Goal: Task Accomplishment & Management: Complete application form

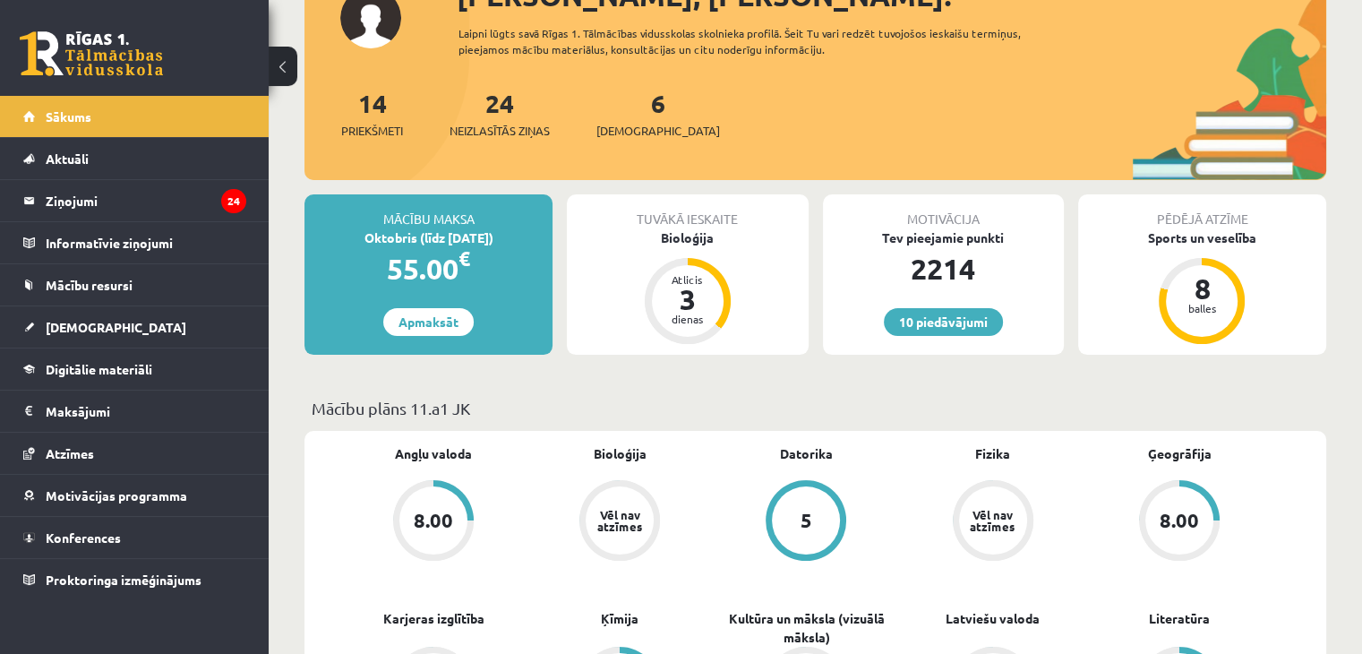
scroll to position [107, 0]
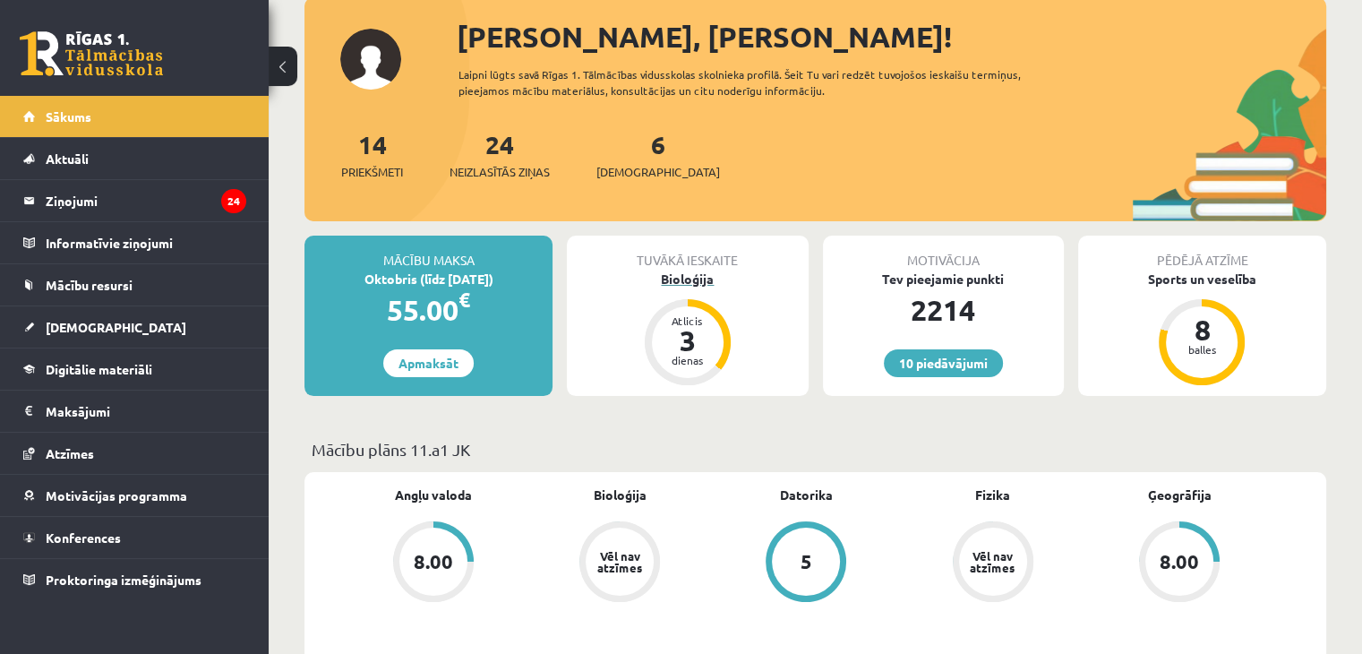
click at [703, 272] on div "Bioloģija" at bounding box center [687, 279] width 241 height 19
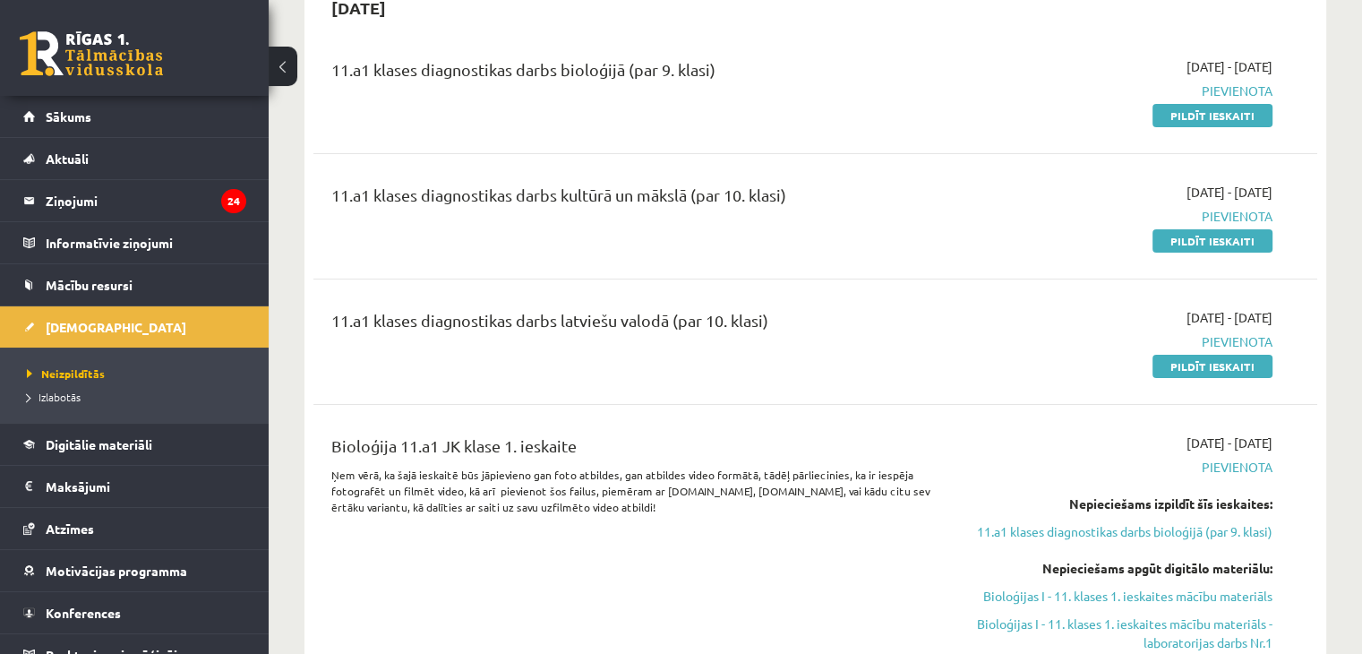
scroll to position [403, 0]
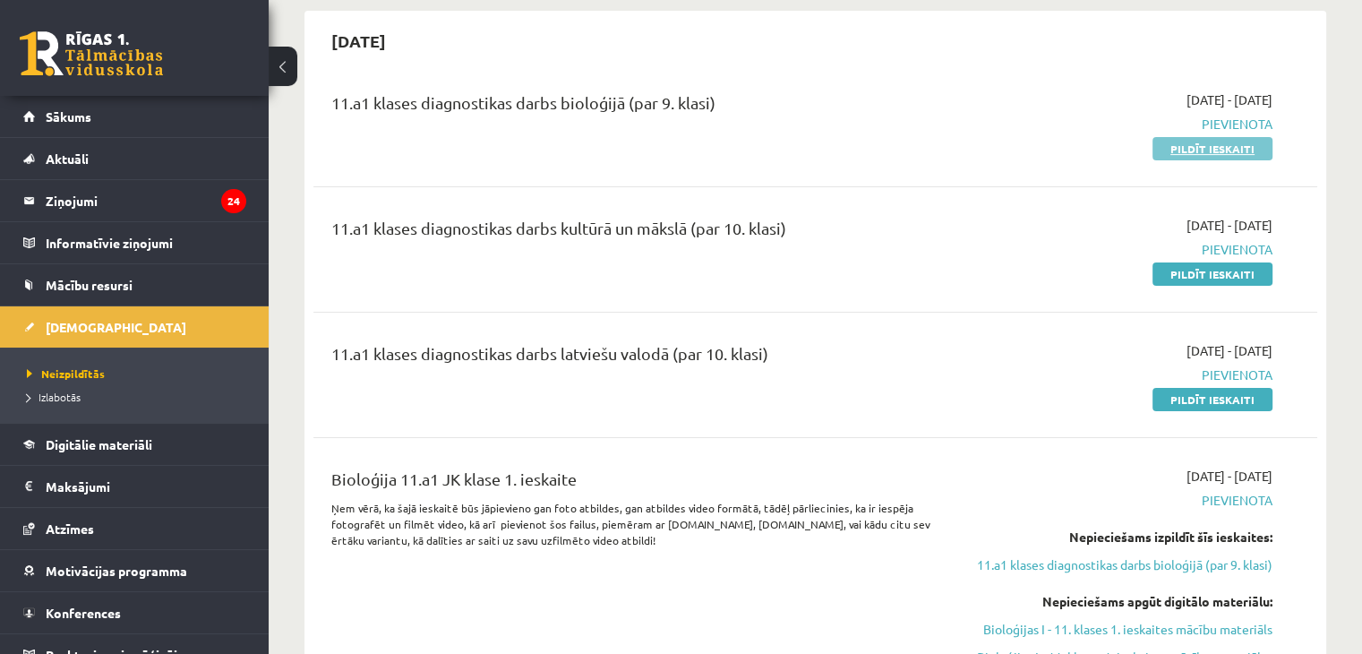
click at [1237, 148] on link "Pildīt ieskaiti" at bounding box center [1213, 148] width 120 height 23
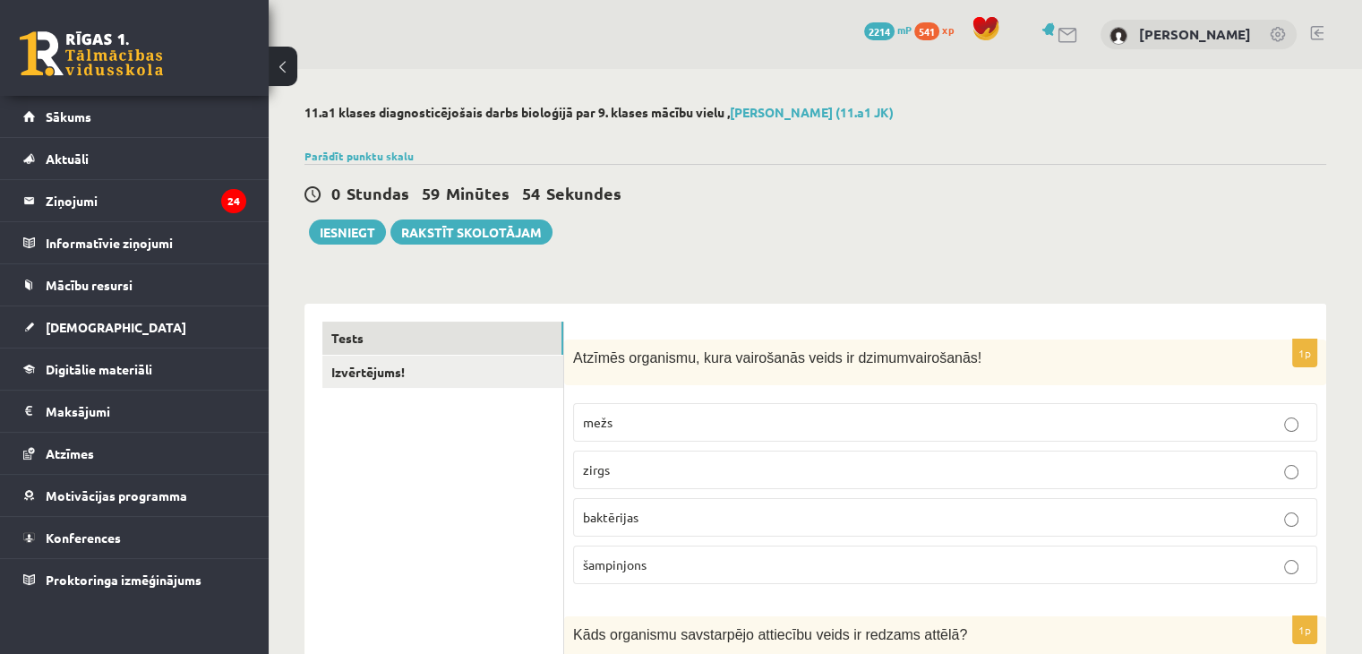
drag, startPoint x: 570, startPoint y: 296, endPoint x: 566, endPoint y: 355, distance: 58.3
click at [566, 355] on div "Atzīmēs organismu, kura vairošanās veids ir dzimumvairošanās!" at bounding box center [945, 362] width 762 height 46
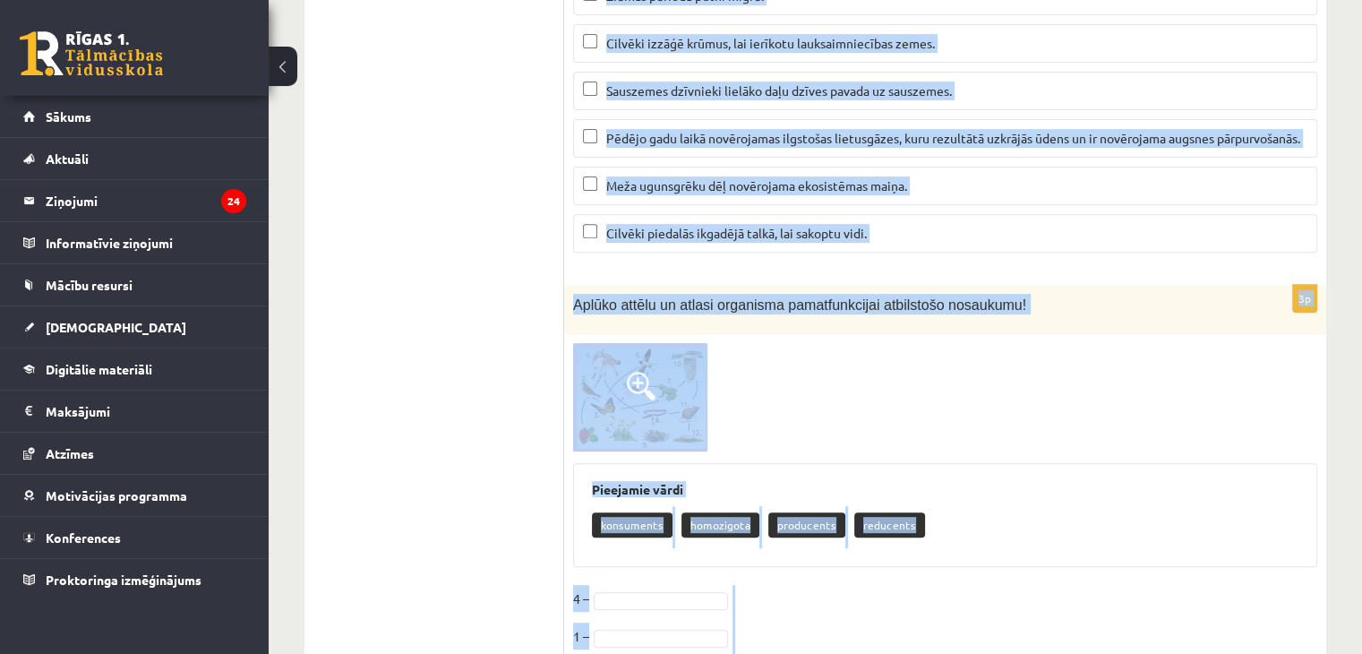
scroll to position [7561, 0]
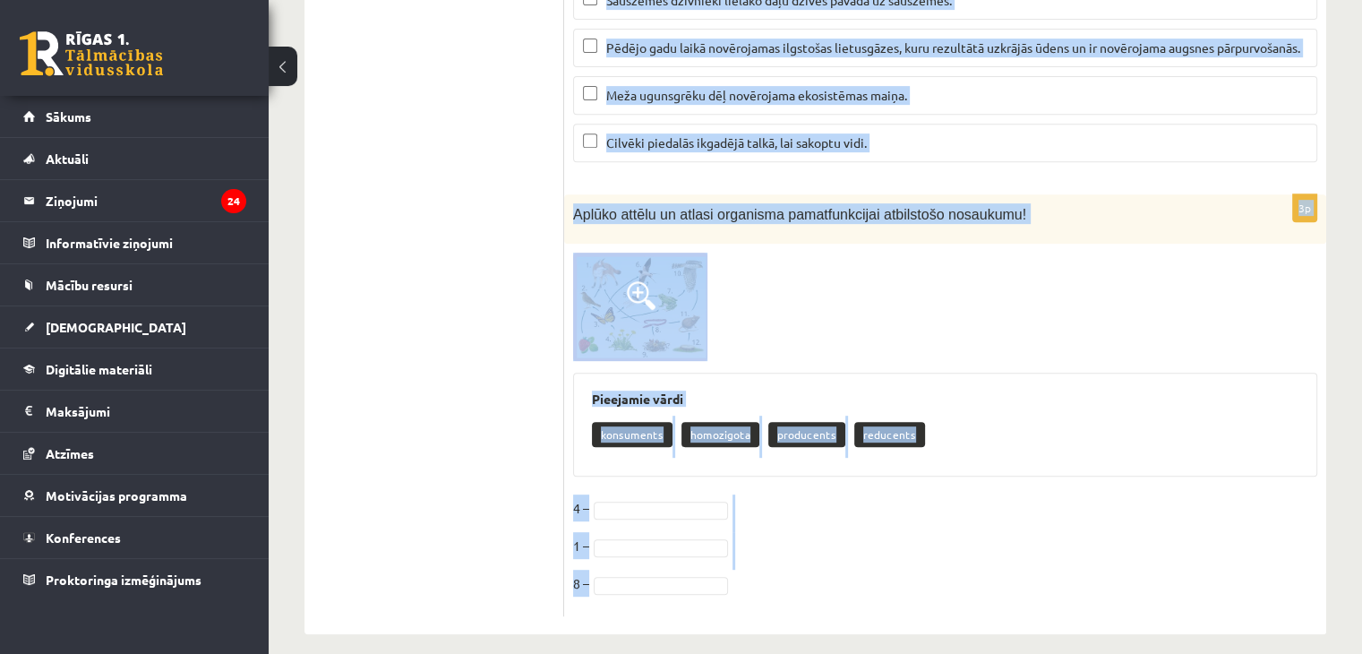
drag, startPoint x: 573, startPoint y: 356, endPoint x: 774, endPoint y: 606, distance: 321.2
copy form "Atzīmēs organismu, kura vairošanās veids ir dzimumvairošanās! mežs zirgs baktēr…"
click at [1144, 279] on div at bounding box center [945, 307] width 744 height 108
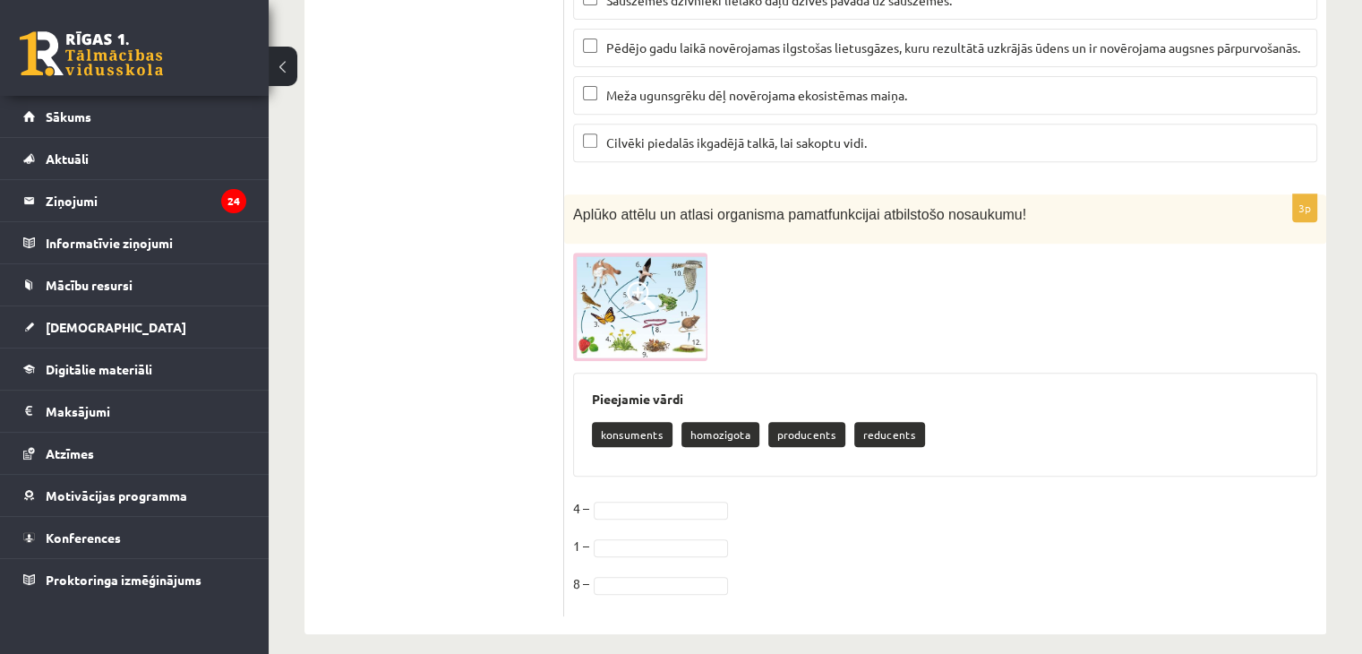
click at [670, 300] on img at bounding box center [640, 307] width 134 height 108
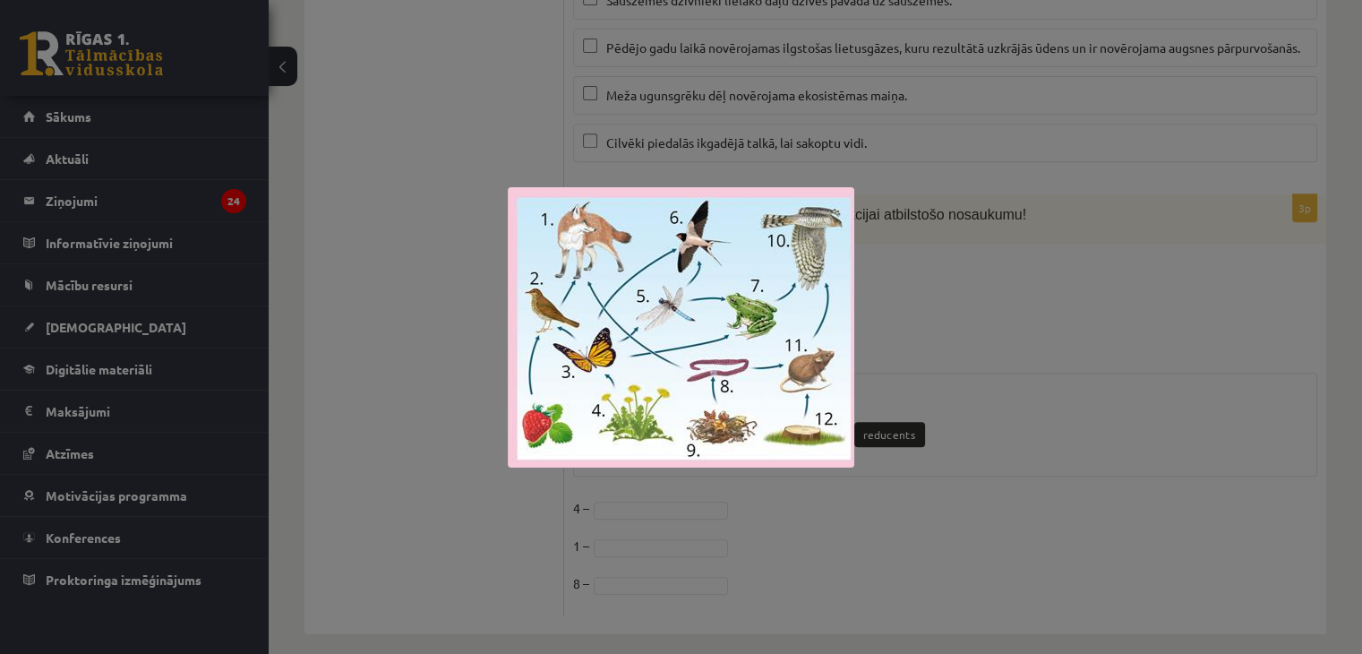
click at [971, 315] on div at bounding box center [681, 327] width 1362 height 654
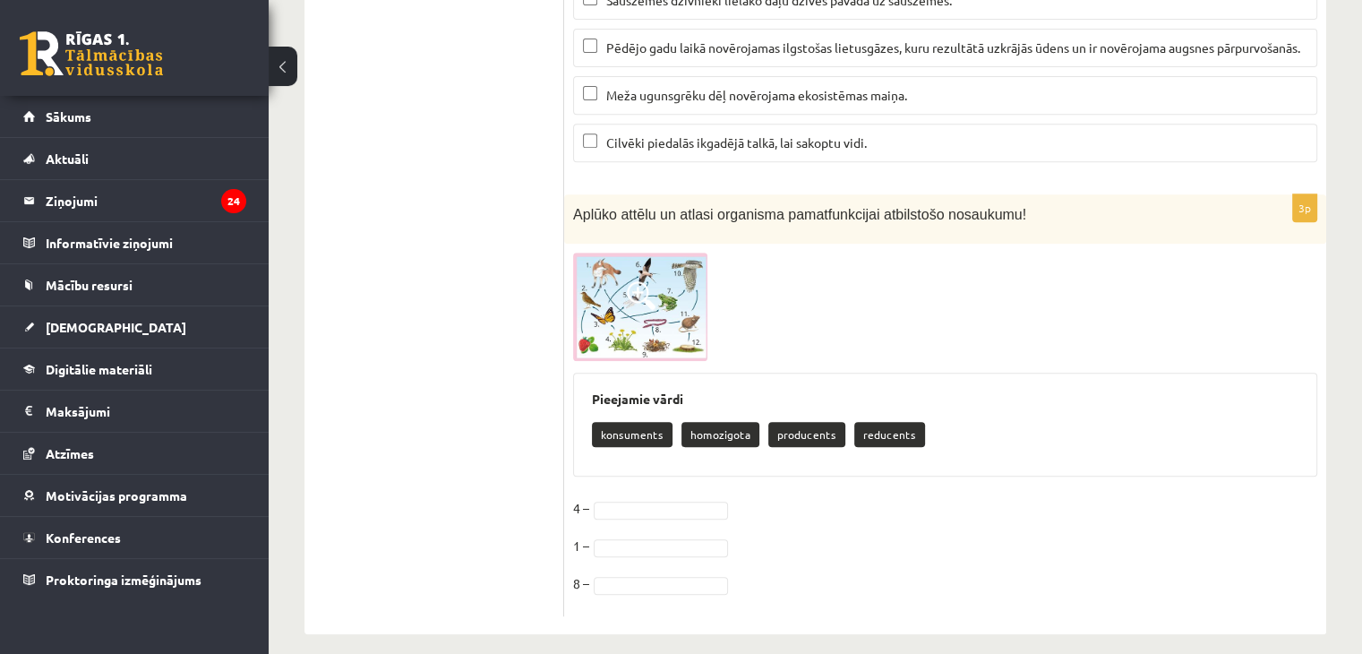
click at [650, 293] on span at bounding box center [641, 295] width 29 height 29
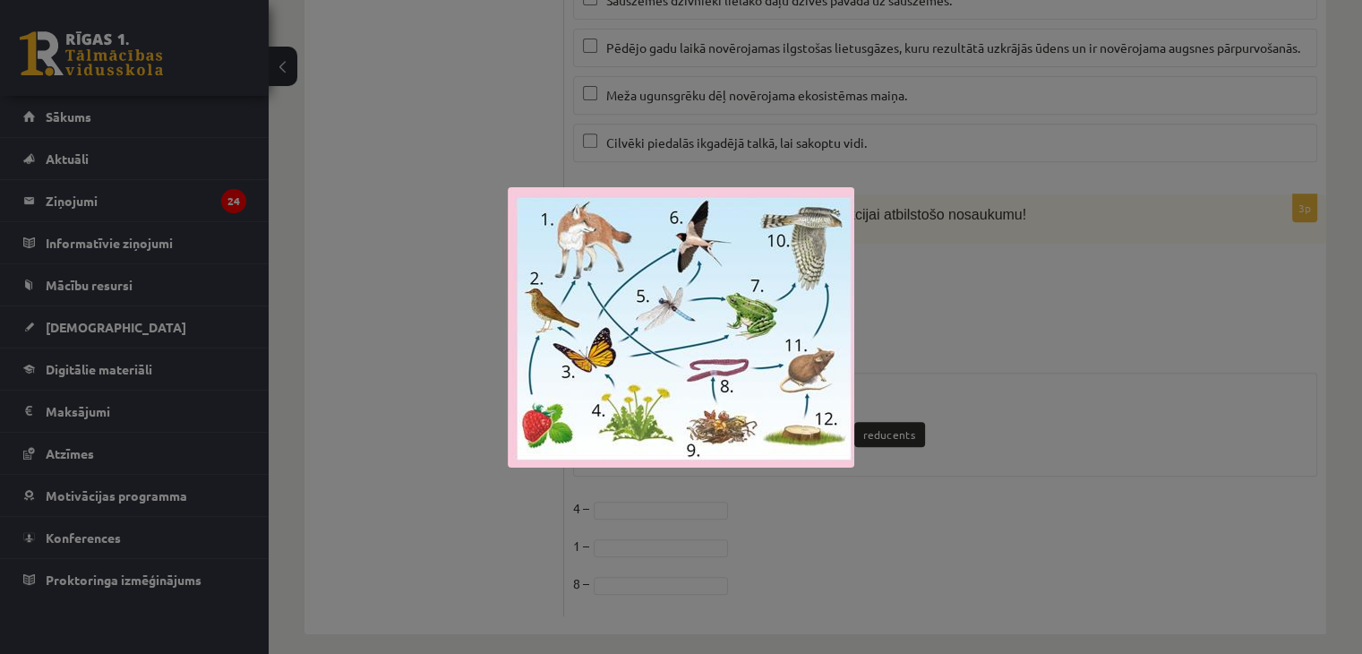
click at [1139, 373] on div at bounding box center [681, 327] width 1362 height 654
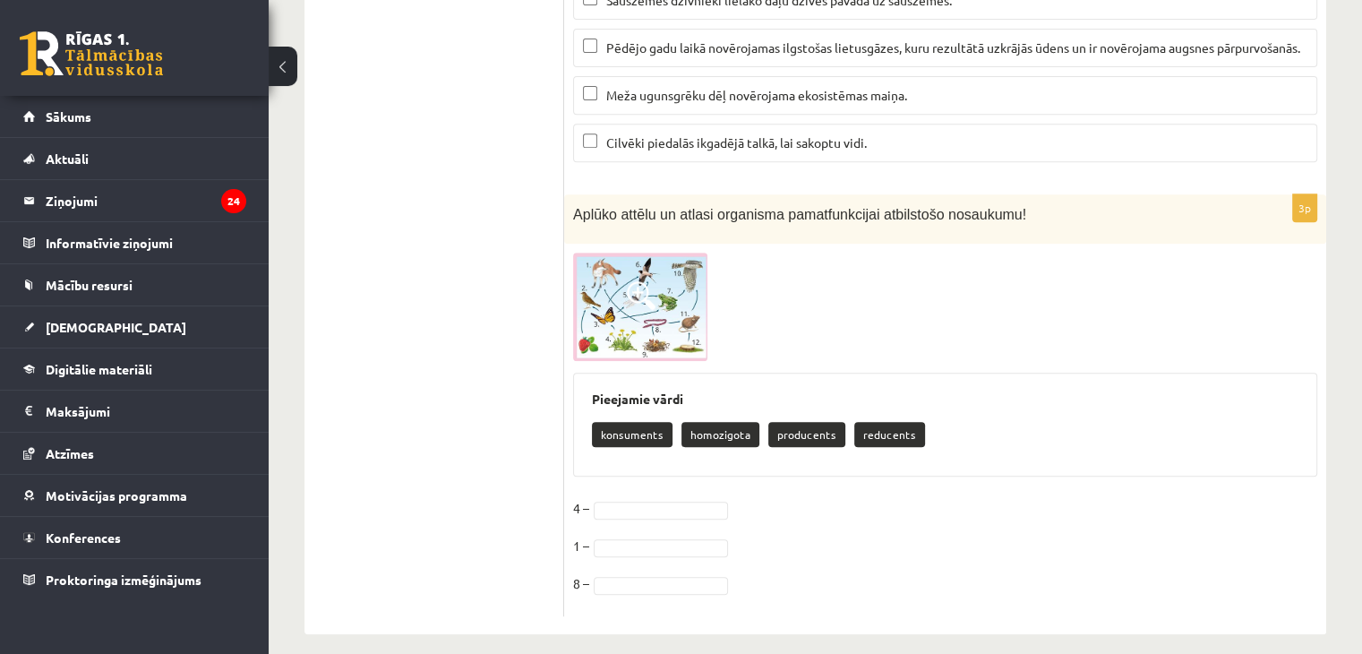
click at [656, 318] on img at bounding box center [640, 307] width 134 height 108
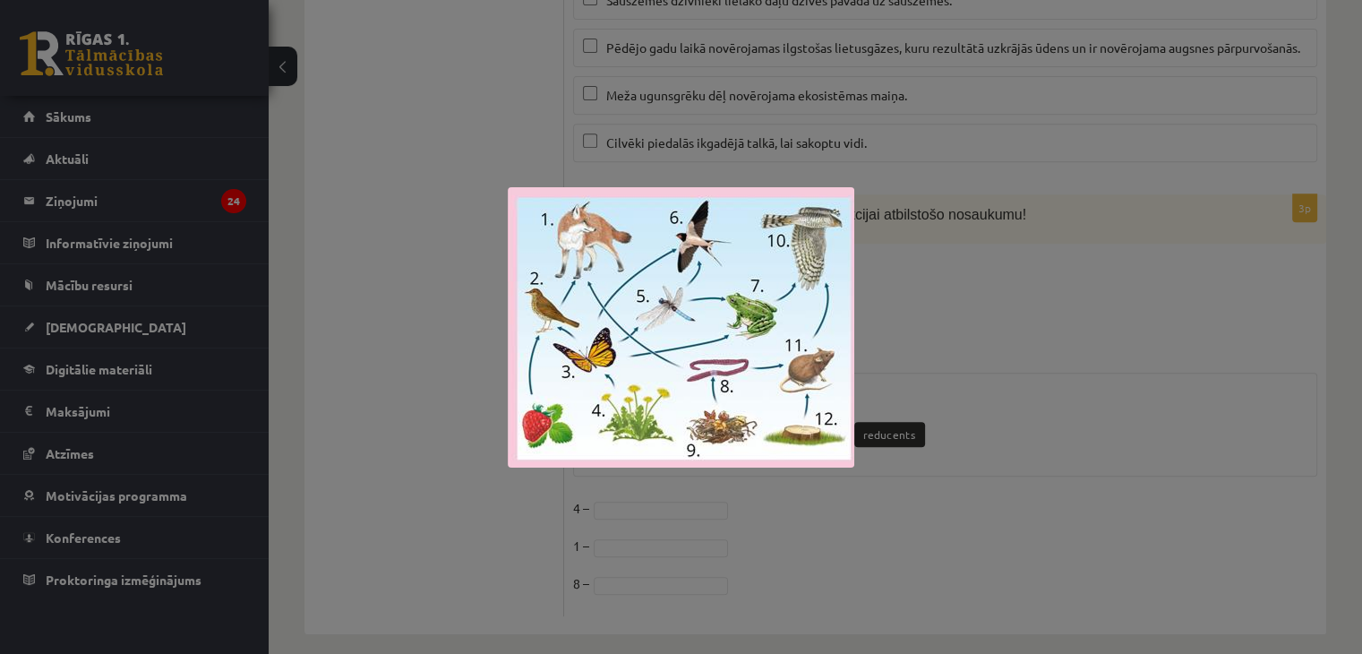
click at [1068, 362] on div at bounding box center [681, 327] width 1362 height 654
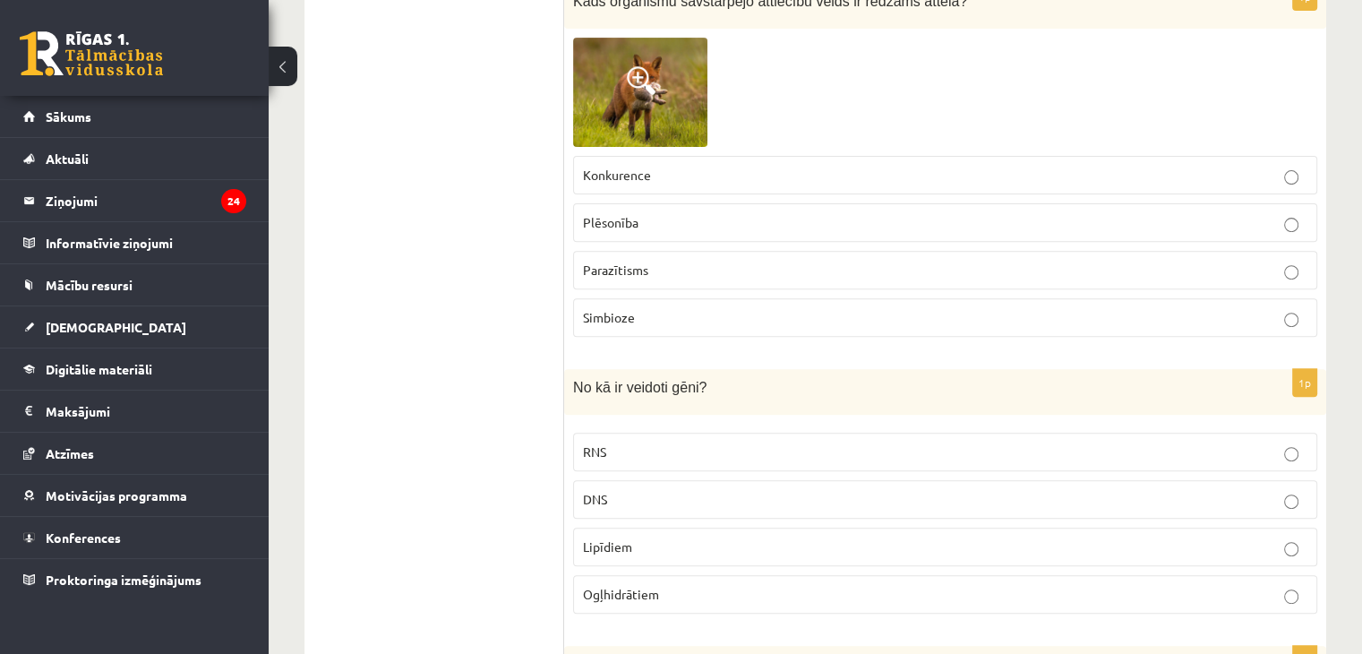
scroll to position [557, 0]
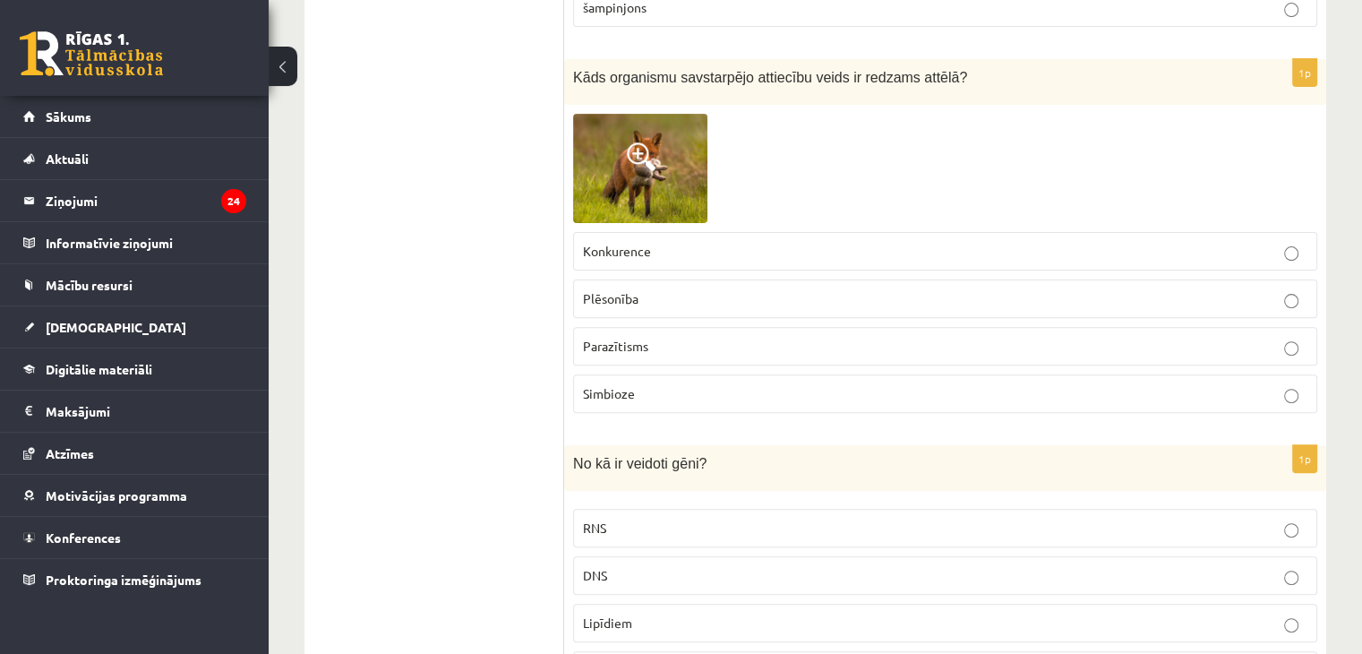
click at [641, 152] on span at bounding box center [641, 156] width 29 height 29
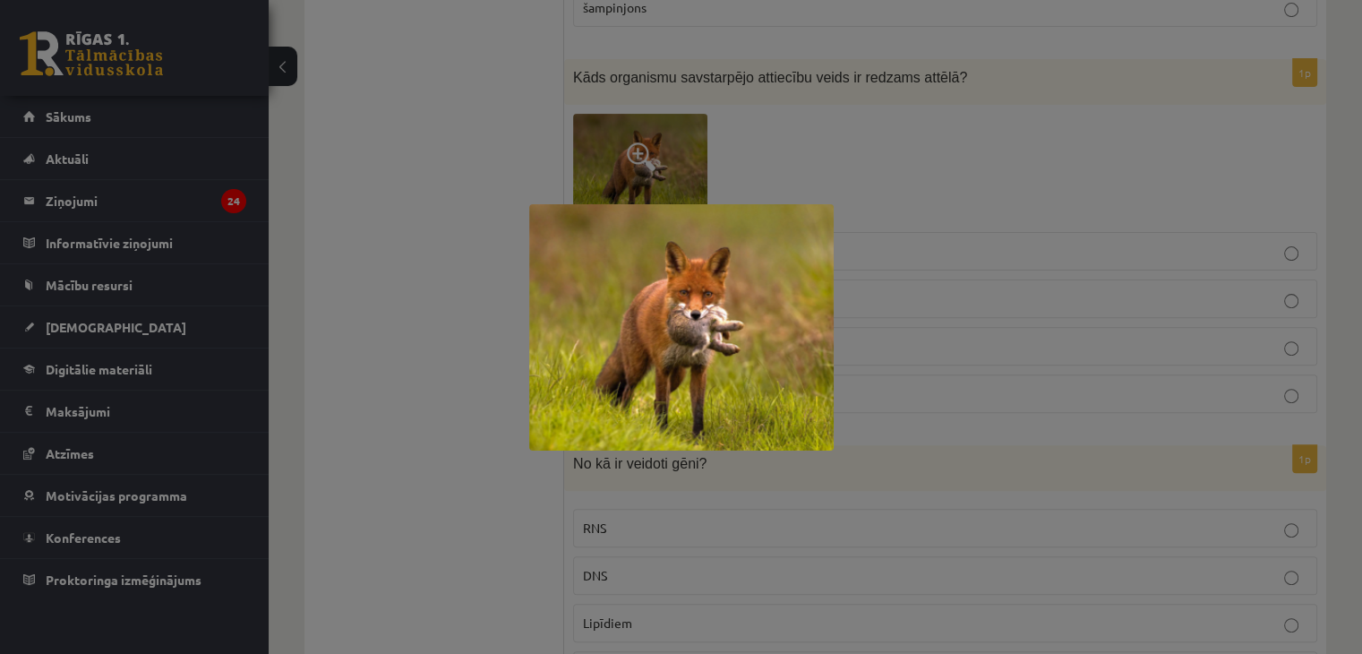
click at [641, 152] on div at bounding box center [681, 327] width 1362 height 654
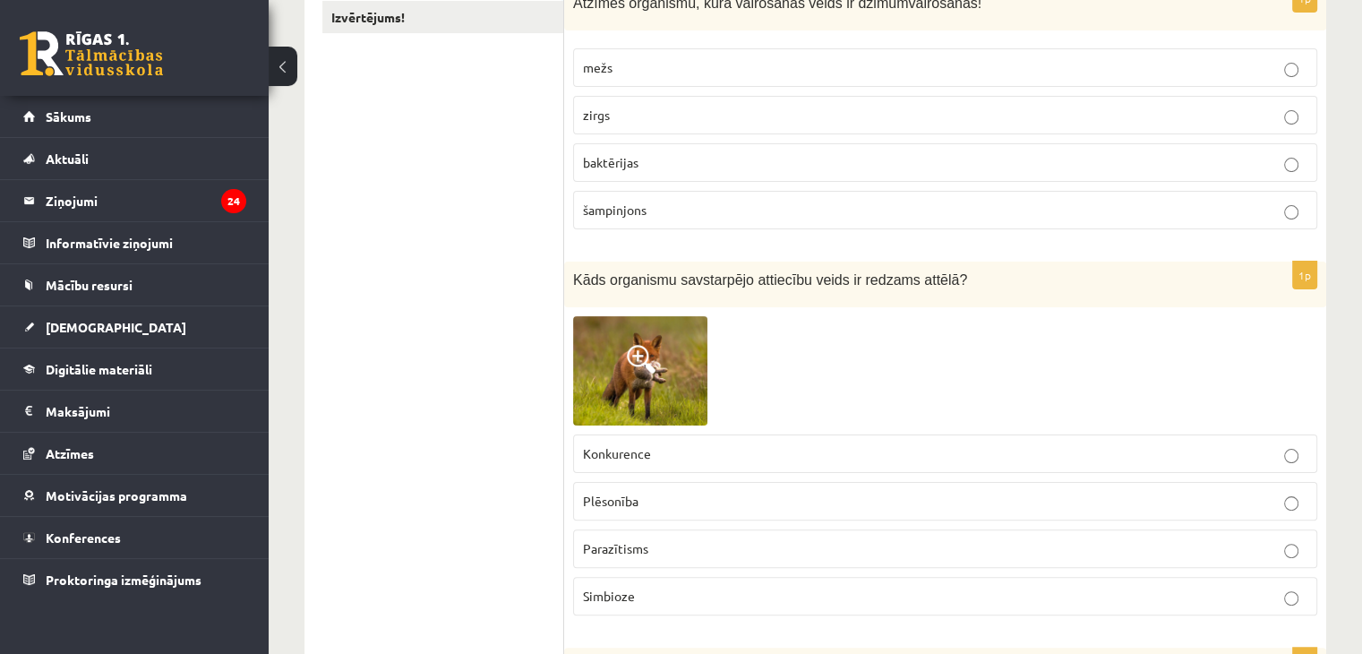
scroll to position [374, 0]
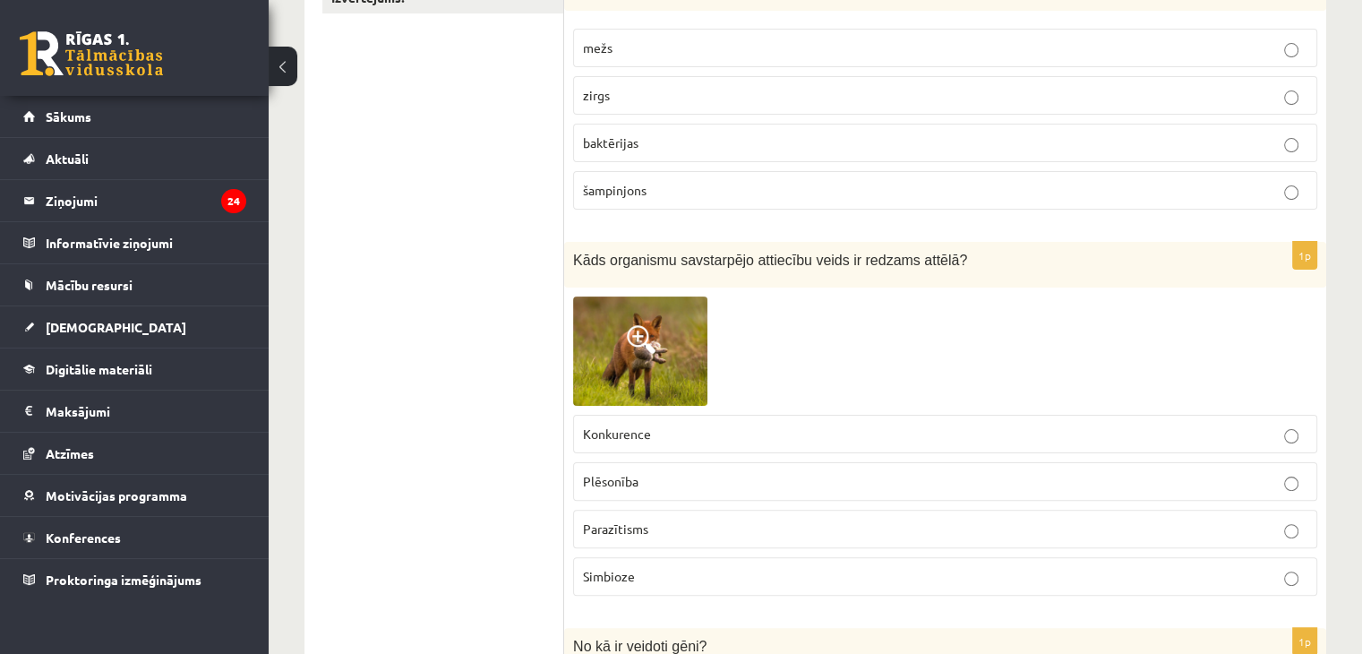
click at [663, 89] on p "zirgs" at bounding box center [945, 95] width 725 height 19
click at [646, 488] on p "Plēsonība" at bounding box center [945, 481] width 725 height 19
click at [650, 342] on span at bounding box center [641, 339] width 29 height 29
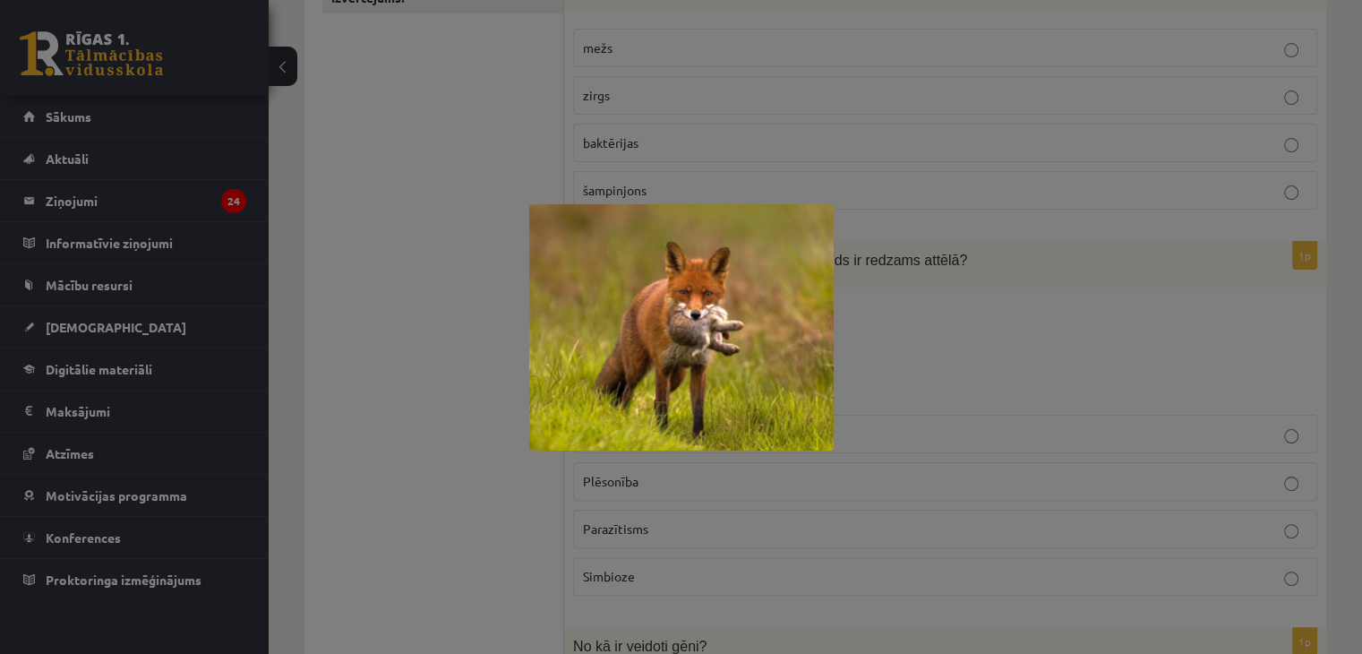
click at [763, 496] on div at bounding box center [681, 327] width 1362 height 654
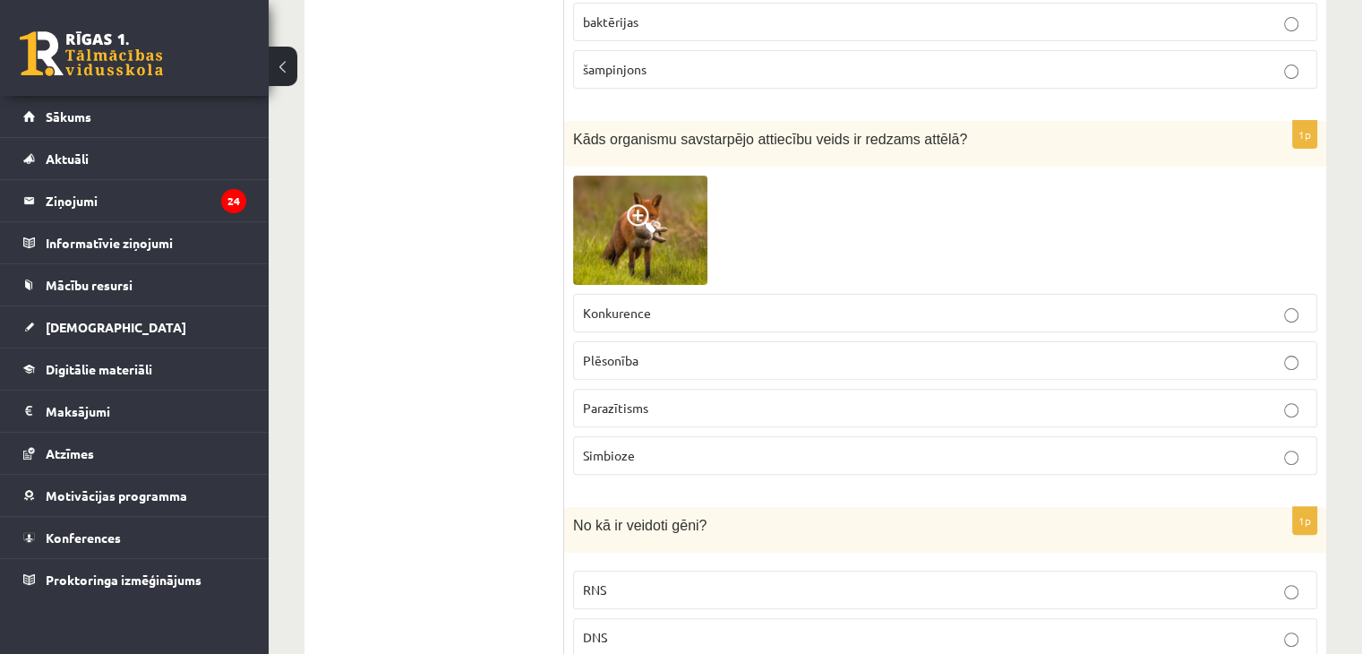
scroll to position [760, 0]
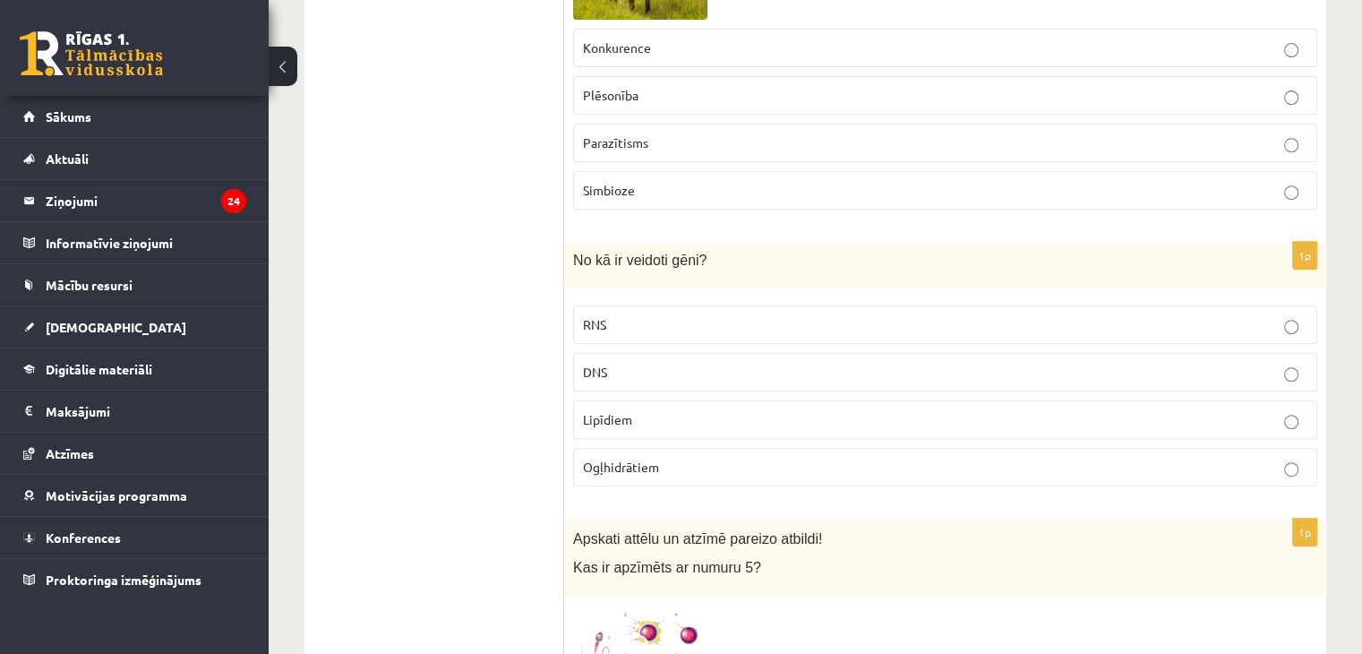
click at [631, 356] on label "DNS" at bounding box center [945, 372] width 744 height 39
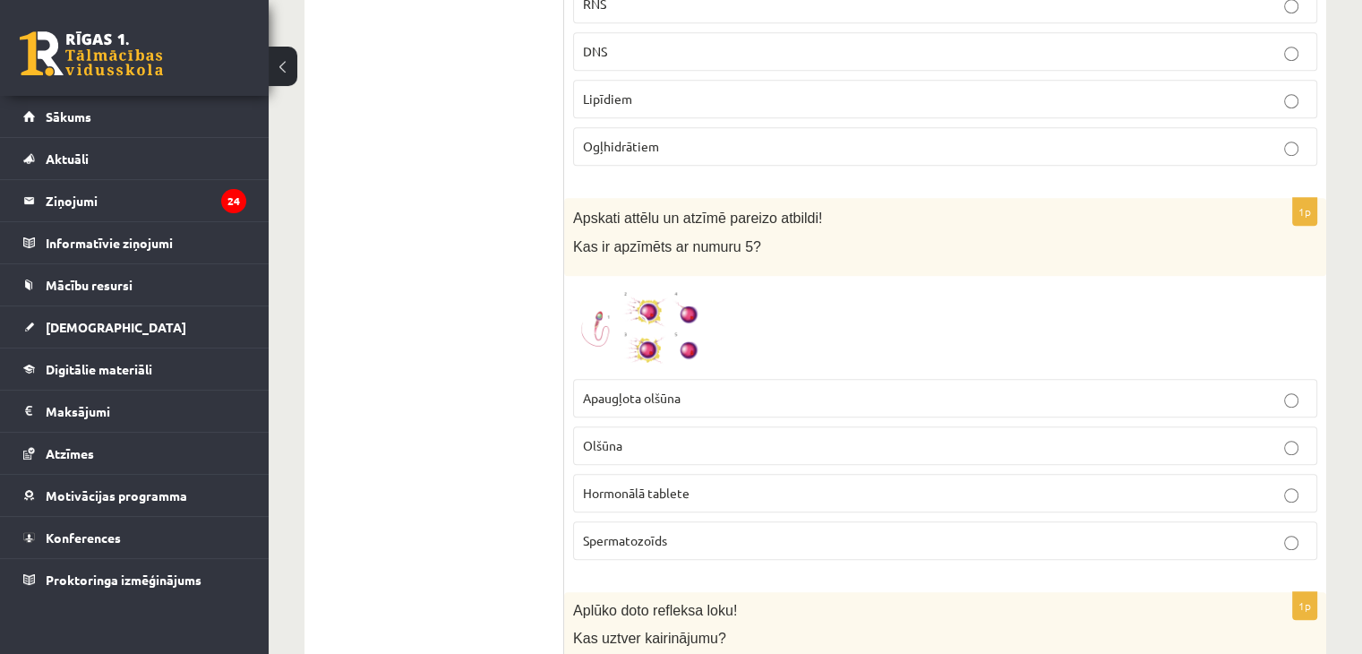
scroll to position [1110, 0]
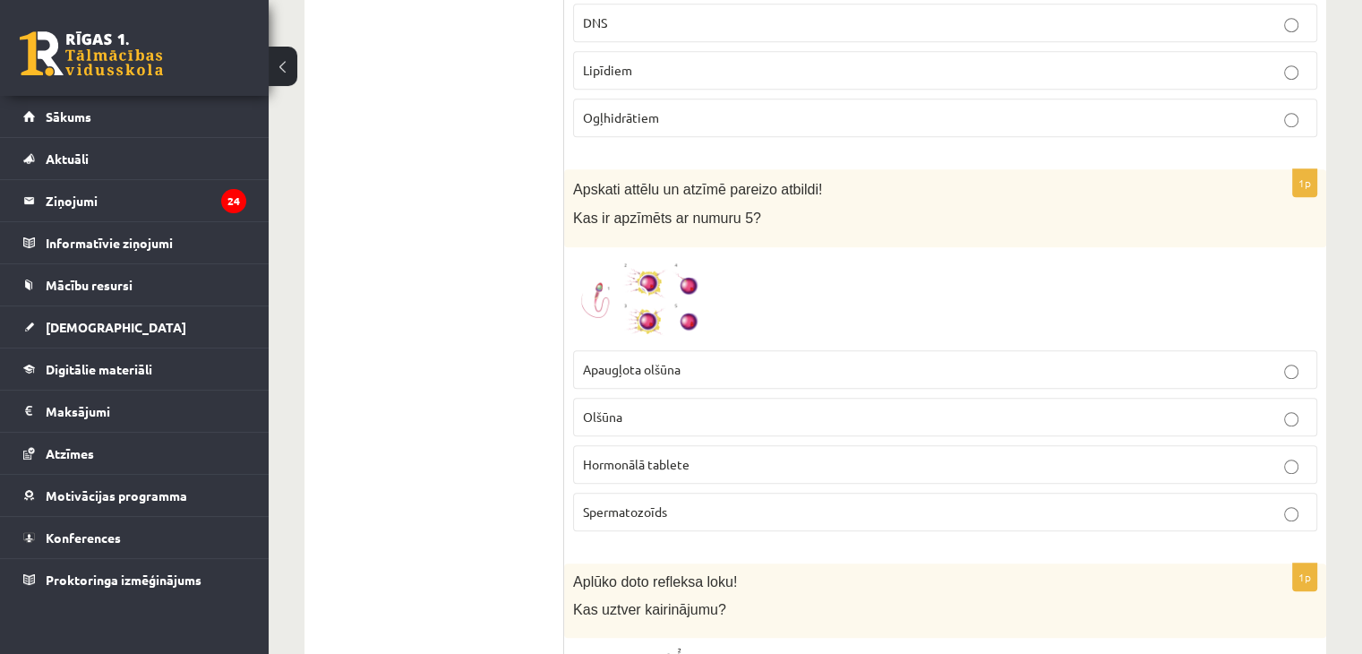
click at [684, 303] on img at bounding box center [640, 298] width 134 height 85
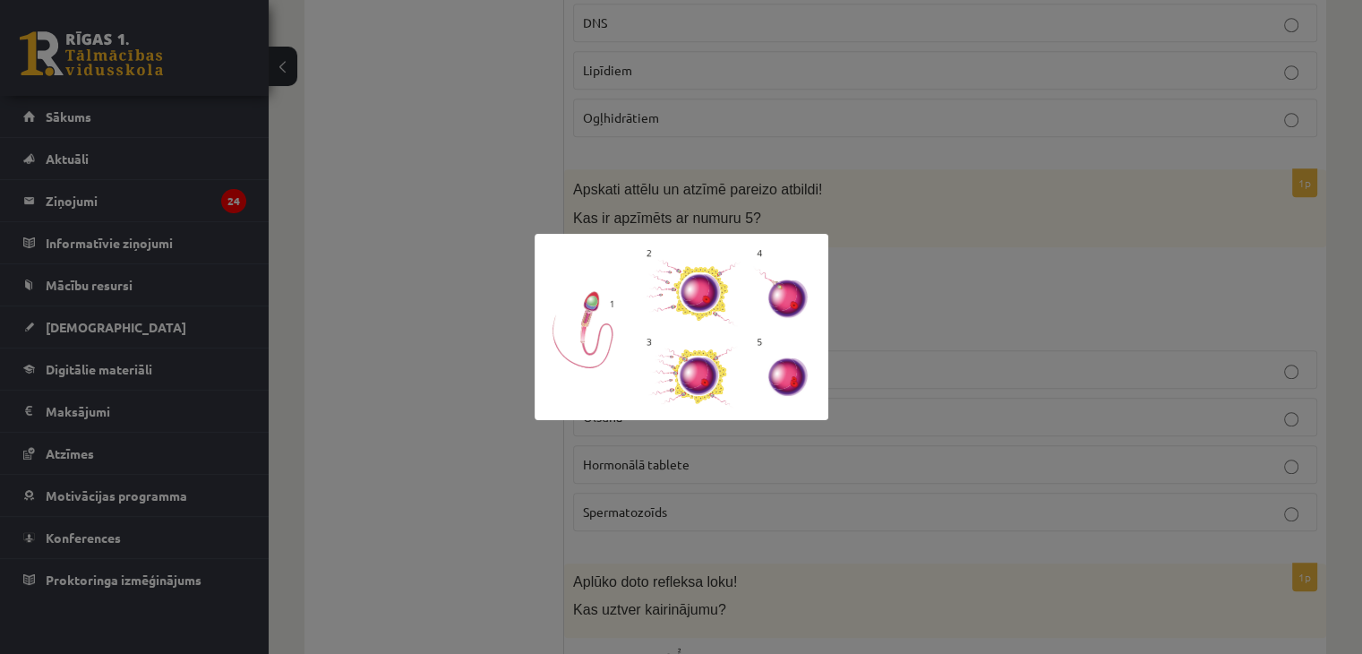
click at [973, 287] on div at bounding box center [681, 327] width 1362 height 654
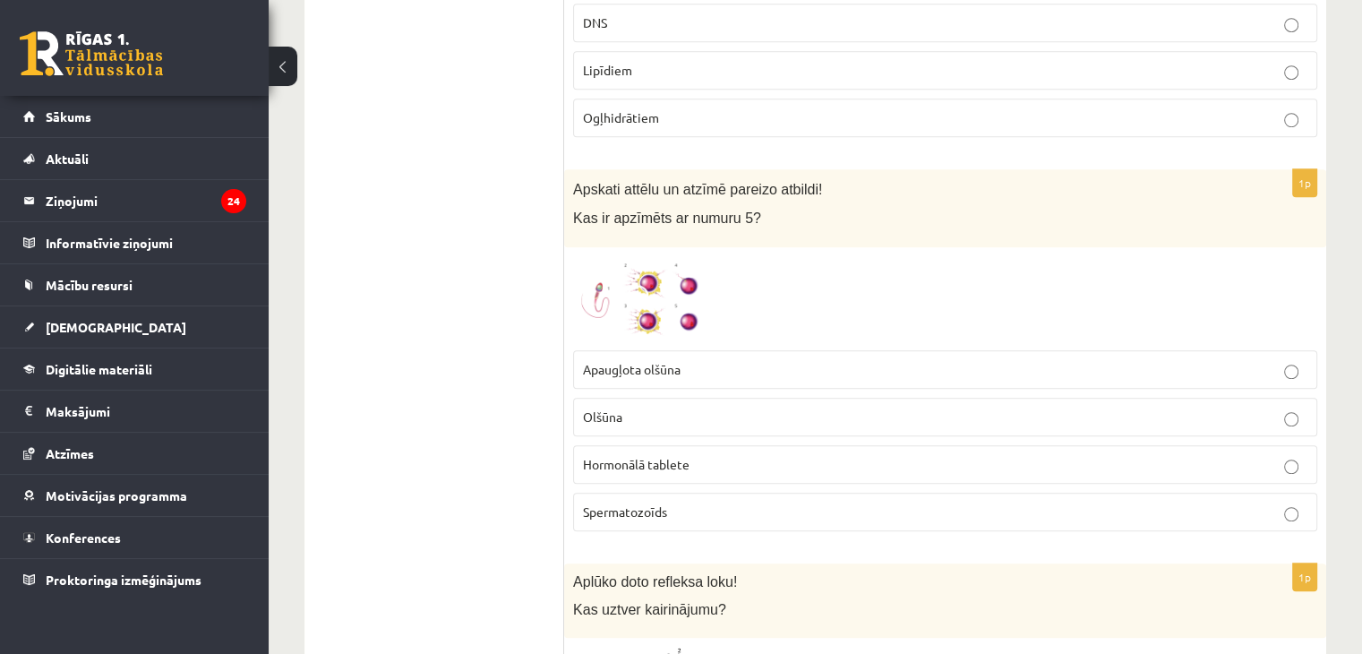
click at [643, 295] on span at bounding box center [641, 299] width 29 height 29
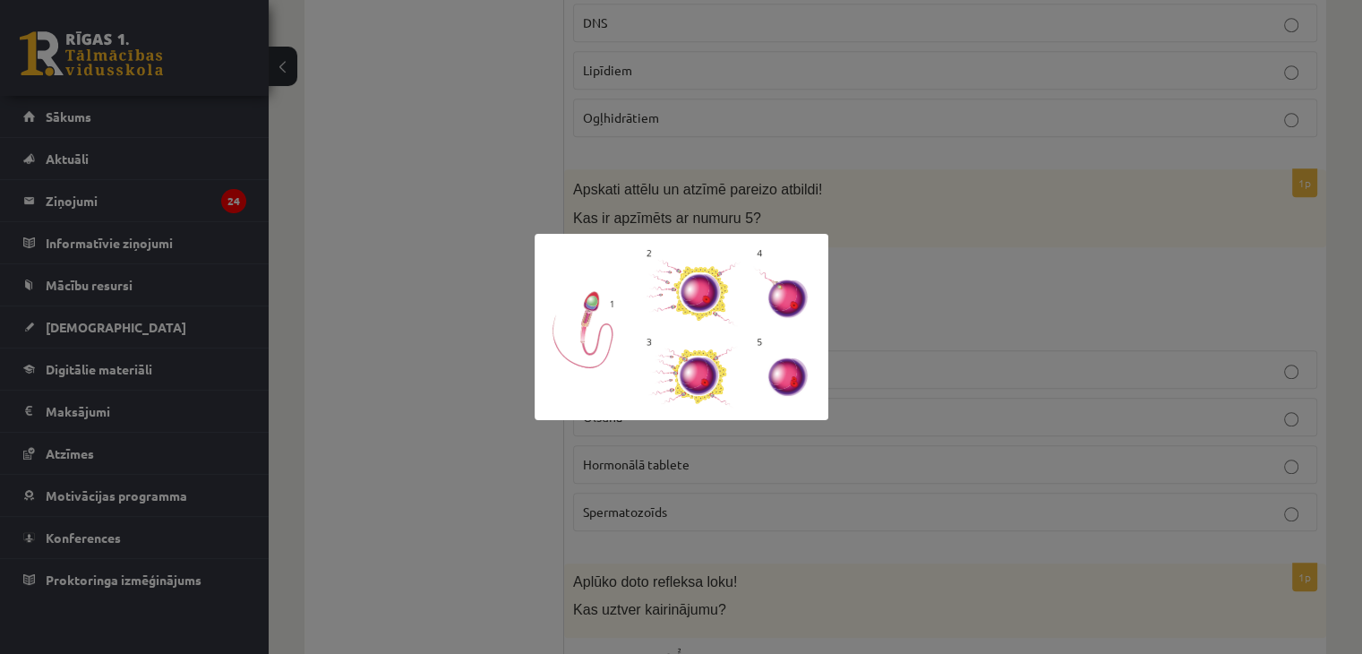
click at [916, 265] on div at bounding box center [681, 327] width 1362 height 654
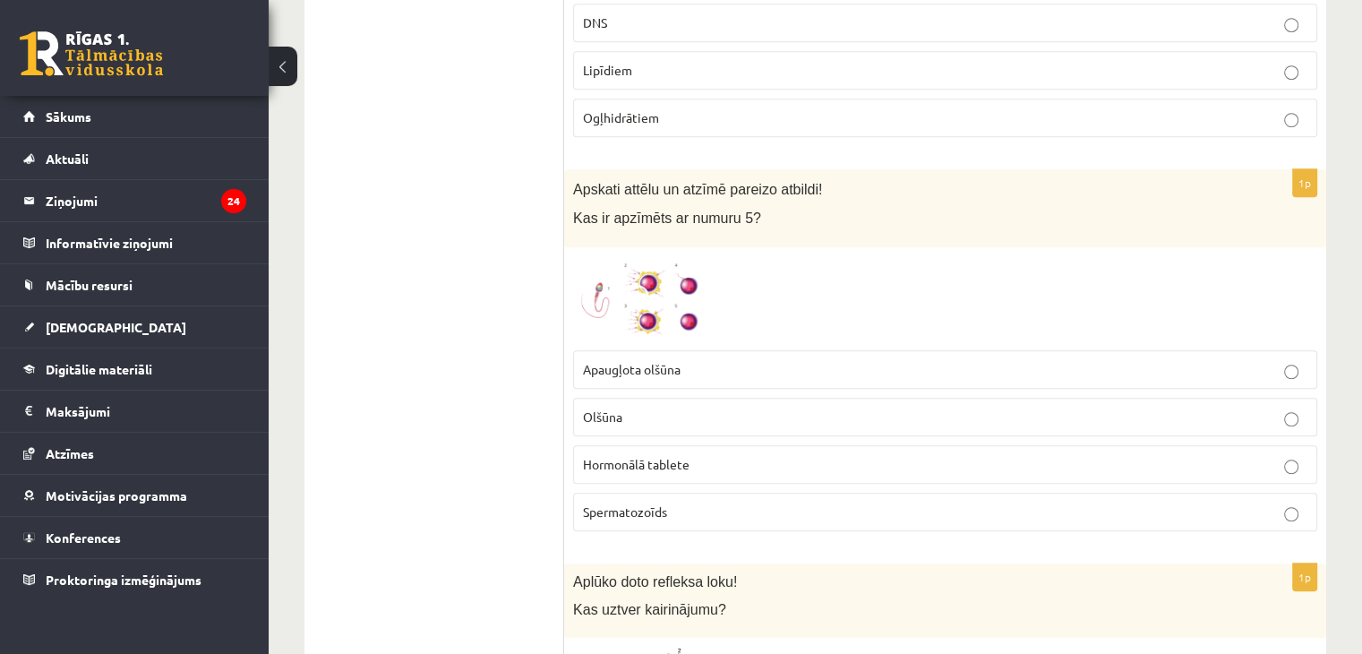
click at [659, 284] on img at bounding box center [640, 298] width 134 height 85
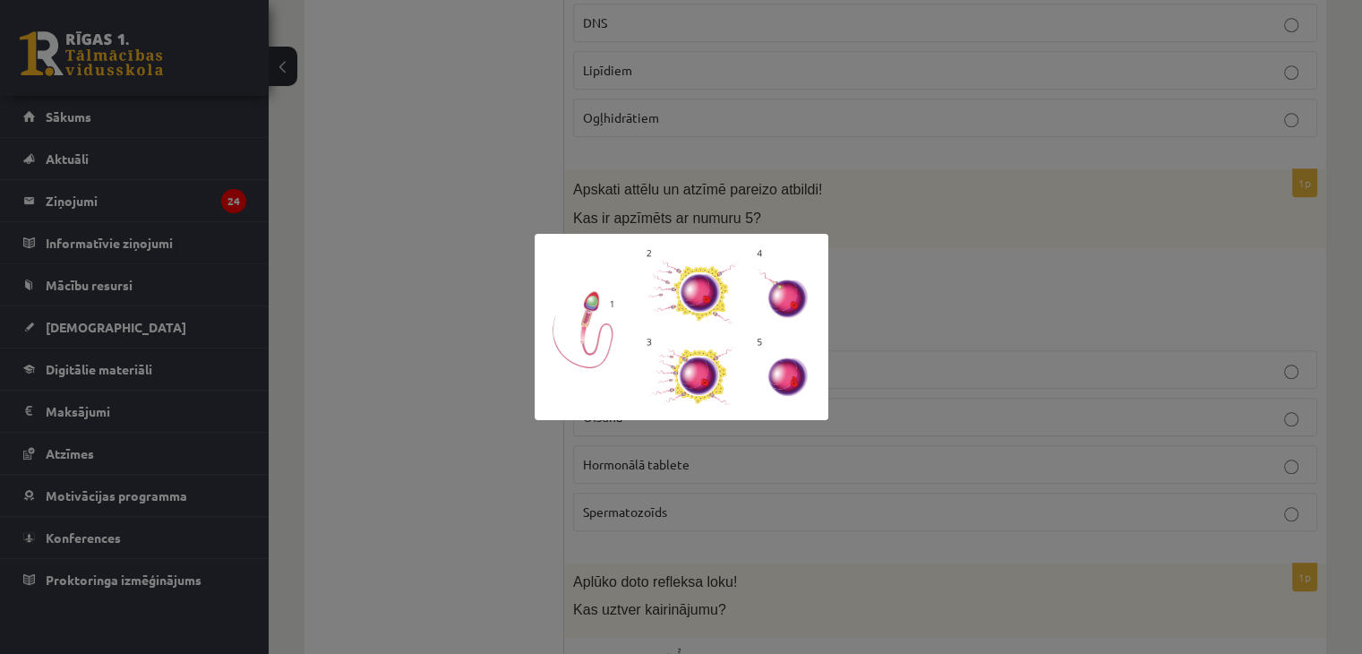
click at [895, 270] on div at bounding box center [681, 327] width 1362 height 654
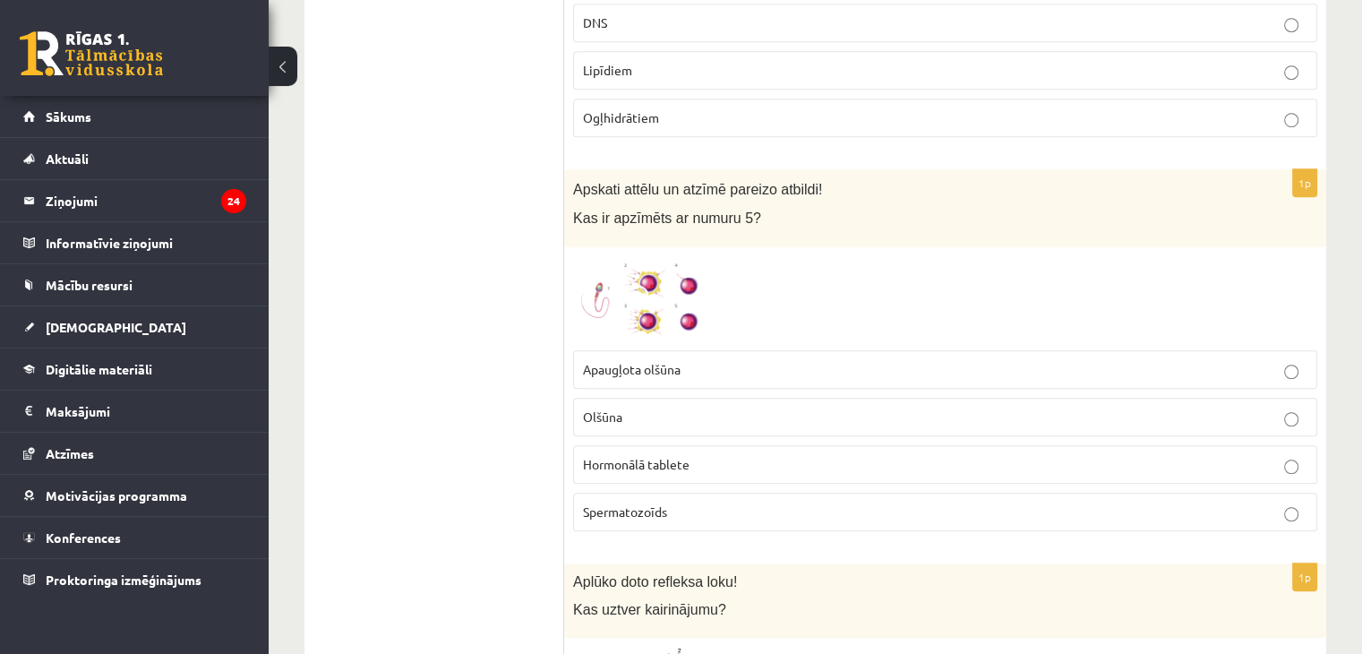
click at [670, 273] on img at bounding box center [640, 298] width 134 height 85
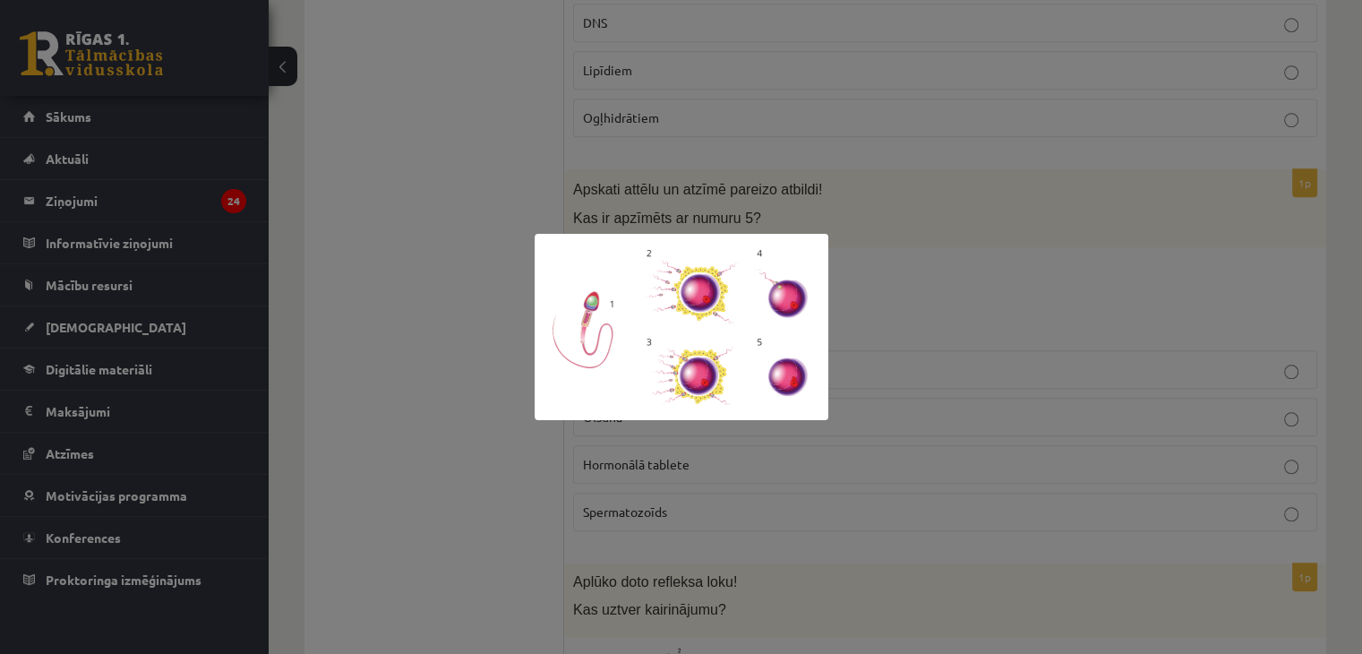
click at [416, 197] on div at bounding box center [681, 327] width 1362 height 654
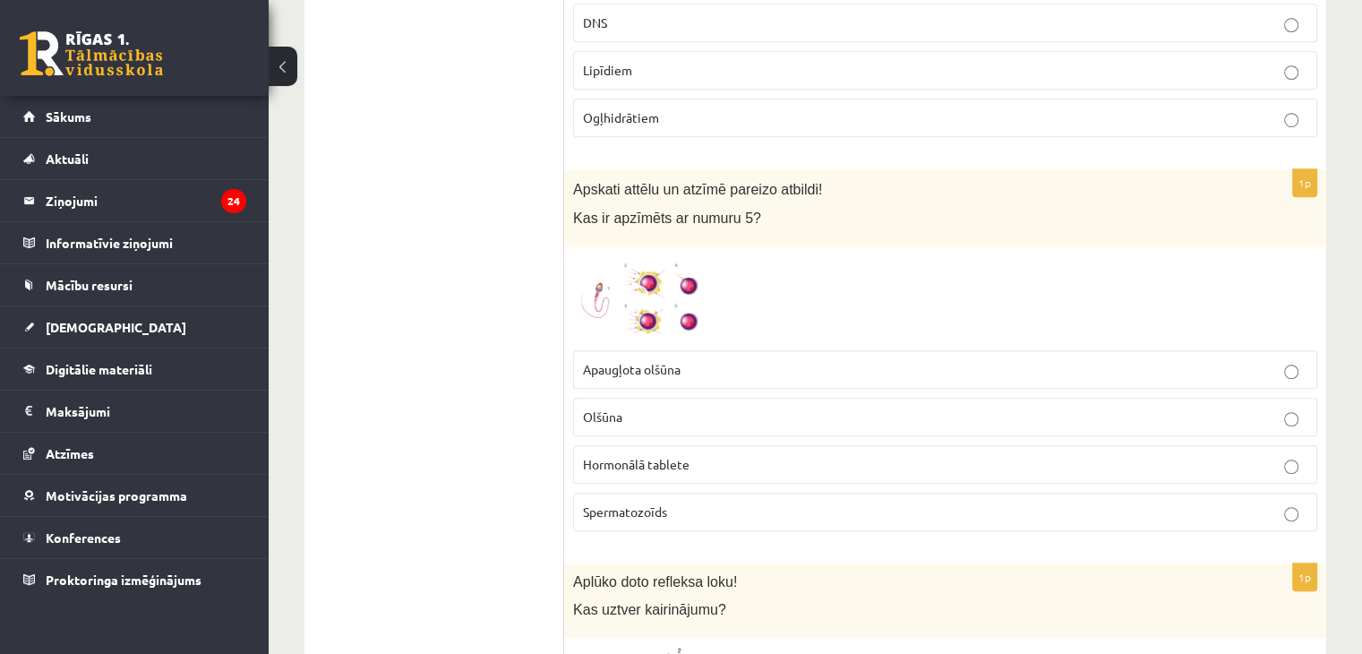
click at [659, 304] on img at bounding box center [640, 298] width 134 height 85
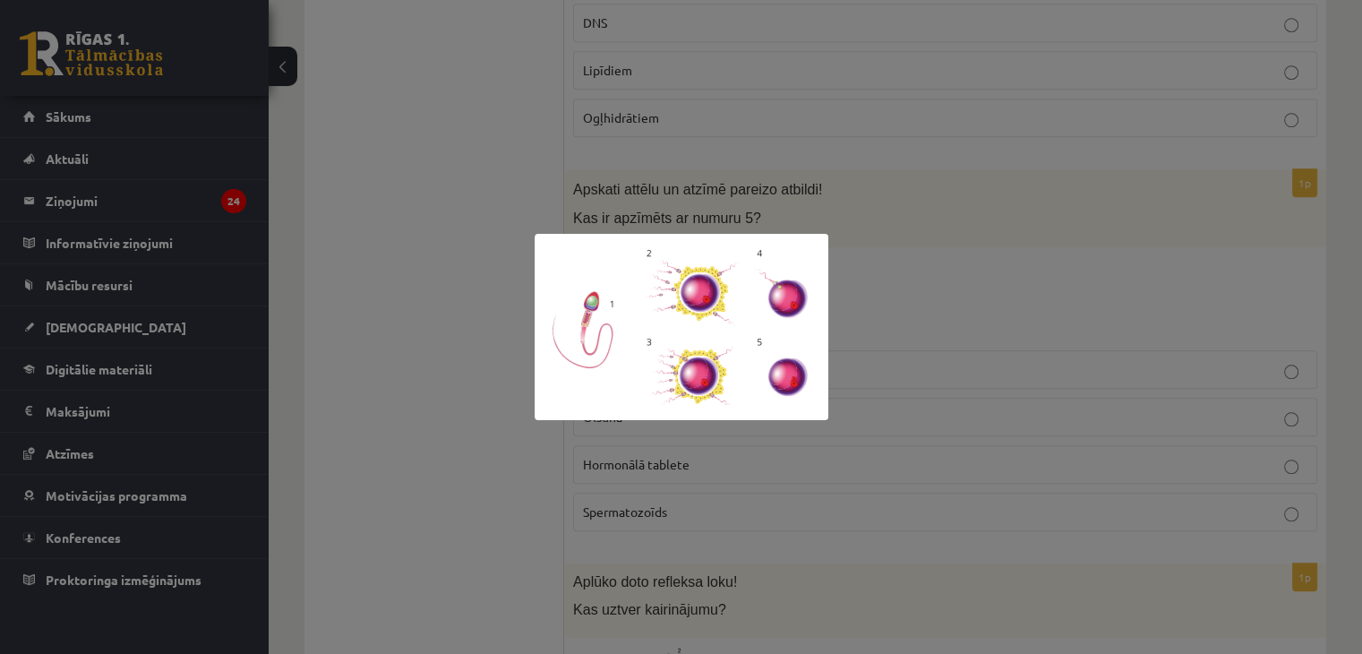
click at [885, 361] on div at bounding box center [681, 327] width 1362 height 654
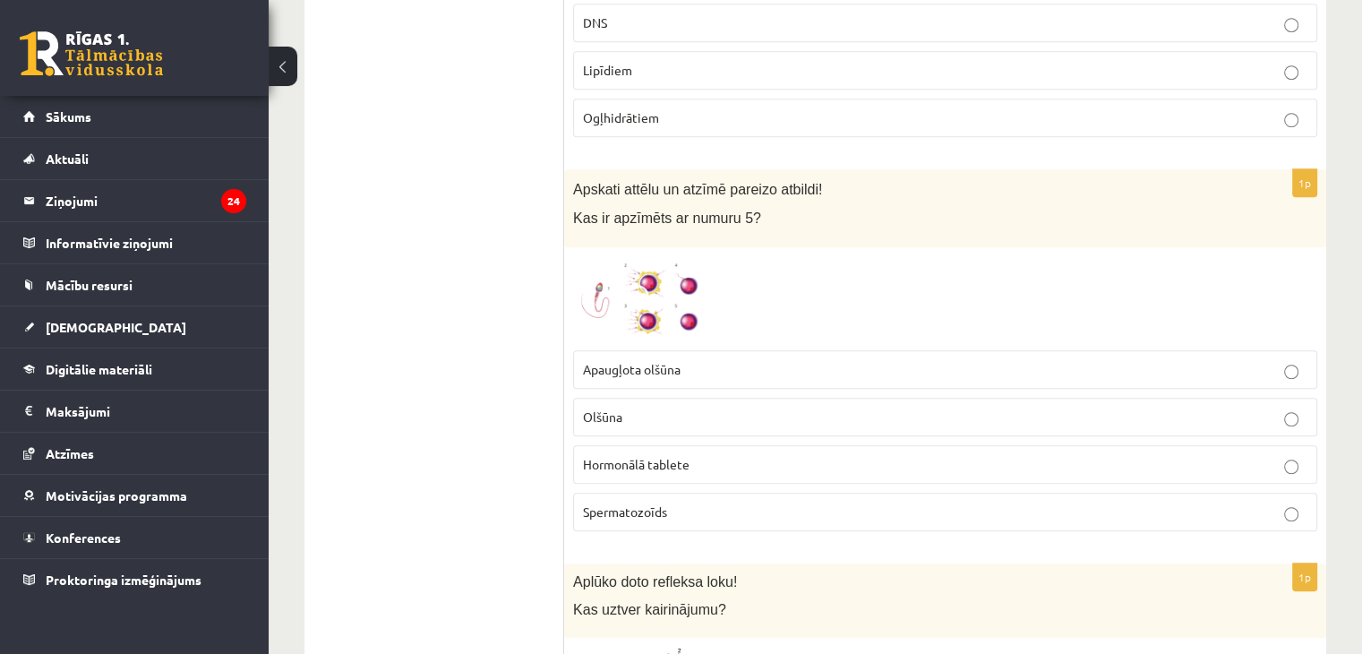
click at [712, 374] on label "Apaugļota olšūna" at bounding box center [945, 369] width 744 height 39
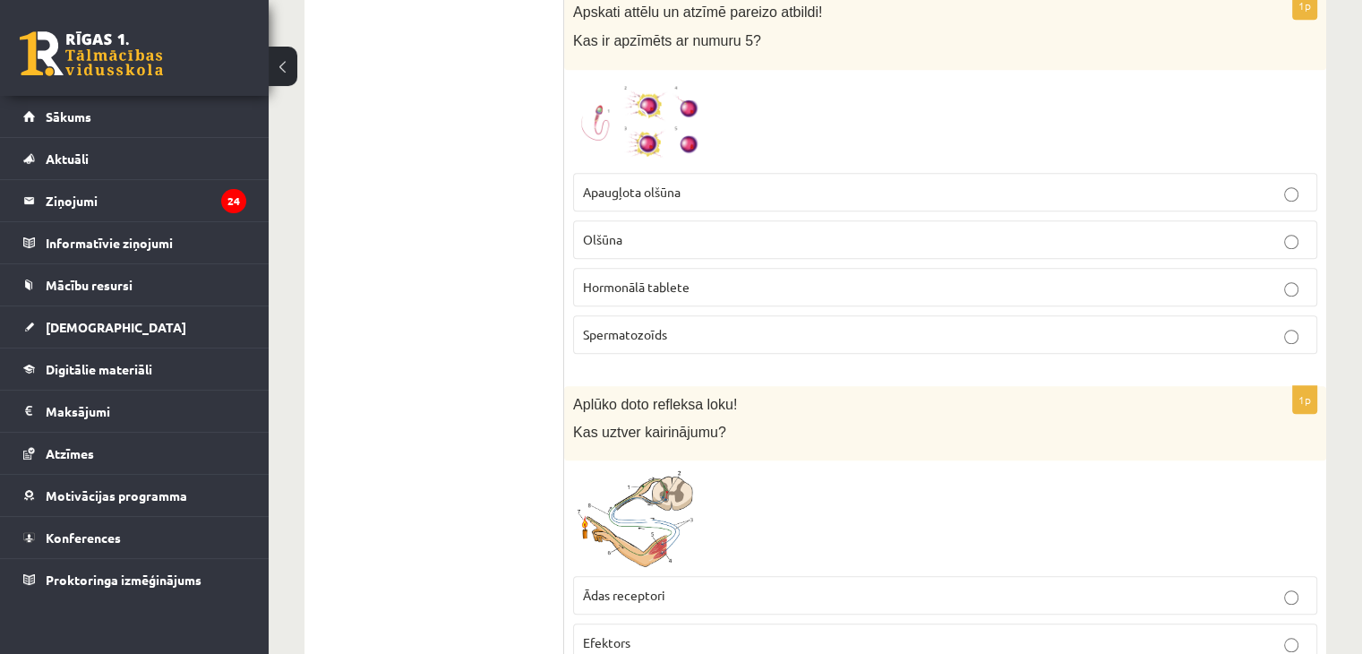
scroll to position [1421, 0]
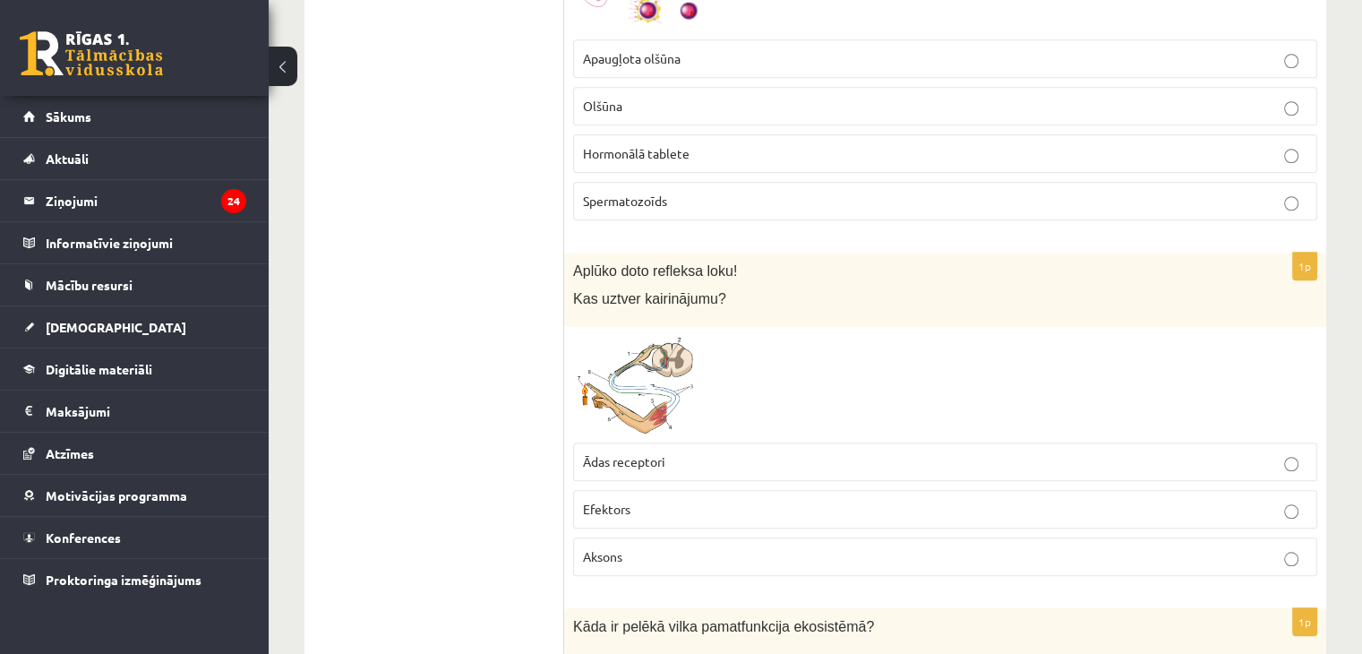
click at [626, 376] on img at bounding box center [640, 385] width 134 height 99
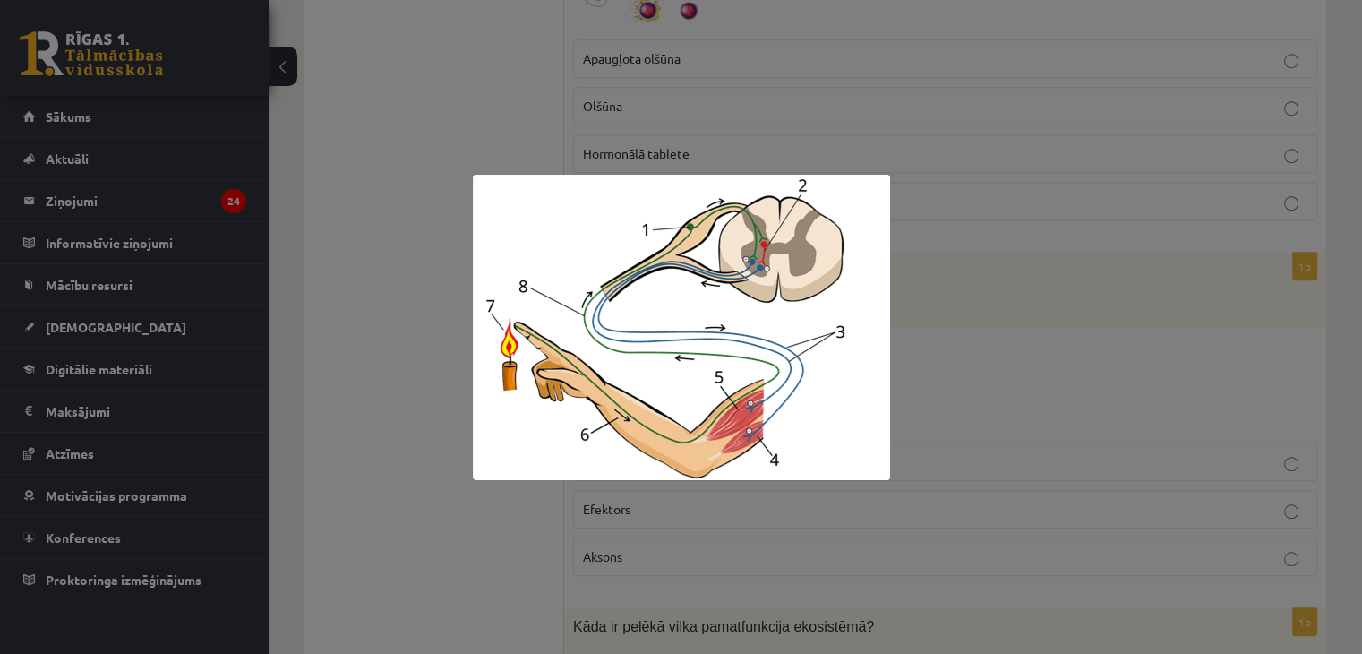
click at [993, 410] on div at bounding box center [681, 327] width 1362 height 654
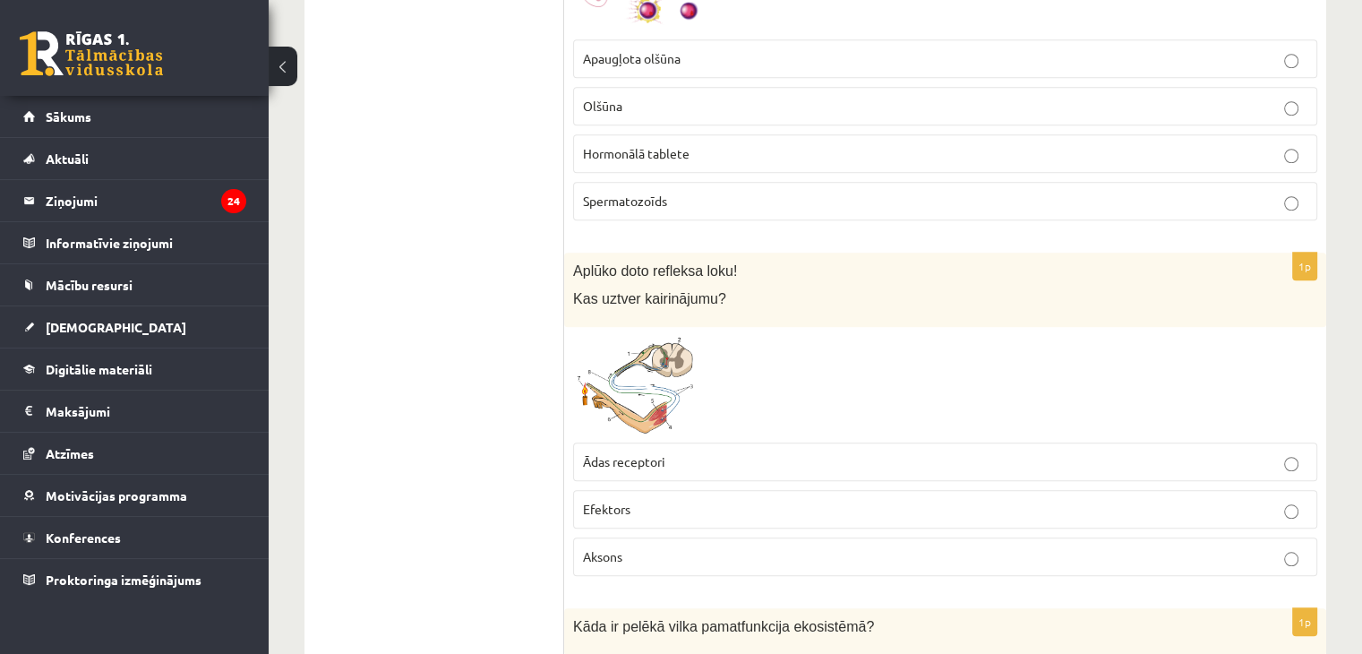
click at [665, 504] on p "Efektors" at bounding box center [945, 509] width 725 height 19
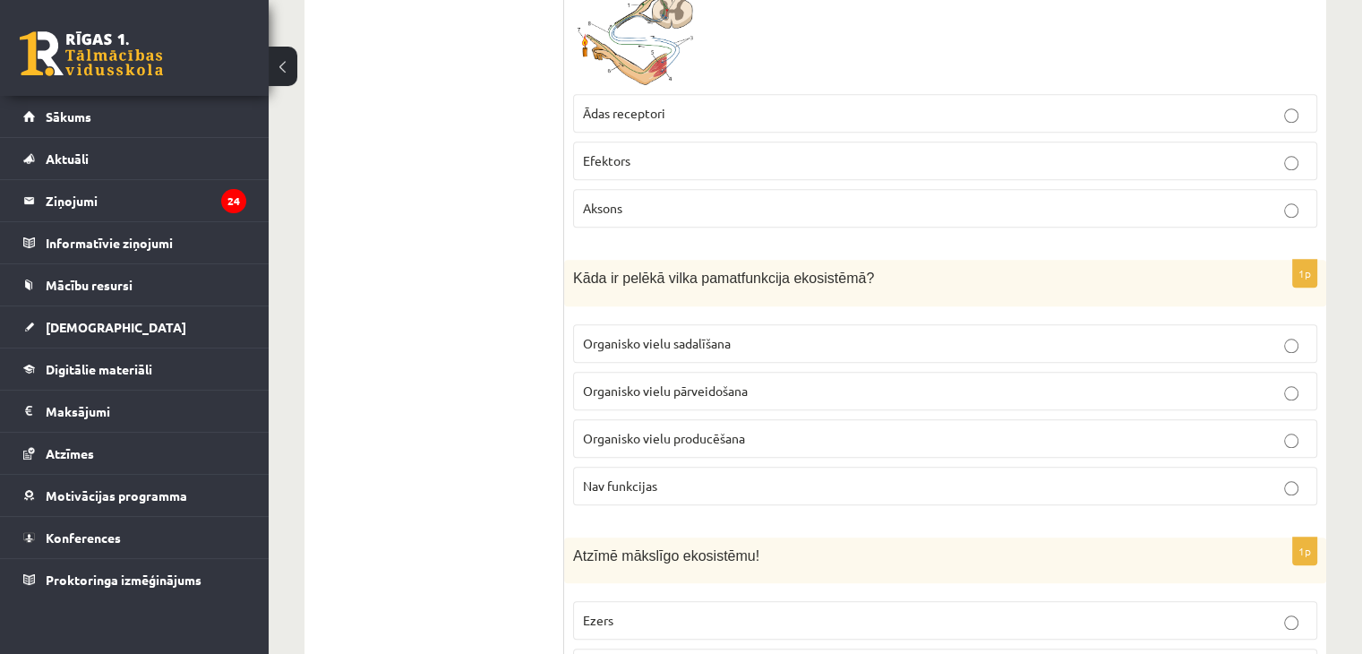
scroll to position [1788, 0]
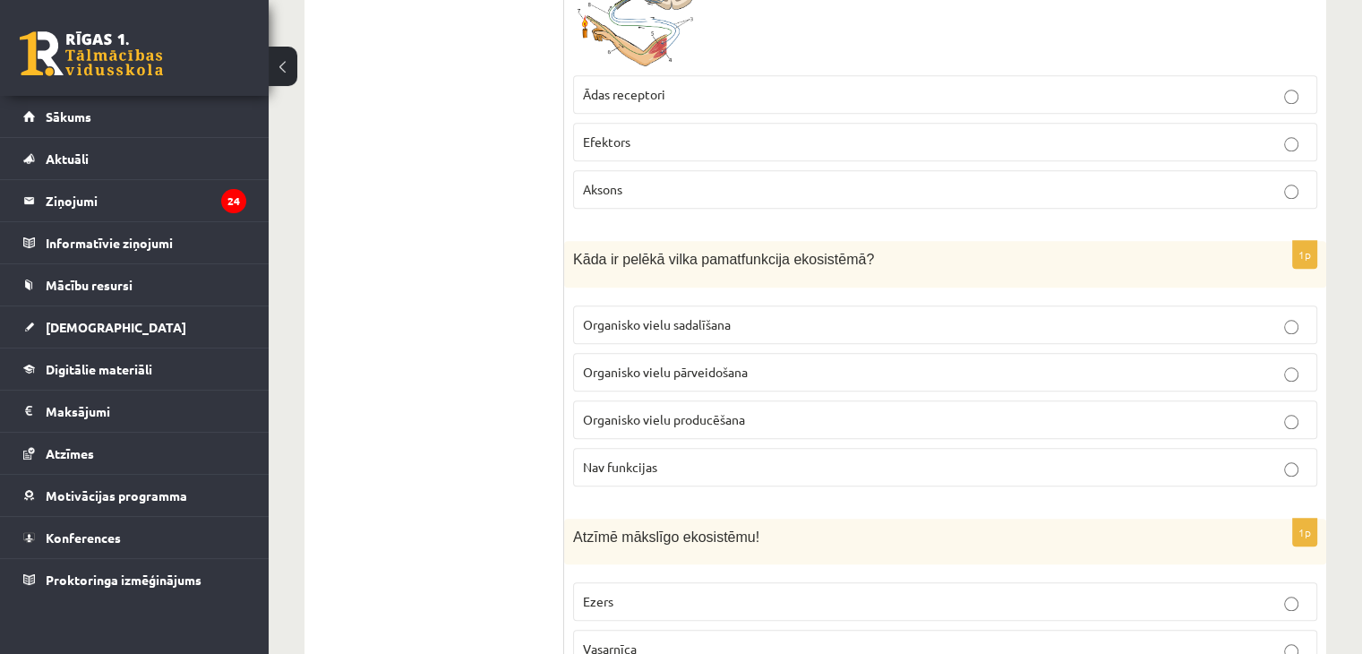
click at [695, 364] on span "Organisko vielu pārveidošana" at bounding box center [665, 372] width 165 height 16
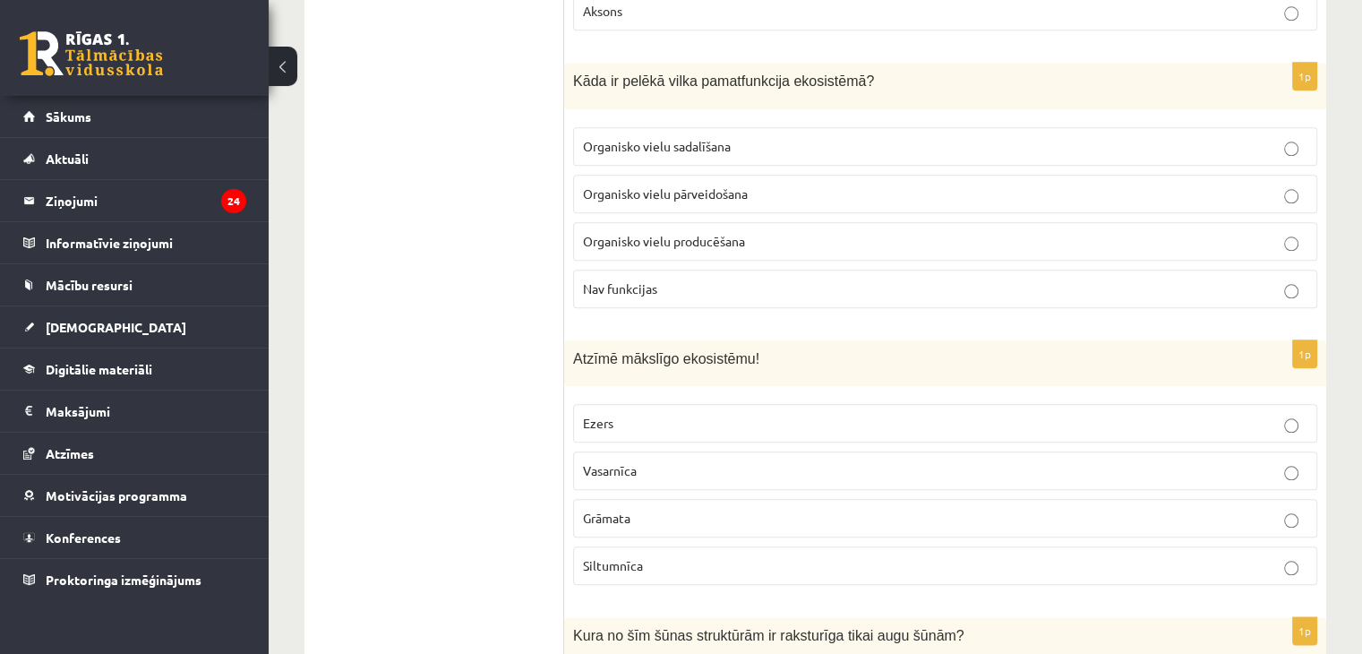
scroll to position [2014, 0]
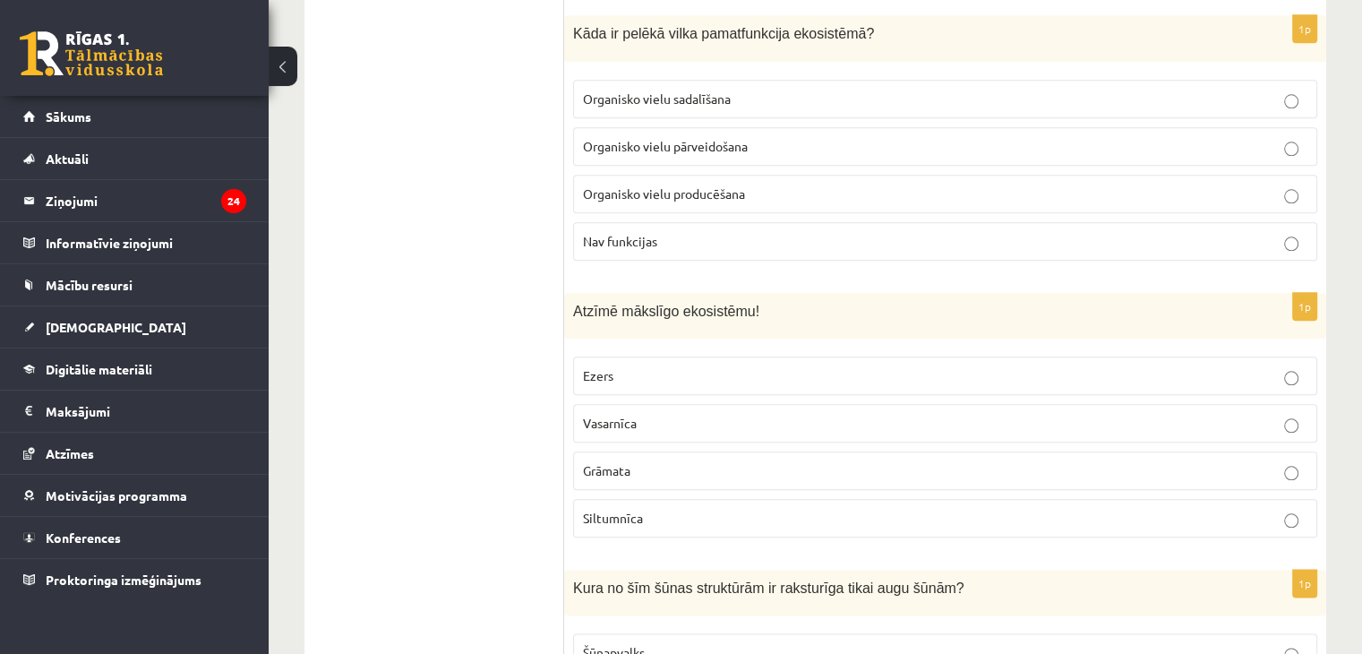
click at [668, 509] on p "Siltumnīca" at bounding box center [945, 518] width 725 height 19
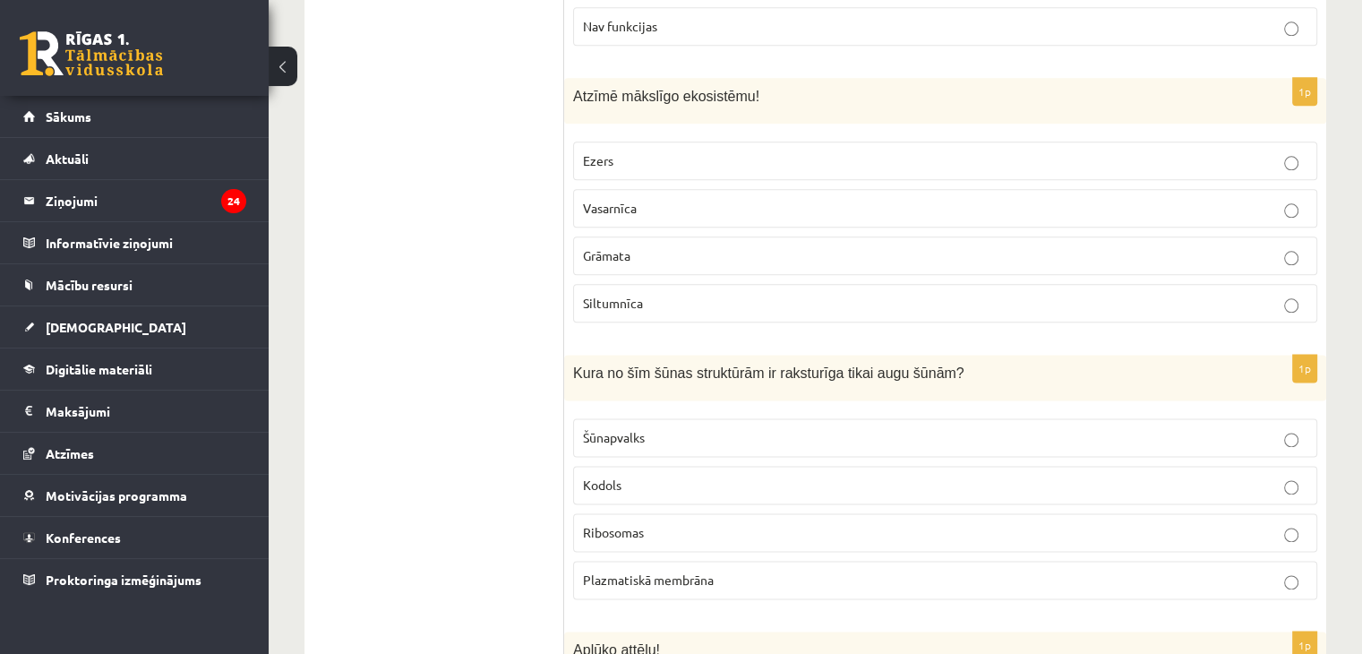
scroll to position [2267, 0]
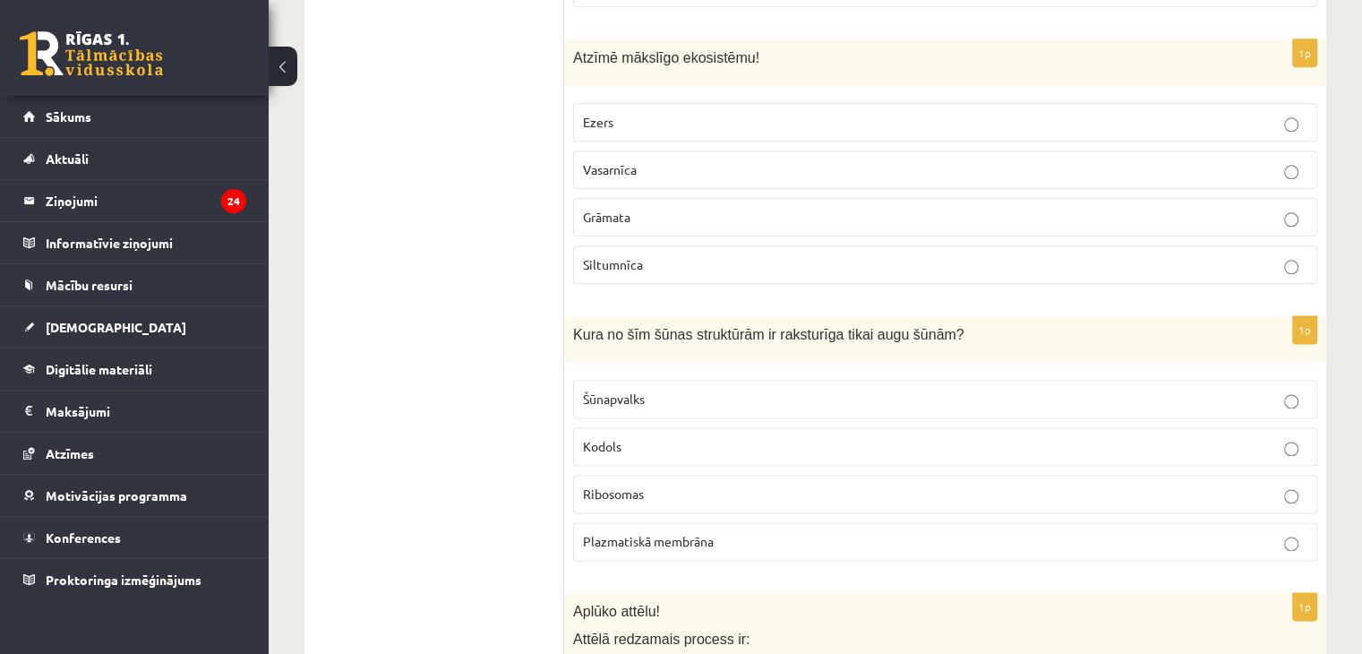
click at [674, 216] on p "Grāmata" at bounding box center [945, 217] width 725 height 19
click at [653, 267] on label "Siltumnīca" at bounding box center [945, 264] width 744 height 39
click at [660, 391] on p "Šūnapvalks" at bounding box center [945, 399] width 725 height 19
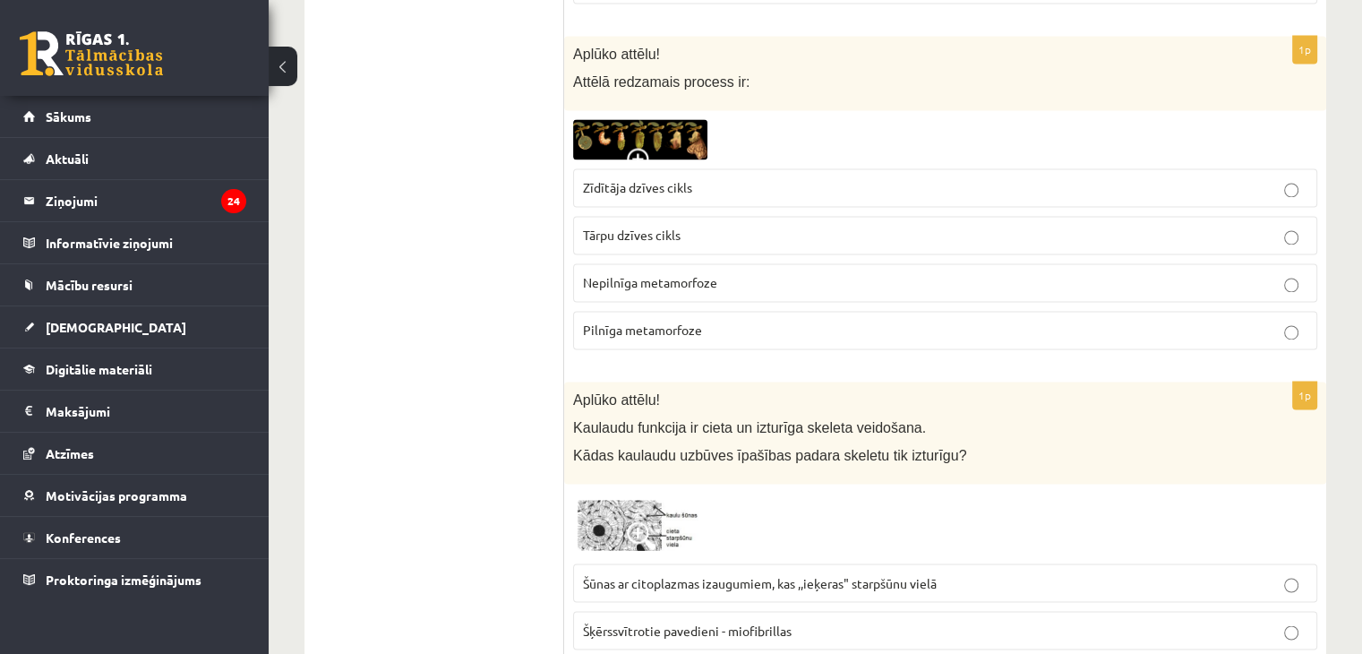
scroll to position [2844, 0]
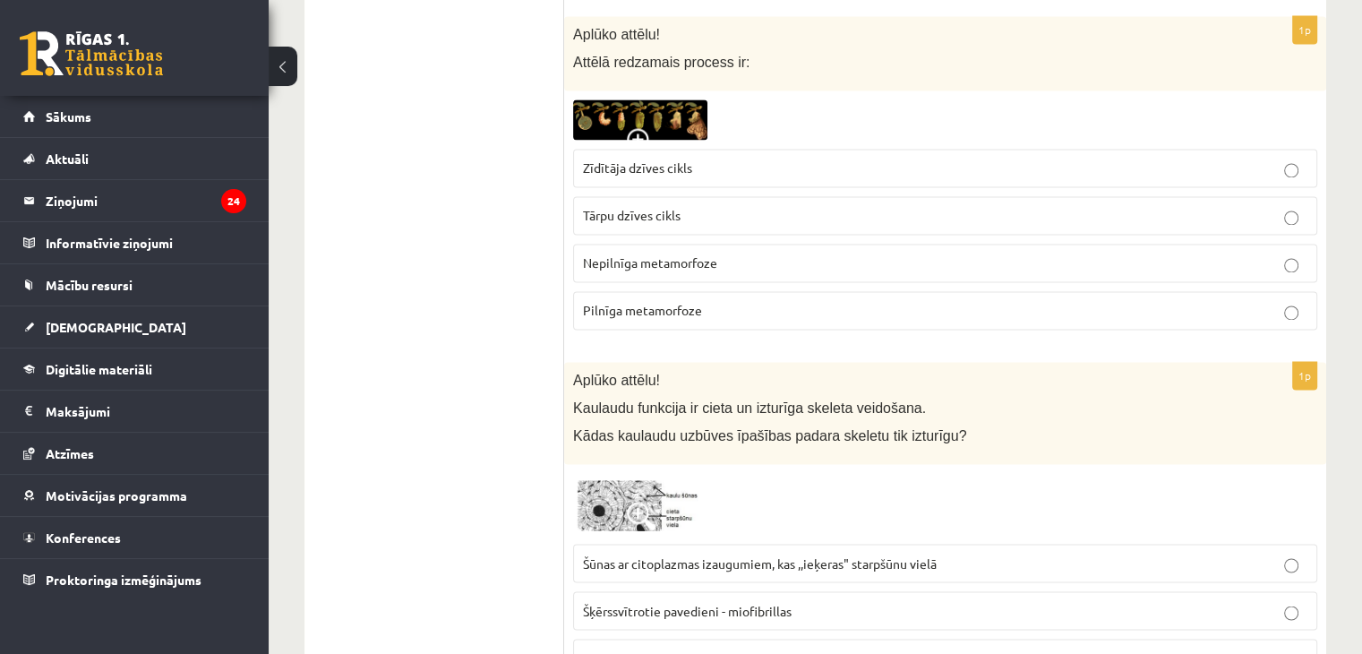
click at [616, 108] on img at bounding box center [640, 119] width 134 height 40
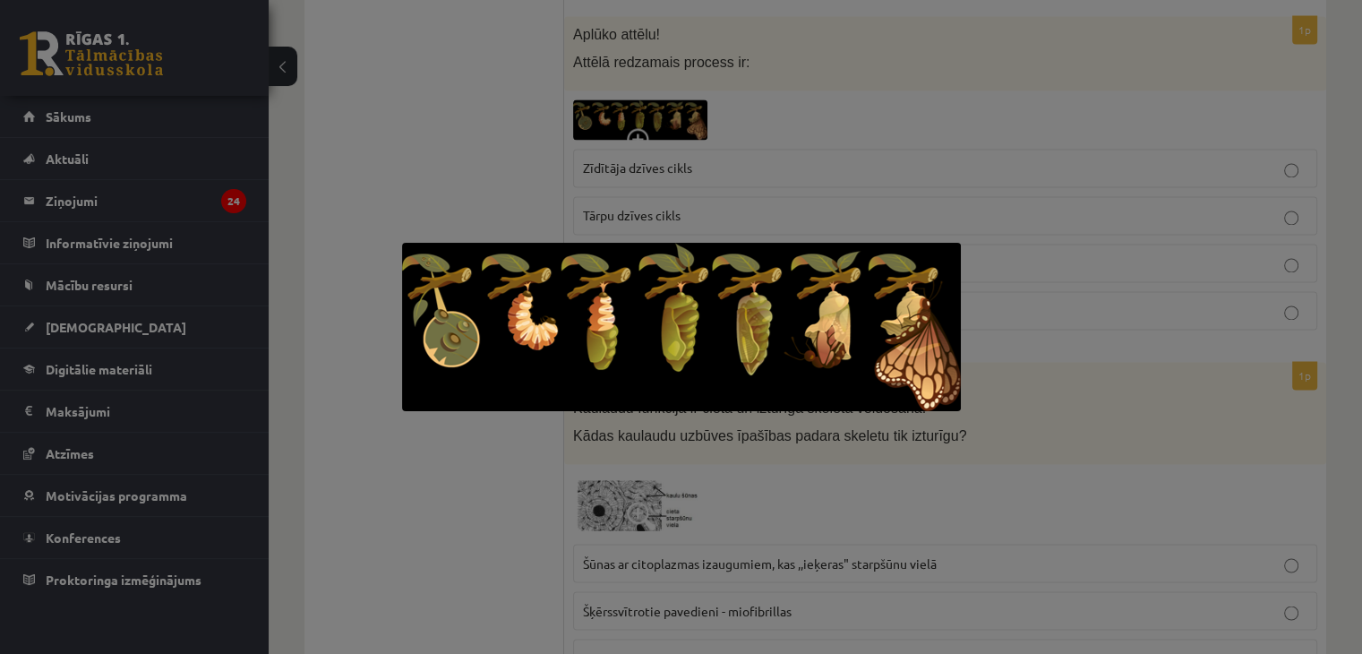
click at [926, 178] on div at bounding box center [681, 327] width 1362 height 654
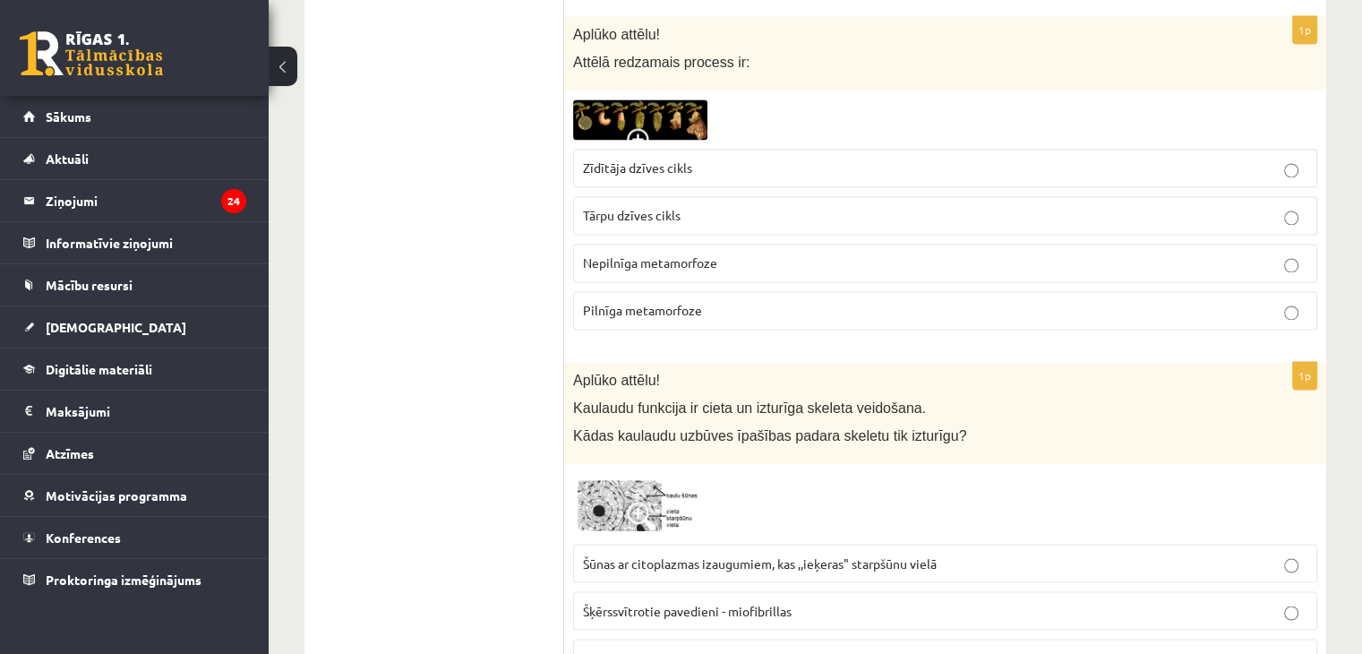
click at [649, 291] on label "Pilnīga metamorfoze" at bounding box center [945, 310] width 744 height 39
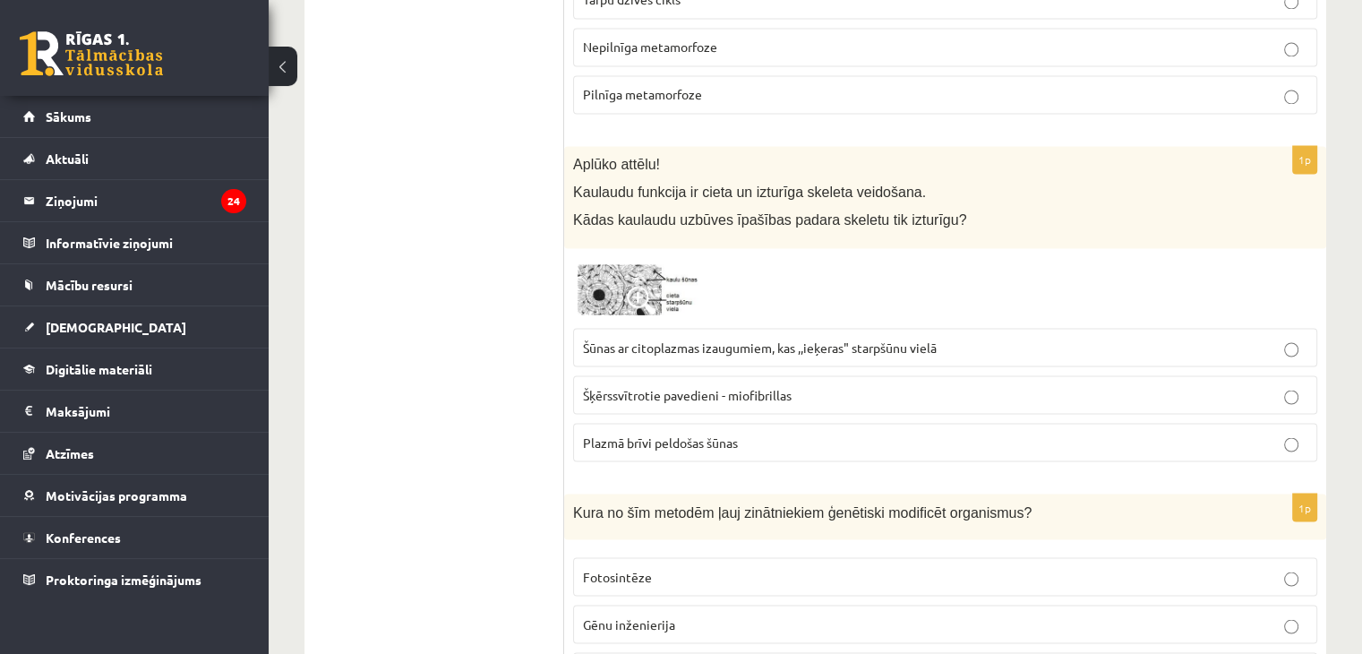
scroll to position [3125, 0]
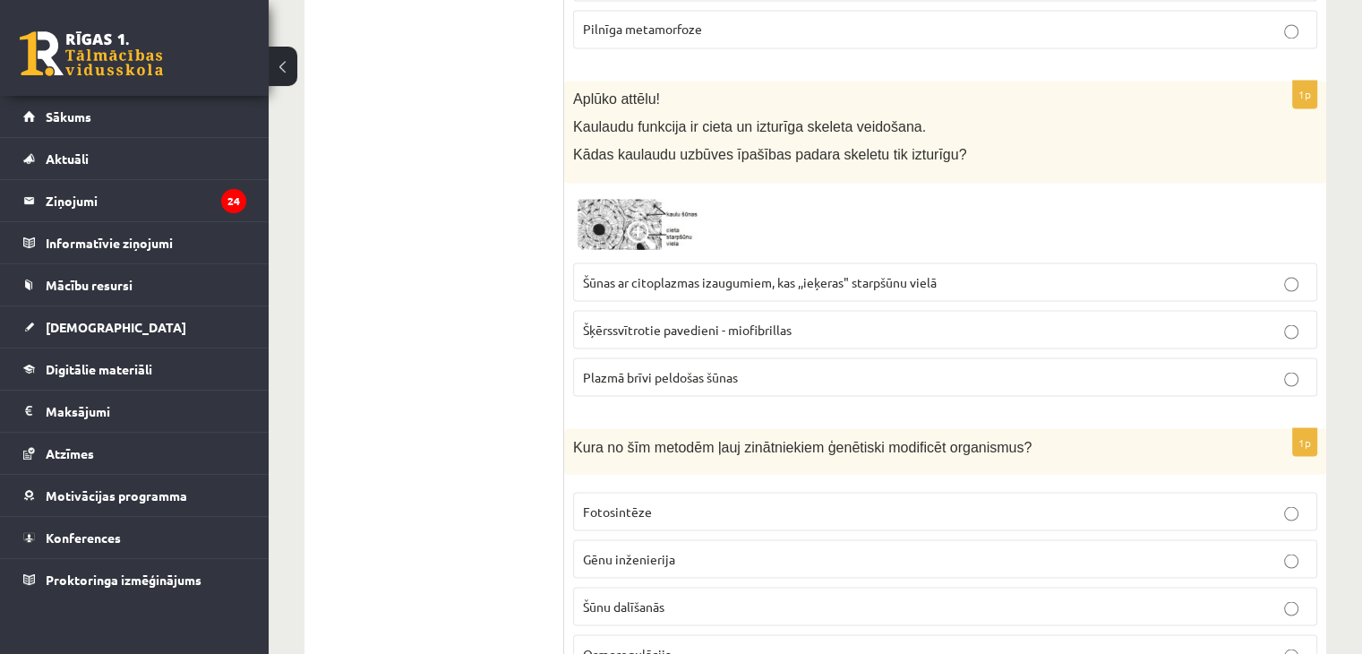
click at [737, 277] on label "Šūnas ar citoplazmas izaugumiem, kas ,,ieķeras" starpšūnu vielā" at bounding box center [945, 281] width 744 height 39
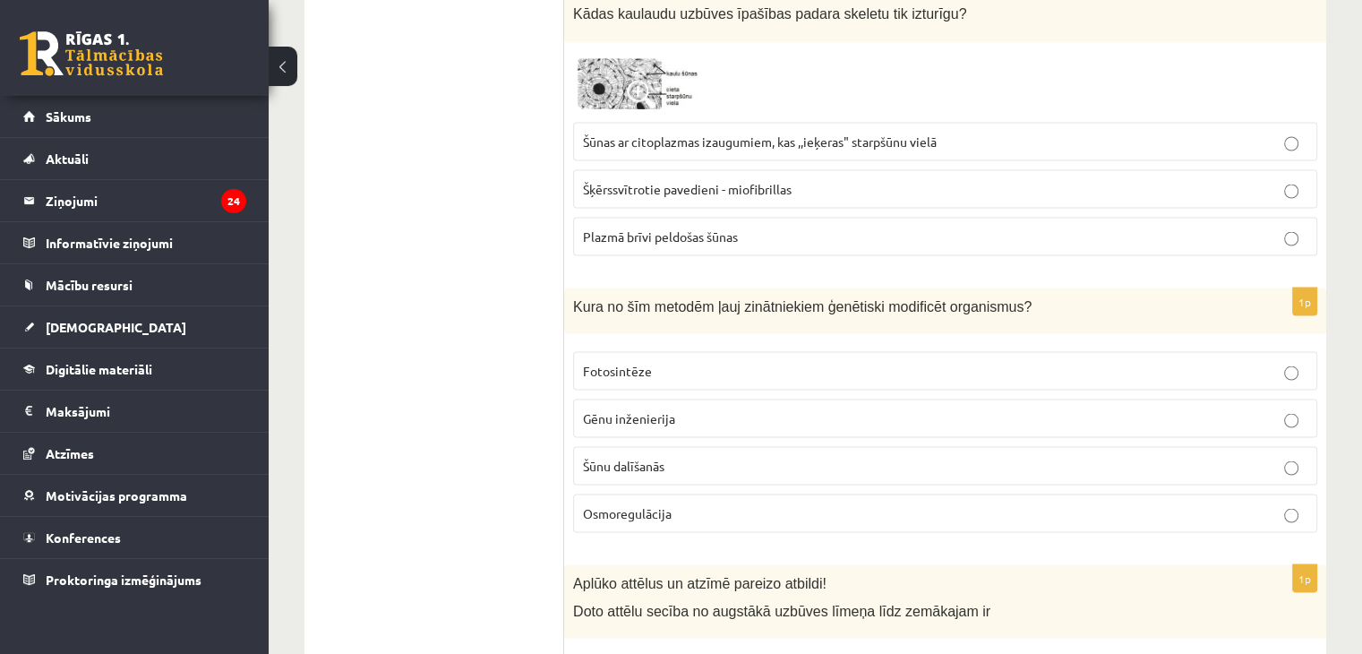
scroll to position [3285, 0]
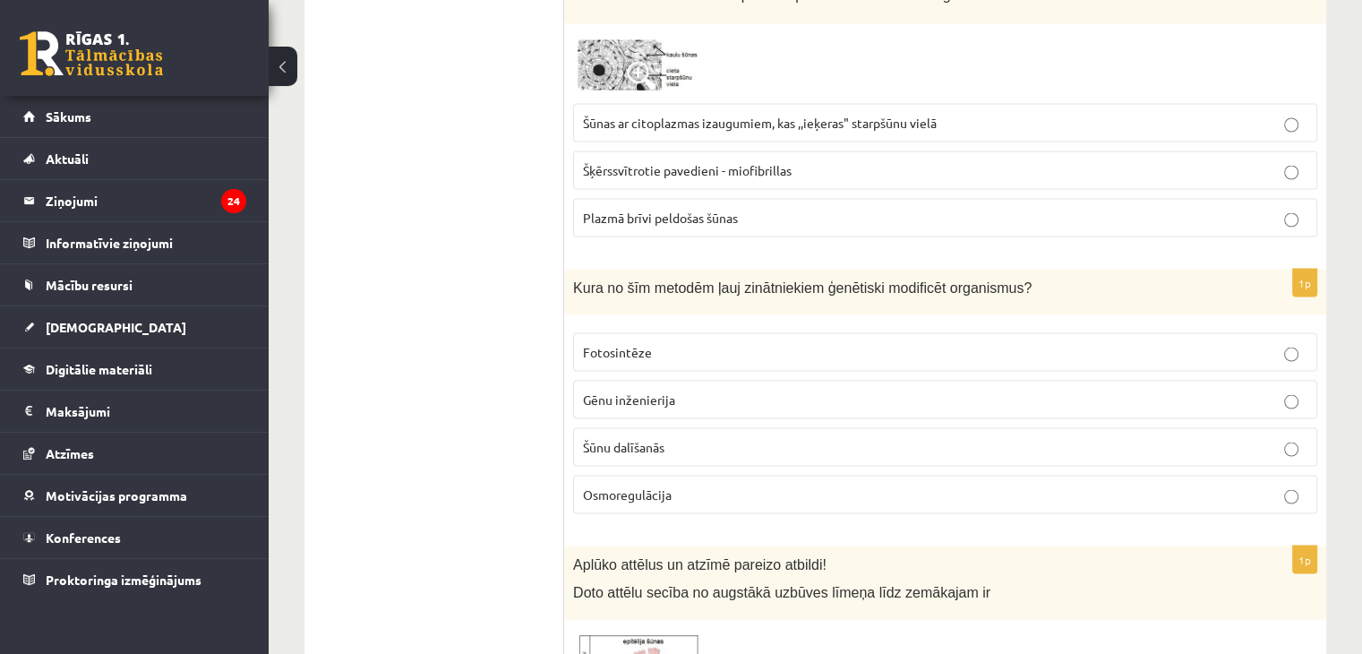
click at [616, 391] on span "Gēnu inženierija" at bounding box center [629, 399] width 92 height 16
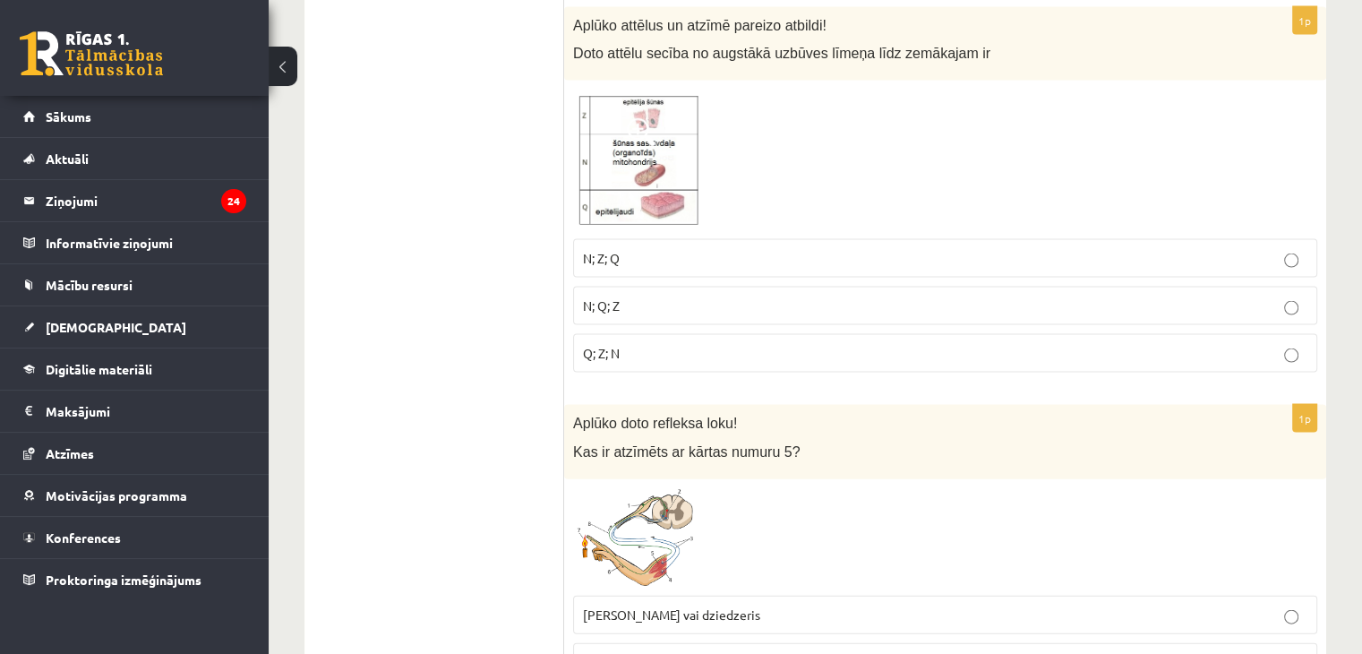
scroll to position [3757, 0]
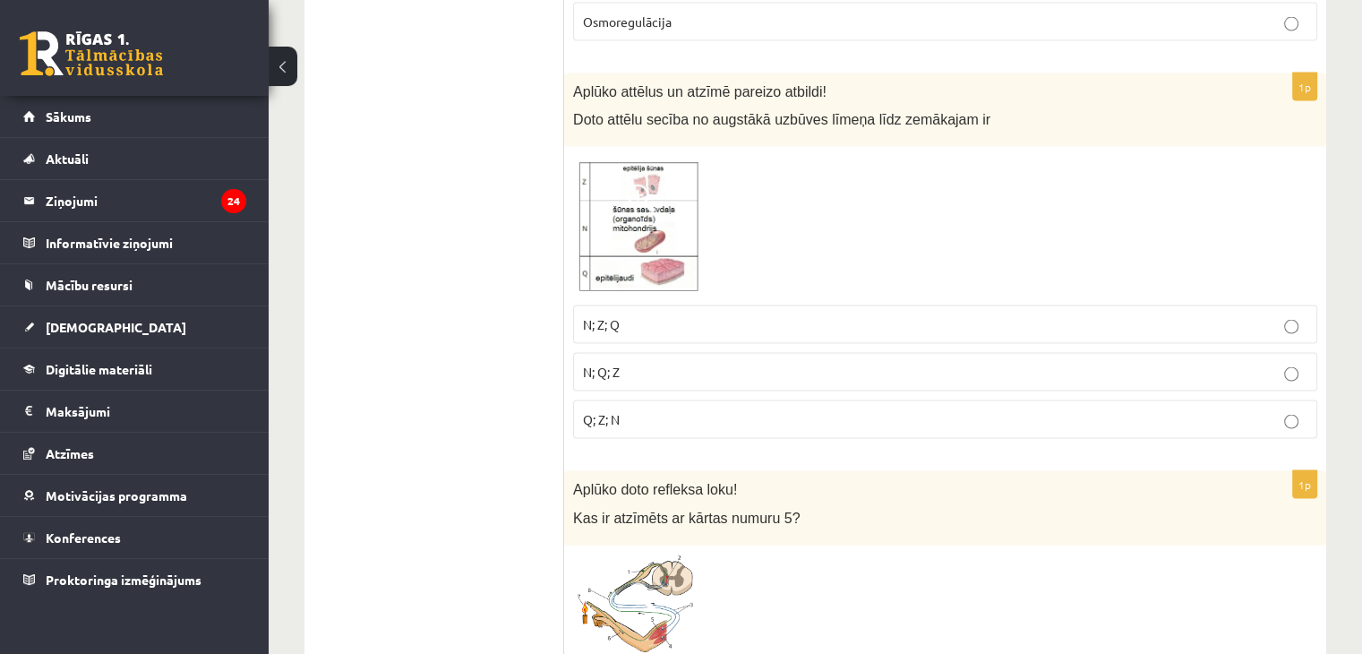
click at [647, 315] on p "N; Z; Q" at bounding box center [945, 324] width 725 height 19
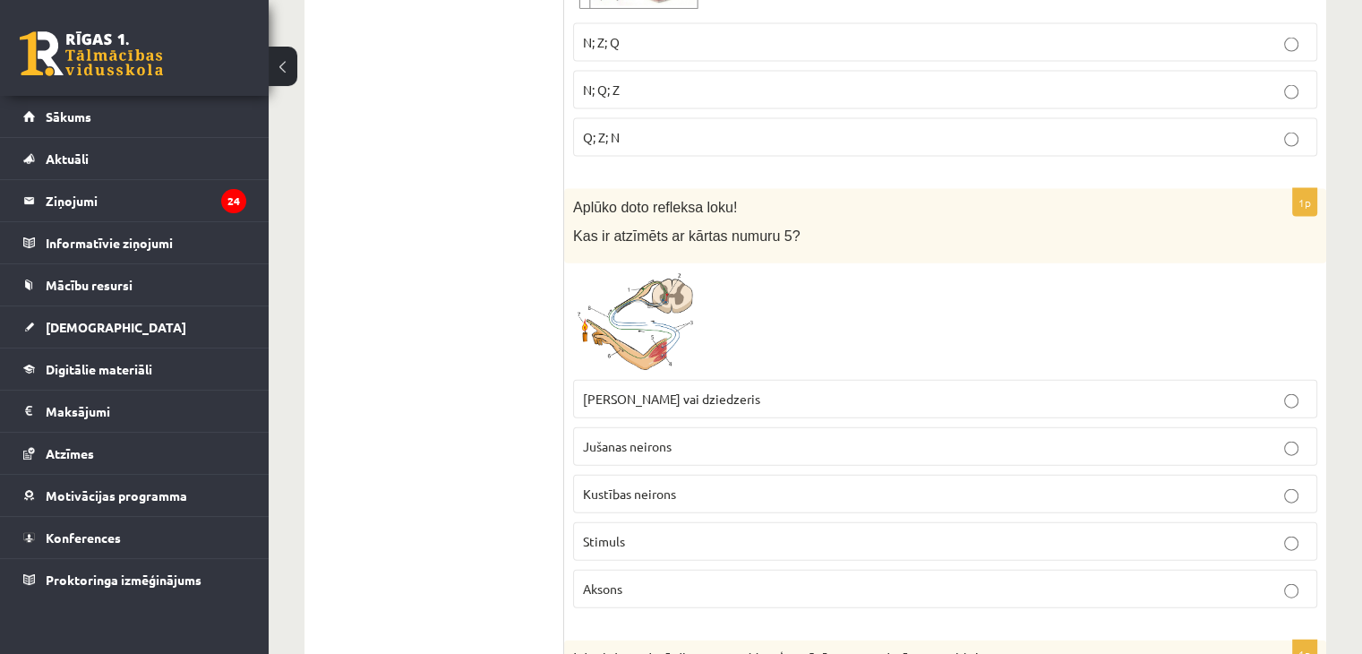
scroll to position [4067, 0]
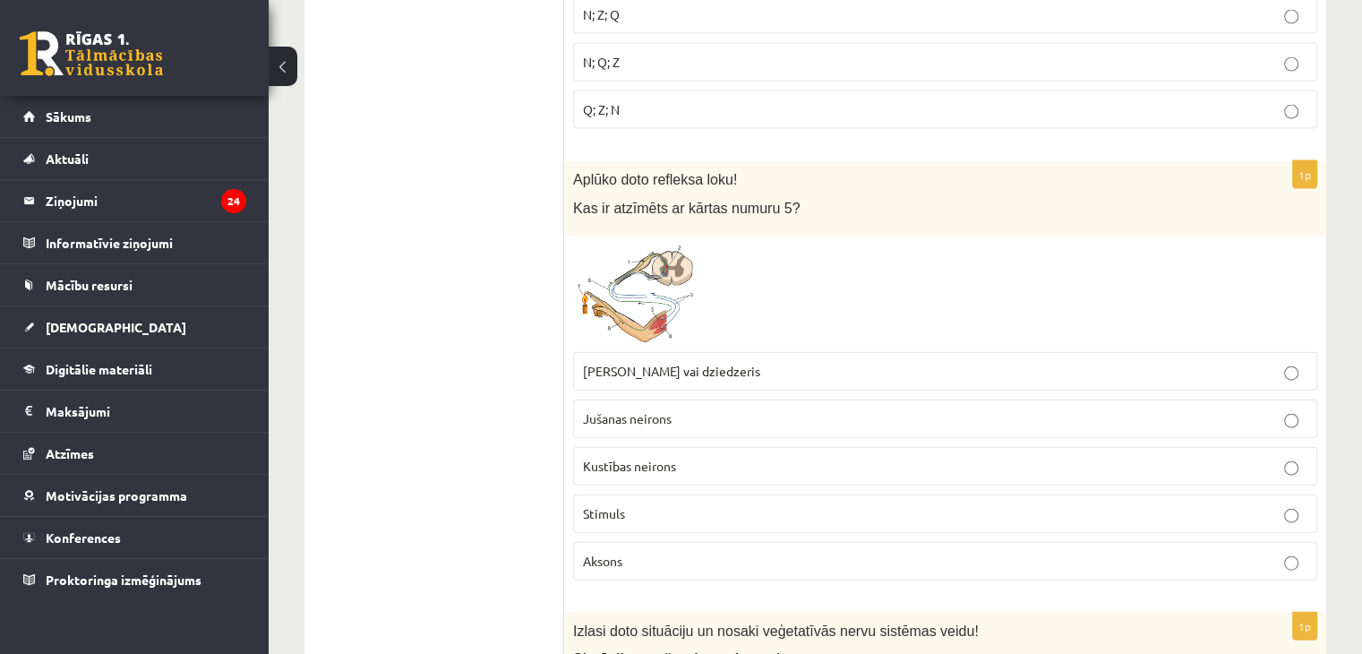
click at [677, 252] on img at bounding box center [640, 294] width 134 height 99
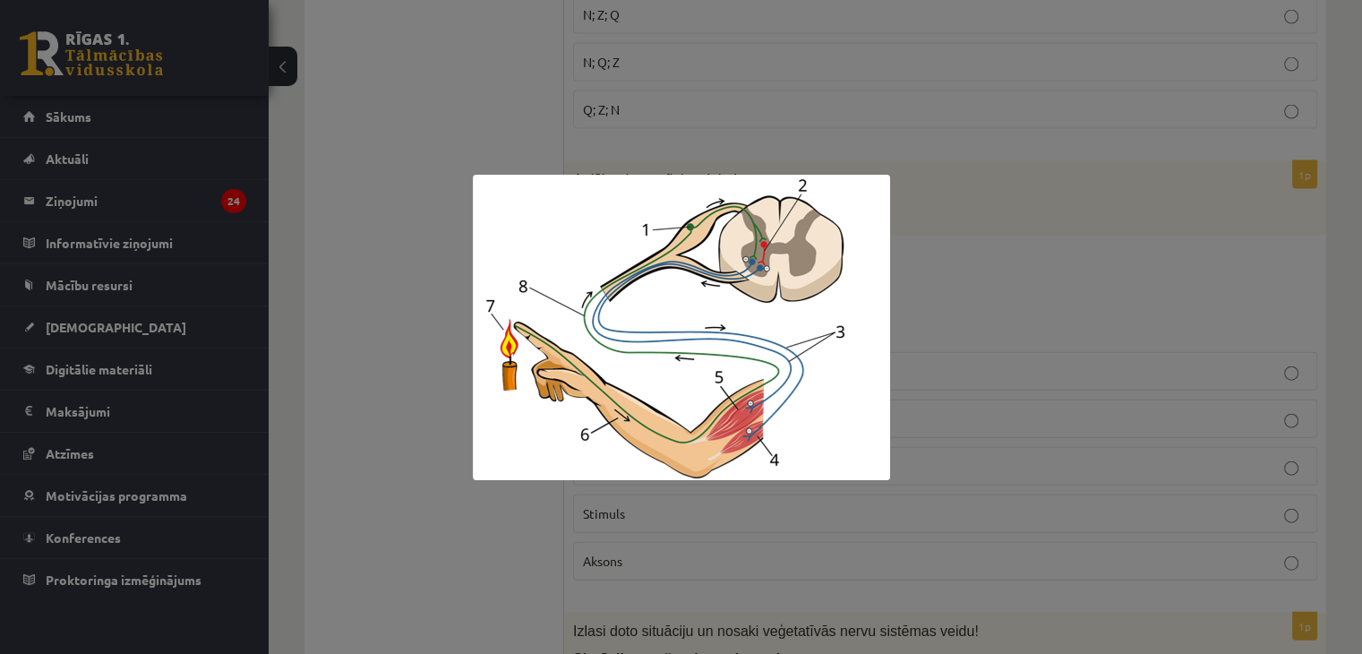
click at [992, 191] on div at bounding box center [681, 327] width 1362 height 654
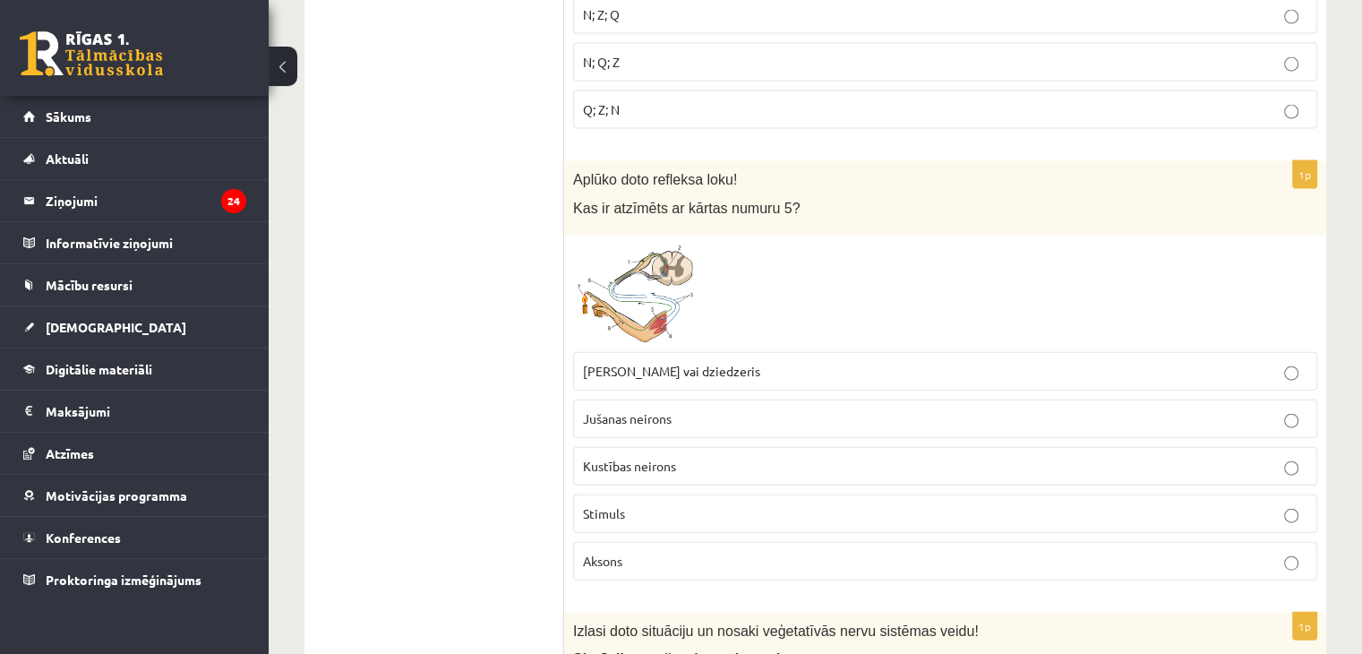
click at [700, 363] on span "Muskulis vai dziedzeris" at bounding box center [671, 371] width 177 height 16
click at [632, 278] on span at bounding box center [641, 287] width 29 height 29
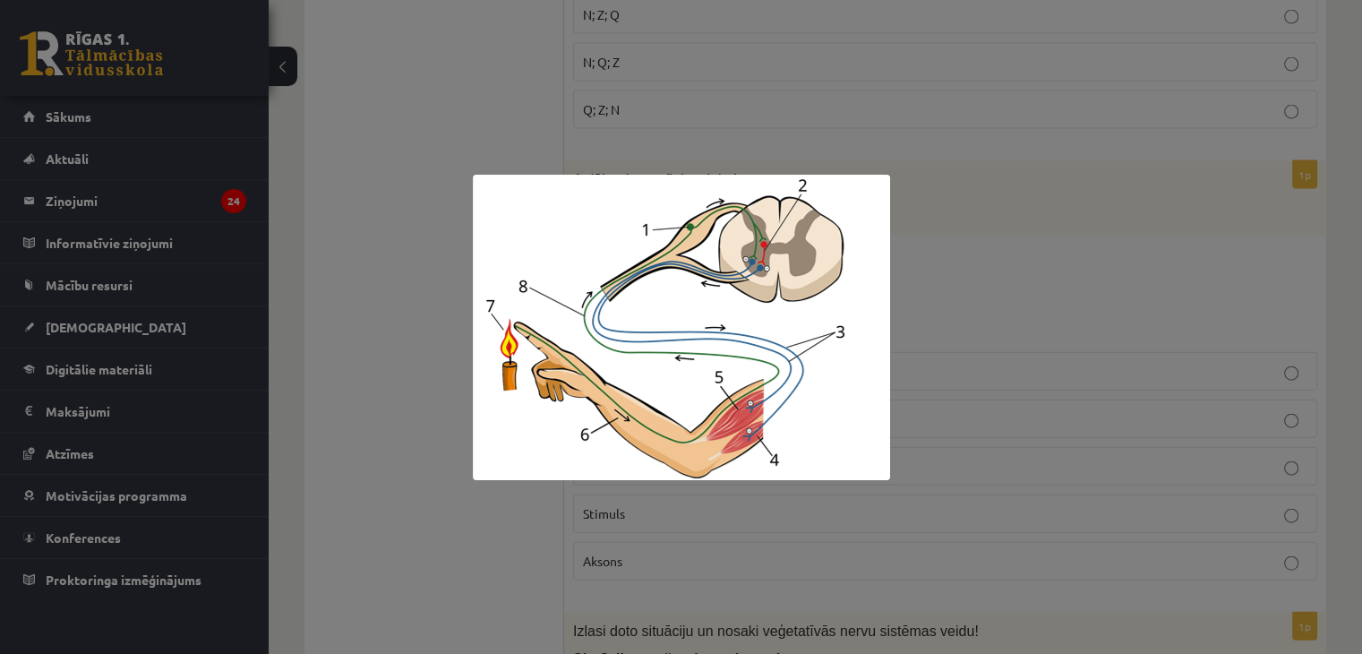
click at [1035, 334] on div at bounding box center [681, 327] width 1362 height 654
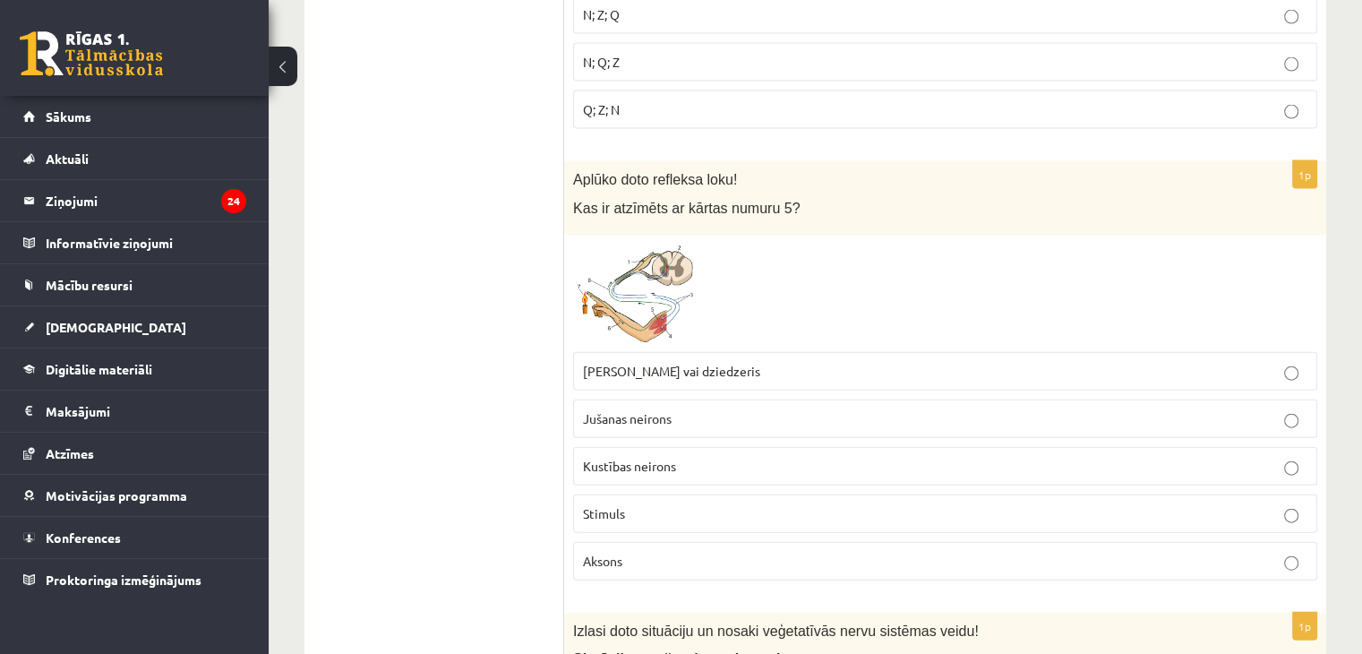
click at [640, 273] on span at bounding box center [641, 287] width 29 height 29
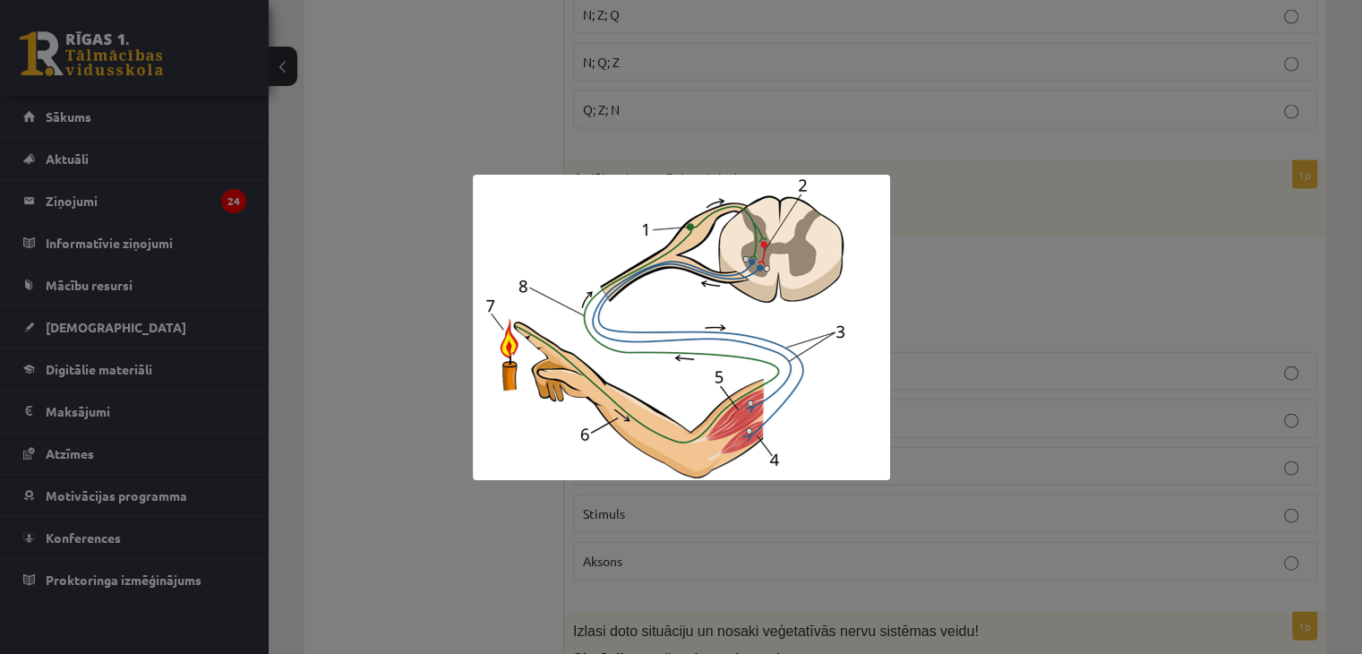
click at [996, 370] on div at bounding box center [681, 327] width 1362 height 654
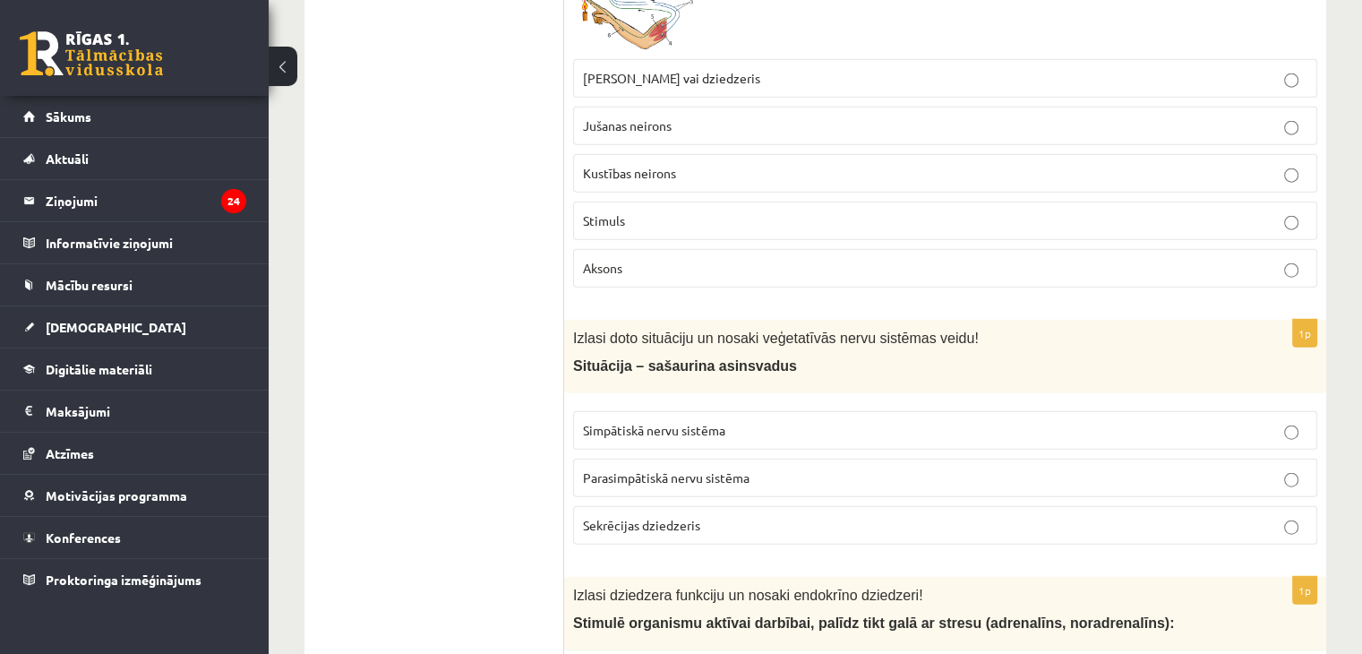
scroll to position [4407, 0]
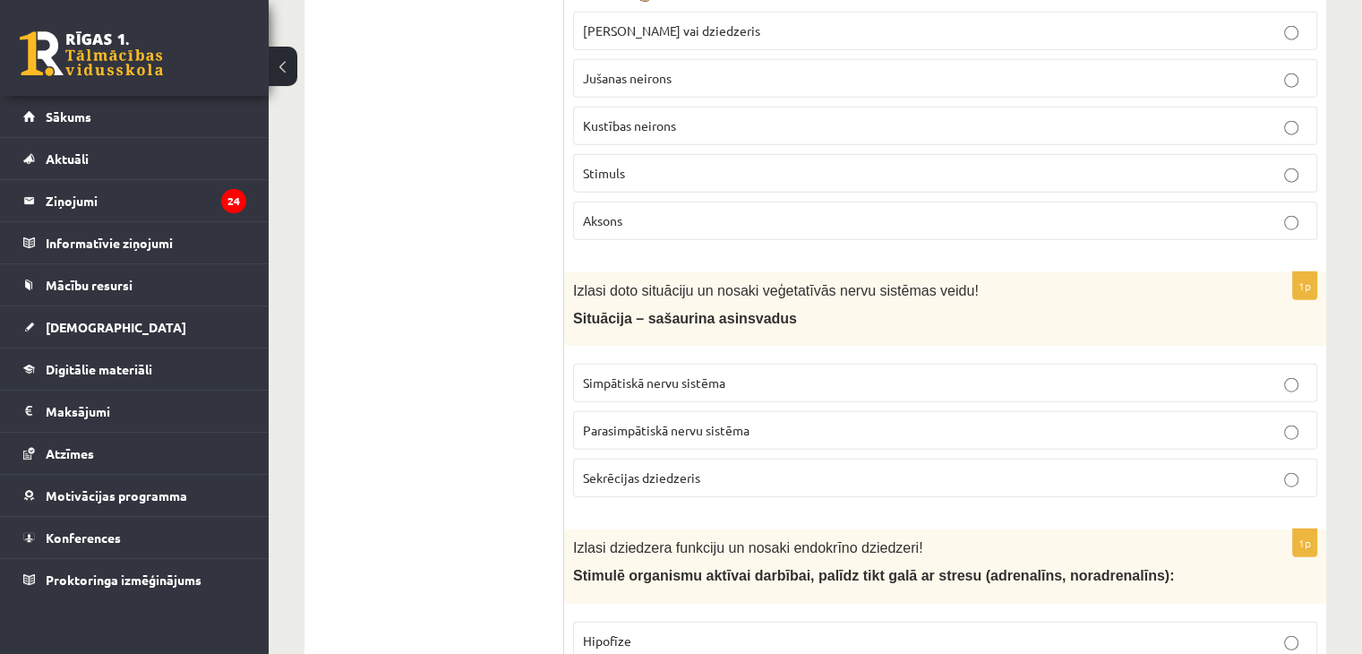
click at [647, 374] on span "Simpātiskā nervu sistēma" at bounding box center [654, 382] width 142 height 16
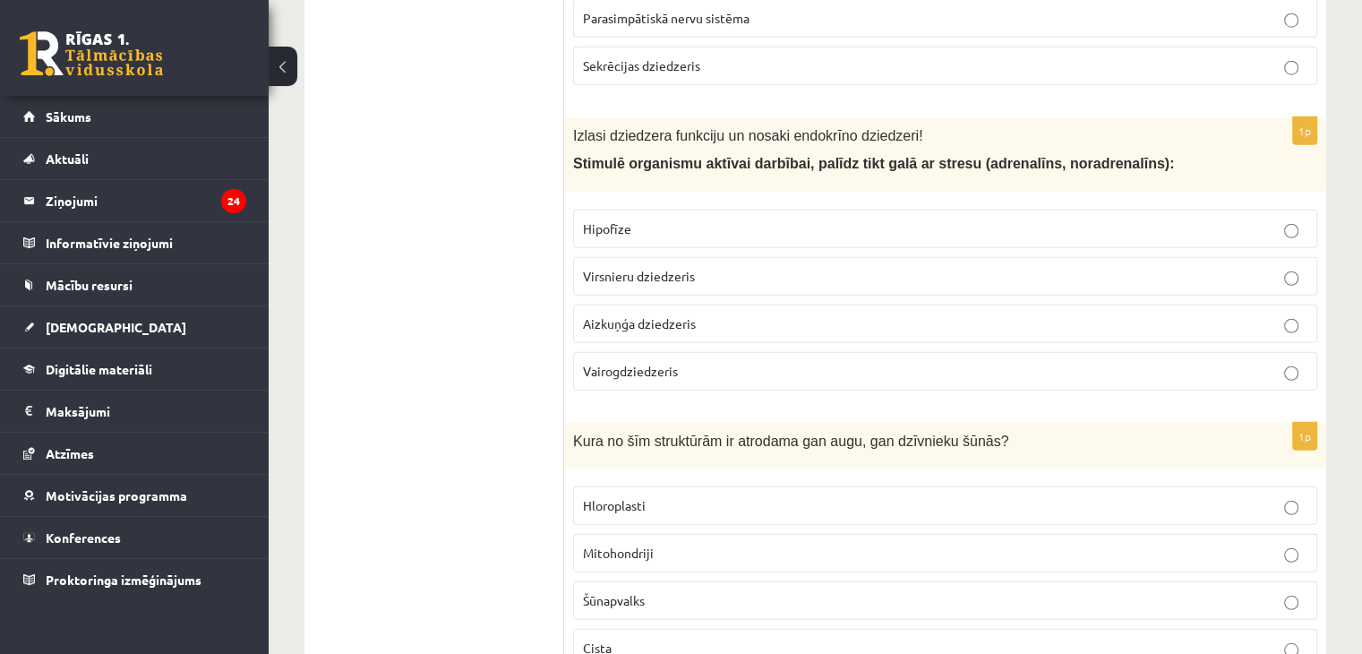
scroll to position [4838, 0]
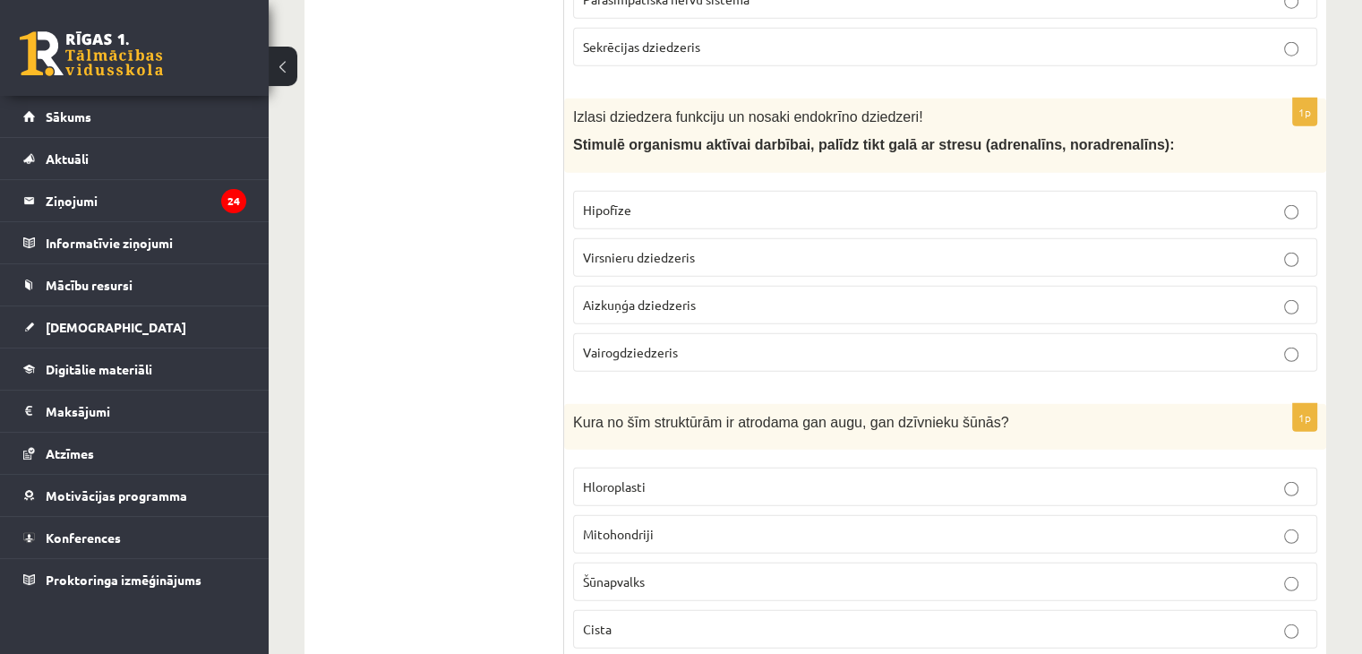
click at [614, 249] on span "Virsnieru dziedzeris" at bounding box center [639, 257] width 112 height 16
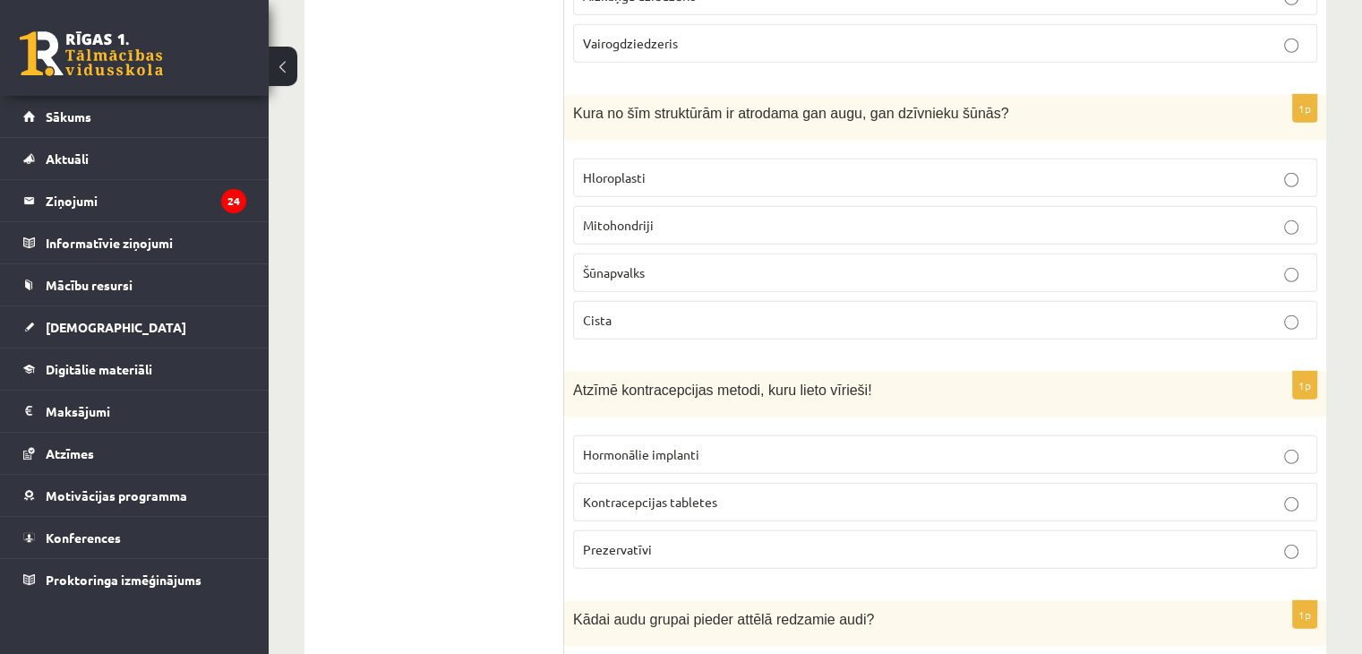
scroll to position [5099, 0]
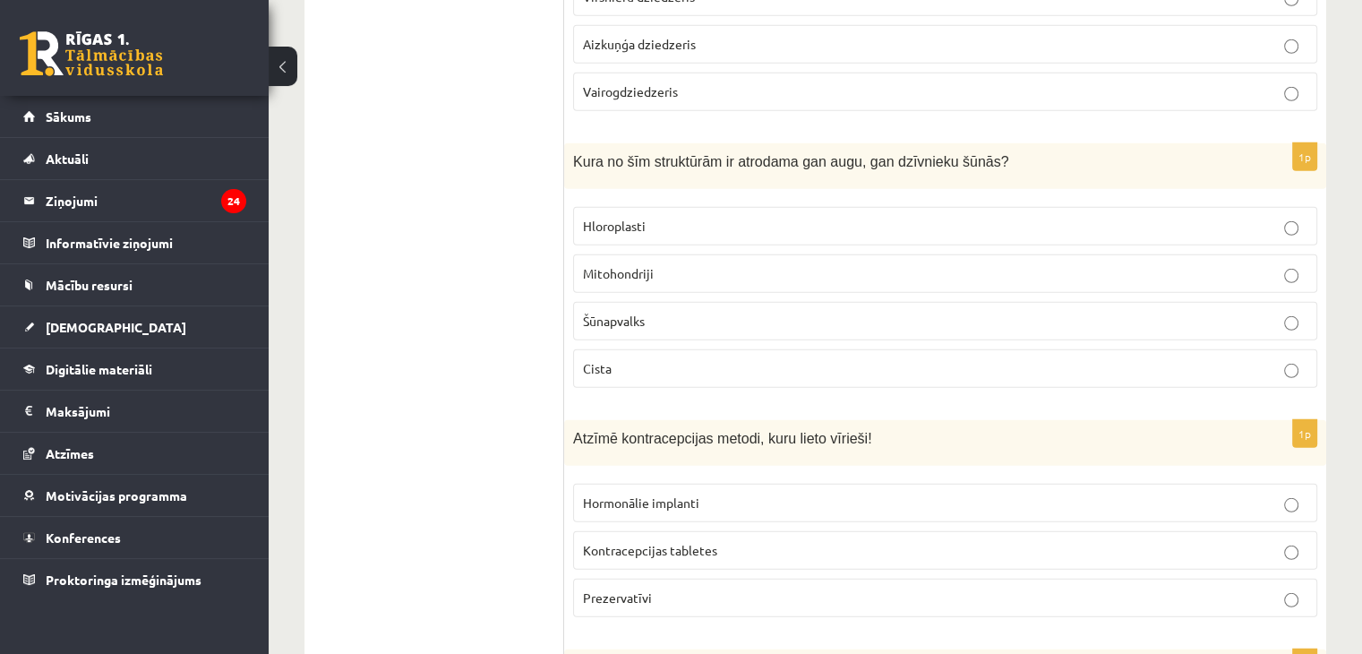
click at [655, 262] on label "Mitohondriji" at bounding box center [945, 273] width 744 height 39
click at [651, 588] on p "Prezervatīvi" at bounding box center [945, 597] width 725 height 19
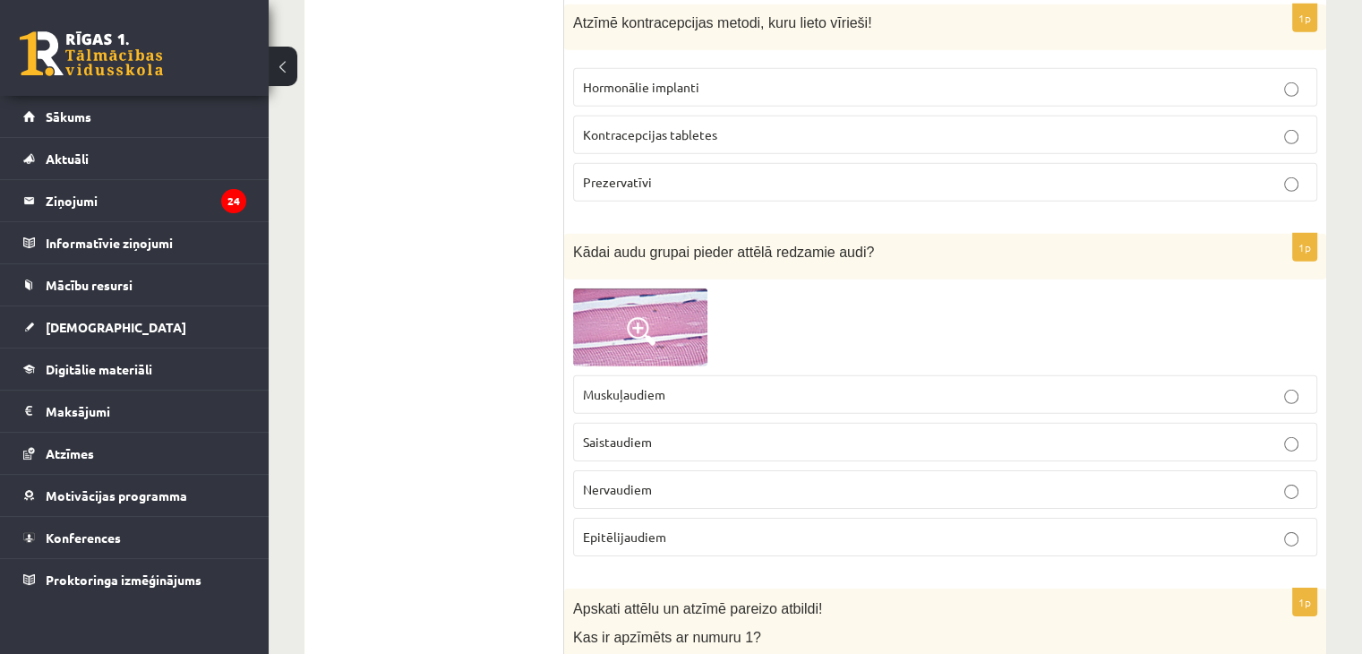
scroll to position [5543, 0]
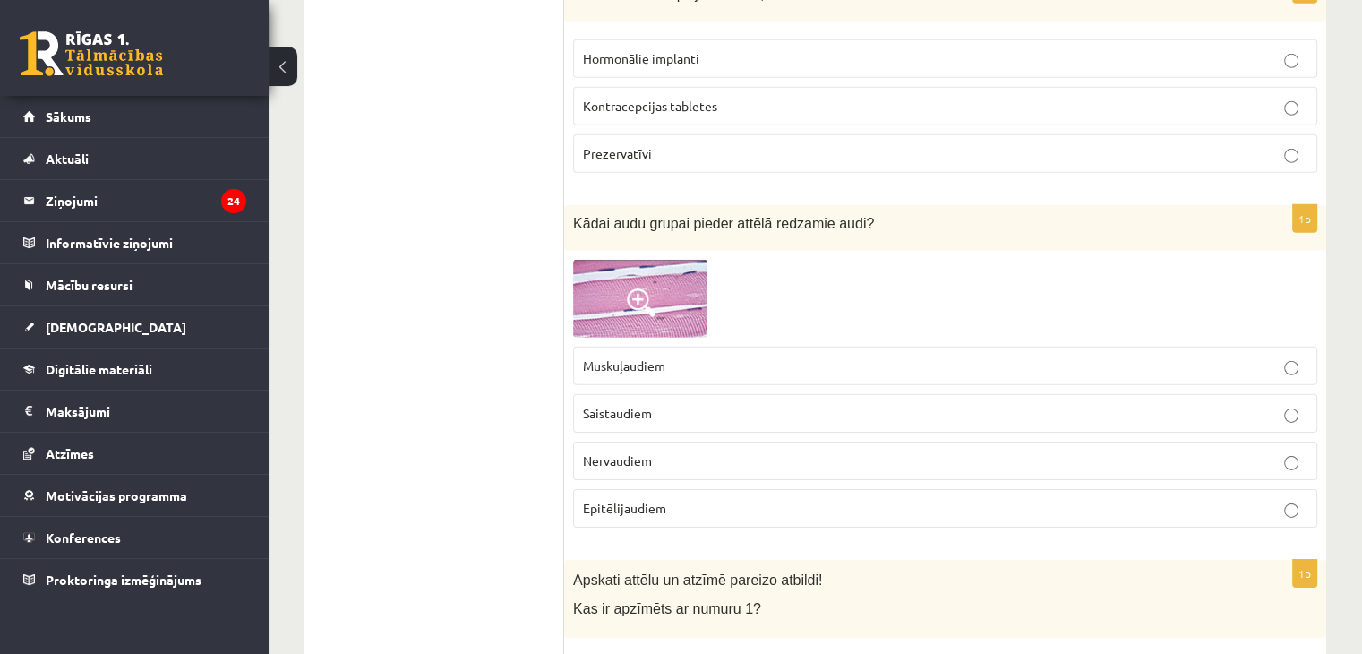
click at [671, 289] on img at bounding box center [640, 298] width 134 height 77
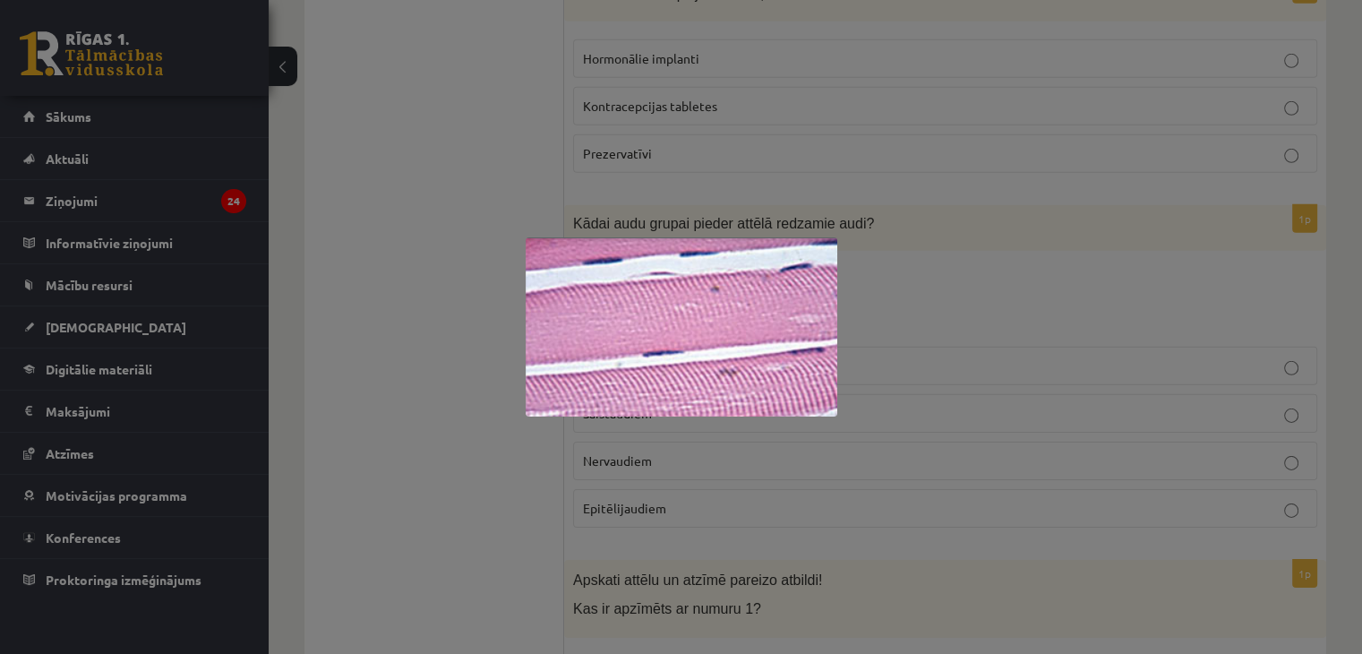
click at [902, 281] on div at bounding box center [681, 327] width 1362 height 654
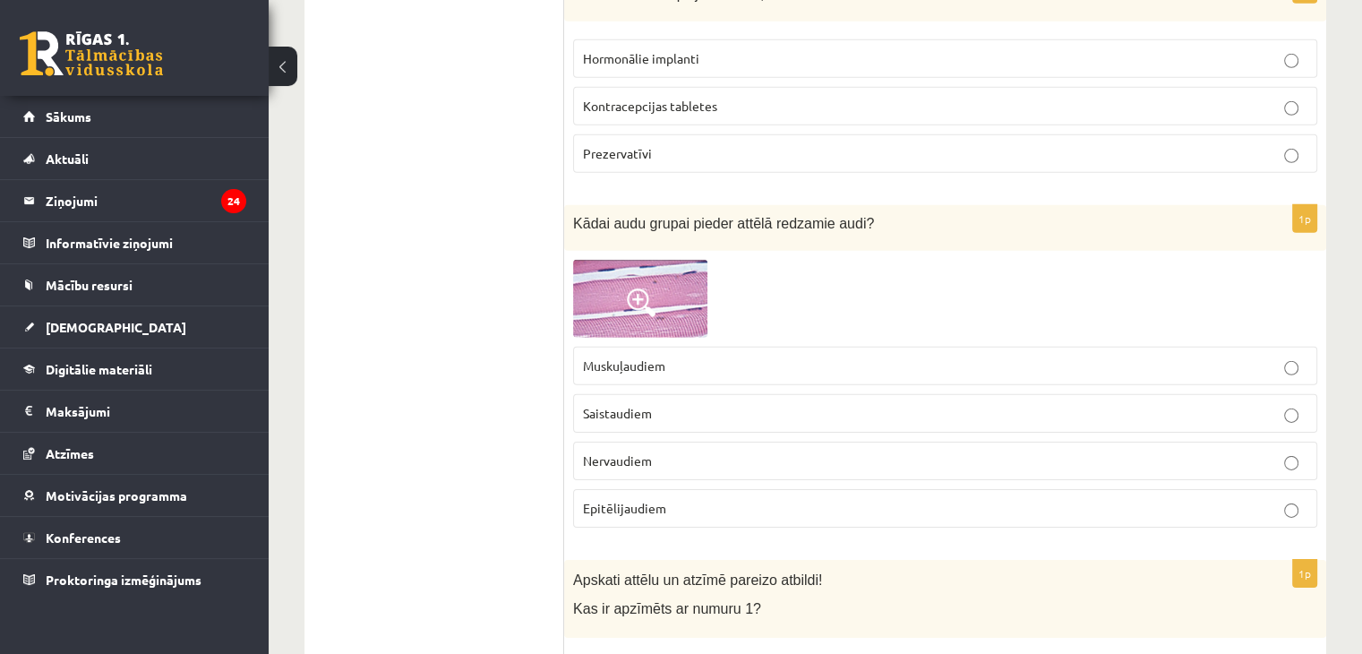
click at [648, 404] on p "Saistaudiem" at bounding box center [945, 413] width 725 height 19
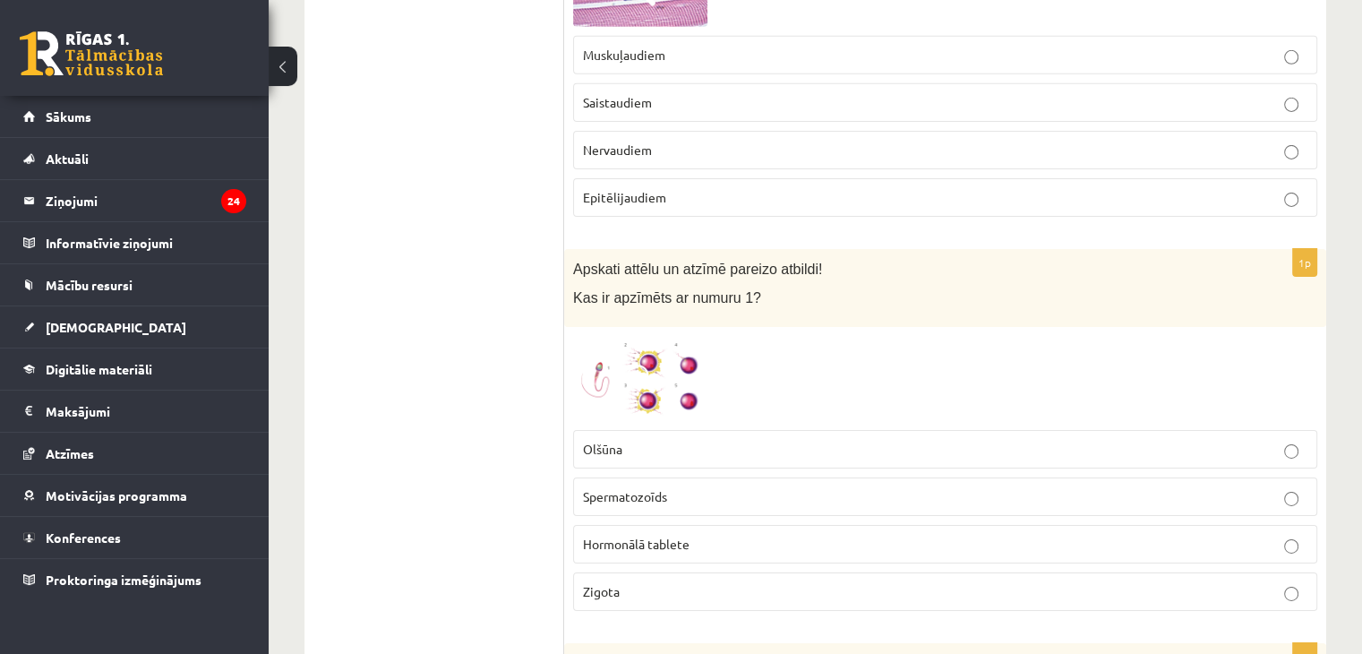
scroll to position [5872, 0]
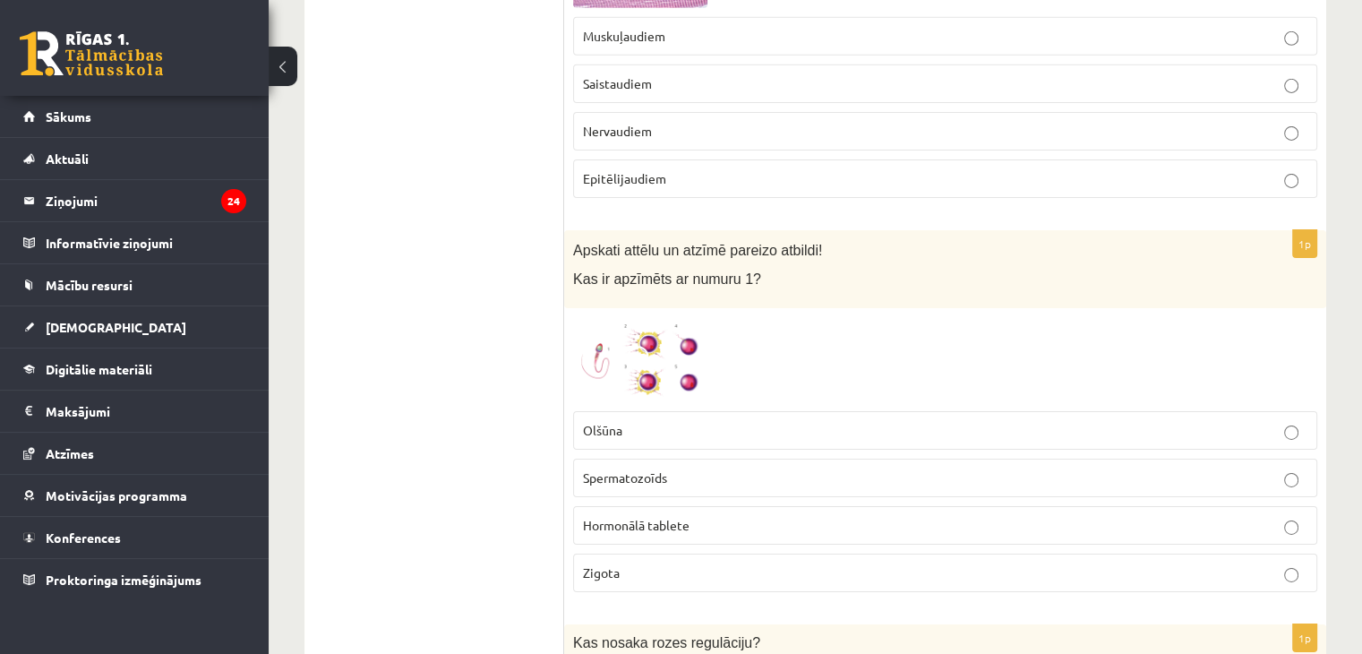
click at [648, 469] on span "Spermatozoīds" at bounding box center [625, 477] width 84 height 16
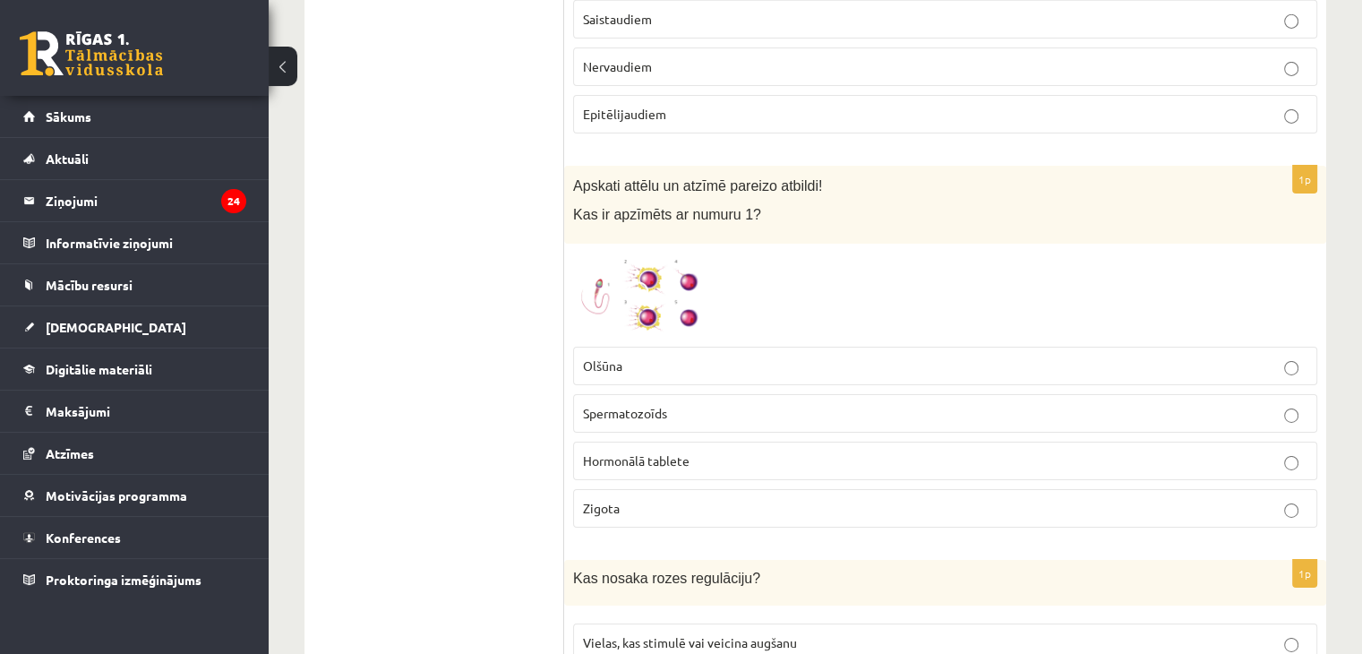
scroll to position [5965, 0]
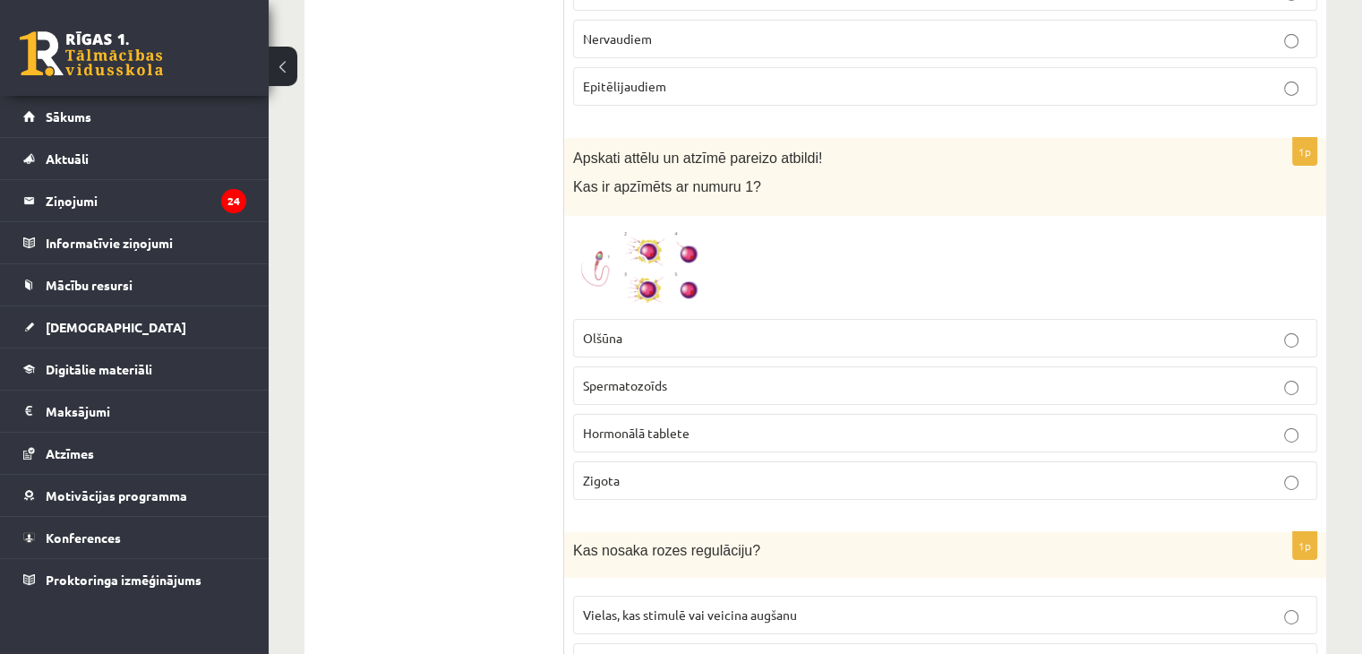
click at [634, 257] on img at bounding box center [640, 267] width 134 height 85
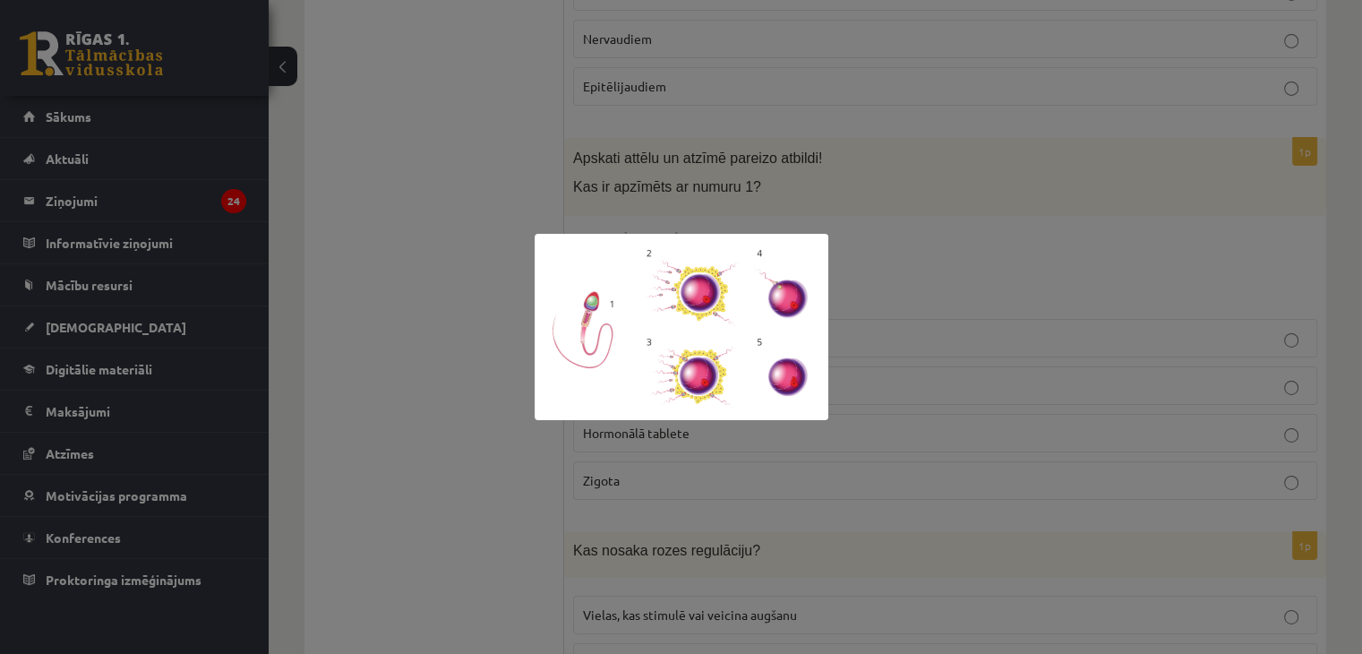
click at [881, 275] on div at bounding box center [681, 327] width 1362 height 654
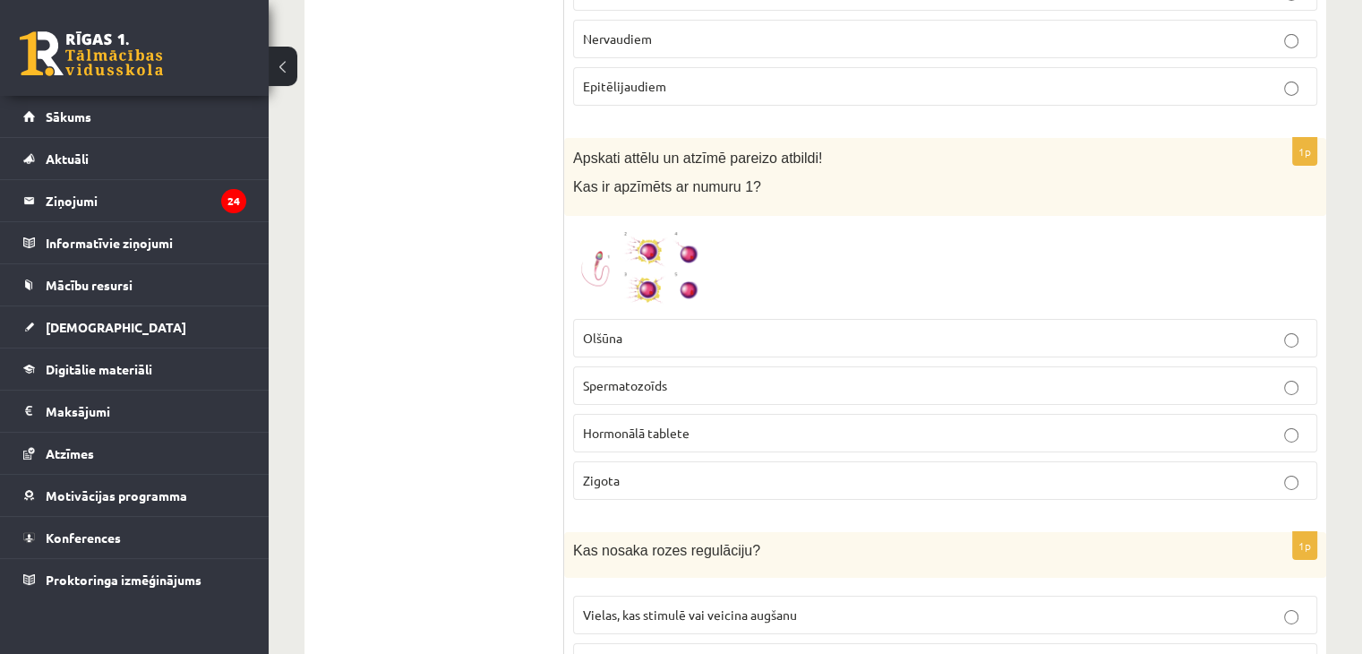
scroll to position [6181, 0]
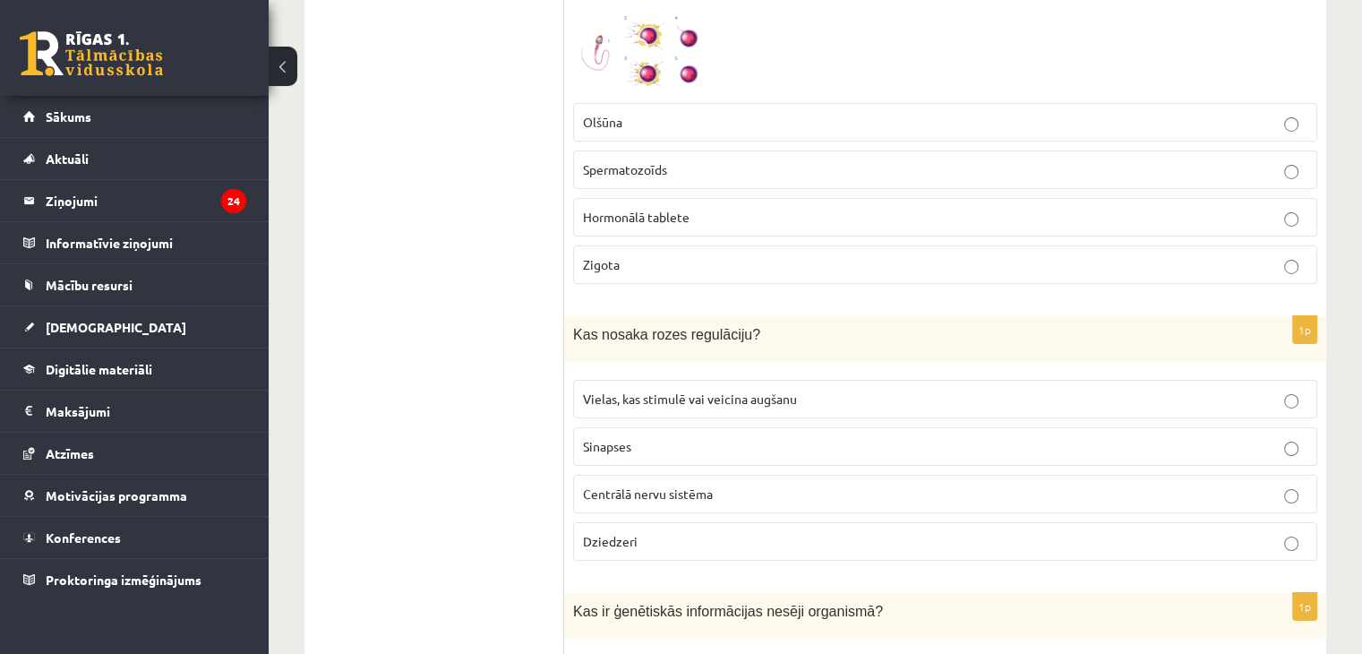
click at [717, 380] on label "Vielas, kas stimulē vai veicina augšanu" at bounding box center [945, 399] width 744 height 39
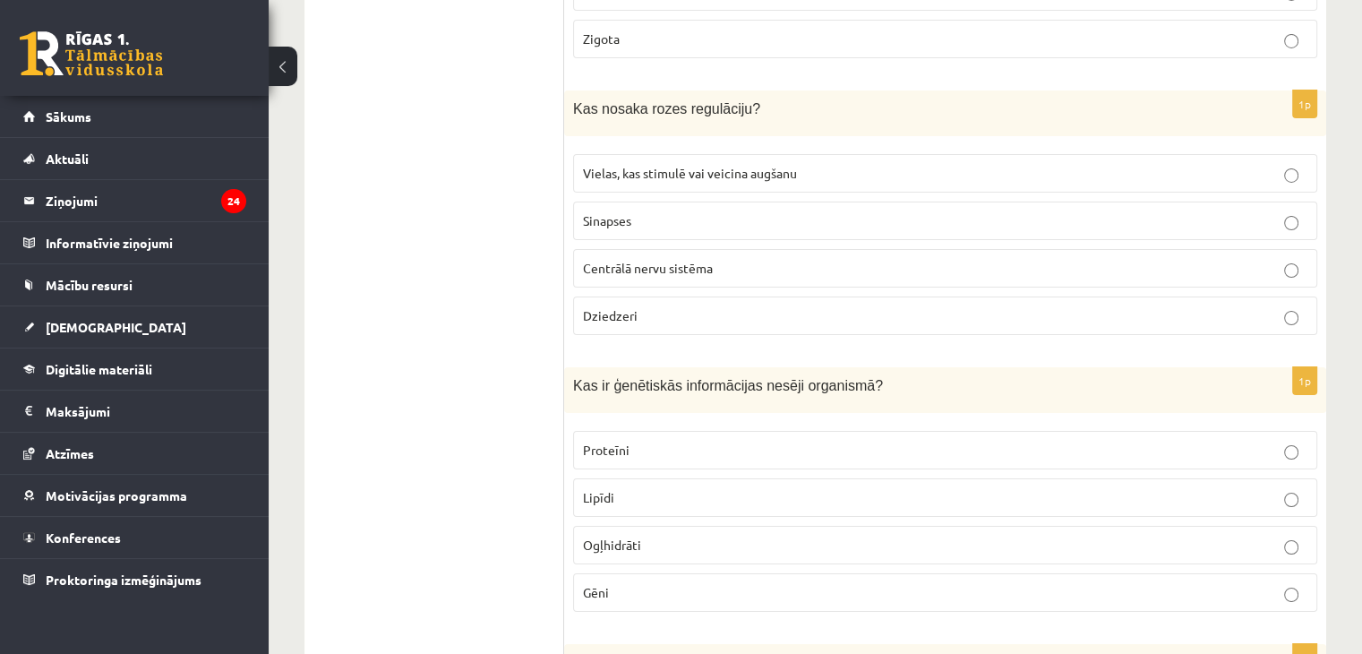
scroll to position [6435, 0]
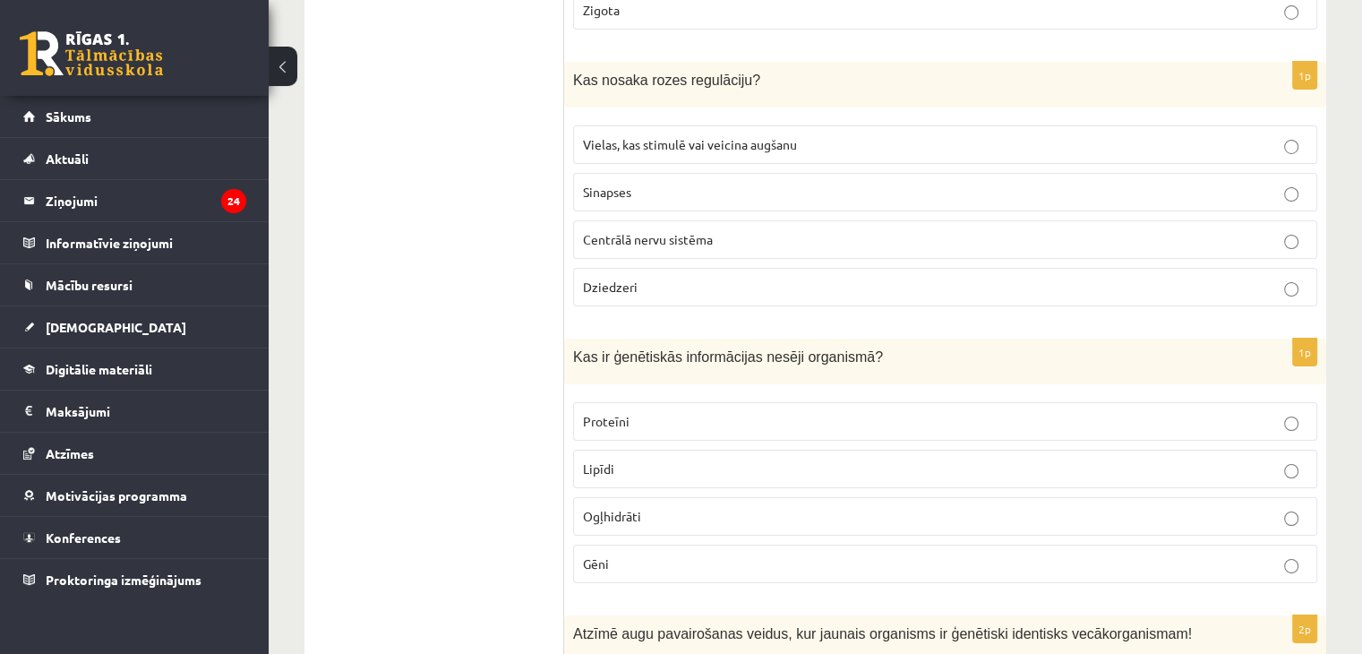
click at [624, 545] on label "Gēni" at bounding box center [945, 564] width 744 height 39
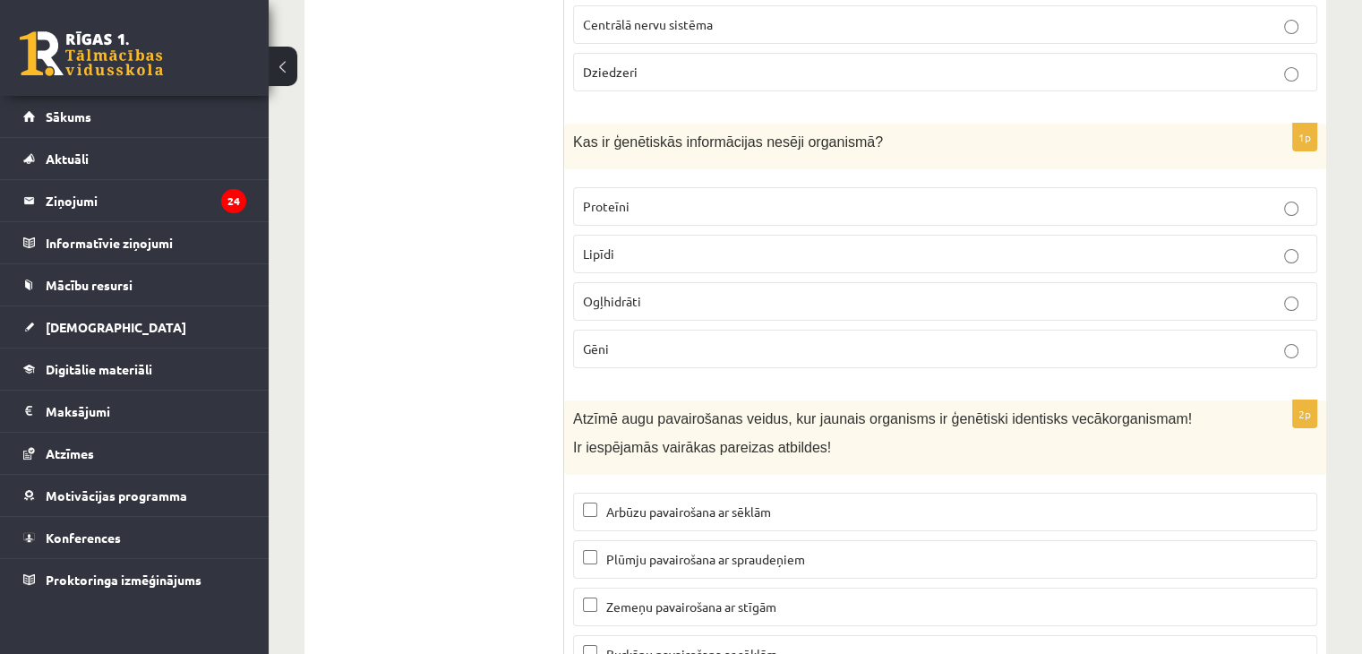
scroll to position [6745, 0]
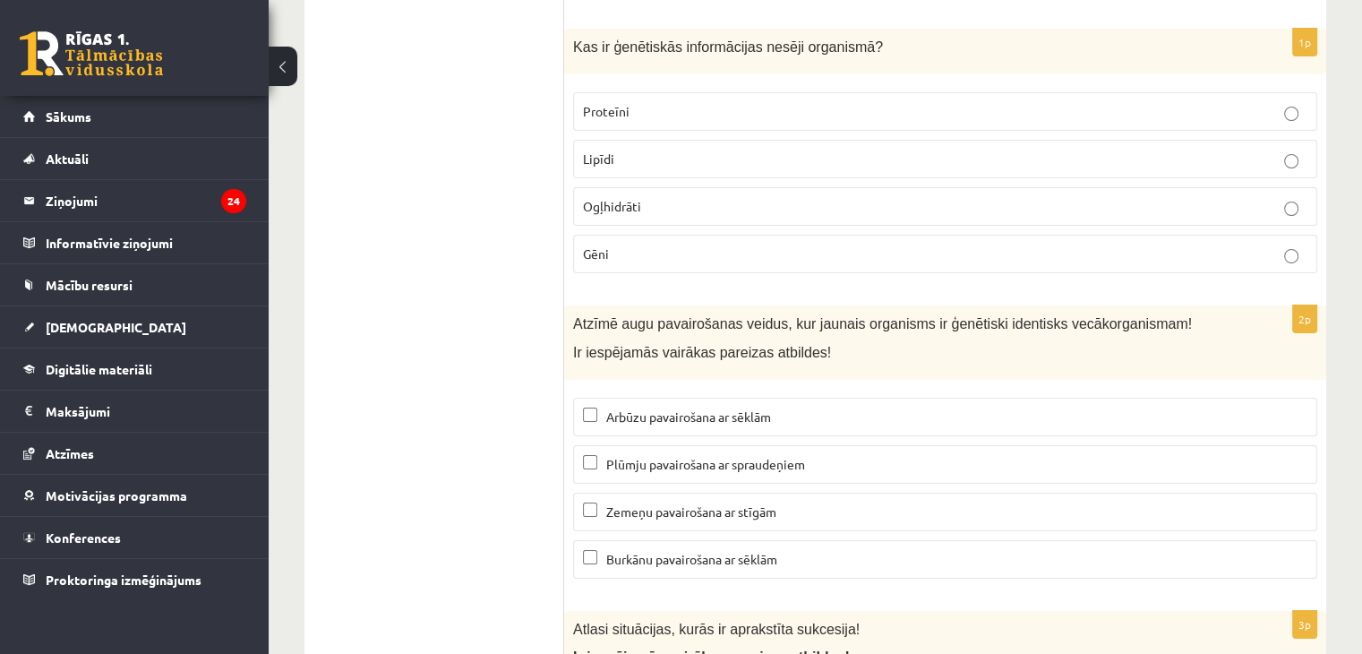
click at [683, 455] on p "Plūmju pavairošana ar spraudeņiem" at bounding box center [945, 464] width 725 height 19
click at [652, 503] on span "Zemeņu pavairošana ar stīgām" at bounding box center [691, 511] width 170 height 16
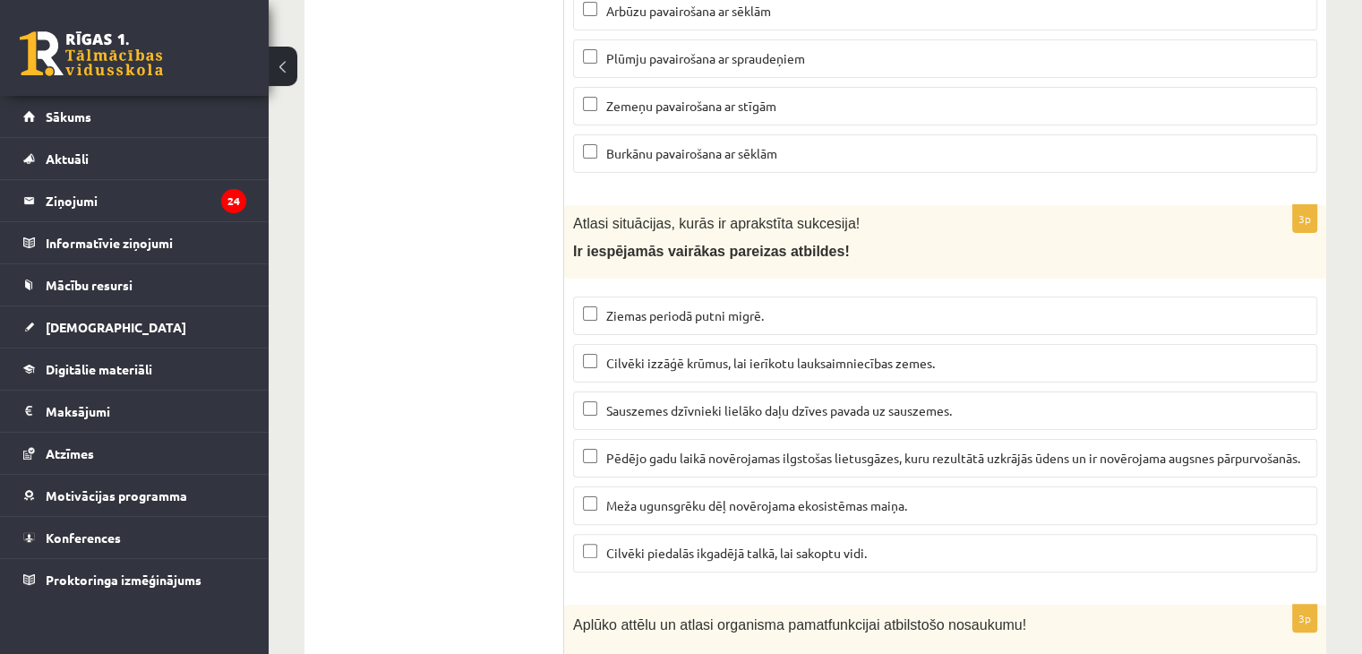
scroll to position [7179, 0]
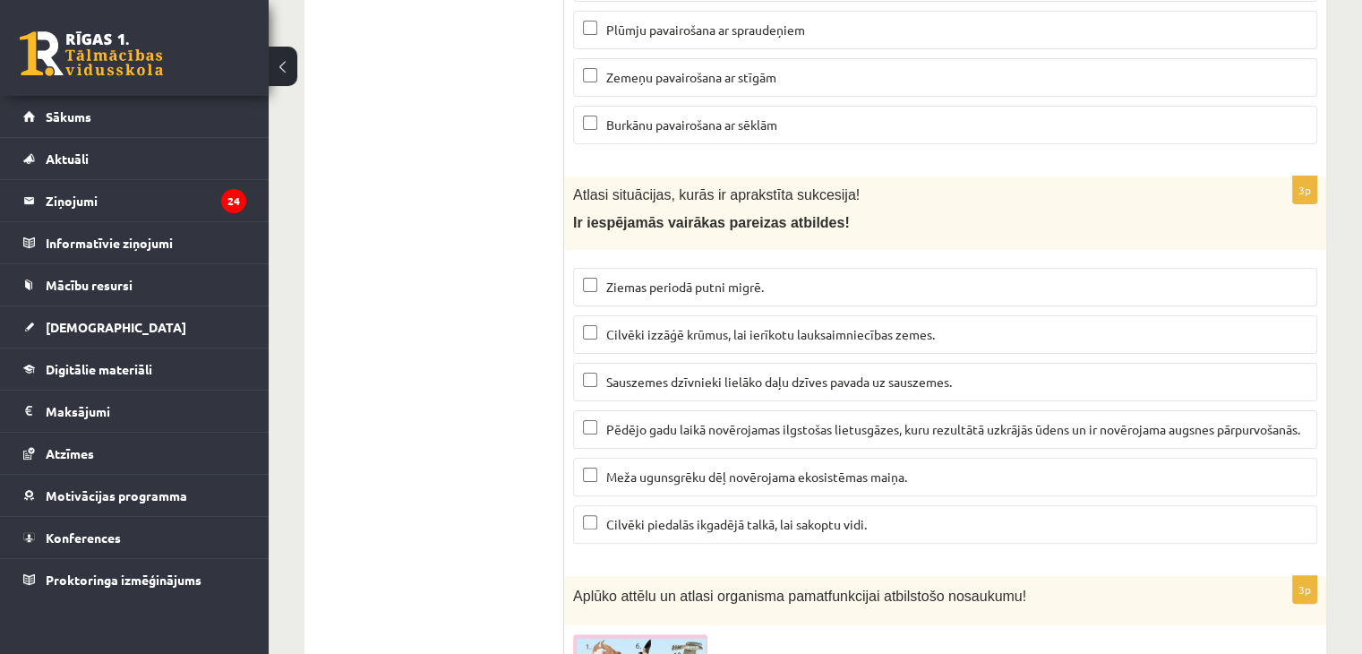
click at [698, 325] on p "Cilvēki izzāģē krūmus, lai ierīkotu lauksaimniecības zemes." at bounding box center [945, 334] width 725 height 19
click at [617, 424] on p "Pēdējo gadu laikā novērojamas ilgstošas lietusgāzes, kuru rezultātā uzkrājās ūd…" at bounding box center [945, 429] width 725 height 19
click at [647, 458] on label "Meža ugunsgrēku dēļ novērojama ekosistēmas maiņa." at bounding box center [945, 477] width 744 height 39
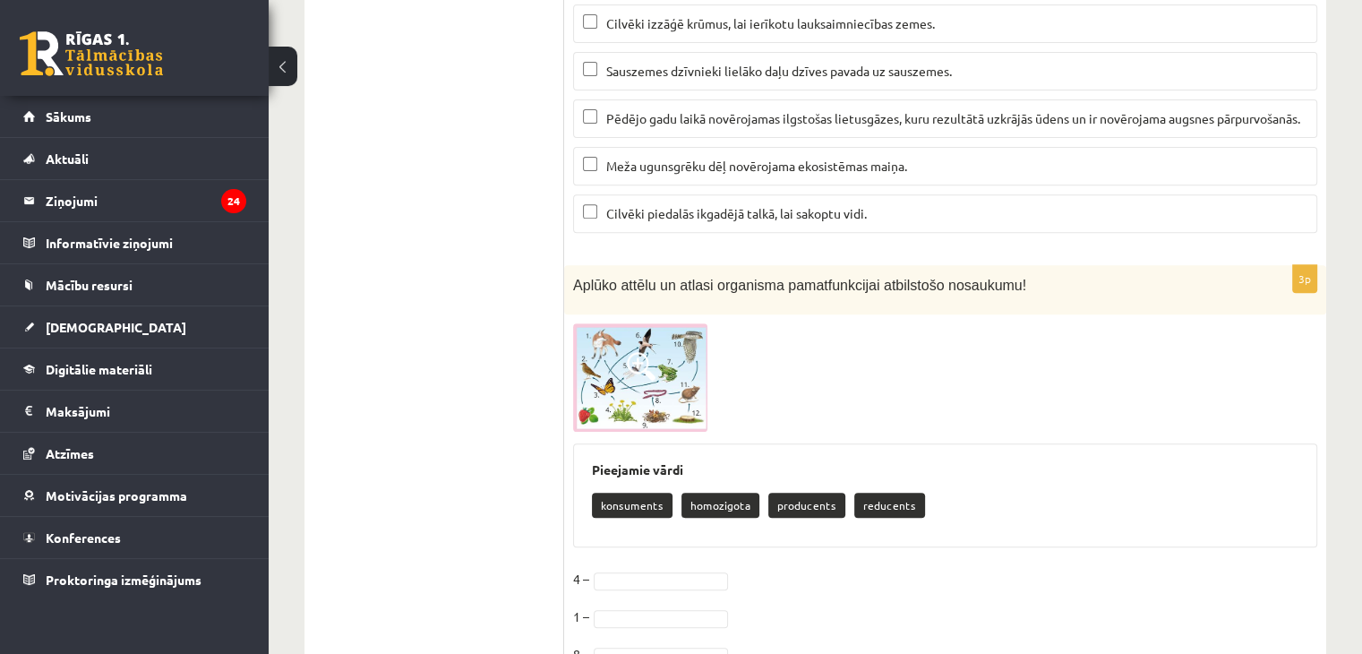
scroll to position [7561, 0]
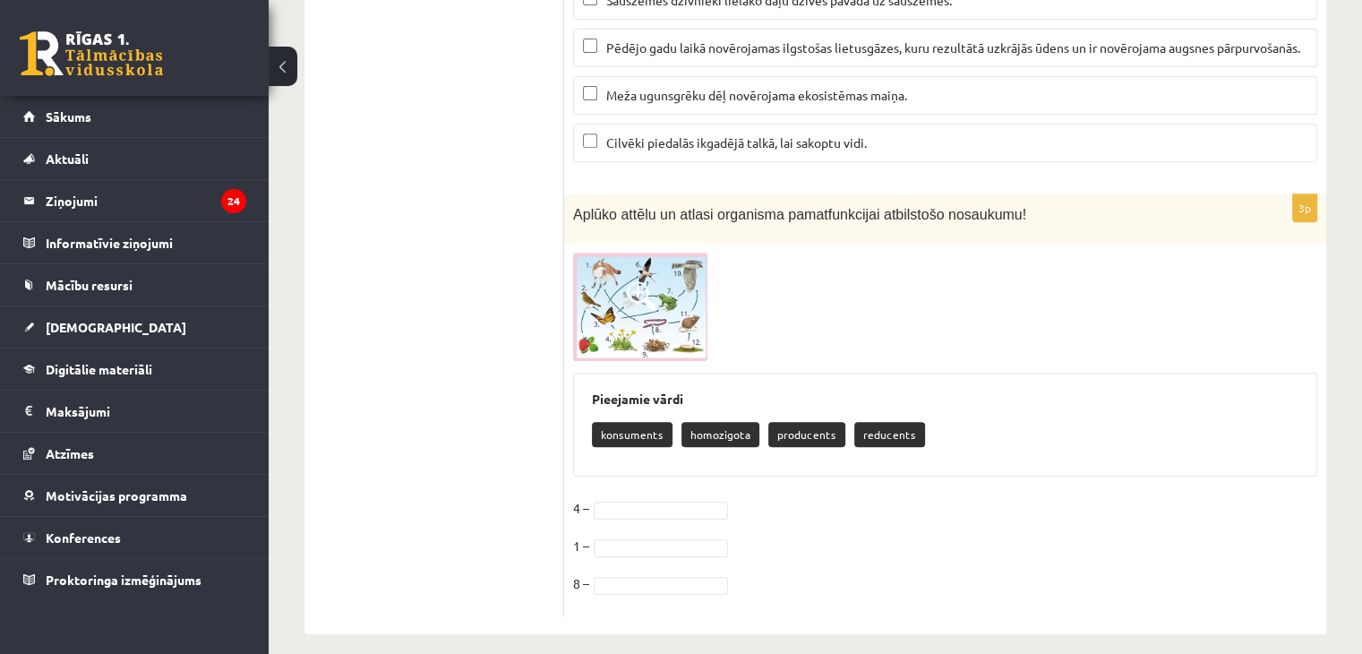
click at [666, 313] on img at bounding box center [640, 307] width 134 height 108
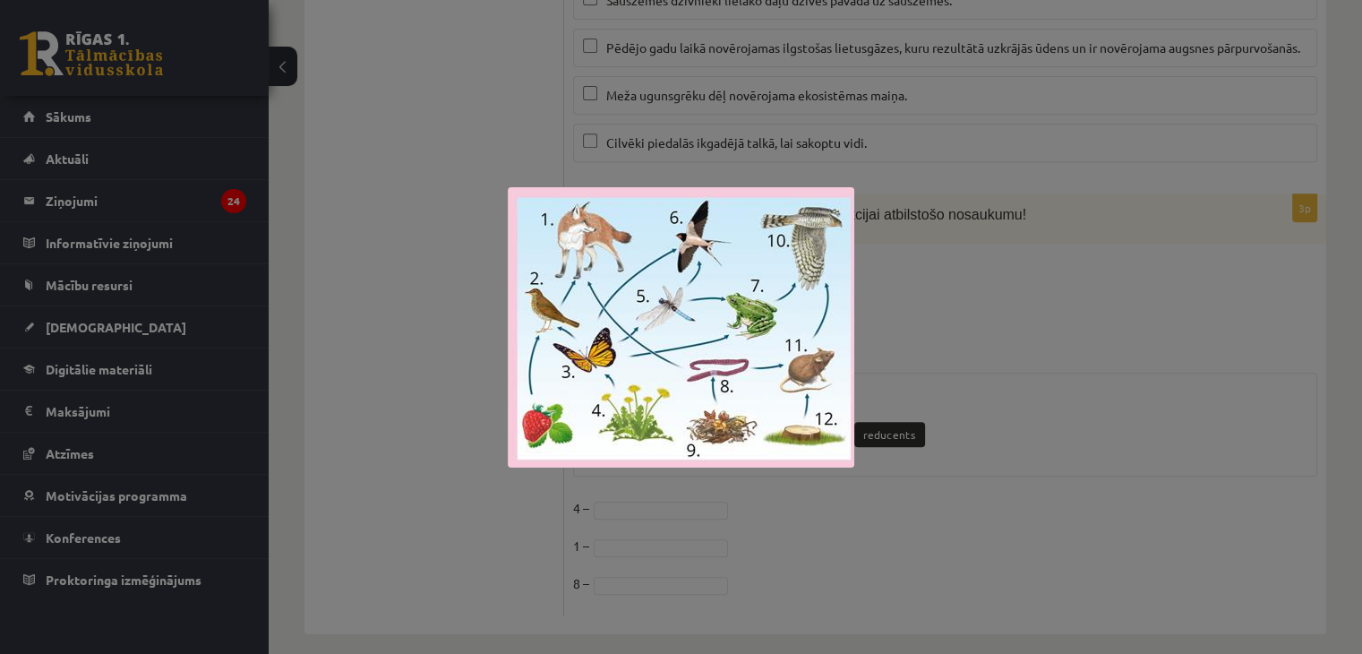
click at [924, 308] on div at bounding box center [681, 327] width 1362 height 654
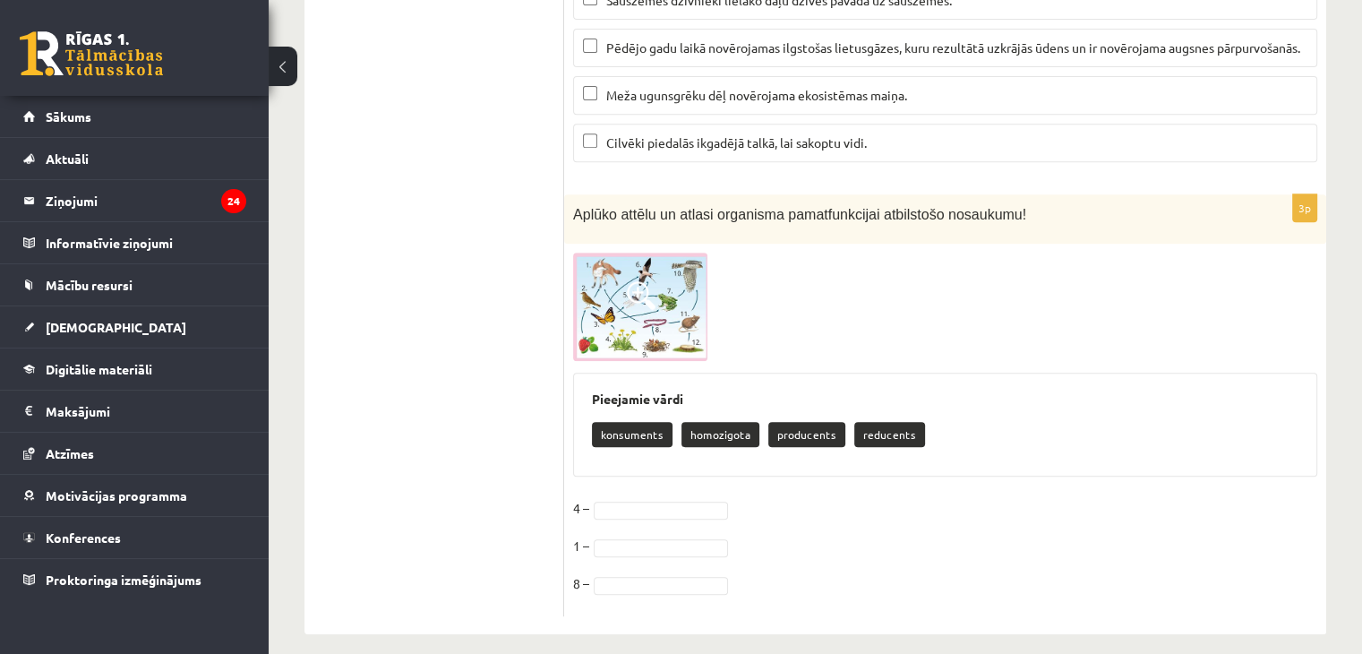
click at [596, 288] on img at bounding box center [640, 307] width 134 height 108
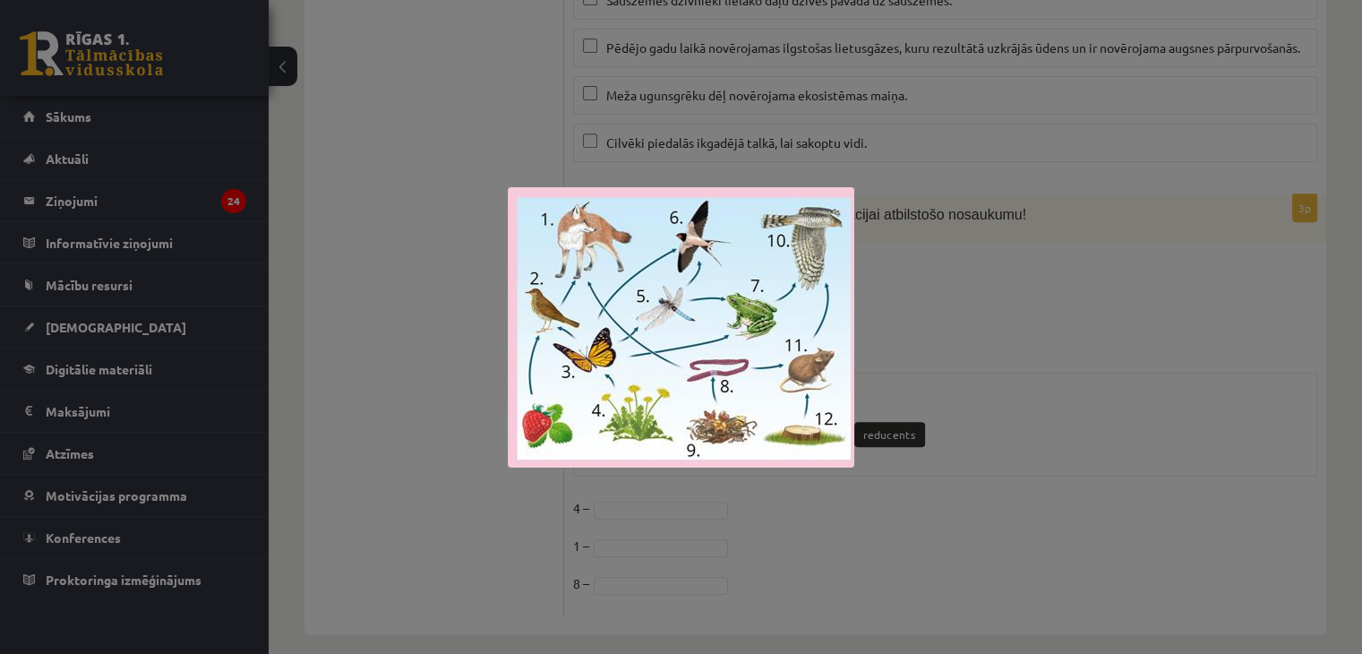
click at [1057, 299] on div at bounding box center [681, 327] width 1362 height 654
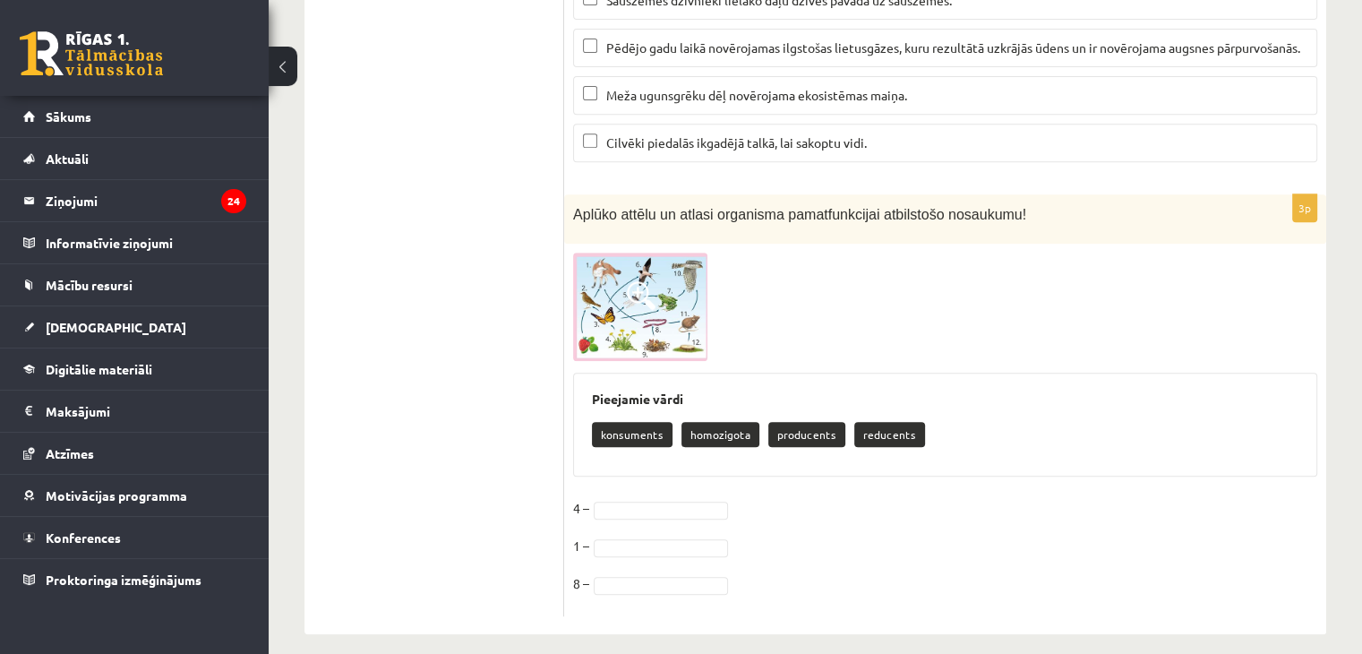
click at [634, 281] on span at bounding box center [641, 295] width 29 height 29
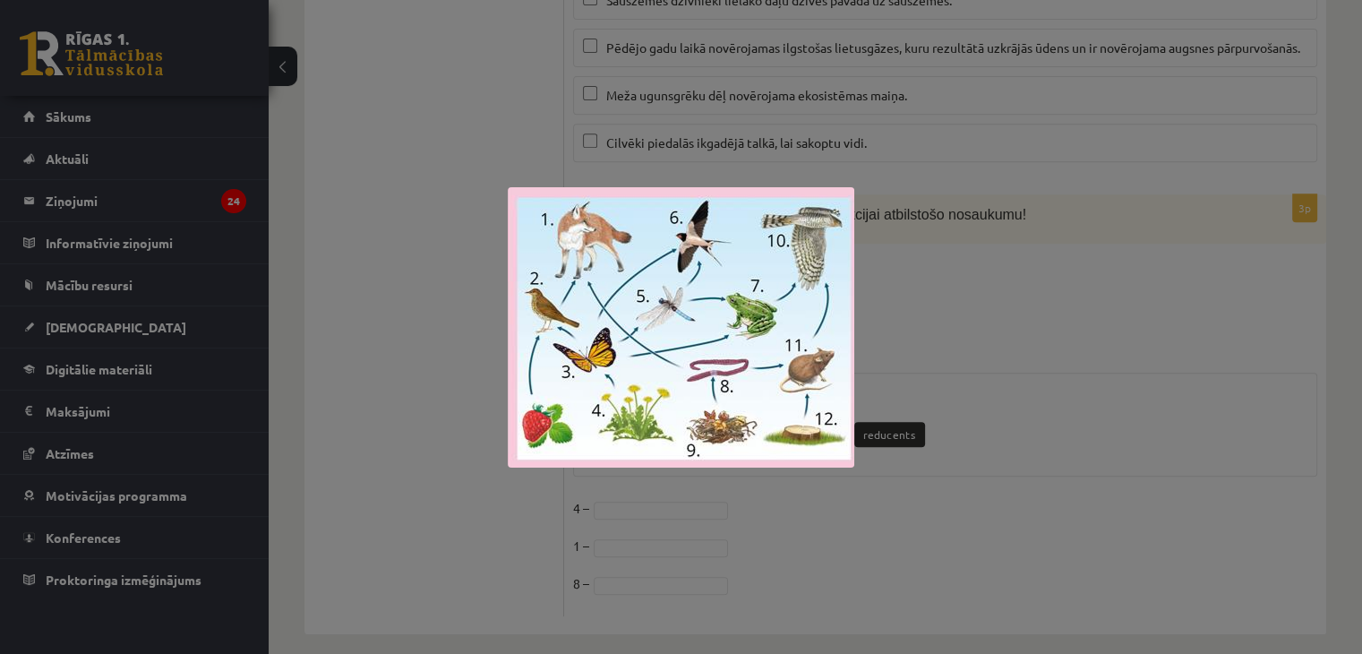
click at [1118, 289] on div at bounding box center [681, 327] width 1362 height 654
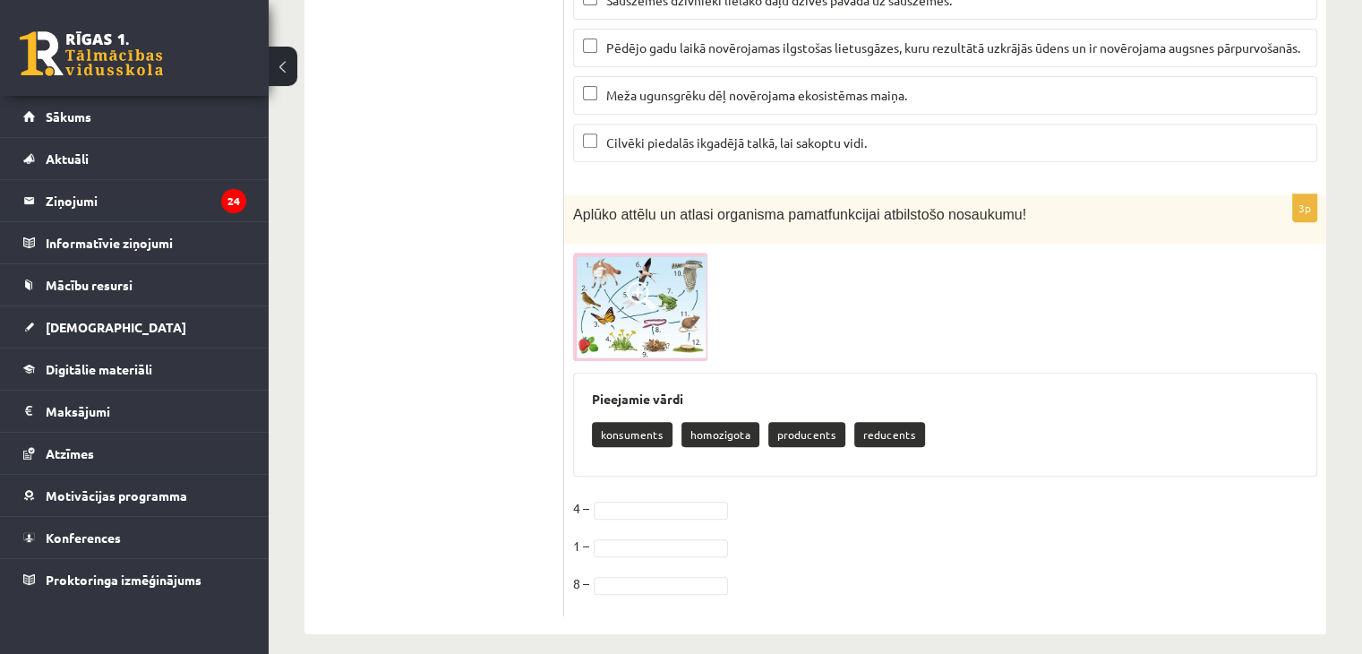
click at [639, 282] on span at bounding box center [641, 295] width 29 height 29
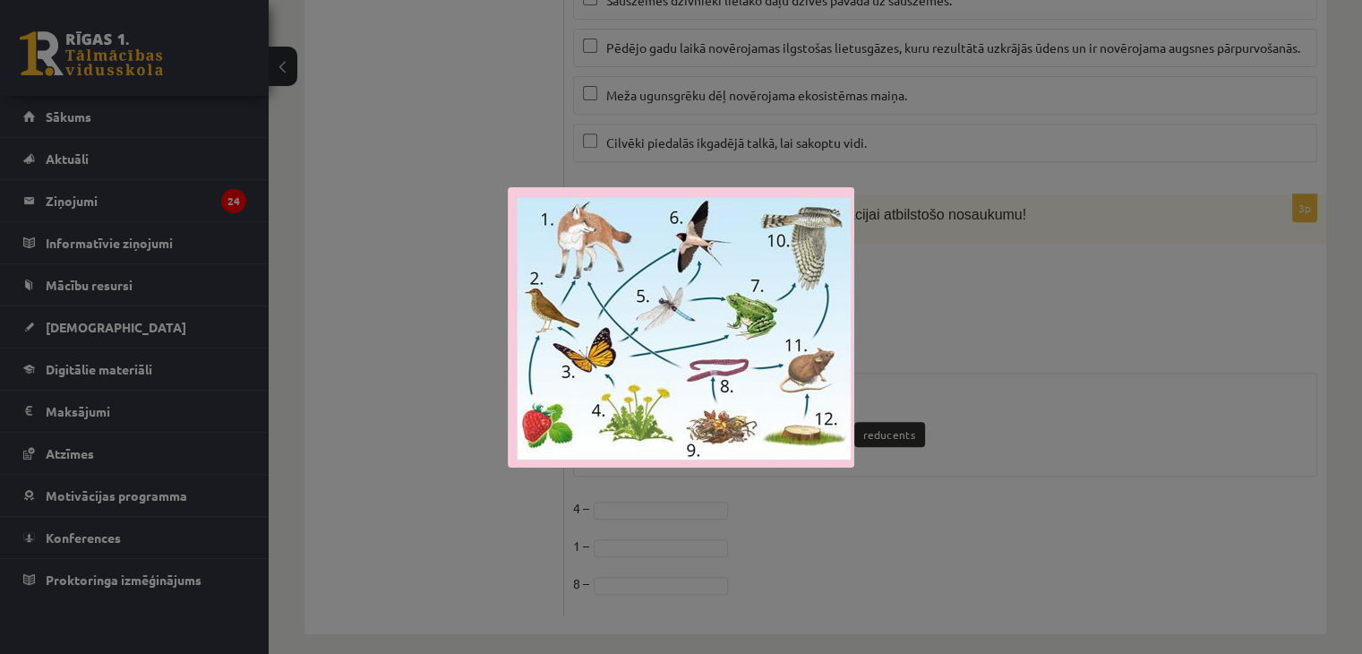
click at [1043, 284] on div at bounding box center [681, 327] width 1362 height 654
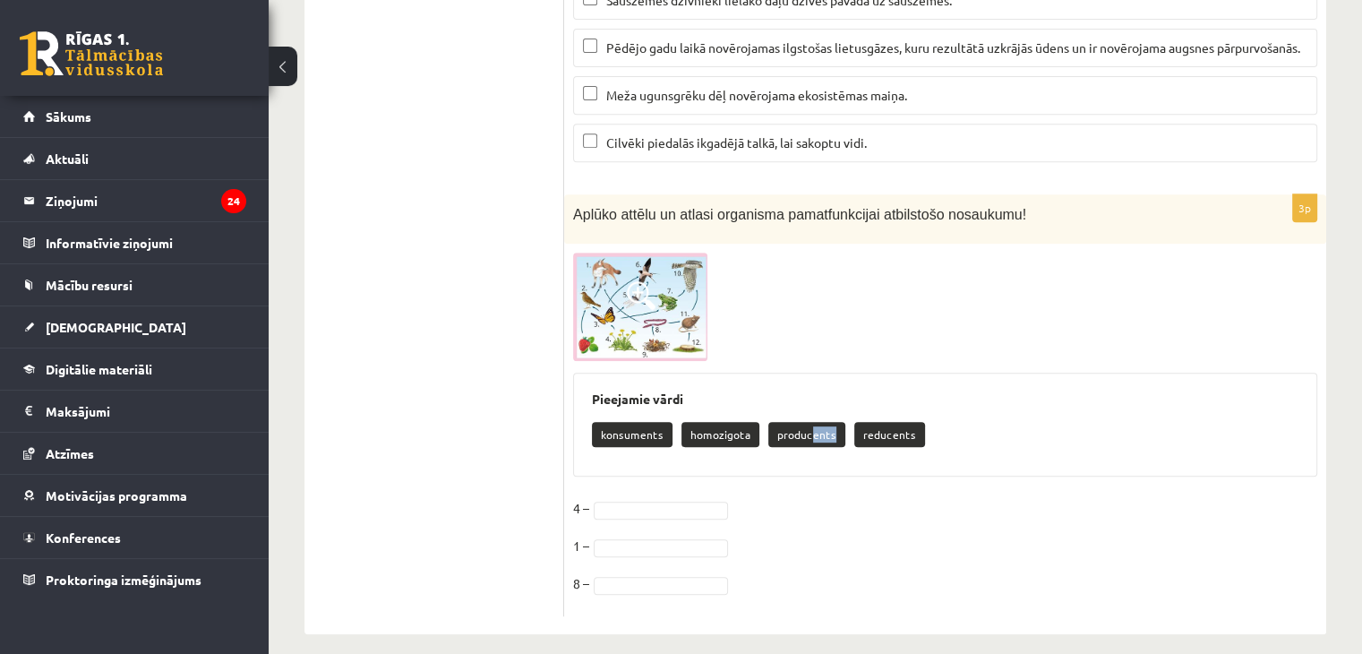
drag, startPoint x: 805, startPoint y: 417, endPoint x: 776, endPoint y: 451, distance: 45.8
click at [776, 451] on div "Pieejamie vārdi konsuments homozigota producents reducents" at bounding box center [945, 425] width 744 height 104
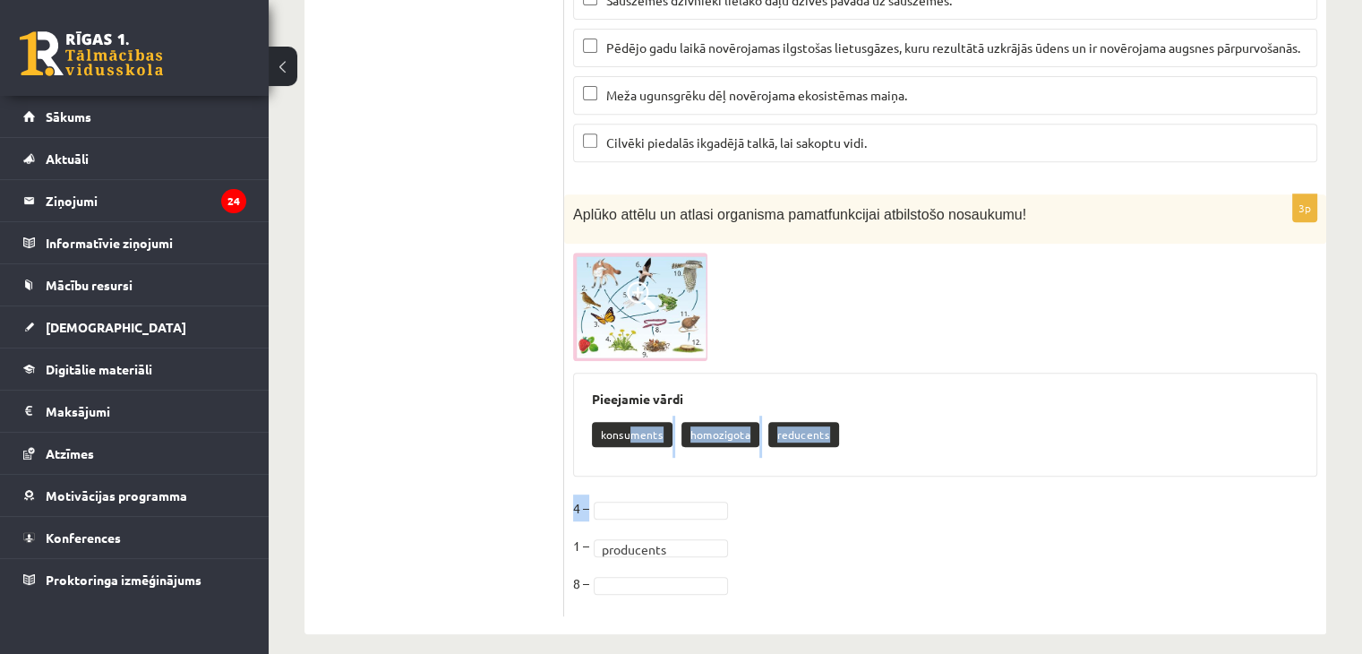
drag, startPoint x: 631, startPoint y: 417, endPoint x: 662, endPoint y: 487, distance: 77.0
click at [662, 487] on div "**********" at bounding box center [945, 405] width 762 height 422
click at [615, 316] on img at bounding box center [640, 307] width 134 height 108
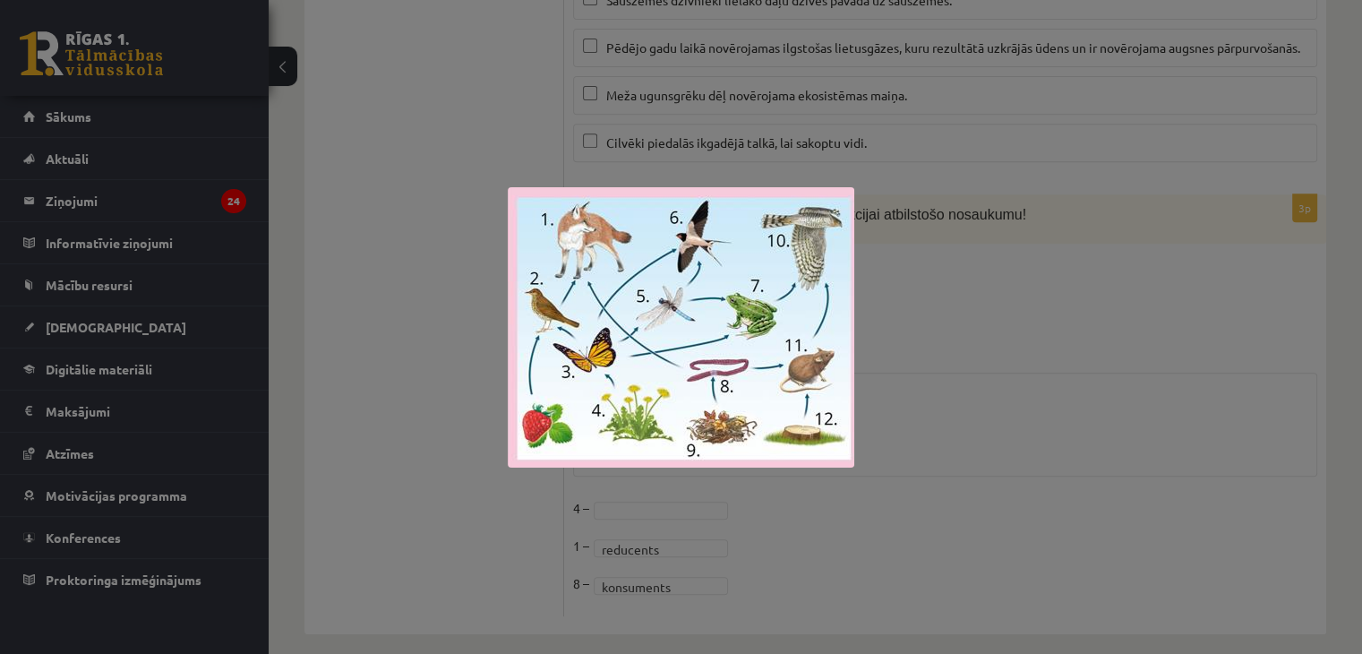
click at [923, 344] on div at bounding box center [681, 327] width 1362 height 654
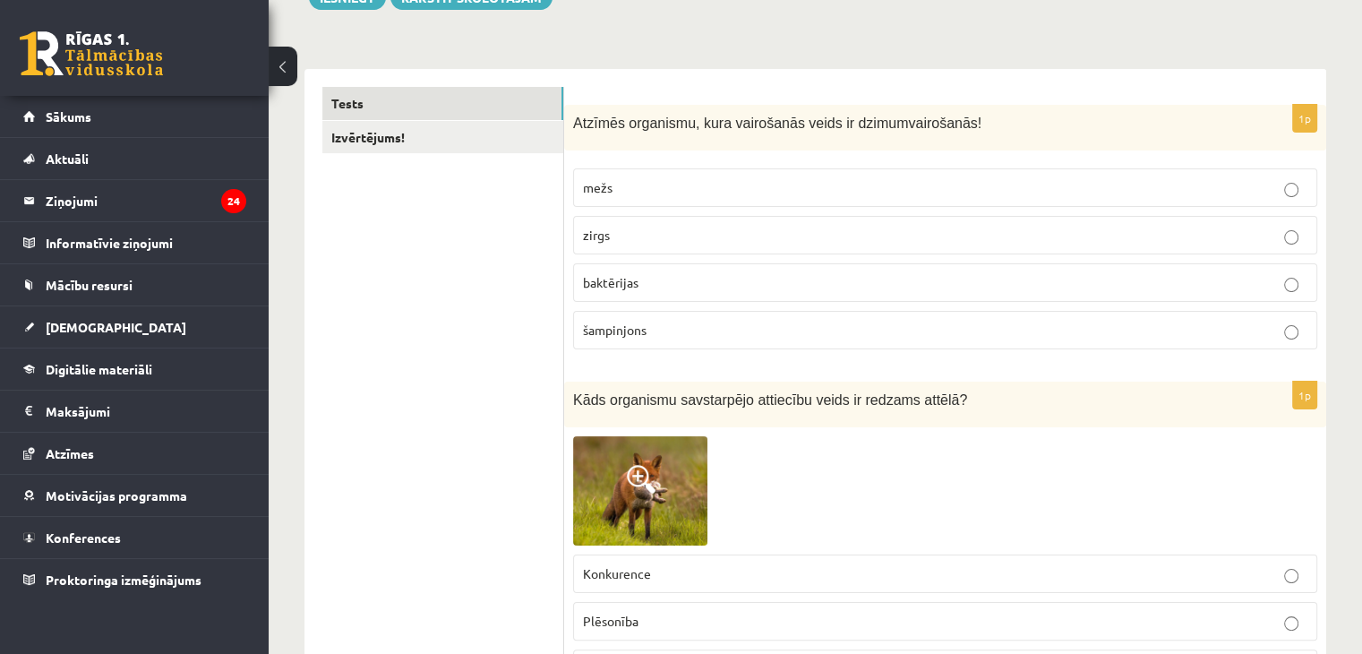
scroll to position [0, 0]
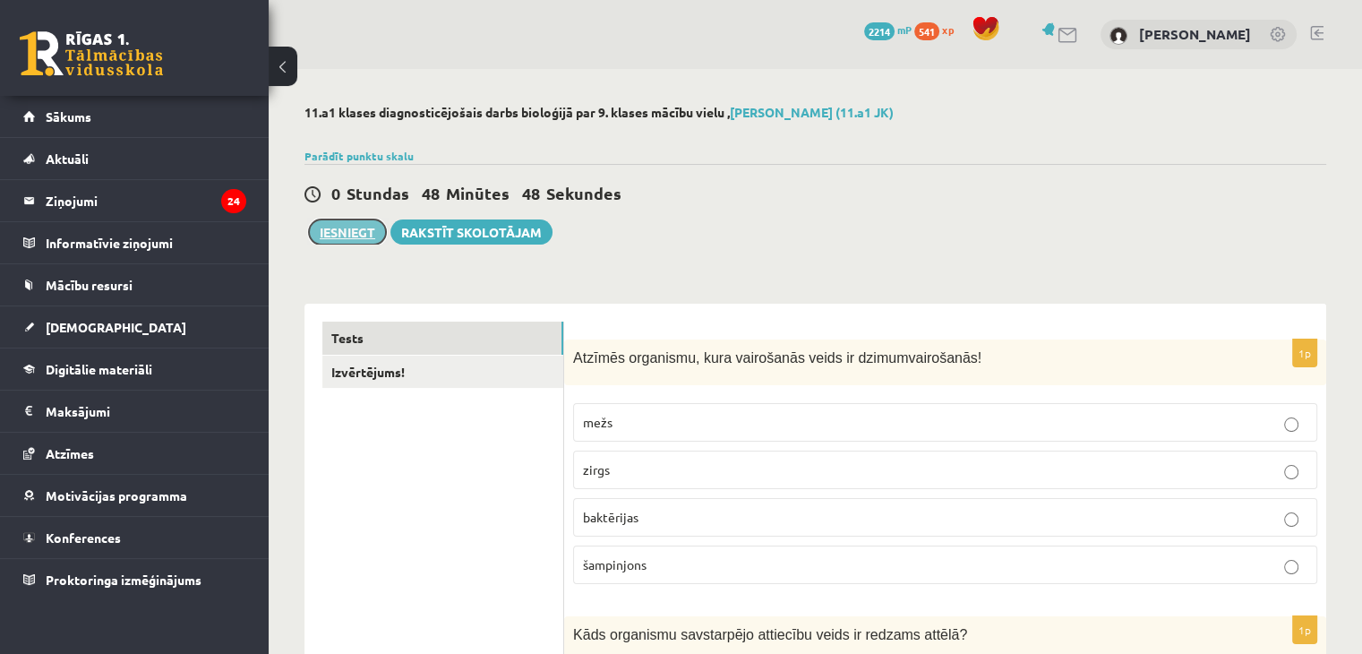
click at [333, 234] on button "Iesniegt" at bounding box center [347, 231] width 77 height 25
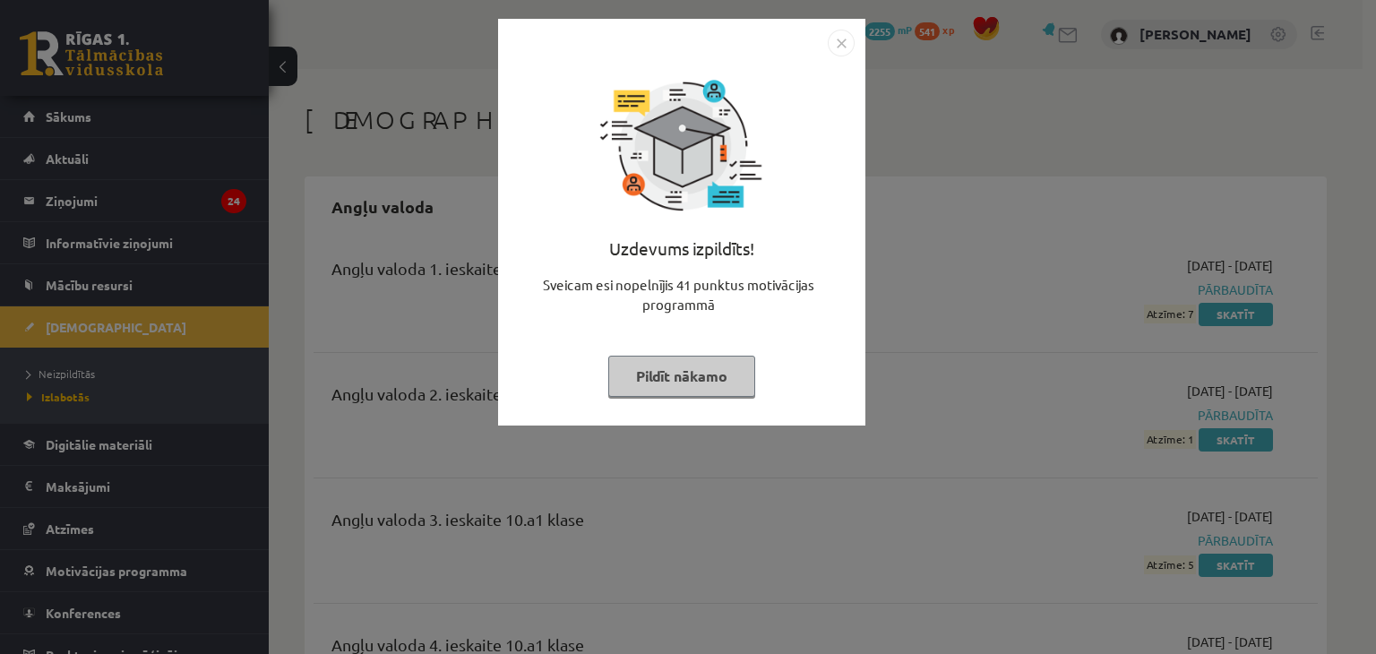
click at [672, 371] on button "Pildīt nākamo" at bounding box center [681, 376] width 147 height 41
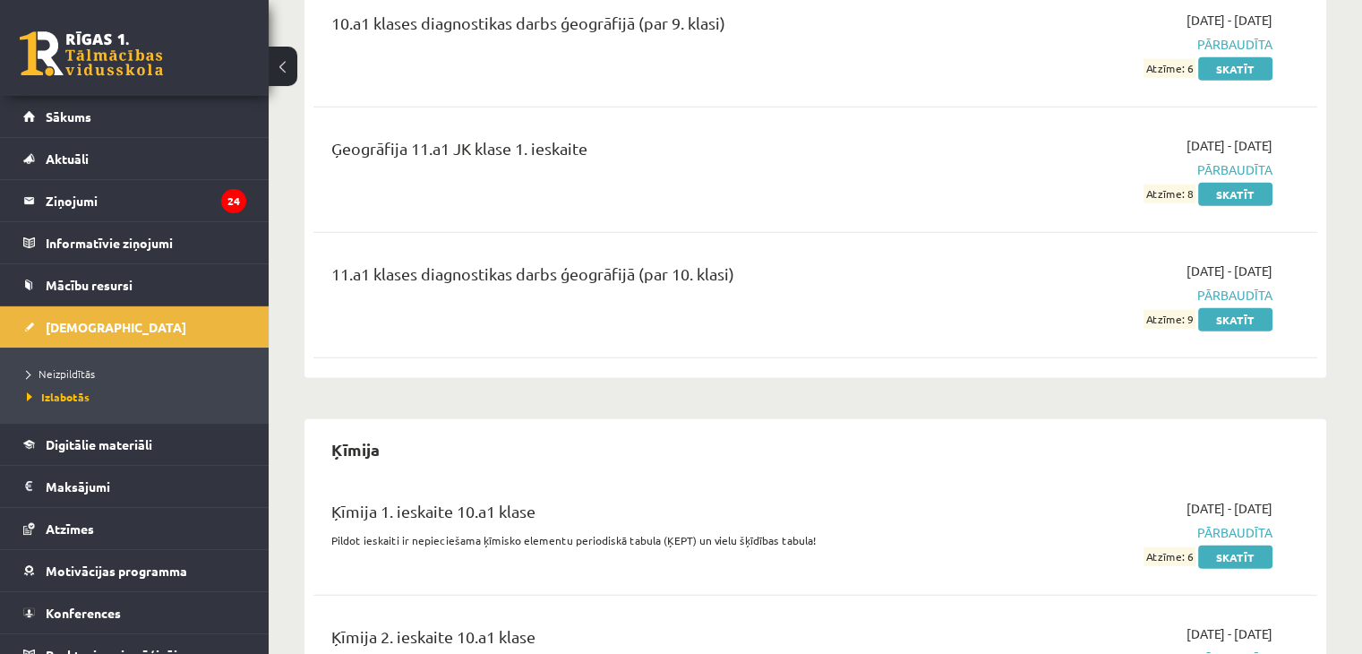
scroll to position [5219, 0]
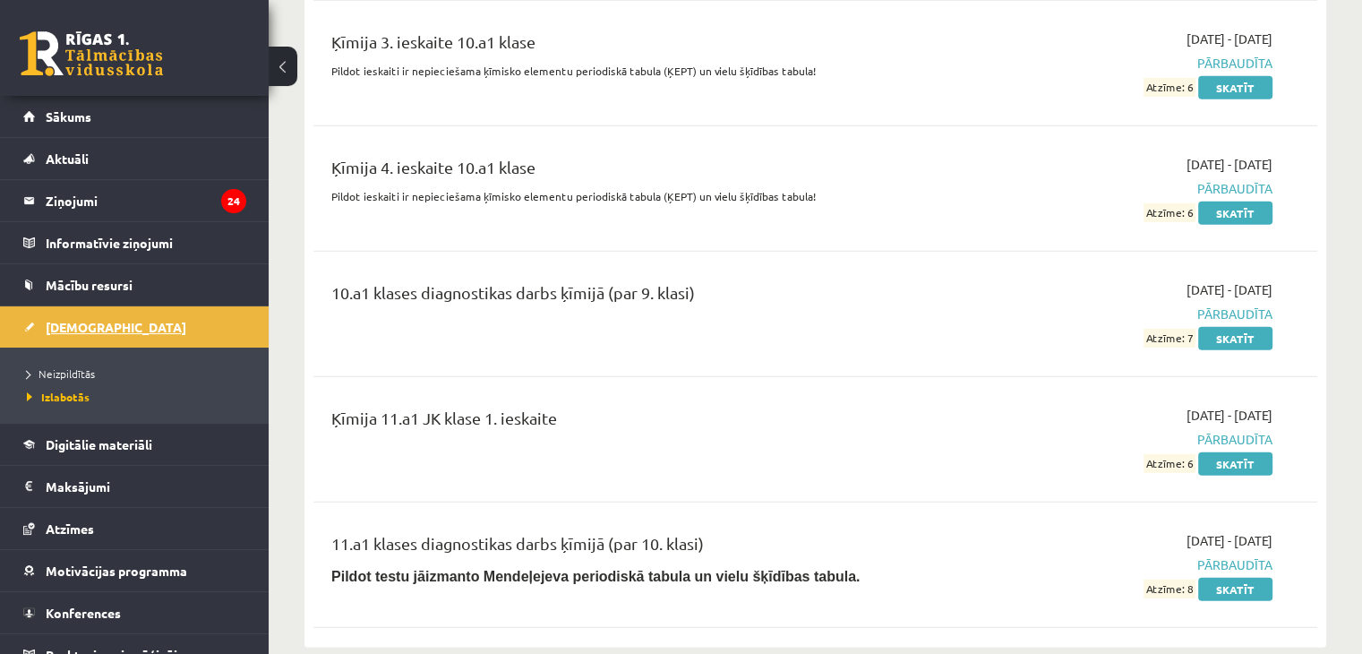
click at [143, 329] on link "[DEMOGRAPHIC_DATA]" at bounding box center [134, 326] width 223 height 41
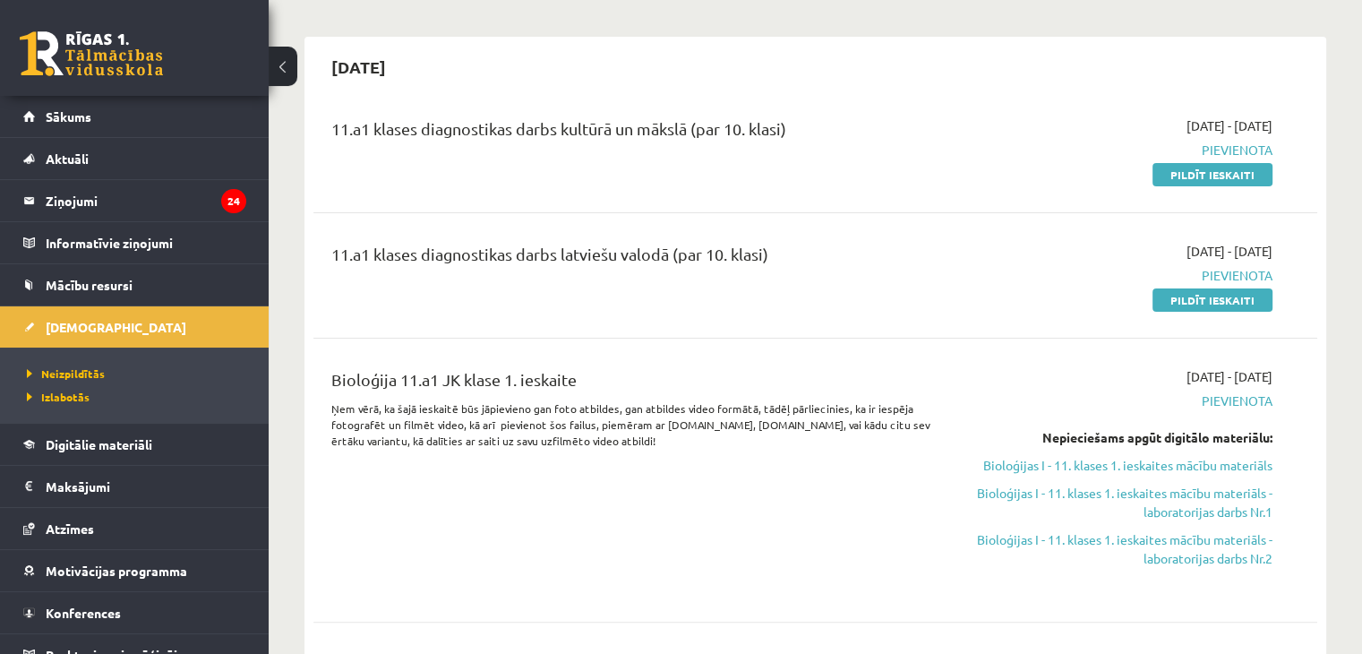
scroll to position [265, 0]
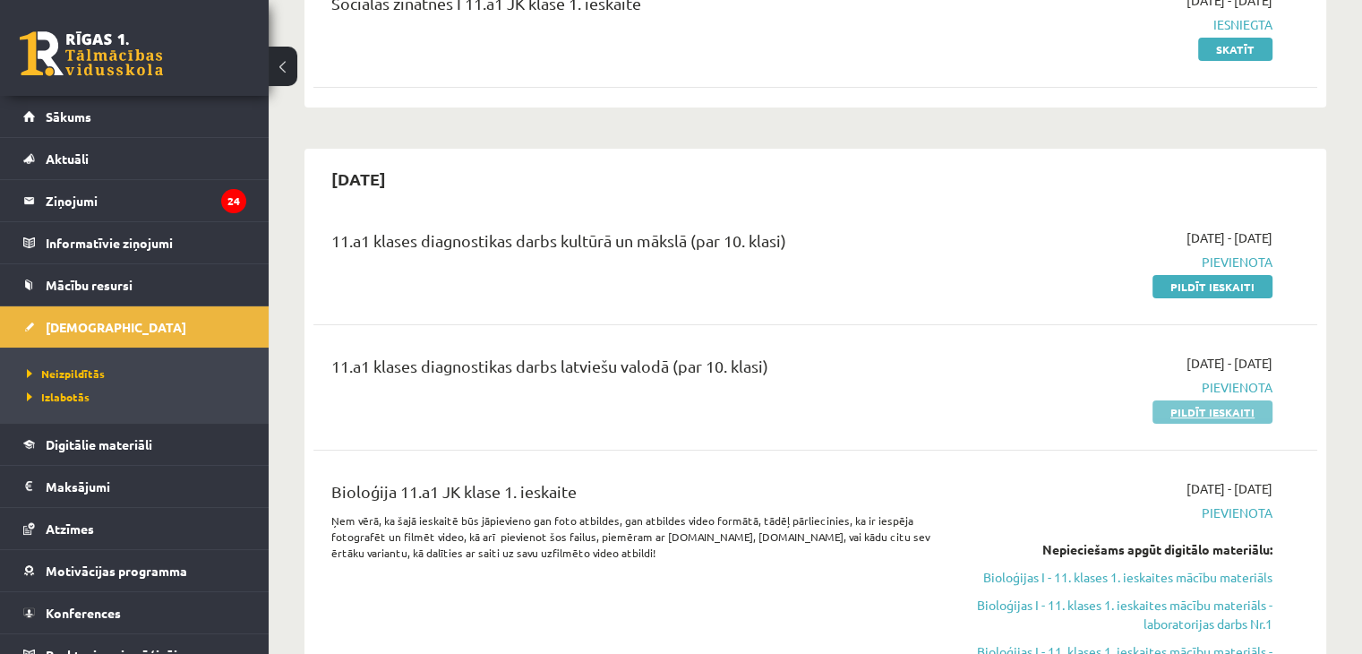
click at [1189, 419] on link "Pildīt ieskaiti" at bounding box center [1213, 411] width 120 height 23
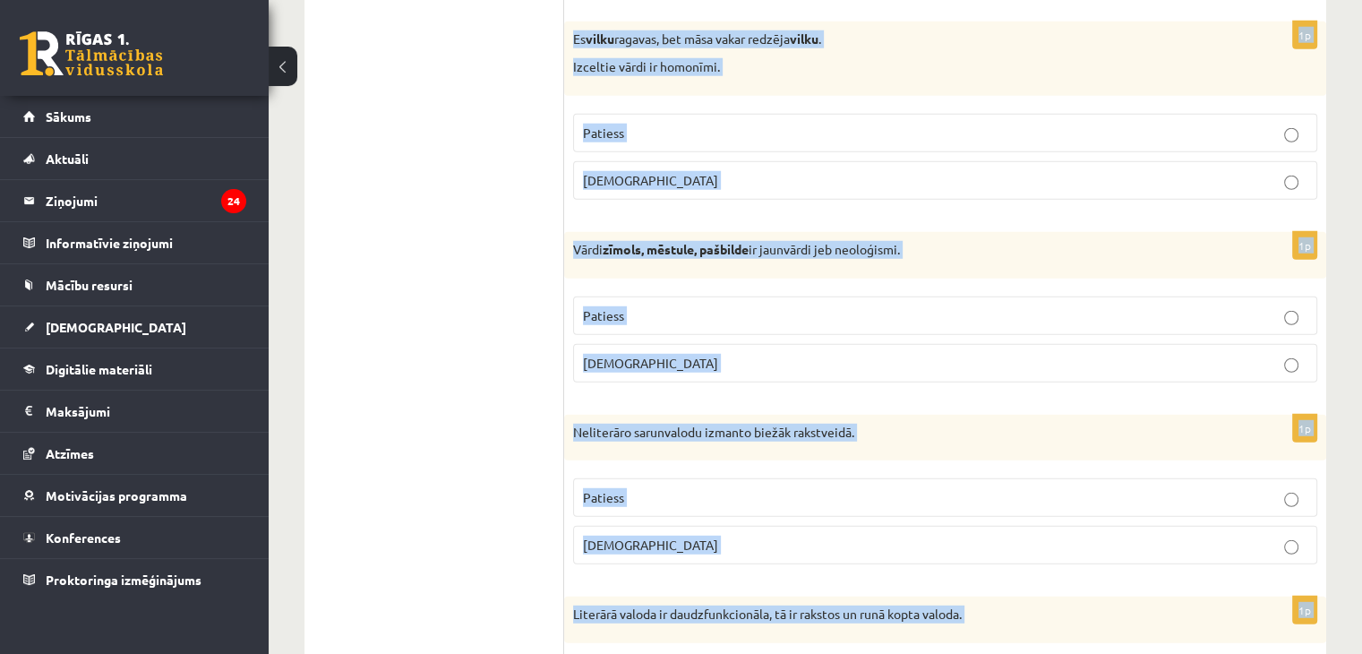
scroll to position [5274, 0]
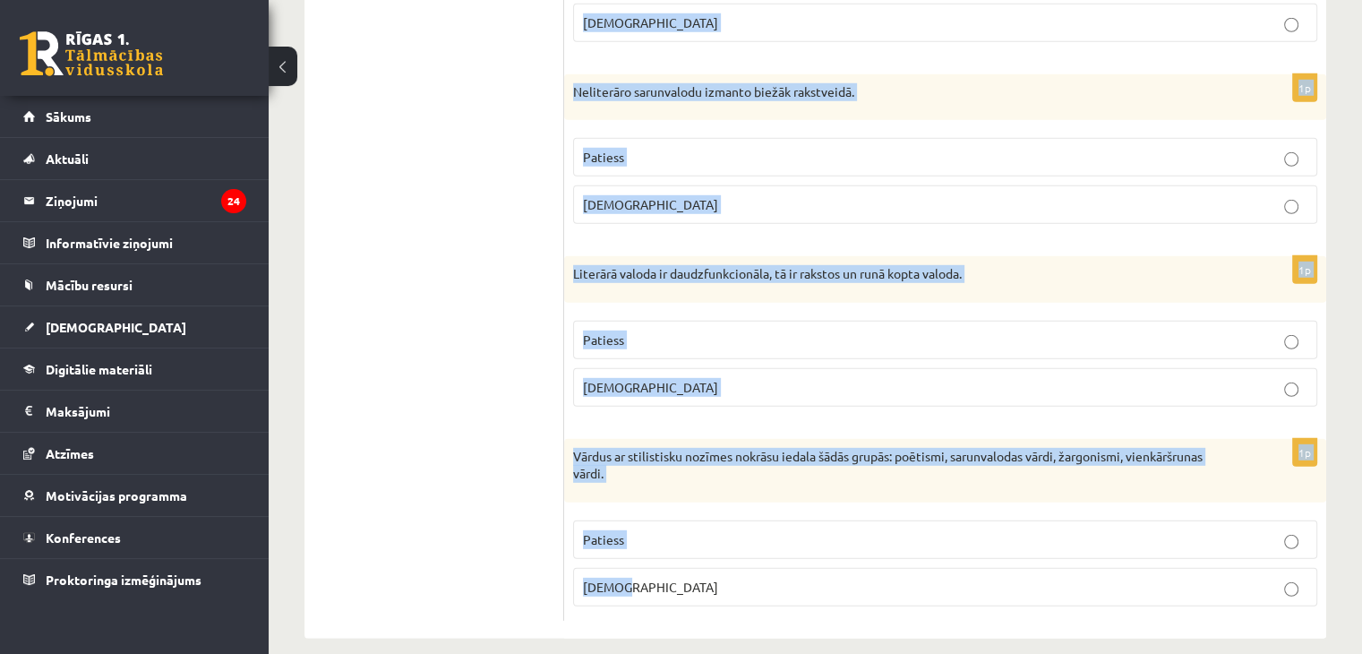
drag, startPoint x: 580, startPoint y: 323, endPoint x: 739, endPoint y: 579, distance: 300.5
copy form "Apgalvojums ir patiess vai nepatiess? 1p Slengs ir valodas paveids, ko lieto no…"
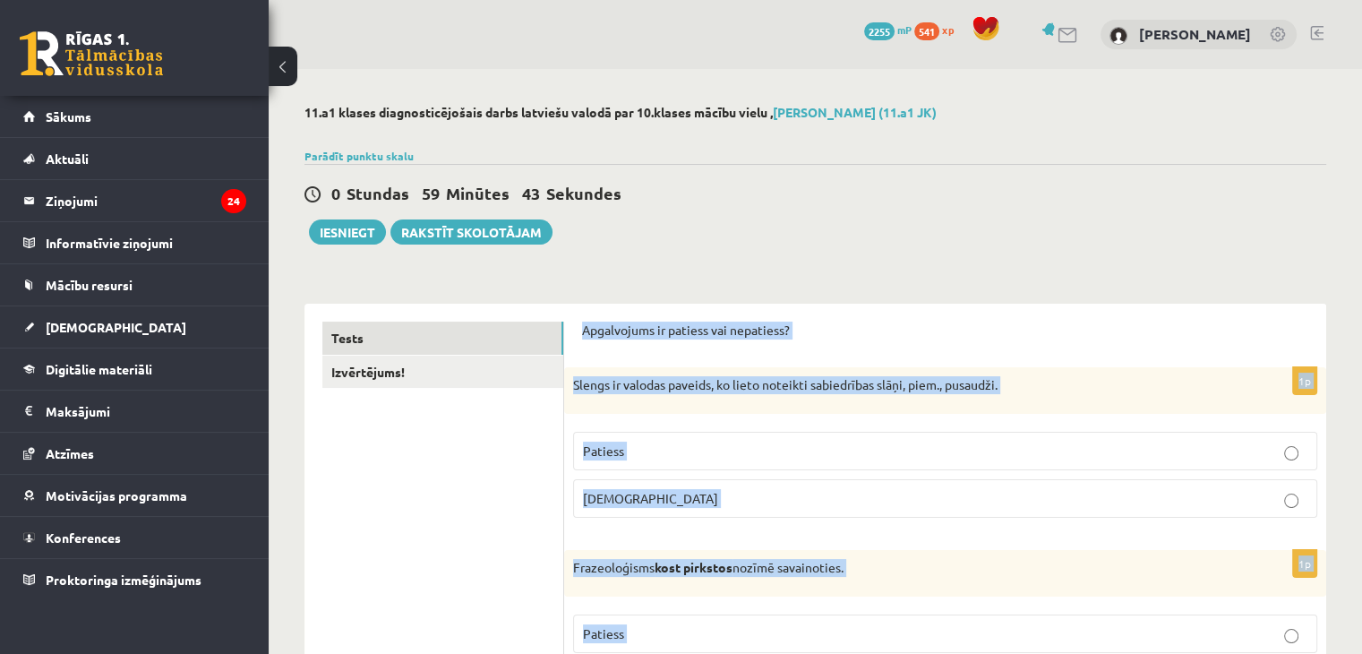
click at [677, 458] on p "Patiess" at bounding box center [945, 451] width 725 height 19
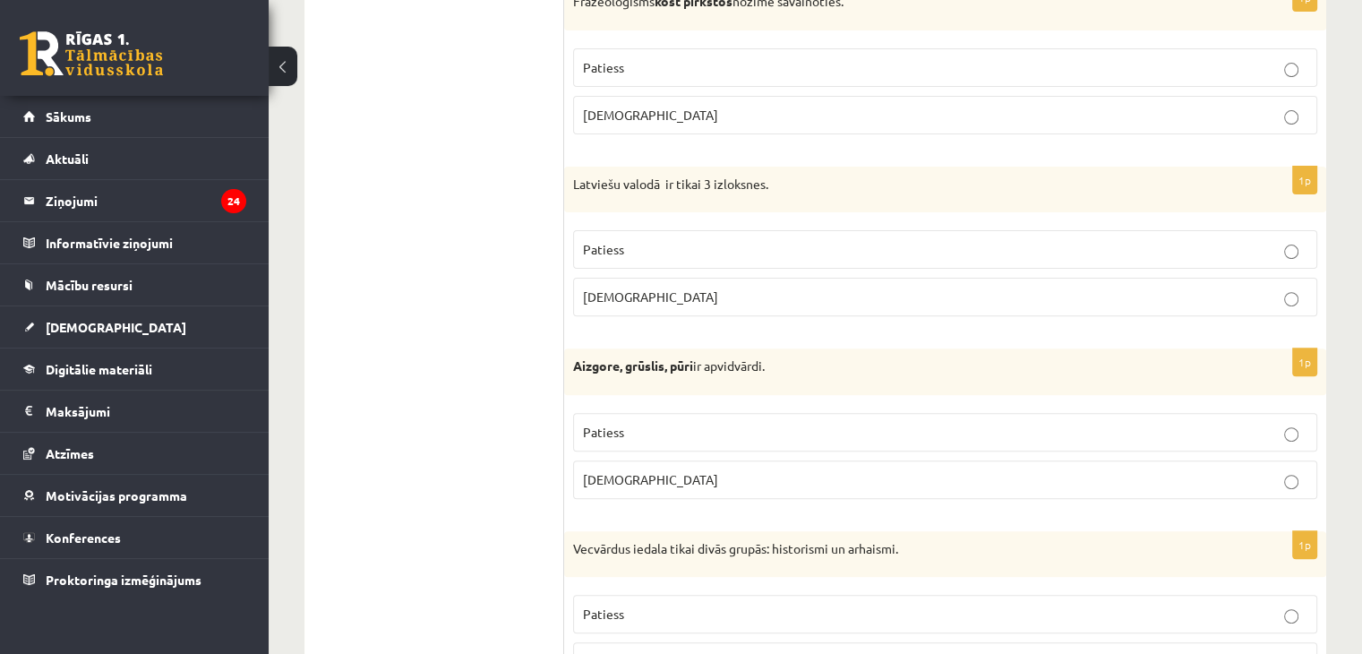
scroll to position [580, 0]
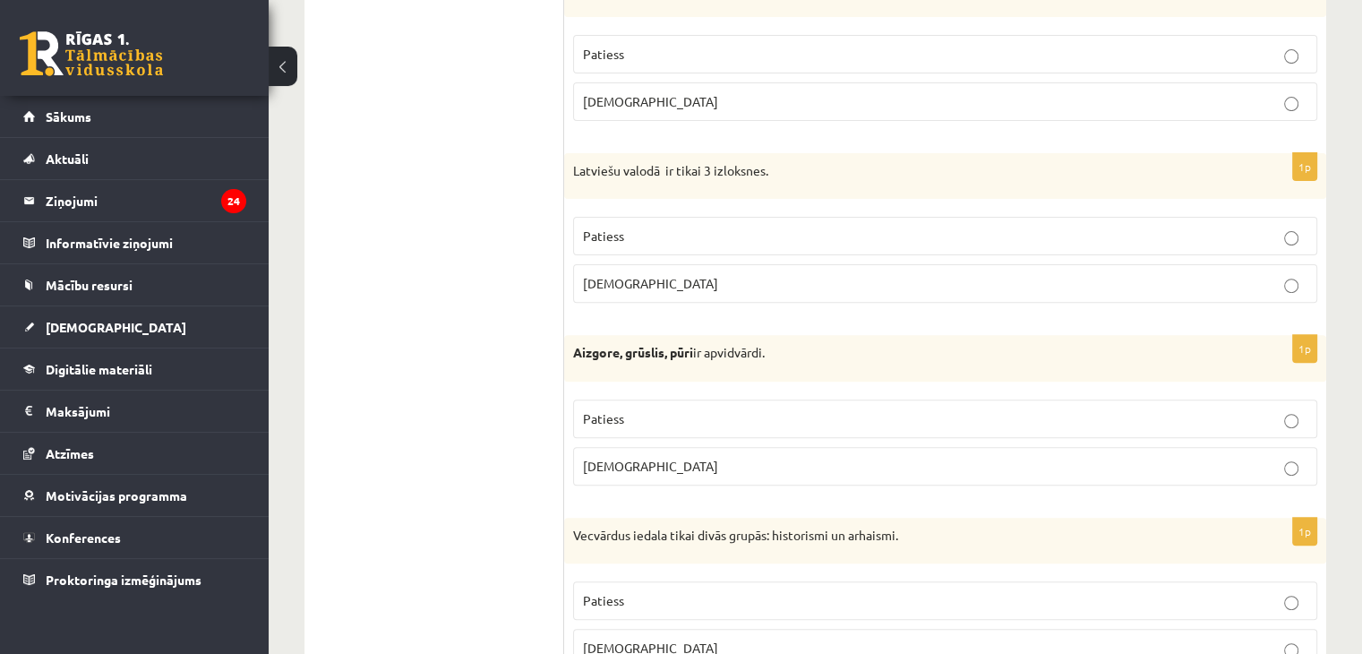
click at [624, 106] on span "Aplams" at bounding box center [650, 101] width 135 height 16
click at [630, 285] on p "Aplams" at bounding box center [945, 283] width 725 height 19
click at [607, 449] on label "Aplams" at bounding box center [945, 466] width 744 height 39
click at [613, 236] on span "Patiess" at bounding box center [603, 236] width 41 height 16
click at [627, 275] on p "Aplams" at bounding box center [945, 283] width 725 height 19
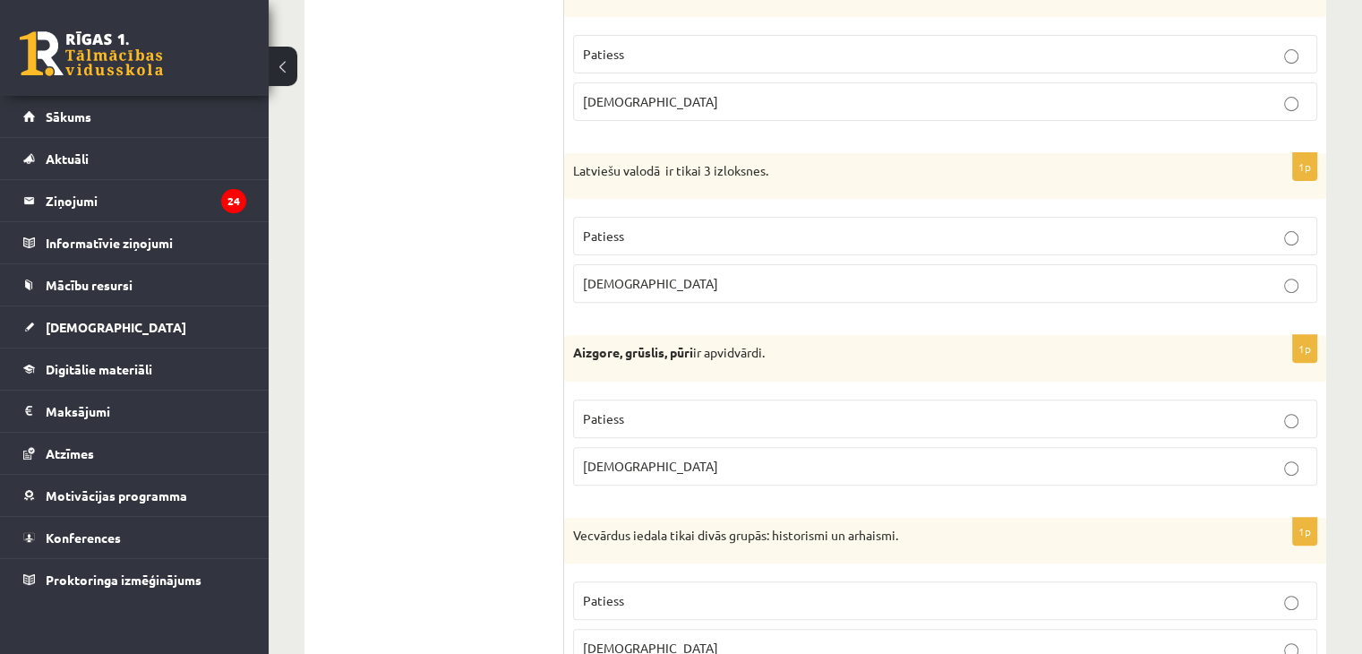
click at [614, 418] on span "Patiess" at bounding box center [603, 418] width 41 height 16
click at [756, 607] on label "Patiess" at bounding box center [945, 600] width 744 height 39
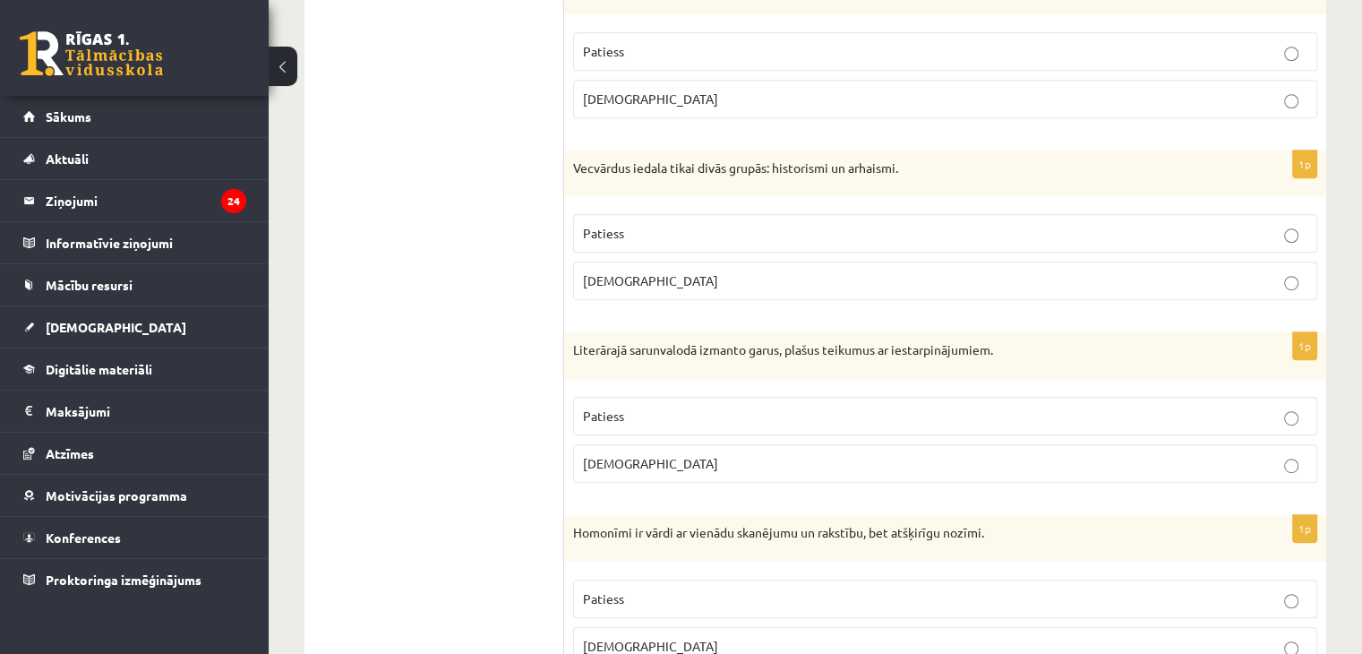
scroll to position [1022, 0]
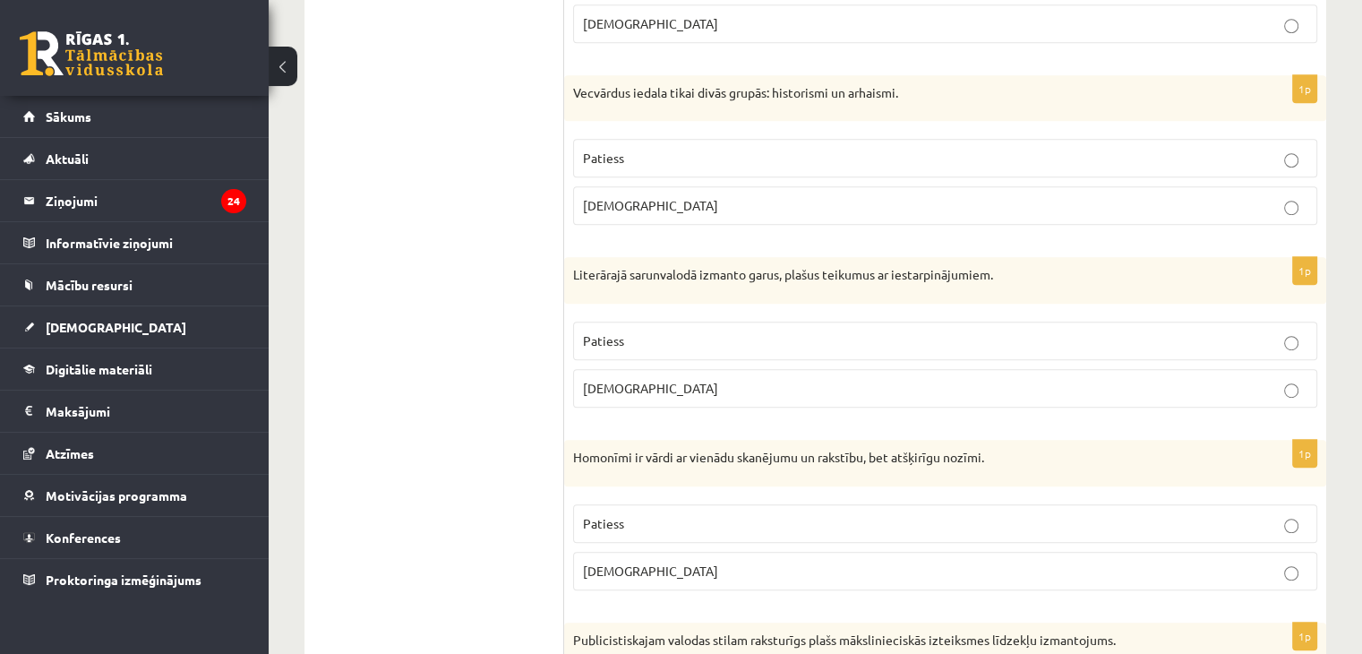
click at [964, 383] on p "Aplams" at bounding box center [945, 388] width 725 height 19
click at [667, 514] on p "Patiess" at bounding box center [945, 523] width 725 height 19
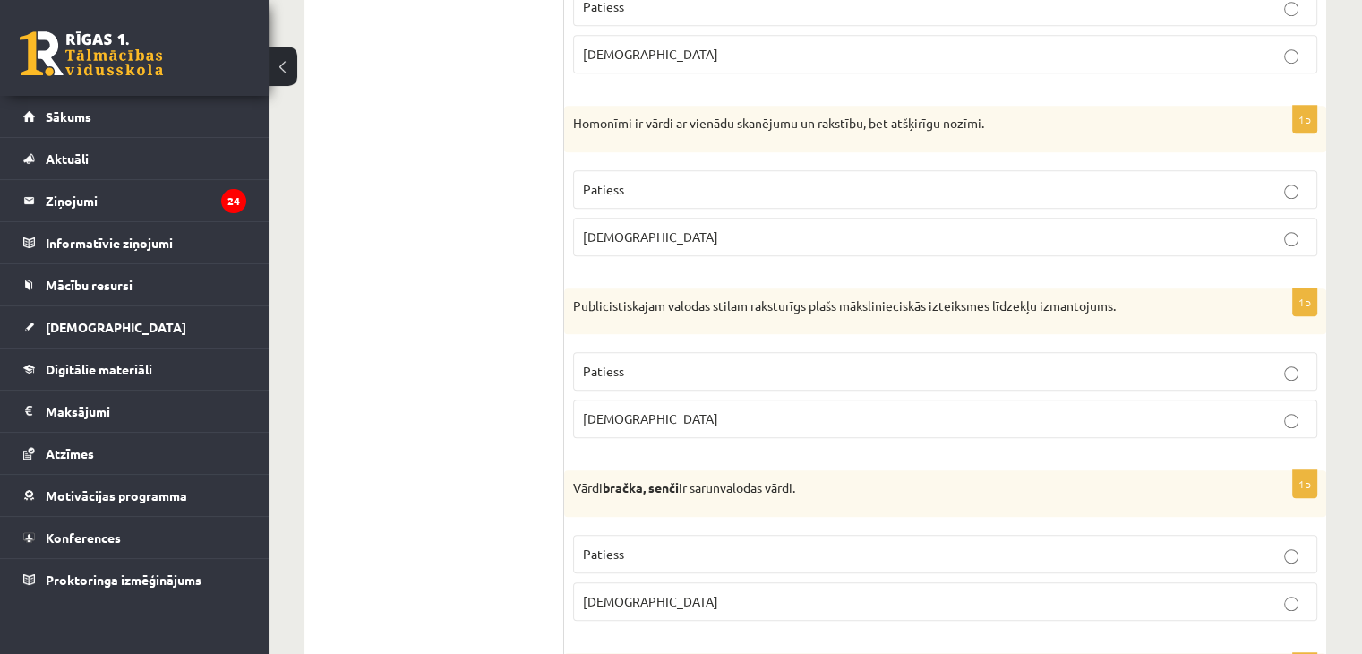
scroll to position [1362, 0]
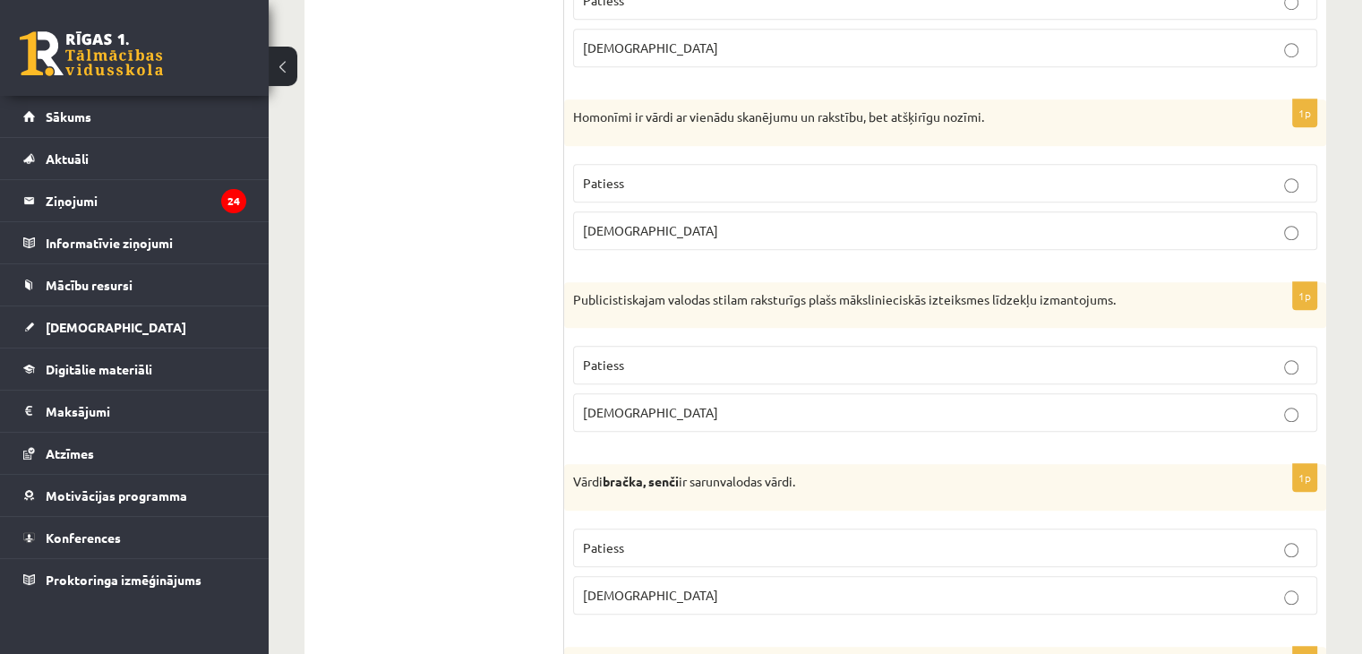
click at [685, 362] on p "Patiess" at bounding box center [945, 365] width 725 height 19
click at [646, 528] on label "Patiess" at bounding box center [945, 547] width 744 height 39
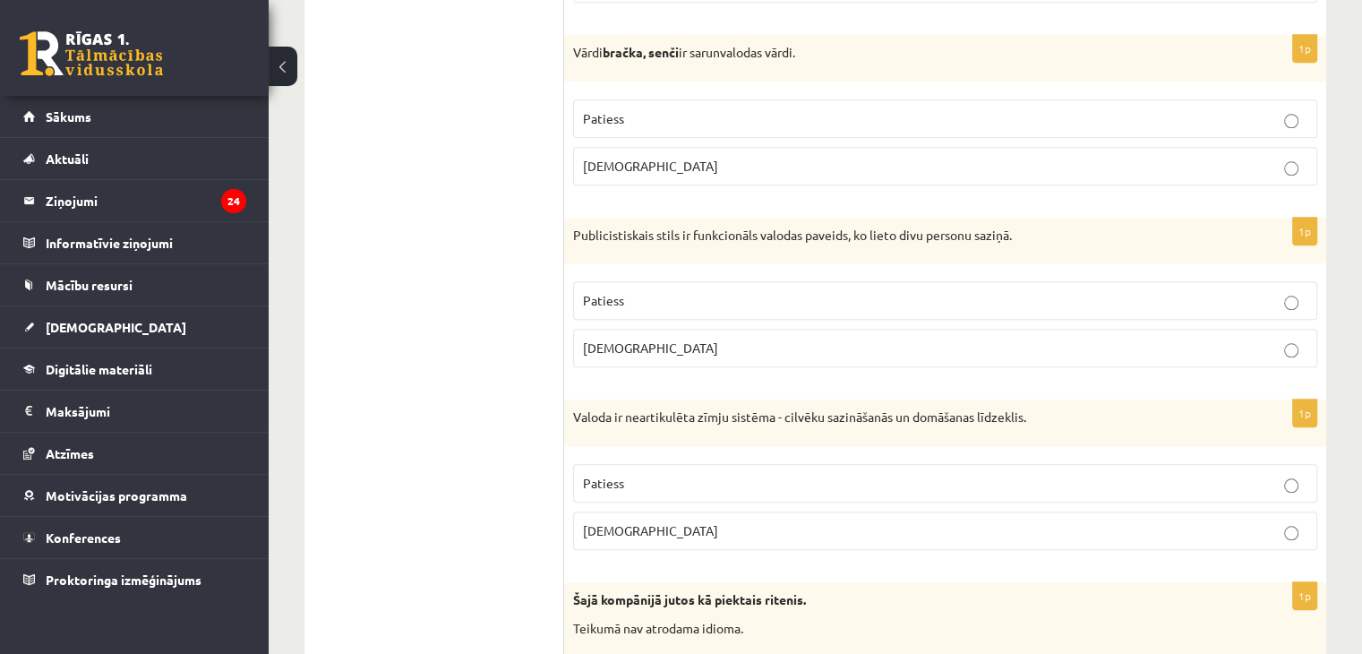
scroll to position [1806, 0]
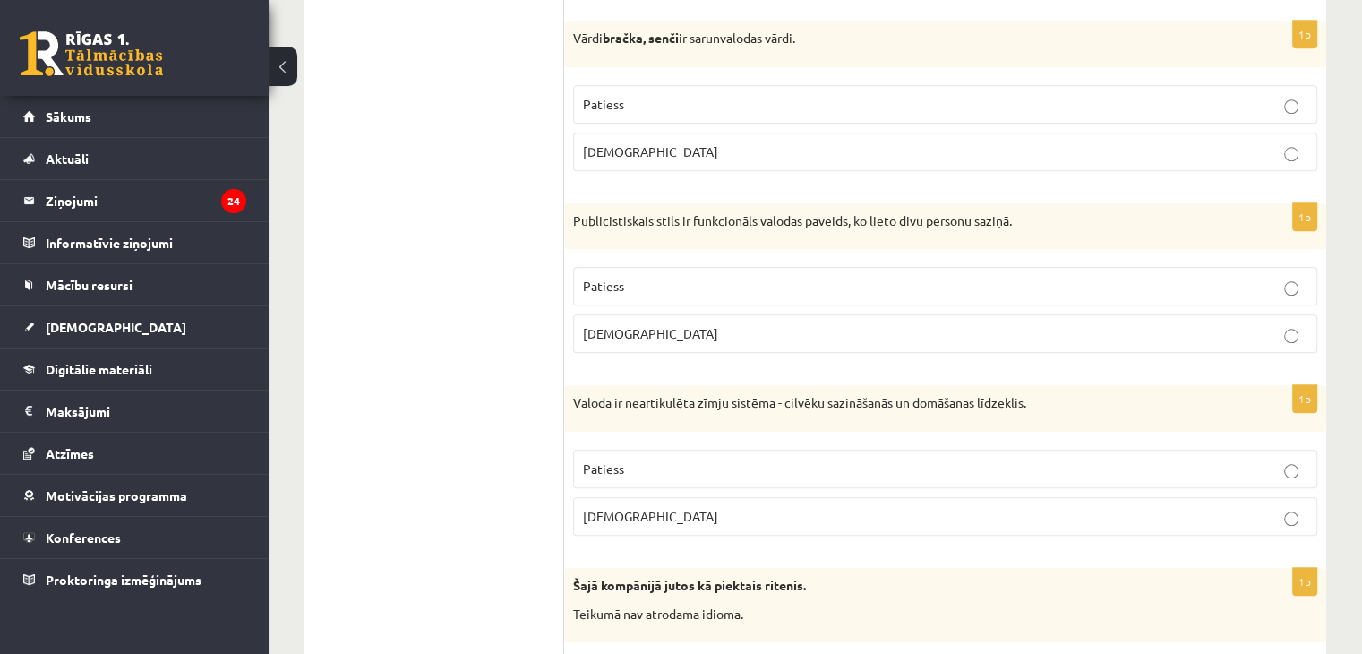
click at [736, 327] on p "Aplams" at bounding box center [945, 333] width 725 height 19
click at [697, 517] on p "Aplams" at bounding box center [945, 516] width 725 height 19
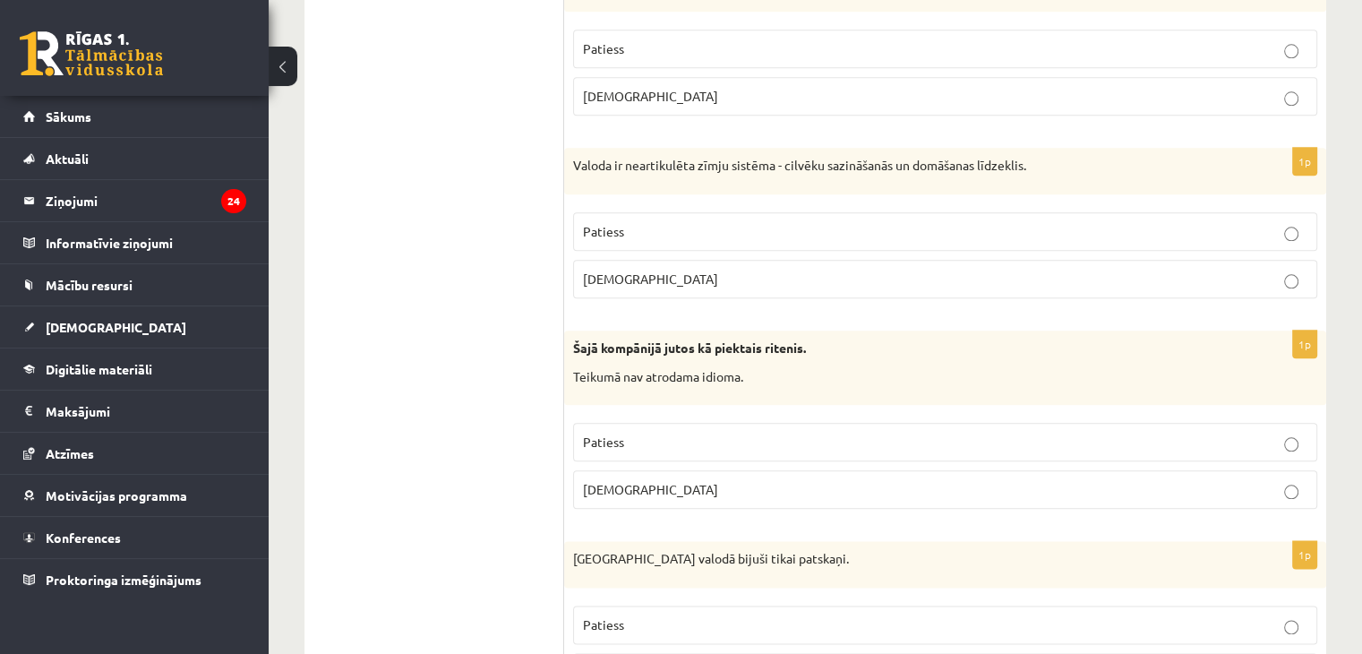
scroll to position [2064, 0]
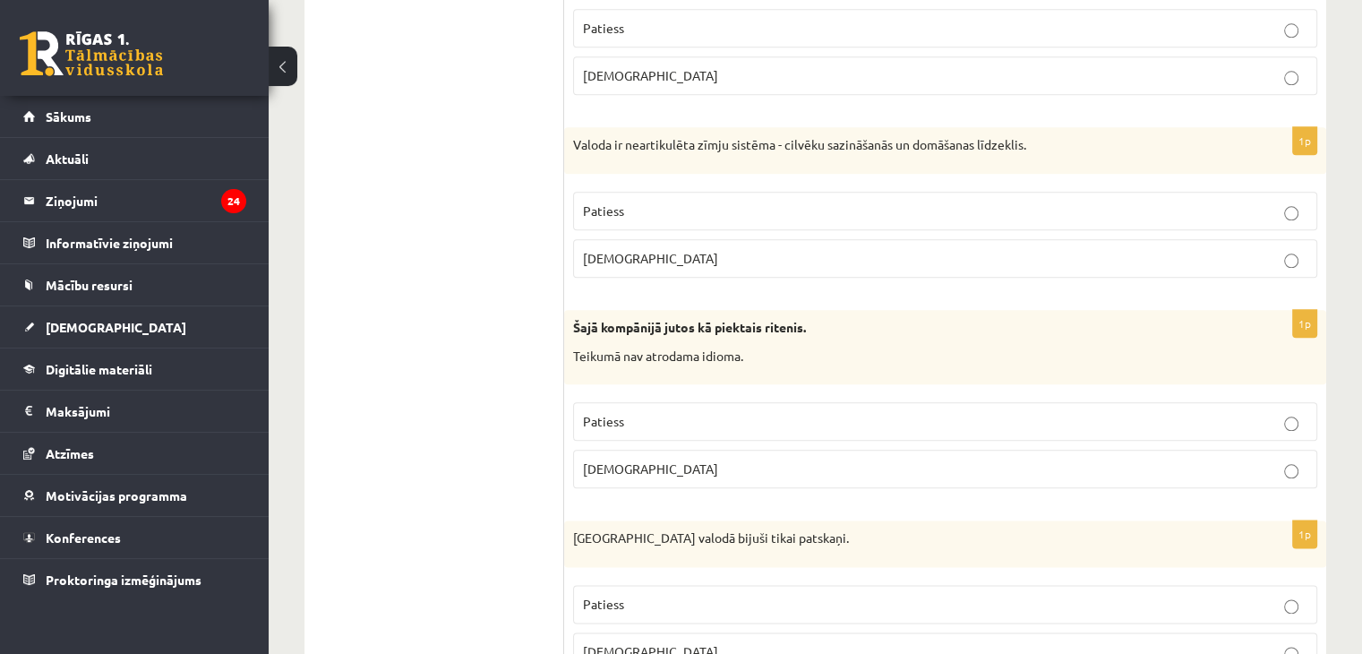
click at [674, 467] on p "Aplams" at bounding box center [945, 469] width 725 height 19
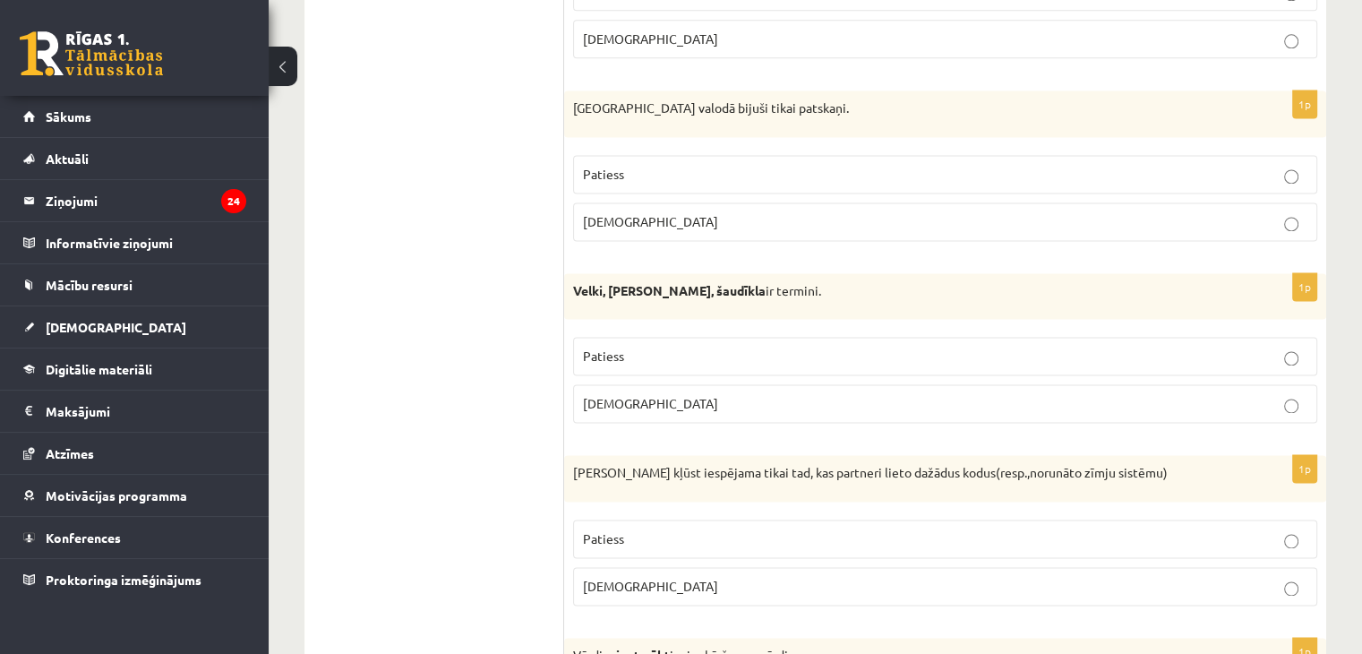
scroll to position [2527, 0]
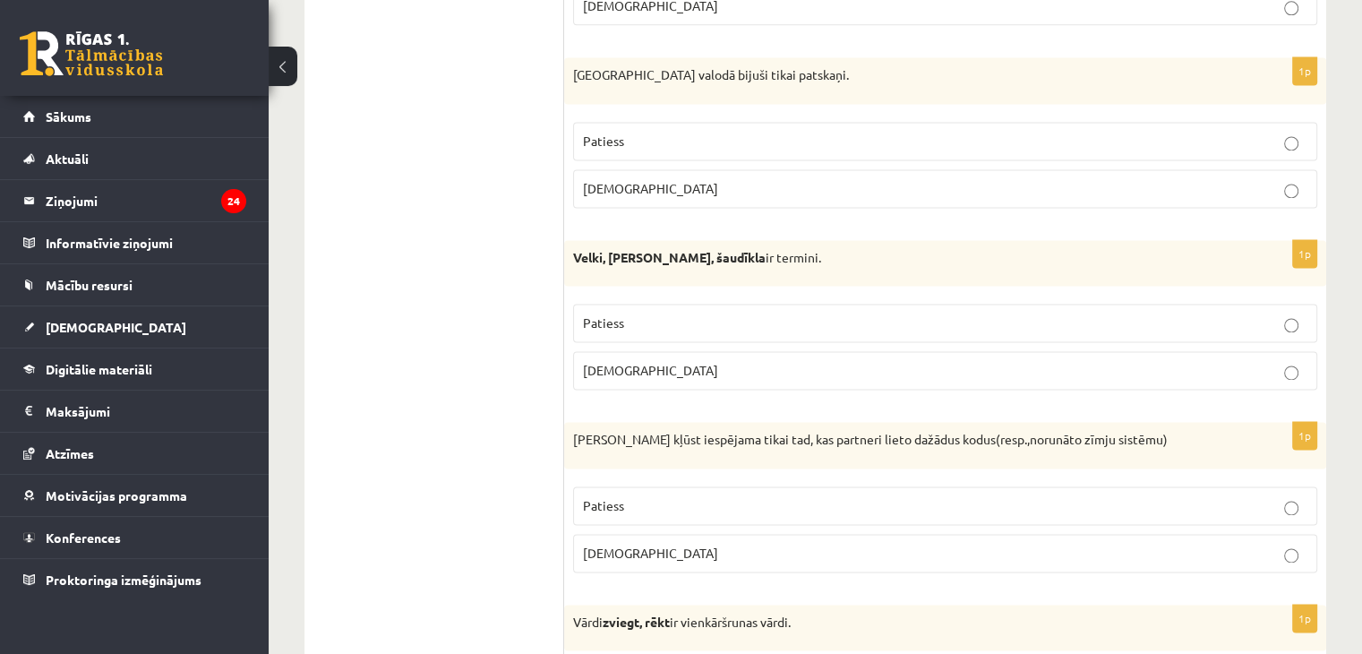
click at [659, 189] on label "Aplams" at bounding box center [945, 188] width 744 height 39
click at [634, 366] on p "Aplams" at bounding box center [945, 370] width 725 height 19
click at [614, 545] on span "Aplams" at bounding box center [650, 553] width 135 height 16
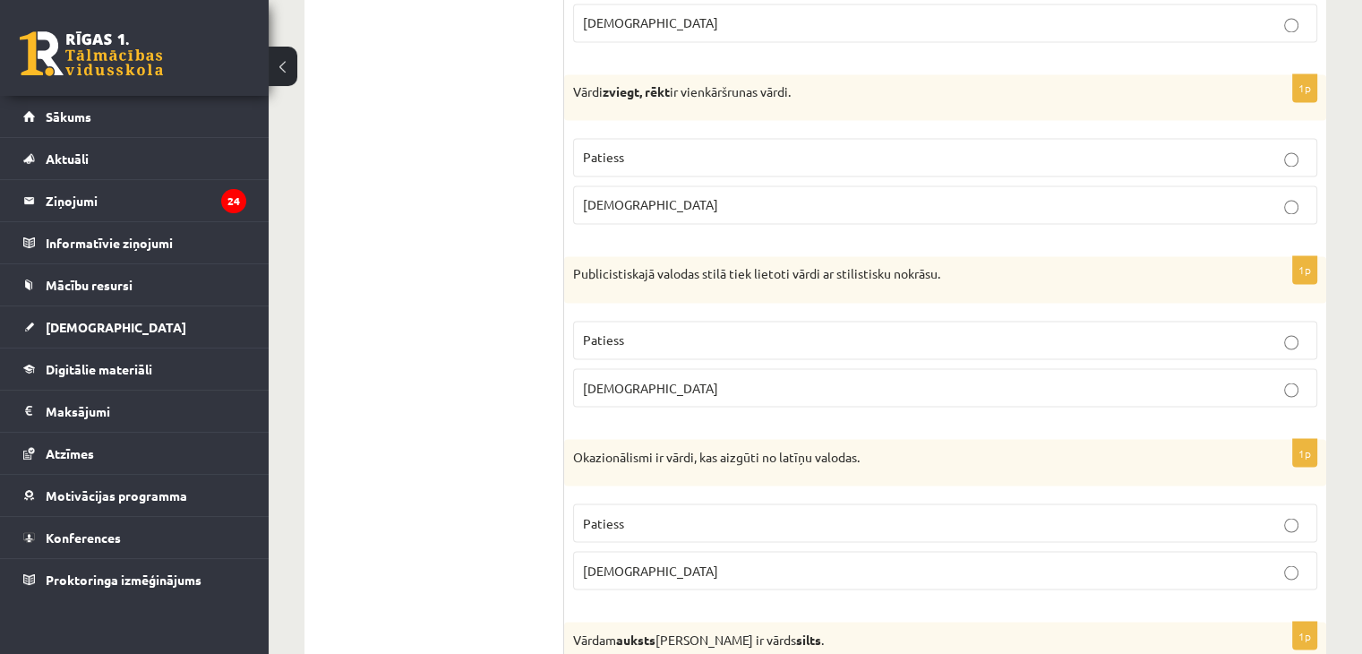
scroll to position [3051, 0]
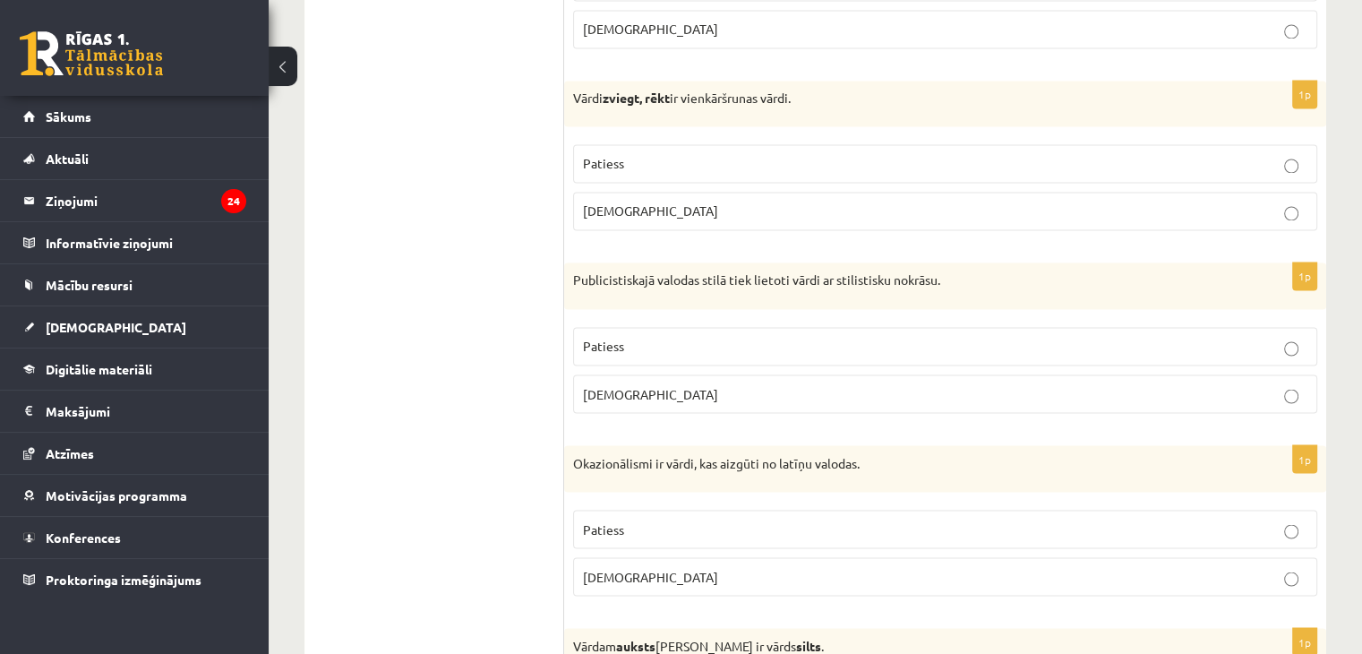
click at [649, 203] on p "Aplams" at bounding box center [945, 211] width 725 height 19
click at [645, 353] on label "Patiess" at bounding box center [945, 346] width 744 height 39
click at [620, 568] on span "Aplams" at bounding box center [650, 576] width 135 height 16
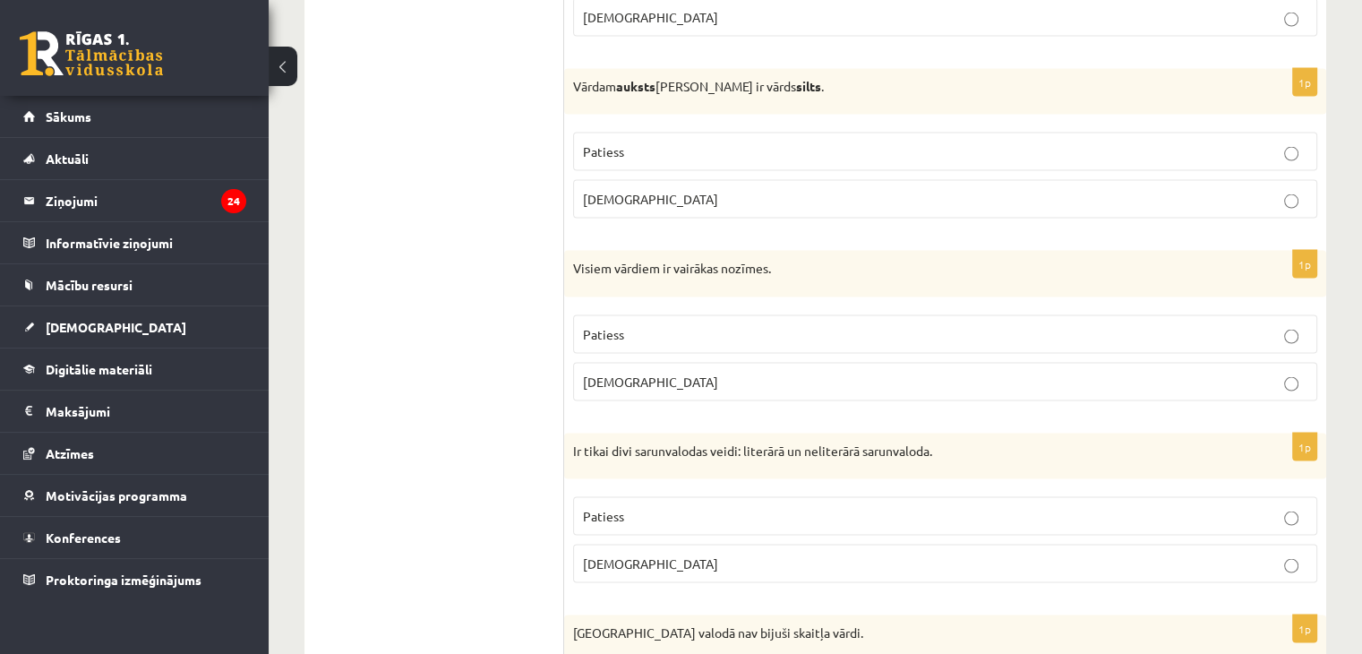
scroll to position [3678, 0]
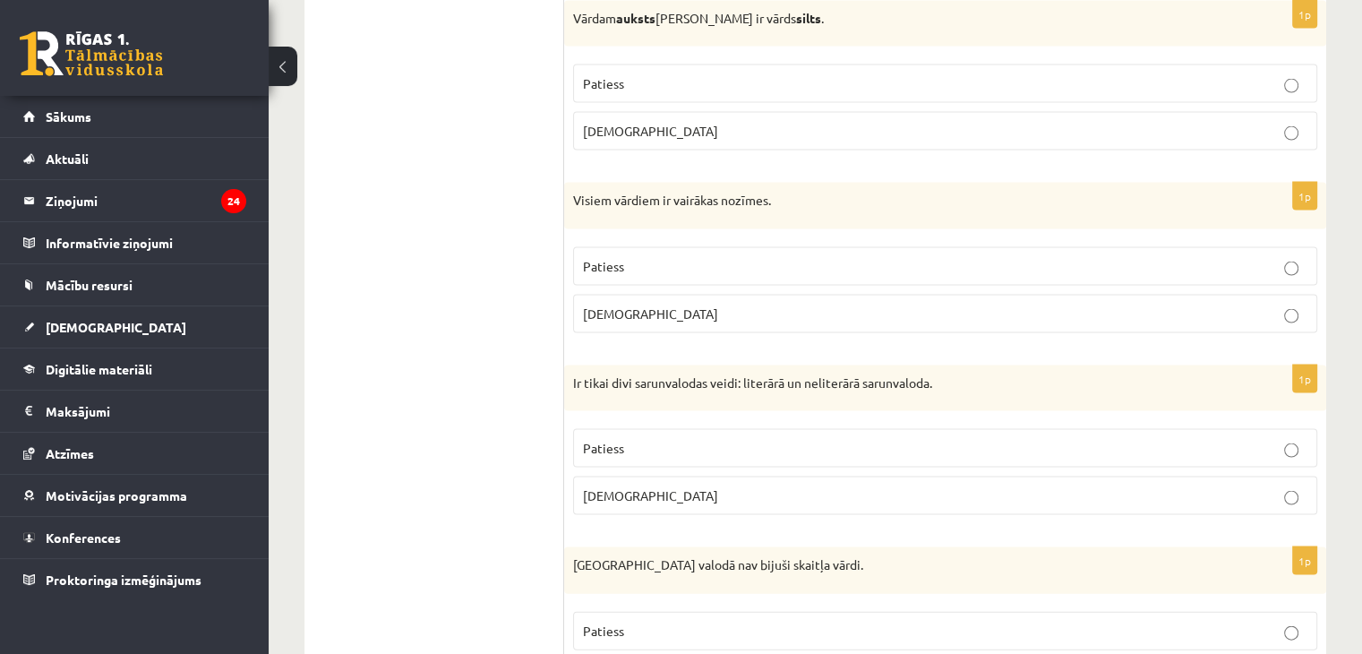
click at [647, 74] on p "Patiess" at bounding box center [945, 83] width 725 height 19
click at [623, 307] on p "Aplams" at bounding box center [945, 314] width 725 height 19
click at [618, 440] on span "Patiess" at bounding box center [603, 448] width 41 height 16
click at [633, 612] on label "Patiess" at bounding box center [945, 631] width 744 height 39
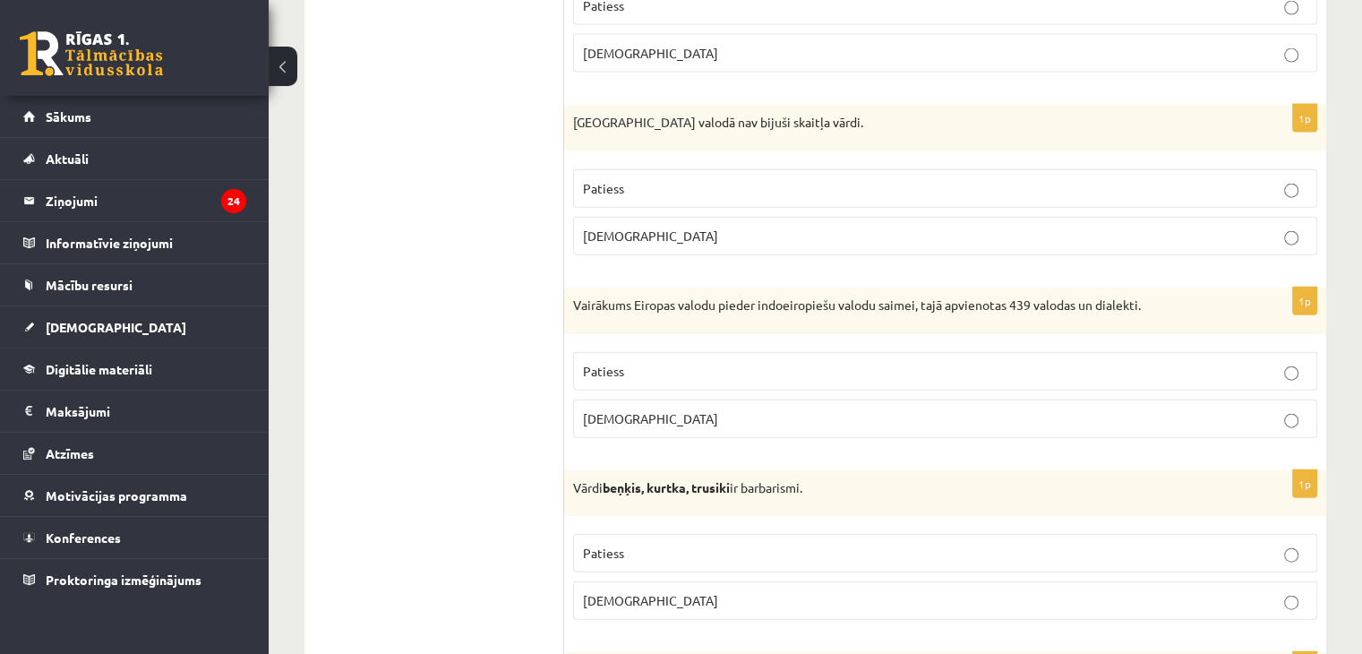
scroll to position [4326, 0]
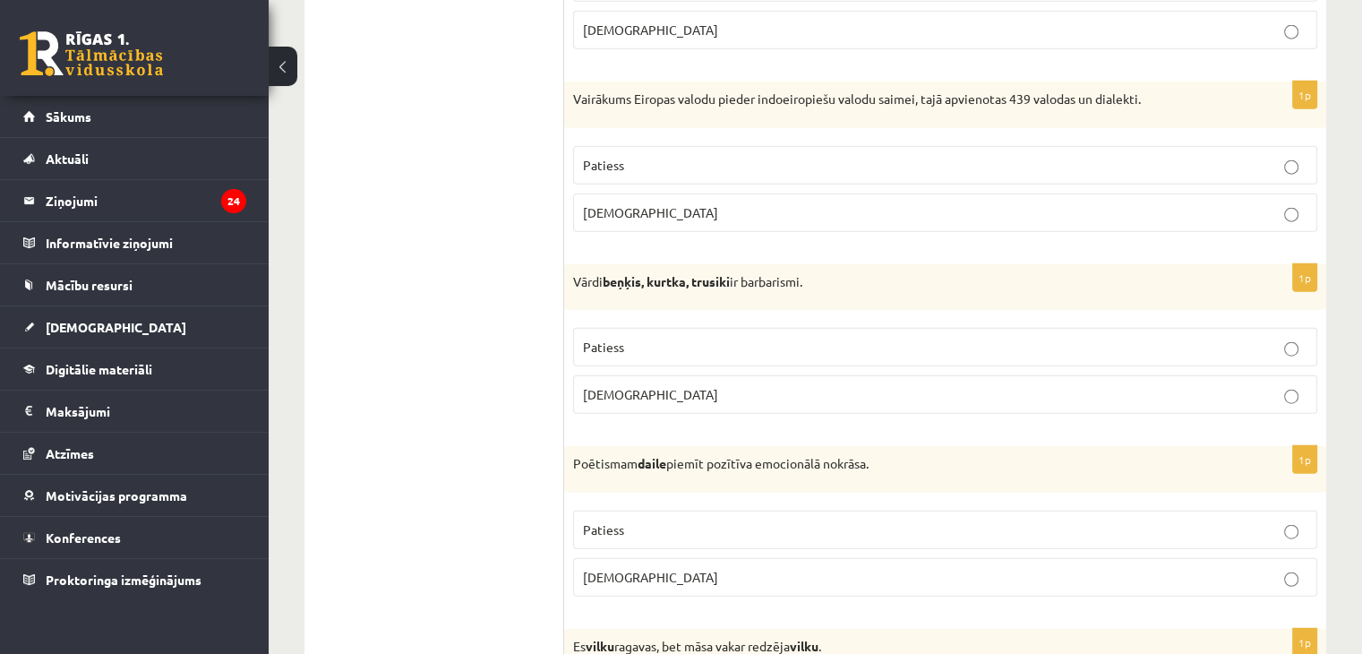
click at [626, 156] on p "Patiess" at bounding box center [945, 165] width 725 height 19
click at [602, 339] on span "Patiess" at bounding box center [603, 347] width 41 height 16
click at [628, 528] on label "Patiess" at bounding box center [945, 530] width 744 height 39
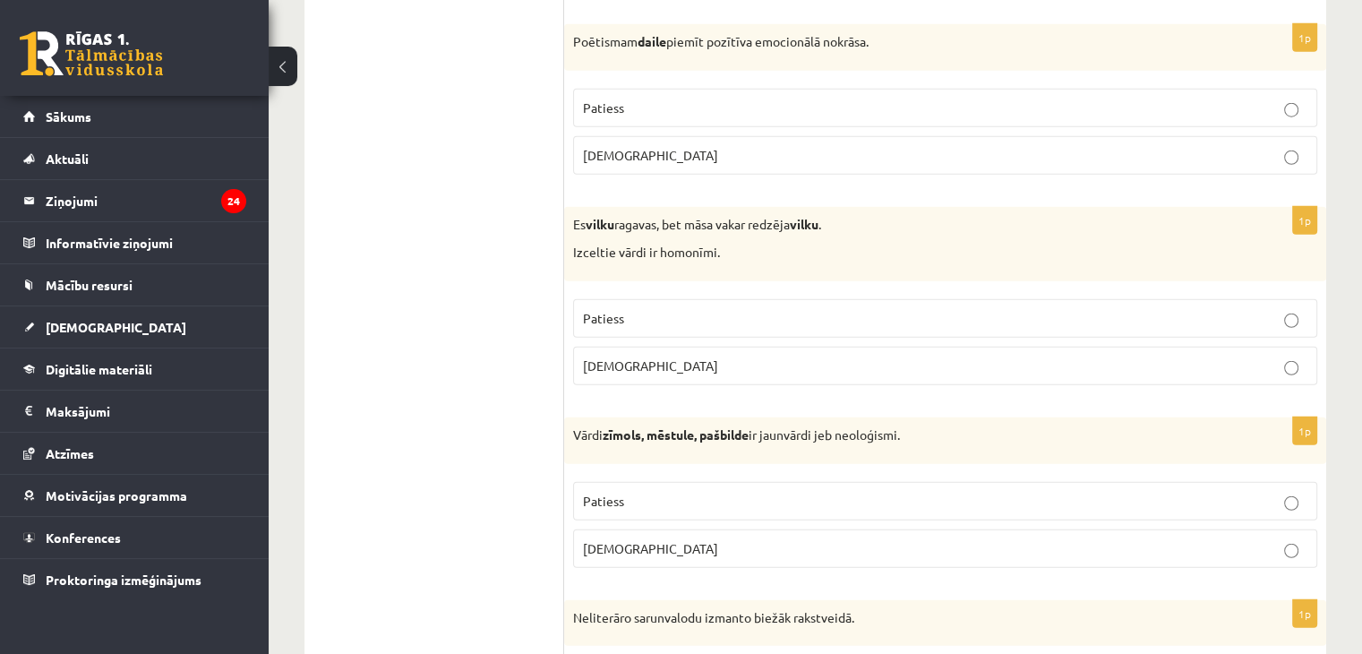
scroll to position [4858, 0]
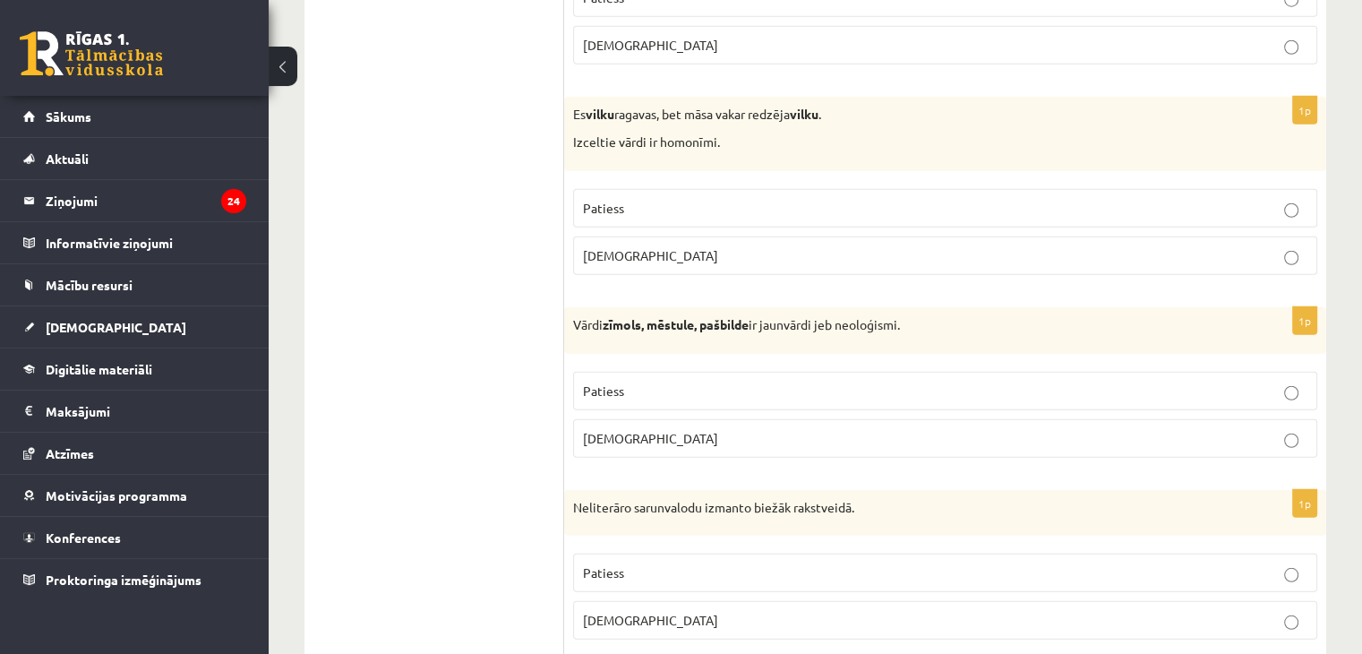
click at [606, 200] on span "Patiess" at bounding box center [603, 208] width 41 height 16
click at [624, 382] on p "Patiess" at bounding box center [945, 391] width 725 height 19
click at [620, 612] on span "Aplams" at bounding box center [650, 620] width 135 height 16
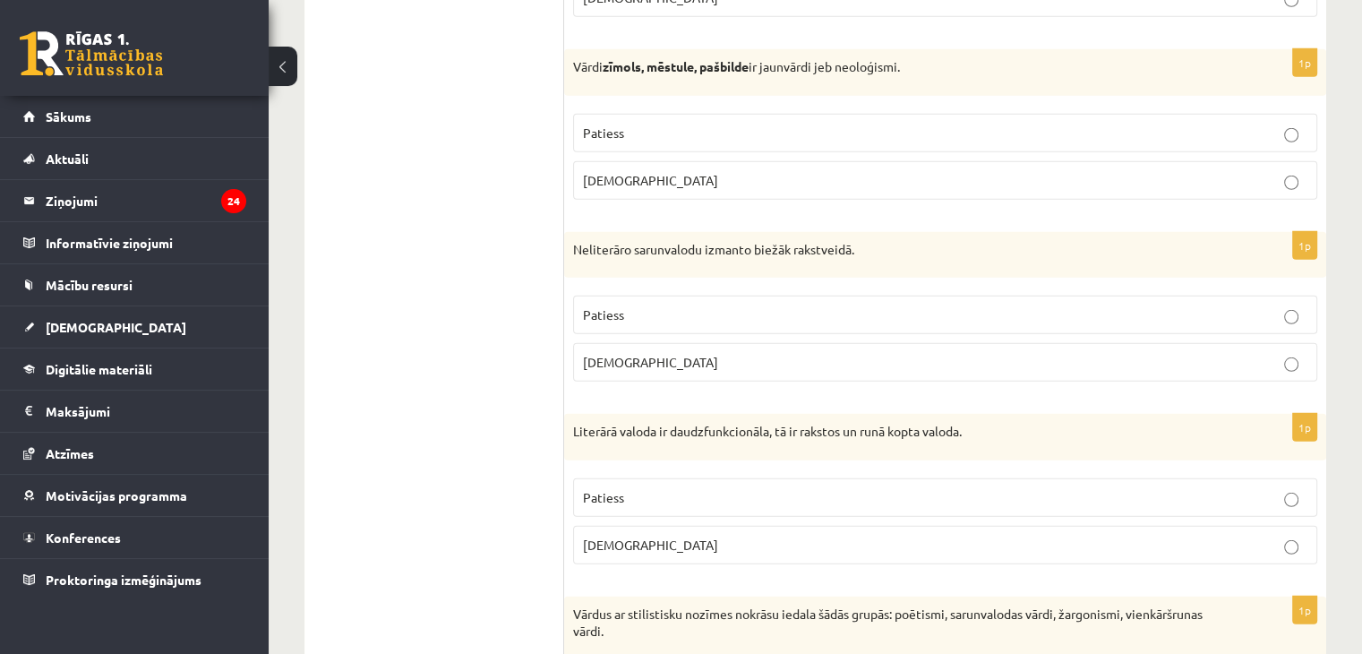
scroll to position [5274, 0]
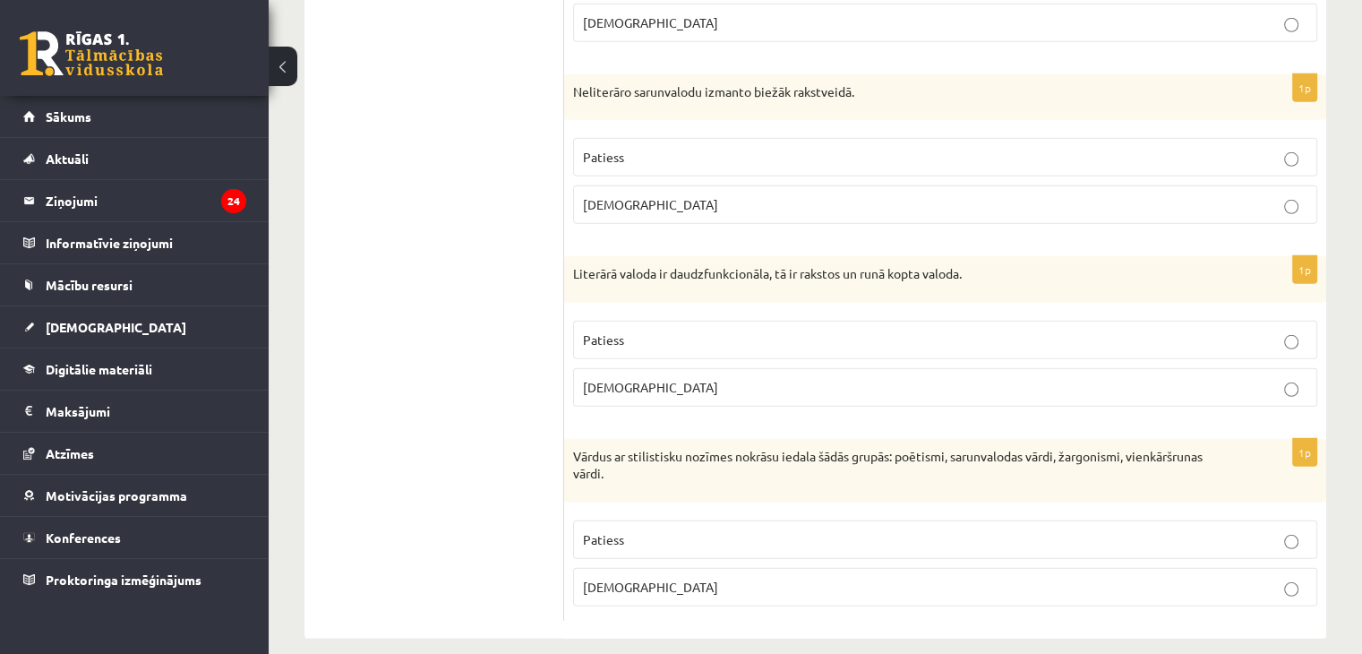
click at [716, 331] on p "Patiess" at bounding box center [945, 340] width 725 height 19
click at [651, 528] on label "Patiess" at bounding box center [945, 539] width 744 height 39
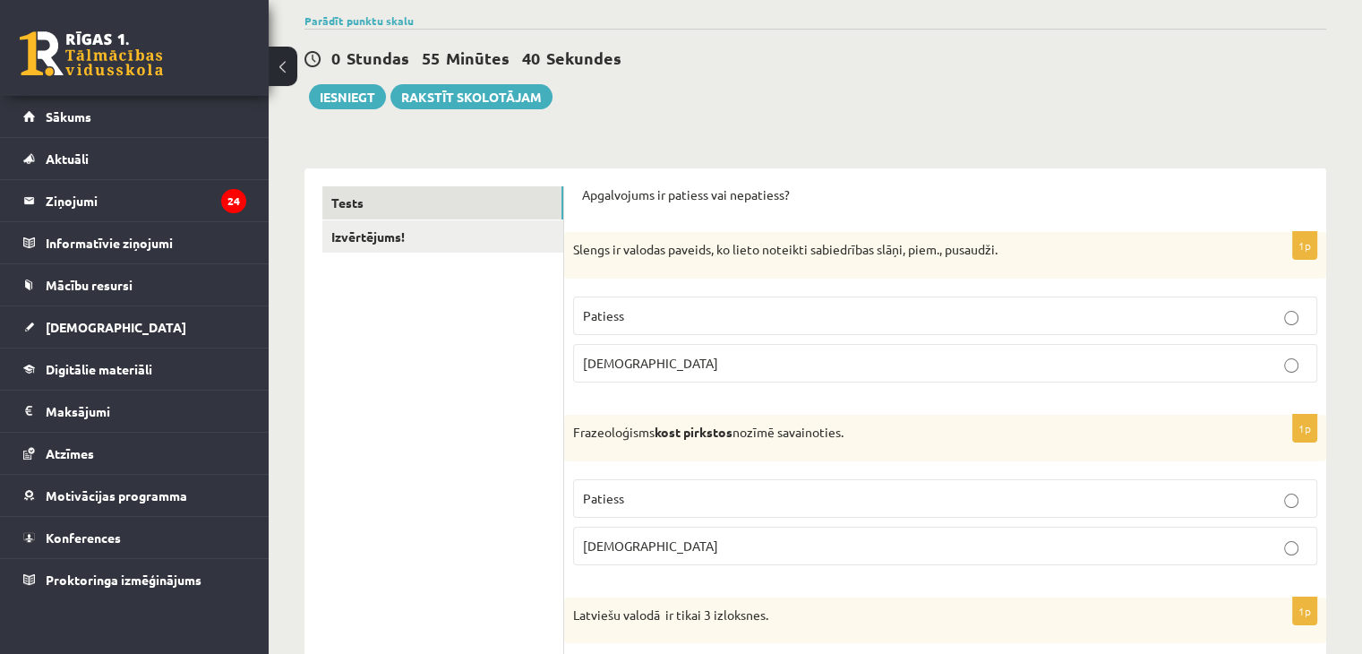
scroll to position [0, 0]
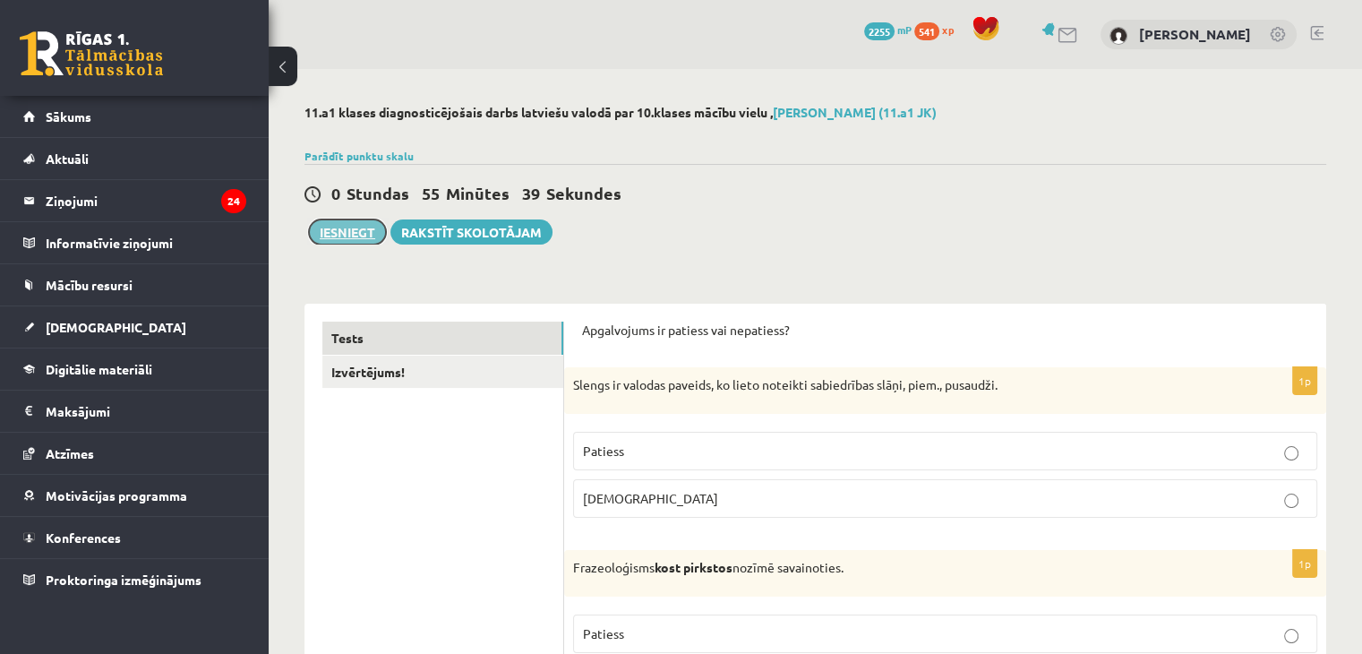
click at [344, 223] on button "Iesniegt" at bounding box center [347, 231] width 77 height 25
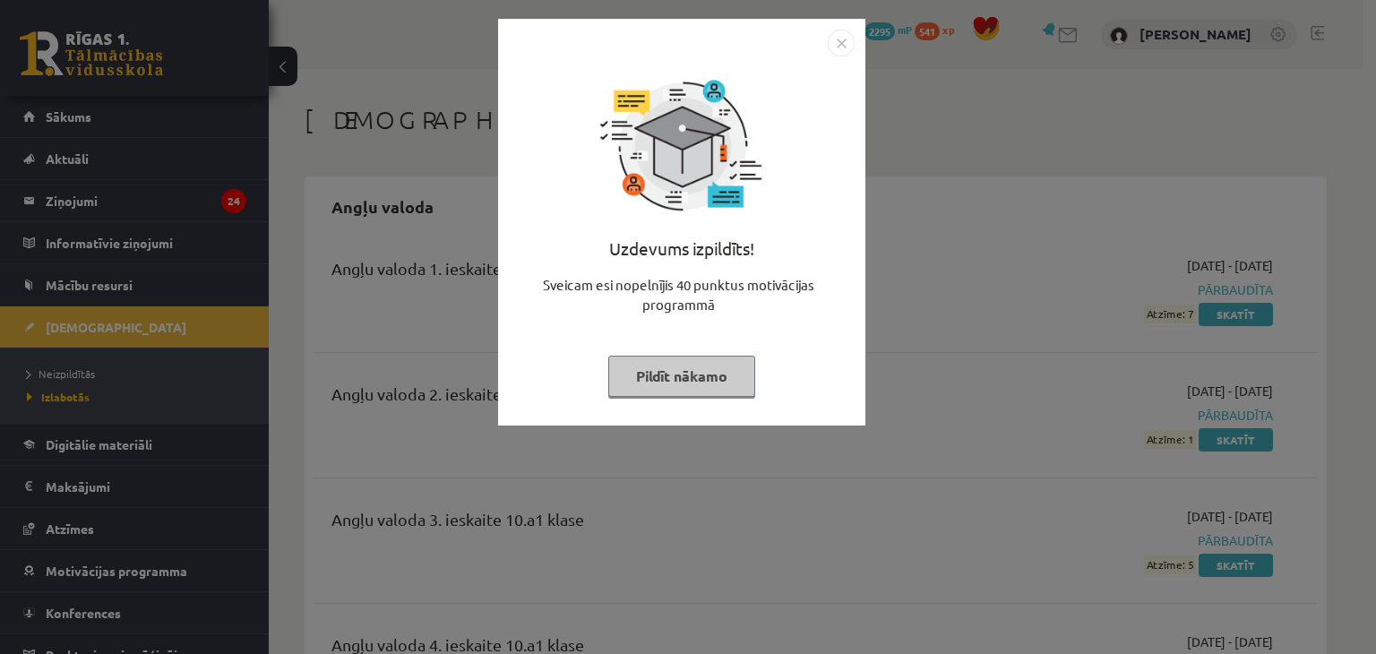
click at [662, 361] on button "Pildīt nākamo" at bounding box center [681, 376] width 147 height 41
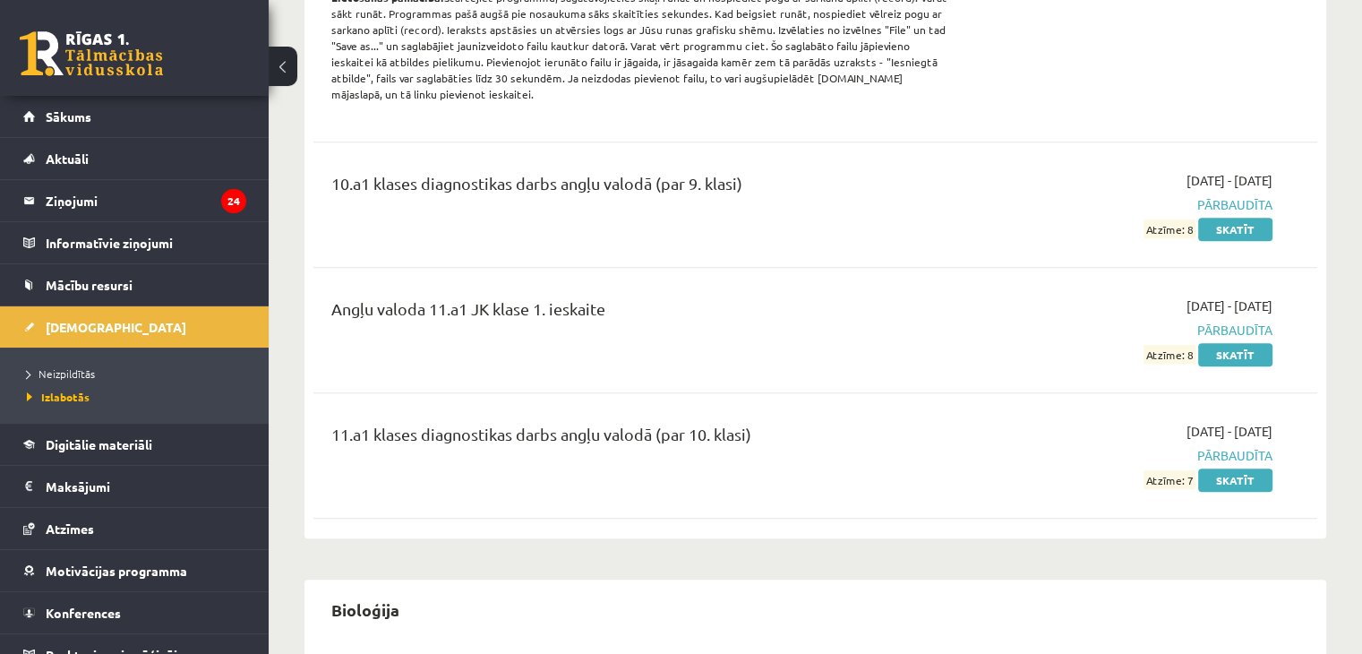
scroll to position [905, 0]
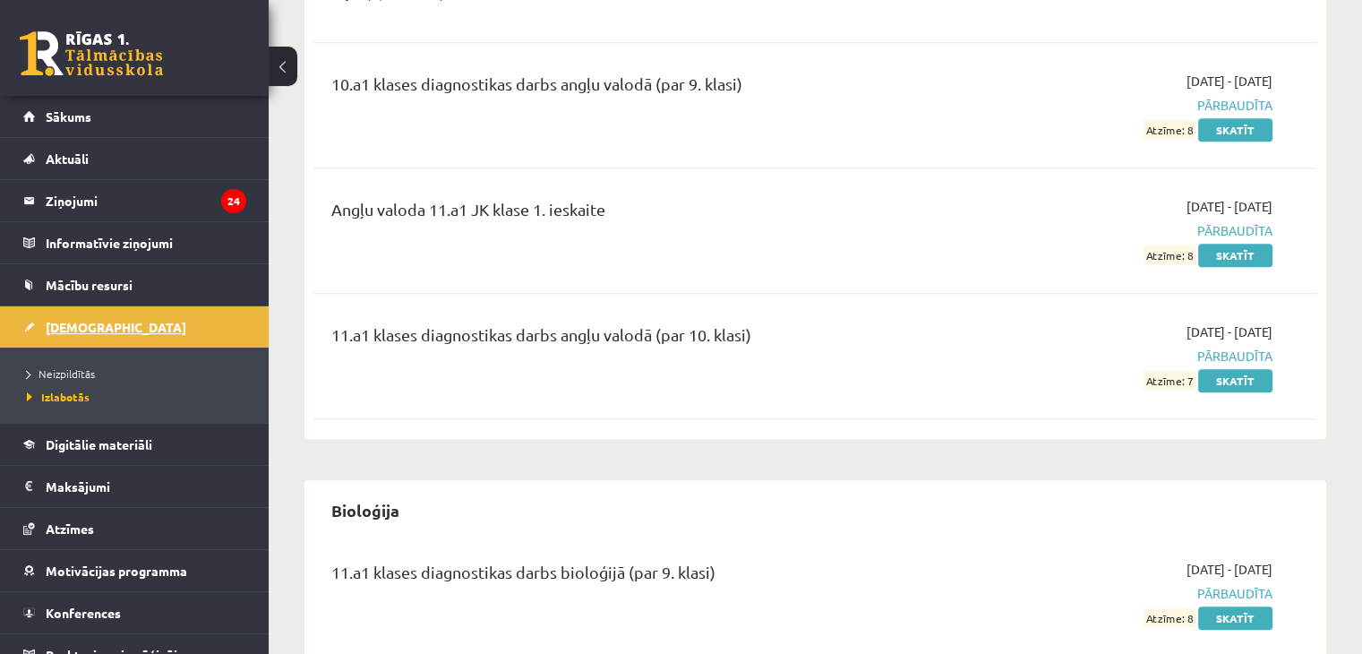
click at [67, 337] on link "[DEMOGRAPHIC_DATA]" at bounding box center [134, 326] width 223 height 41
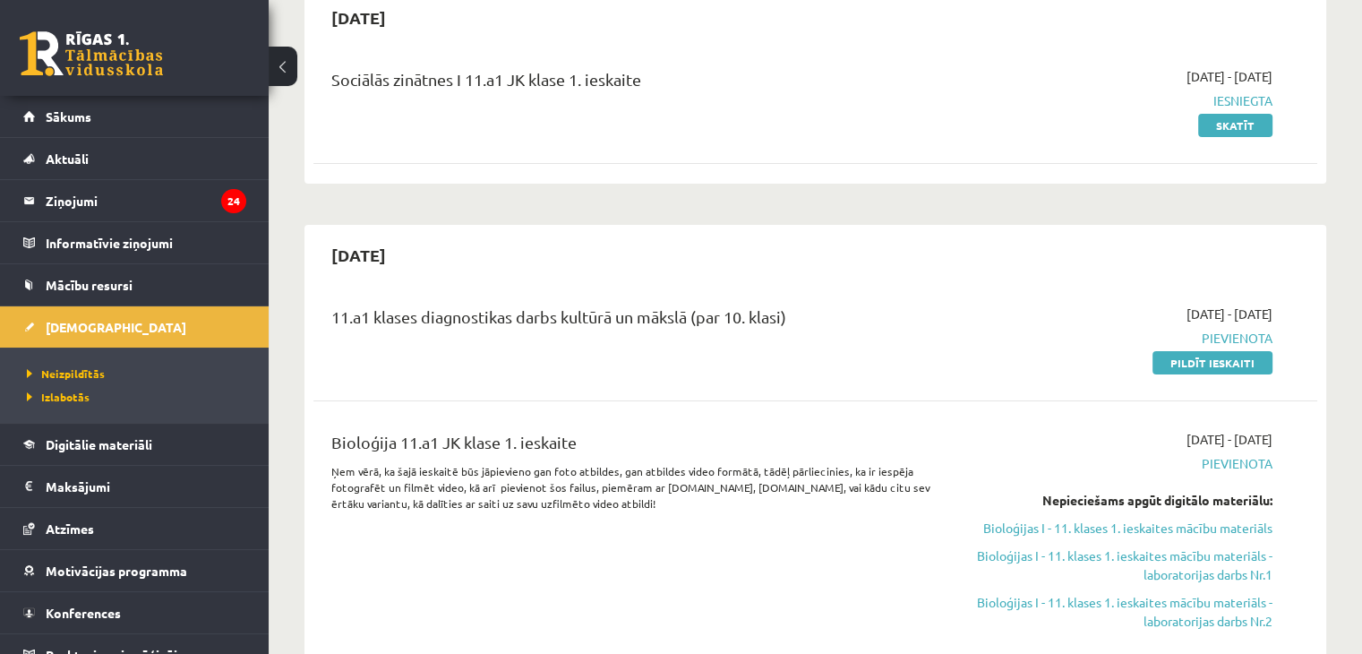
scroll to position [331, 0]
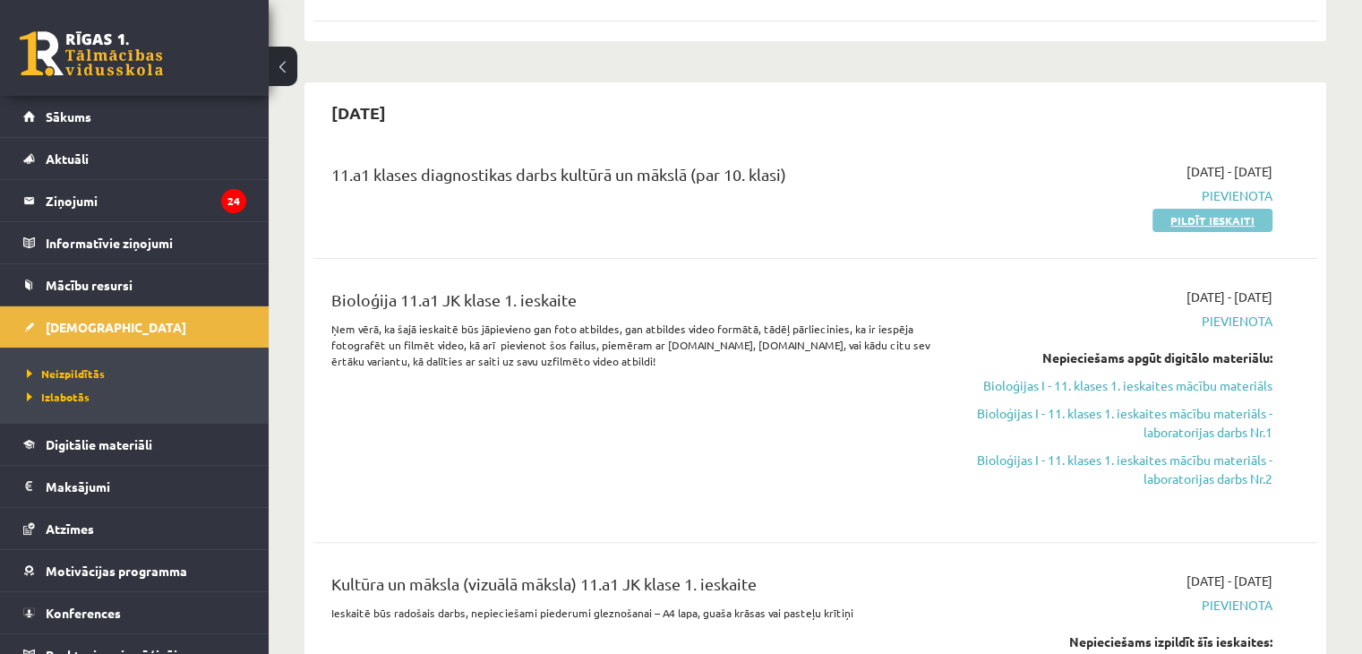
click at [1175, 219] on link "Pildīt ieskaiti" at bounding box center [1213, 220] width 120 height 23
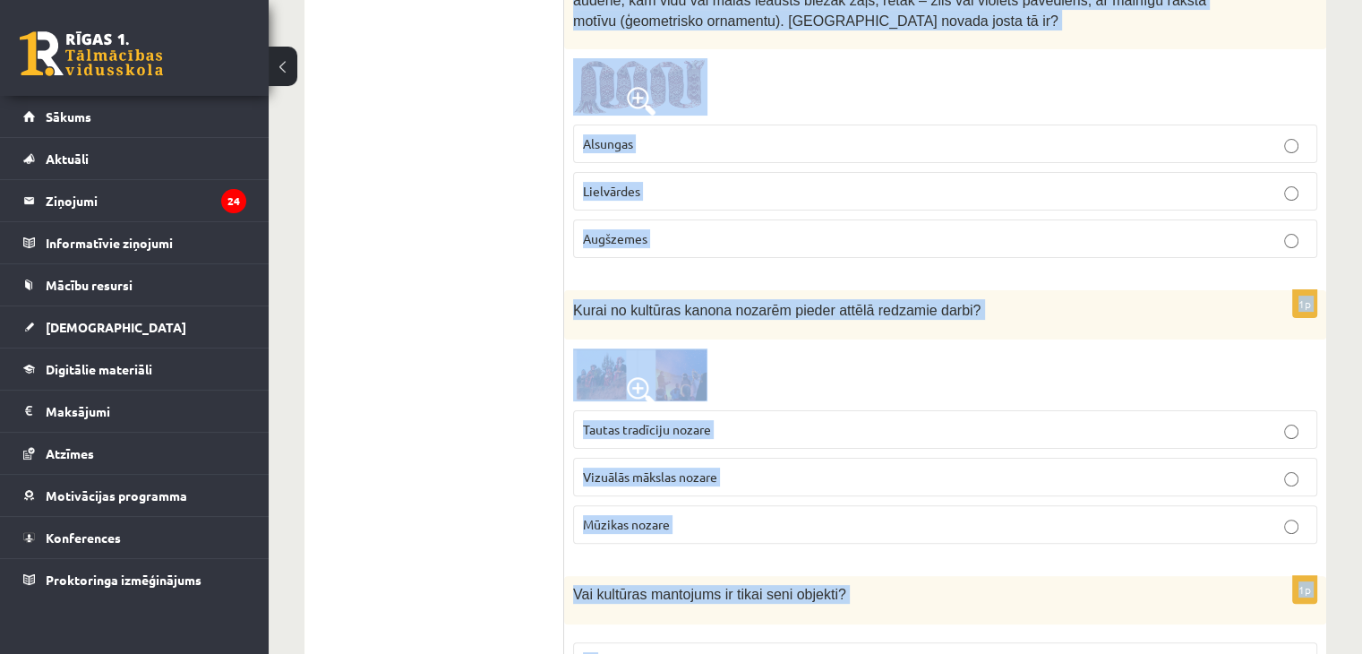
scroll to position [7261, 0]
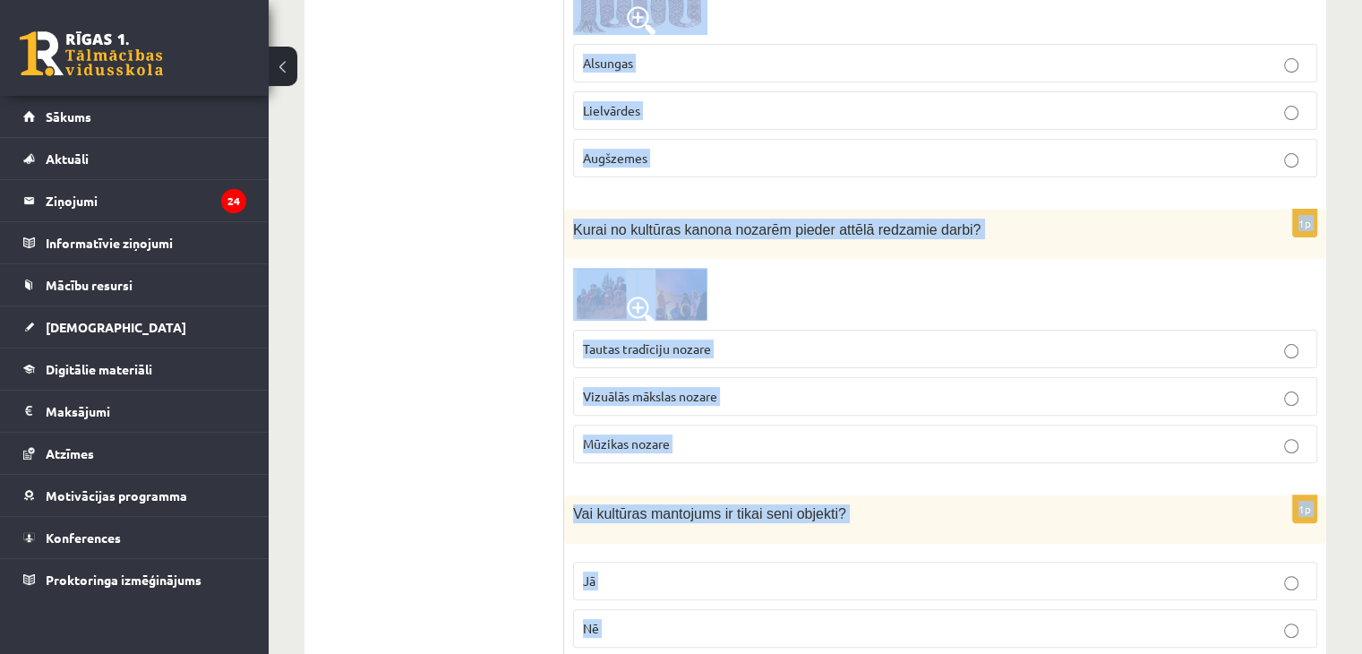
drag, startPoint x: 571, startPoint y: 348, endPoint x: 795, endPoint y: 670, distance: 391.9
copy form "Kas kļuva par viduslaiku simbolu? Bruņinieki Pilsētas rāte Amatnieki 1p Izvēlie…"
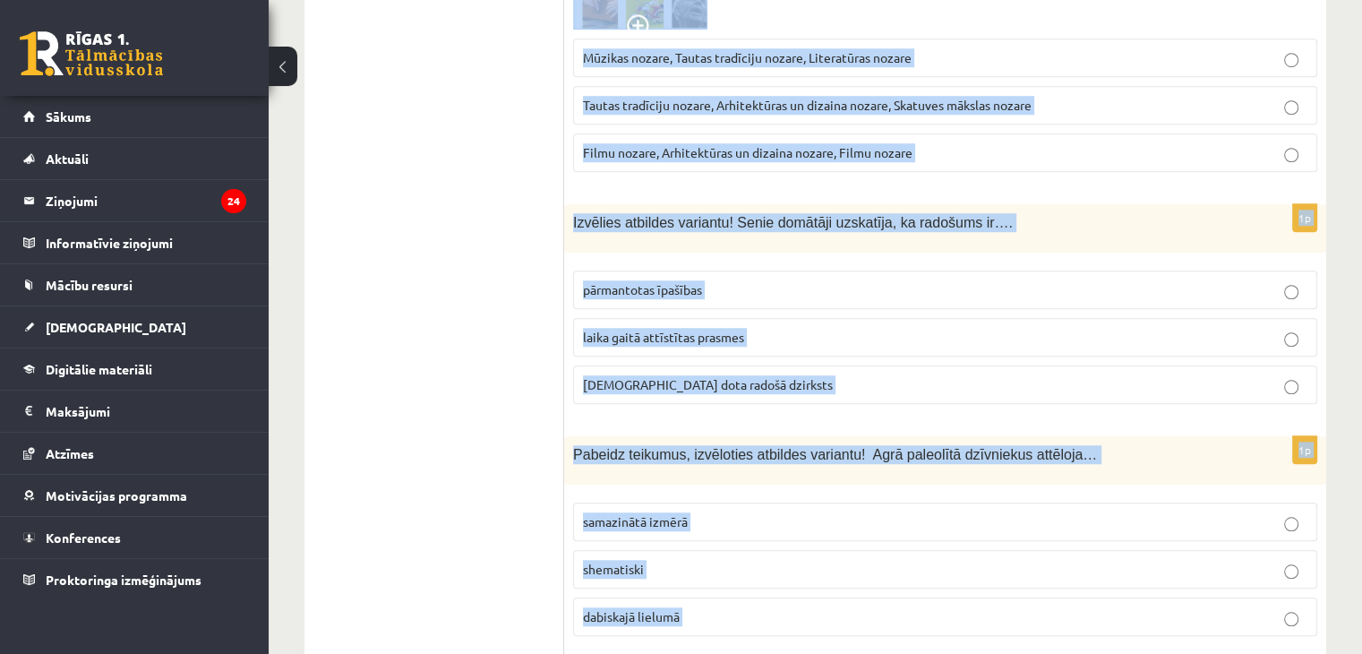
scroll to position [0, 0]
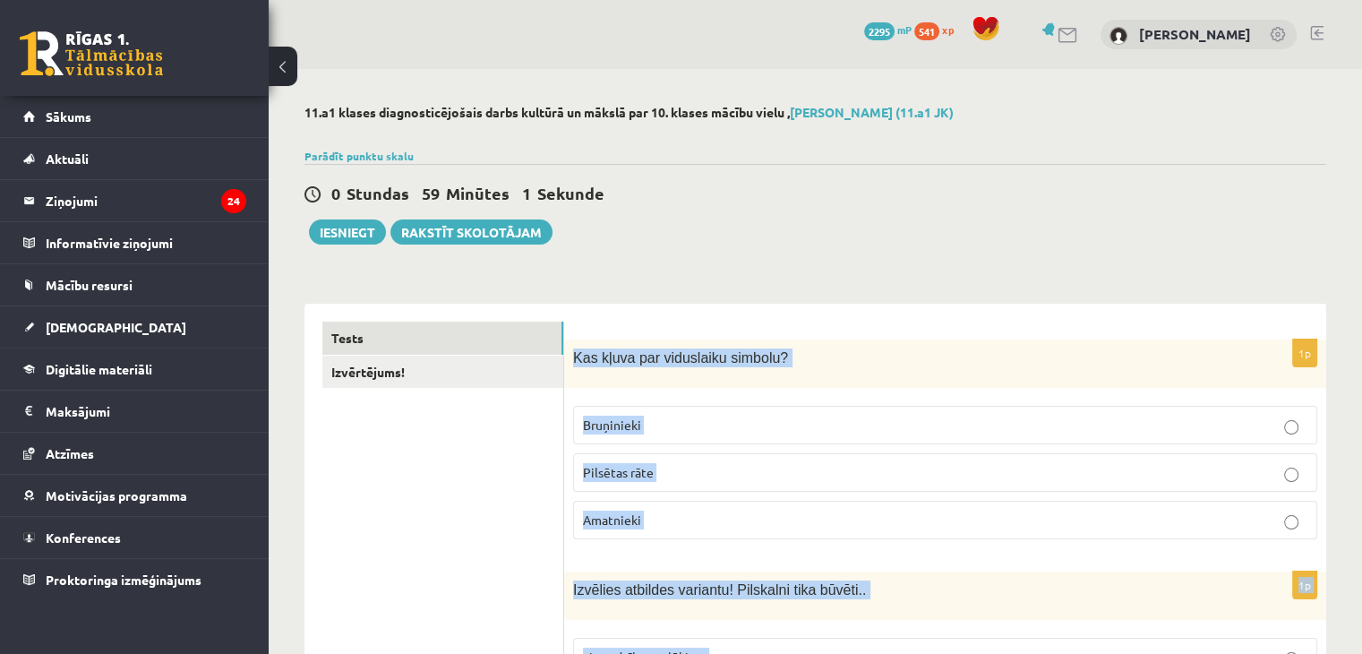
click at [662, 433] on p "Bruņinieki" at bounding box center [945, 425] width 725 height 19
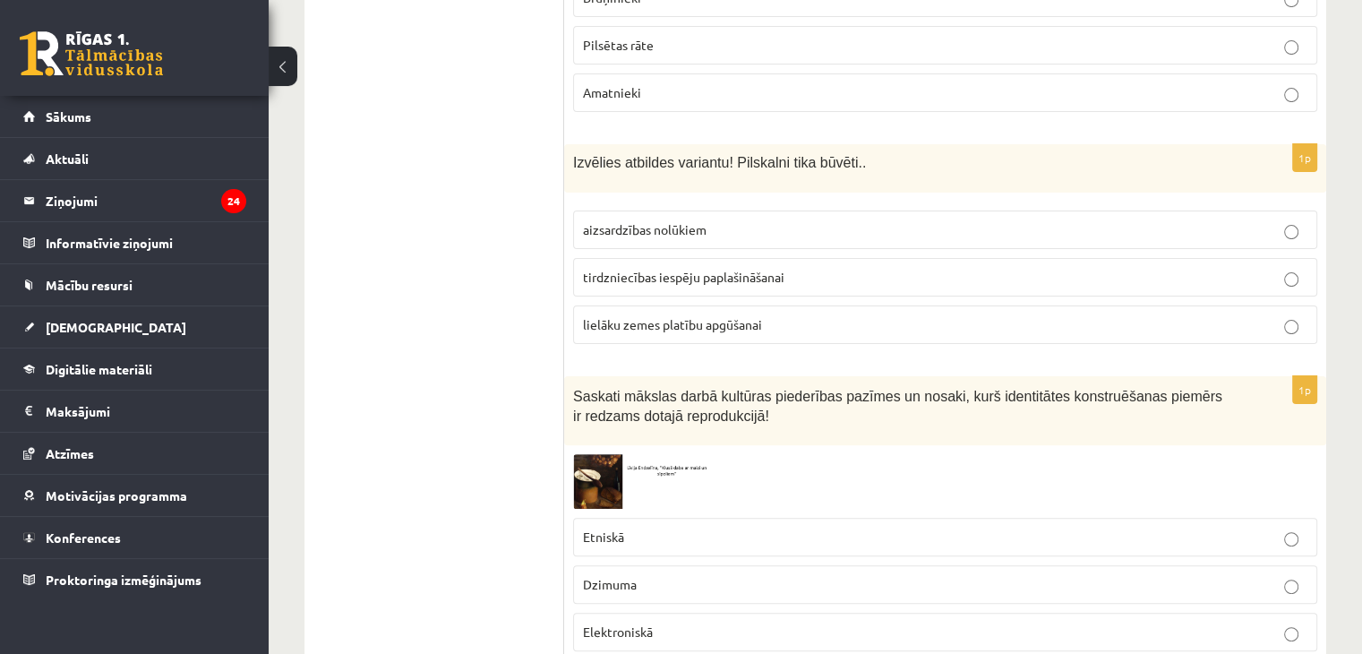
scroll to position [399, 0]
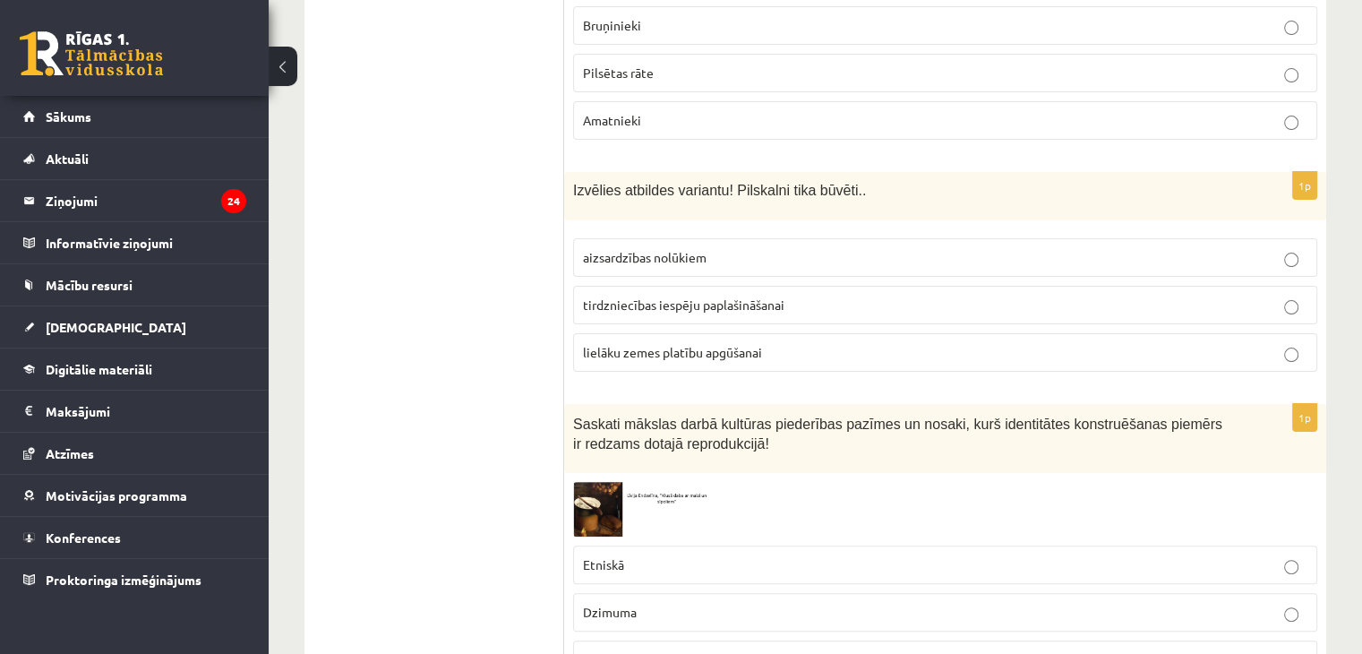
click at [611, 271] on label "aizsardzības nolūkiem" at bounding box center [945, 257] width 744 height 39
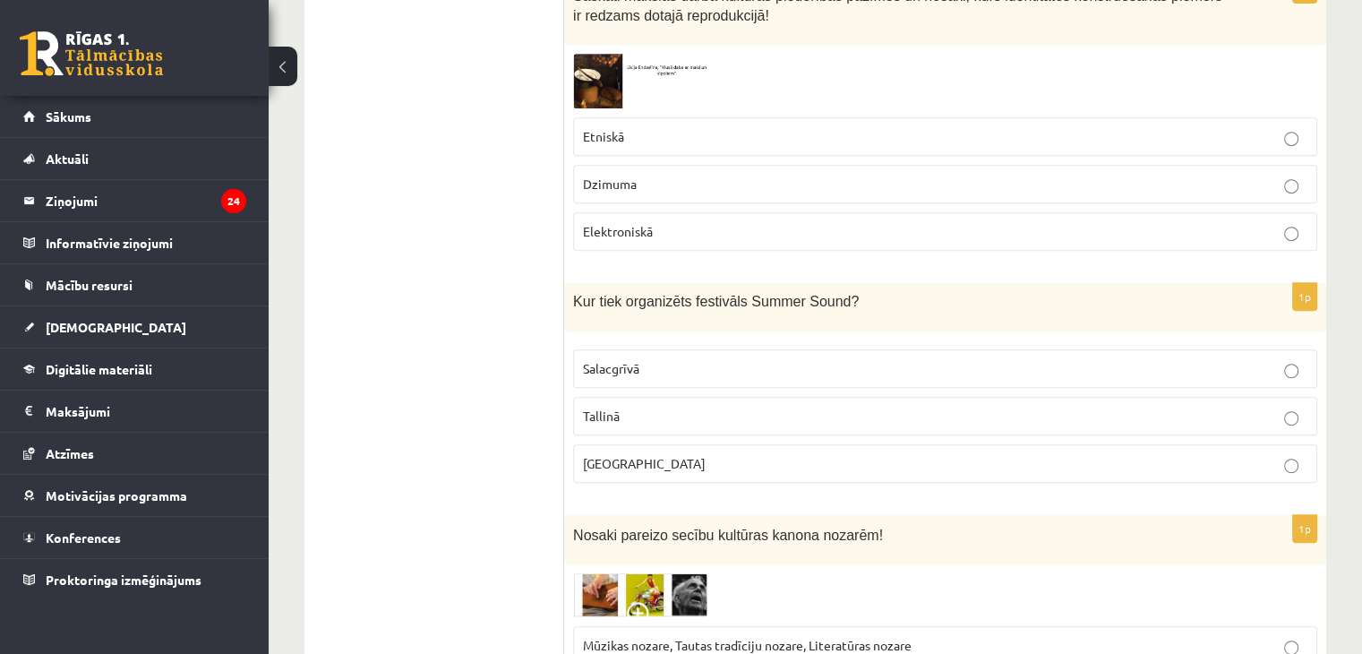
scroll to position [910, 0]
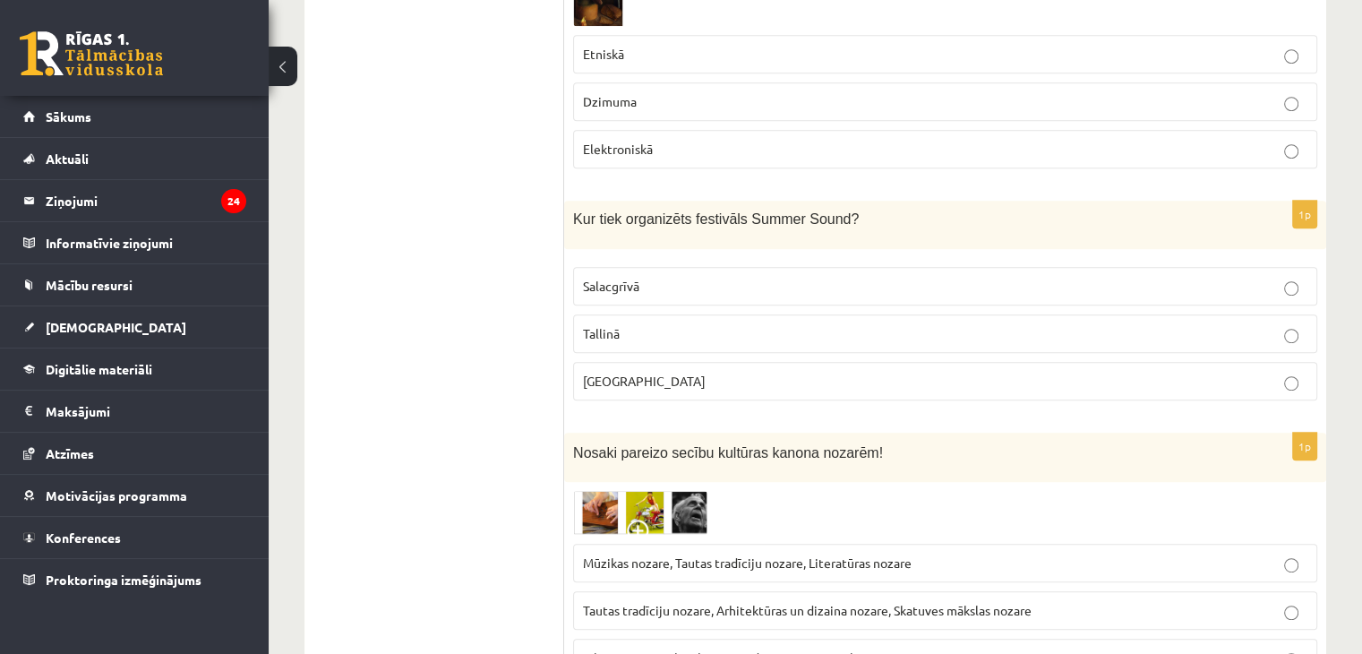
click at [629, 47] on p "Etniskā" at bounding box center [945, 54] width 725 height 19
click at [620, 372] on p "Liepājā" at bounding box center [945, 381] width 725 height 19
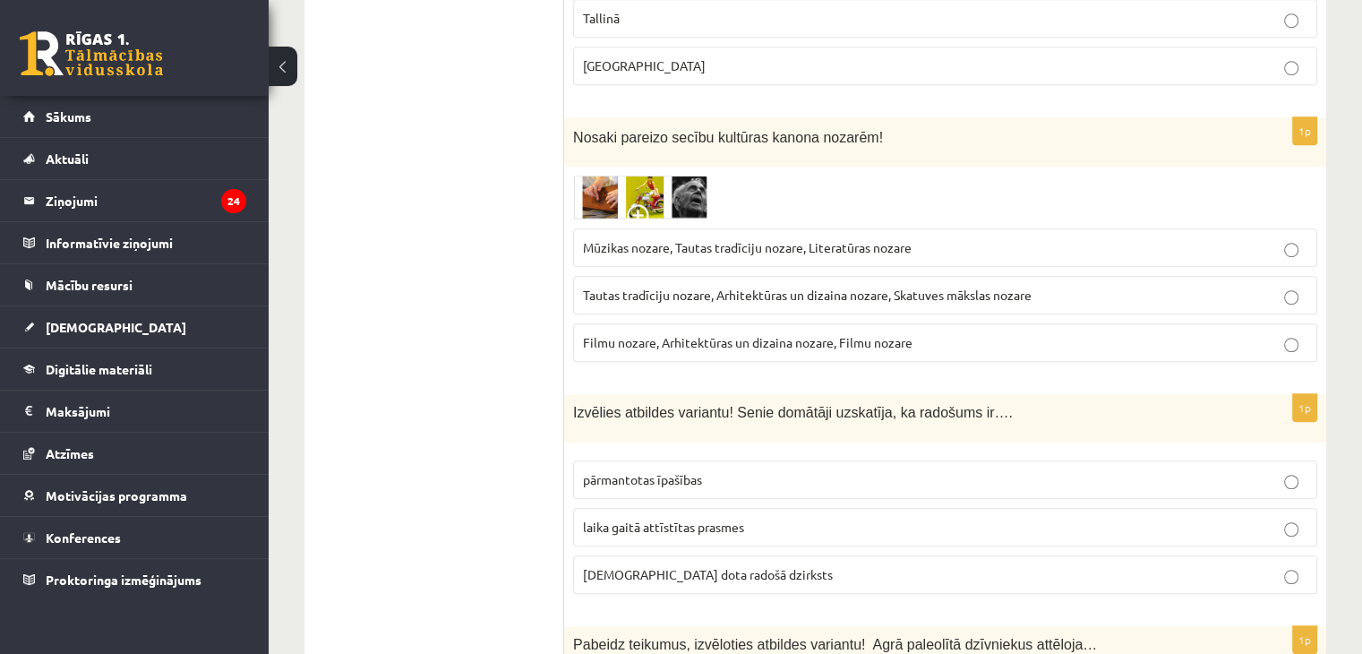
scroll to position [1216, 0]
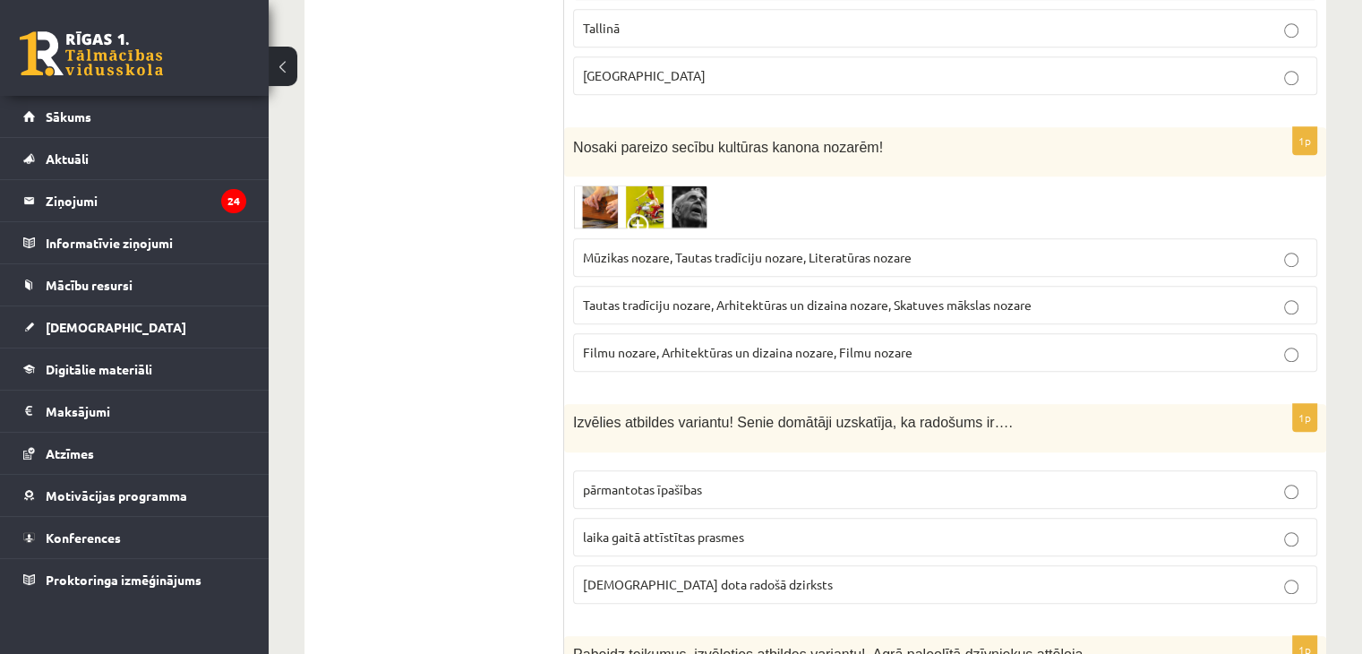
click at [606, 296] on span "Tautas tradīciju nozare, Arhitektūras un dizaina nozare, Skatuves mākslas nozare" at bounding box center [807, 304] width 449 height 16
click at [656, 576] on span "dieva dota radošā dzirksts" at bounding box center [708, 584] width 250 height 16
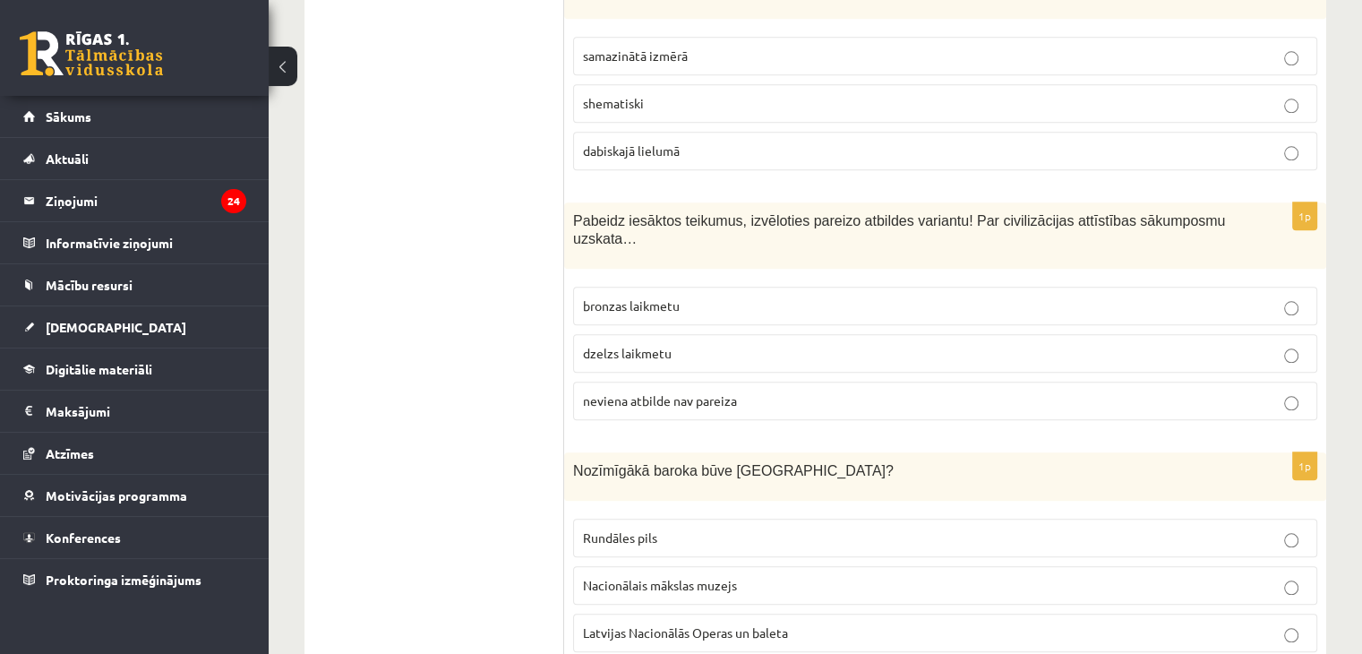
scroll to position [1899, 0]
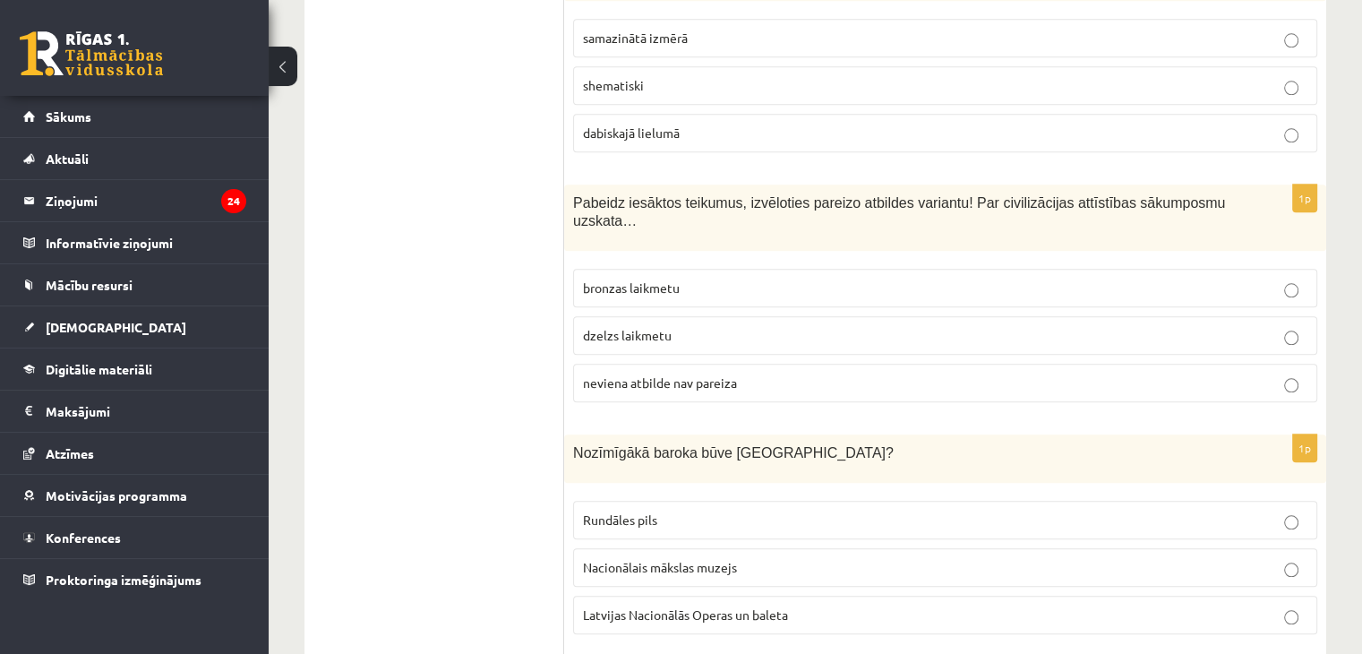
click at [640, 142] on label "dabiskajā lielumā" at bounding box center [945, 133] width 744 height 39
click at [664, 374] on span "neviena atbilde nav pareiza" at bounding box center [660, 382] width 154 height 16
click at [650, 501] on label "Rundāles pils" at bounding box center [945, 520] width 744 height 39
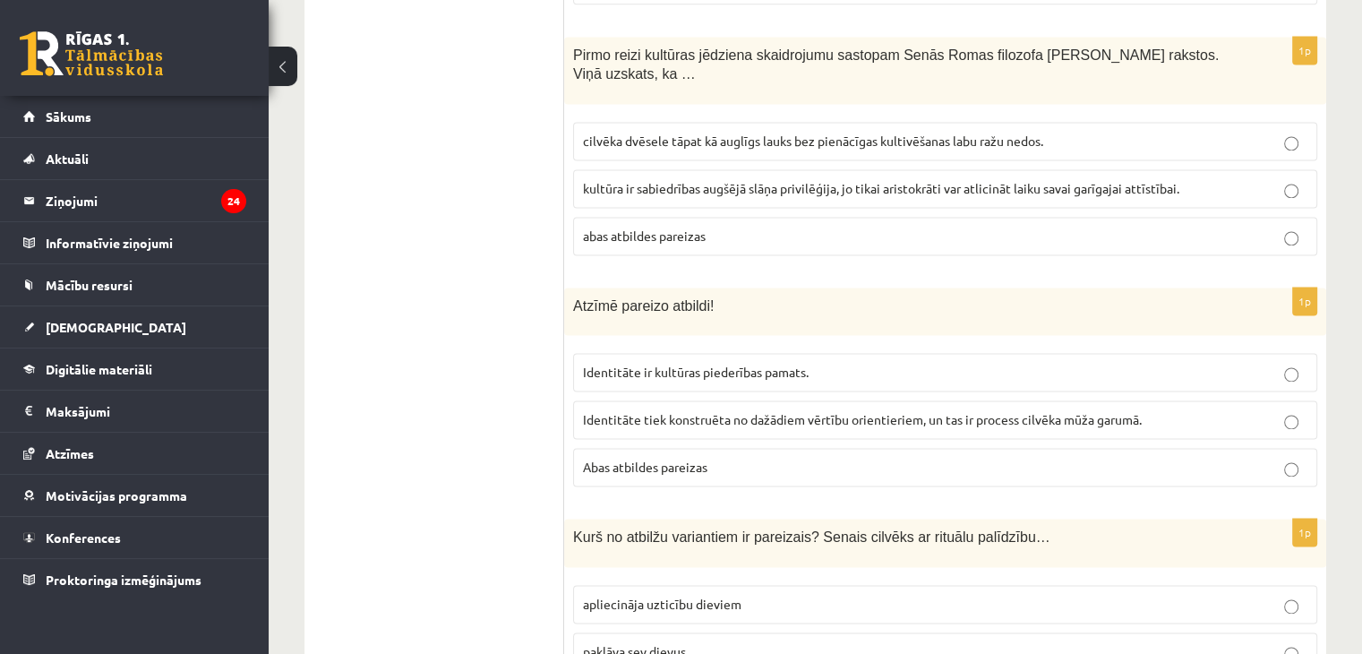
scroll to position [2537, 0]
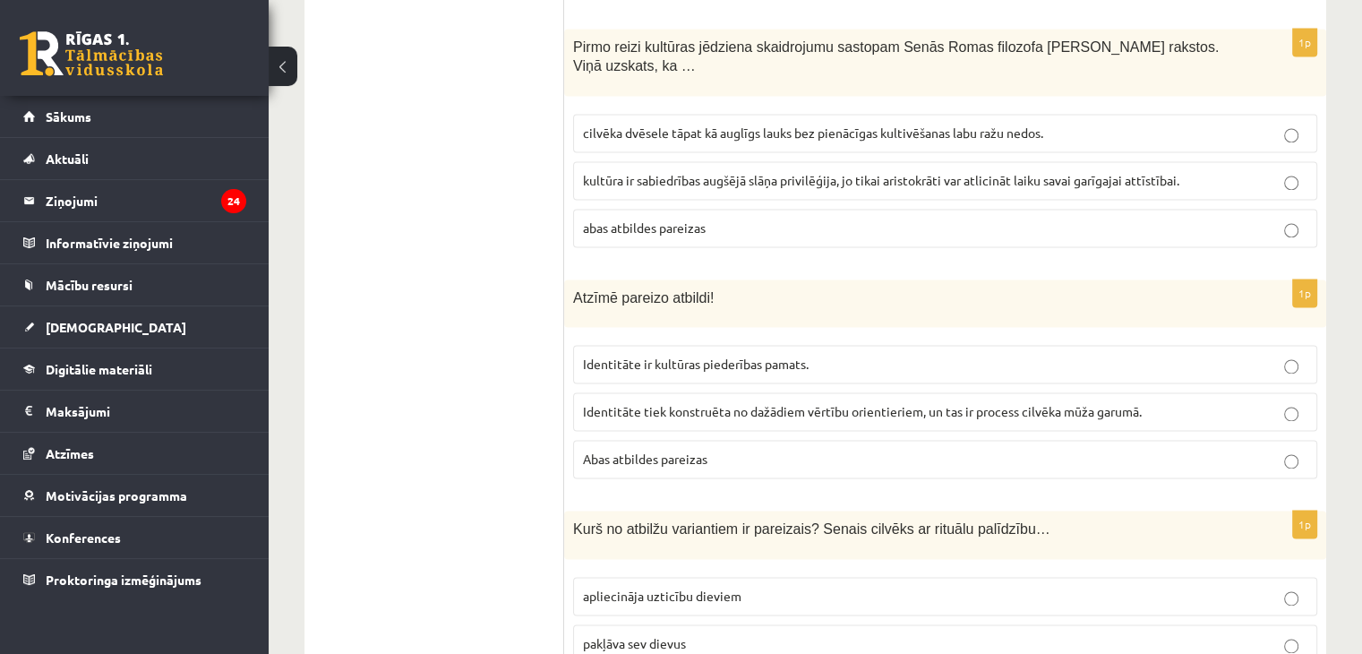
click at [622, 125] on span "cilvēka dvēsele tāpat kā auglīgs lauks bez pienācīgas kultivēšanas labu ražu ne…" at bounding box center [813, 133] width 460 height 16
click at [652, 451] on span "Abas atbildes pareizas" at bounding box center [645, 459] width 125 height 16
click at [641, 588] on span "apliecināja uzticību dieviem" at bounding box center [662, 596] width 159 height 16
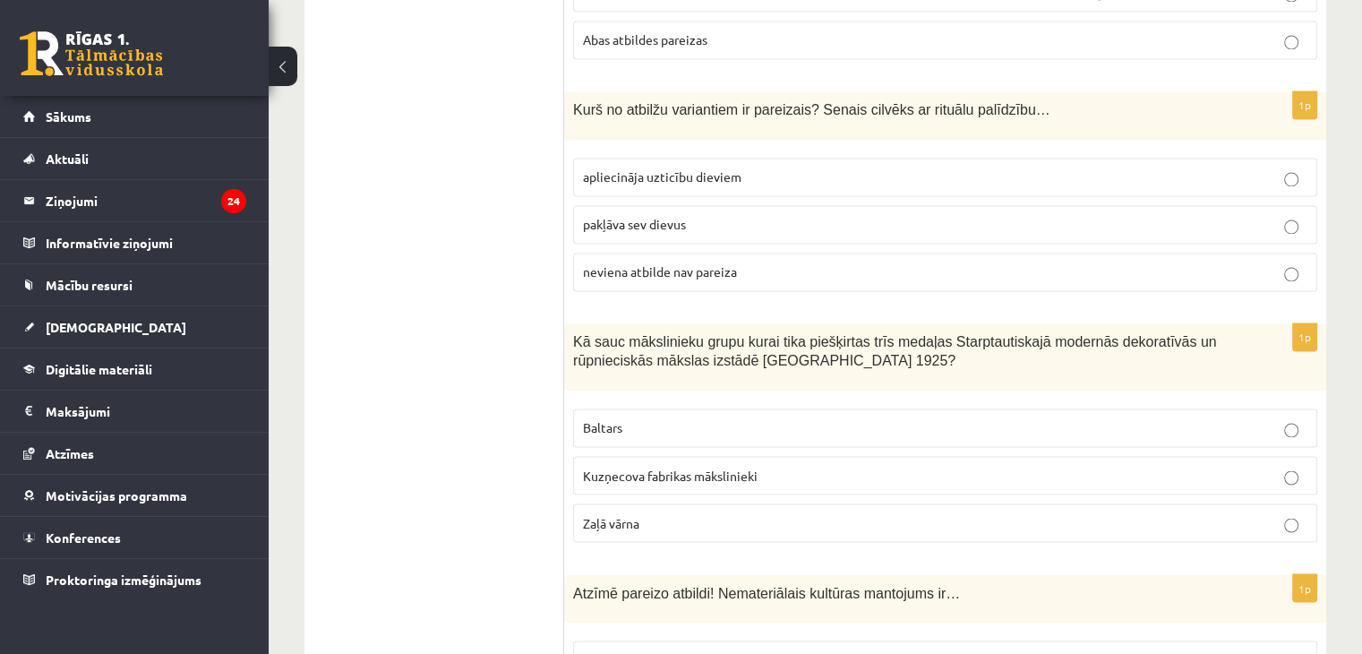
scroll to position [3074, 0]
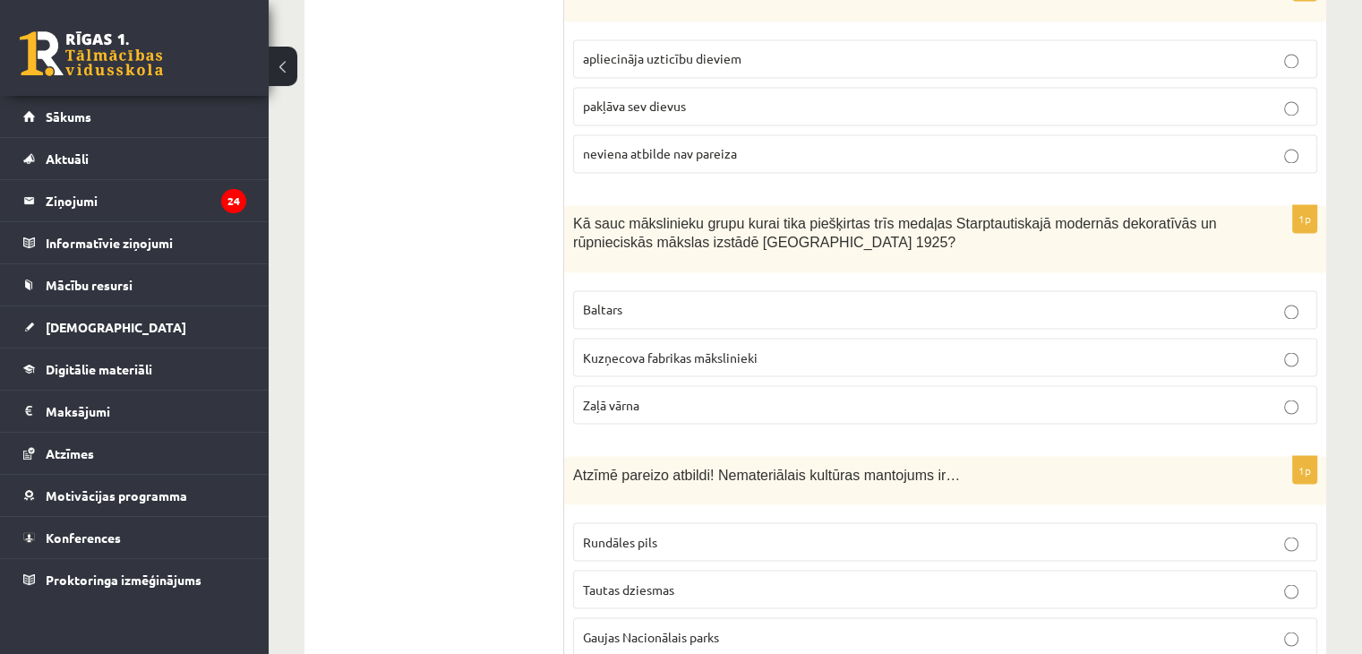
click at [598, 301] on span "Baltars" at bounding box center [602, 309] width 39 height 16
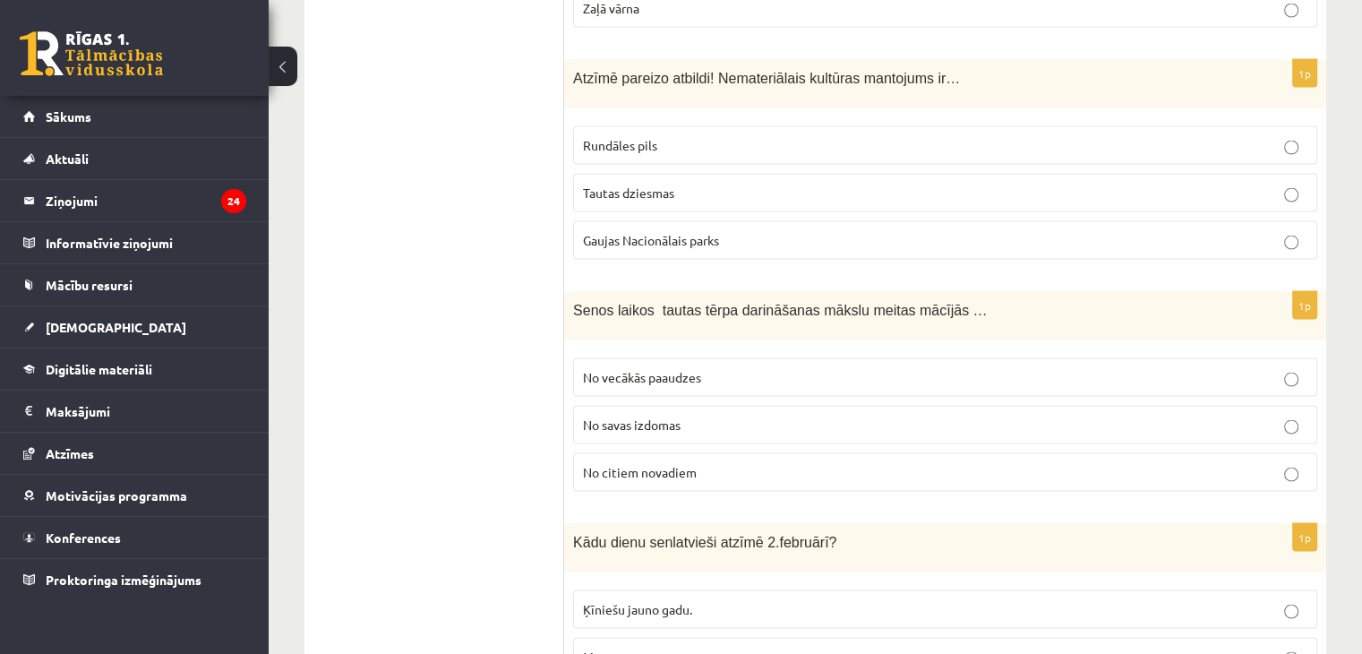
scroll to position [3534, 0]
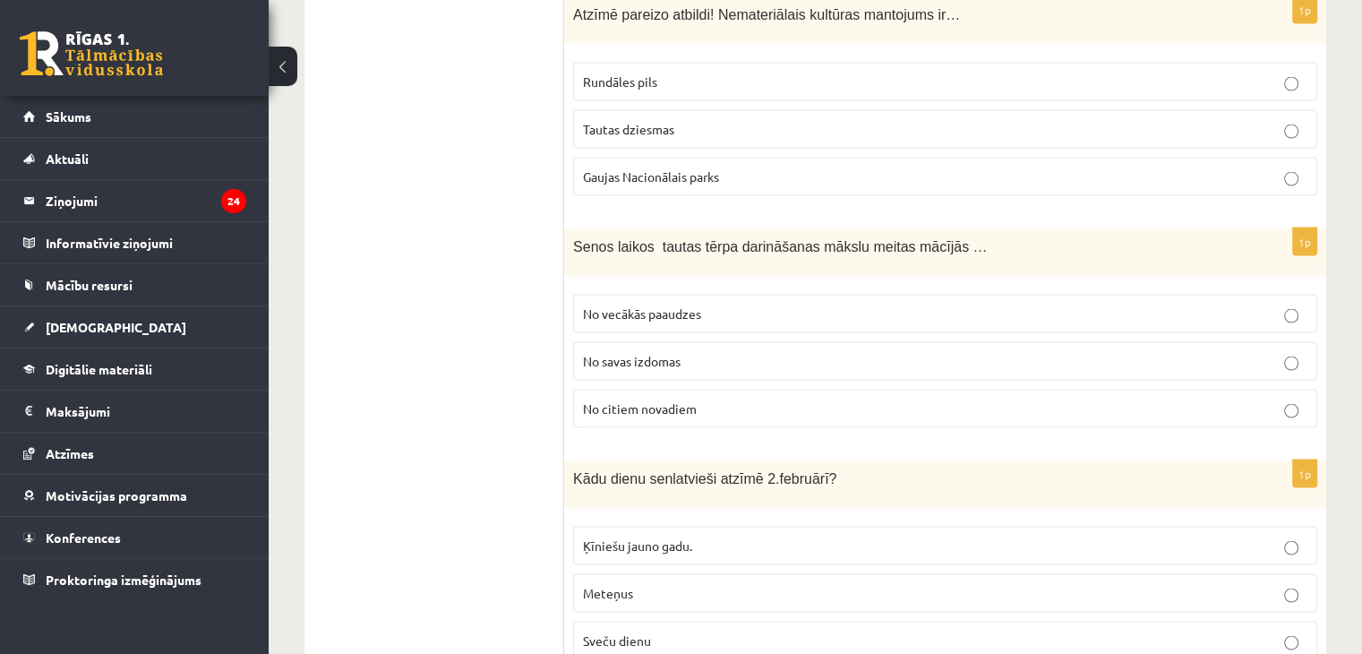
click at [636, 121] on span "Tautas dziesmas" at bounding box center [628, 129] width 91 height 16
click at [676, 295] on label "No vecākās paaudzes" at bounding box center [945, 314] width 744 height 39
click at [642, 622] on label "Sveču dienu" at bounding box center [945, 641] width 744 height 39
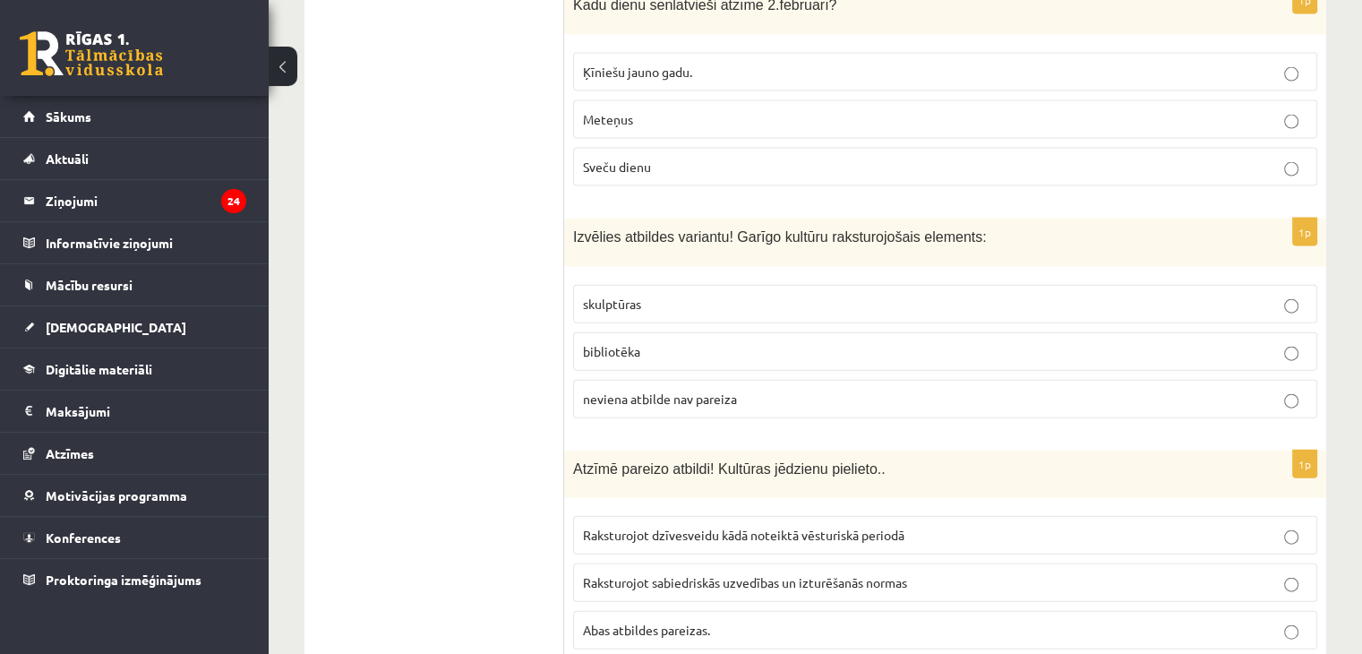
scroll to position [4145, 0]
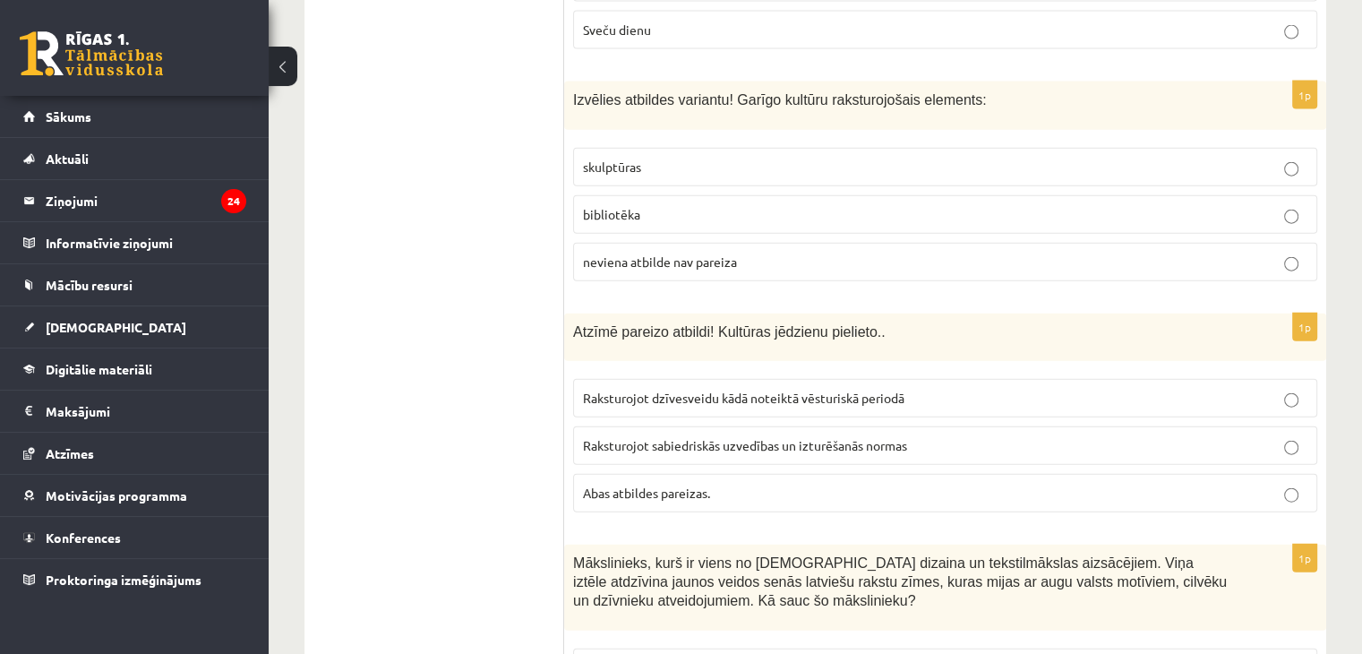
click at [657, 205] on p "bibliotēka" at bounding box center [945, 214] width 725 height 19
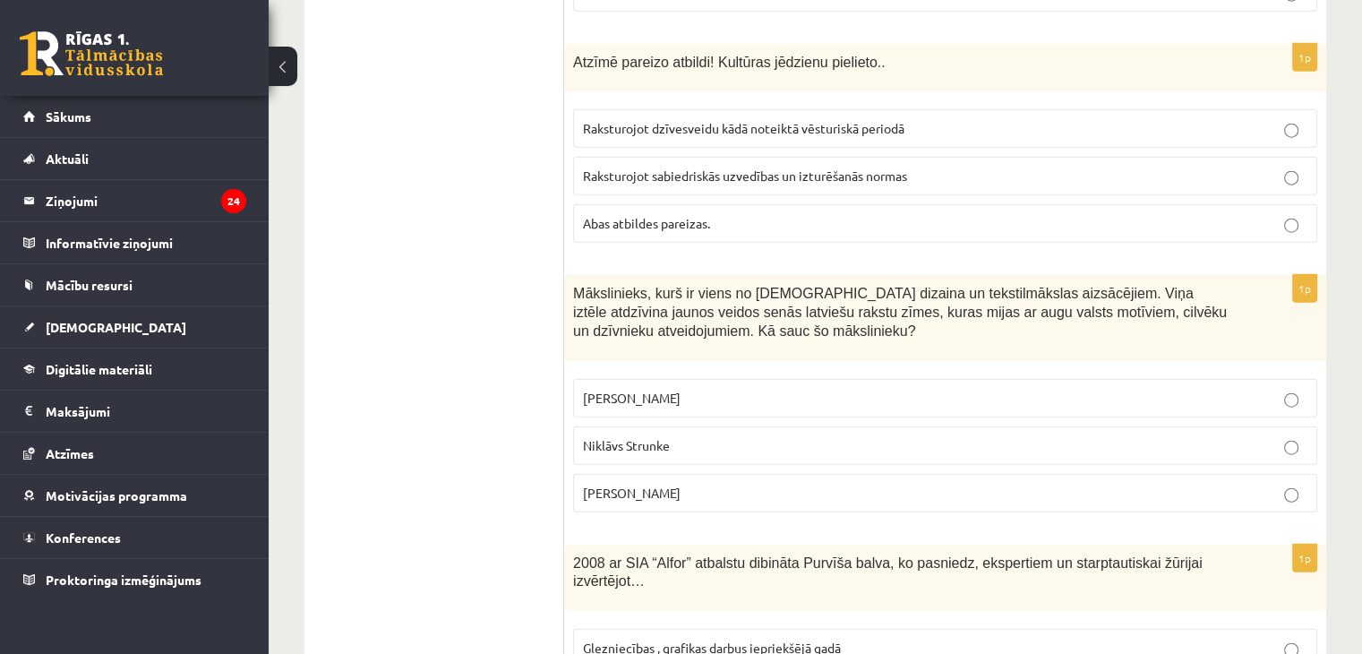
scroll to position [4423, 0]
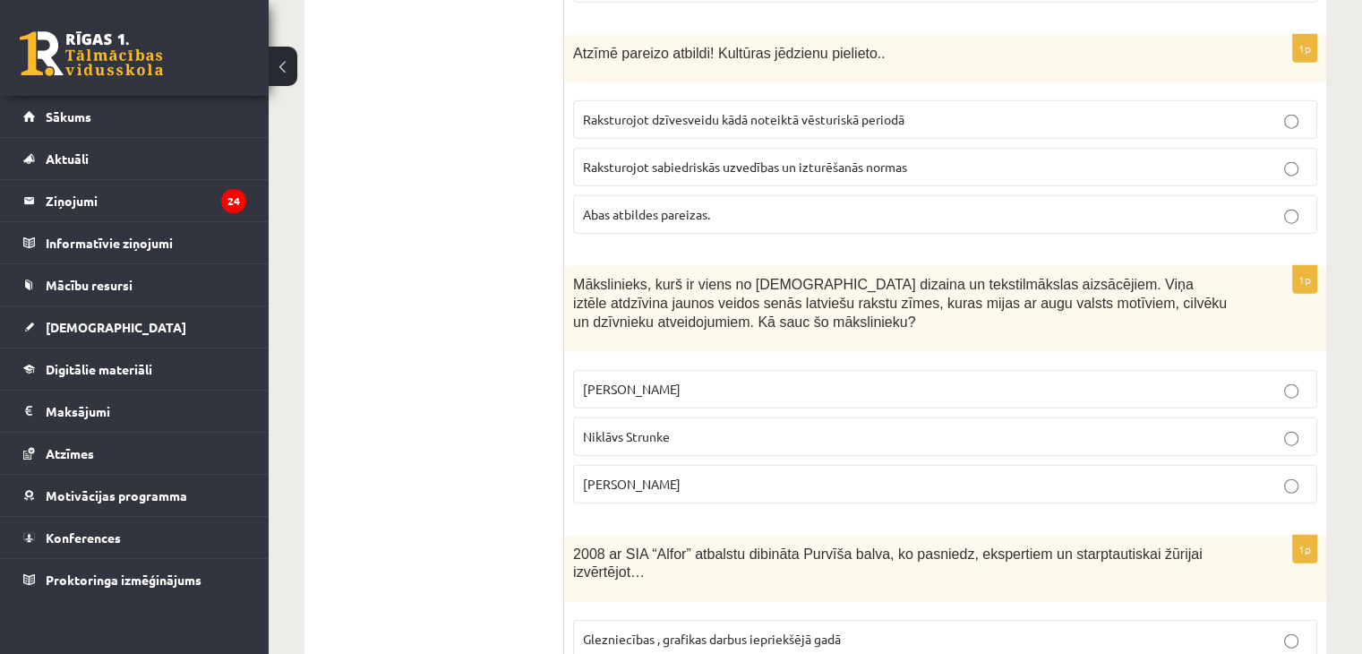
click at [636, 206] on span "Abas atbildes pareizas." at bounding box center [646, 214] width 127 height 16
click at [649, 381] on span "Ansis Cīrulis" at bounding box center [632, 389] width 98 height 16
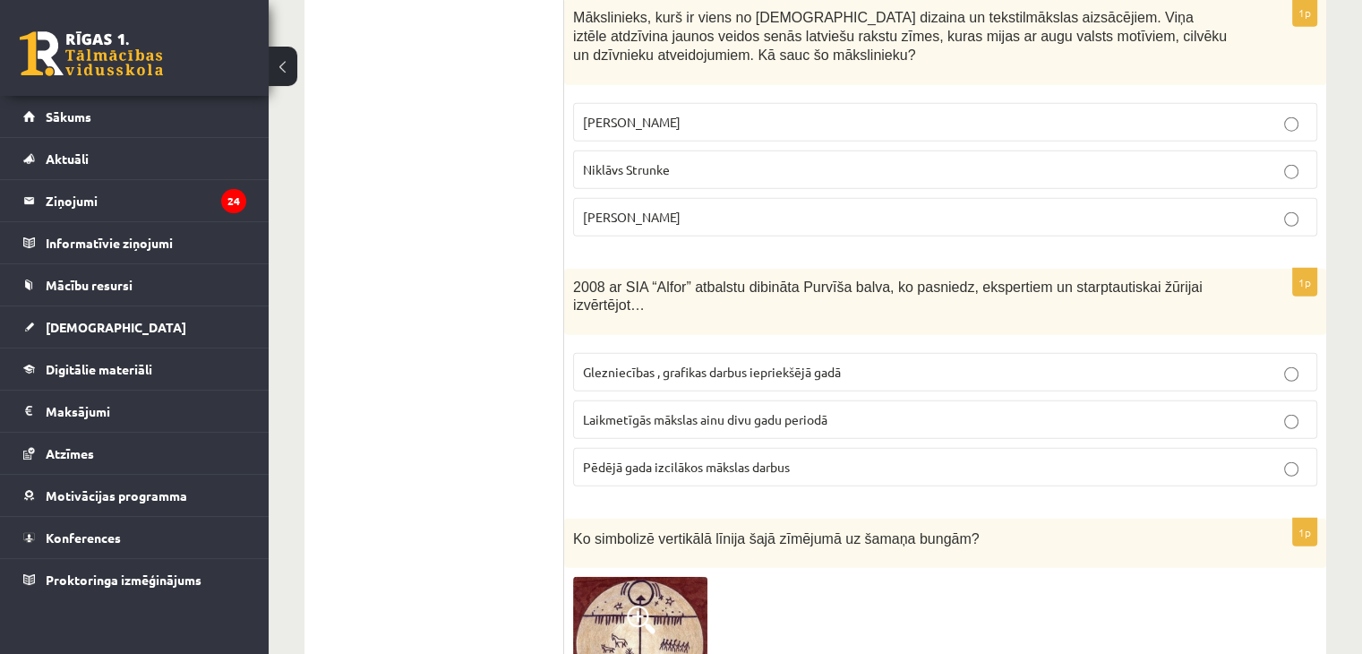
scroll to position [4709, 0]
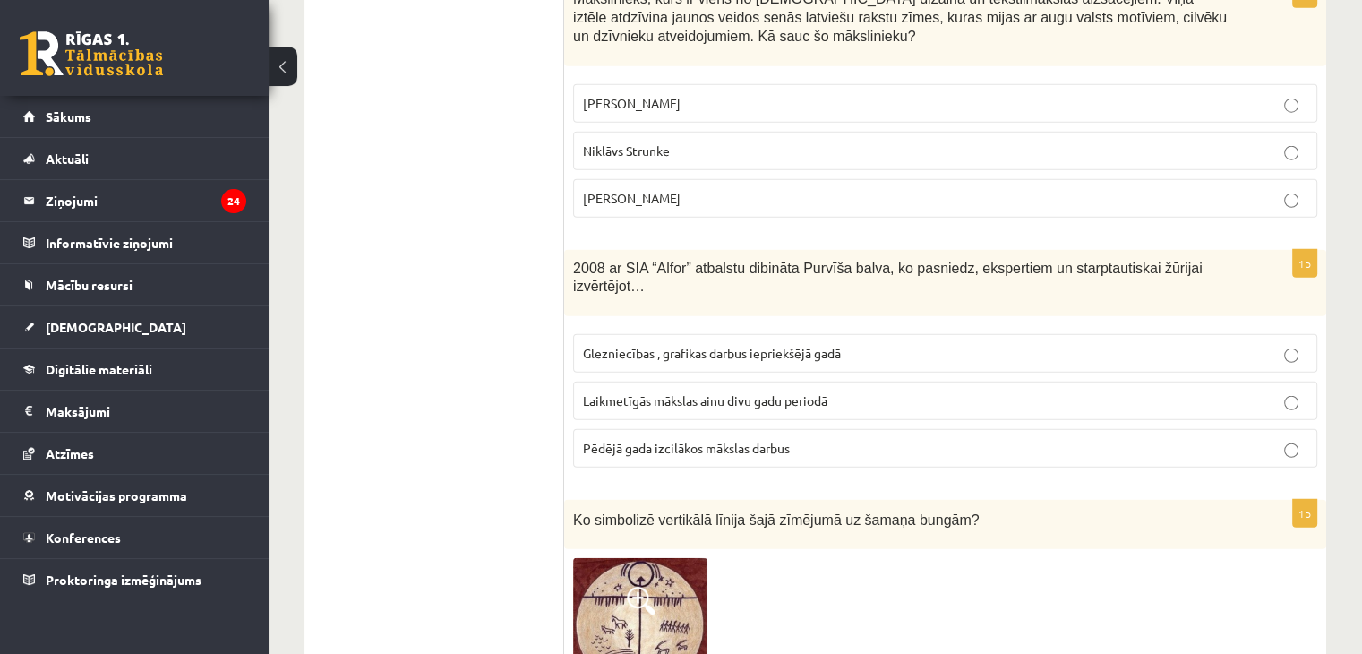
click at [737, 392] on span "Laikmetīgās mākslas ainu divu gadu periodā" at bounding box center [705, 400] width 245 height 16
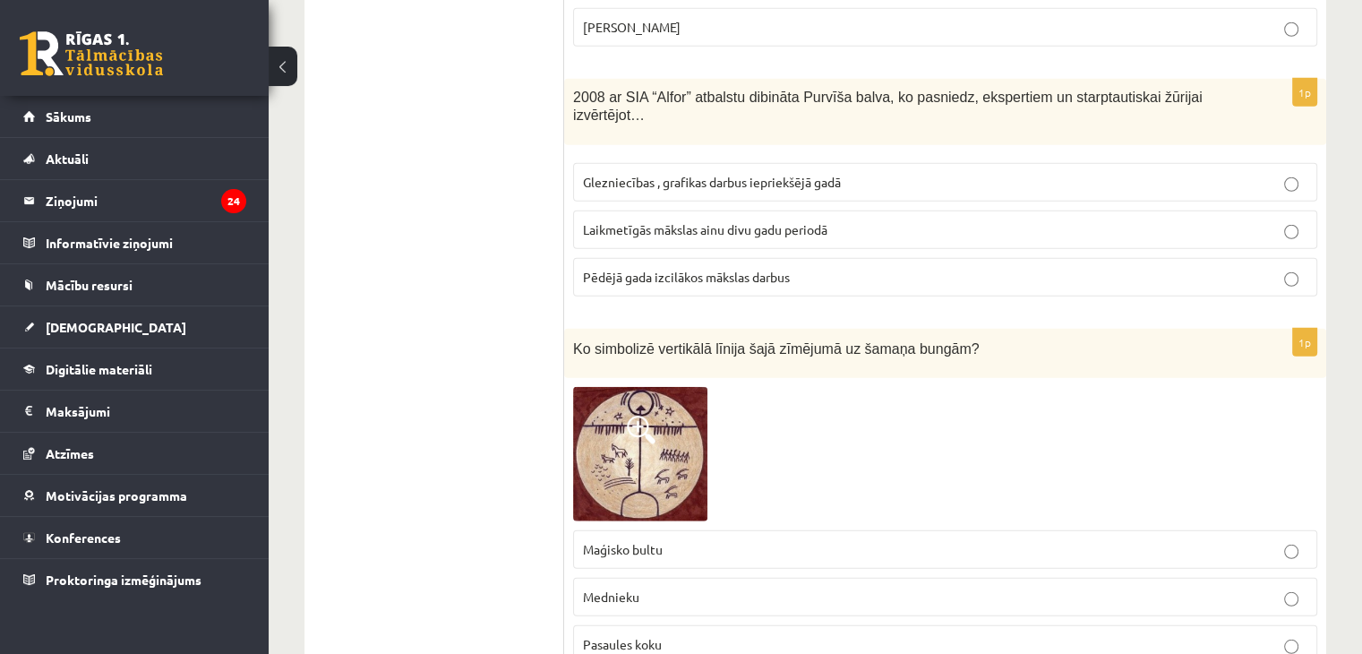
scroll to position [4927, 0]
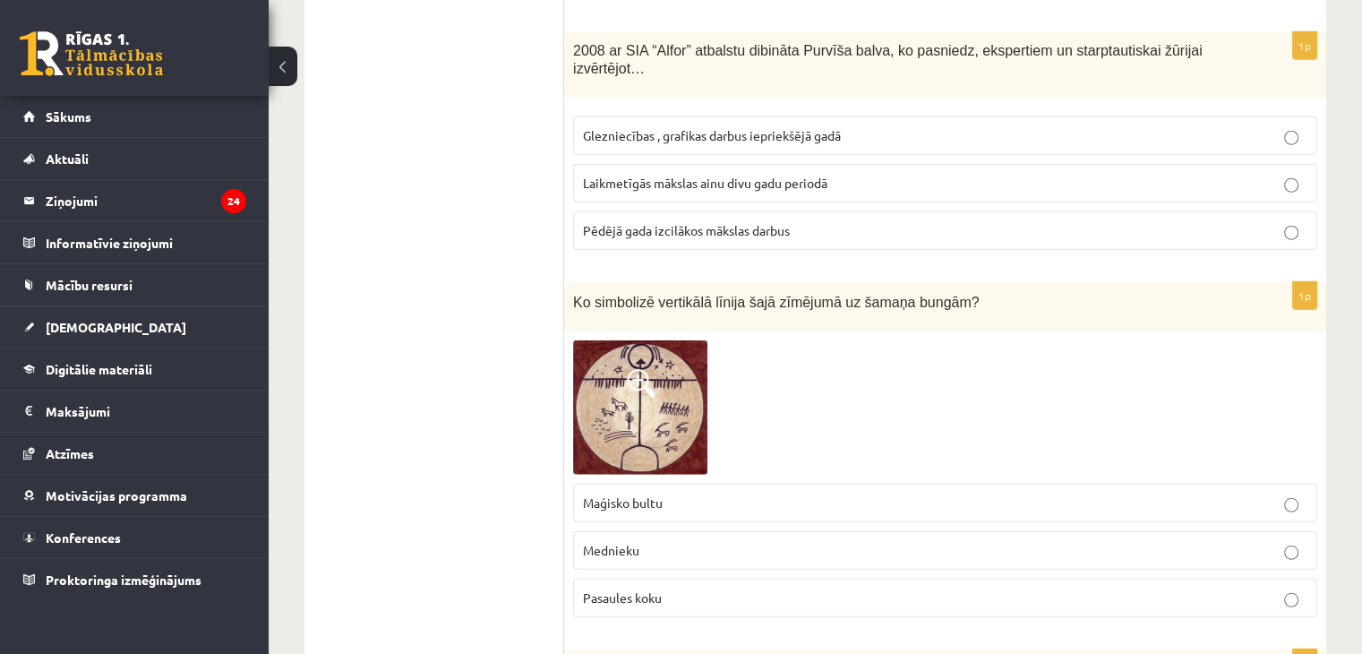
click at [615, 579] on label "Pasaules koku" at bounding box center [945, 598] width 744 height 39
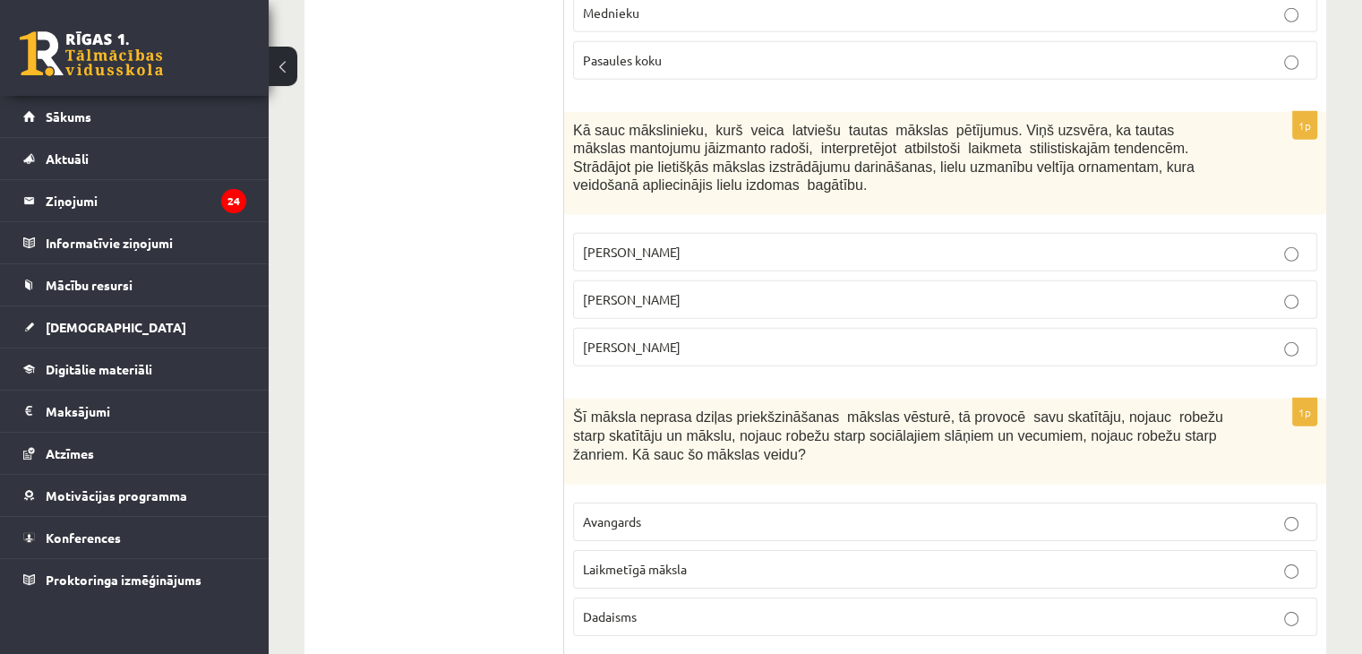
scroll to position [5554, 0]
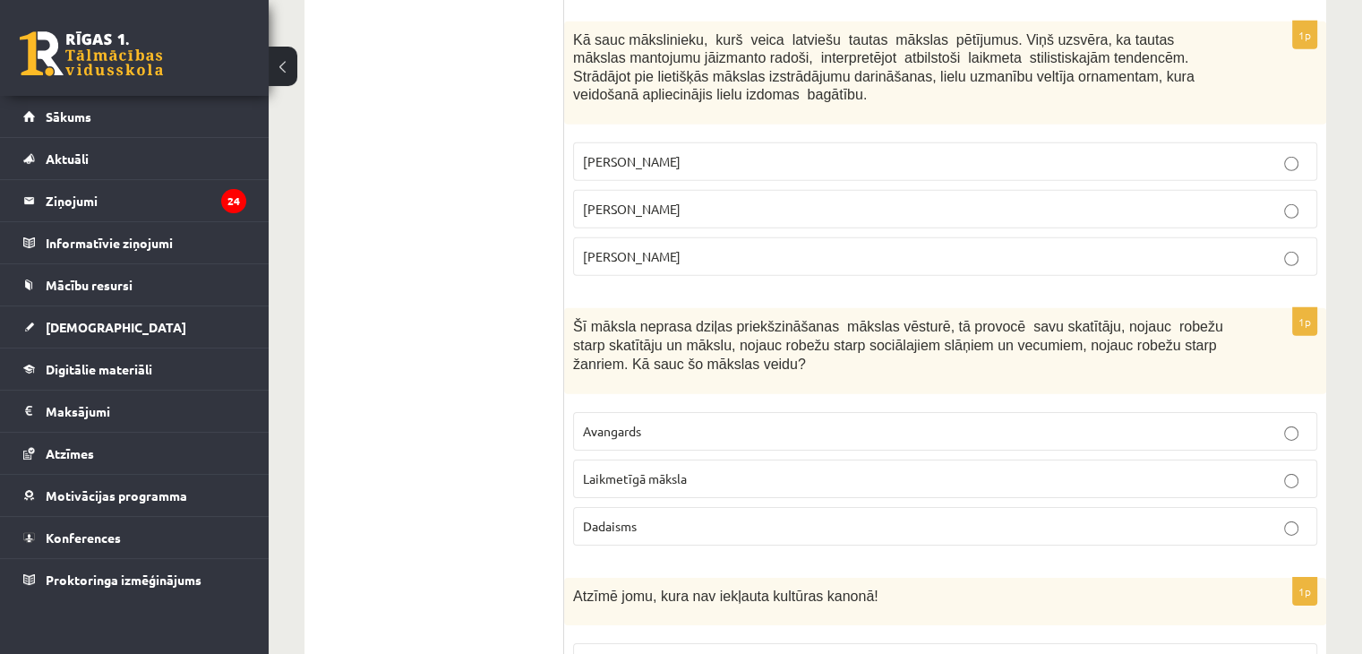
click at [676, 201] on span "Jūlijs Madernieks" at bounding box center [632, 209] width 98 height 16
click at [649, 460] on label "Laikmetīgā māksla" at bounding box center [945, 479] width 744 height 39
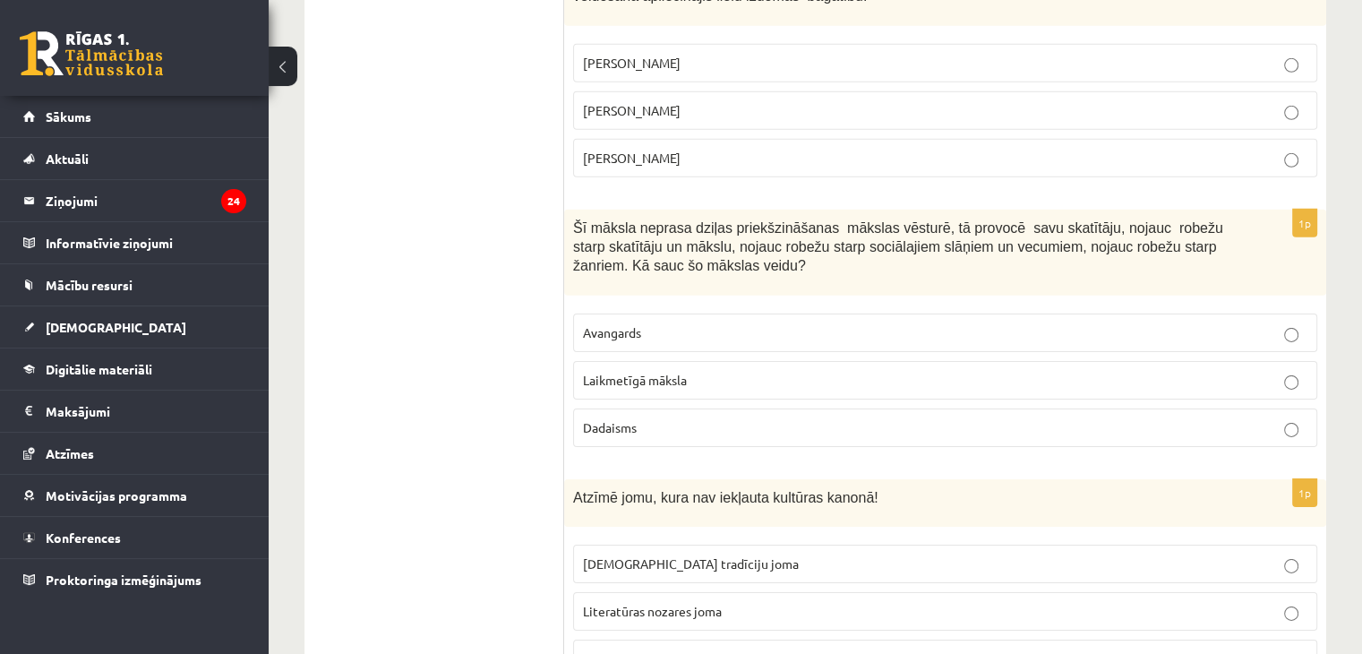
scroll to position [5754, 0]
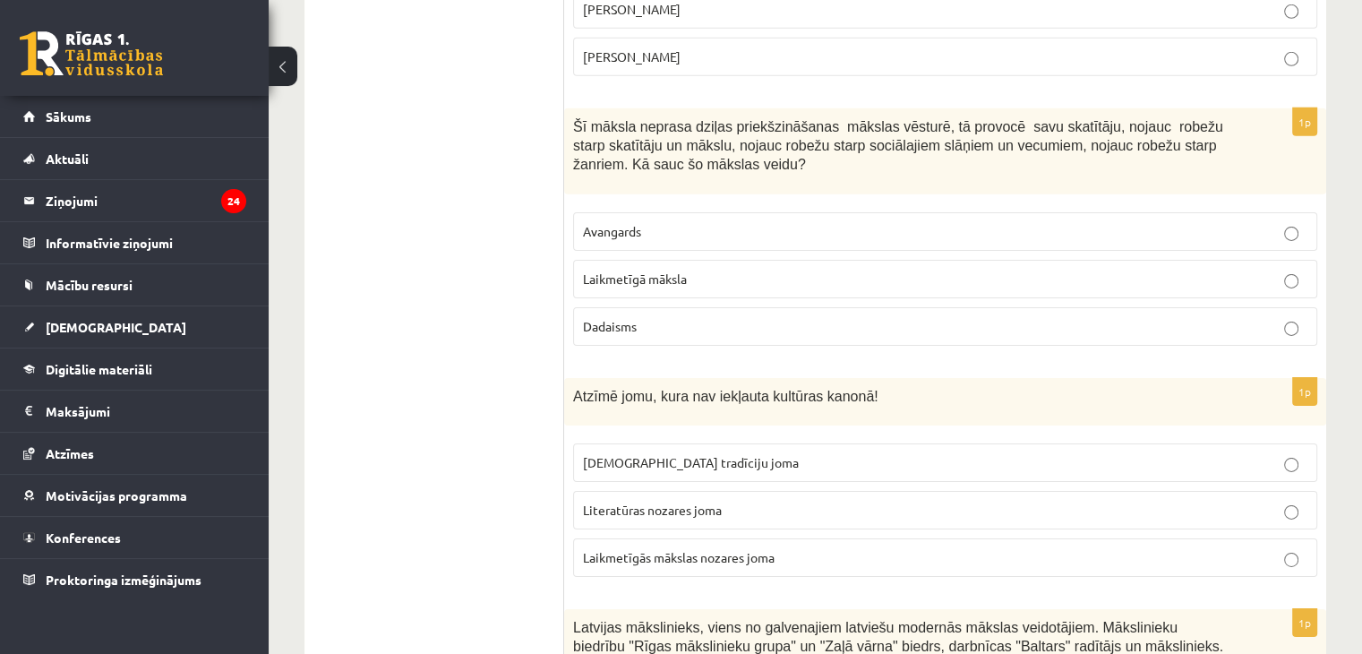
click at [602, 549] on span "Laikmetīgās mākslas nozares joma" at bounding box center [679, 557] width 192 height 16
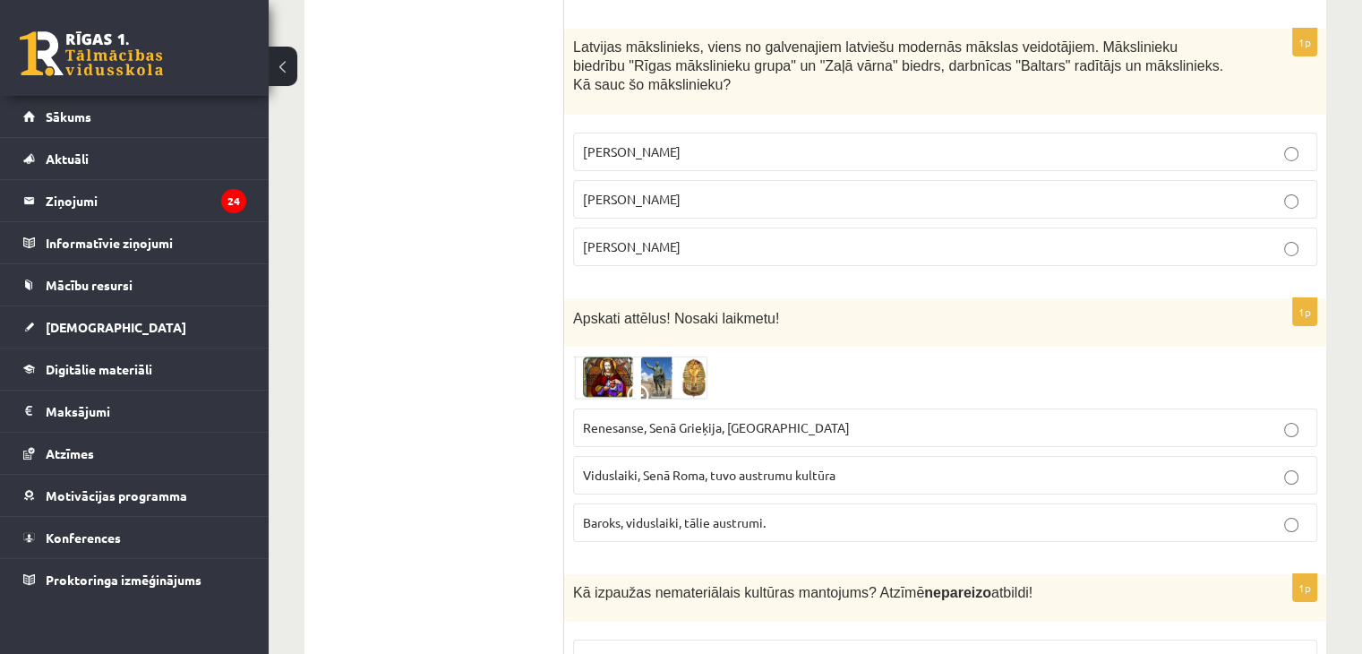
scroll to position [6325, 0]
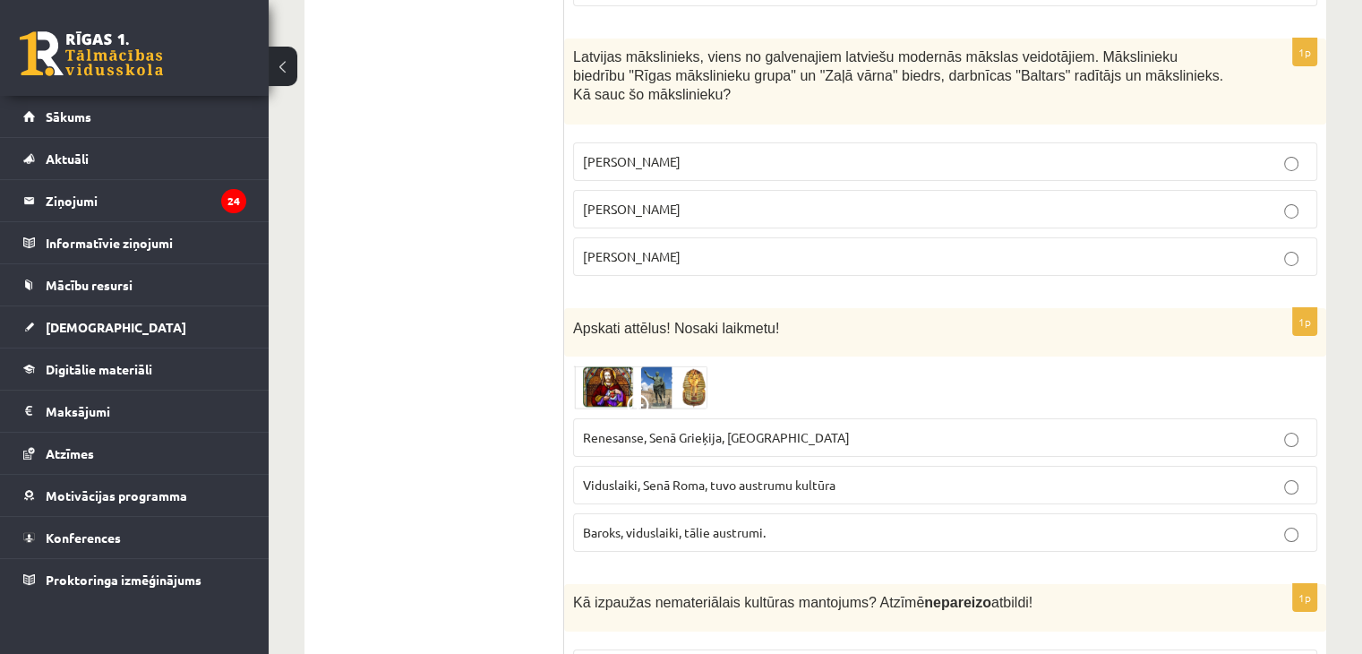
click at [639, 201] on span "Romāns Suta" at bounding box center [632, 209] width 98 height 16
click at [636, 429] on span "Renesanse, Senā Grieķija, Ēģipte" at bounding box center [716, 437] width 267 height 16
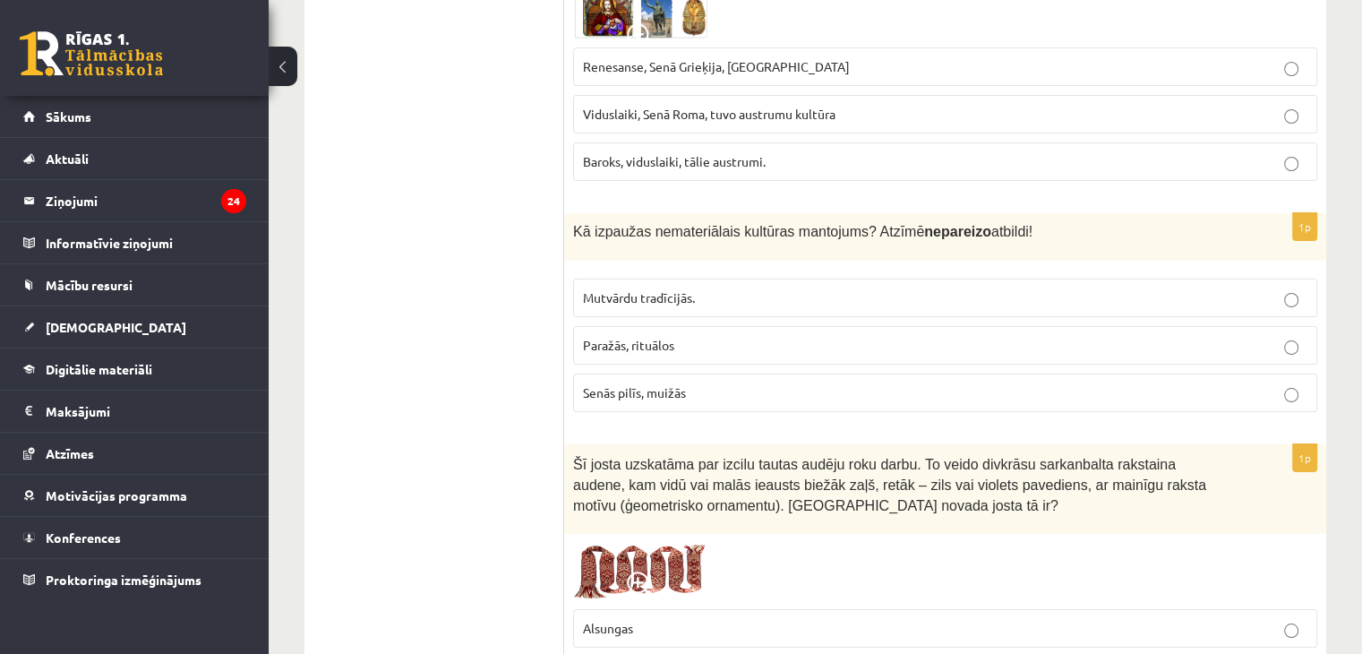
scroll to position [6705, 0]
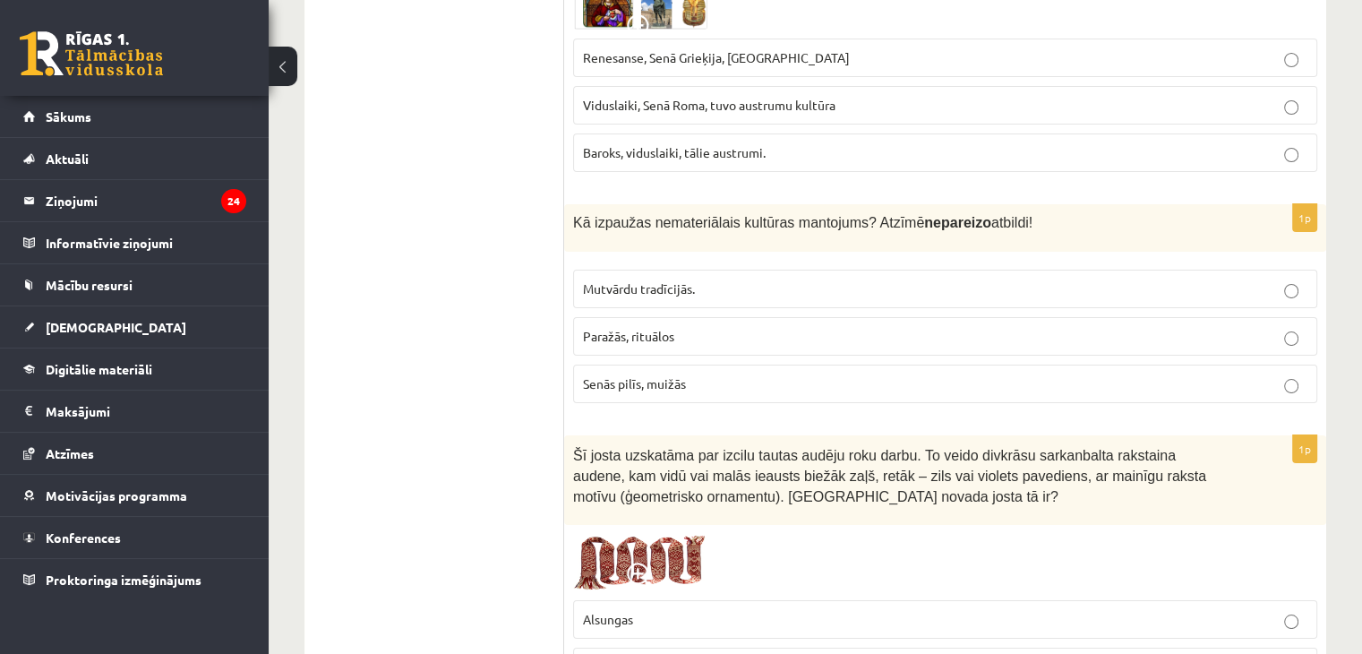
click at [594, 653] on span "Lielvārdes" at bounding box center [611, 666] width 57 height 16
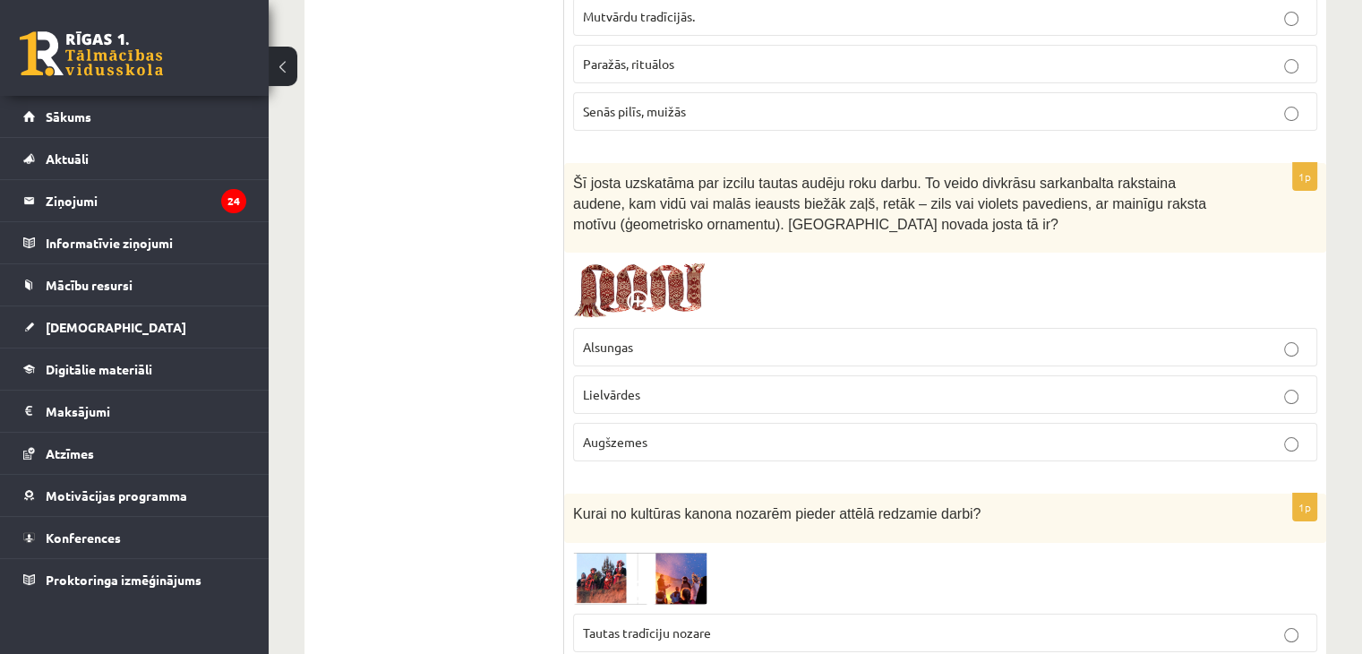
scroll to position [7133, 0]
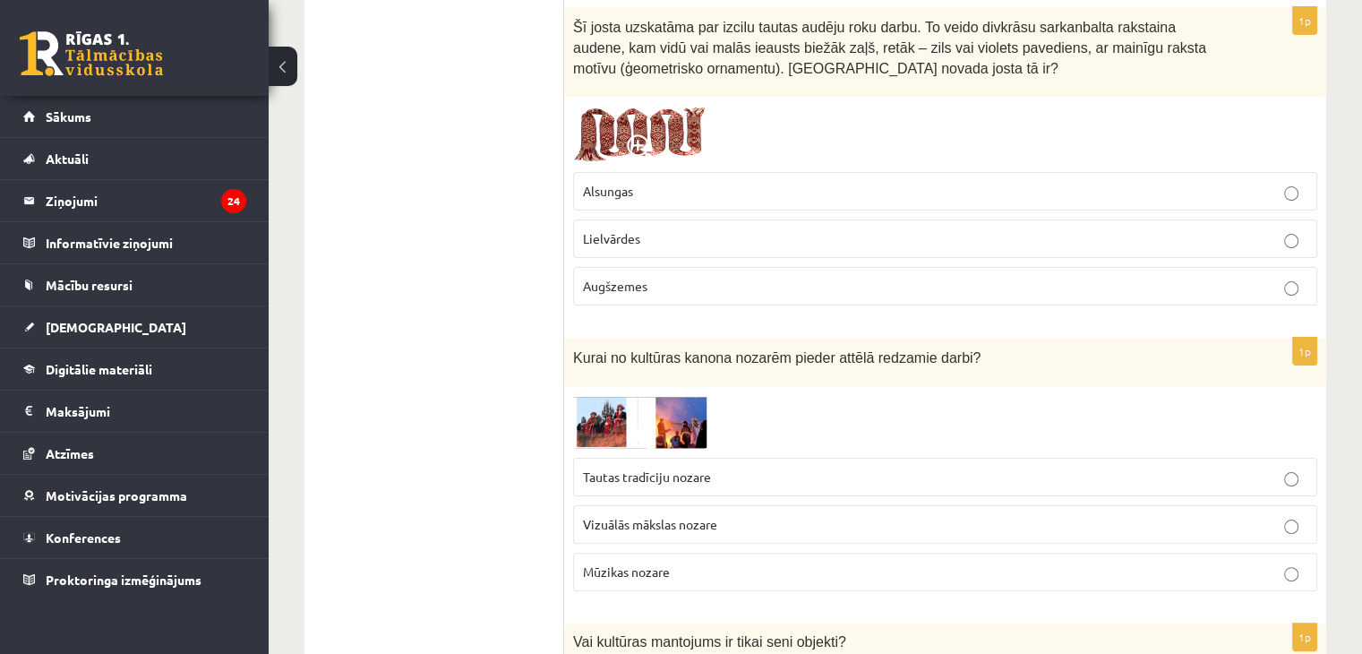
click at [643, 516] on span "Vizuālās mākslas nozare" at bounding box center [650, 524] width 134 height 16
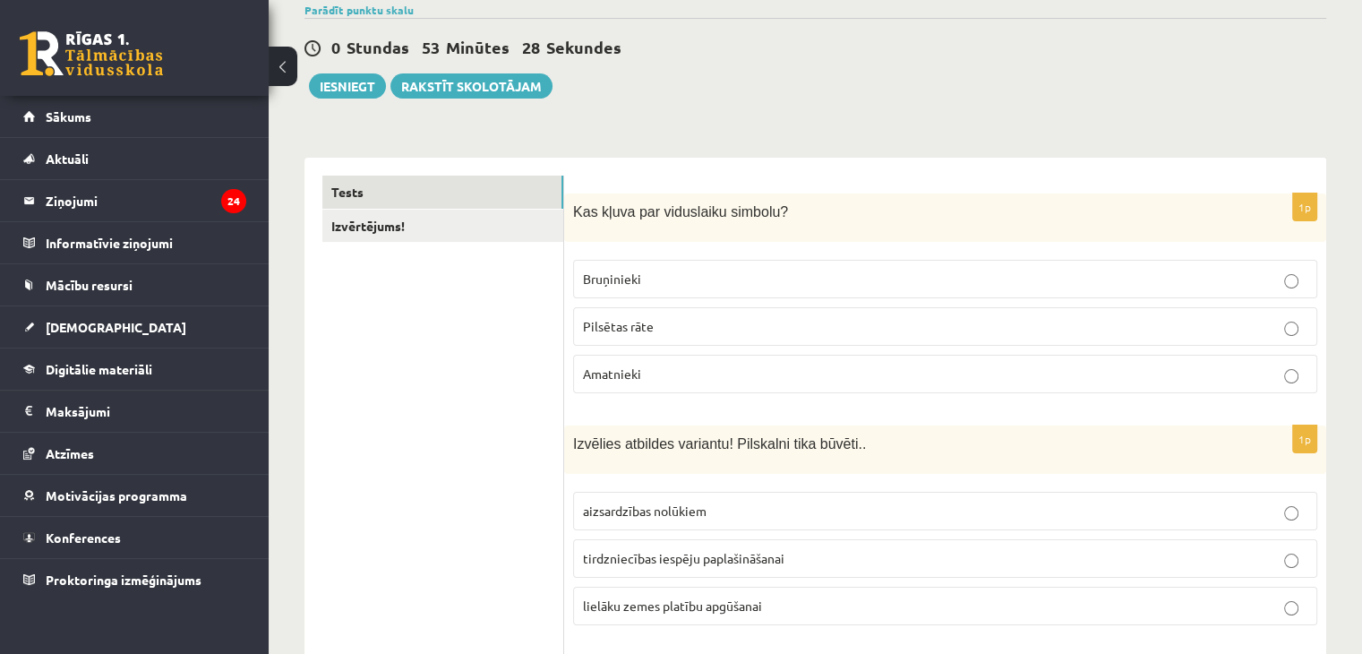
scroll to position [0, 0]
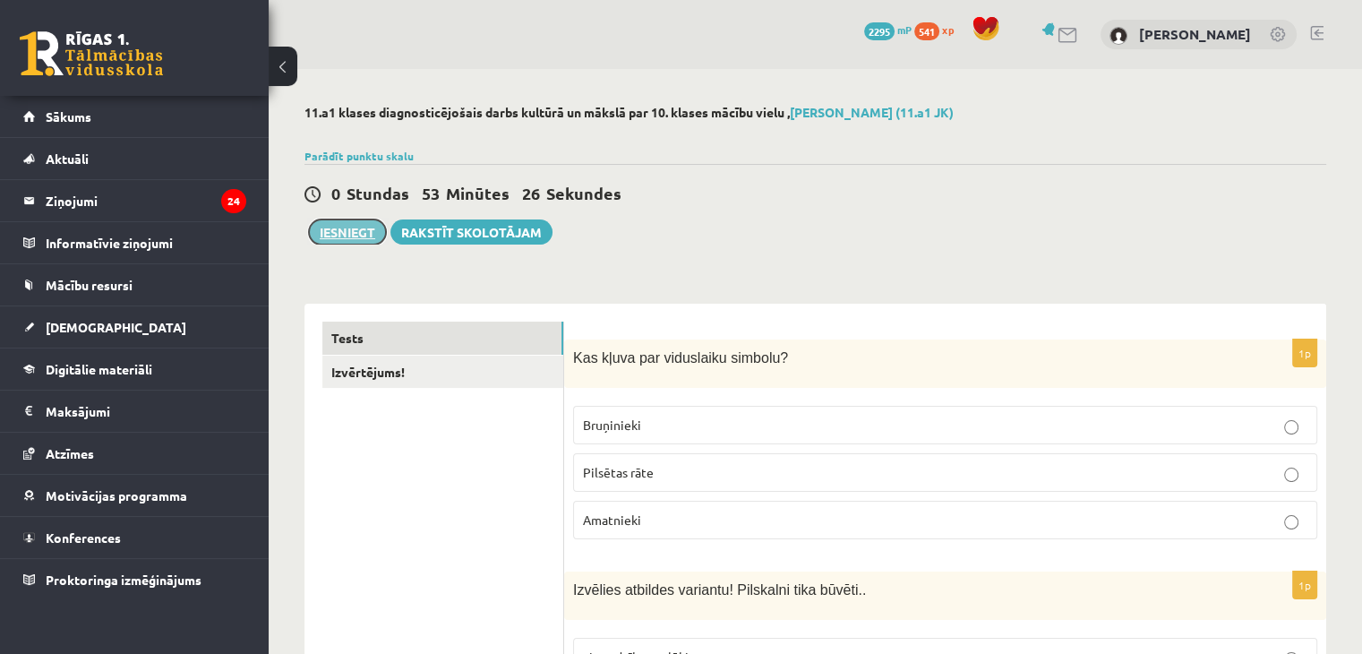
click at [336, 236] on button "Iesniegt" at bounding box center [347, 231] width 77 height 25
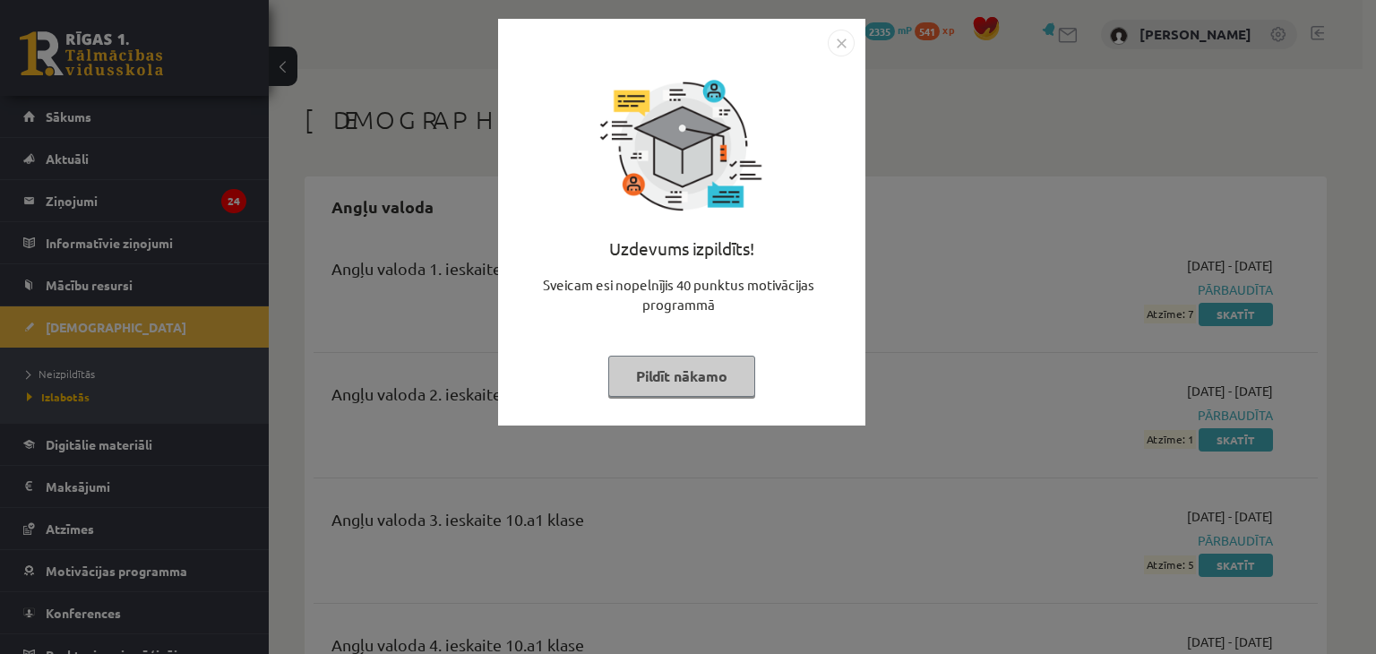
click at [684, 363] on button "Pildīt nākamo" at bounding box center [681, 376] width 147 height 41
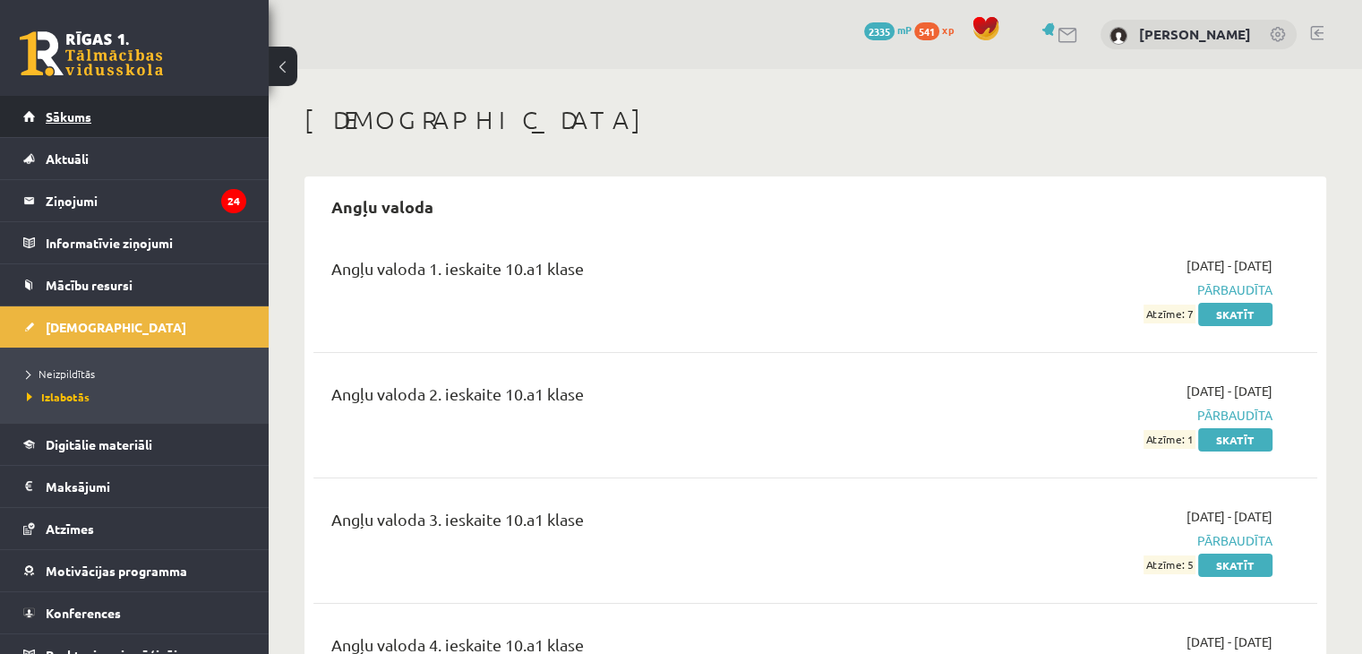
click at [101, 119] on link "Sākums" at bounding box center [134, 116] width 223 height 41
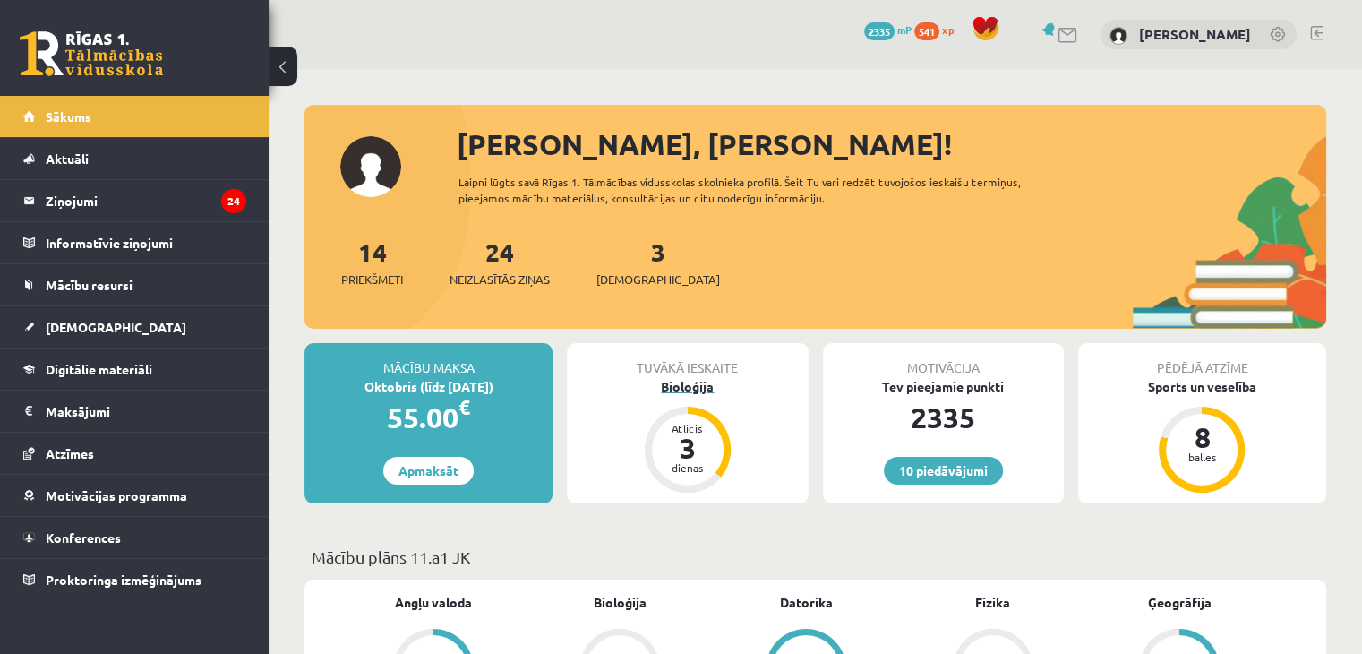
click at [674, 382] on div "Bioloģija" at bounding box center [687, 386] width 241 height 19
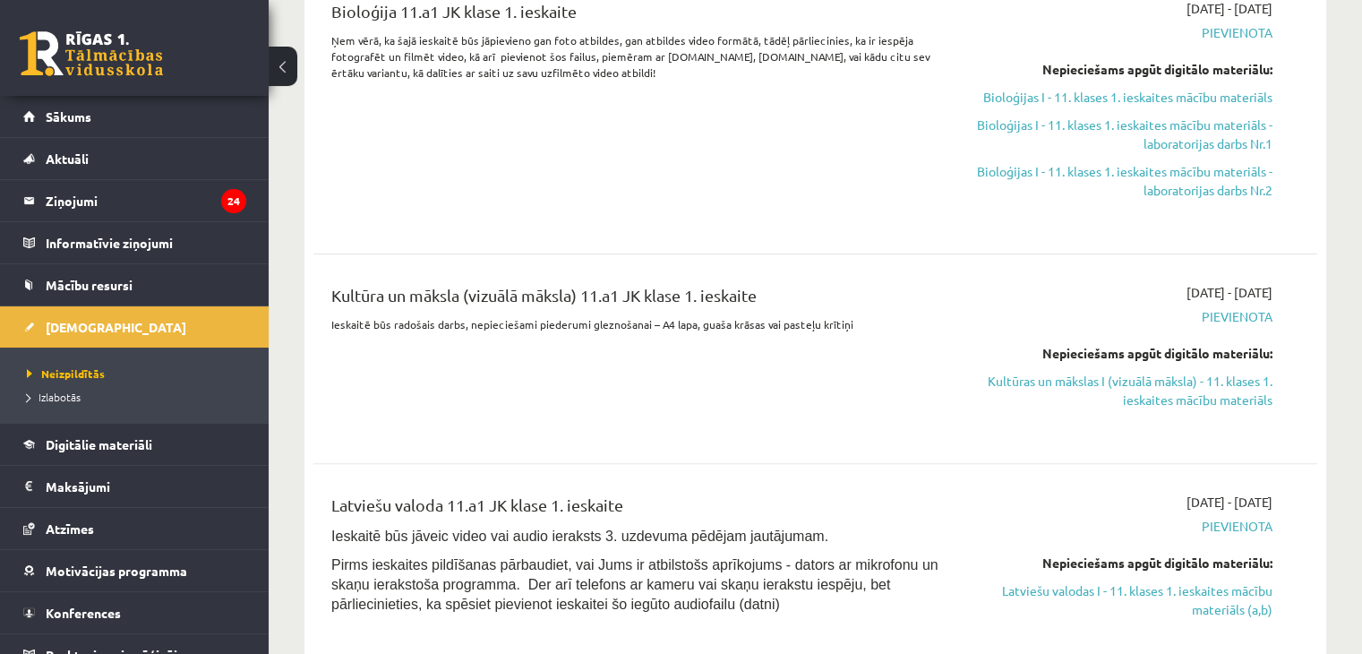
scroll to position [355, 0]
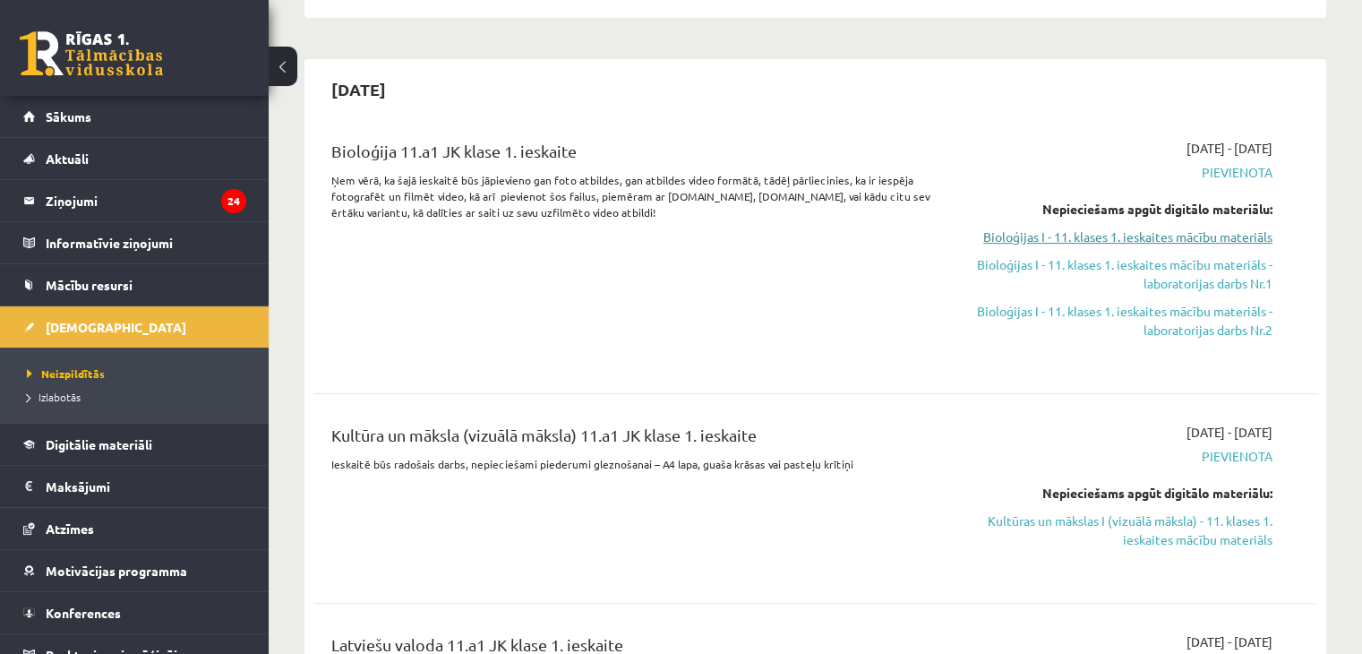
click at [1200, 234] on link "Bioloģijas I - 11. klases 1. ieskaites mācību materiāls" at bounding box center [1125, 237] width 296 height 19
click at [1121, 241] on link "Bioloģijas I - 11. klases 1. ieskaites mācību materiāls" at bounding box center [1125, 237] width 296 height 19
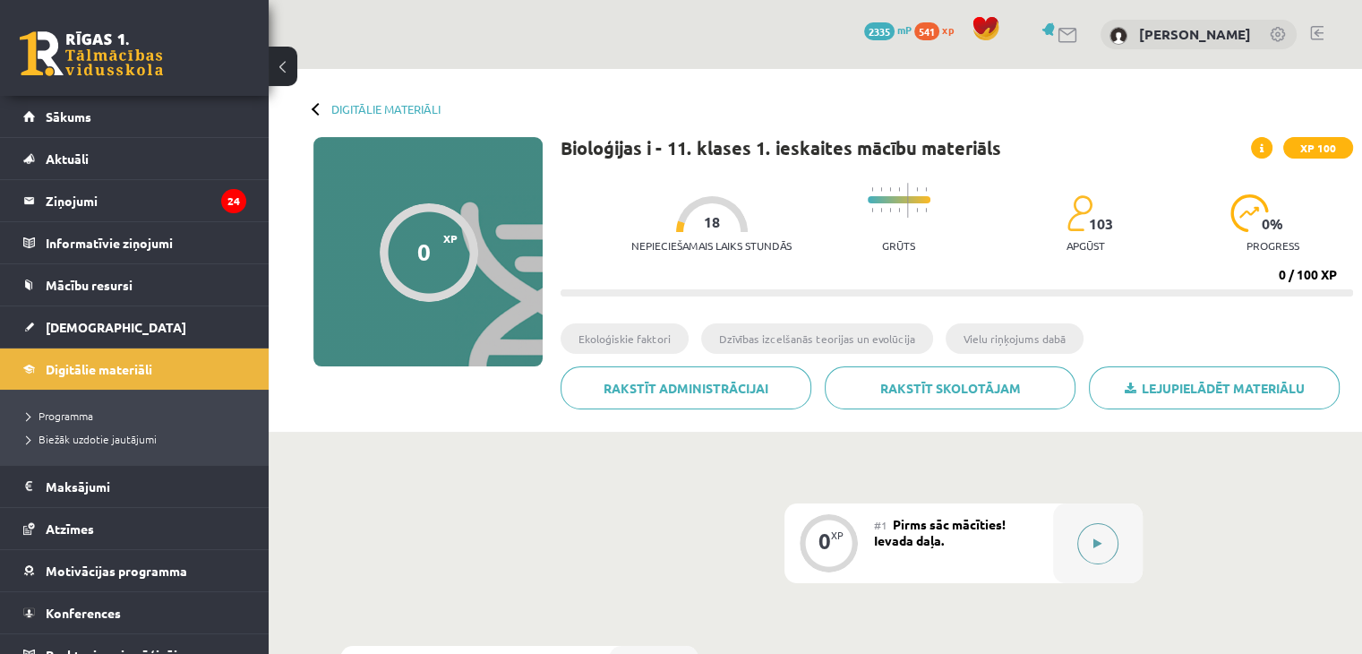
click at [1091, 550] on button at bounding box center [1098, 543] width 41 height 41
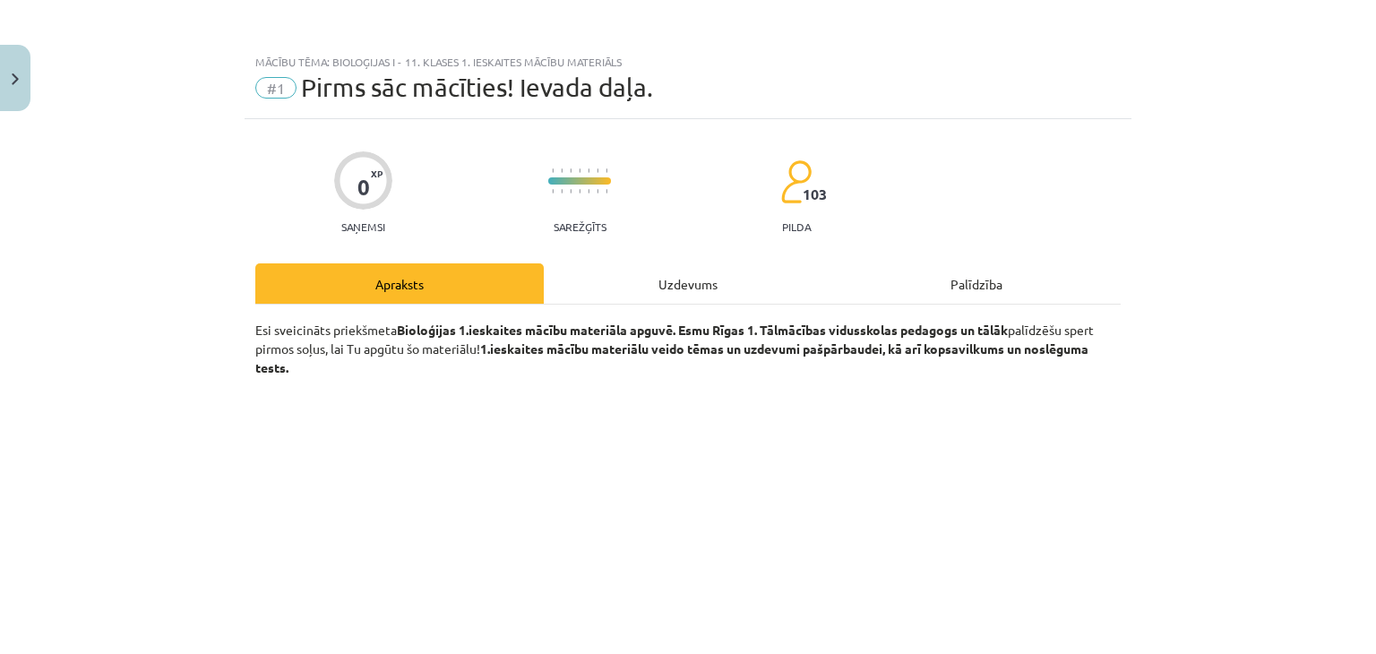
click at [666, 296] on div "Uzdevums" at bounding box center [688, 283] width 288 height 40
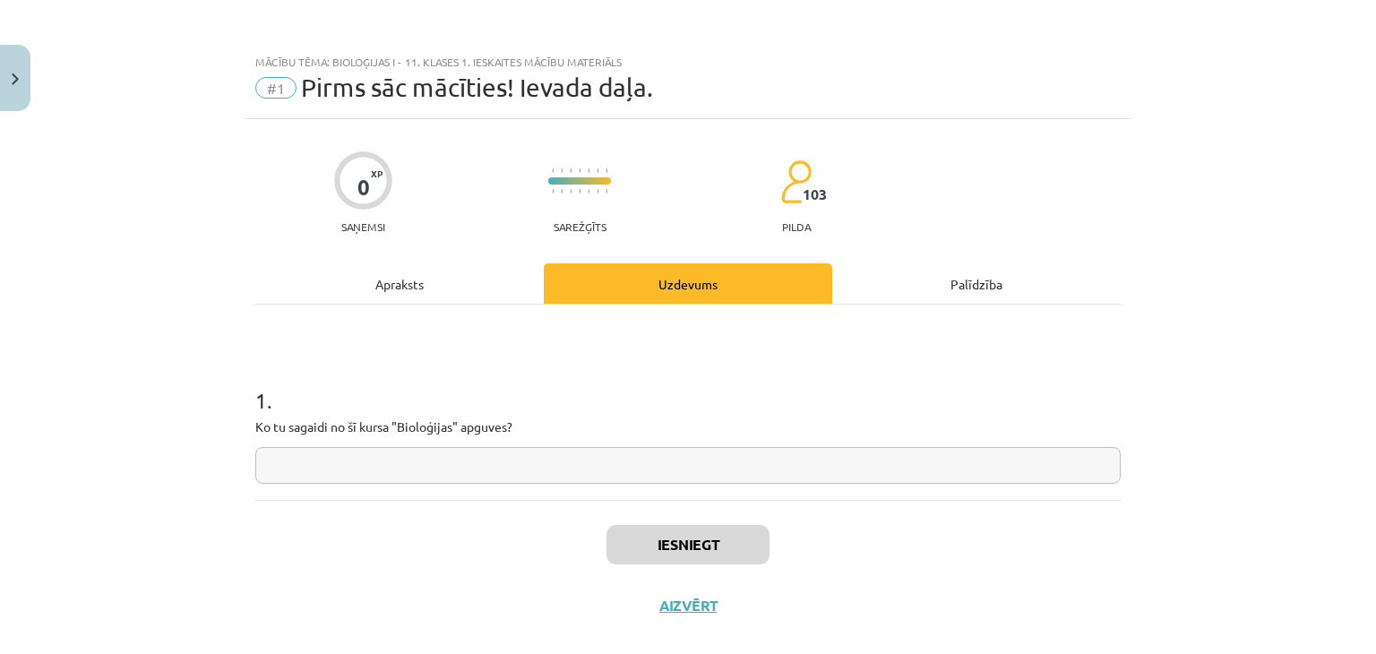
scroll to position [26, 0]
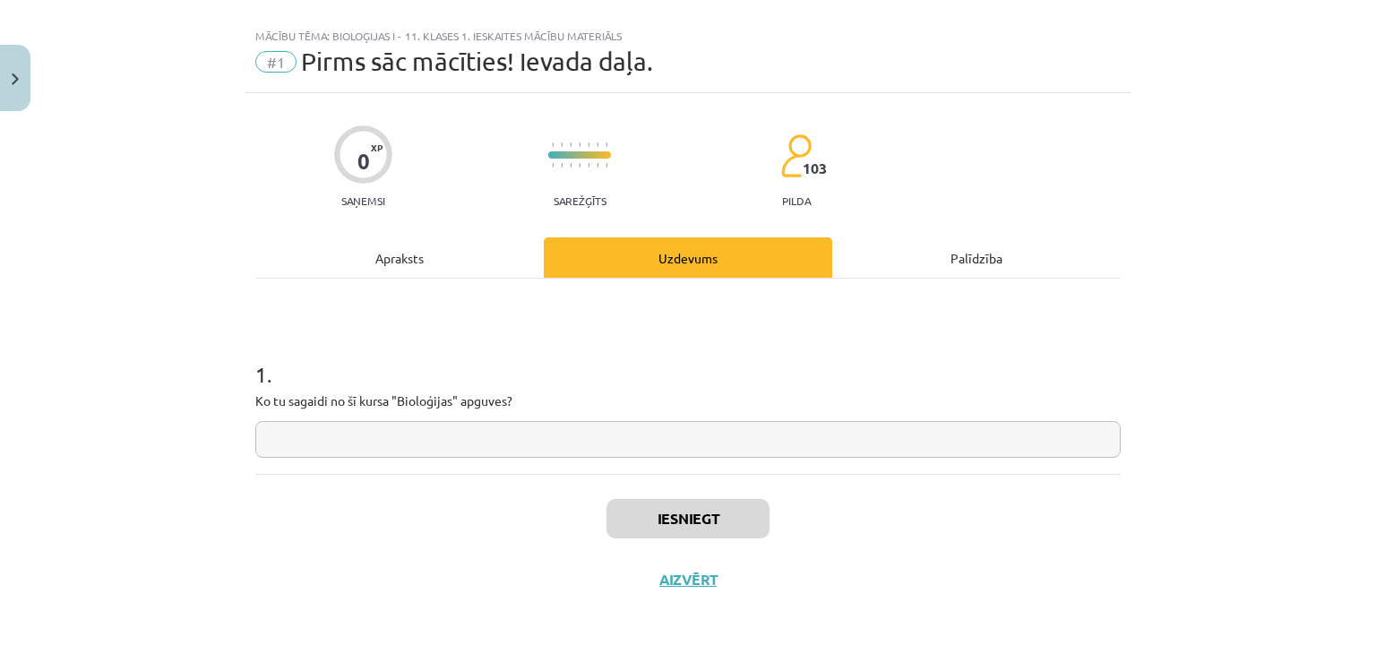
click at [481, 452] on input "text" at bounding box center [687, 439] width 865 height 37
type input "*"
click at [629, 499] on button "Iesniegt" at bounding box center [687, 518] width 163 height 39
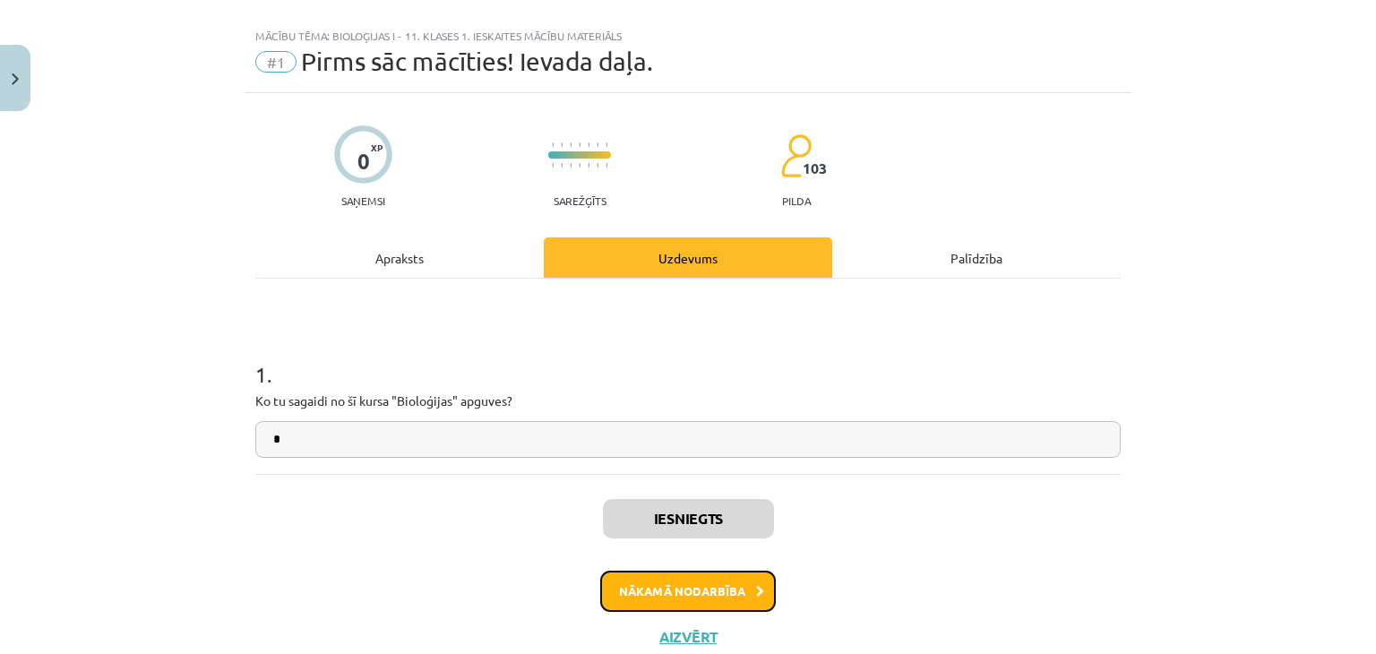
click at [649, 584] on button "Nākamā nodarbība" at bounding box center [688, 591] width 176 height 41
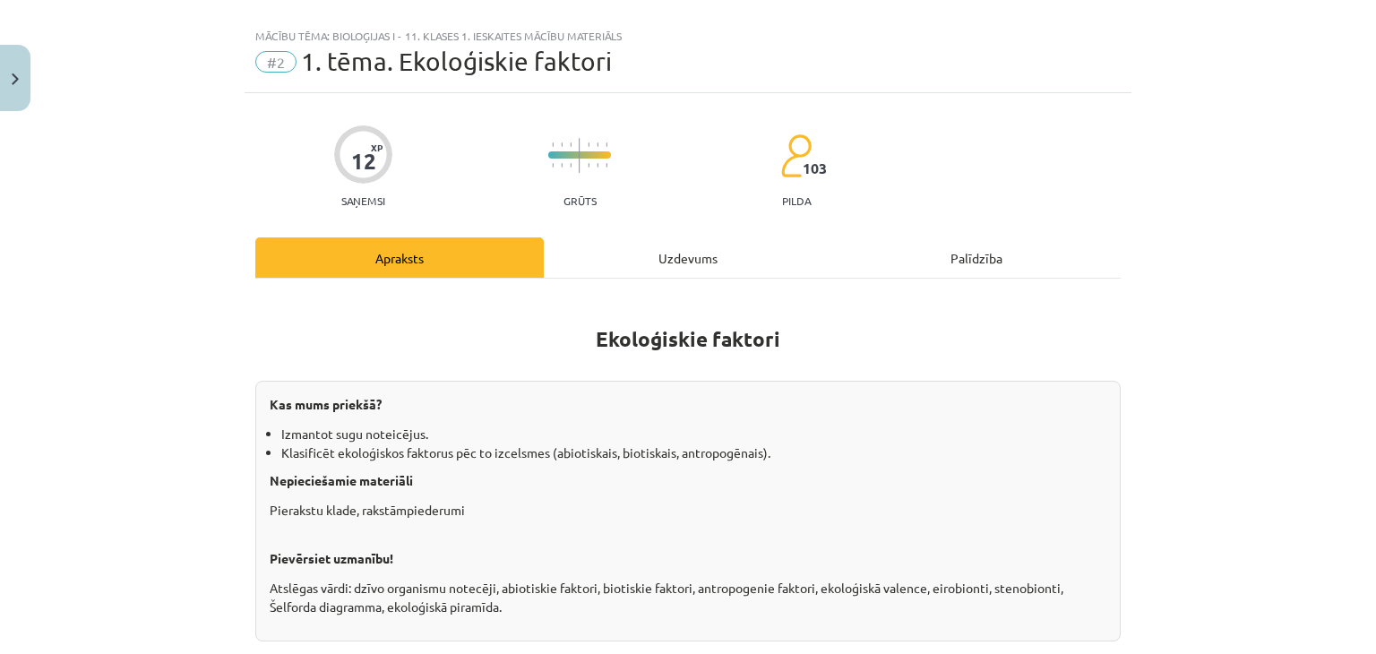
scroll to position [45, 0]
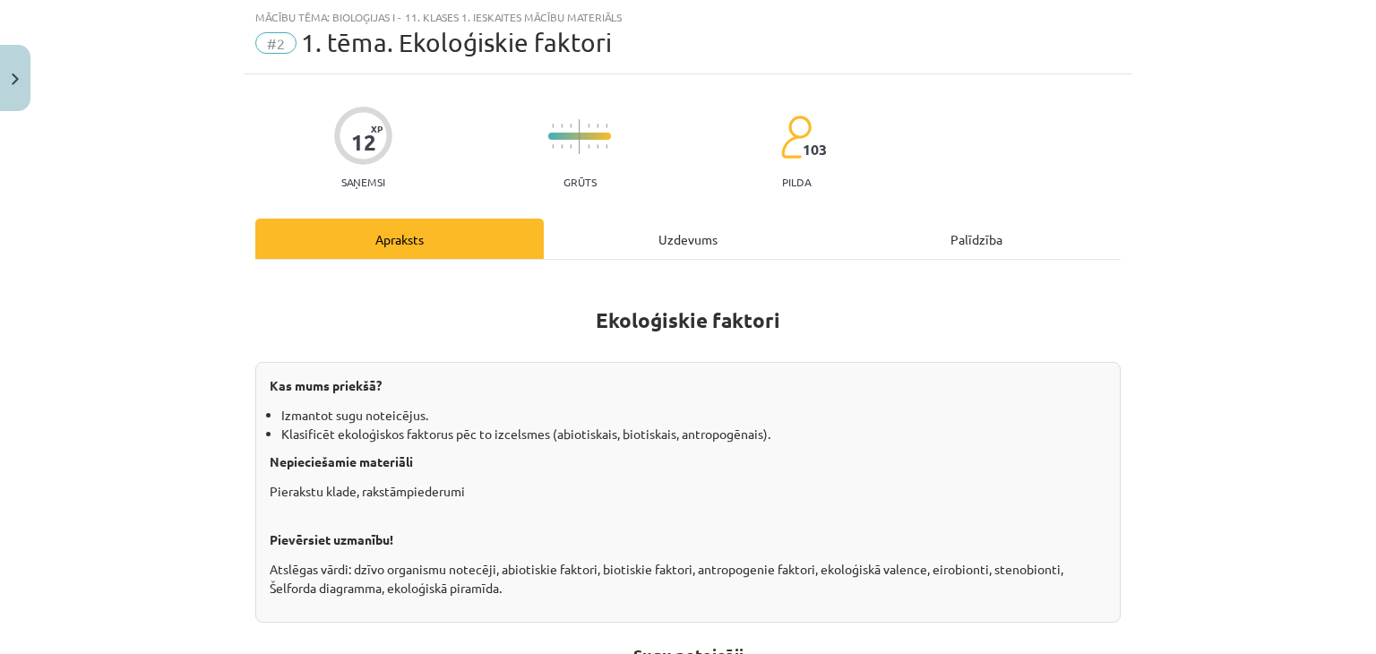
click at [681, 251] on div "Uzdevums" at bounding box center [688, 239] width 288 height 40
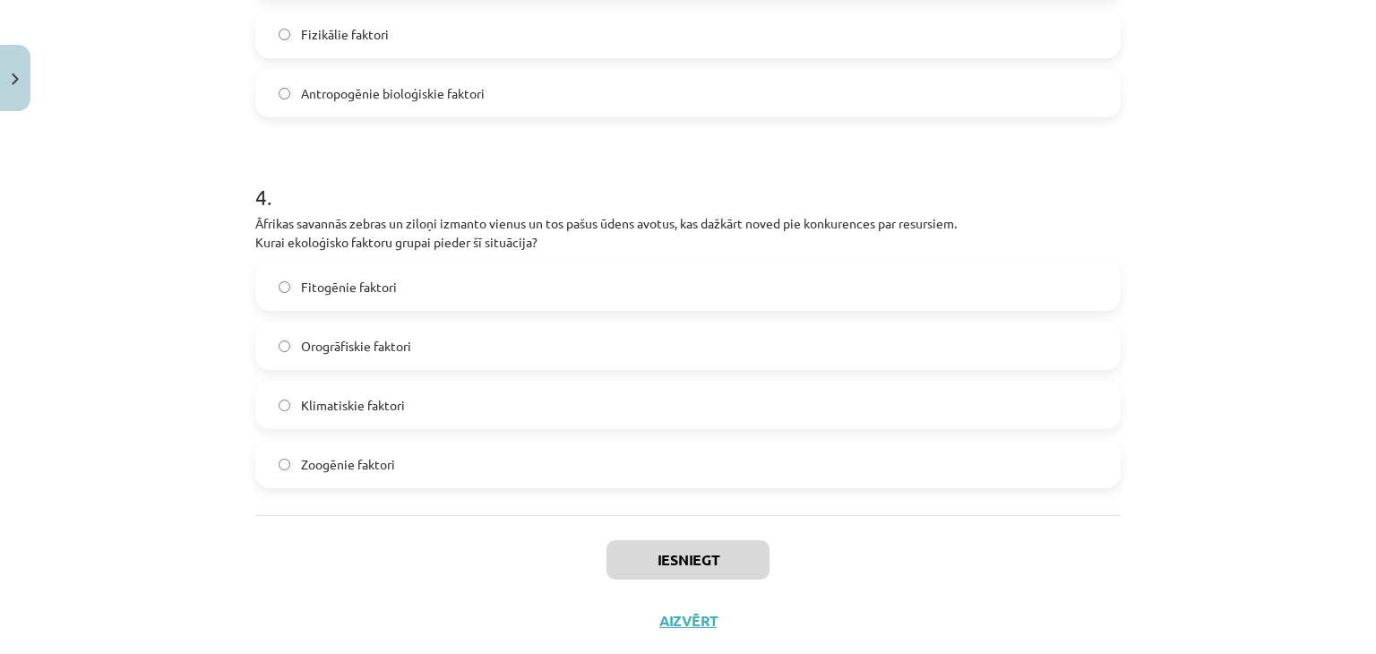
scroll to position [1358, 0]
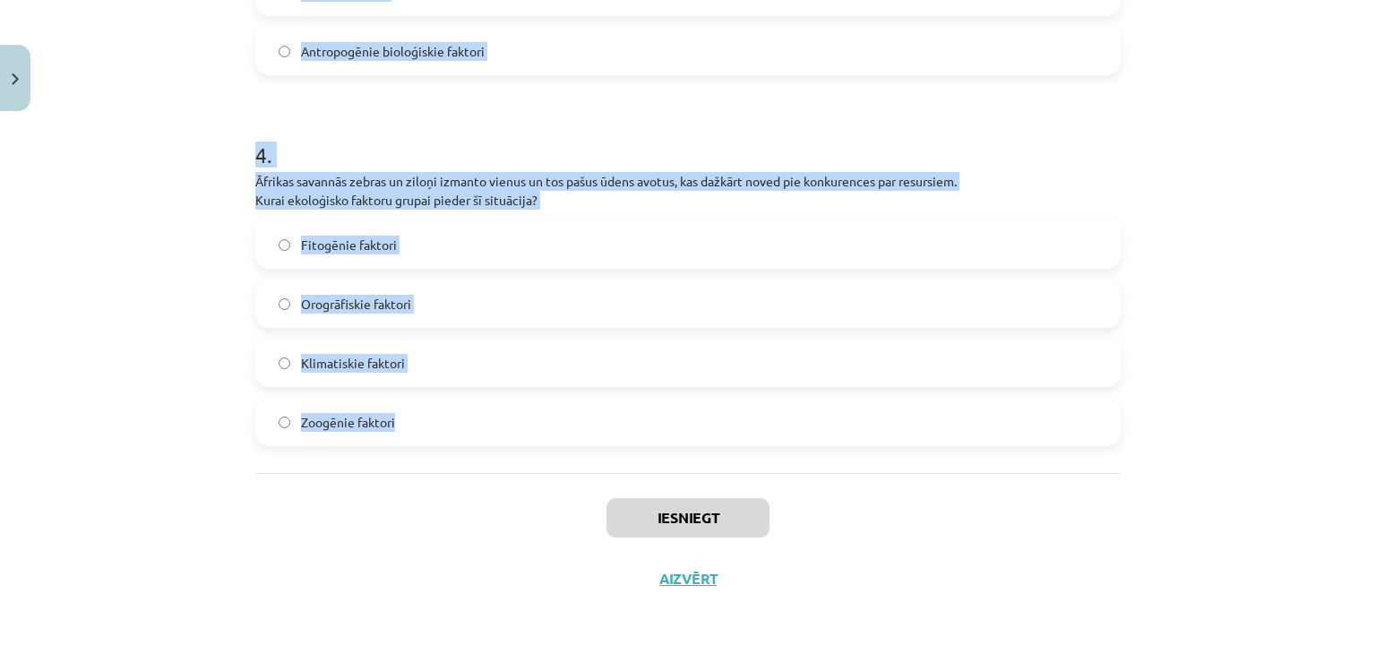
drag, startPoint x: 245, startPoint y: 345, endPoint x: 438, endPoint y: 399, distance: 200.8
copy form "4 . Loremipsumdol sitamet consectetu, adi elitseddoe tempori utlabore etdol mag…"
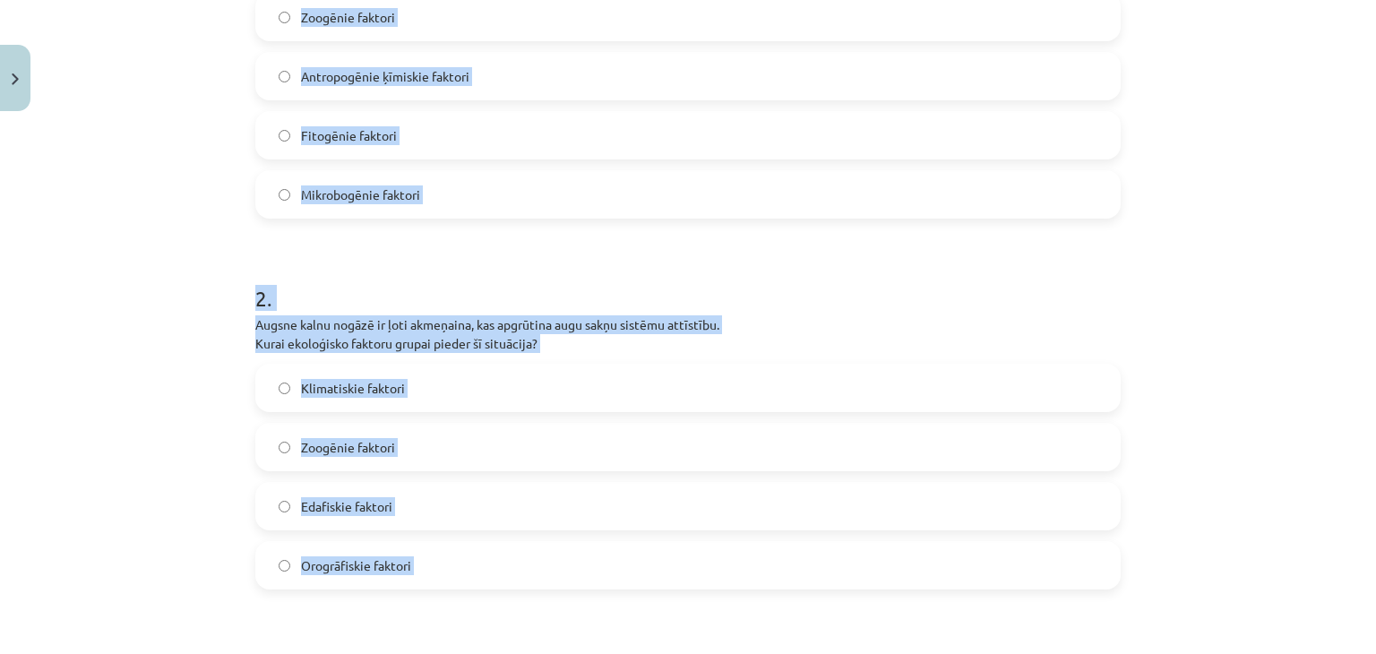
scroll to position [380, 0]
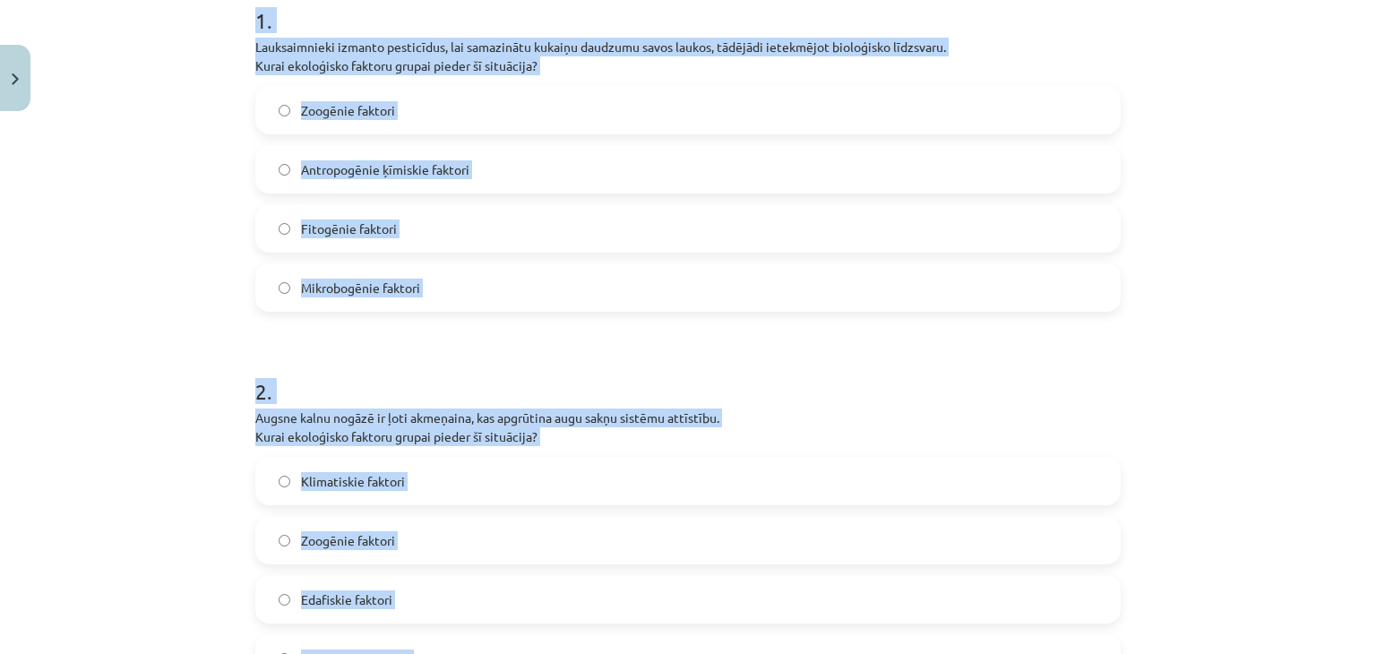
click at [417, 176] on span "Antropogēnie ķīmiskie faktori" at bounding box center [385, 169] width 168 height 19
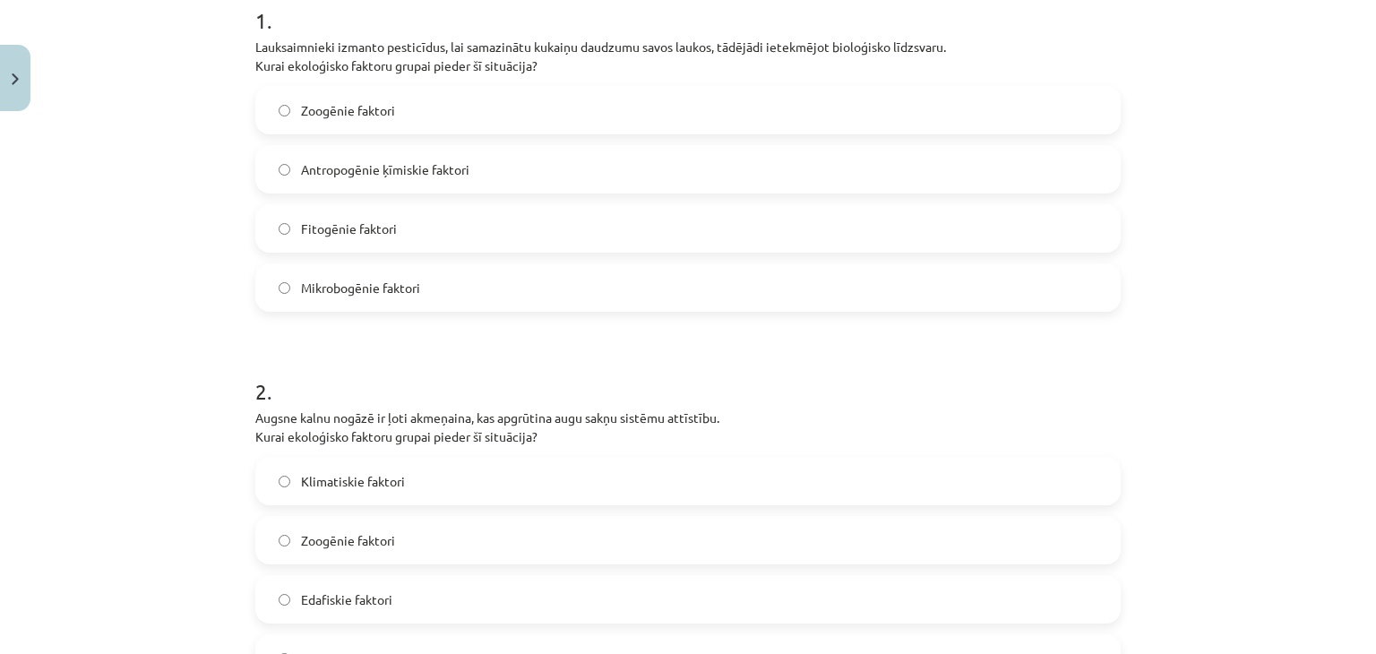
scroll to position [500, 0]
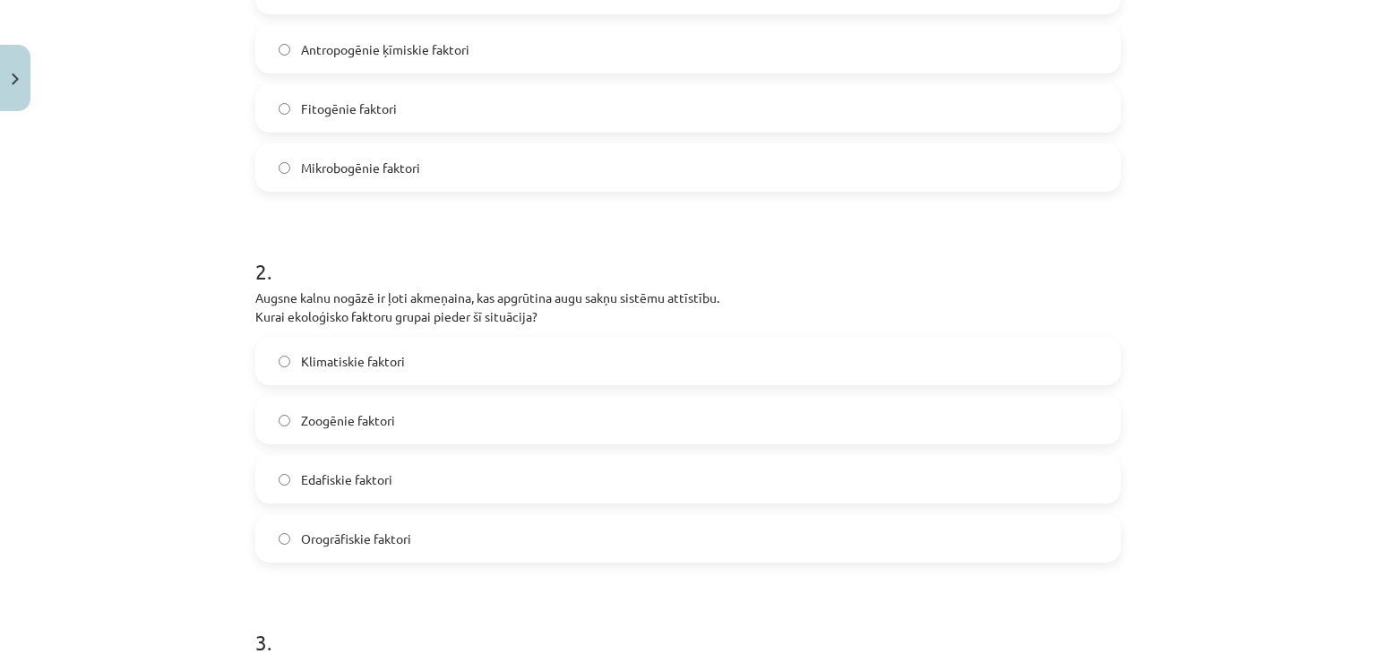
click at [425, 494] on label "Edafiskie faktori" at bounding box center [688, 479] width 862 height 45
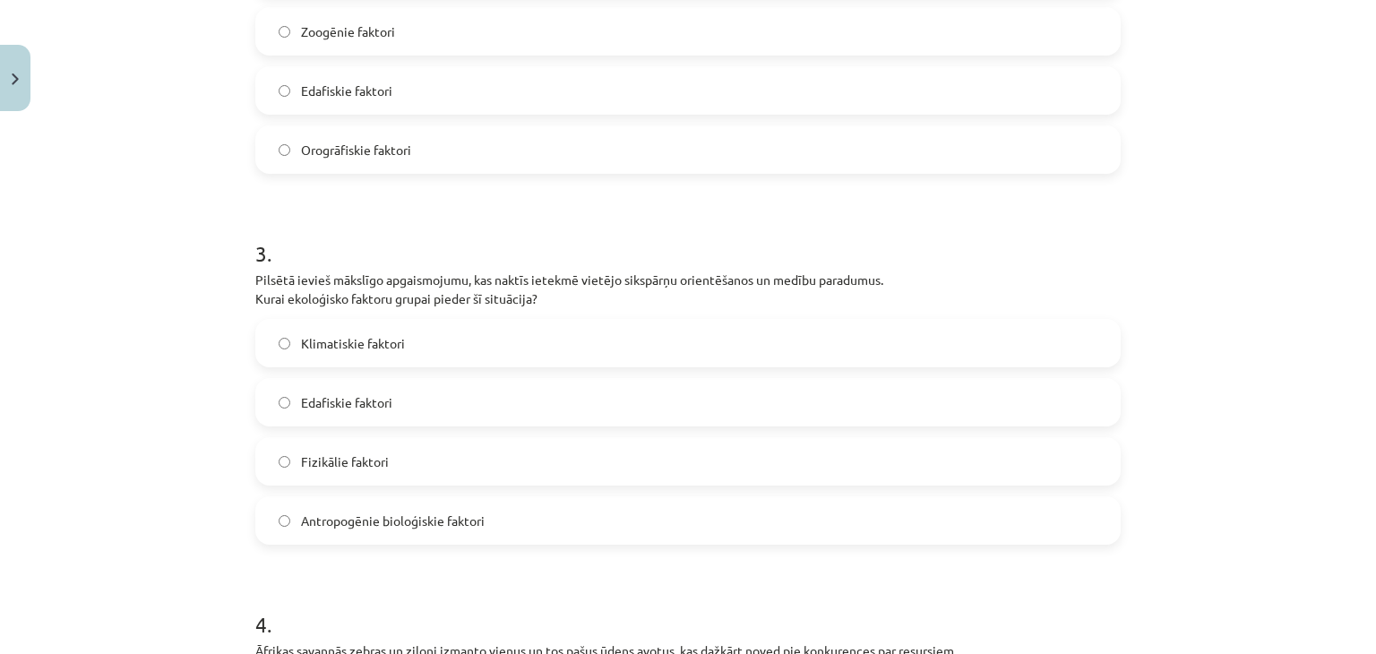
scroll to position [892, 0]
click at [339, 463] on span "Fizikālie faktori" at bounding box center [345, 458] width 88 height 19
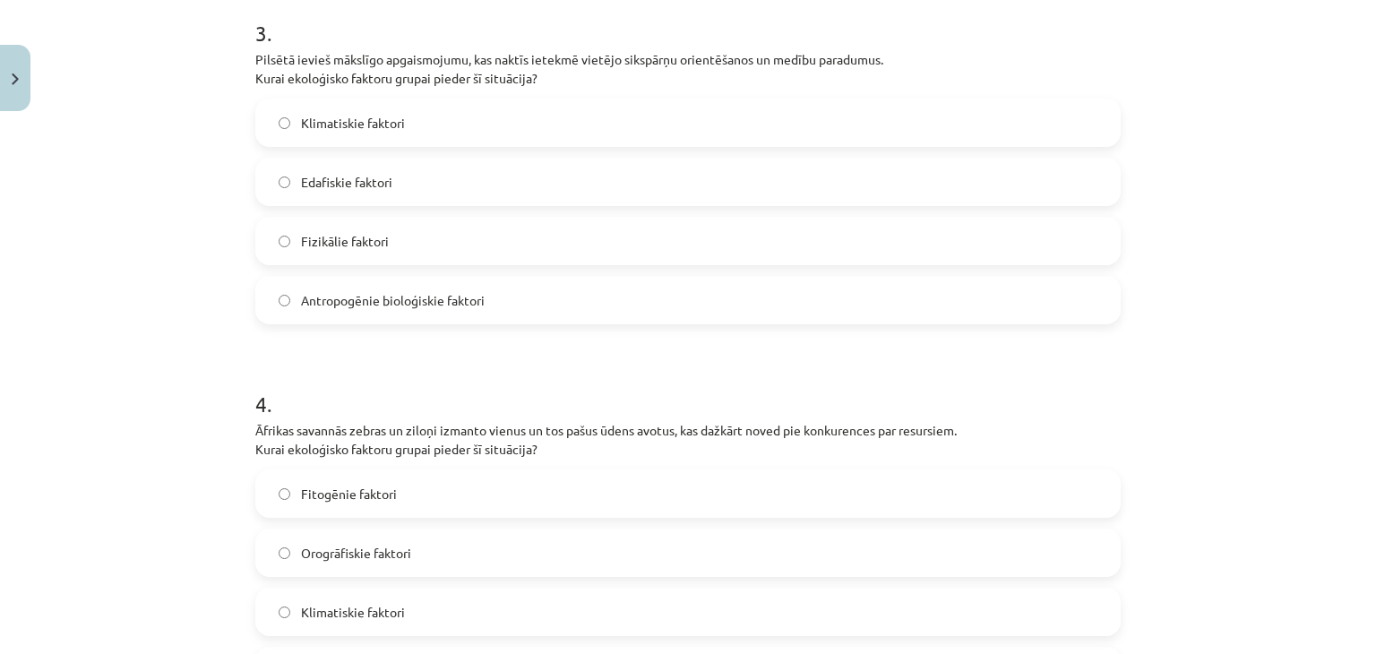
scroll to position [1123, 0]
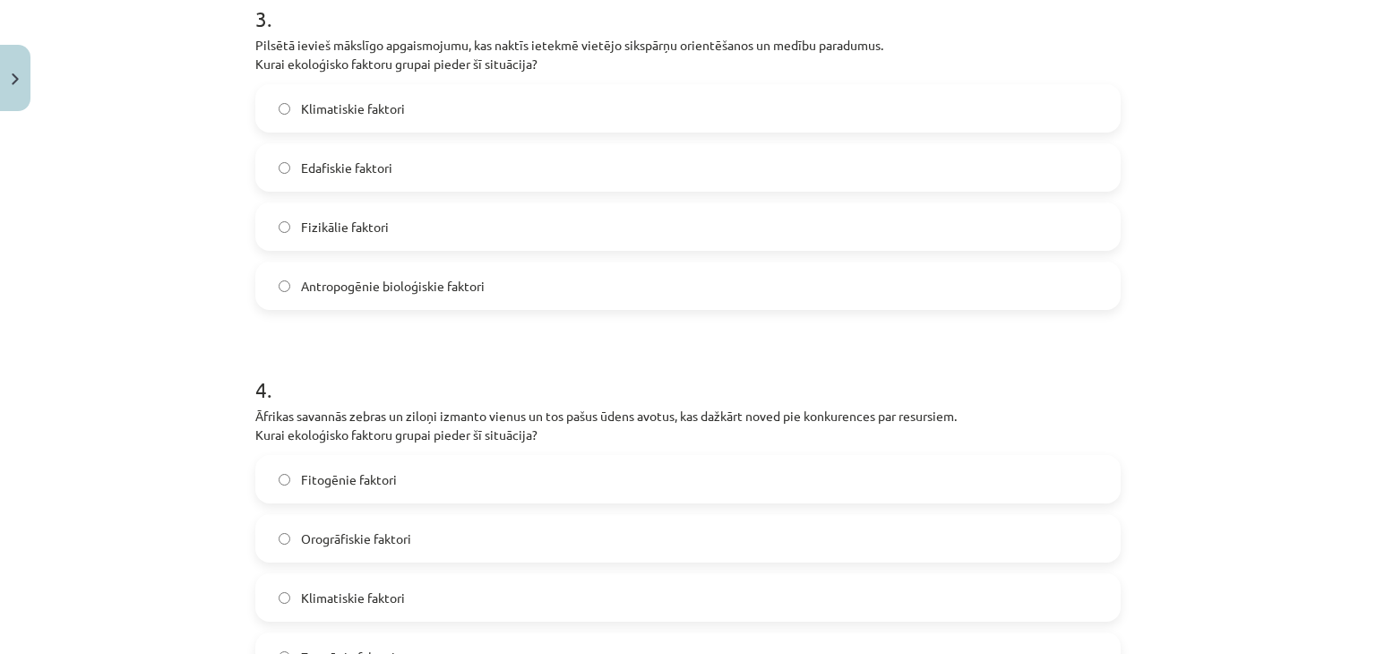
click at [349, 637] on label "Zoogēnie faktori" at bounding box center [688, 656] width 862 height 45
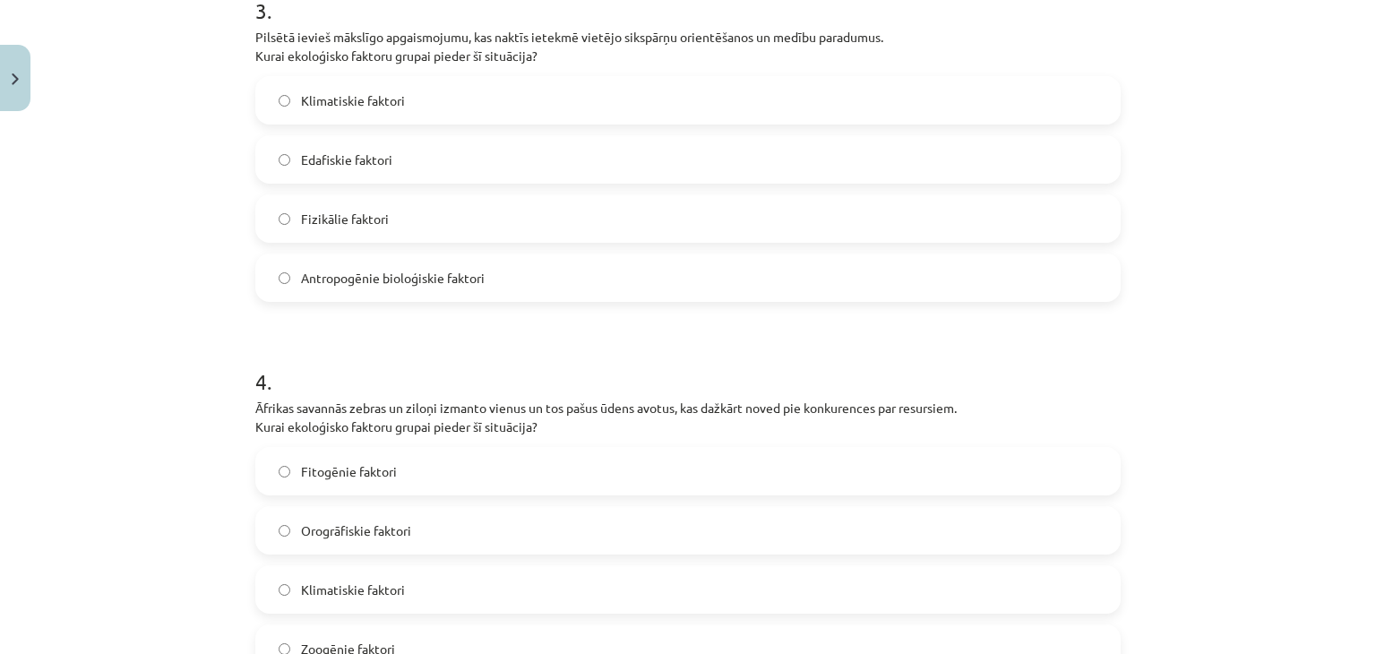
scroll to position [1300, 0]
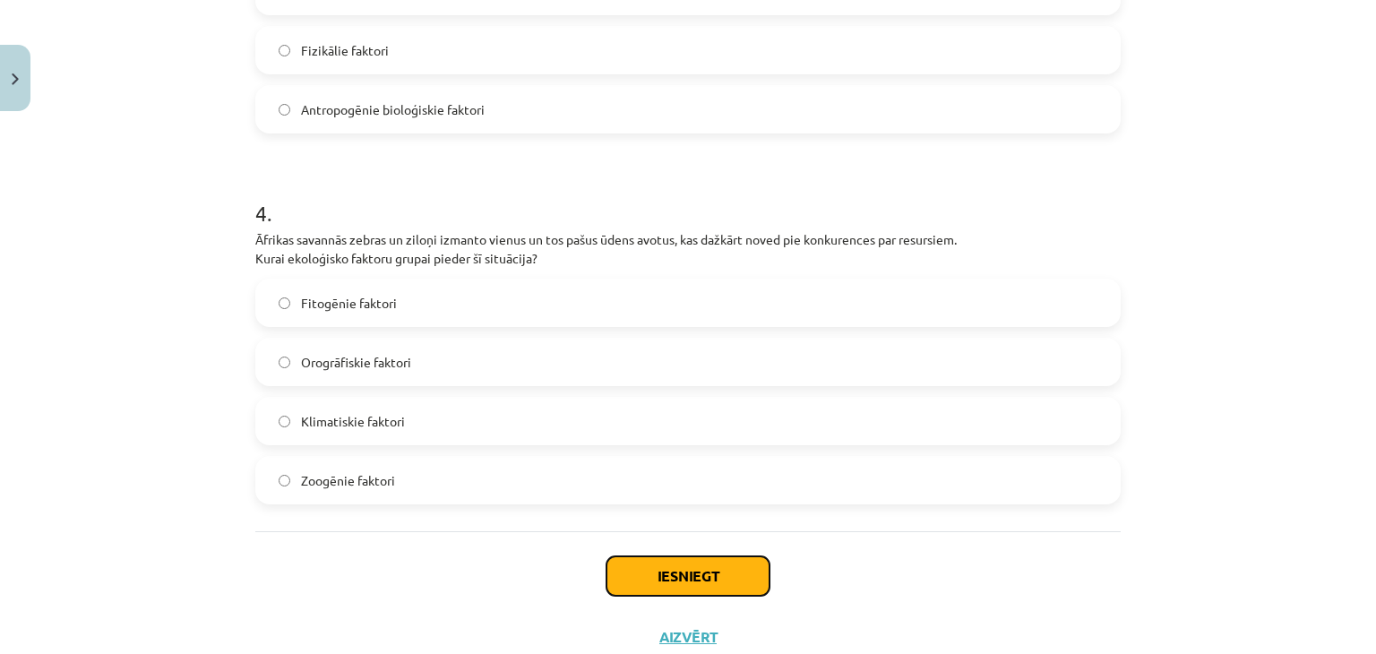
click at [655, 574] on button "Iesniegt" at bounding box center [687, 575] width 163 height 39
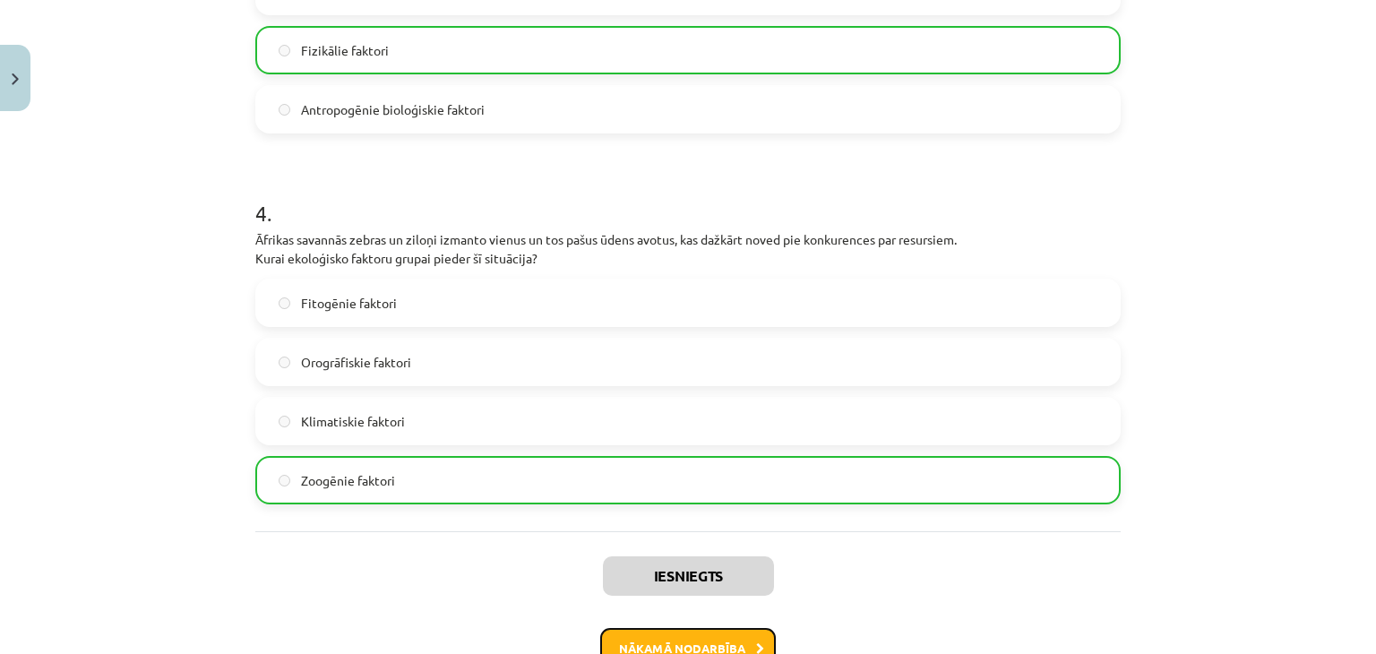
click at [652, 639] on button "Nākamā nodarbība" at bounding box center [688, 648] width 176 height 41
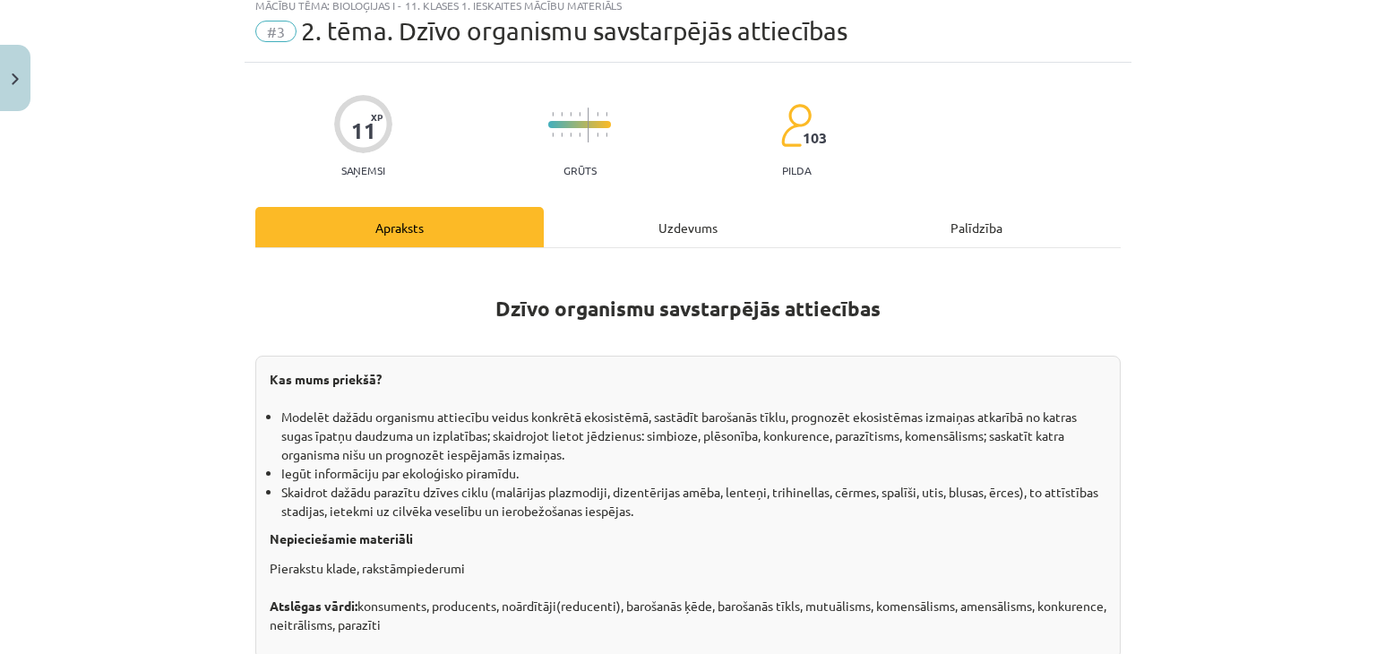
scroll to position [45, 0]
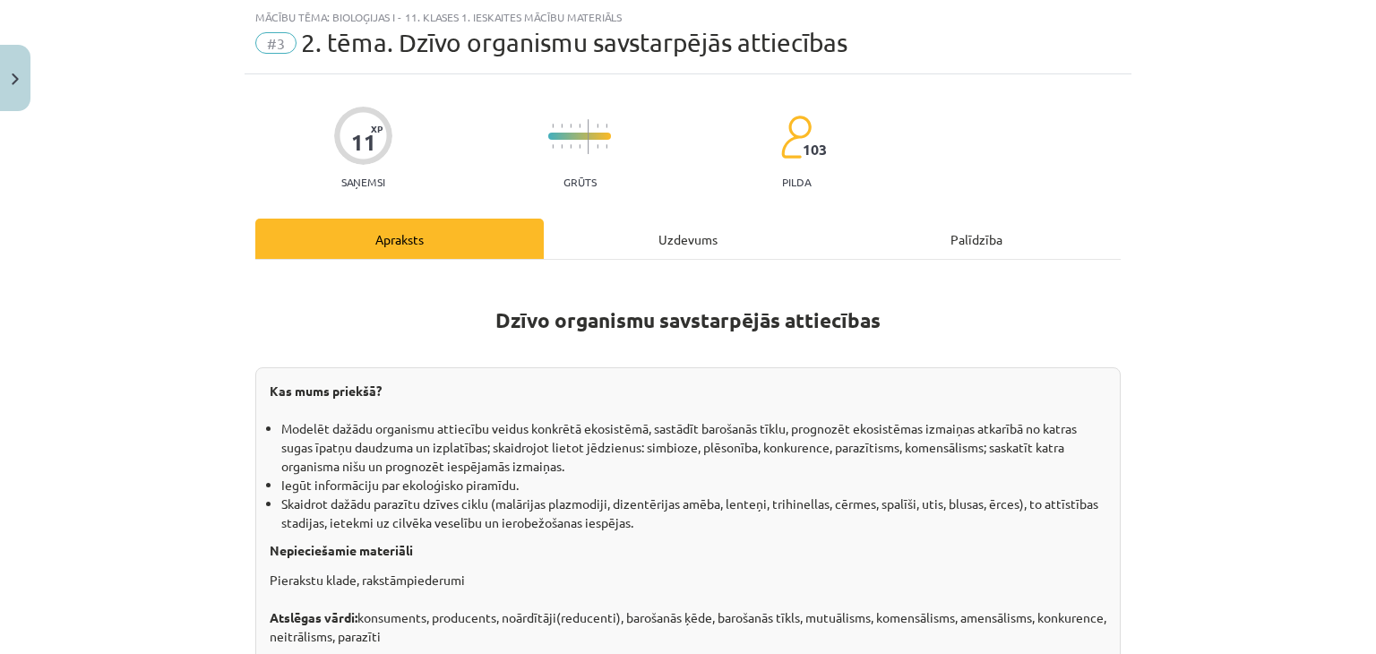
click at [652, 237] on div "Uzdevums" at bounding box center [688, 239] width 288 height 40
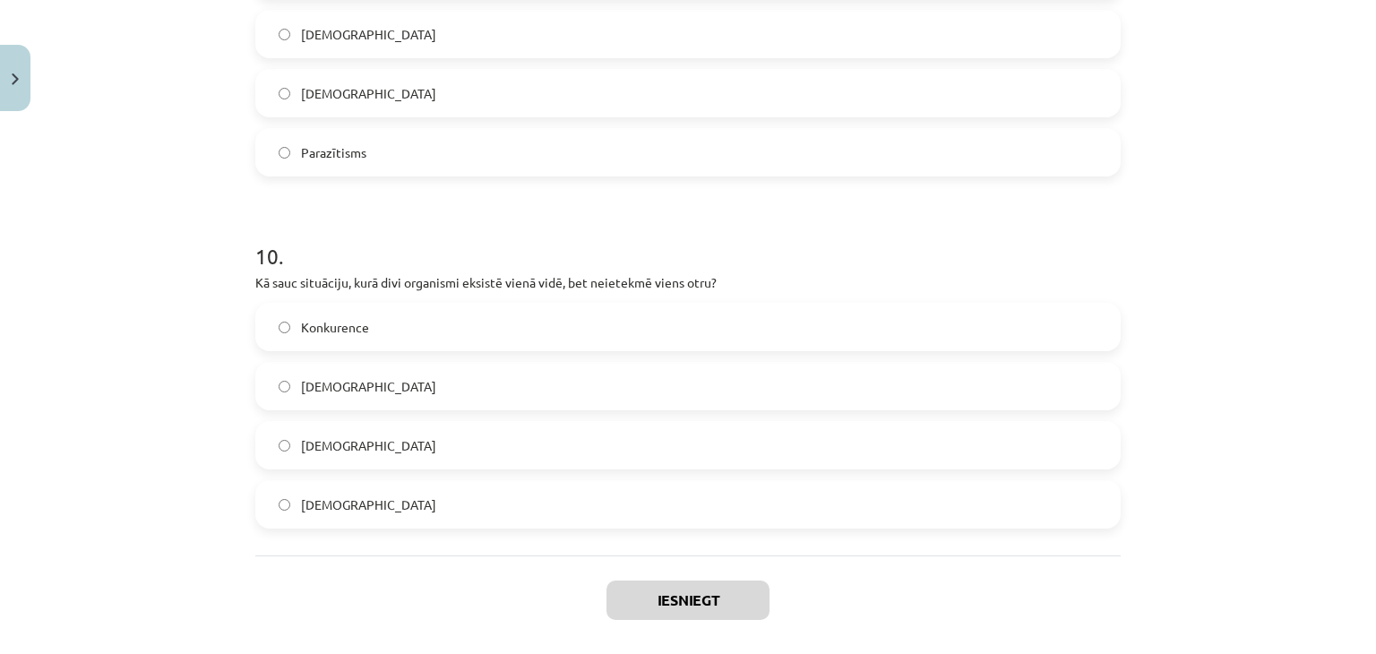
scroll to position [3394, 0]
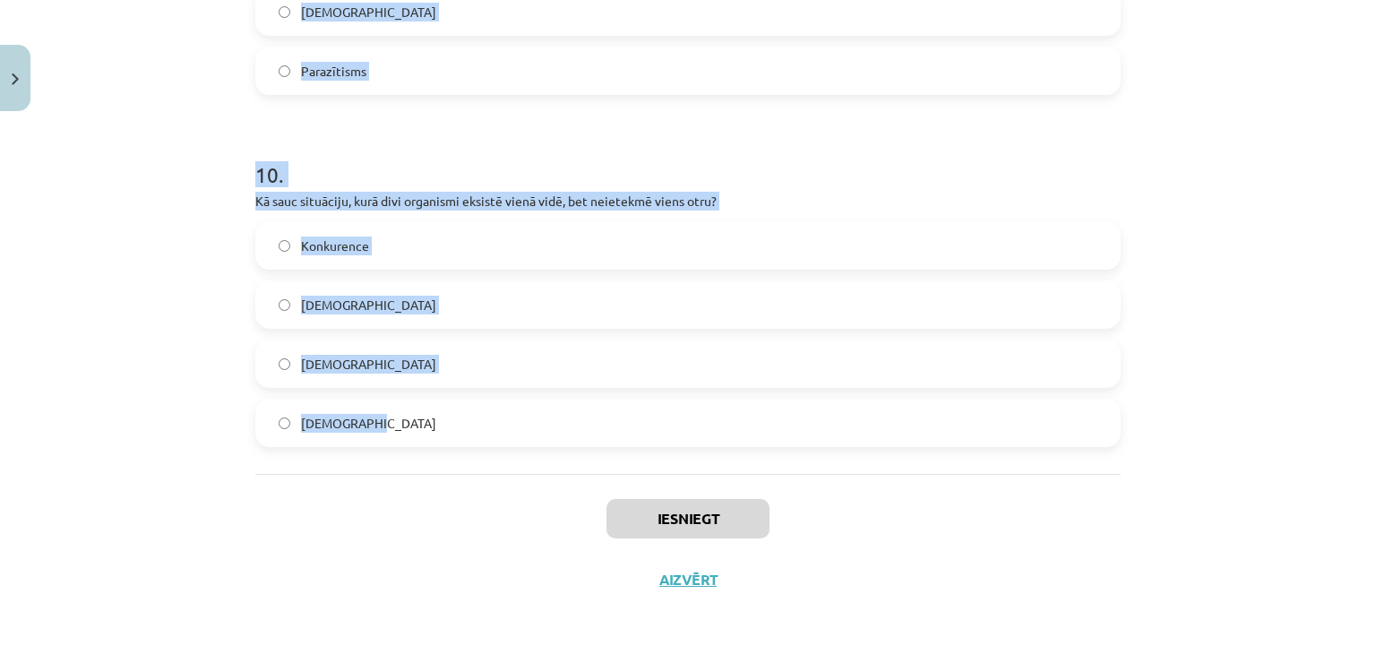
drag, startPoint x: 239, startPoint y: 356, endPoint x: 460, endPoint y: 434, distance: 234.6
copy form "7 . Lore ip dolo sitametconsecte adipisc elitseddo eiu temporin utlaboreet dolo…"
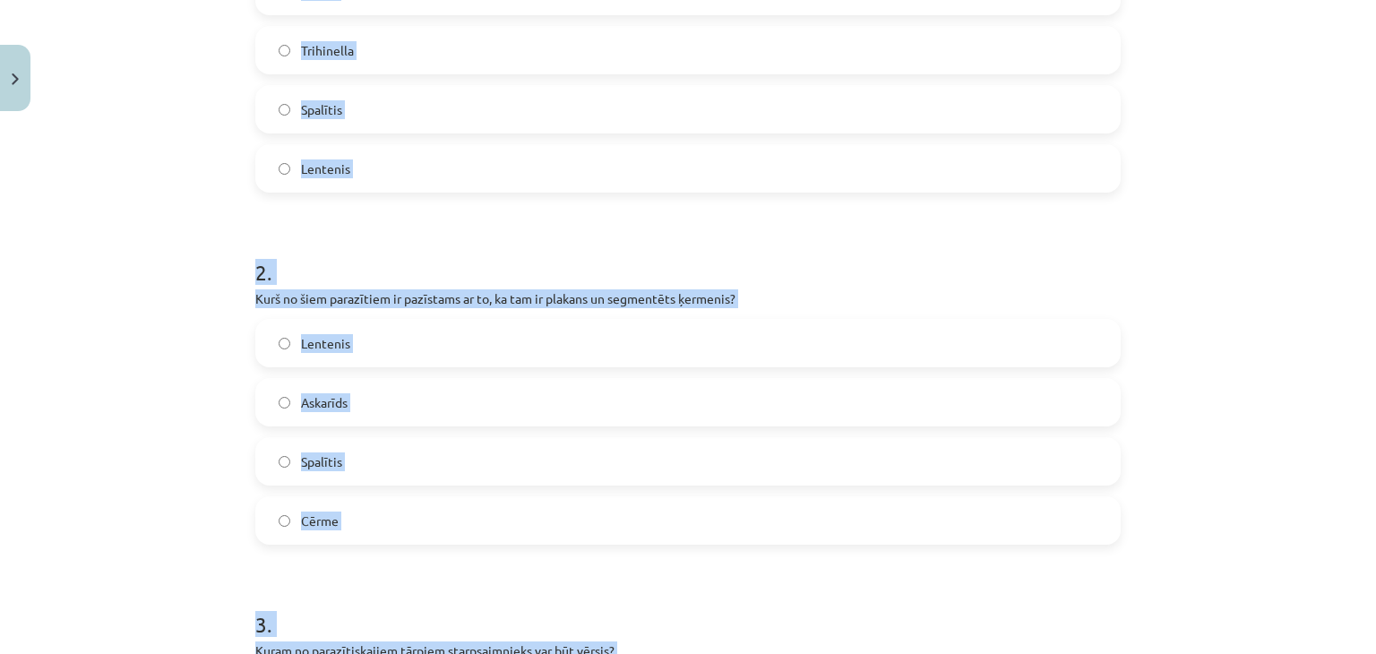
scroll to position [546, 0]
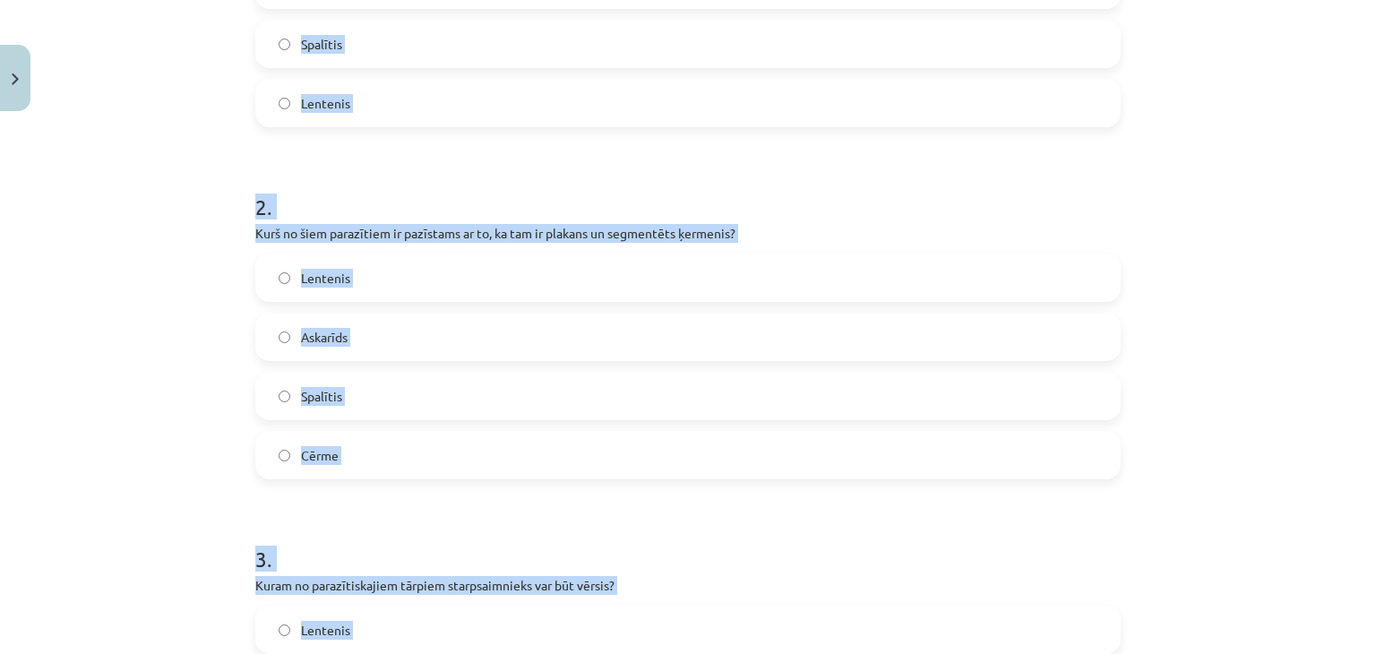
click at [391, 109] on label "Lentenis" at bounding box center [688, 103] width 862 height 45
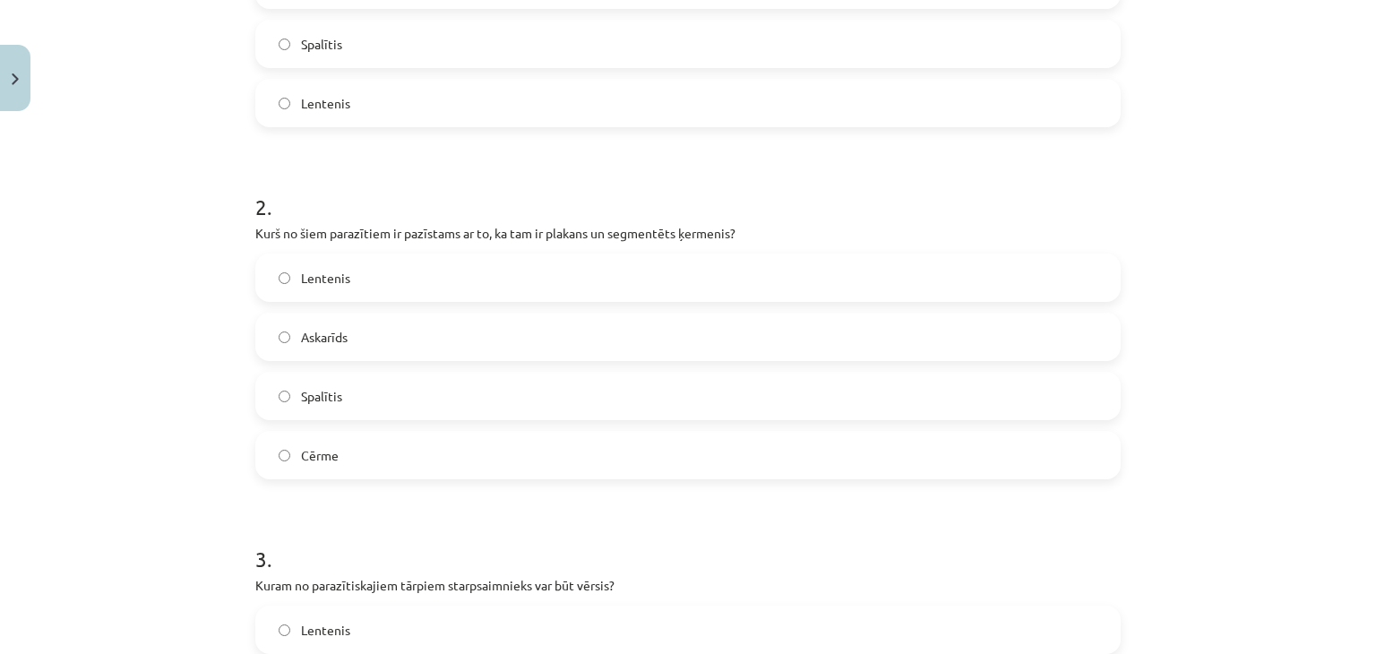
click at [372, 288] on label "Lentenis" at bounding box center [688, 277] width 862 height 45
click at [337, 626] on span "Lentenis" at bounding box center [325, 630] width 49 height 19
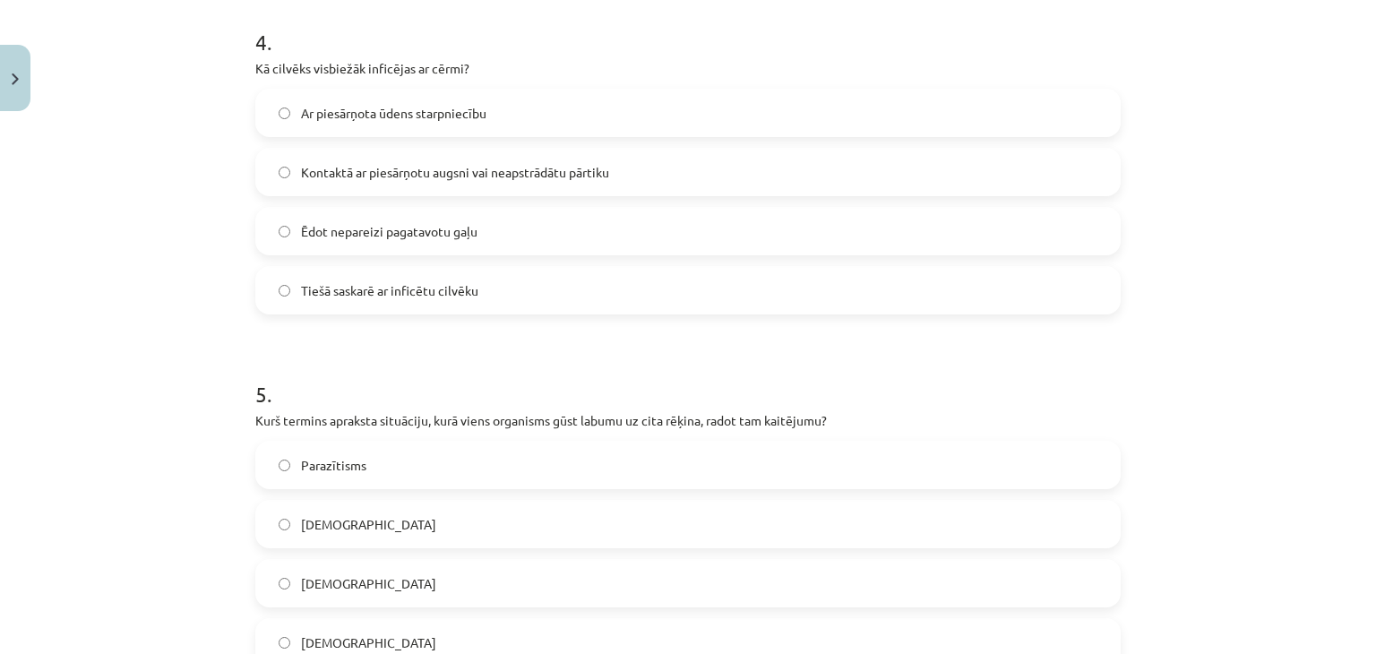
scroll to position [1423, 0]
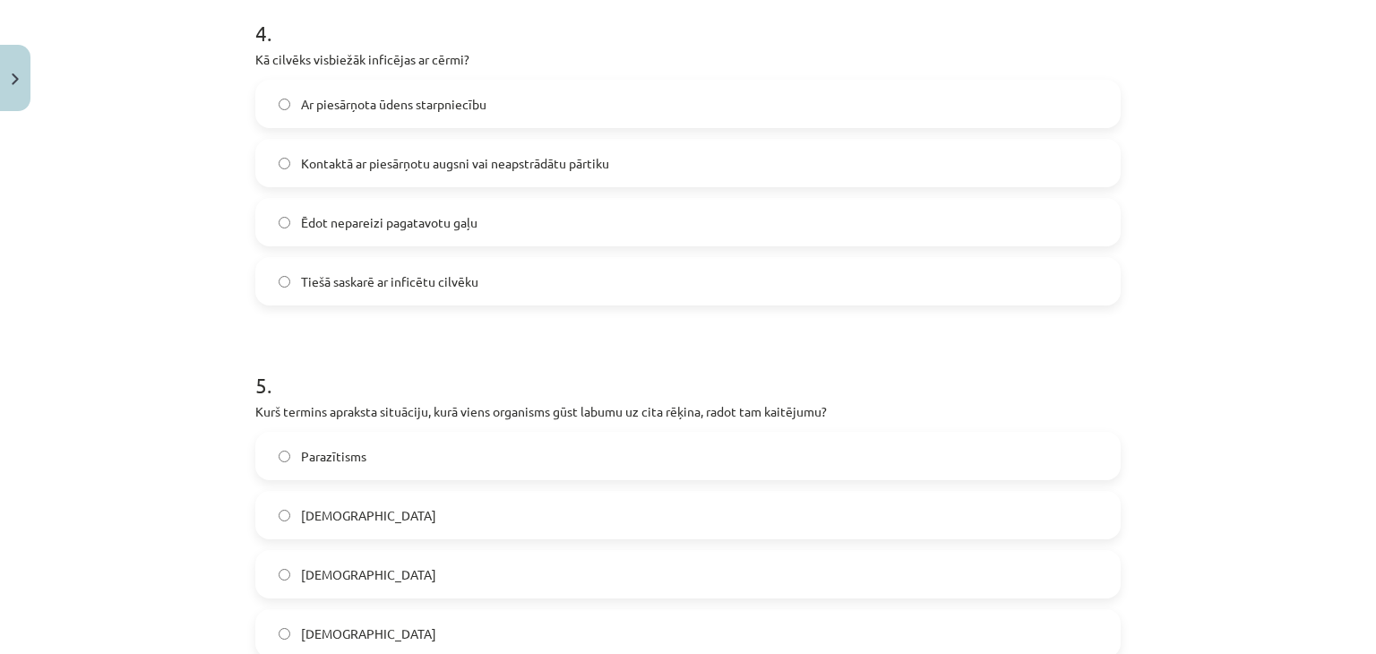
click at [351, 159] on span "Kontaktā ar piesārņotu augsni vai neapstrādātu pārtiku" at bounding box center [455, 163] width 308 height 19
click at [357, 447] on span "Parazītisms" at bounding box center [333, 456] width 65 height 19
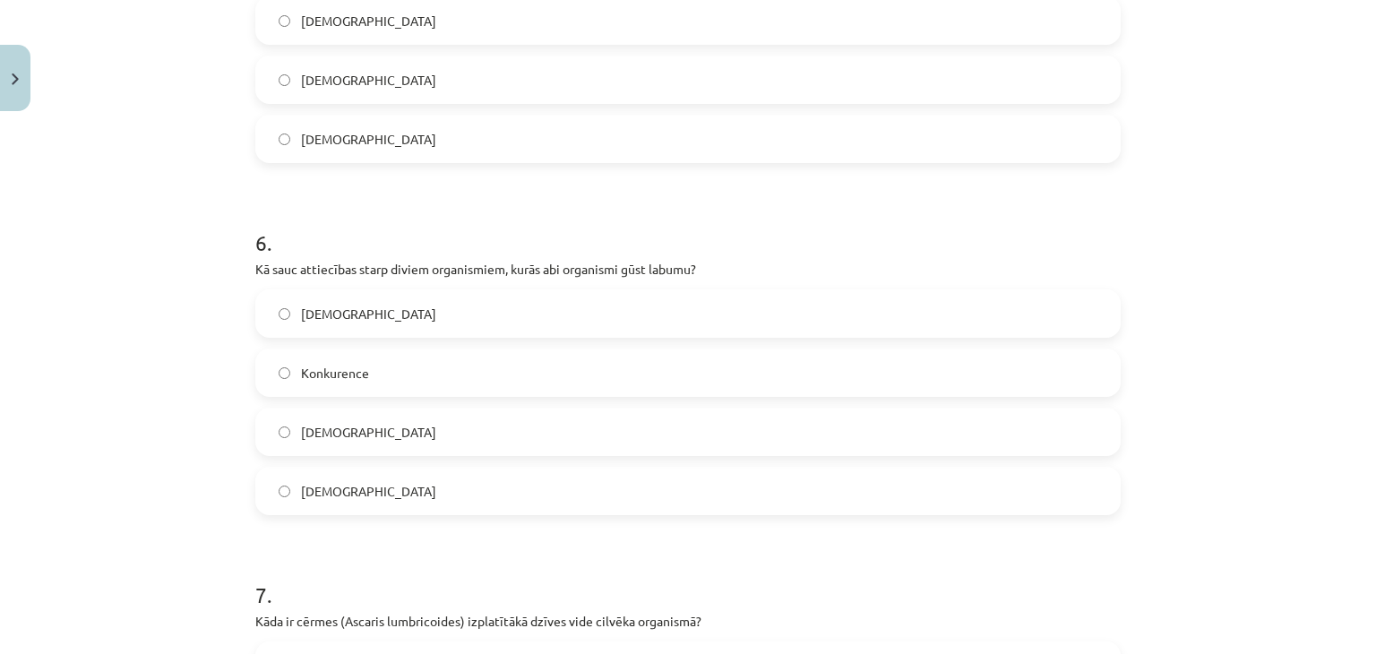
scroll to position [2067, 0]
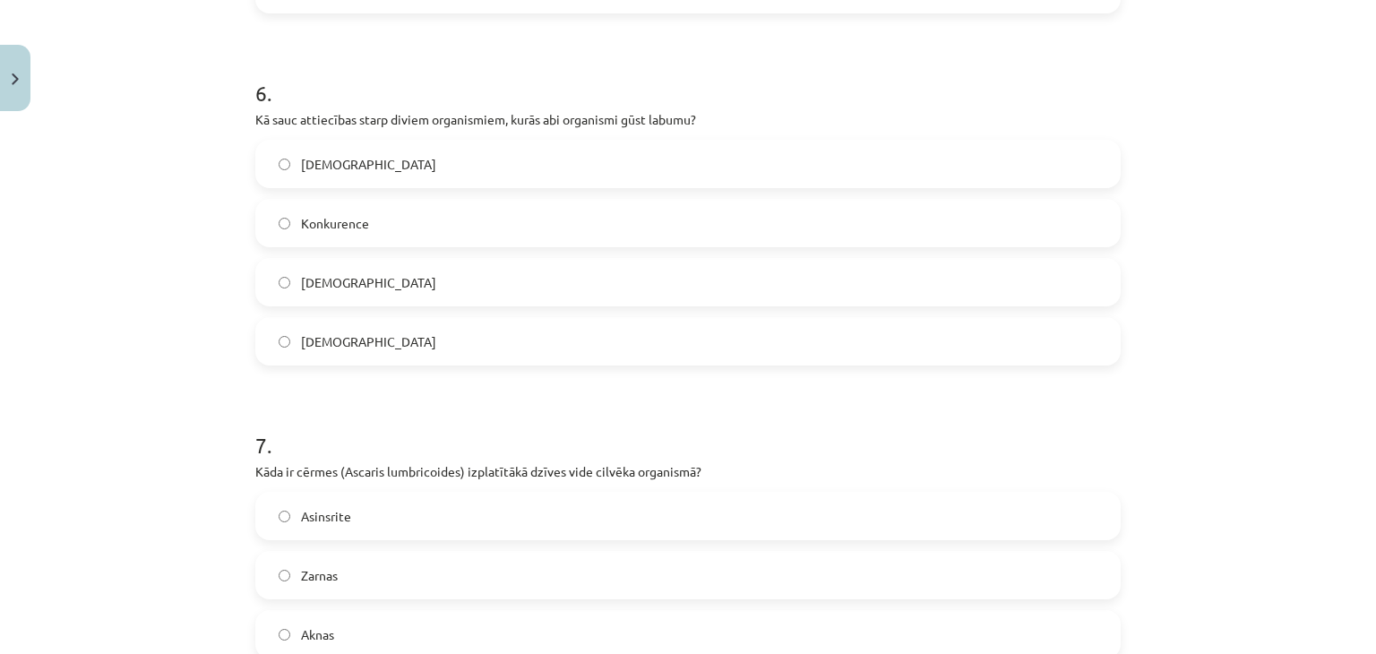
click at [367, 167] on label "[DEMOGRAPHIC_DATA]" at bounding box center [688, 164] width 862 height 45
click at [376, 580] on label "Zarnas" at bounding box center [688, 575] width 862 height 45
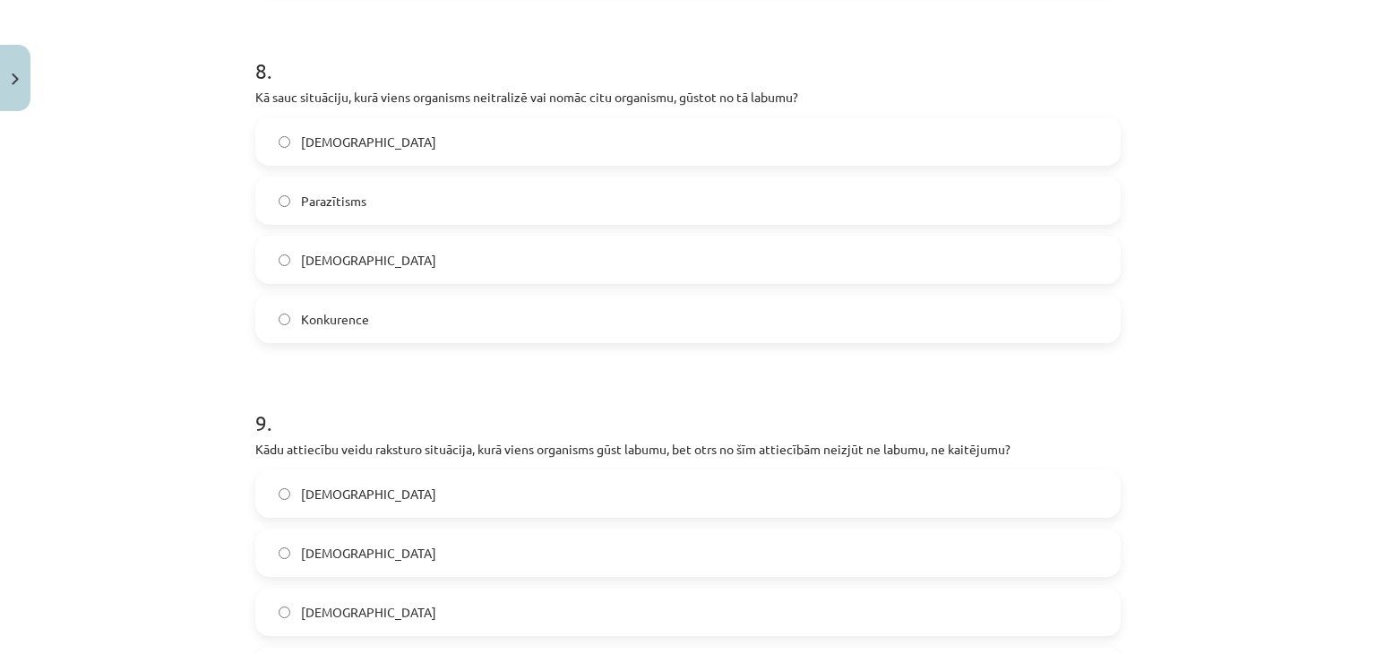
scroll to position [2798, 0]
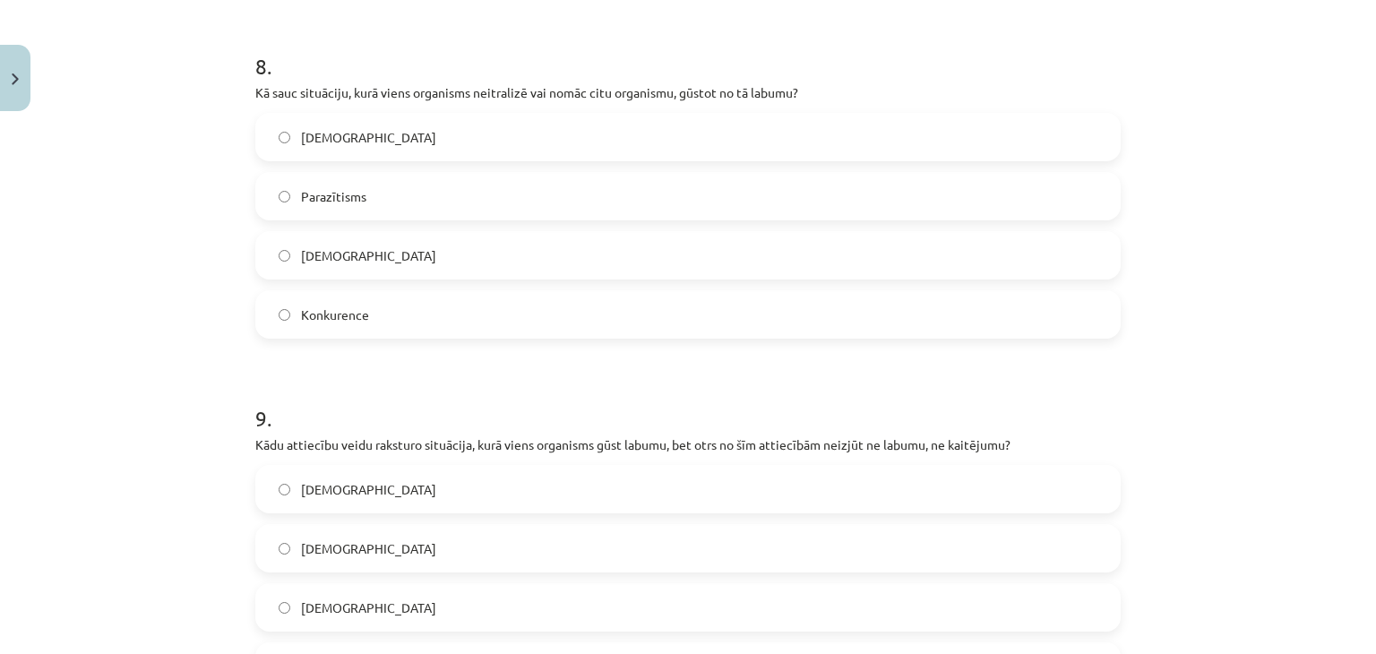
click at [320, 258] on span "[DEMOGRAPHIC_DATA]" at bounding box center [368, 255] width 135 height 19
click at [340, 607] on span "[DEMOGRAPHIC_DATA]" at bounding box center [368, 607] width 135 height 19
drag, startPoint x: 1360, startPoint y: 479, endPoint x: 1369, endPoint y: 485, distance: 10.9
click at [1369, 485] on div "Mācību tēma: Bioloģijas i - 11. klases 1. ieskaites mācību materiāls #3 2. tēma…" at bounding box center [688, 327] width 1376 height 654
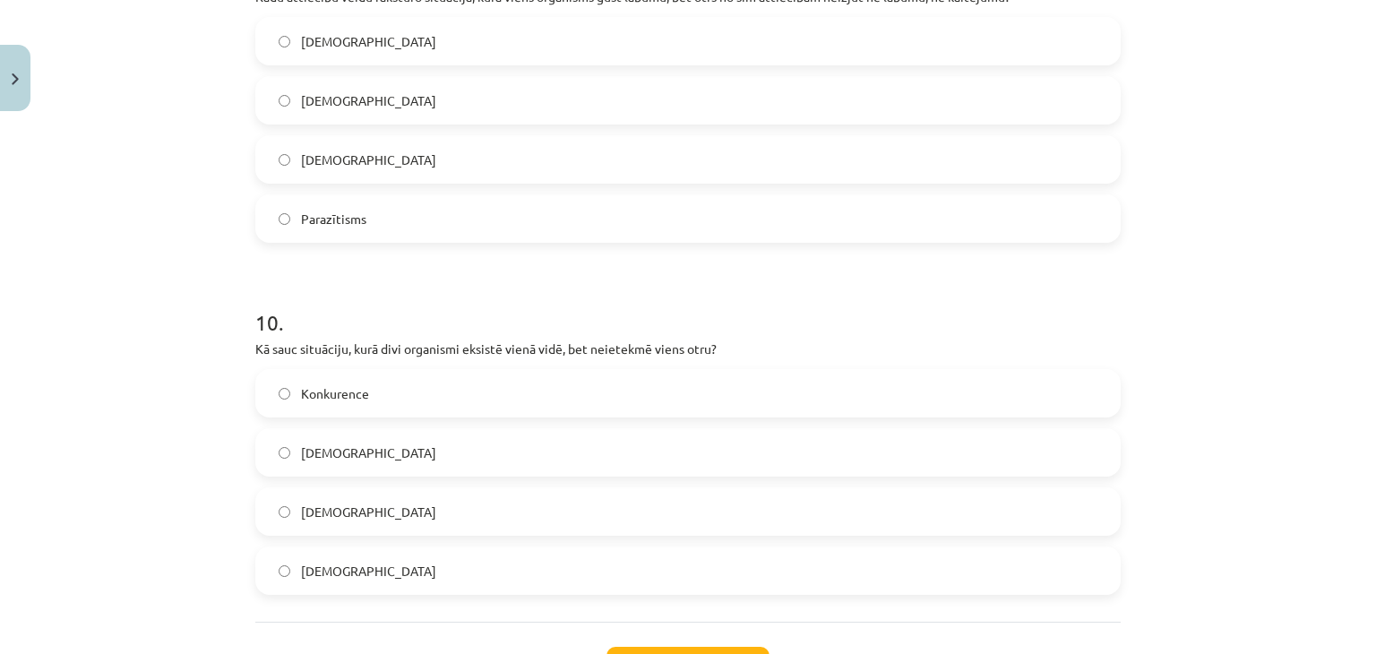
click at [386, 560] on label "[DEMOGRAPHIC_DATA]" at bounding box center [688, 570] width 862 height 45
click at [653, 649] on button "Iesniegt" at bounding box center [687, 666] width 163 height 39
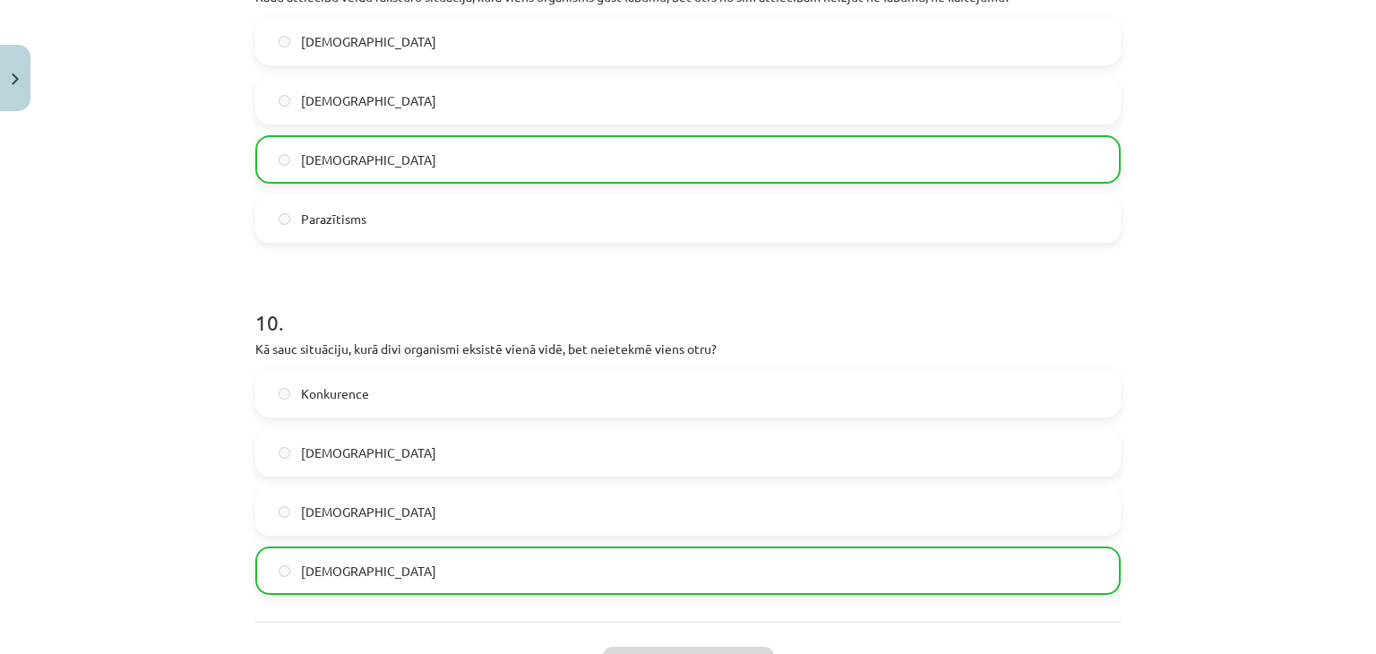
scroll to position [3450, 0]
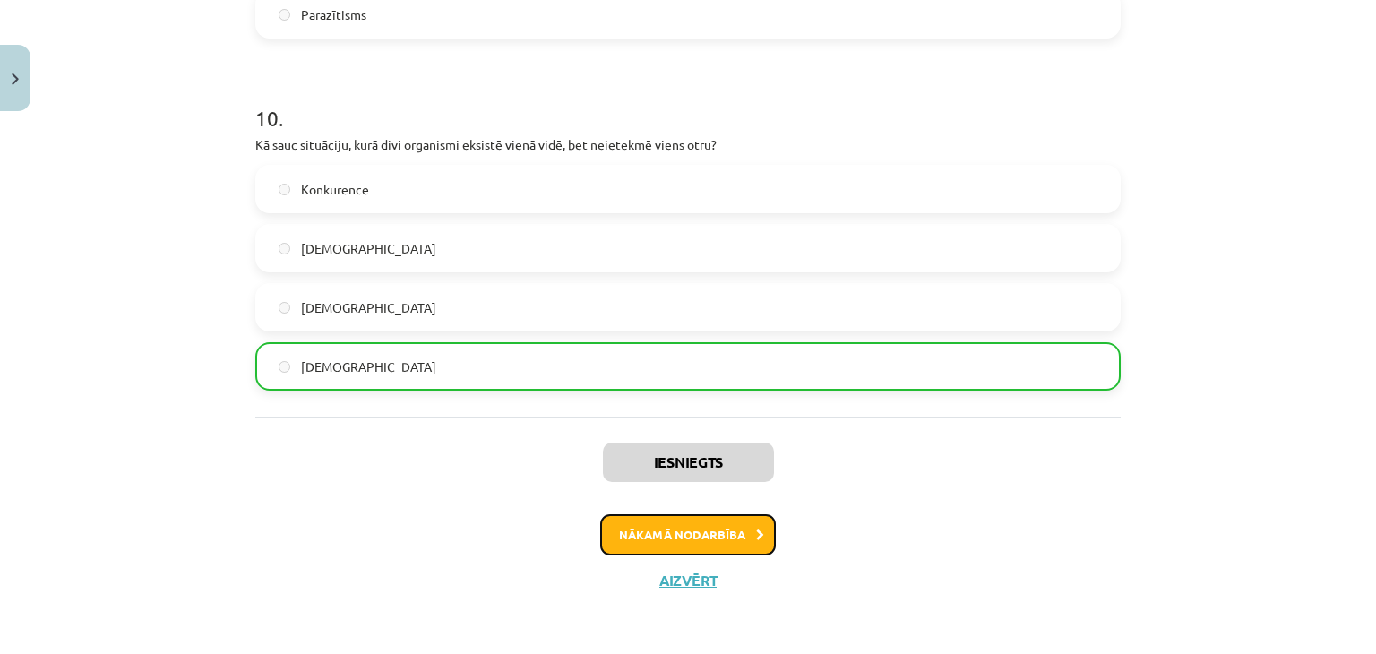
click at [677, 517] on button "Nākamā nodarbība" at bounding box center [688, 534] width 176 height 41
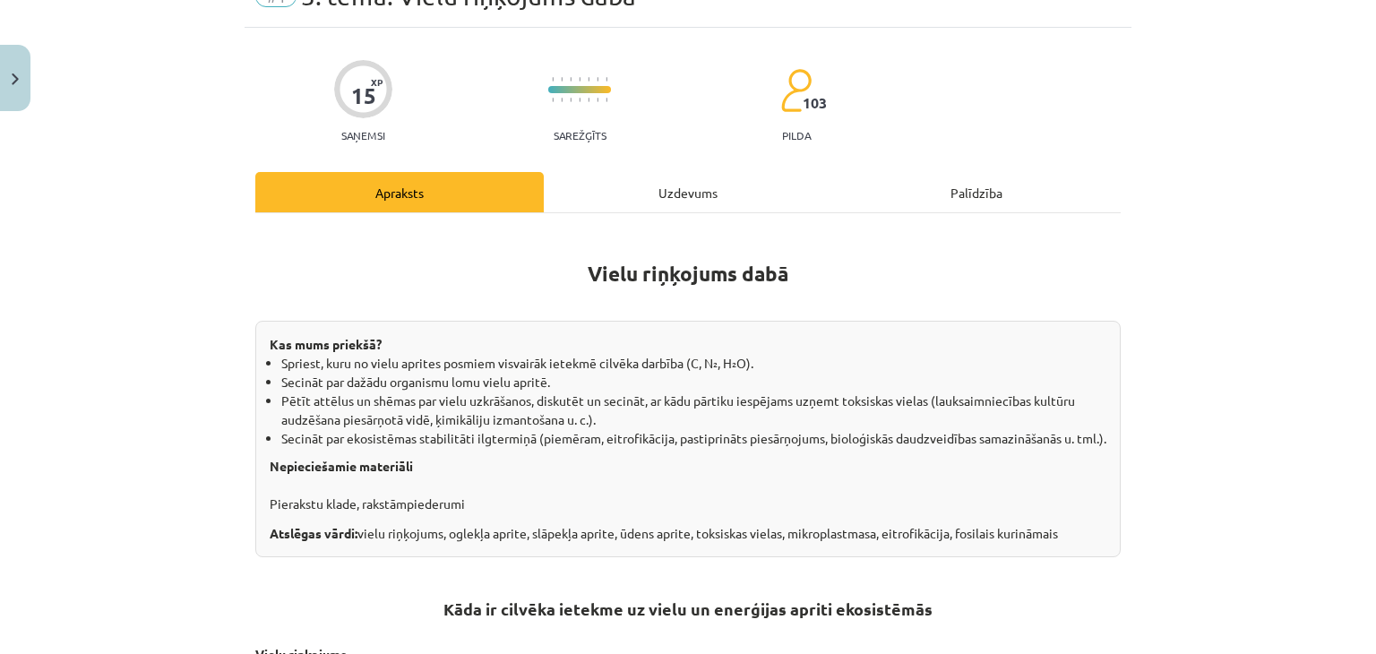
scroll to position [45, 0]
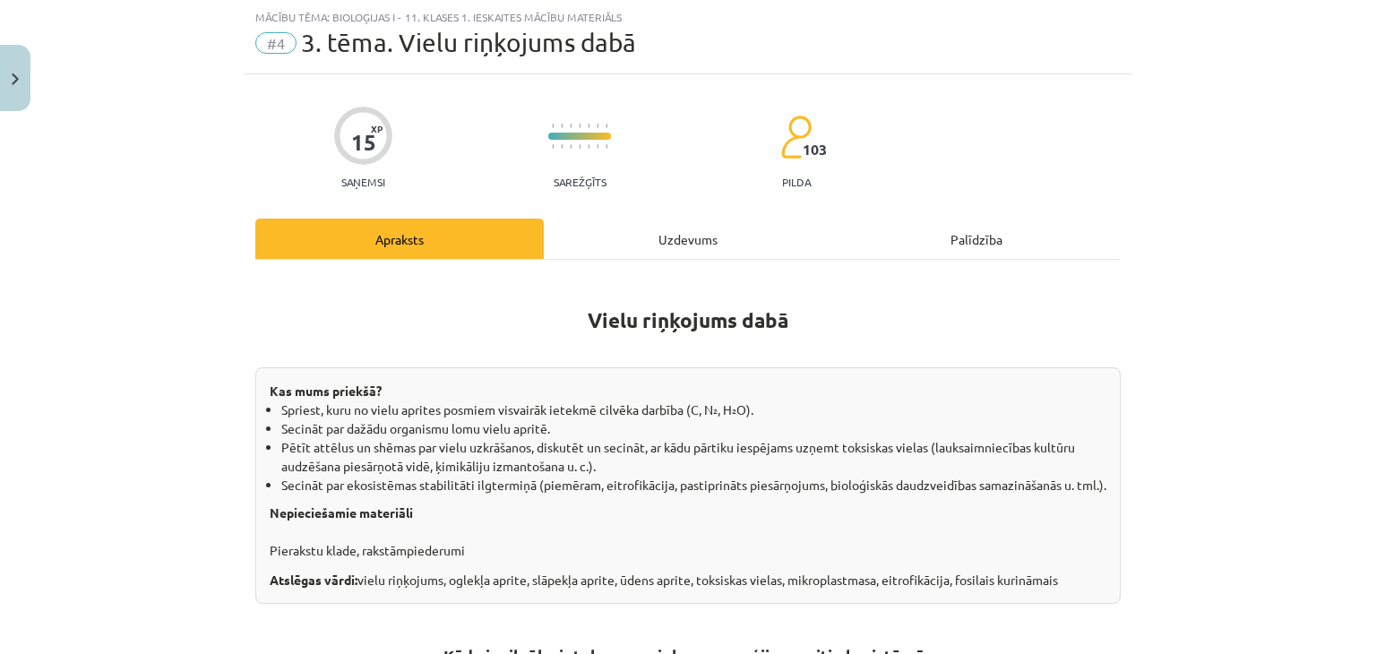
click at [662, 250] on div "Uzdevums" at bounding box center [688, 239] width 288 height 40
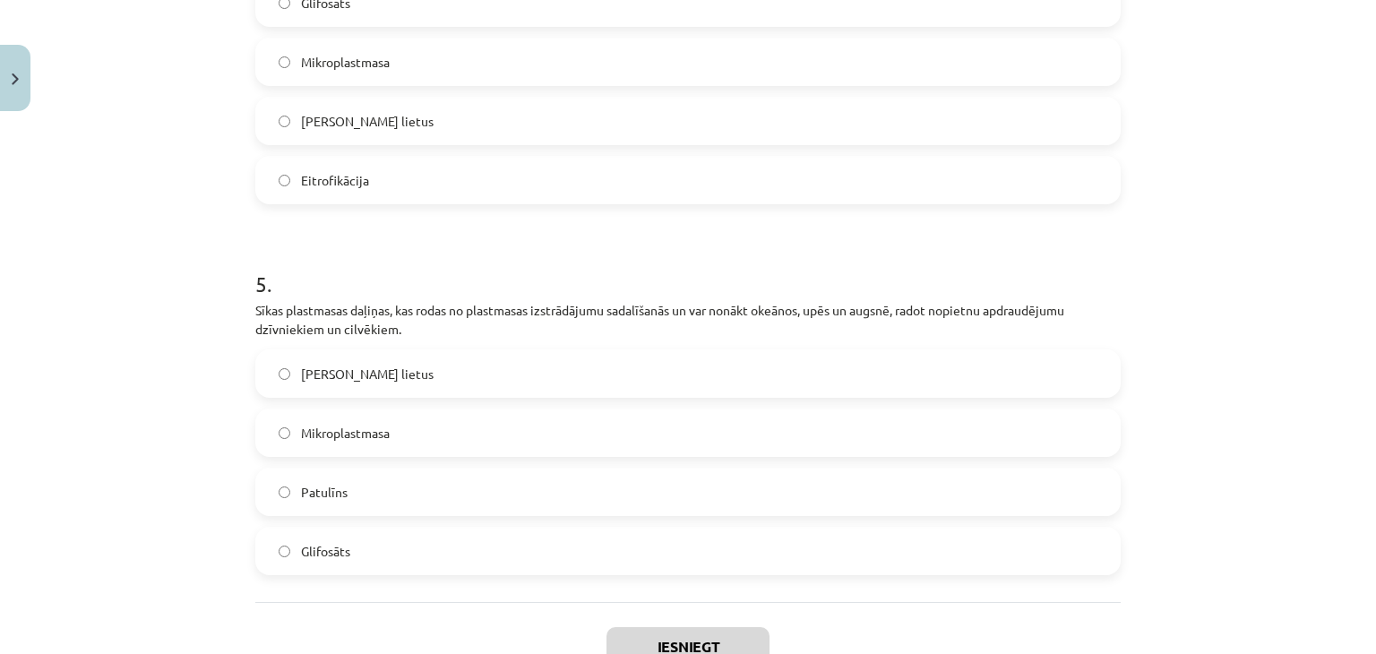
scroll to position [1709, 0]
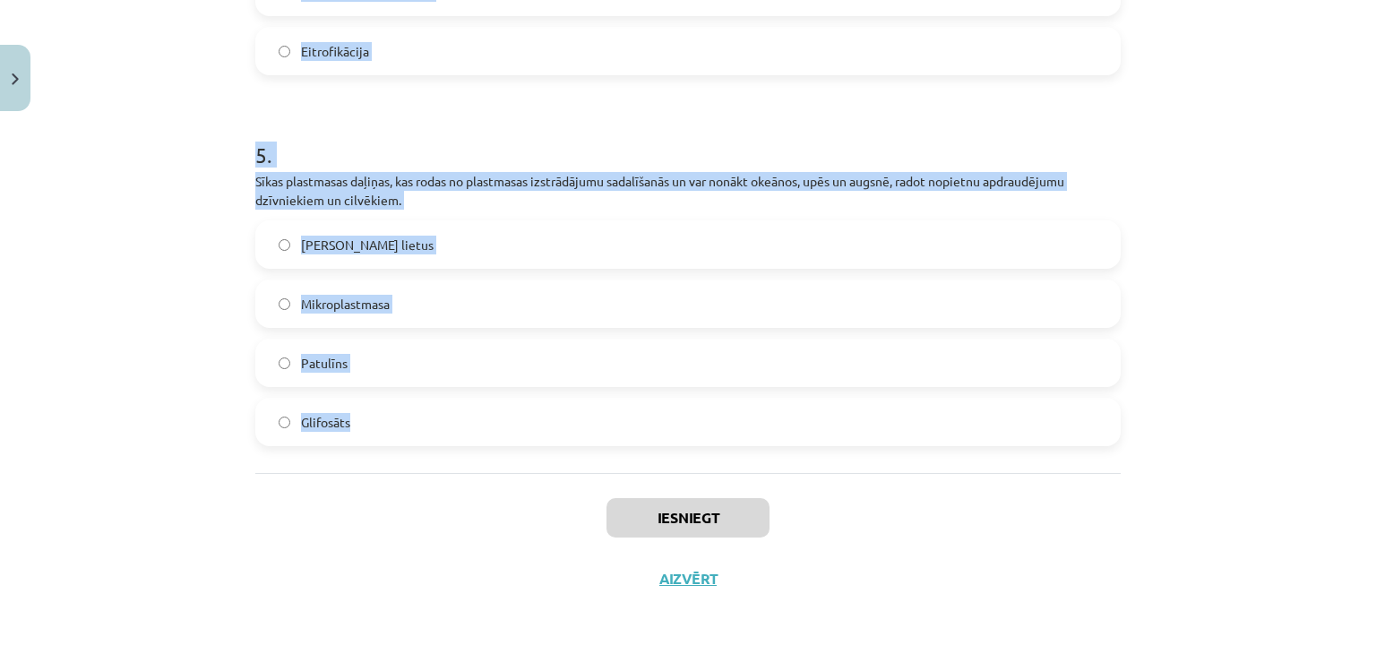
drag, startPoint x: 250, startPoint y: 354, endPoint x: 479, endPoint y: 442, distance: 245.9
copy form "1 . Šī viela ir toksīns, ko izdala dažas pelējuma sēnes un kas var piesārņot pā…"
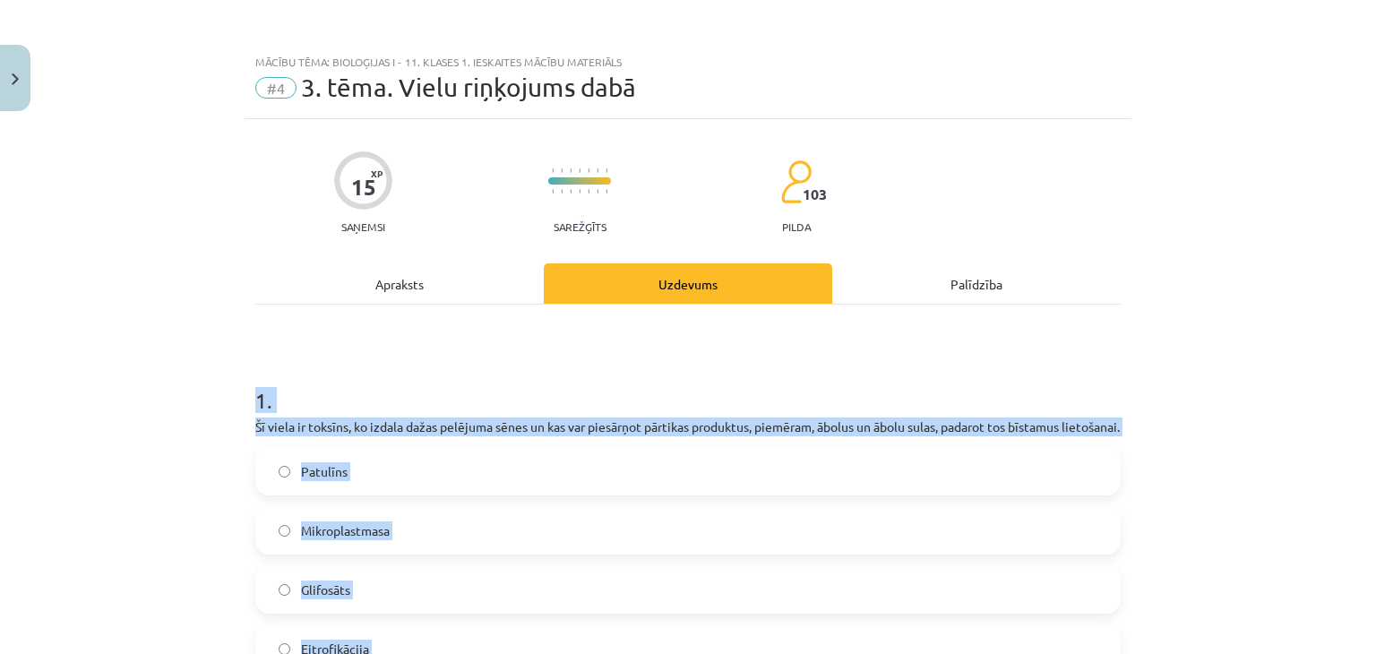
click at [355, 494] on label "Patulīns" at bounding box center [688, 471] width 862 height 45
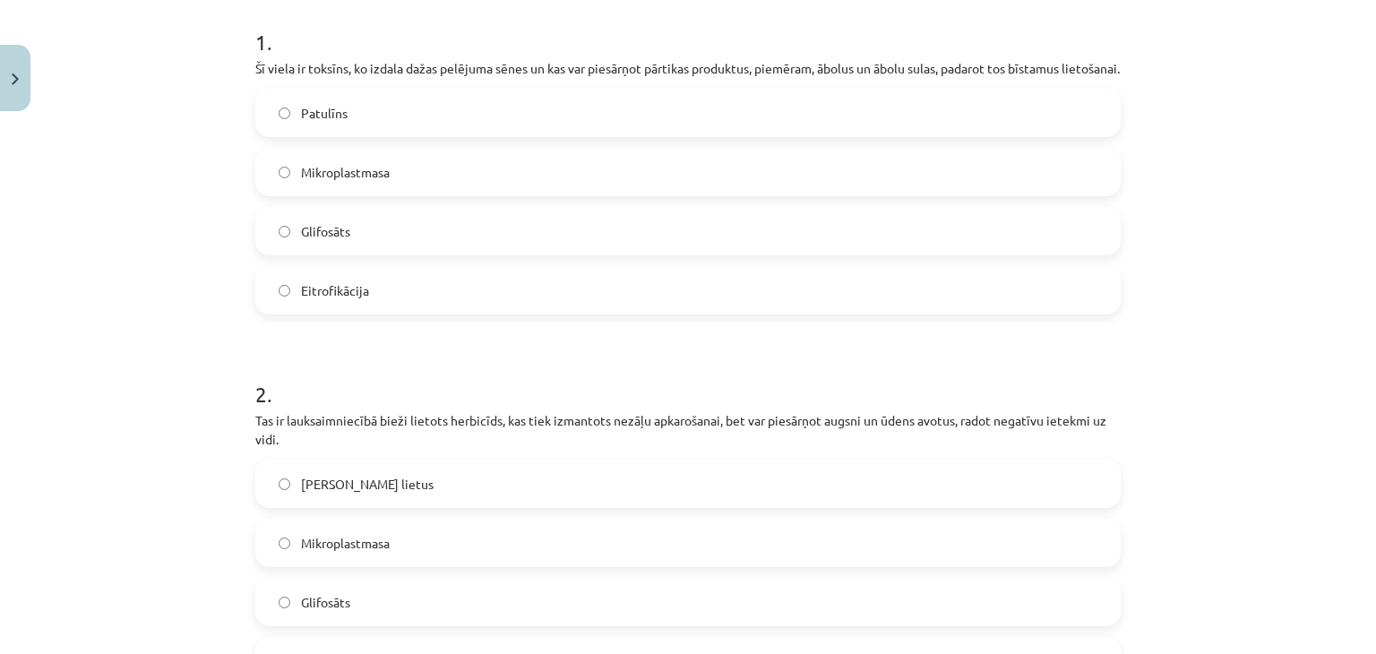
scroll to position [416, 0]
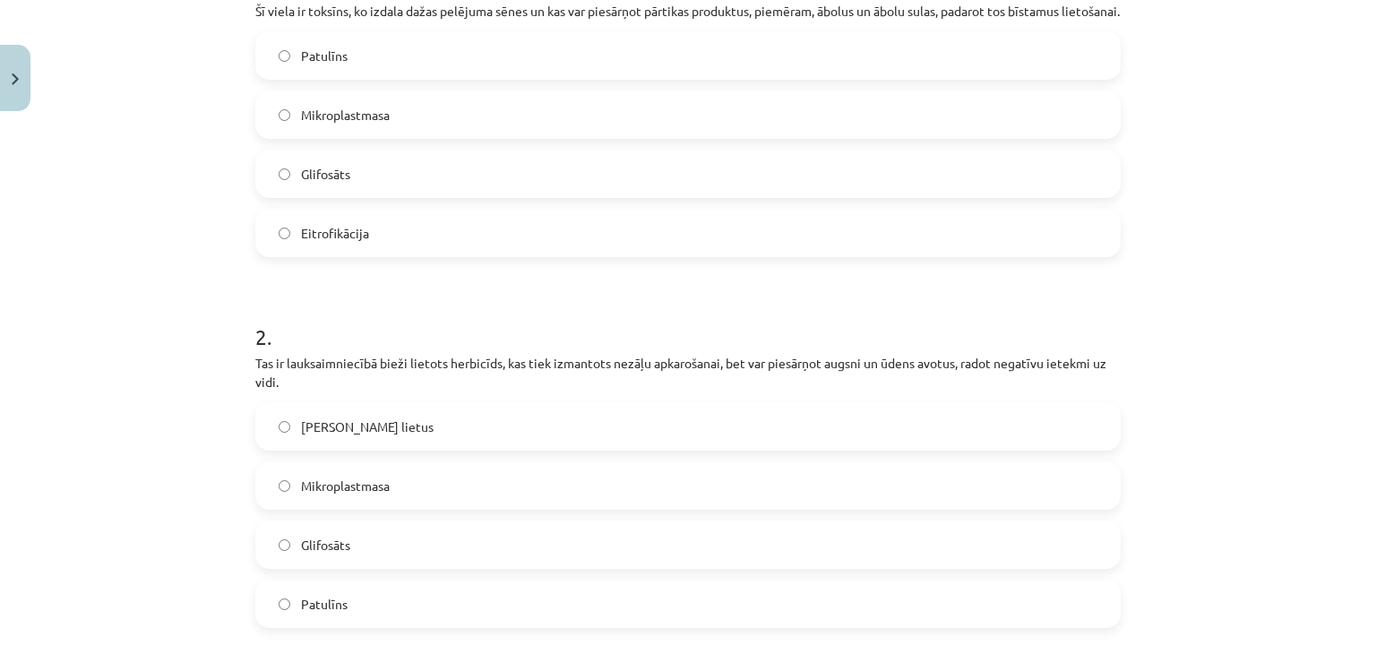
click at [301, 554] on span "Glifosāts" at bounding box center [325, 545] width 49 height 19
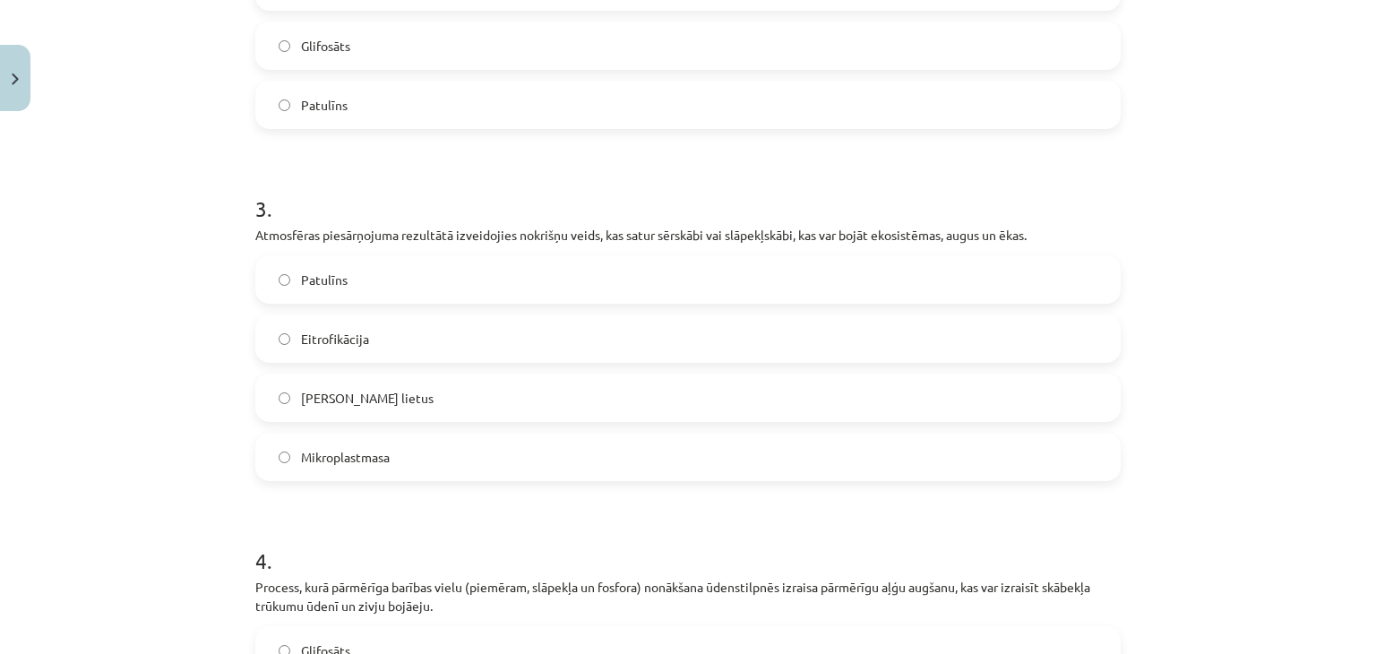
scroll to position [896, 0]
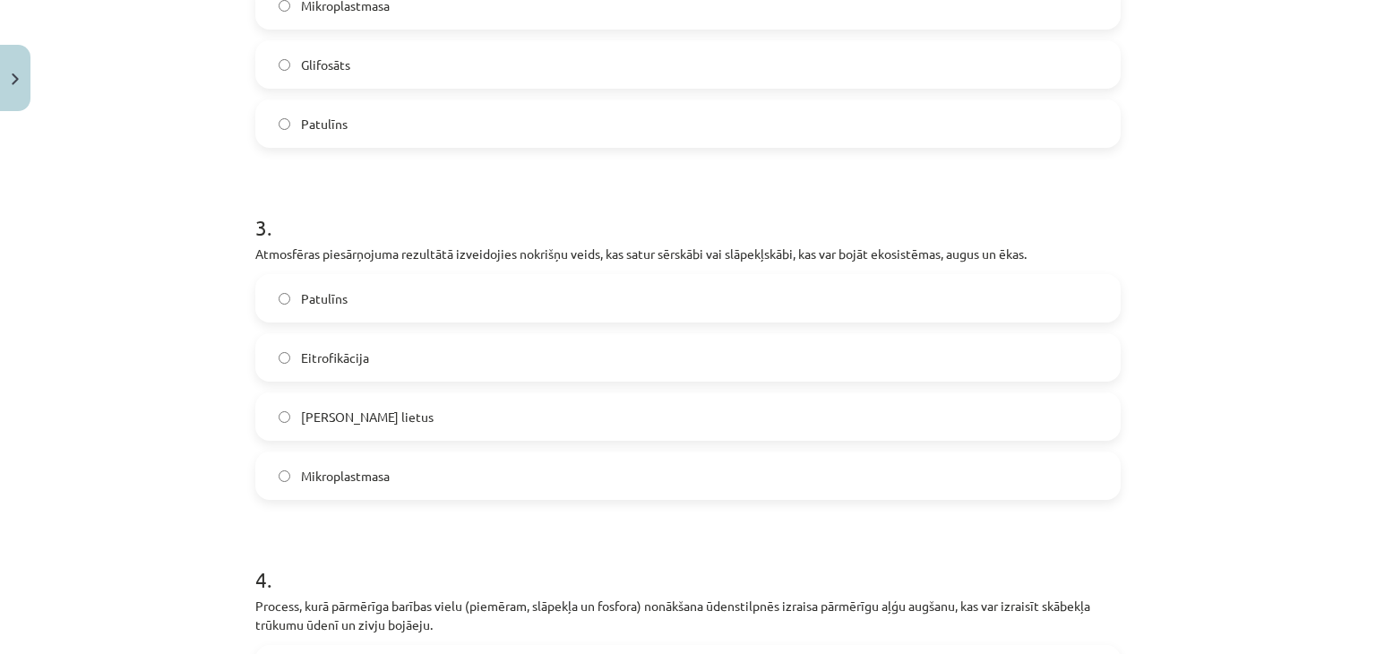
click at [330, 439] on label "Skābais lietus" at bounding box center [688, 416] width 862 height 45
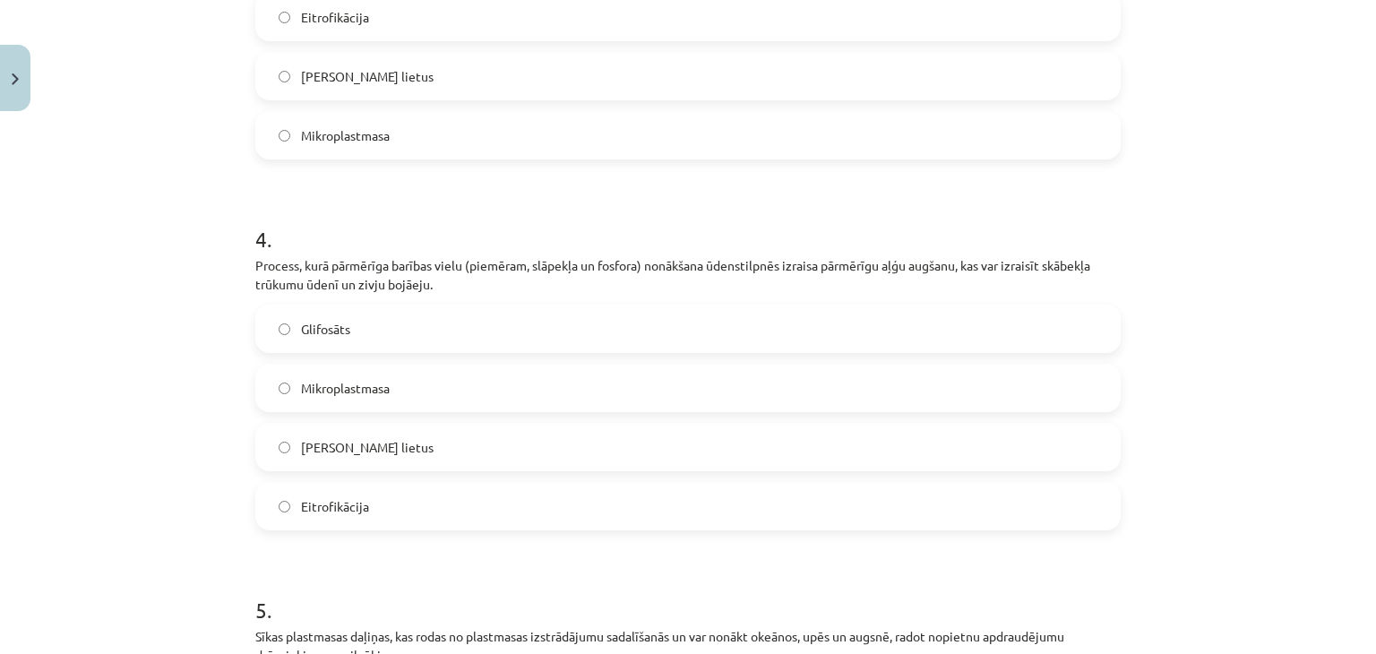
scroll to position [1408, 0]
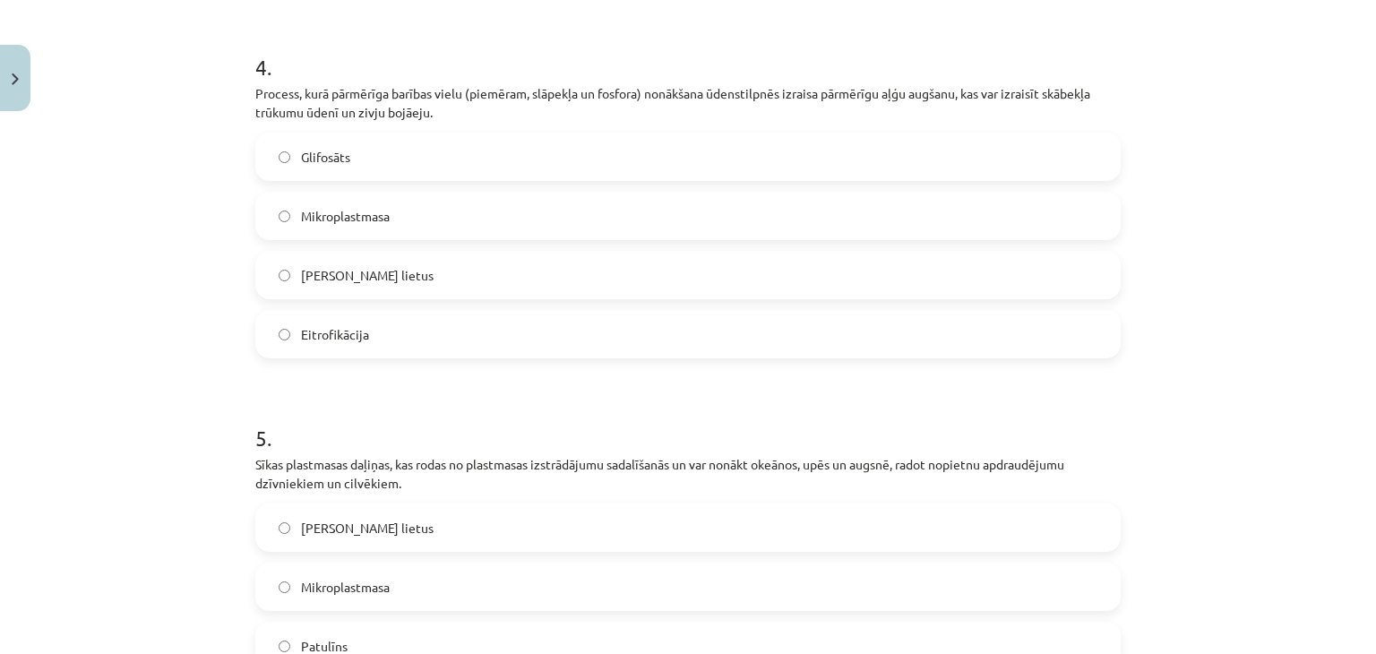
click at [355, 344] on span "Eitrofikācija" at bounding box center [335, 334] width 68 height 19
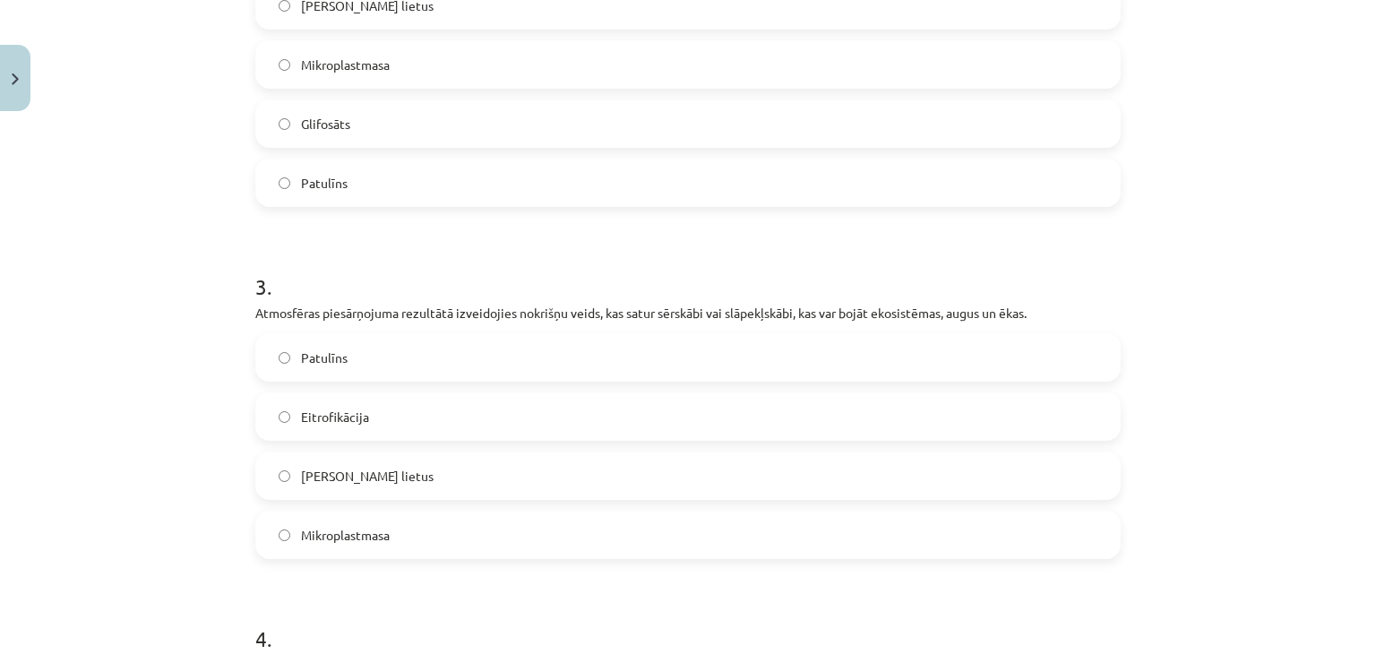
scroll to position [1709, 0]
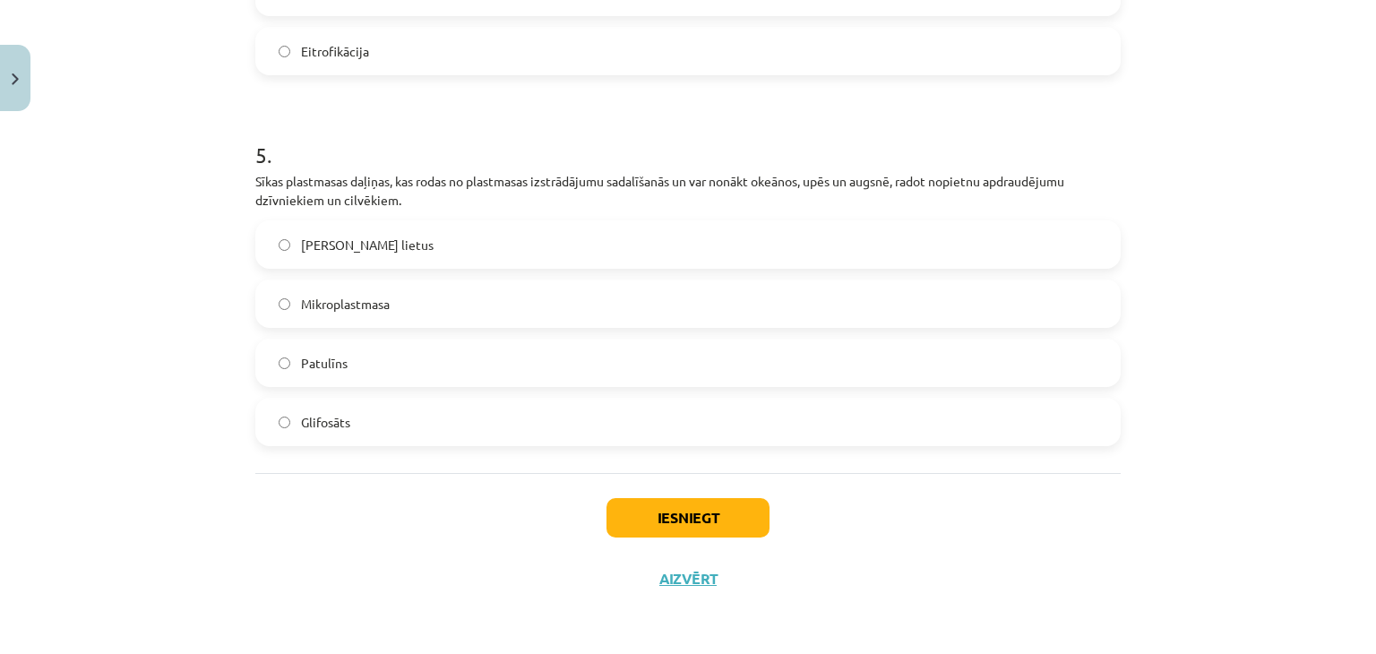
click at [443, 295] on label "Mikroplastmasa" at bounding box center [688, 303] width 862 height 45
click at [697, 516] on button "Iesniegt" at bounding box center [687, 517] width 163 height 39
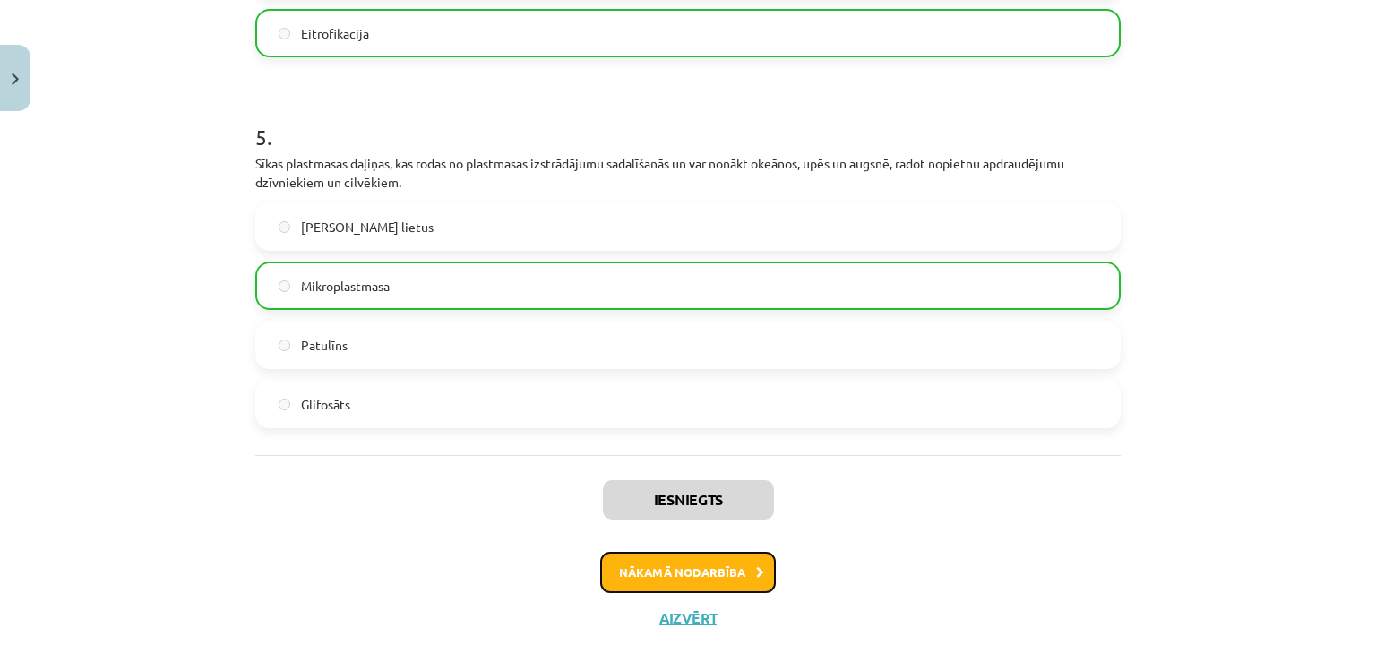
click at [670, 581] on button "Nākamā nodarbība" at bounding box center [688, 572] width 176 height 41
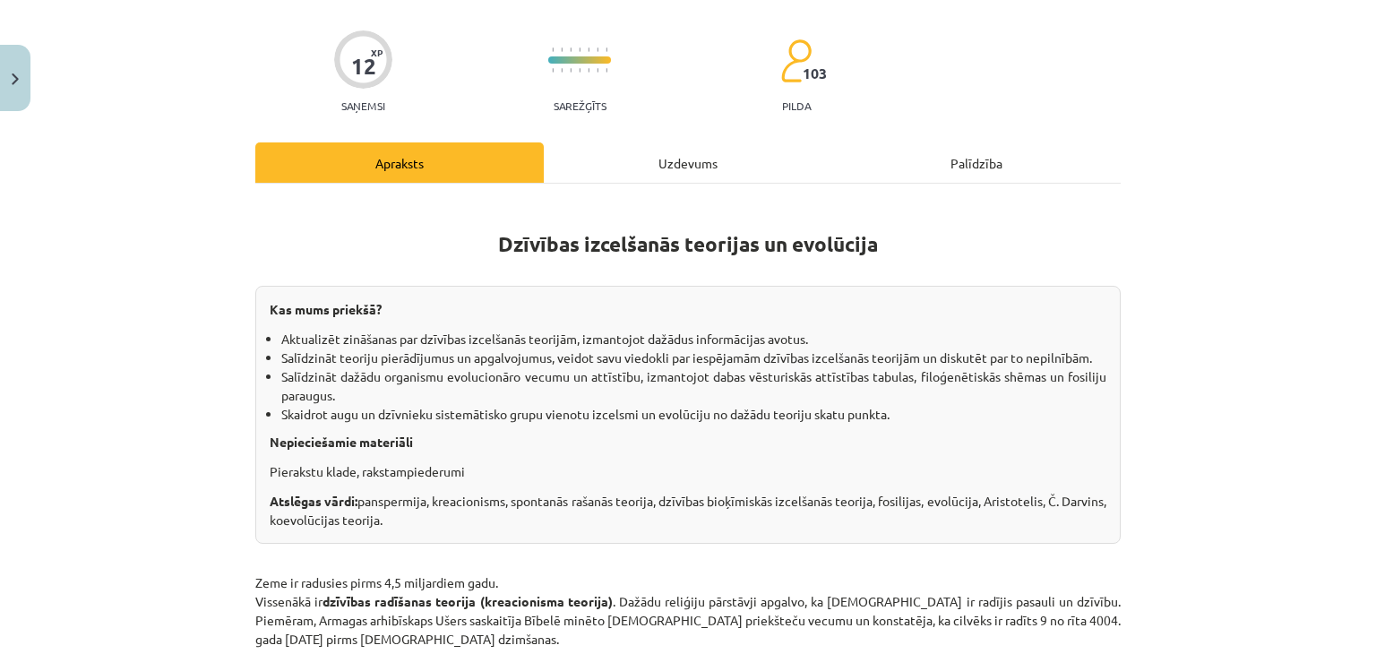
scroll to position [45, 0]
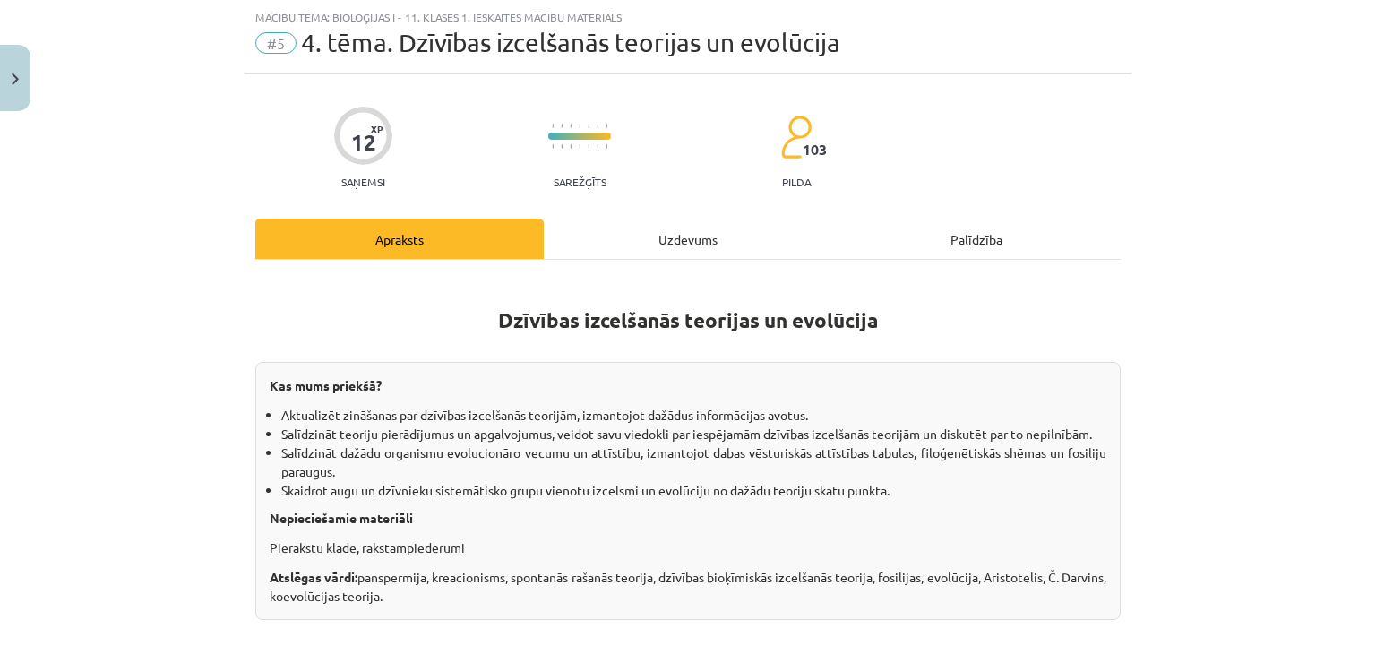
click at [649, 232] on div "Uzdevums" at bounding box center [688, 239] width 288 height 40
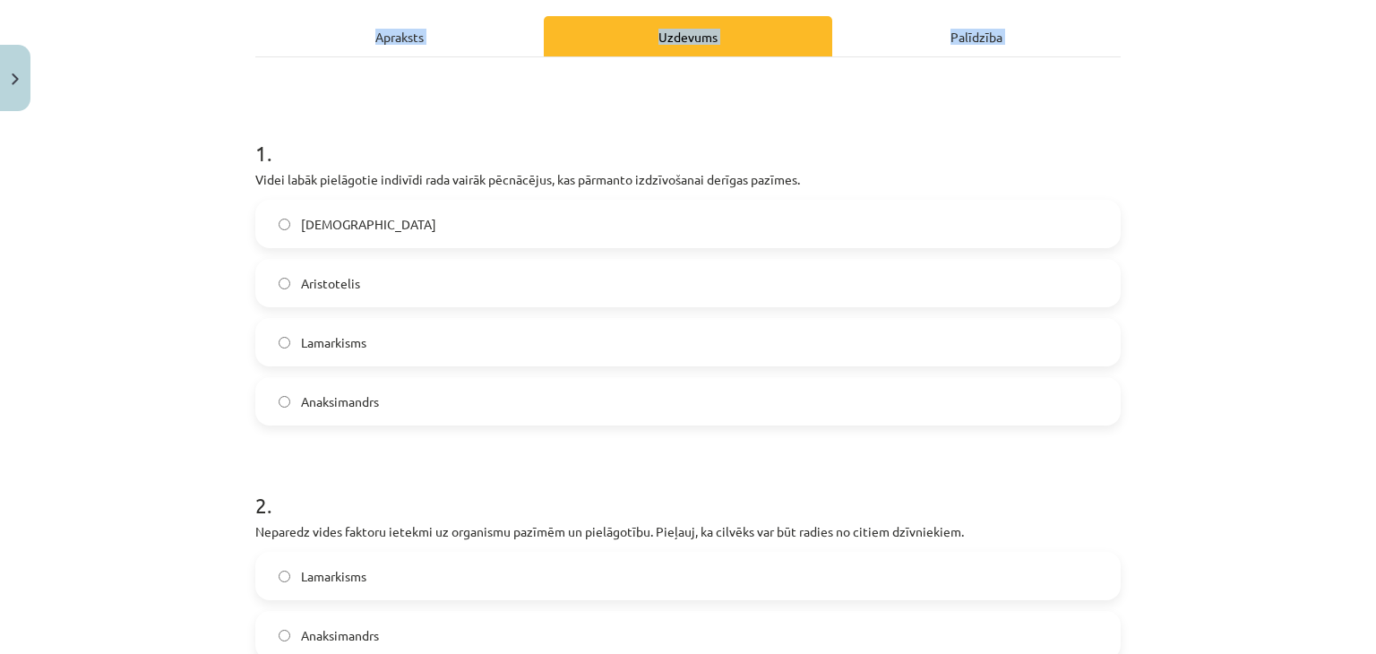
scroll to position [931, 0]
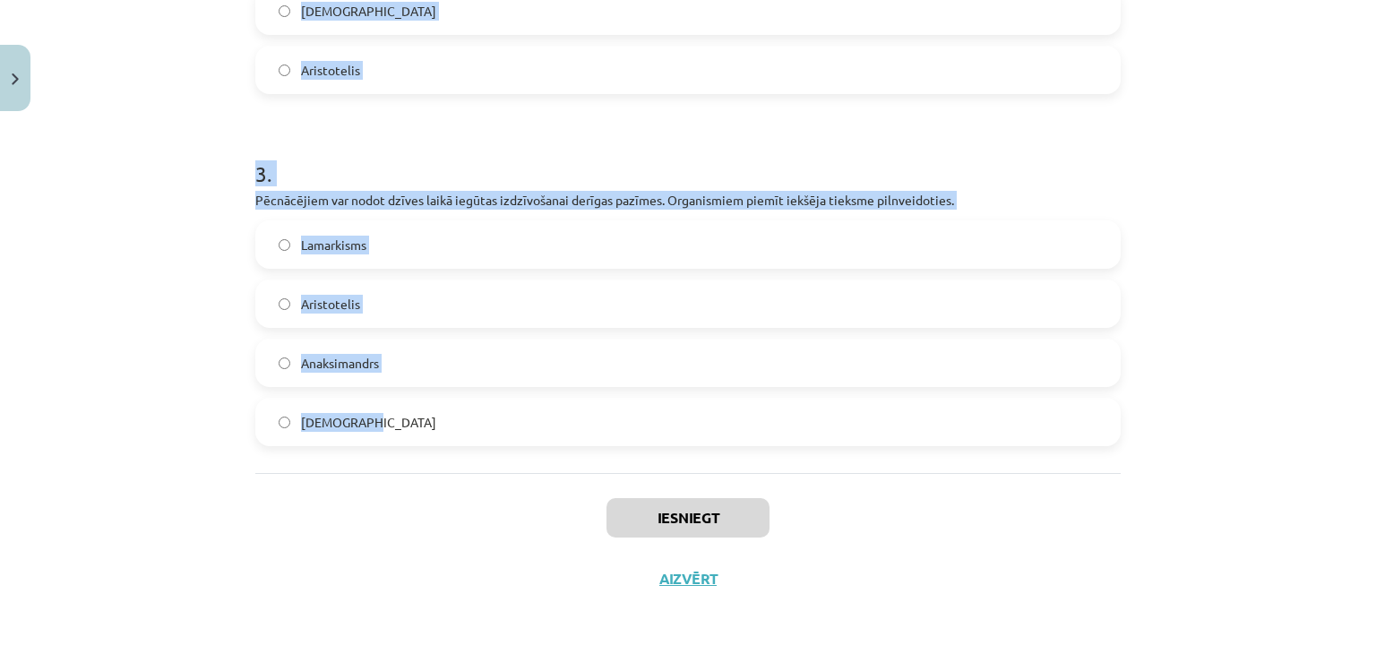
drag, startPoint x: 244, startPoint y: 345, endPoint x: 499, endPoint y: 416, distance: 264.9
copy form "1 . Videi labāk pielāgotie indivīdi rada vairāk pēcnācējus, kas pārmanto izdzīv…"
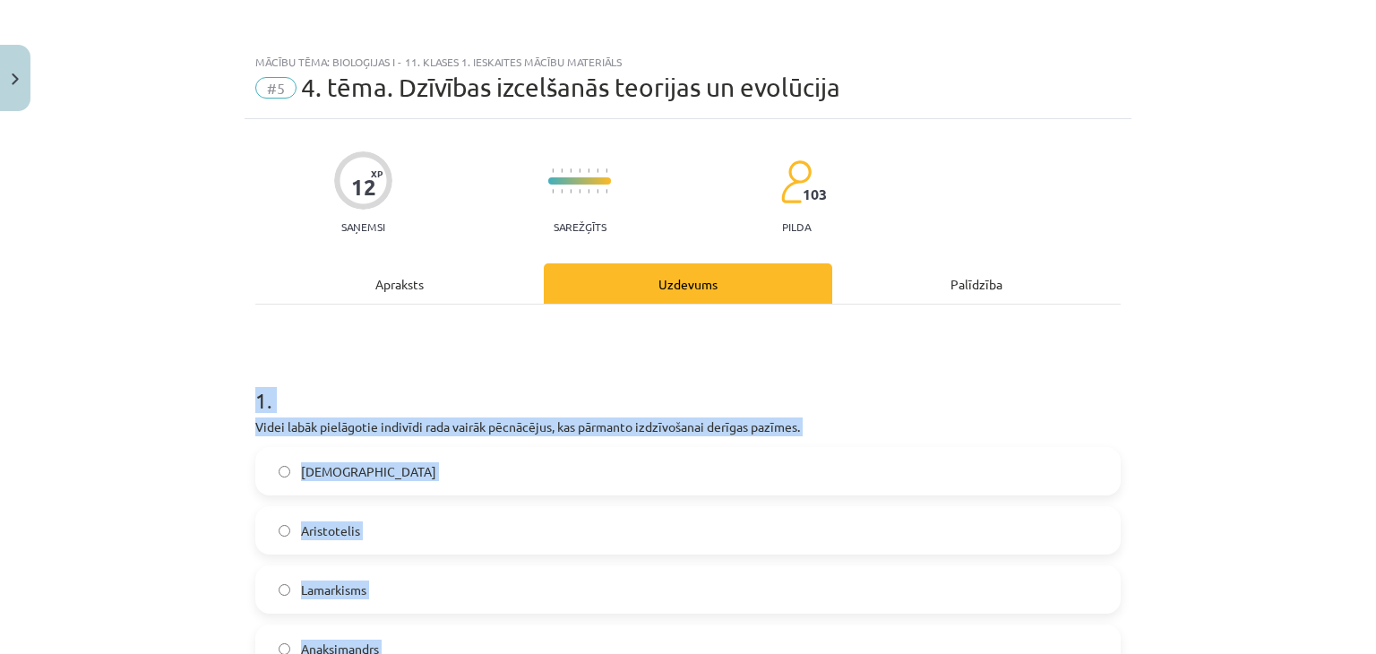
click at [365, 463] on label "Darvinisms" at bounding box center [688, 471] width 862 height 45
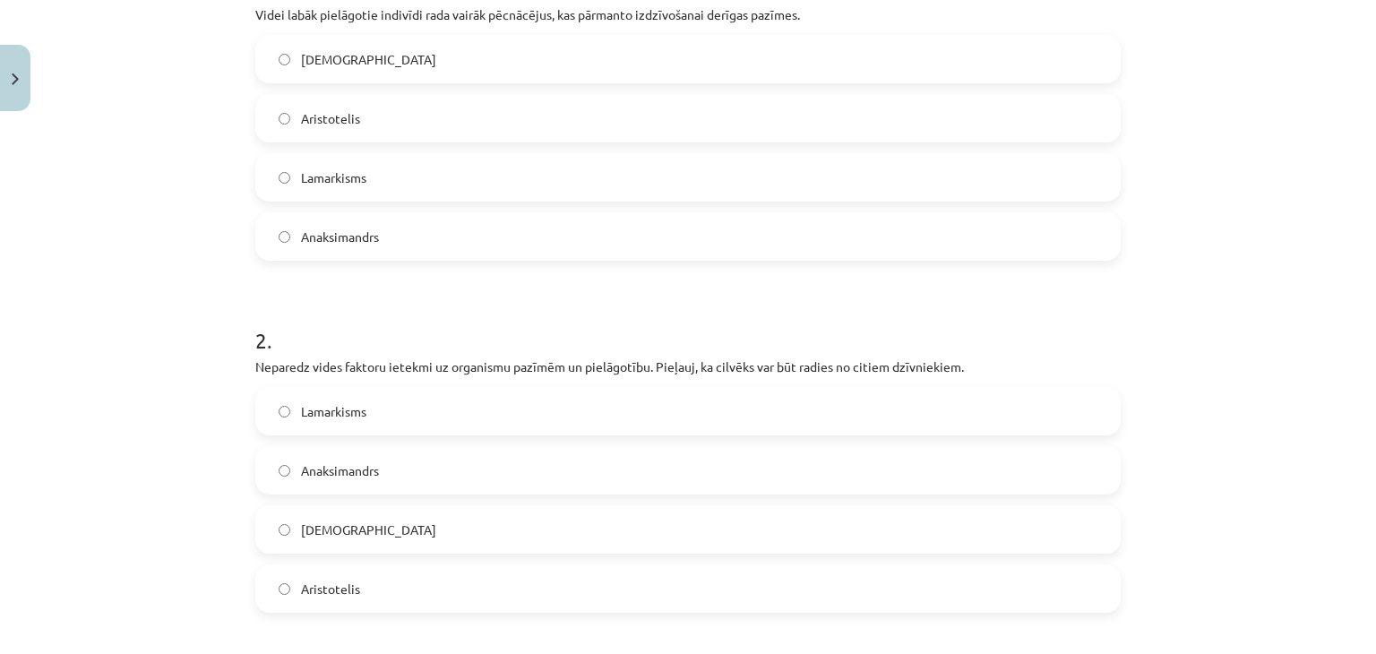
scroll to position [502, 0]
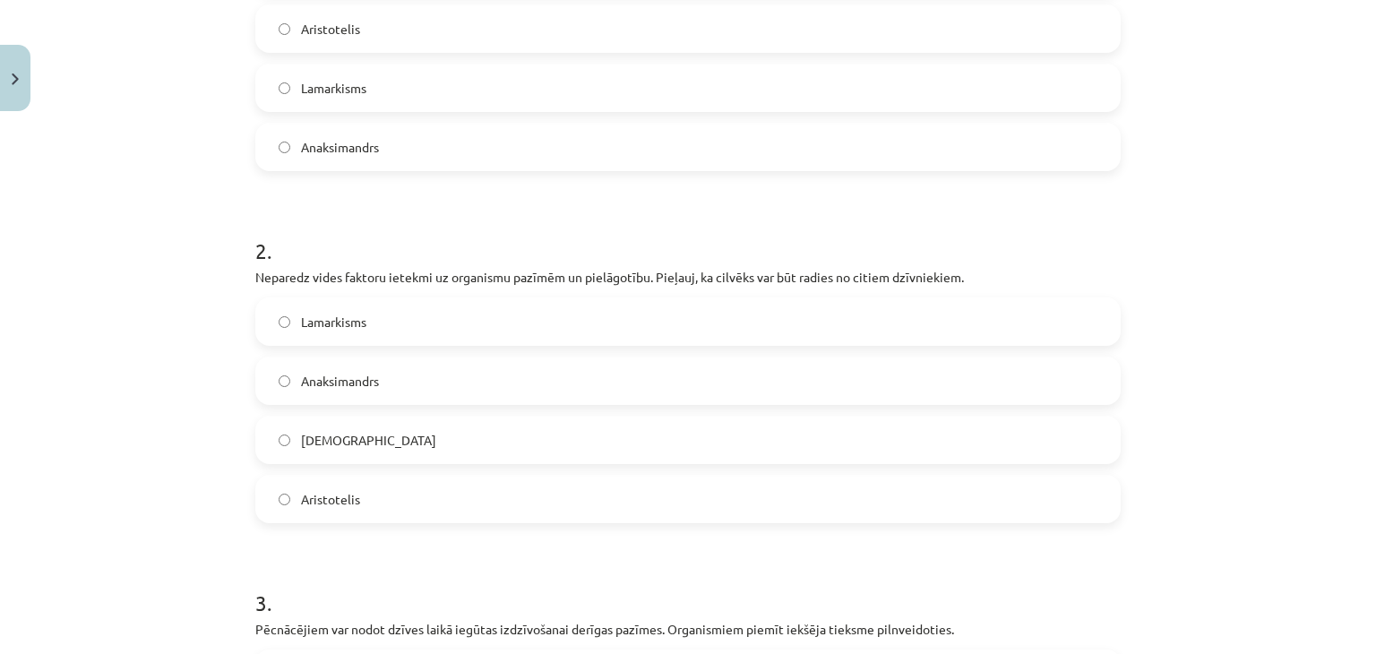
click at [326, 331] on label "Lamarkisms" at bounding box center [688, 321] width 862 height 45
click at [355, 377] on span "Anaksimandrs" at bounding box center [340, 381] width 78 height 19
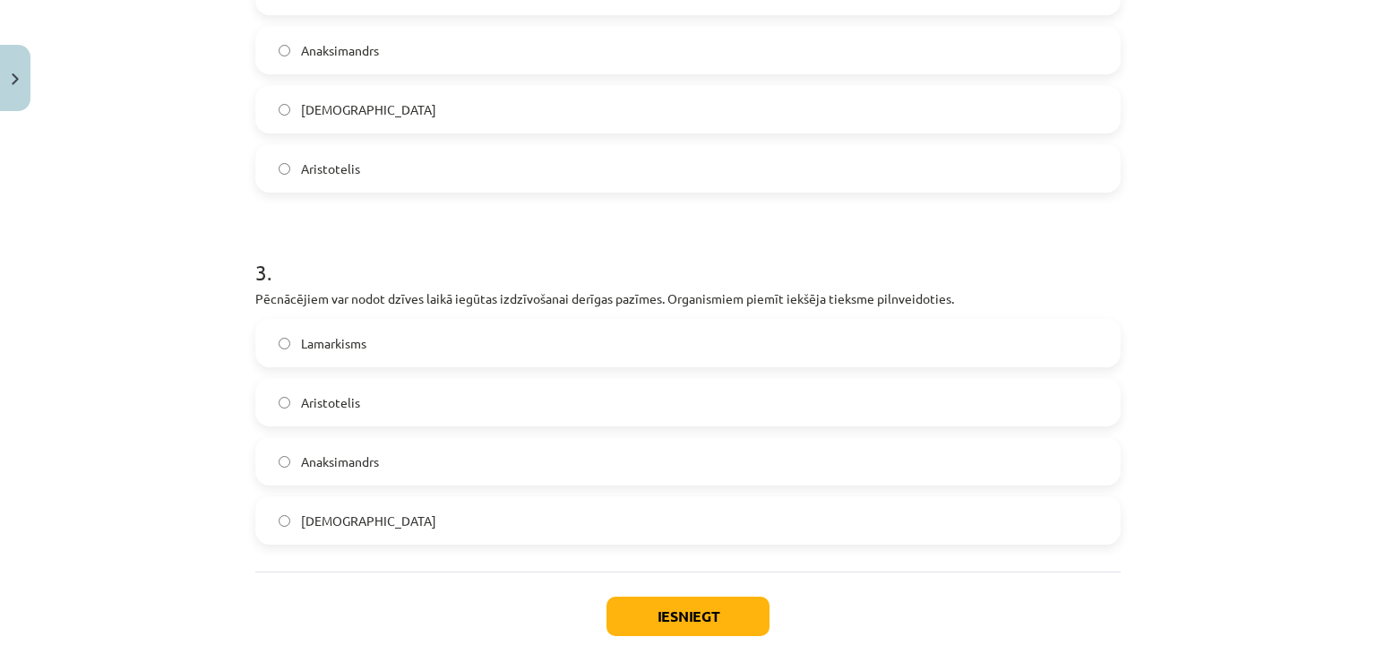
scroll to position [840, 0]
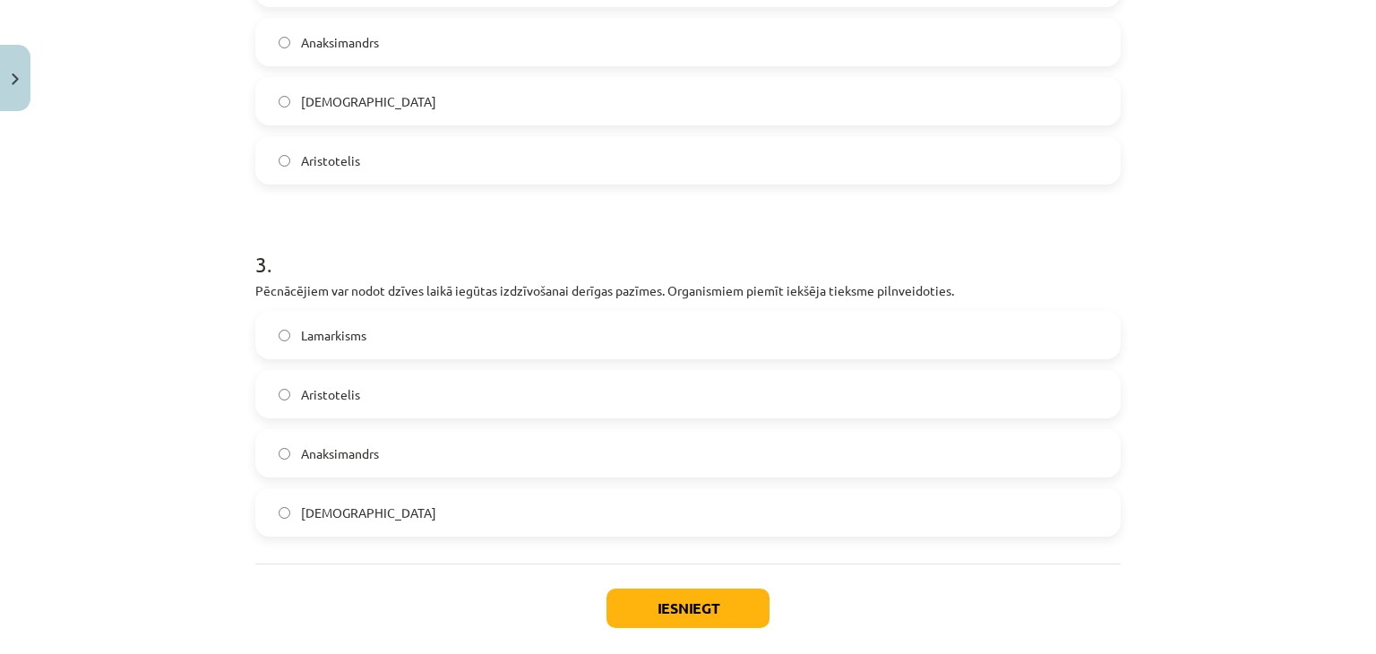
click at [405, 329] on label "Lamarkisms" at bounding box center [688, 335] width 862 height 45
click at [720, 620] on button "Iesniegt" at bounding box center [687, 607] width 163 height 39
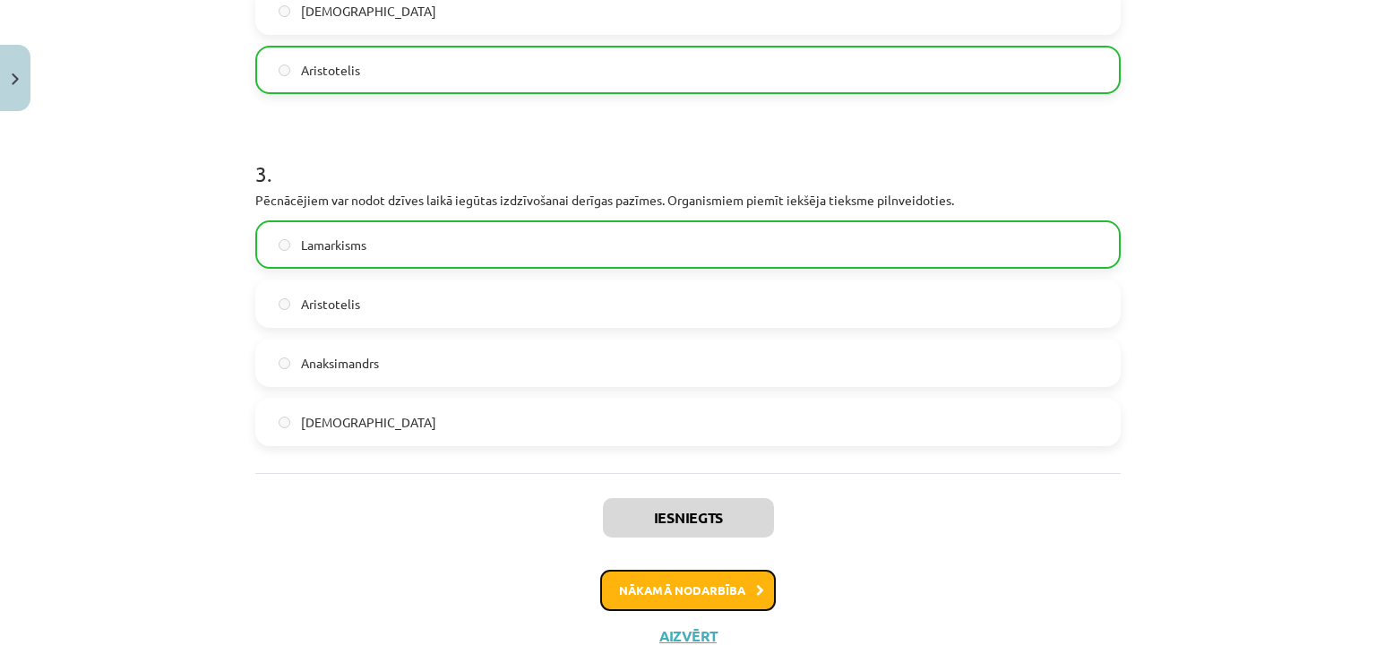
click at [698, 579] on button "Nākamā nodarbība" at bounding box center [688, 590] width 176 height 41
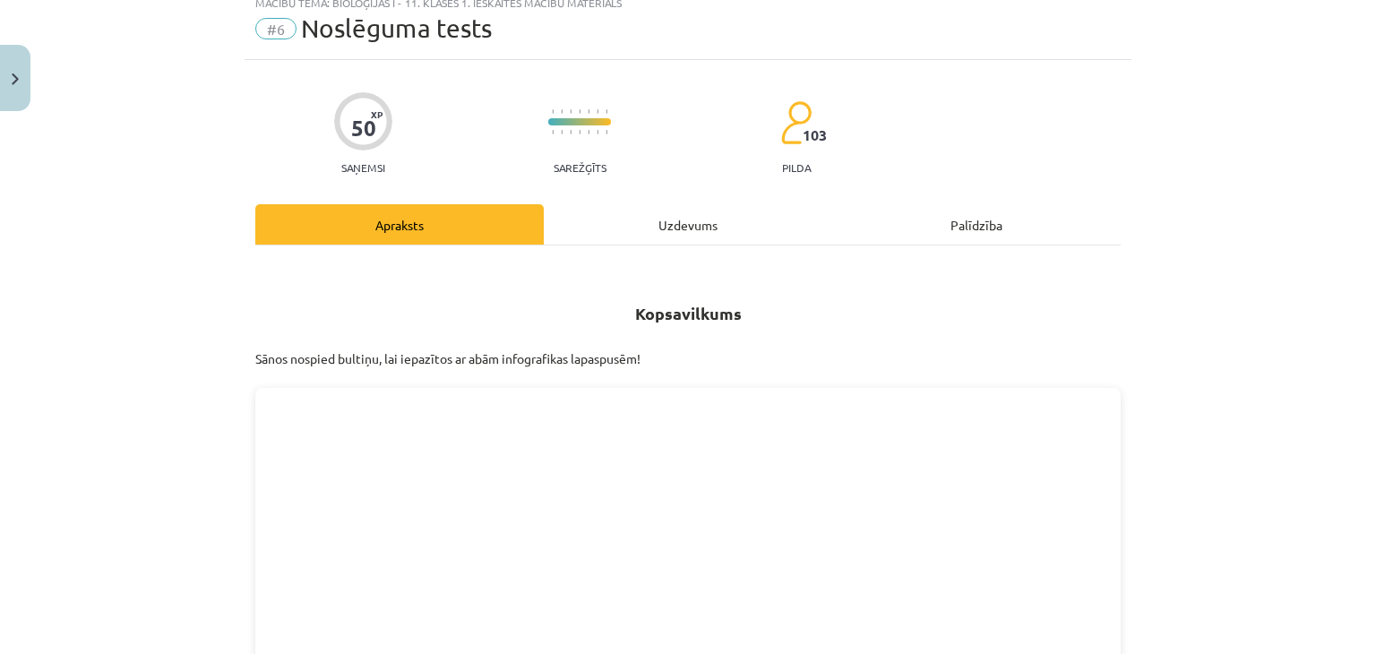
scroll to position [45, 0]
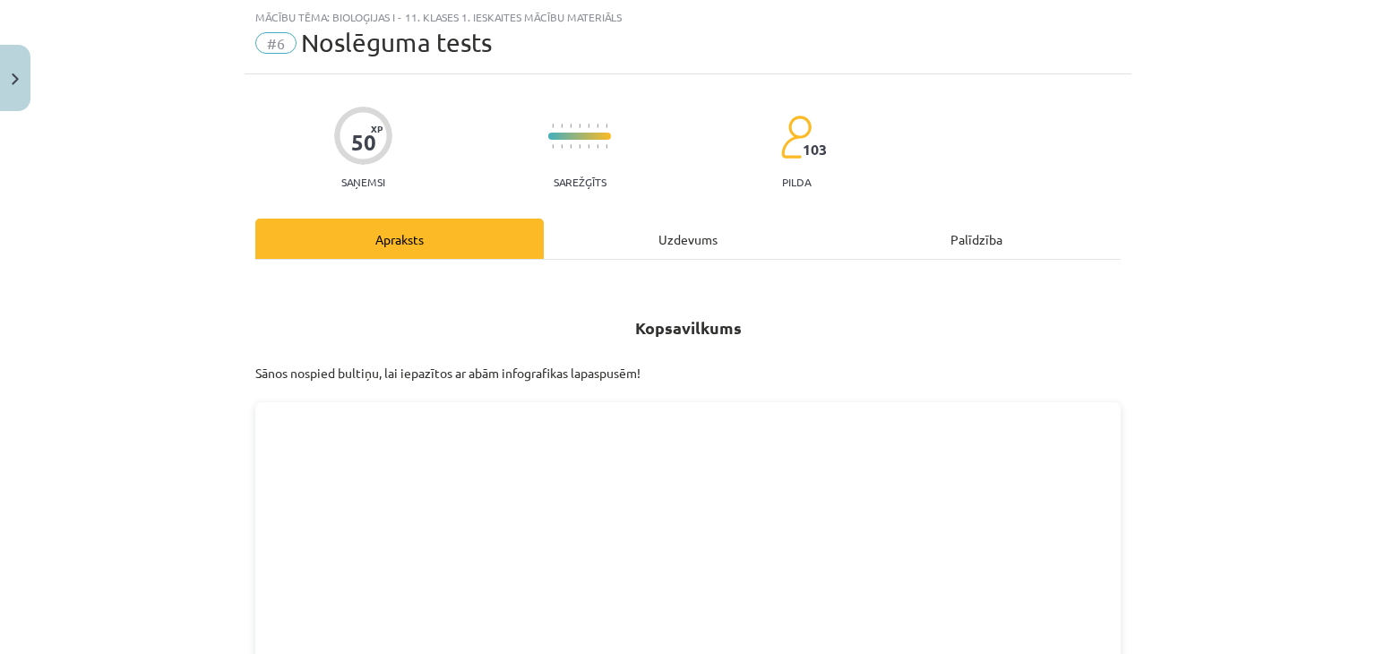
click at [652, 247] on div "Uzdevums" at bounding box center [688, 239] width 288 height 40
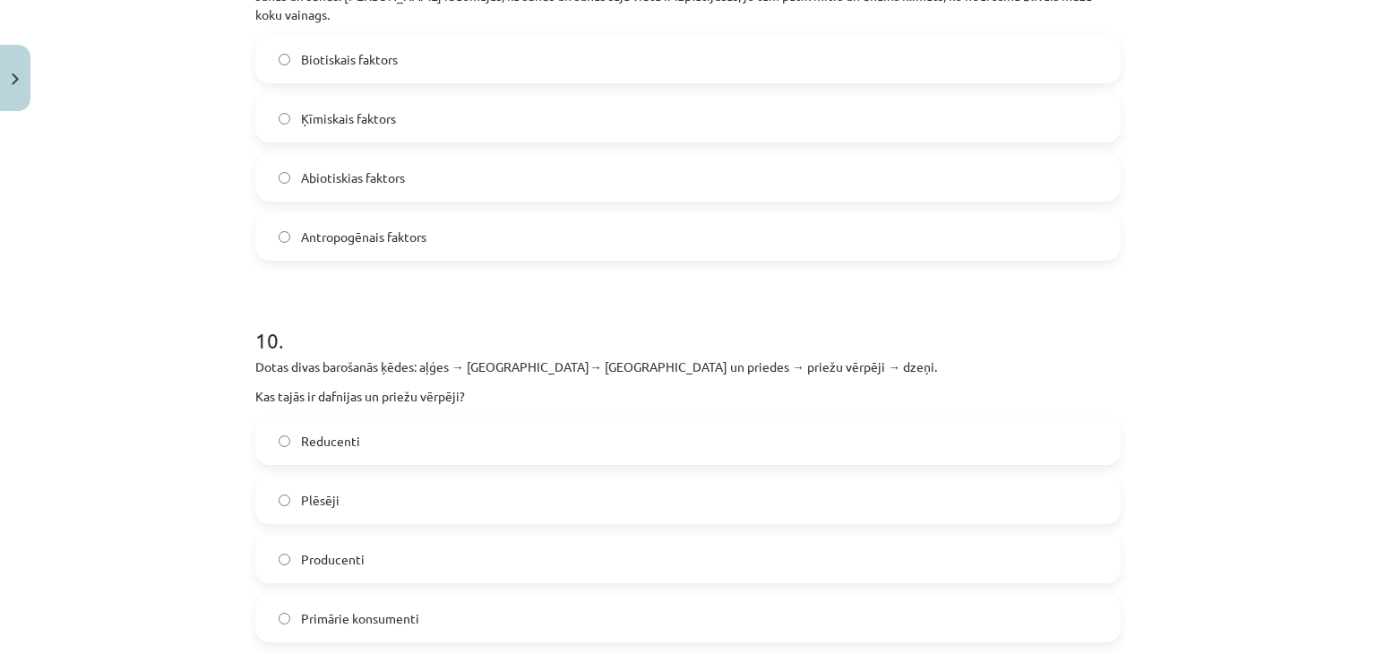
scroll to position [3555, 0]
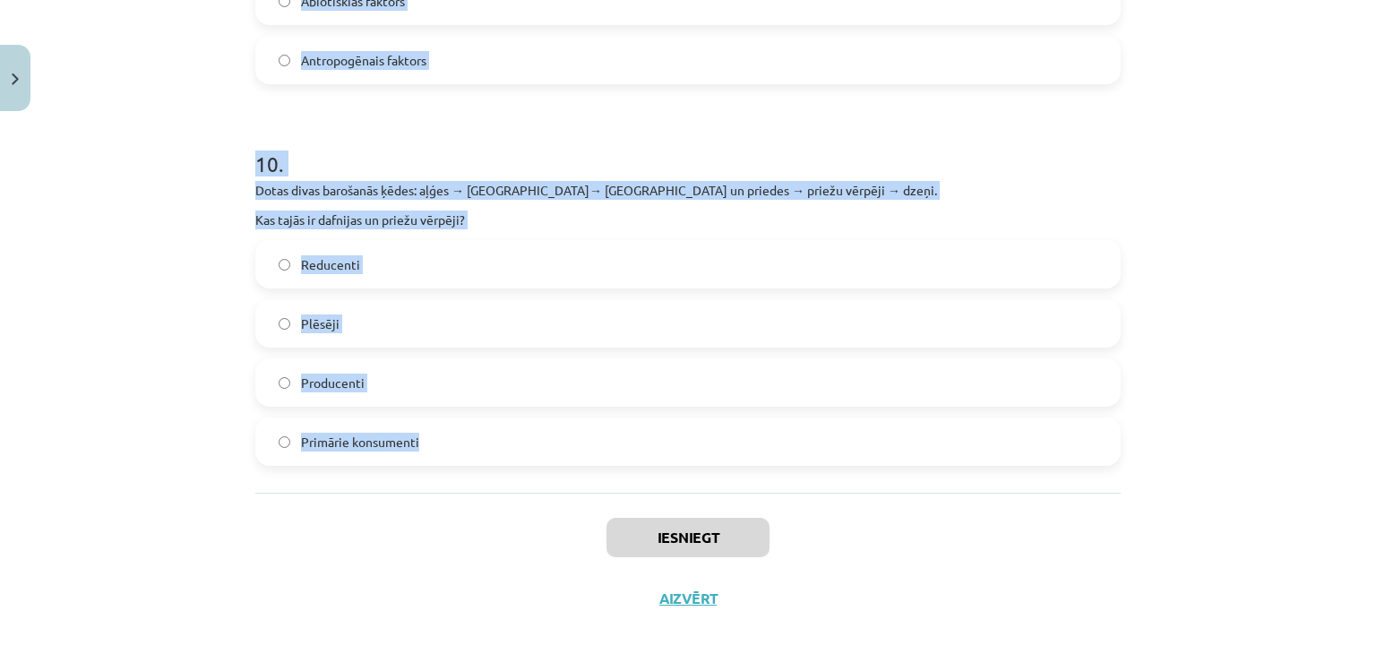
drag, startPoint x: 247, startPoint y: 350, endPoint x: 549, endPoint y: 432, distance: 312.7
copy form "1 . Māras ciematā uzcēla jaunu rūpnīcu, kas ražoja ķīmiskos produktus. Drīz vie…"
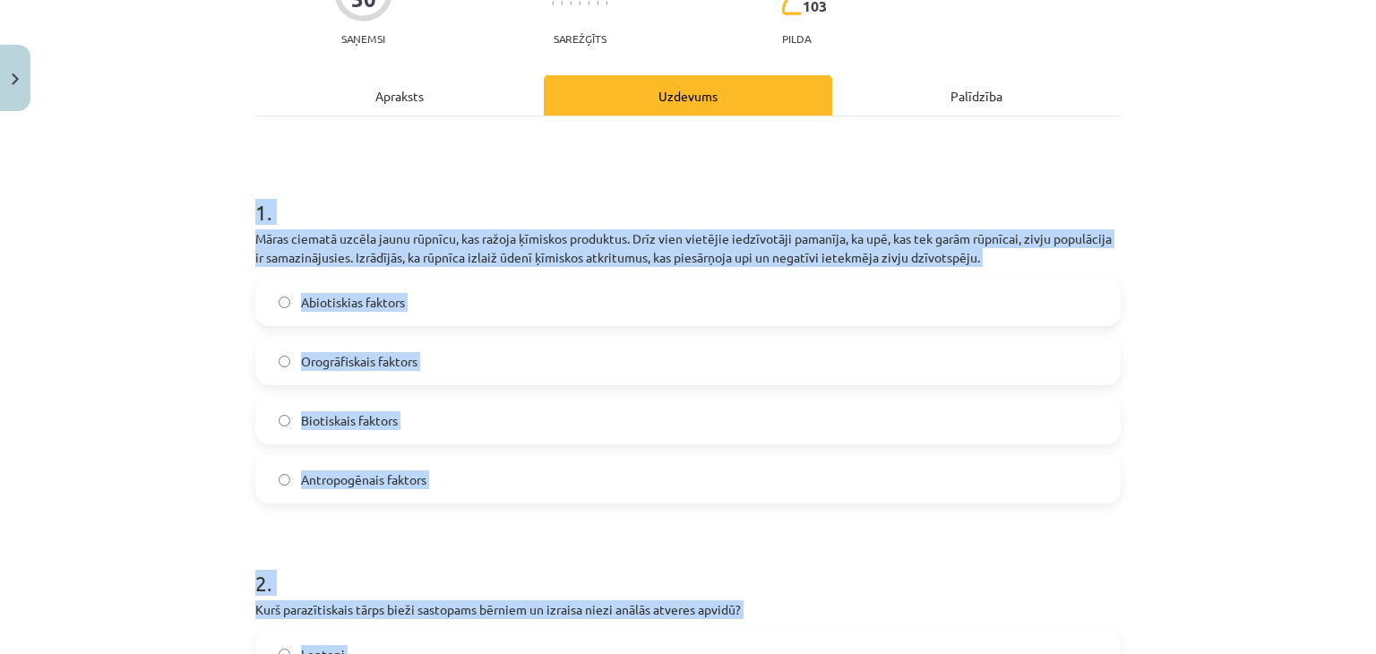
scroll to position [222, 0]
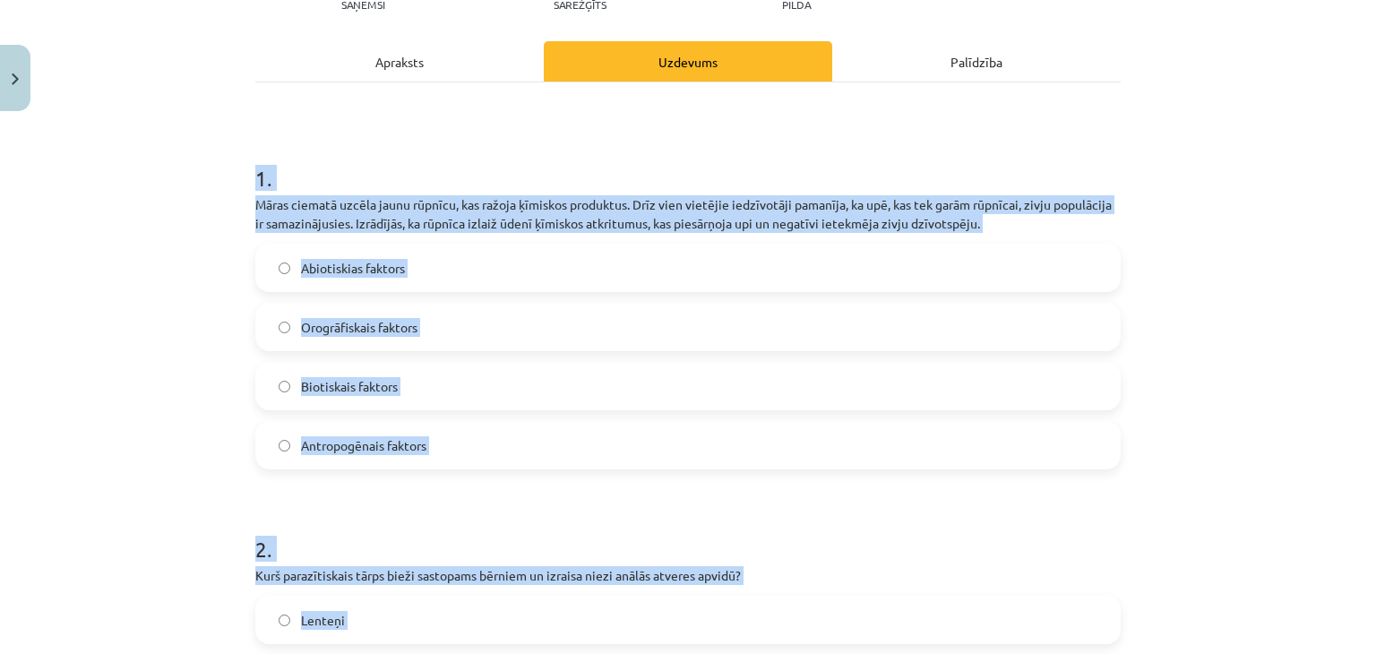
click at [339, 456] on label "Antropogēnais faktors" at bounding box center [688, 445] width 862 height 45
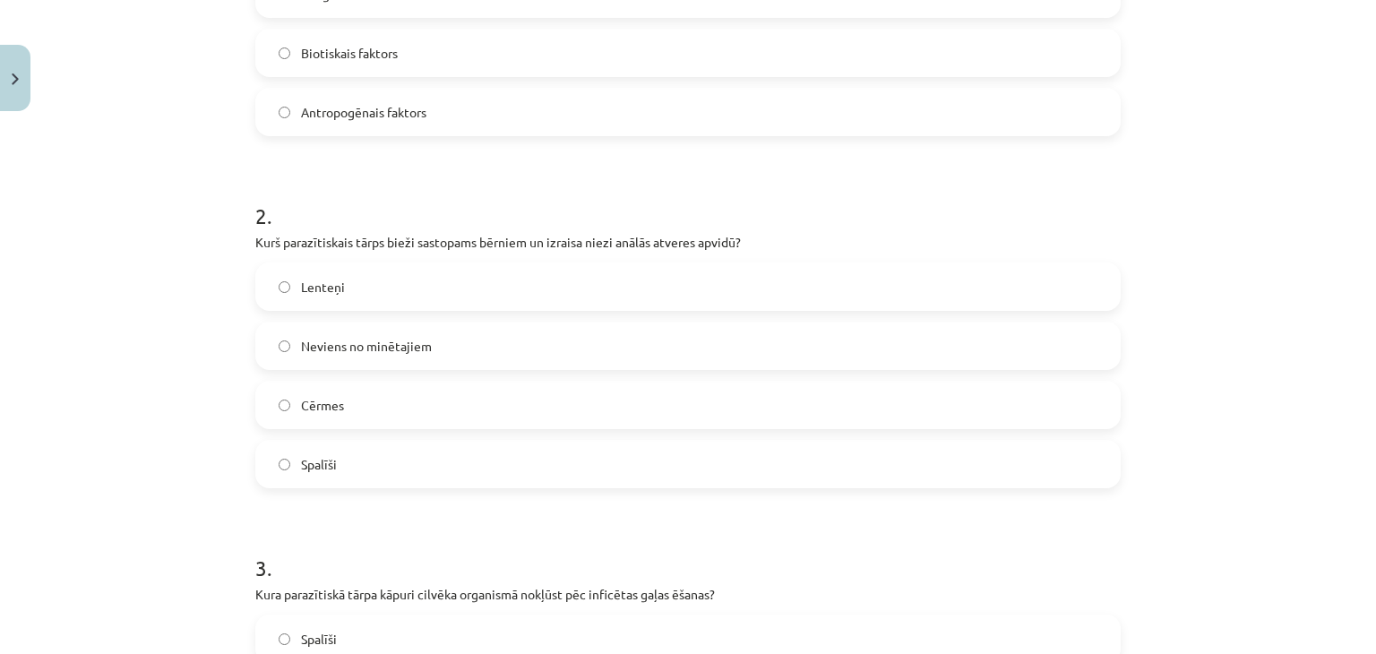
scroll to position [649, 0]
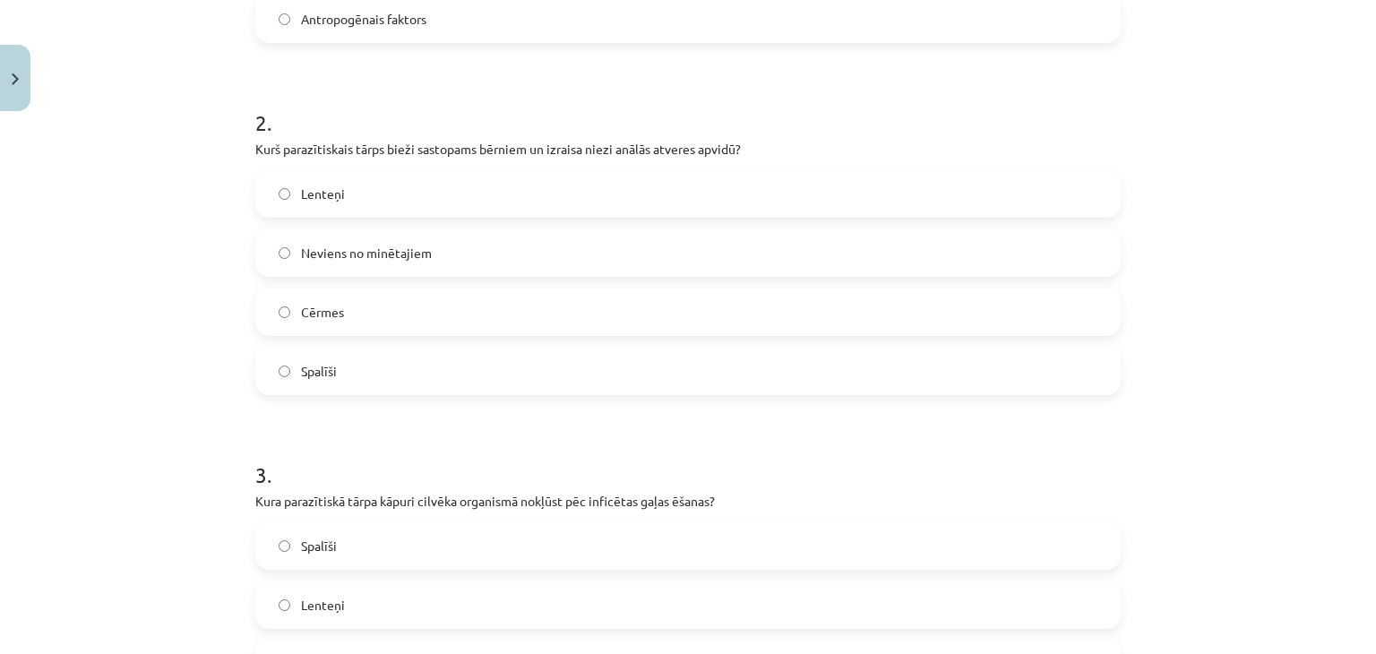
click at [428, 386] on label "Spalīši" at bounding box center [688, 370] width 862 height 45
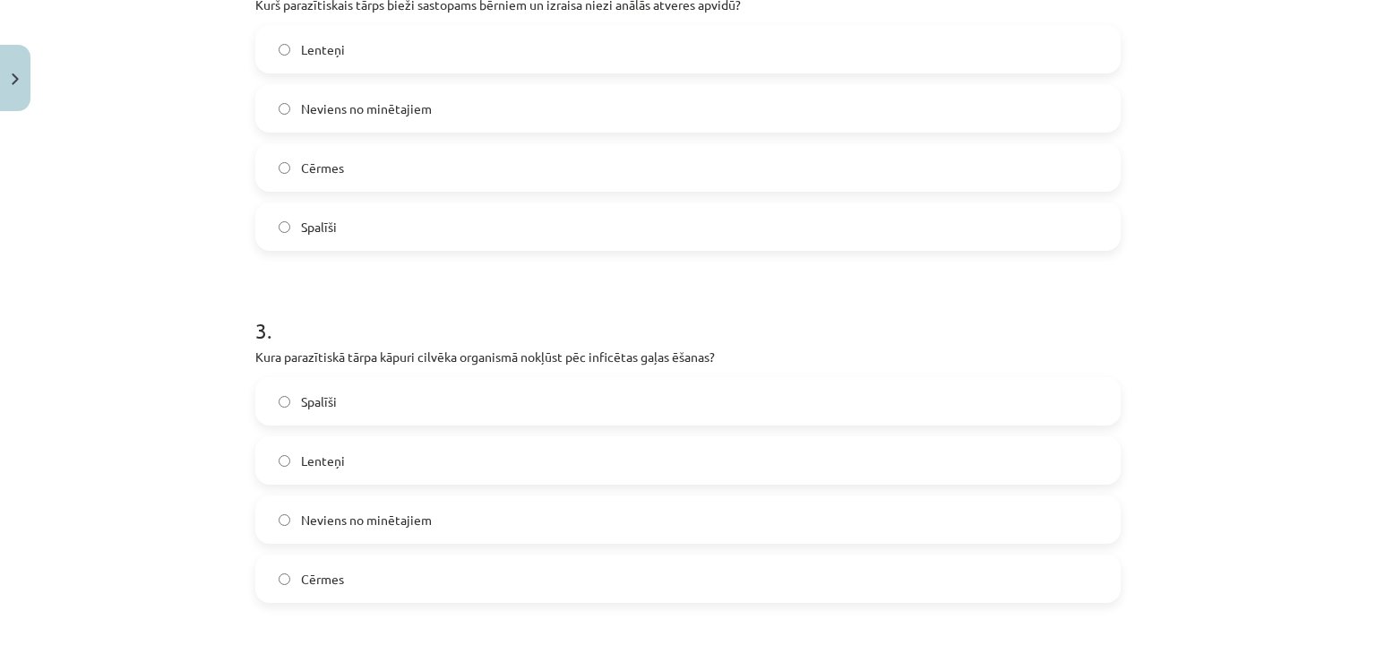
scroll to position [977, 0]
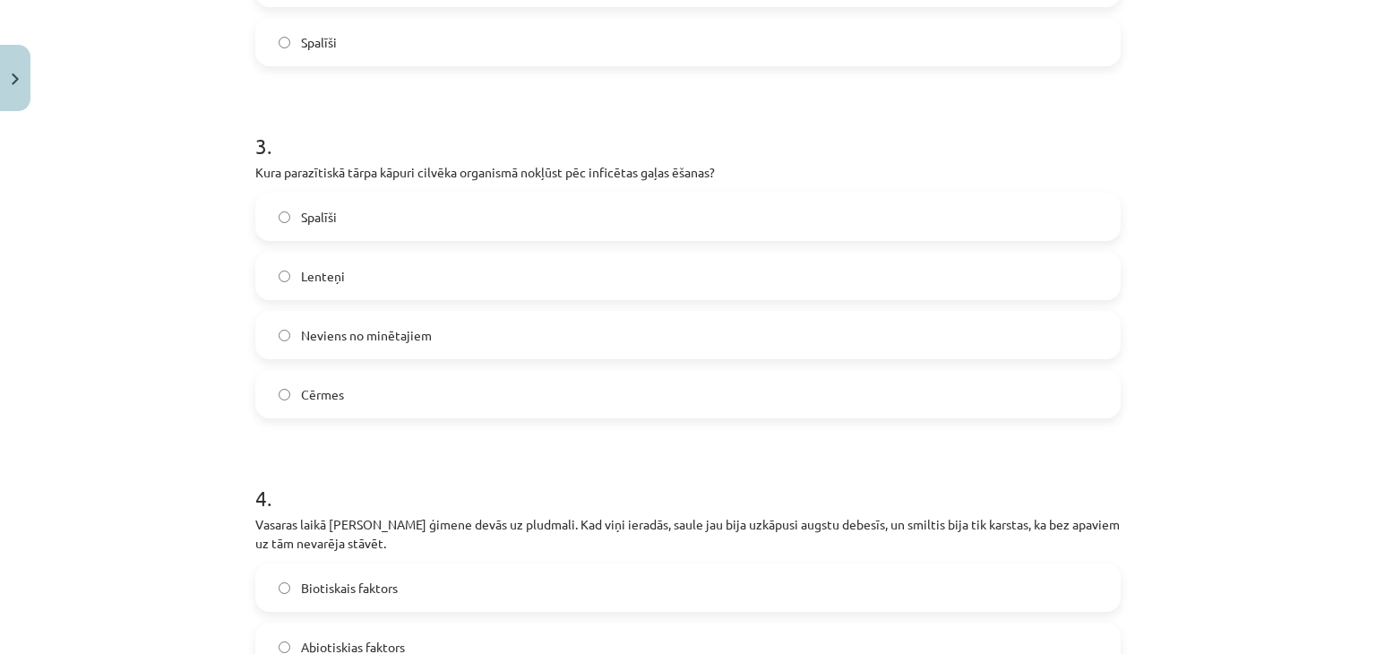
click at [535, 277] on label "Lenteņi" at bounding box center [688, 275] width 862 height 45
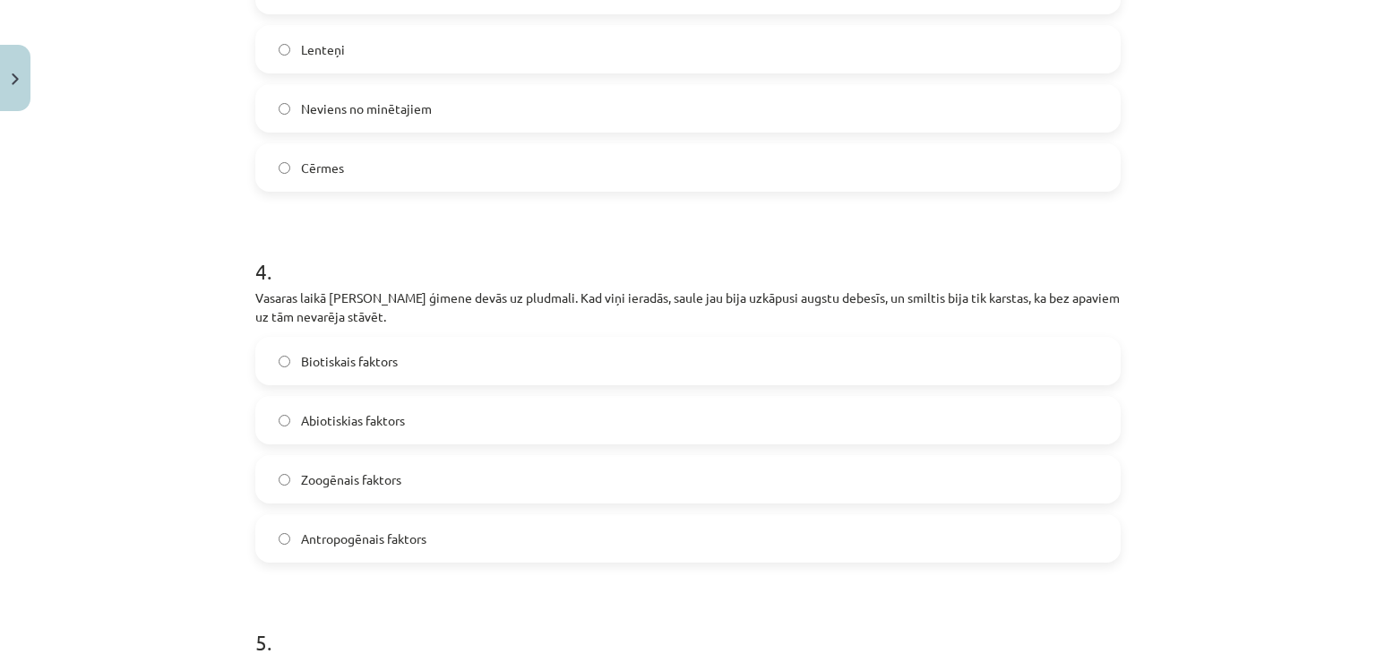
scroll to position [1277, 0]
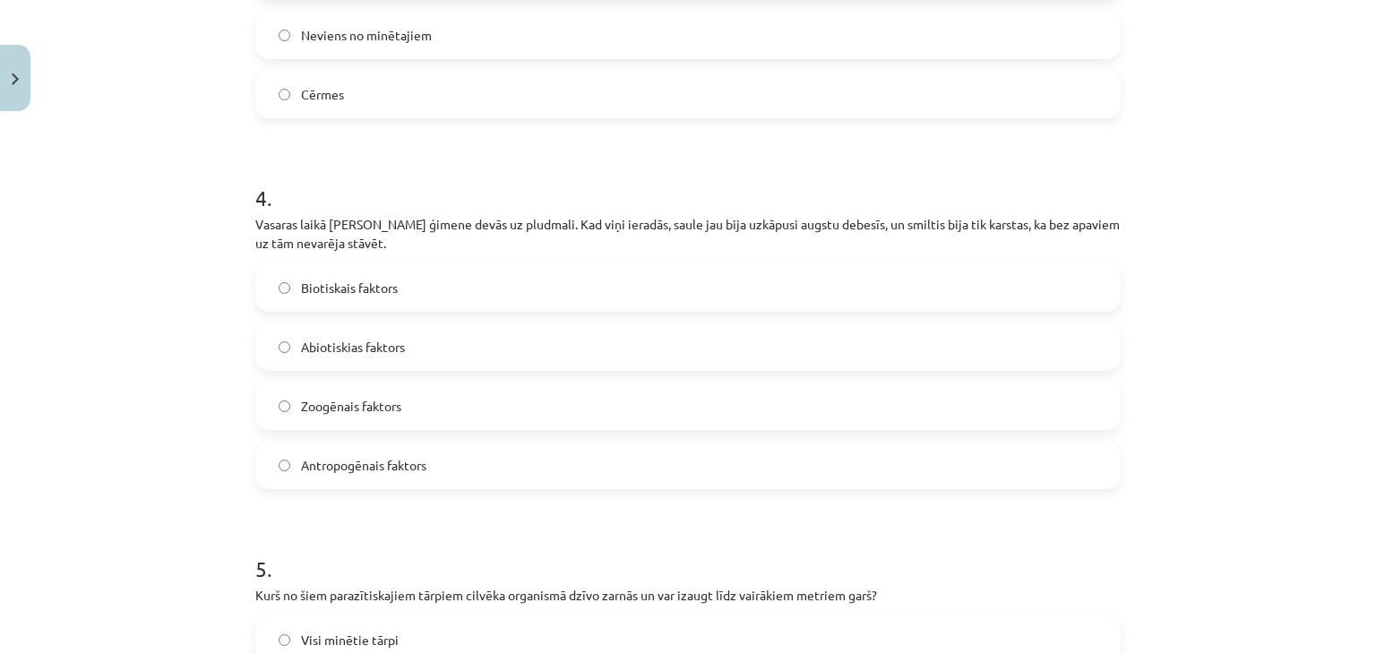
click at [322, 352] on span "Abiotiskias faktors" at bounding box center [353, 347] width 104 height 19
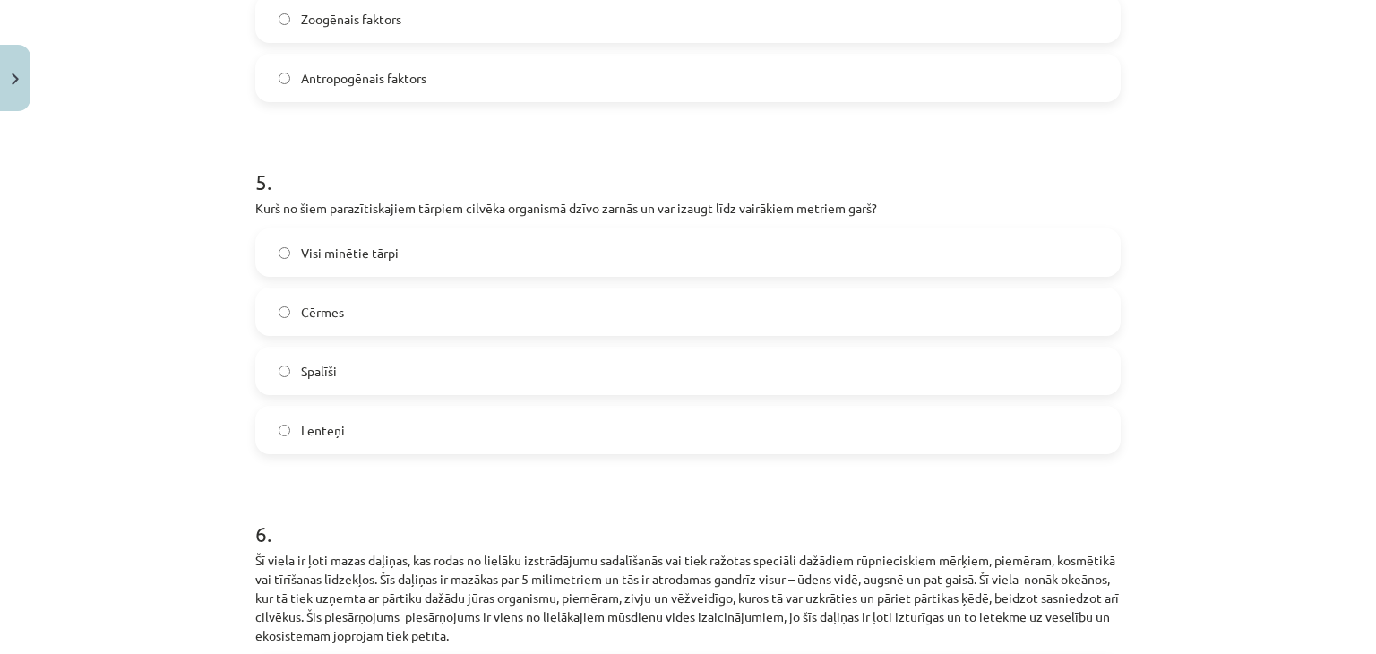
click at [361, 420] on label "Lenteņi" at bounding box center [688, 430] width 862 height 45
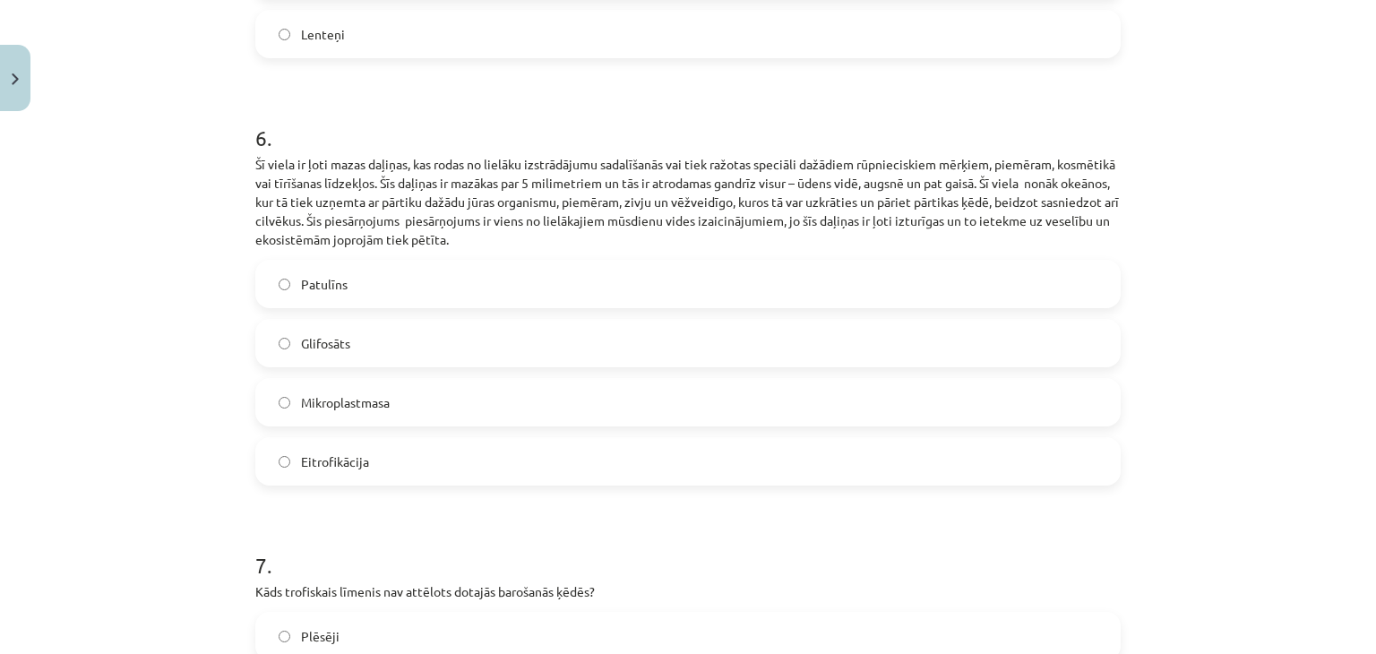
scroll to position [2046, 0]
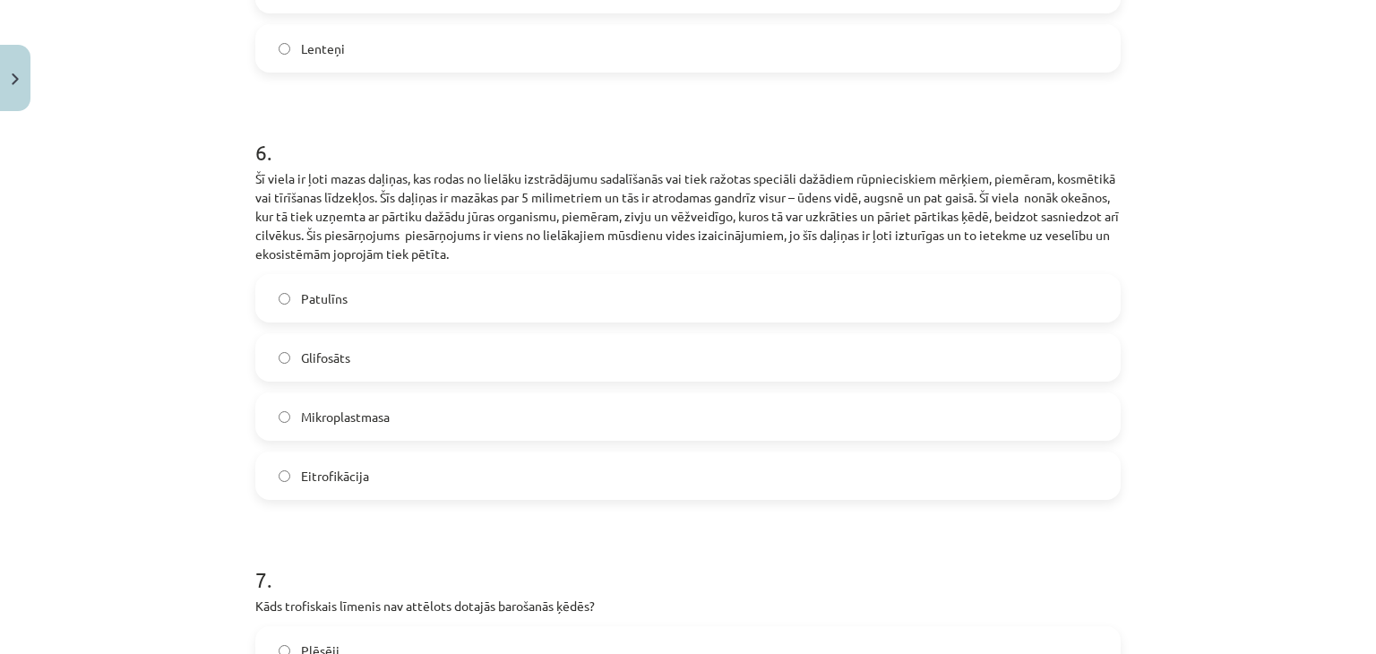
click at [412, 416] on label "Mikroplastmasa" at bounding box center [688, 416] width 862 height 45
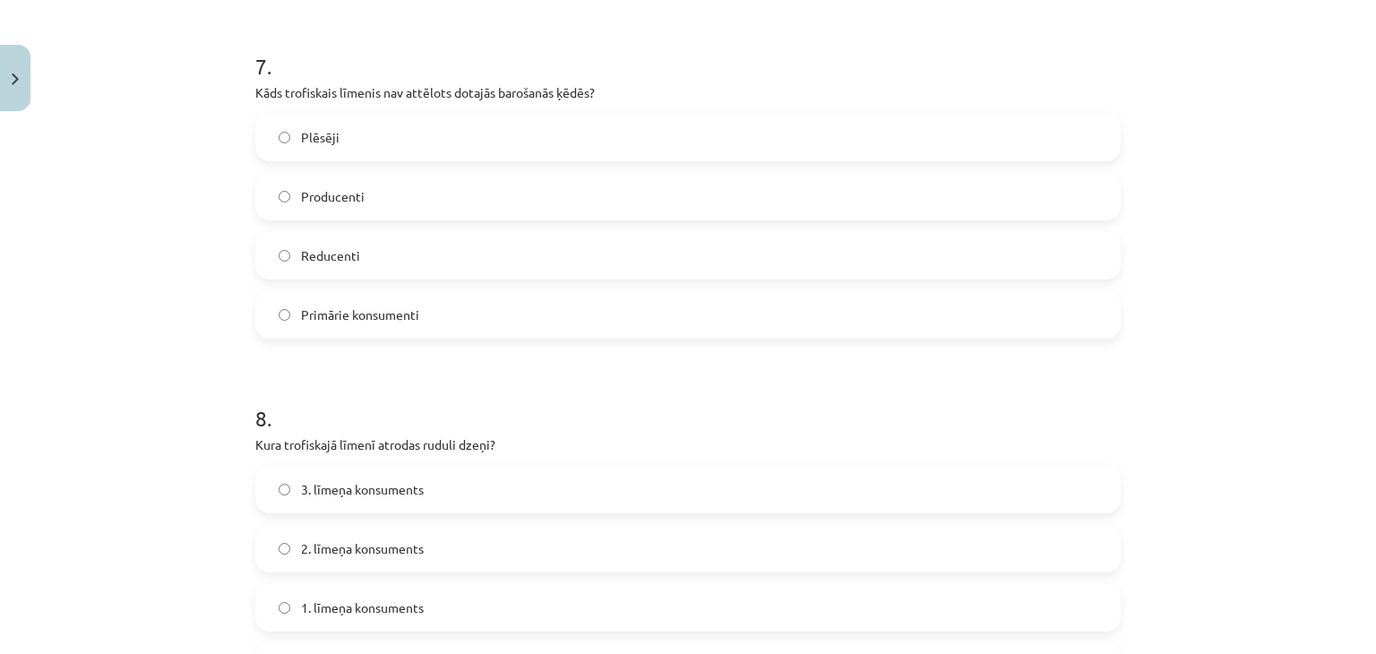
scroll to position [2579, 0]
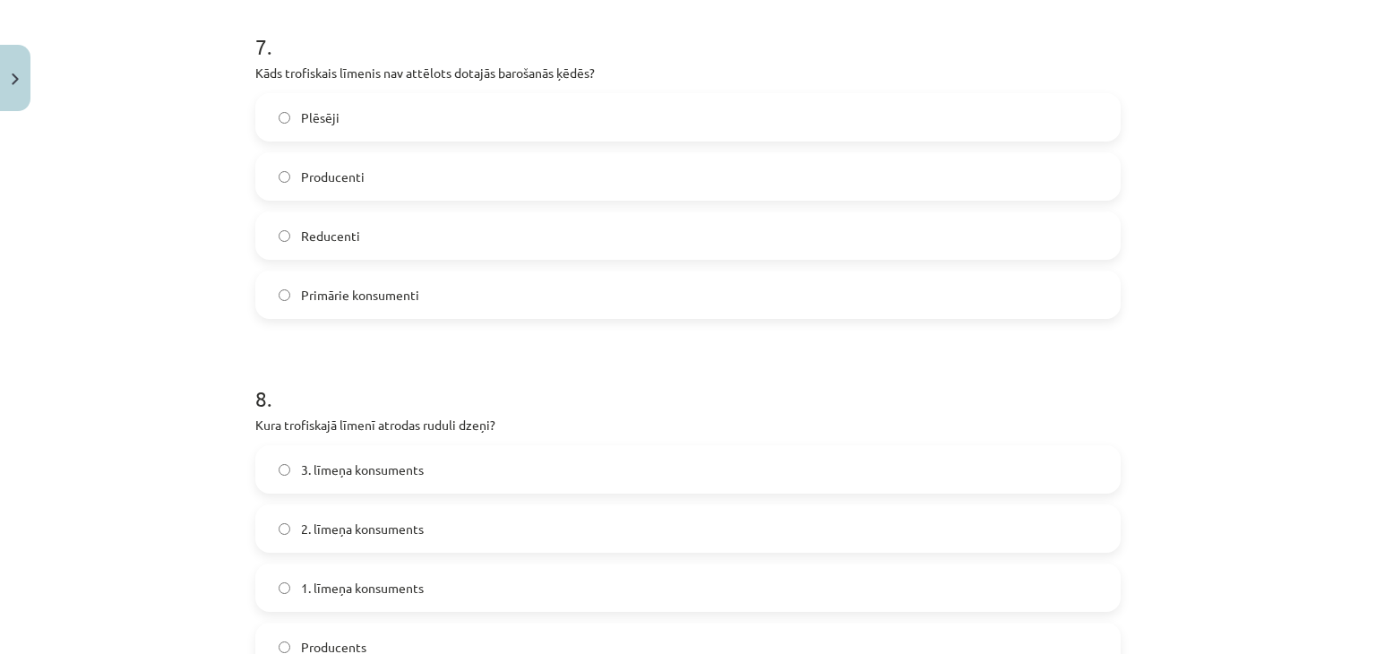
click at [292, 243] on label "Reducenti" at bounding box center [688, 235] width 862 height 45
click at [351, 474] on span "3. līmeņa konsuments" at bounding box center [362, 469] width 123 height 19
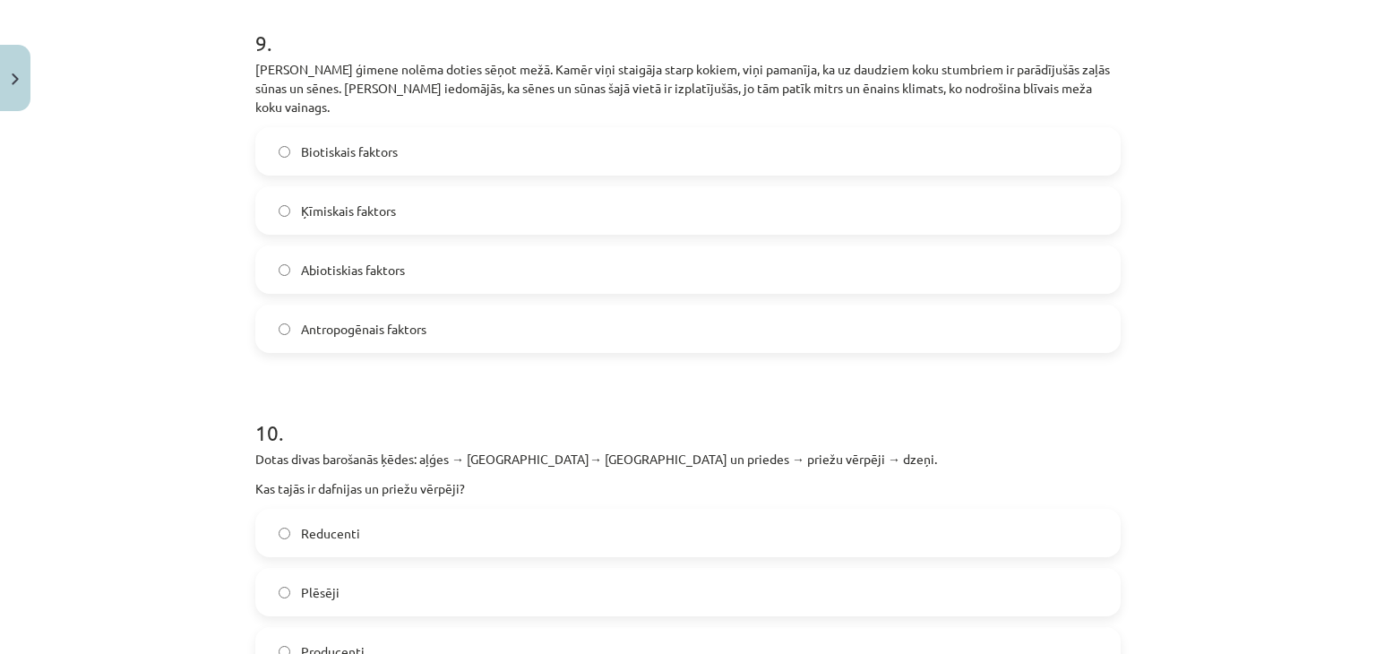
scroll to position [3364, 0]
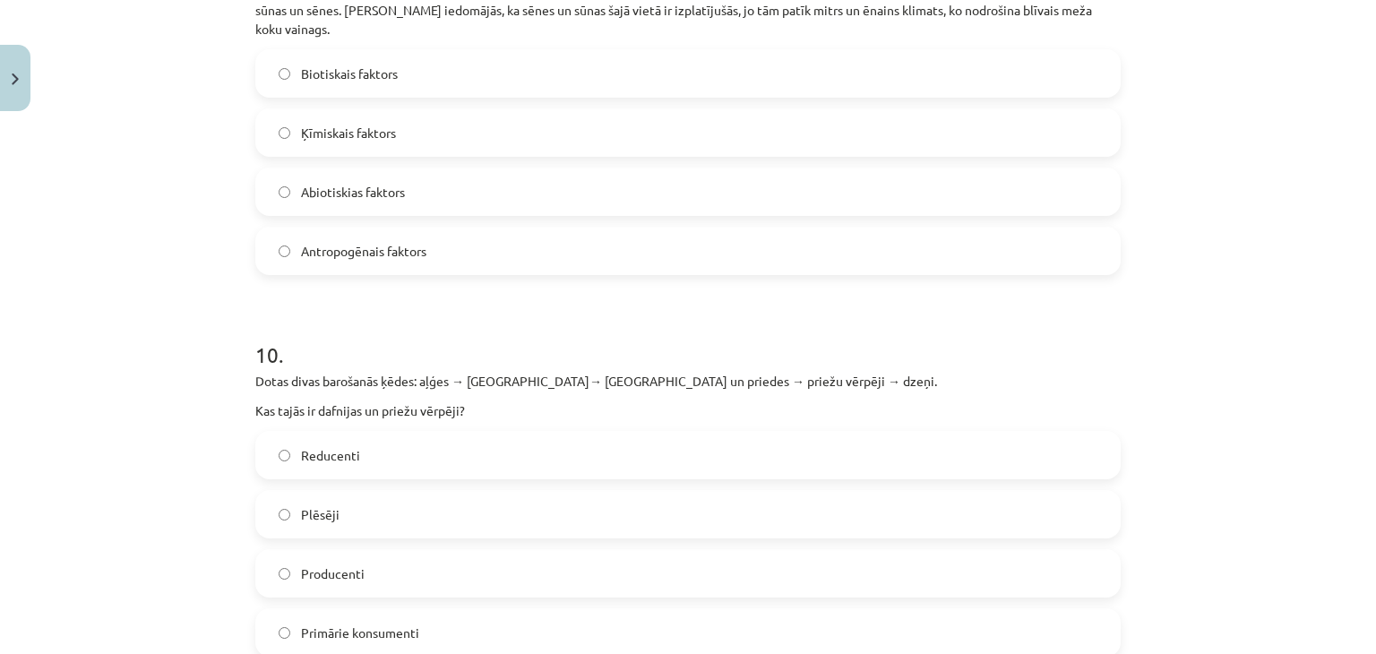
click at [391, 183] on span "Abiotiskias faktors" at bounding box center [353, 192] width 104 height 19
click at [364, 623] on span "Primārie konsumenti" at bounding box center [360, 632] width 118 height 19
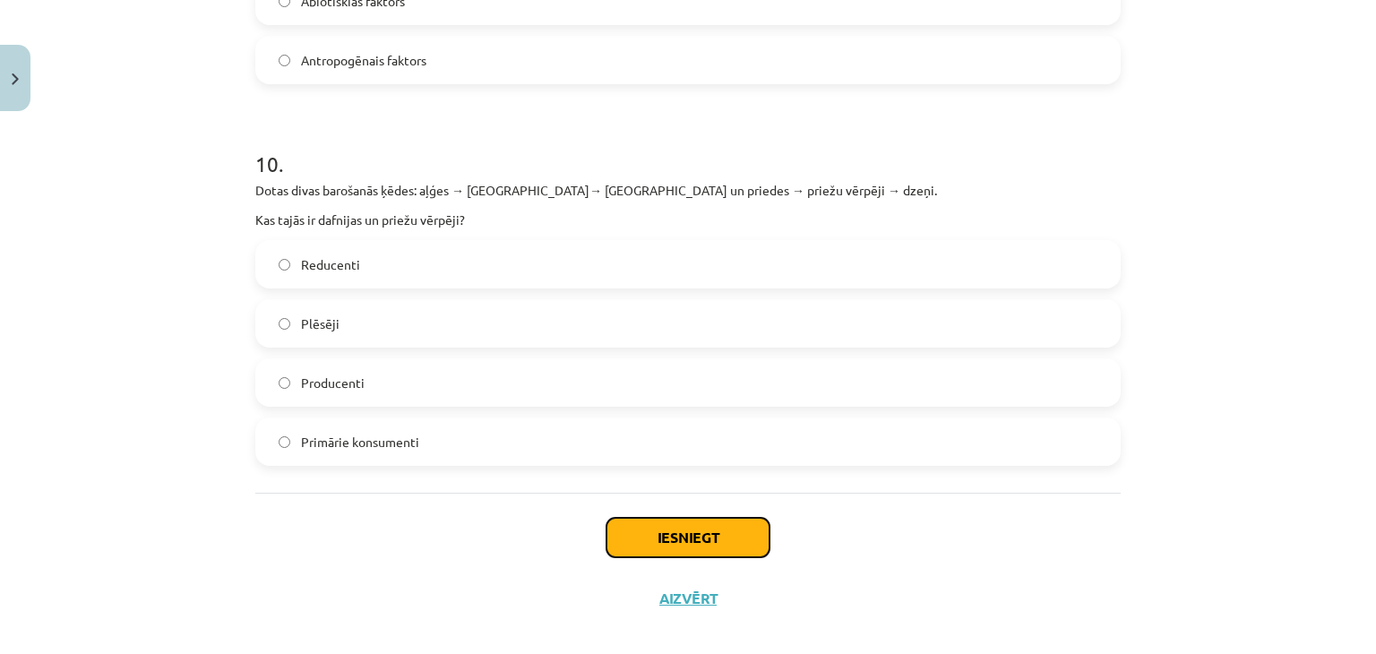
click at [754, 518] on button "Iesniegt" at bounding box center [687, 537] width 163 height 39
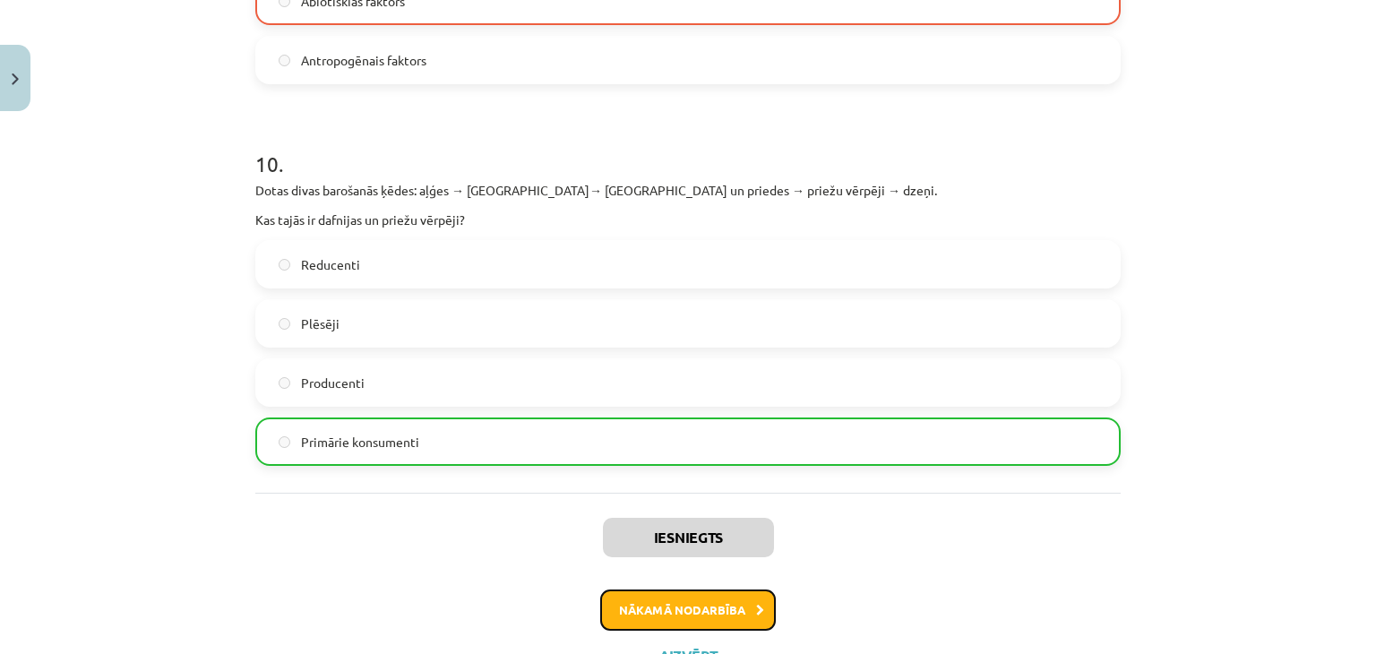
click at [695, 589] on button "Nākamā nodarbība" at bounding box center [688, 609] width 176 height 41
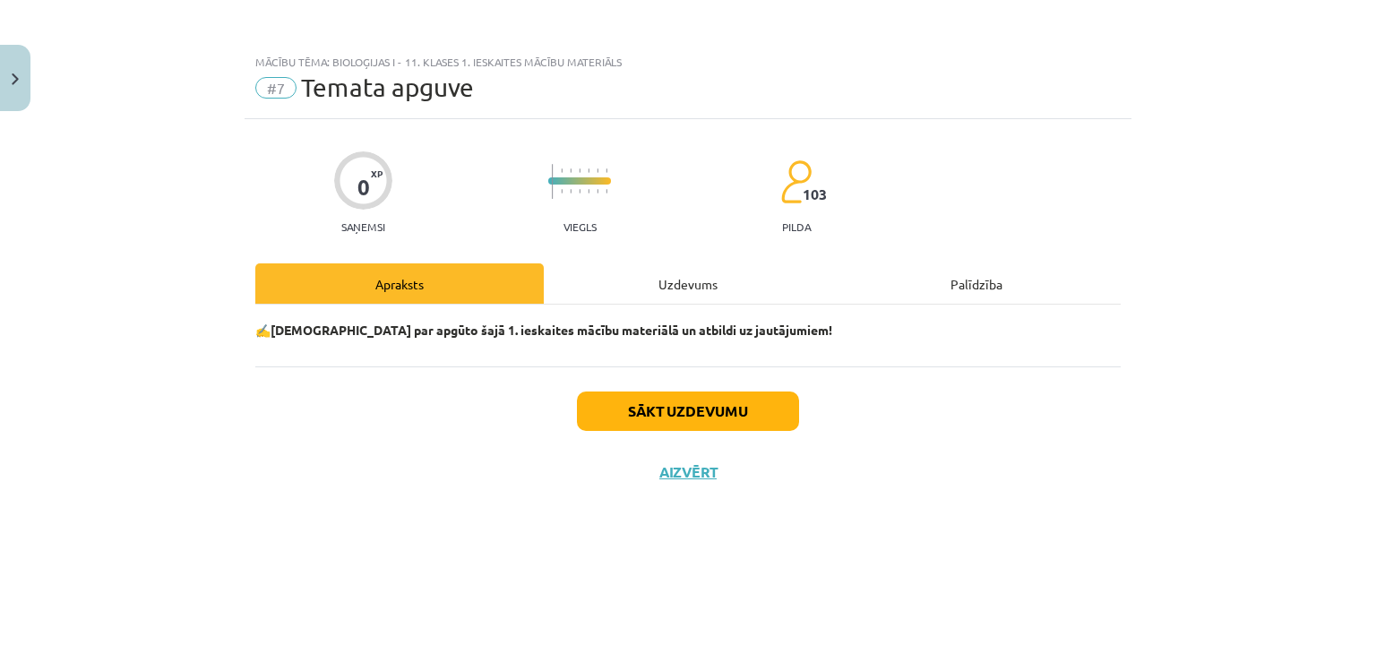
scroll to position [0, 0]
click at [655, 409] on button "Sākt uzdevumu" at bounding box center [688, 410] width 222 height 39
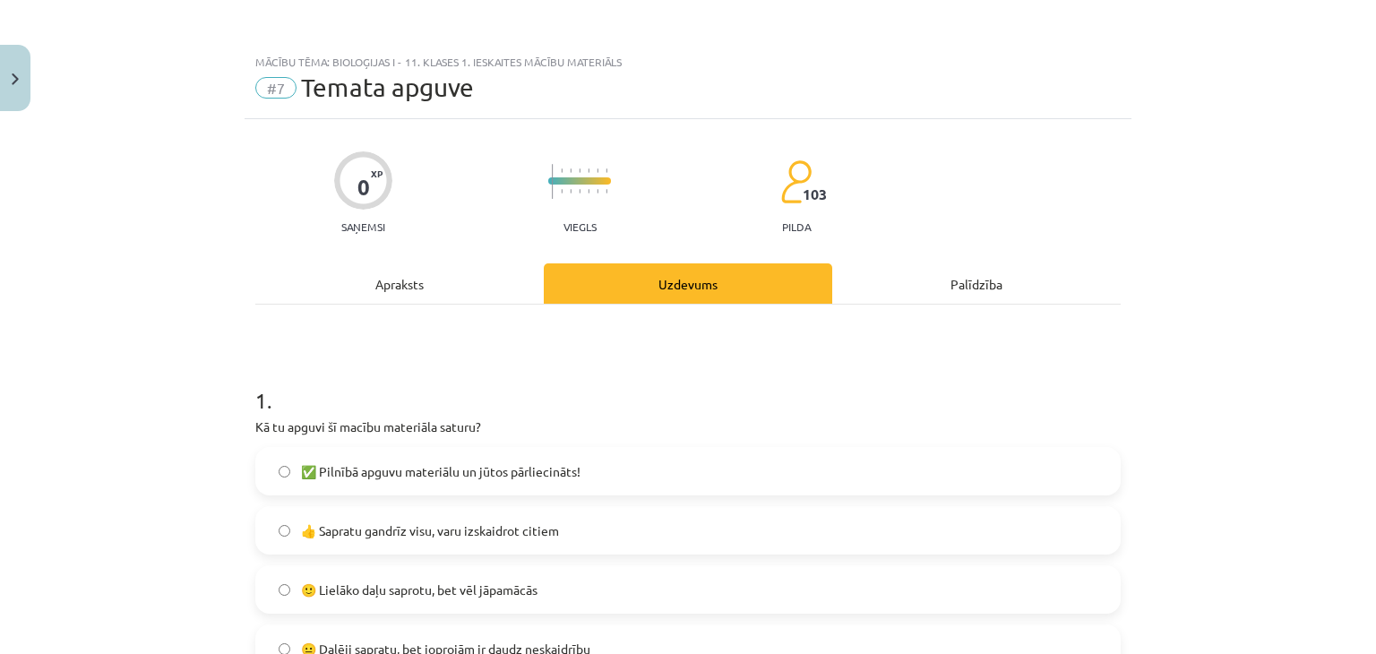
click at [733, 477] on label "✅ Pilnībā apguvu materiālu un jūtos pārliecināts!" at bounding box center [688, 471] width 862 height 45
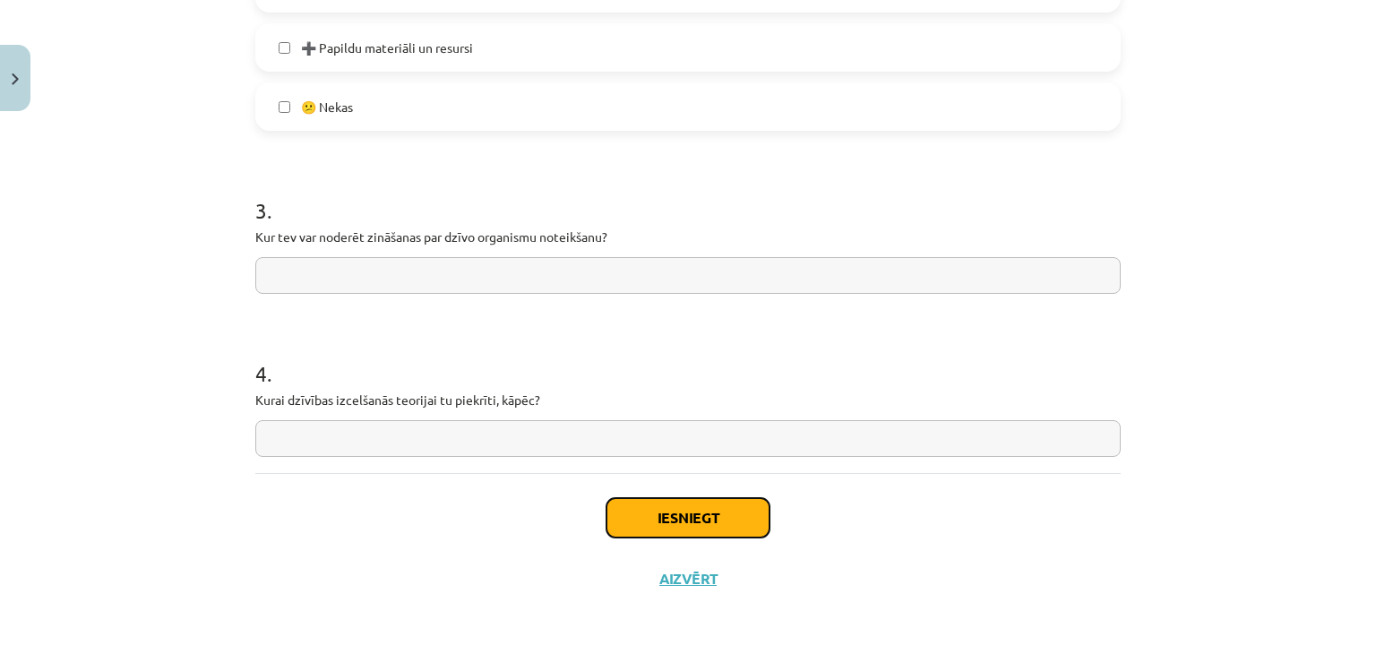
click at [640, 511] on button "Iesniegt" at bounding box center [687, 517] width 163 height 39
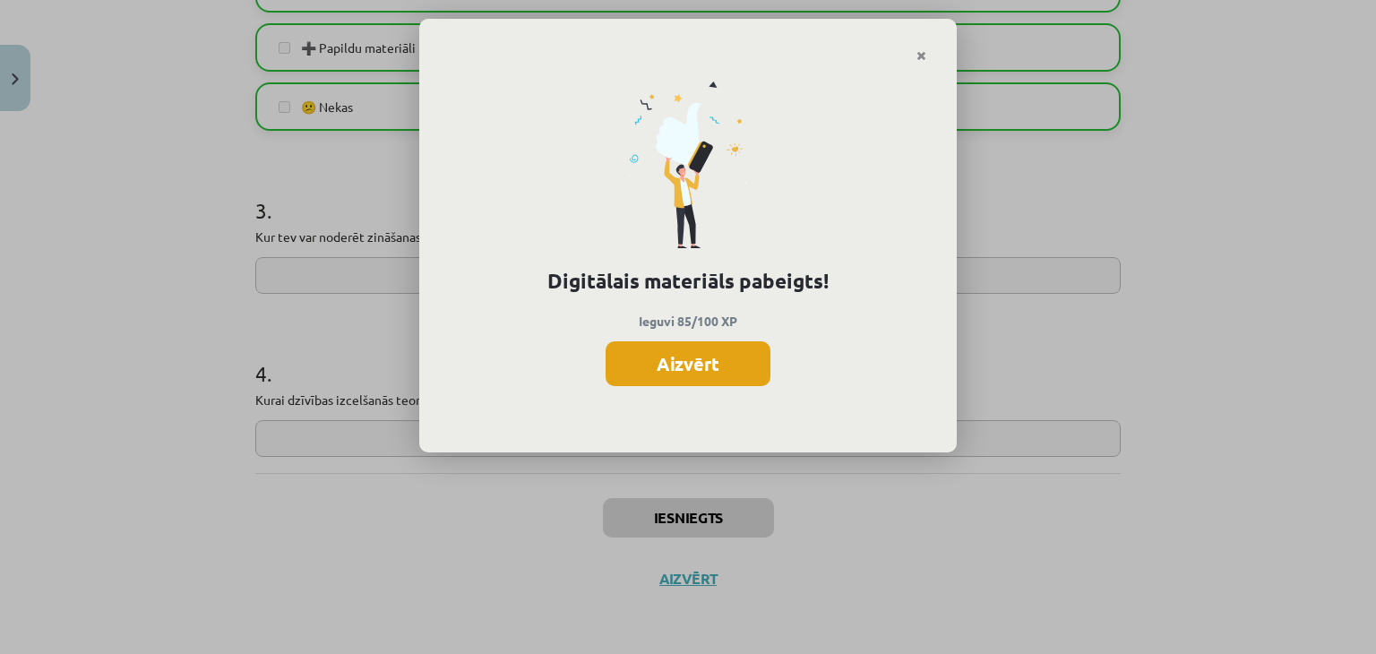
click at [763, 358] on button "Aizvērt" at bounding box center [688, 363] width 165 height 45
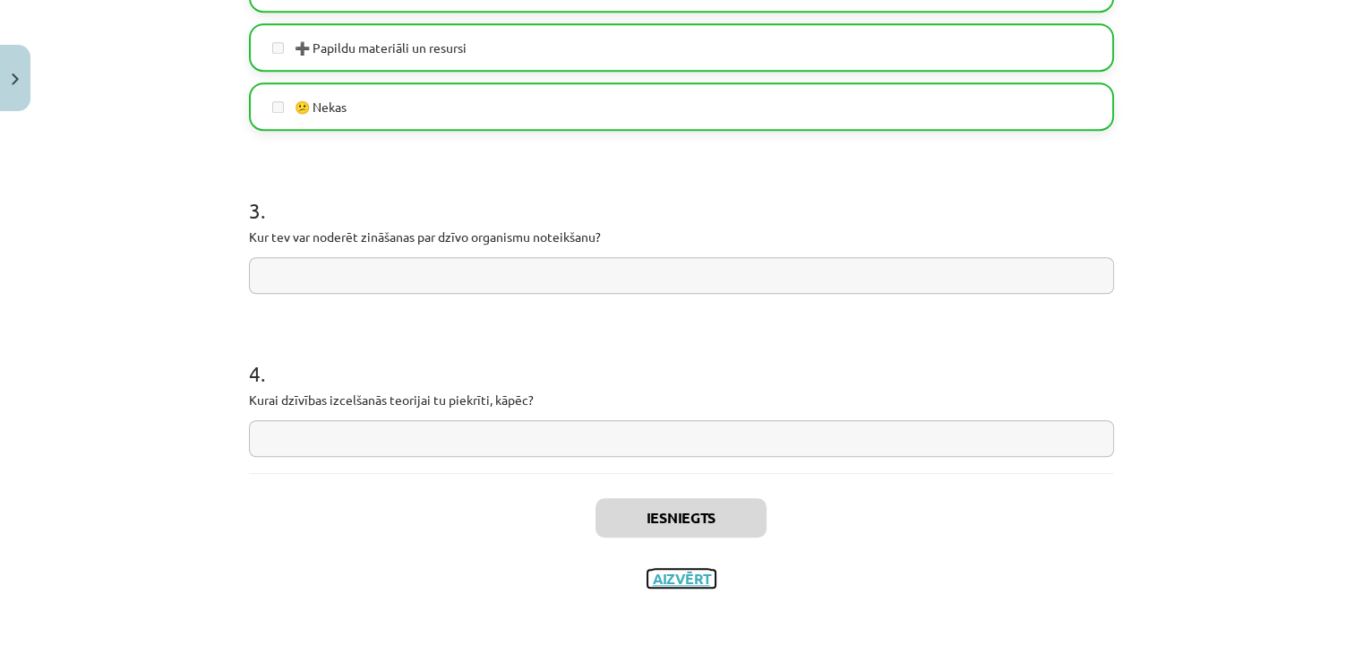
click at [692, 582] on button "Aizvērt" at bounding box center [682, 579] width 68 height 18
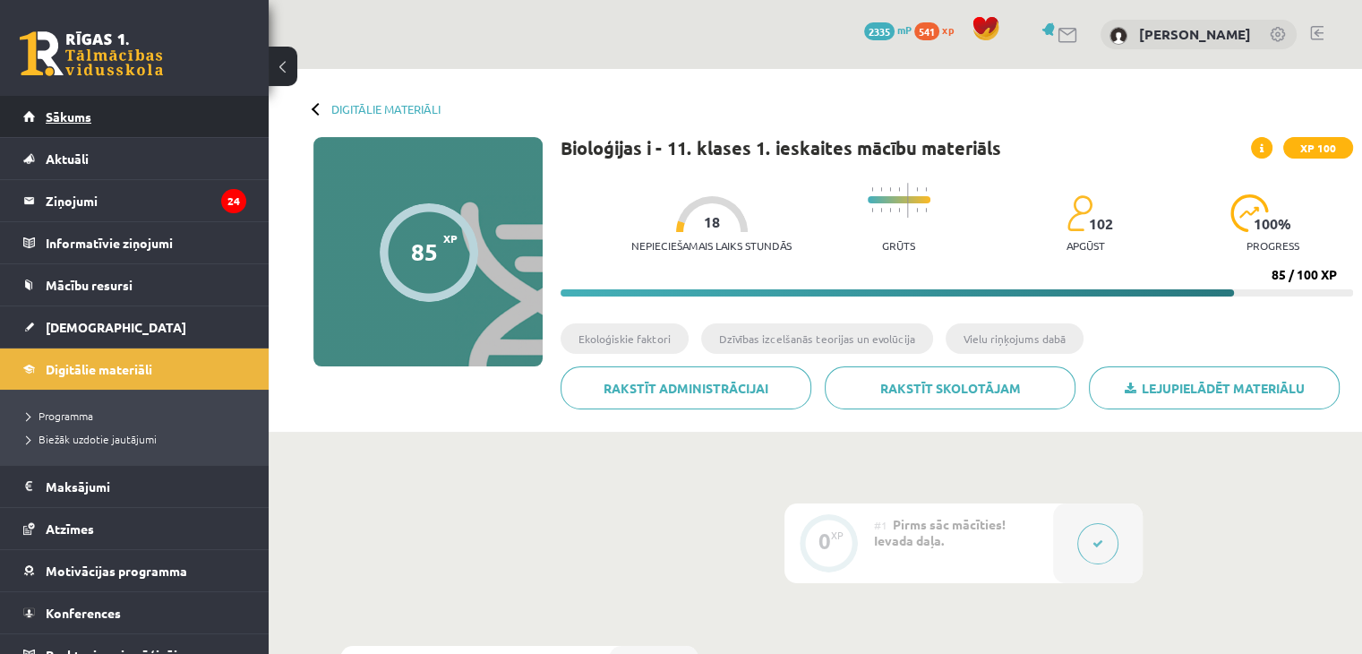
click at [108, 111] on link "Sākums" at bounding box center [134, 116] width 223 height 41
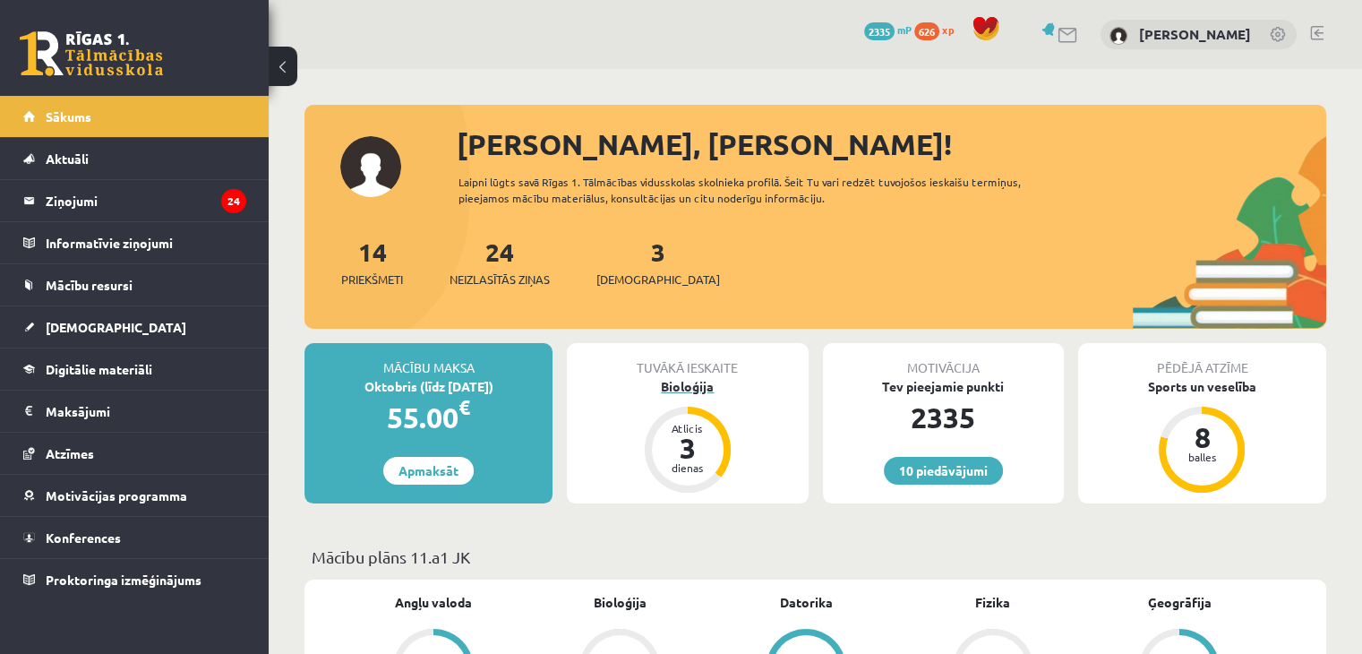
click at [675, 380] on div "Bioloģija" at bounding box center [687, 386] width 241 height 19
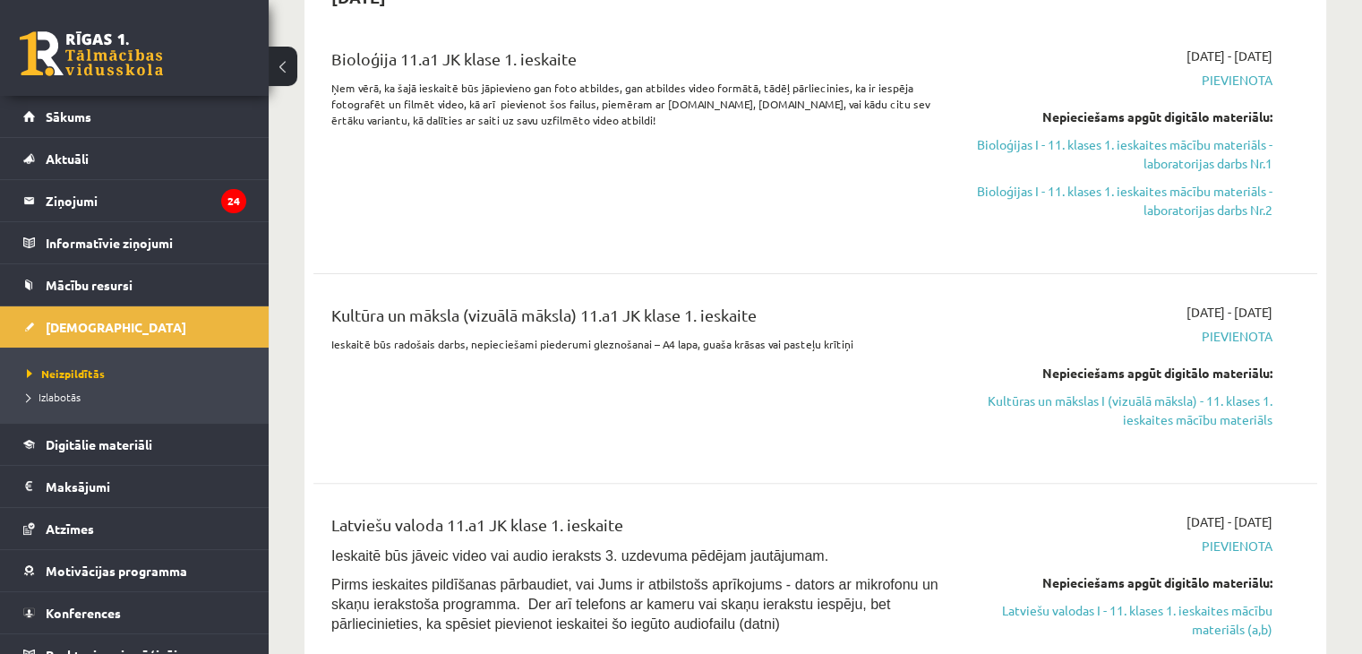
scroll to position [416, 0]
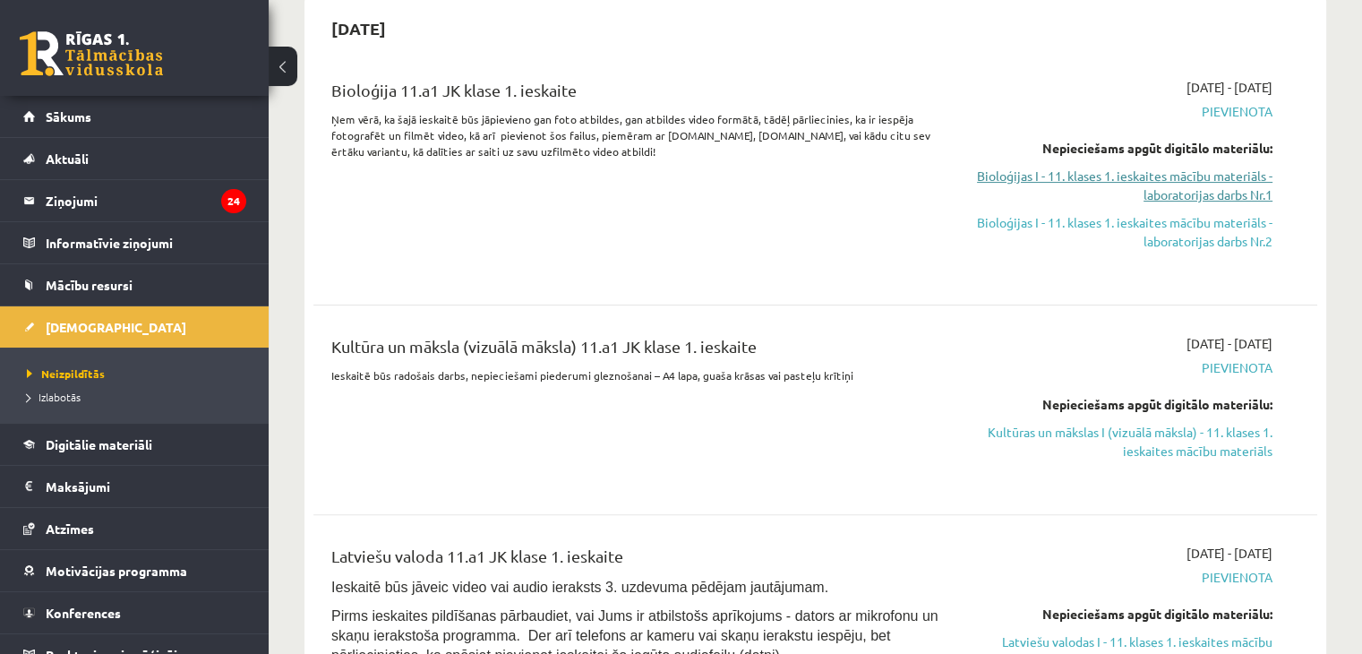
click at [1173, 188] on link "Bioloģijas I - 11. klases 1. ieskaites mācību materiāls - laboratorijas darbs N…" at bounding box center [1125, 186] width 296 height 38
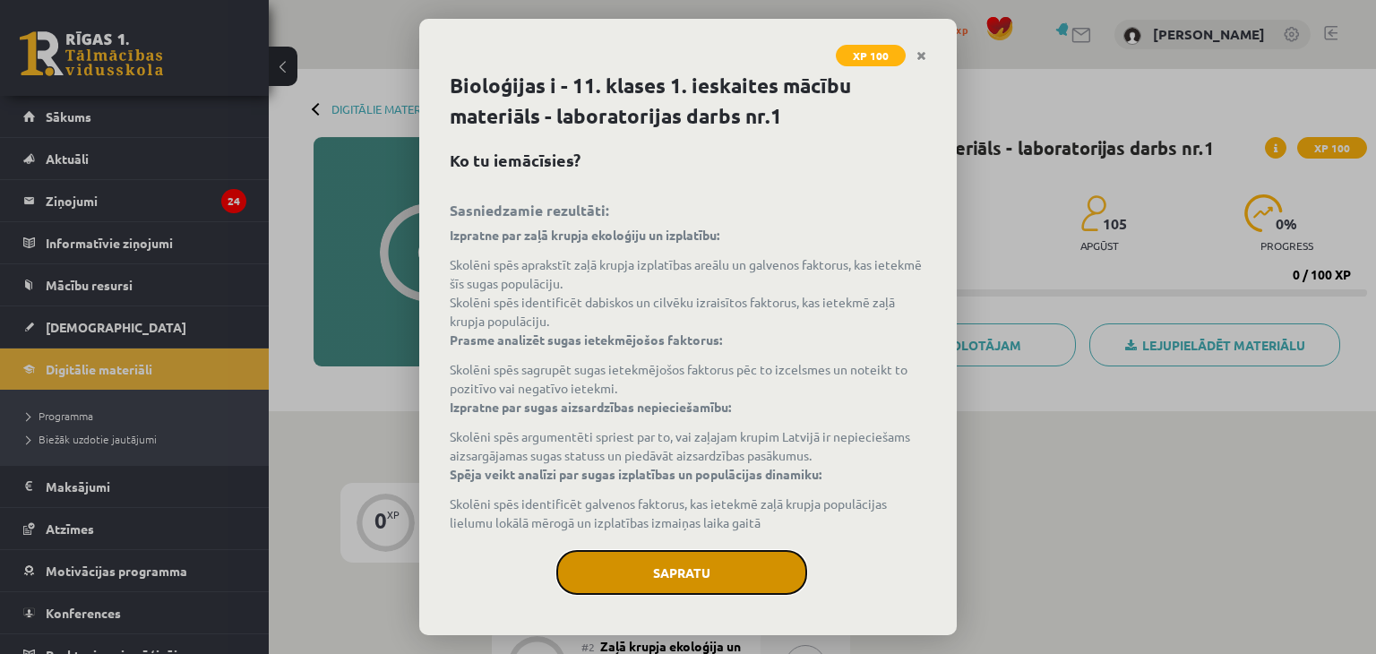
click at [715, 562] on button "Sapratu" at bounding box center [681, 572] width 251 height 45
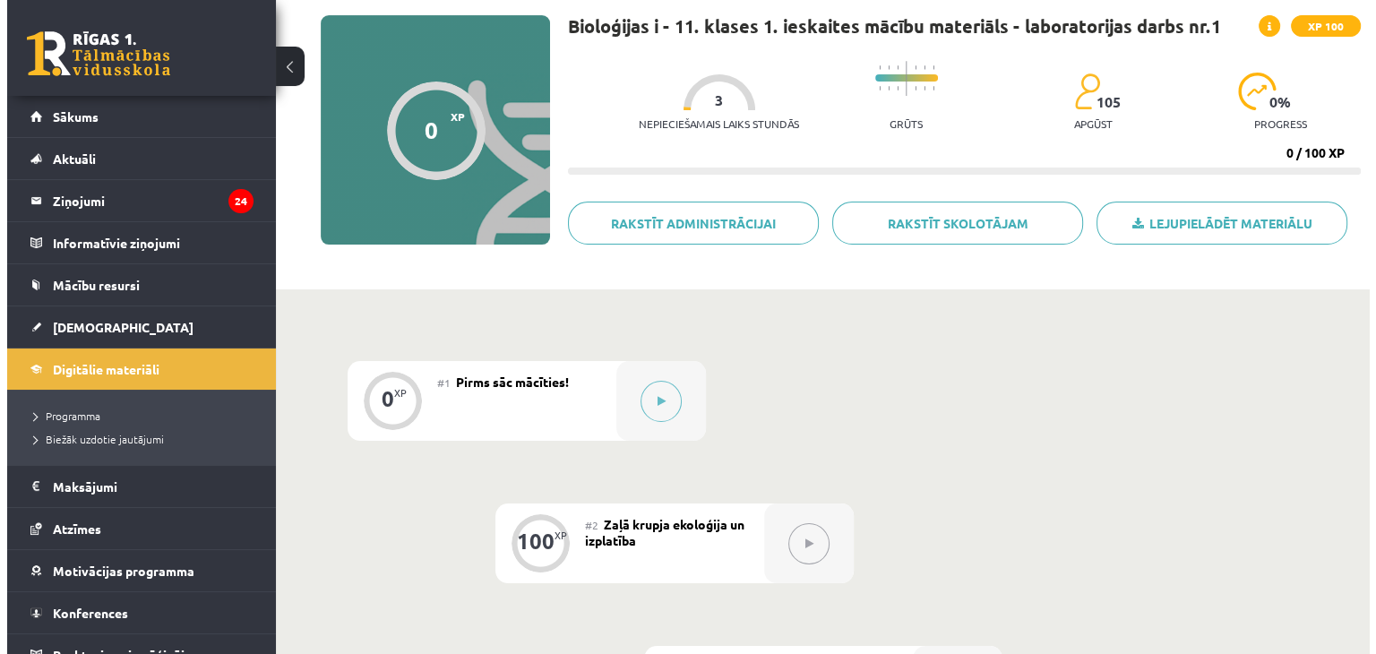
scroll to position [257, 0]
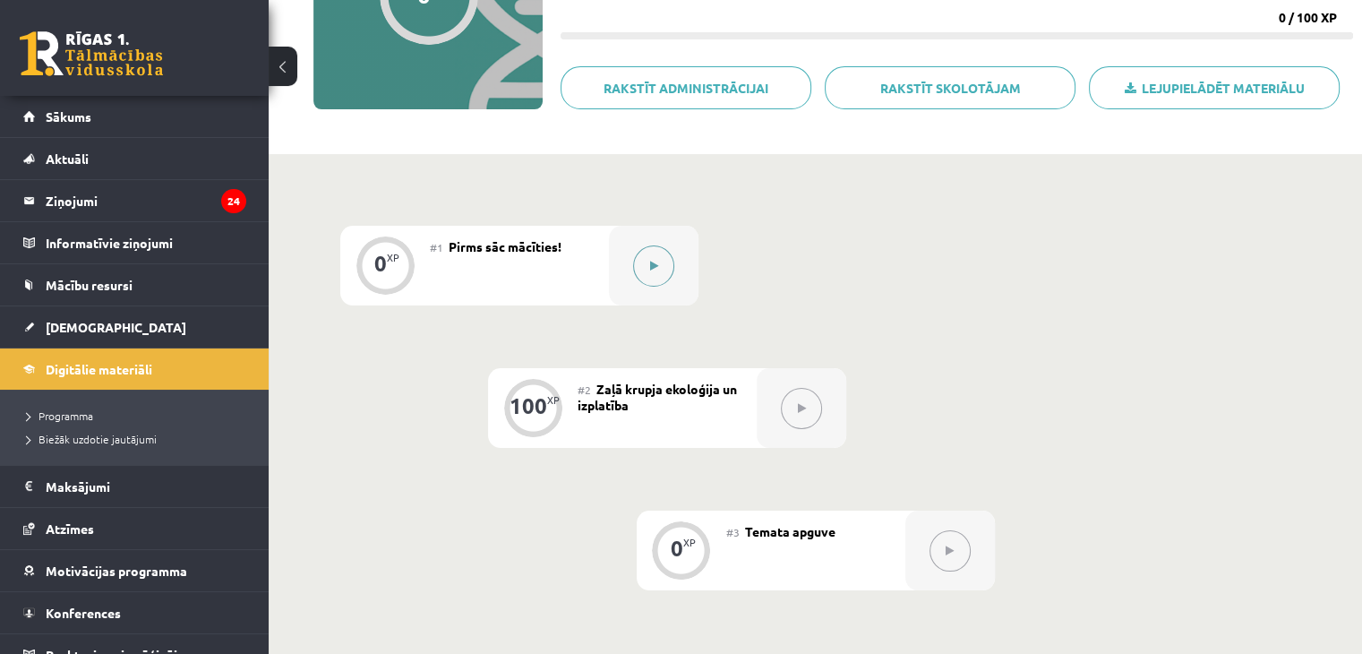
click at [667, 270] on button at bounding box center [653, 265] width 41 height 41
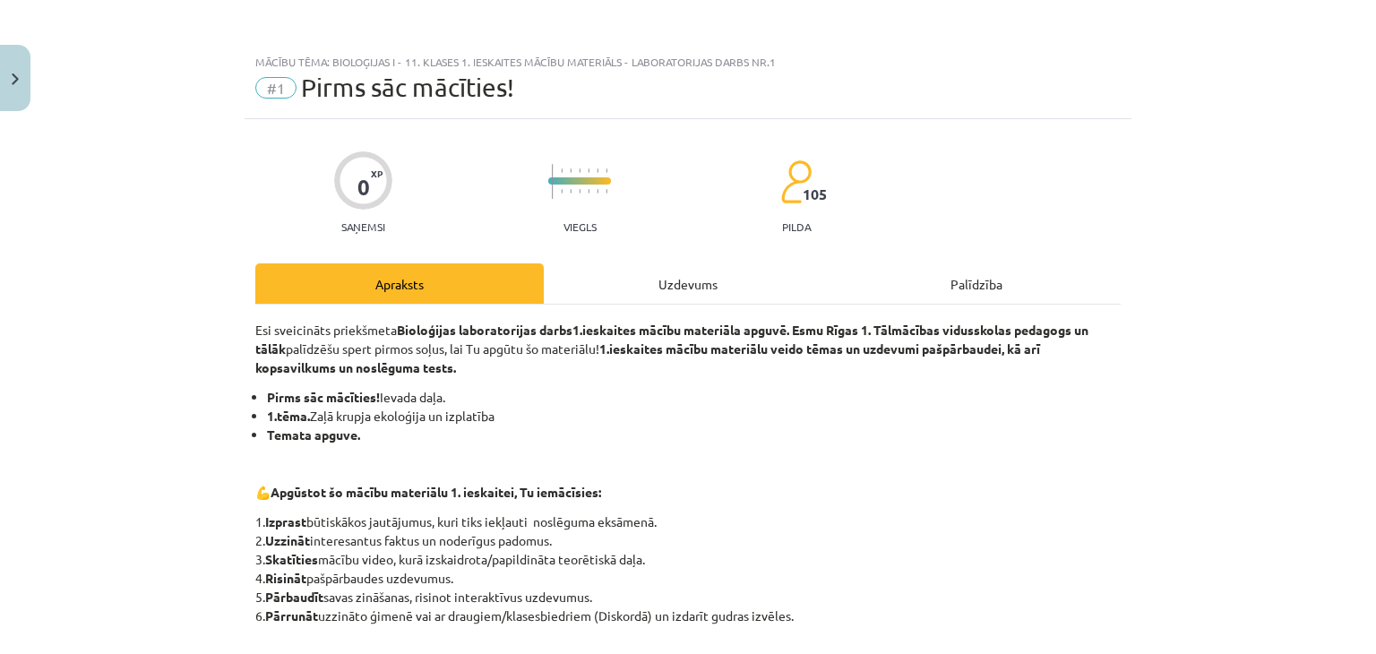
click at [733, 288] on div "Uzdevums" at bounding box center [688, 283] width 288 height 40
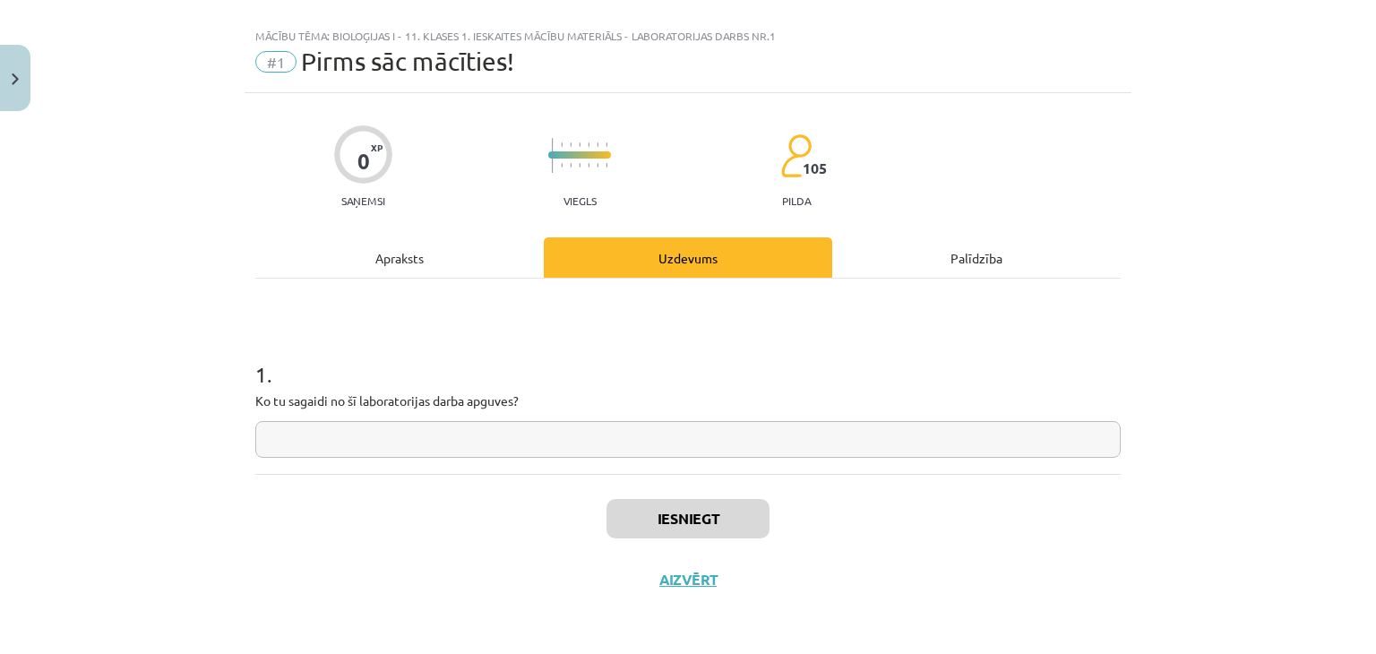
click at [566, 460] on div "1 . Ko tu sagaidi no šī laboratorijas darba apguves?" at bounding box center [687, 376] width 865 height 195
click at [552, 438] on input "text" at bounding box center [687, 439] width 865 height 37
type input "*"
drag, startPoint x: 769, startPoint y: 520, endPoint x: 738, endPoint y: 512, distance: 31.3
click at [738, 512] on div "Iesniegt Aizvērt" at bounding box center [687, 536] width 865 height 125
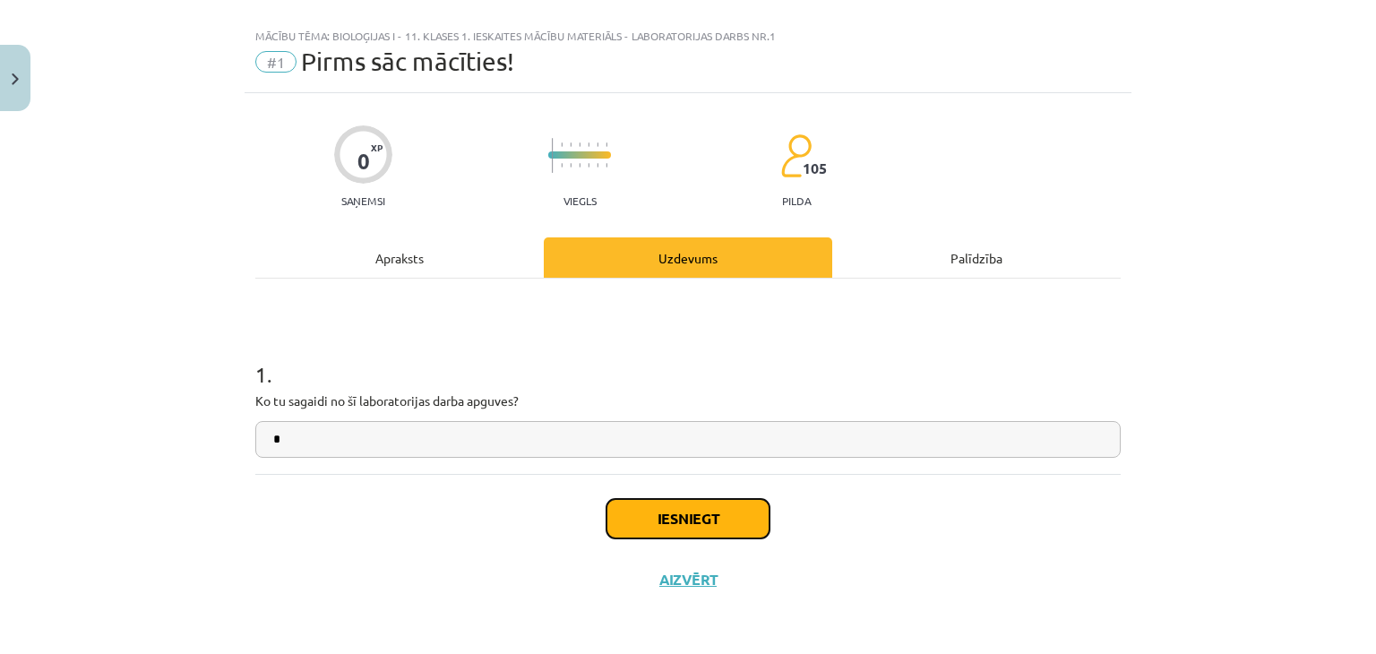
click at [738, 512] on button "Iesniegt" at bounding box center [687, 518] width 163 height 39
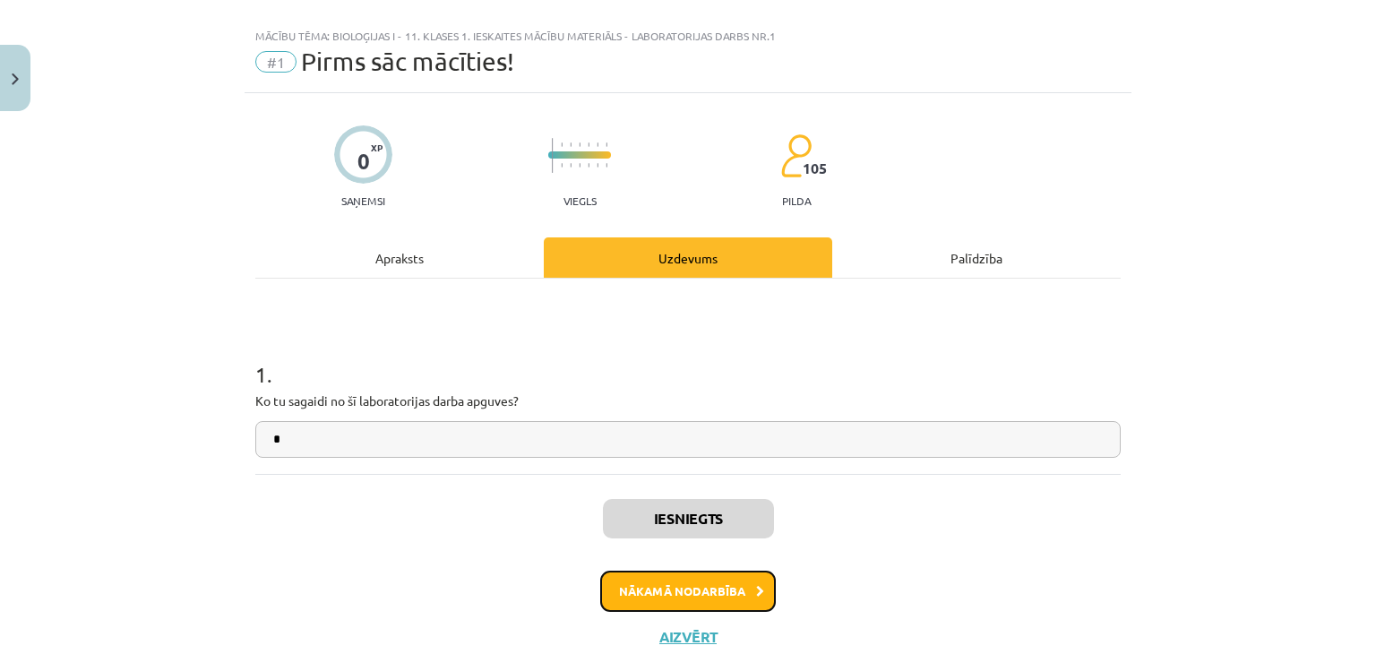
click at [700, 578] on button "Nākamā nodarbība" at bounding box center [688, 591] width 176 height 41
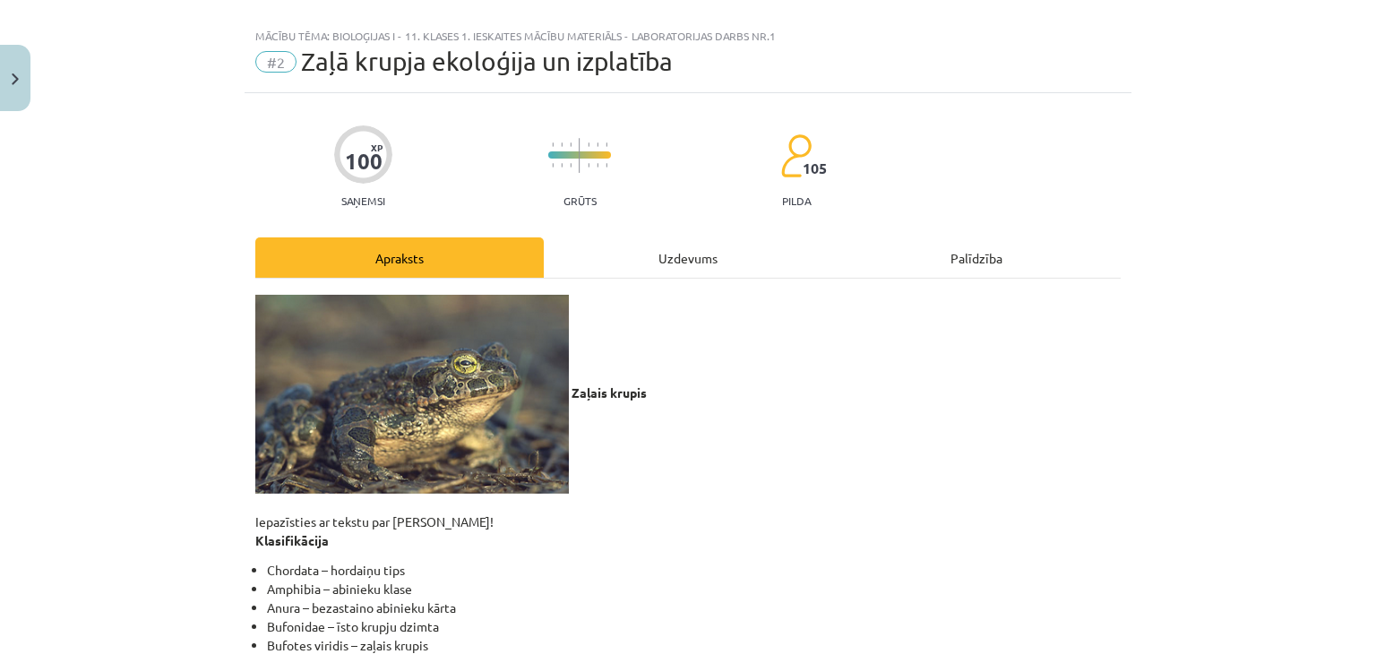
scroll to position [45, 0]
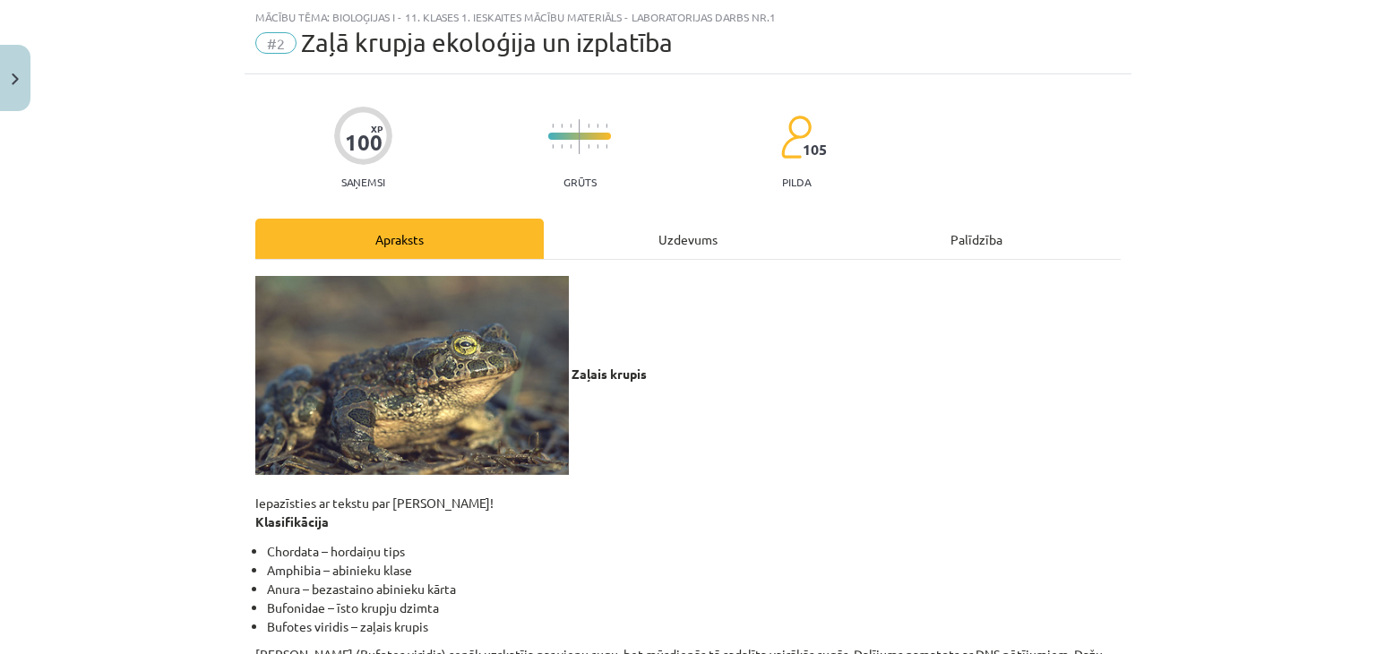
click at [692, 248] on div "Uzdevums" at bounding box center [688, 239] width 288 height 40
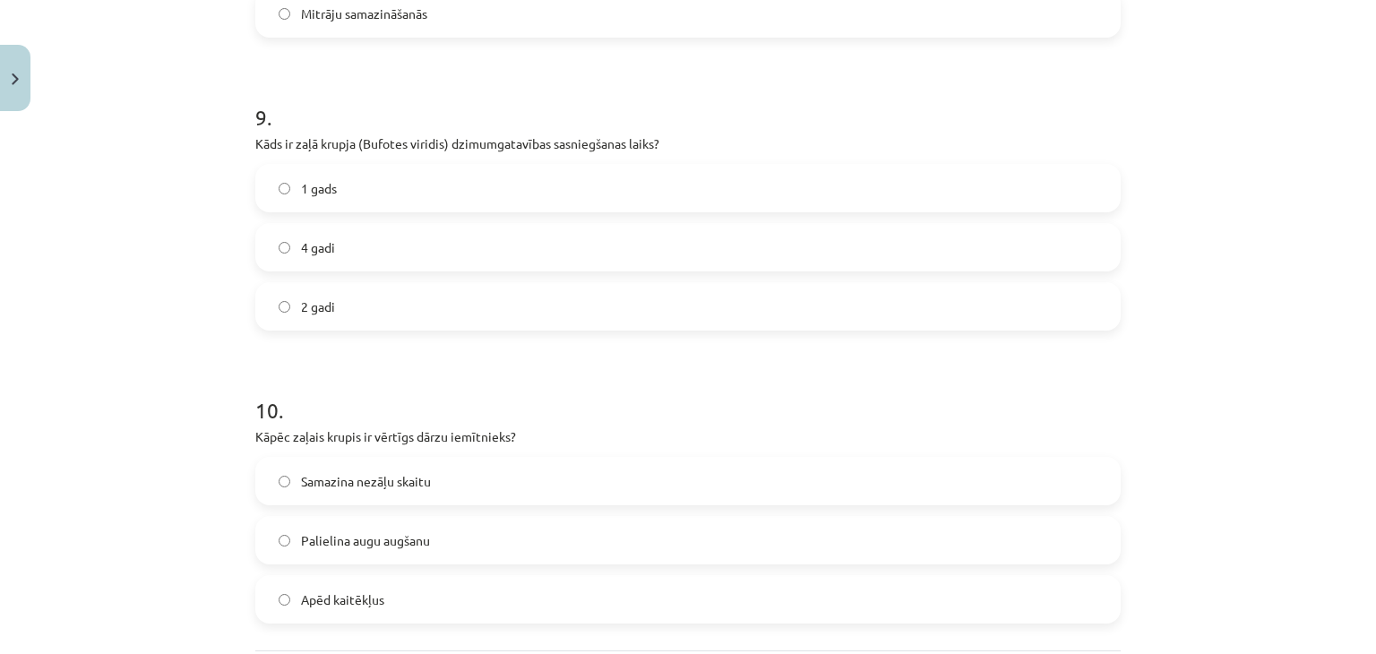
scroll to position [2803, 0]
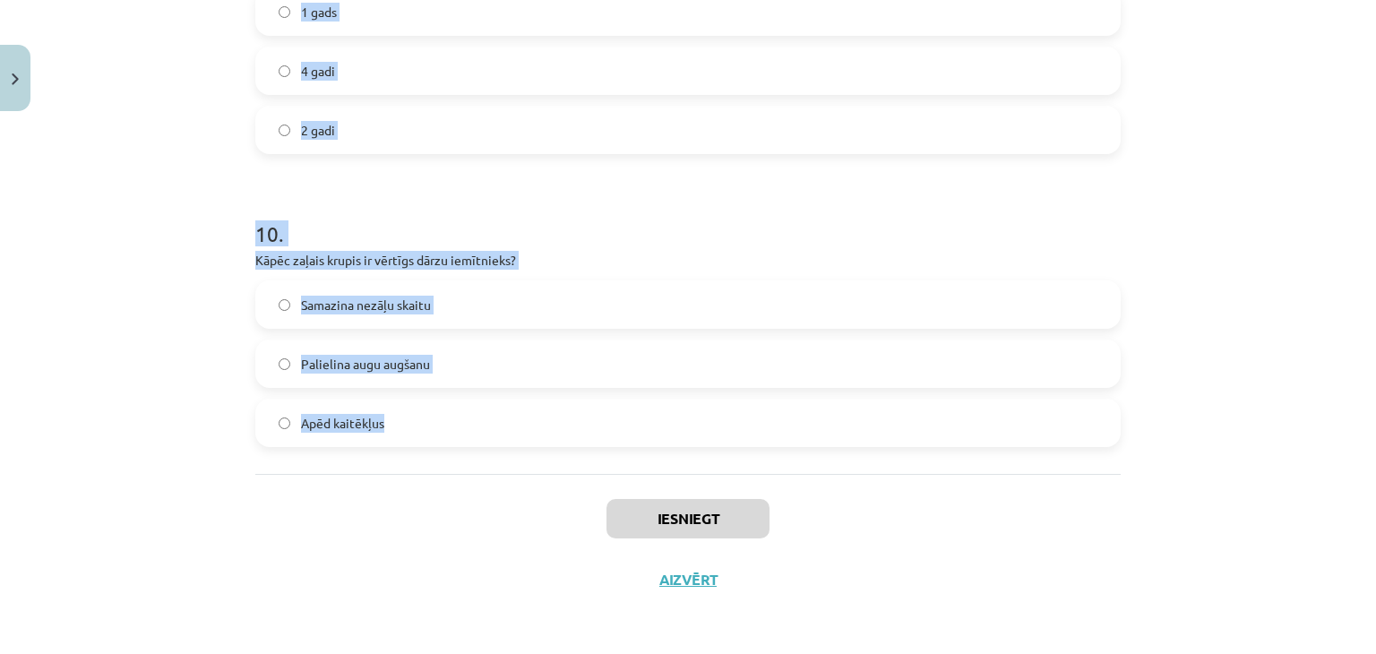
drag, startPoint x: 246, startPoint y: 359, endPoint x: 500, endPoint y: 413, distance: 259.1
copy form "7 . Lore ip dolo sitame consect adipis? Elits do eiusmodtemp Incididun utlabore…"
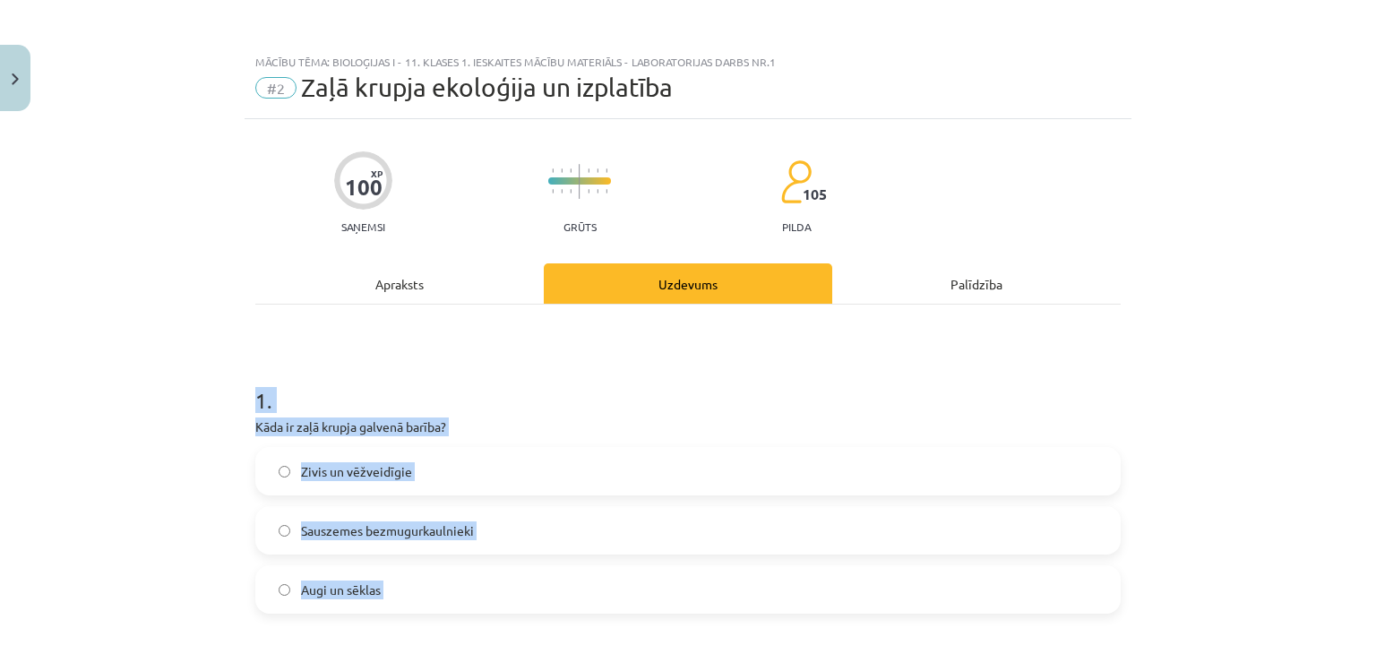
click at [364, 521] on span "Sauszemes bezmugurkaulnieki" at bounding box center [387, 530] width 173 height 19
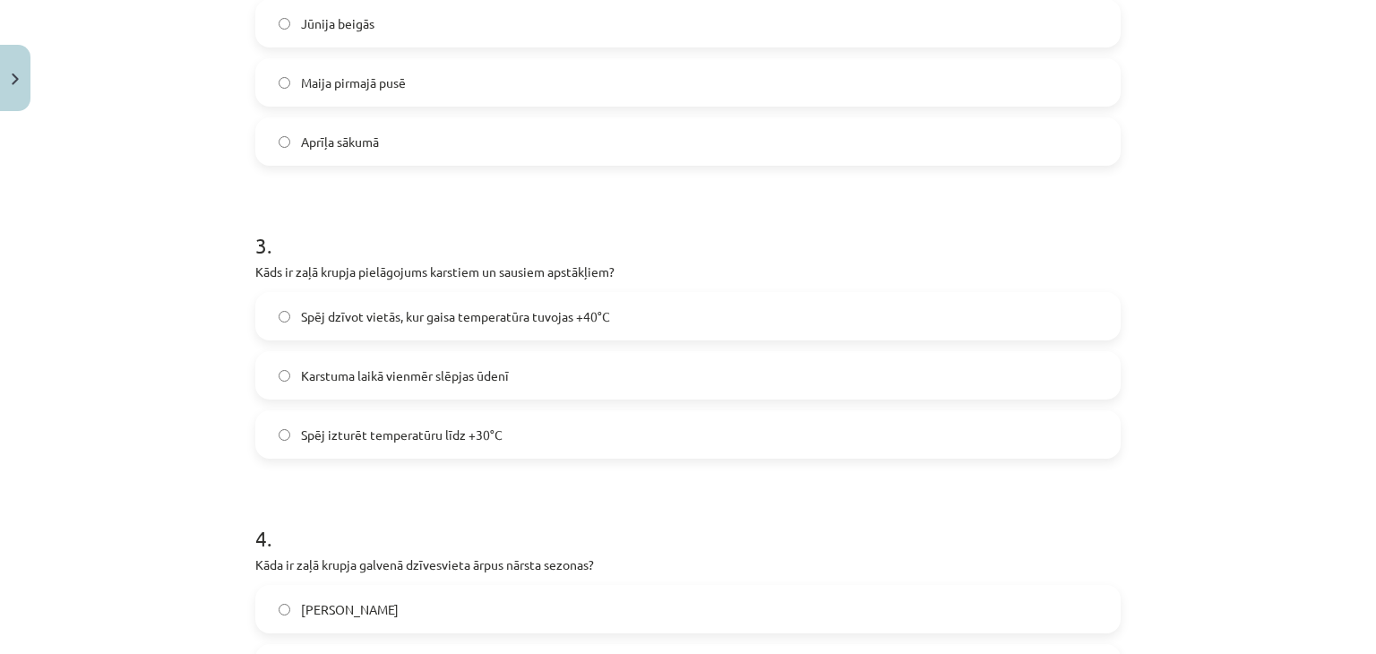
scroll to position [709, 0]
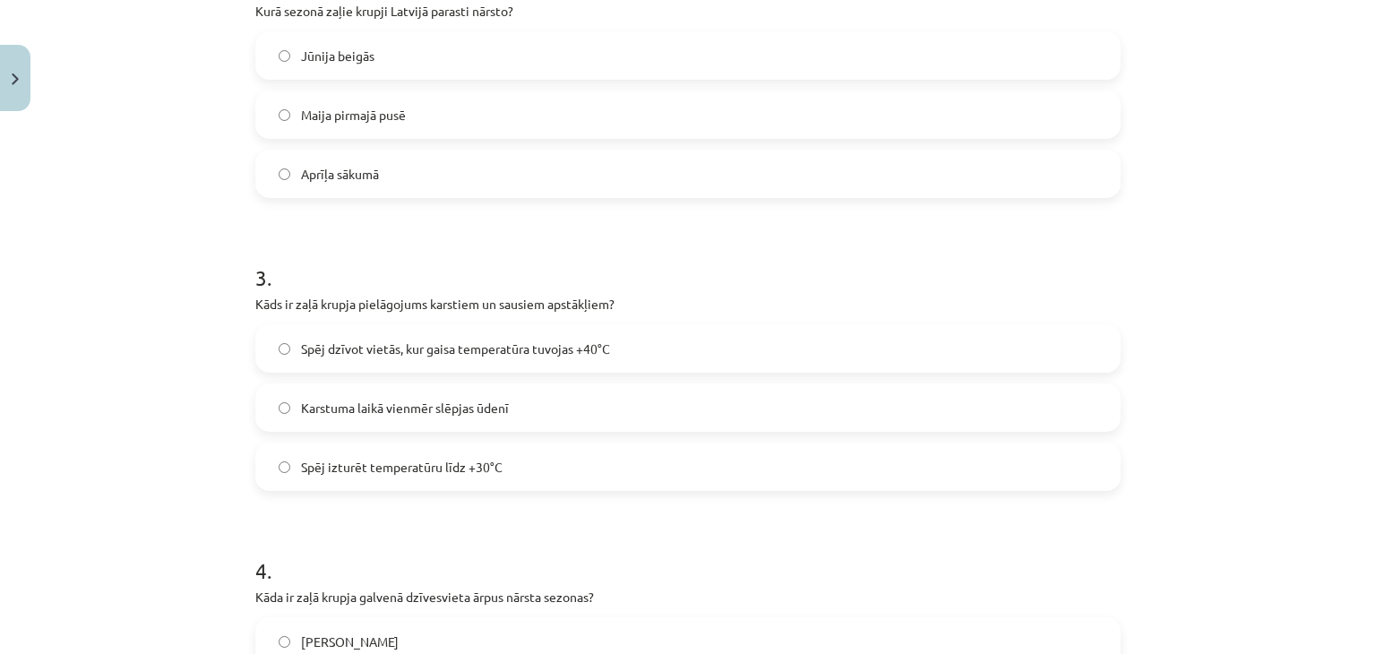
click at [348, 106] on span "Maija pirmajā pusē" at bounding box center [353, 115] width 105 height 19
click at [351, 324] on div "Spēj dzīvot vietās, kur gaisa temperatūra tuvojas +40°C" at bounding box center [687, 348] width 865 height 48
click at [406, 347] on span "Spēj dzīvot vietās, kur gaisa temperatūra tuvojas +40°C" at bounding box center [455, 348] width 309 height 19
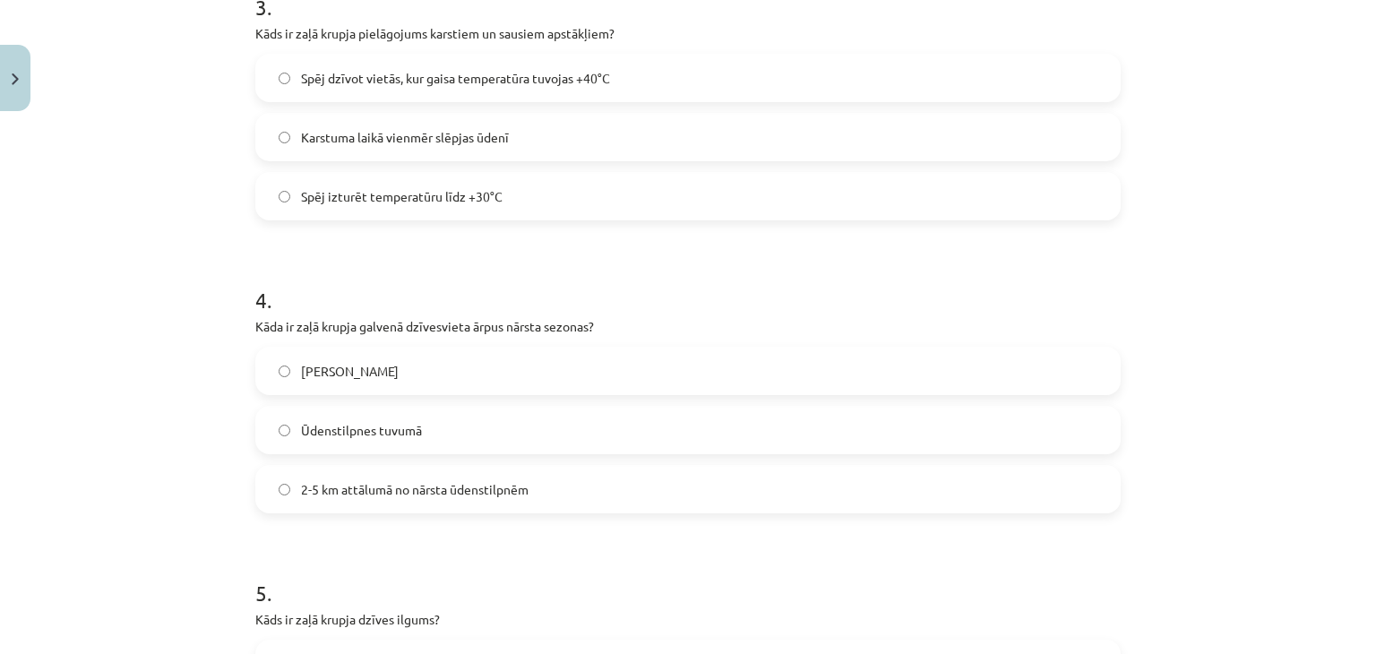
scroll to position [1023, 0]
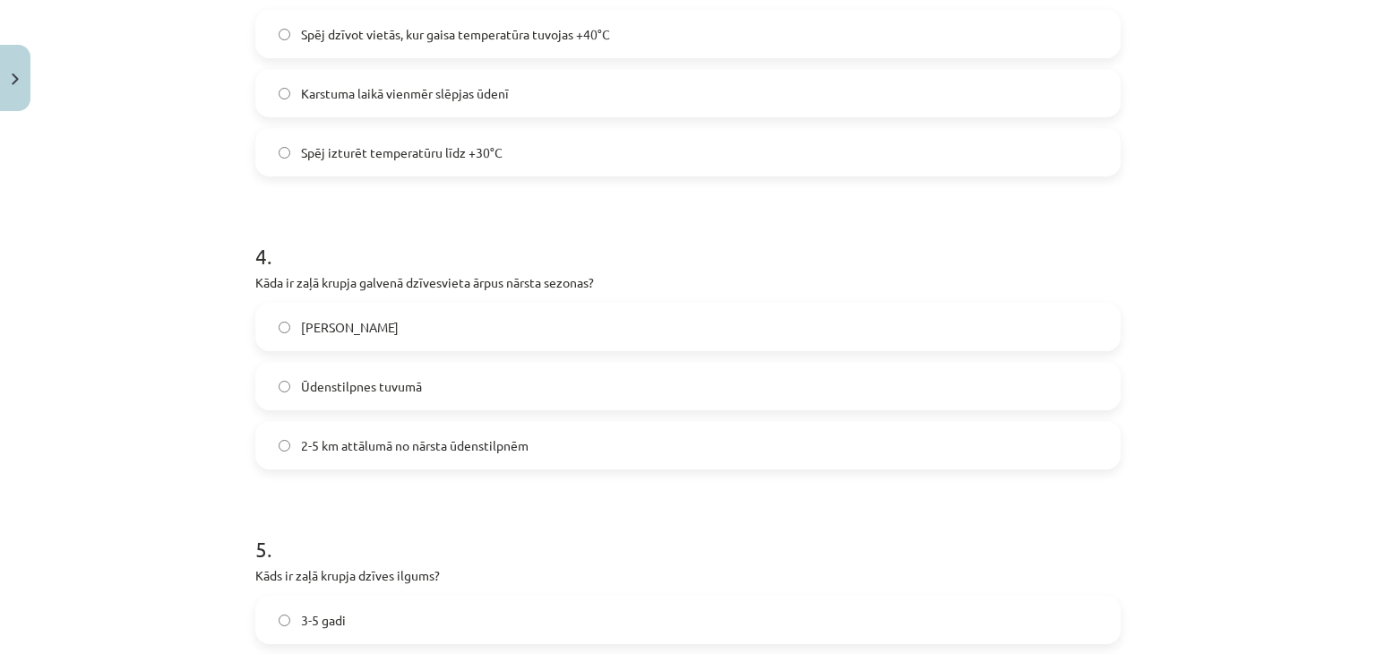
click at [478, 460] on label "2-5 km attālumā no nārsta ūdenstilpnēm" at bounding box center [688, 445] width 862 height 45
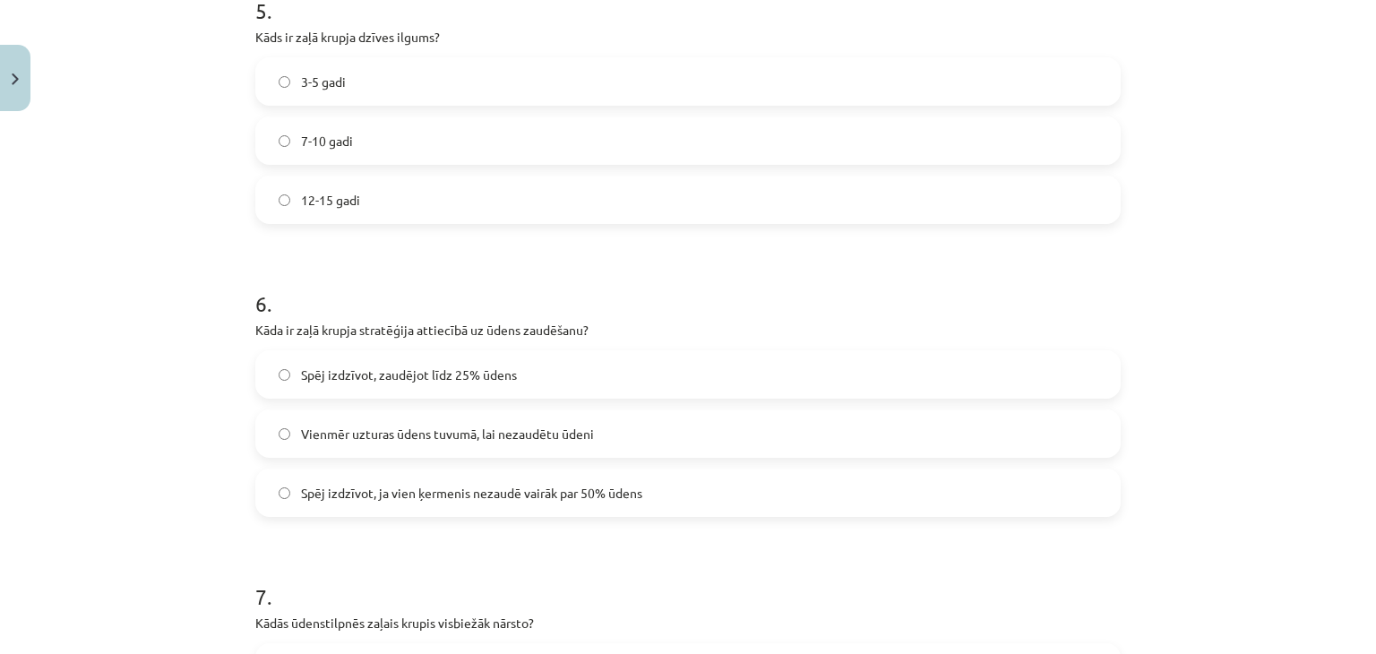
scroll to position [1545, 0]
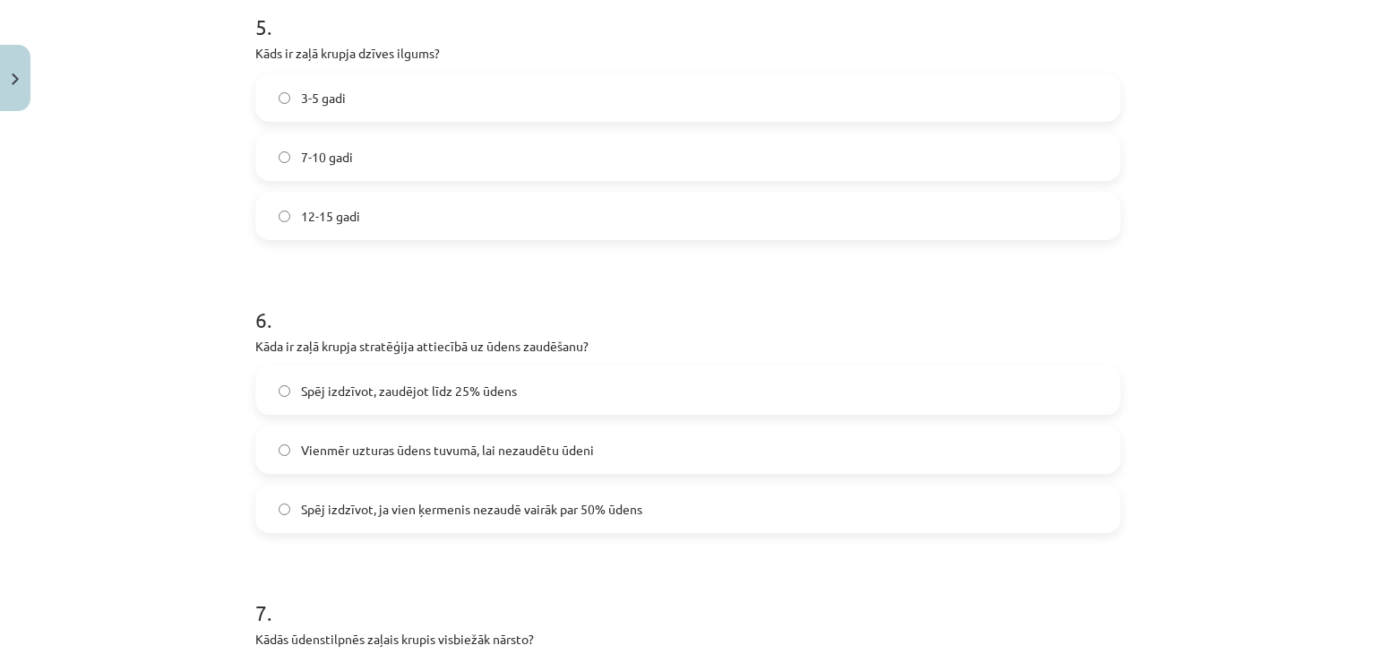
click at [351, 162] on label "7-10 gadi" at bounding box center [688, 156] width 862 height 45
click at [384, 382] on span "Spēj izdzīvot, zaudējot līdz 25% ūdens" at bounding box center [409, 391] width 216 height 19
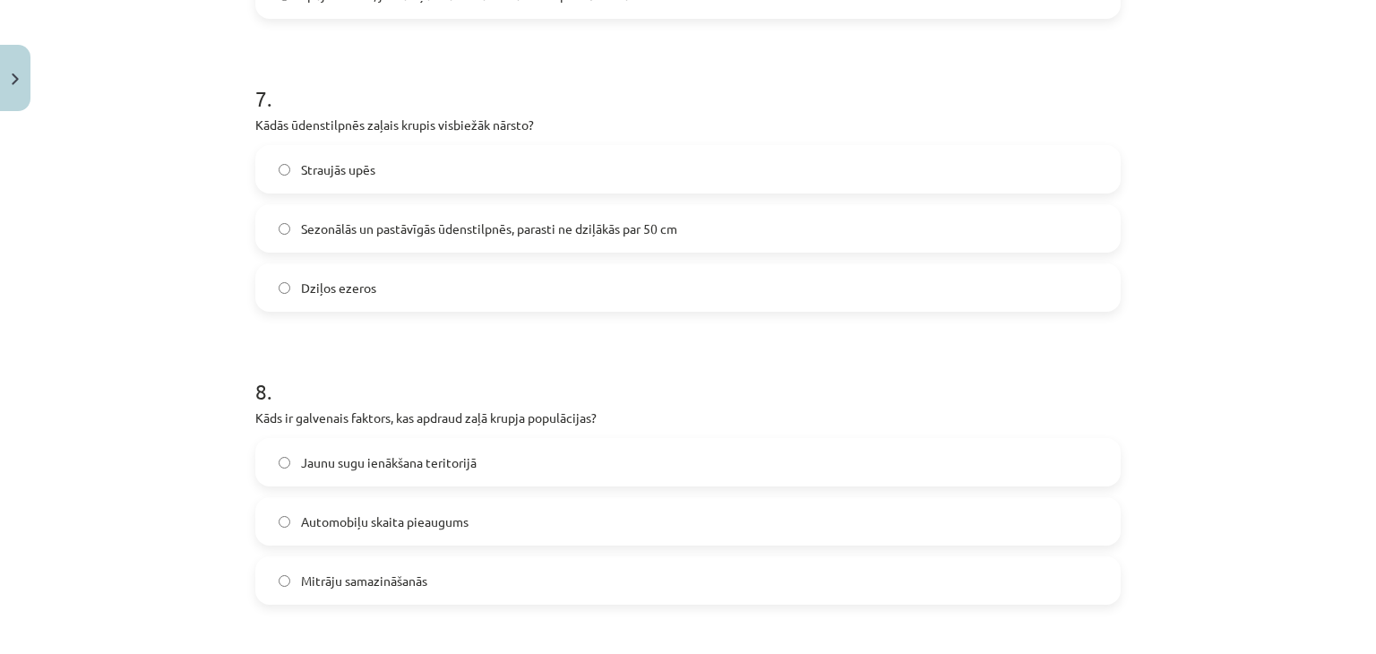
scroll to position [2067, 0]
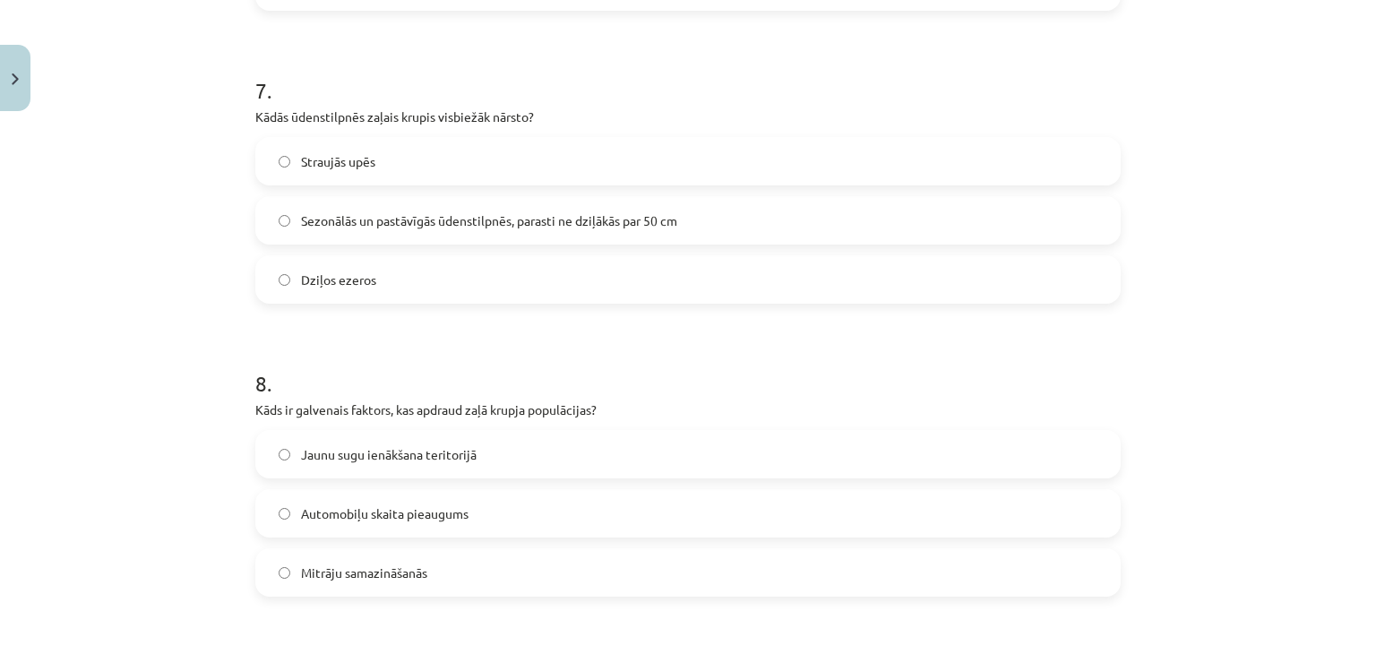
click at [517, 212] on span "Sezonālās un pastāvīgās ūdenstilpnēs, parasti ne dziļākās par 50 cm" at bounding box center [489, 220] width 376 height 19
click at [338, 571] on span "Mitrāju samazināšanās" at bounding box center [364, 572] width 126 height 19
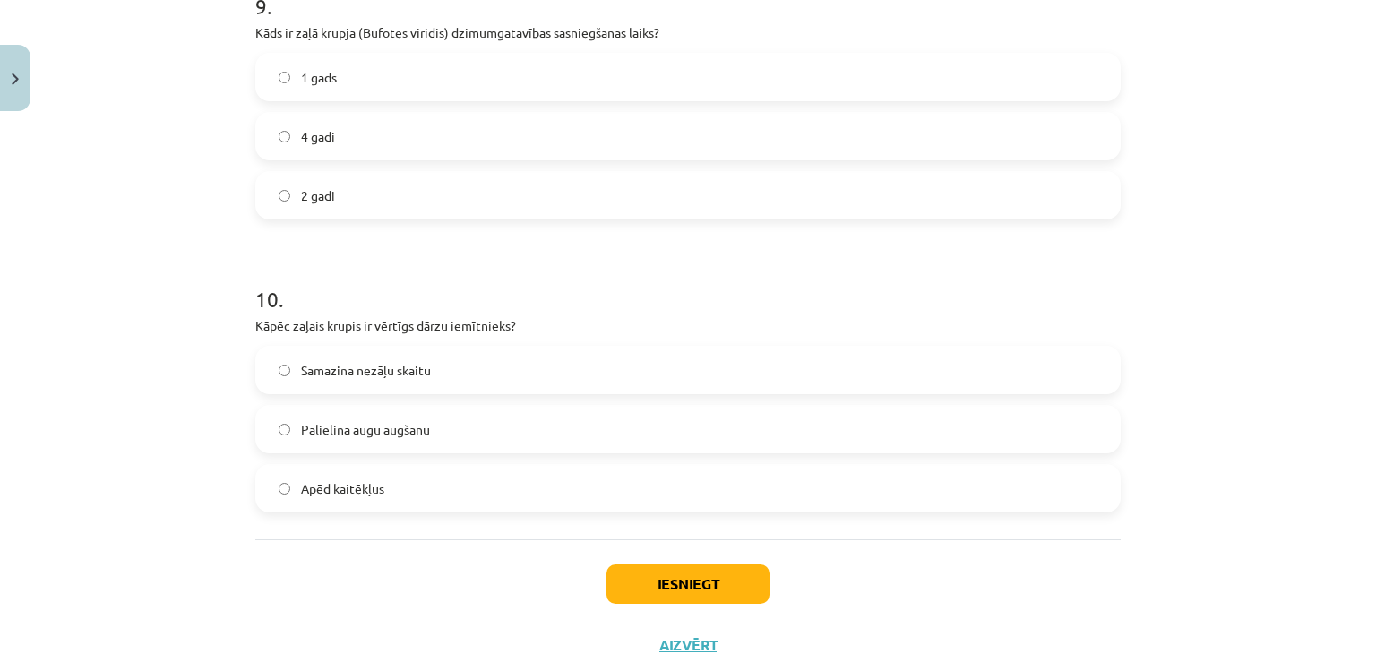
scroll to position [2697, 0]
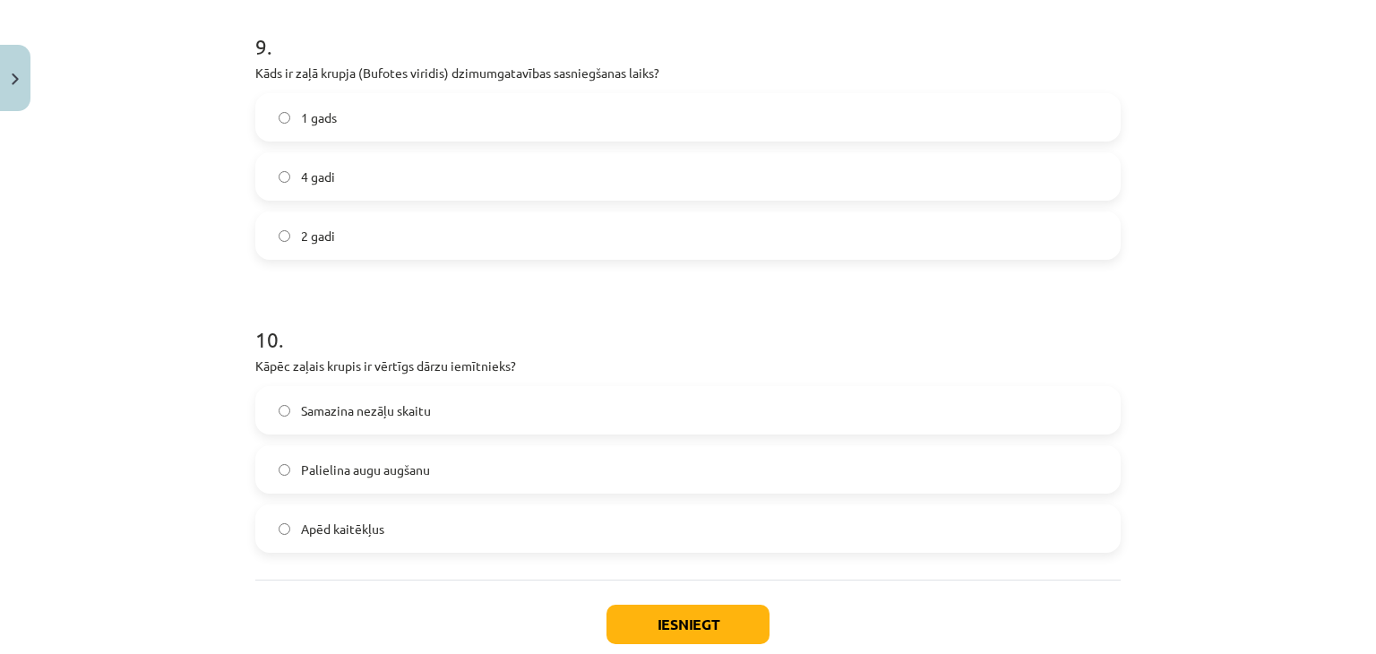
click at [382, 228] on label "2 gadi" at bounding box center [688, 235] width 862 height 45
click at [397, 525] on label "Apēd kaitēkļus" at bounding box center [688, 528] width 862 height 45
click at [718, 628] on button "Iesniegt" at bounding box center [687, 624] width 163 height 39
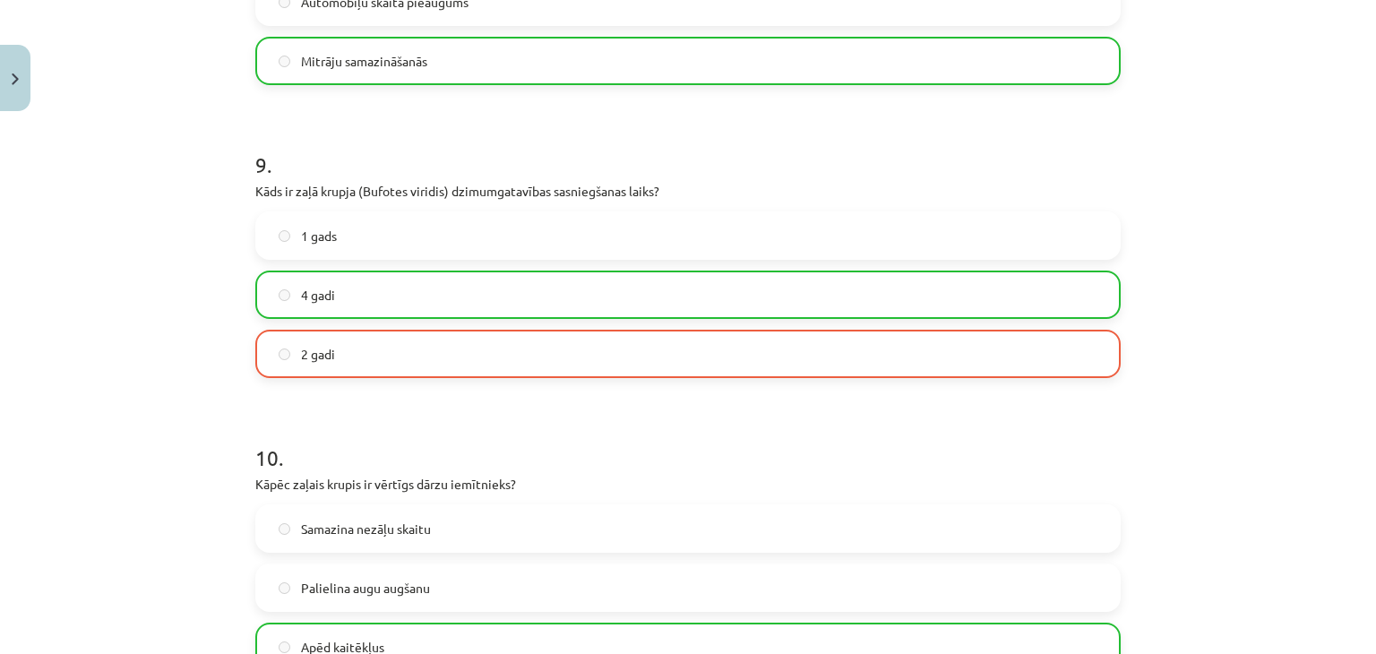
scroll to position [2859, 0]
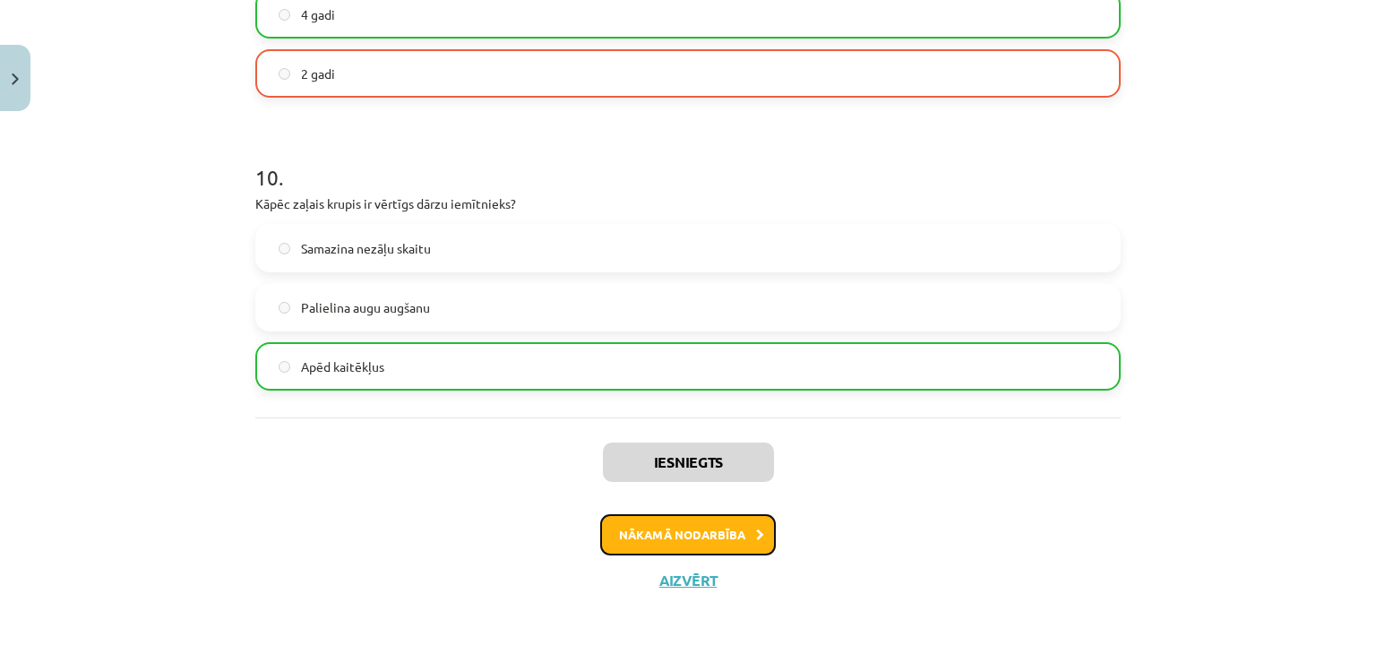
click at [717, 551] on button "Nākamā nodarbība" at bounding box center [688, 534] width 176 height 41
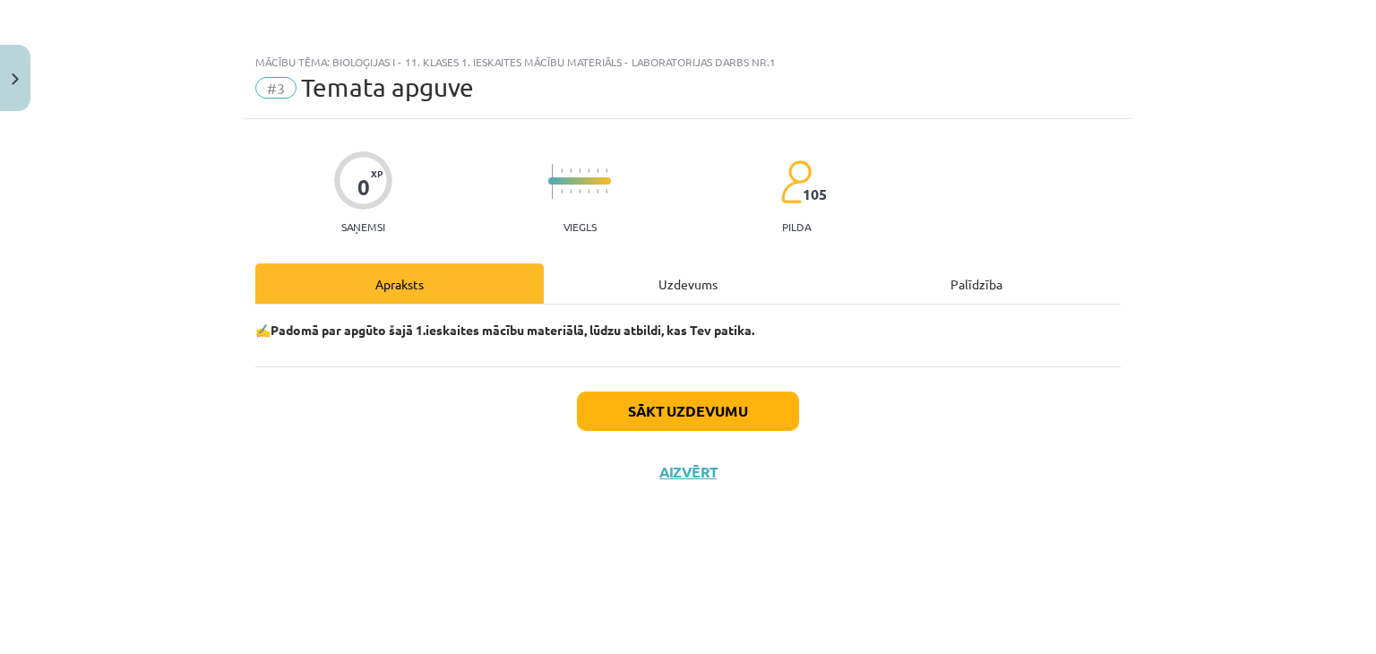
scroll to position [0, 0]
click at [648, 411] on button "Sākt uzdevumu" at bounding box center [688, 410] width 222 height 39
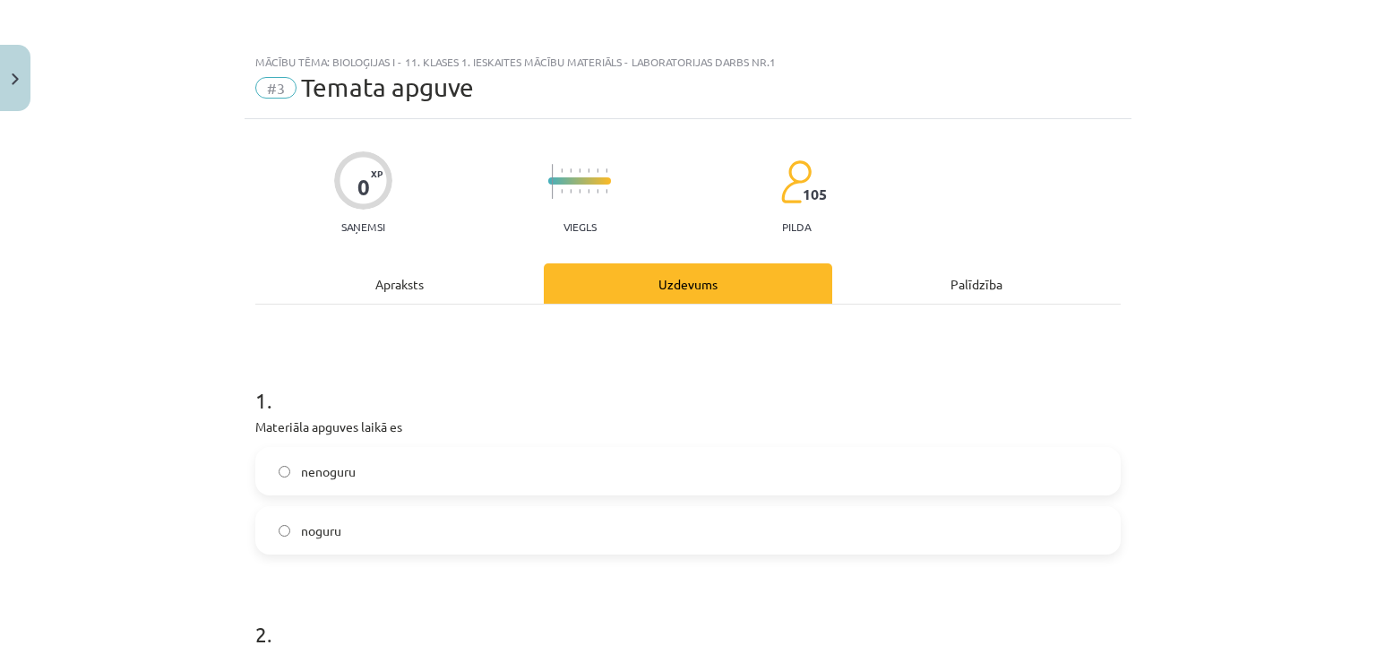
click at [338, 464] on span "nenoguru" at bounding box center [328, 471] width 55 height 19
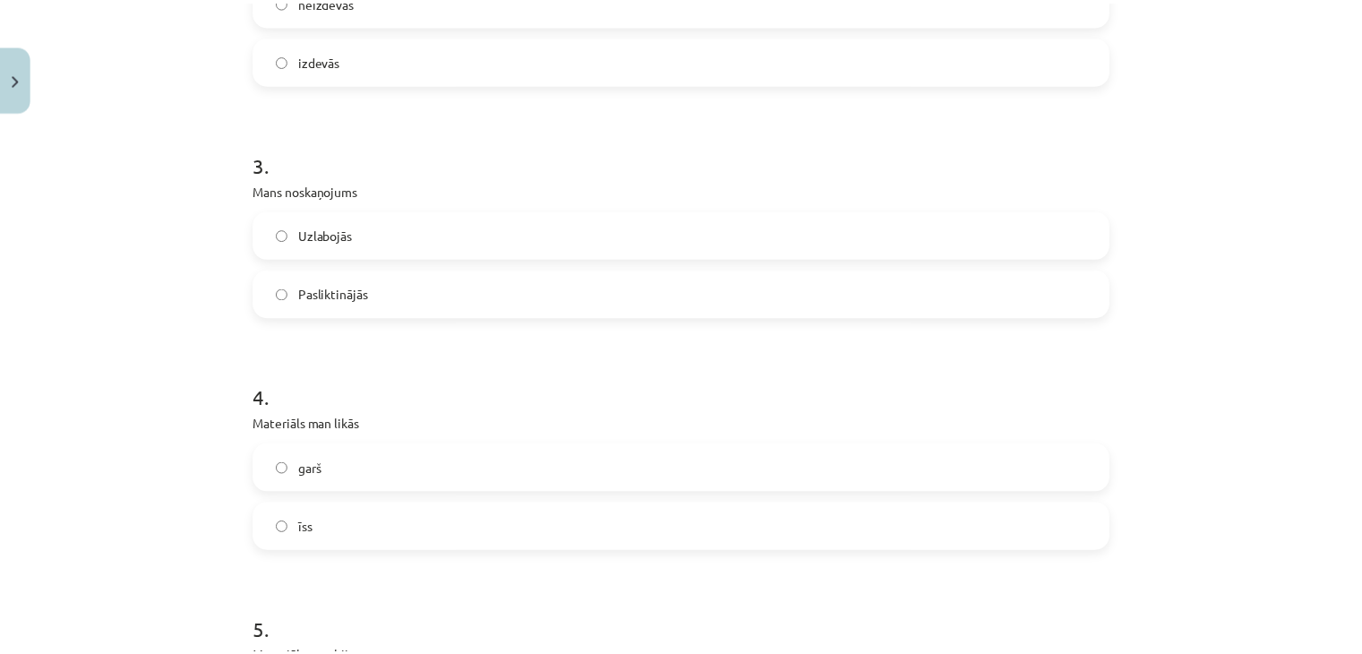
scroll to position [1581, 0]
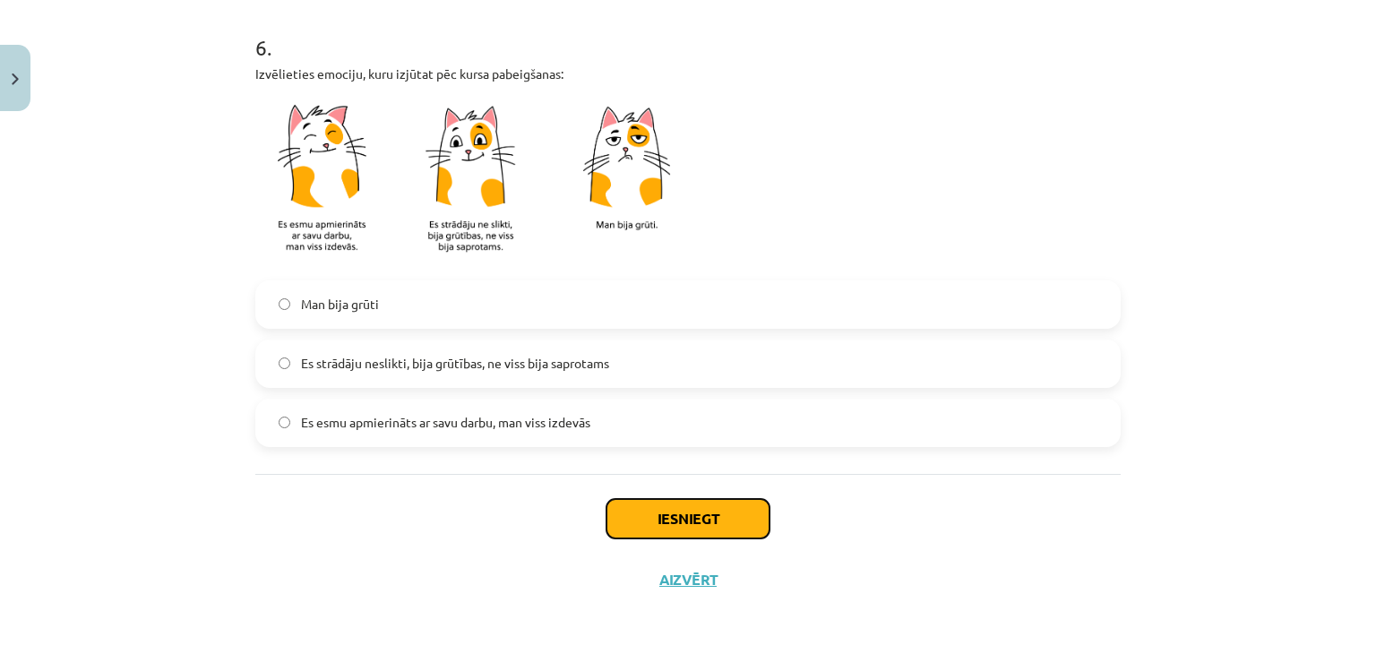
click at [668, 531] on button "Iesniegt" at bounding box center [687, 518] width 163 height 39
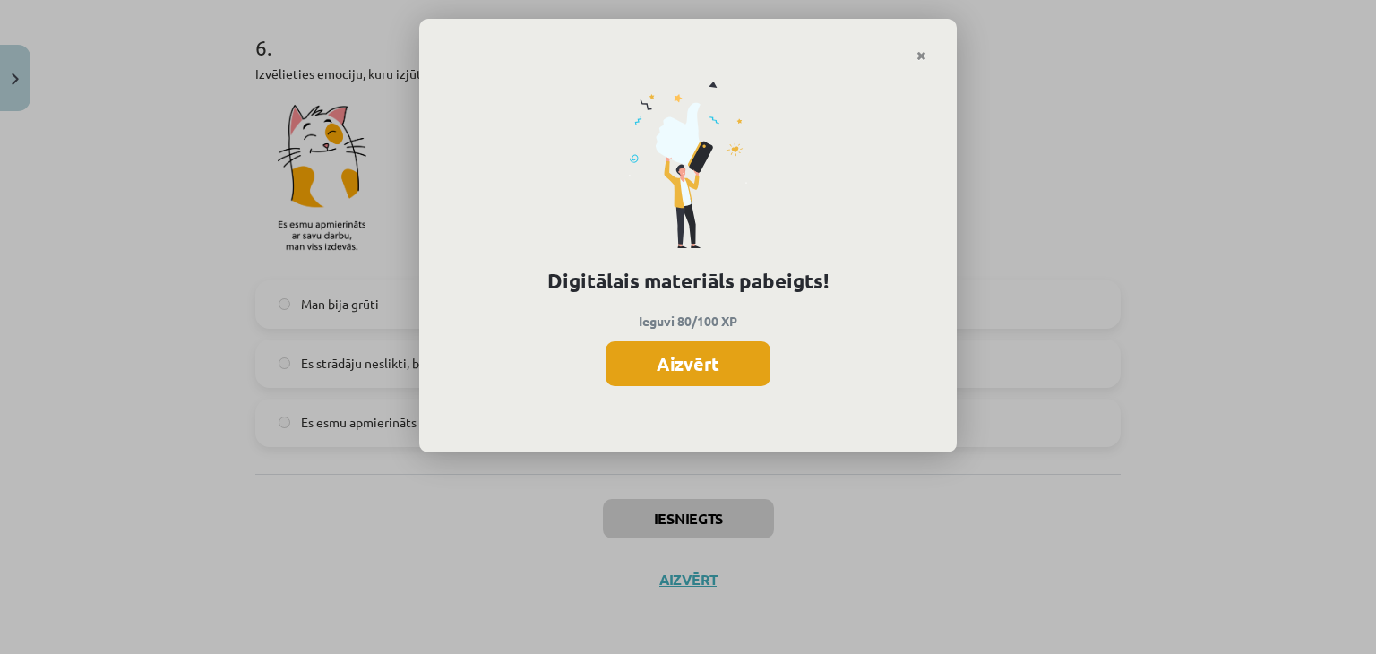
click at [714, 371] on button "Aizvērt" at bounding box center [688, 363] width 165 height 45
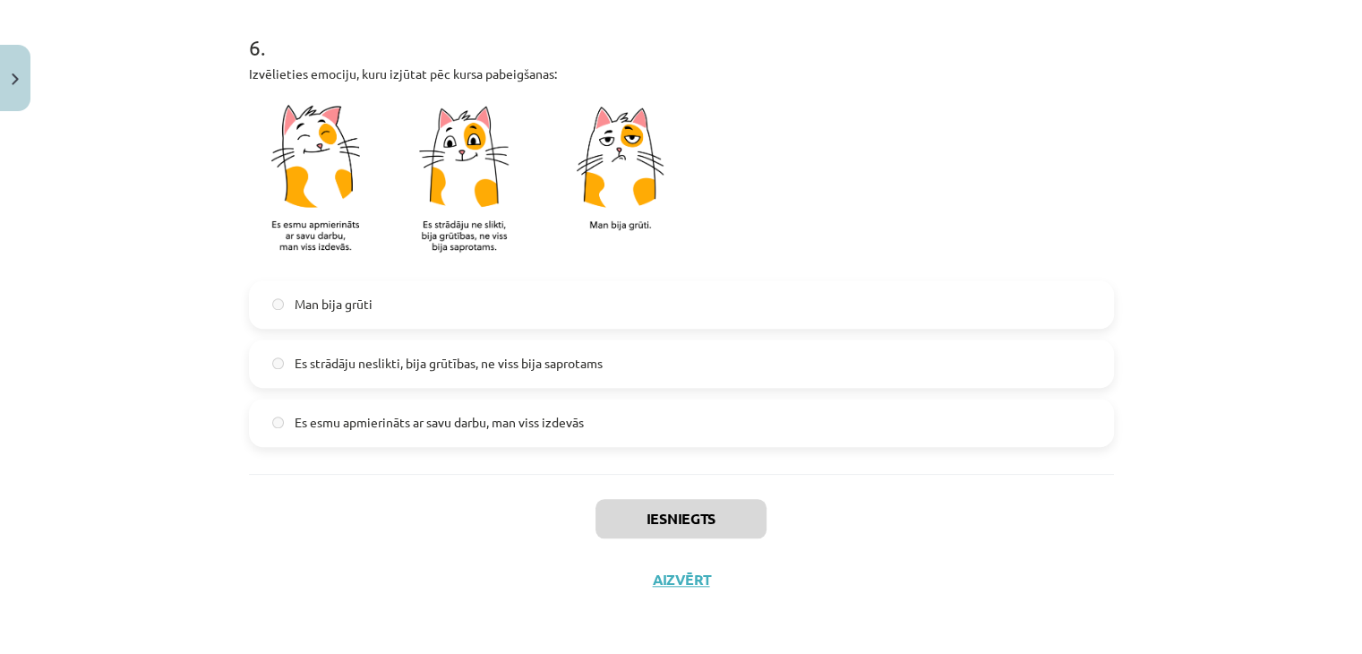
drag, startPoint x: 676, startPoint y: 590, endPoint x: 671, endPoint y: 576, distance: 15.3
click at [671, 576] on div "Iesniegts Aizvērt" at bounding box center [681, 536] width 865 height 125
click at [671, 576] on button "Aizvērt" at bounding box center [682, 580] width 68 height 18
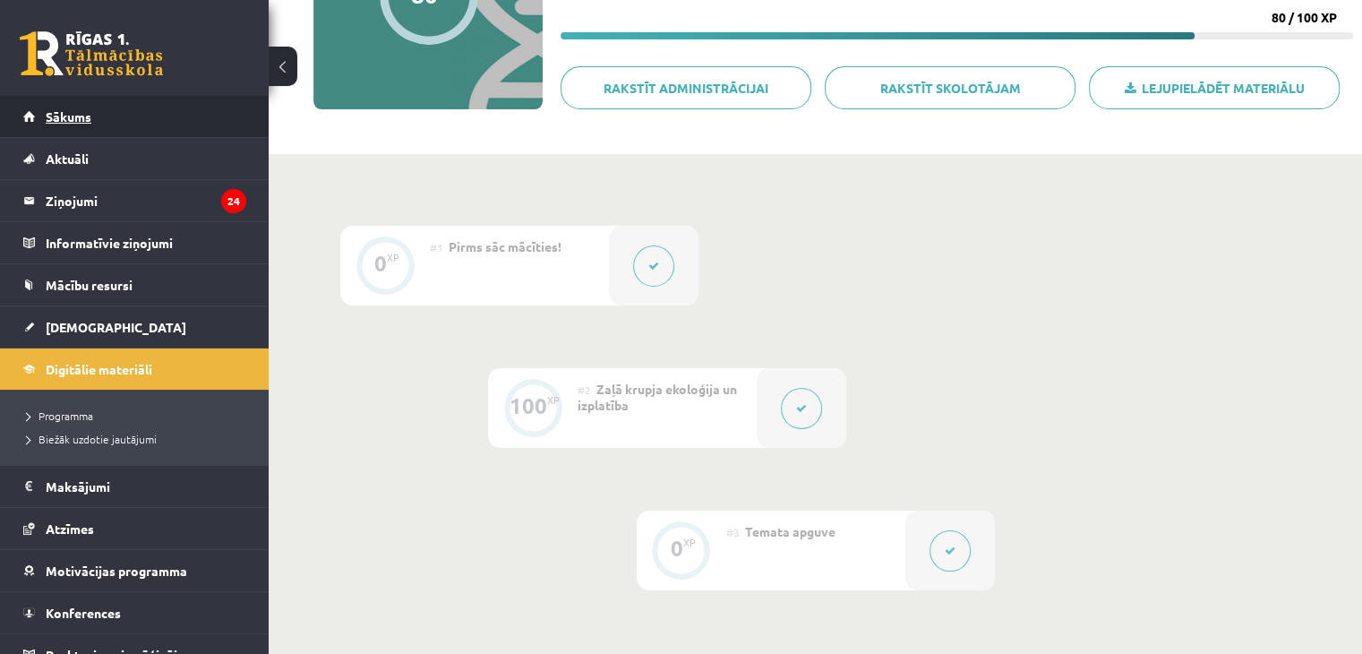
click at [133, 132] on link "Sākums" at bounding box center [134, 116] width 223 height 41
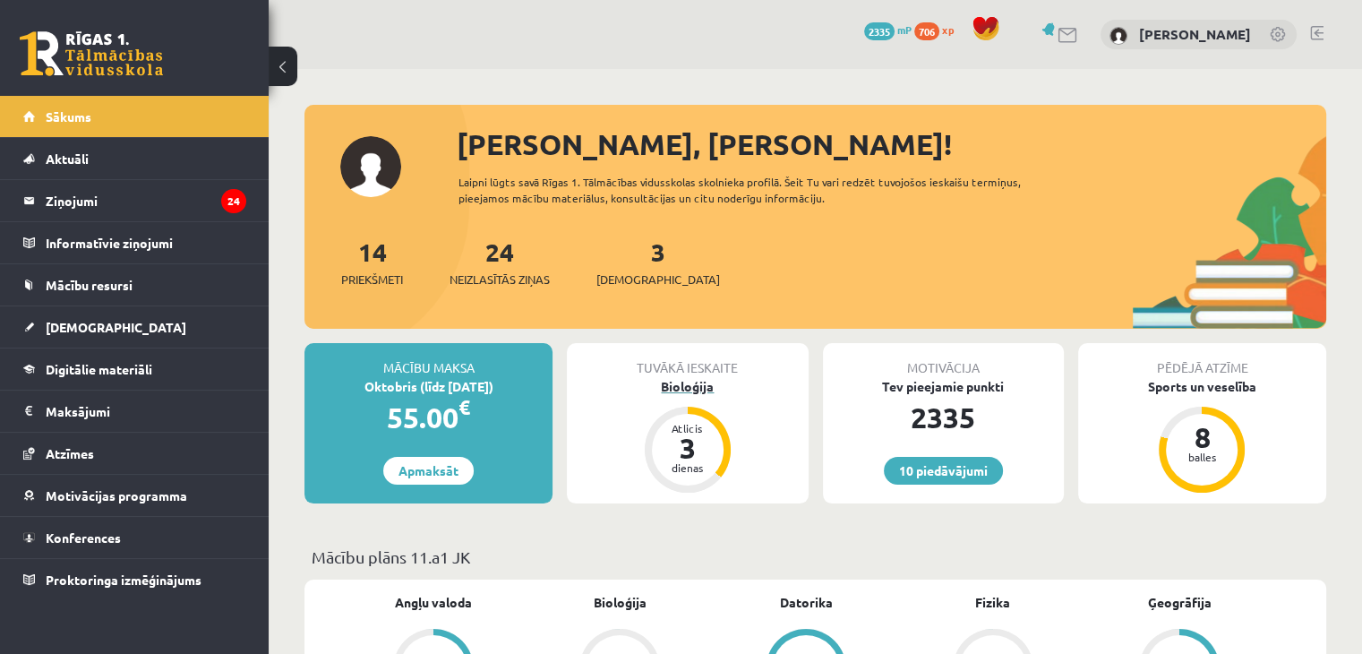
click at [683, 391] on div "Bioloģija" at bounding box center [687, 386] width 241 height 19
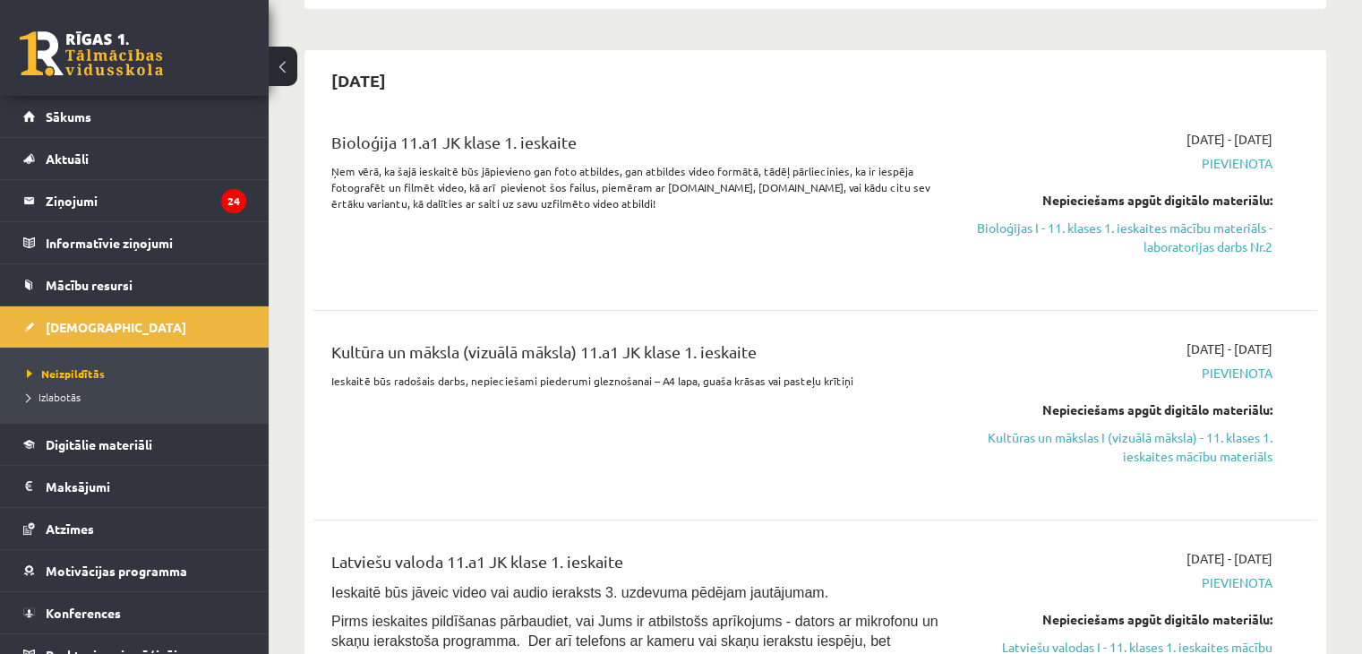
scroll to position [394, 0]
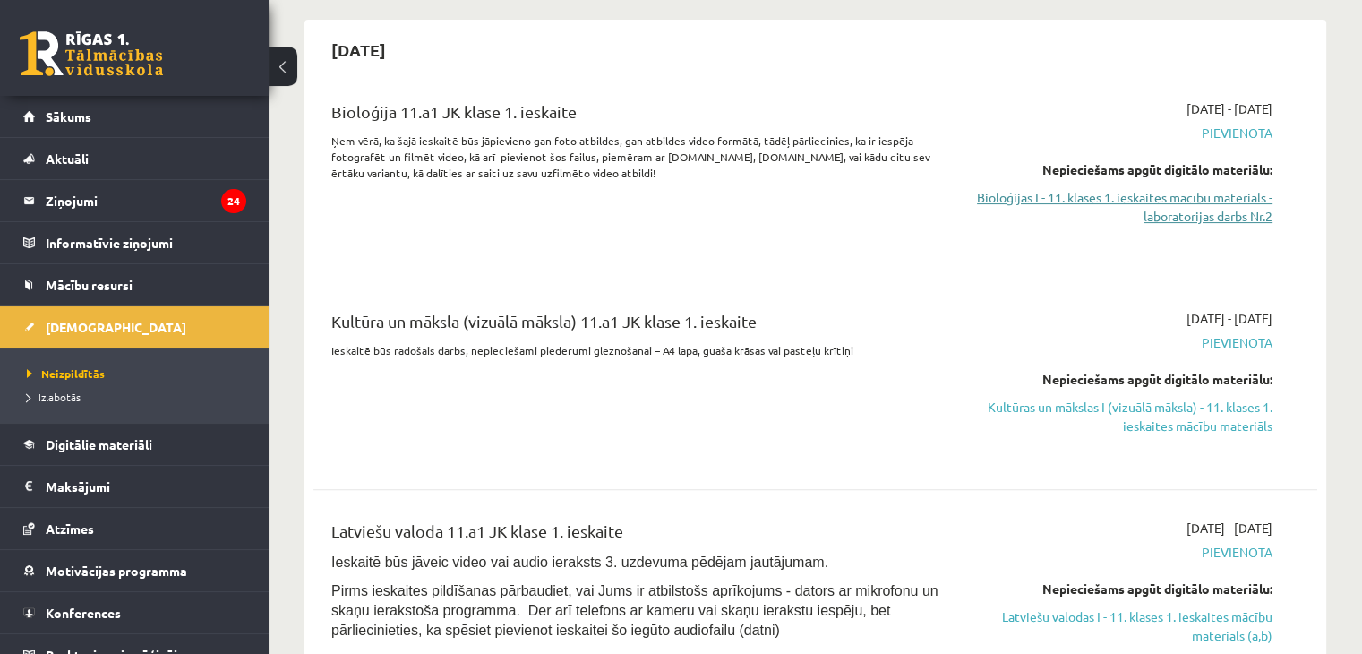
click at [1181, 210] on link "Bioloģijas I - 11. klases 1. ieskaites mācību materiāls - laboratorijas darbs N…" at bounding box center [1125, 207] width 296 height 38
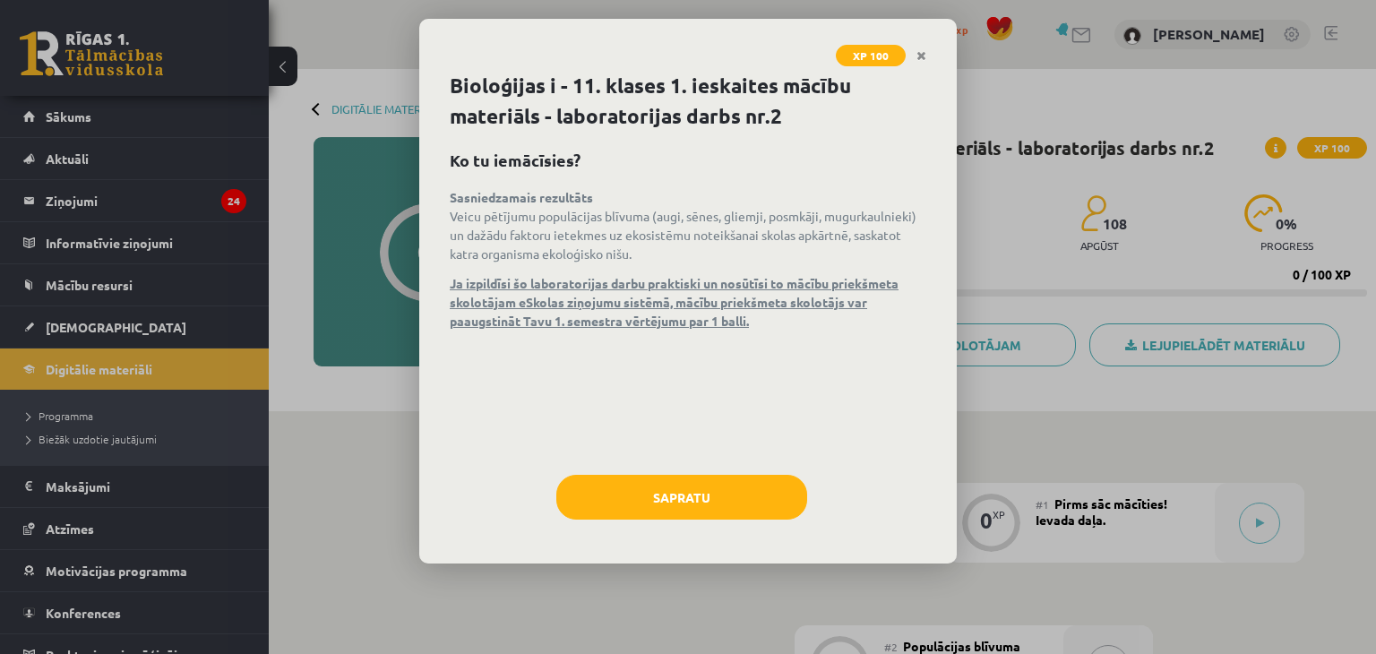
click at [1186, 205] on body "0 Dāvanas 2335 mP 706 xp [PERSON_NAME] Sākums Aktuāli Kā mācīties eSKOLĀ Kontak…" at bounding box center [688, 327] width 1376 height 654
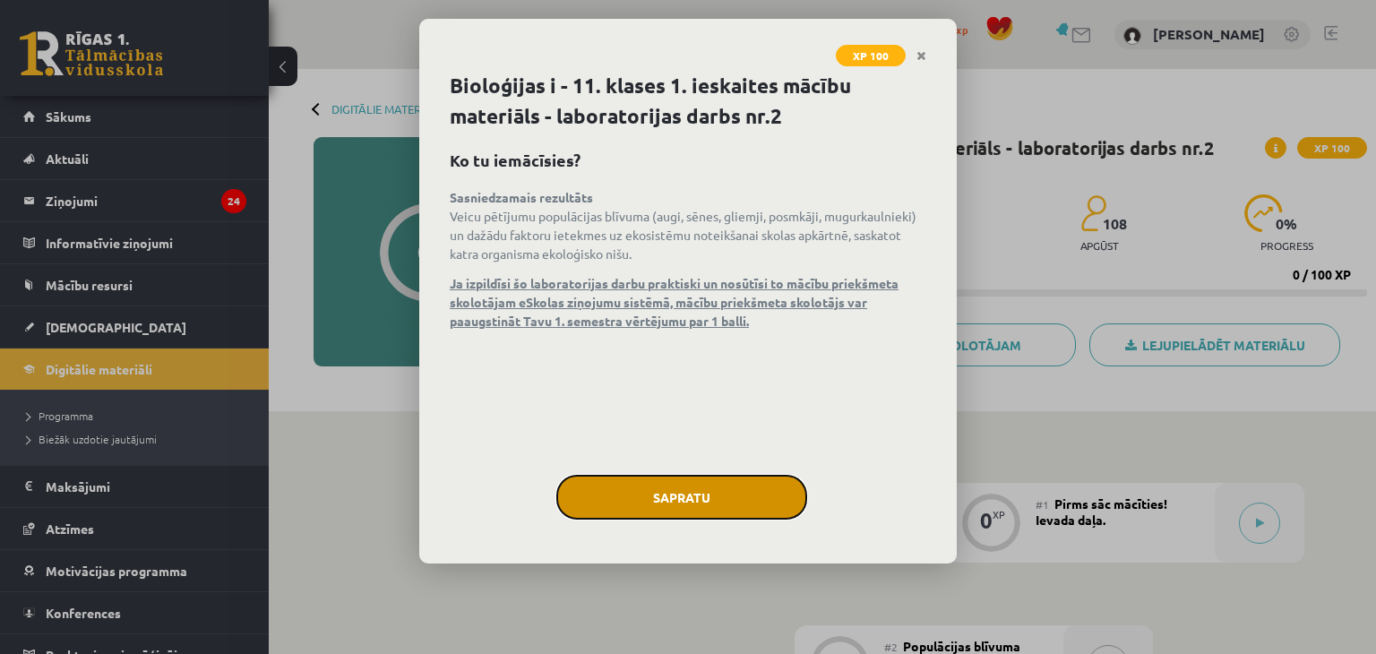
click at [648, 510] on button "Sapratu" at bounding box center [681, 497] width 251 height 45
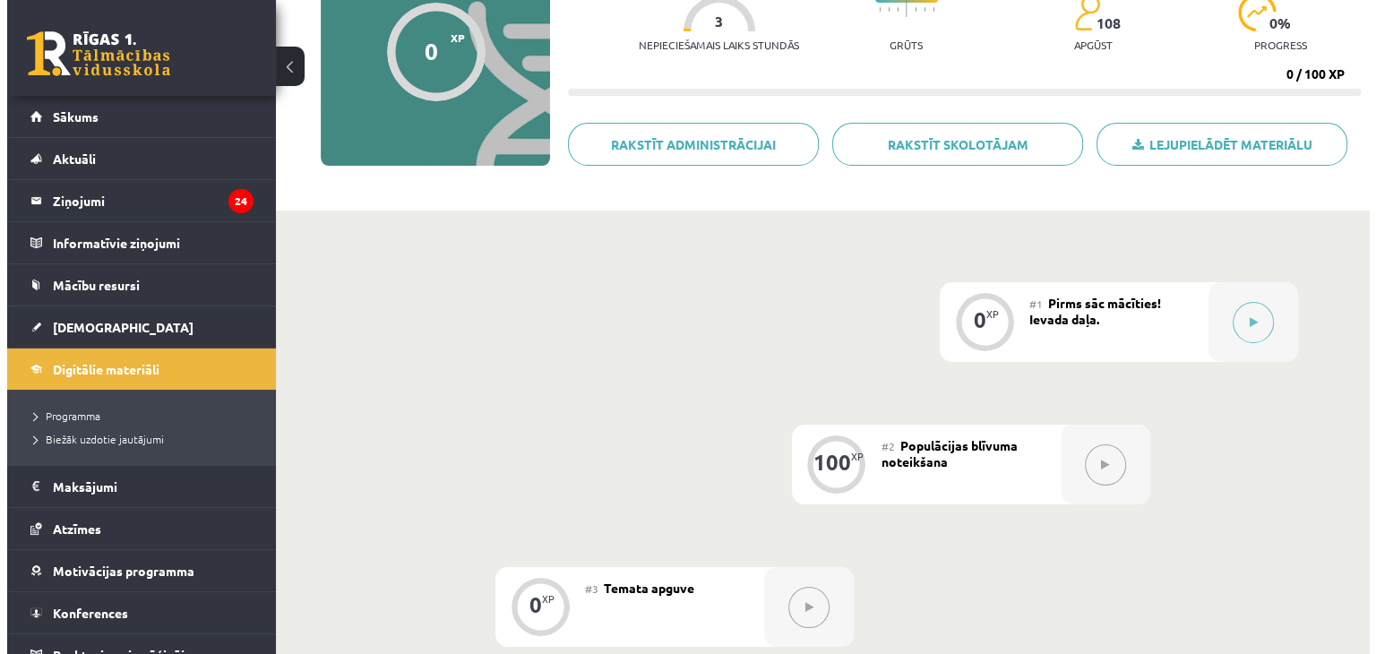
scroll to position [277, 0]
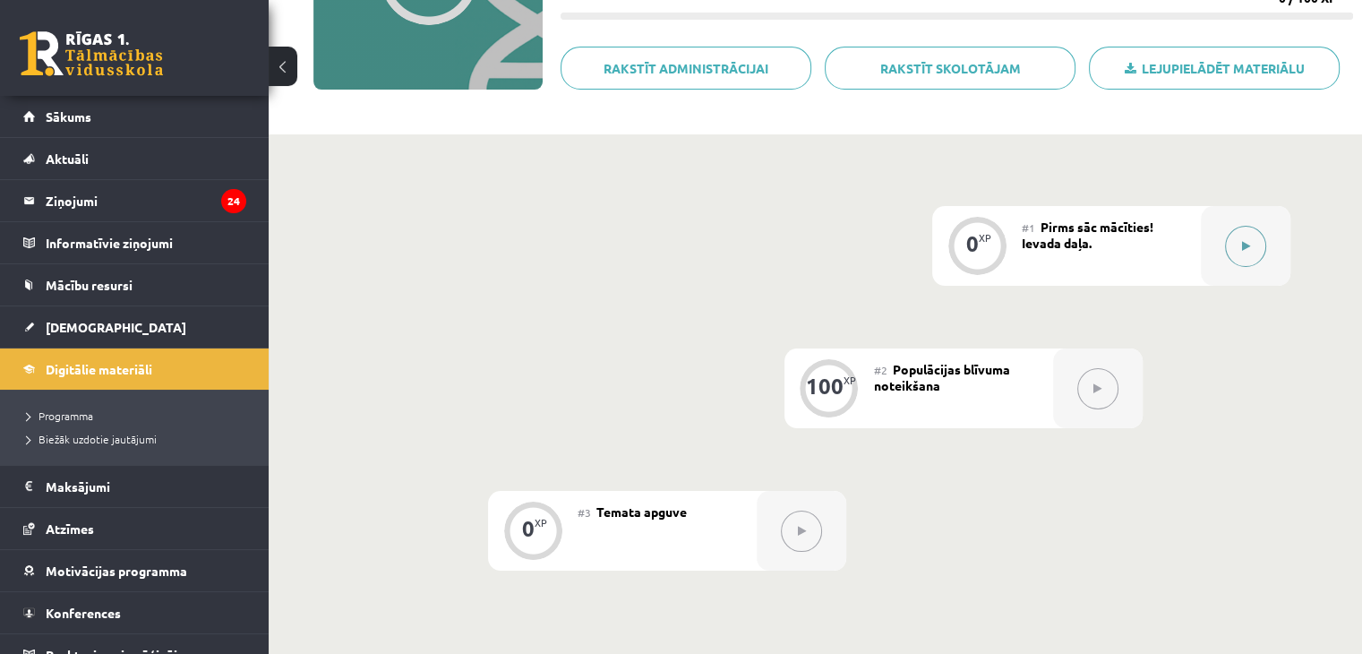
click at [1254, 236] on button at bounding box center [1245, 246] width 41 height 41
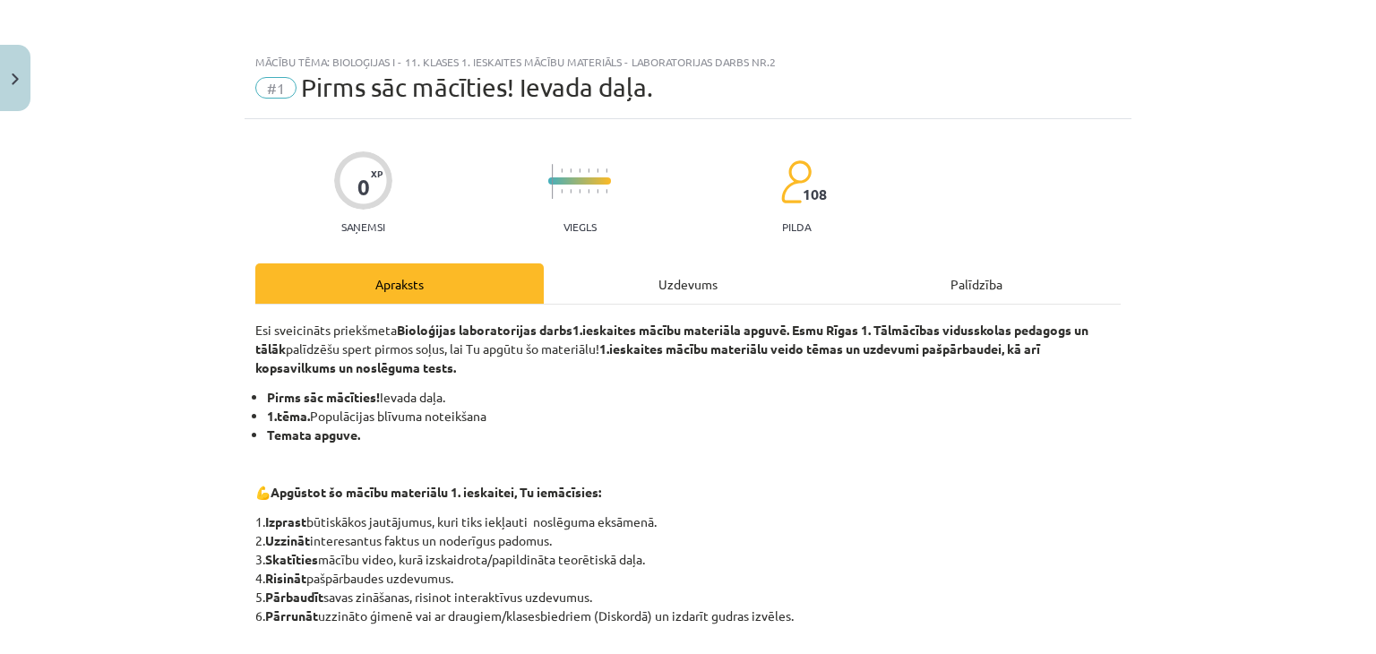
click at [733, 283] on div "Uzdevums" at bounding box center [688, 283] width 288 height 40
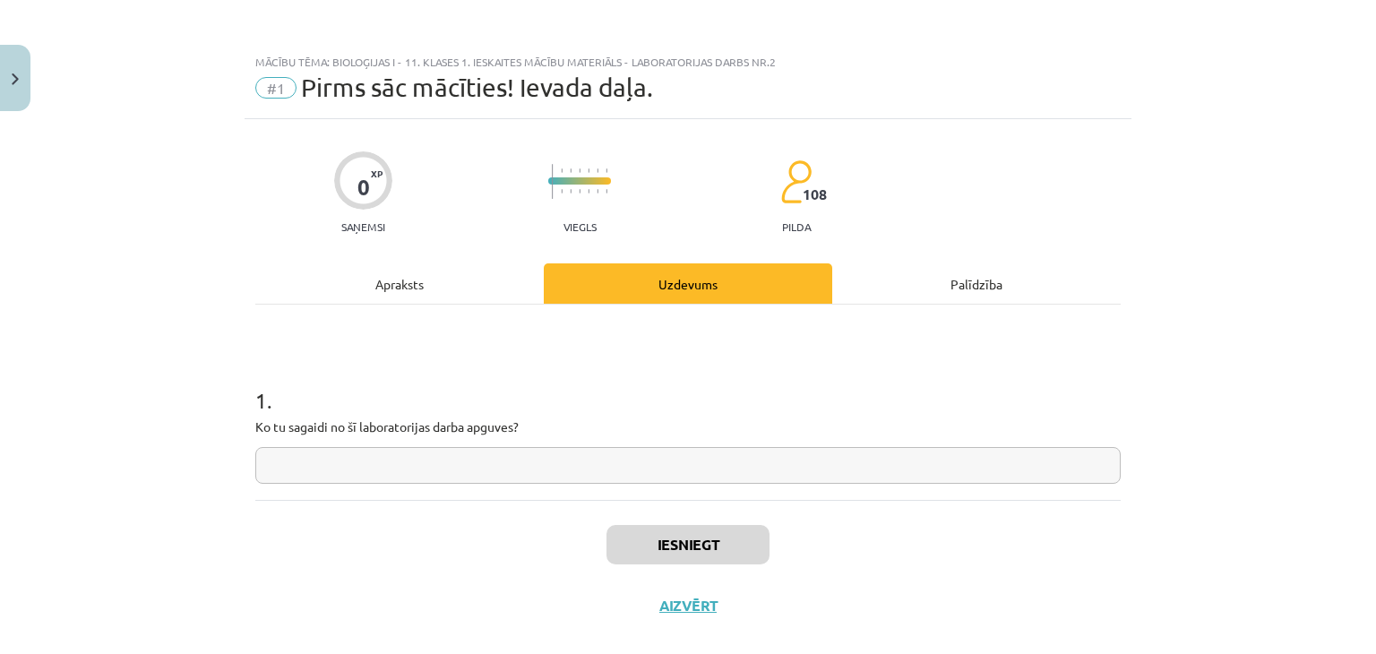
scroll to position [26, 0]
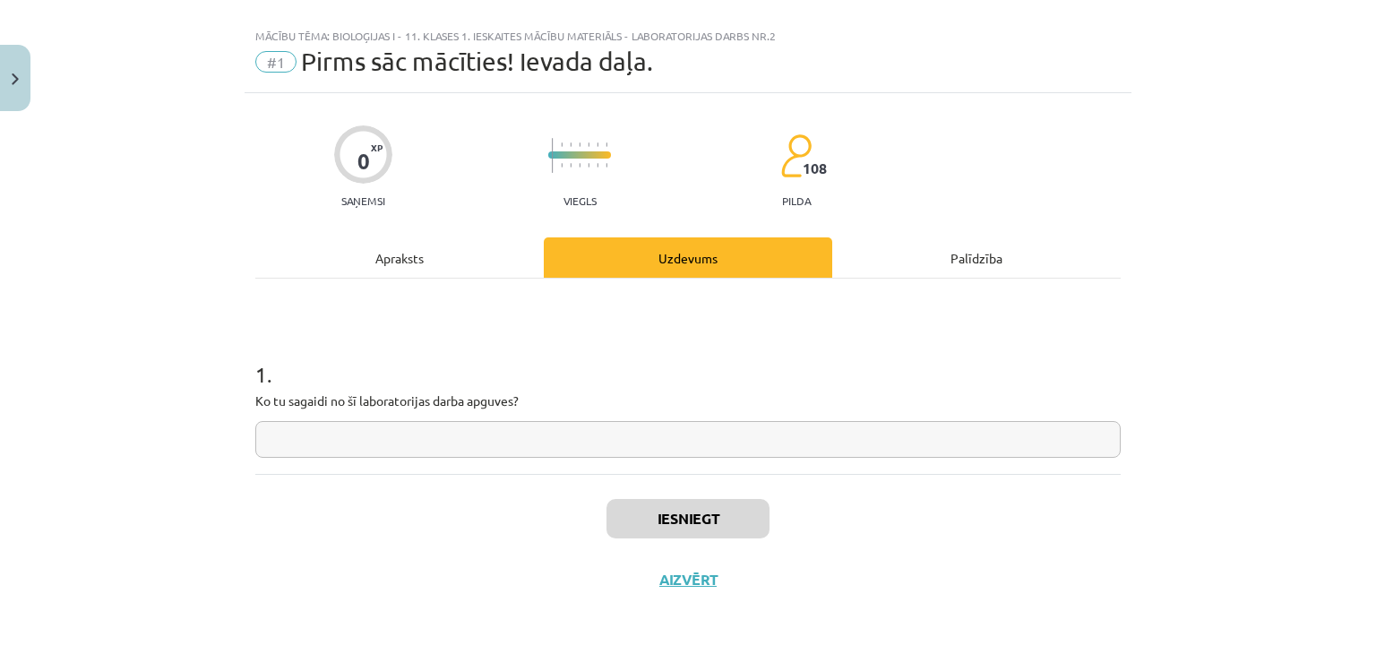
click at [544, 431] on input "text" at bounding box center [687, 439] width 865 height 37
type input "*"
click at [653, 518] on button "Iesniegt" at bounding box center [687, 518] width 163 height 39
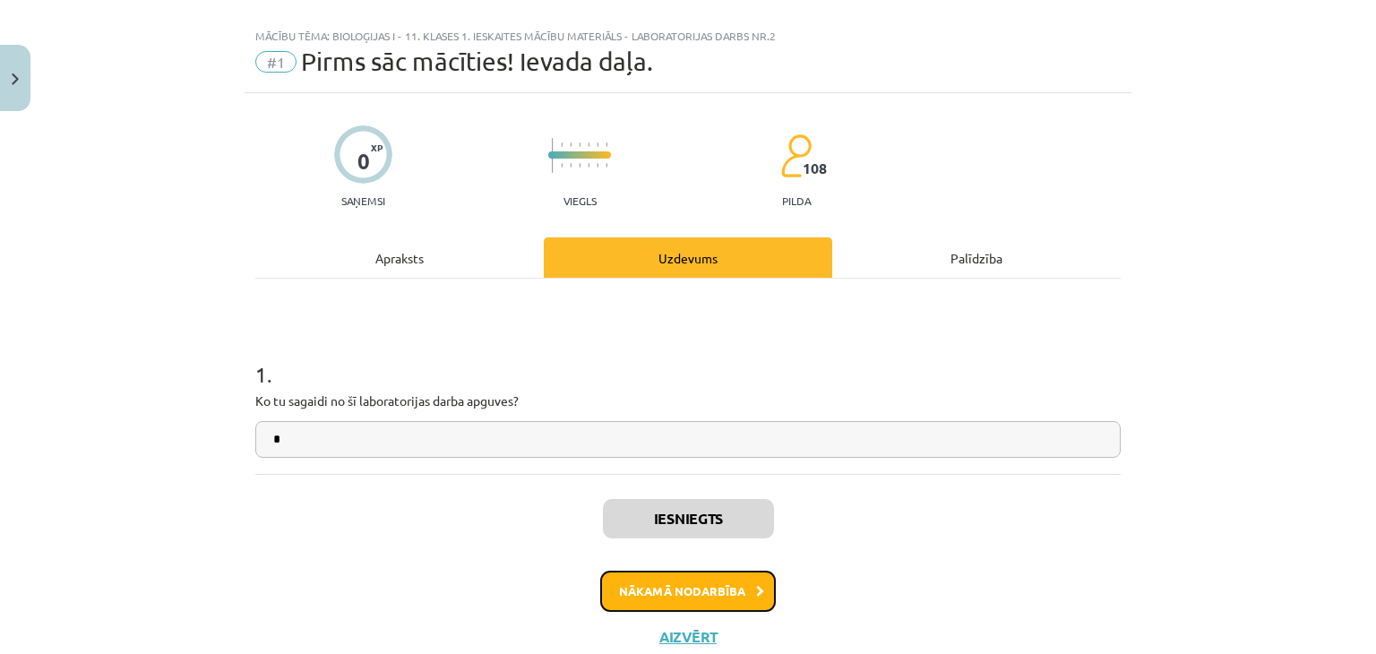
click at [688, 586] on button "Nākamā nodarbība" at bounding box center [688, 591] width 176 height 41
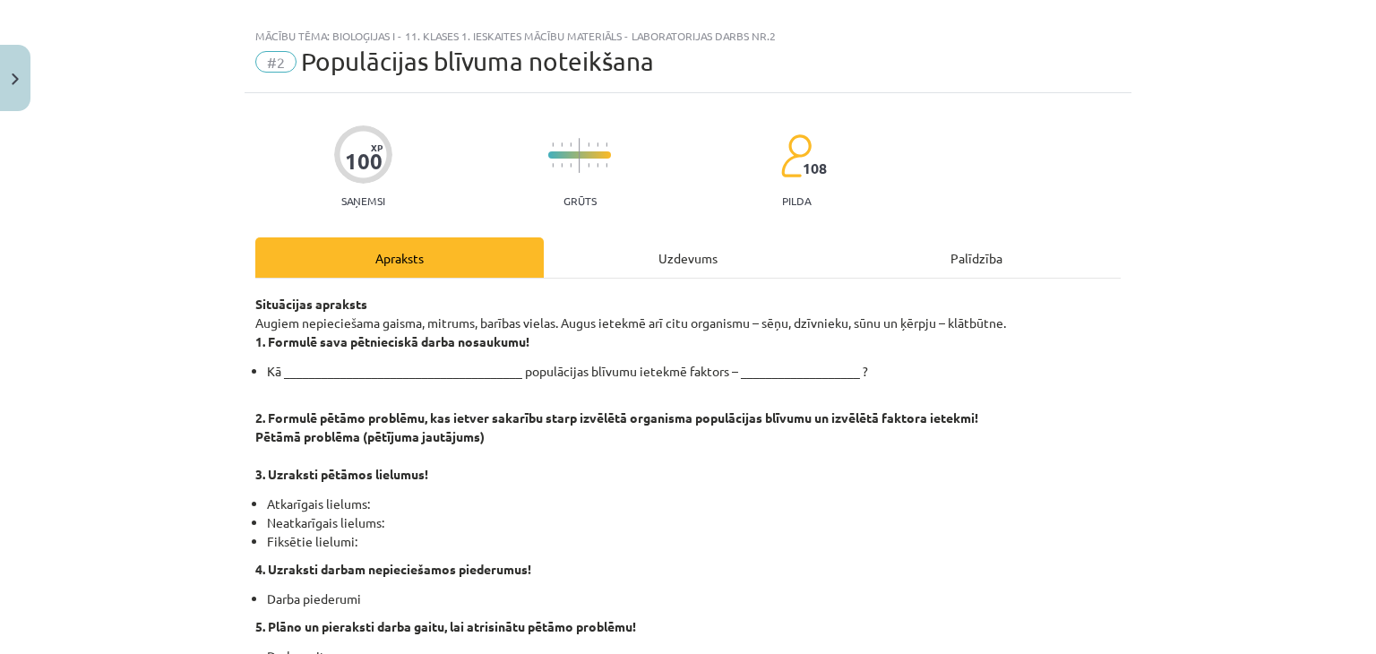
scroll to position [45, 0]
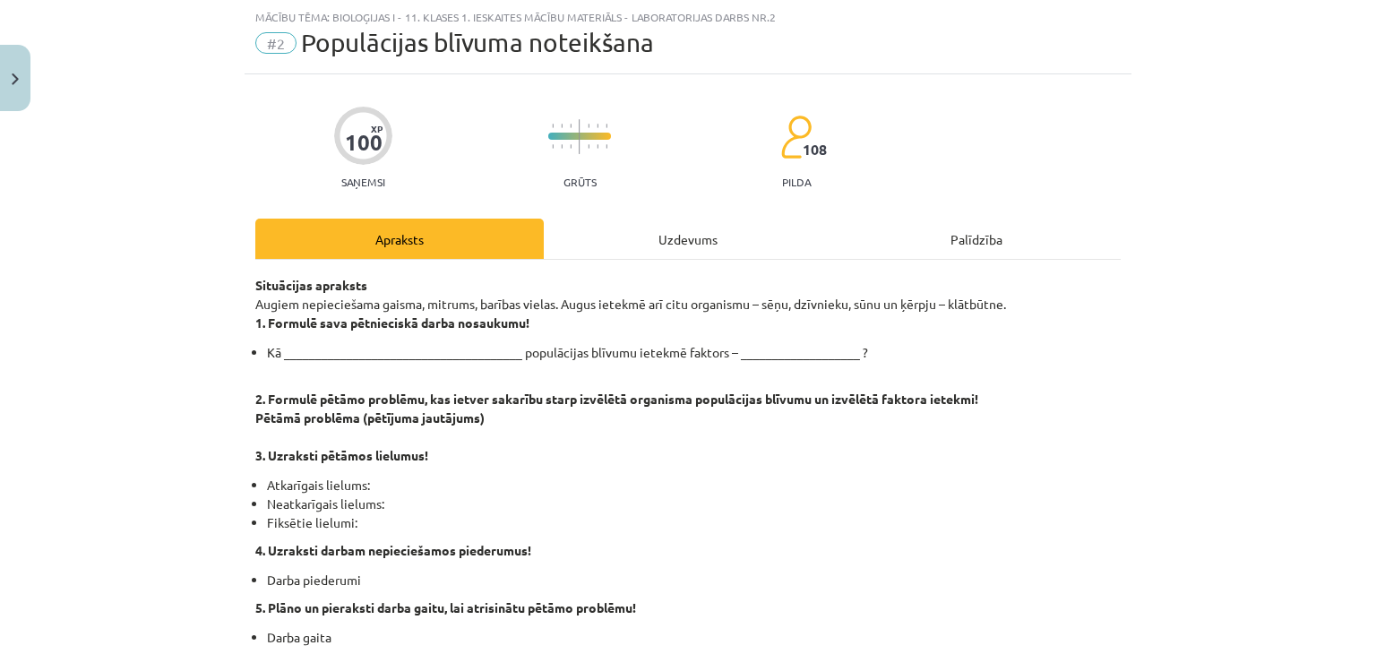
click at [638, 245] on div "Uzdevums" at bounding box center [688, 239] width 288 height 40
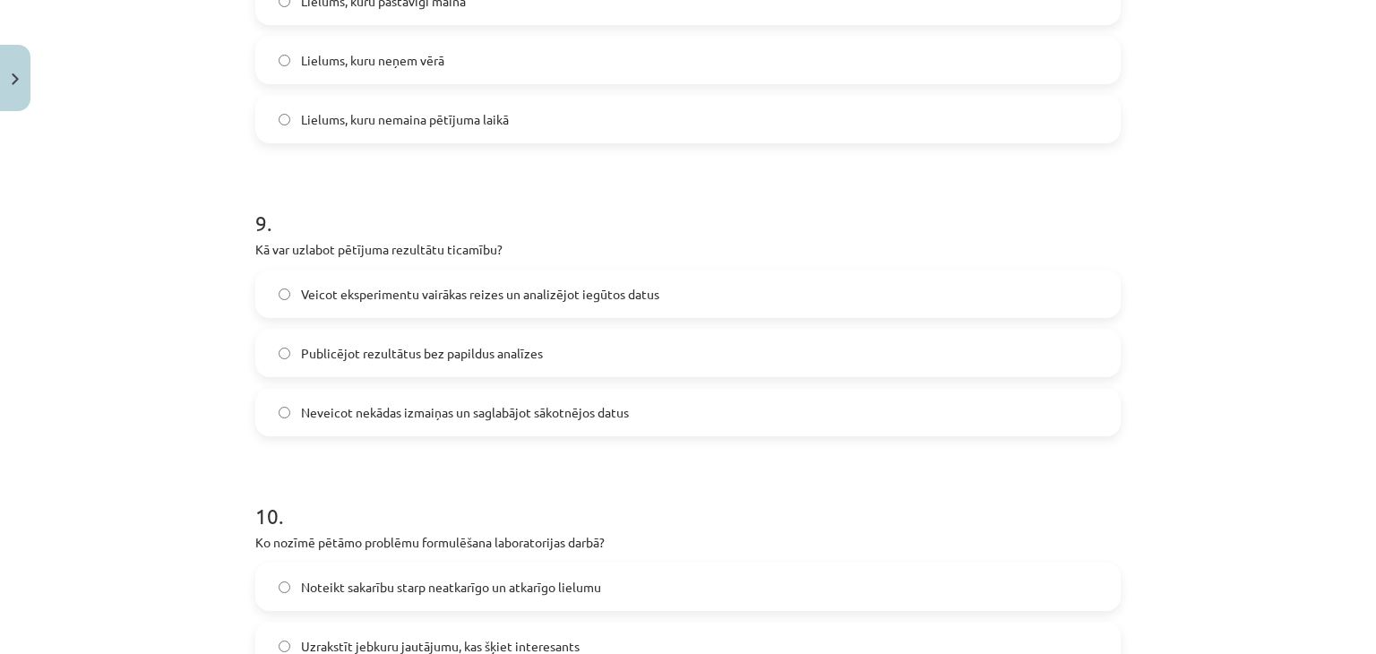
scroll to position [2803, 0]
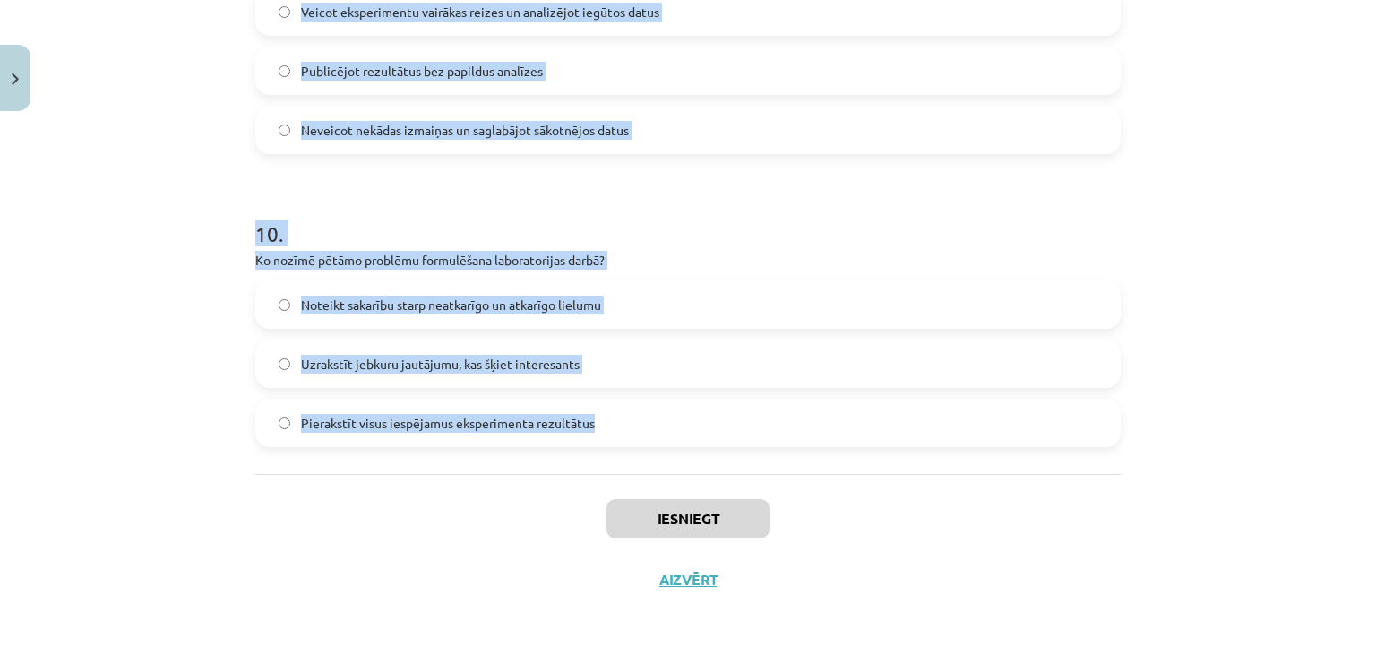
drag, startPoint x: 238, startPoint y: 349, endPoint x: 639, endPoint y: 420, distance: 406.6
copy form "1 . Kas būtu jādara, ja eksperimentā iegūtie dati neatbilst sākotnējām gaidām? …"
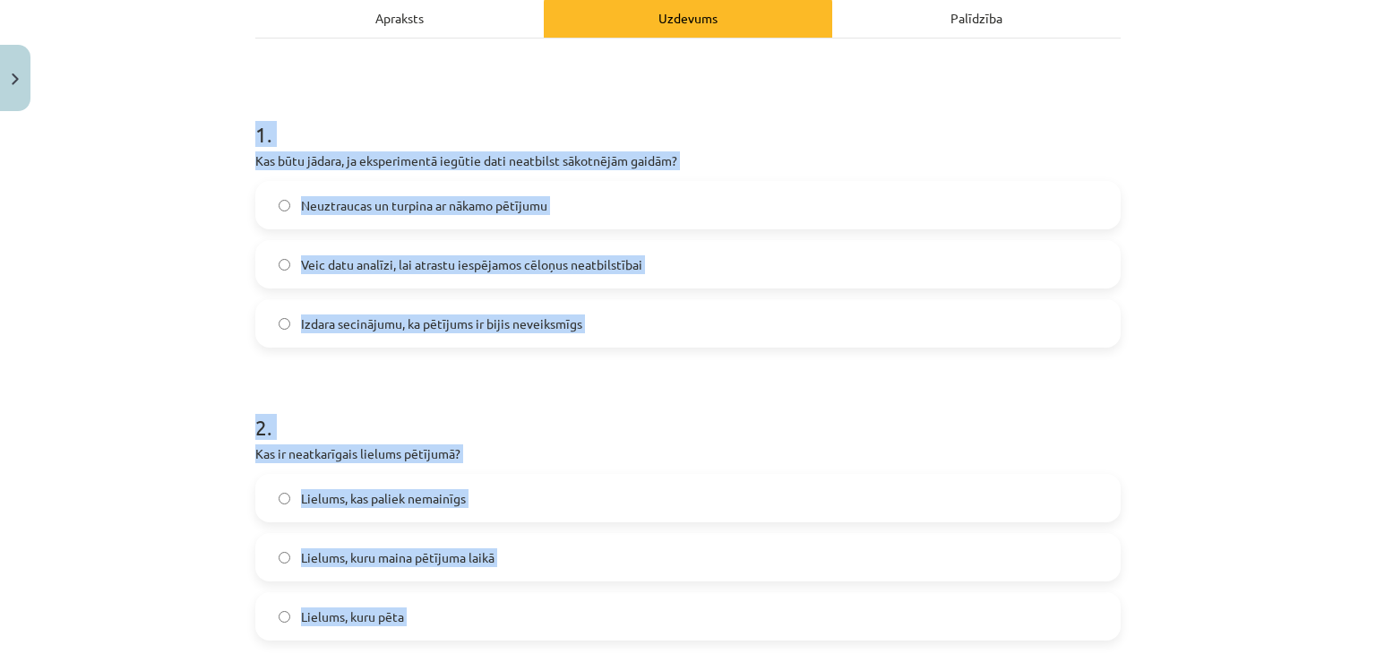
scroll to position [282, 0]
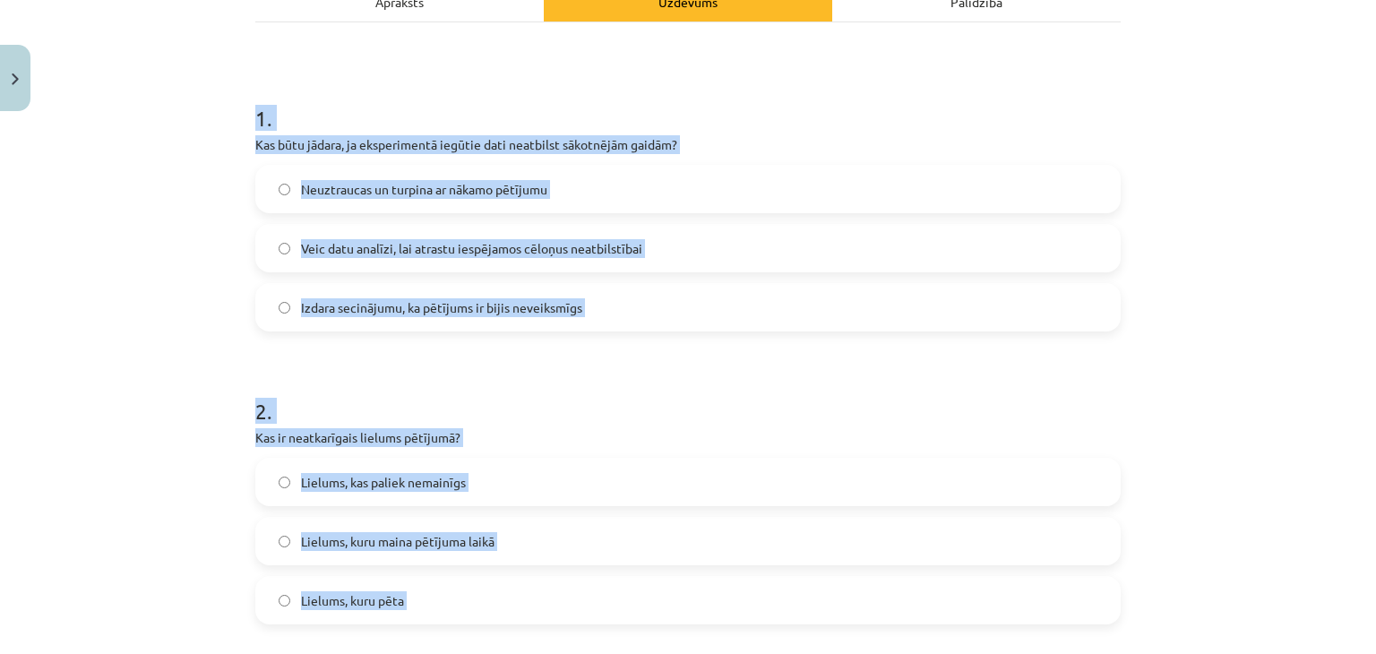
click at [448, 251] on span "Veic datu analīzi, lai atrastu iespējamos cēloņus neatbilstībai" at bounding box center [471, 248] width 341 height 19
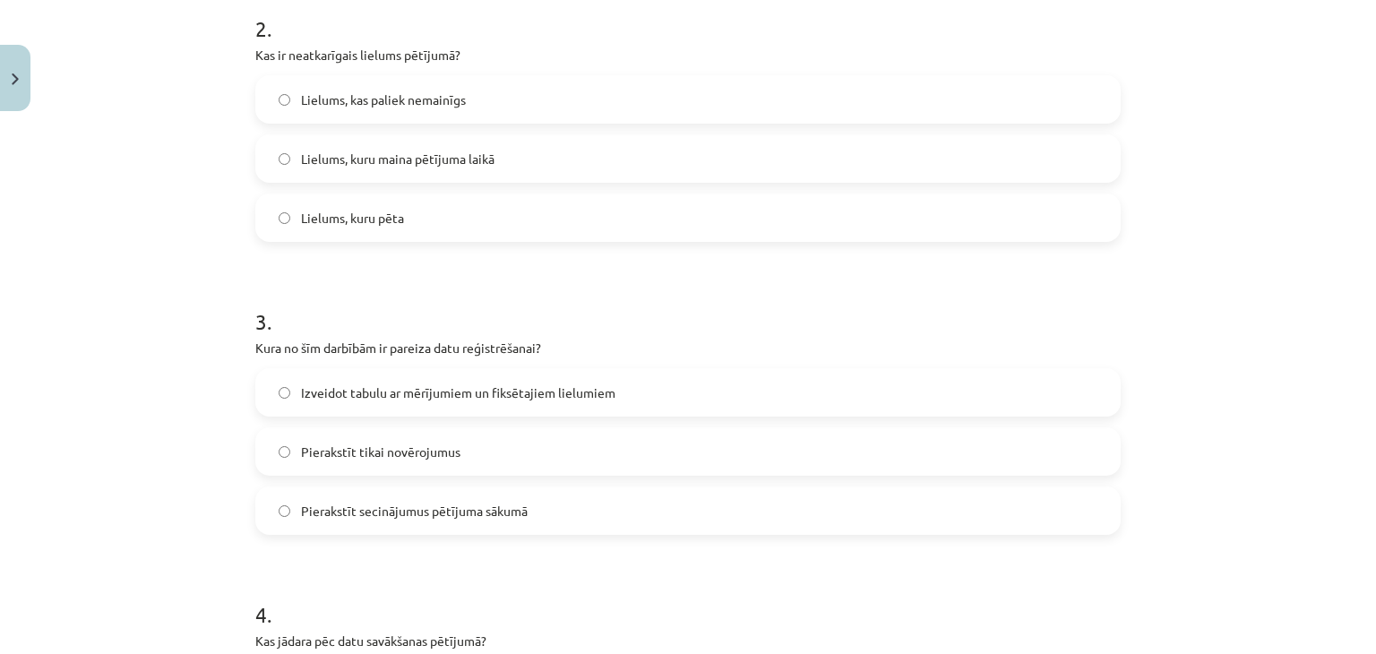
scroll to position [637, 0]
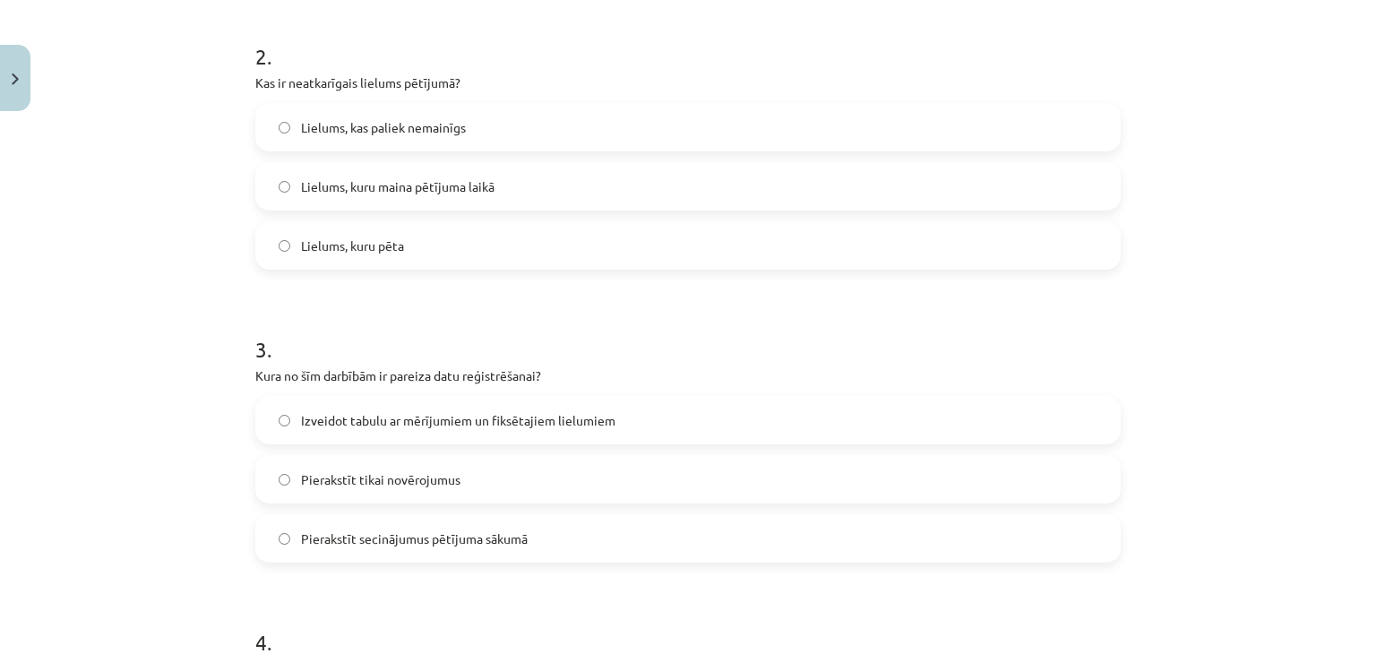
click at [381, 193] on span "Lielums, kuru maina pētījuma laikā" at bounding box center [397, 186] width 193 height 19
click at [399, 424] on span "Izveidot tabulu ar mērījumiem un fiksētajiem lielumiem" at bounding box center [458, 420] width 314 height 19
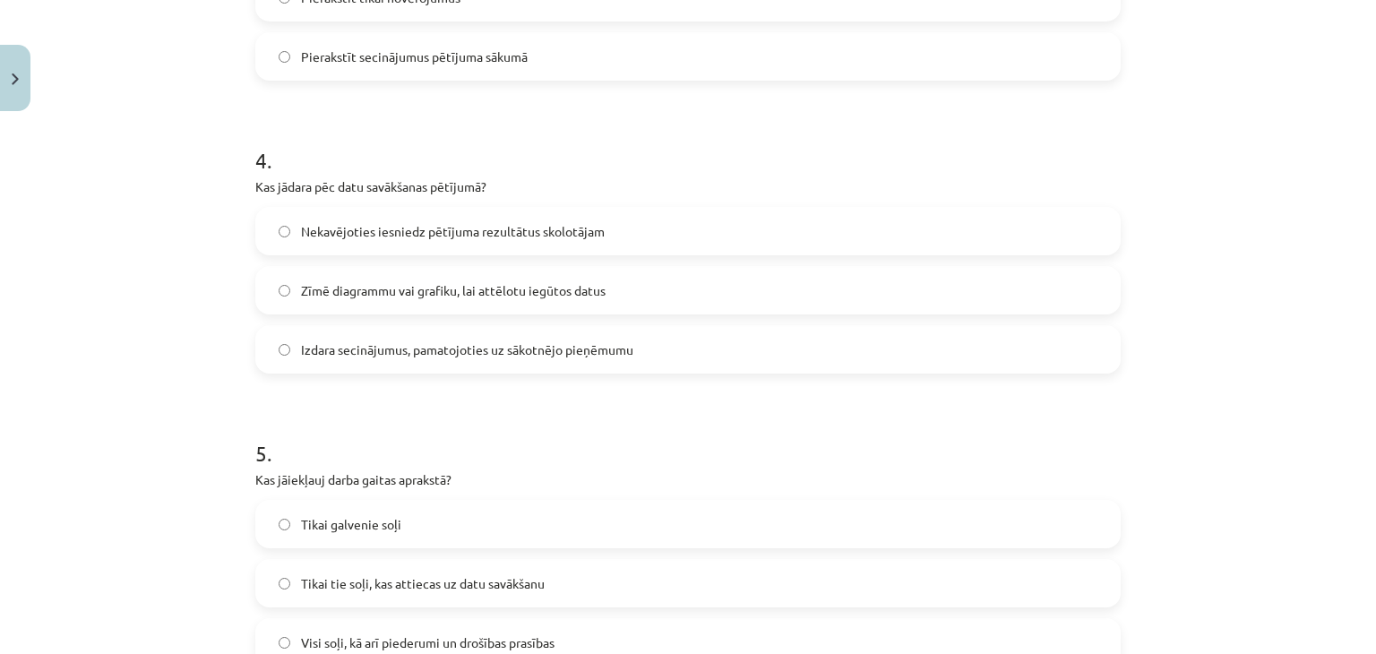
scroll to position [1211, 0]
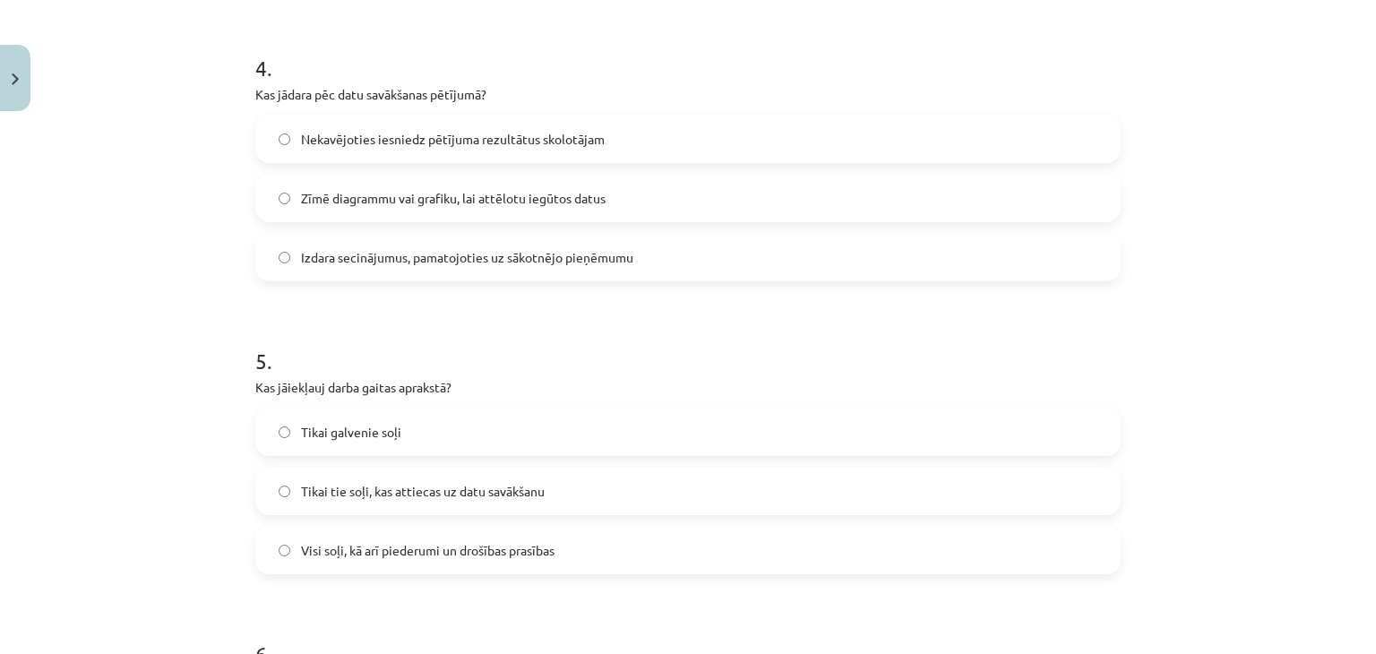
click at [355, 197] on span "Zīmē diagrammu vai grafiku, lai attēlotu iegūtos datus" at bounding box center [453, 198] width 305 height 19
click at [367, 566] on label "Visi soļi, kā arī piederumi un drošības prasības" at bounding box center [688, 550] width 862 height 45
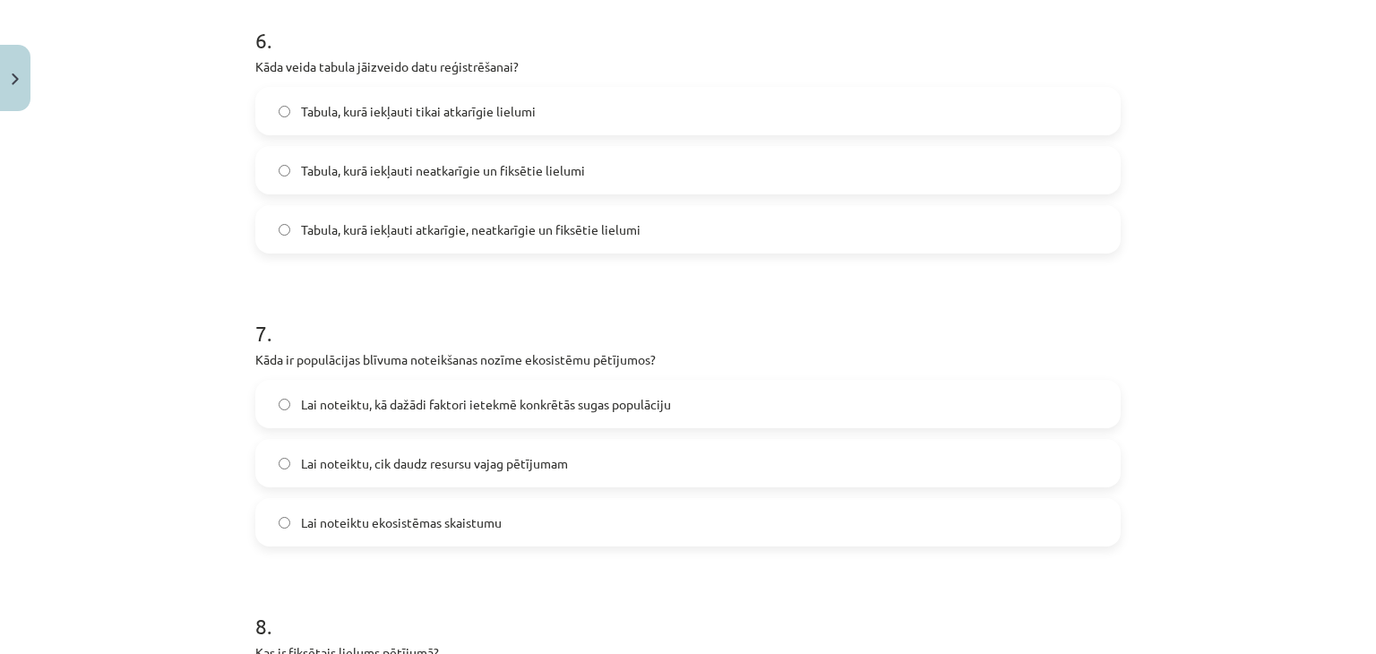
scroll to position [1860, 0]
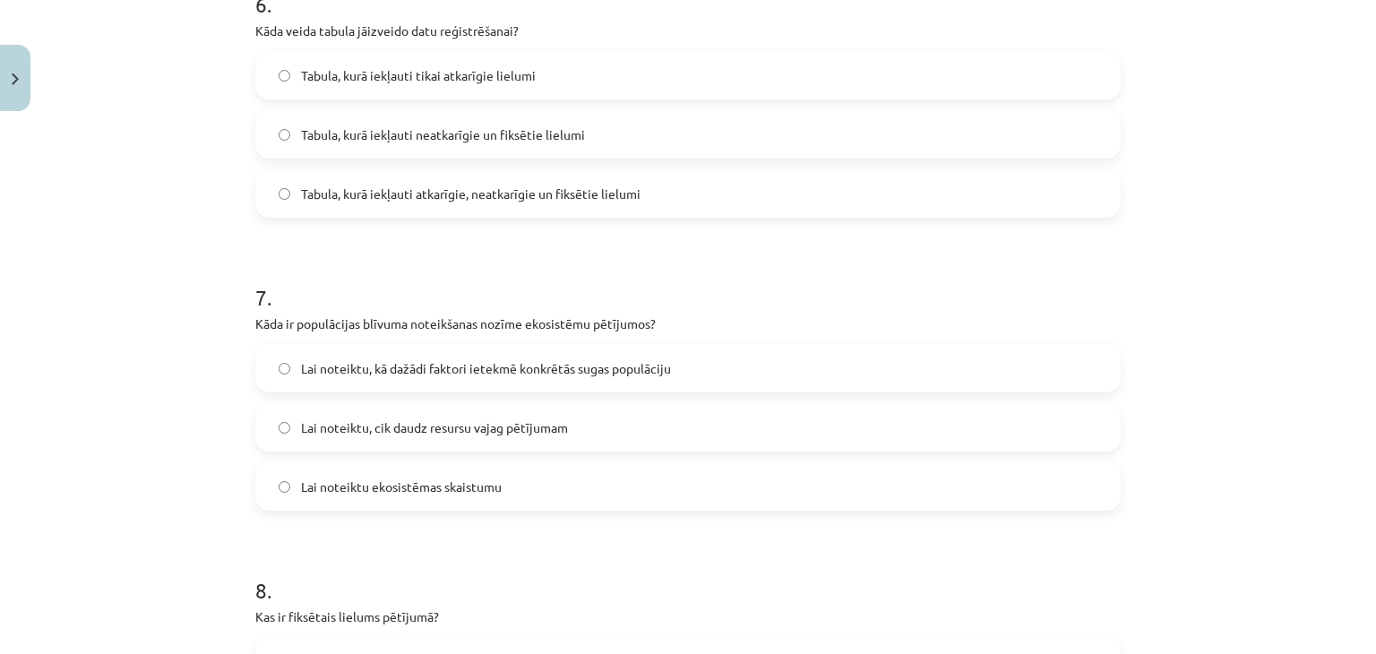
click at [388, 181] on label "Tabula, kurā iekļauti atkarīgie, neatkarīgie un fiksētie lielumi" at bounding box center [688, 193] width 862 height 45
click at [401, 367] on span "Lai noteiktu, kā dažādi faktori ietekmē konkrētās sugas populāciju" at bounding box center [486, 368] width 370 height 19
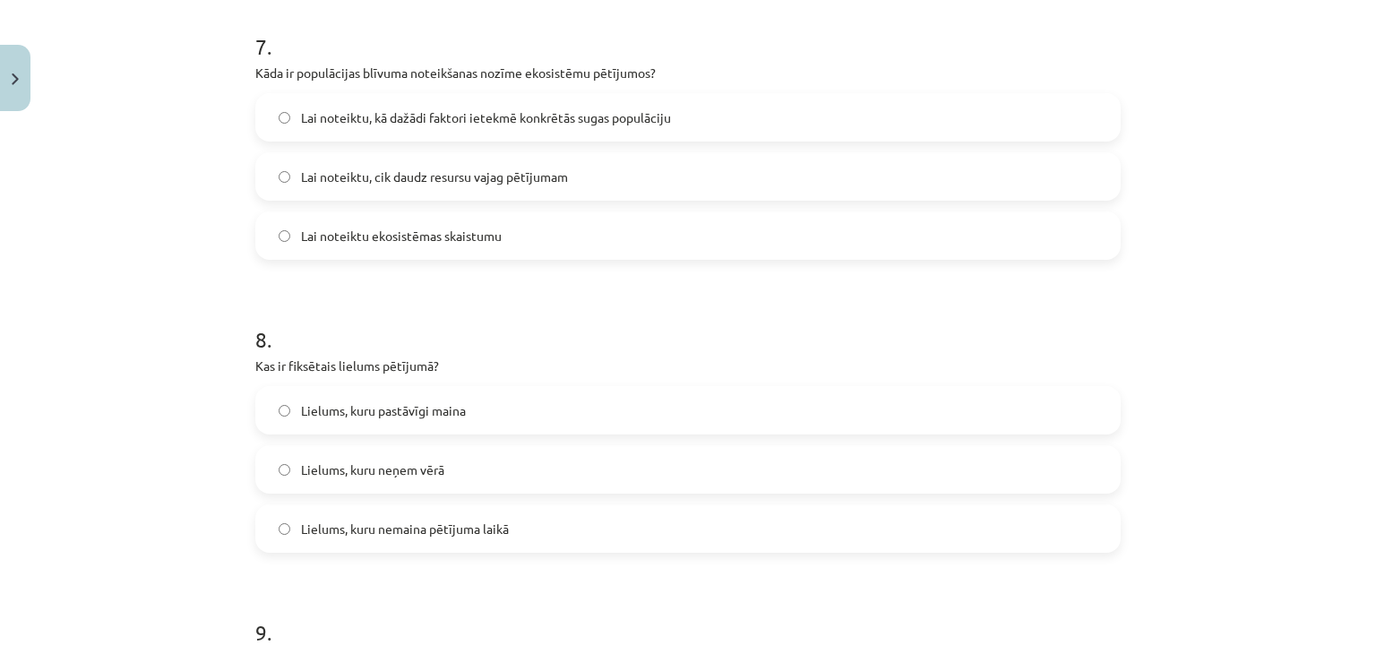
scroll to position [2147, 0]
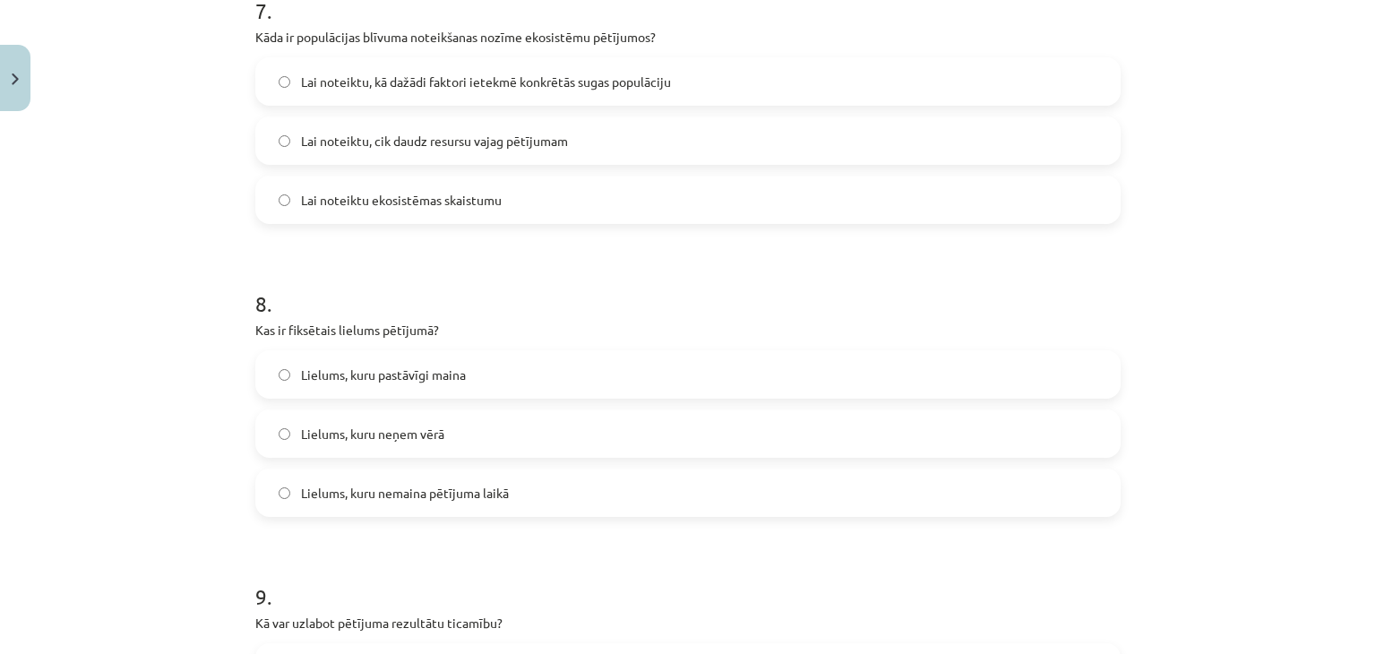
click at [404, 485] on span "Lielums, kuru nemaina pētījuma laikā" at bounding box center [405, 493] width 208 height 19
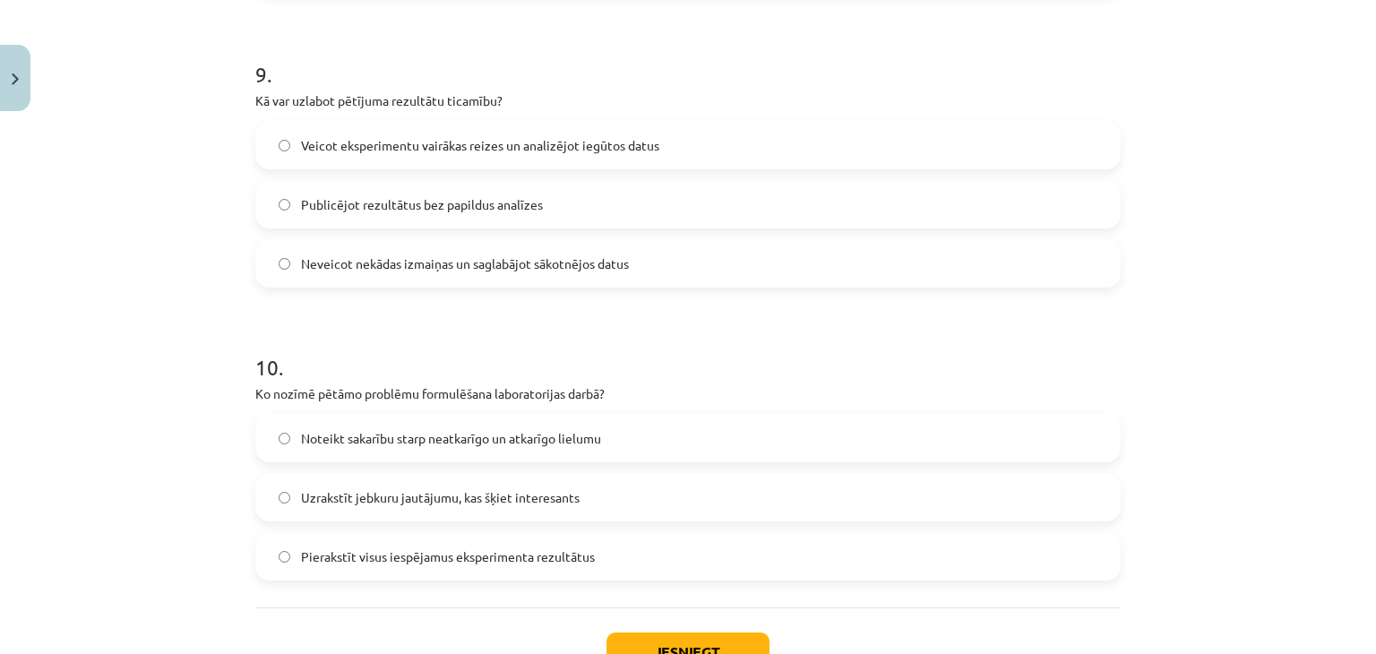
scroll to position [2666, 0]
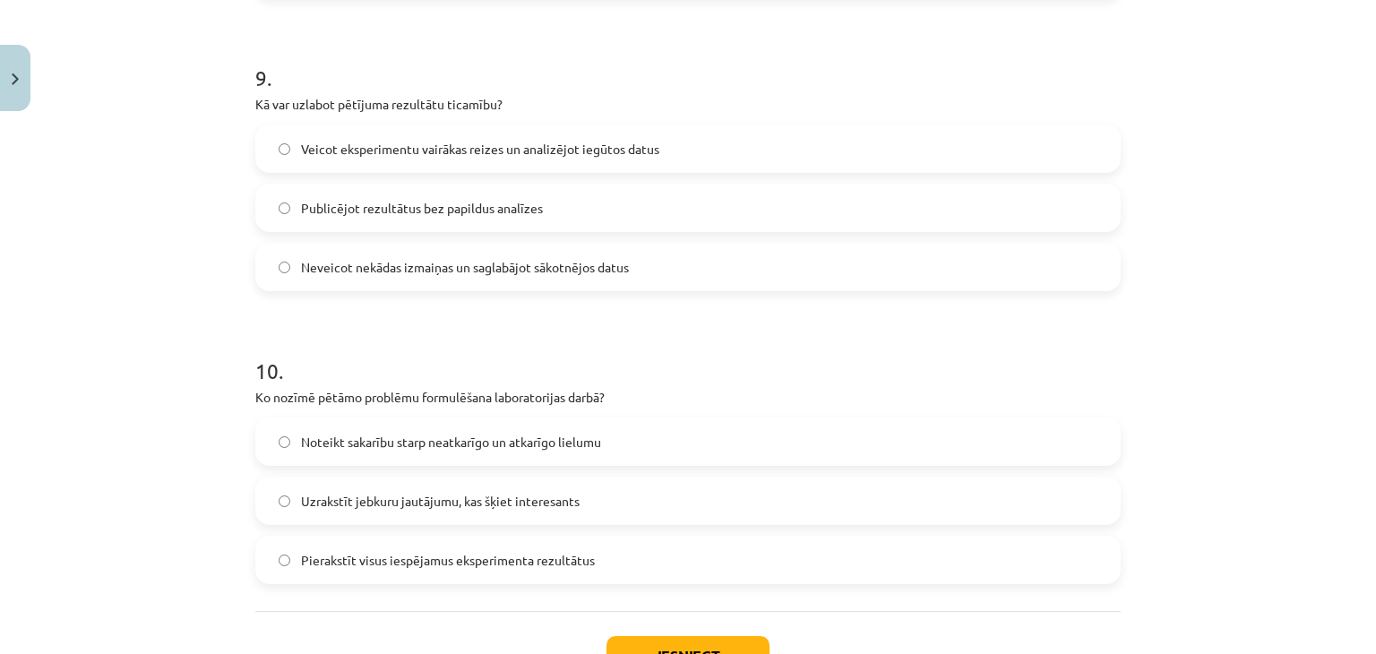
click at [373, 163] on label "Veicot eksperimentu vairākas reizes un analizējot iegūtos datus" at bounding box center [688, 148] width 862 height 45
click at [384, 438] on span "Noteikt sakarību starp neatkarīgo un atkarīgo lielumu" at bounding box center [451, 442] width 300 height 19
click at [666, 646] on button "Iesniegt" at bounding box center [687, 655] width 163 height 39
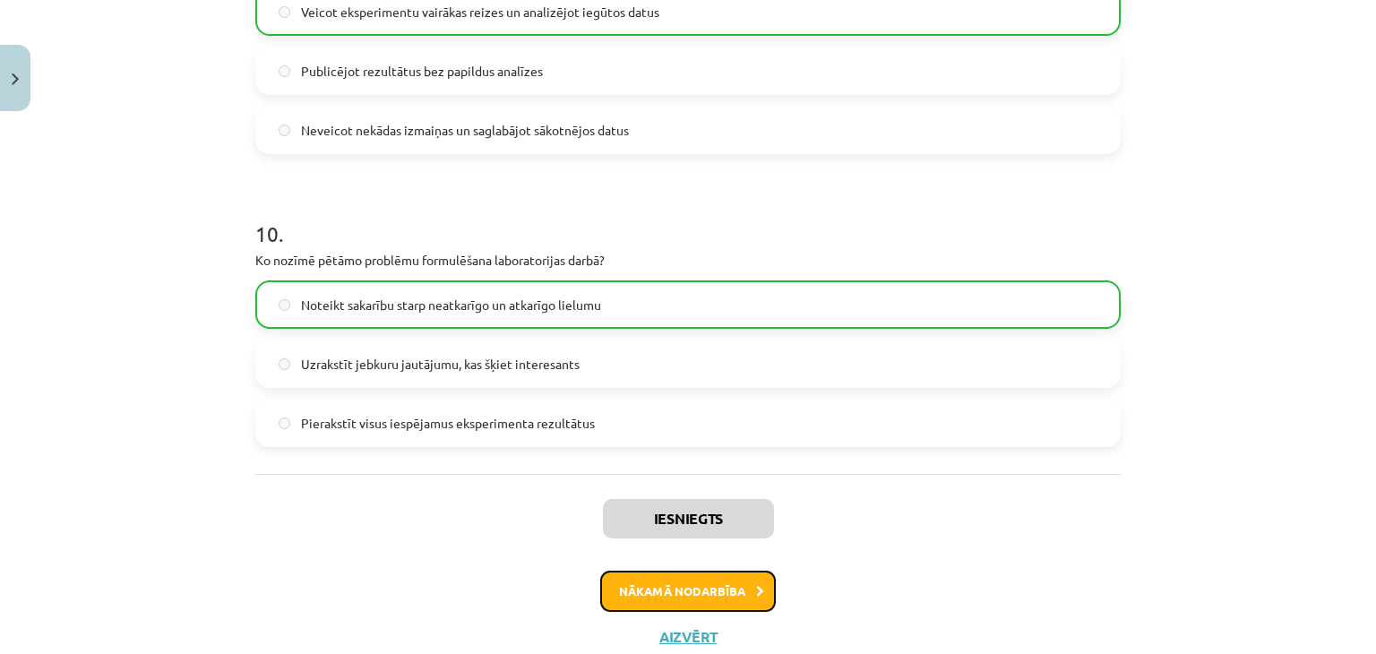
click at [669, 603] on button "Nākamā nodarbība" at bounding box center [688, 591] width 176 height 41
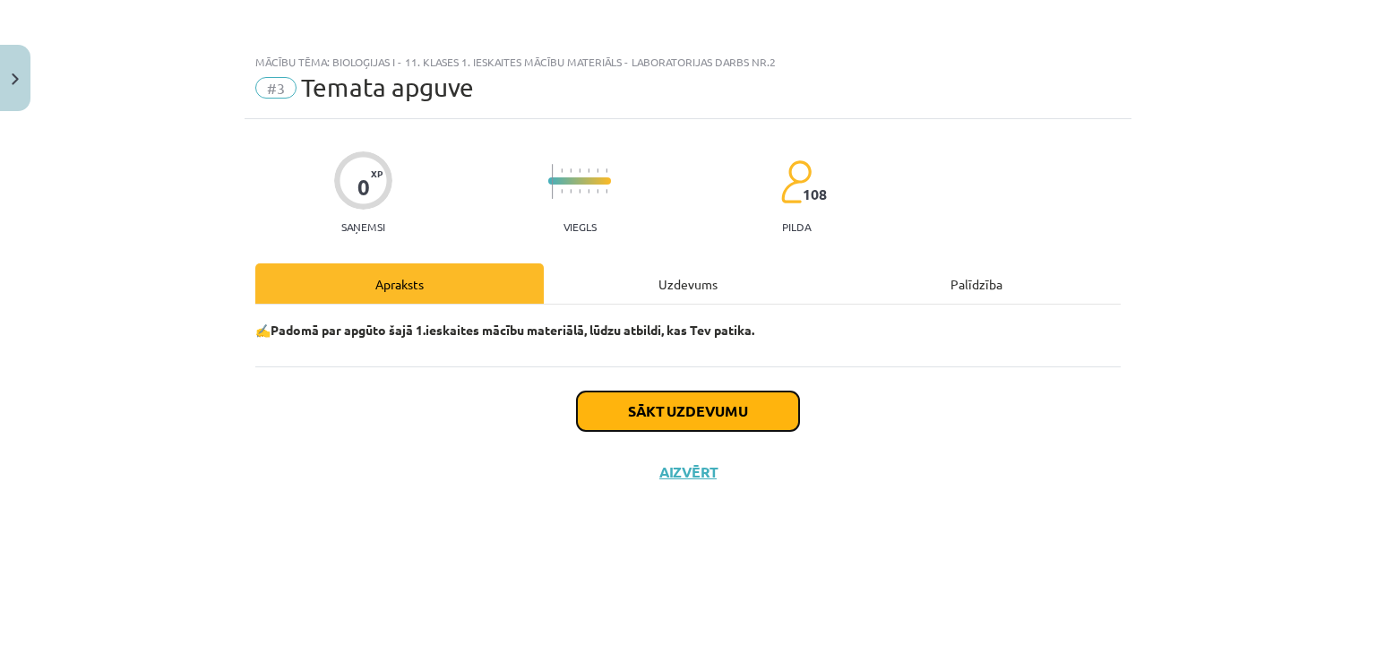
click at [667, 412] on button "Sākt uzdevumu" at bounding box center [688, 410] width 222 height 39
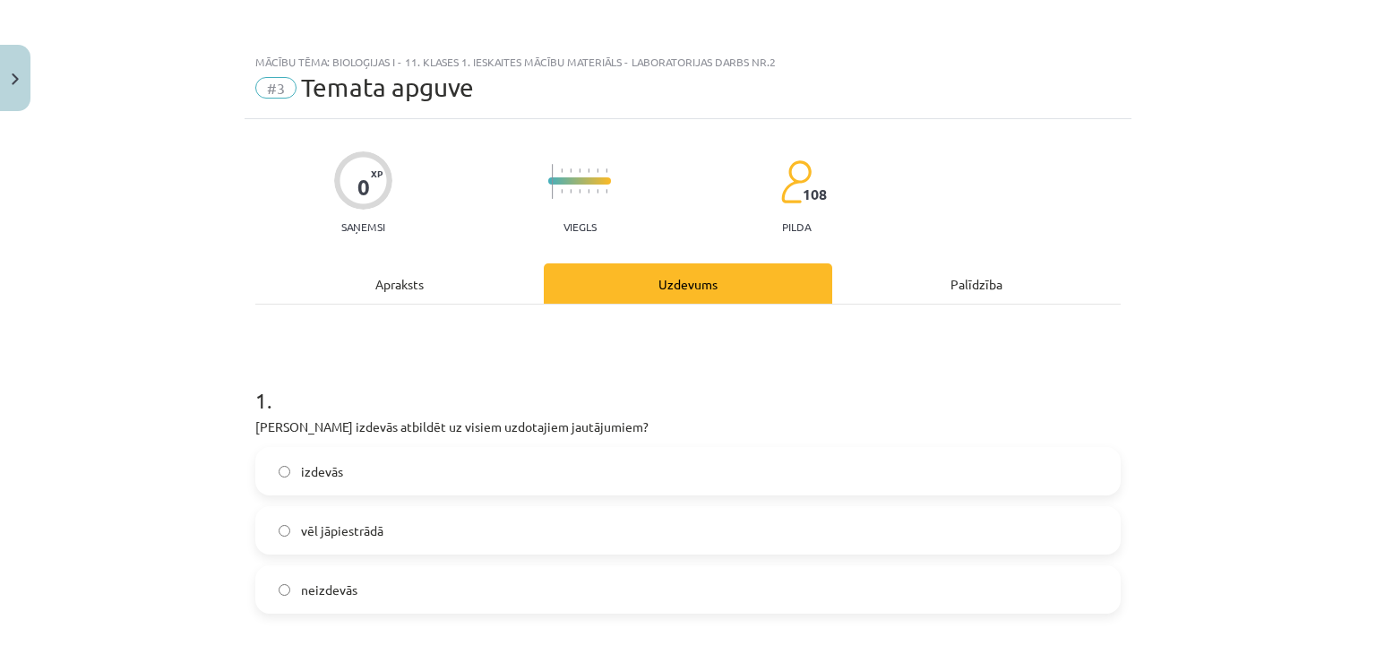
click at [312, 460] on label "izdevās" at bounding box center [688, 471] width 862 height 45
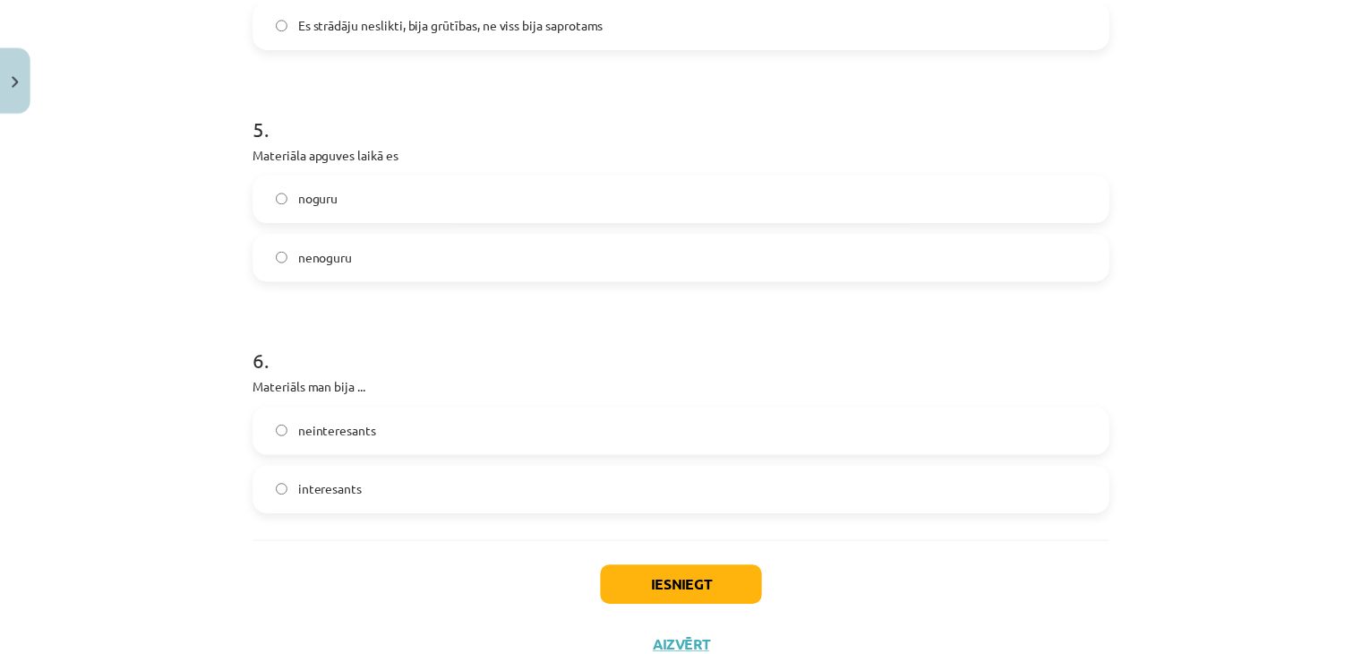
scroll to position [1581, 0]
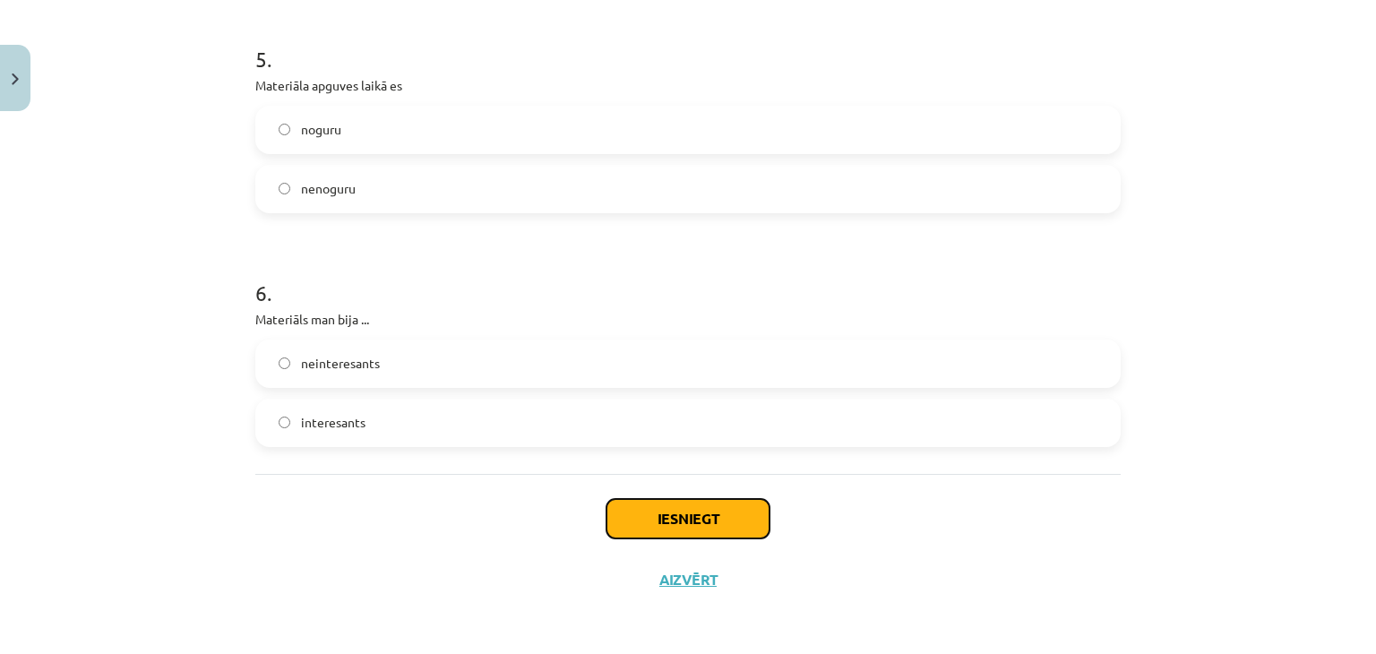
click at [658, 517] on button "Iesniegt" at bounding box center [687, 518] width 163 height 39
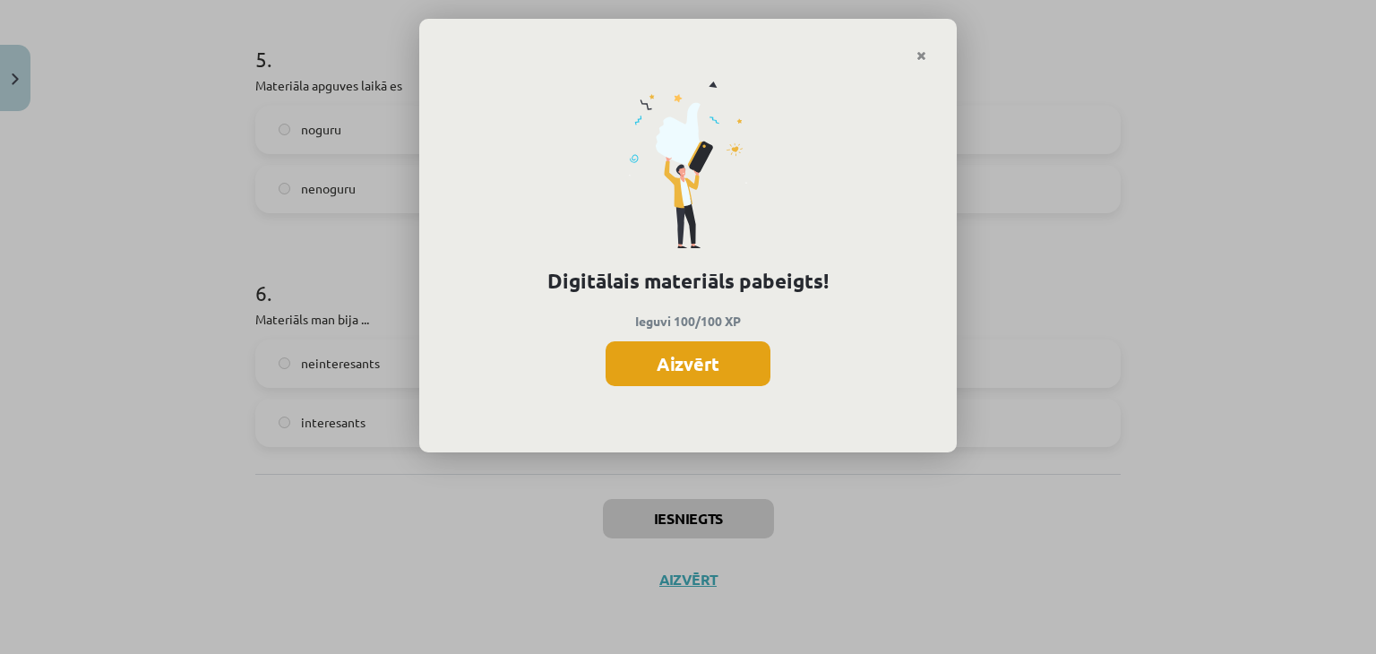
click at [707, 369] on button "Aizvērt" at bounding box center [688, 363] width 165 height 45
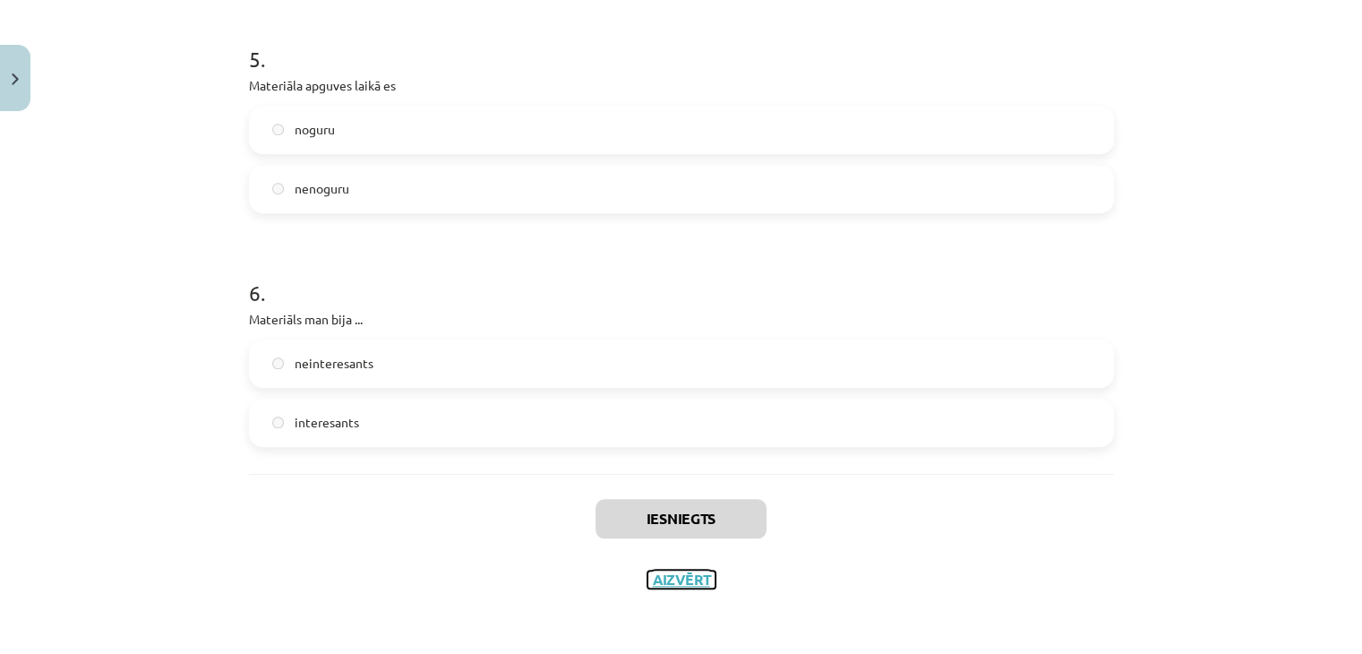
click at [673, 586] on button "Aizvērt" at bounding box center [682, 580] width 68 height 18
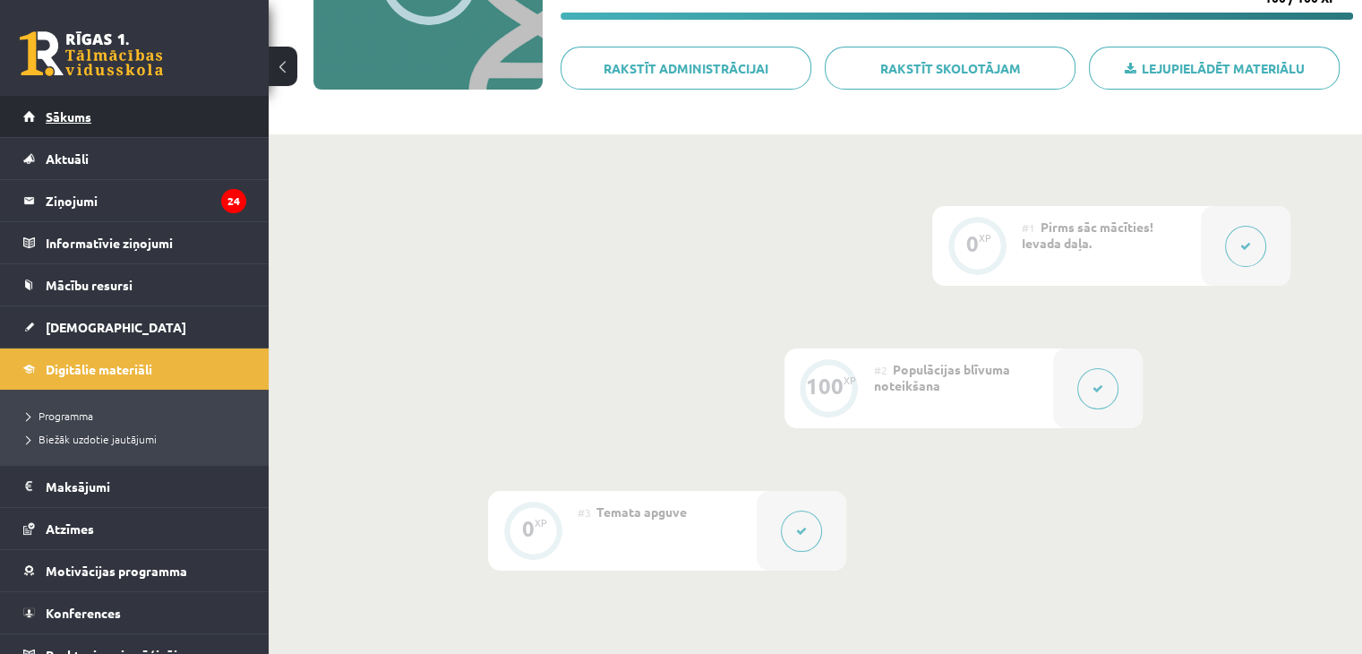
click at [136, 116] on link "Sākums" at bounding box center [134, 116] width 223 height 41
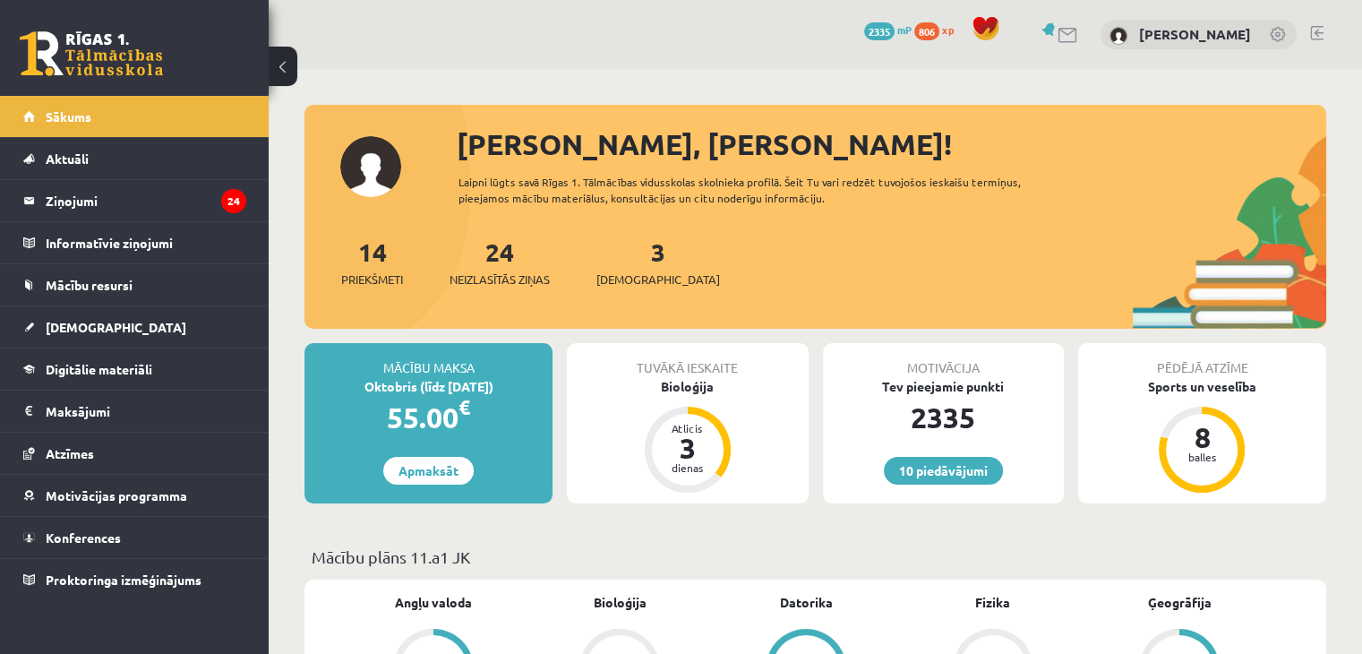
click at [717, 401] on div "Tuvākā ieskaite Bioloģija Atlicis 3 dienas" at bounding box center [687, 423] width 241 height 160
click at [699, 389] on div "Bioloģija" at bounding box center [687, 386] width 241 height 19
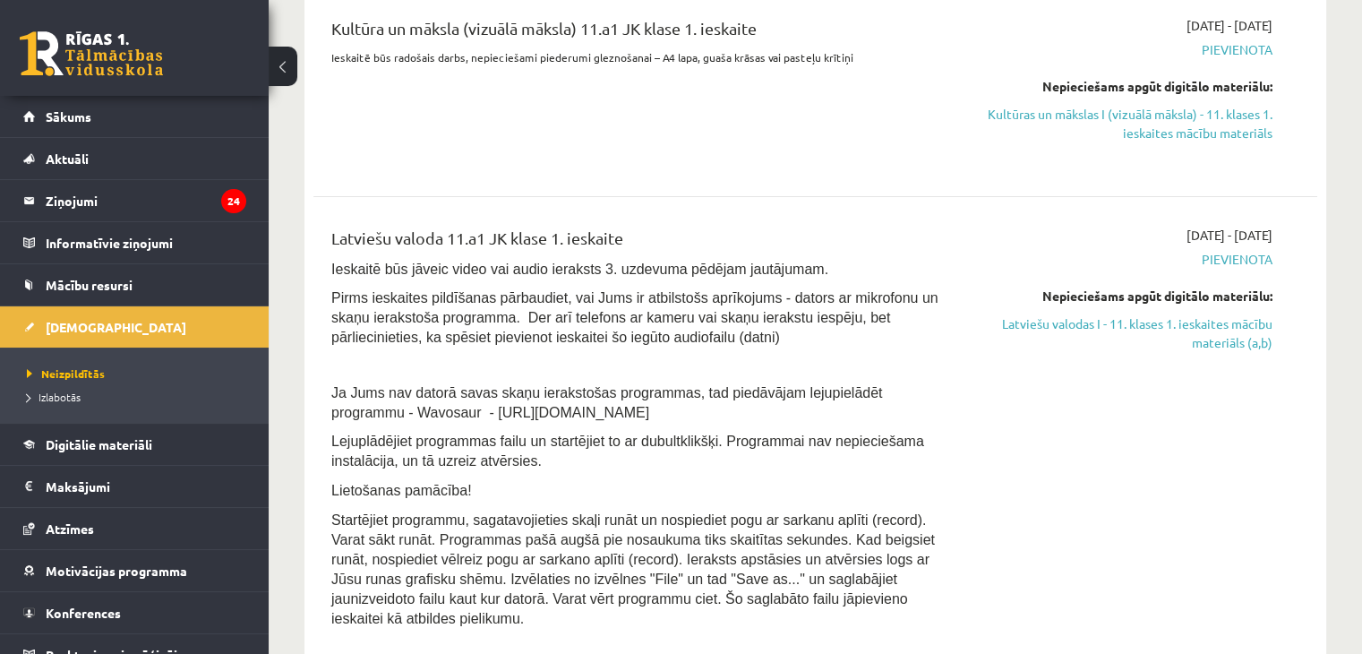
scroll to position [659, 0]
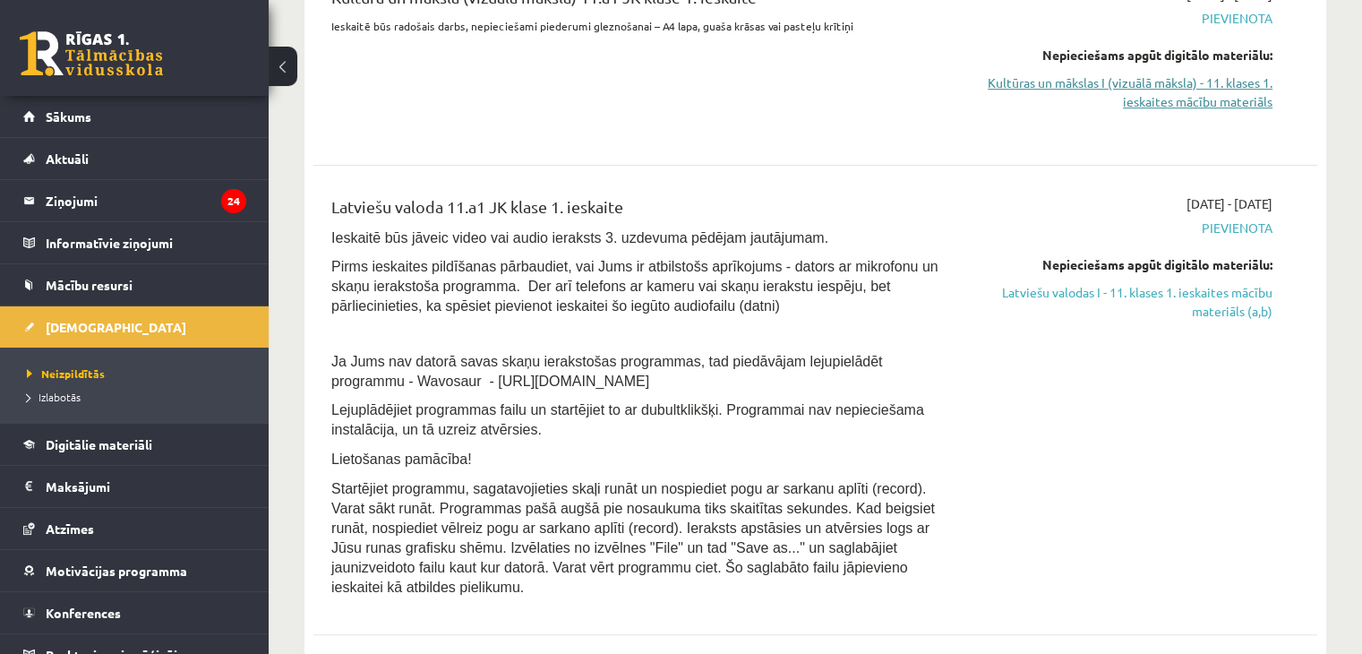
click at [1244, 103] on link "Kultūras un mākslas I (vizuālā māksla) - 11. klases 1. ieskaites mācību materiā…" at bounding box center [1125, 92] width 296 height 38
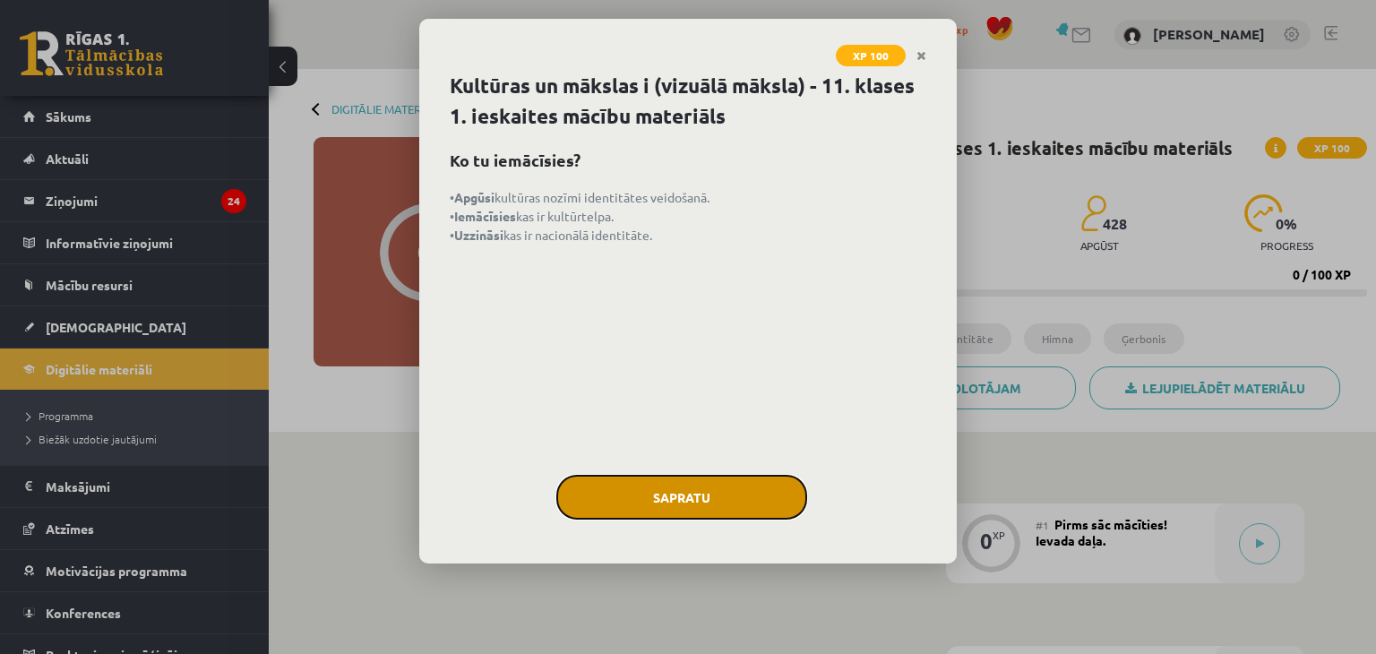
click at [694, 476] on button "Sapratu" at bounding box center [681, 497] width 251 height 45
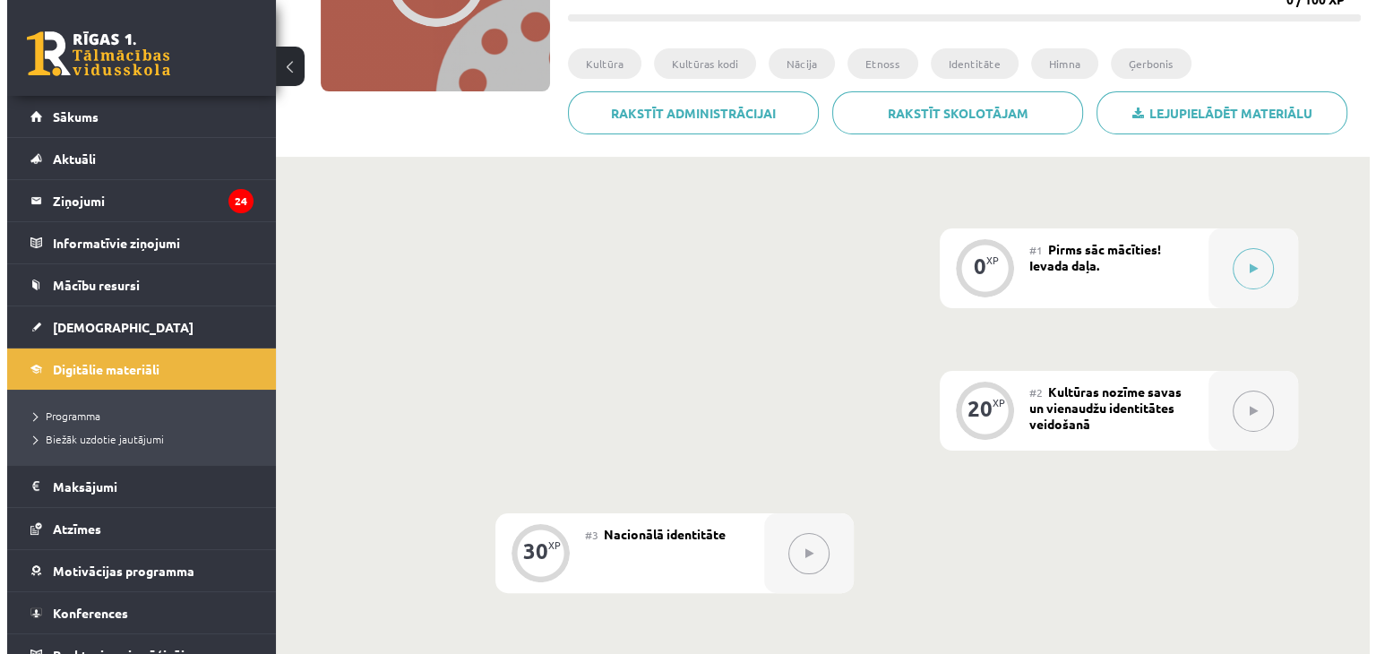
scroll to position [254, 0]
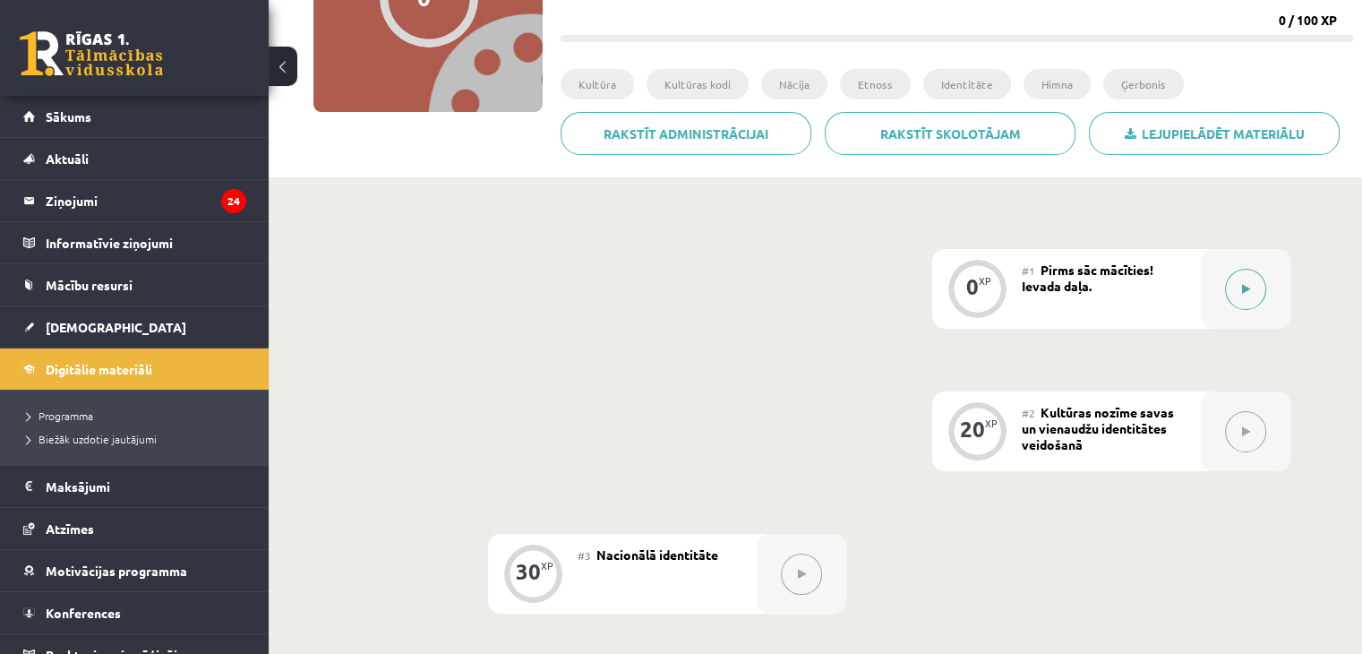
click at [1244, 295] on button at bounding box center [1245, 289] width 41 height 41
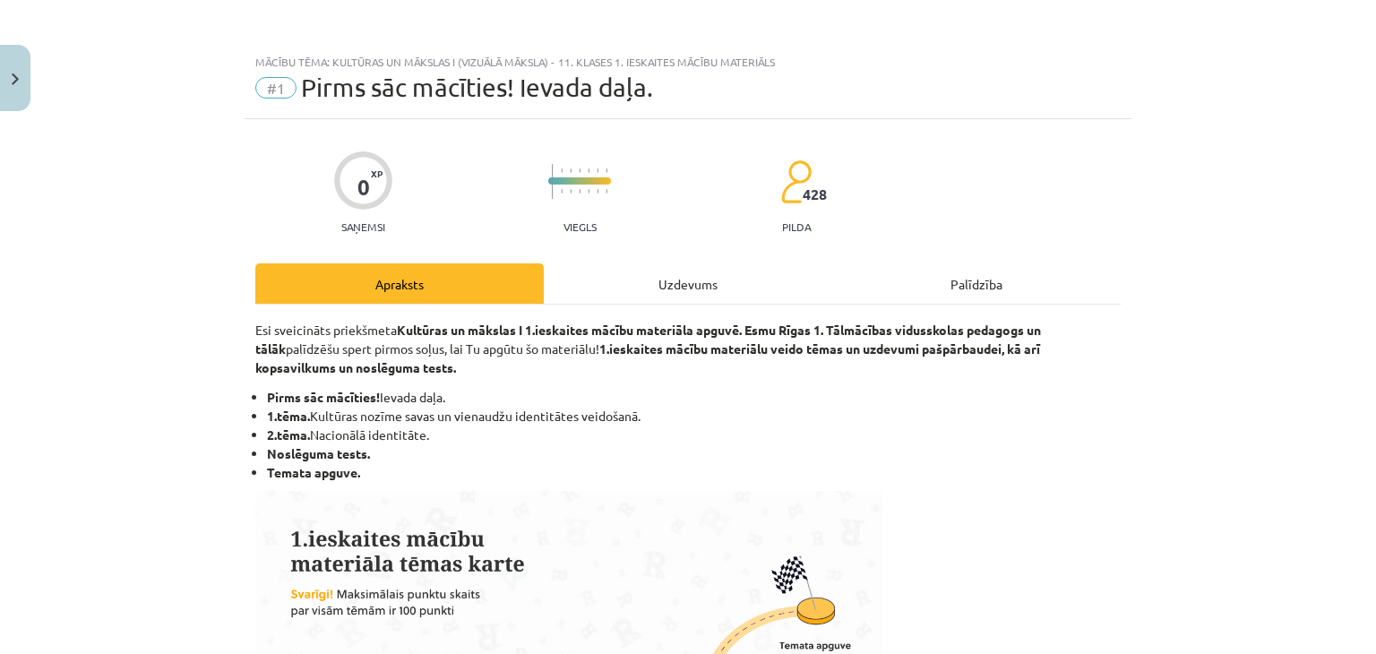
click at [651, 297] on div "Uzdevums" at bounding box center [688, 283] width 288 height 40
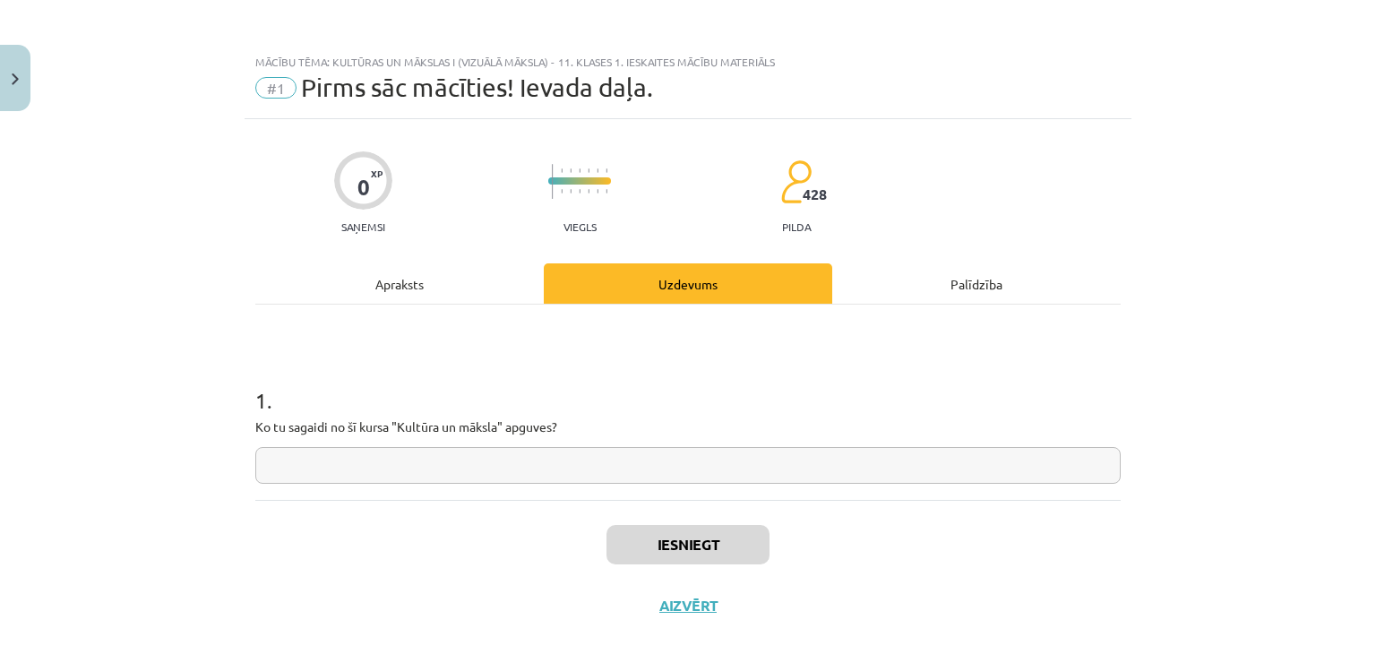
scroll to position [26, 0]
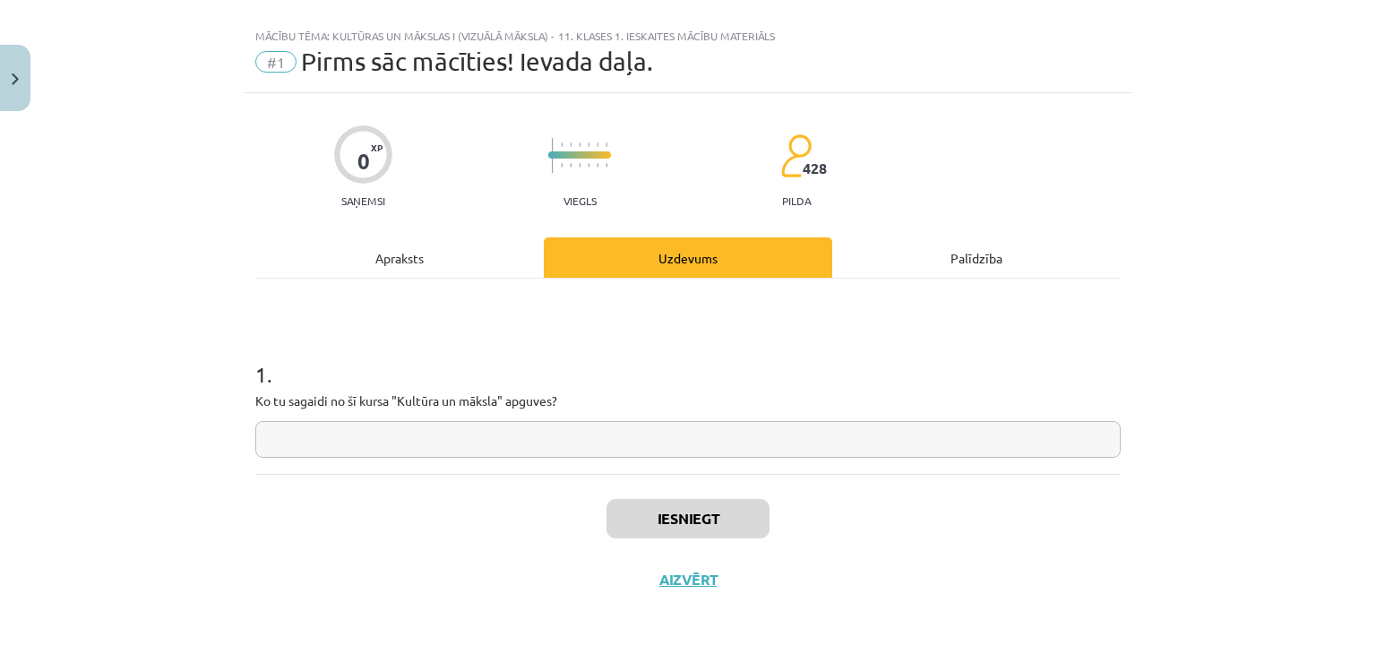
click at [516, 456] on input "text" at bounding box center [687, 439] width 865 height 37
type input "*"
click at [627, 499] on button "Iesniegt" at bounding box center [687, 518] width 163 height 39
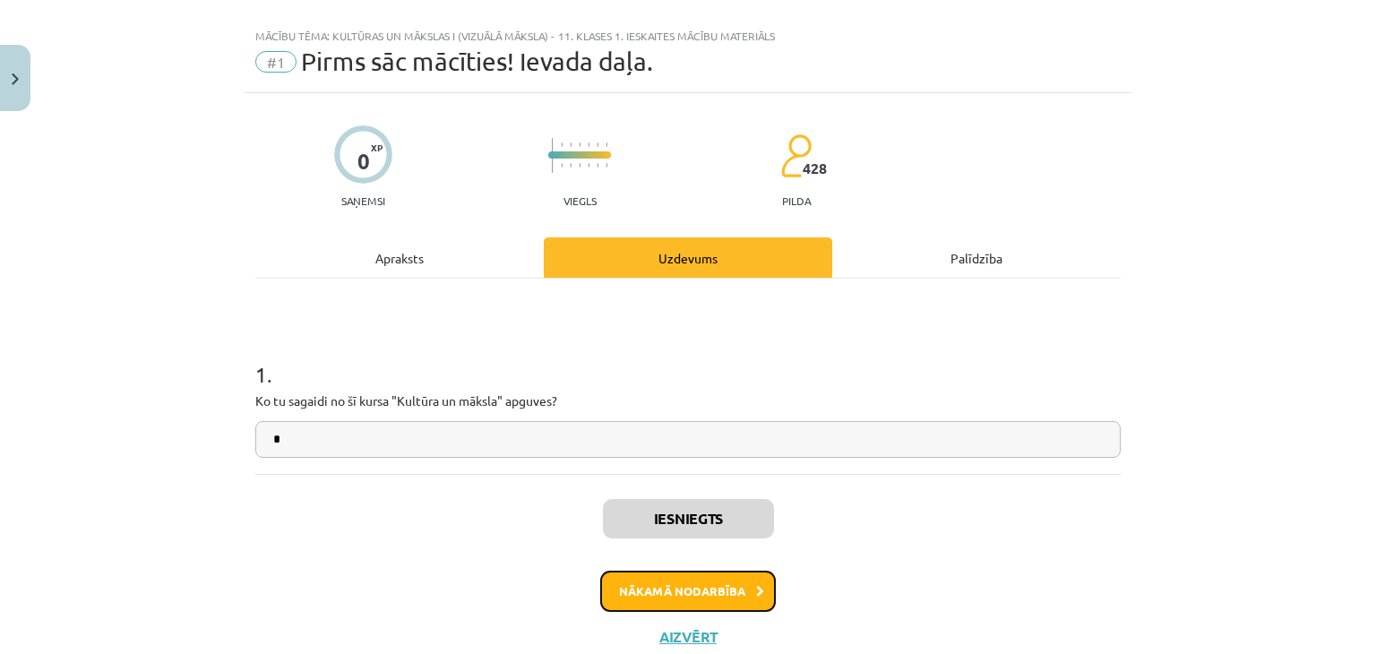
click at [666, 585] on button "Nākamā nodarbība" at bounding box center [688, 591] width 176 height 41
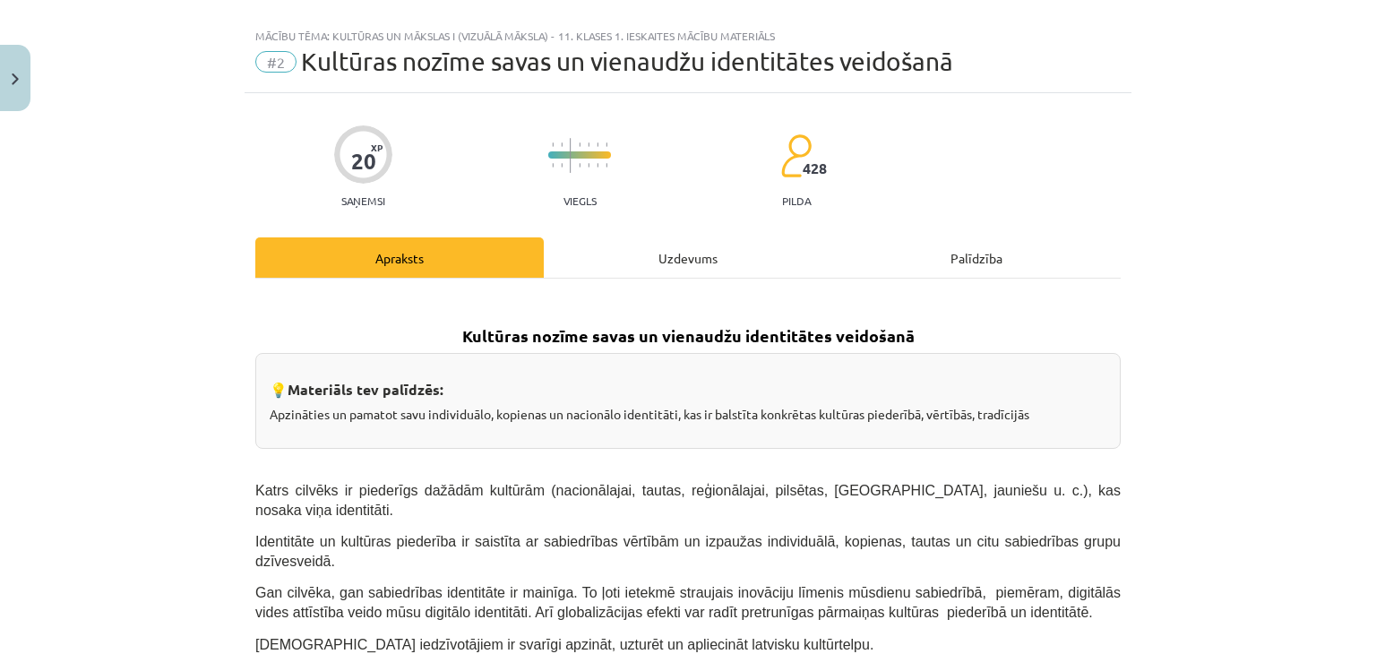
scroll to position [45, 0]
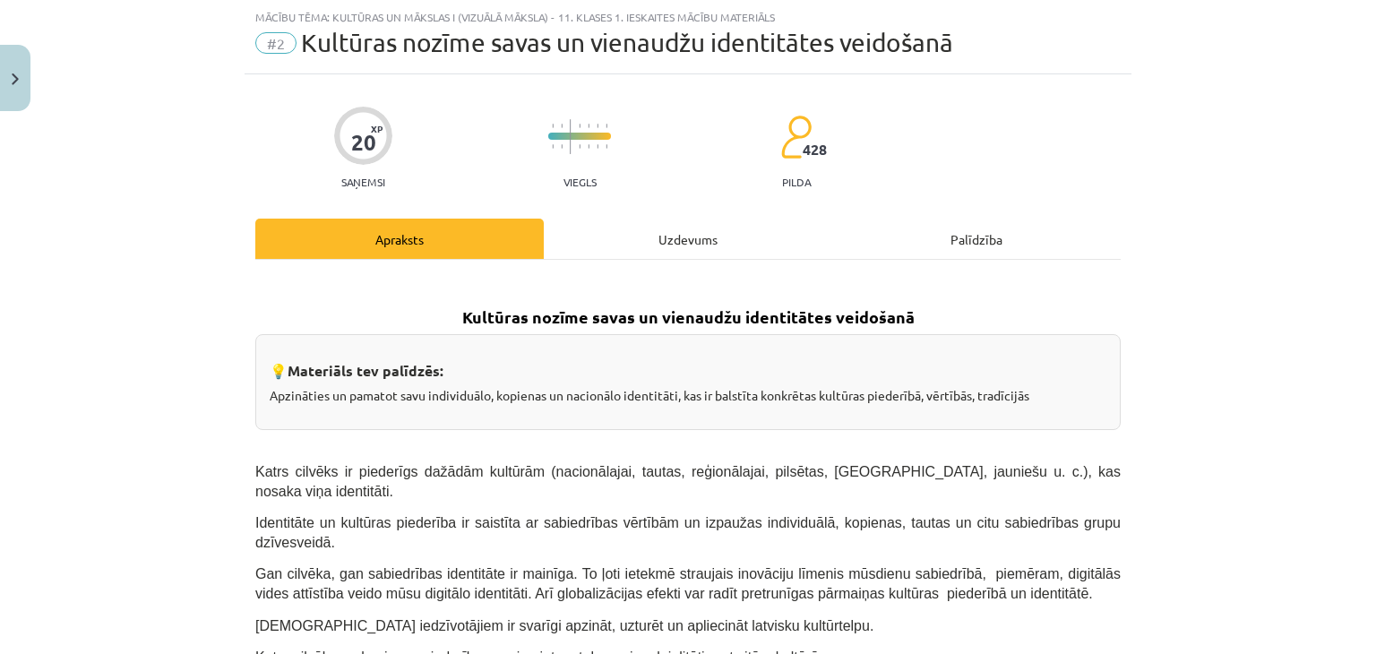
click at [630, 251] on div "Uzdevums" at bounding box center [688, 239] width 288 height 40
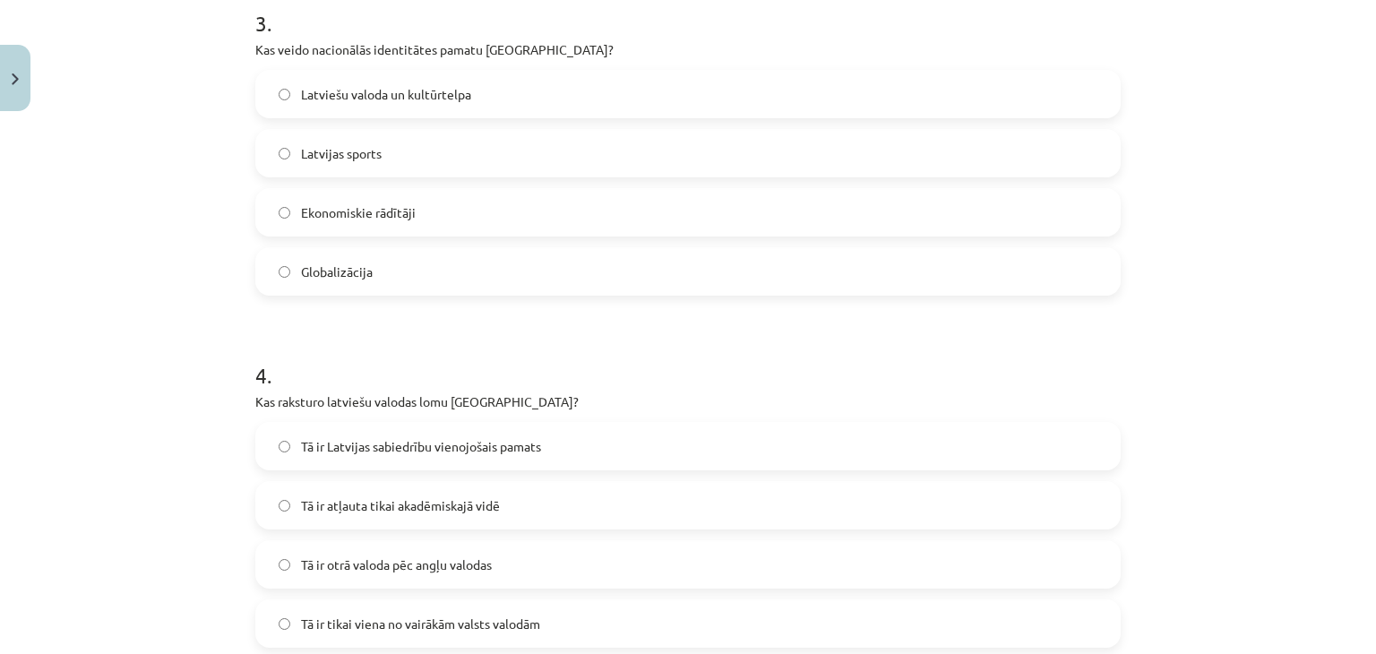
scroll to position [1283, 0]
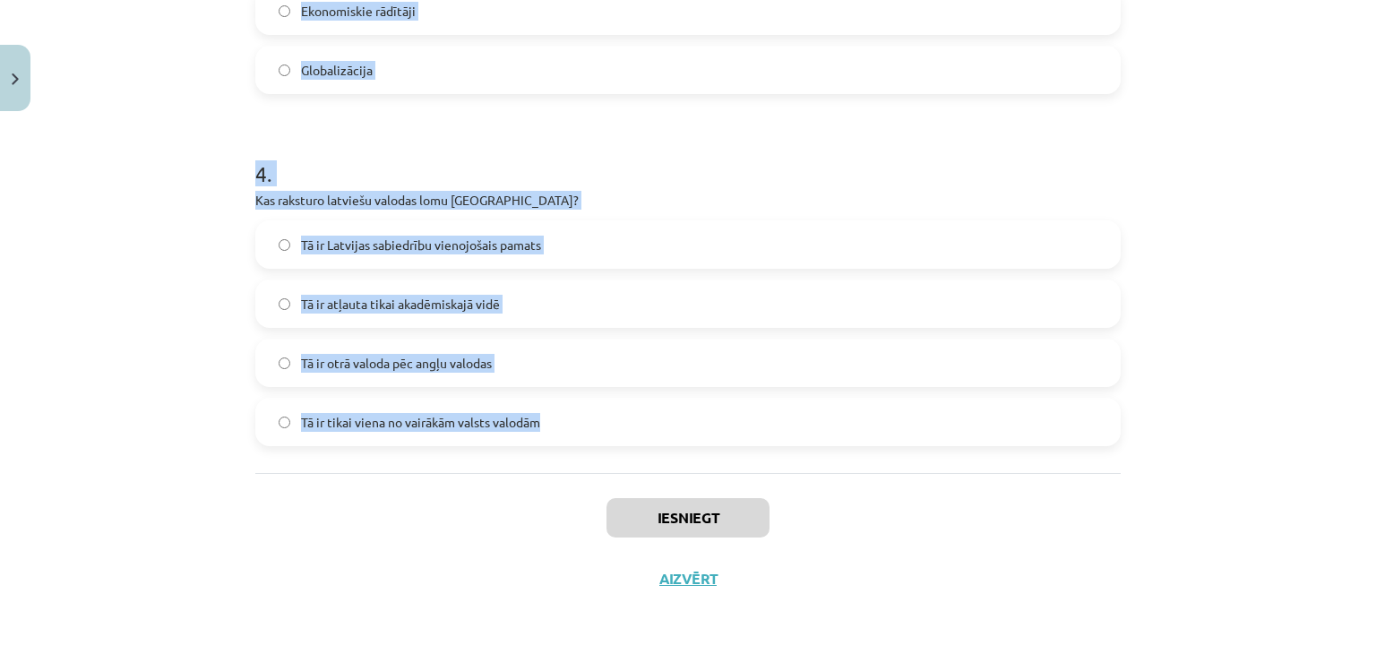
drag, startPoint x: 241, startPoint y: 348, endPoint x: 589, endPoint y: 425, distance: 356.7
copy form "1 . Kas ir kultūras kodi? Dziesmas un dejas Literatūras kanoni Simboli, paražas…"
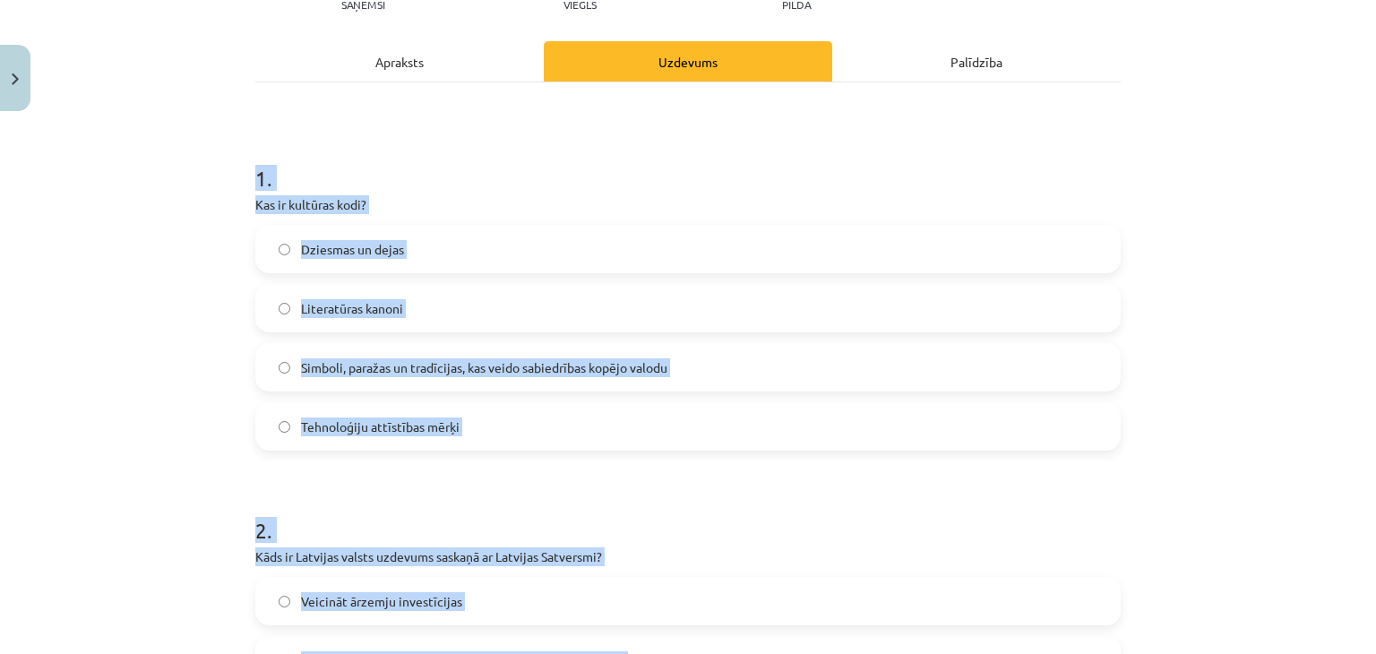
scroll to position [211, 0]
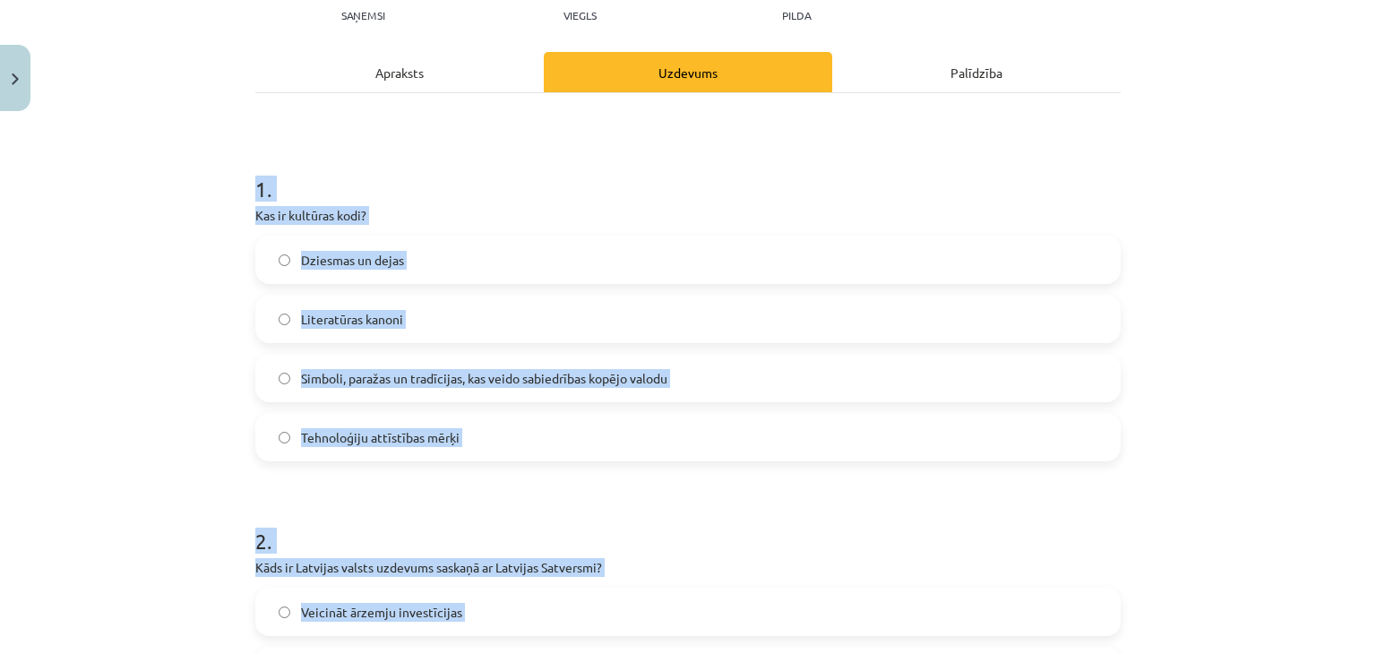
click at [407, 374] on span "Simboli, paražas un tradīcijas, kas veido sabiedrības kopējo valodu" at bounding box center [484, 378] width 366 height 19
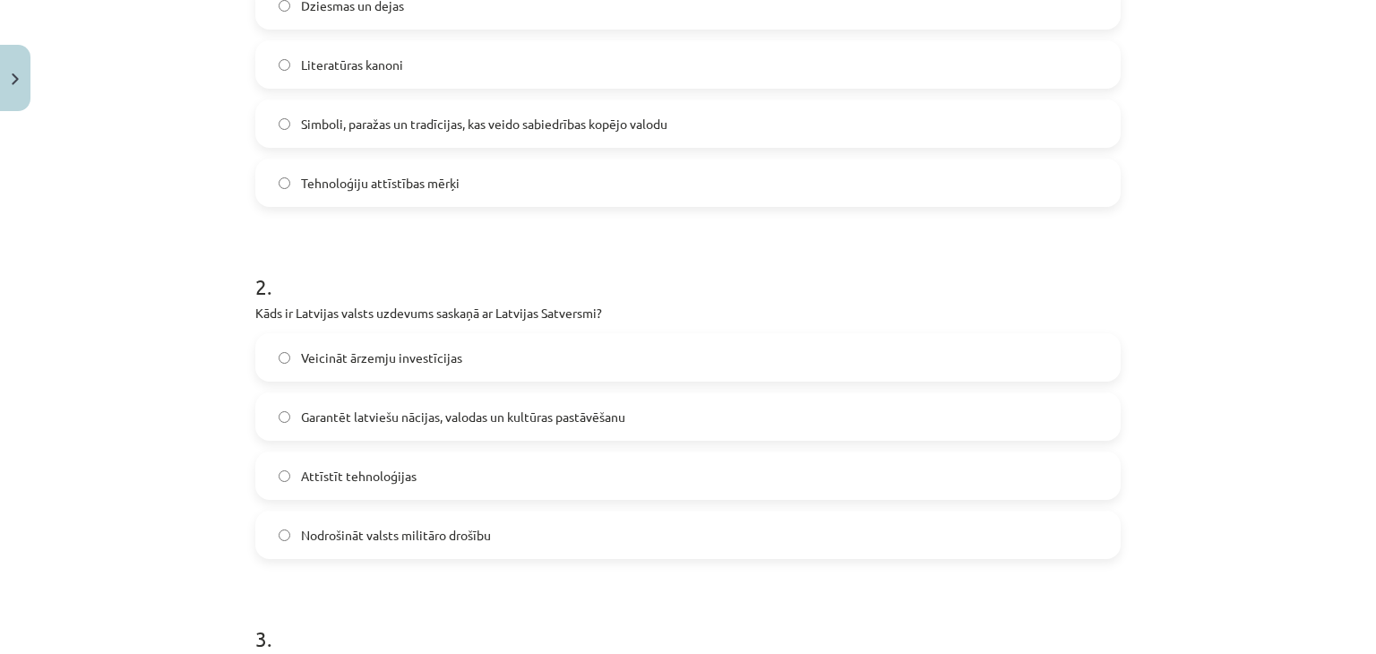
scroll to position [530, 0]
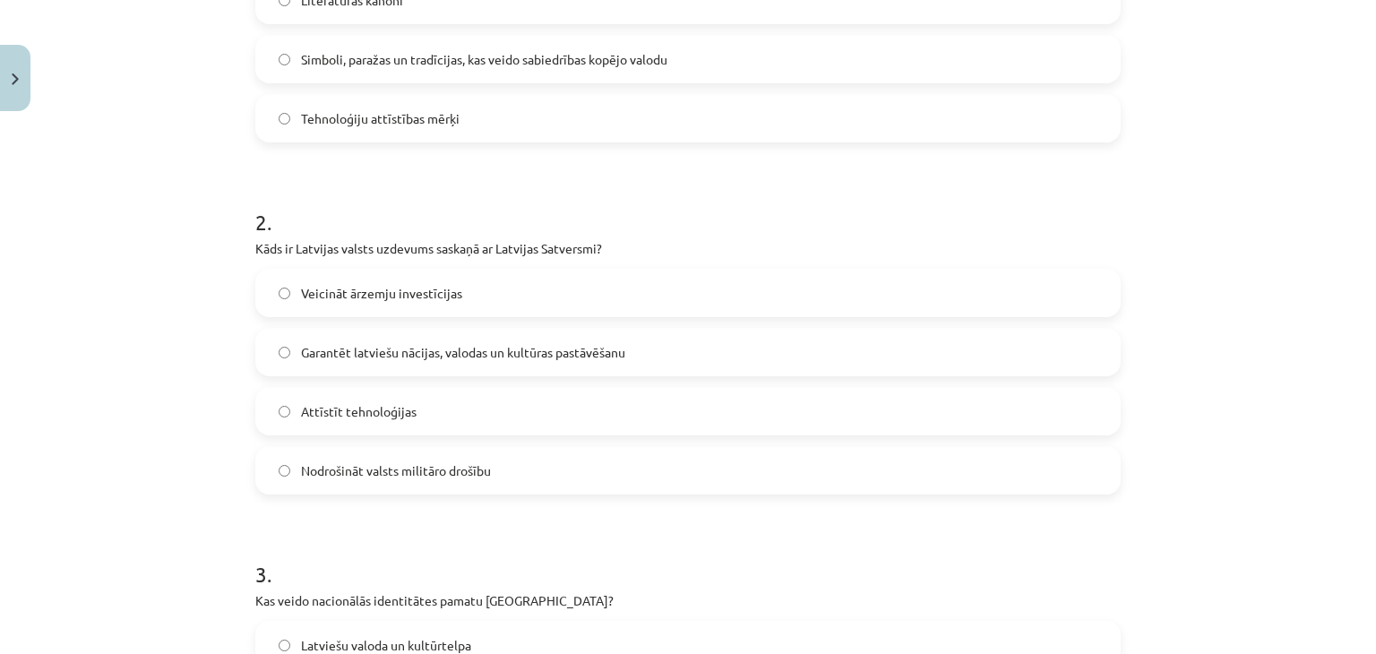
click at [451, 348] on span "Garantēt latviešu nācijas, valodas un kultūras pastāvēšanu" at bounding box center [463, 352] width 324 height 19
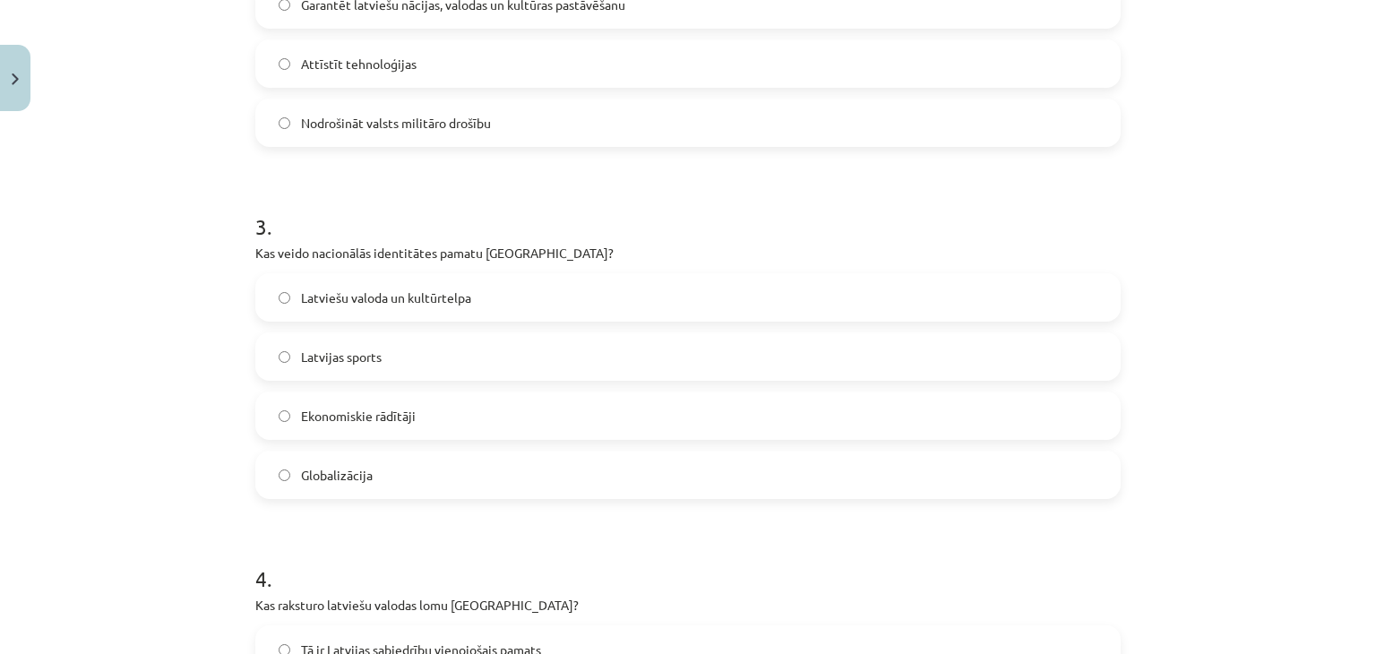
scroll to position [948, 0]
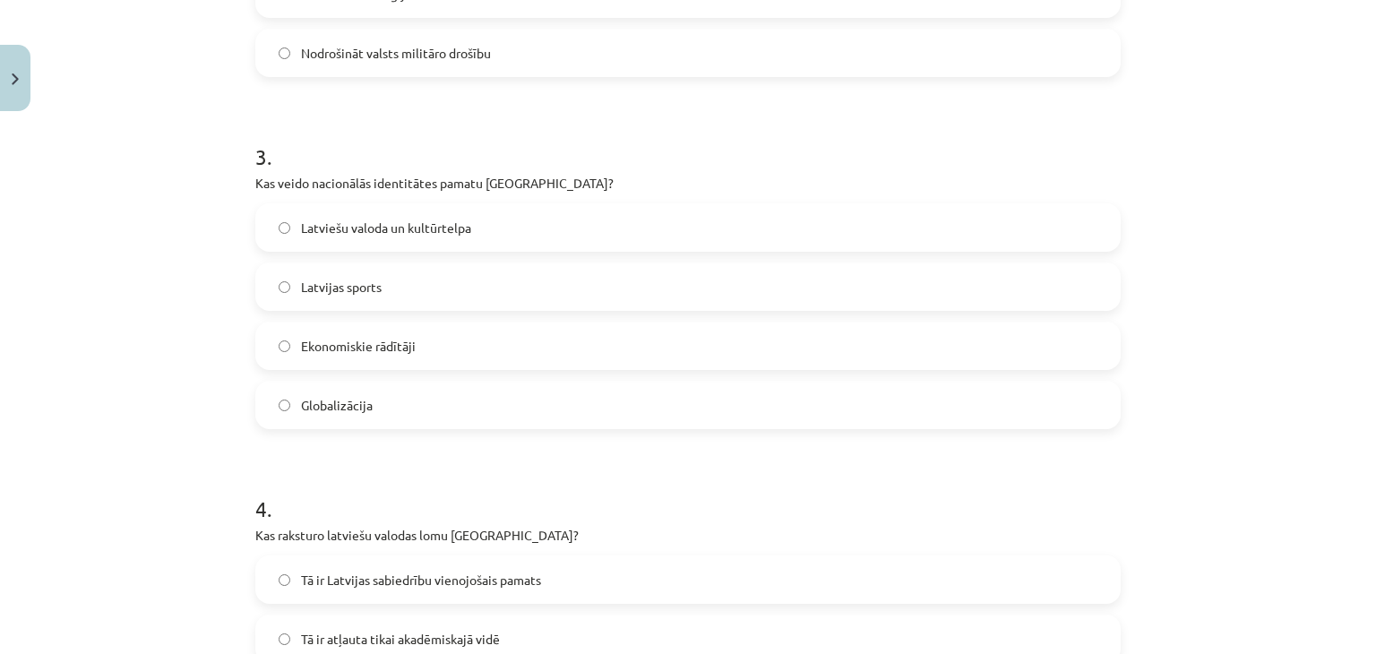
click at [357, 224] on span "Latviešu valoda un kultūrtelpa" at bounding box center [386, 228] width 170 height 19
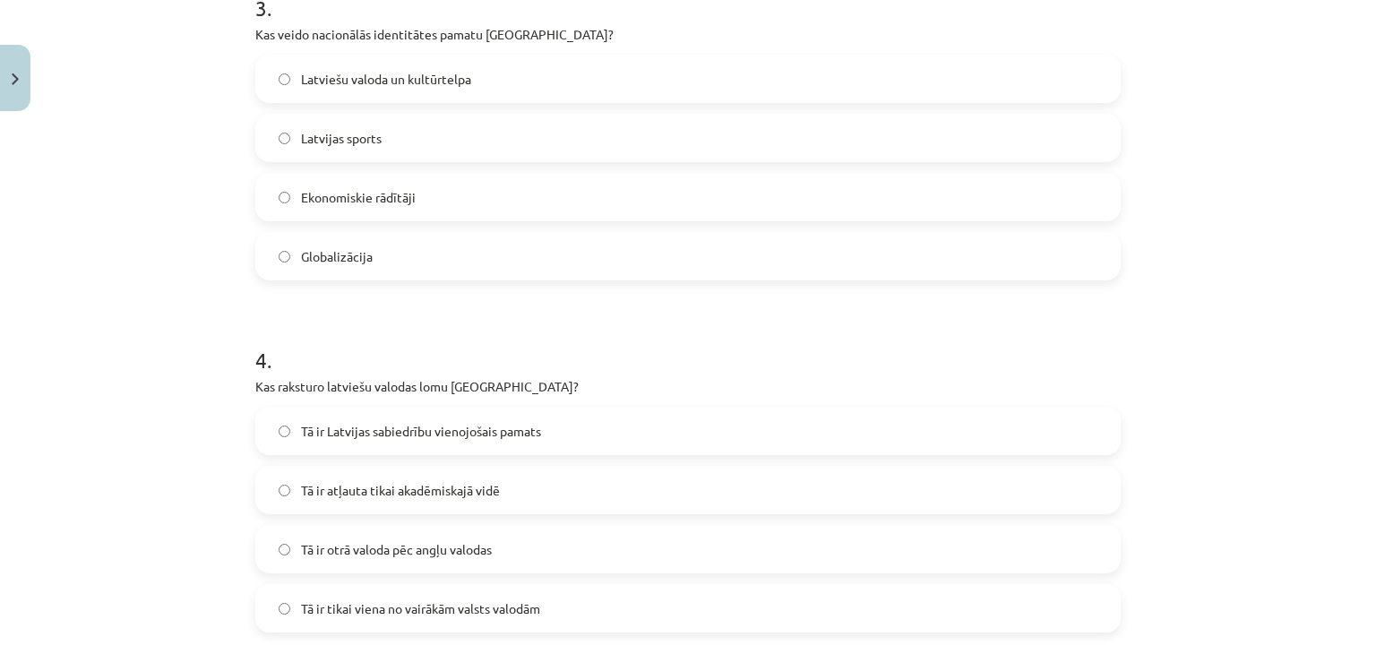
click at [547, 448] on label "Tā ir Latvijas sabiedrību vienojošais pamats" at bounding box center [688, 430] width 862 height 45
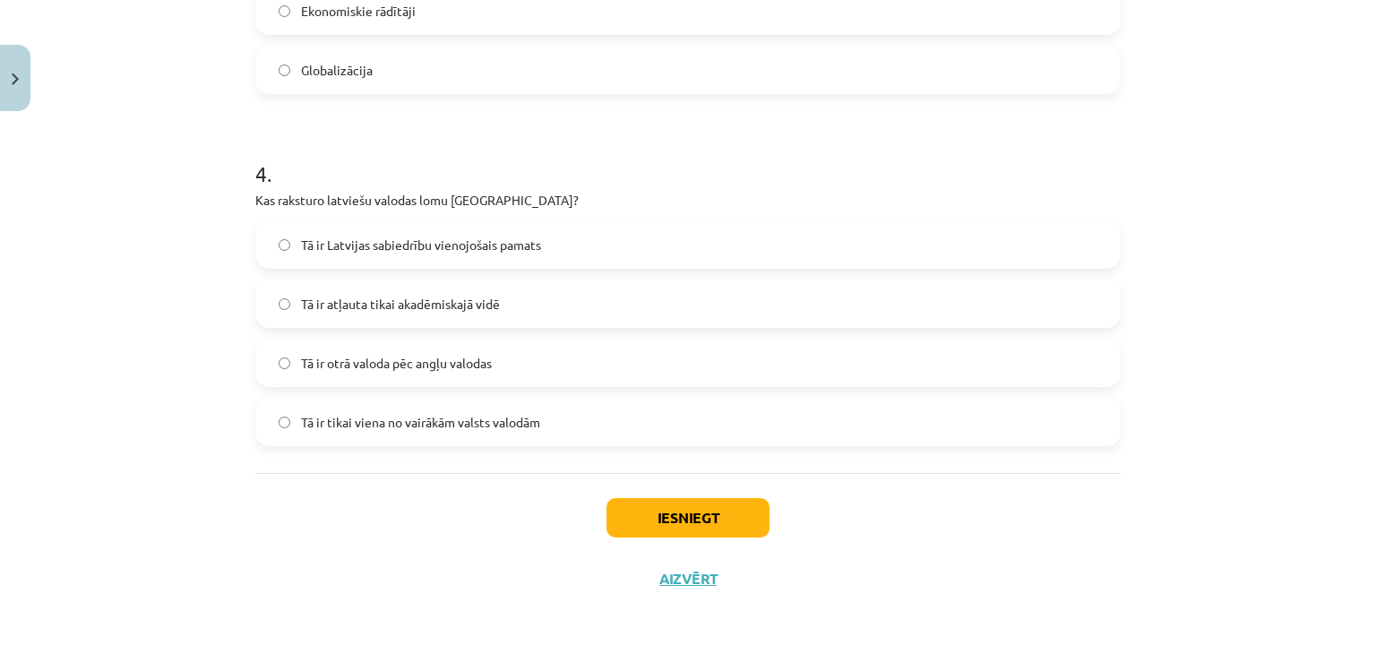
click at [709, 494] on div "Iesniegt Aizvērt" at bounding box center [687, 535] width 865 height 125
click at [709, 503] on button "Iesniegt" at bounding box center [687, 517] width 163 height 39
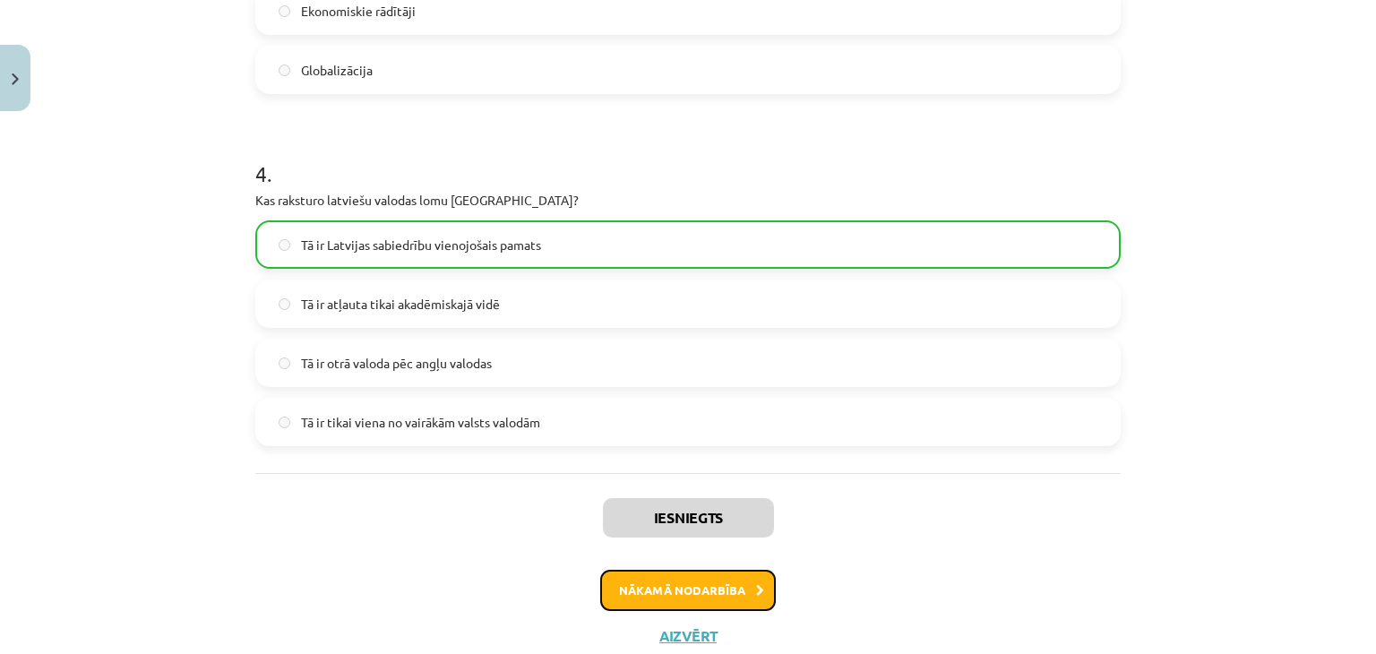
click at [718, 594] on button "Nākamā nodarbība" at bounding box center [688, 590] width 176 height 41
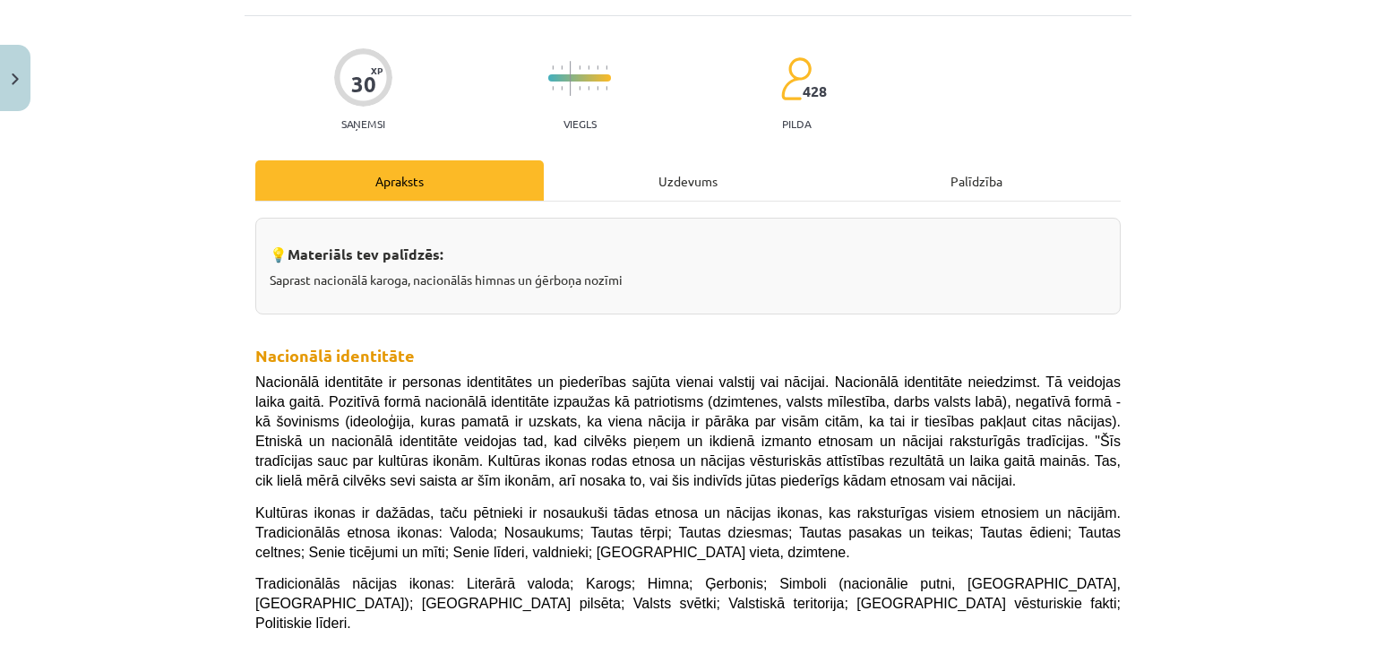
scroll to position [45, 0]
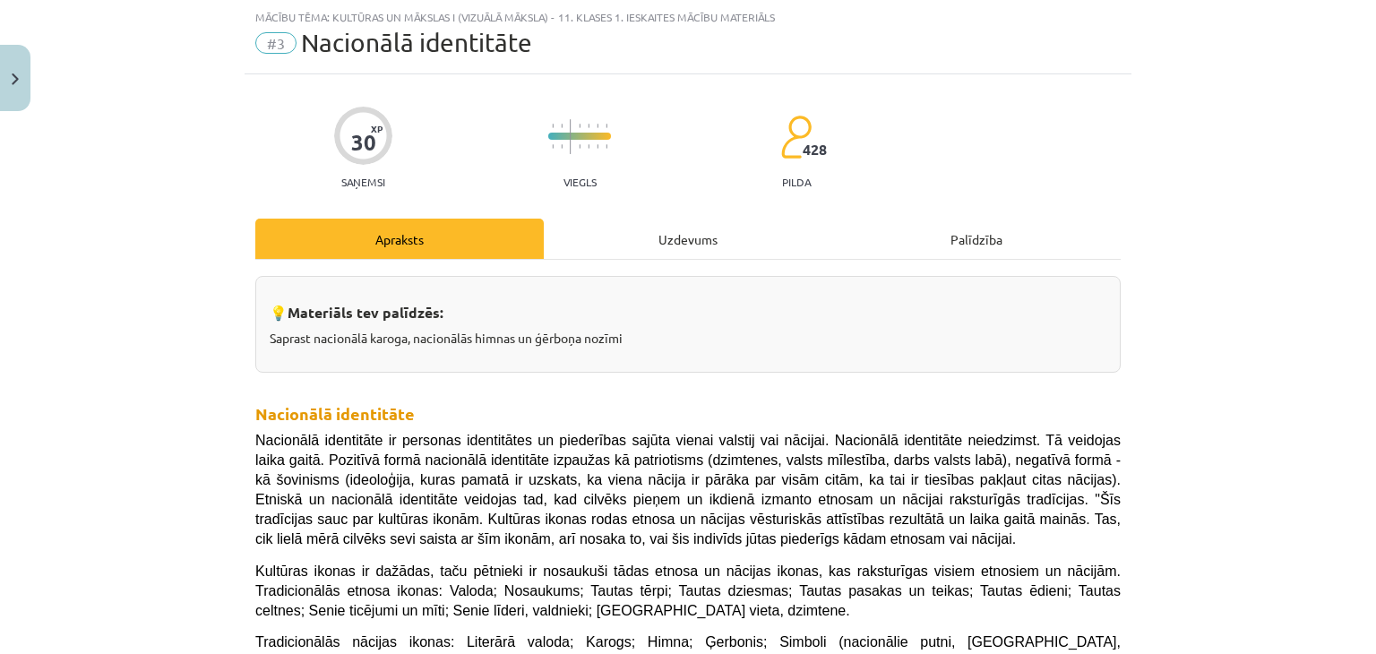
click at [622, 236] on div "Uzdevums" at bounding box center [688, 239] width 288 height 40
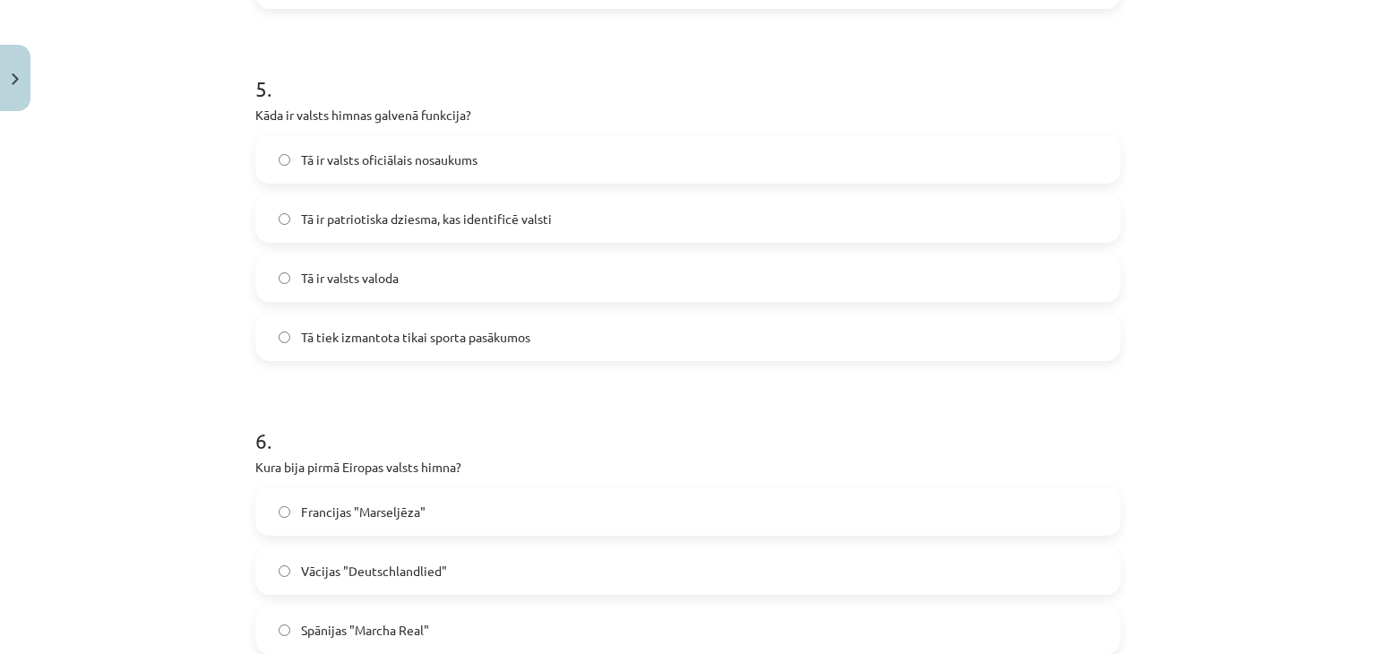
scroll to position [1986, 0]
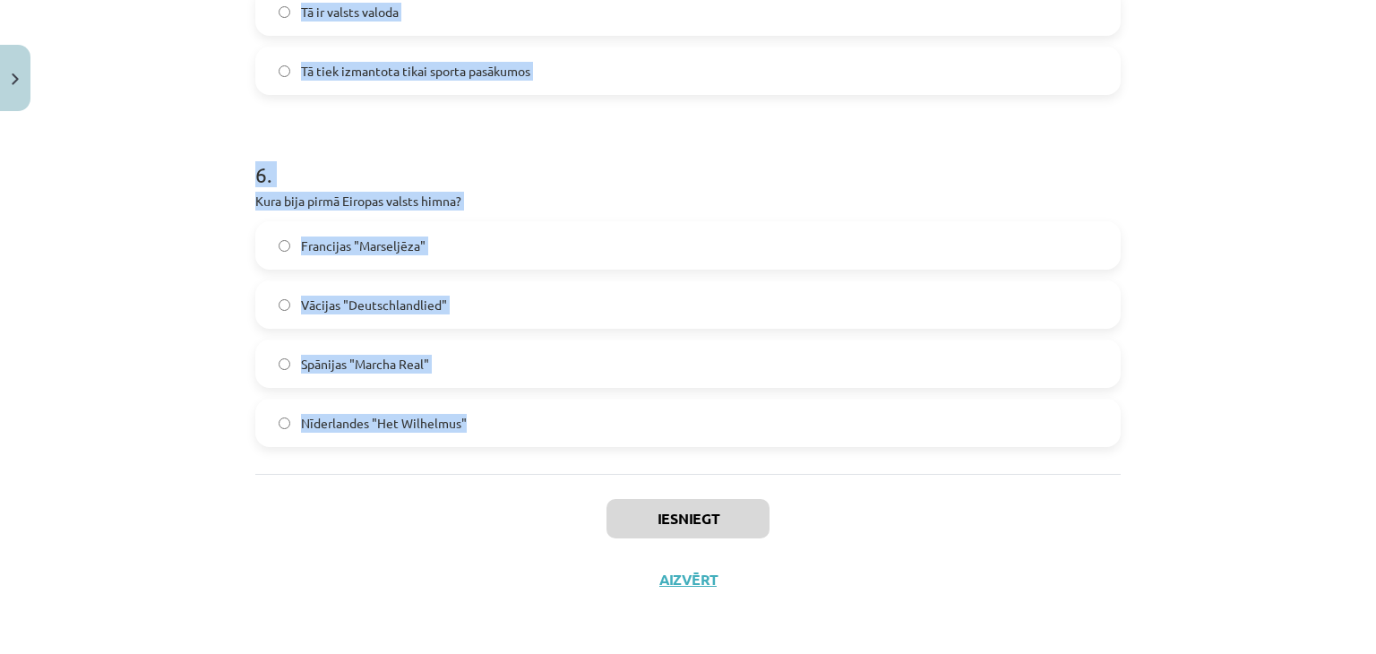
drag, startPoint x: 245, startPoint y: 351, endPoint x: 540, endPoint y: 414, distance: 302.2
copy form "1 . Kad Latvijas himna "Dievs, svētī Latviju!" tika oficiāli apstiprināta kā va…"
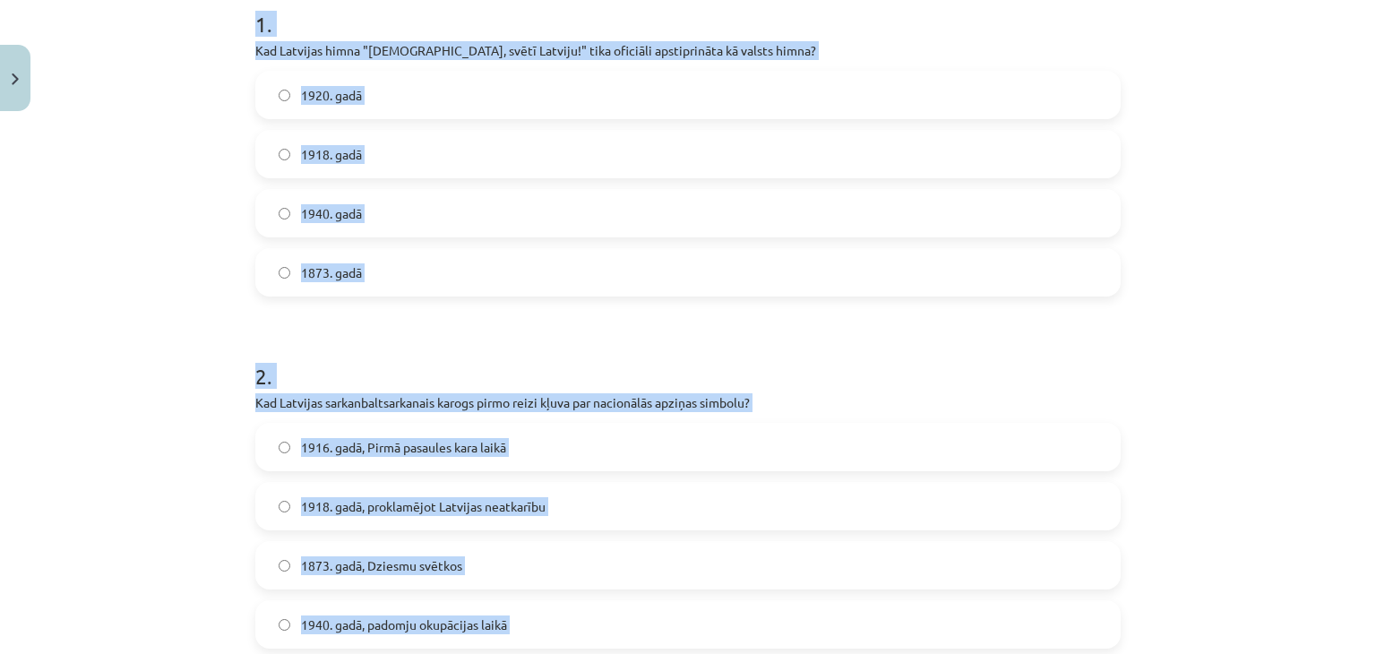
scroll to position [294, 0]
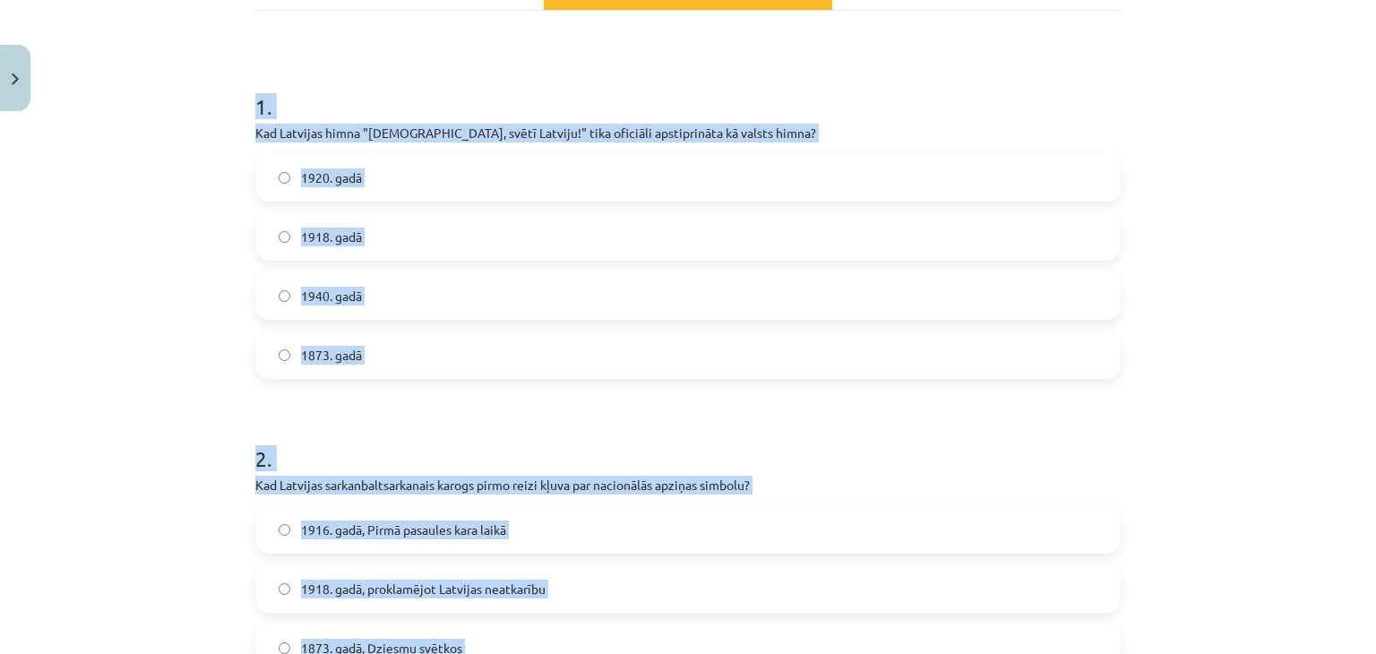
click at [419, 162] on label "1920. gadā" at bounding box center [688, 177] width 862 height 45
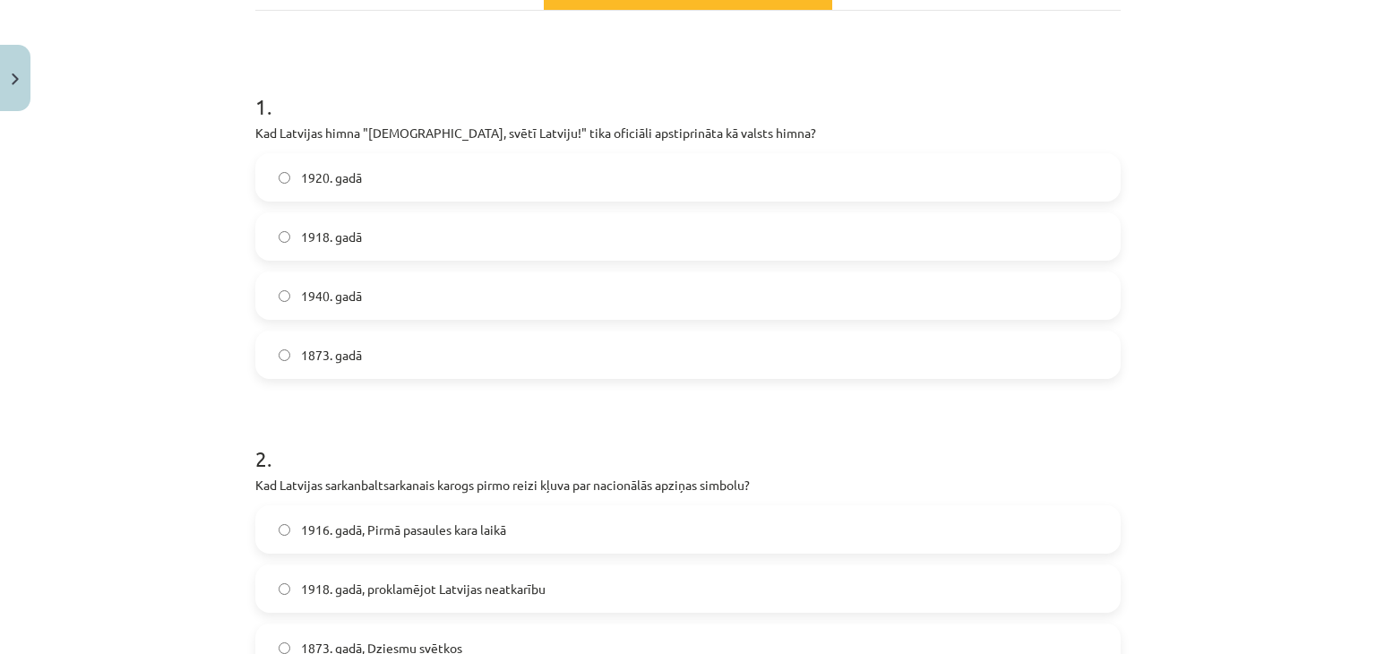
click at [408, 524] on span "1916. gadā, Pirmā pasaules kara laikā" at bounding box center [403, 529] width 205 height 19
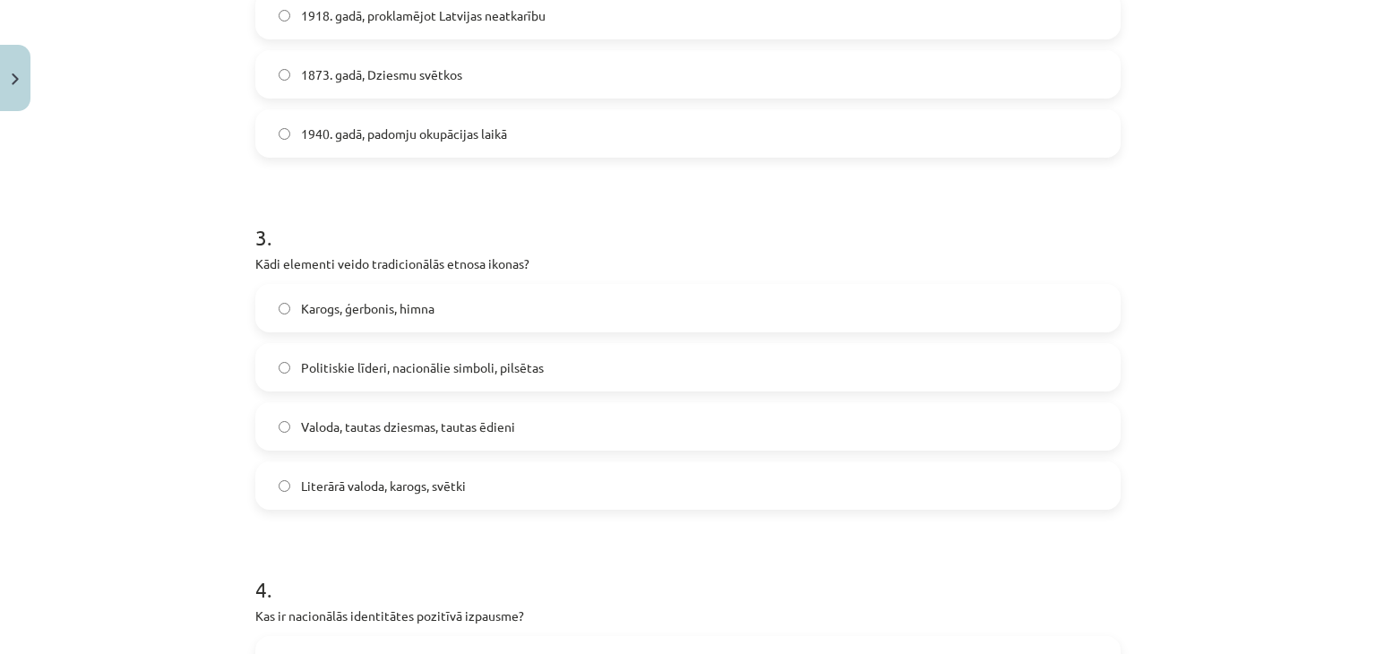
scroll to position [912, 0]
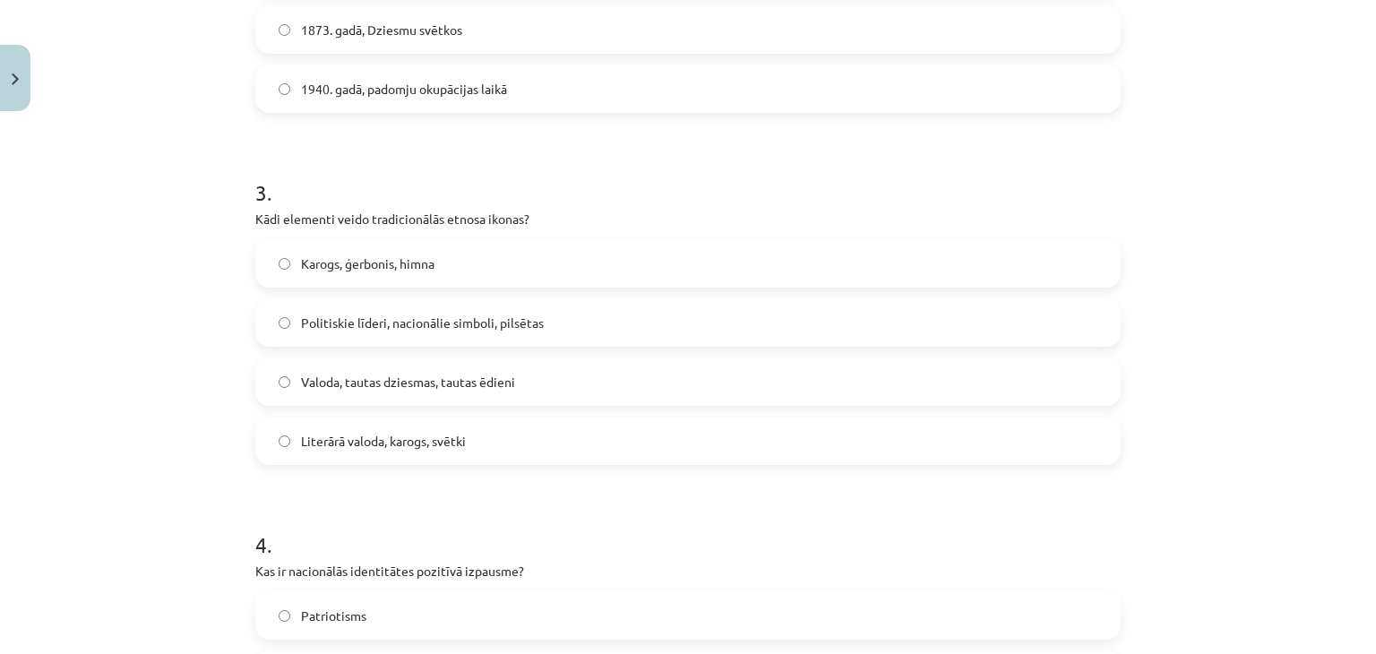
click at [420, 255] on span "Karogs, ģerbonis, himna" at bounding box center [367, 263] width 133 height 19
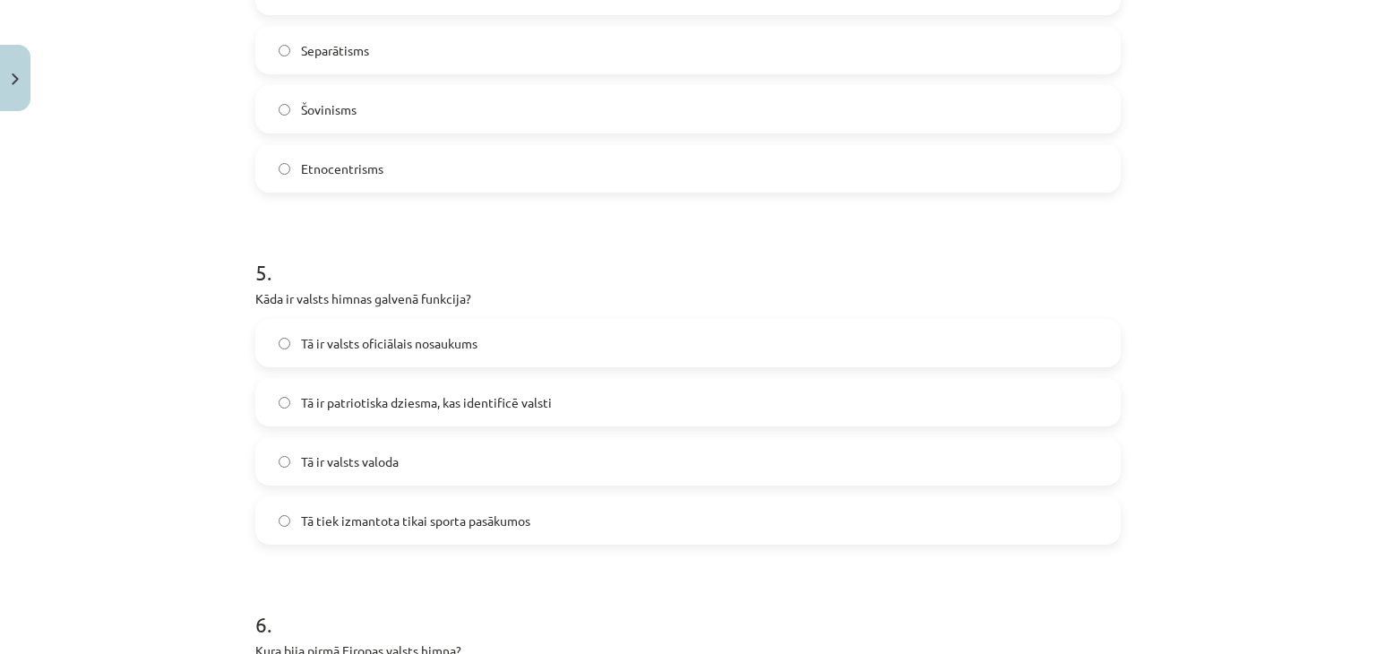
scroll to position [1526, 0]
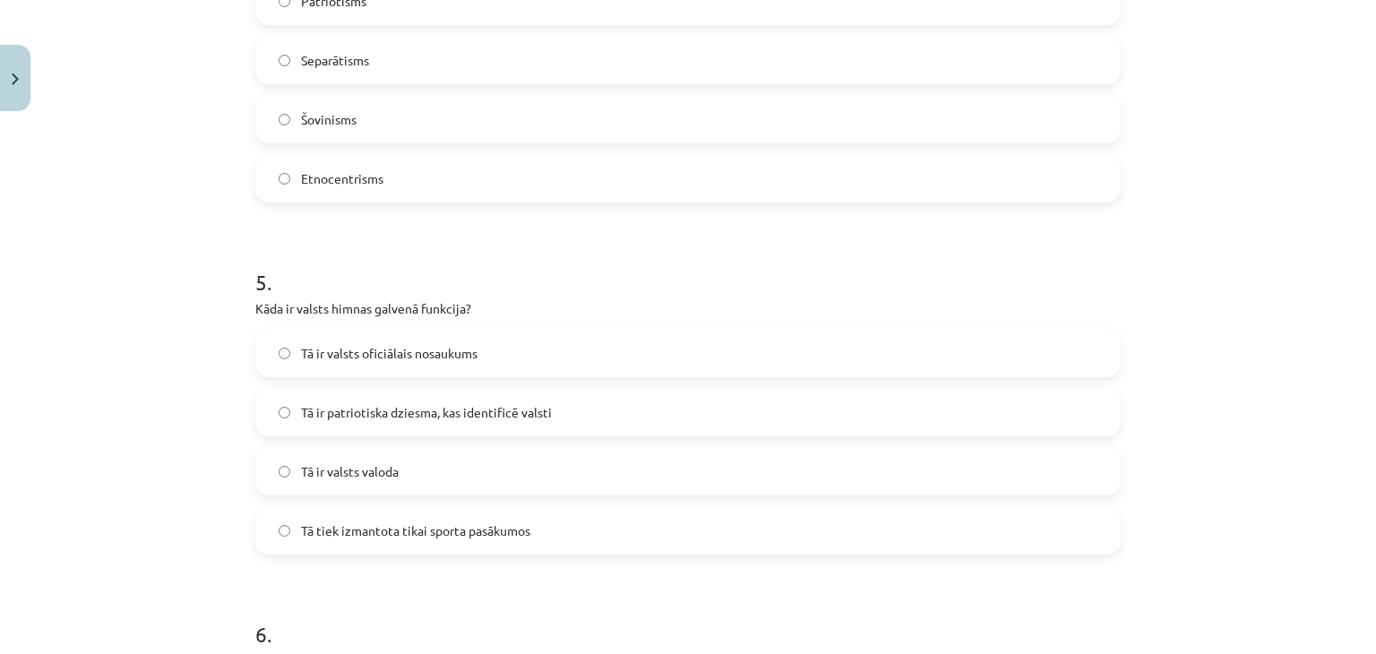
click at [333, 11] on label "Patriotisms" at bounding box center [688, 1] width 862 height 45
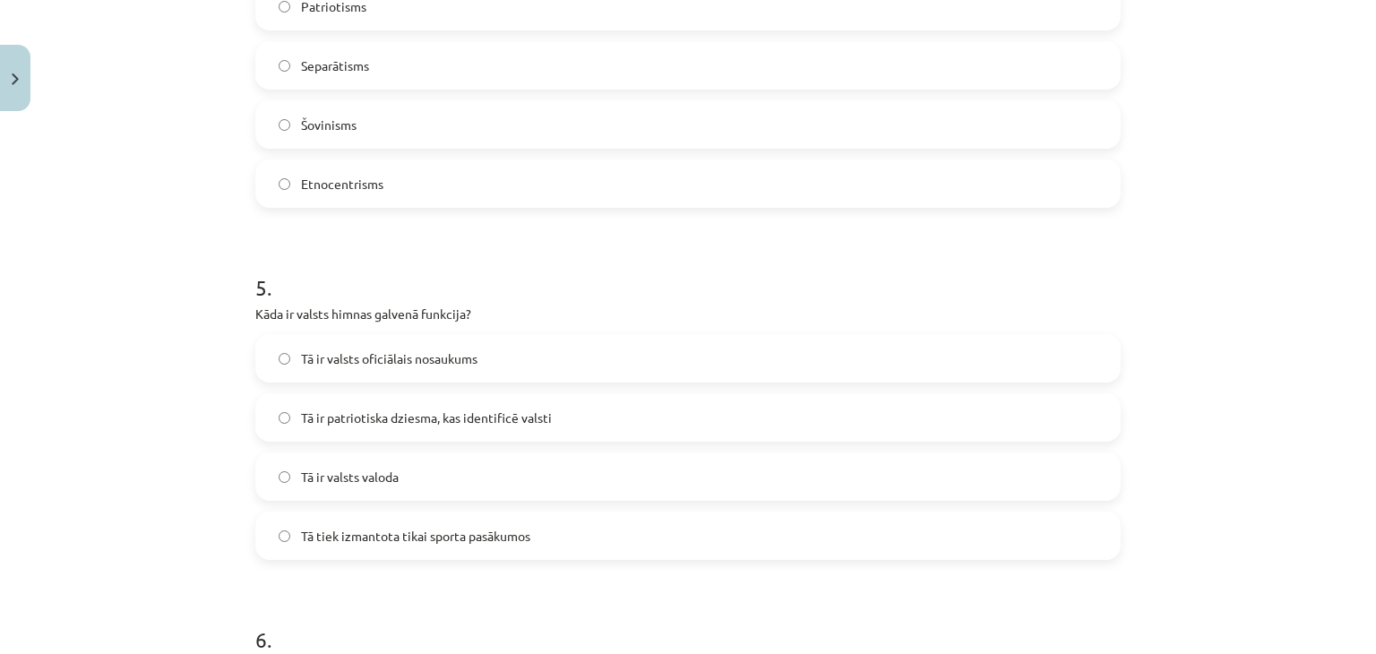
click at [401, 402] on label "Tā ir patriotiska dziesma, kas identificē valsti" at bounding box center [688, 417] width 862 height 45
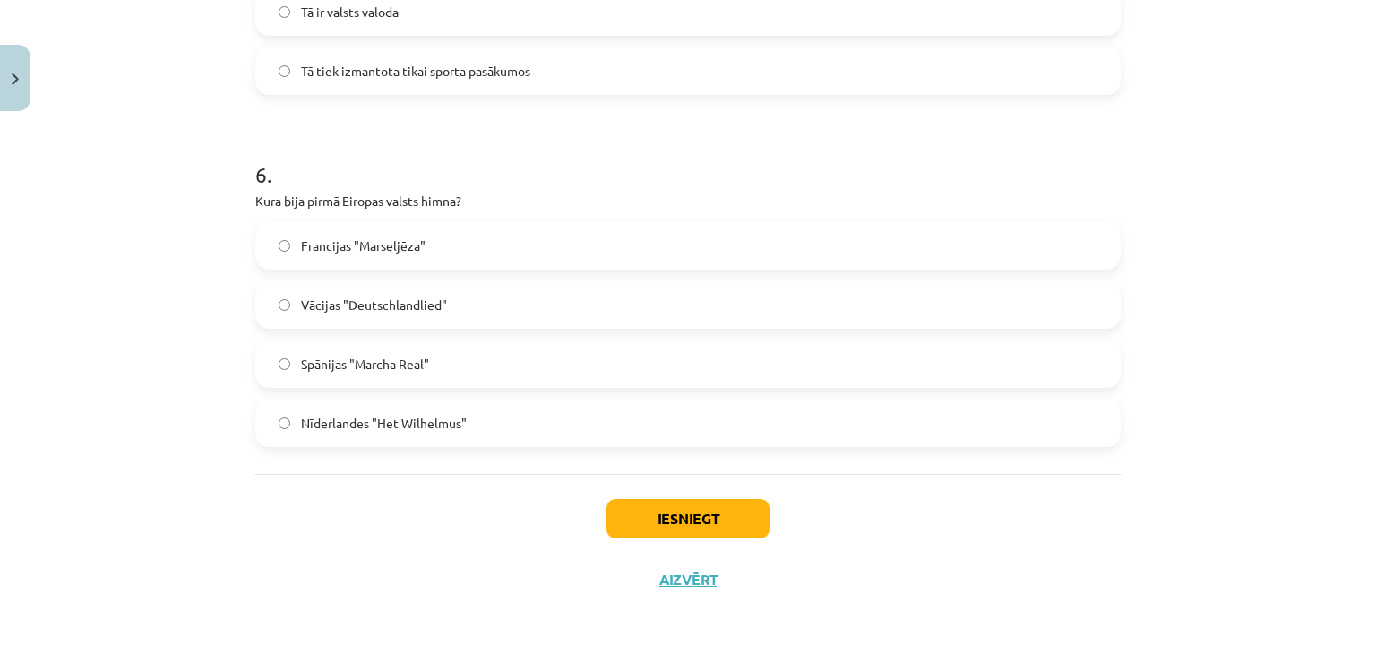
click at [322, 435] on label "Nīderlandes "Het Wilhelmus"" at bounding box center [688, 422] width 862 height 45
click at [652, 503] on button "Iesniegt" at bounding box center [687, 518] width 163 height 39
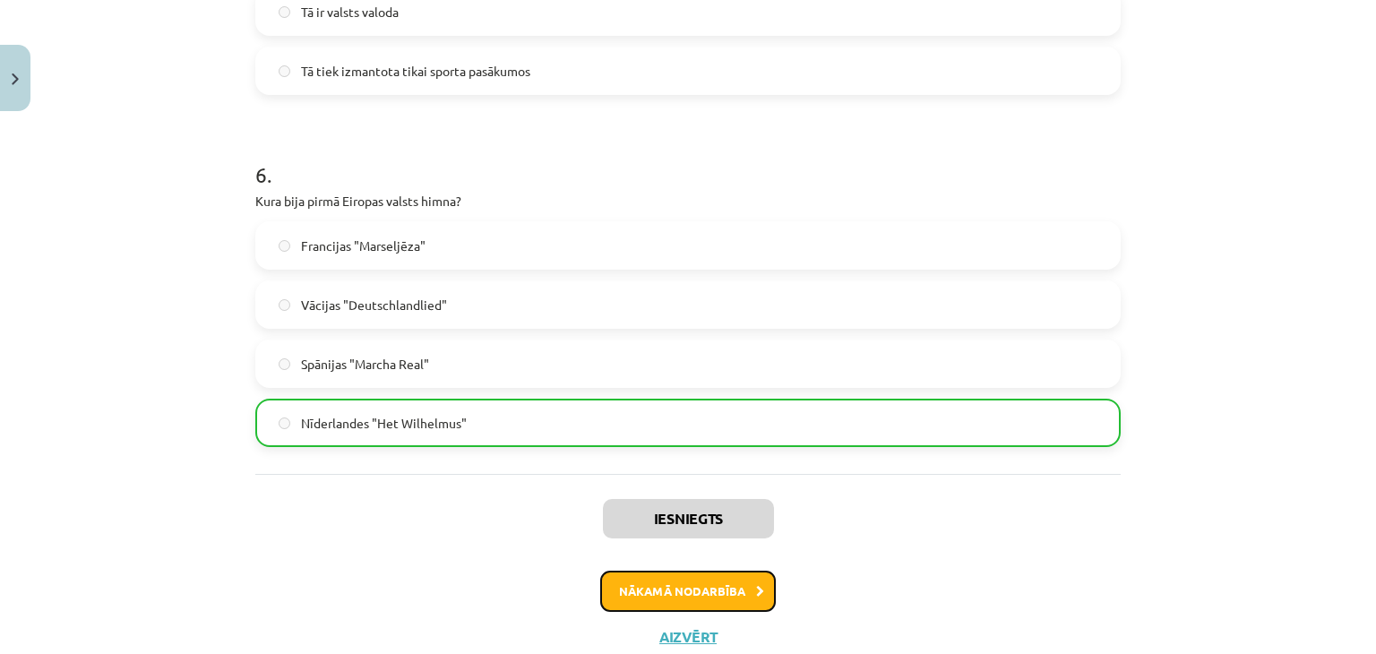
click at [731, 607] on button "Nākamā nodarbība" at bounding box center [688, 591] width 176 height 41
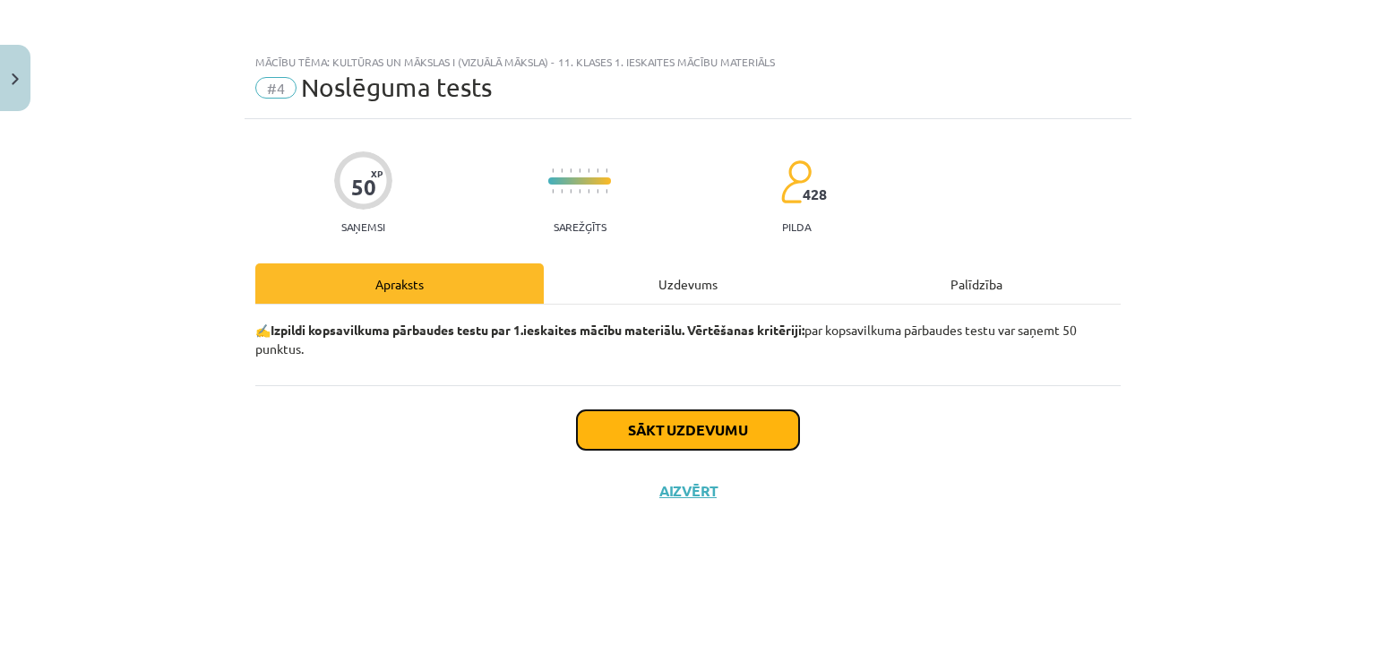
click at [718, 422] on button "Sākt uzdevumu" at bounding box center [688, 429] width 222 height 39
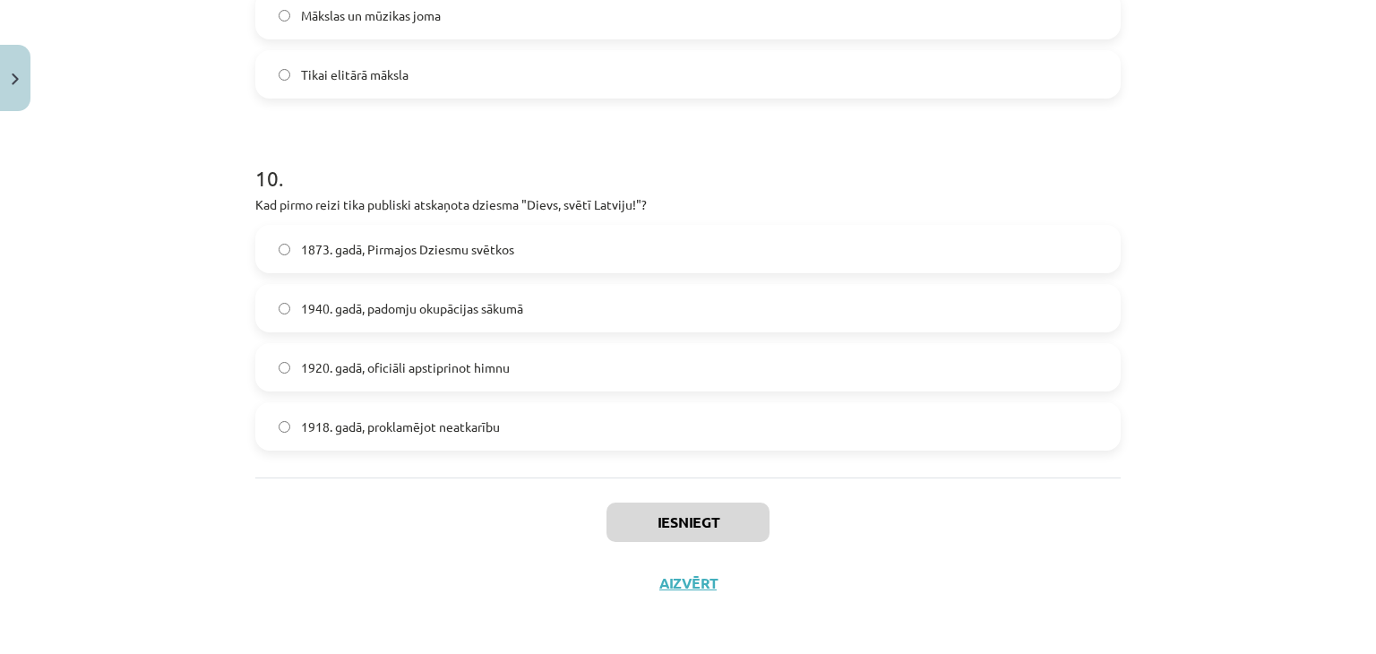
scroll to position [3394, 0]
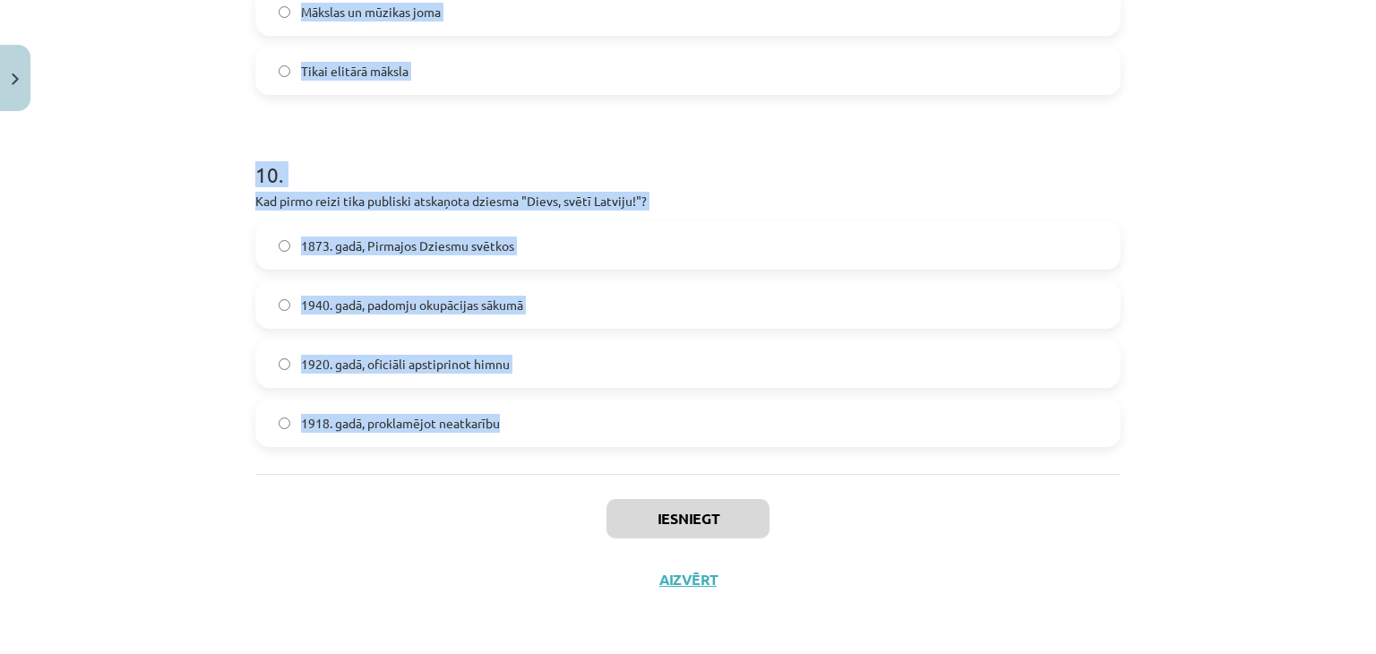
drag, startPoint x: 245, startPoint y: 397, endPoint x: 652, endPoint y: 423, distance: 408.4
copy form "1 . Kas ir šovinisms? Miers starp nācijām Mīlestība pret dzimteni Ideoloģija, k…"
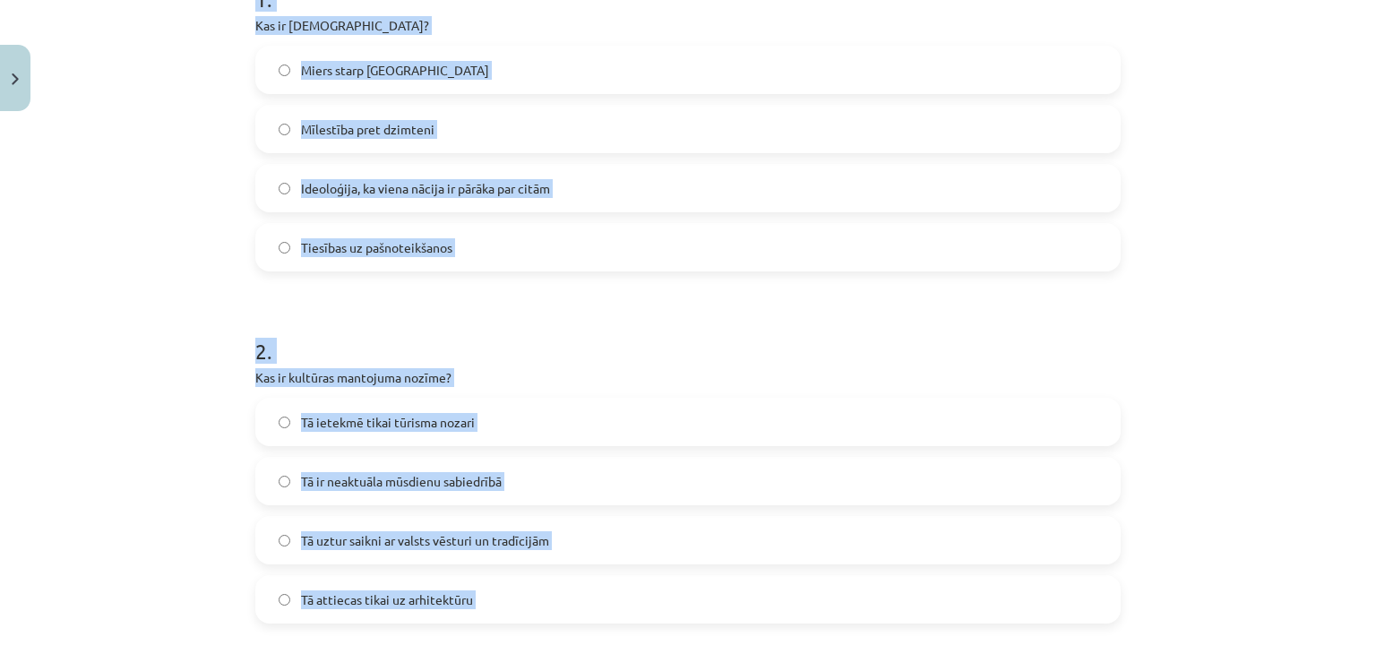
scroll to position [410, 0]
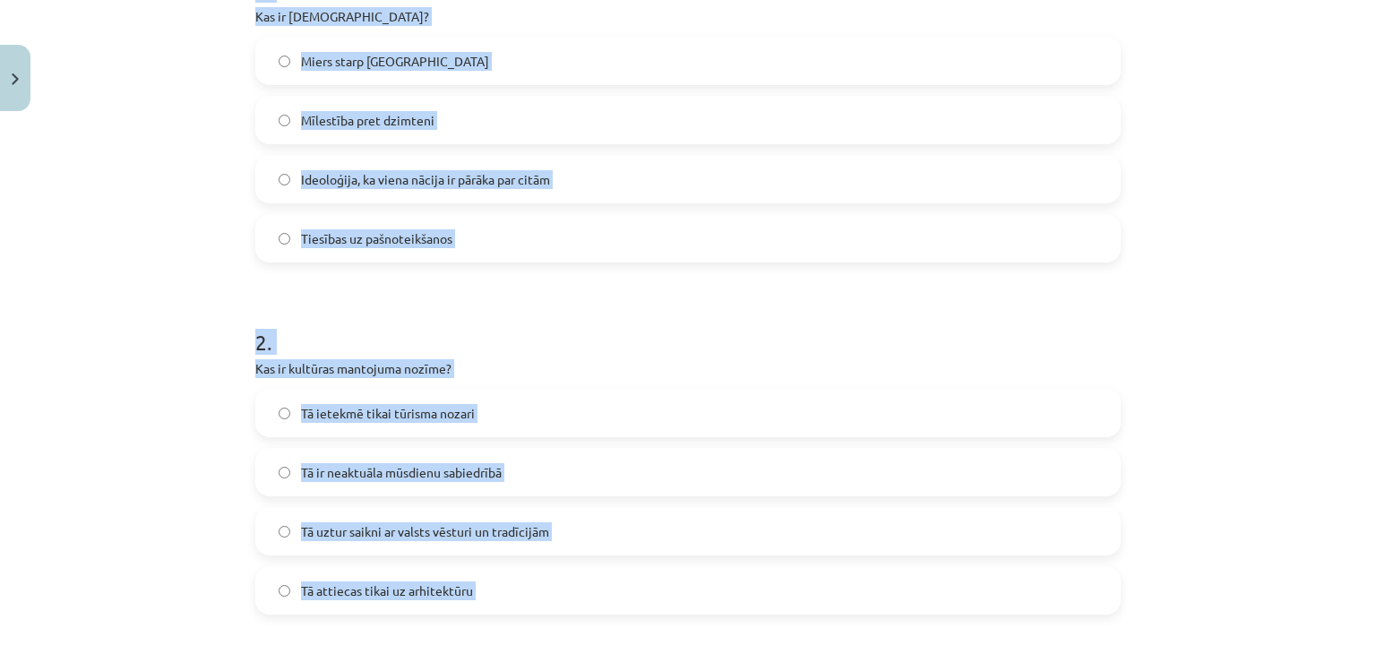
click at [380, 173] on span "Ideoloģija, ka viena nācija ir pārāka par citām" at bounding box center [425, 179] width 249 height 19
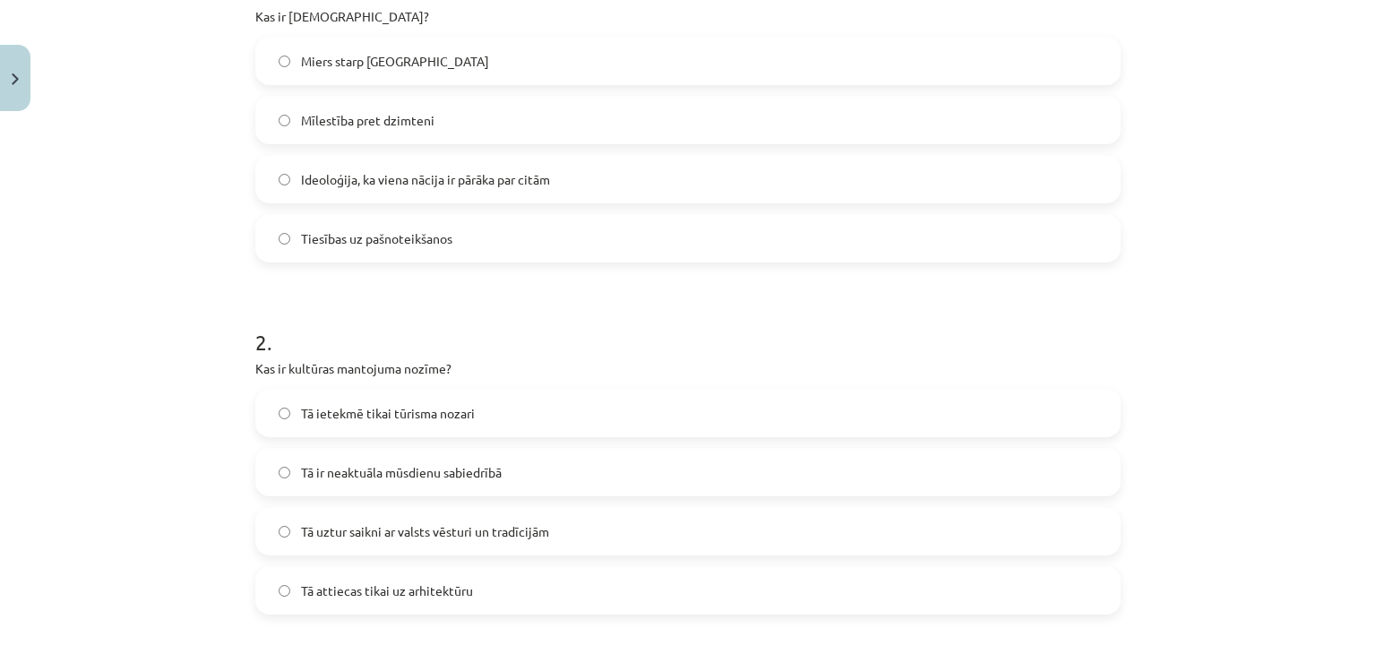
click at [372, 568] on label "Tā attiecas tikai uz arhitektūru" at bounding box center [688, 590] width 862 height 45
click at [381, 529] on span "Tā uztur saikni ar valsts vēsturi un tradīcijām" at bounding box center [425, 531] width 248 height 19
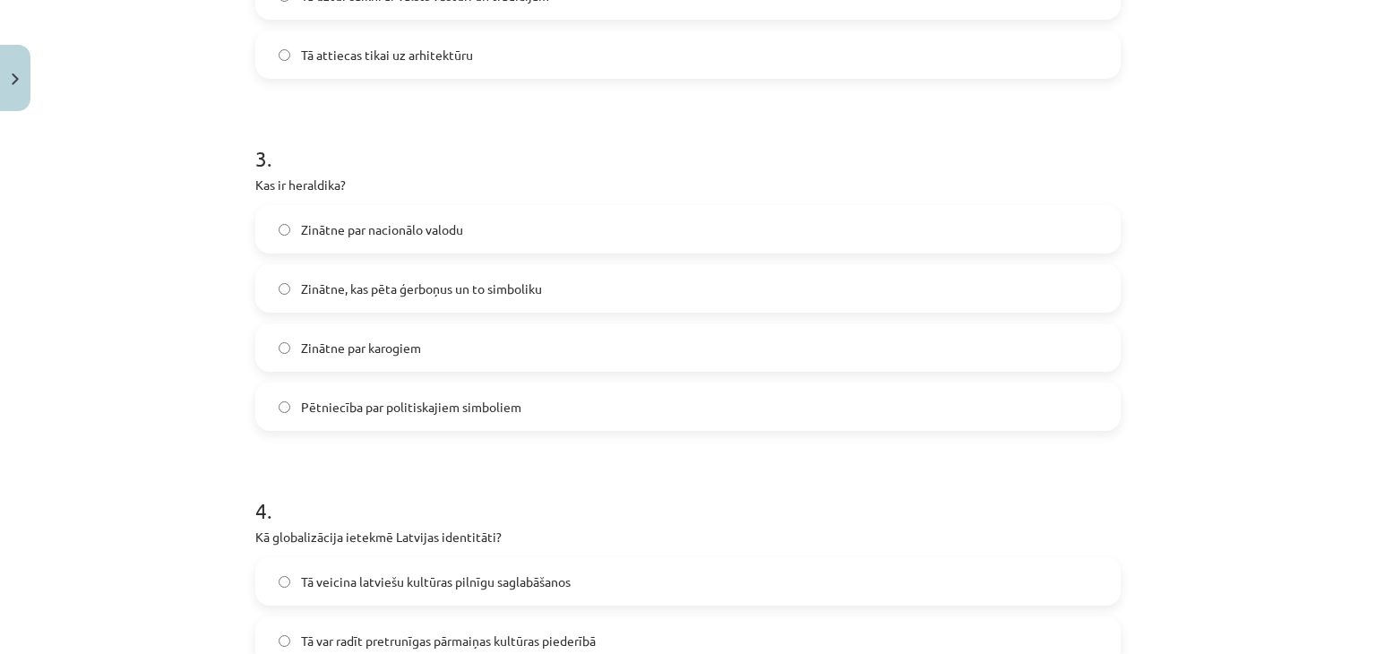
scroll to position [1087, 0]
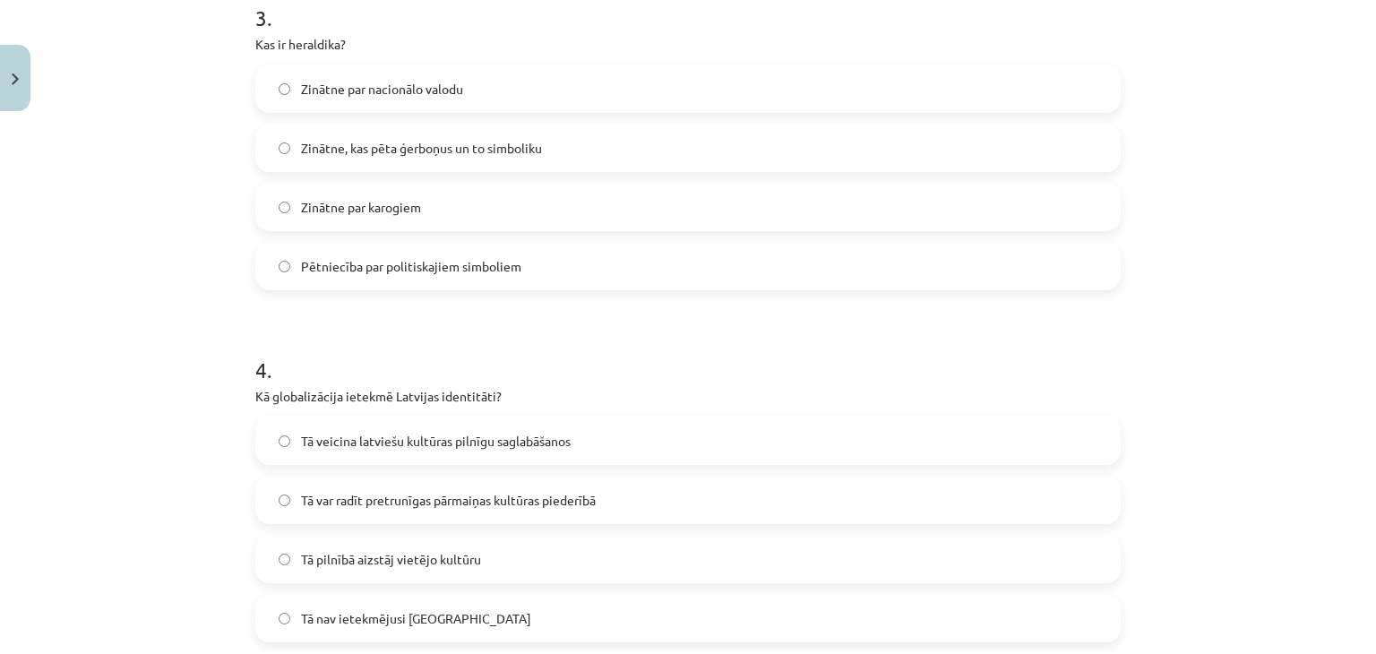
click at [410, 74] on label "Zinātne par nacionālo valodu" at bounding box center [688, 88] width 862 height 45
click at [314, 145] on span "Zinātne, kas pēta ģerboņus un to simboliku" at bounding box center [421, 148] width 241 height 19
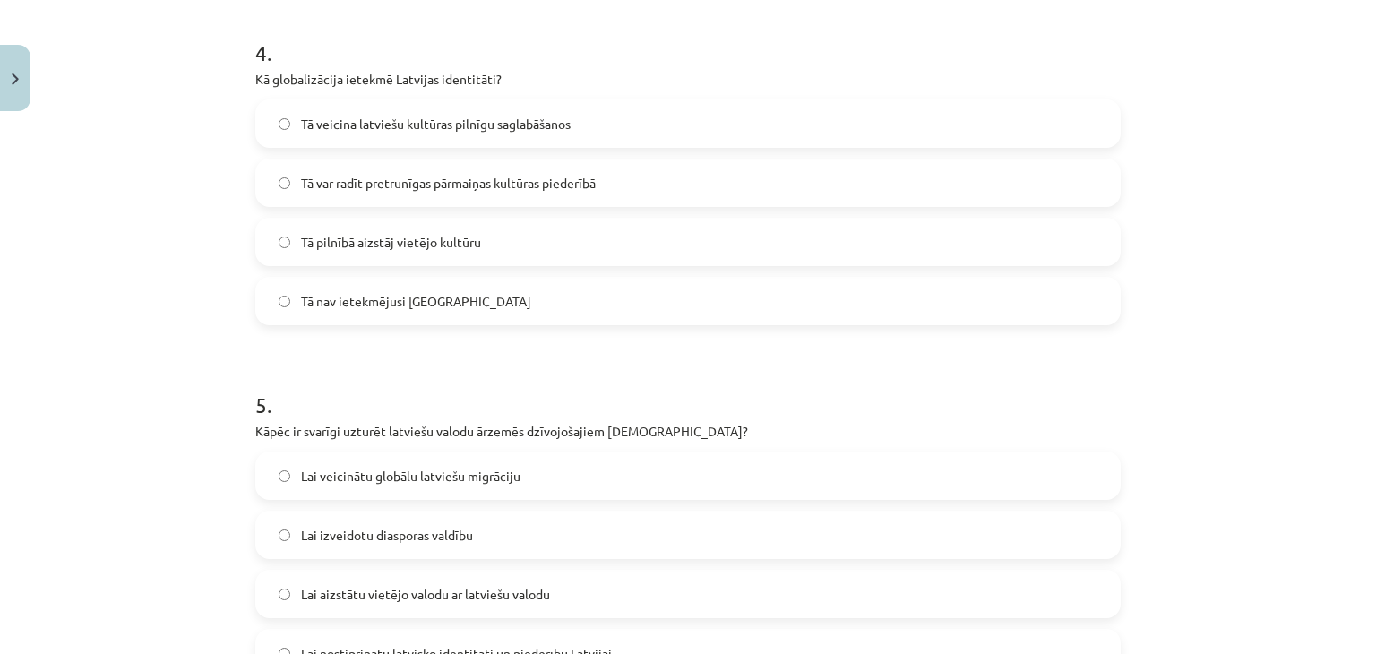
scroll to position [1413, 0]
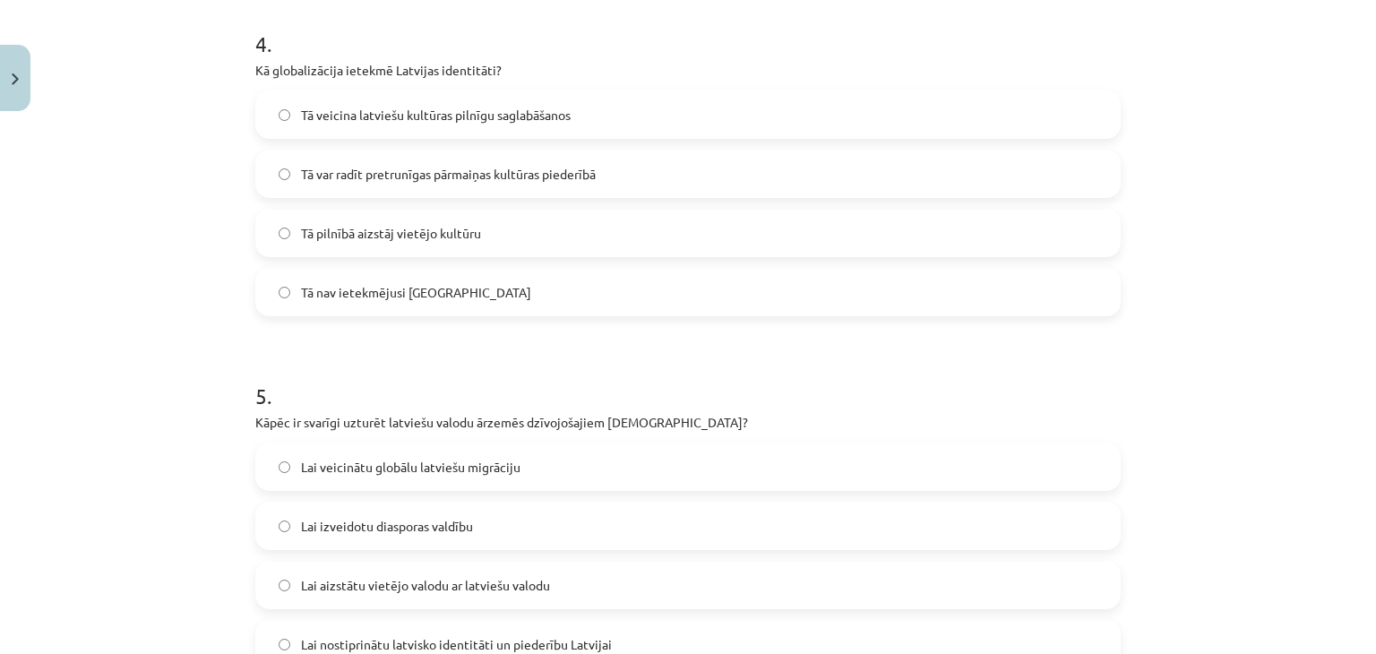
click at [449, 187] on label "Tā var radīt pretrunīgas pārmaiņas kultūras piederībā" at bounding box center [688, 173] width 862 height 45
click at [478, 640] on span "Lai nostiprinātu latvisko identitāti un piederību Latvijai" at bounding box center [456, 644] width 311 height 19
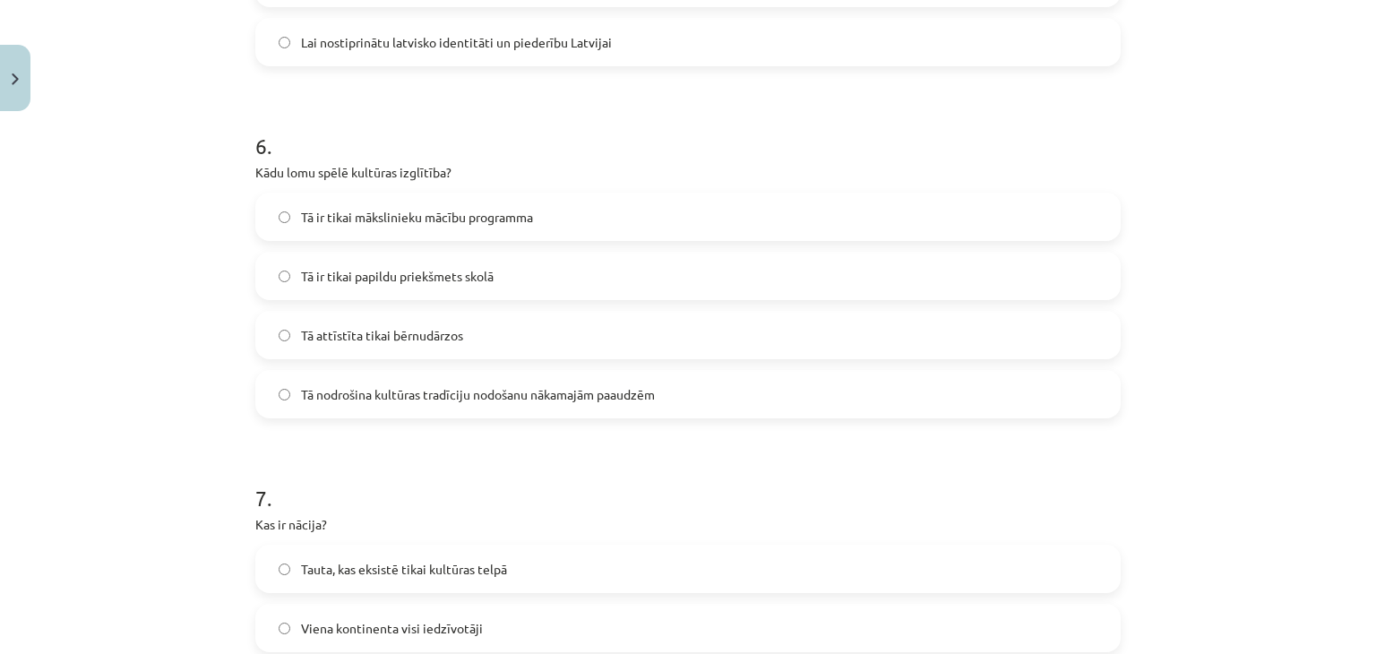
scroll to position [2033, 0]
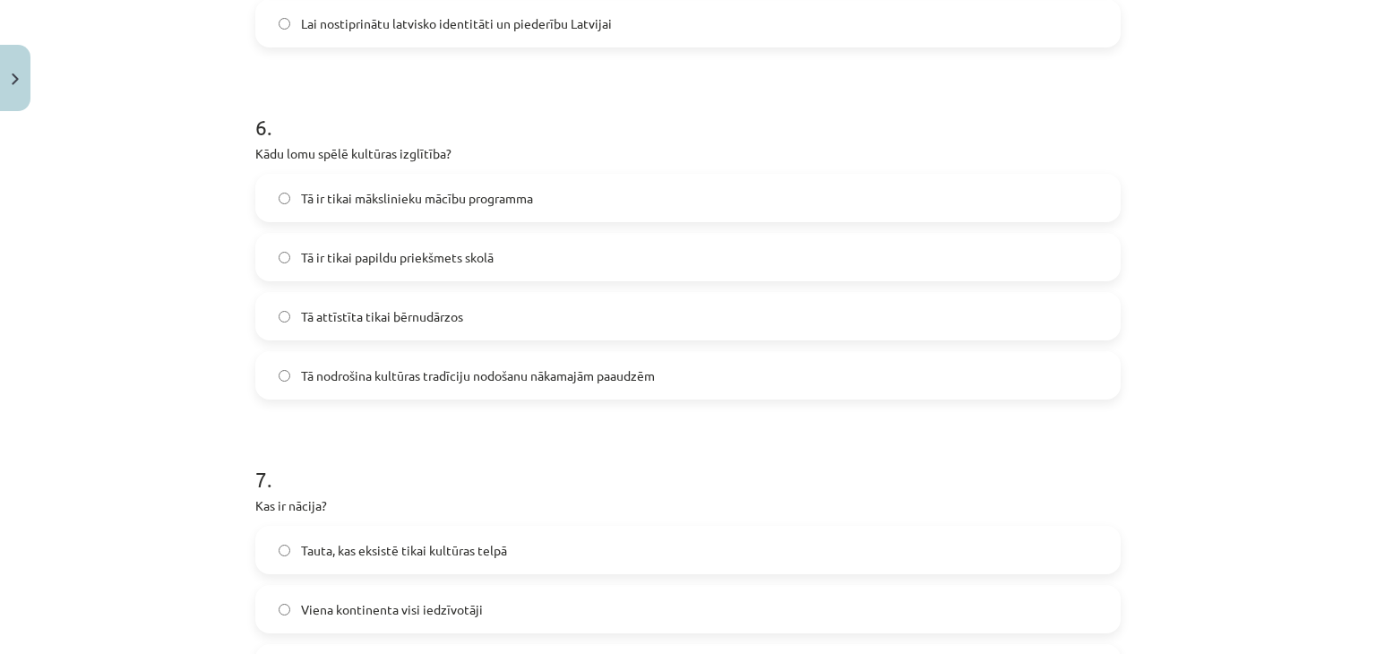
click at [428, 382] on span "Tā nodrošina kultūras tradīciju nodošanu nākamajām paaudzēm" at bounding box center [478, 375] width 354 height 19
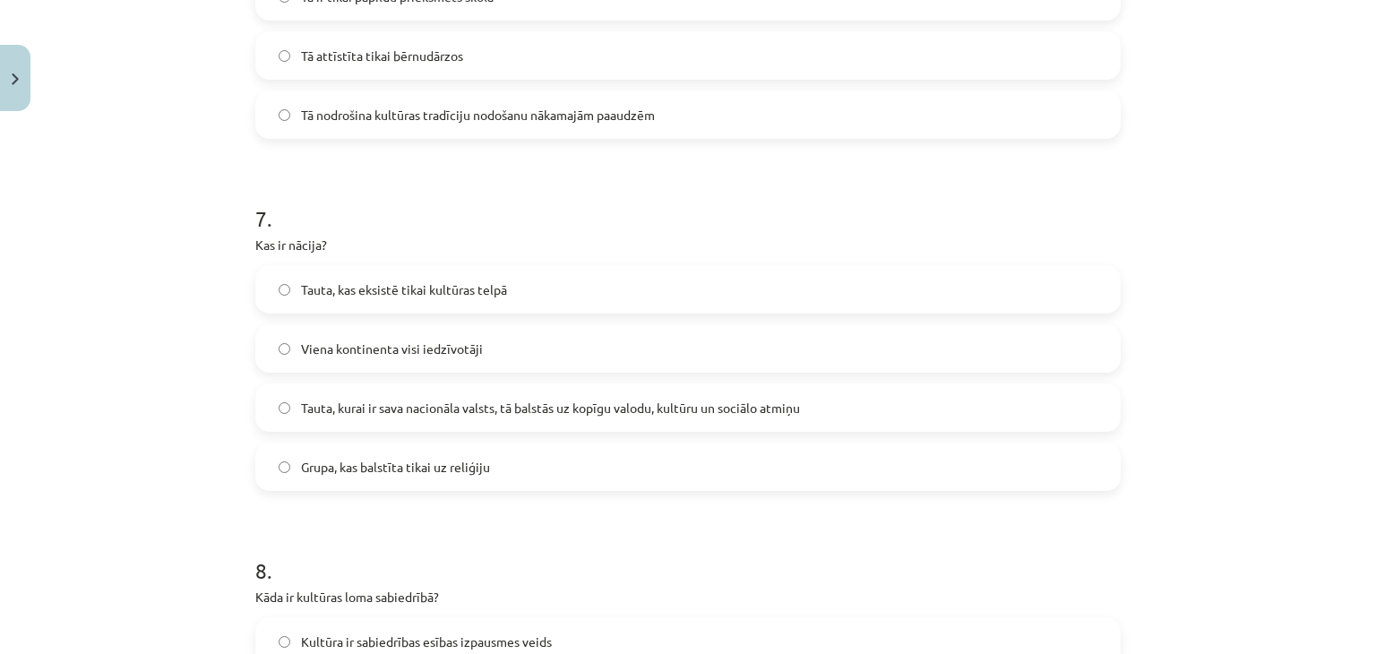
scroll to position [2407, 0]
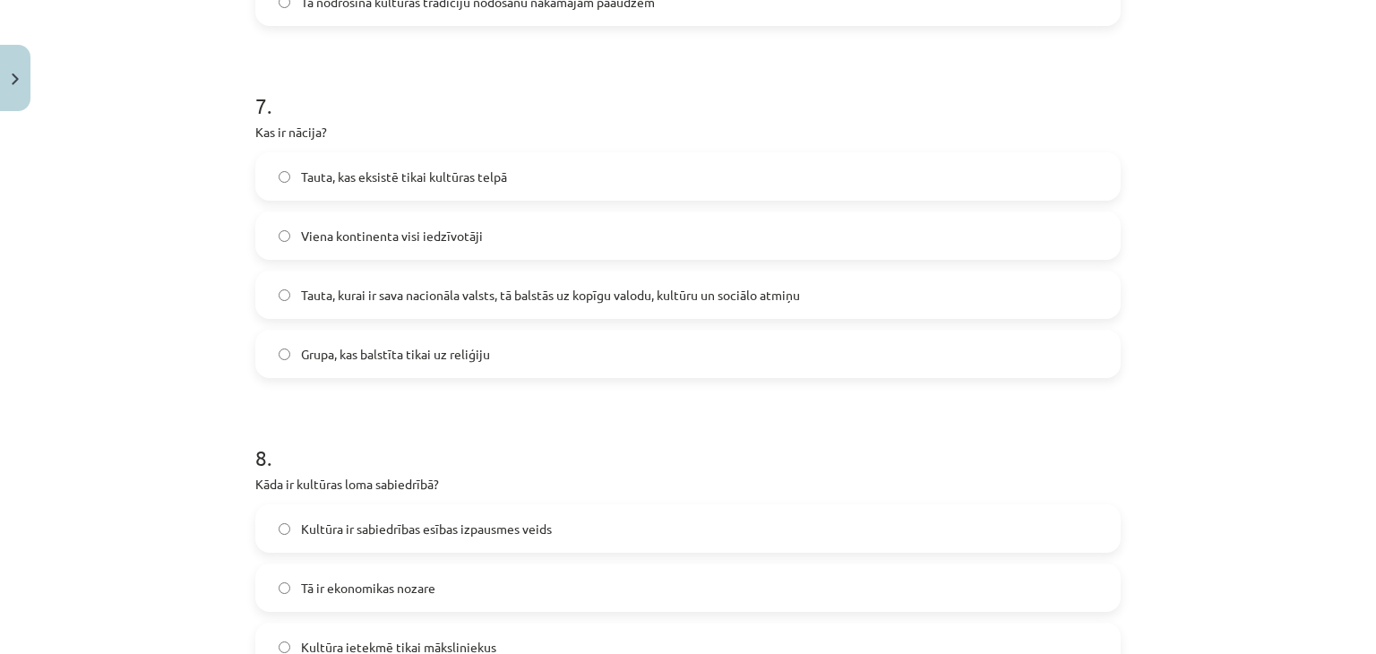
click at [518, 286] on span "Tauta, kurai ir sava nacionāla valsts, tā balstās uz kopīgu valodu, kultūru un …" at bounding box center [550, 295] width 499 height 19
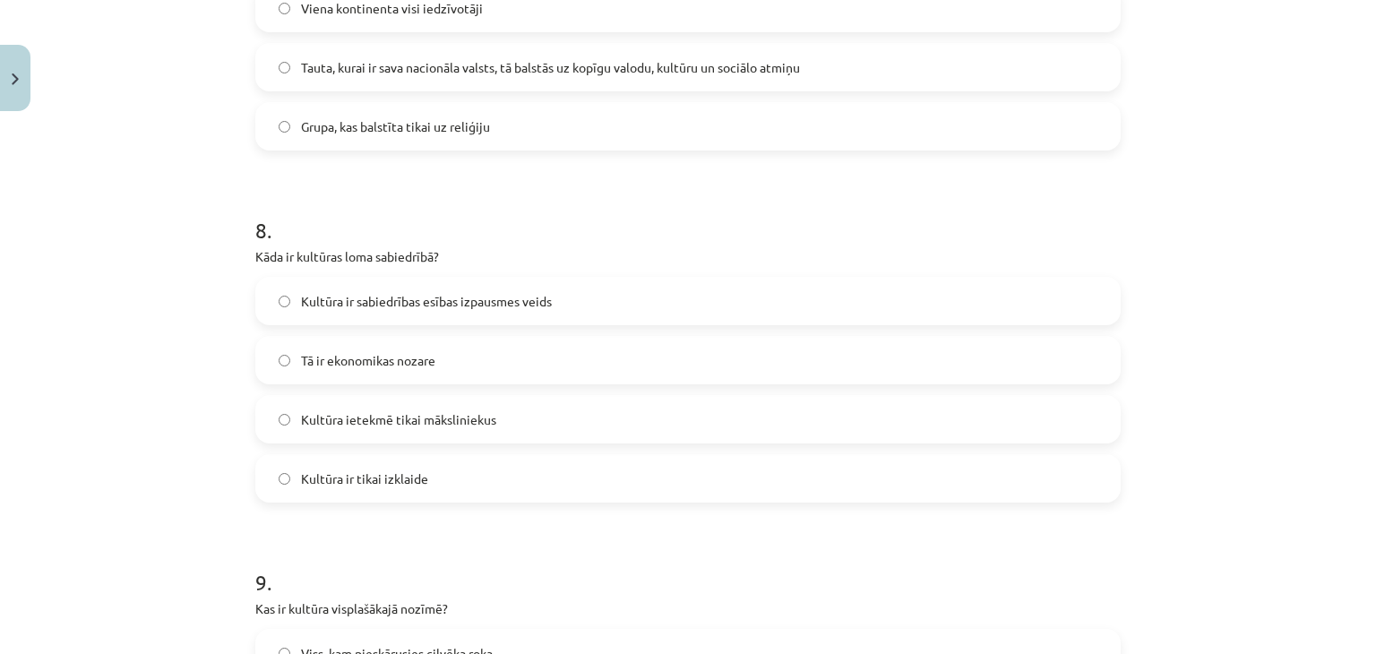
scroll to position [2700, 0]
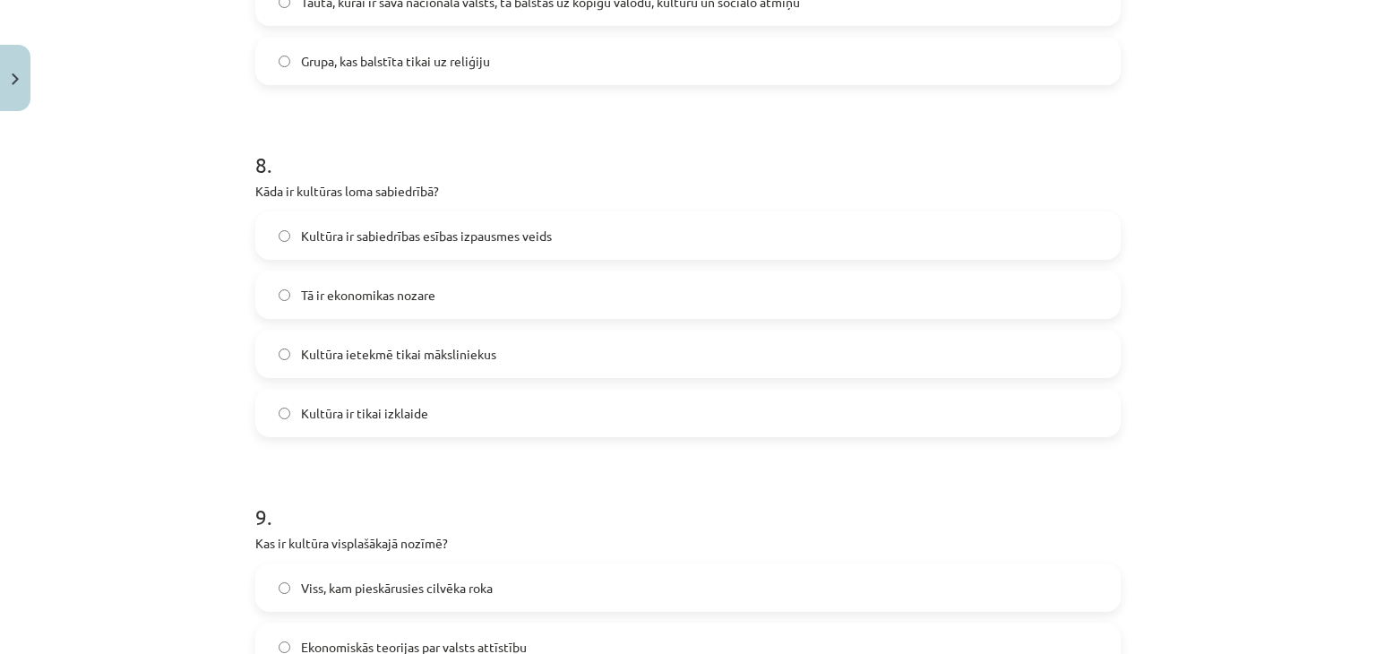
click at [515, 356] on label "Kultūra ietekmē tikai māksliniekus" at bounding box center [688, 353] width 862 height 45
click at [383, 592] on span "Viss, kam pieskārusies cilvēka roka" at bounding box center [397, 588] width 192 height 19
click at [412, 227] on span "Kultūra ir sabiedrības esības izpausmes veids" at bounding box center [426, 236] width 251 height 19
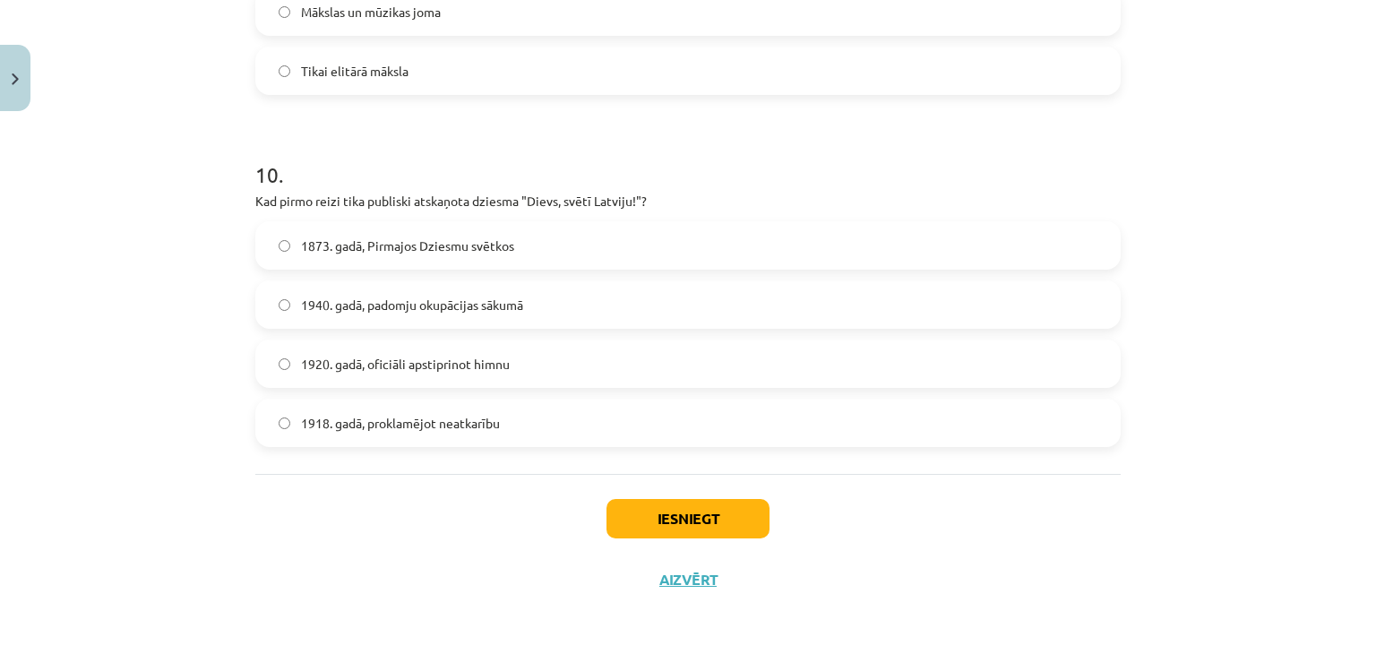
click at [372, 237] on span "1873. gadā, Pirmajos Dziesmu svētkos" at bounding box center [407, 245] width 213 height 19
click at [673, 517] on button "Iesniegt" at bounding box center [687, 518] width 163 height 39
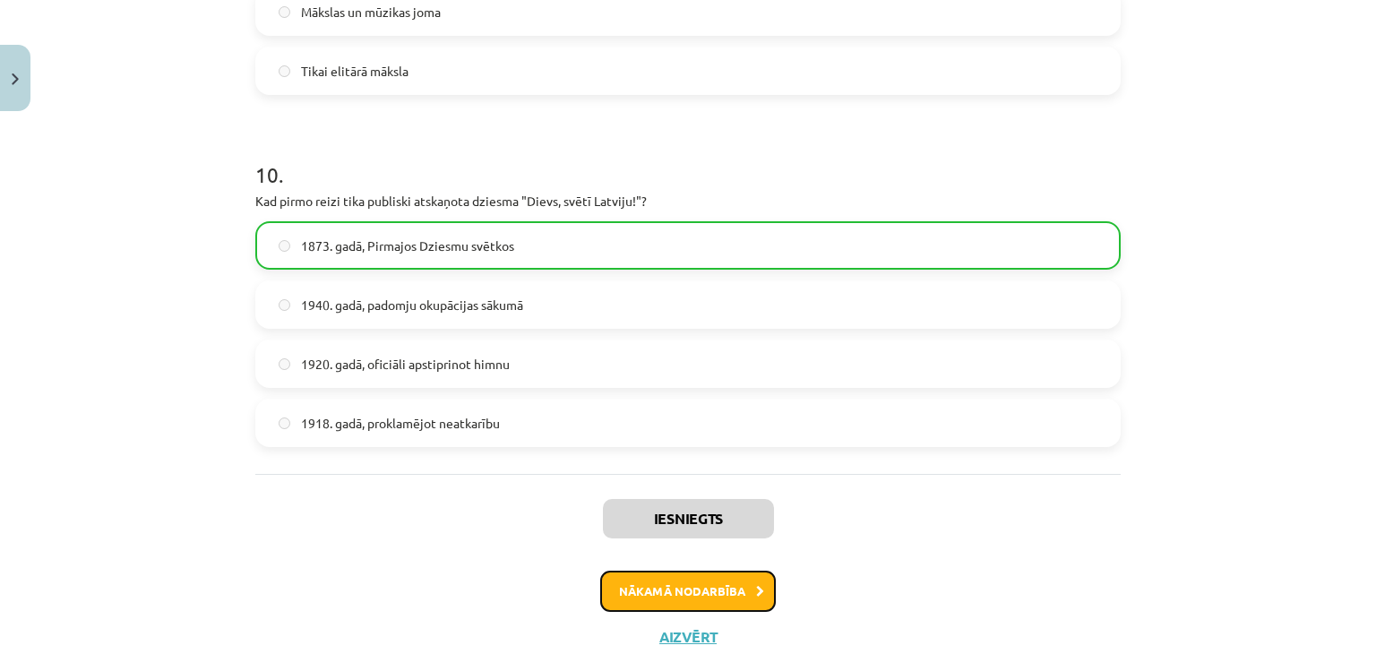
click at [692, 595] on button "Nākamā nodarbība" at bounding box center [688, 591] width 176 height 41
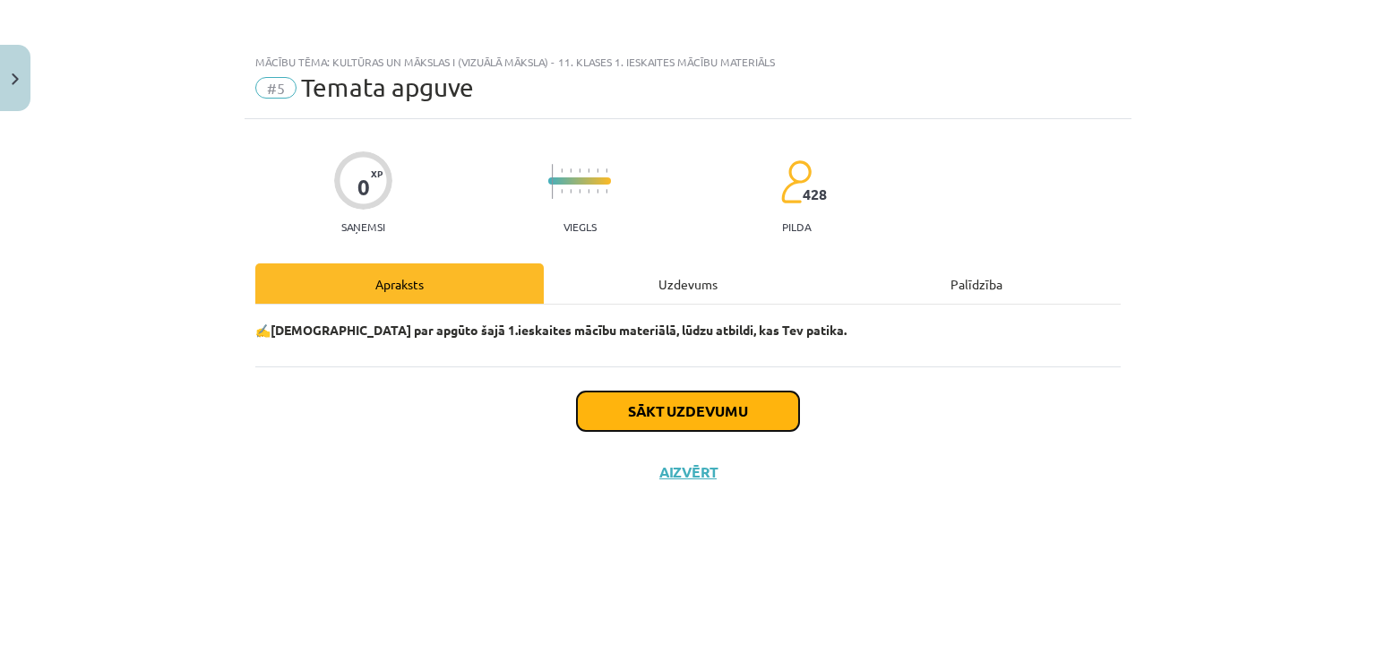
click at [675, 426] on button "Sākt uzdevumu" at bounding box center [688, 410] width 222 height 39
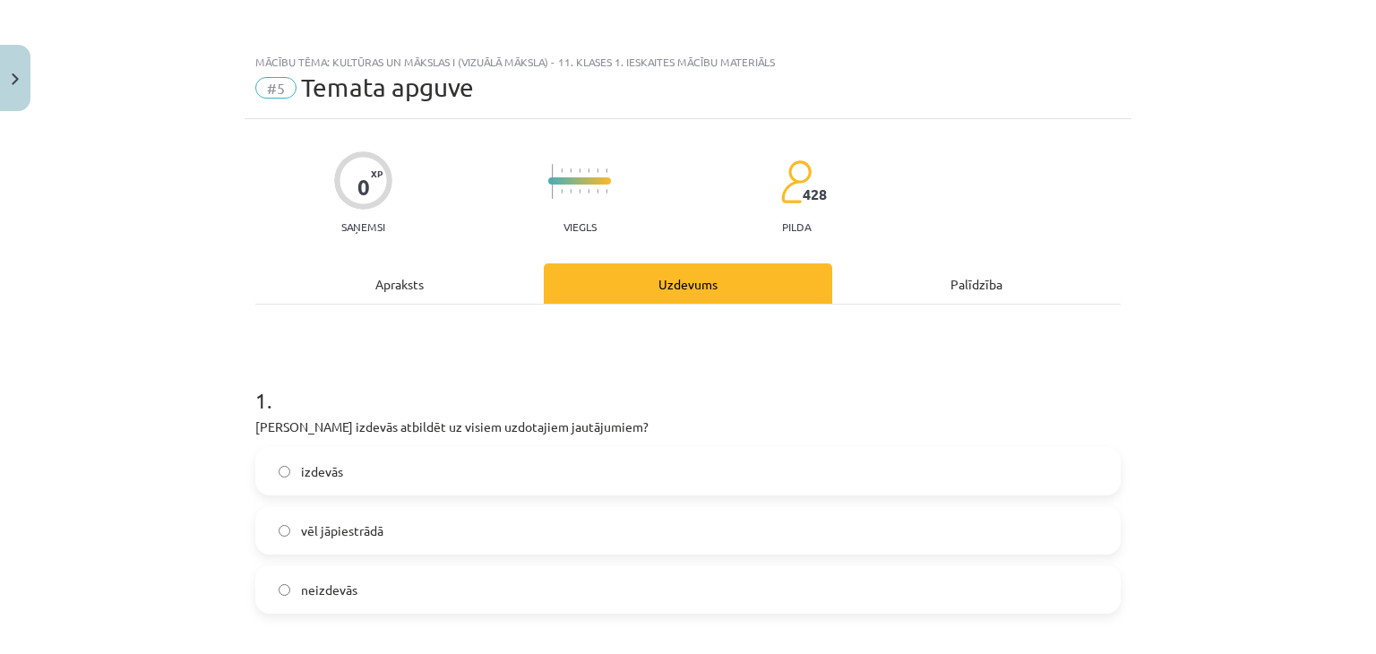
click at [321, 487] on label "izdevās" at bounding box center [688, 471] width 862 height 45
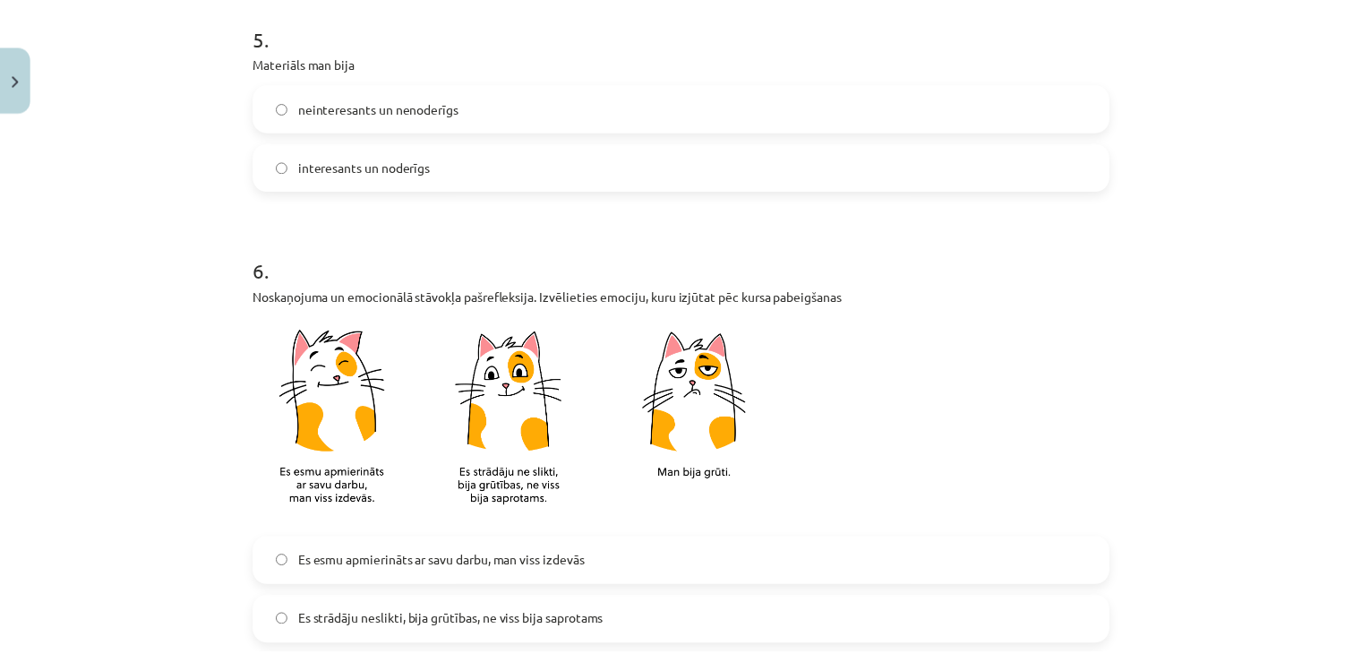
scroll to position [1616, 0]
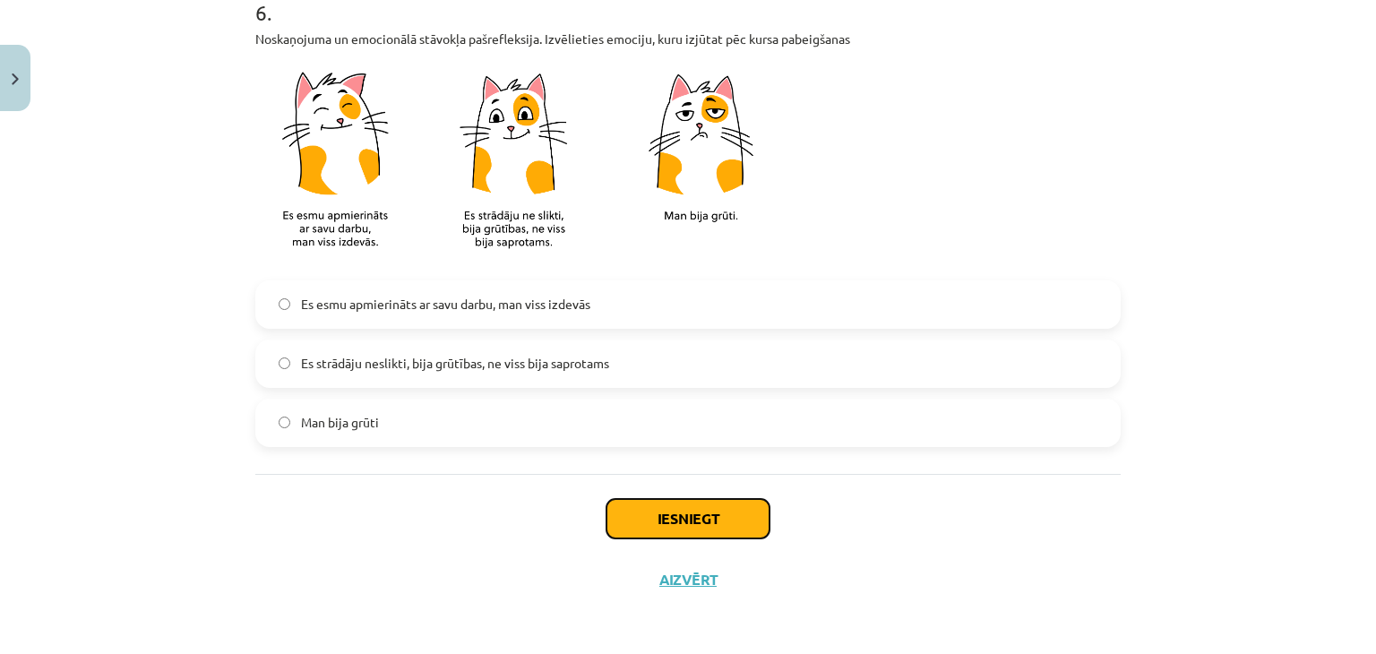
click at [670, 505] on button "Iesniegt" at bounding box center [687, 518] width 163 height 39
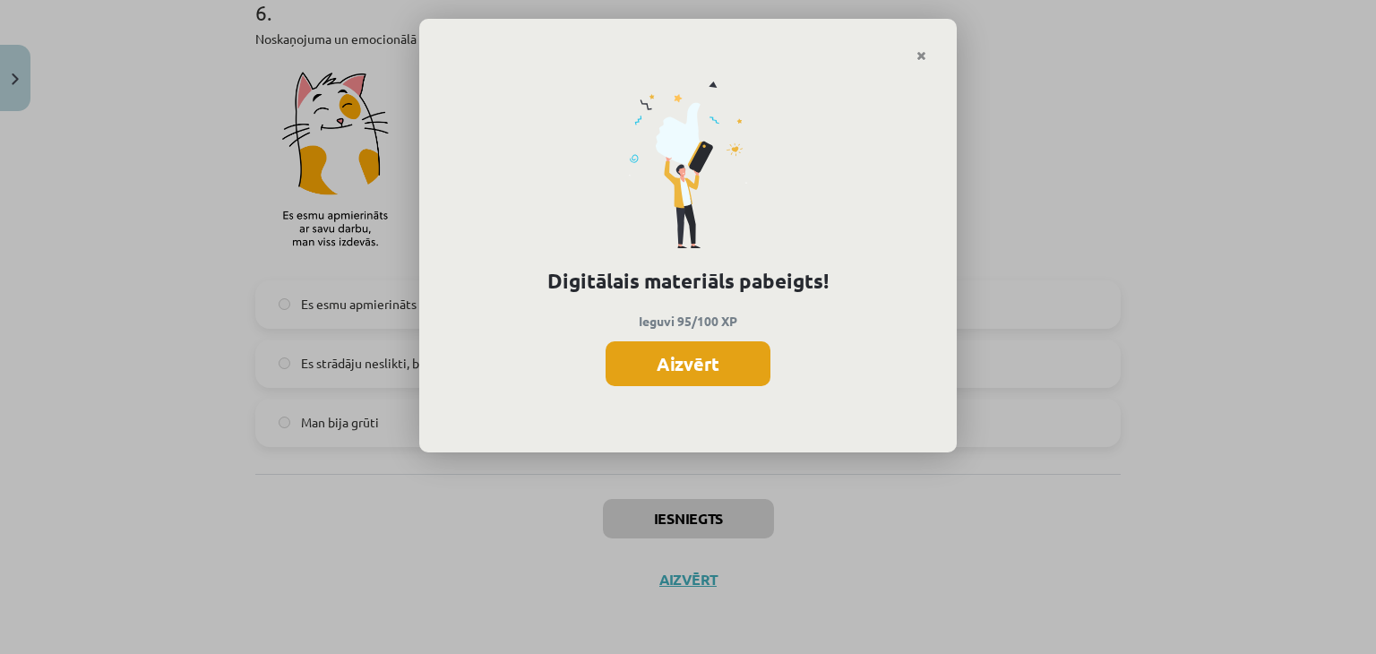
click at [665, 372] on button "Aizvērt" at bounding box center [688, 363] width 165 height 45
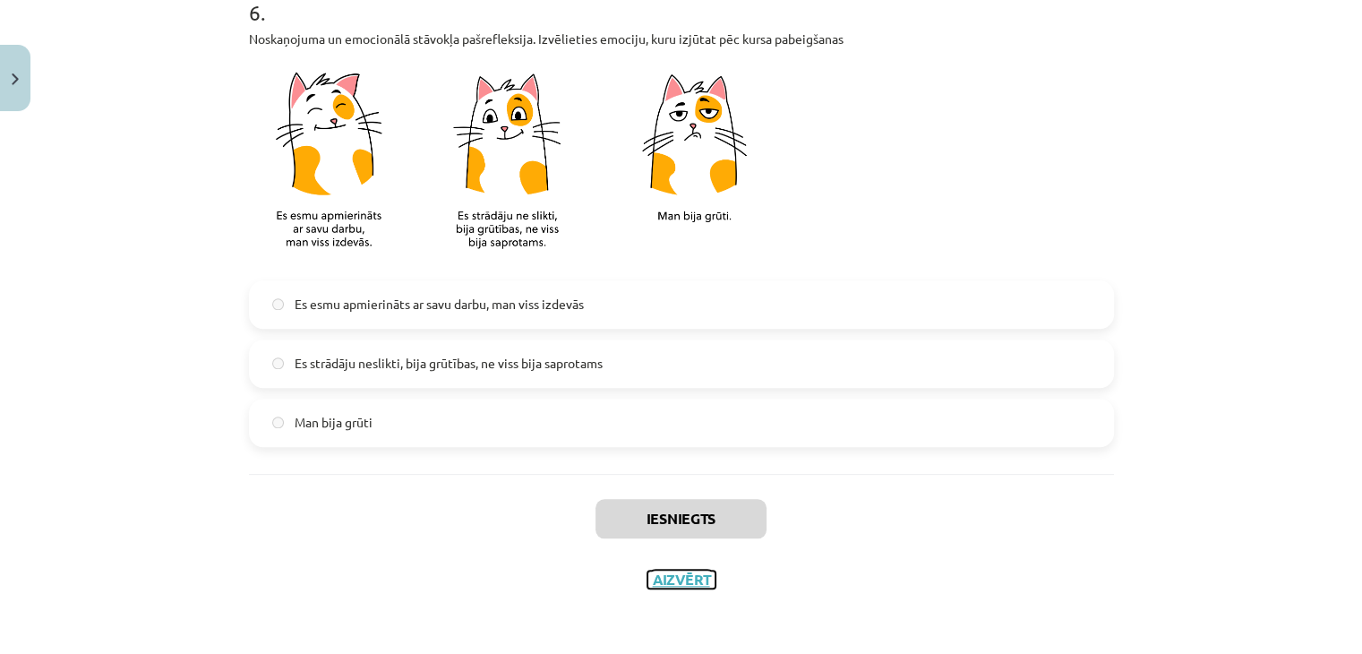
click at [673, 578] on button "Aizvērt" at bounding box center [682, 580] width 68 height 18
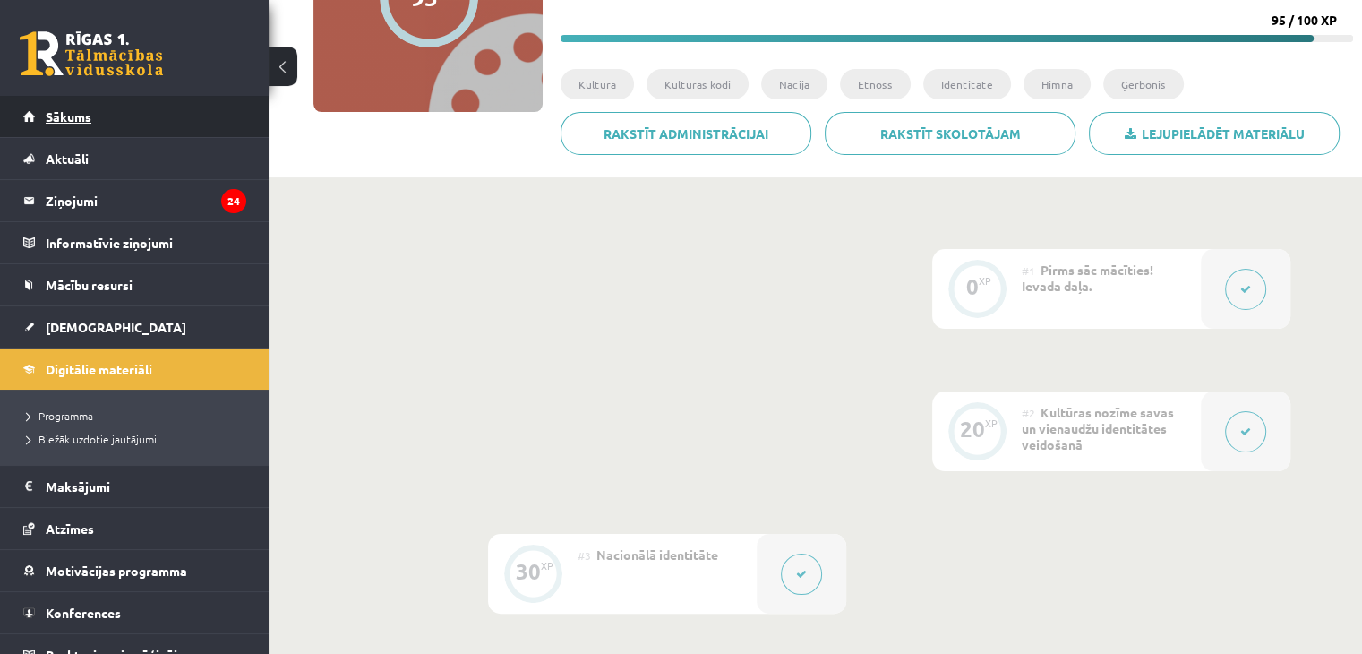
click at [82, 128] on link "Sākums" at bounding box center [134, 116] width 223 height 41
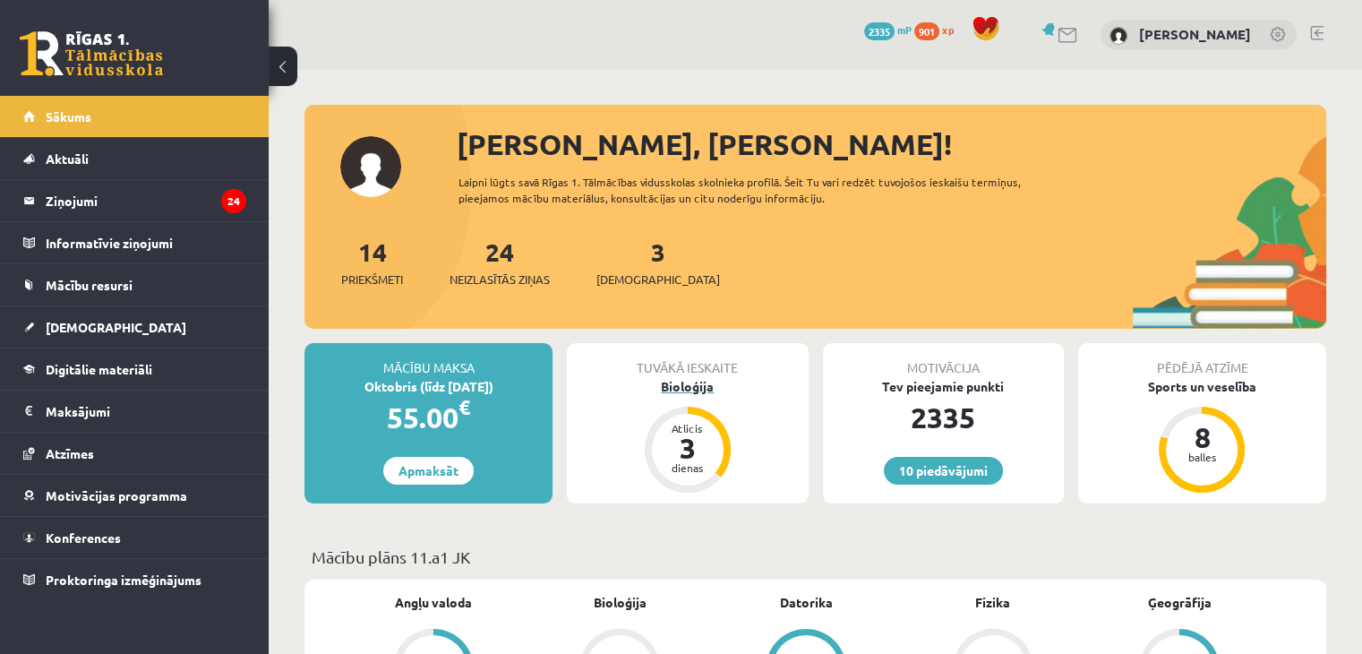
click at [683, 382] on div "Bioloģija" at bounding box center [687, 386] width 241 height 19
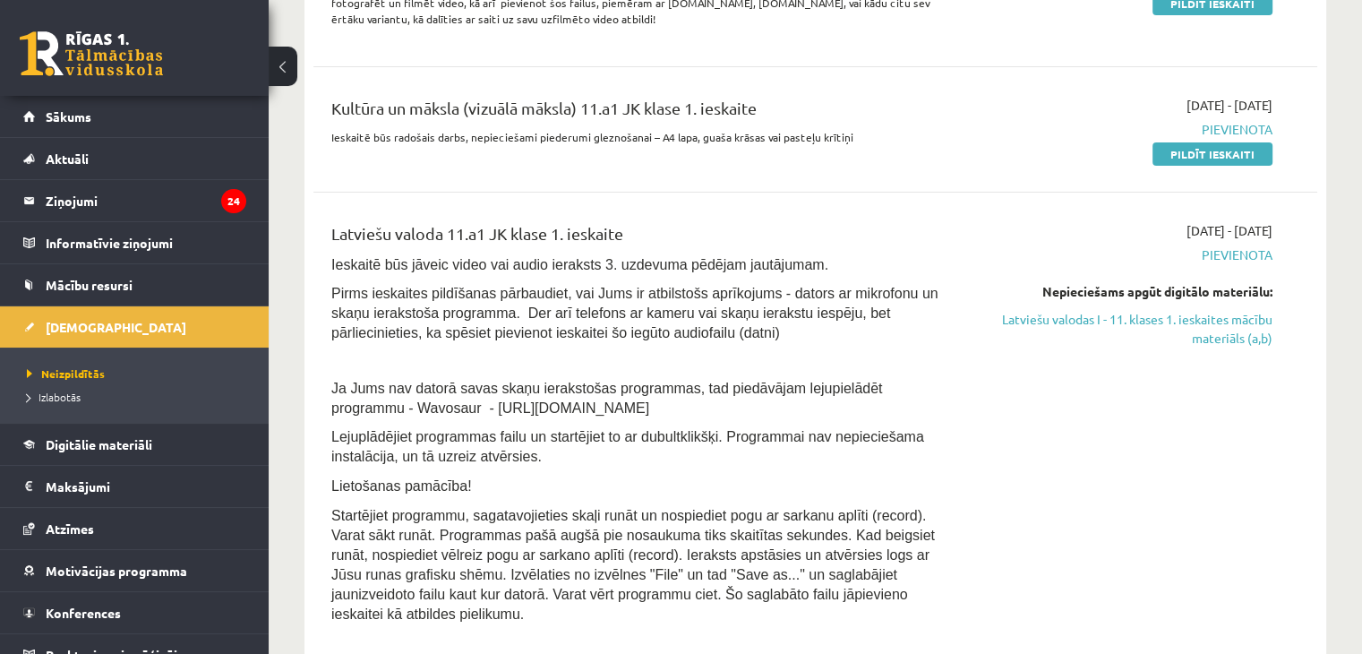
scroll to position [563, 0]
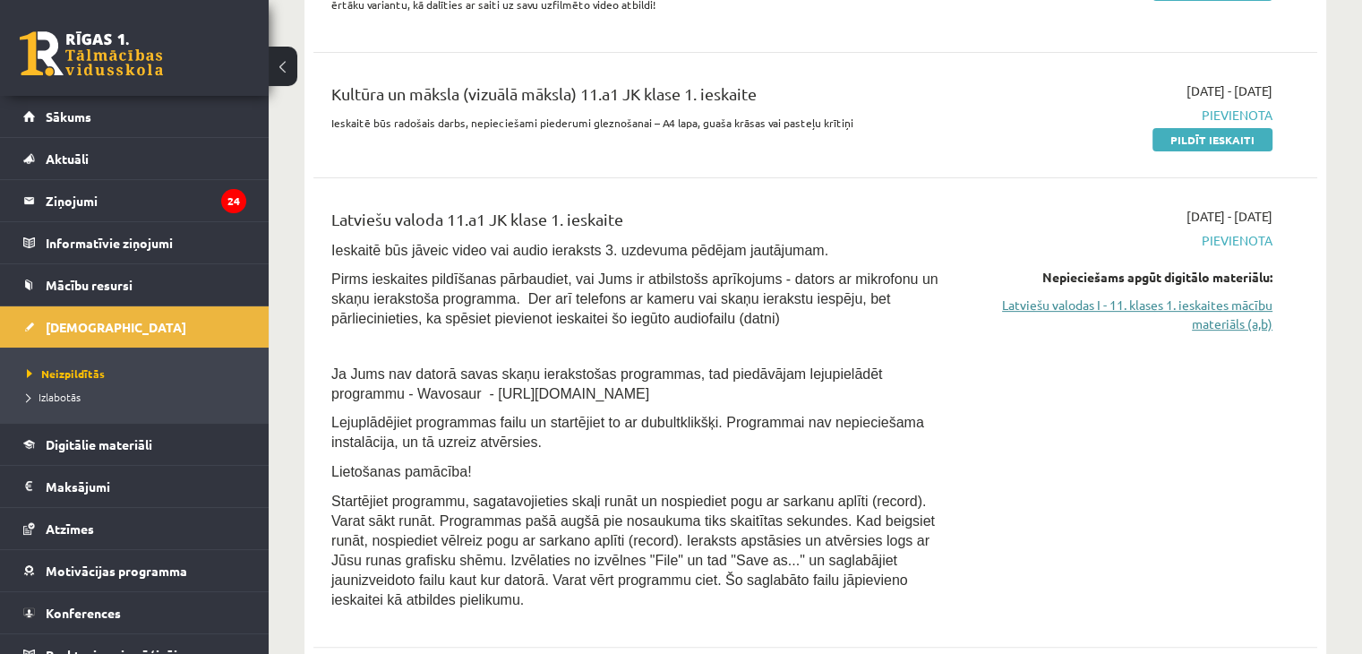
click at [1235, 302] on link "Latviešu valodas I - 11. klases 1. ieskaites mācību materiāls (a,b)" at bounding box center [1125, 315] width 296 height 38
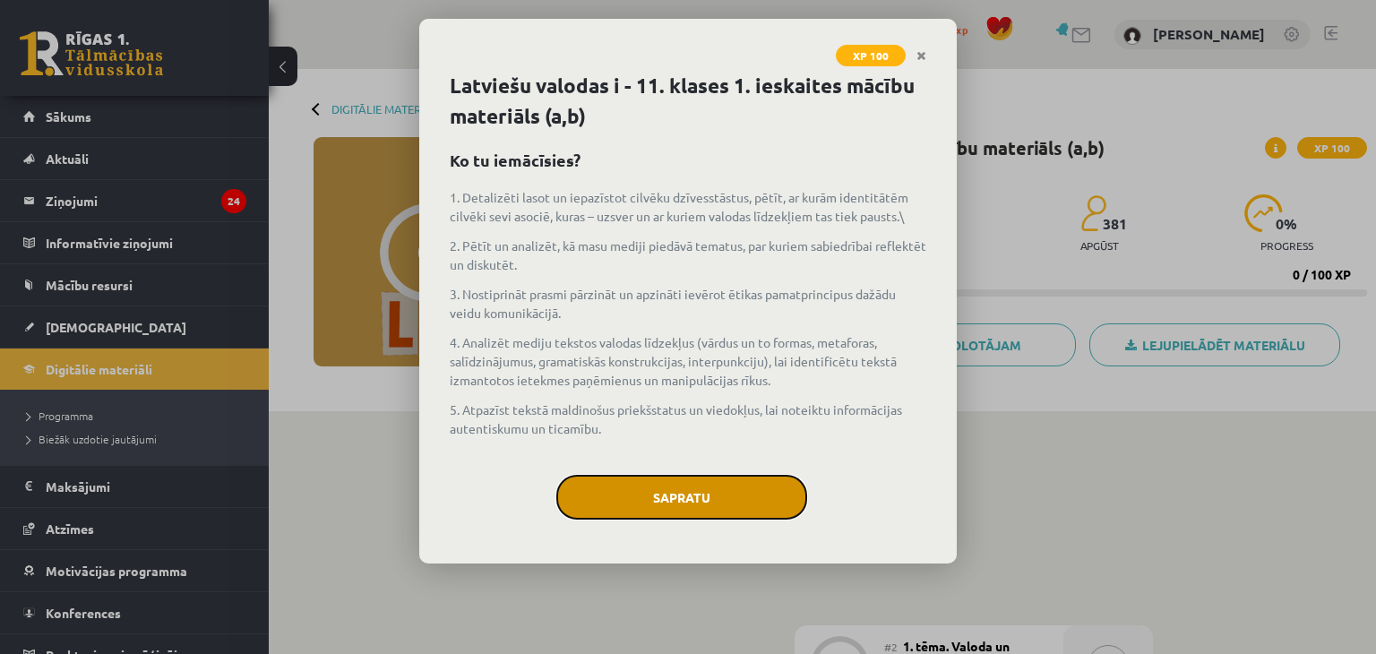
click at [691, 485] on button "Sapratu" at bounding box center [681, 497] width 251 height 45
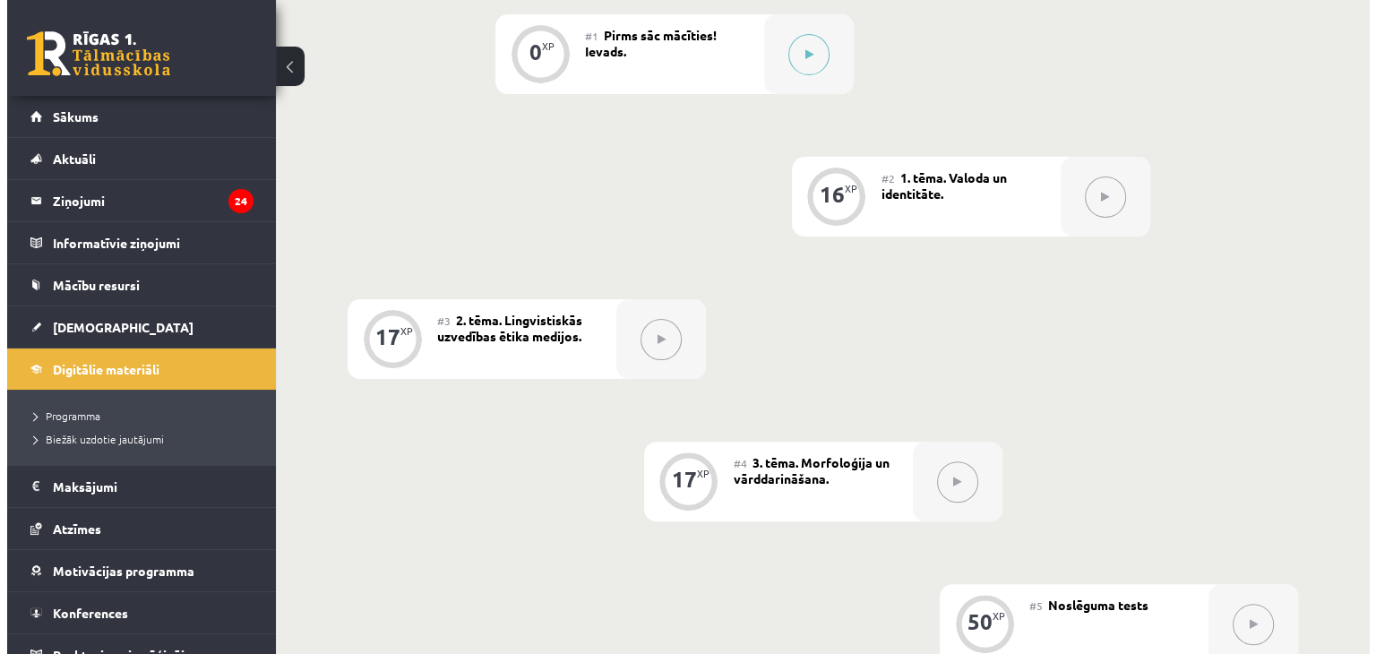
scroll to position [390, 0]
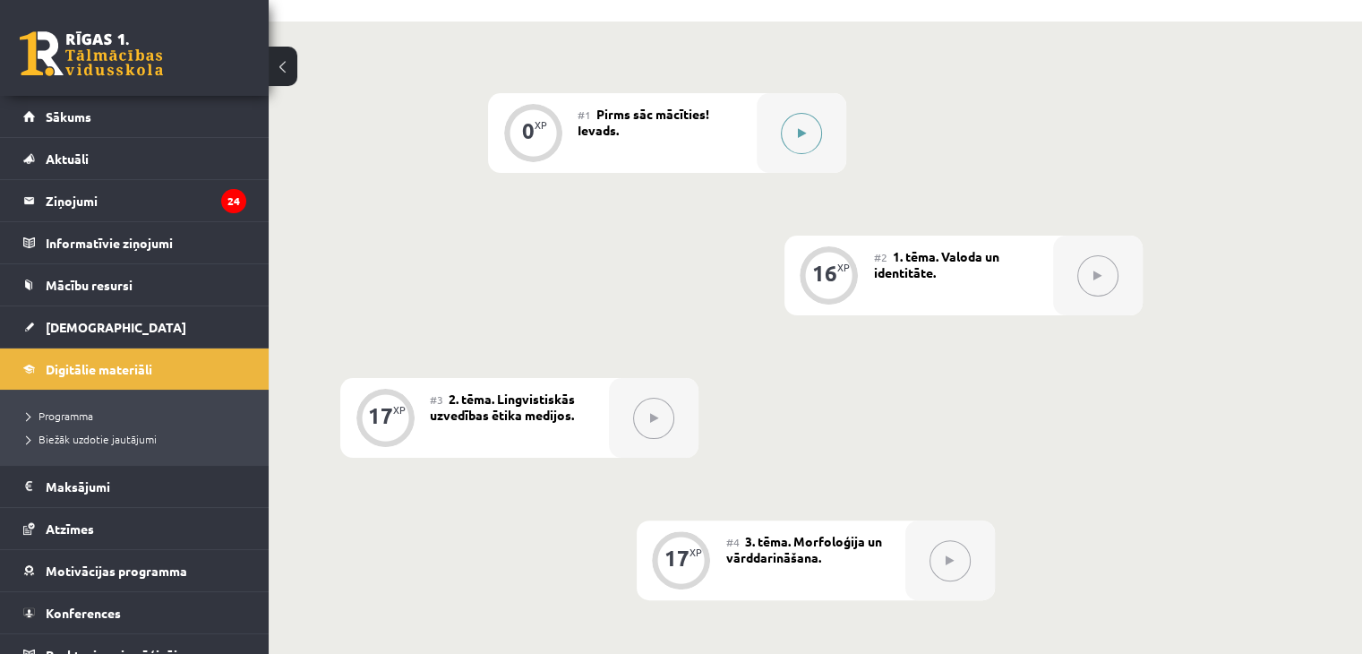
click at [817, 133] on button at bounding box center [801, 133] width 41 height 41
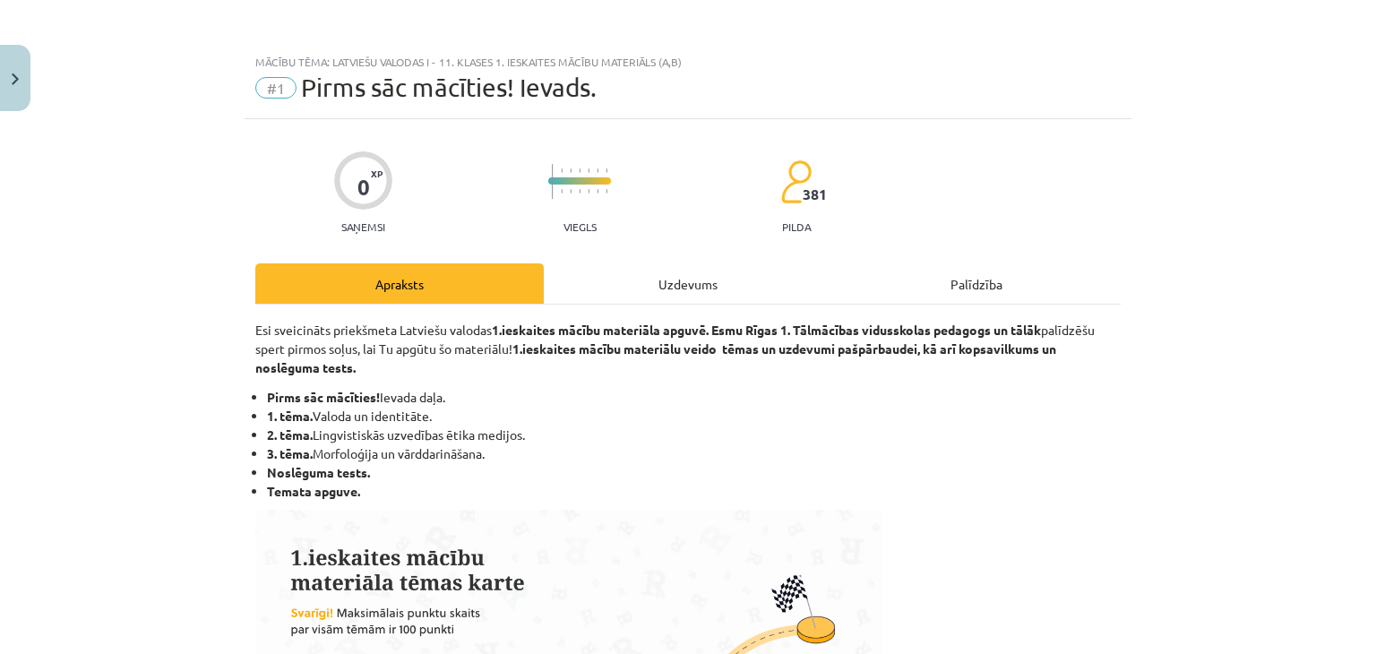
click at [640, 290] on div "Uzdevums" at bounding box center [688, 283] width 288 height 40
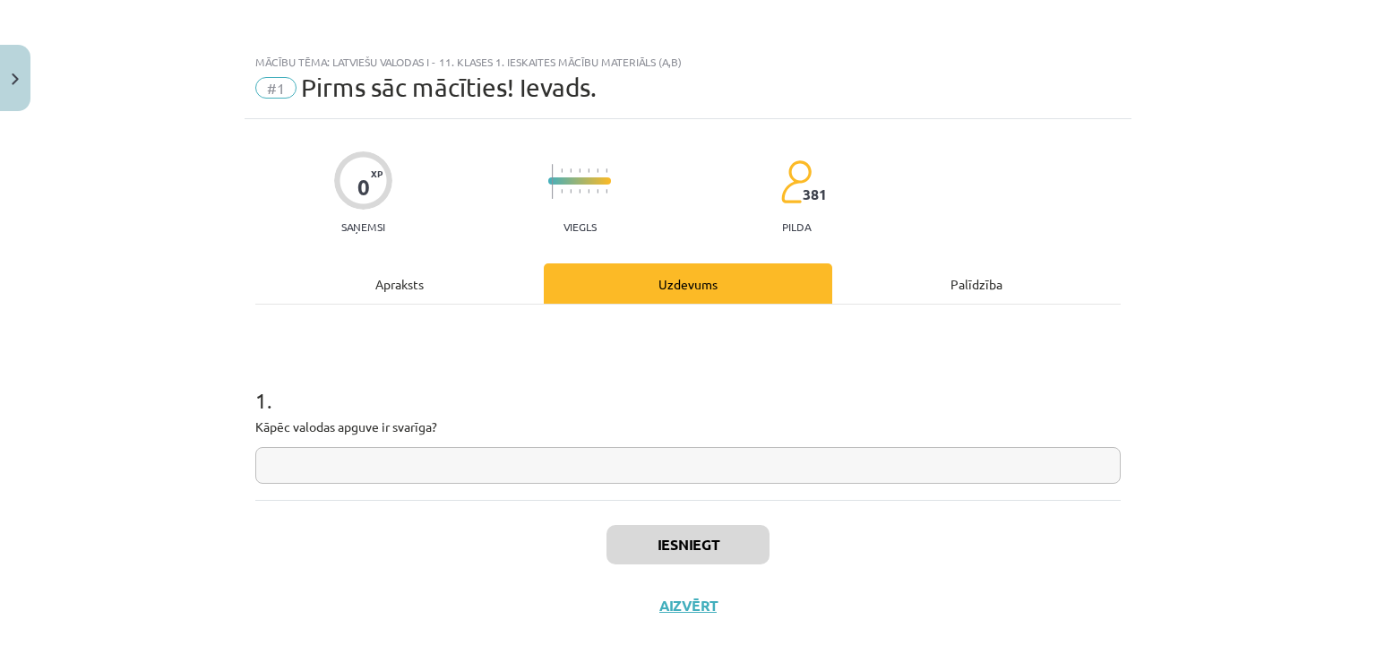
scroll to position [26, 0]
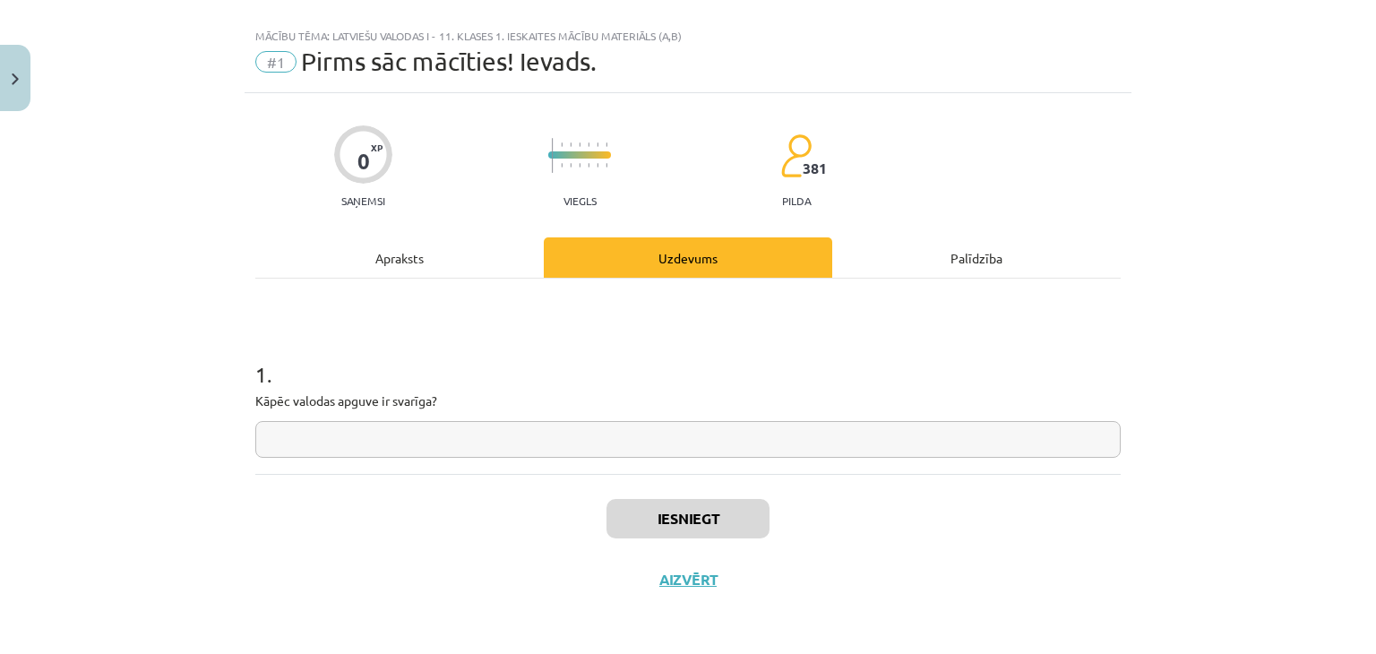
click at [457, 442] on input "text" at bounding box center [687, 439] width 865 height 37
type input "*"
click at [683, 528] on button "Iesniegt" at bounding box center [687, 518] width 163 height 39
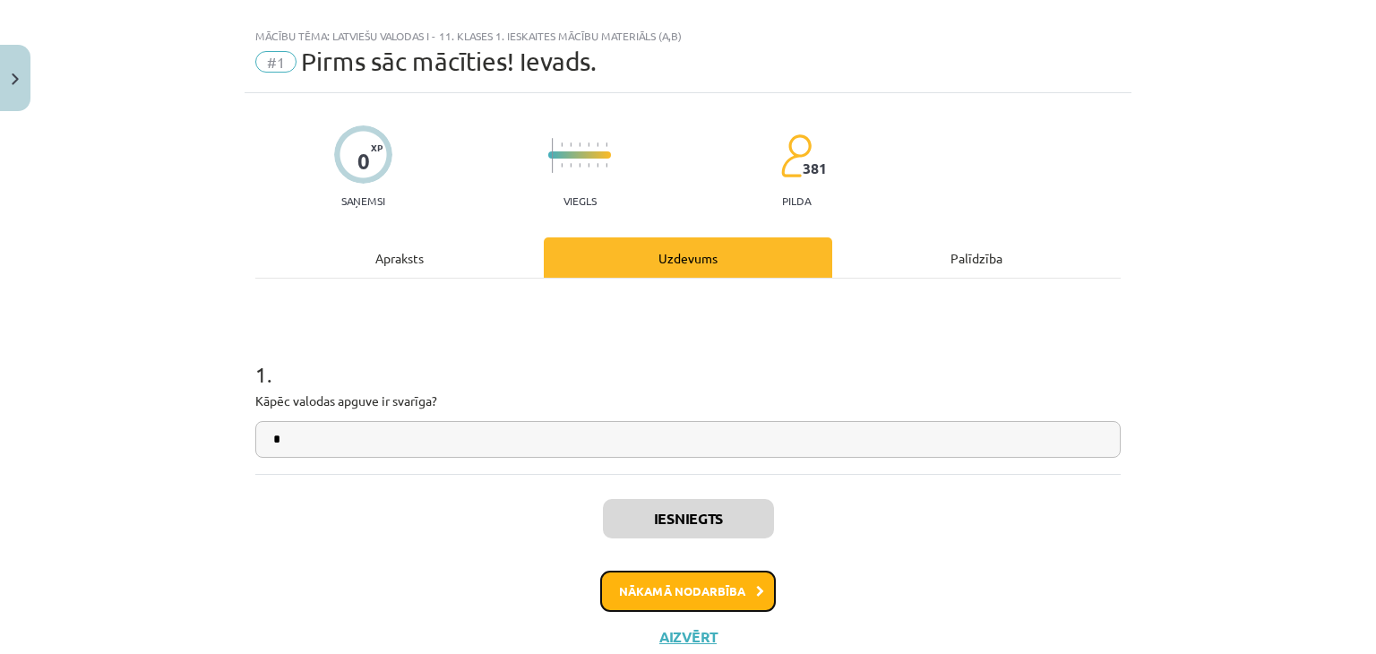
click at [682, 576] on button "Nākamā nodarbība" at bounding box center [688, 591] width 176 height 41
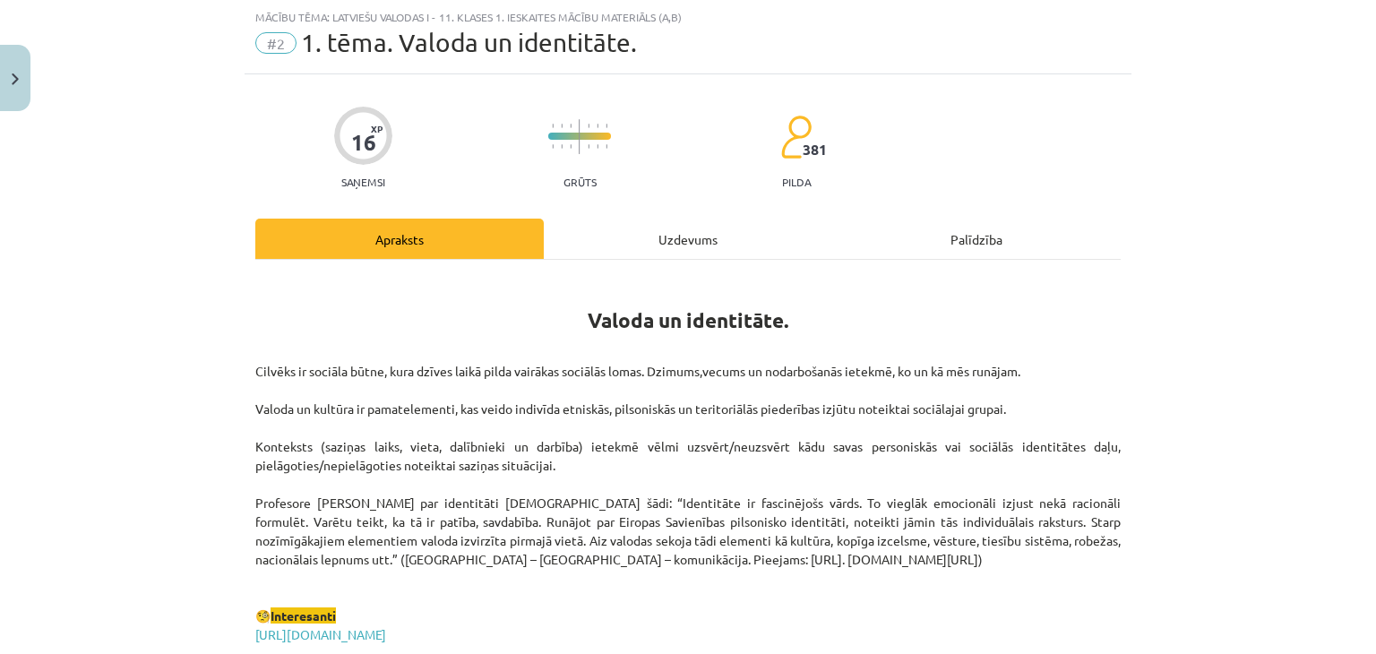
click at [665, 228] on div "Uzdevums" at bounding box center [688, 239] width 288 height 40
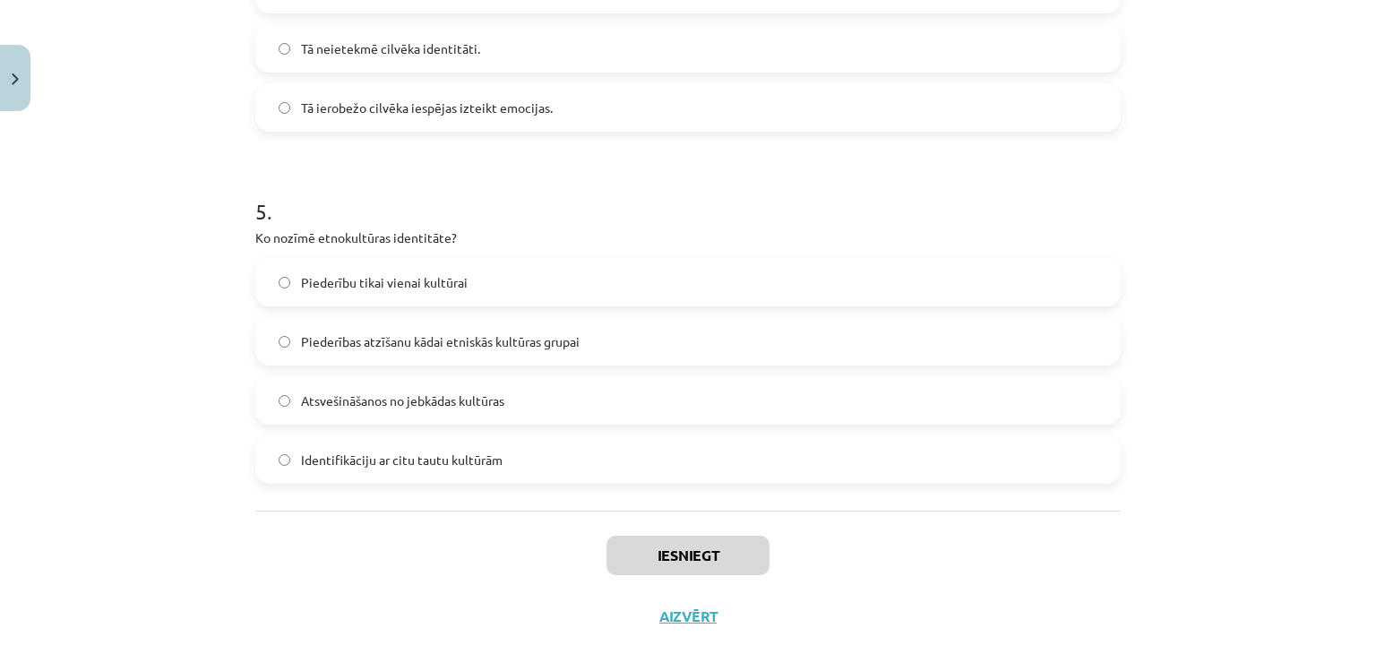
scroll to position [1634, 0]
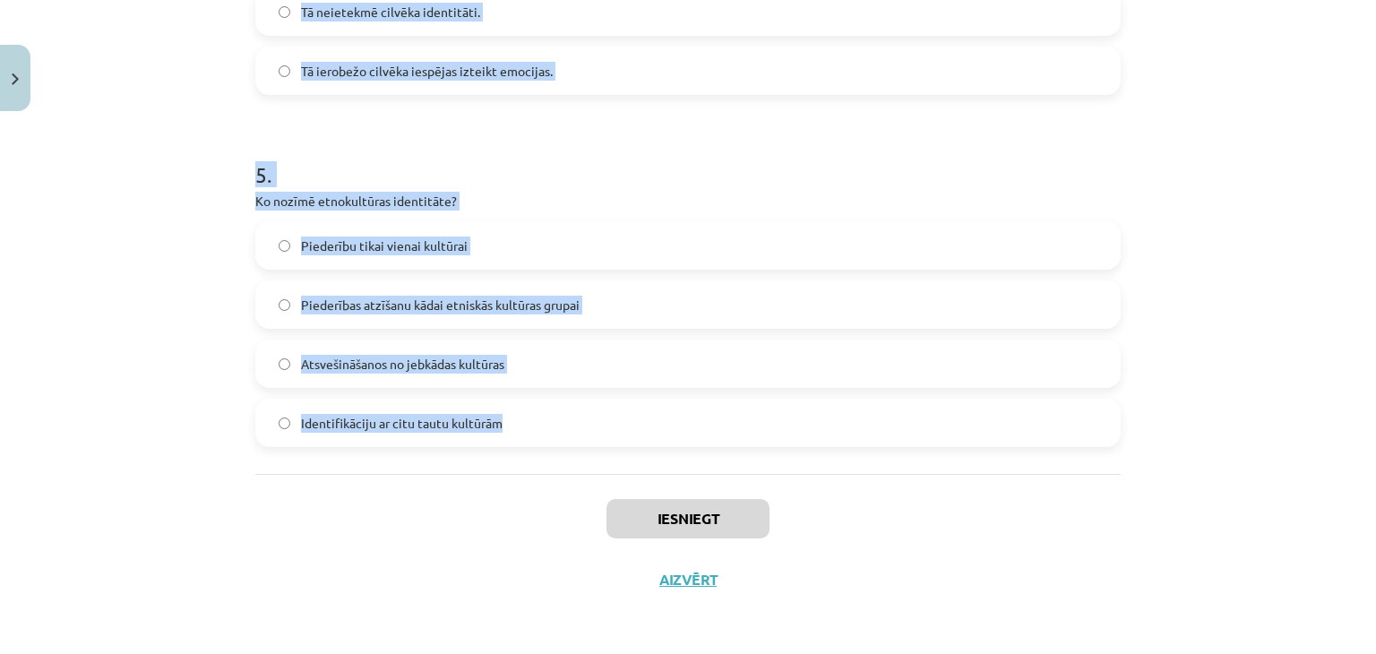
drag, startPoint x: 247, startPoint y: 352, endPoint x: 555, endPoint y: 408, distance: 313.3
copy form "1 . Kas ir viena no pazīstamākajām ģeogrāfiskās identitātes pazīmēm? Izglītības…"
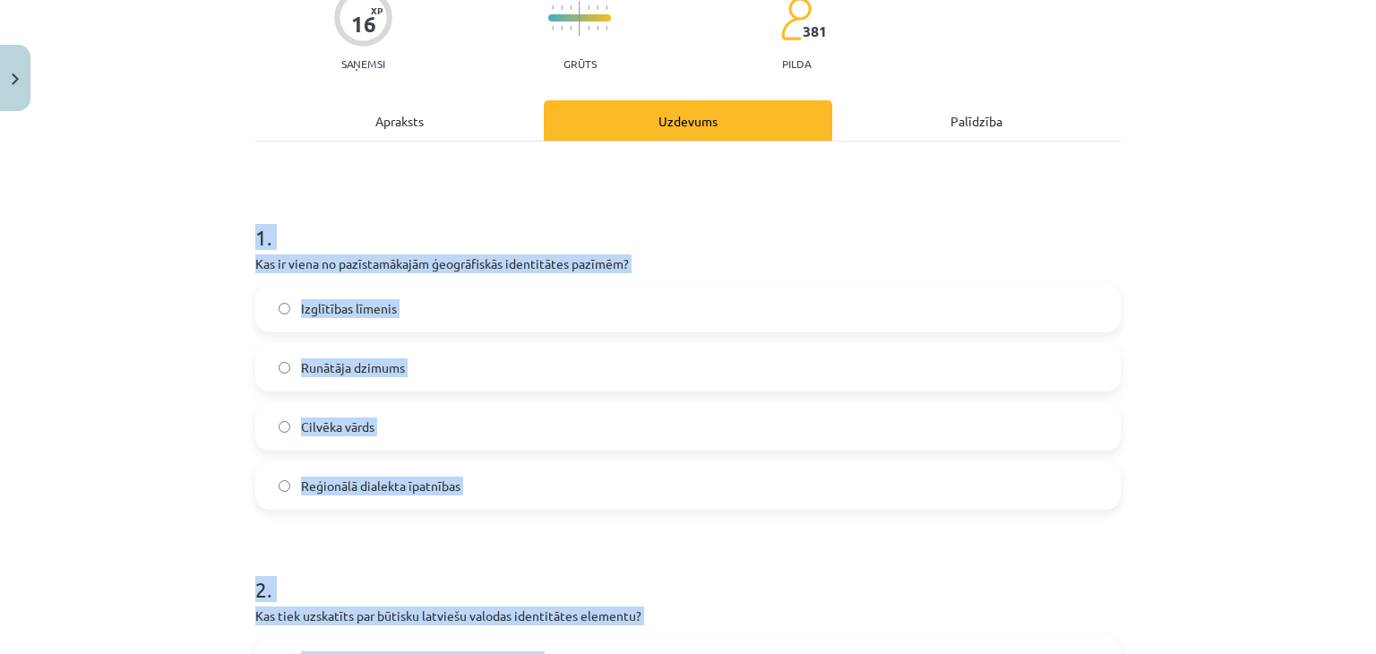
scroll to position [173, 0]
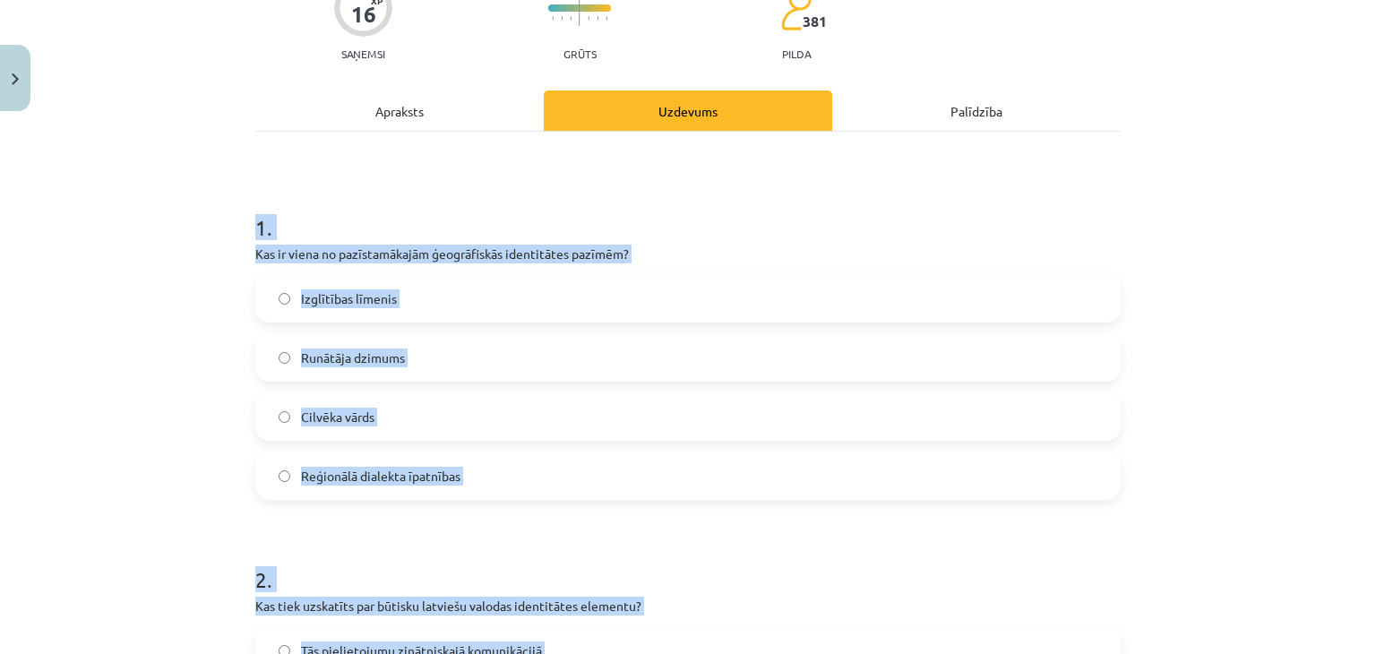
click at [422, 481] on span "Reģionālā dialekta īpatnības" at bounding box center [380, 476] width 159 height 19
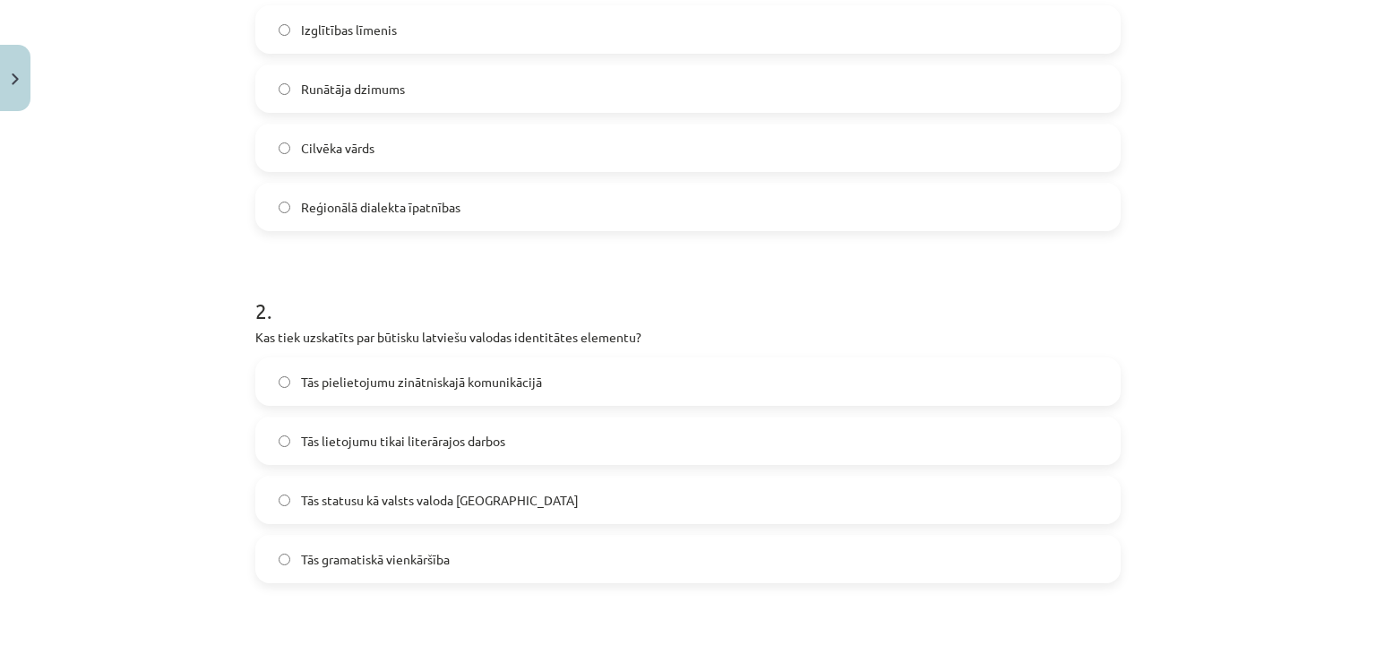
scroll to position [674, 0]
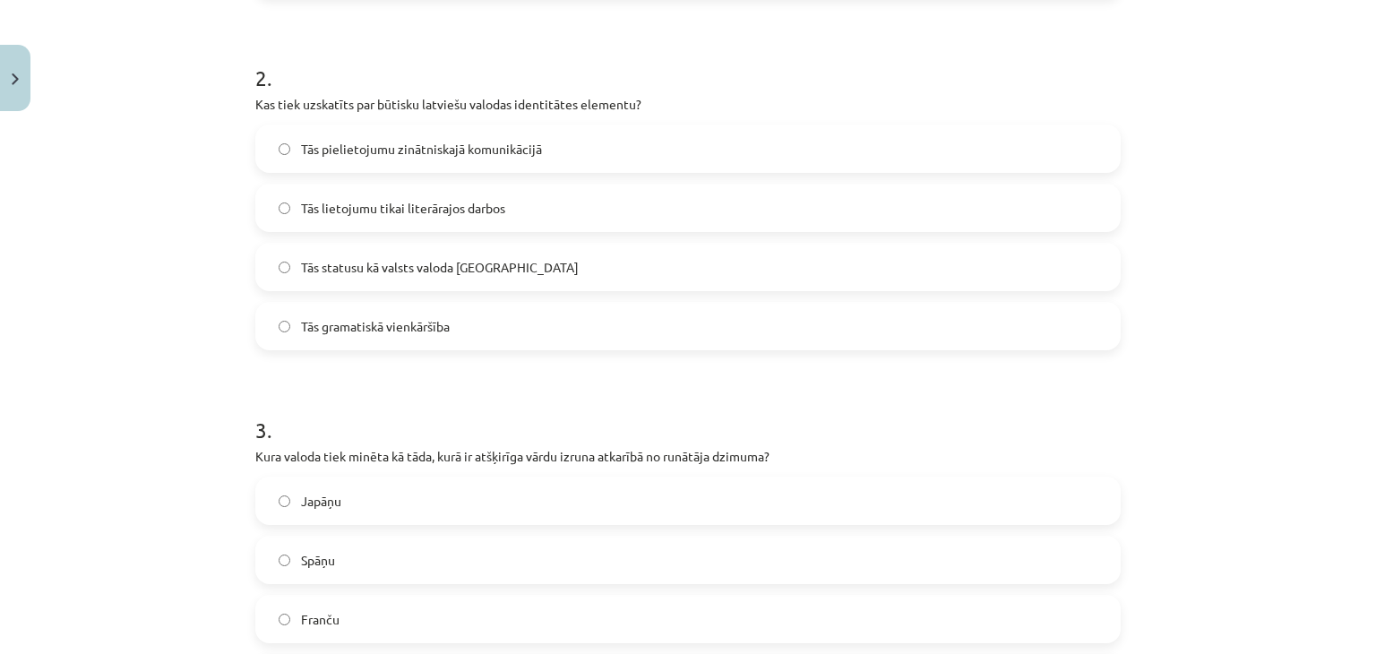
click at [396, 265] on span "Tās statusu kā valsts valoda Latvijā" at bounding box center [440, 267] width 278 height 19
click at [342, 517] on label "Japāņu" at bounding box center [688, 500] width 862 height 45
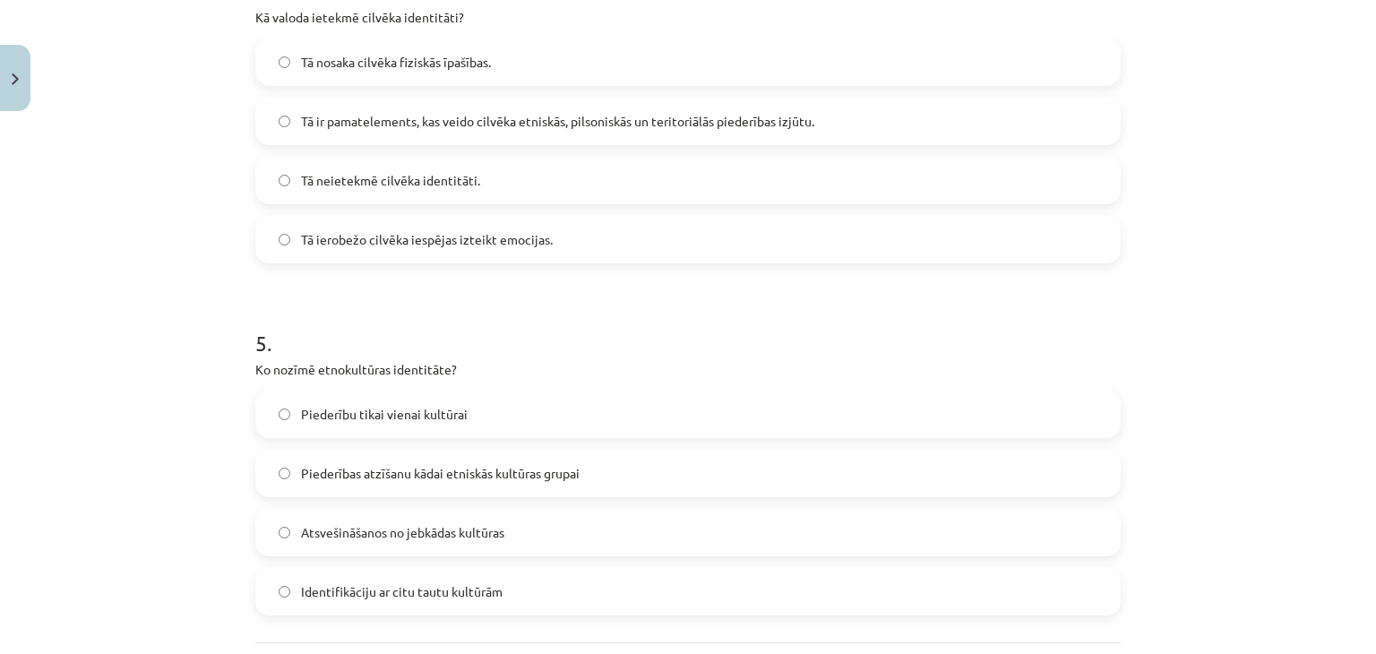
scroll to position [1476, 0]
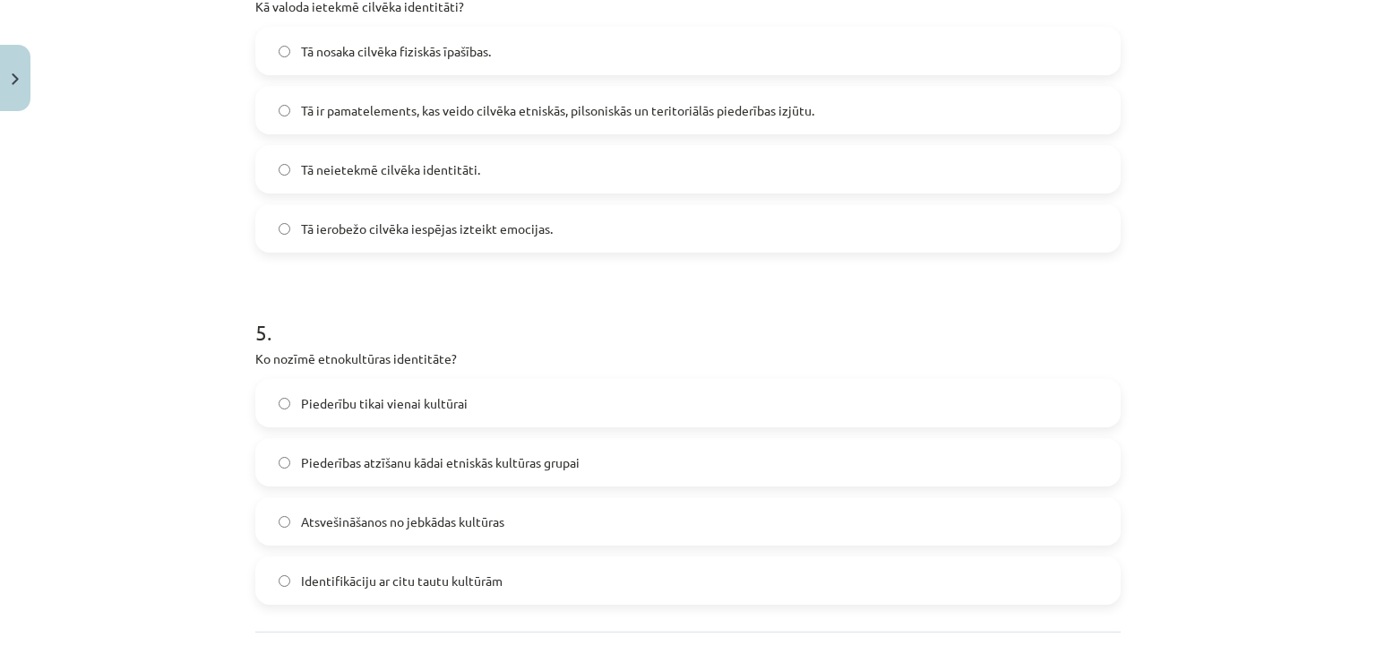
click at [380, 116] on span "Tā ir pamatelements, kas veido cilvēka etniskās, pilsoniskās un teritoriālās pi…" at bounding box center [557, 110] width 513 height 19
click at [392, 415] on label "Piederību tikai vienai kultūrai" at bounding box center [688, 403] width 862 height 45
click at [375, 472] on label "Piederības atzīšanu kādai etniskās kultūras grupai" at bounding box center [688, 462] width 862 height 45
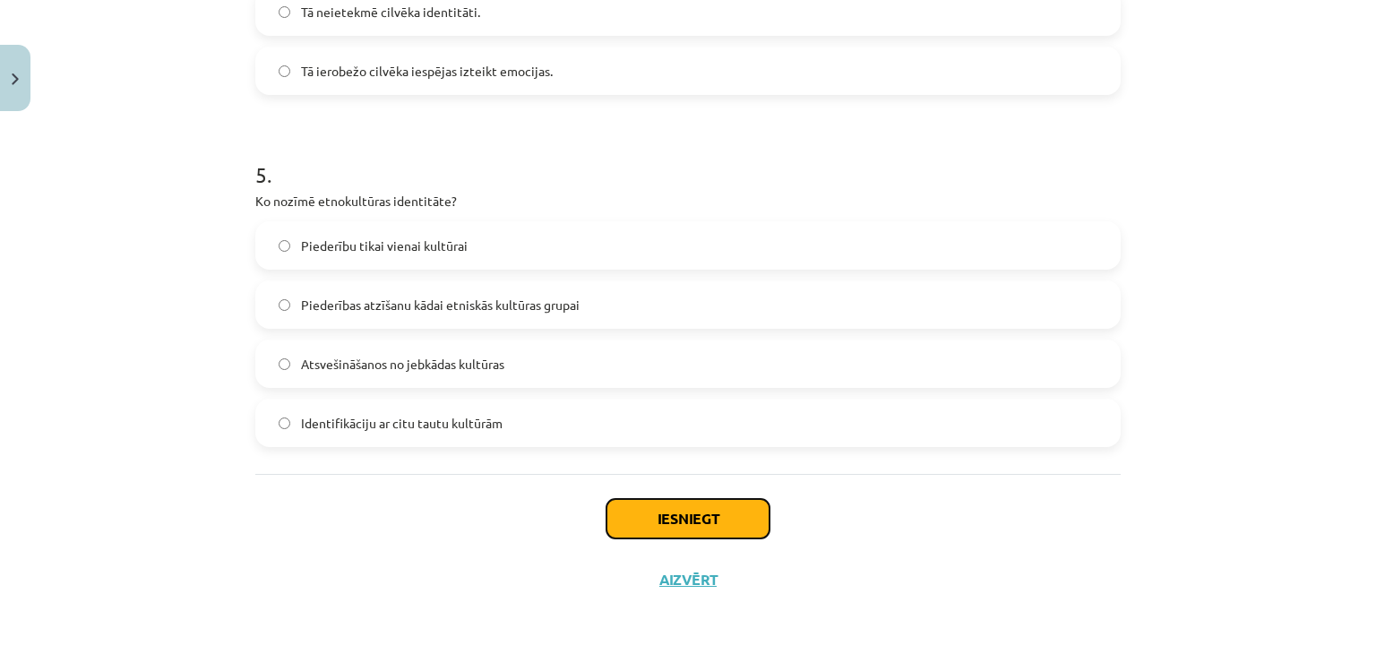
click at [666, 514] on button "Iesniegt" at bounding box center [687, 518] width 163 height 39
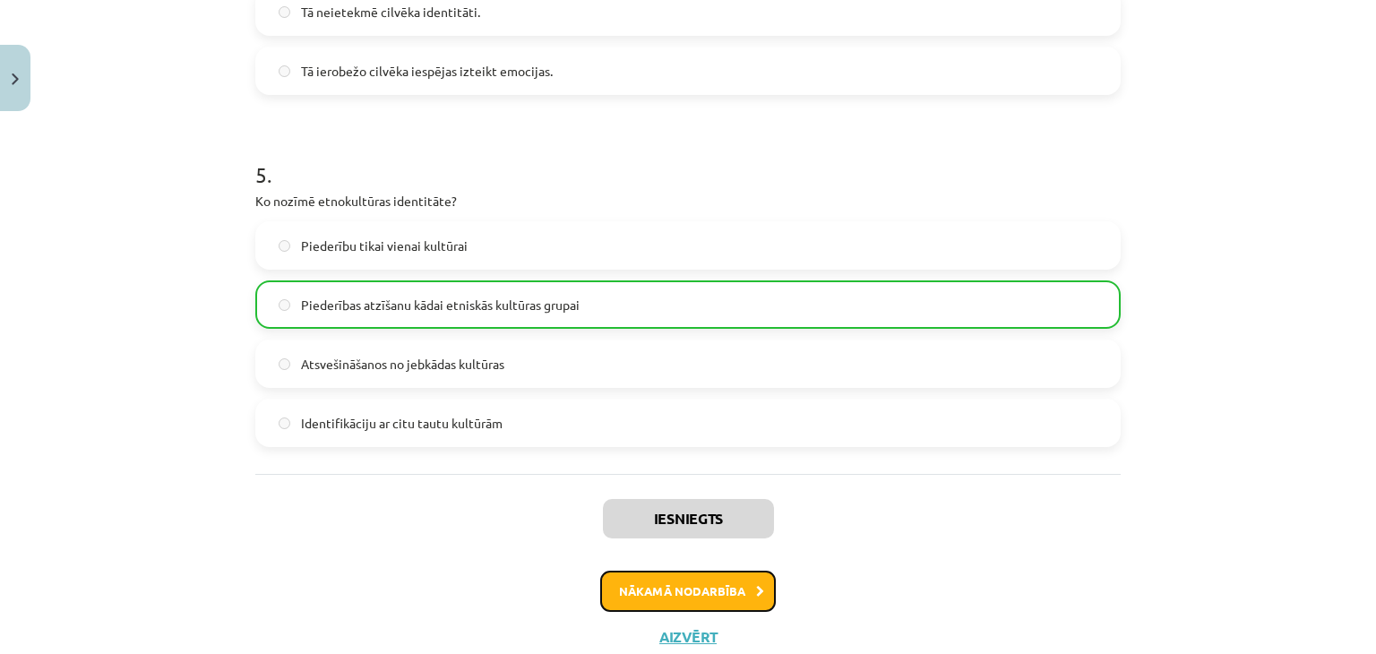
click at [734, 581] on button "Nākamā nodarbība" at bounding box center [688, 591] width 176 height 41
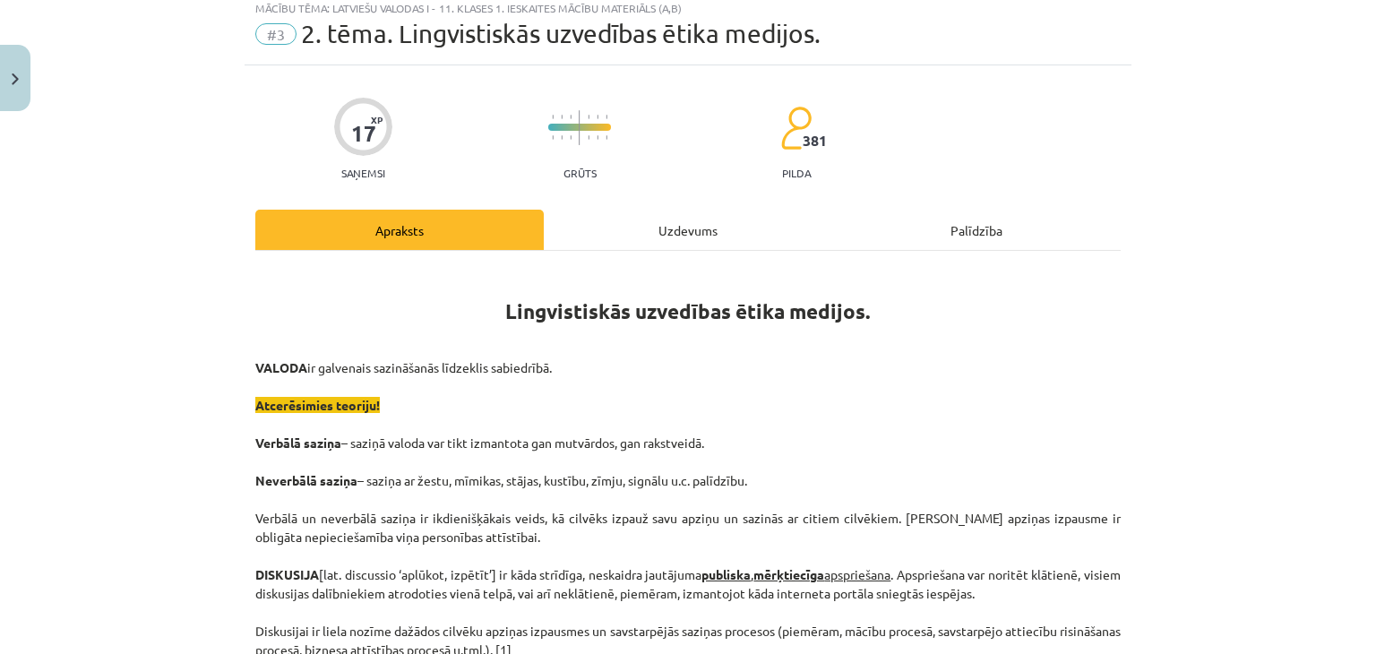
scroll to position [45, 0]
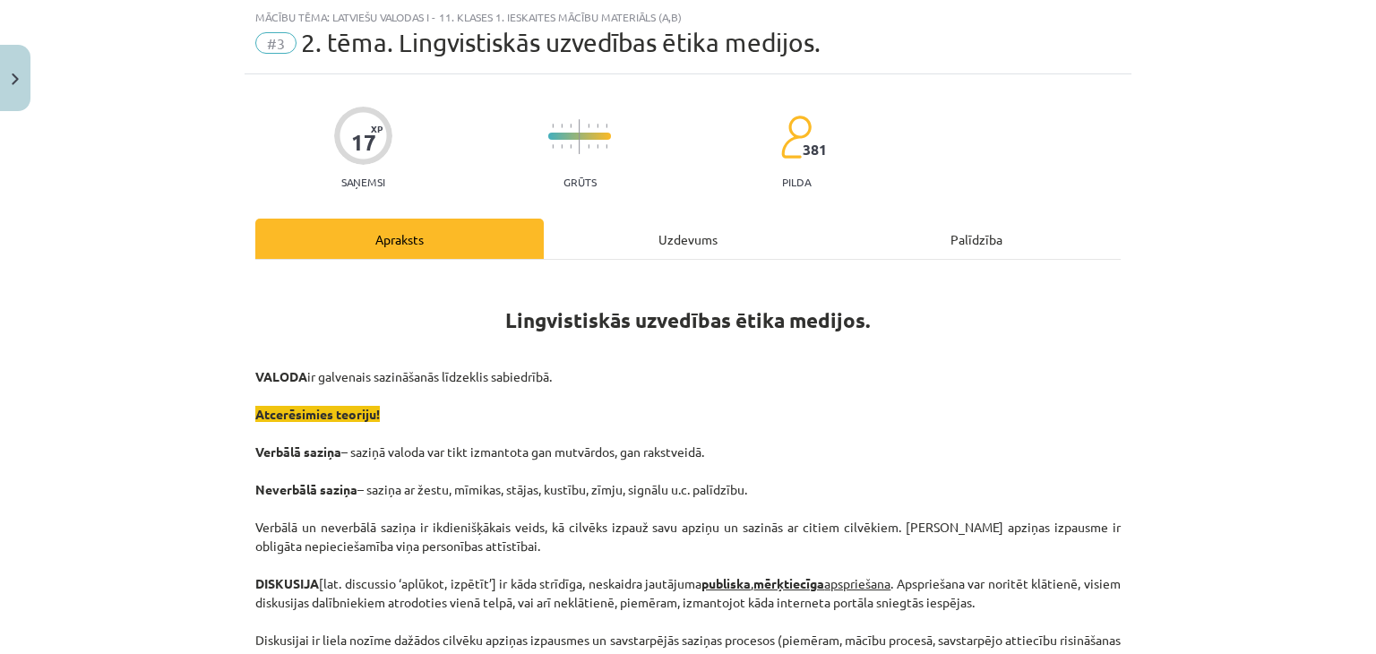
click at [627, 240] on div "Uzdevums" at bounding box center [688, 239] width 288 height 40
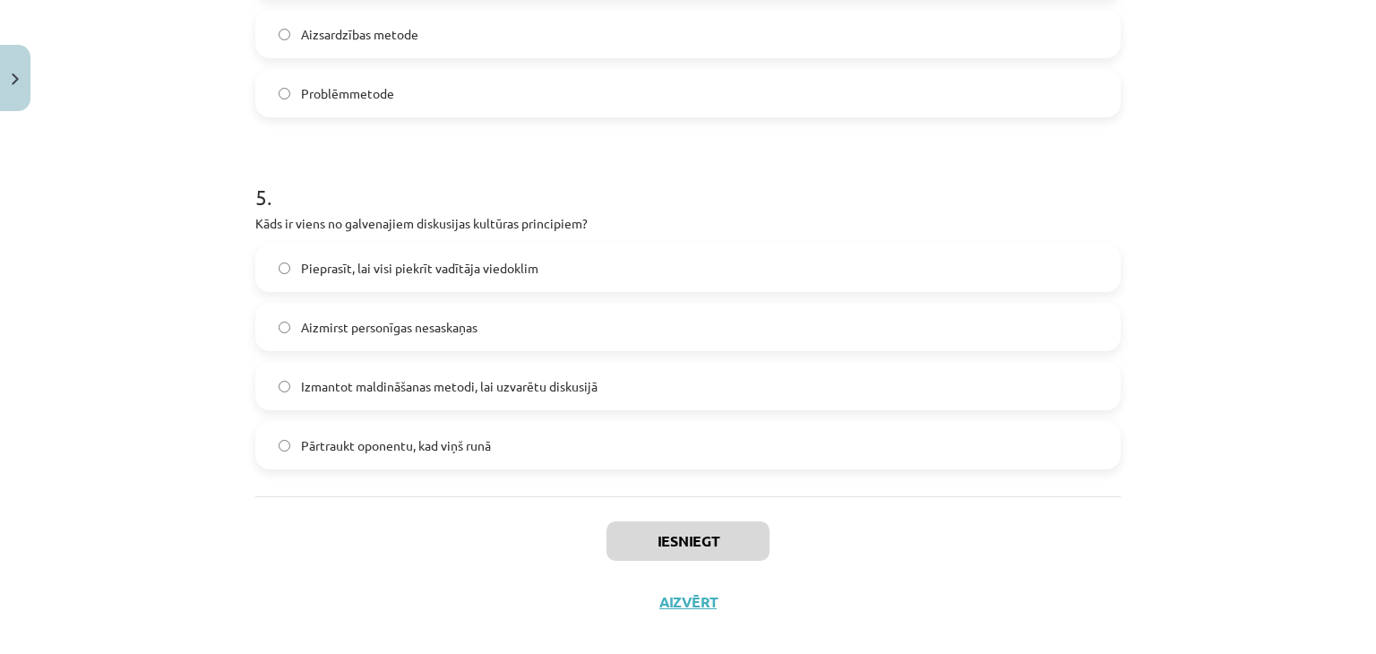
scroll to position [1634, 0]
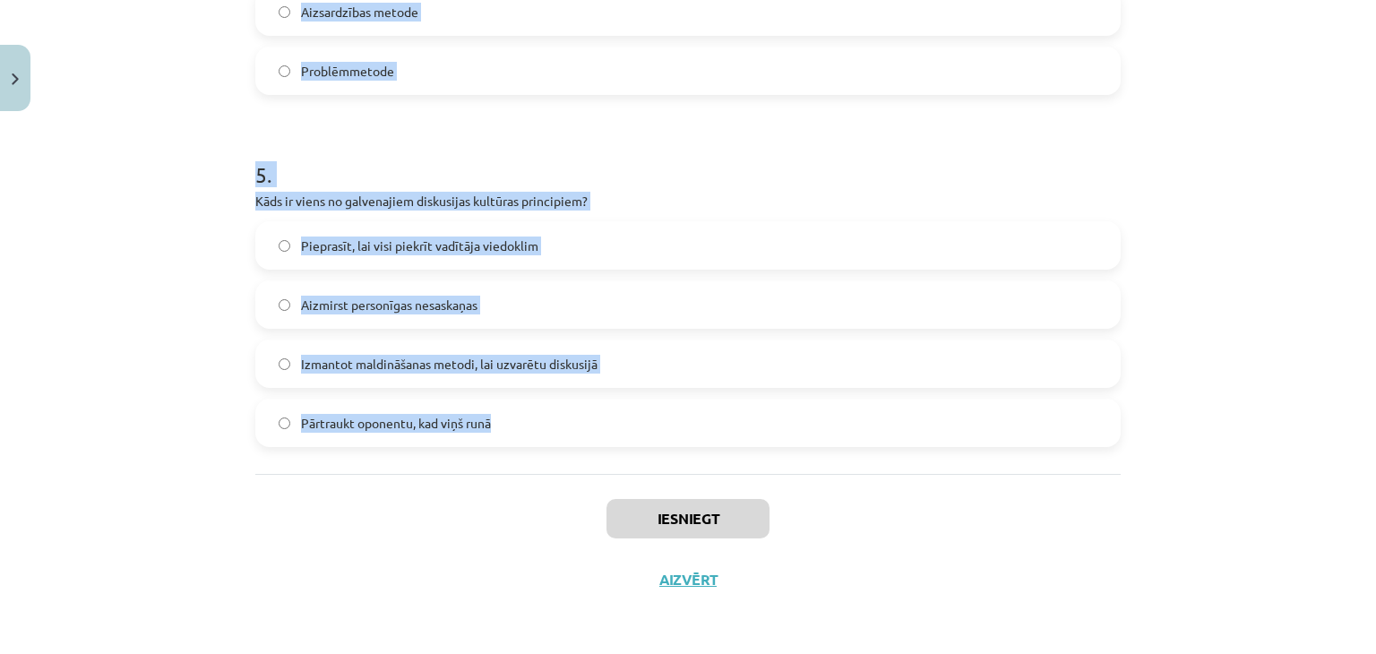
drag, startPoint x: 242, startPoint y: 350, endPoint x: 528, endPoint y: 426, distance: 295.7
copy form "1 . Kas ir diskusija? Publiska, mērķtiecīga strīdīga jautājuma apspriešana Vien…"
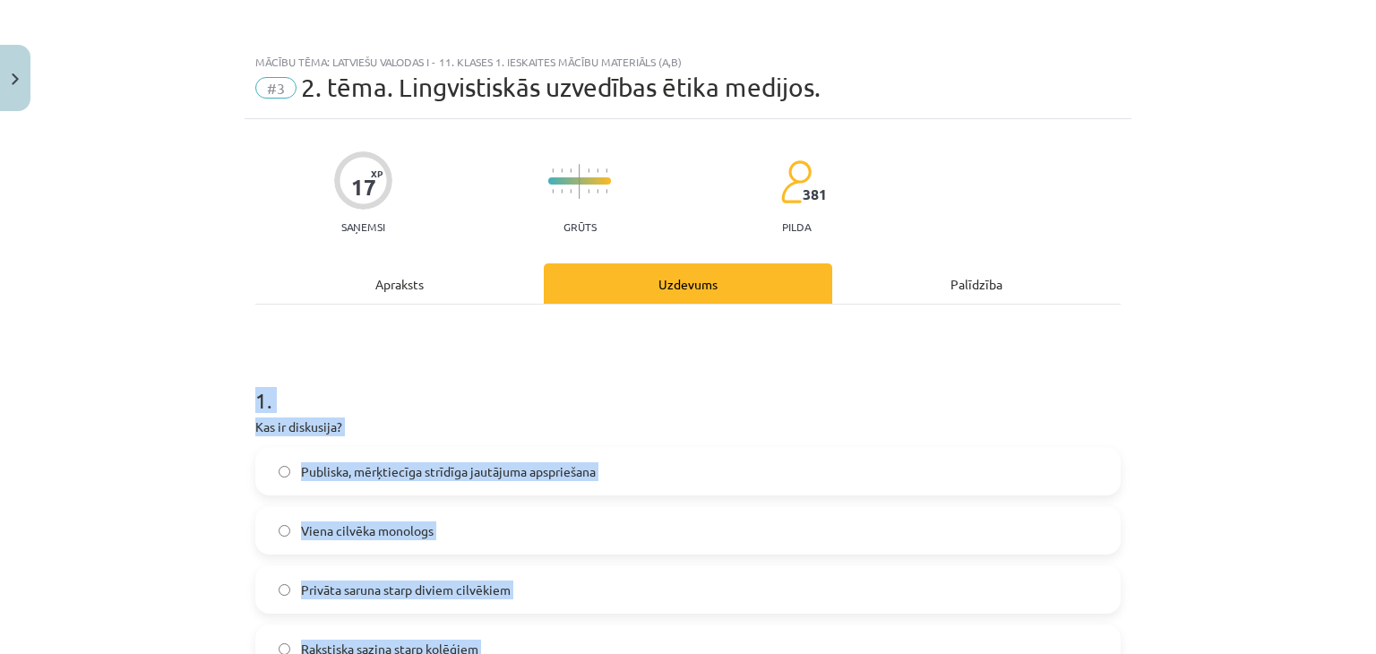
click at [465, 466] on span "Publiska, mērķtiecīga strīdīga jautājuma apspriešana" at bounding box center [448, 471] width 295 height 19
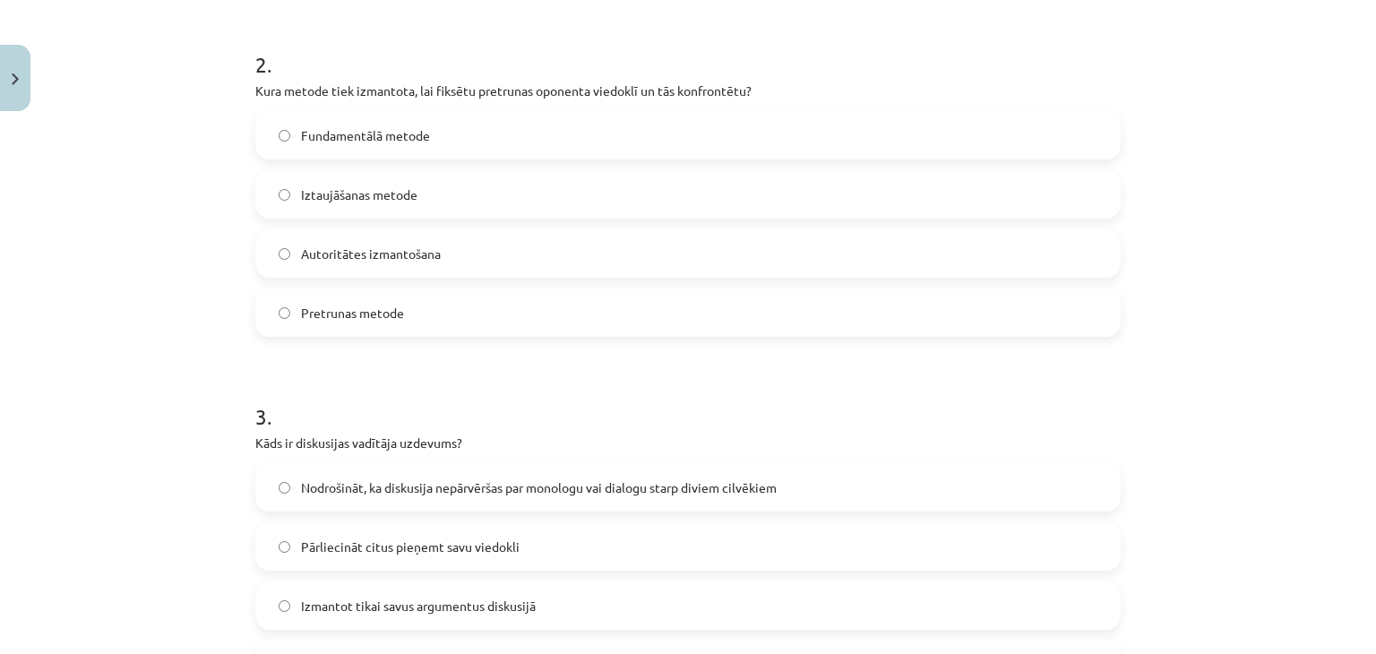
scroll to position [709, 0]
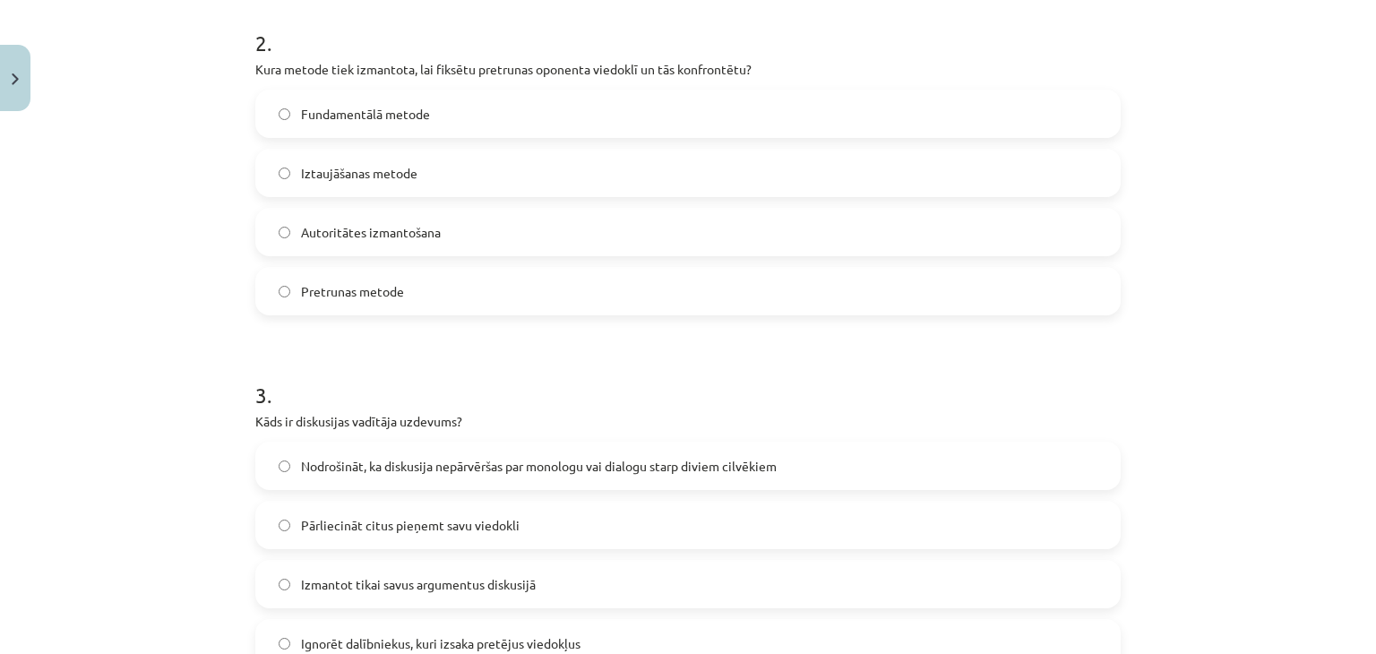
click at [365, 278] on label "Pretrunas metode" at bounding box center [688, 291] width 862 height 45
click at [367, 451] on label "Nodrošināt, ka diskusija nepārvēršas par monologu vai dialogu starp diviem cilv…" at bounding box center [688, 465] width 862 height 45
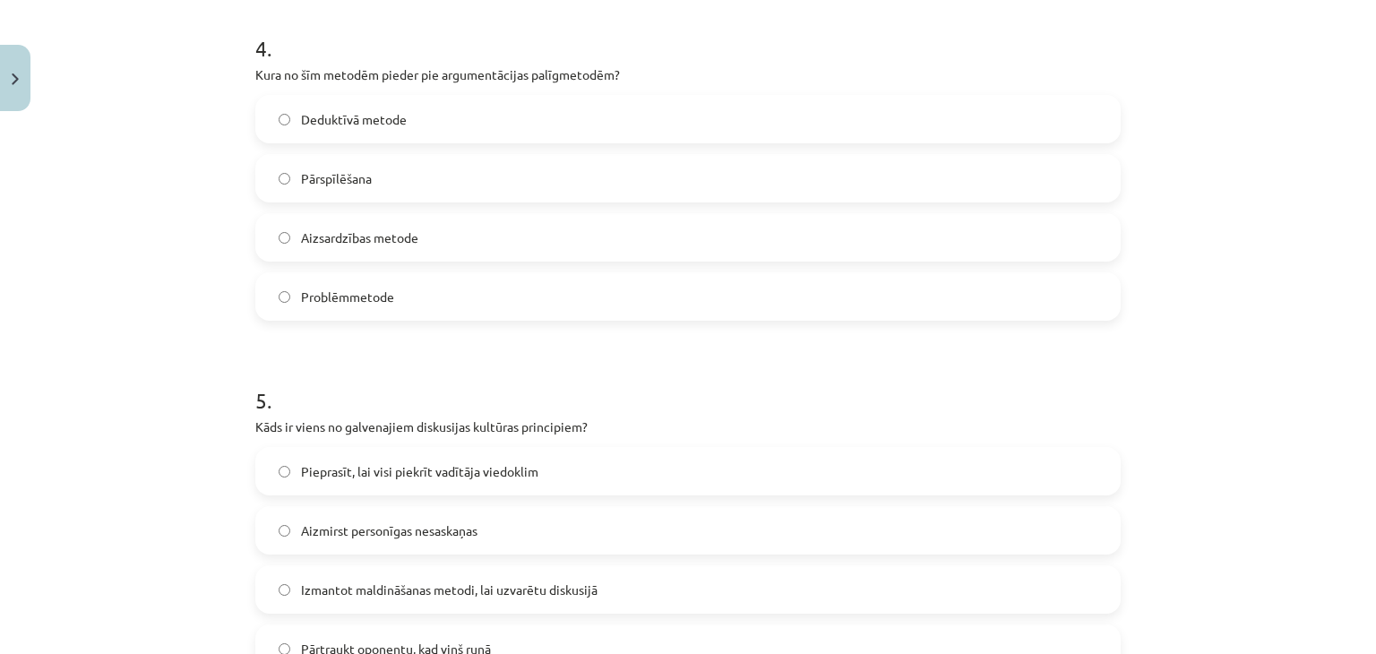
scroll to position [1448, 0]
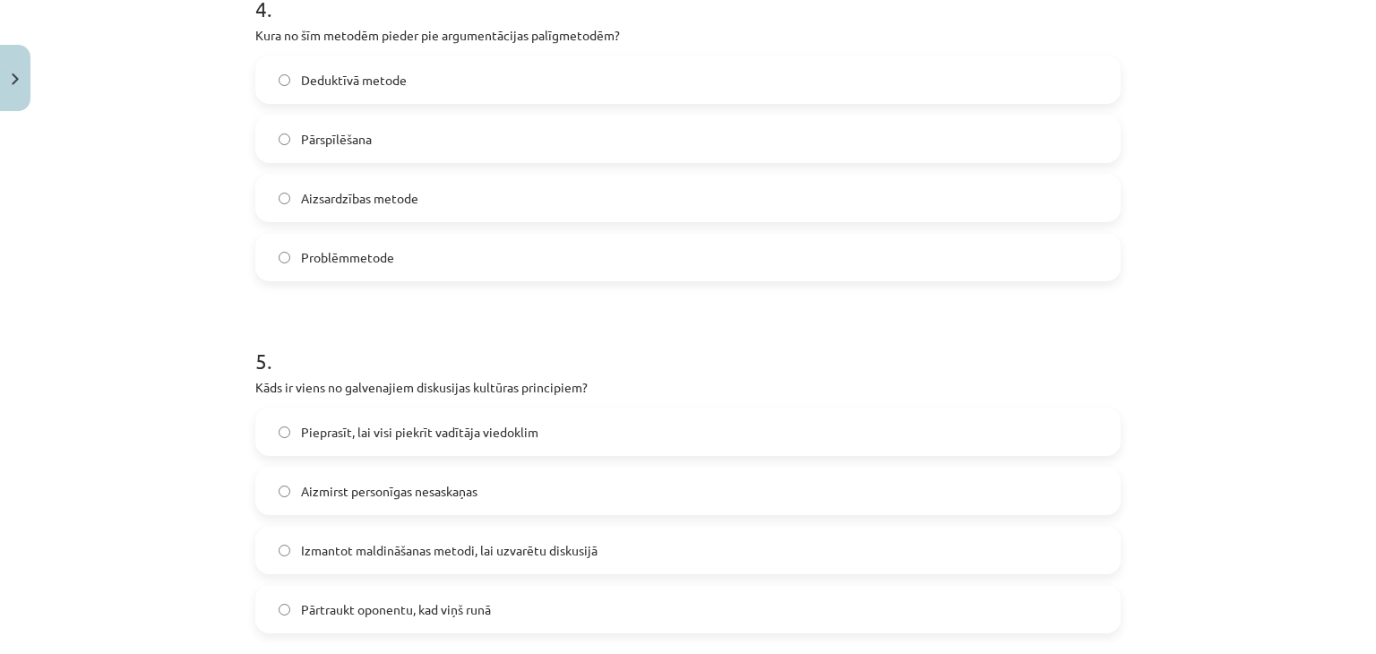
click at [374, 81] on span "Deduktīvā metode" at bounding box center [354, 80] width 106 height 19
click at [389, 482] on span "Aizmirst personīgas nesaskaņas" at bounding box center [389, 491] width 176 height 19
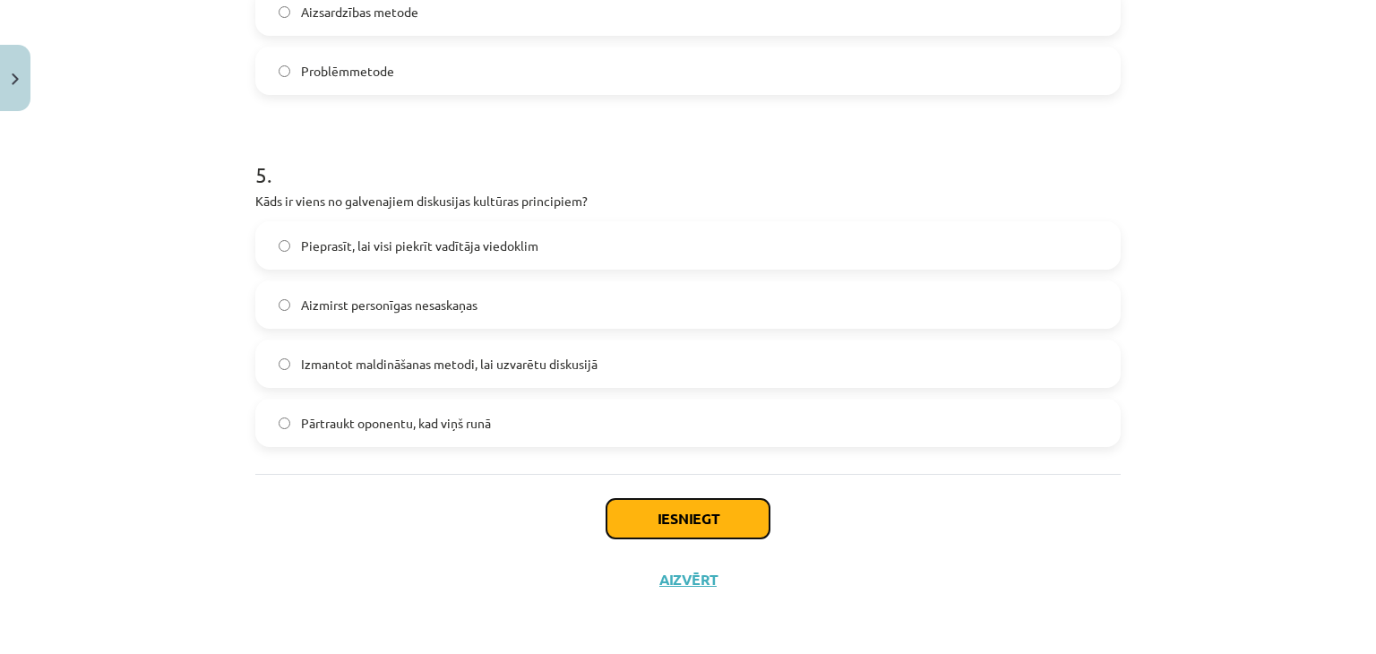
click at [713, 518] on button "Iesniegt" at bounding box center [687, 518] width 163 height 39
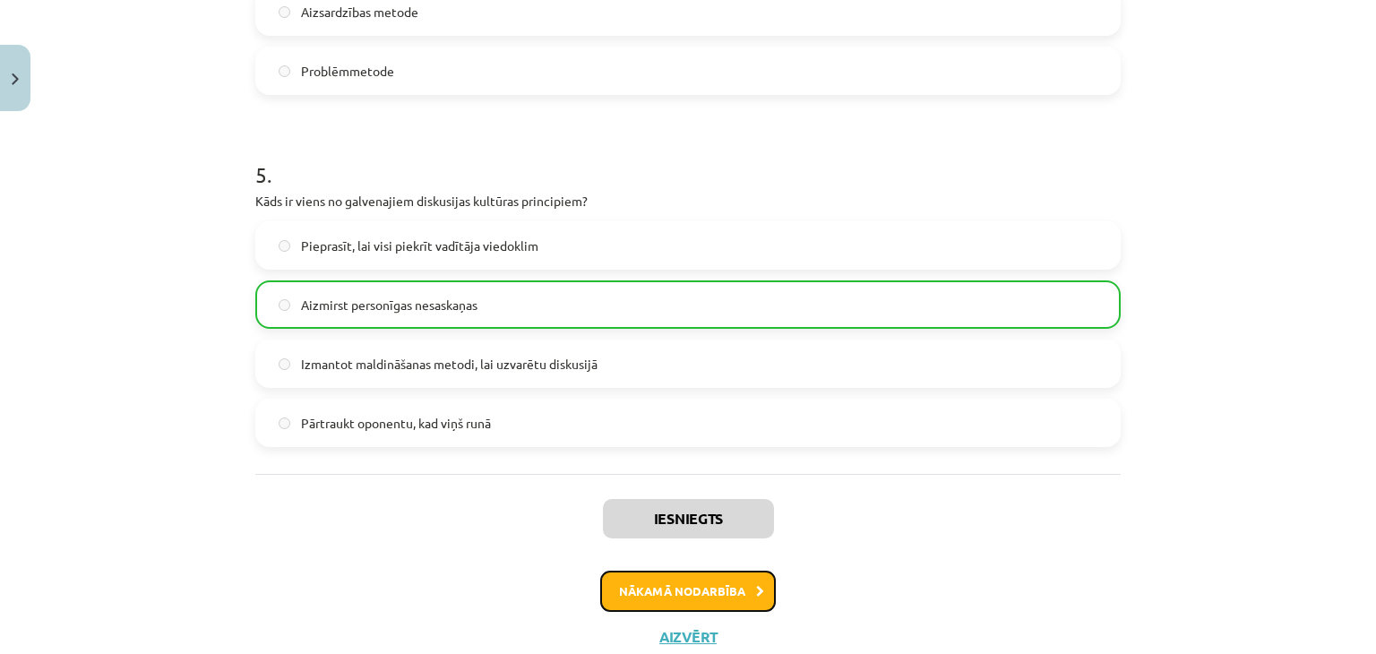
click at [679, 592] on button "Nākamā nodarbība" at bounding box center [688, 591] width 176 height 41
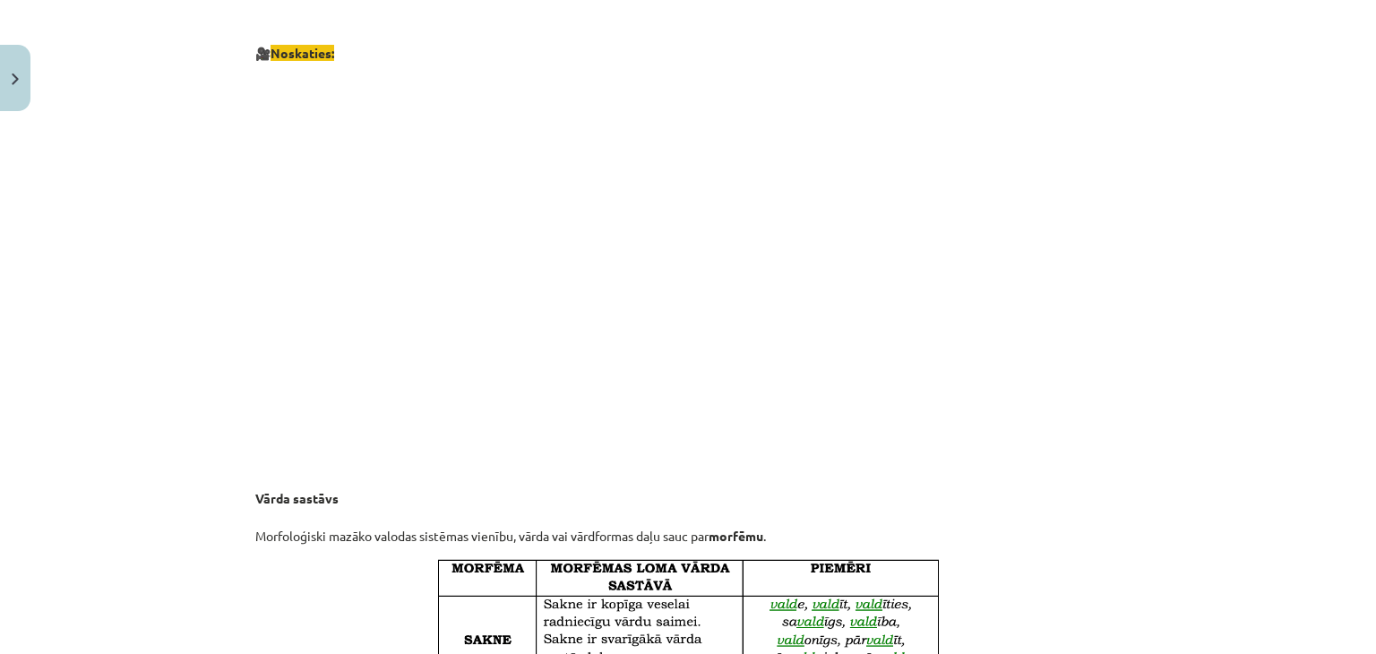
scroll to position [0, 0]
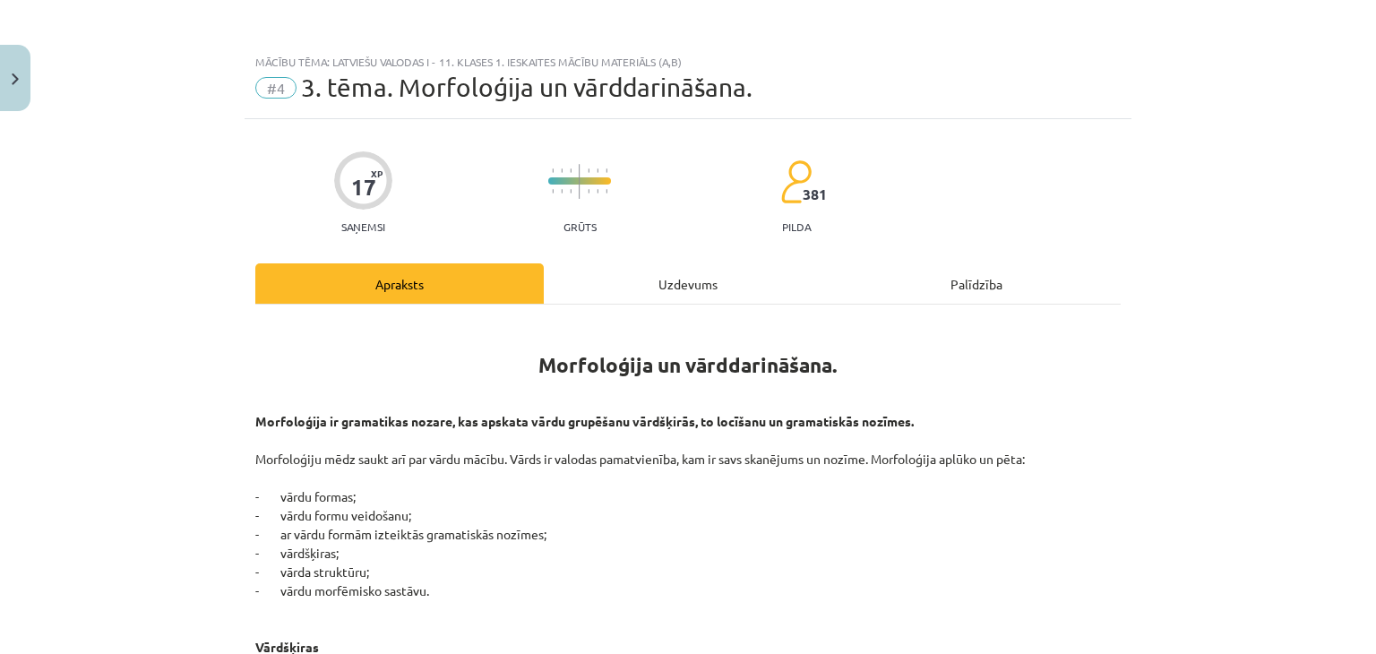
click at [702, 295] on div "Uzdevums" at bounding box center [688, 283] width 288 height 40
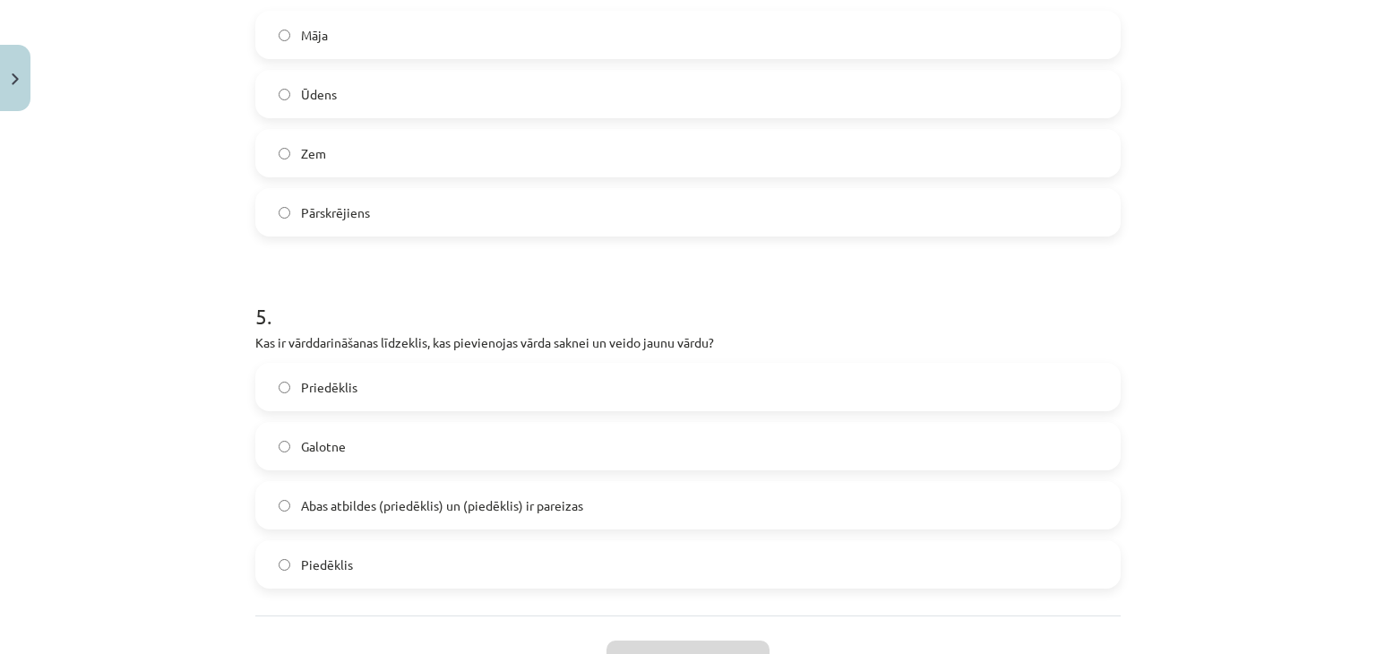
scroll to position [1634, 0]
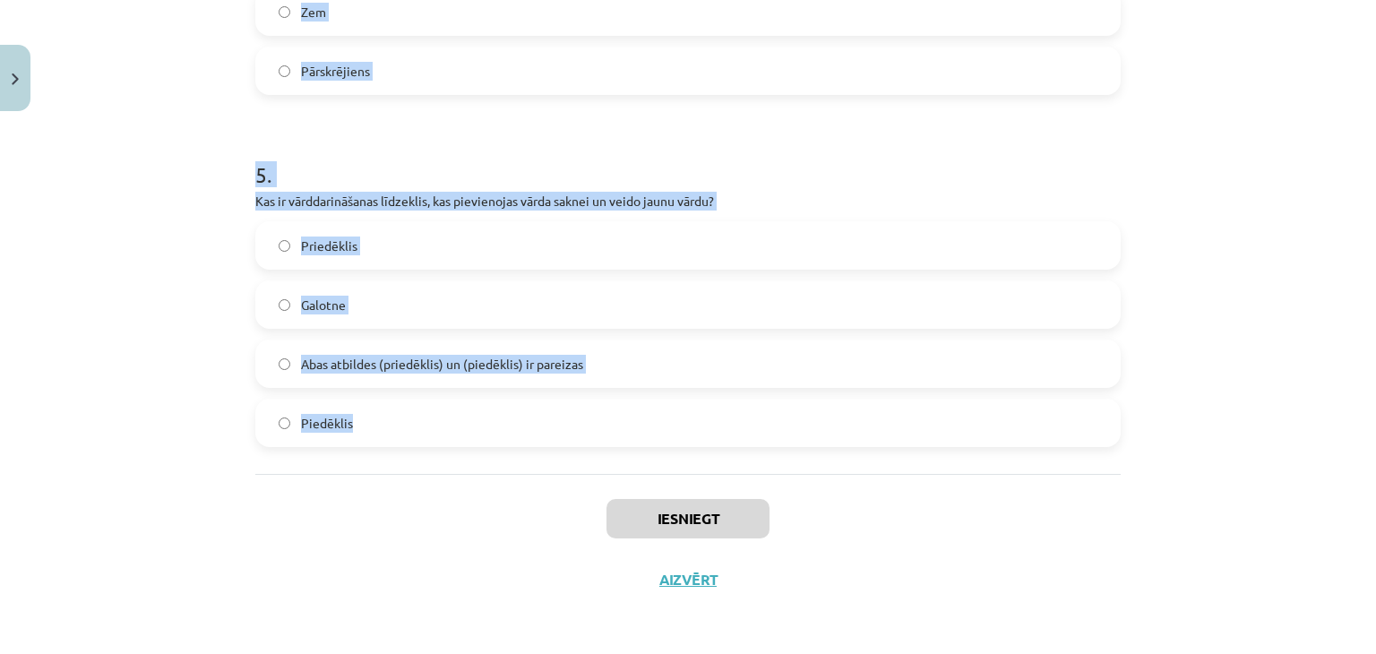
drag, startPoint x: 240, startPoint y: 357, endPoint x: 437, endPoint y: 425, distance: 208.8
copy form "1 . Kurš no šiem nav morfoloģijas pētījumu objekts? Gramatiskās nozīmes Vārda s…"
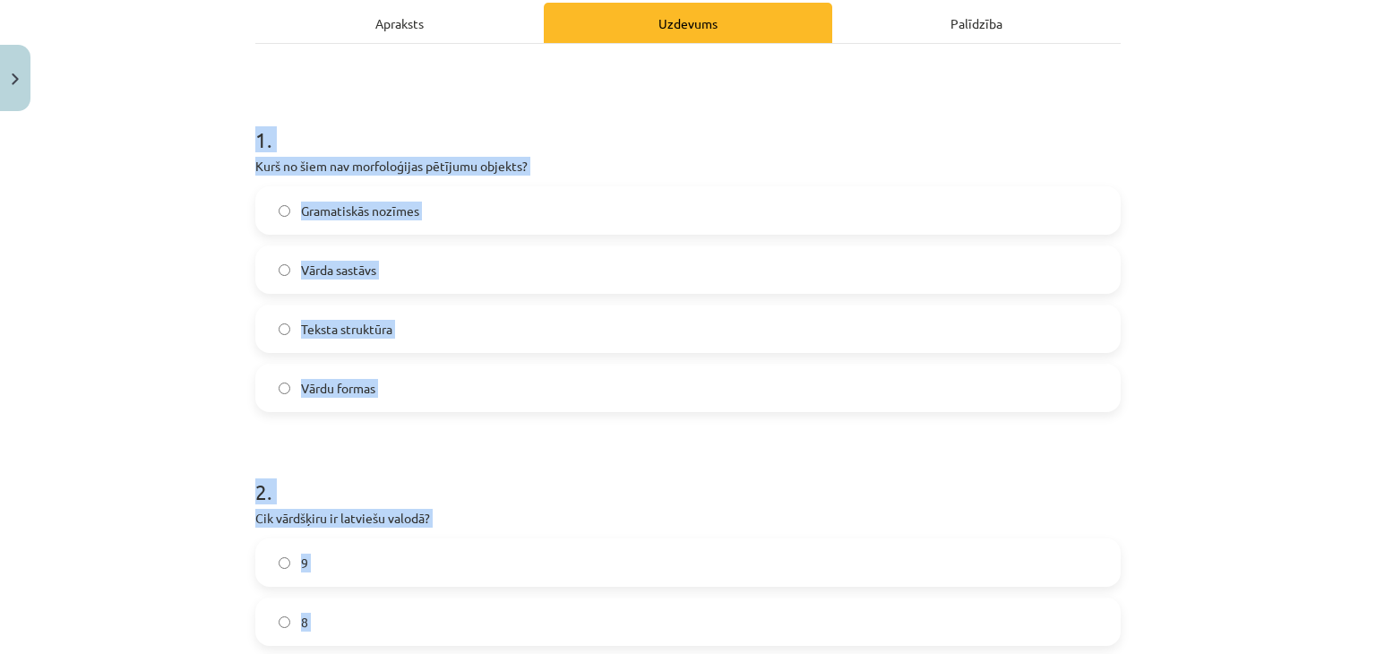
scroll to position [258, 0]
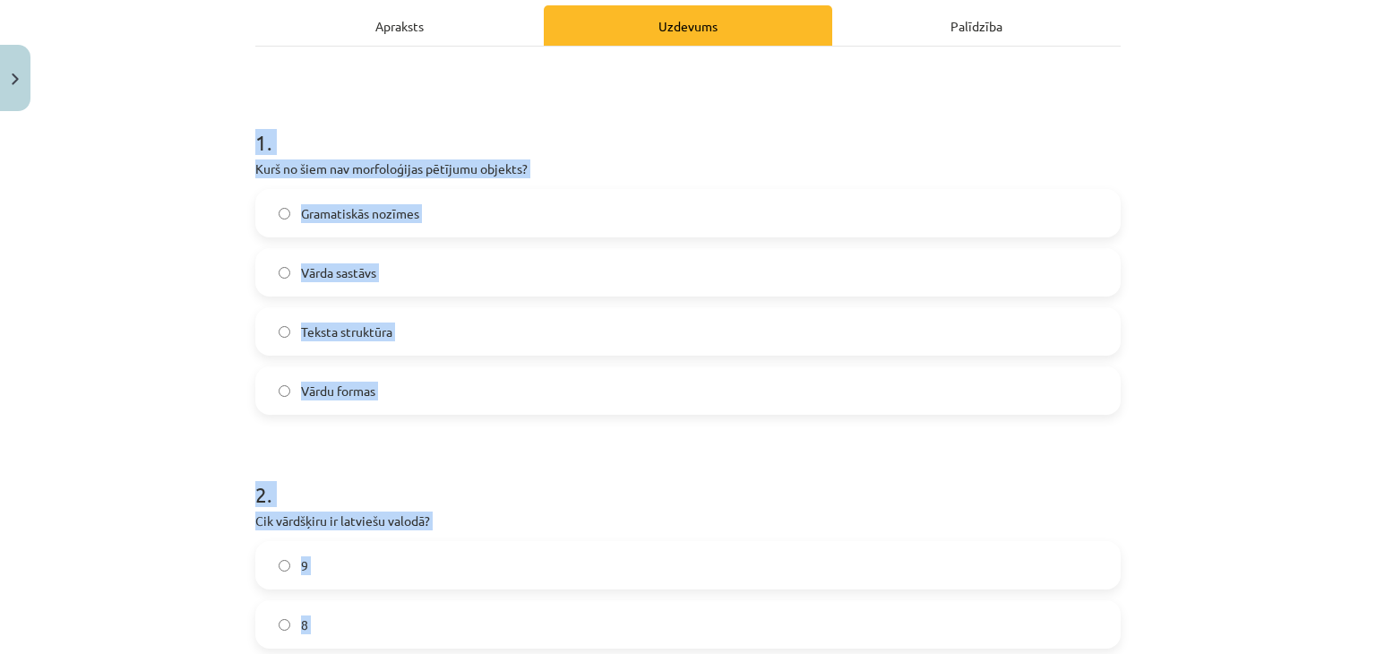
click at [408, 317] on label "Teksta struktūra" at bounding box center [688, 331] width 862 height 45
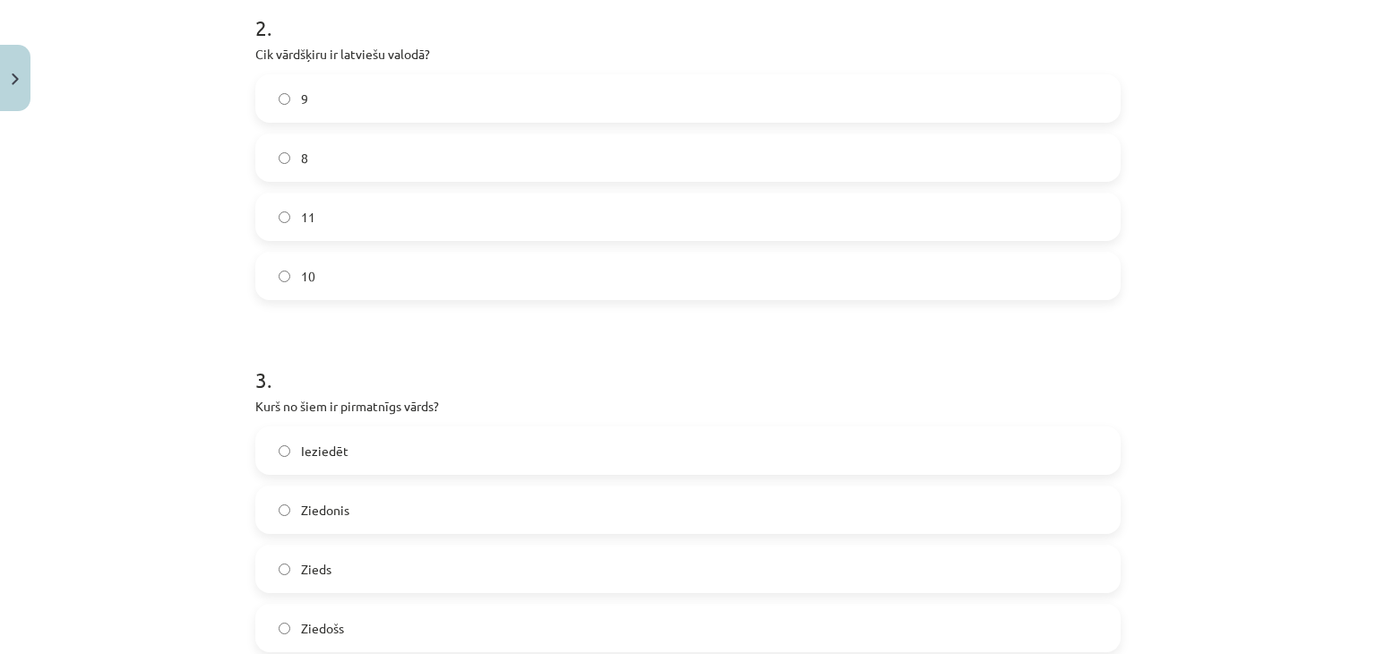
scroll to position [759, 0]
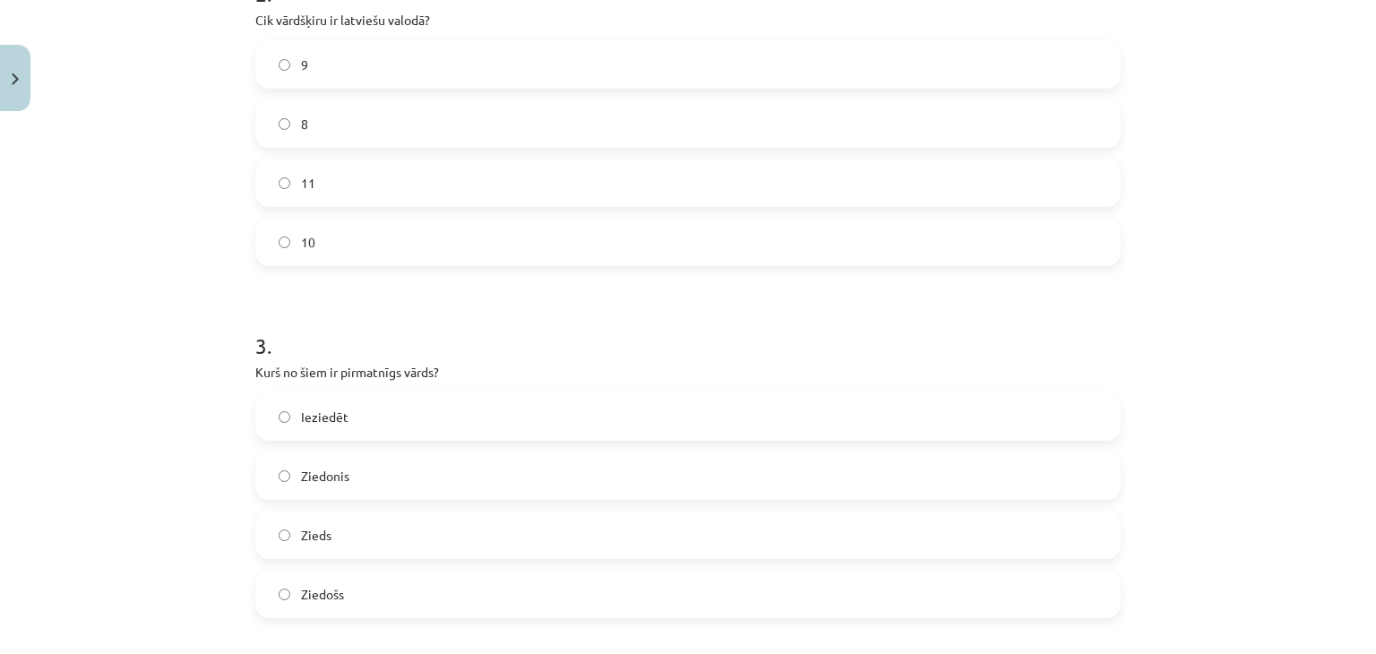
click at [337, 242] on label "10" at bounding box center [688, 241] width 862 height 45
click at [327, 536] on label "Zieds" at bounding box center [688, 534] width 862 height 45
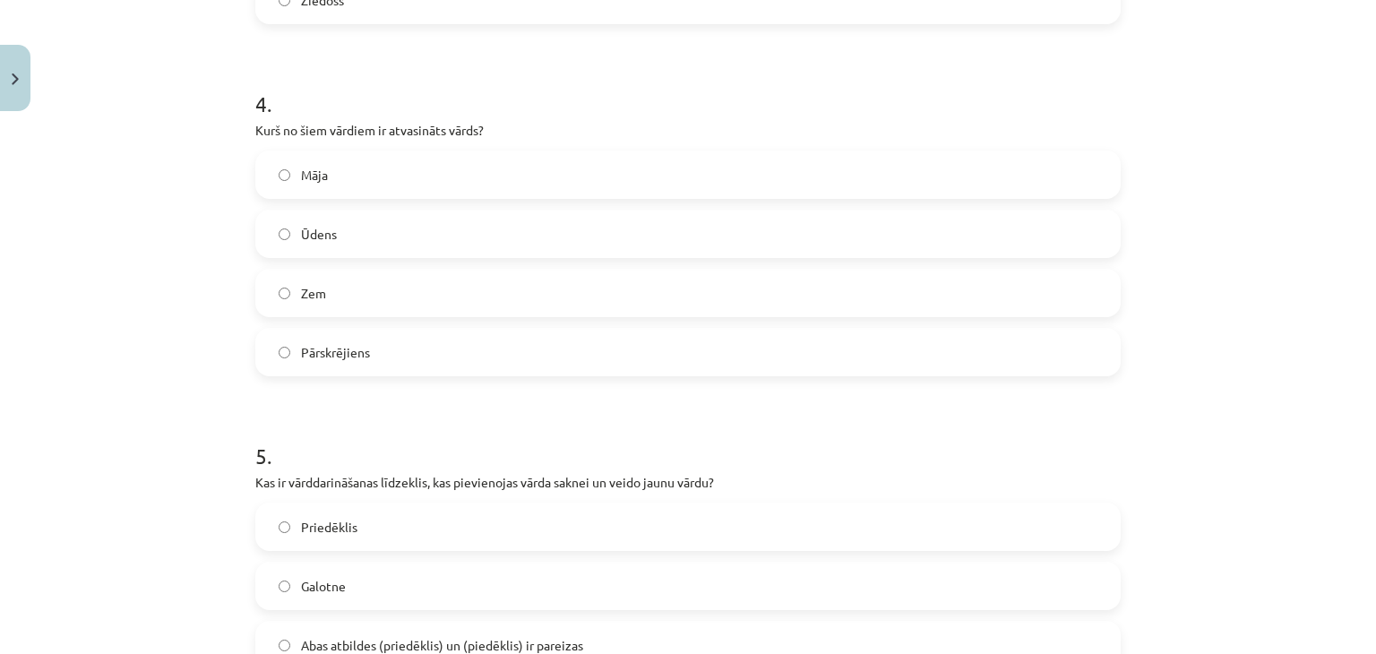
scroll to position [1362, 0]
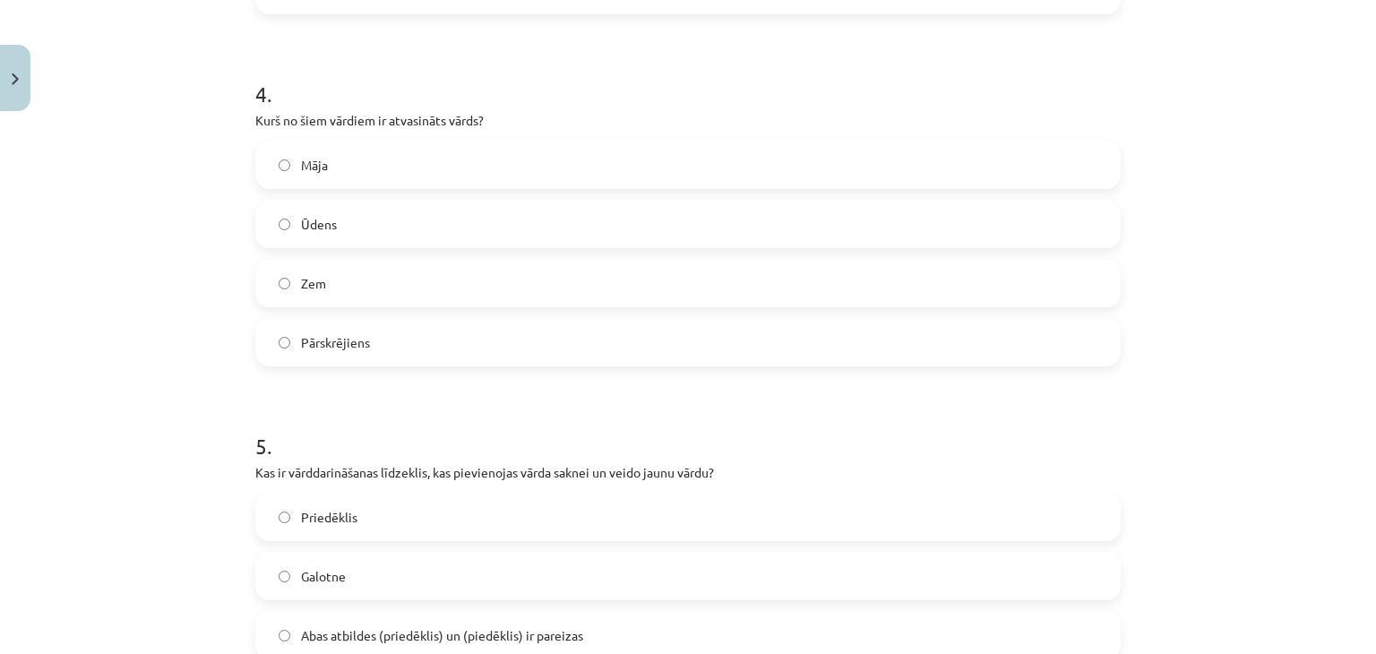
click at [352, 338] on span "Pārskrējiens" at bounding box center [335, 342] width 69 height 19
click at [541, 631] on span "Abas atbildes (priedēklis) un (piedēklis) ir pareizas" at bounding box center [442, 635] width 282 height 19
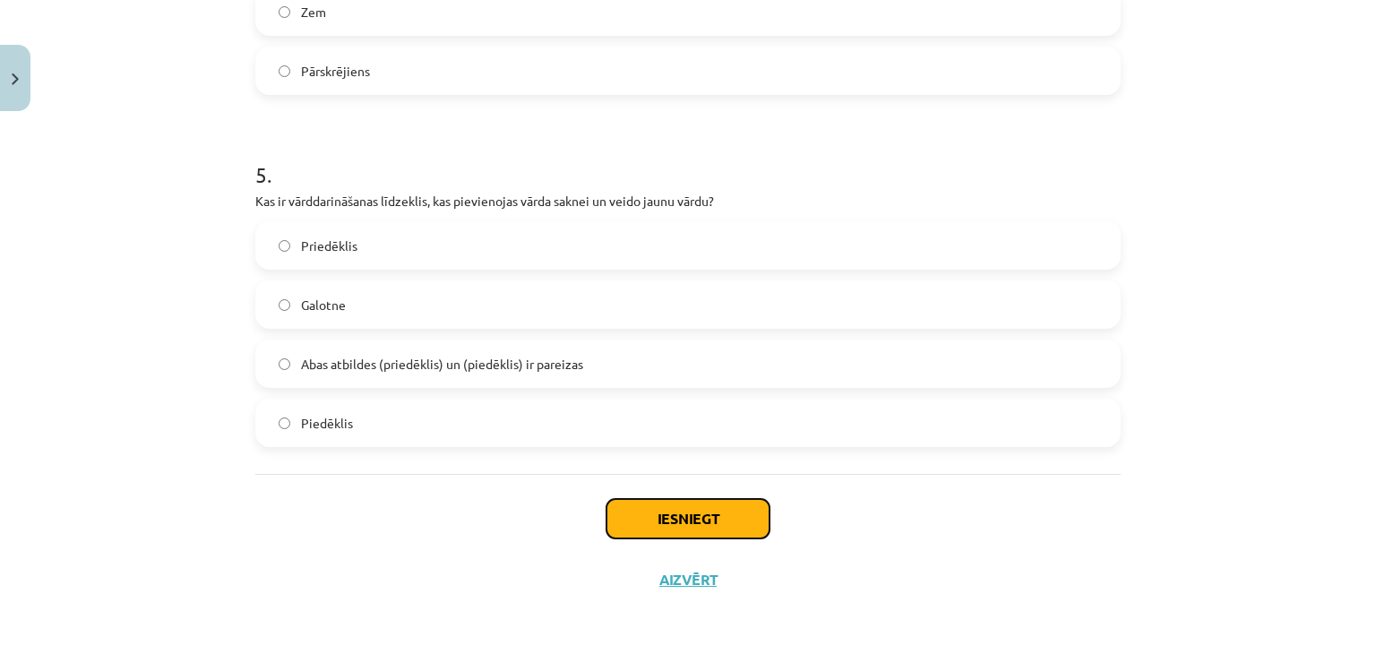
click at [718, 511] on button "Iesniegt" at bounding box center [687, 518] width 163 height 39
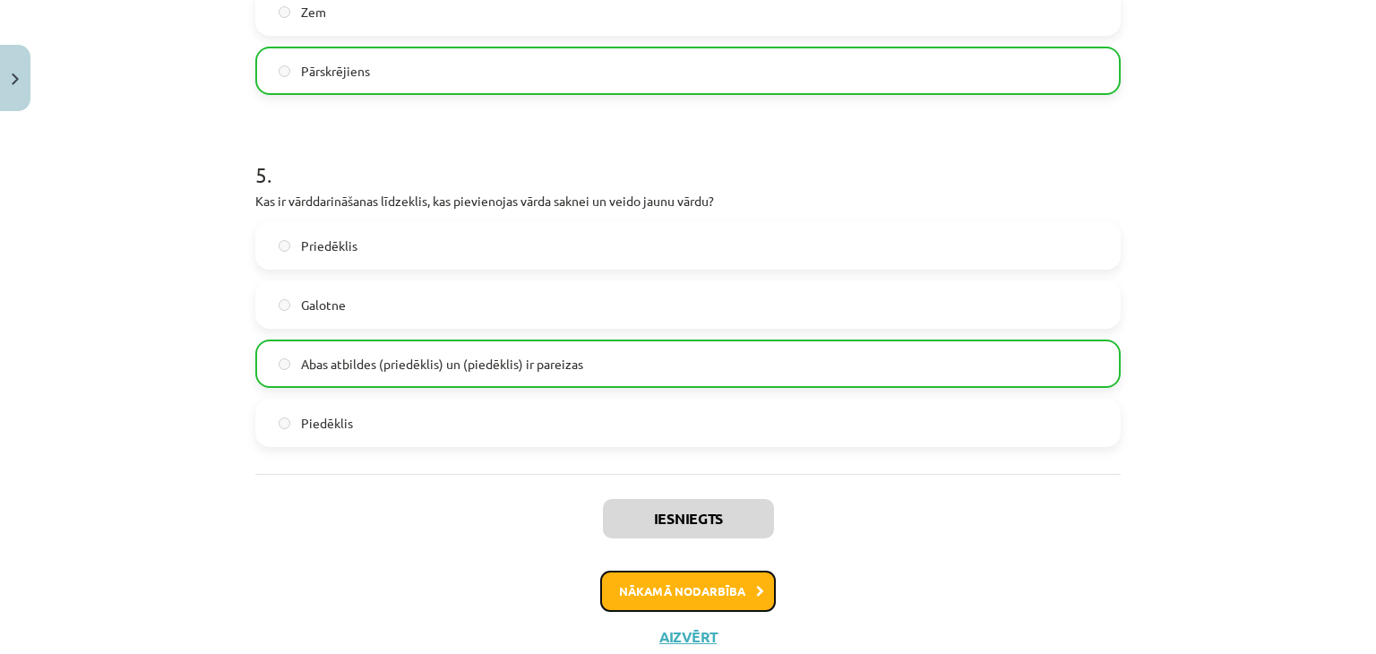
click at [674, 592] on button "Nākamā nodarbība" at bounding box center [688, 591] width 176 height 41
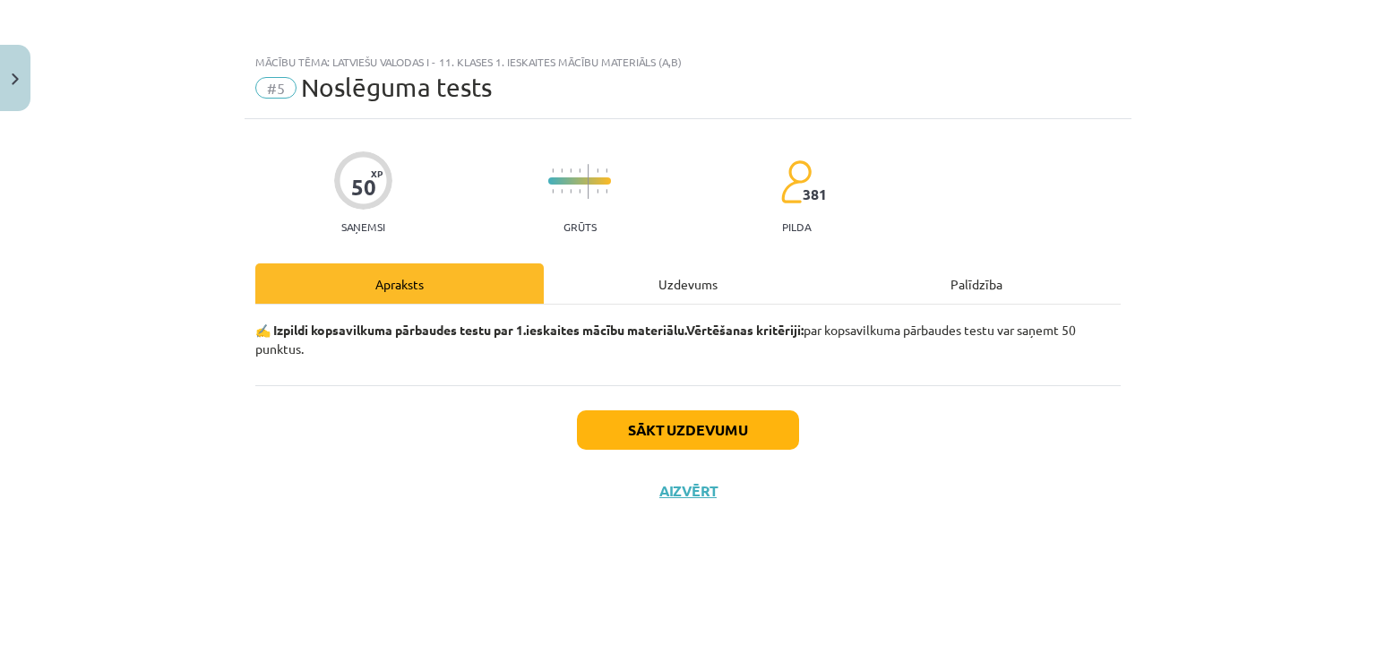
scroll to position [0, 0]
click at [685, 415] on button "Sākt uzdevumu" at bounding box center [688, 429] width 222 height 39
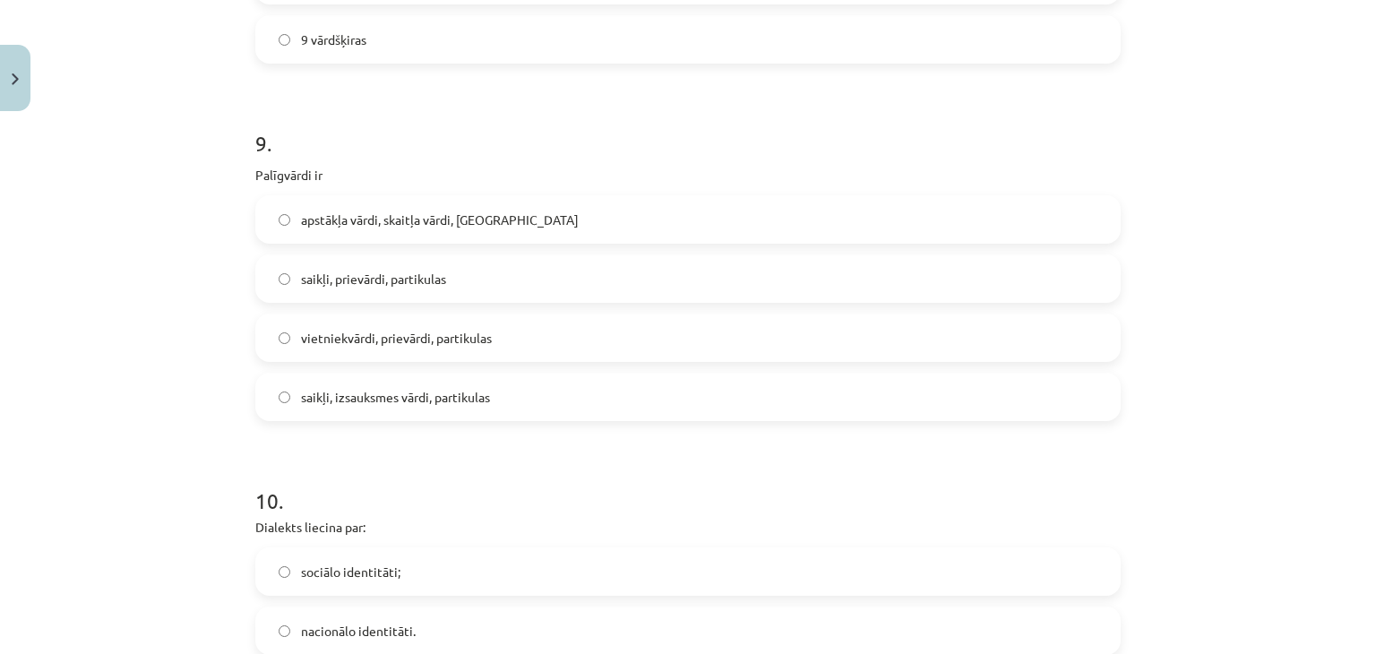
scroll to position [3114, 0]
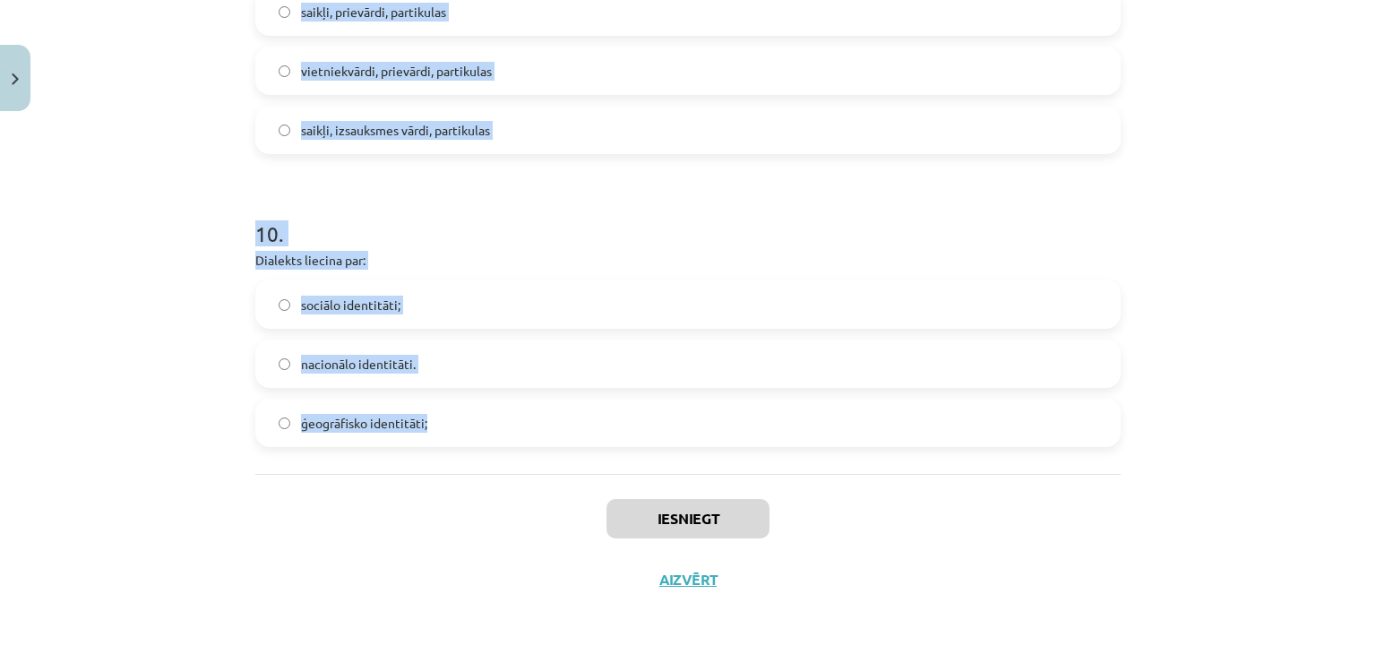
drag, startPoint x: 243, startPoint y: 393, endPoint x: 509, endPoint y: 449, distance: 271.8
copy form "1 . Kura ir neiederīgā vārdšķira? izsauksmes vārds darbības vārds īpašības vārd…"
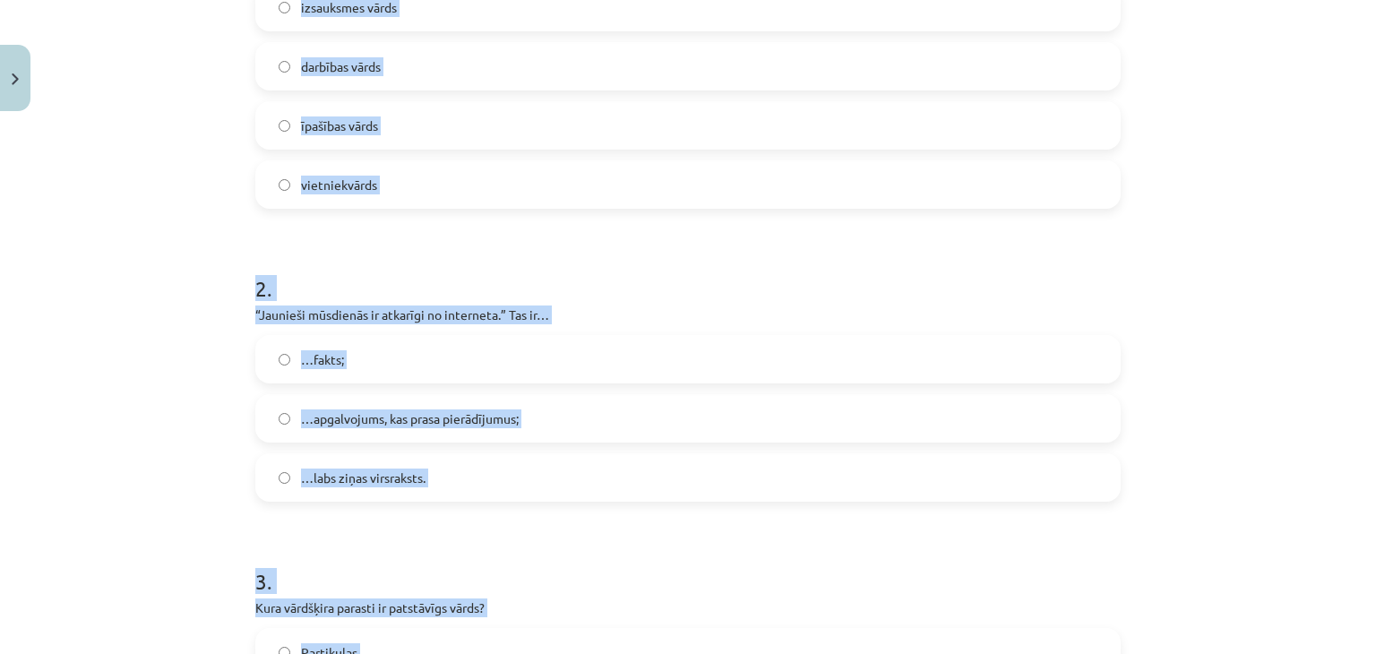
scroll to position [447, 0]
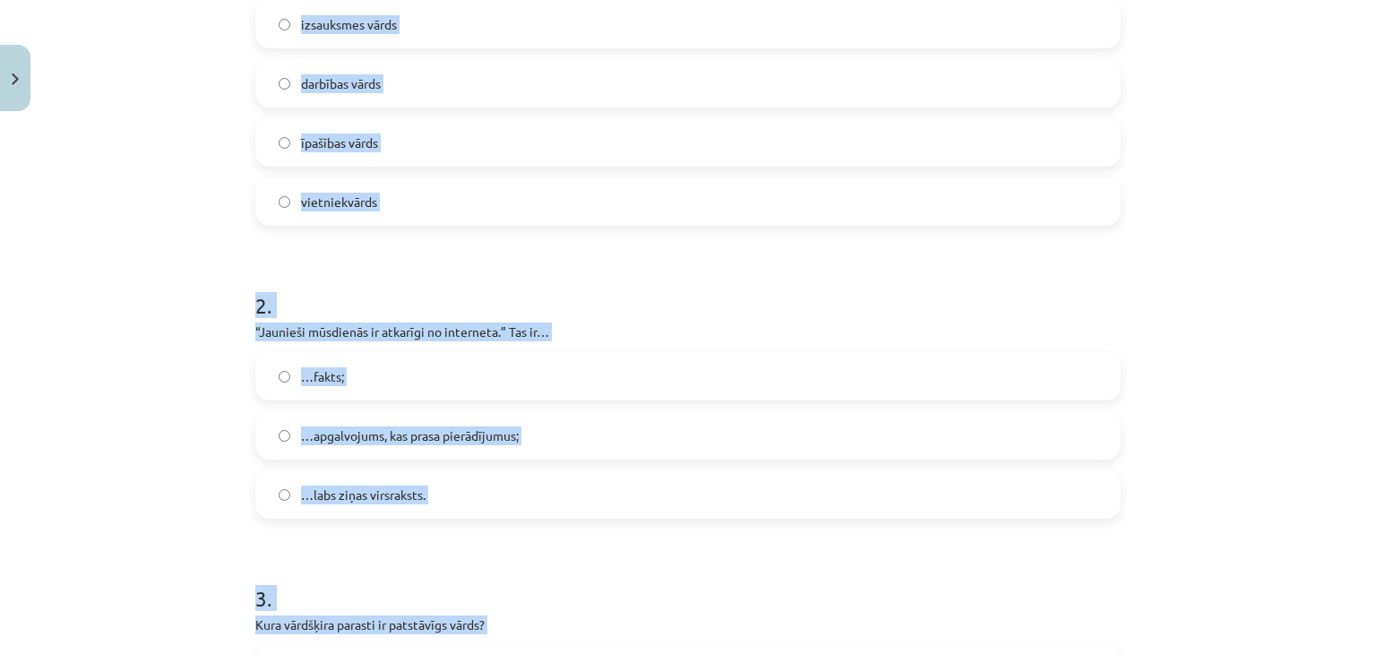
click at [529, 47] on div "izsauksmes vārds" at bounding box center [687, 24] width 865 height 48
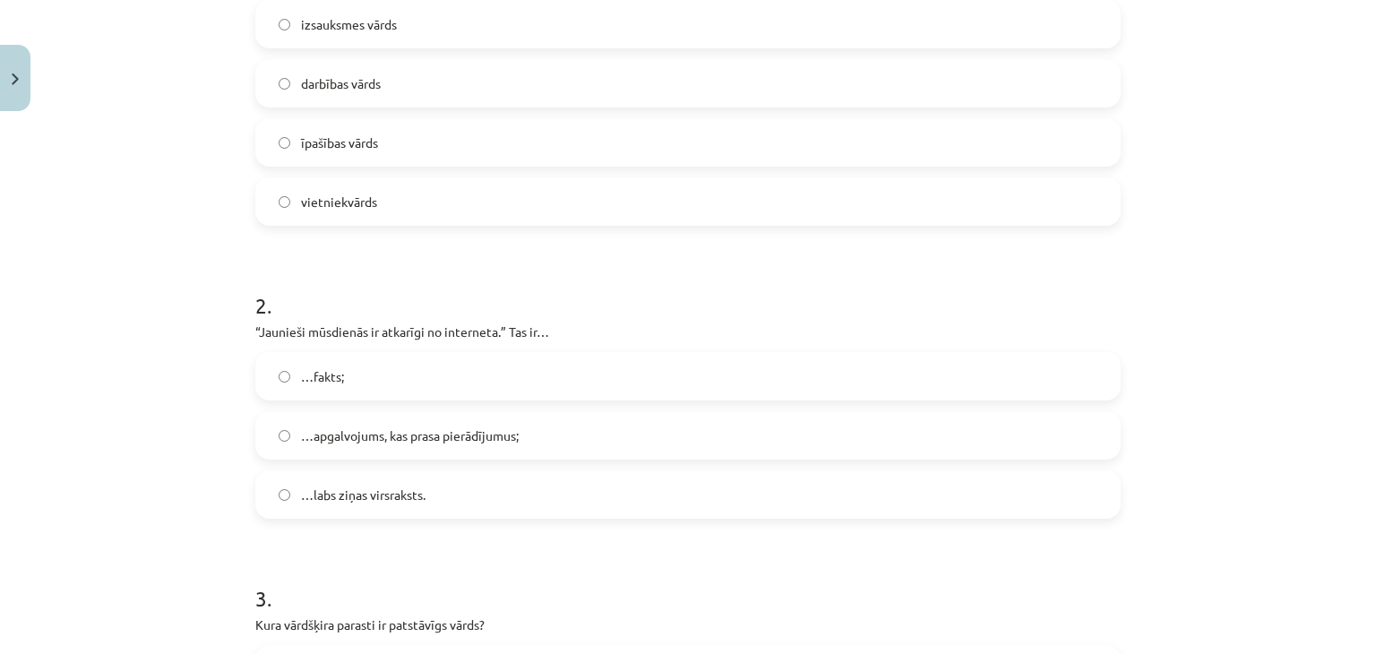
click at [349, 6] on label "izsauksmes vārds" at bounding box center [688, 24] width 862 height 45
click at [380, 445] on label "…apgalvojums, kas prasa pierādījumus;" at bounding box center [688, 435] width 862 height 45
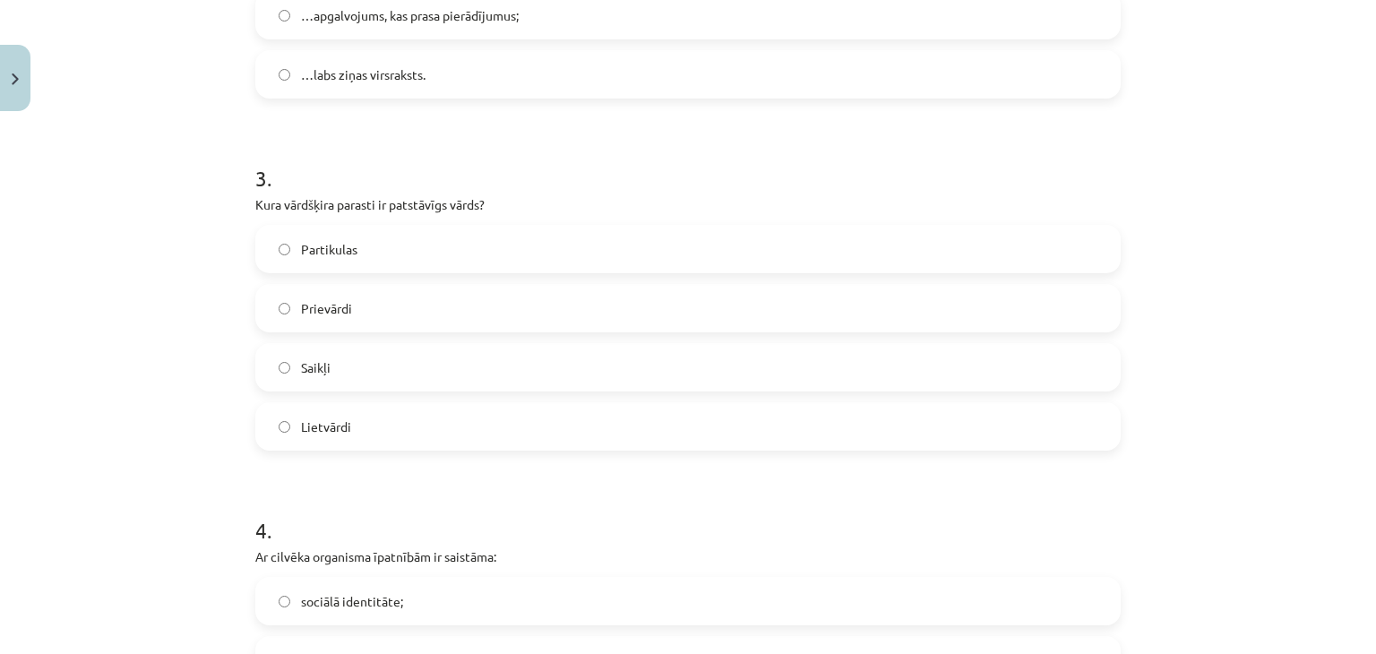
scroll to position [932, 0]
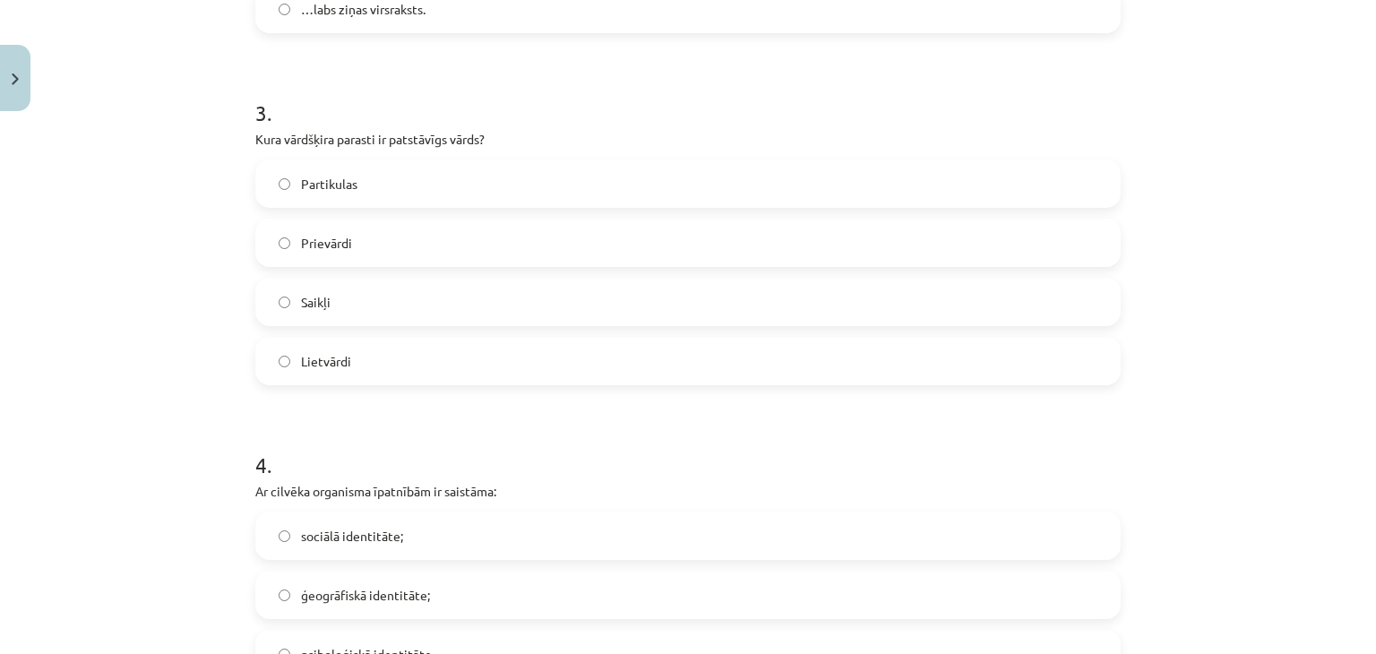
click at [337, 342] on label "Lietvārdi" at bounding box center [688, 361] width 862 height 45
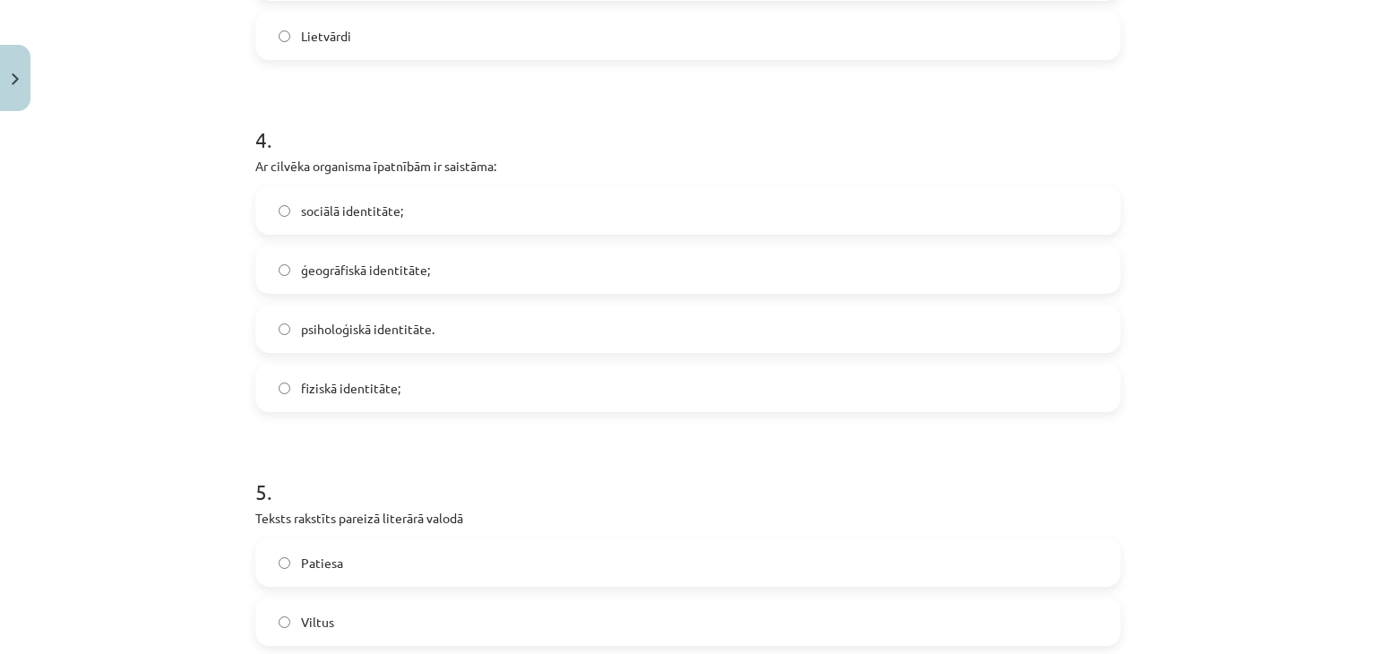
click at [570, 380] on label "fiziskā identitāte;" at bounding box center [688, 387] width 862 height 45
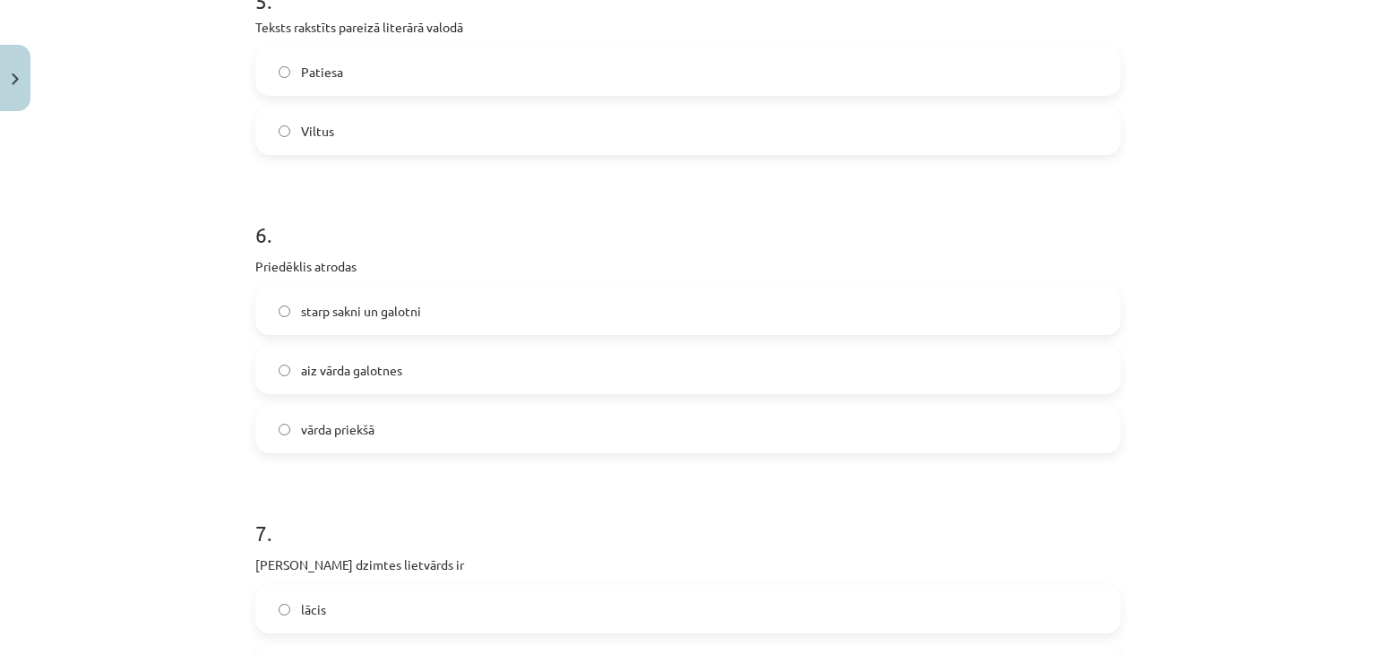
scroll to position [1762, 0]
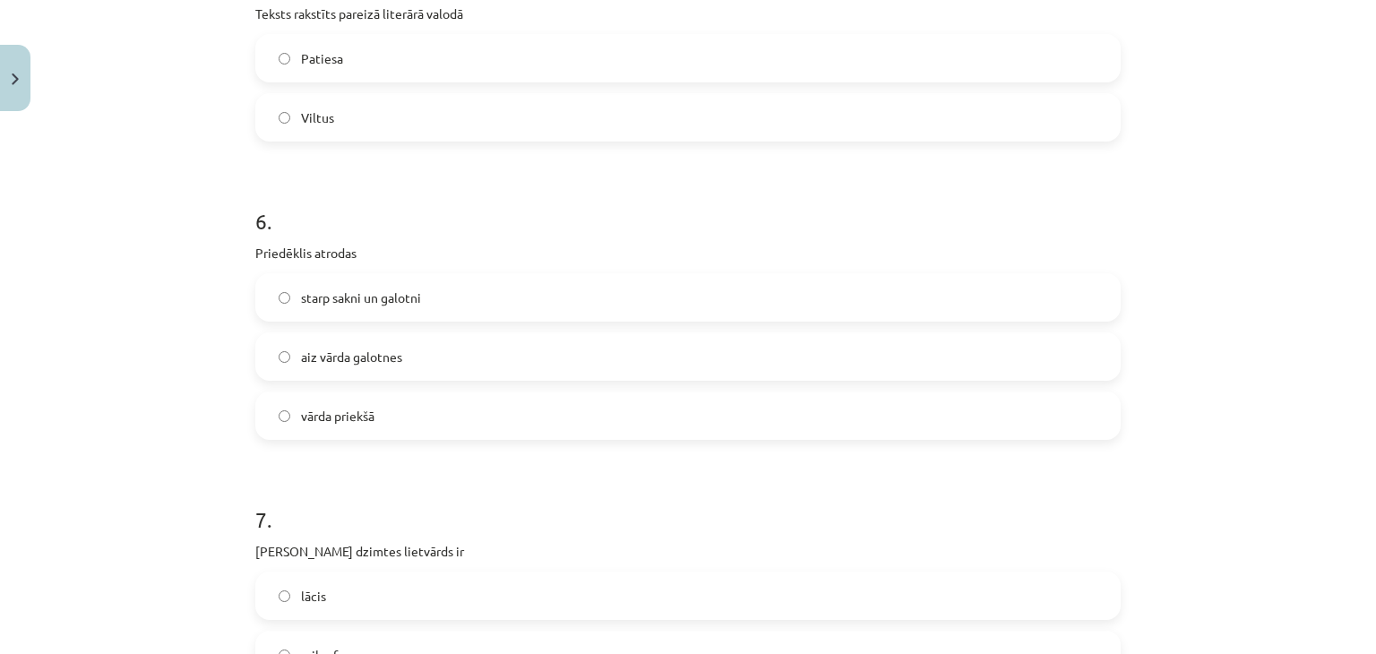
click at [366, 45] on label "Patiesa" at bounding box center [688, 58] width 862 height 45
click at [367, 408] on span "vārda priekšā" at bounding box center [337, 416] width 73 height 19
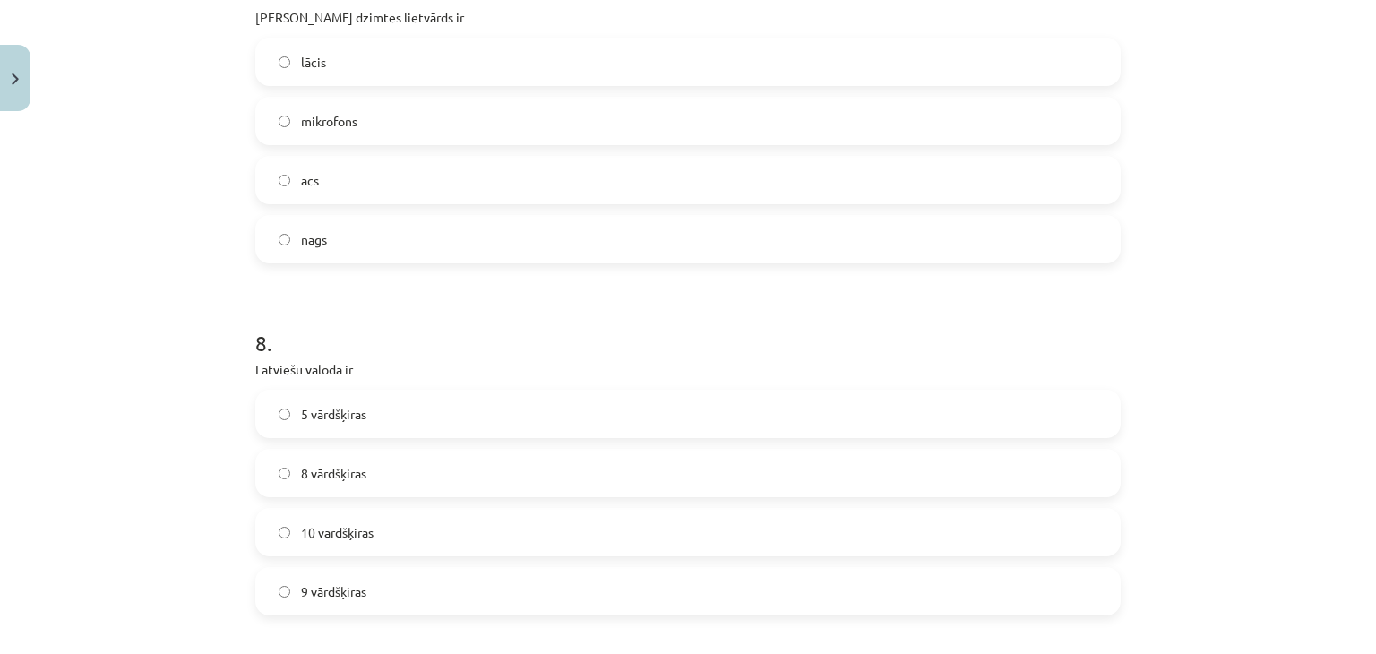
scroll to position [2287, 0]
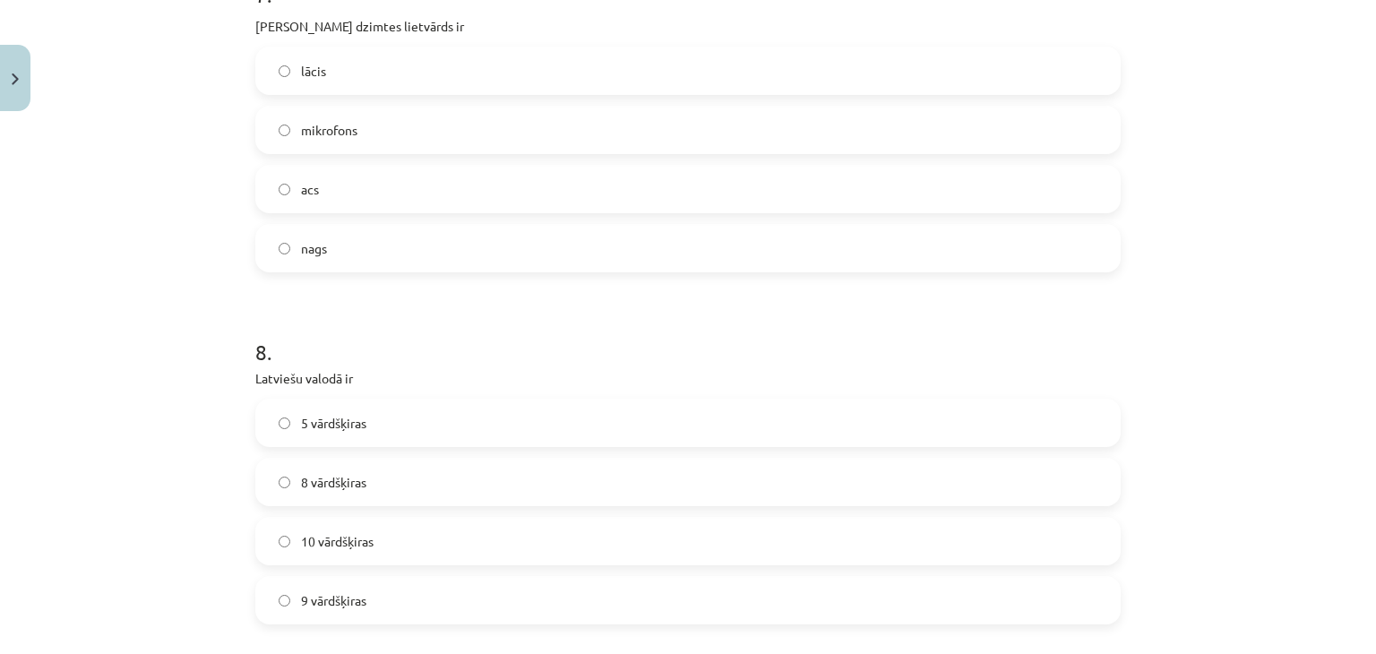
click at [354, 187] on label "acs" at bounding box center [688, 189] width 862 height 45
click at [394, 546] on label "10 vārdšķiras" at bounding box center [688, 541] width 862 height 45
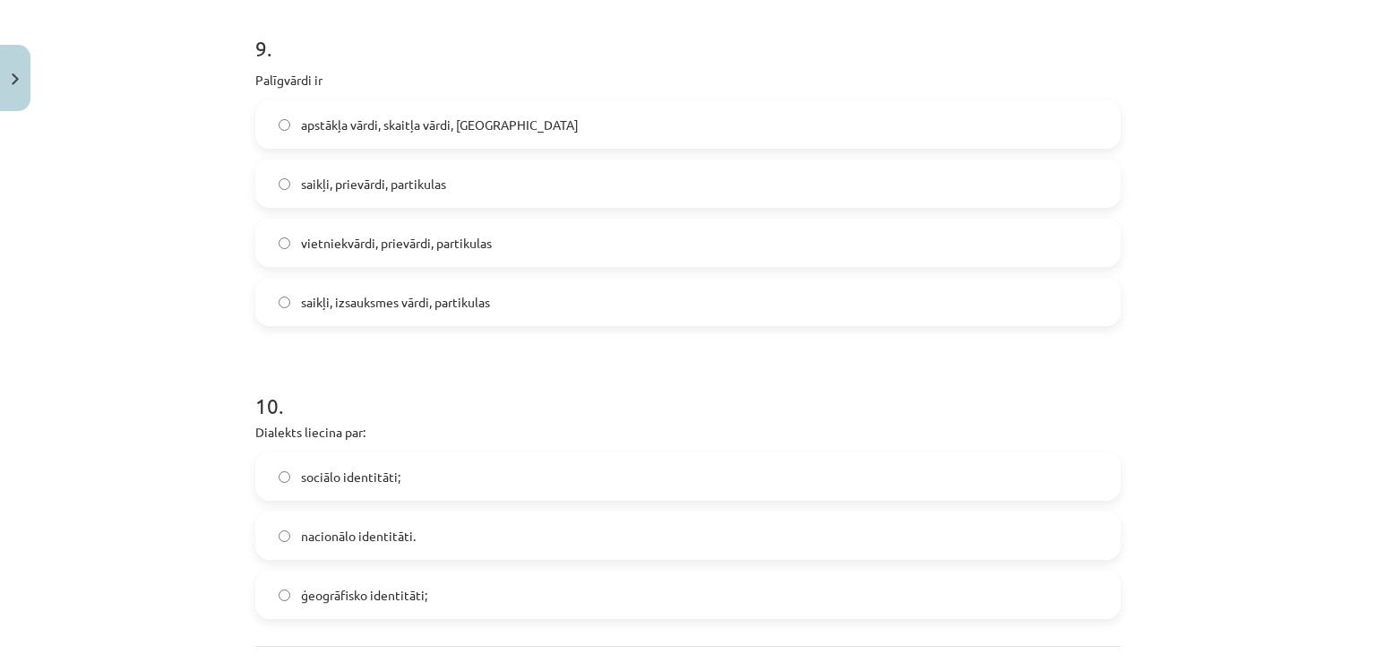
scroll to position [2974, 0]
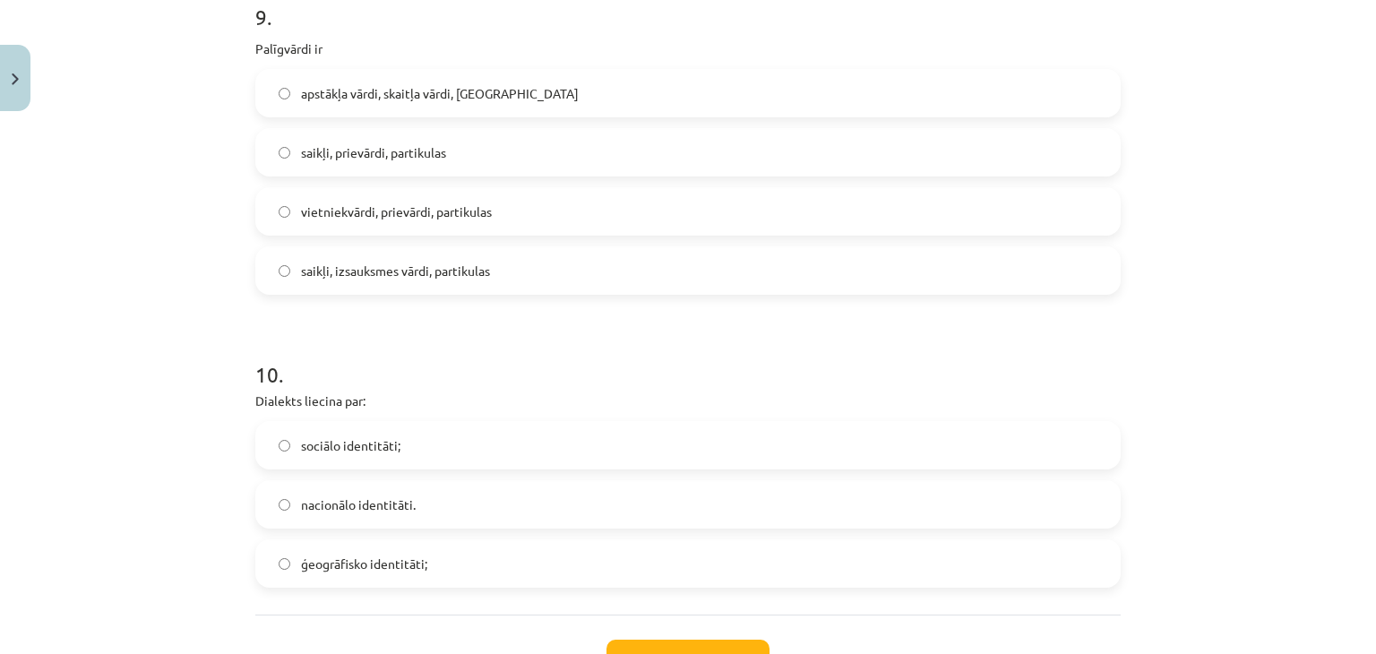
click at [380, 157] on span "saikļi, prievārdi, partikulas" at bounding box center [373, 152] width 145 height 19
click at [397, 558] on span "ģeogrāfisko identitāti;" at bounding box center [364, 563] width 126 height 19
click at [646, 640] on button "Iesniegt" at bounding box center [687, 659] width 163 height 39
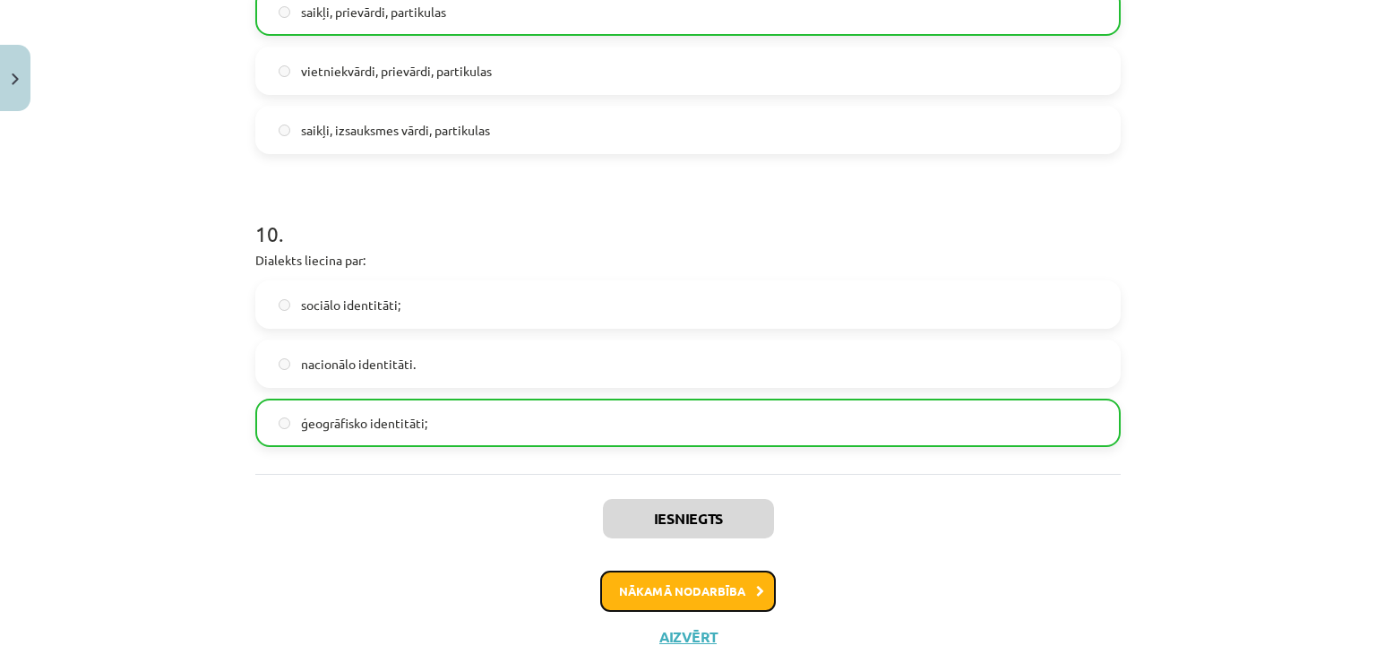
click at [686, 578] on button "Nākamā nodarbība" at bounding box center [688, 591] width 176 height 41
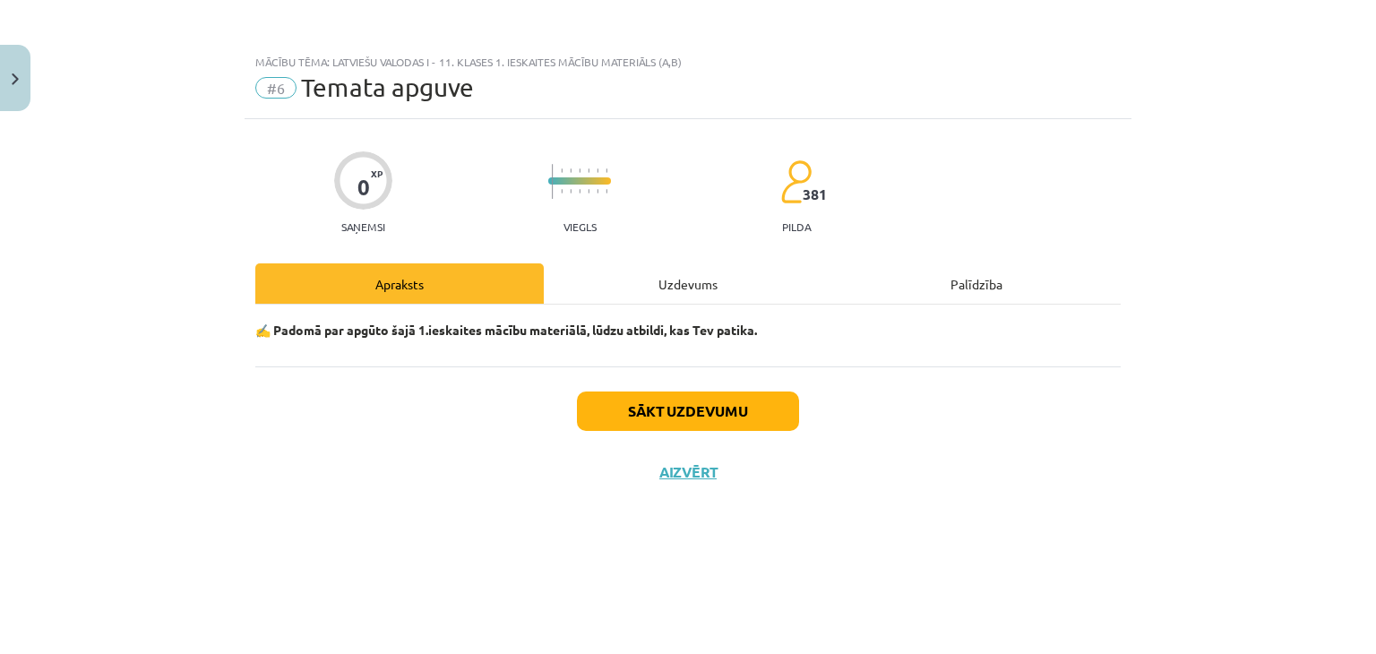
scroll to position [0, 0]
click at [678, 410] on button "Sākt uzdevumu" at bounding box center [688, 410] width 222 height 39
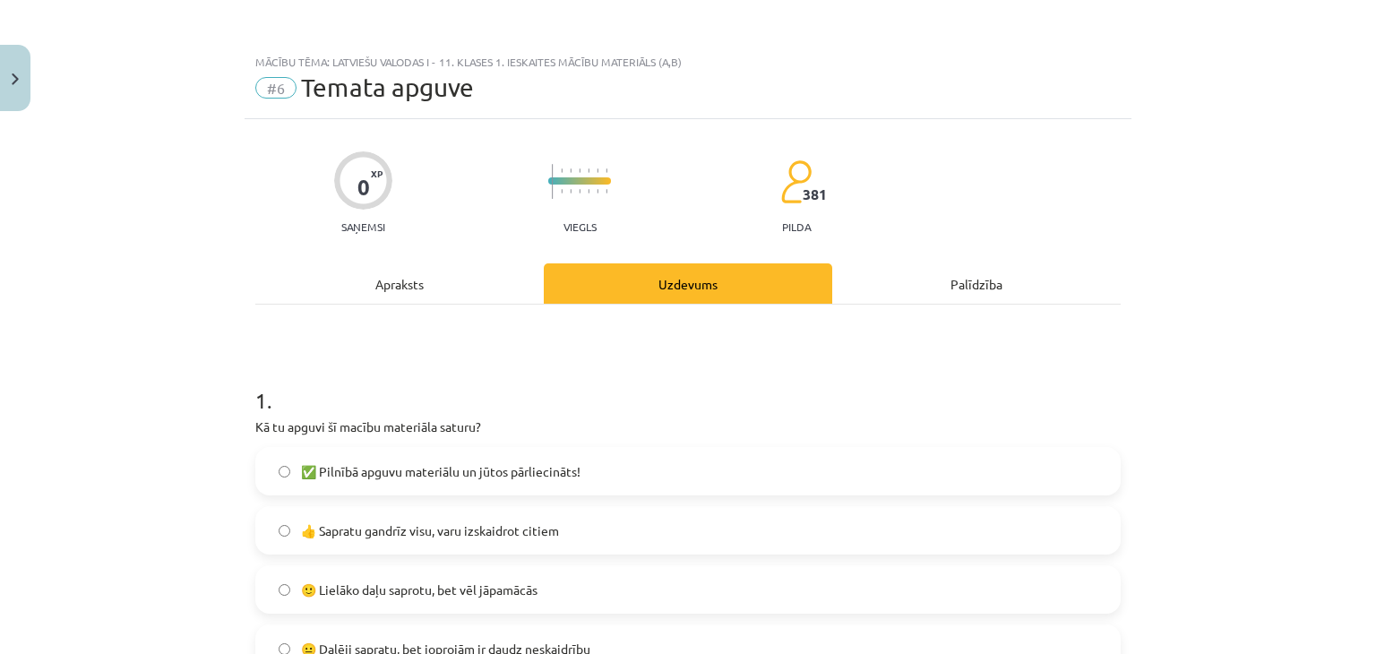
click at [527, 484] on label "✅ Pilnībā apguvu materiālu un jūtos pārliecināts!" at bounding box center [688, 471] width 862 height 45
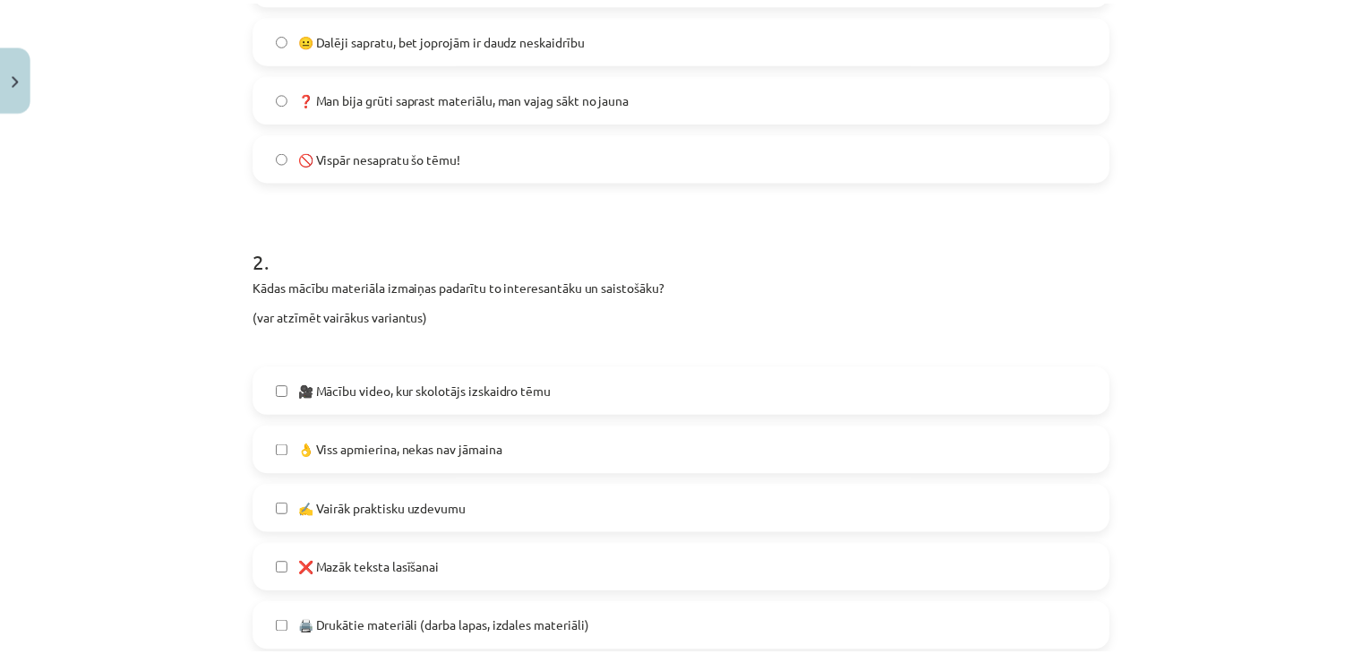
scroll to position [1020, 0]
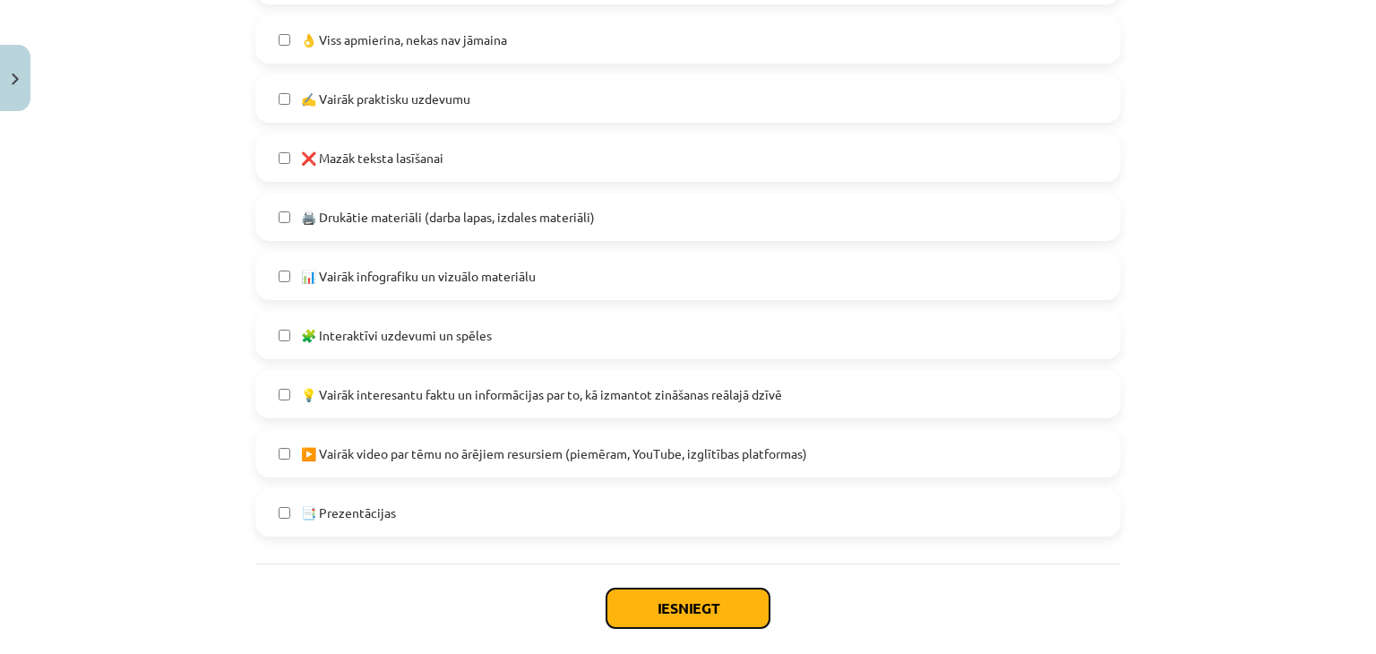
click at [663, 608] on button "Iesniegt" at bounding box center [687, 607] width 163 height 39
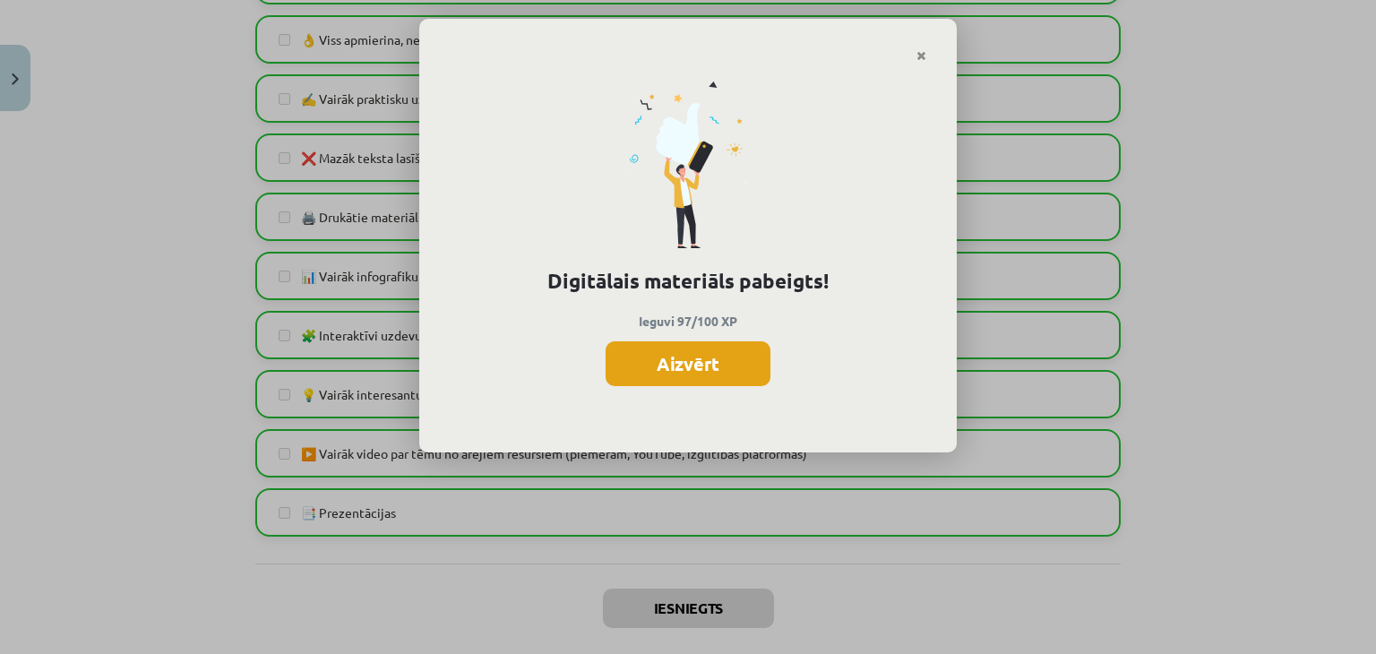
click at [706, 357] on button "Aizvērt" at bounding box center [688, 363] width 165 height 45
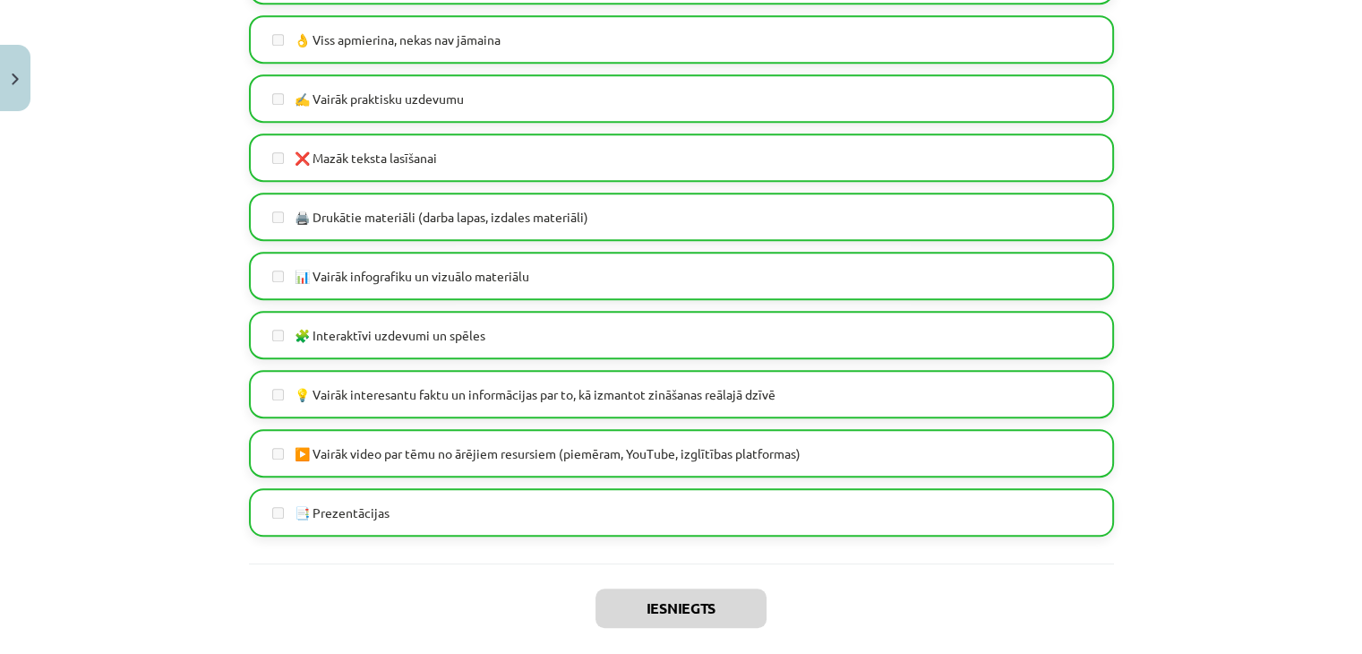
scroll to position [1111, 0]
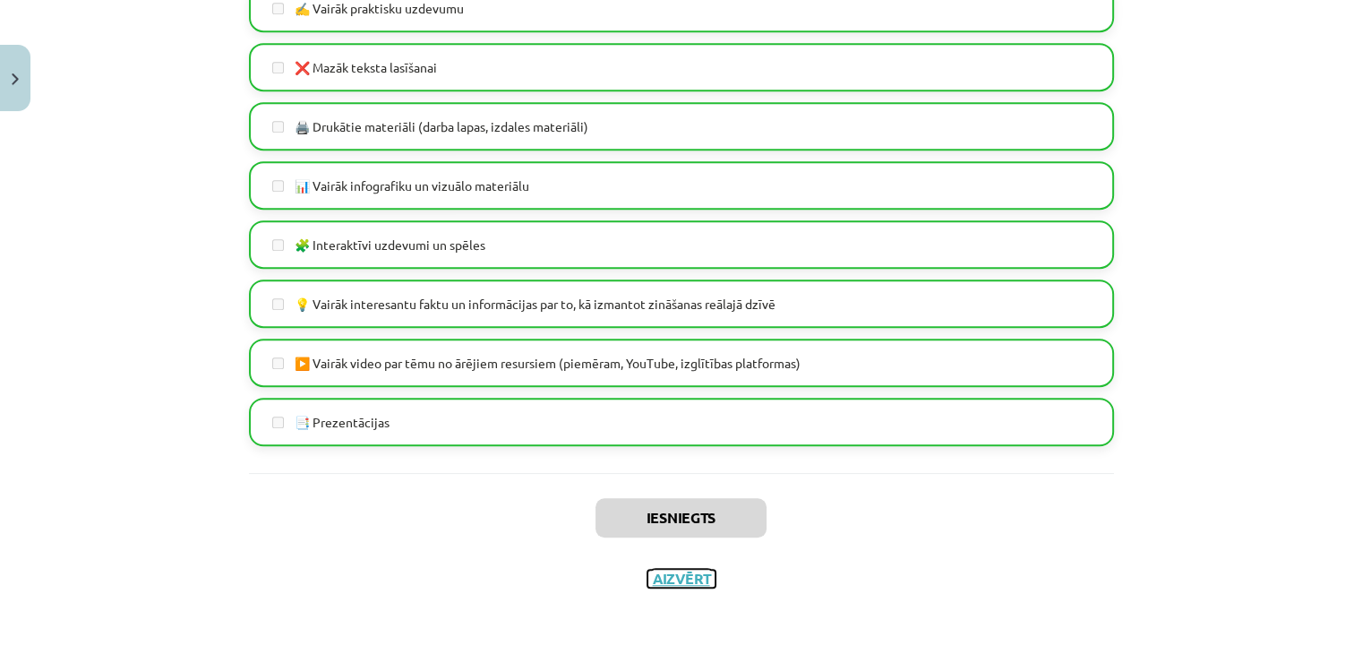
click at [680, 580] on button "Aizvērt" at bounding box center [682, 579] width 68 height 18
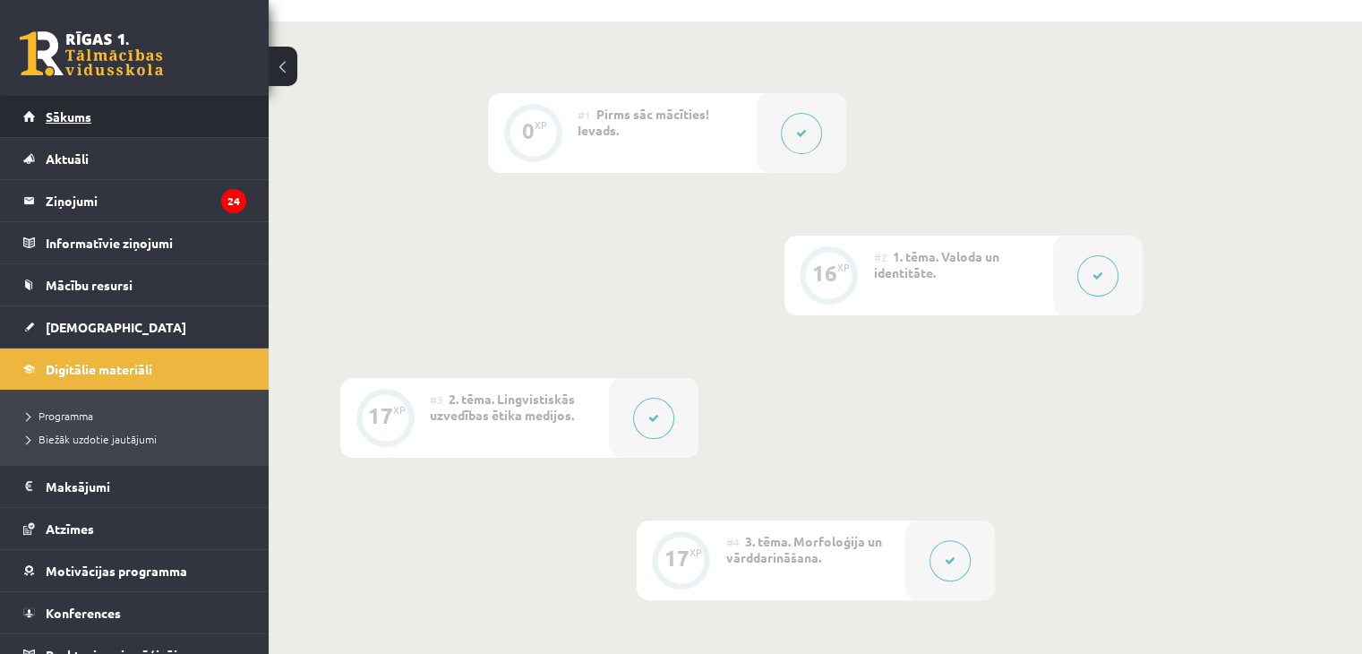
click at [161, 99] on link "Sākums" at bounding box center [134, 116] width 223 height 41
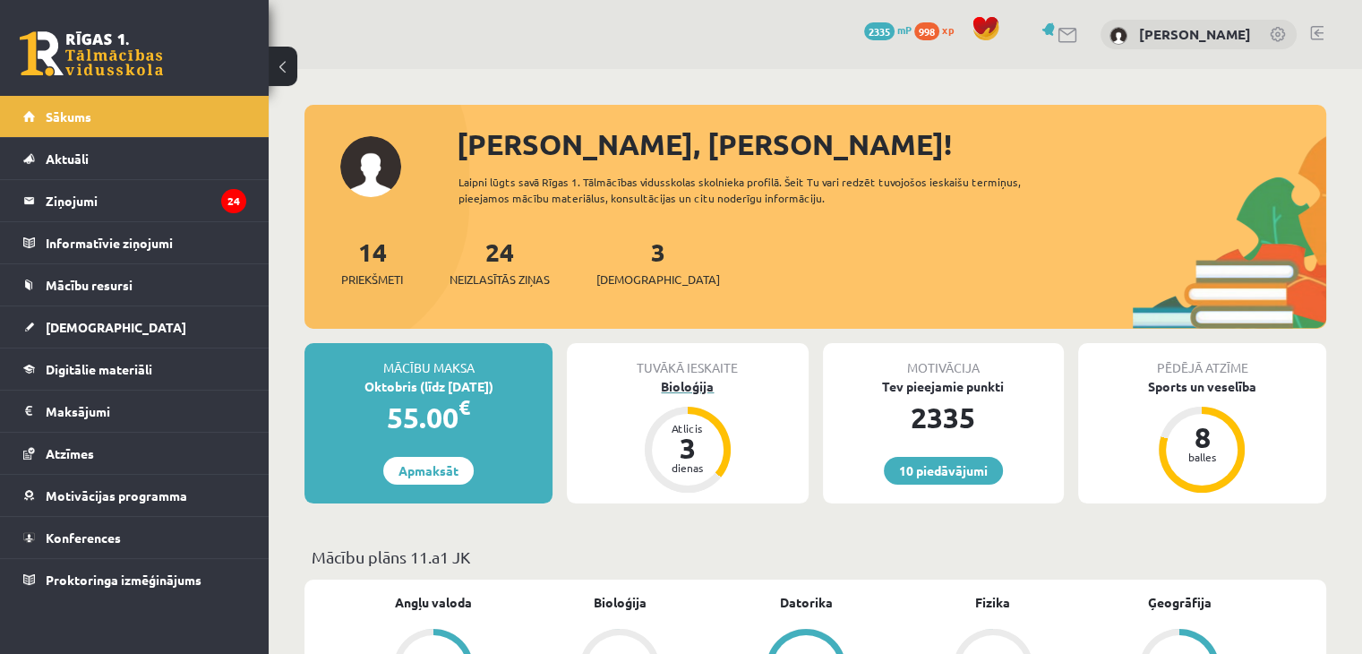
click at [699, 386] on div "Bioloģija" at bounding box center [687, 386] width 241 height 19
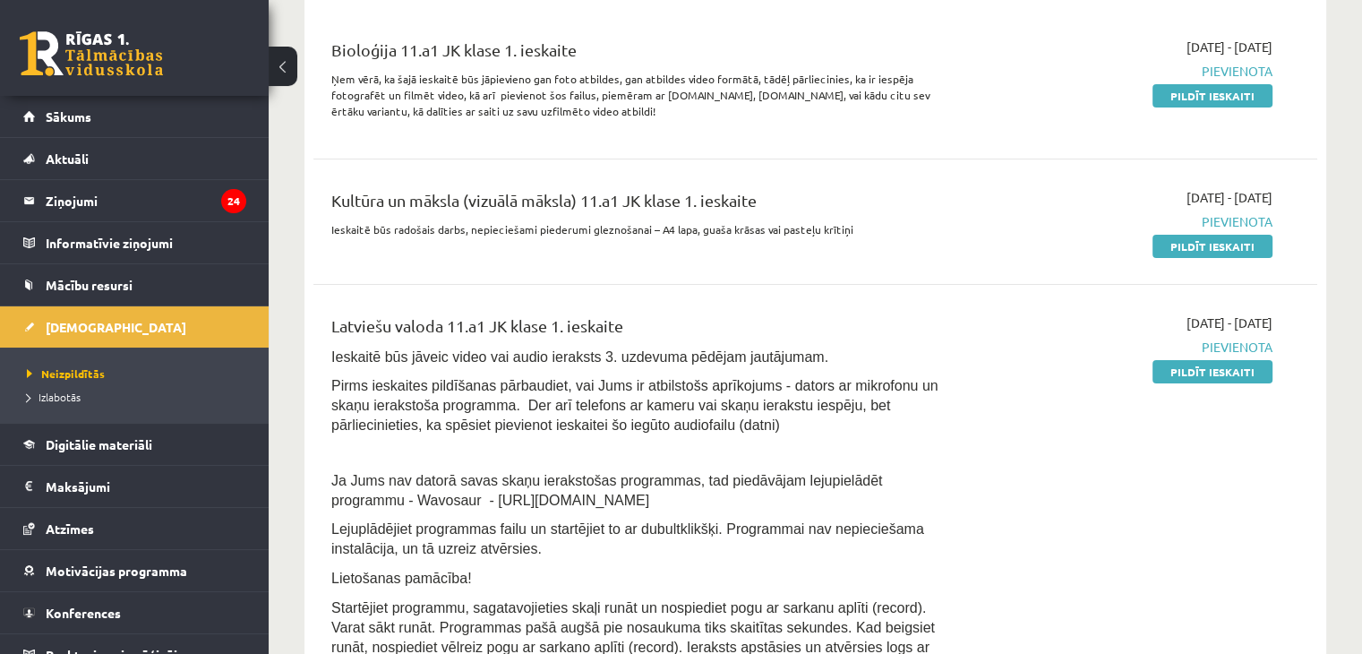
scroll to position [441, 0]
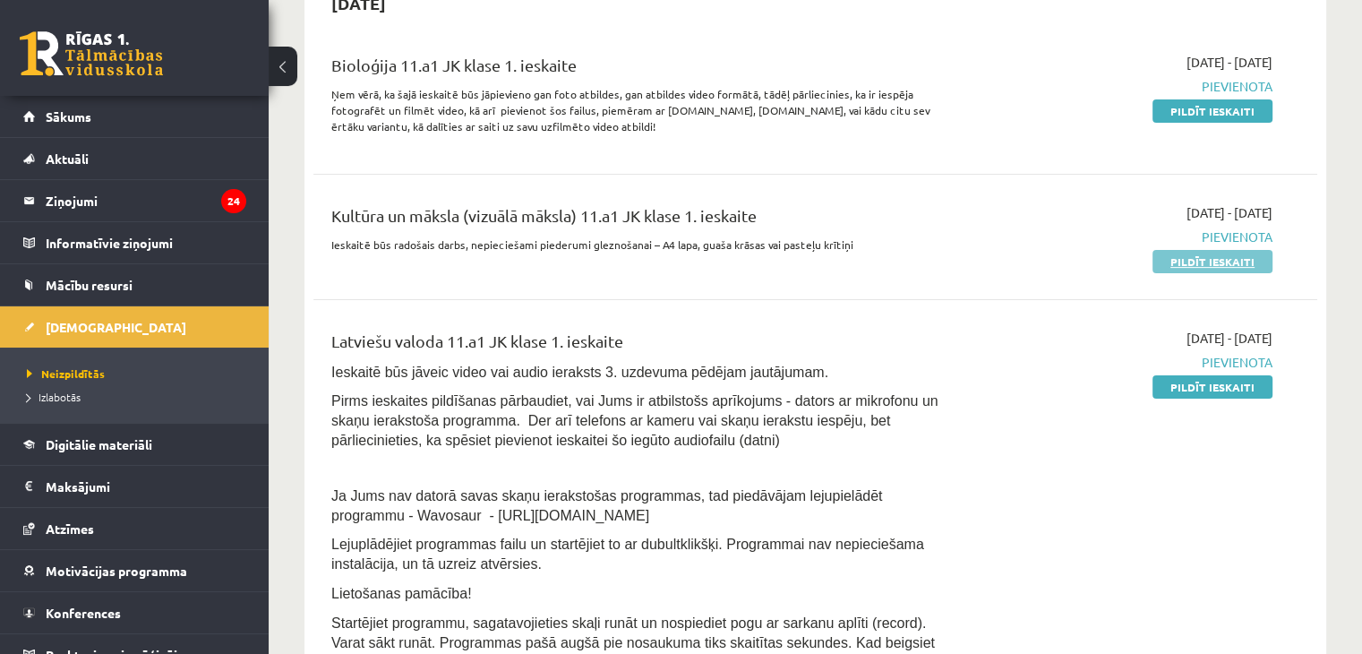
click at [1211, 252] on link "Pildīt ieskaiti" at bounding box center [1213, 261] width 120 height 23
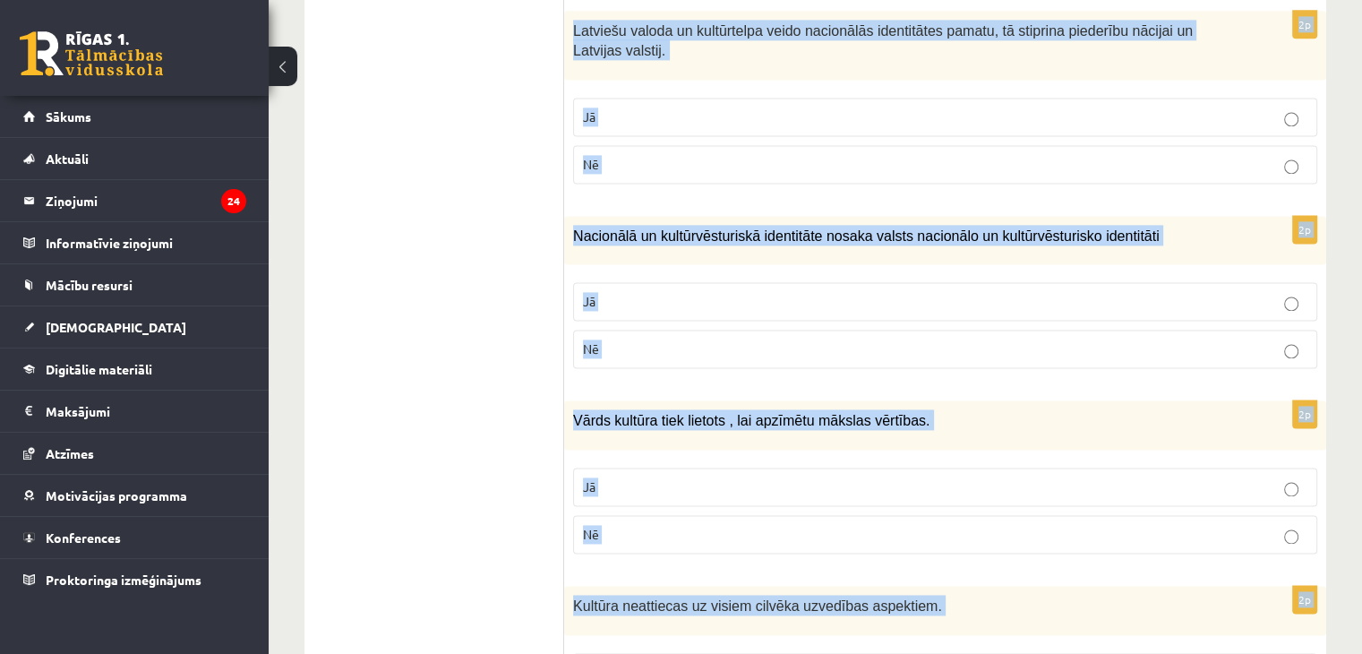
scroll to position [2622, 0]
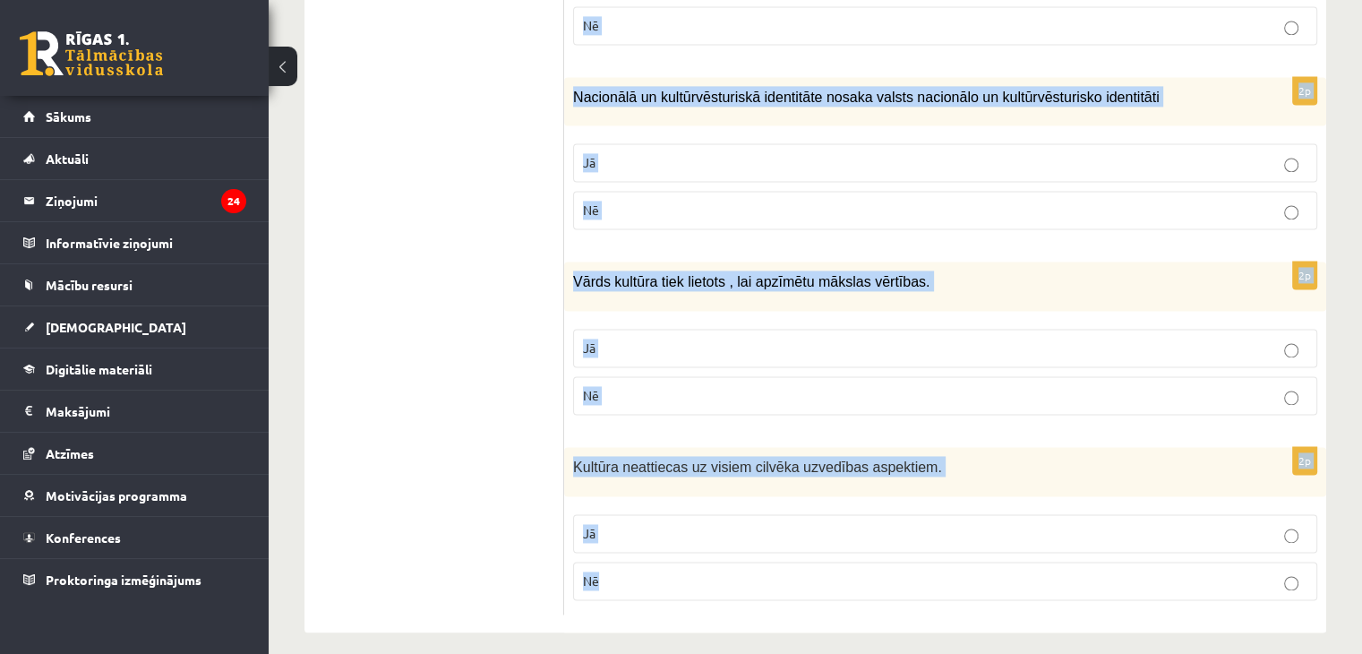
drag, startPoint x: 582, startPoint y: 352, endPoint x: 861, endPoint y: 598, distance: 371.9
copy form "Loremi dol sitametcons ad elitsed! 4d Eiusmod tempori utl etdolorem, ali enimad…"
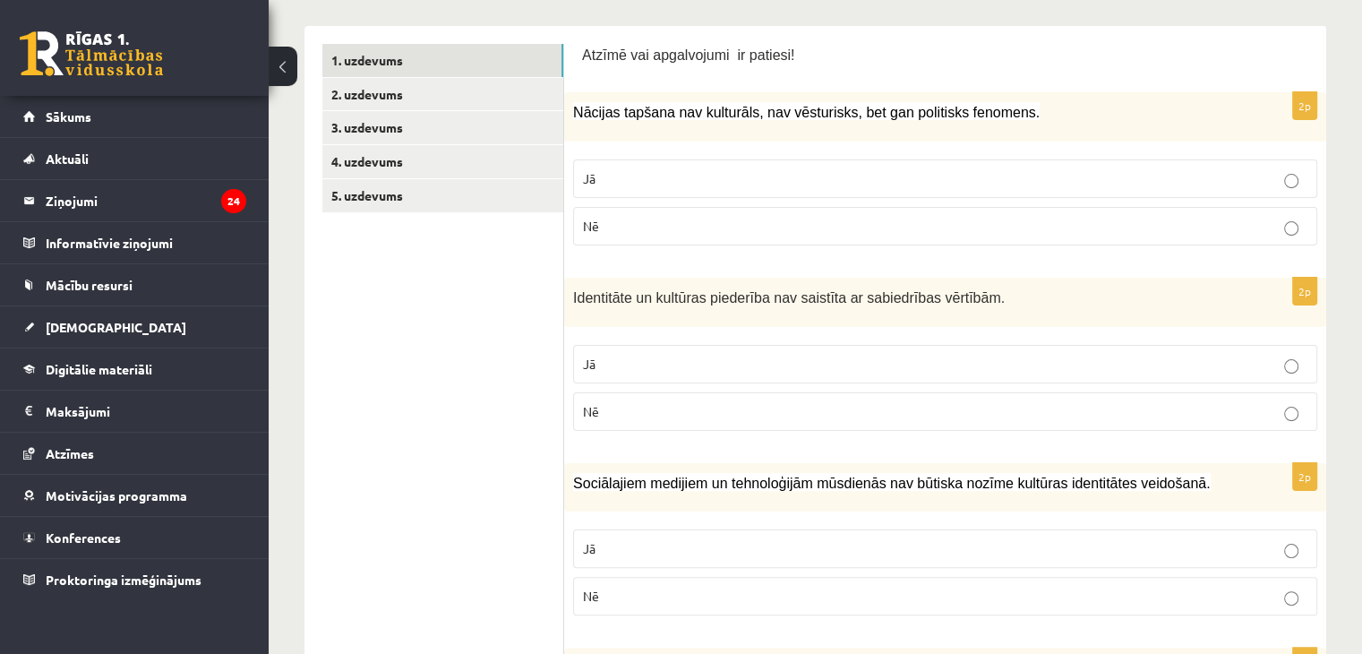
scroll to position [0, 0]
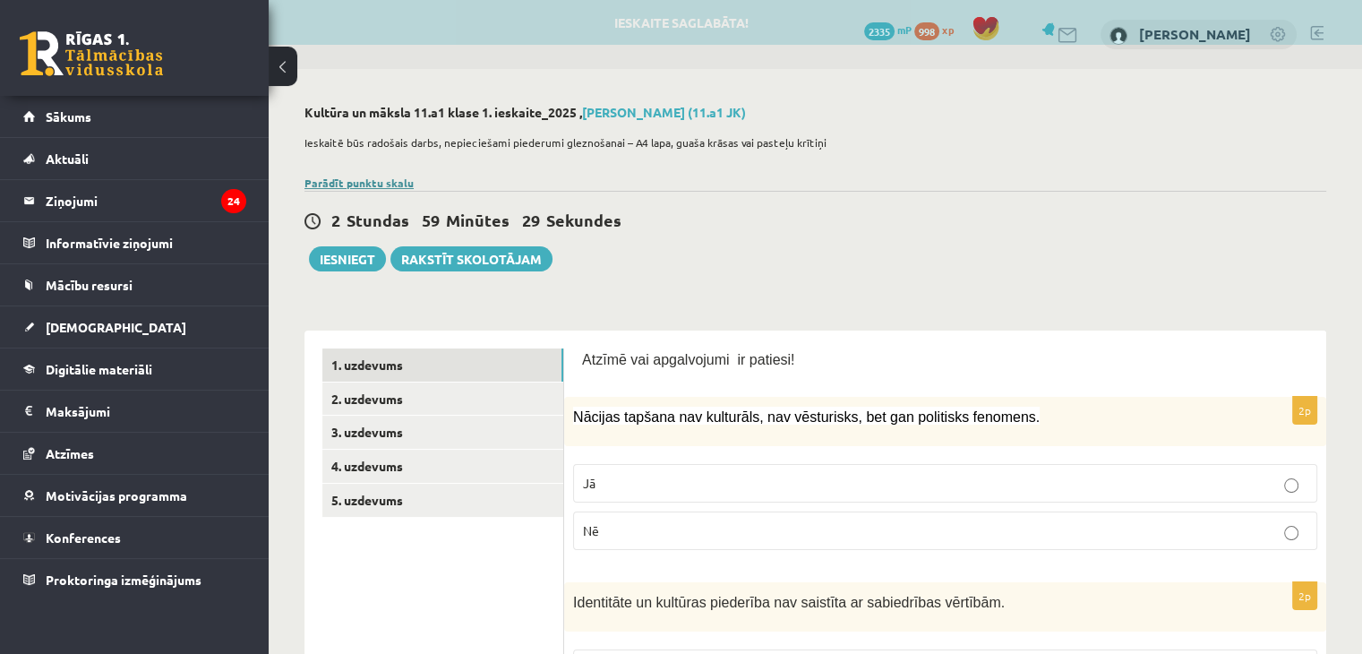
click at [357, 177] on link "Parādīt punktu skalu" at bounding box center [359, 183] width 109 height 14
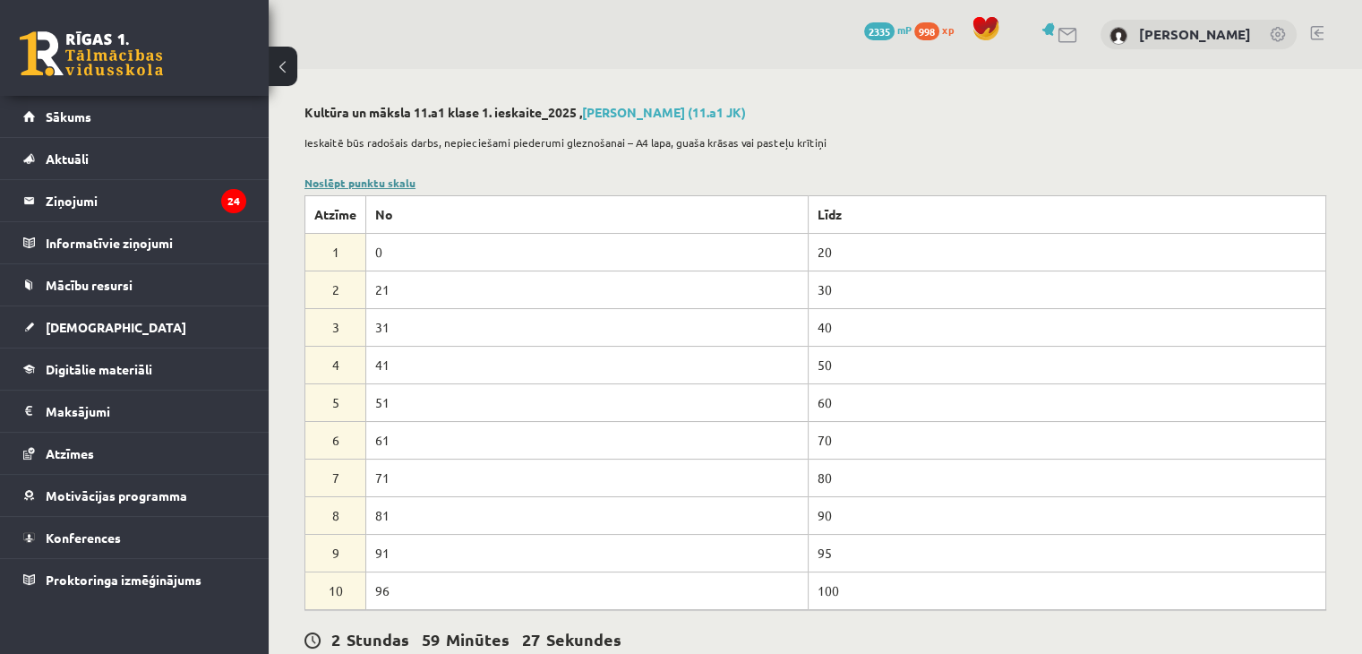
click at [378, 179] on link "Noslēpt punktu skalu" at bounding box center [360, 183] width 111 height 14
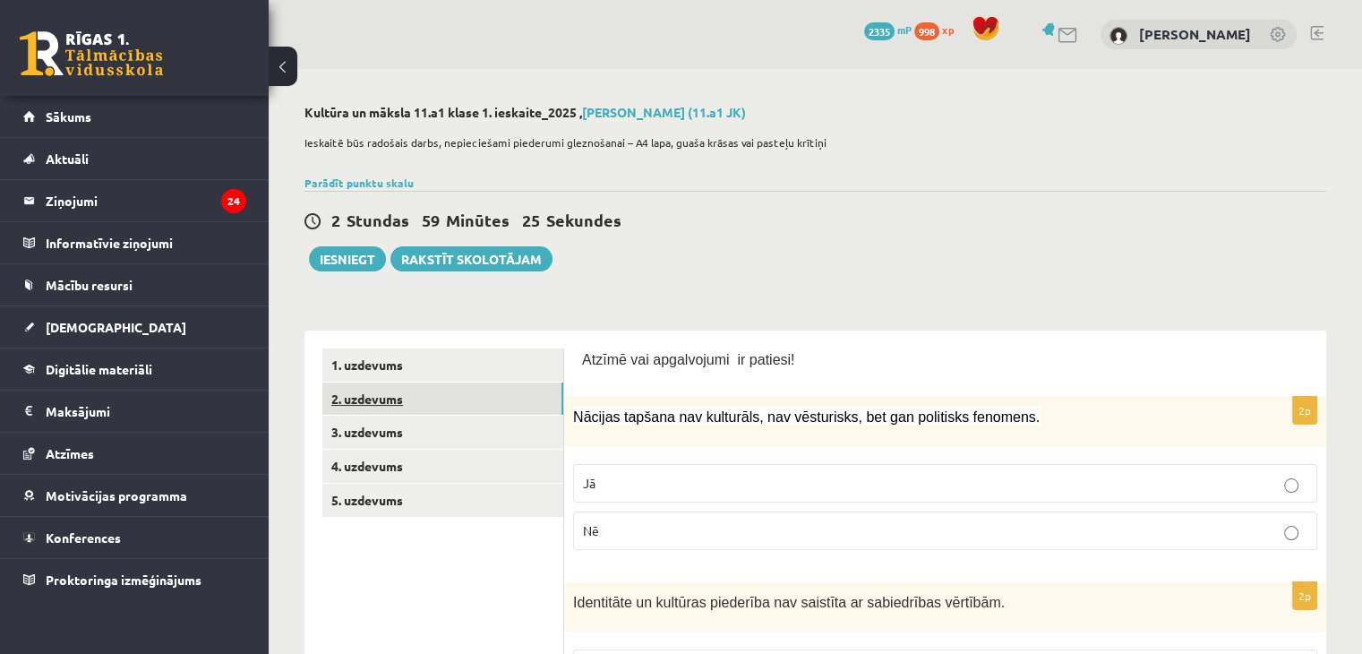
click at [391, 383] on link "2. uzdevums" at bounding box center [442, 398] width 241 height 33
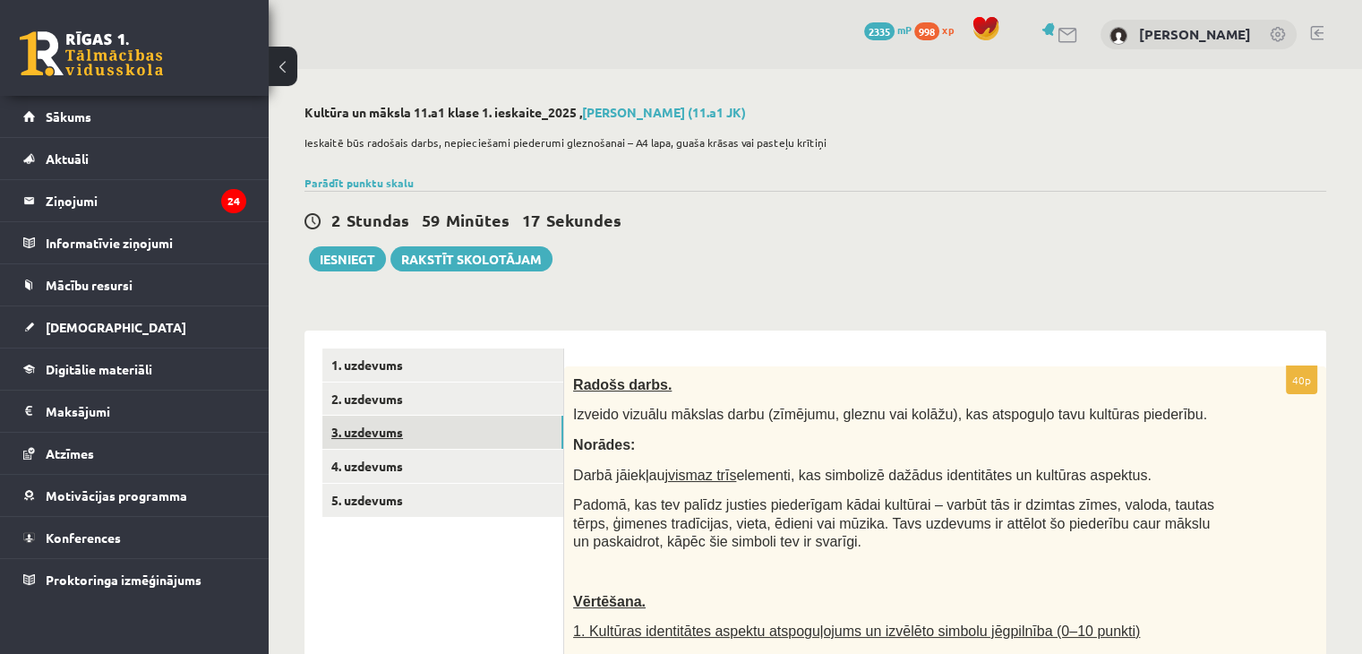
click at [365, 429] on link "3. uzdevums" at bounding box center [442, 432] width 241 height 33
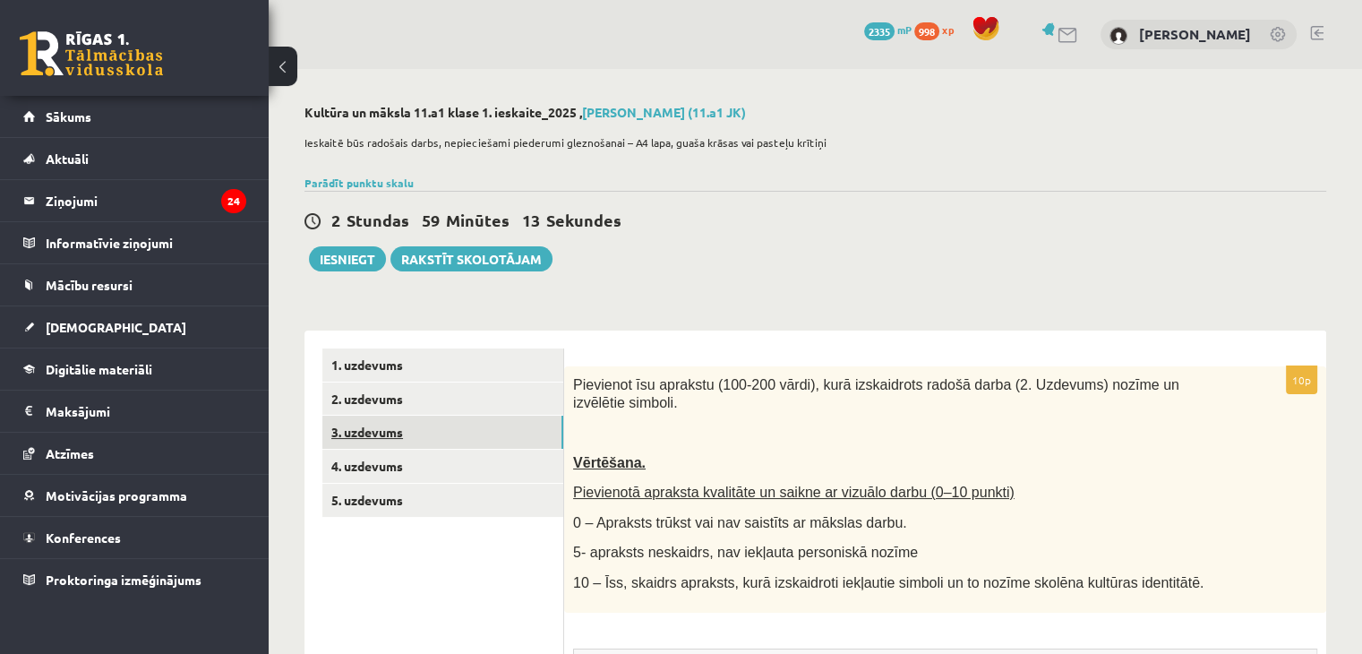
click at [408, 426] on link "3. uzdevums" at bounding box center [442, 432] width 241 height 33
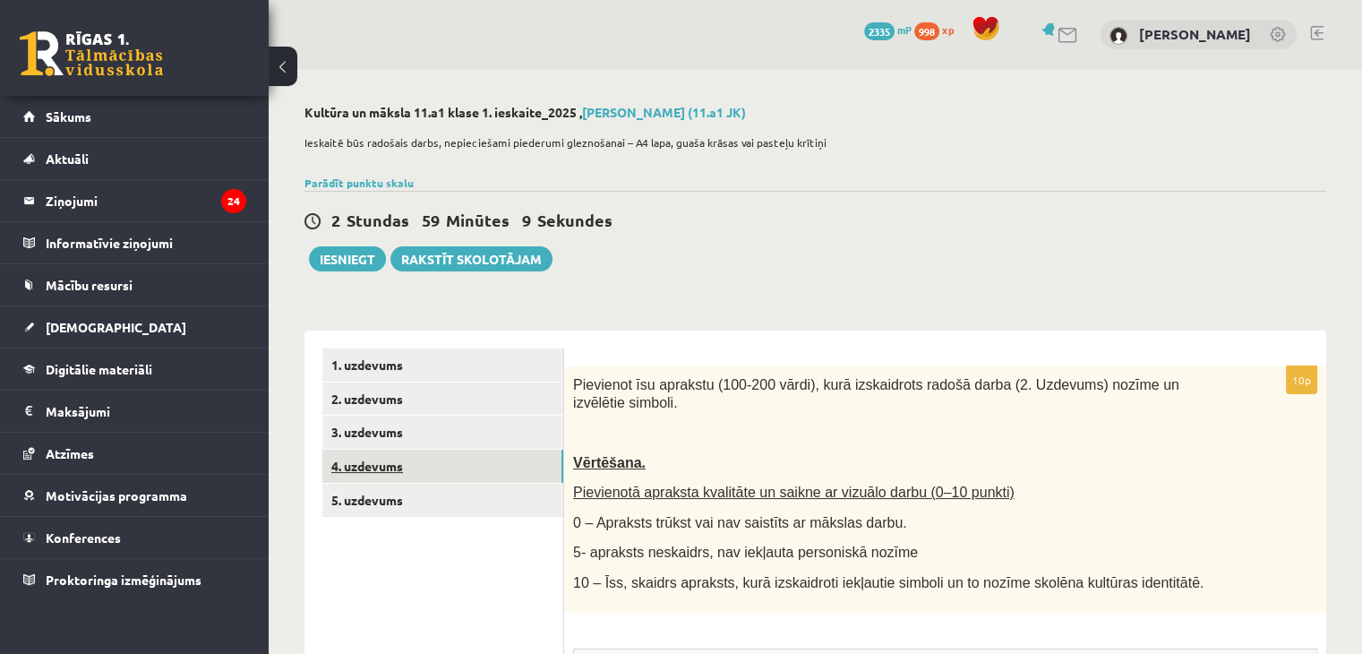
click at [380, 468] on link "4. uzdevums" at bounding box center [442, 466] width 241 height 33
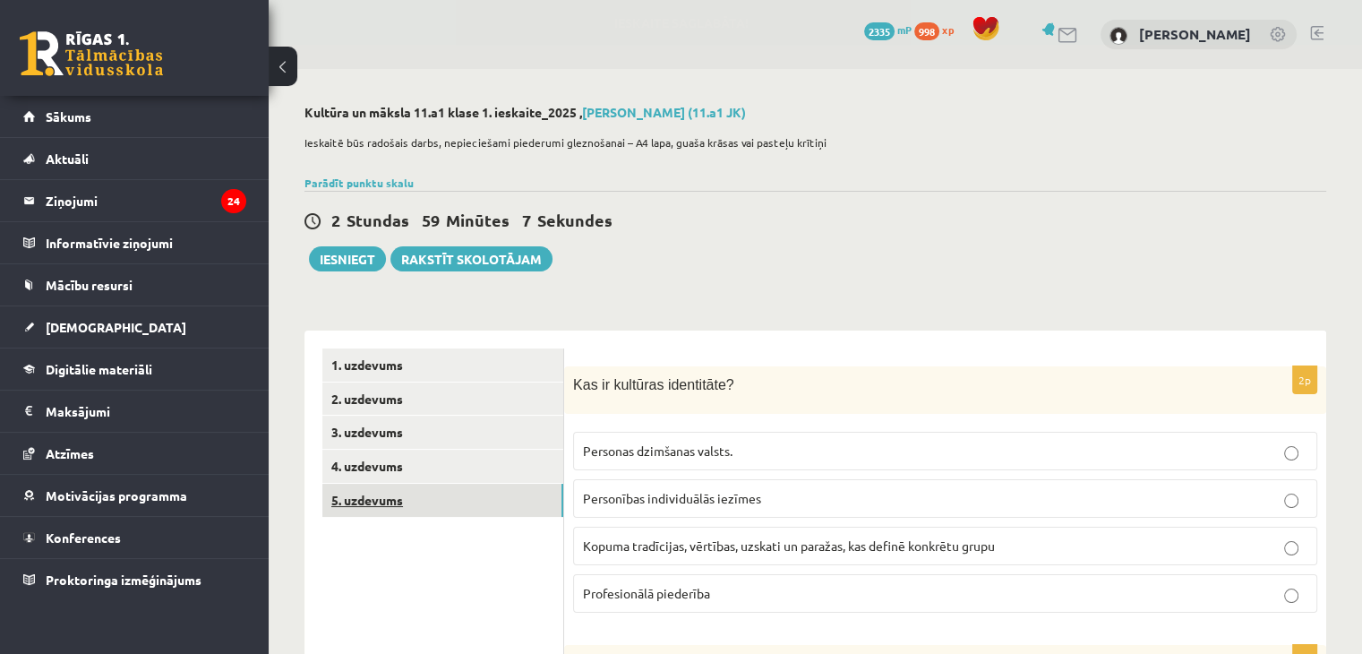
click at [405, 506] on link "5. uzdevums" at bounding box center [442, 500] width 241 height 33
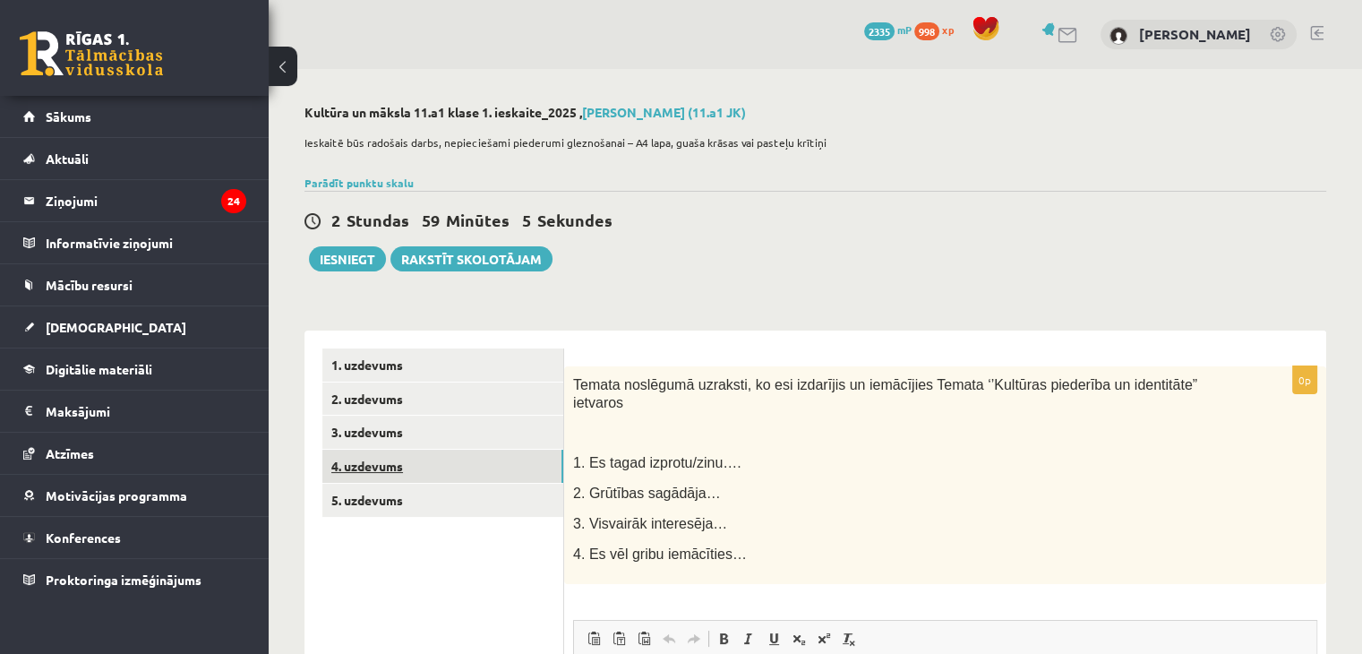
click at [441, 470] on link "4. uzdevums" at bounding box center [442, 466] width 241 height 33
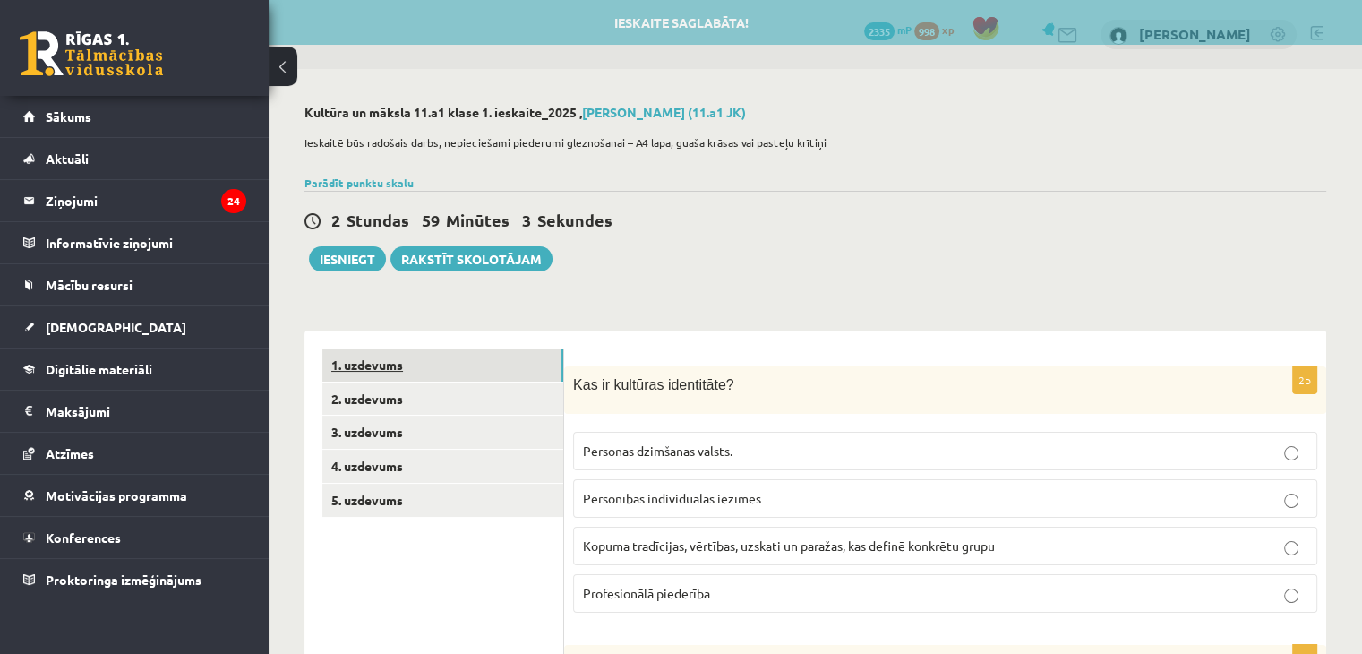
click at [445, 365] on link "1. uzdevums" at bounding box center [442, 364] width 241 height 33
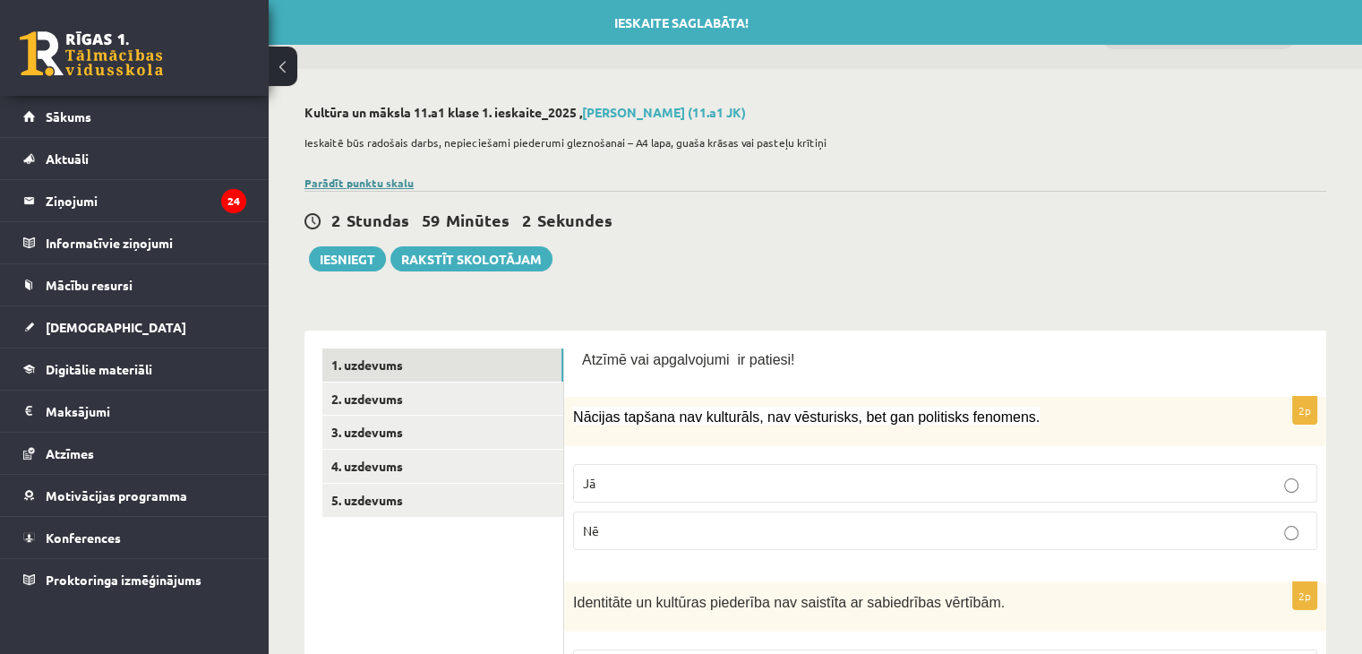
click at [352, 178] on link "Parādīt punktu skalu" at bounding box center [359, 183] width 109 height 14
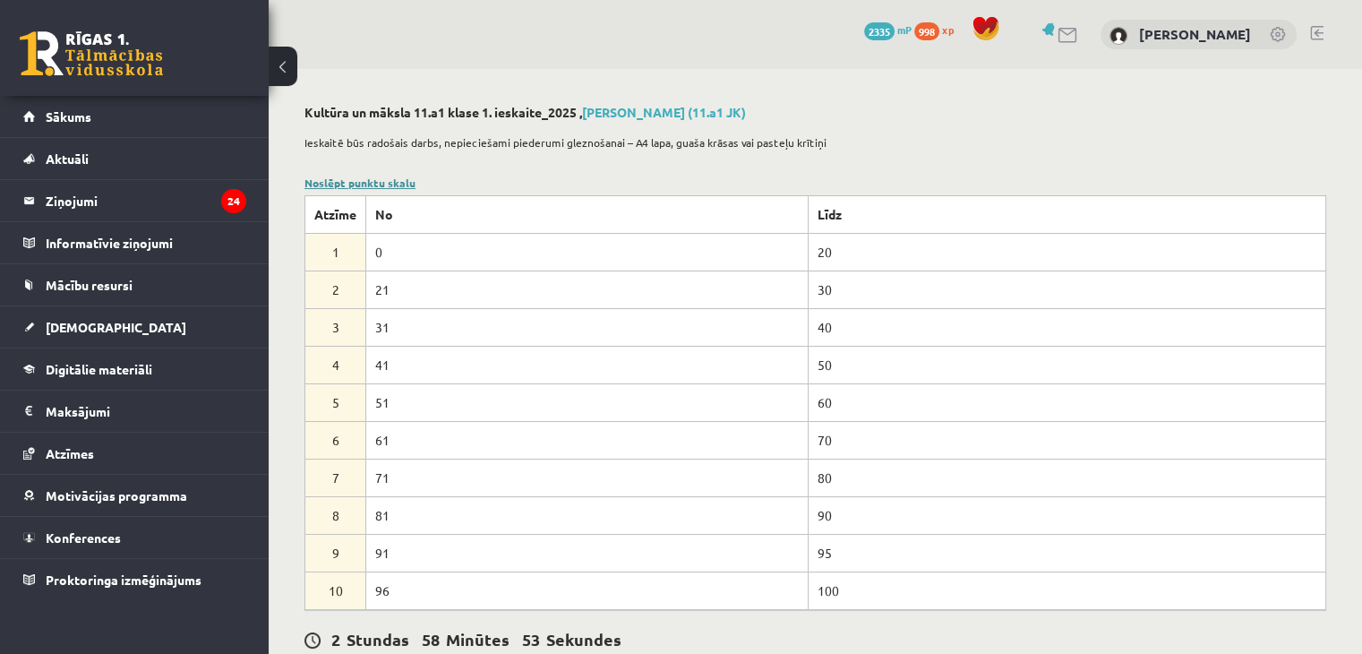
click at [357, 177] on link "Noslēpt punktu skalu" at bounding box center [360, 183] width 111 height 14
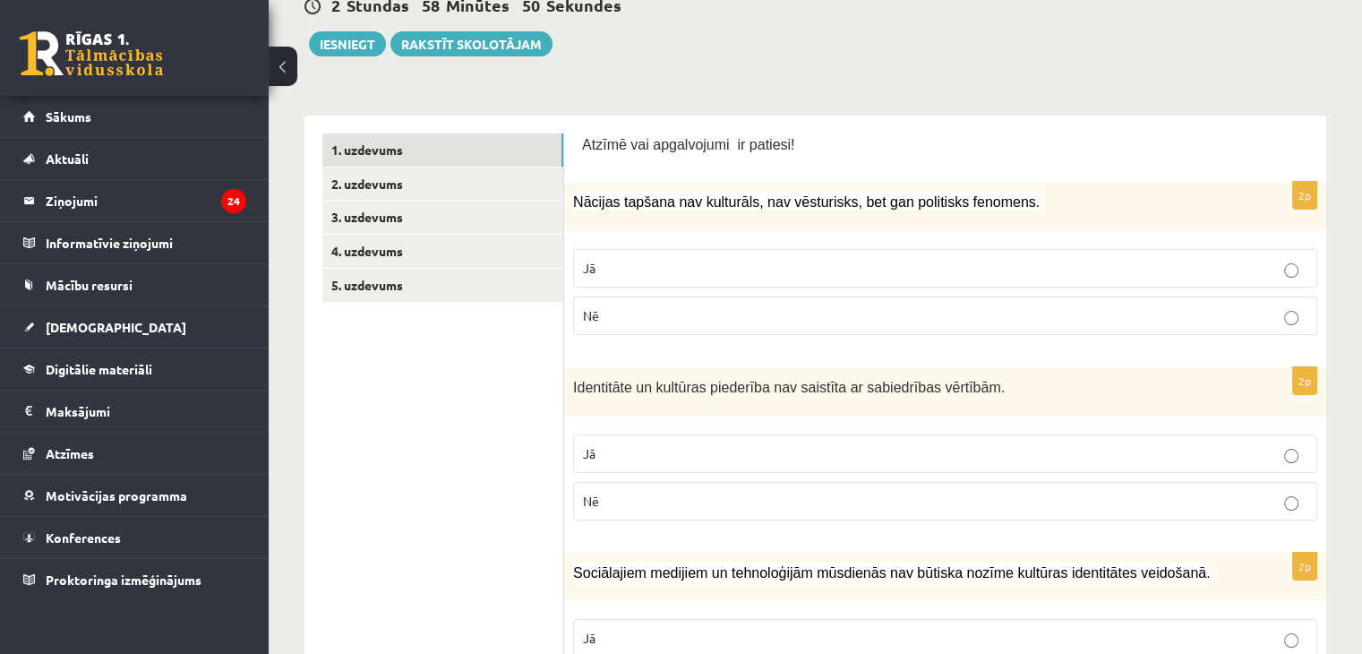
scroll to position [245, 0]
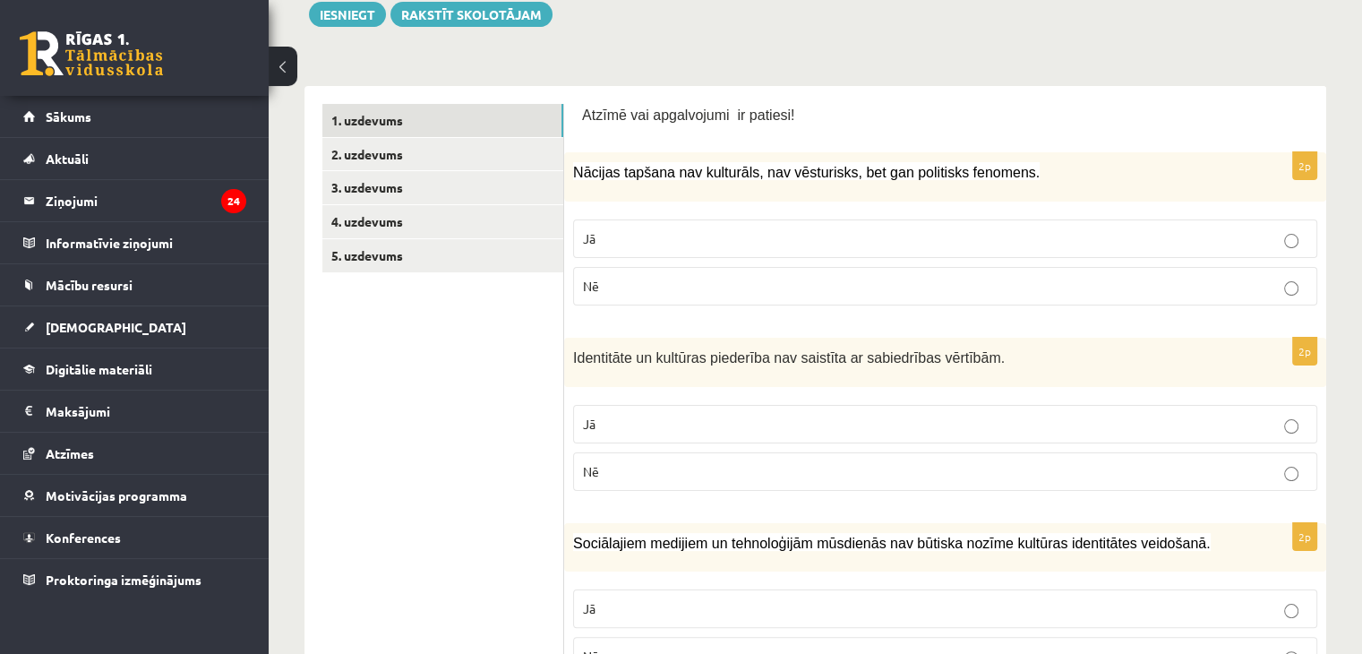
click at [617, 278] on p "Nē" at bounding box center [945, 286] width 725 height 19
click at [625, 481] on label "Nē" at bounding box center [945, 471] width 744 height 39
click at [613, 640] on label "Nē" at bounding box center [945, 656] width 744 height 39
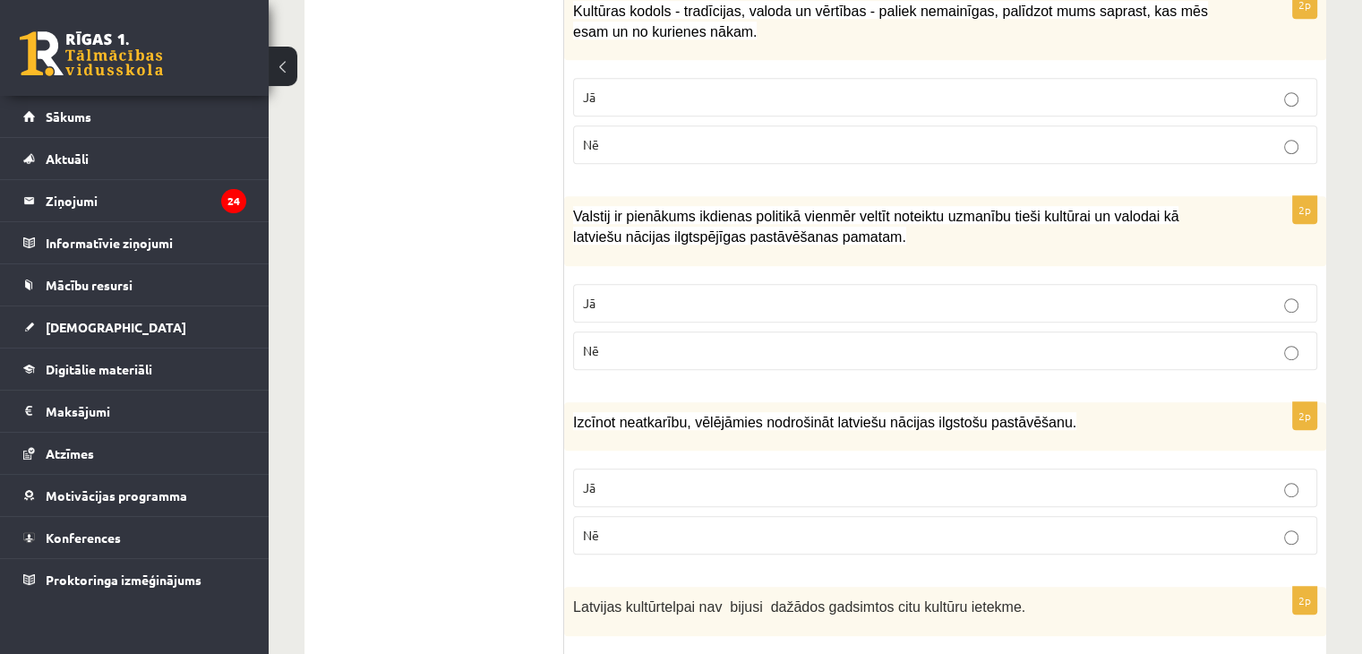
scroll to position [968, 0]
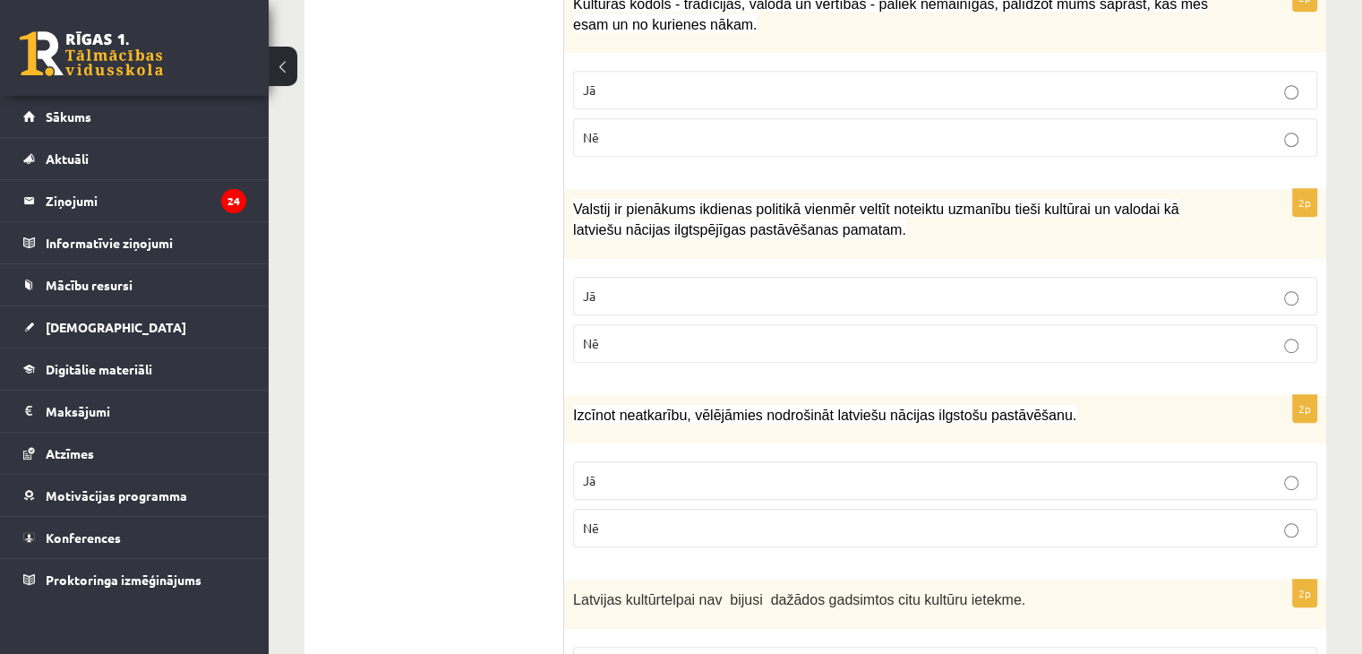
click at [631, 86] on p "Jā" at bounding box center [945, 90] width 725 height 19
click at [648, 302] on label "Jā" at bounding box center [945, 296] width 744 height 39
click at [646, 471] on p "Jā" at bounding box center [945, 480] width 725 height 19
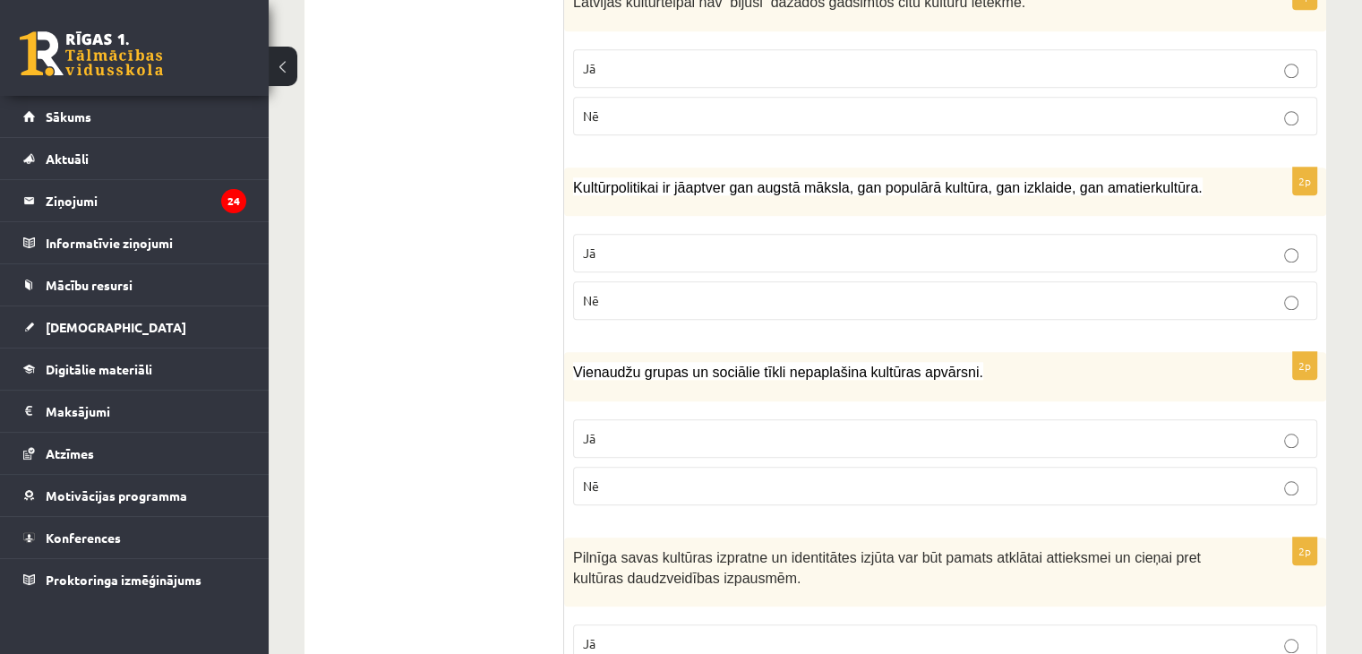
scroll to position [1543, 0]
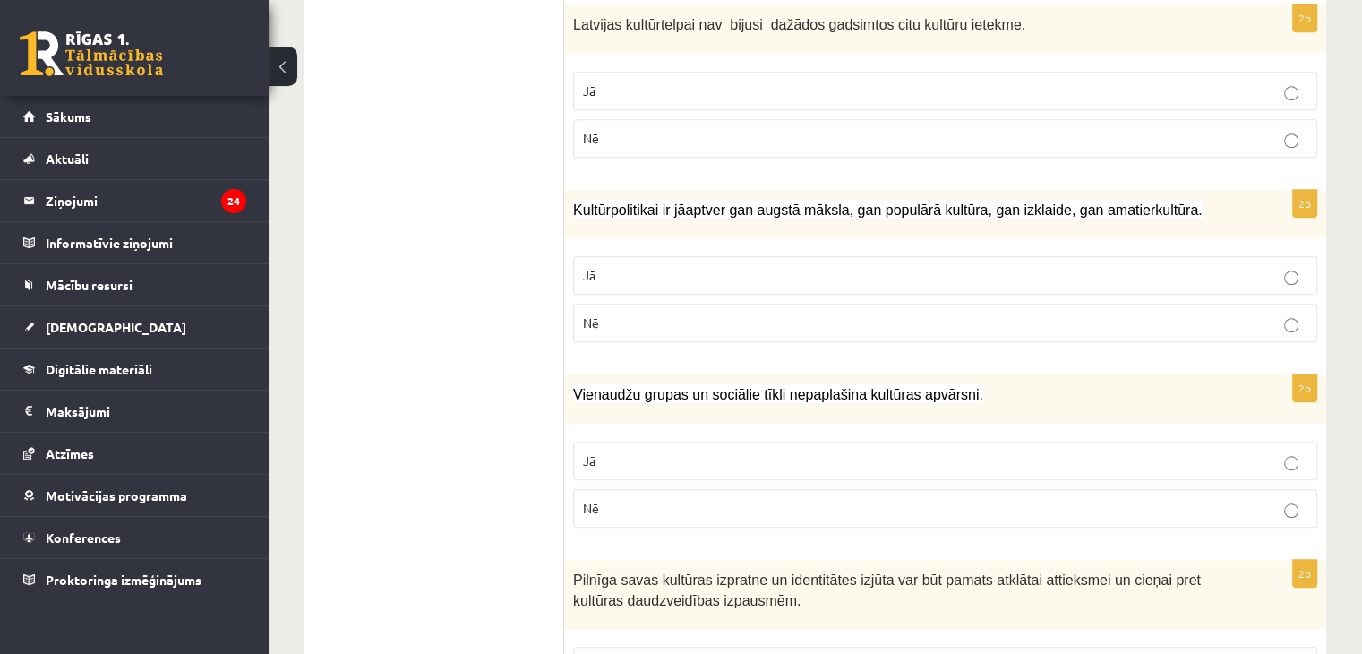
click at [722, 137] on p "Nē" at bounding box center [945, 138] width 725 height 19
click at [681, 268] on p "Jā" at bounding box center [945, 275] width 725 height 19
click at [649, 499] on p "Nē" at bounding box center [945, 508] width 725 height 19
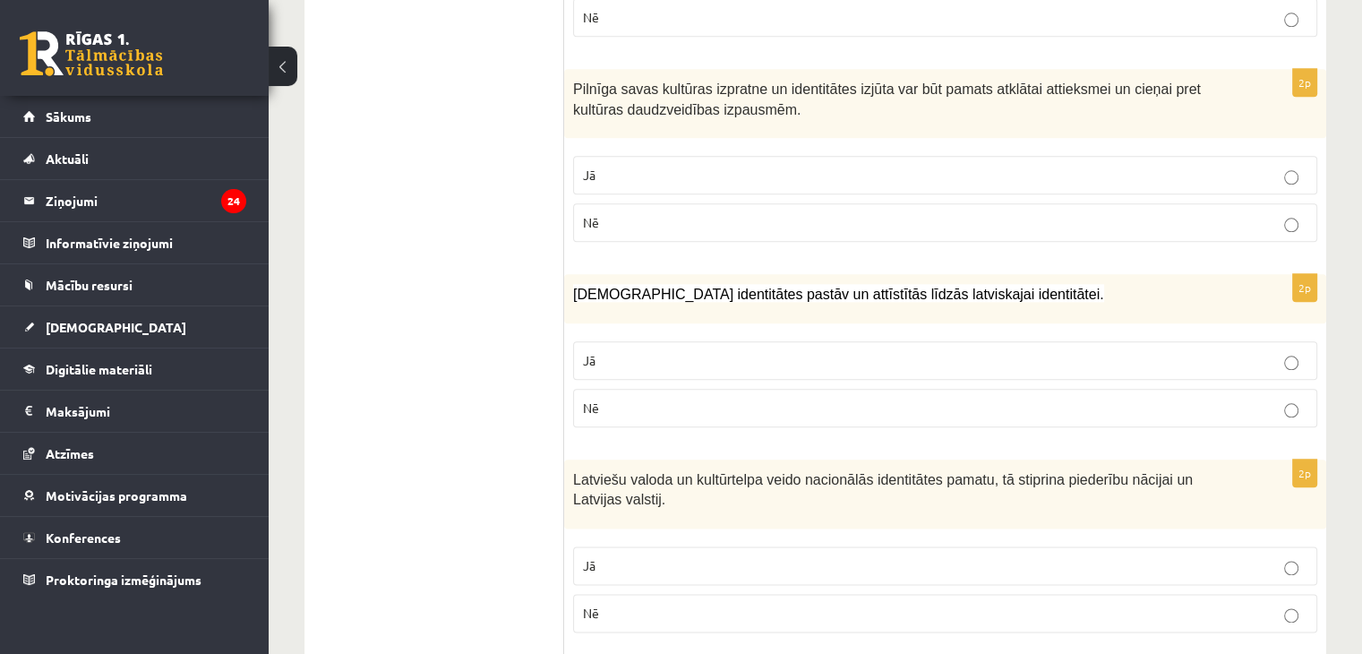
scroll to position [2083, 0]
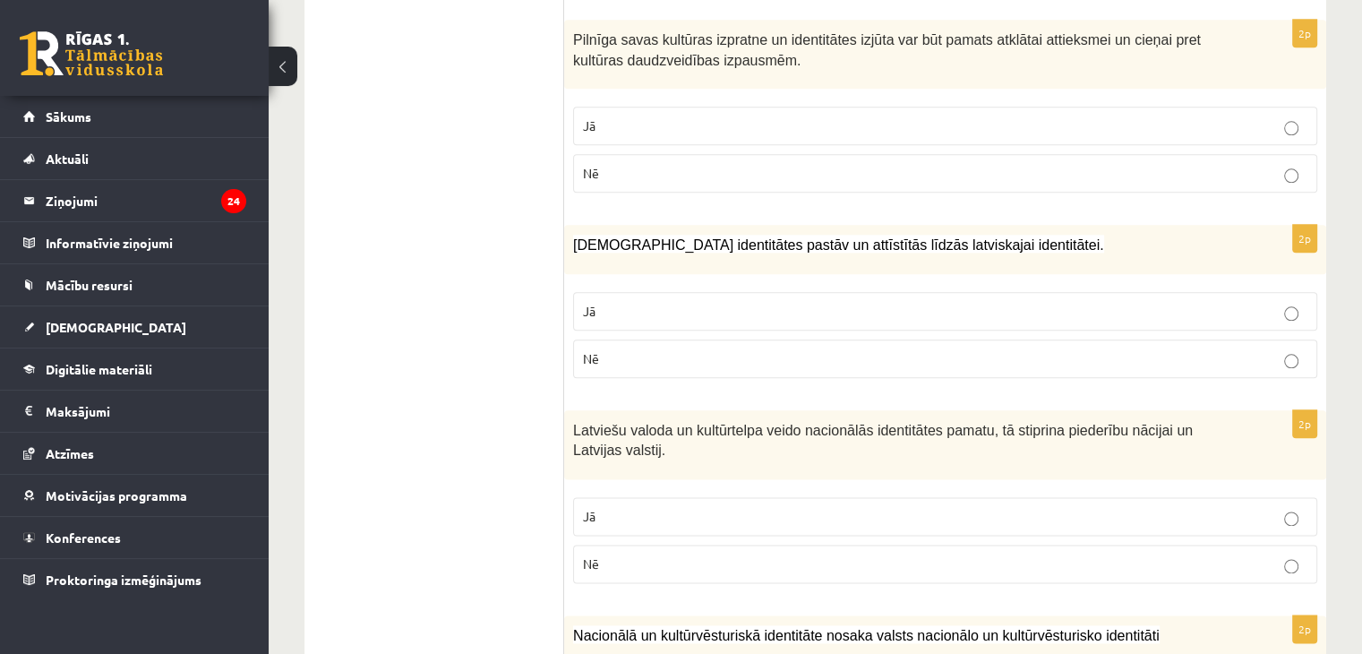
click at [669, 116] on p "Jā" at bounding box center [945, 125] width 725 height 19
click at [713, 306] on p "Jā" at bounding box center [945, 311] width 725 height 19
click at [715, 507] on p "Jā" at bounding box center [945, 516] width 725 height 19
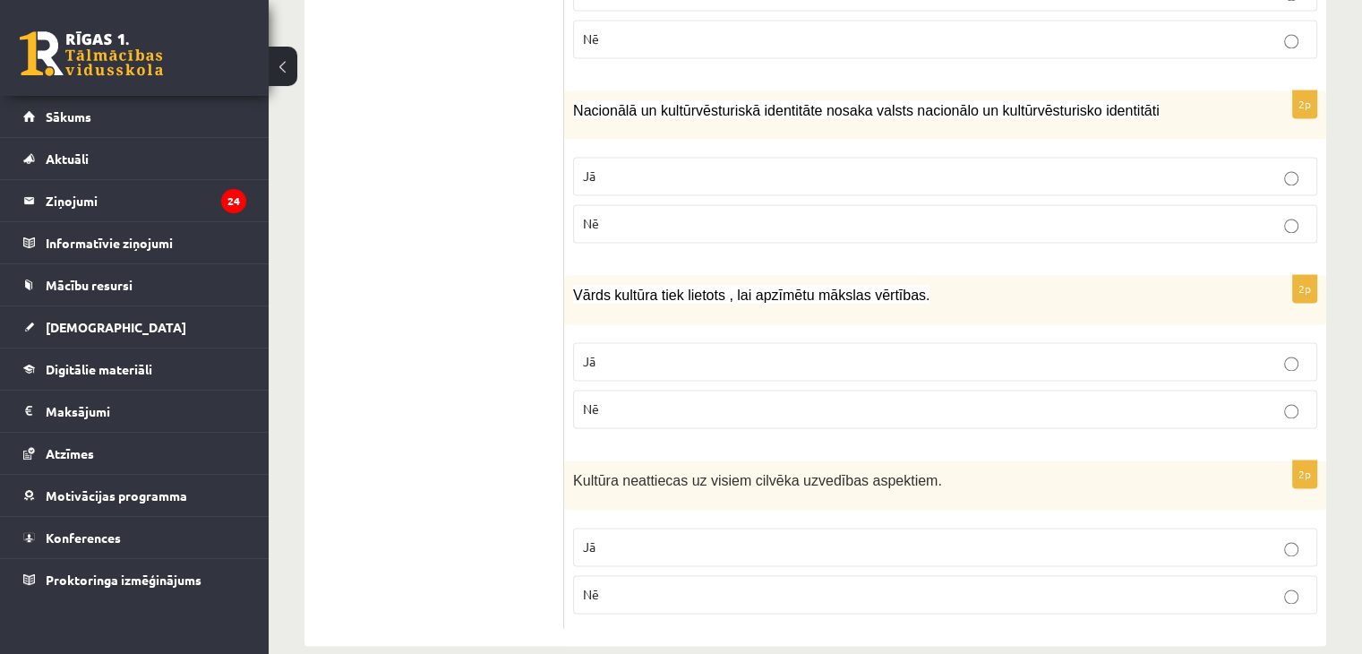
scroll to position [2623, 0]
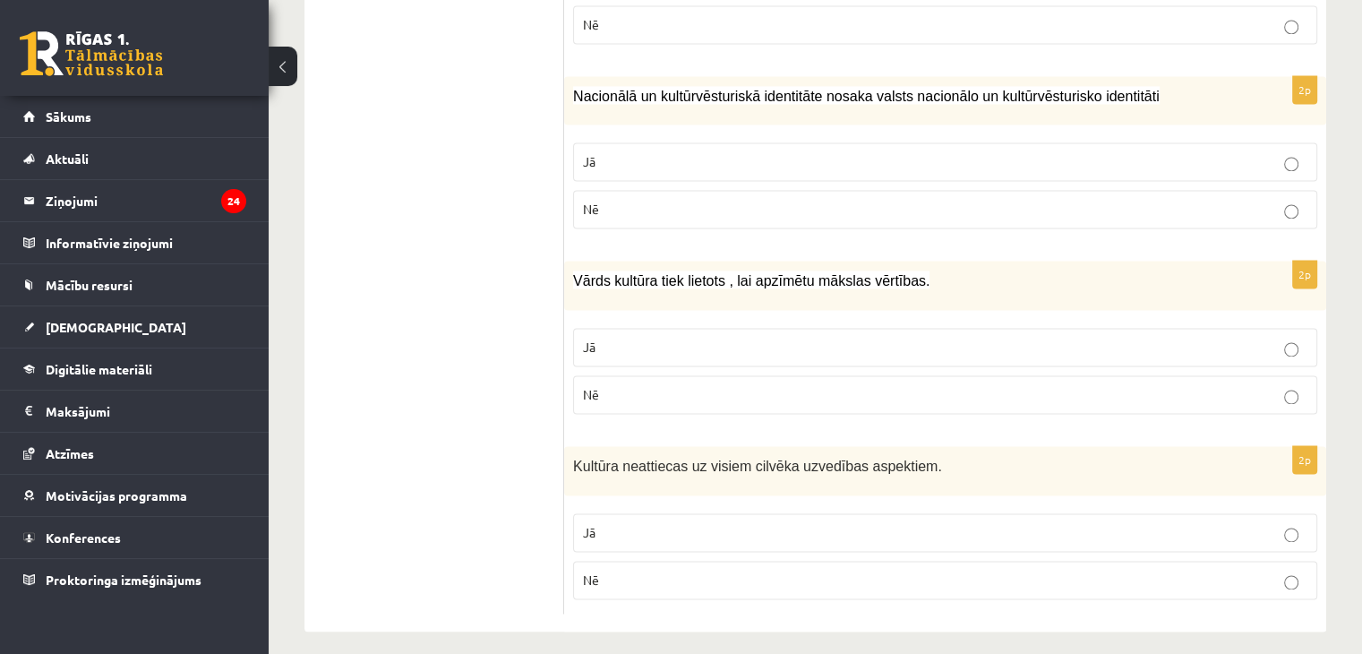
click at [641, 152] on p "Jā" at bounding box center [945, 161] width 725 height 19
click at [623, 338] on p "Jā" at bounding box center [945, 347] width 725 height 19
click at [634, 571] on p "Nē" at bounding box center [945, 580] width 725 height 19
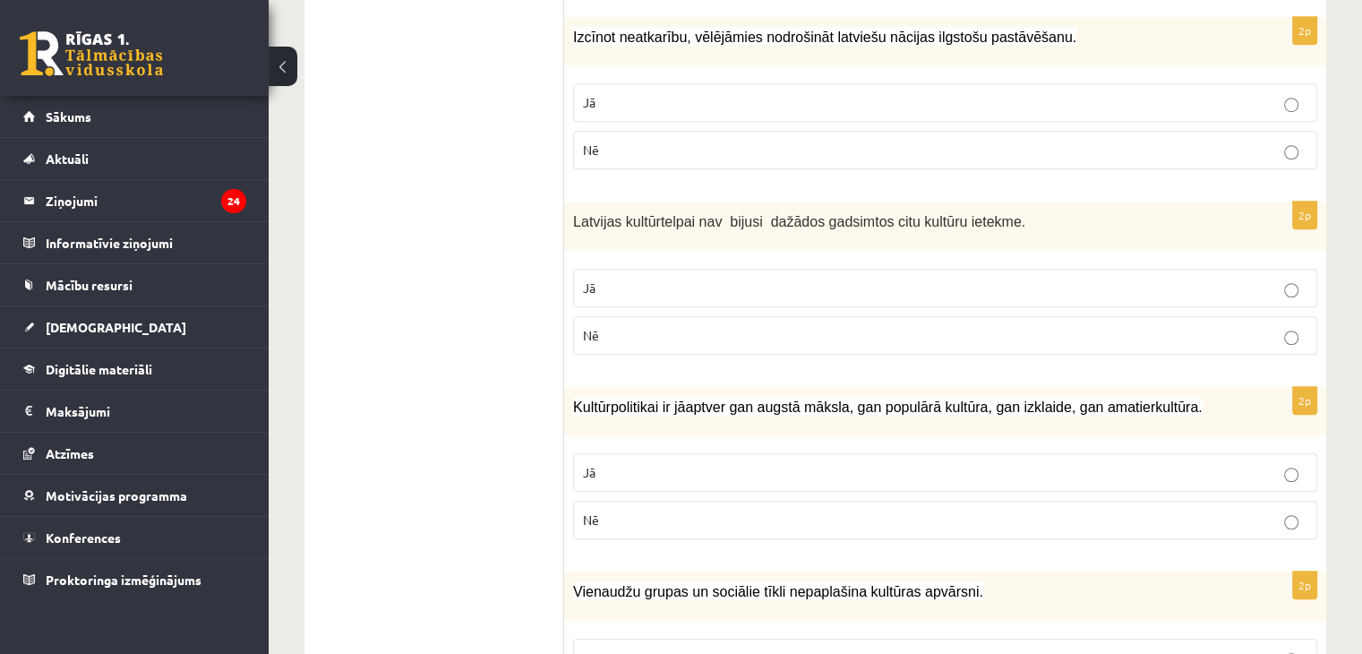
scroll to position [419, 0]
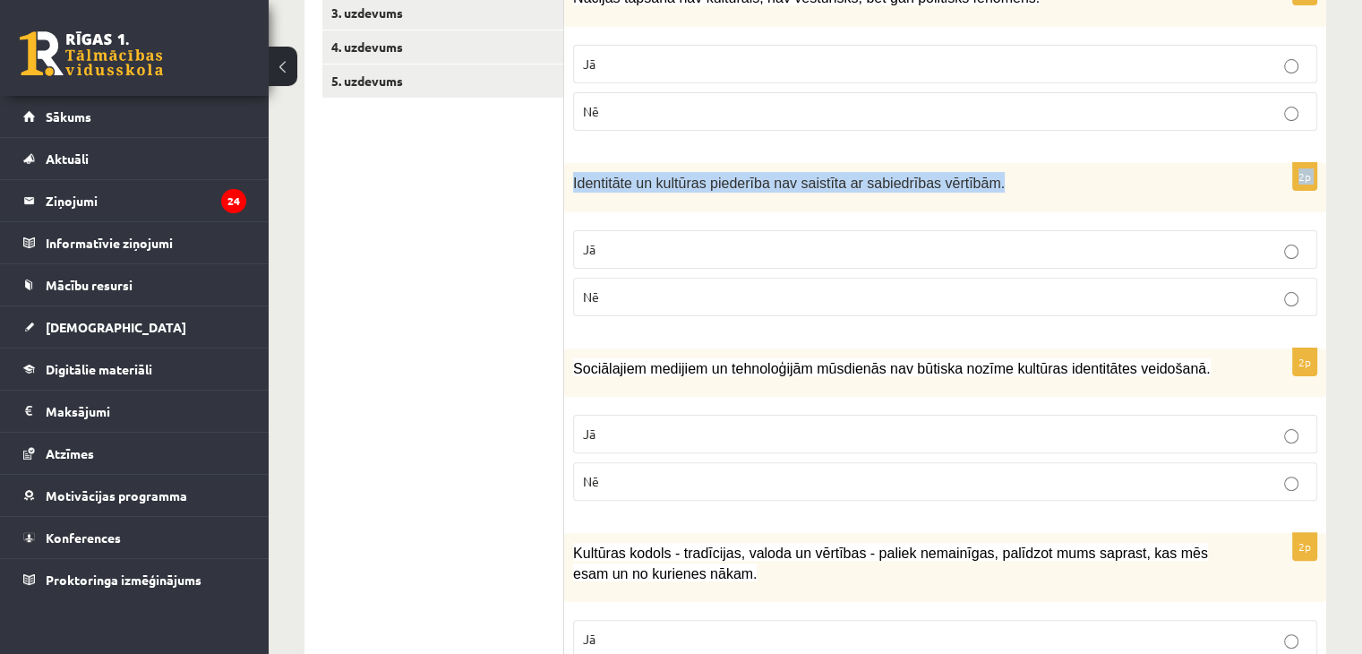
drag, startPoint x: 1351, startPoint y: 133, endPoint x: 1375, endPoint y: 175, distance: 47.8
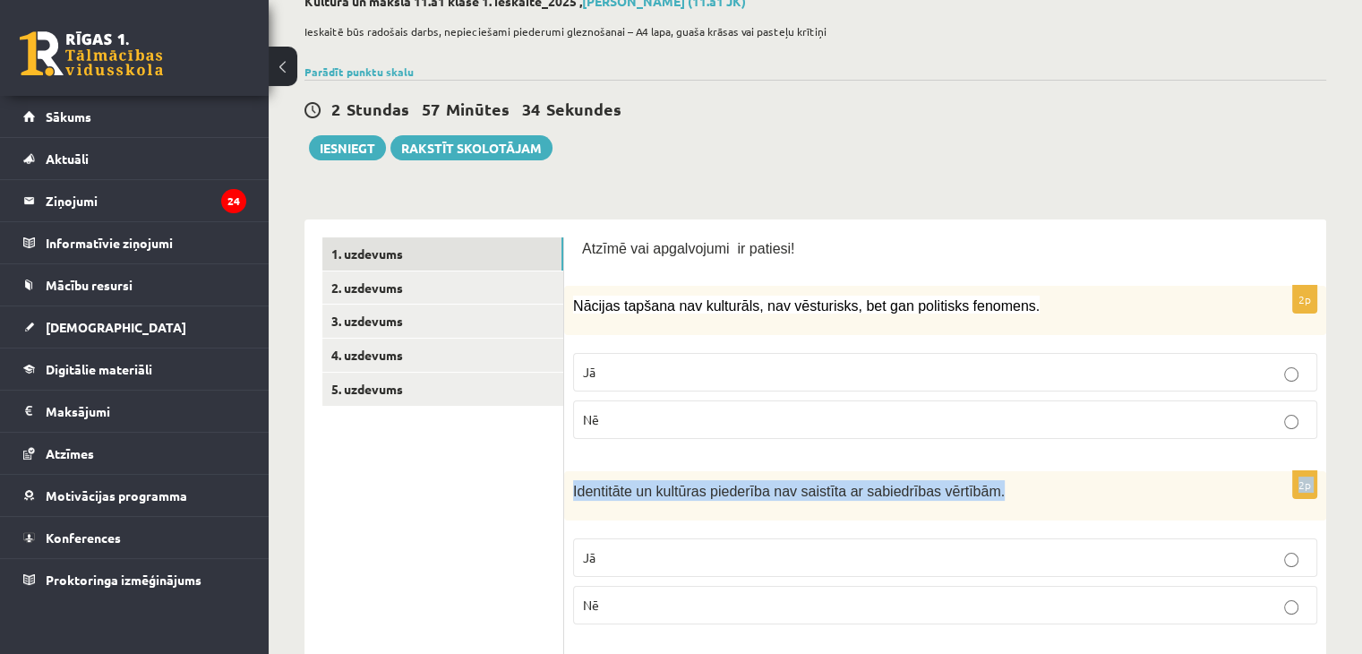
scroll to position [13, 0]
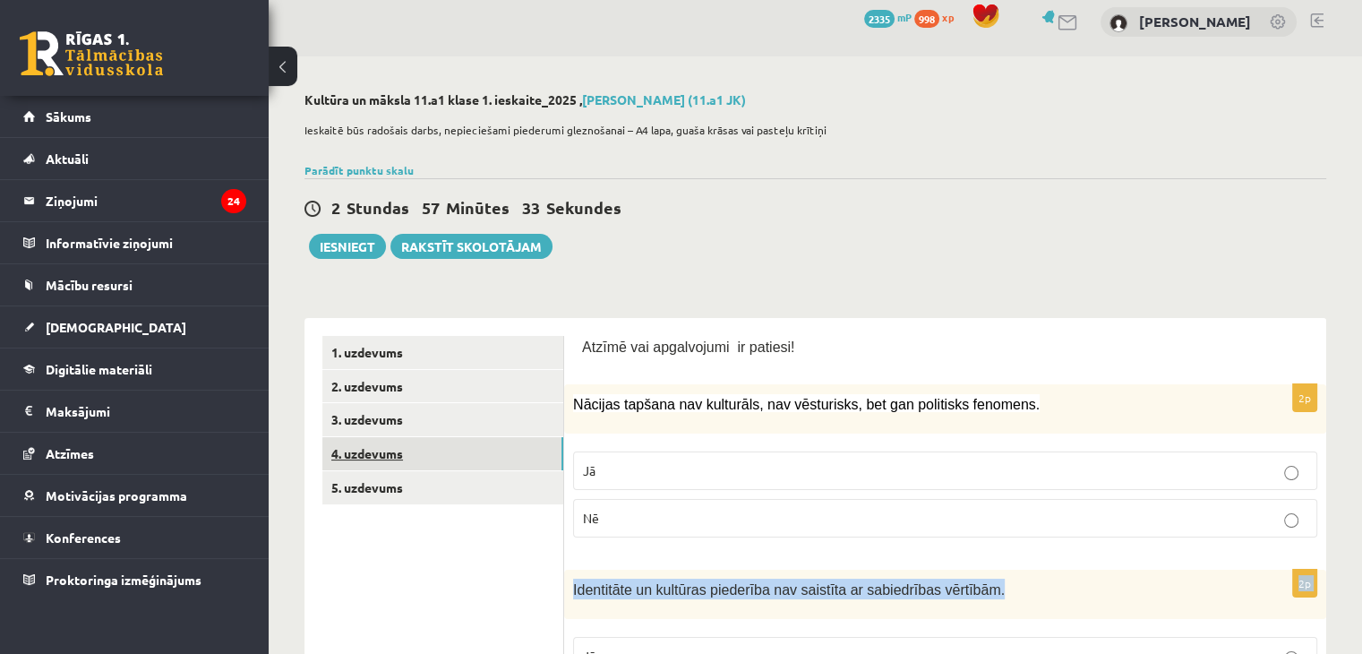
click at [357, 453] on link "4. uzdevums" at bounding box center [442, 453] width 241 height 33
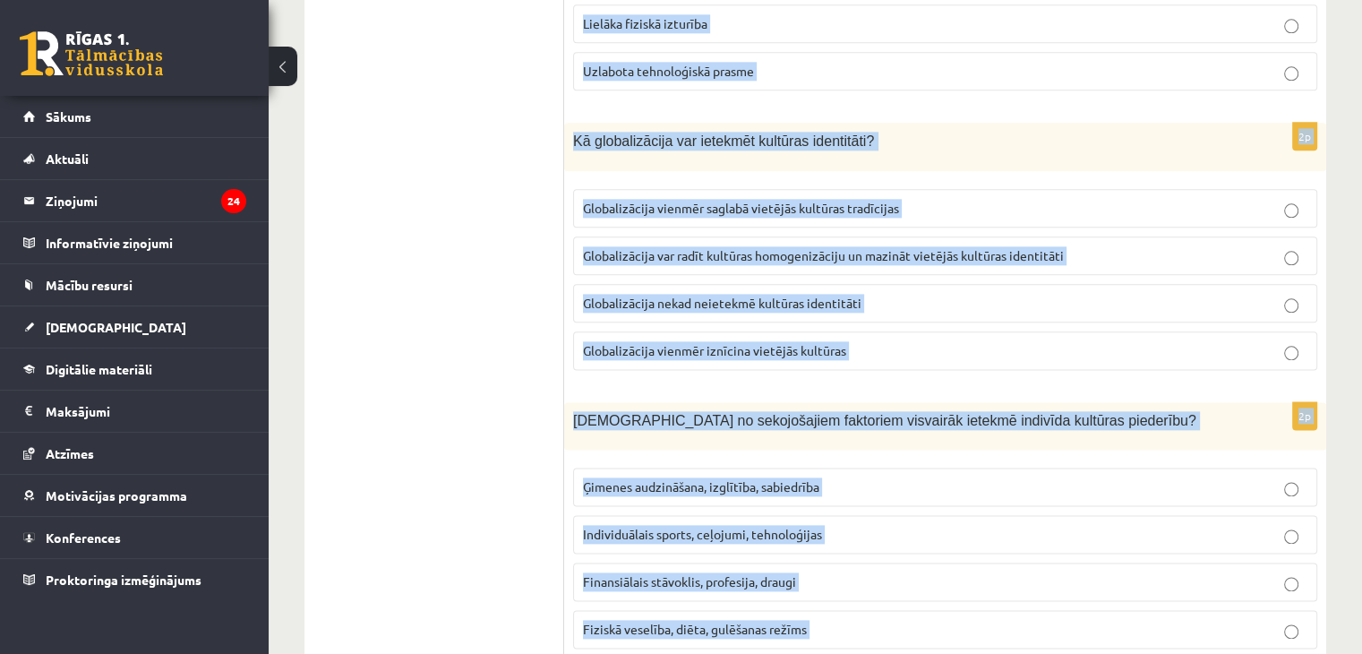
scroll to position [2547, 0]
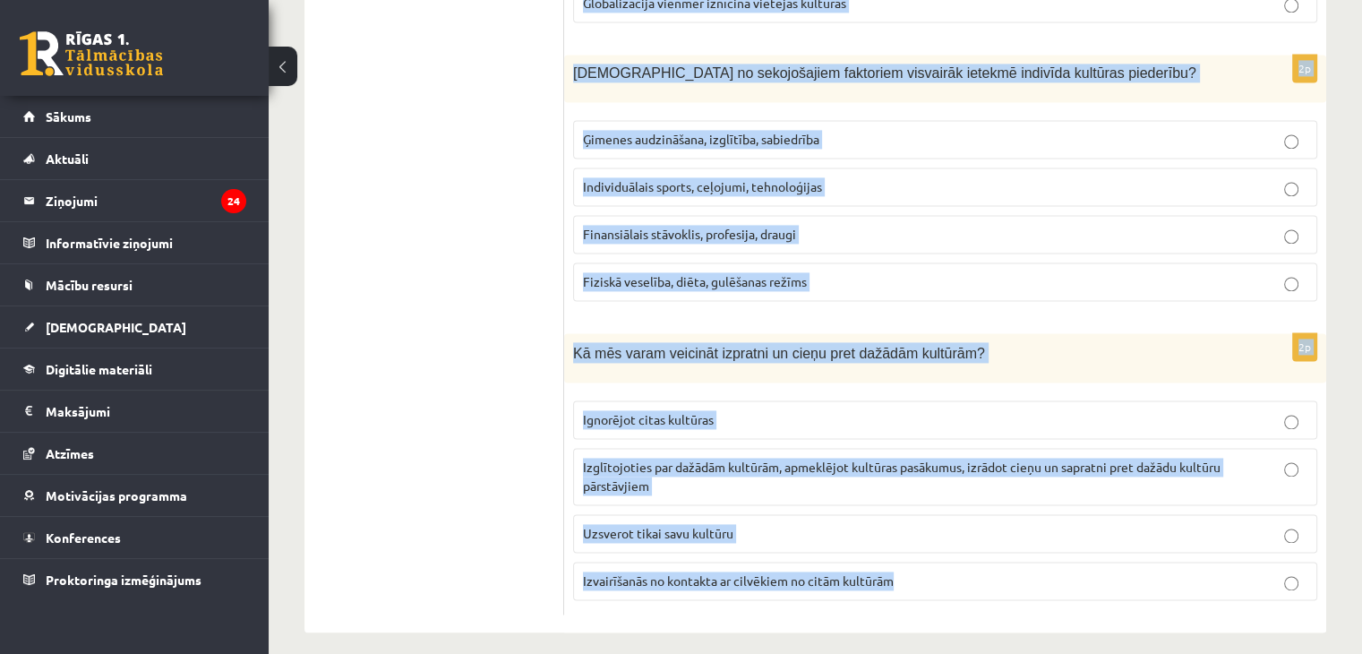
drag, startPoint x: 573, startPoint y: 372, endPoint x: 964, endPoint y: 621, distance: 463.2
copy form "Lor ip dolorsit ametconsec? Adipisci elitseddo eiusmo. Temporinci utlaboreetdo …"
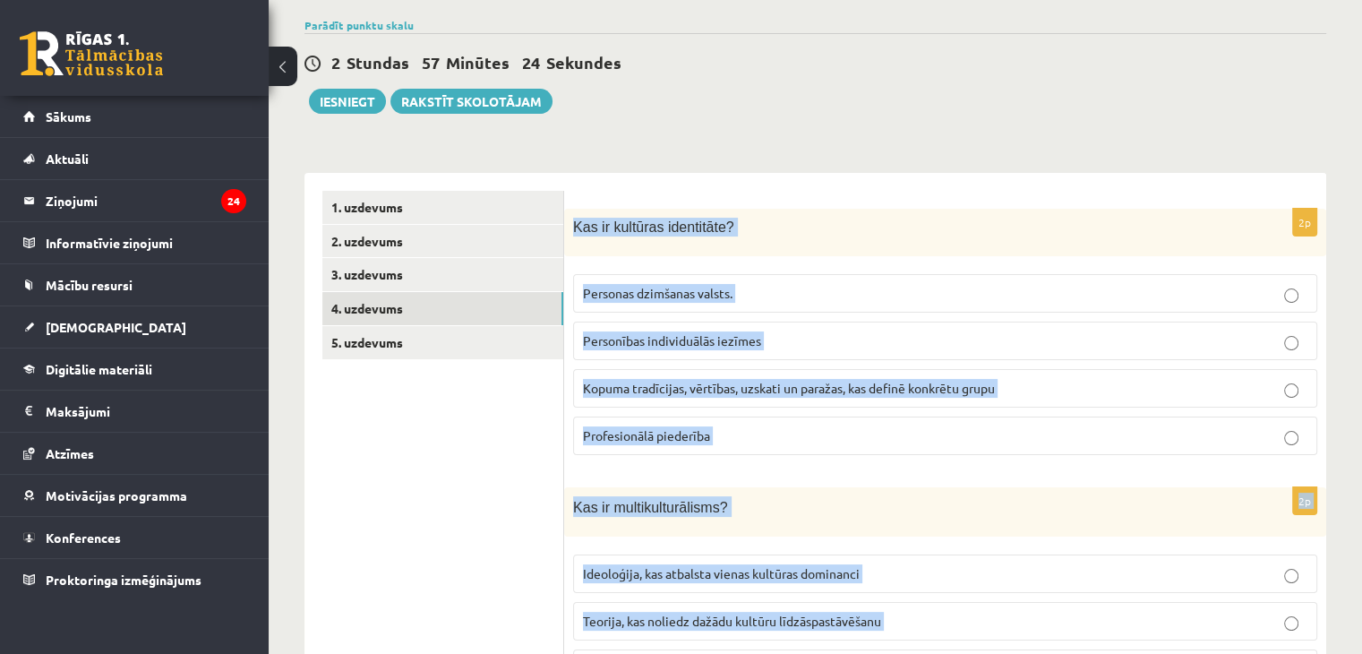
scroll to position [154, 0]
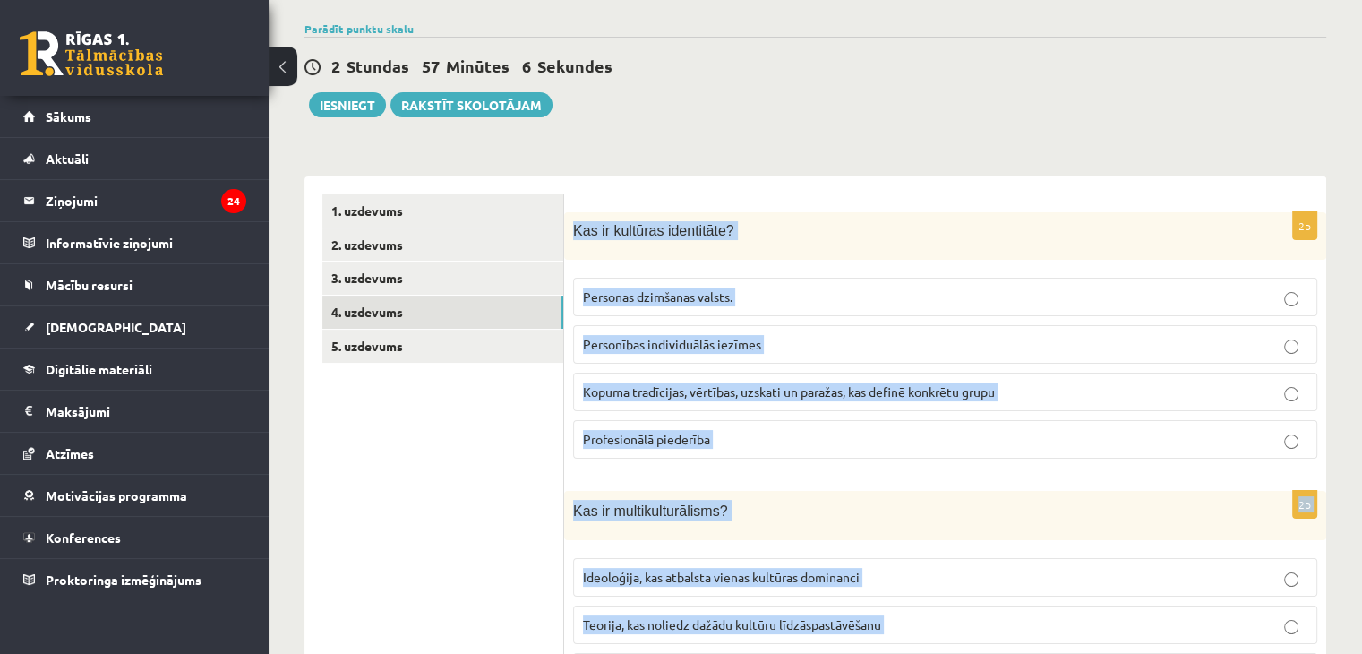
click at [680, 399] on p "Kopuma tradīcijas, vērtības, uzskati un paražas, kas definē konkrētu grupu" at bounding box center [945, 391] width 725 height 19
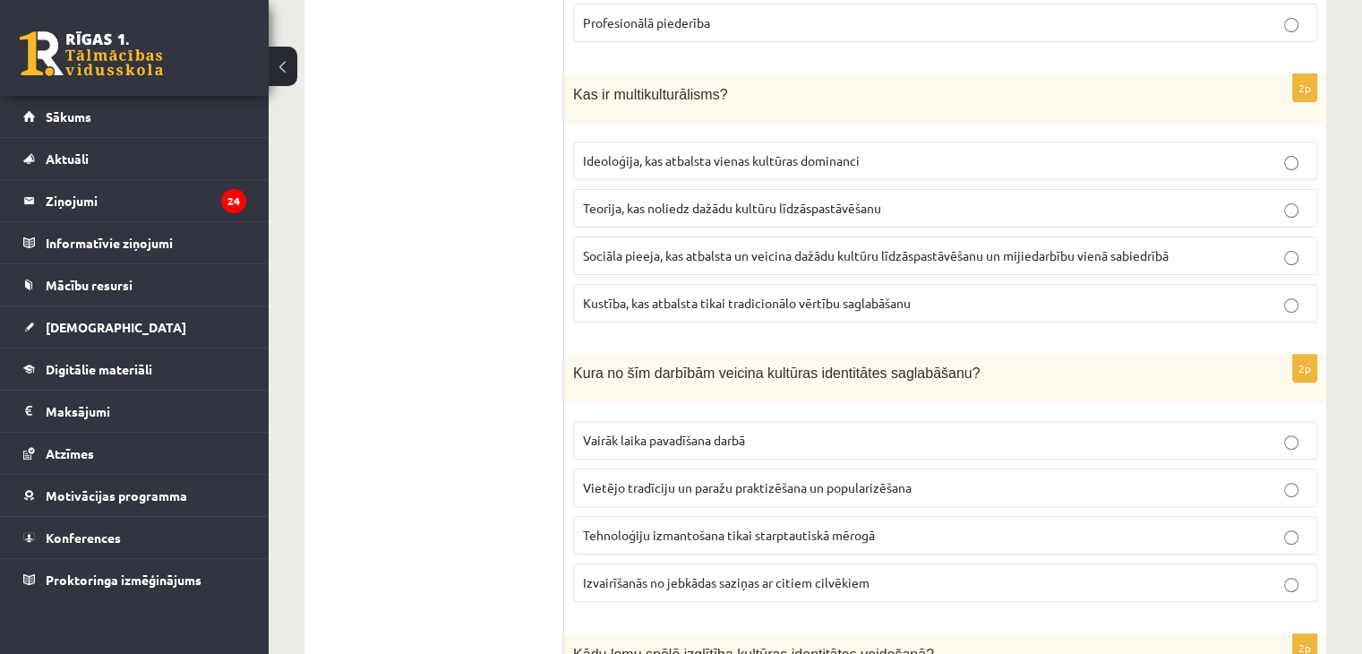
scroll to position [589, 0]
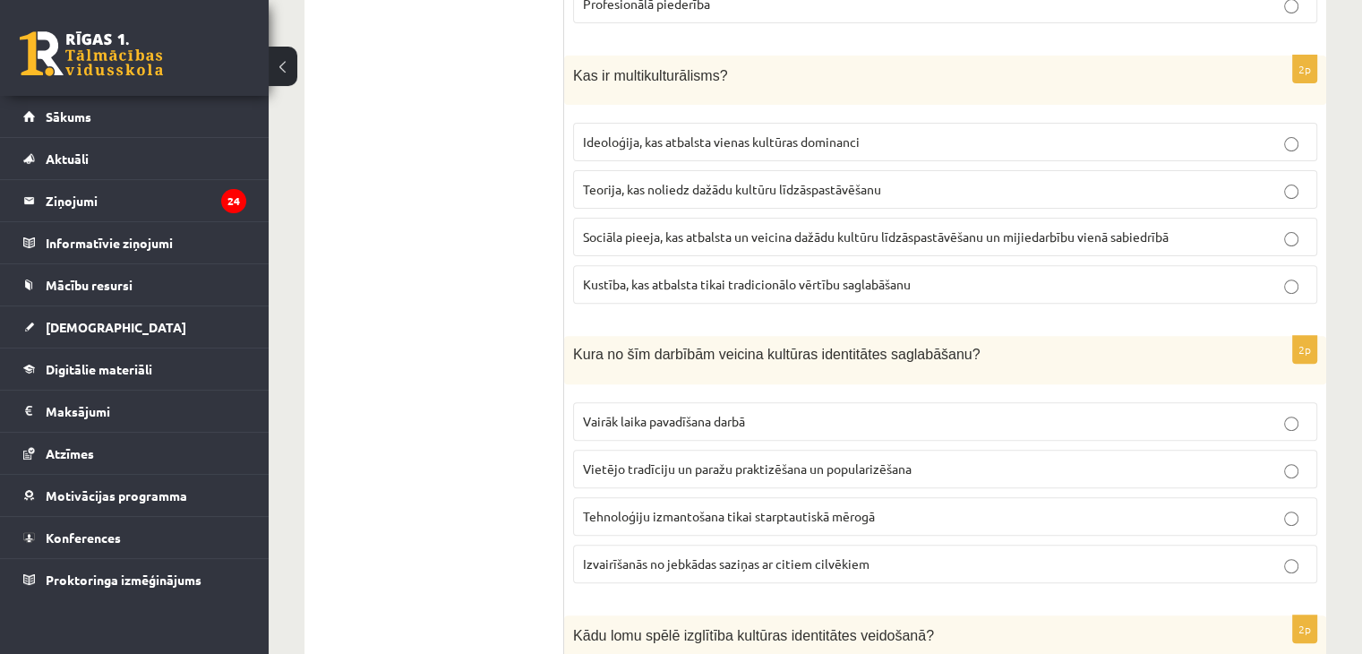
click at [735, 228] on span "Sociāla pieeja, kas atbalsta un veicina dažādu kultūru līdzāspastāvēšanu un mij…" at bounding box center [876, 236] width 586 height 16
click at [669, 467] on span "Vietējo tradīciju un paražu praktizēšana un popularizēšana" at bounding box center [747, 468] width 329 height 16
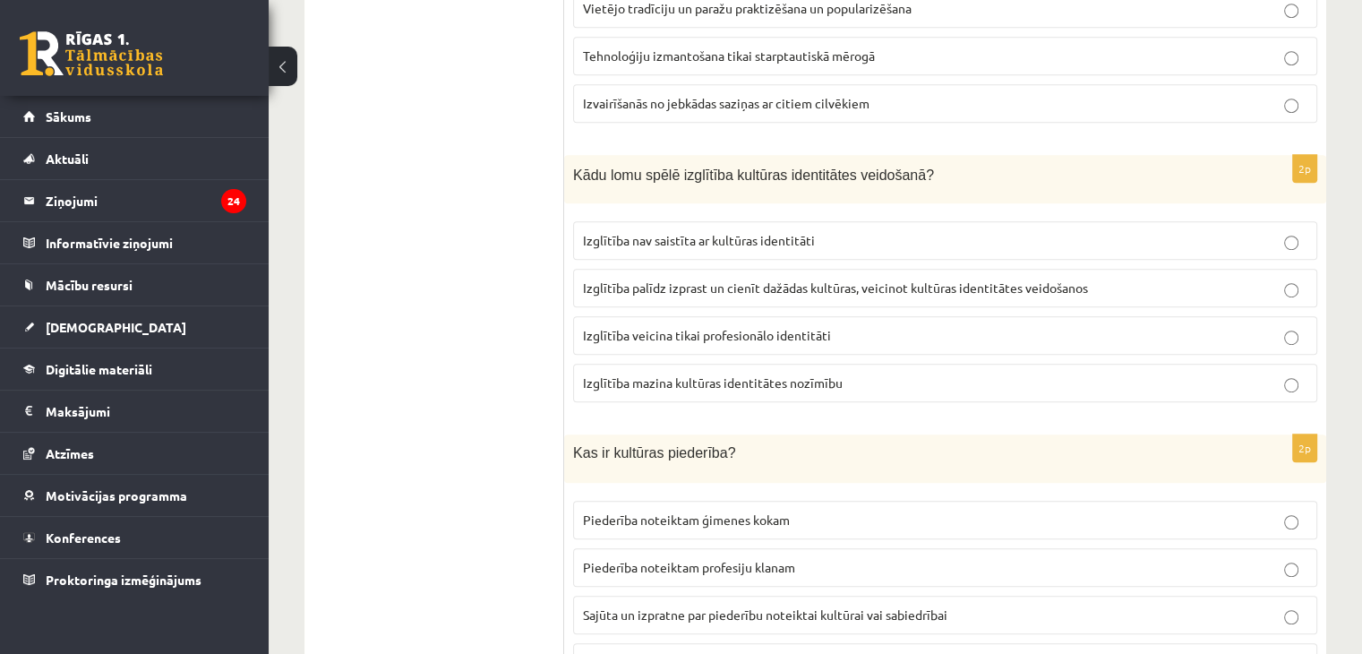
scroll to position [1039, 0]
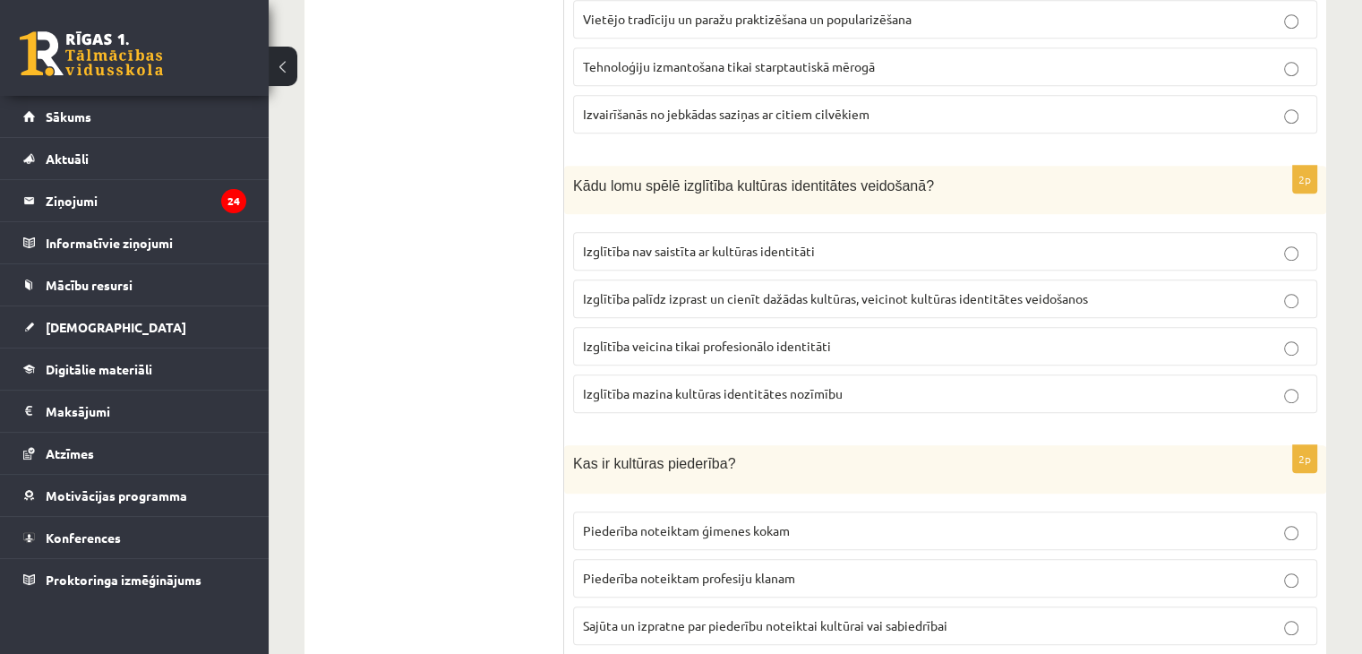
click at [664, 289] on p "Izglītība palīdz izprast un cienīt dažādas kultūras, veicinot kultūras identitā…" at bounding box center [945, 298] width 725 height 19
click at [667, 606] on label "Sajūta un izpratne par piederību noteiktai kultūrai vai sabiedrībai" at bounding box center [945, 625] width 744 height 39
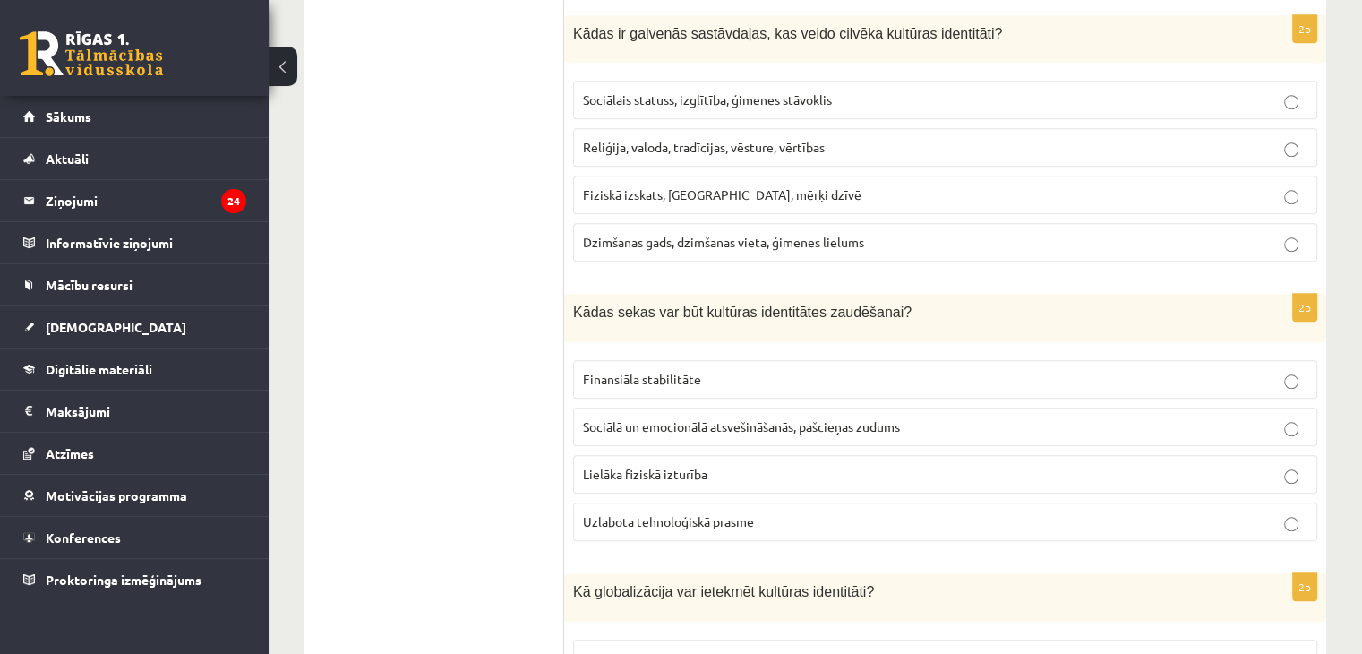
scroll to position [1766, 0]
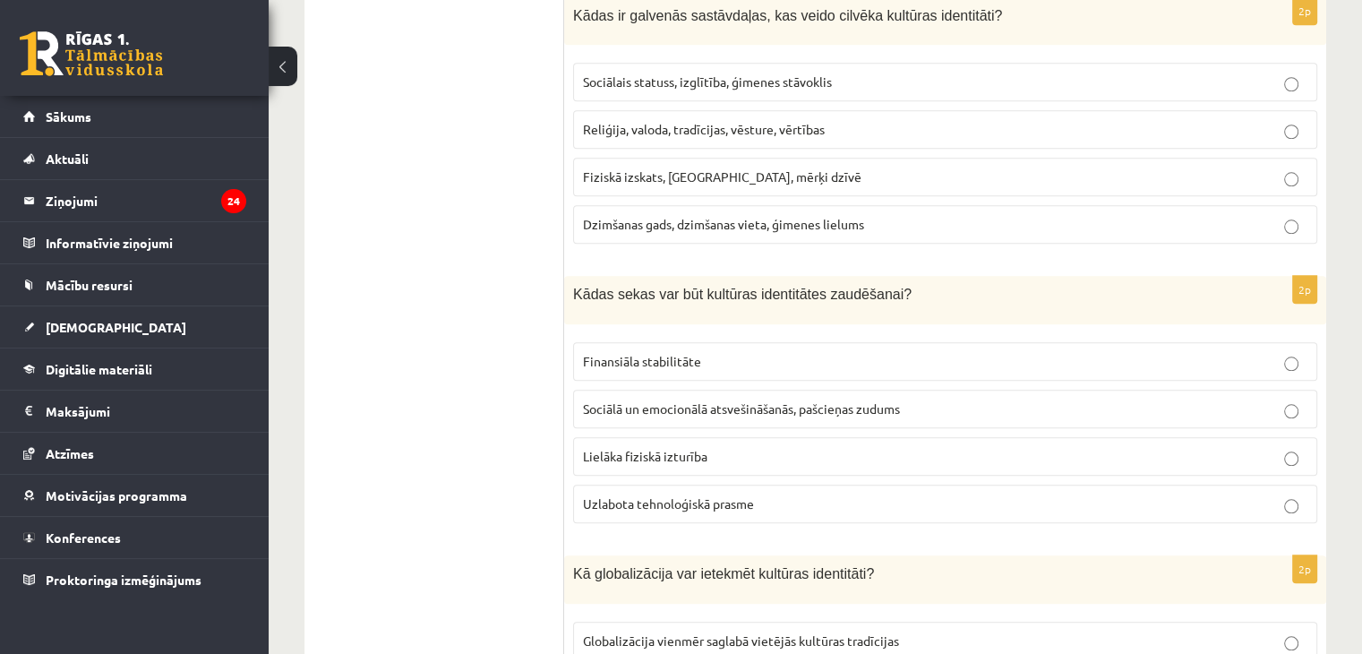
click at [632, 121] on span "Reliģija, valoda, tradīcijas, vēsture, vērtības" at bounding box center [704, 129] width 242 height 16
click at [646, 405] on p "Sociālā un emocionālā atsvešināšanās, pašcieņas zudums" at bounding box center [945, 408] width 725 height 19
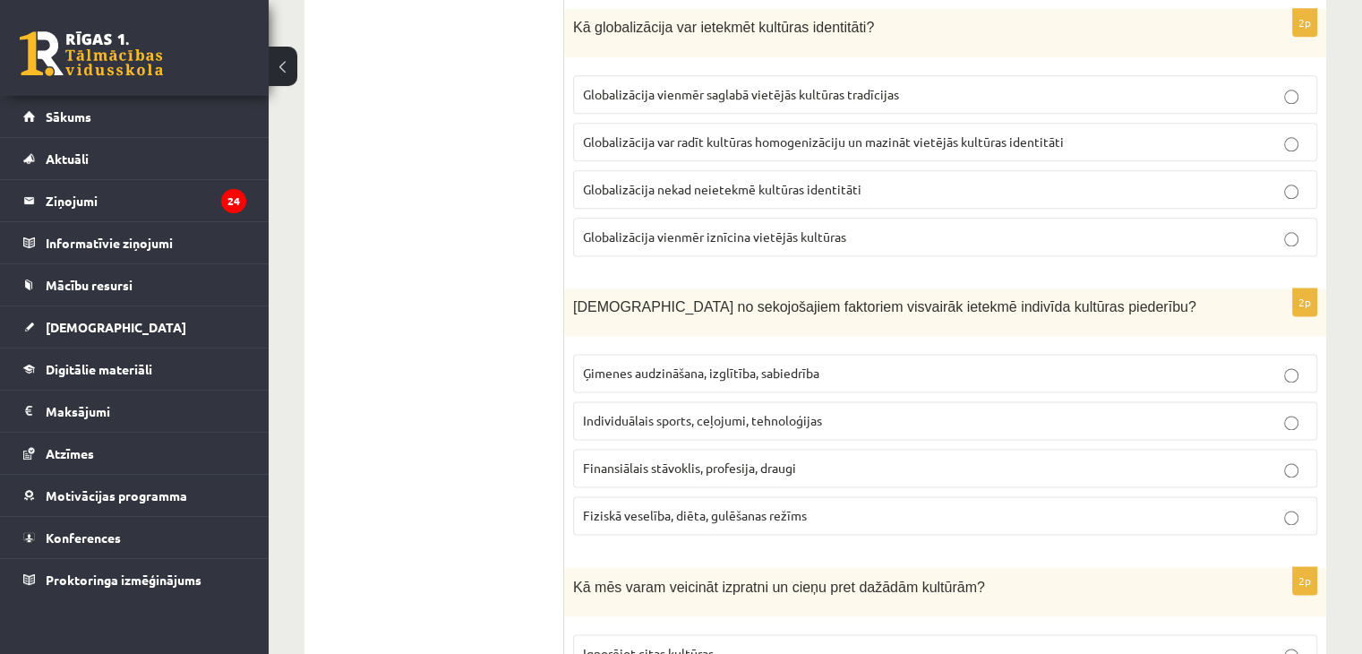
scroll to position [2309, 0]
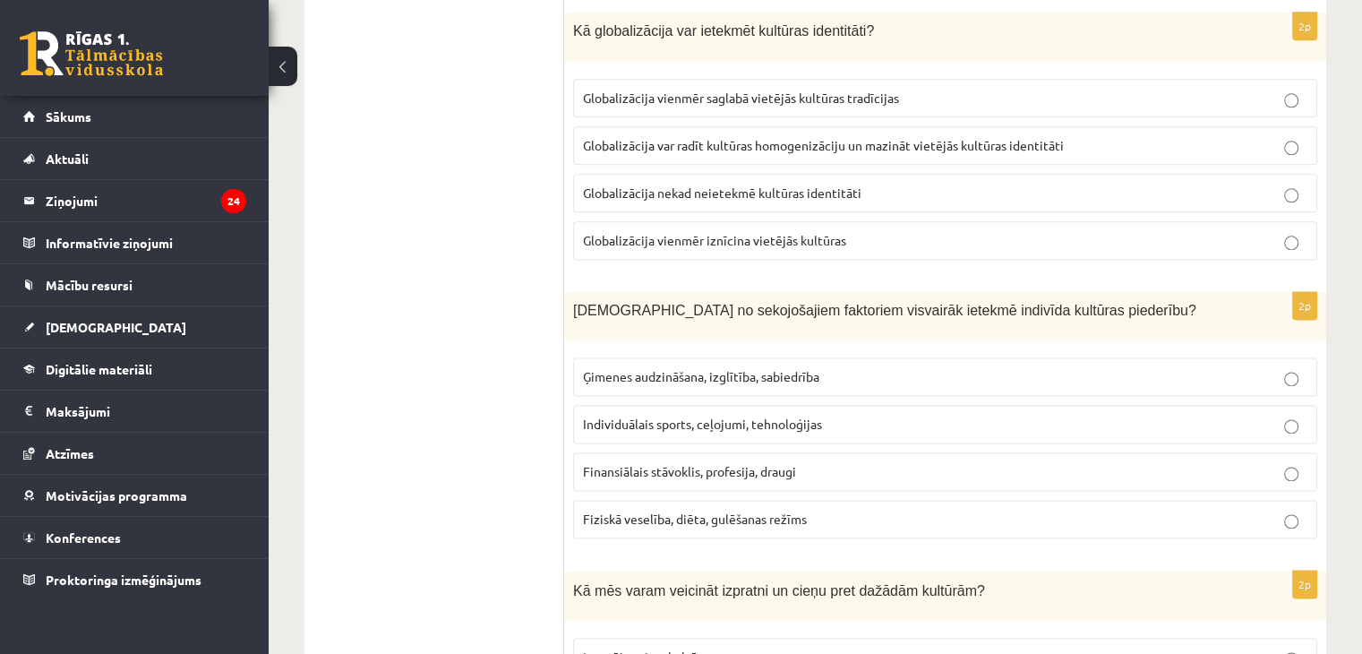
click at [747, 137] on span "Globalizācija var radīt kultūras homogenizāciju un mazināt vietējās kultūras id…" at bounding box center [823, 145] width 481 height 16
click at [641, 357] on label "Ģimenes audzināšana, izglītība, sabiedrība" at bounding box center [945, 376] width 744 height 39
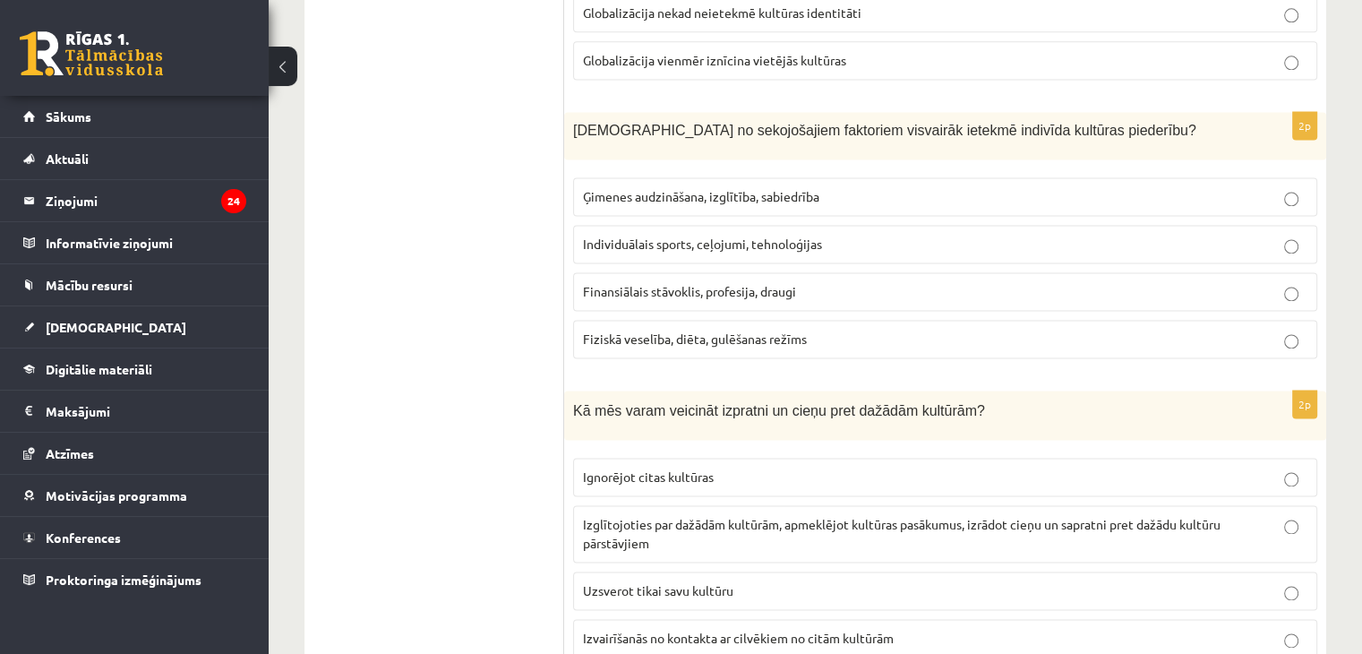
scroll to position [2547, 0]
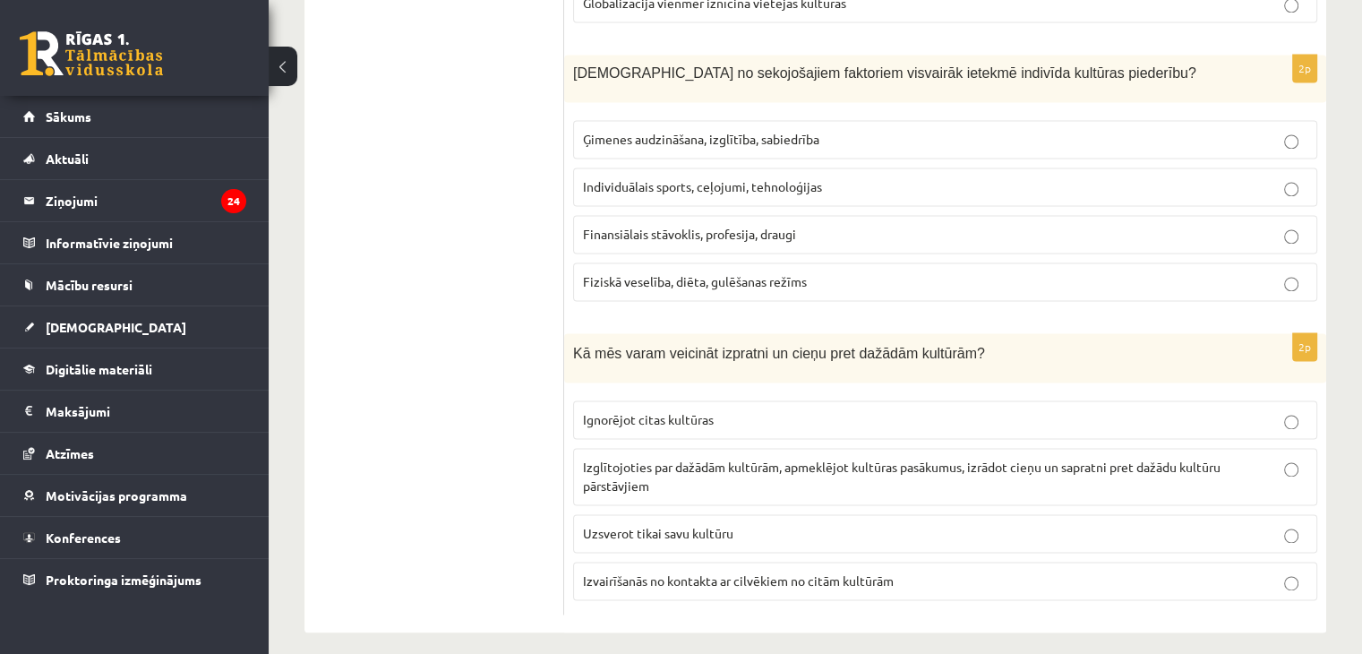
click at [652, 477] on p "Izglītojoties par dažādām kultūrām, apmeklējot kultūras pasākumus, izrādot cieņ…" at bounding box center [945, 477] width 725 height 38
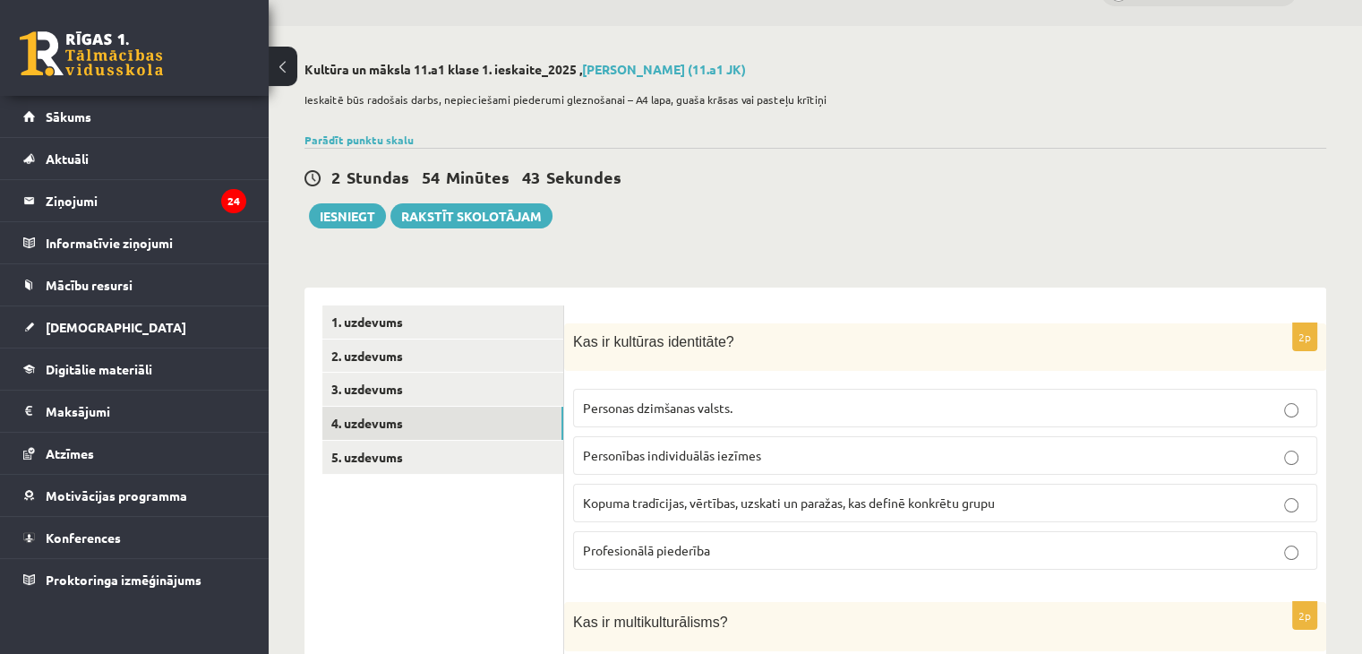
scroll to position [0, 0]
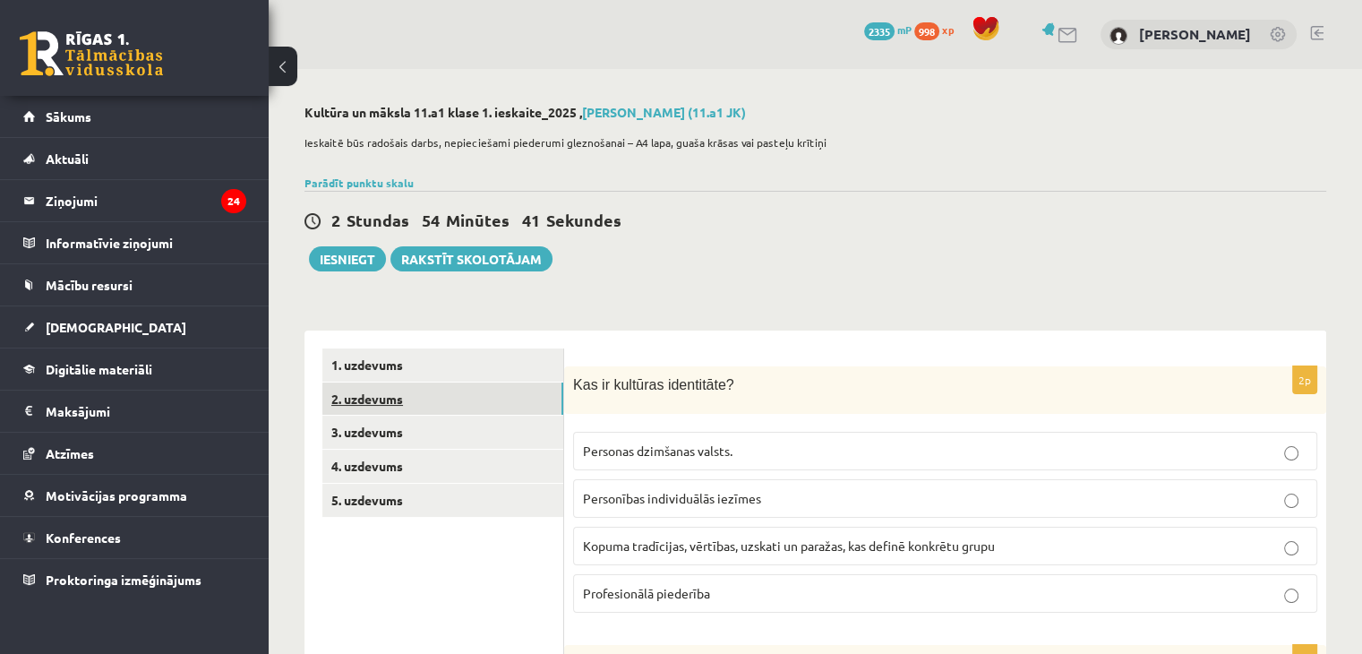
click at [490, 399] on link "2. uzdevums" at bounding box center [442, 398] width 241 height 33
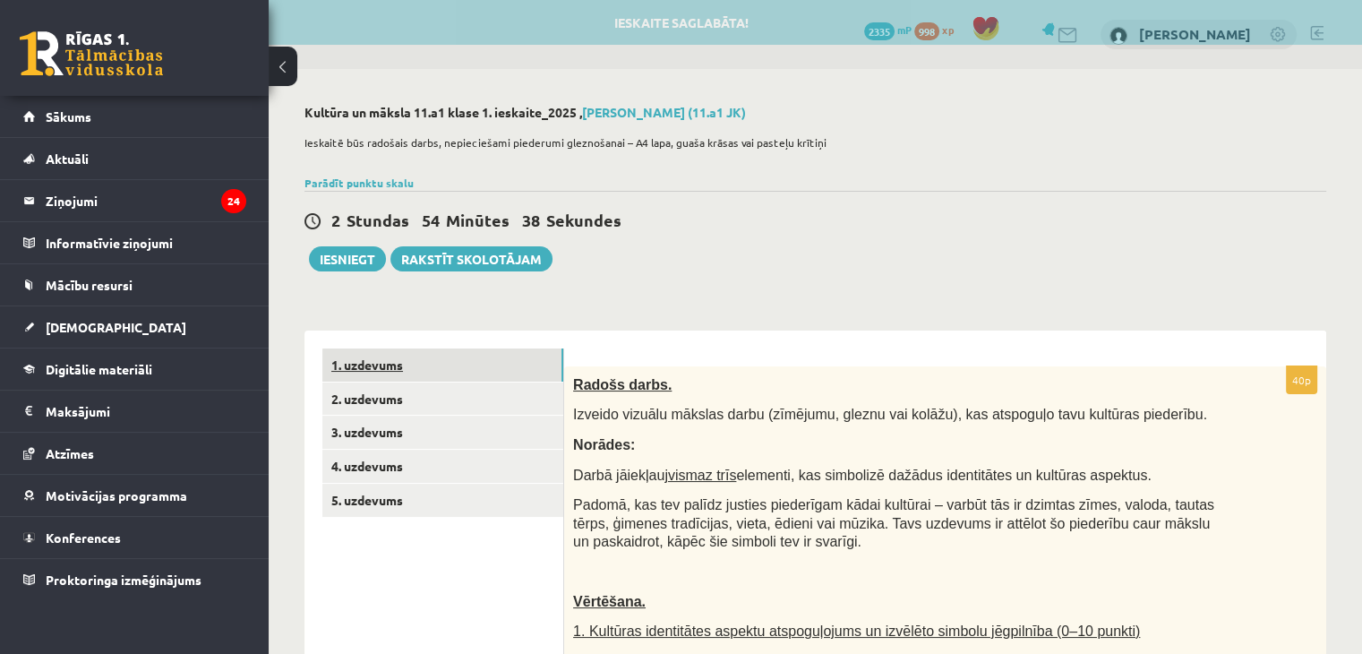
click at [459, 357] on link "1. uzdevums" at bounding box center [442, 364] width 241 height 33
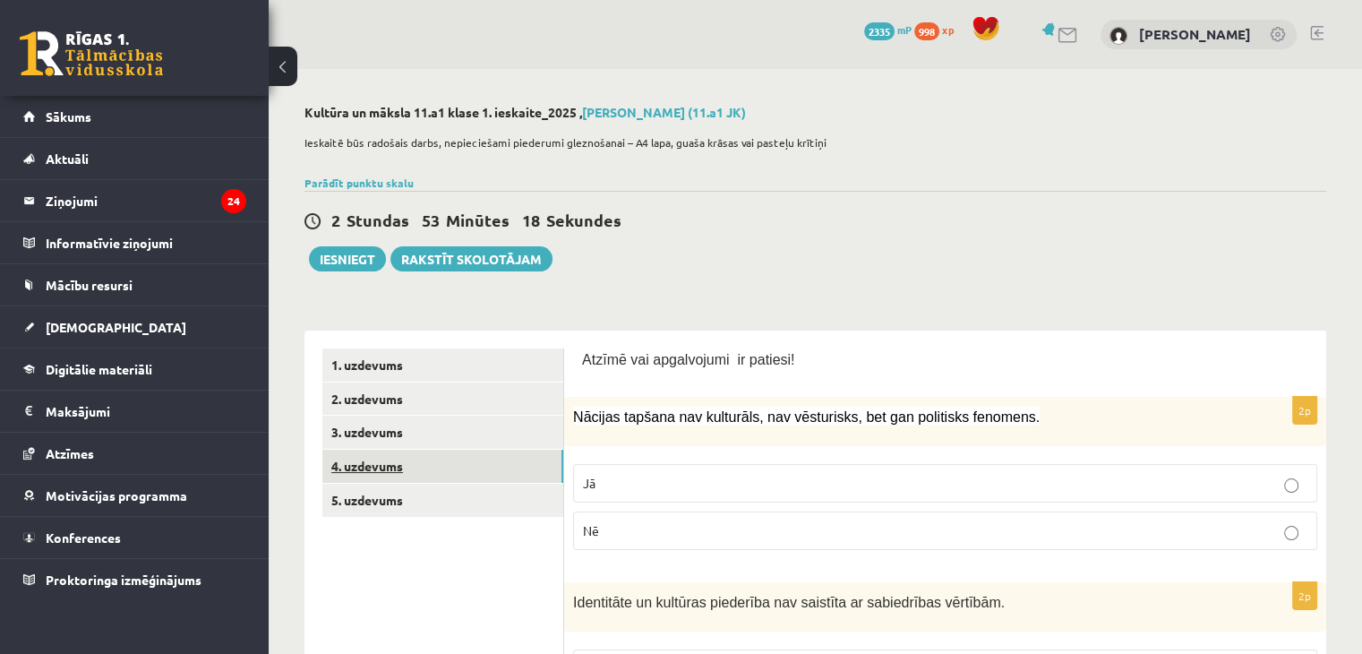
click at [414, 470] on link "4. uzdevums" at bounding box center [442, 466] width 241 height 33
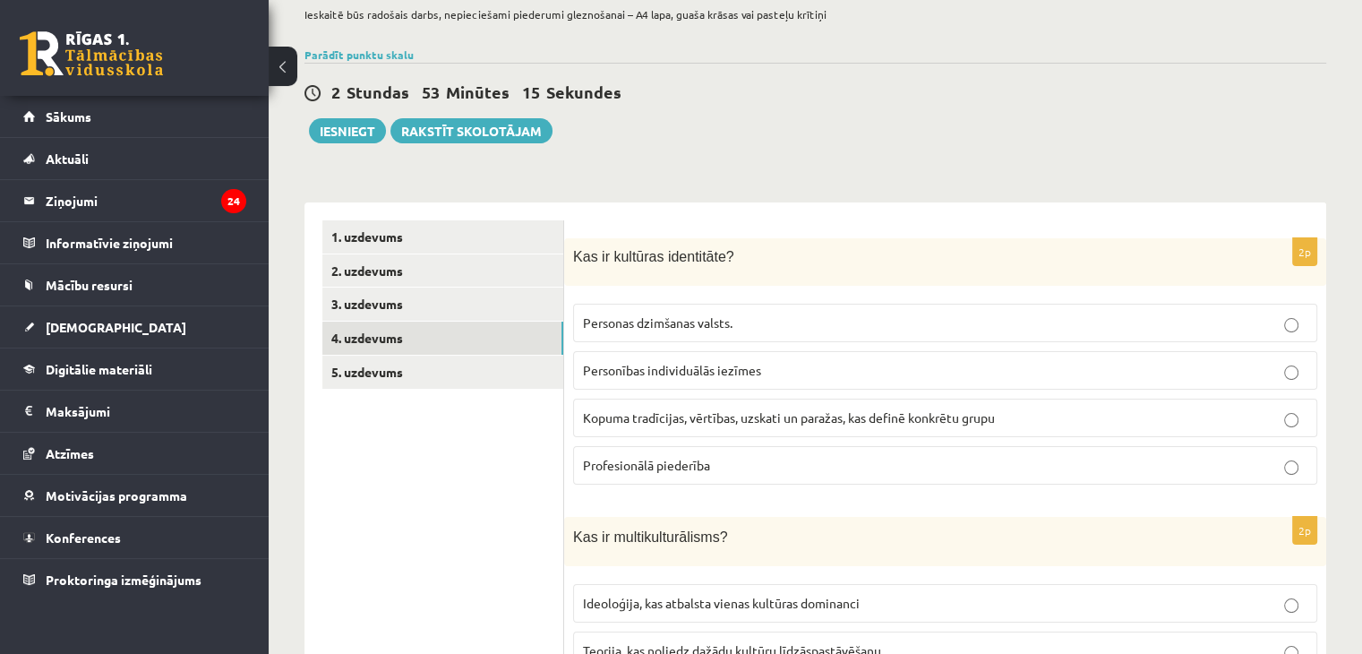
scroll to position [132, 0]
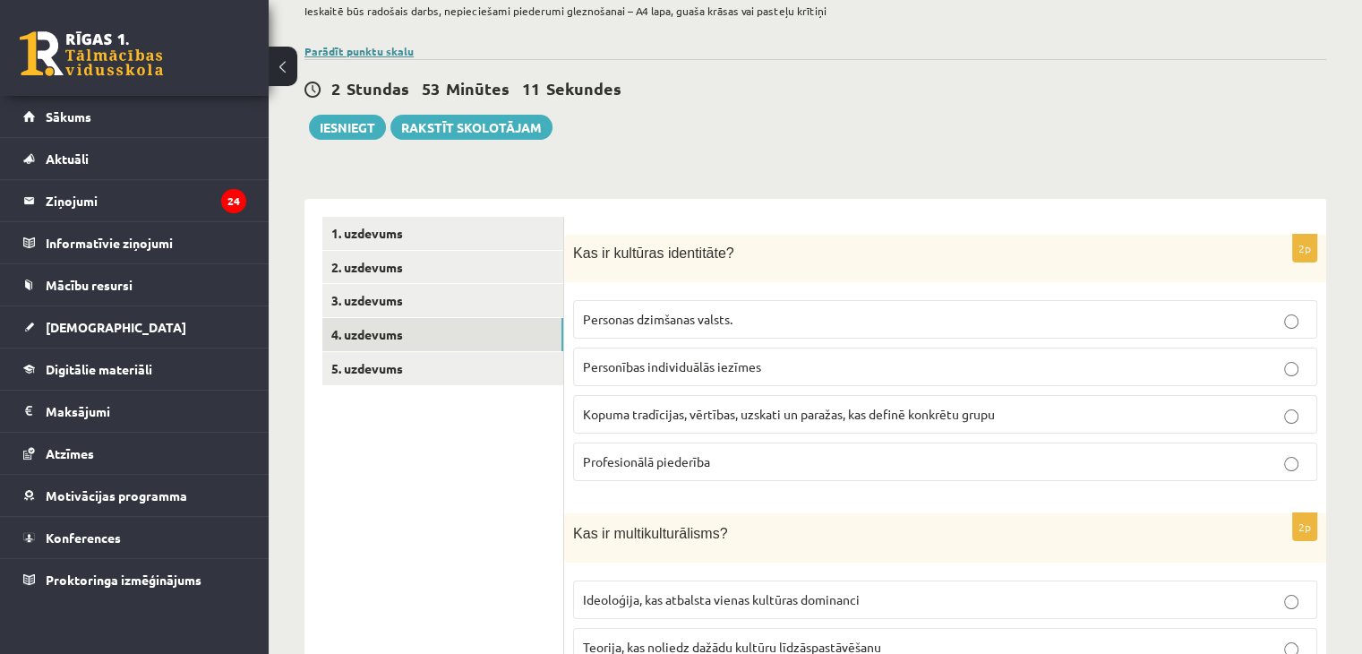
click at [342, 49] on link "Parādīt punktu skalu" at bounding box center [359, 51] width 109 height 14
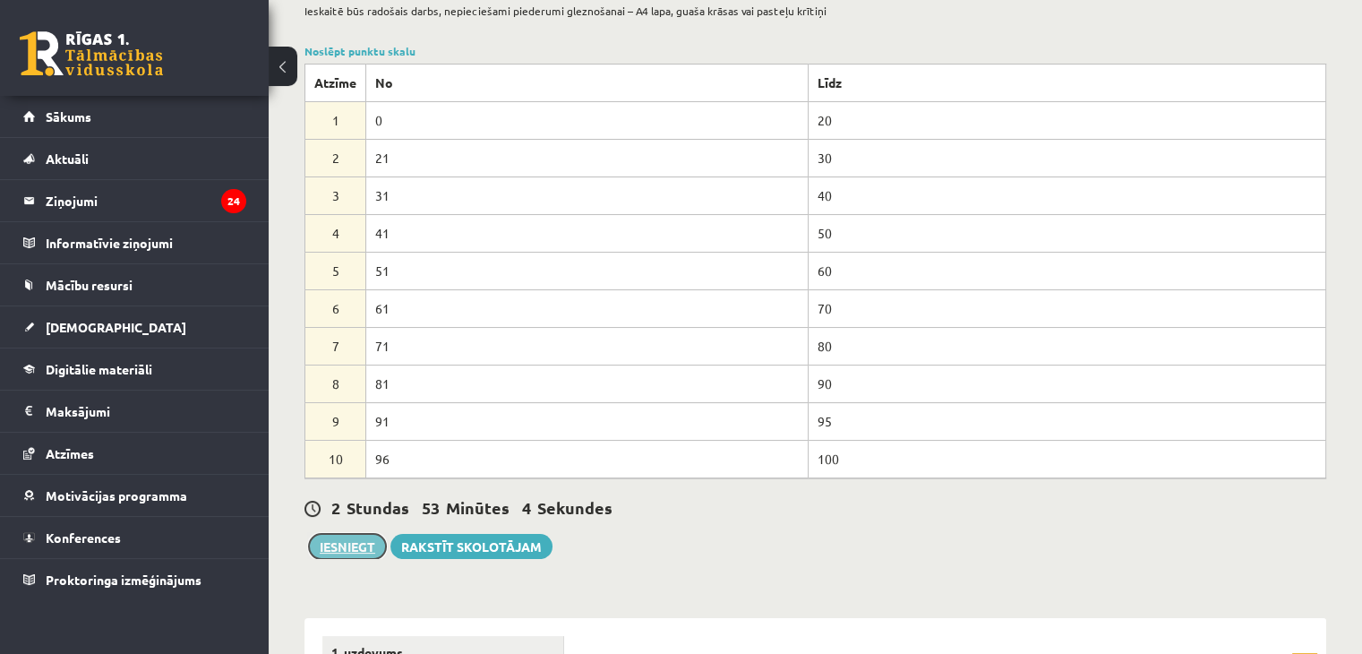
click at [365, 537] on button "Iesniegt" at bounding box center [347, 546] width 77 height 25
click at [348, 534] on button "Iesniegt" at bounding box center [347, 546] width 77 height 25
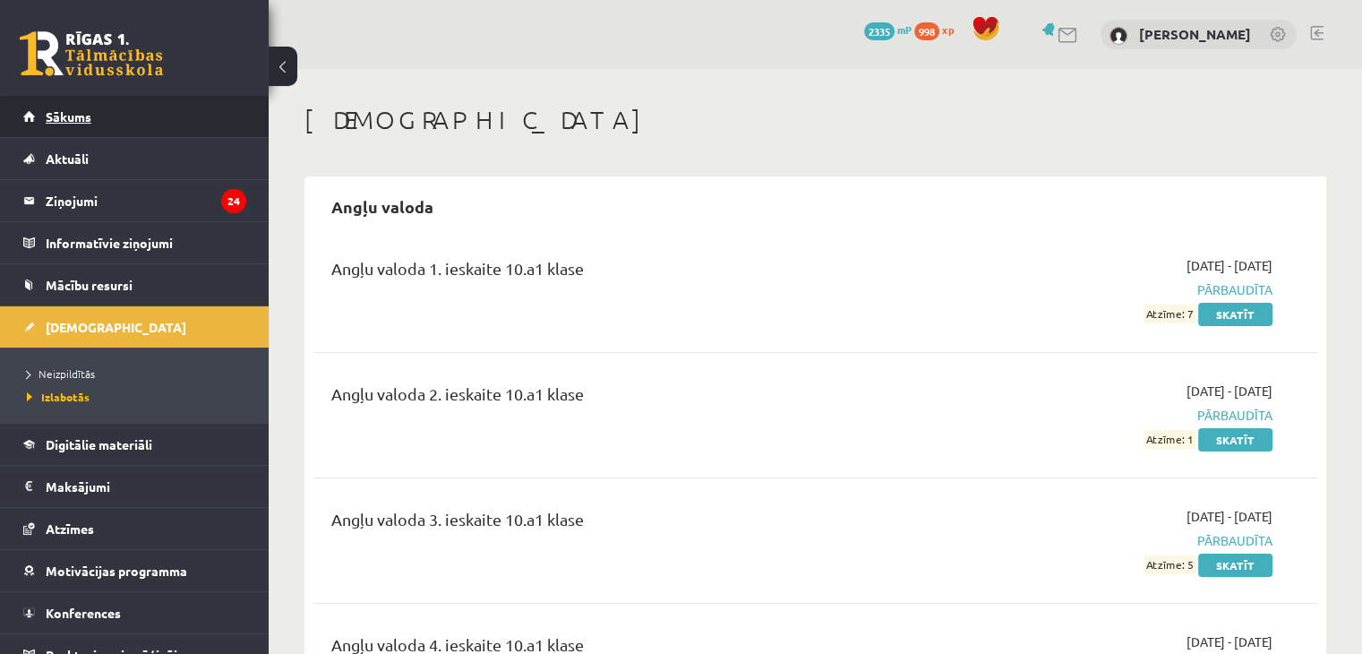
click at [107, 129] on link "Sākums" at bounding box center [134, 116] width 223 height 41
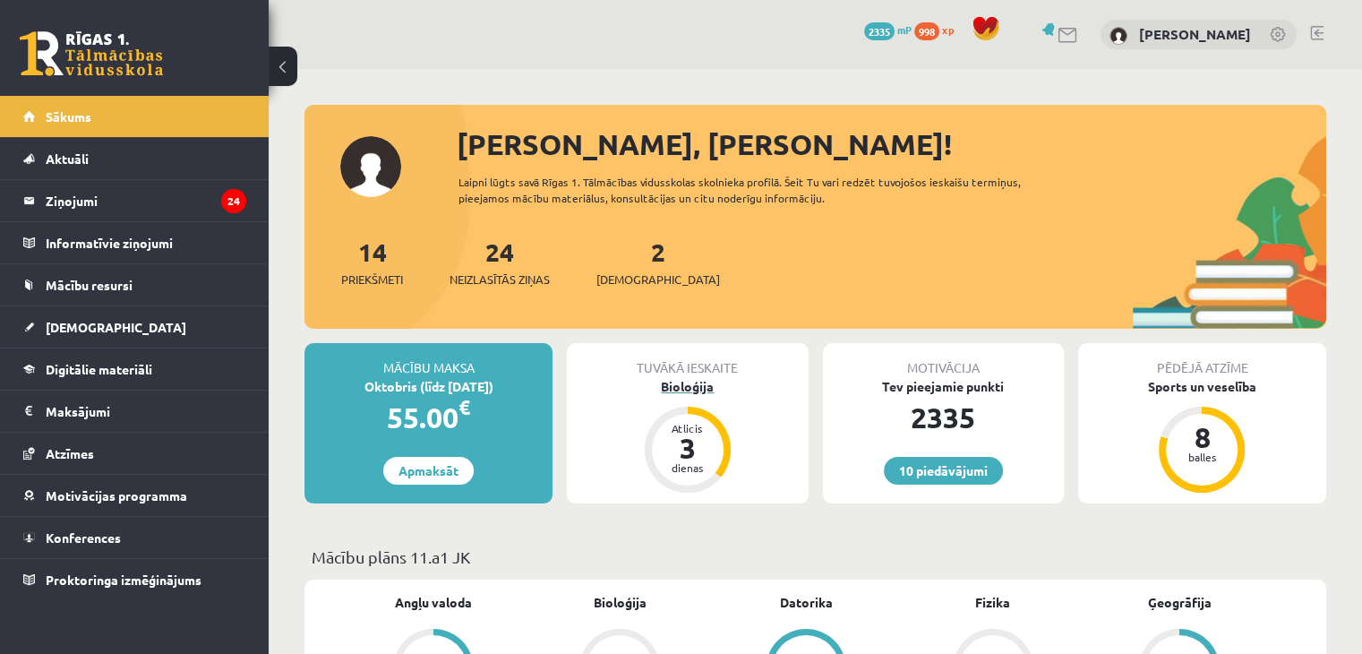
click at [656, 389] on div "Bioloģija" at bounding box center [687, 386] width 241 height 19
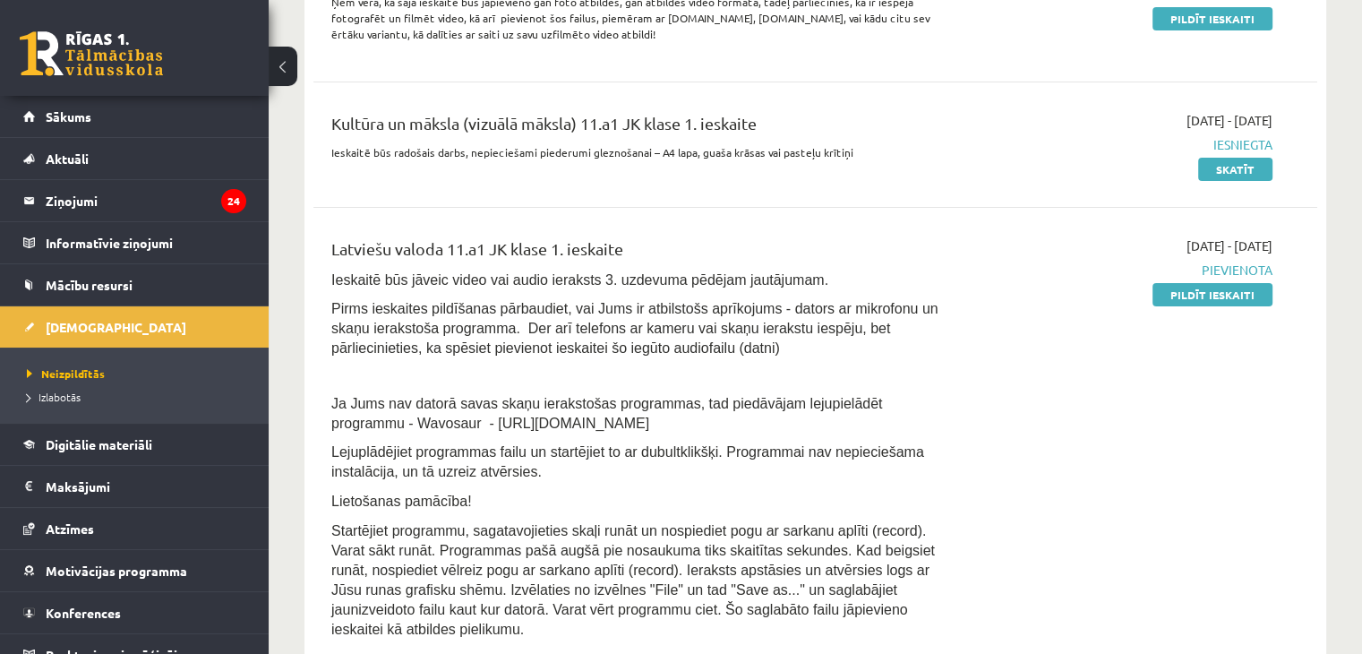
scroll to position [563, 0]
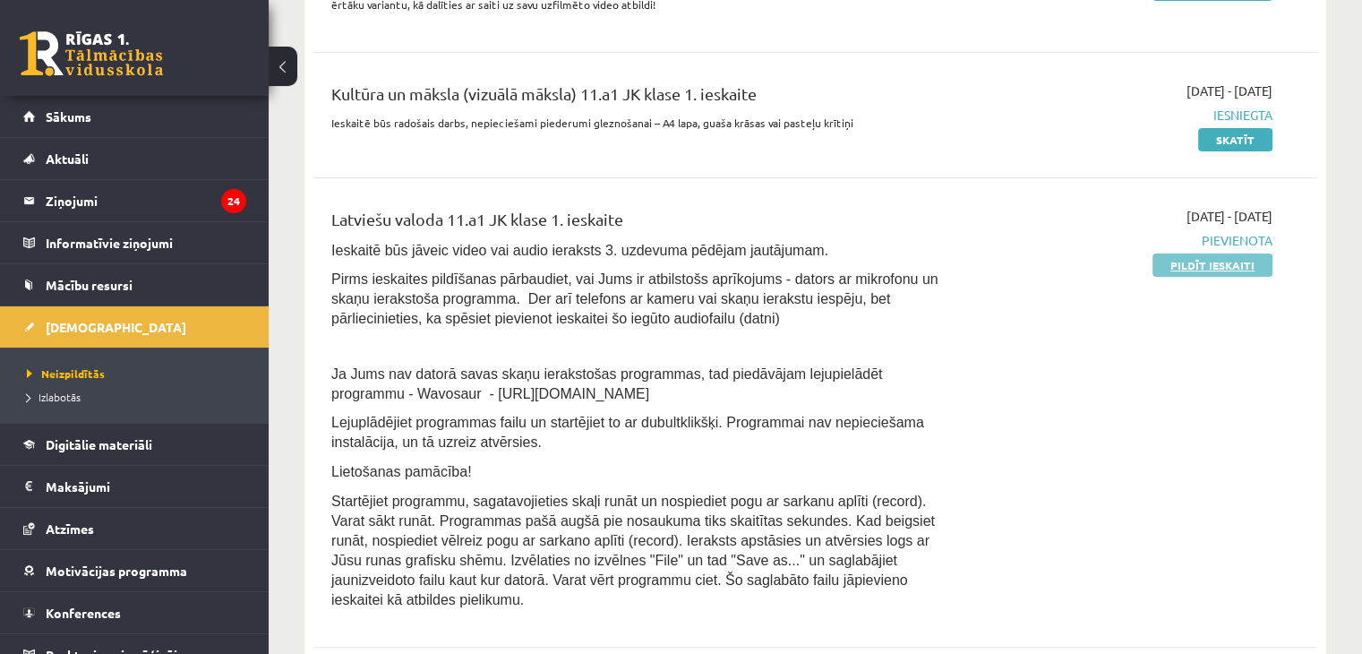
click at [1236, 260] on link "Pildīt ieskaiti" at bounding box center [1213, 264] width 120 height 23
click at [1207, 256] on link "Pildīt ieskaiti" at bounding box center [1213, 264] width 120 height 23
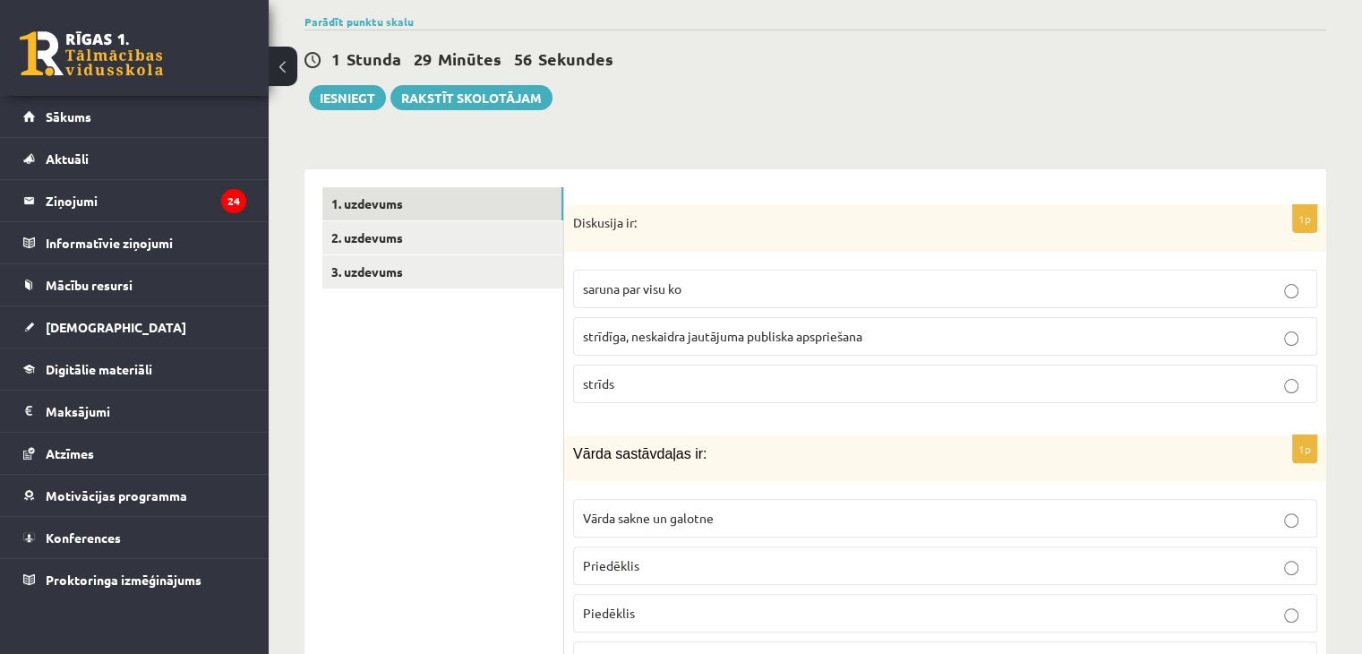
scroll to position [510, 0]
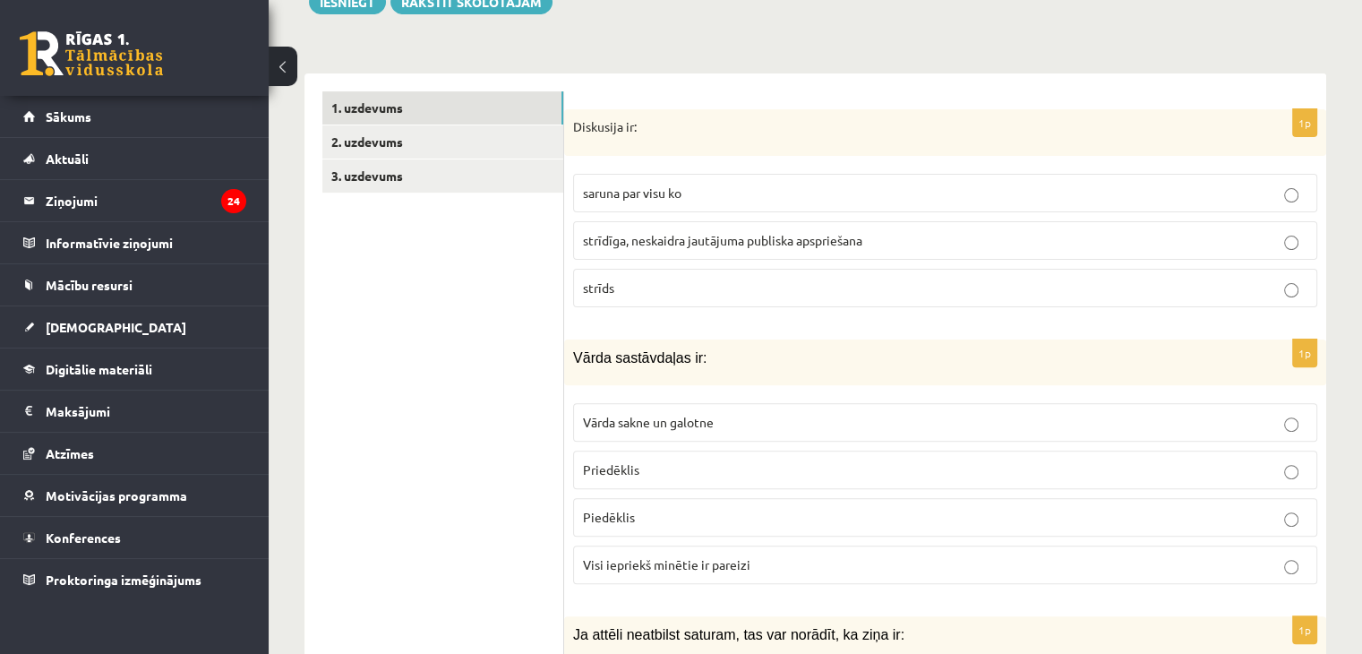
click at [569, 109] on div "Diskusija ir:" at bounding box center [945, 132] width 762 height 47
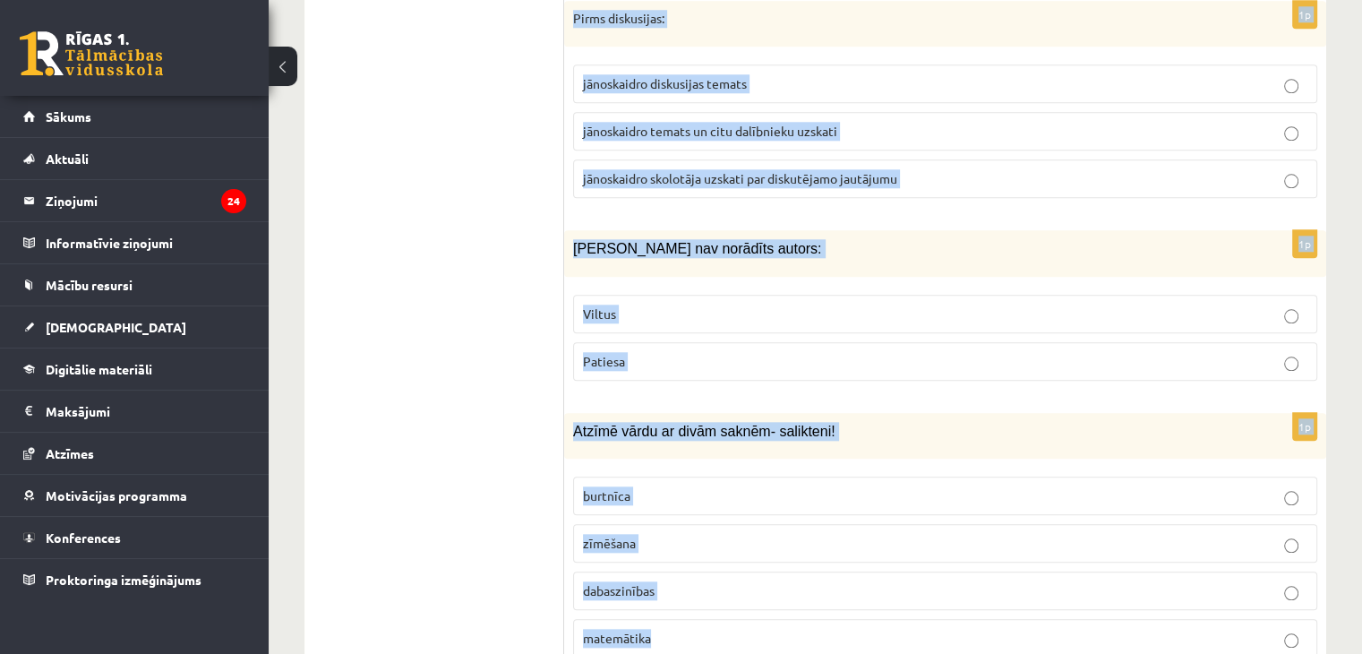
scroll to position [8599, 0]
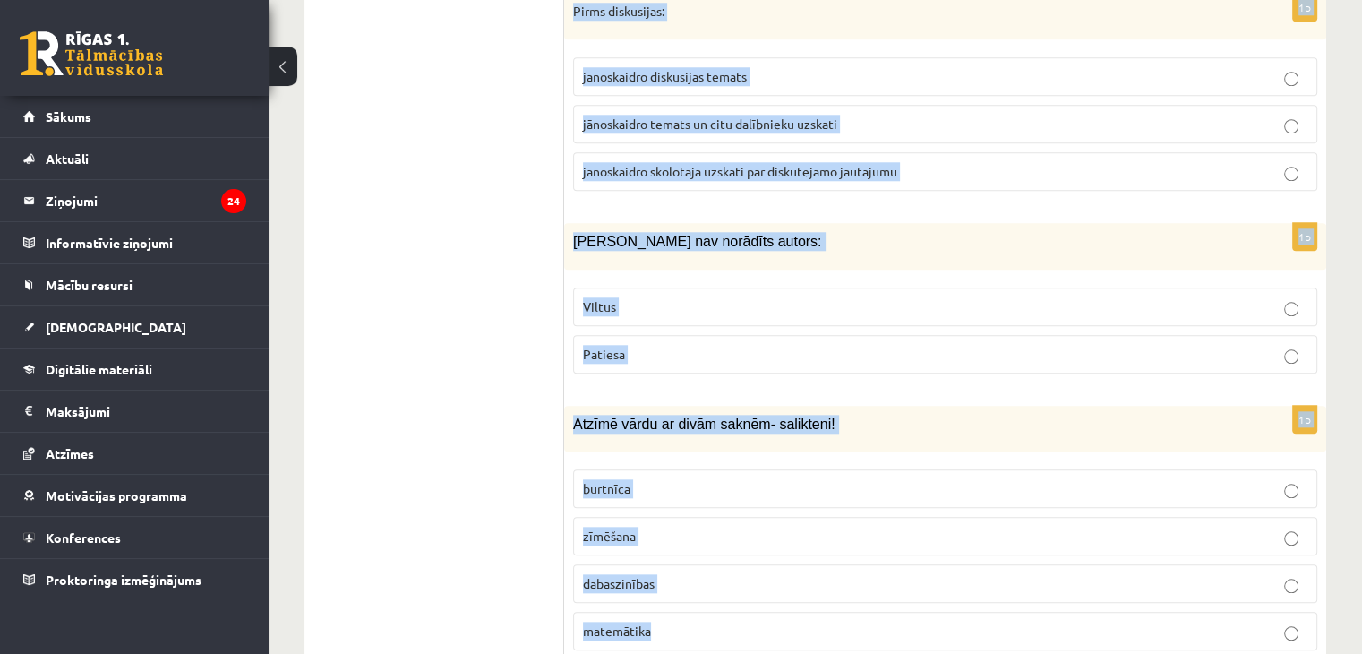
drag, startPoint x: 569, startPoint y: 105, endPoint x: 849, endPoint y: 652, distance: 614.9
copy form "Diskusija ir: saruna par visu ko strīdīga, neskaidra jautājuma publiska apsprie…"
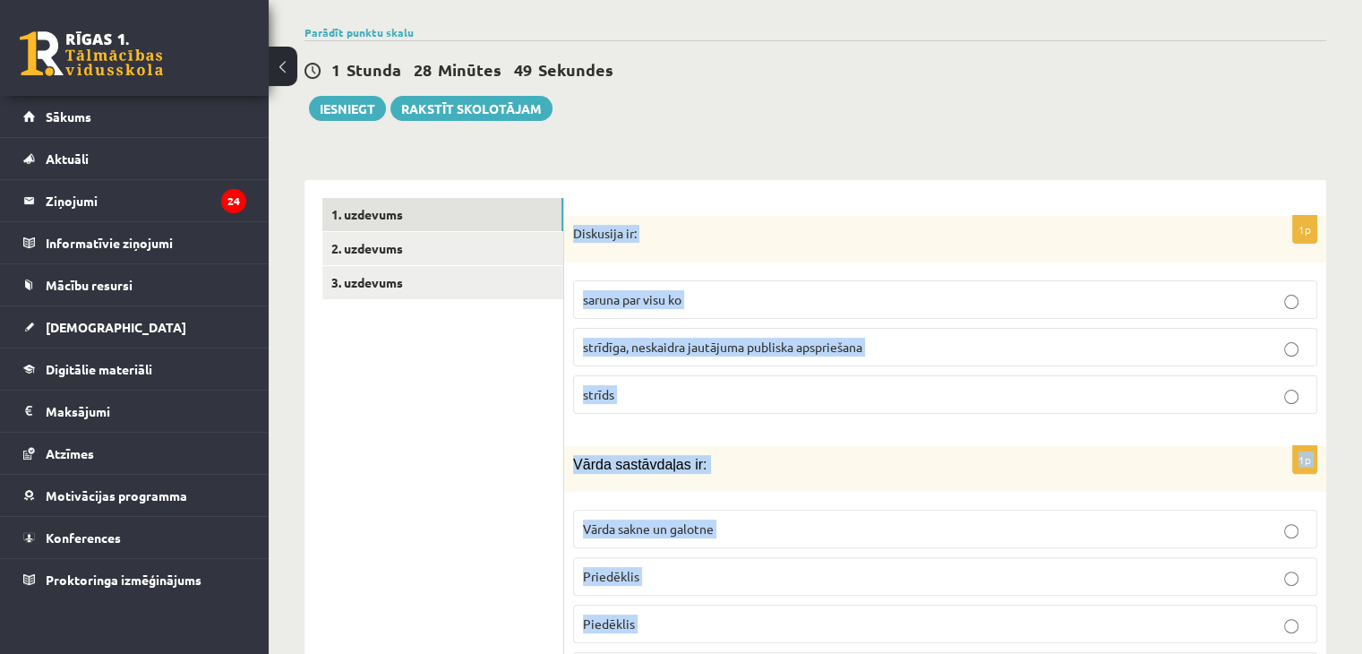
scroll to position [61, 0]
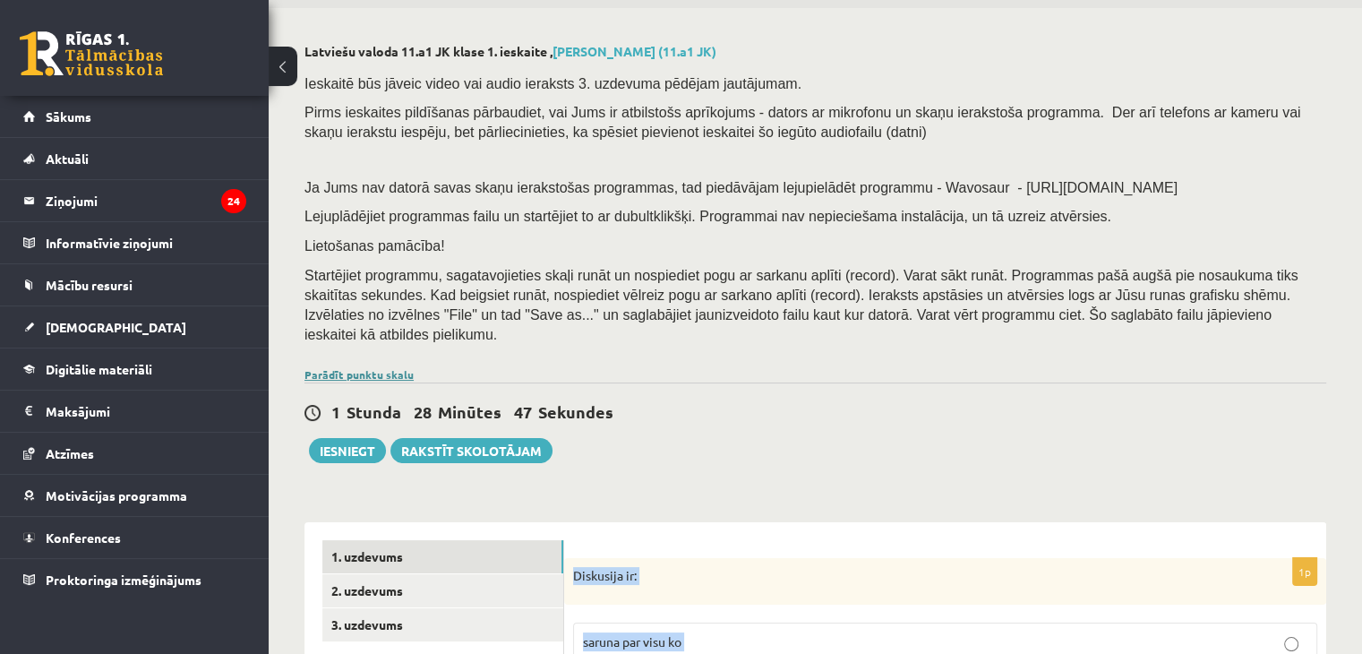
click at [382, 367] on link "Parādīt punktu skalu" at bounding box center [359, 374] width 109 height 14
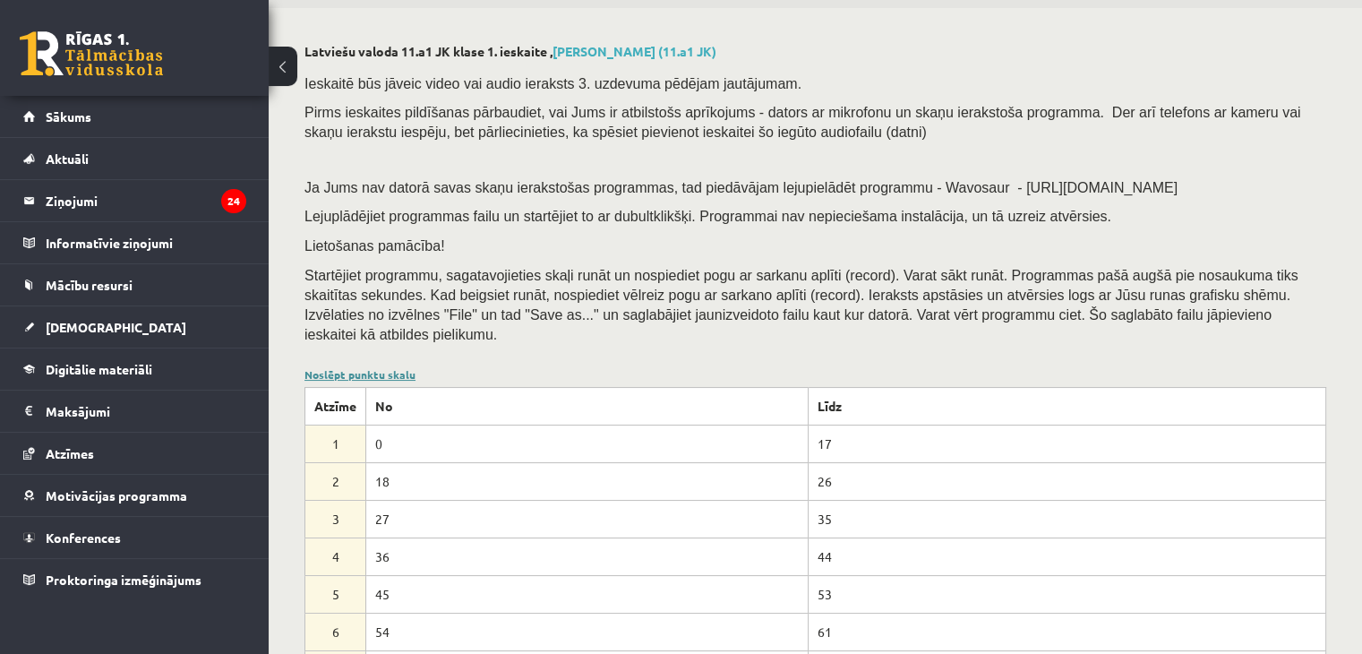
click at [382, 367] on link "Noslēpt punktu skalu" at bounding box center [360, 374] width 111 height 14
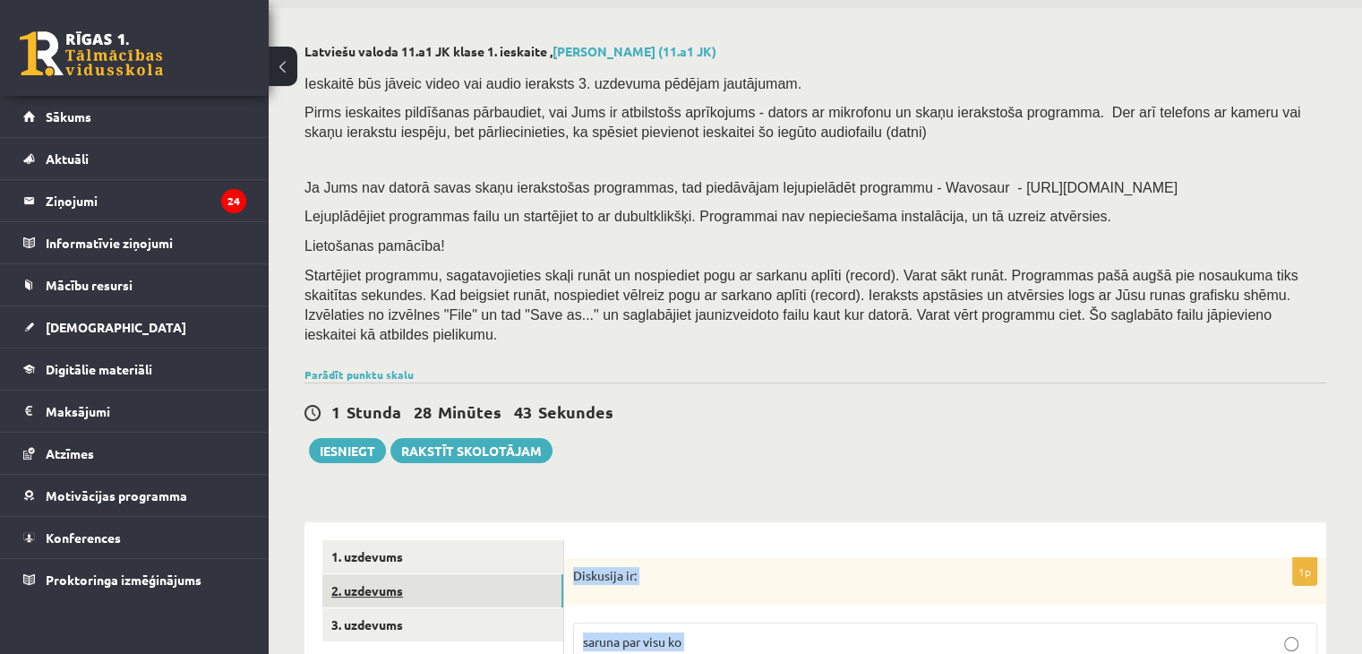
click at [404, 574] on link "2. uzdevums" at bounding box center [442, 590] width 241 height 33
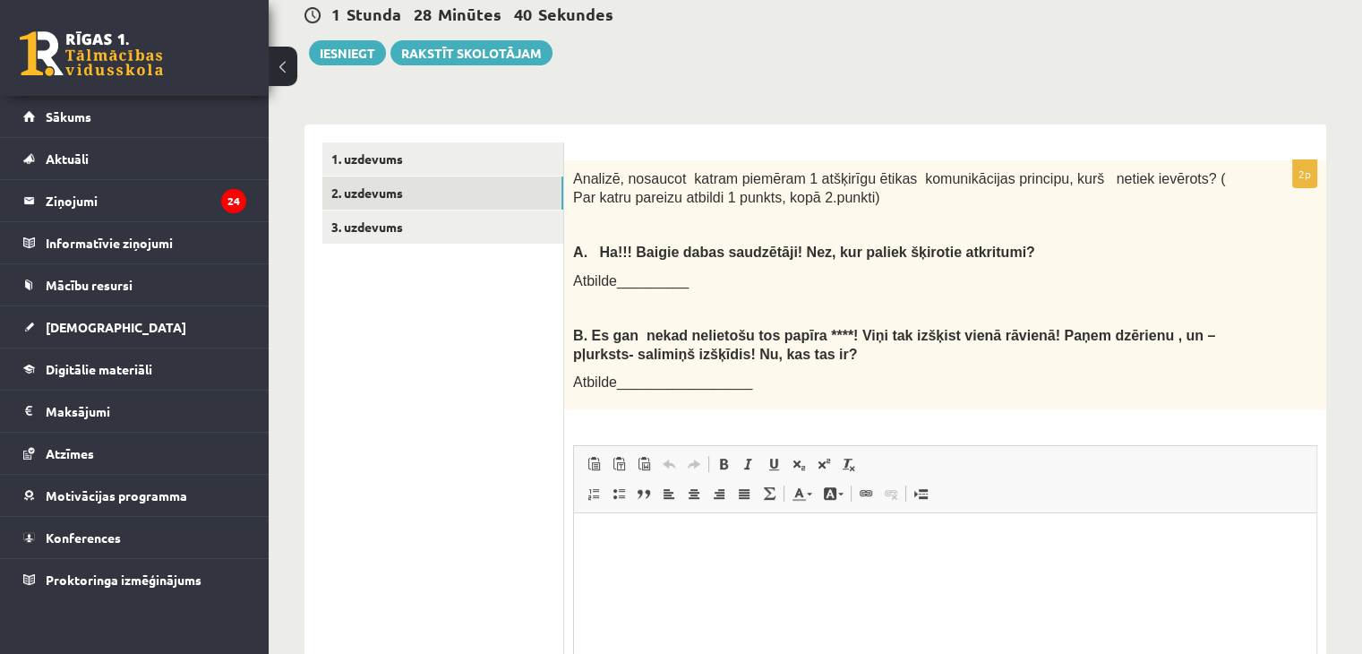
scroll to position [458, 0]
drag, startPoint x: 1347, startPoint y: 485, endPoint x: 1375, endPoint y: 489, distance: 28.0
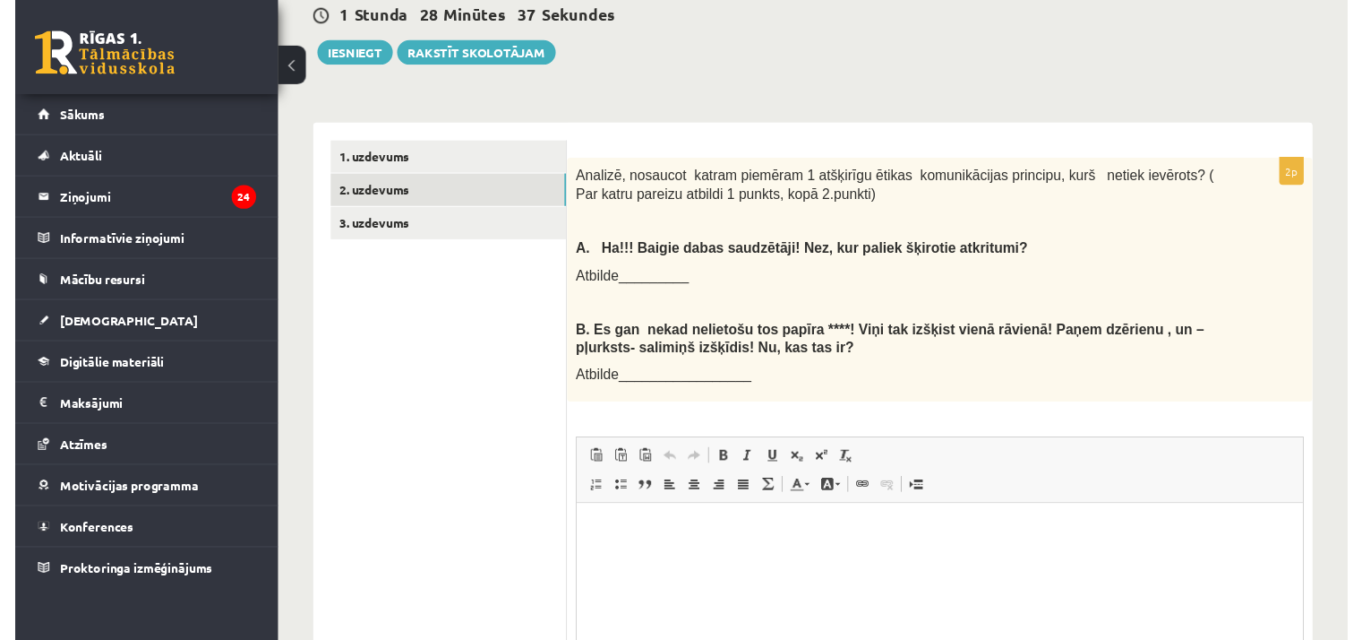
scroll to position [656, 0]
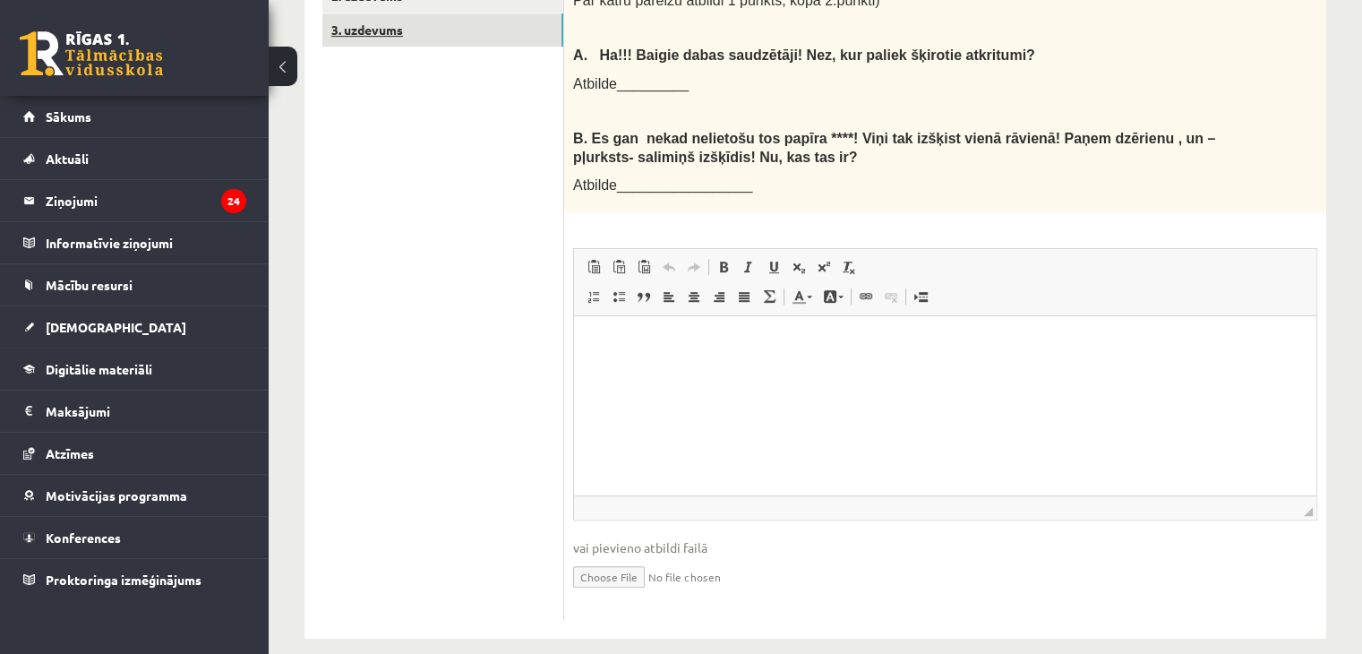
click at [415, 21] on link "3. uzdevums" at bounding box center [442, 29] width 241 height 33
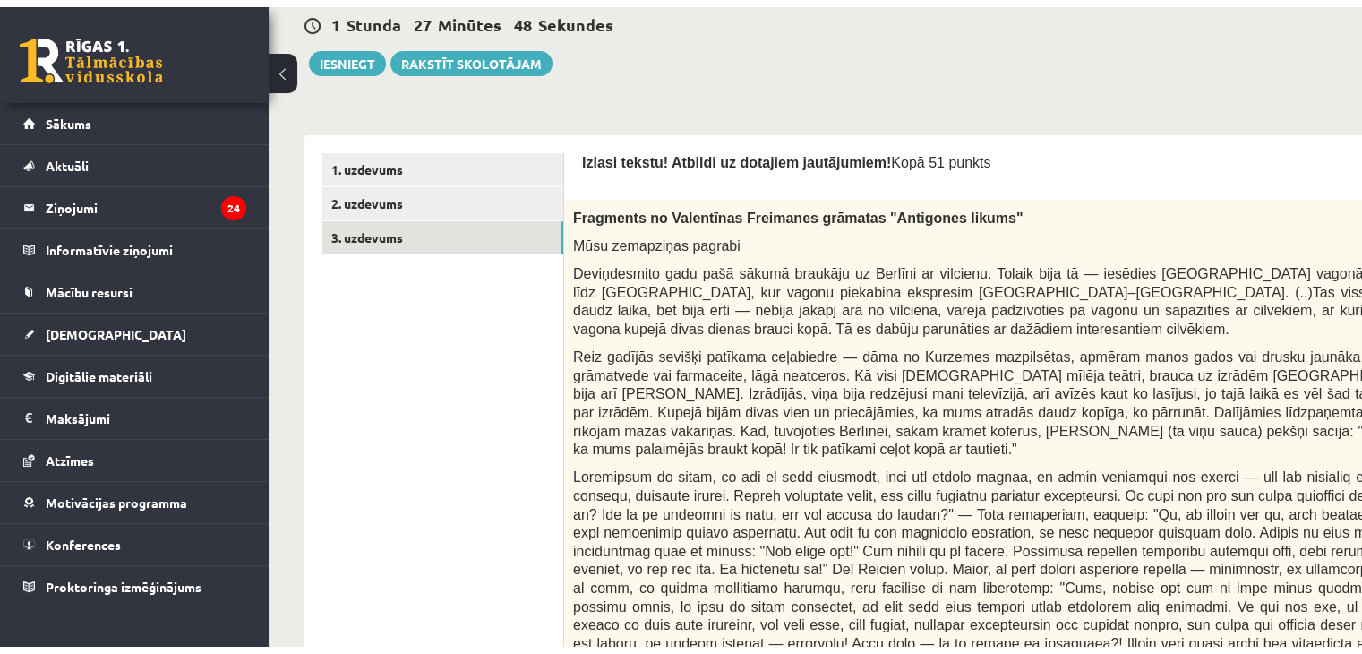
scroll to position [451, 0]
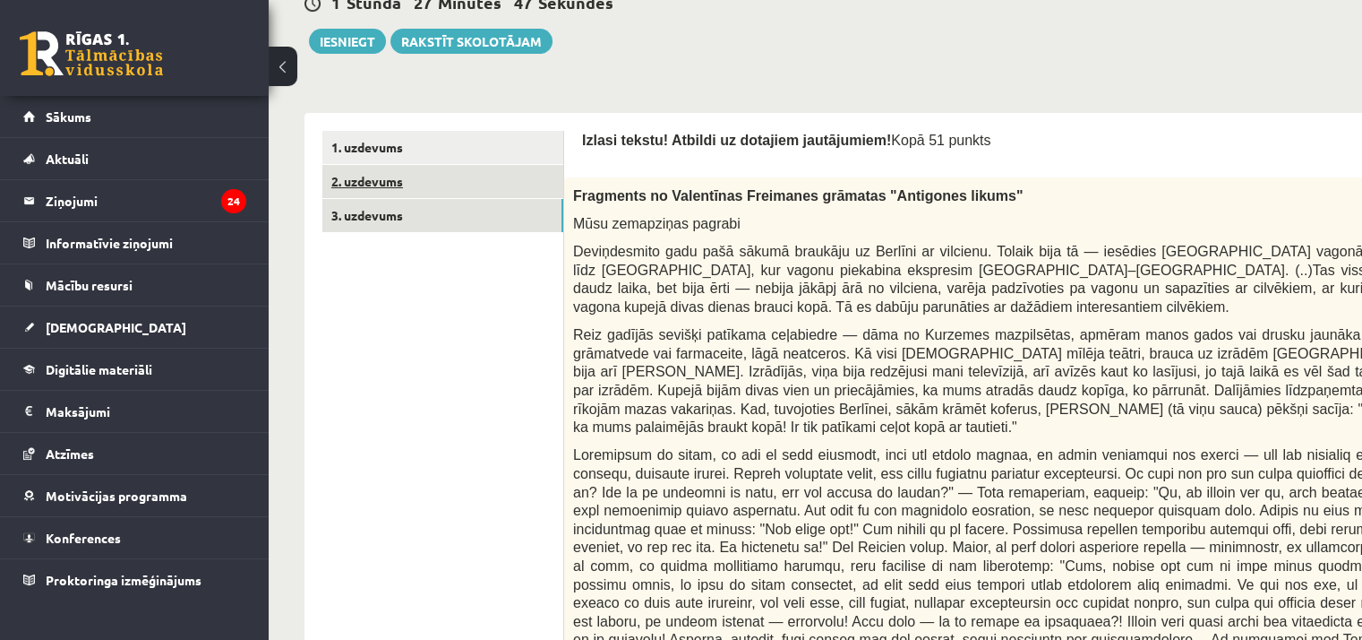
click at [503, 186] on link "2. uzdevums" at bounding box center [442, 181] width 241 height 33
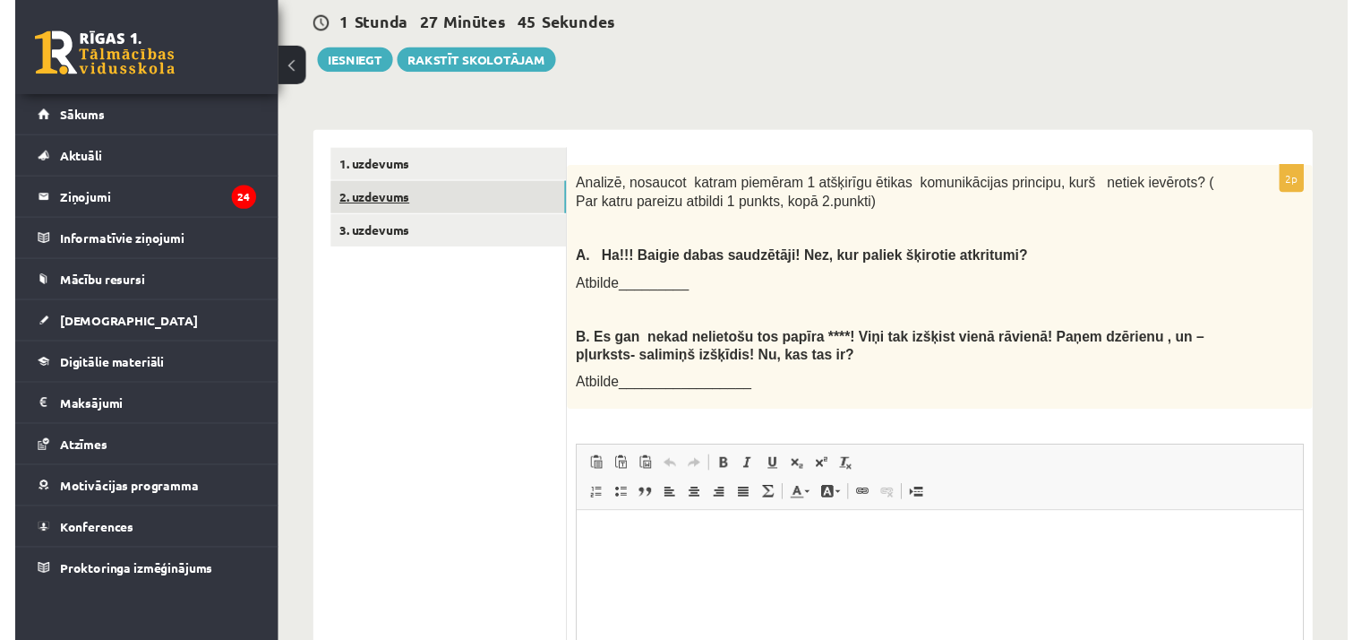
scroll to position [0, 0]
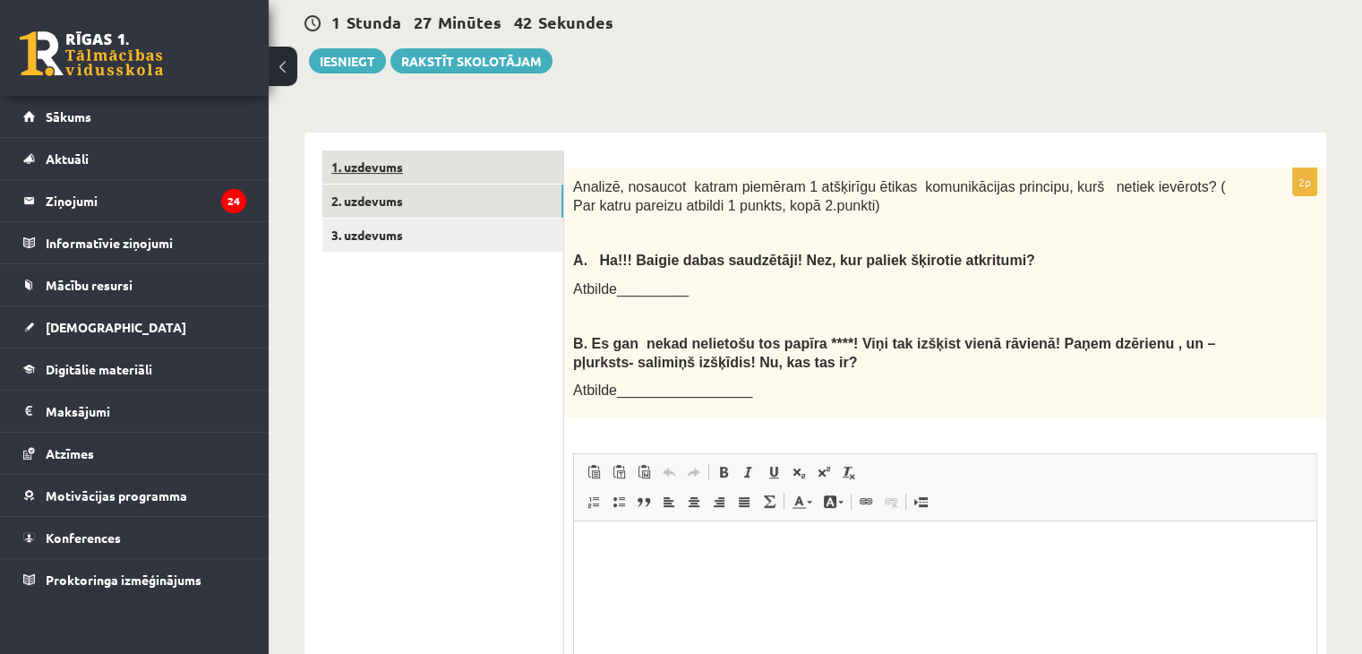
click at [448, 158] on link "1. uzdevums" at bounding box center [442, 166] width 241 height 33
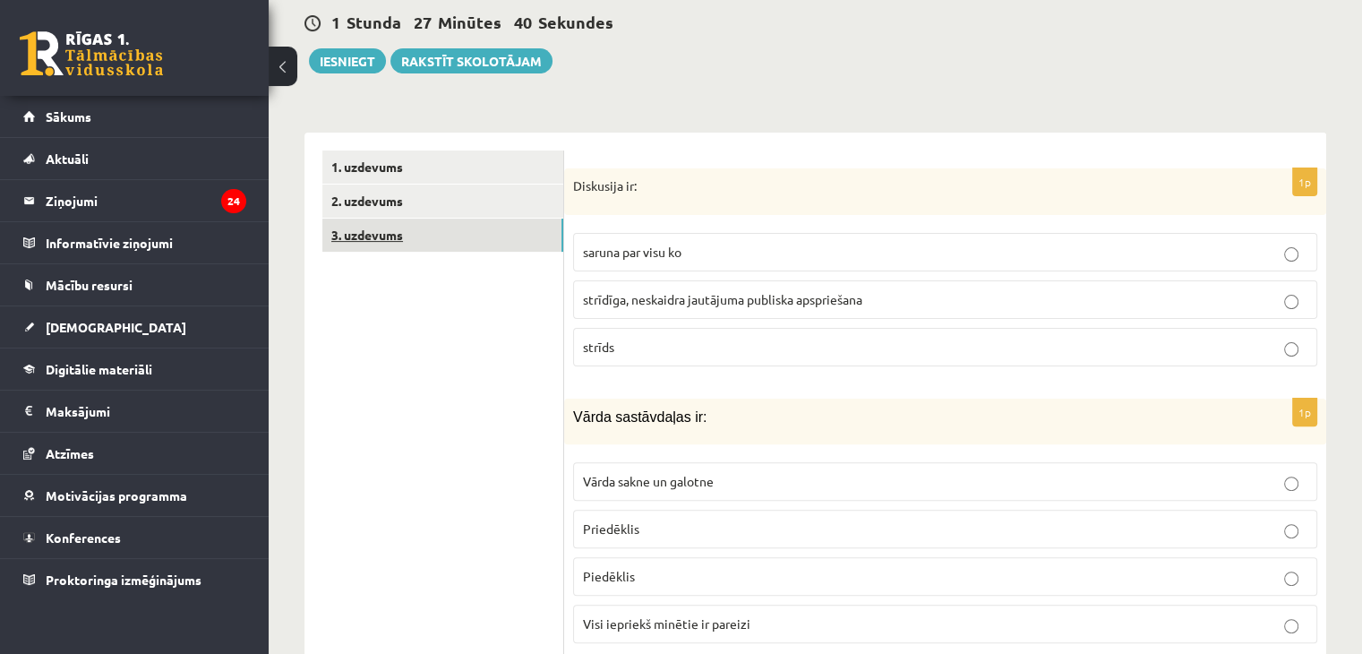
click at [417, 219] on link "3. uzdevums" at bounding box center [442, 235] width 241 height 33
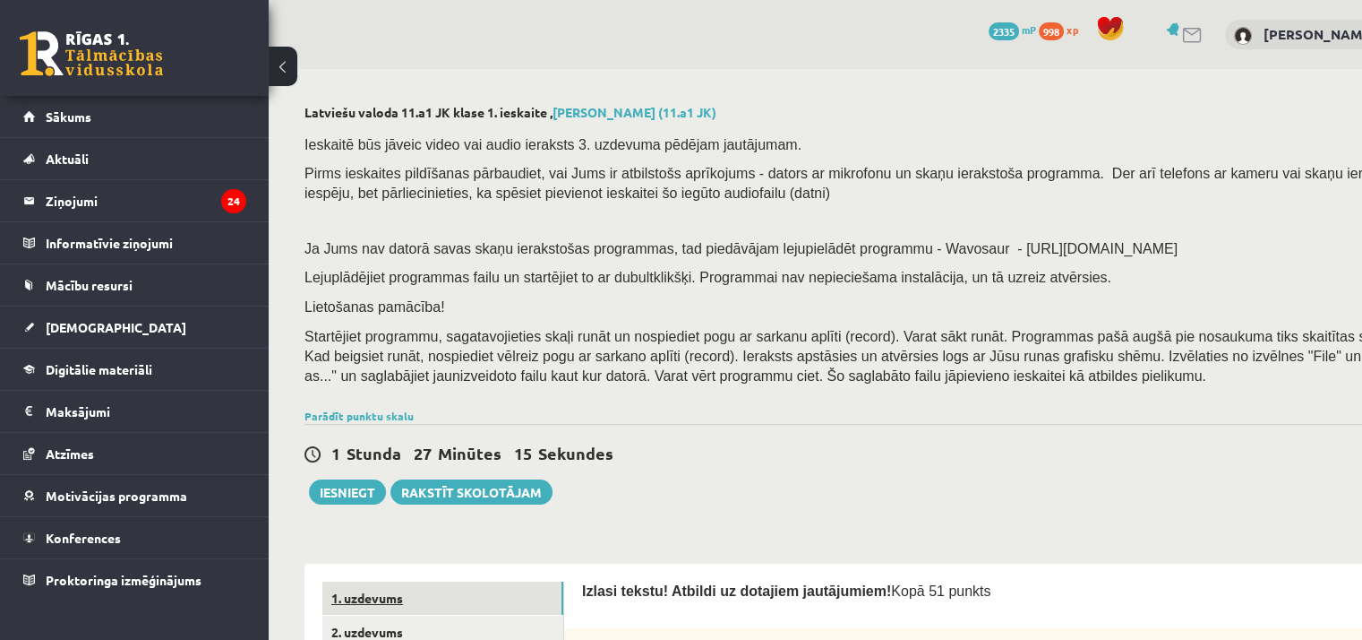
click at [384, 599] on link "1. uzdevums" at bounding box center [442, 597] width 241 height 33
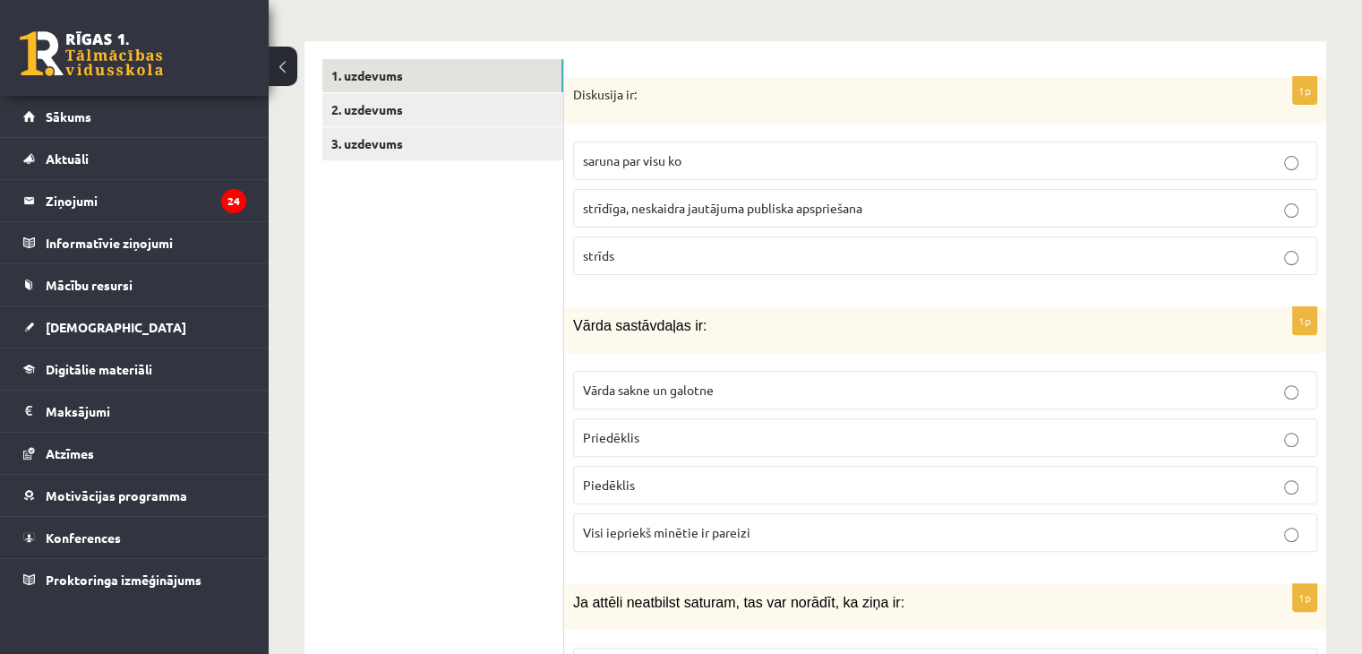
scroll to position [446, 0]
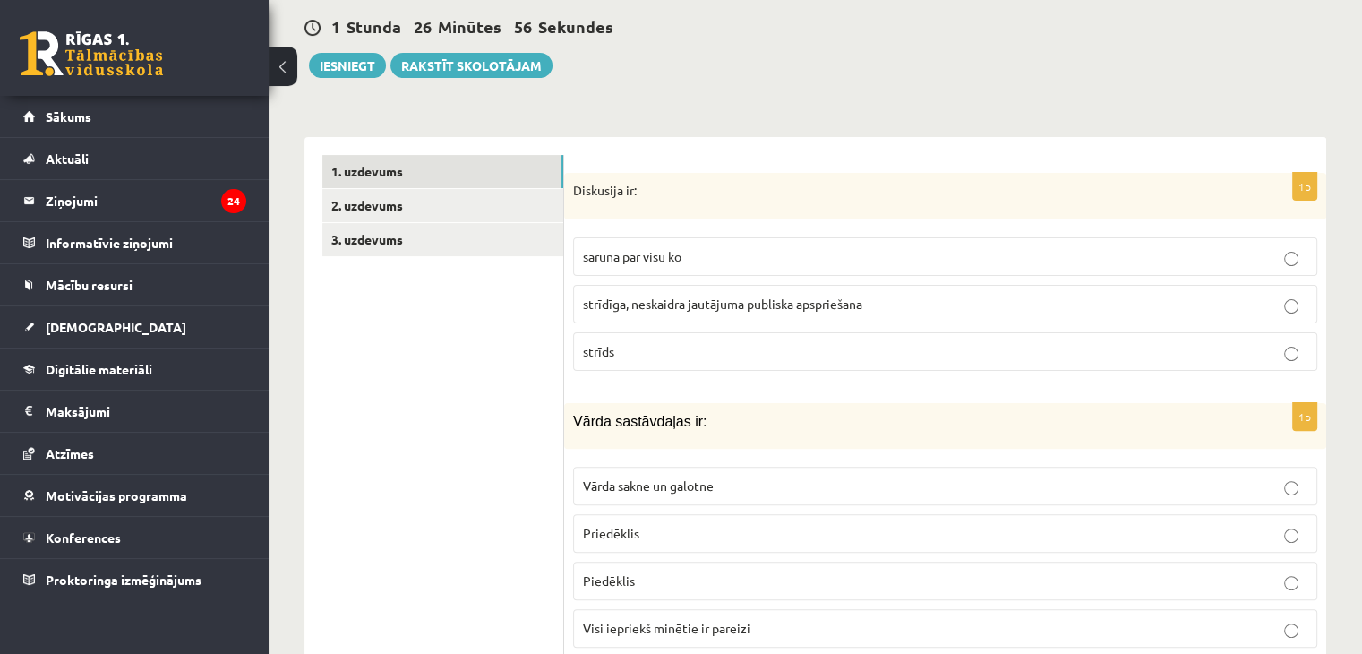
click at [666, 294] on label "strīdīga, neskaidra jautājuma publiska apspriešana" at bounding box center [945, 304] width 744 height 39
click at [695, 609] on label "Visi iepriekš minētie ir pareizi" at bounding box center [945, 628] width 744 height 39
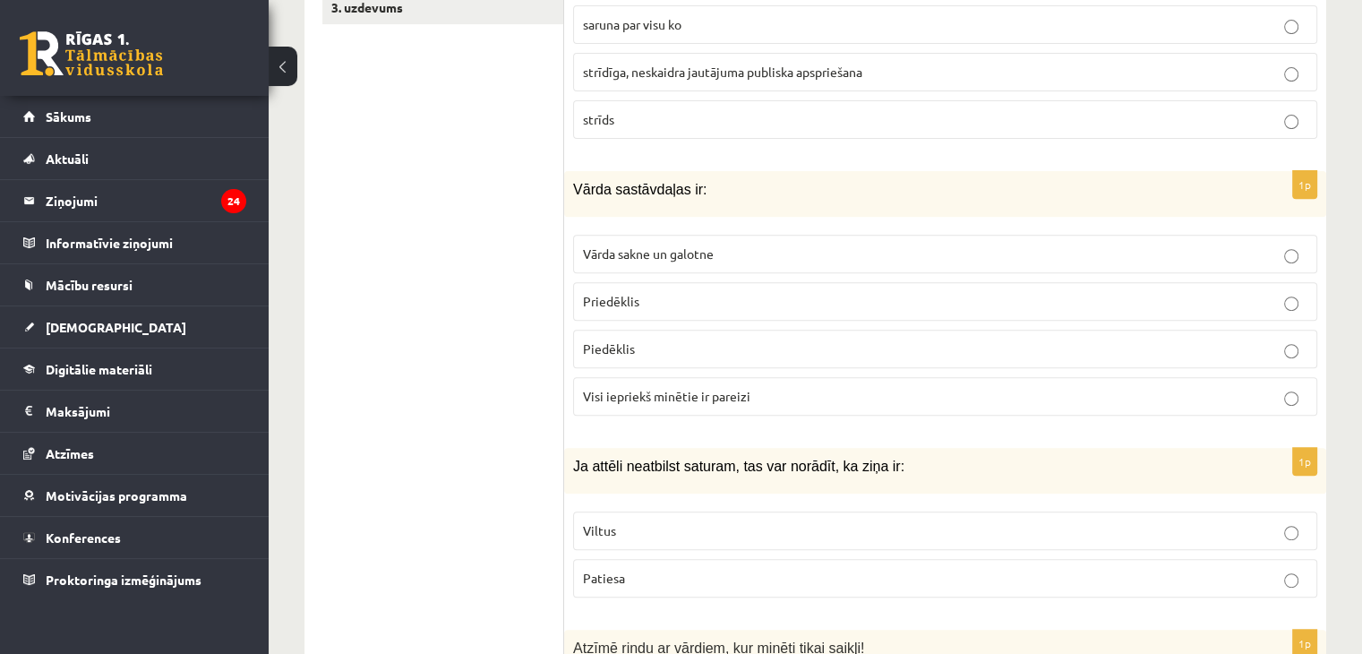
scroll to position [731, 0]
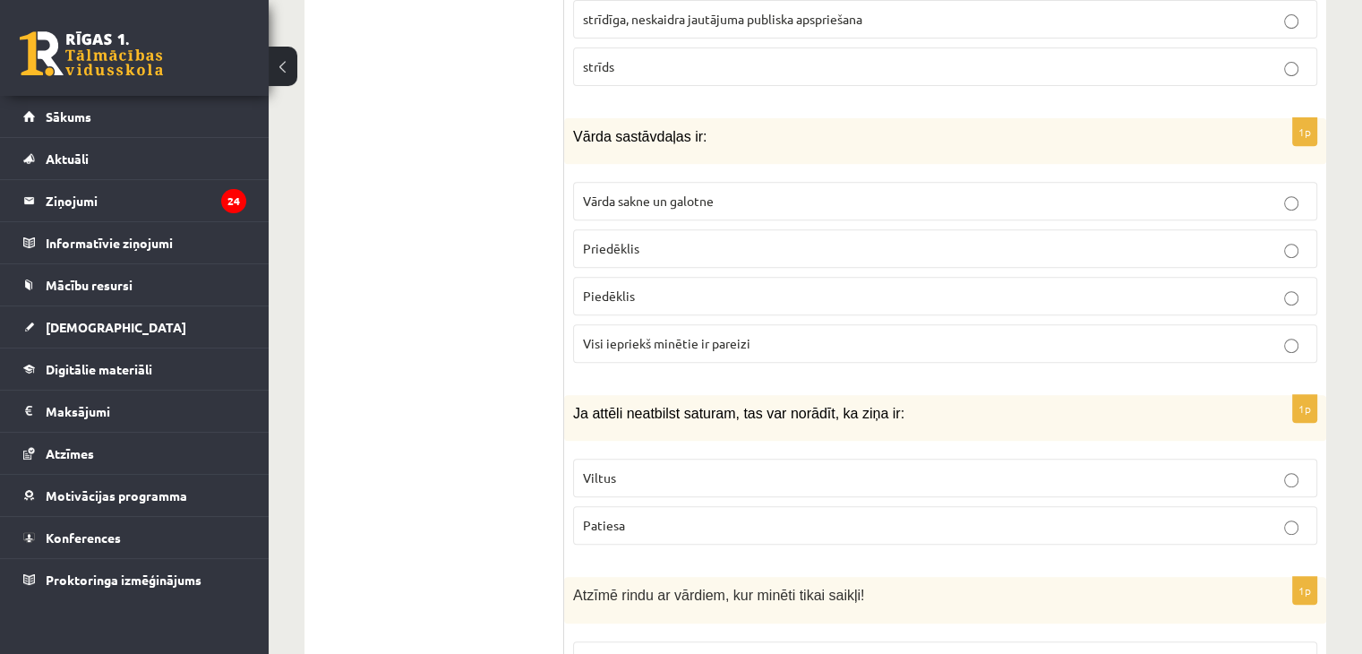
click at [906, 468] on p "Viltus" at bounding box center [945, 477] width 725 height 19
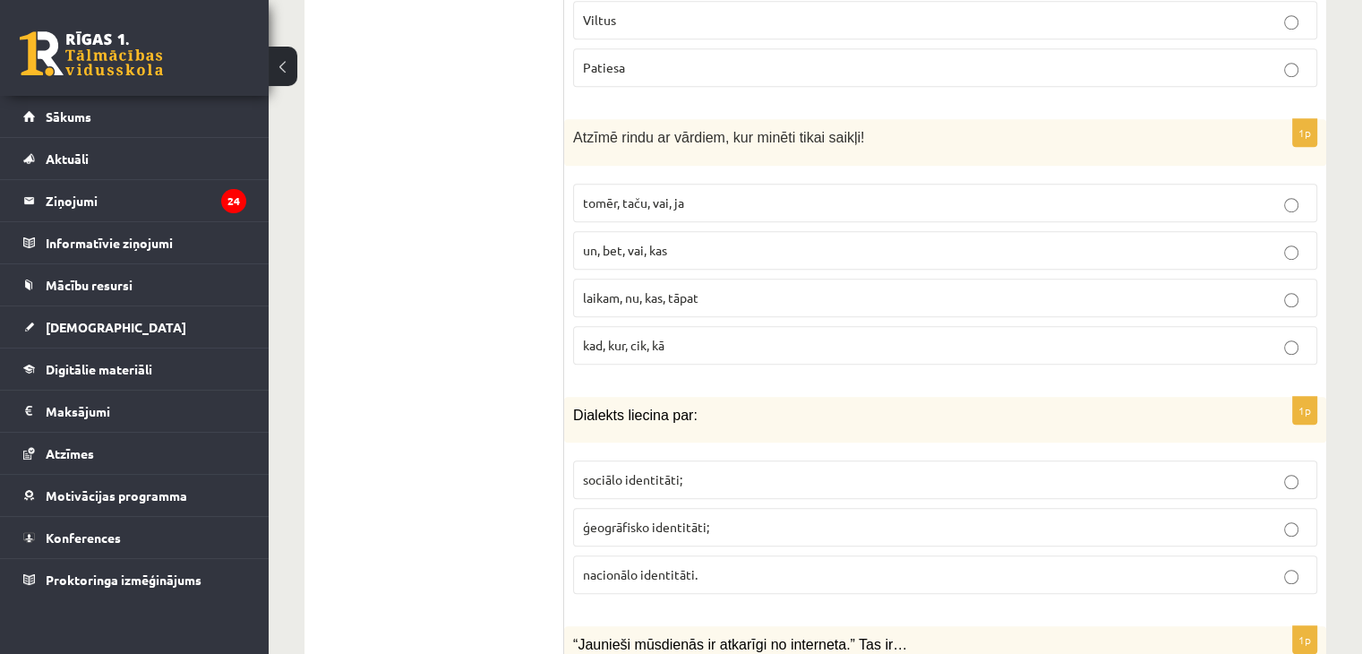
scroll to position [1221, 0]
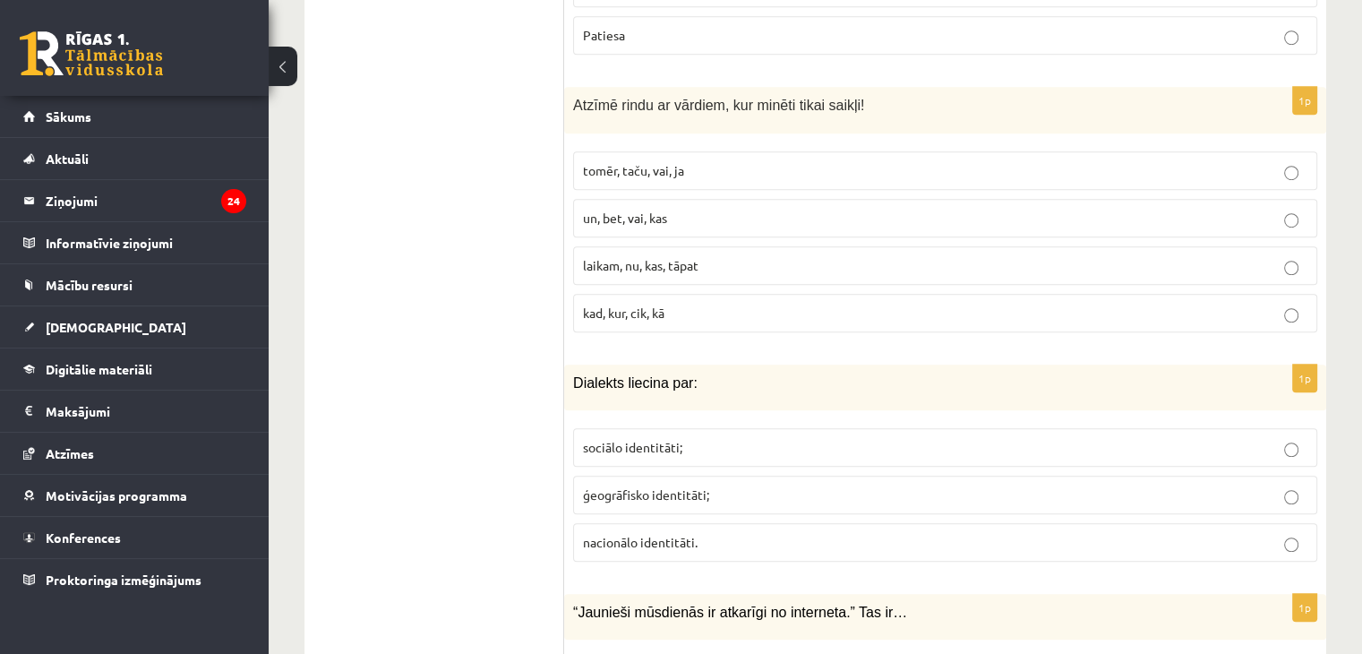
click at [663, 161] on p "tomēr, taču, vai, ja" at bounding box center [945, 170] width 725 height 19
click at [638, 486] on span "ģeogrāfisko identitāti;" at bounding box center [646, 494] width 126 height 16
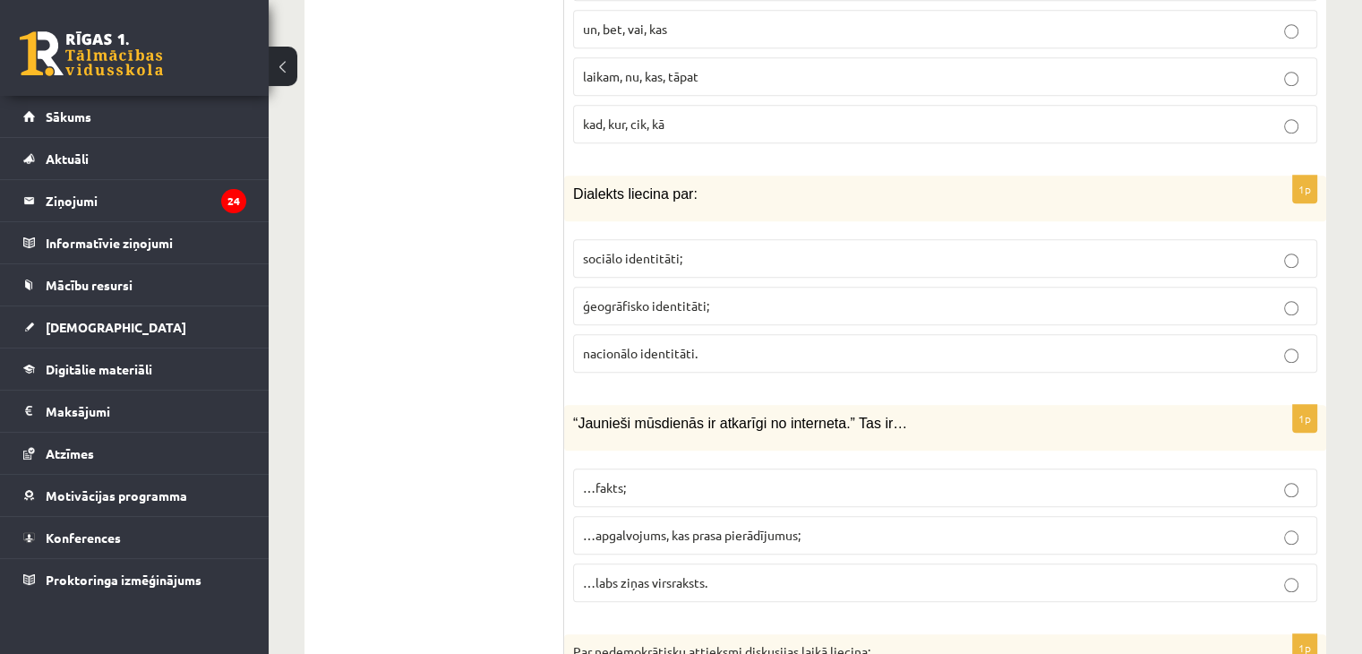
scroll to position [1474, 0]
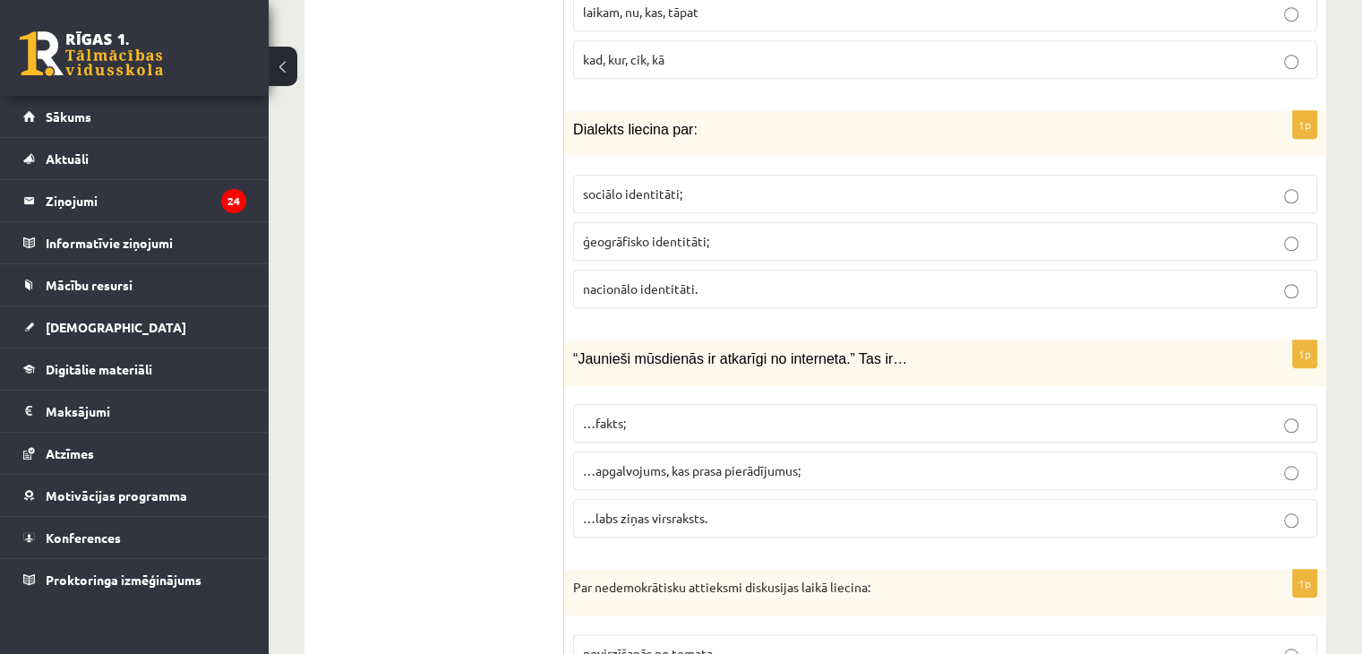
click at [631, 462] on span "…apgalvojums, kas prasa pierādījumus;" at bounding box center [692, 470] width 218 height 16
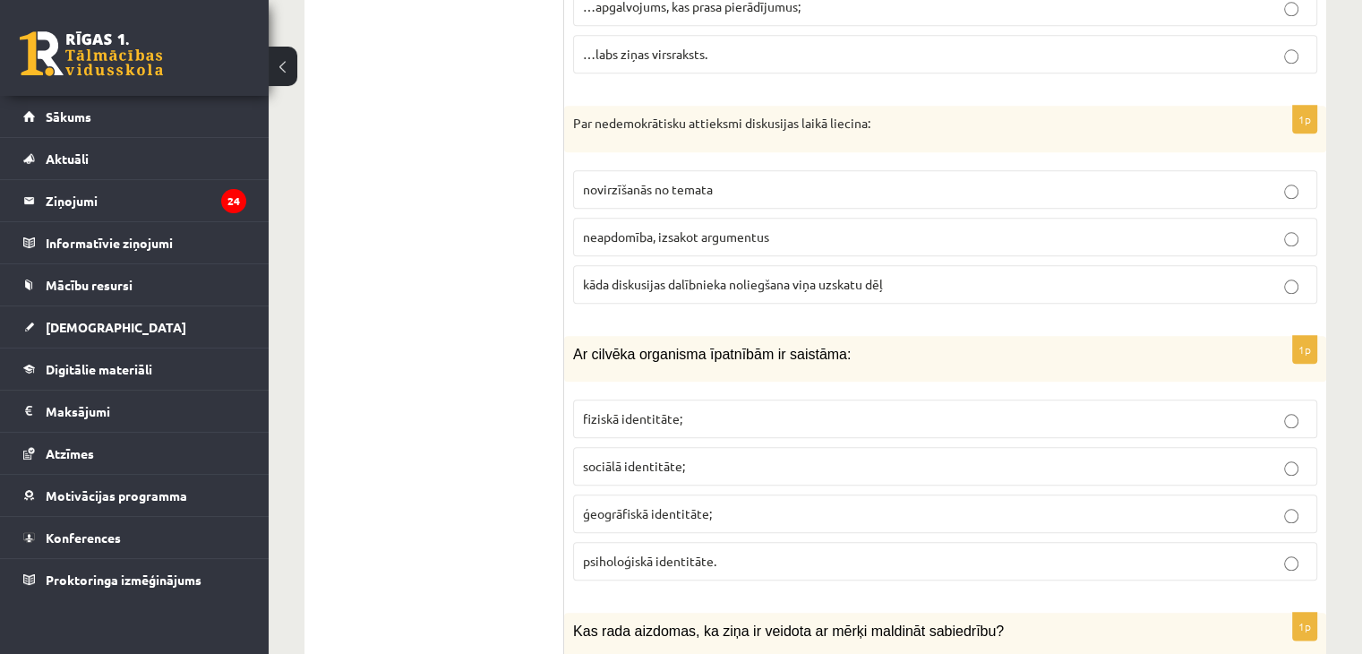
scroll to position [1992, 0]
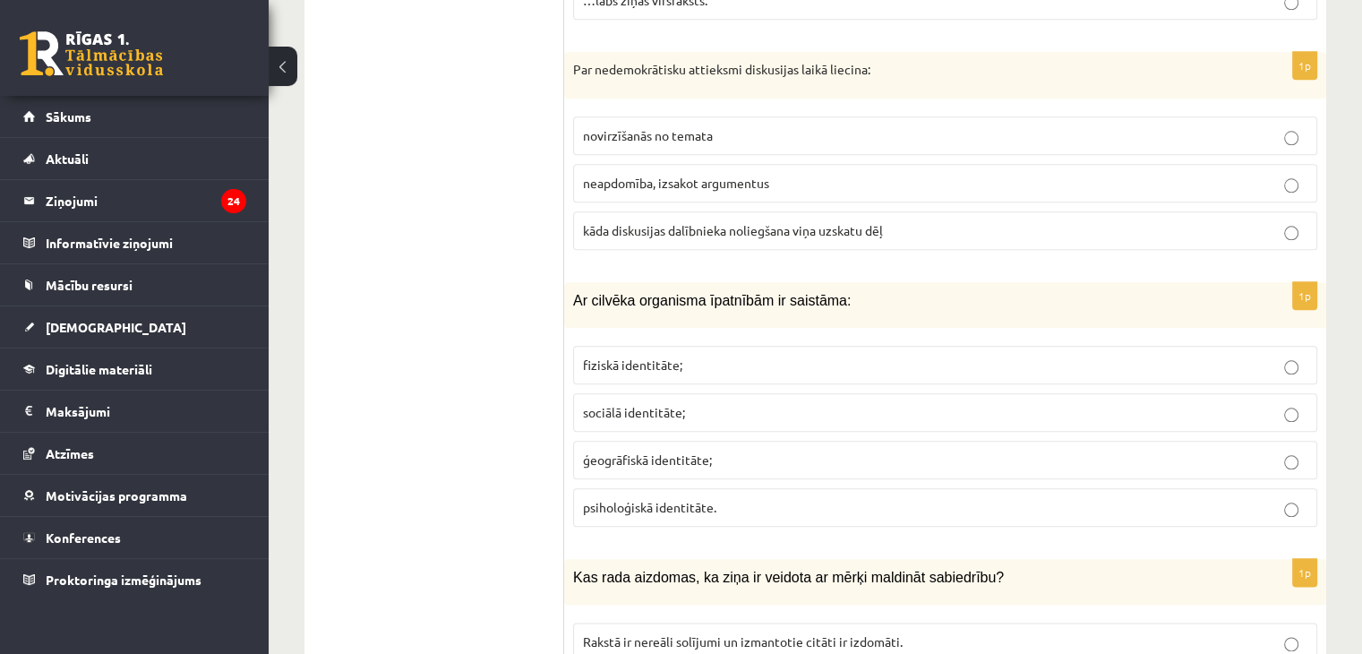
click at [688, 222] on span "kāda diskusijas dalībnieka noliegšana viņa uzskatu dēļ" at bounding box center [733, 230] width 300 height 16
click at [649, 337] on fieldset "fiziskā identitāte; sociālā identitāte; ģeogrāfiskā identitāte; psiholoģiskā id…" at bounding box center [945, 434] width 744 height 195
click at [663, 357] on span "fiziskā identitāte;" at bounding box center [632, 365] width 99 height 16
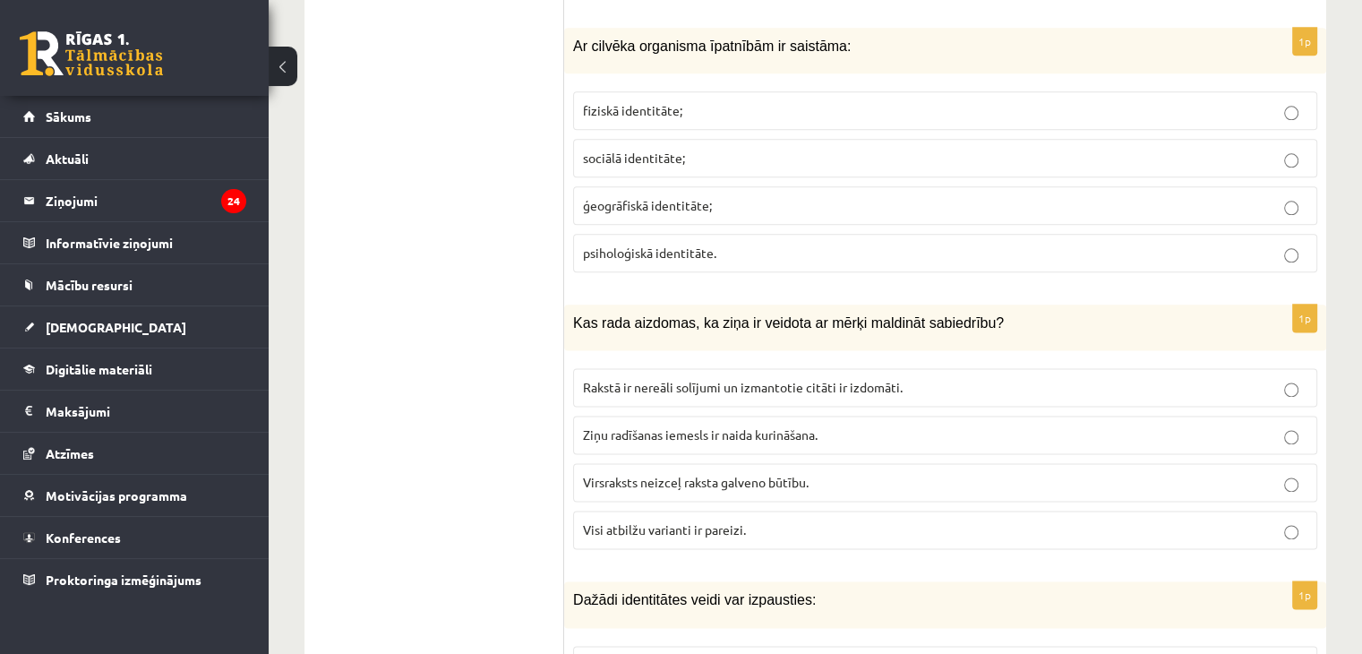
scroll to position [2268, 0]
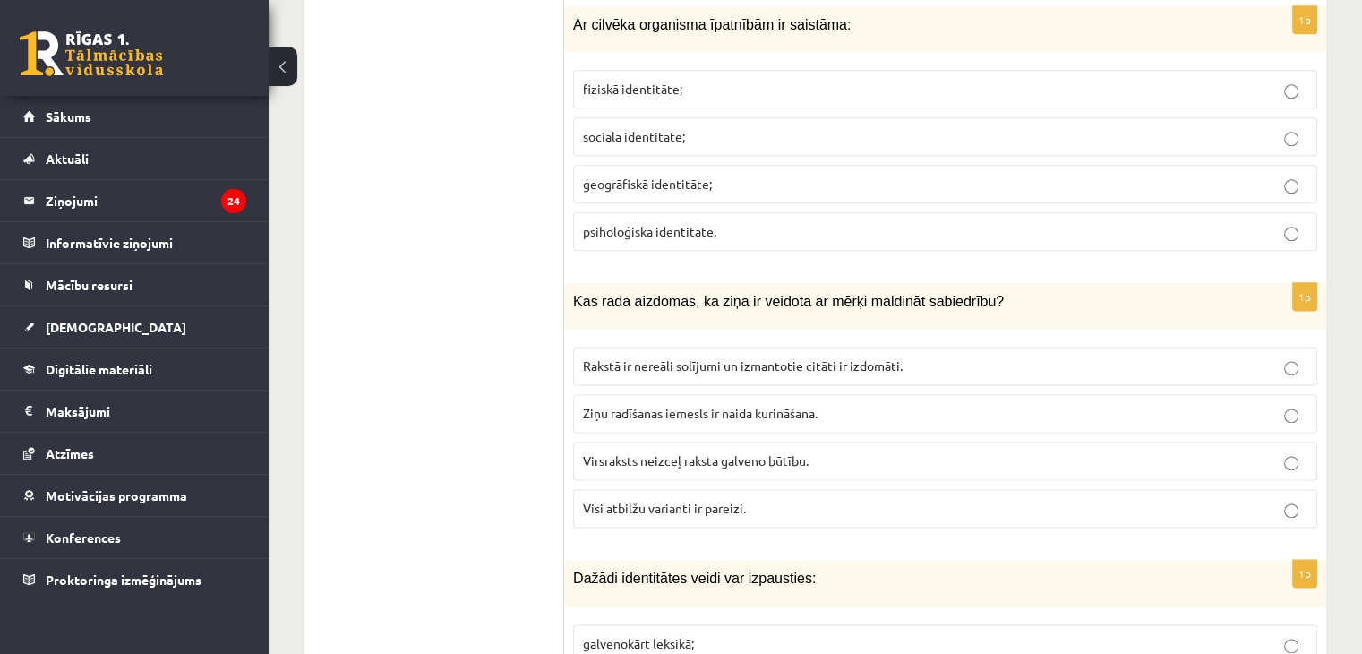
click at [694, 500] on span "Visi atbilžu varianti ir pareizi." at bounding box center [664, 508] width 163 height 16
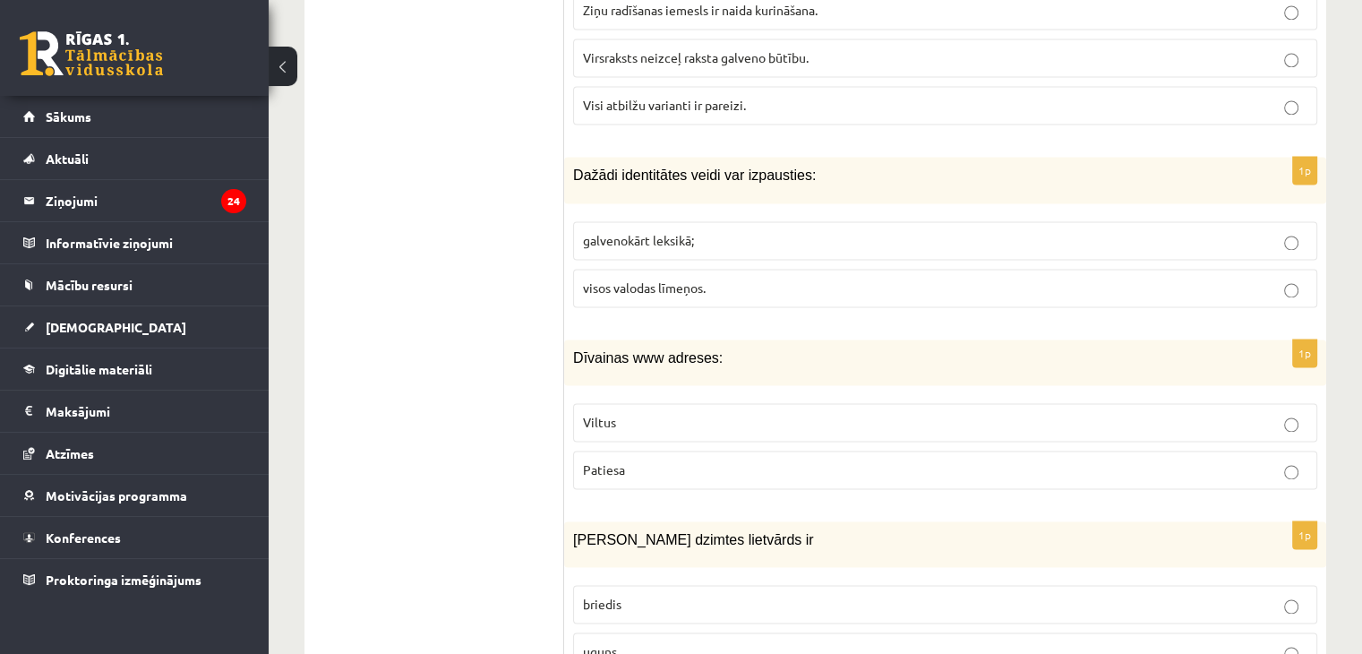
scroll to position [2756, 0]
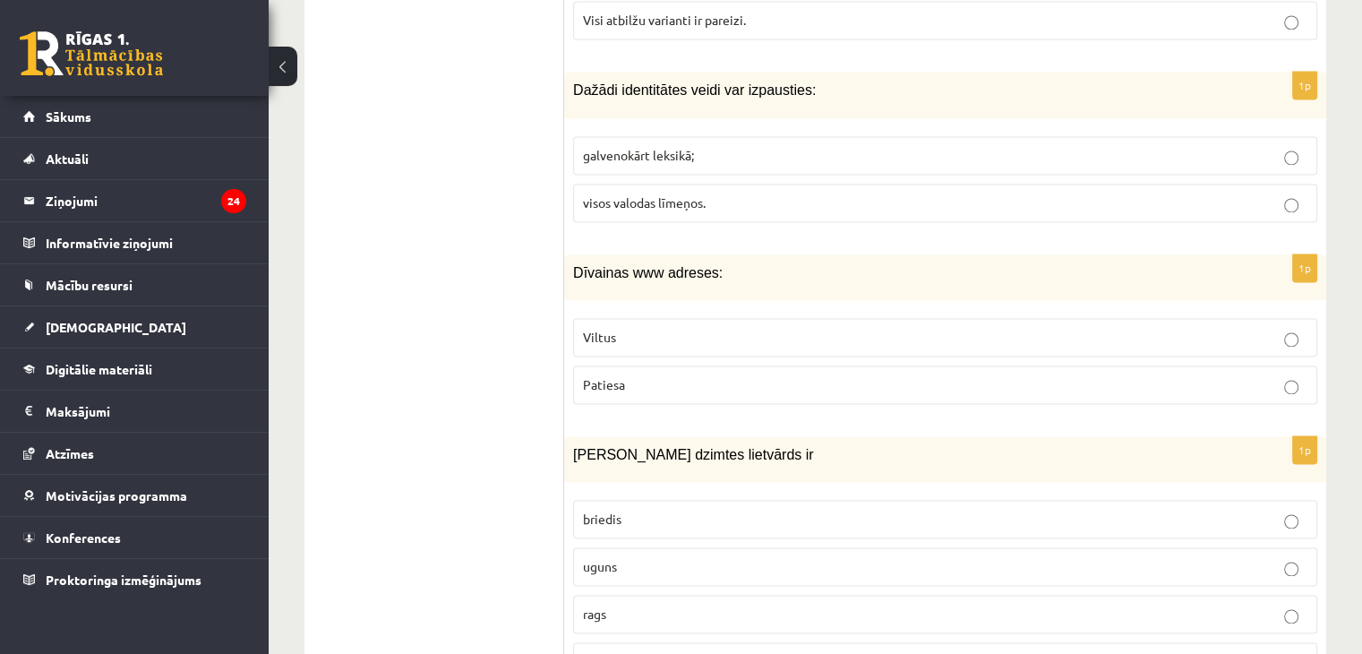
click at [607, 194] on span "visos valodas līmeņos." at bounding box center [644, 202] width 123 height 16
click at [611, 318] on label "Viltus" at bounding box center [945, 337] width 744 height 39
click at [621, 557] on p "uguns" at bounding box center [945, 566] width 725 height 19
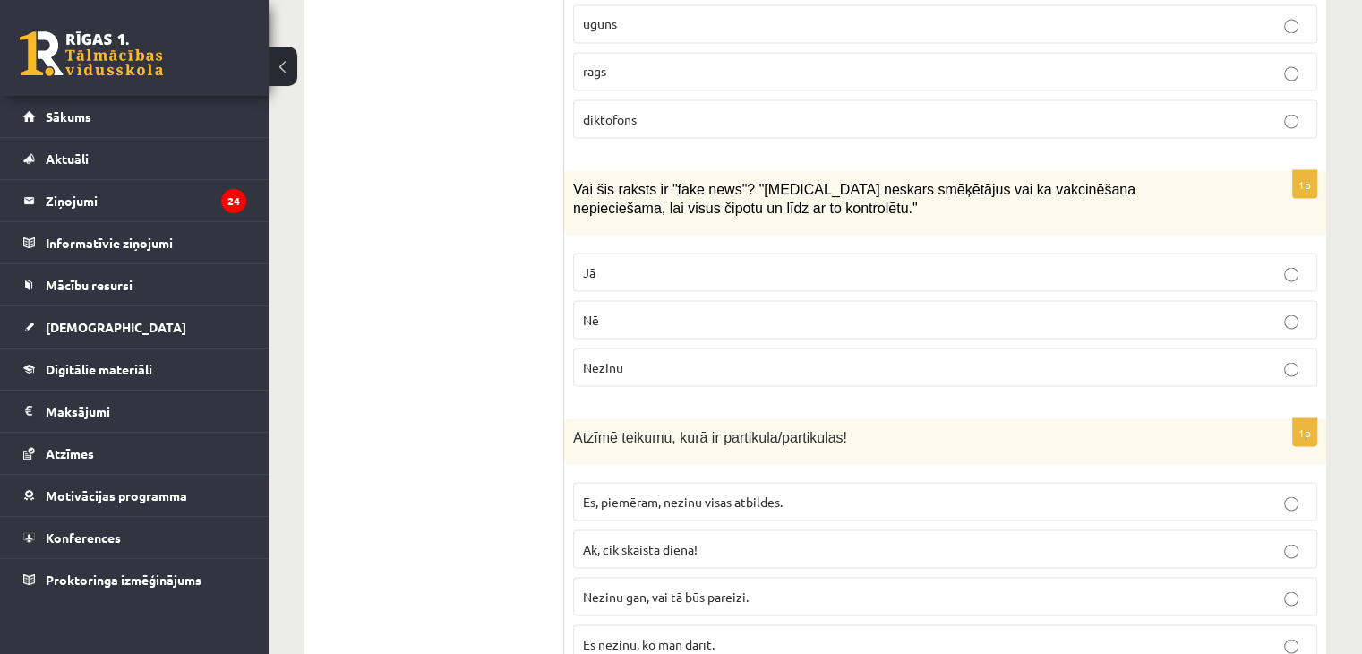
scroll to position [3406, 0]
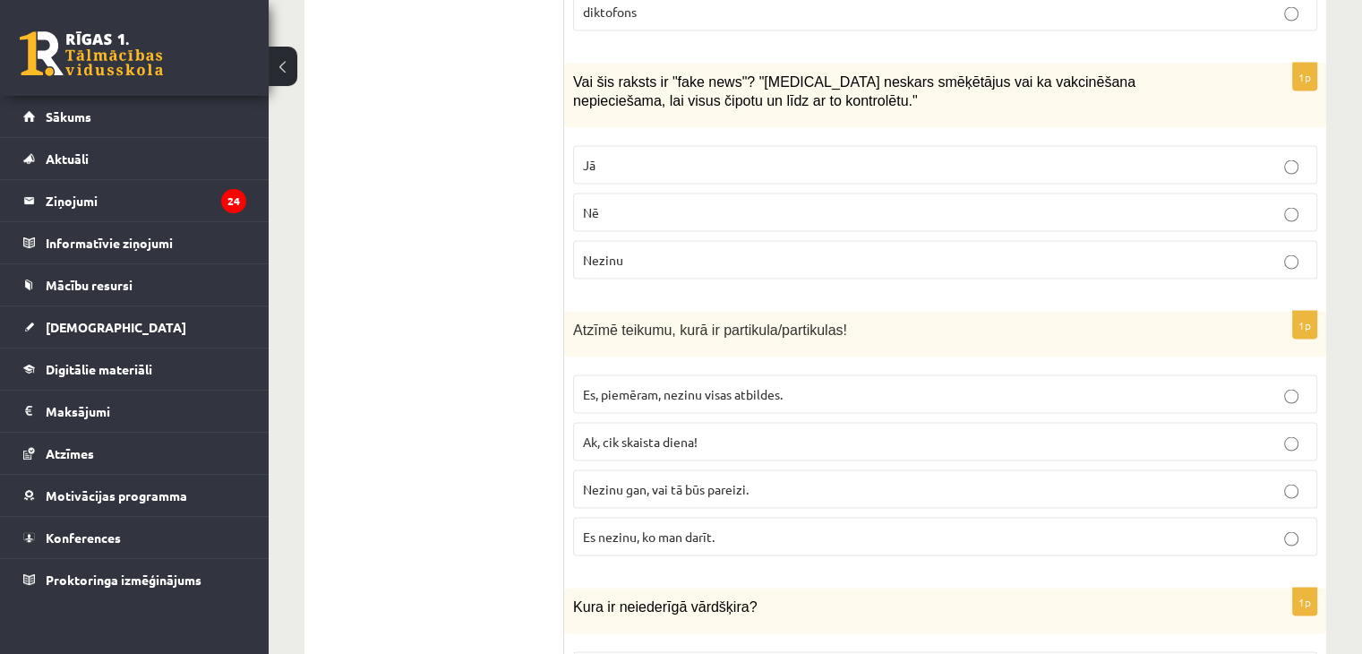
click at [598, 156] on p "Jā" at bounding box center [945, 165] width 725 height 19
click at [706, 386] on span "Es, piemēram, nezinu visas atbildes." at bounding box center [683, 394] width 200 height 16
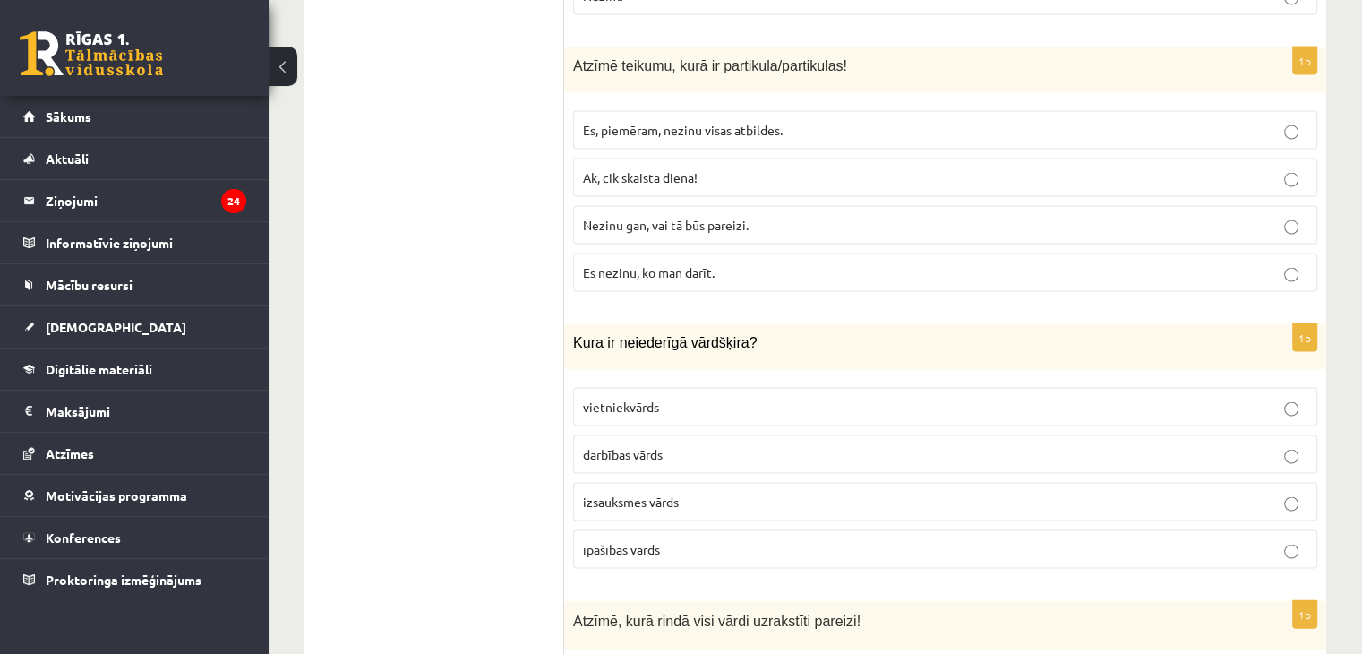
scroll to position [3755, 0]
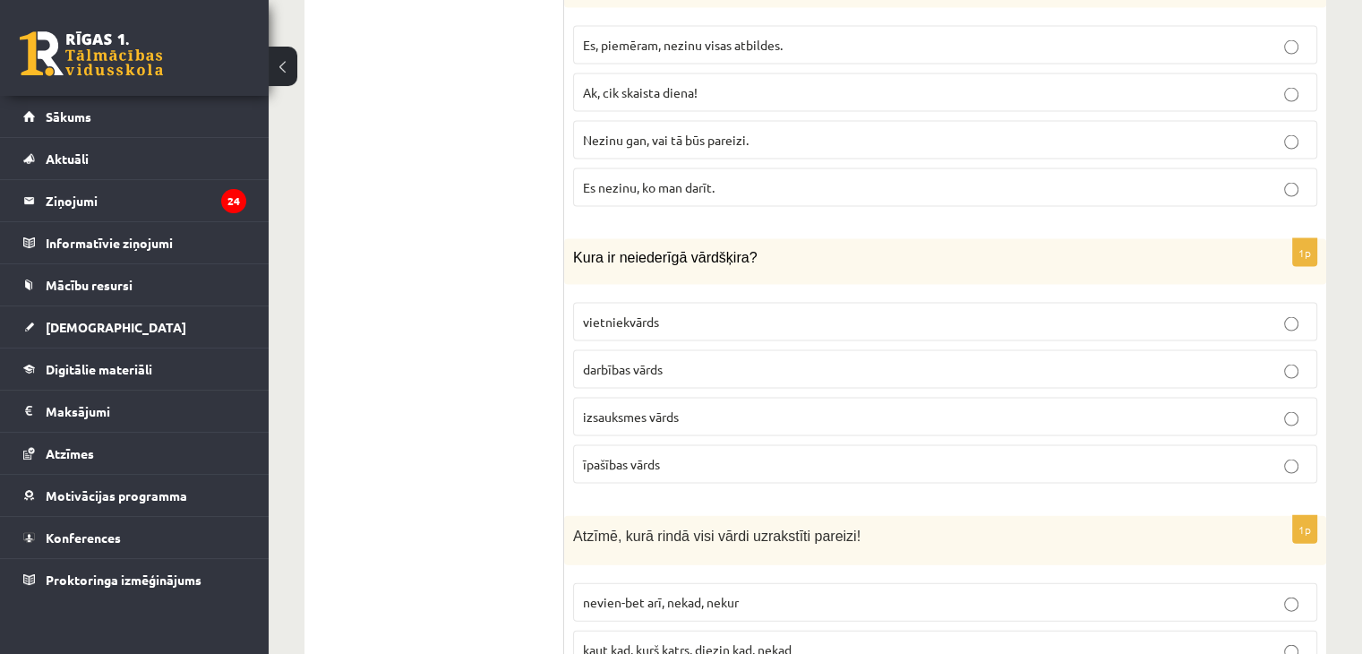
click at [633, 408] on span "izsauksmes vārds" at bounding box center [631, 416] width 96 height 16
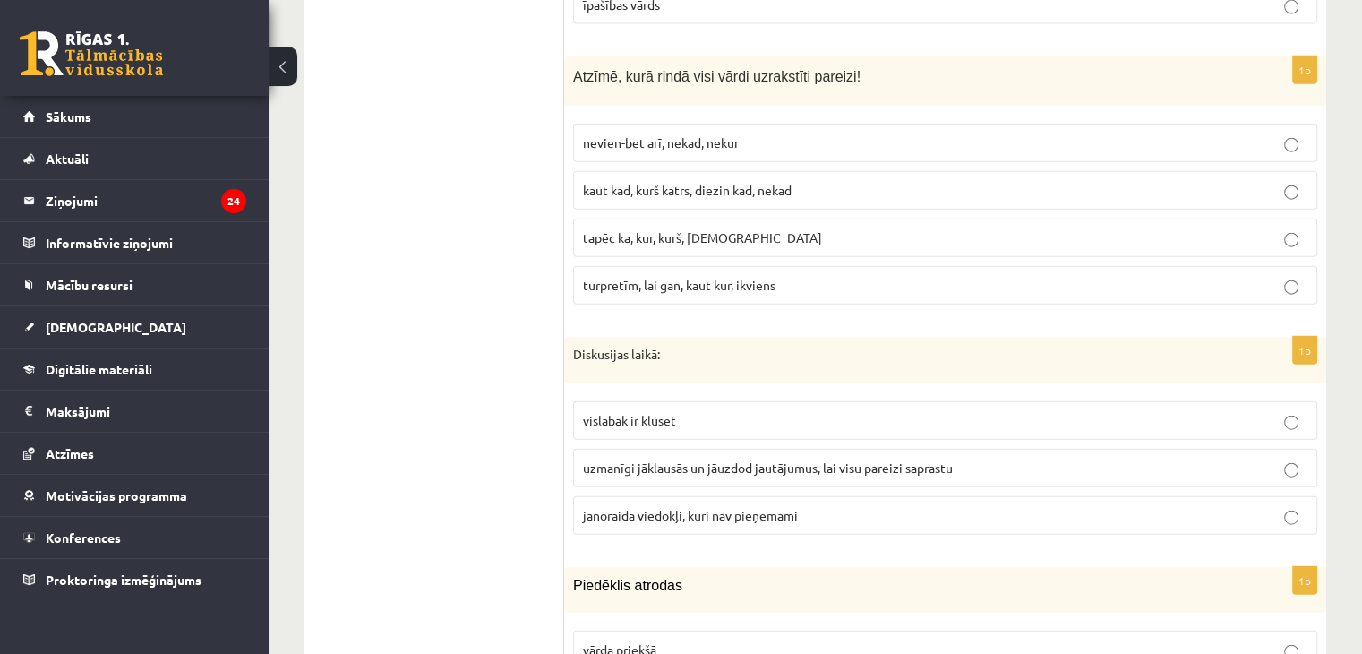
scroll to position [4247, 0]
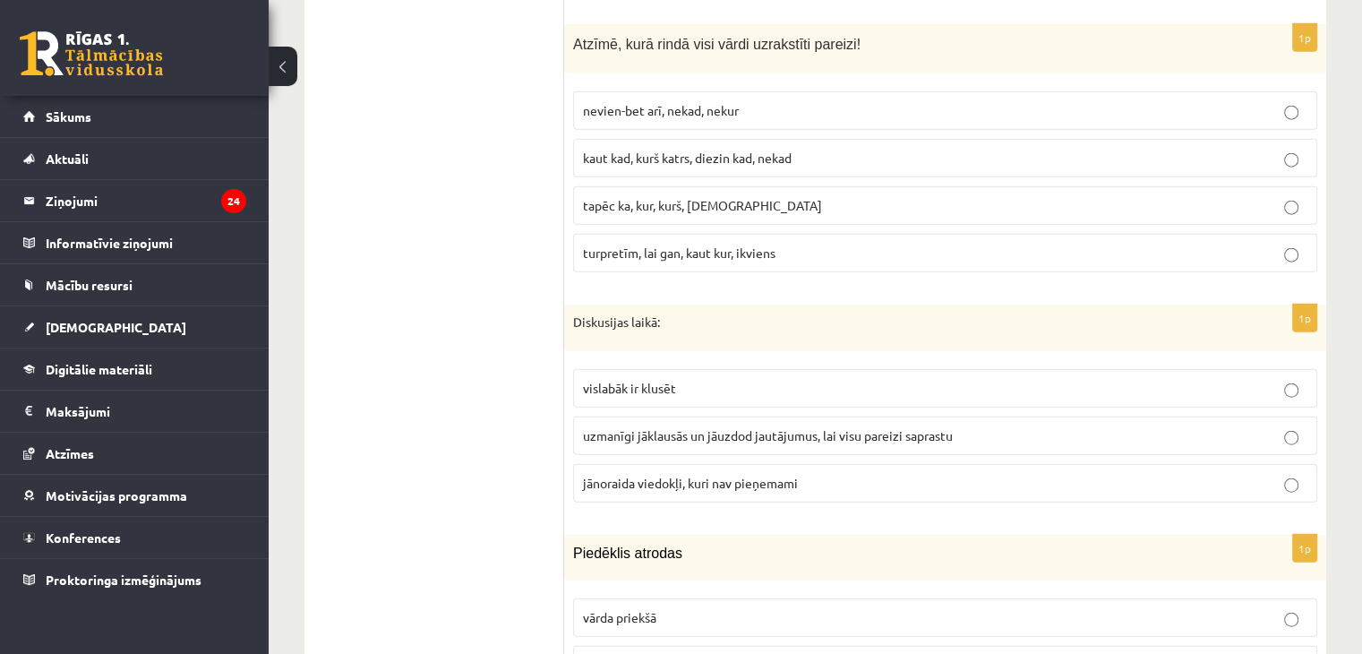
click at [654, 234] on label "turpretīm, lai gan, kaut kur, ikviens" at bounding box center [945, 253] width 744 height 39
click at [634, 427] on span "uzmanīgi jāklausās un jāuzdod jautājumus, lai visu pareizi saprastu" at bounding box center [768, 435] width 370 height 16
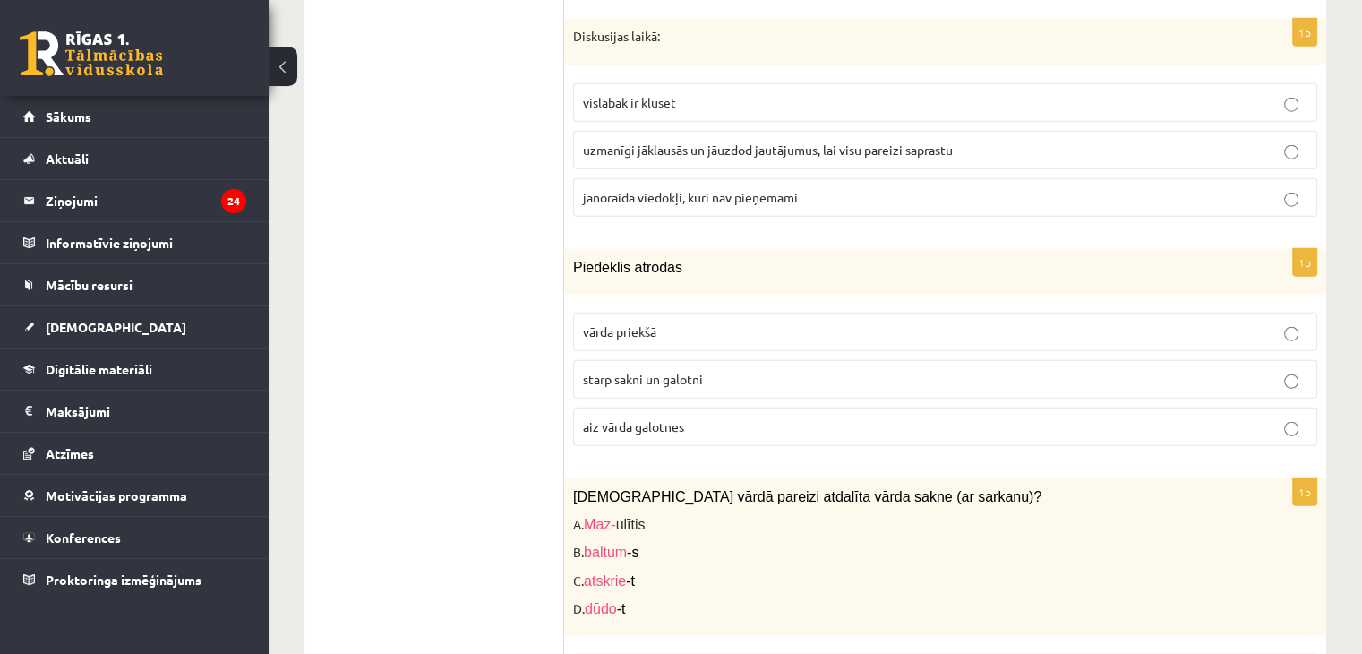
scroll to position [4565, 0]
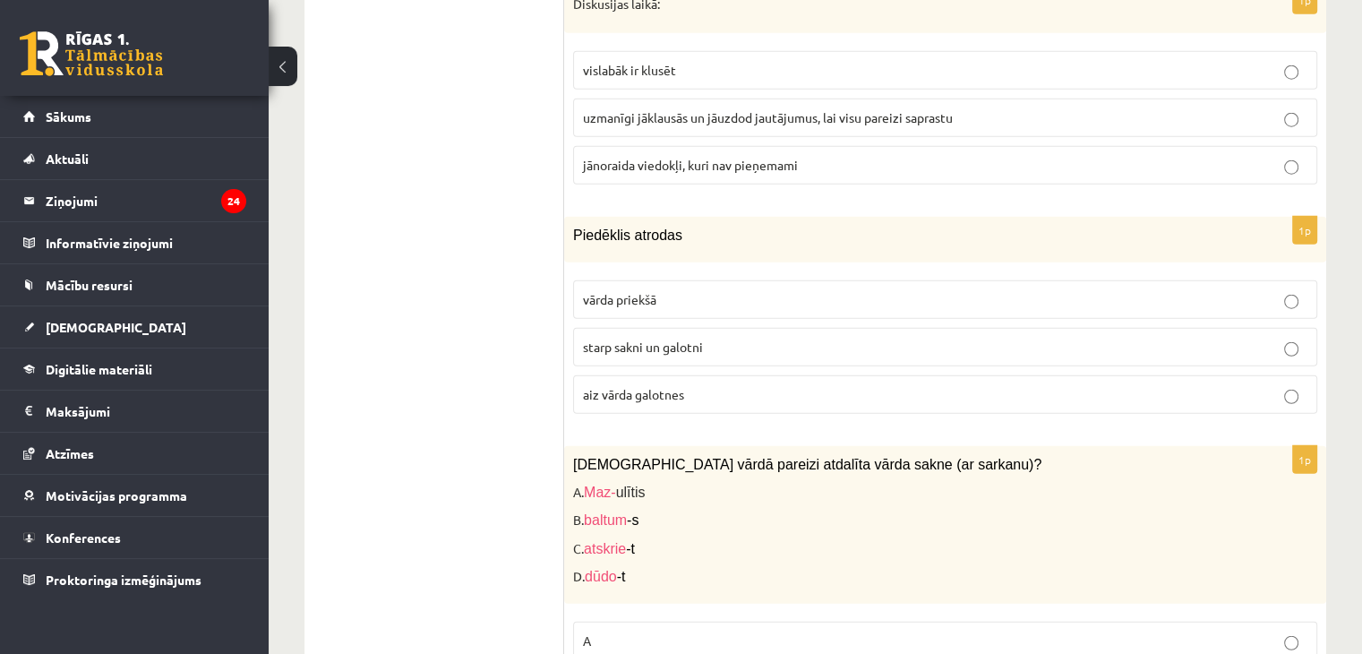
click at [674, 385] on p "aiz vārda galotnes" at bounding box center [945, 394] width 725 height 19
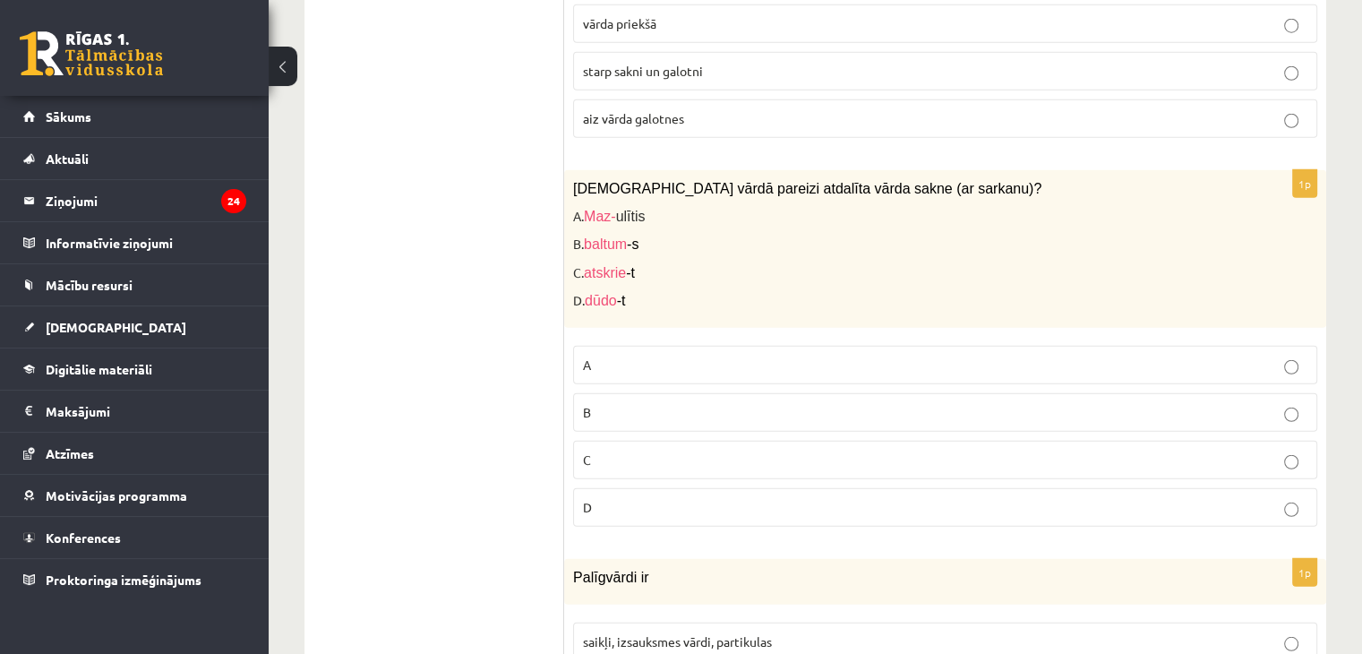
scroll to position [4969, 0]
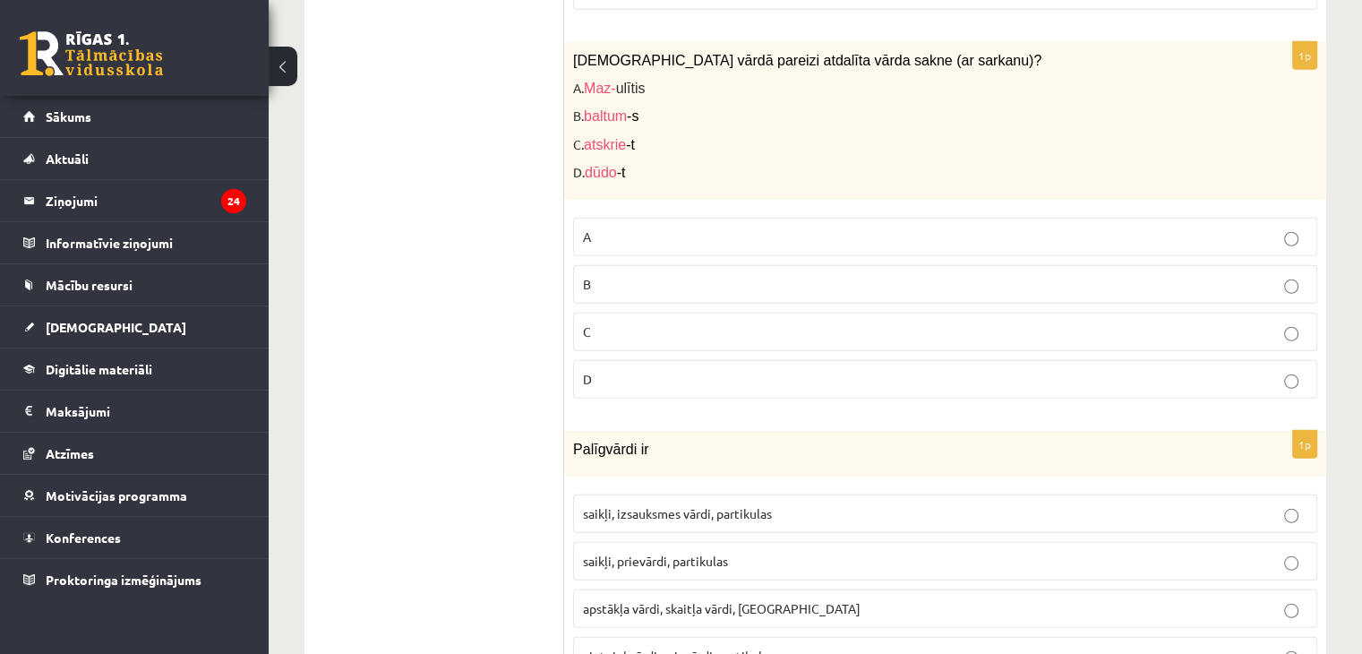
click at [634, 269] on fieldset "A B C D" at bounding box center [945, 306] width 744 height 195
click at [640, 322] on p "C" at bounding box center [945, 331] width 725 height 19
click at [674, 494] on label "saikļi, izsauksmes vārdi, partikulas" at bounding box center [945, 513] width 744 height 39
click at [650, 553] on span "saikļi, prievārdi, partikulas" at bounding box center [655, 561] width 145 height 16
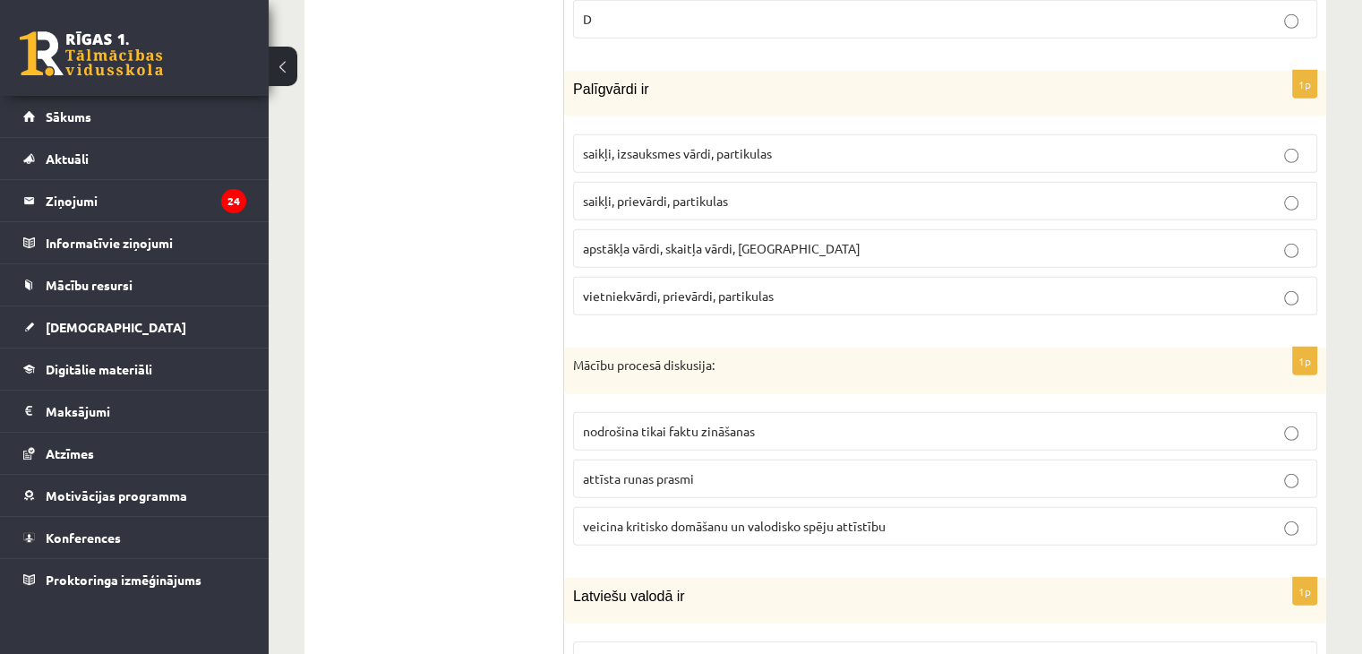
scroll to position [5372, 0]
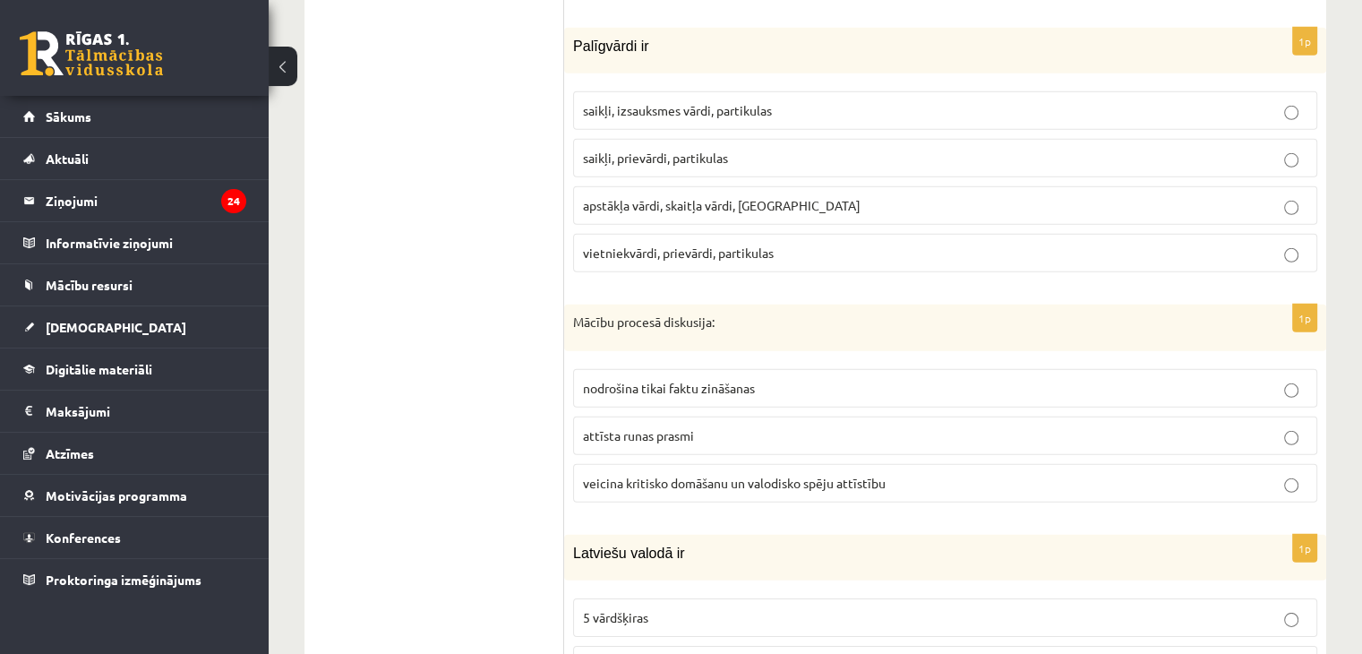
click at [833, 475] on span "veicina kritisko domāšanu un valodisko spēju attīstību" at bounding box center [734, 483] width 303 height 16
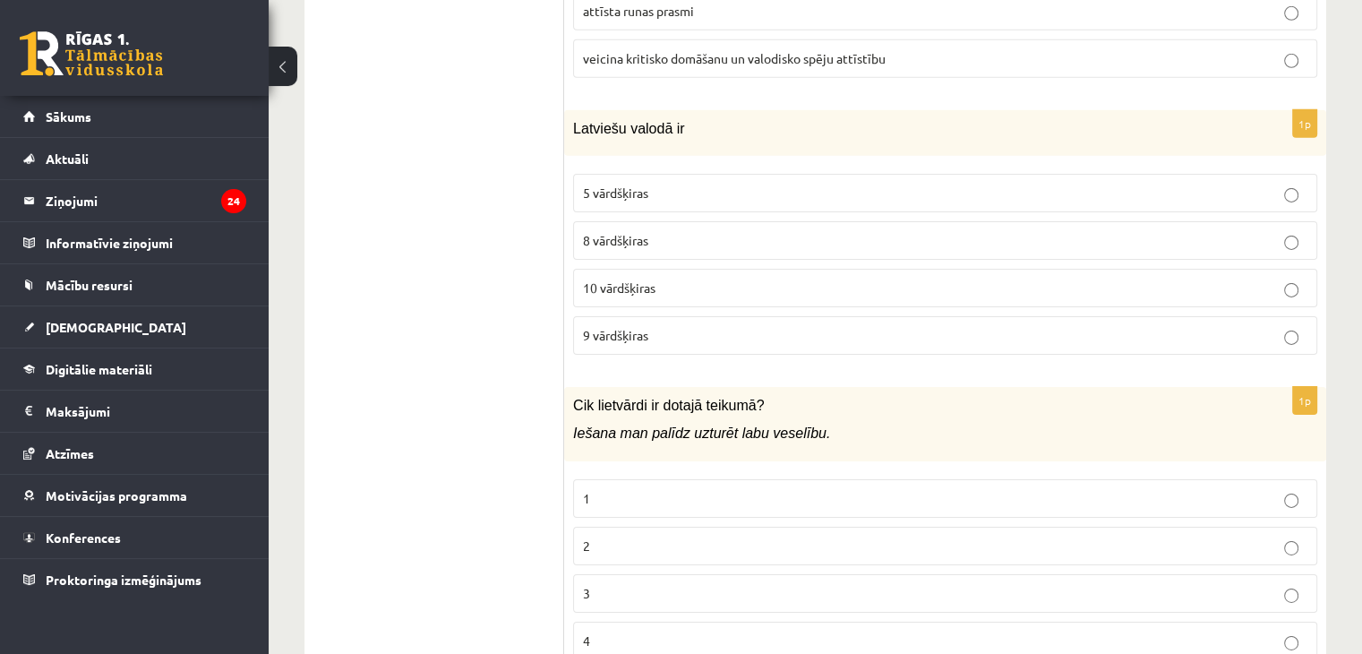
scroll to position [5839, 0]
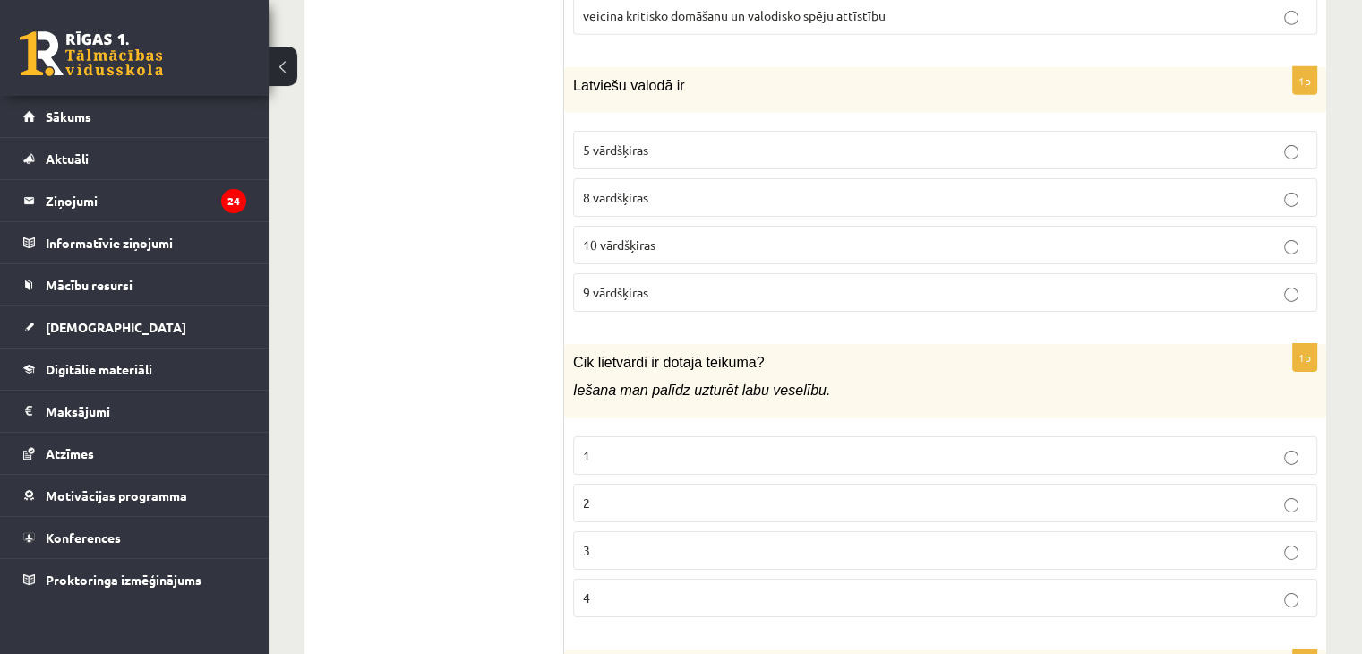
click at [607, 236] on span "10 vārdšķiras" at bounding box center [619, 244] width 73 height 16
click at [607, 494] on p "2" at bounding box center [945, 503] width 725 height 19
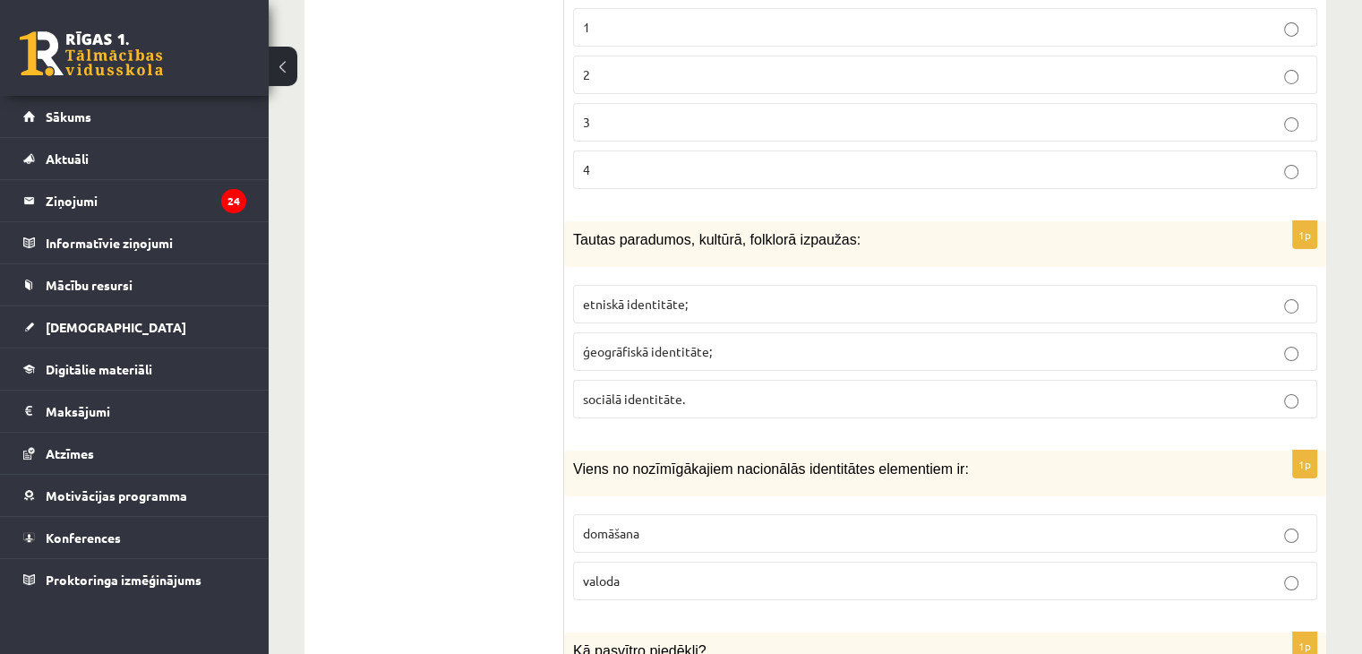
scroll to position [6269, 0]
click at [700, 293] on p "etniskā identitāte;" at bounding box center [945, 302] width 725 height 19
click at [638, 570] on p "valoda" at bounding box center [945, 579] width 725 height 19
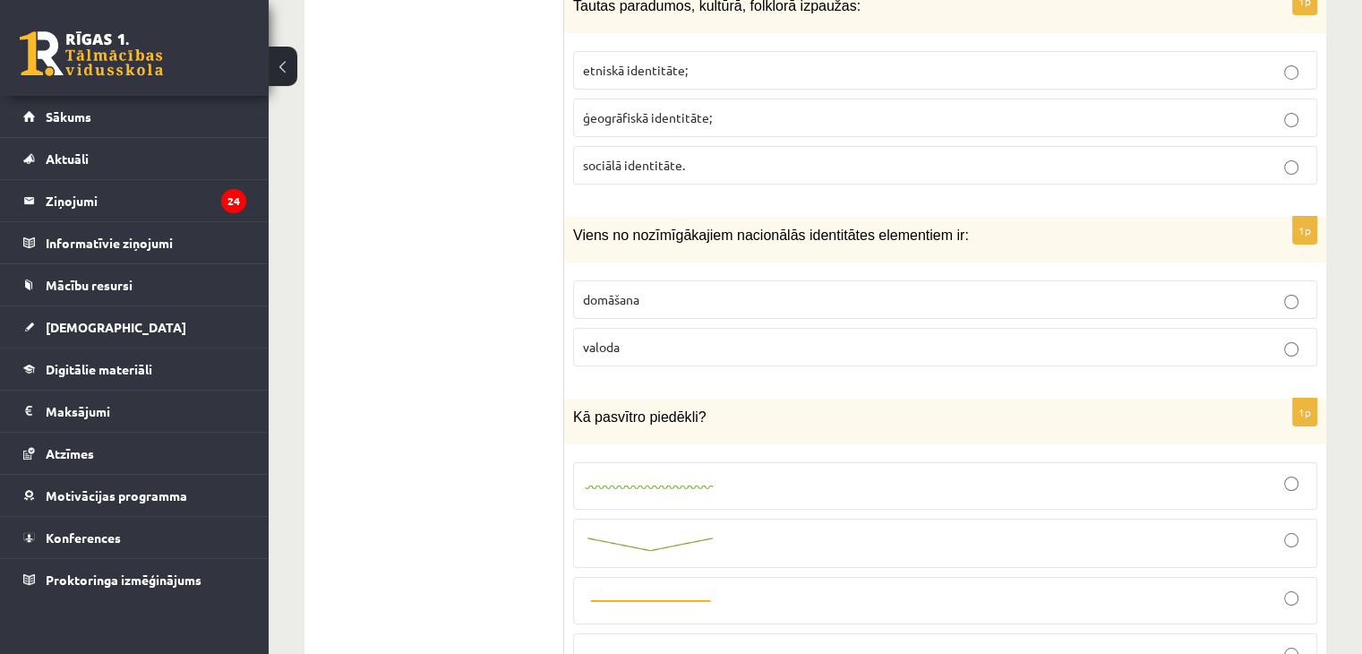
scroll to position [6598, 0]
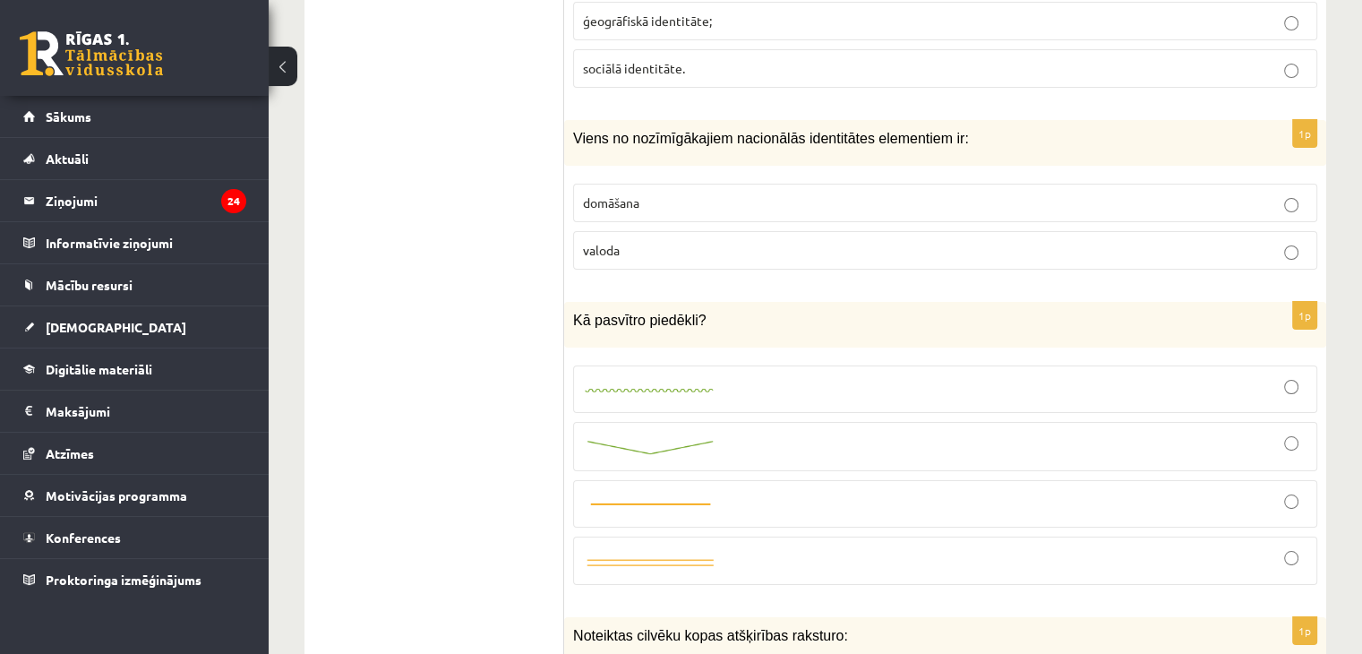
click at [662, 432] on div at bounding box center [945, 447] width 725 height 30
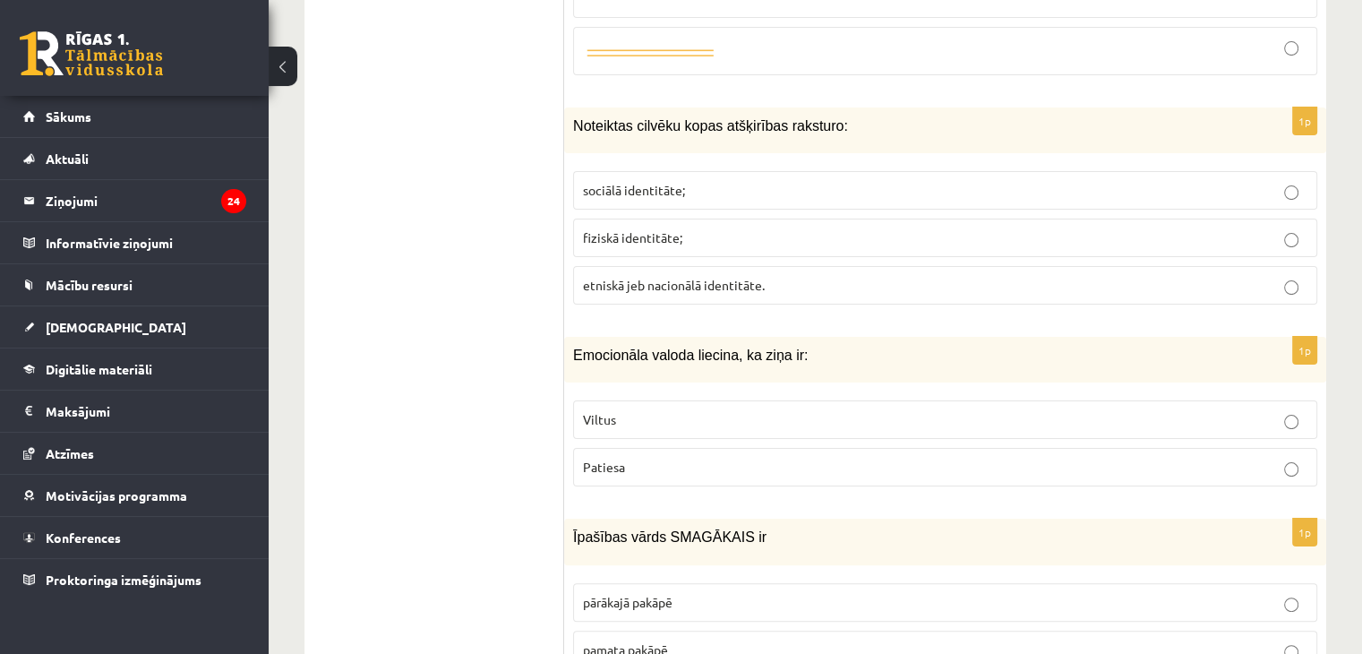
scroll to position [7161, 0]
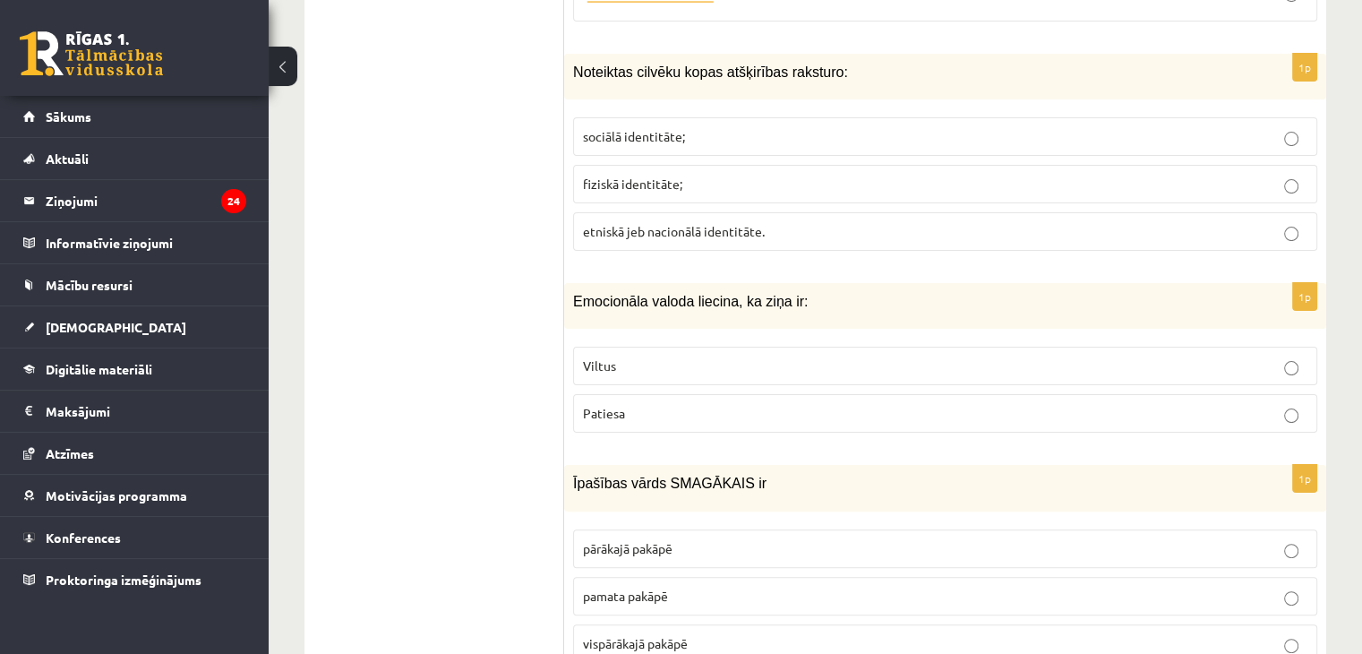
click at [674, 222] on p "etniskā jeb nacionālā identitāte." at bounding box center [945, 231] width 725 height 19
click at [614, 357] on span "Viltus" at bounding box center [599, 365] width 33 height 16
click at [655, 540] on span "pārākajā pakāpē" at bounding box center [628, 548] width 90 height 16
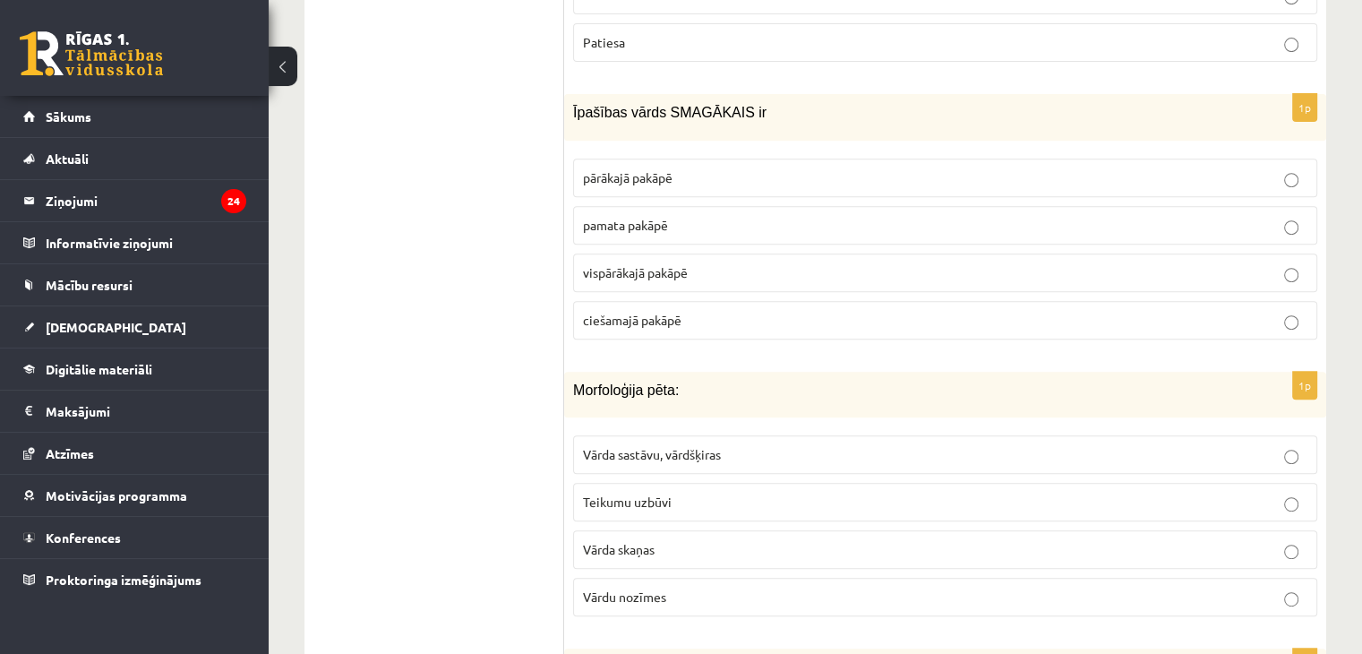
scroll to position [7597, 0]
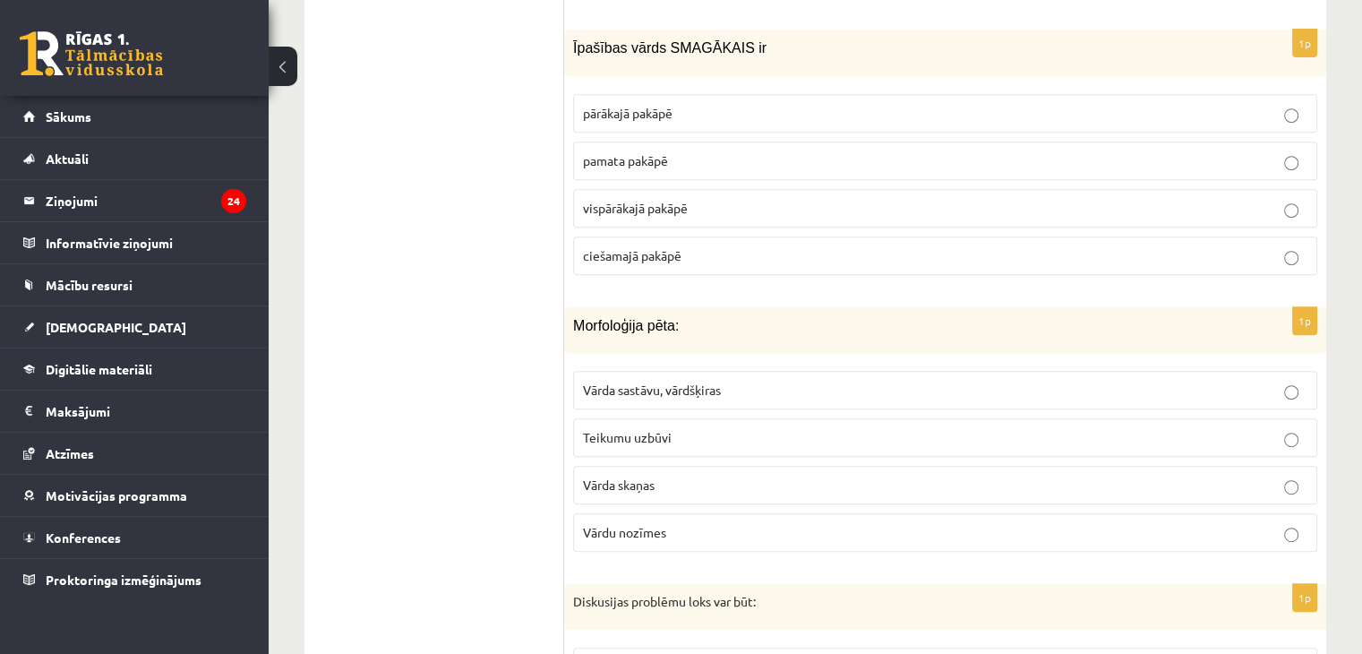
click at [680, 382] on span "Vārda sastāvu, vārdšķiras" at bounding box center [652, 390] width 138 height 16
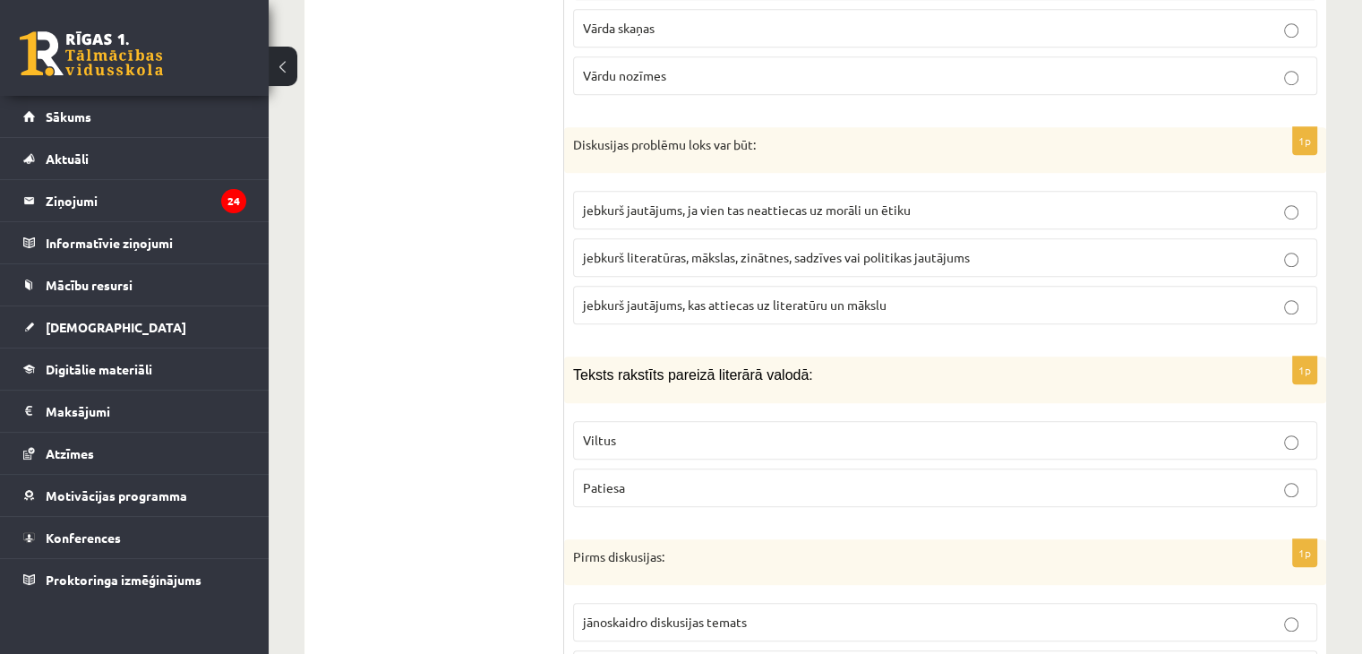
scroll to position [8075, 0]
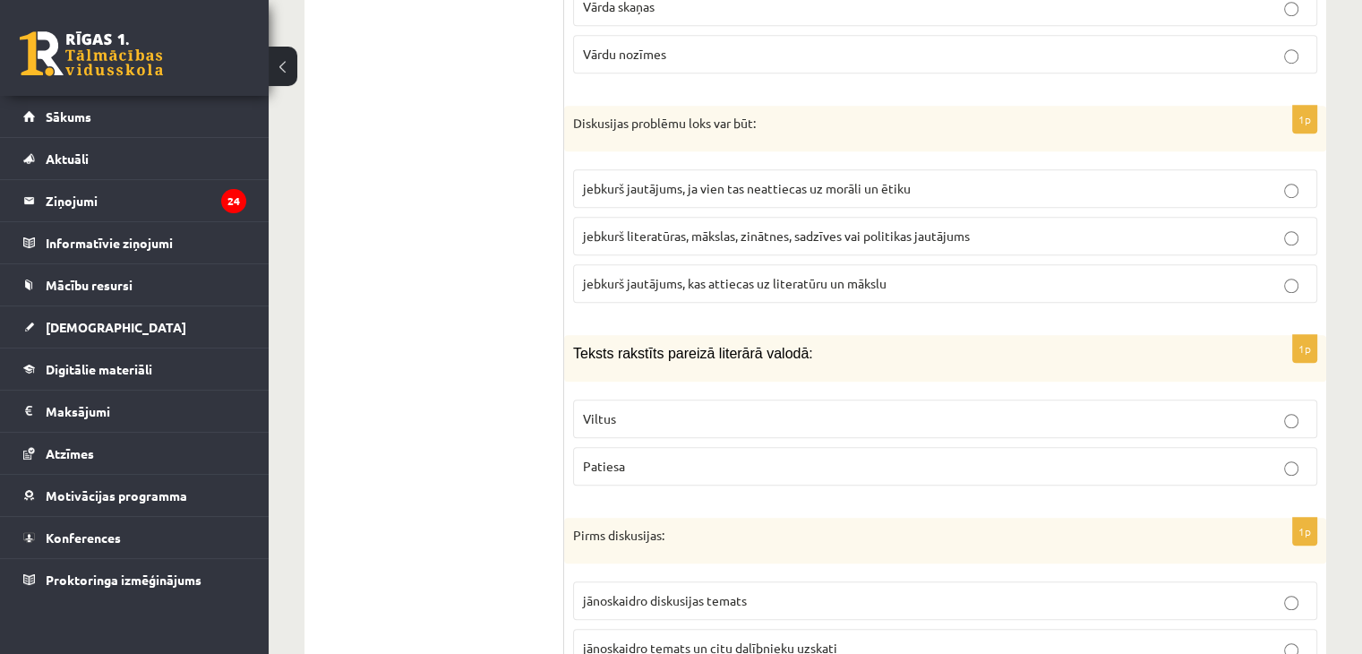
click at [691, 228] on span "jebkurš literatūras, mākslas, zinātnes, sadzīves vai politikas jautājums" at bounding box center [776, 236] width 387 height 16
click at [623, 458] on span "Patiesa" at bounding box center [604, 466] width 42 height 16
click at [737, 639] on p "jānoskaidro temats un citu dalībnieku uzskati" at bounding box center [945, 648] width 725 height 19
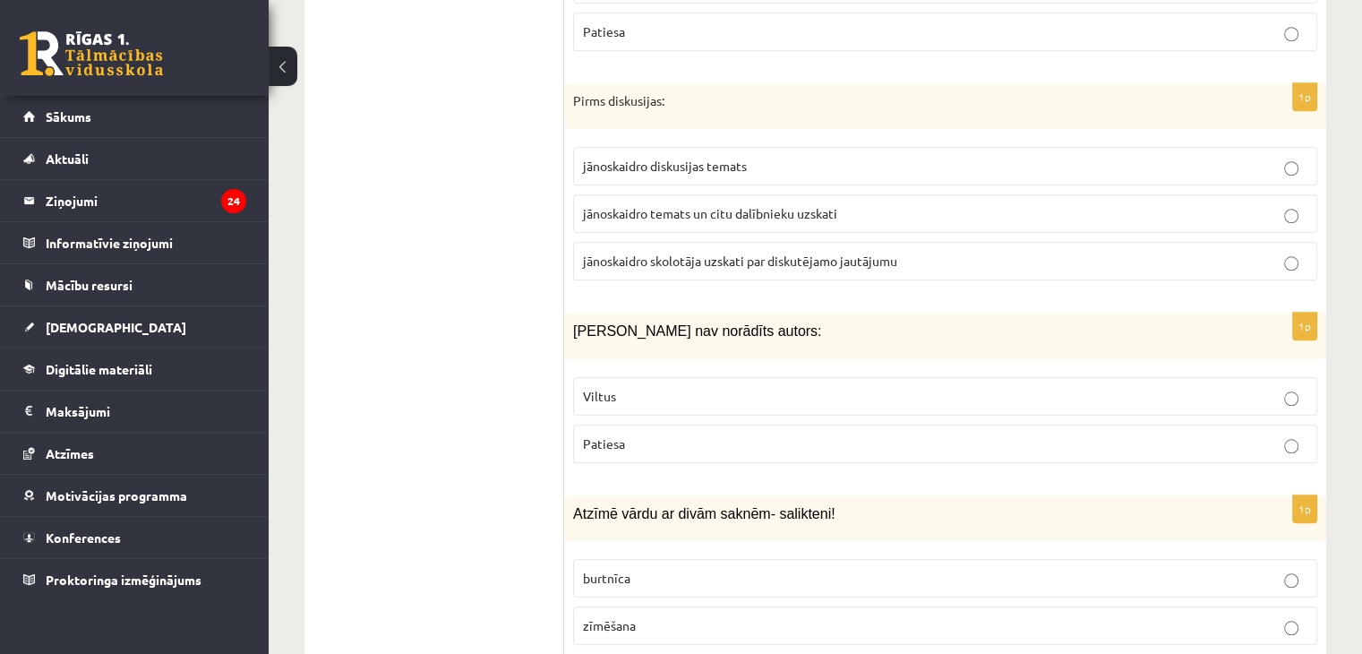
scroll to position [8601, 0]
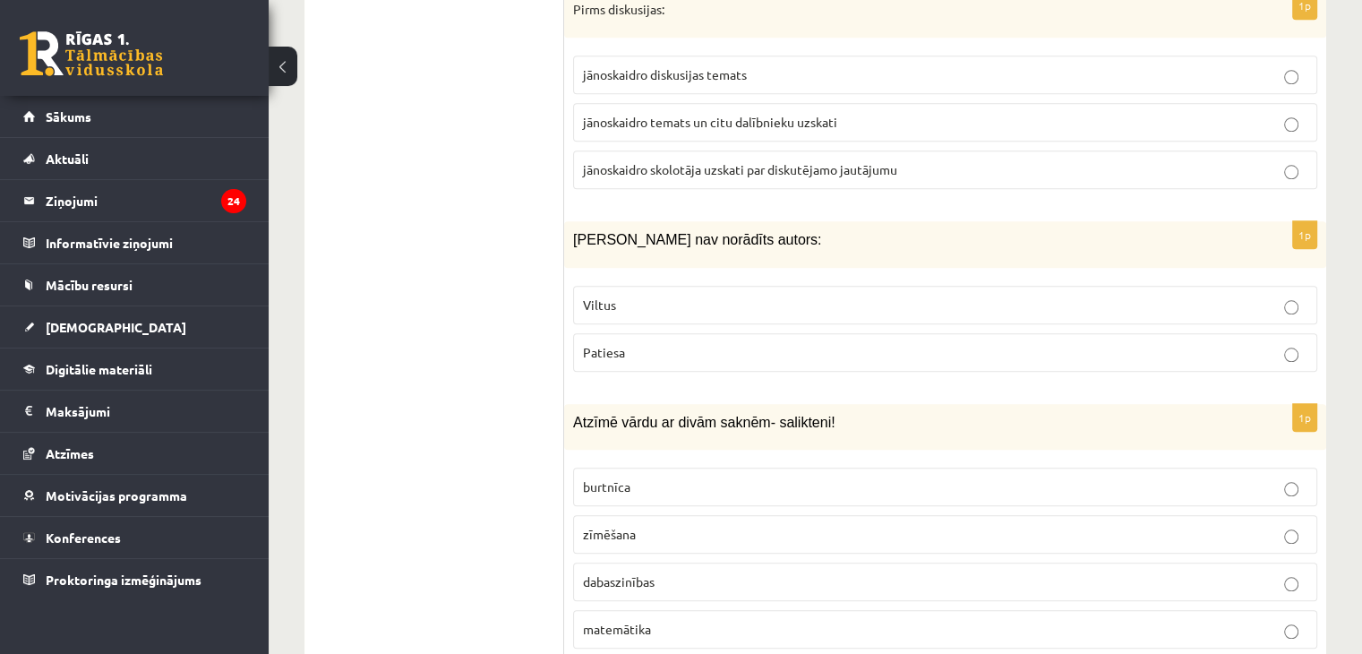
click at [656, 286] on label "Viltus" at bounding box center [945, 305] width 744 height 39
click at [665, 572] on p "dabaszinības" at bounding box center [945, 581] width 725 height 19
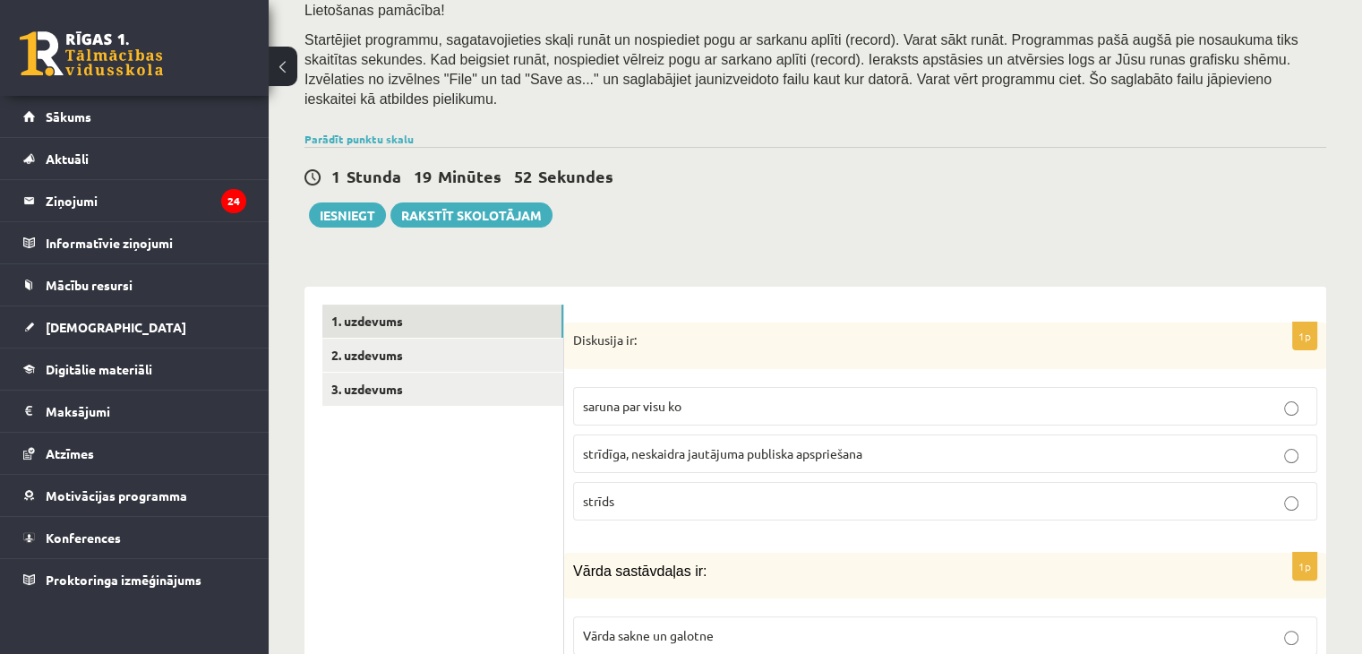
scroll to position [339, 0]
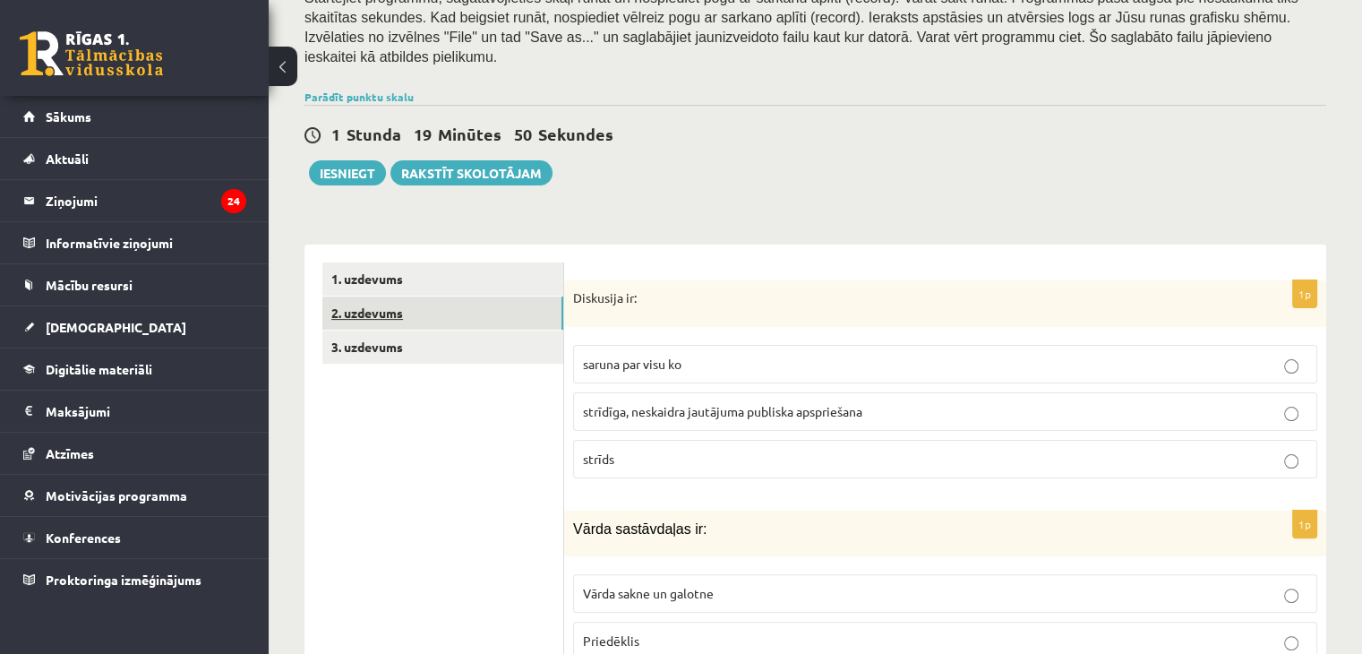
click at [505, 298] on link "2. uzdevums" at bounding box center [442, 312] width 241 height 33
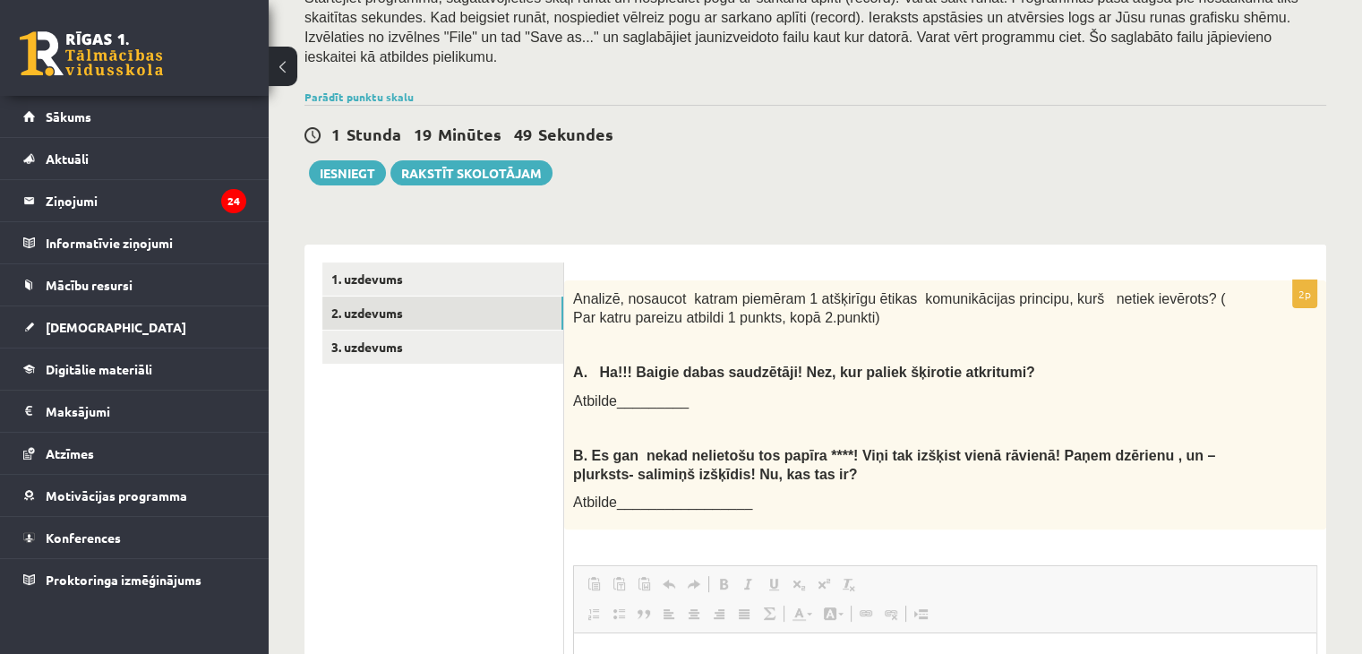
scroll to position [0, 0]
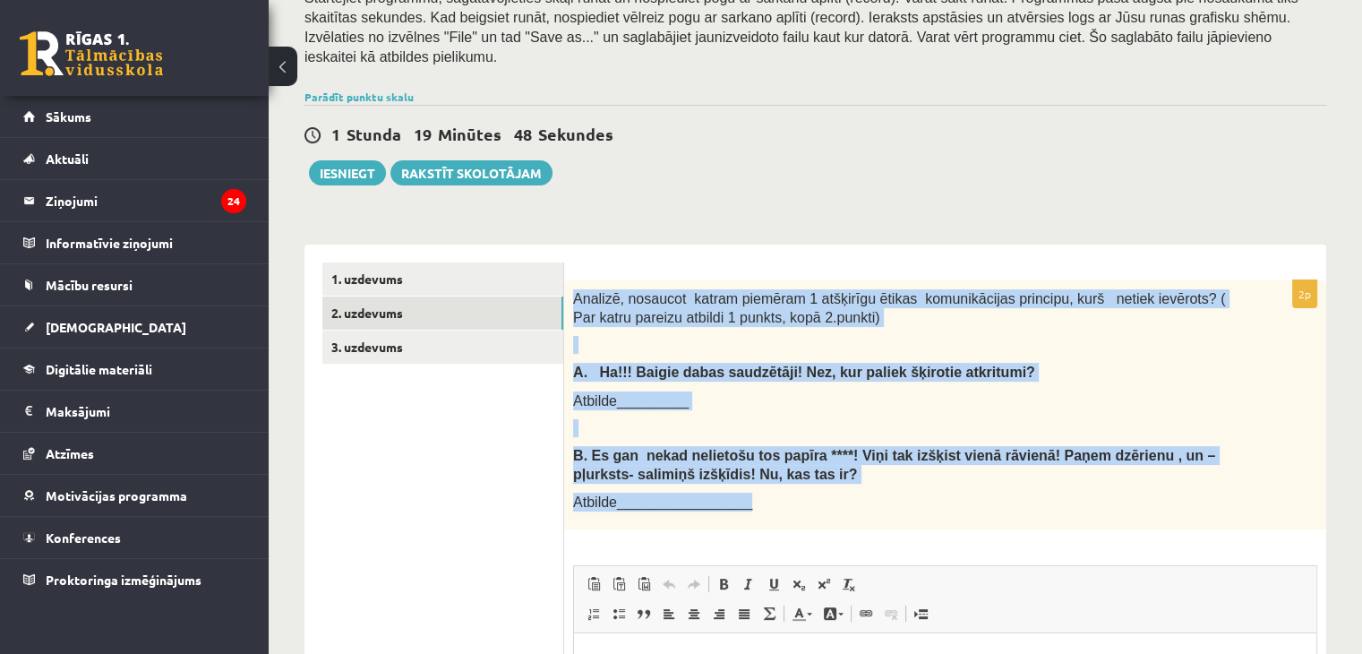
drag, startPoint x: 569, startPoint y: 275, endPoint x: 774, endPoint y: 477, distance: 288.2
click at [774, 477] on div "Analizē, nosaucot katram piemēram 1 atšķirīgu ētikas komunikācijas principu, ku…" at bounding box center [945, 404] width 762 height 249
copy div "Analizē, nosaucot katram piemēram 1 atšķirīgu ētikas komunikācijas principu, ku…"
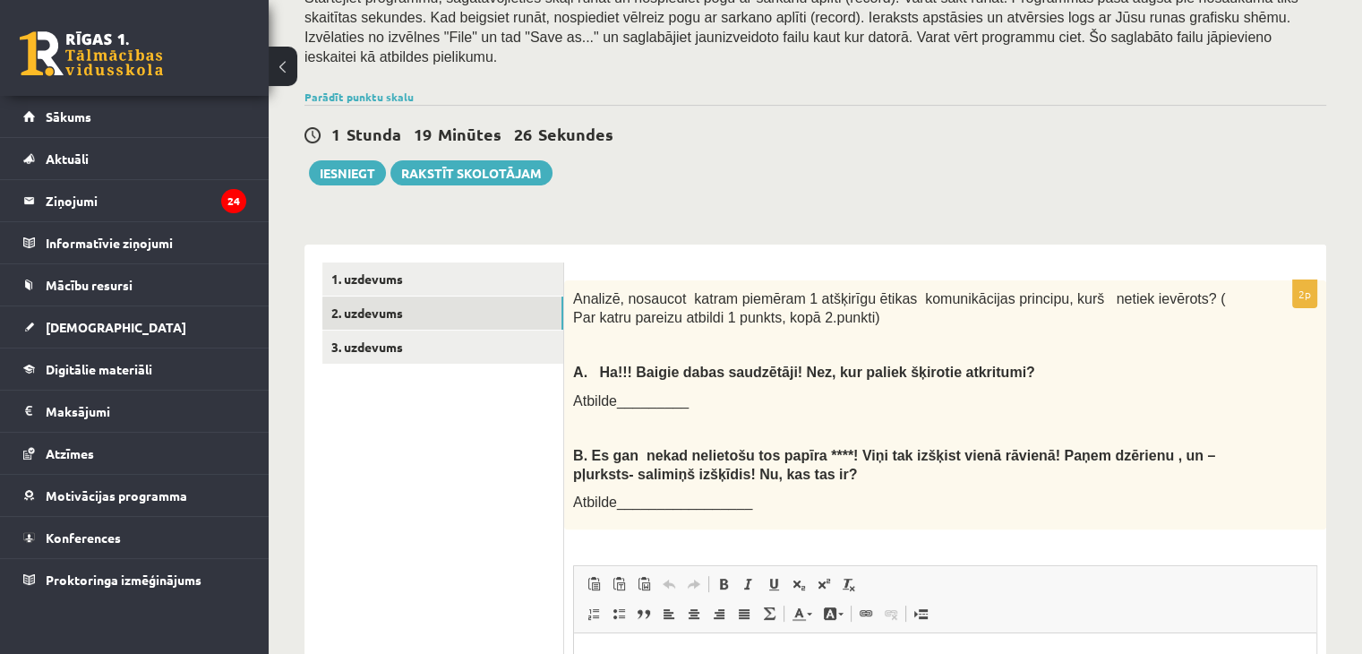
click at [720, 124] on div "1 Stunda 19 Minūtes 26 Sekundes" at bounding box center [816, 135] width 1022 height 23
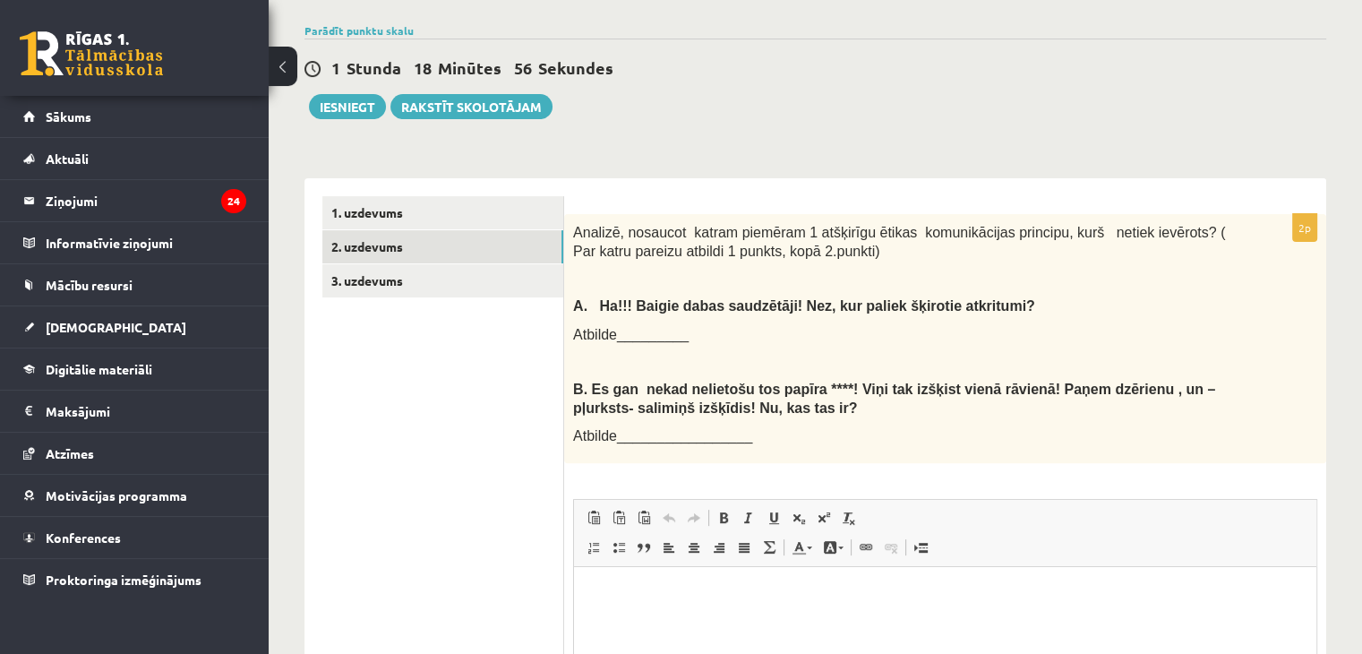
scroll to position [437, 0]
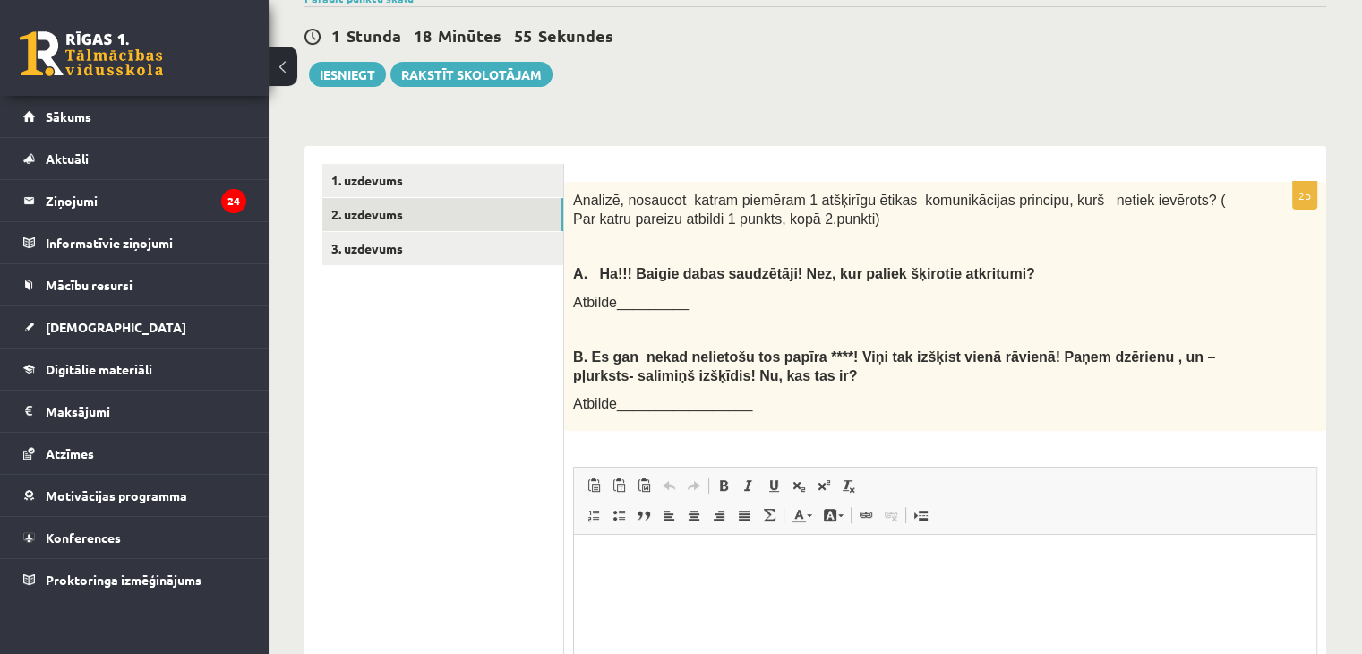
click at [842, 481] on span "Bold Keyboard shortcut Ctrl+B Italic Keyboard shortcut Ctrl+I Underline Keyboar…" at bounding box center [788, 488] width 155 height 30
click at [811, 570] on p "Rich Text Editor, wiswyg-editor-user-answer-47433841583620" at bounding box center [945, 562] width 707 height 19
click at [630, 563] on p "**" at bounding box center [946, 562] width 708 height 19
click at [646, 593] on p "**" at bounding box center [946, 592] width 708 height 19
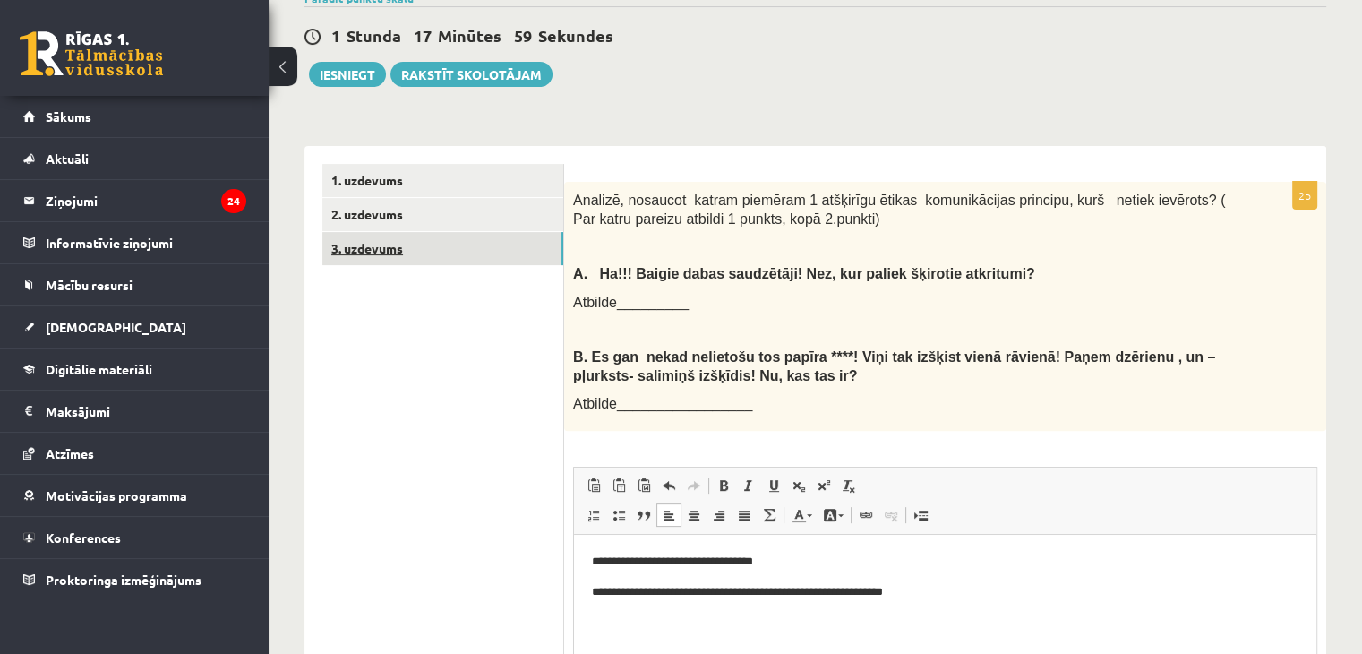
click at [407, 232] on link "3. uzdevums" at bounding box center [442, 248] width 241 height 33
click at [469, 445] on ul "1. uzdevums 2. uzdevums 3. uzdevums" at bounding box center [443, 501] width 242 height 675
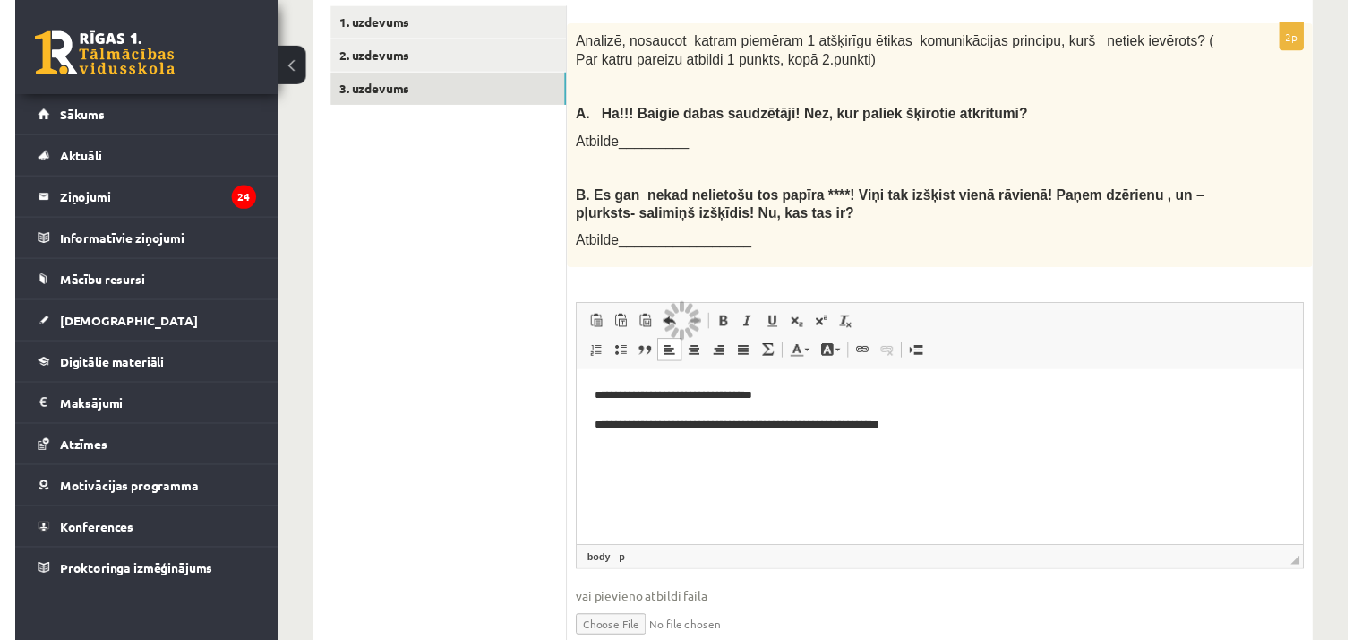
scroll to position [473, 0]
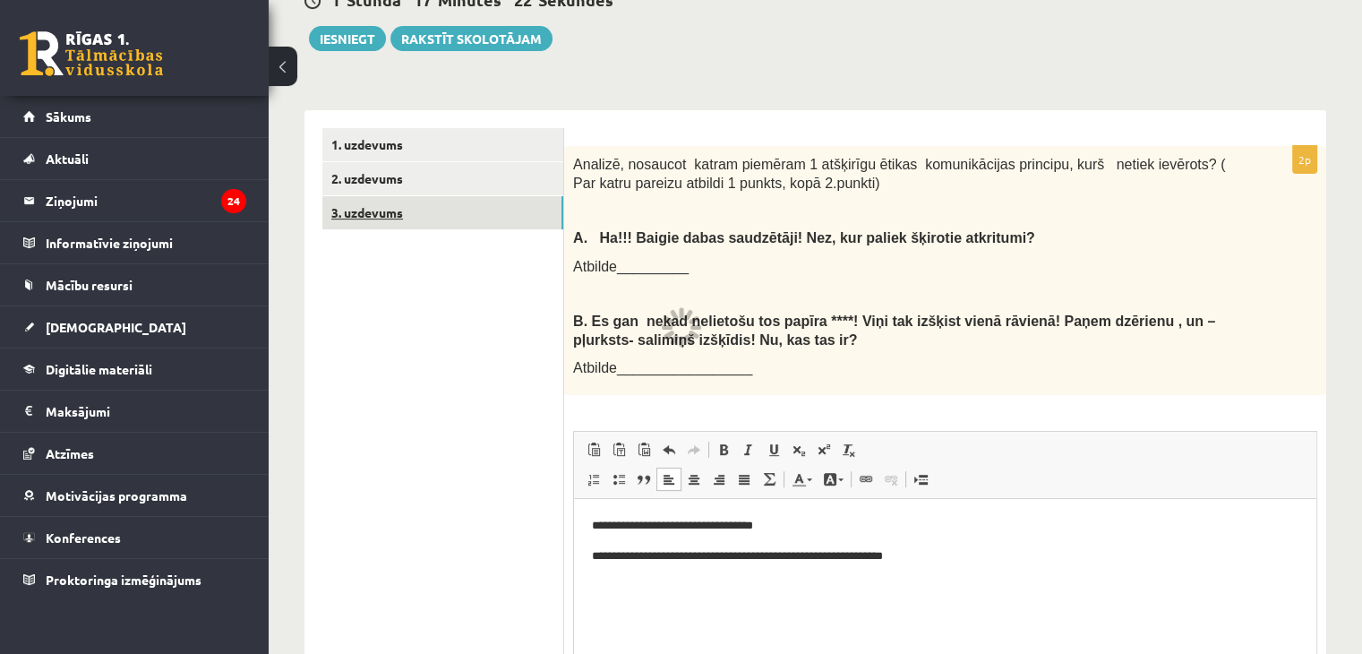
click at [378, 207] on link "3. uzdevums" at bounding box center [442, 212] width 241 height 33
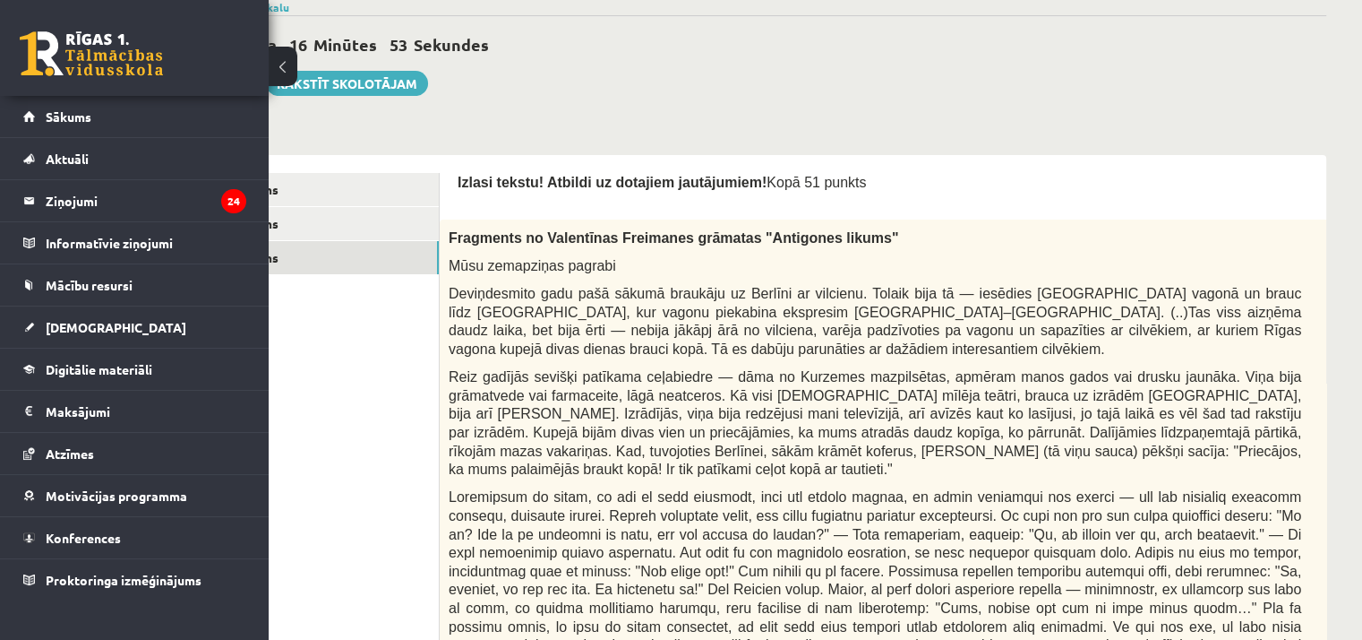
scroll to position [482, 125]
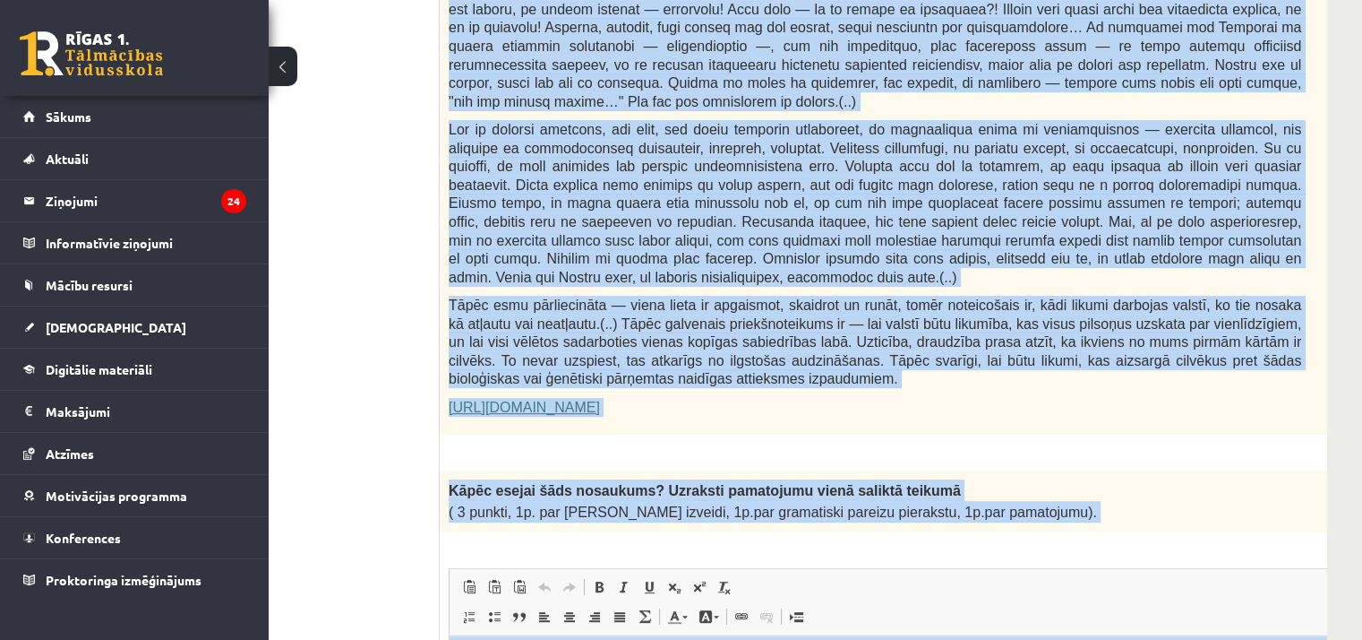
scroll to position [1065, 125]
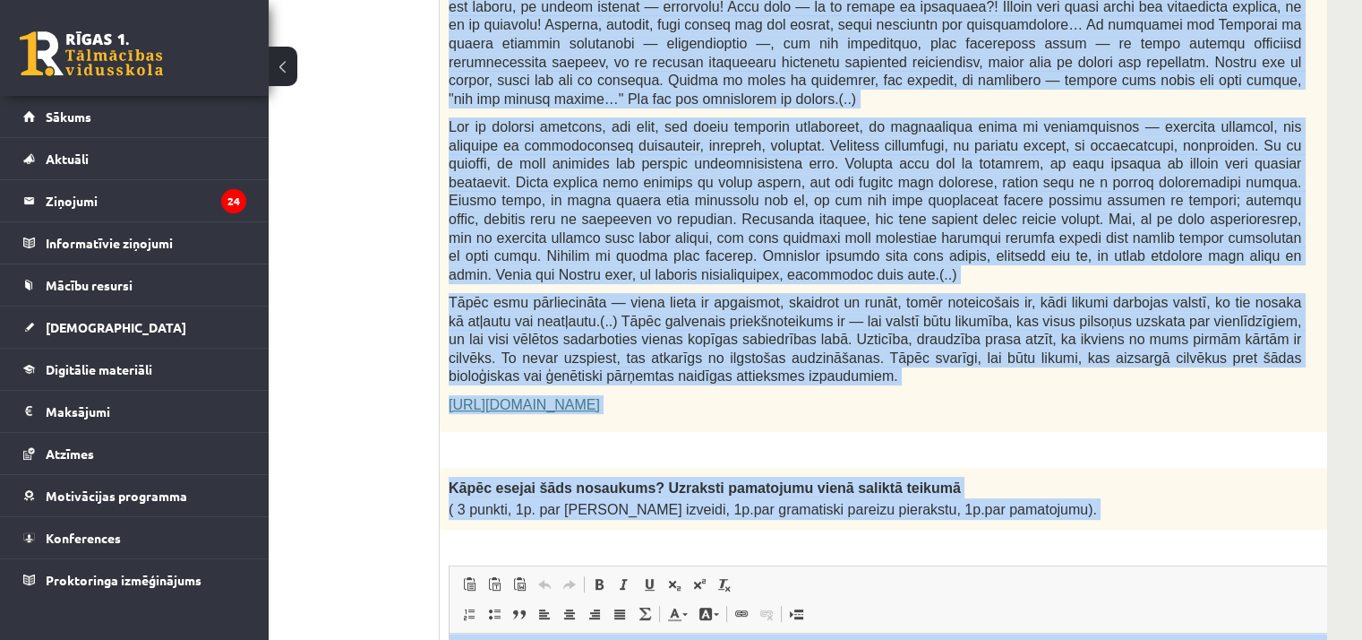
drag, startPoint x: 443, startPoint y: 160, endPoint x: 1078, endPoint y: 474, distance: 707.4
copy form "Fragments no Valentīnas Freimanes grāmatas "Antigones likums" Mūsu zemapziņas p…"
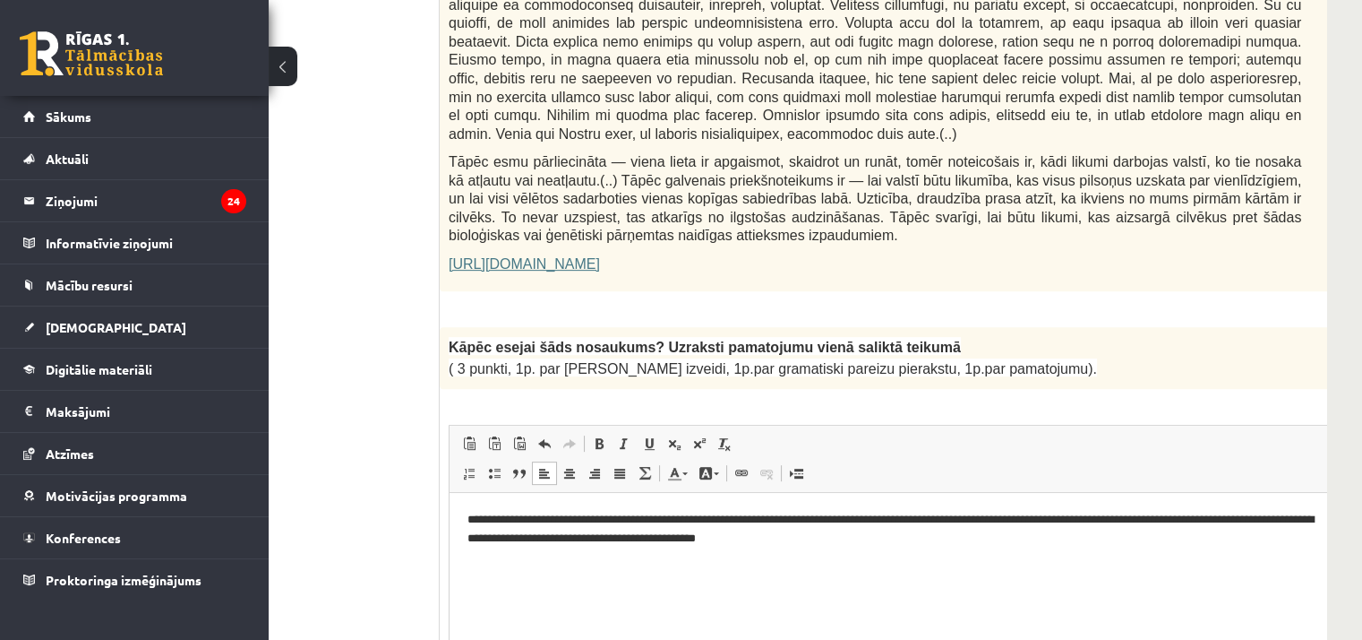
scroll to position [1383, 125]
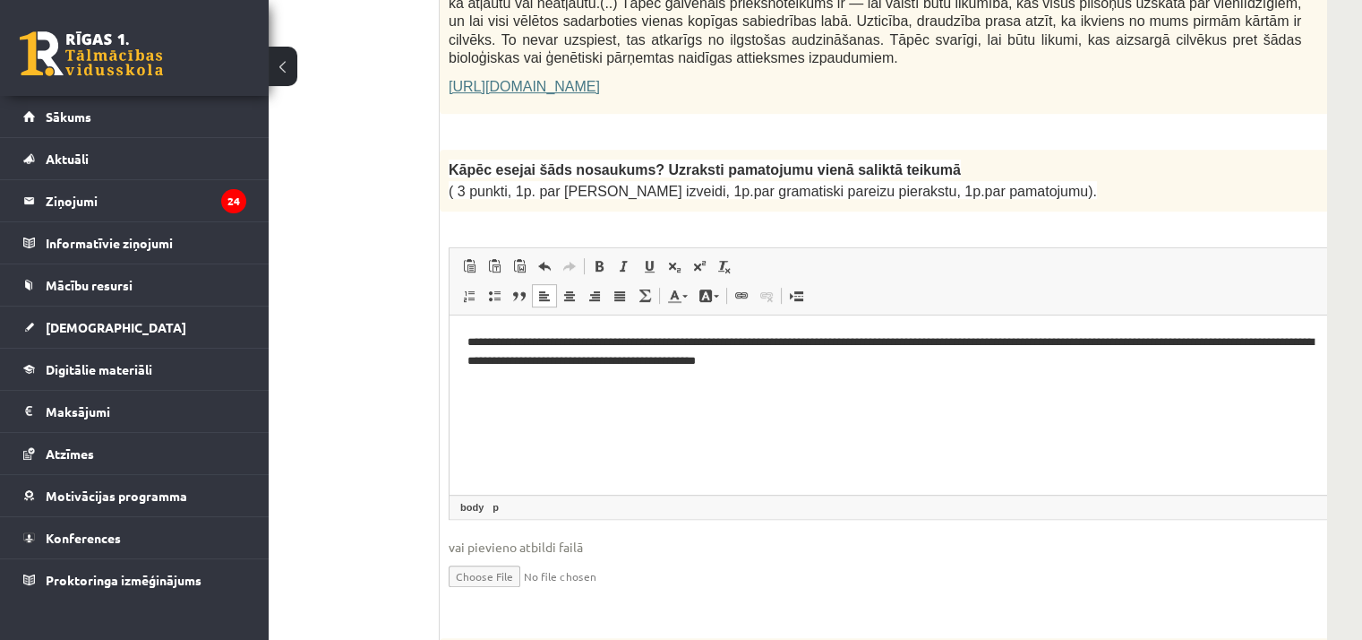
click at [1201, 341] on p "**********" at bounding box center [896, 351] width 857 height 38
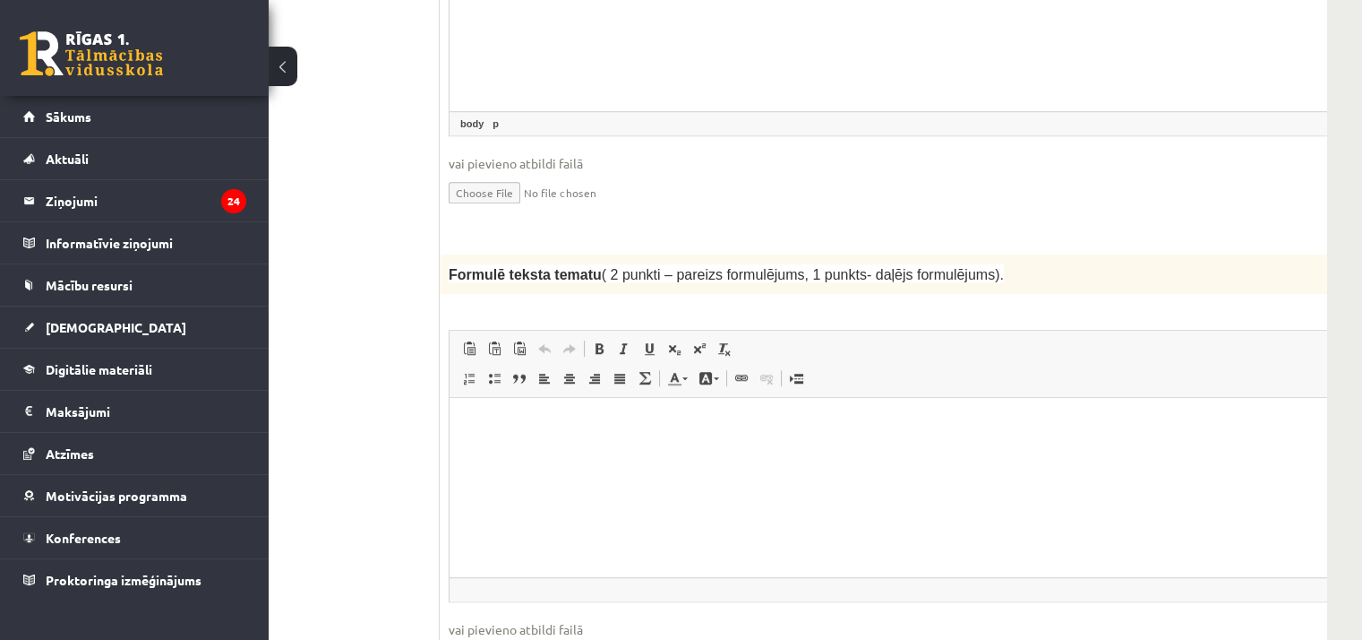
scroll to position [1849, 125]
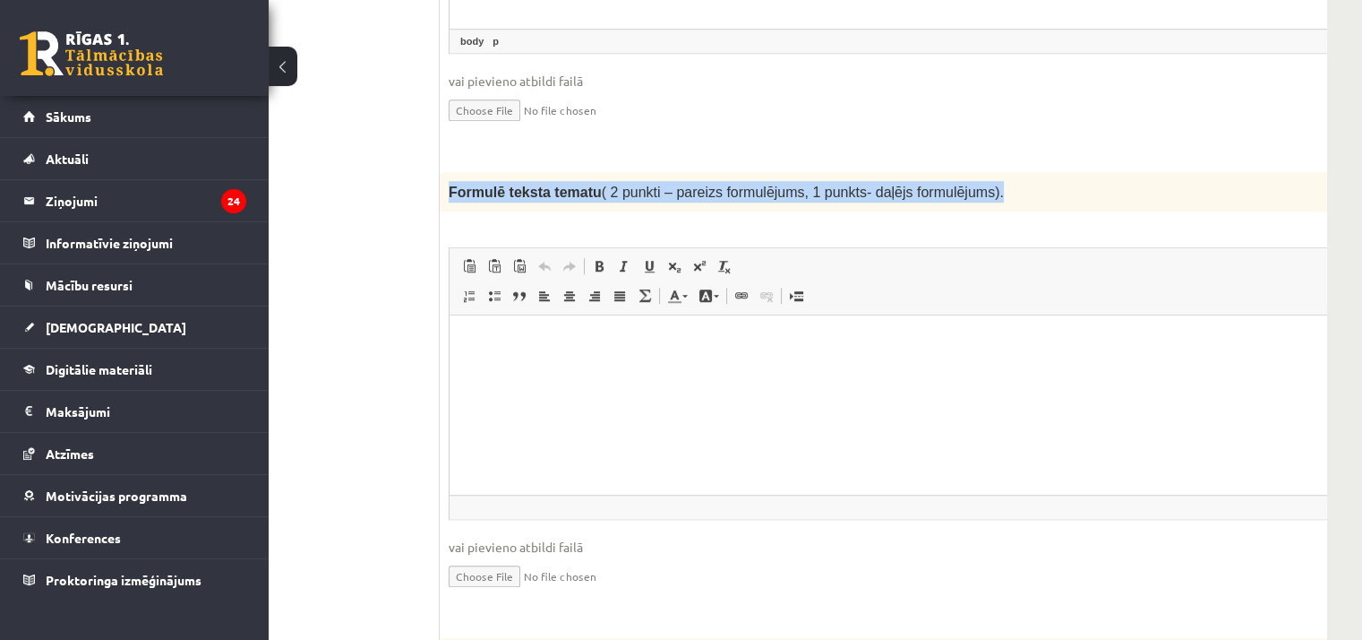
drag, startPoint x: 444, startPoint y: 149, endPoint x: 979, endPoint y: 125, distance: 535.3
copy span "Formulē teksta tematu ( 2 punkti – pareizs formulējums, 1 punkts- daļējs formul…"
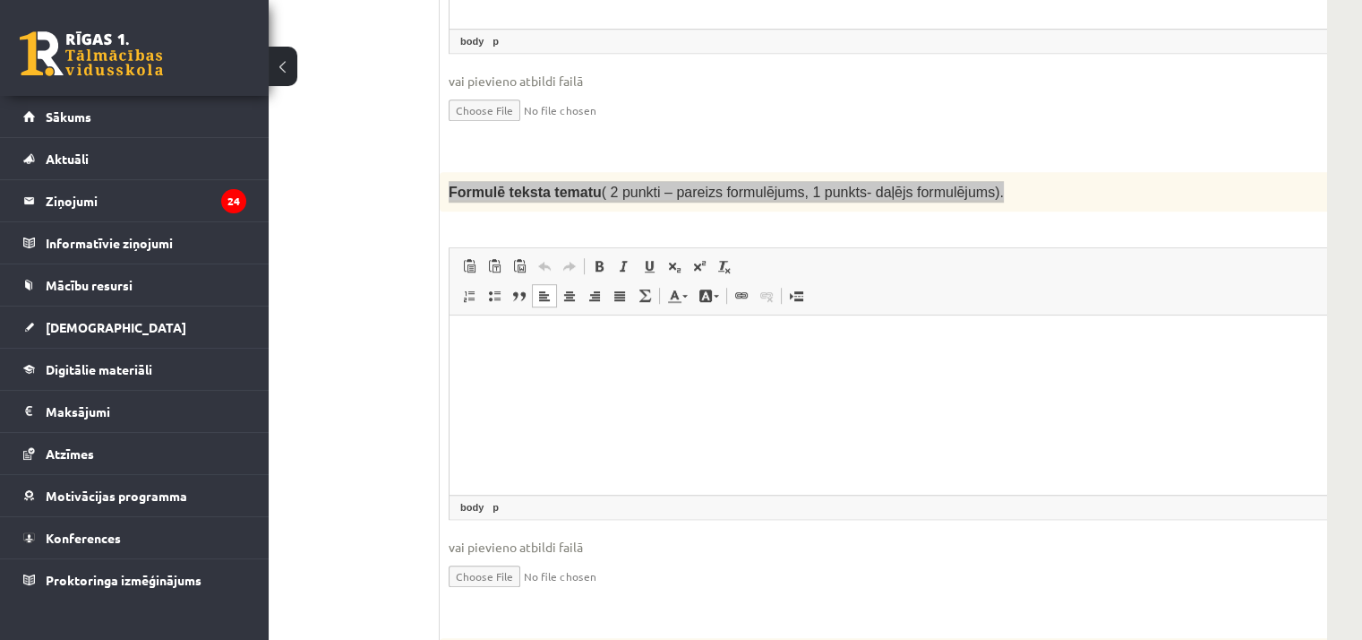
click at [547, 370] on html at bounding box center [920, 342] width 941 height 55
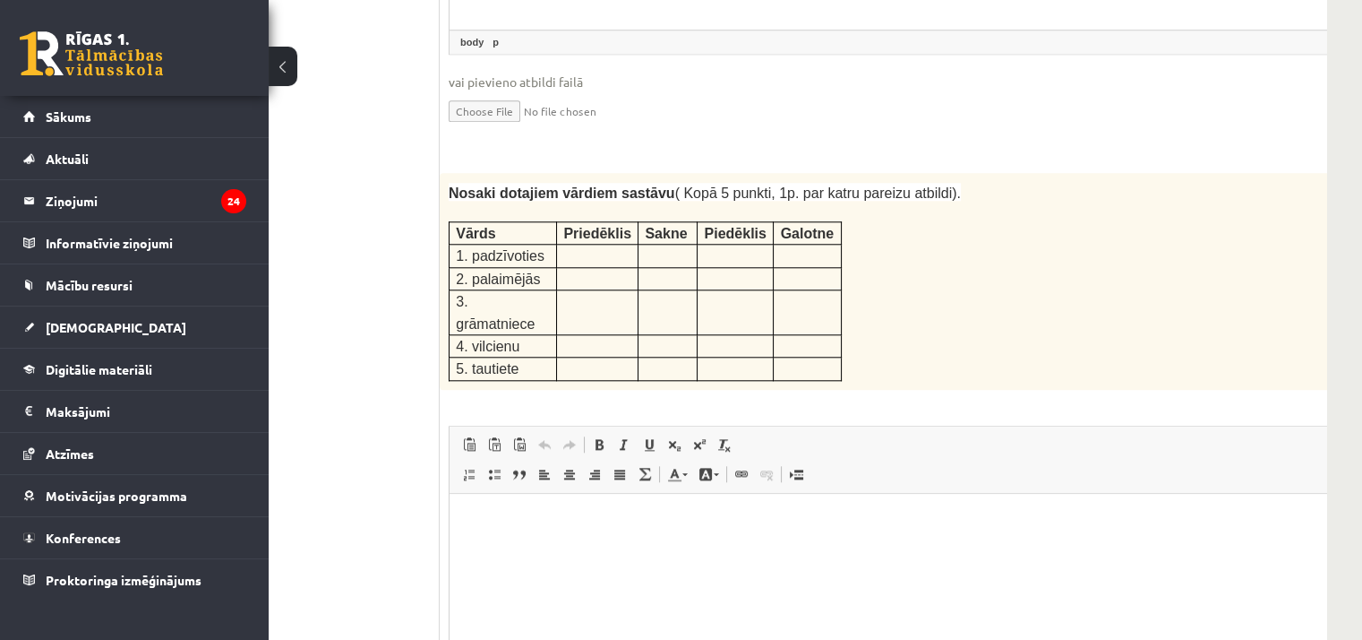
scroll to position [2321, 125]
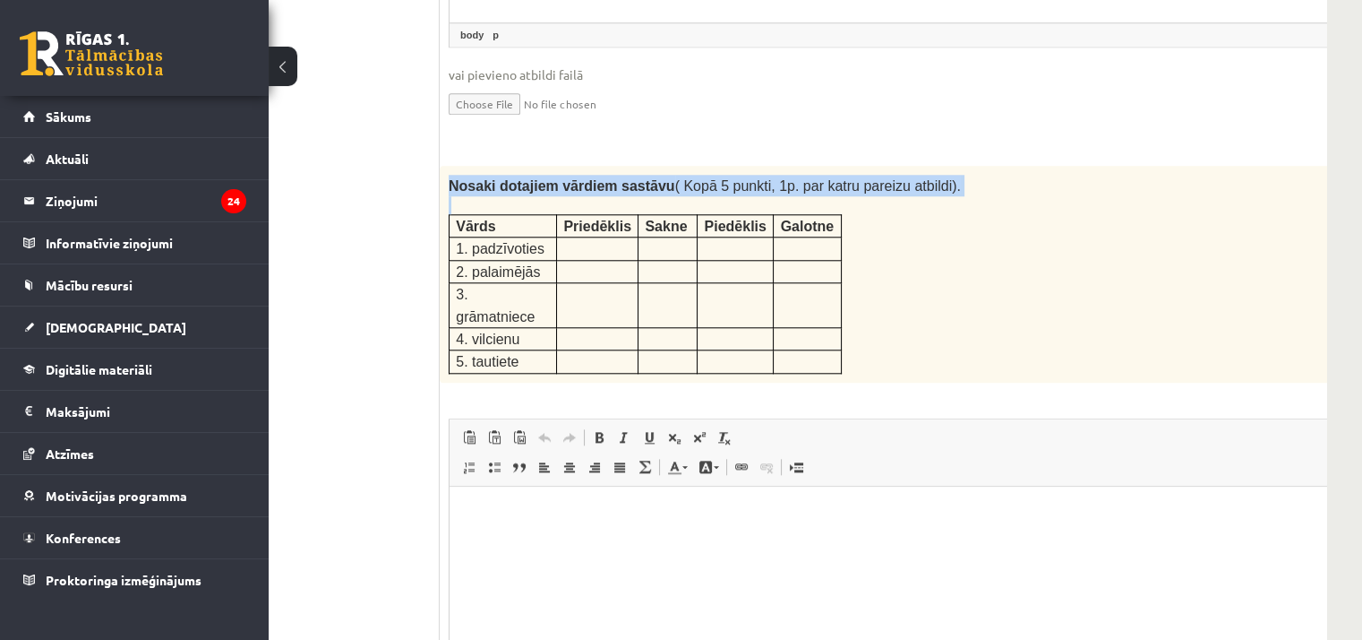
drag, startPoint x: 450, startPoint y: 132, endPoint x: 855, endPoint y: 262, distance: 425.5
click at [855, 262] on div "Nosaki dotajiem vārdiem sastāvu ( Kopā 5 punkti, 1p. par katru pareizu atbildi)…" at bounding box center [920, 274] width 960 height 217
copy div "Nosaki dotajiem vārdiem sastāvu ( Kopā 5 punkti, 1p. par katru pareizu atbildi)."
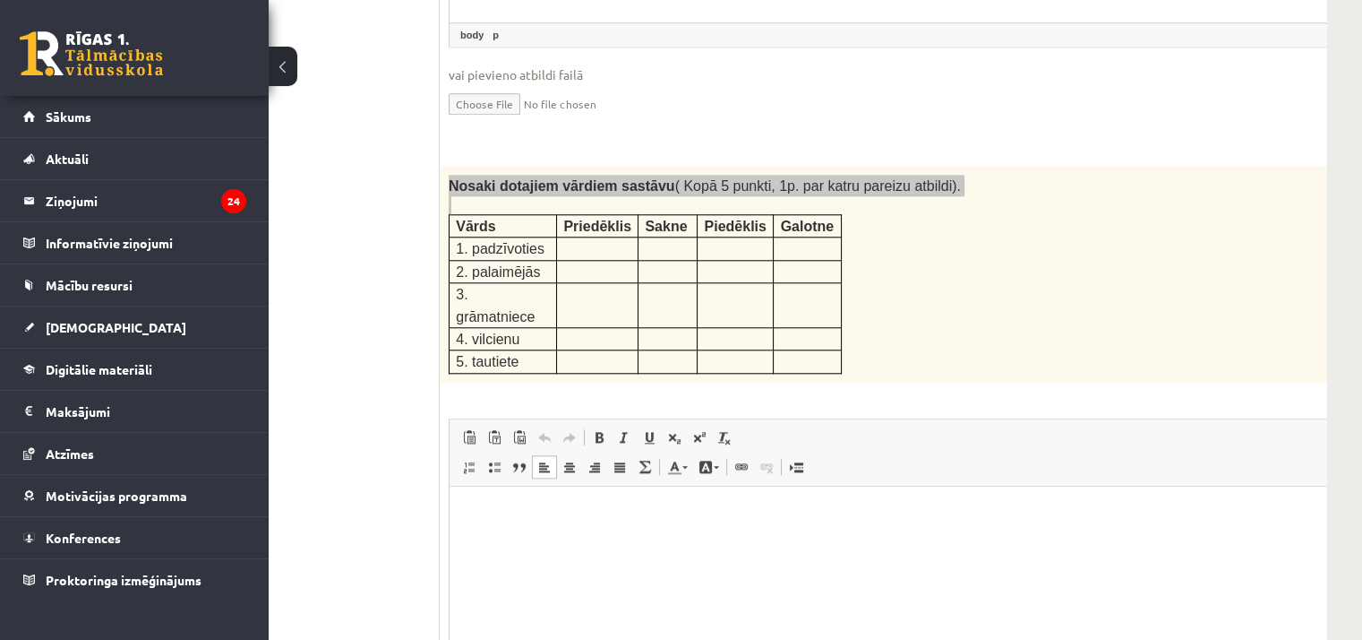
click at [584, 540] on html at bounding box center [920, 512] width 941 height 55
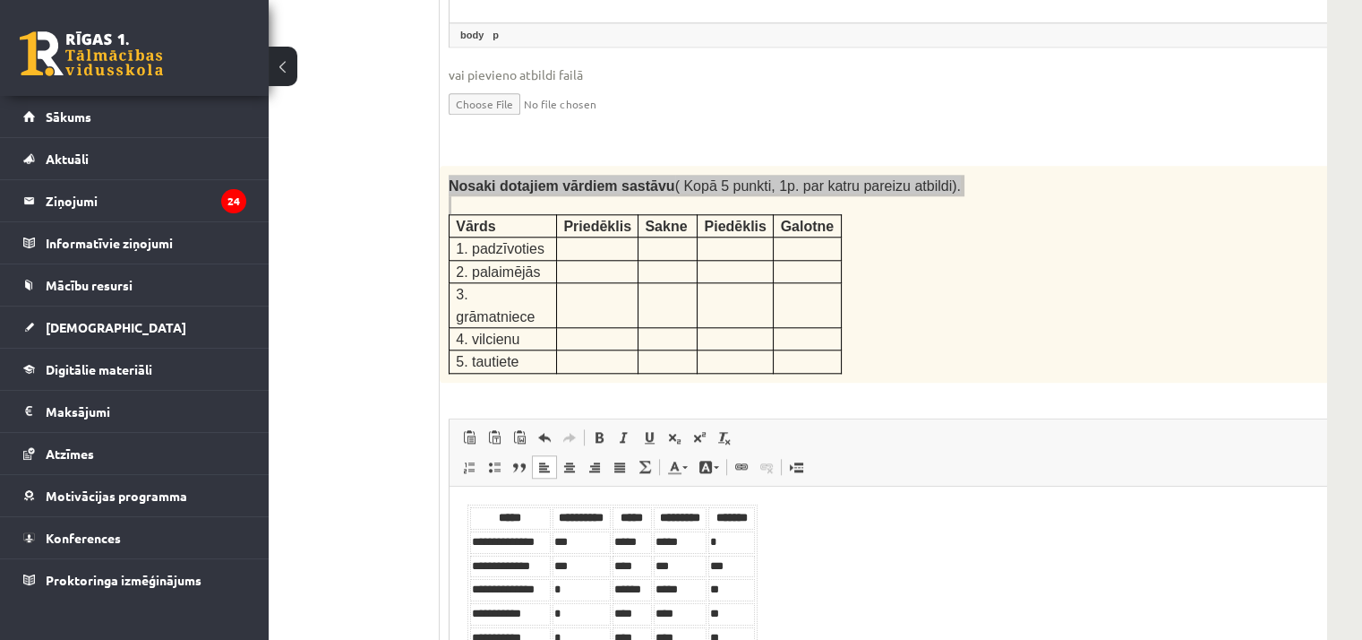
click at [515, 513] on th "*****" at bounding box center [510, 517] width 81 height 22
click at [477, 510] on th "*****" at bounding box center [510, 517] width 81 height 22
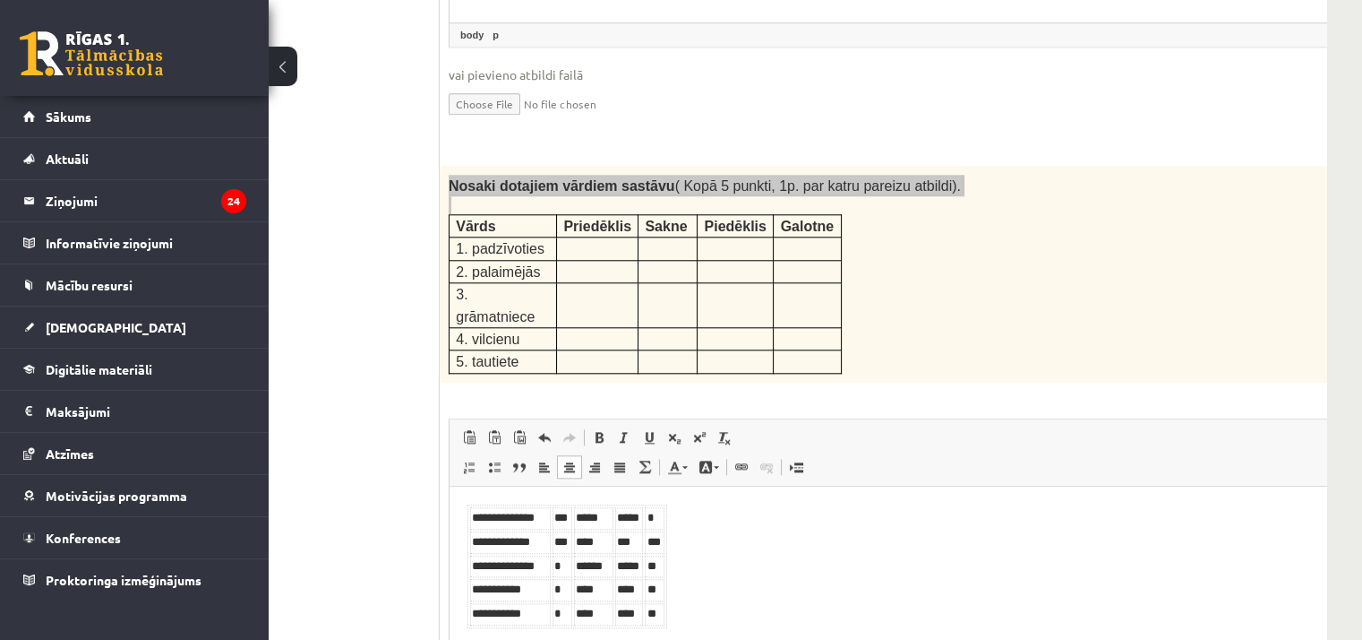
click at [702, 554] on body "**********" at bounding box center [920, 565] width 905 height 124
click at [675, 516] on body "**********" at bounding box center [920, 565] width 905 height 124
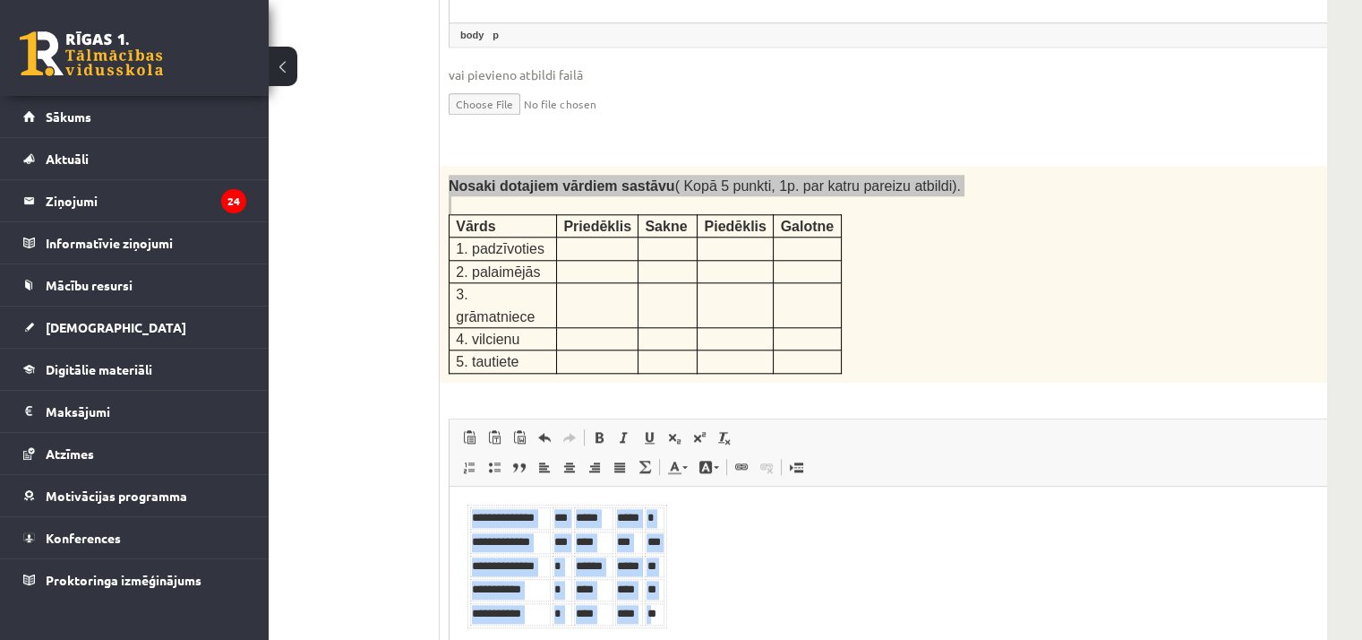
click at [675, 516] on body "**********" at bounding box center [920, 565] width 905 height 124
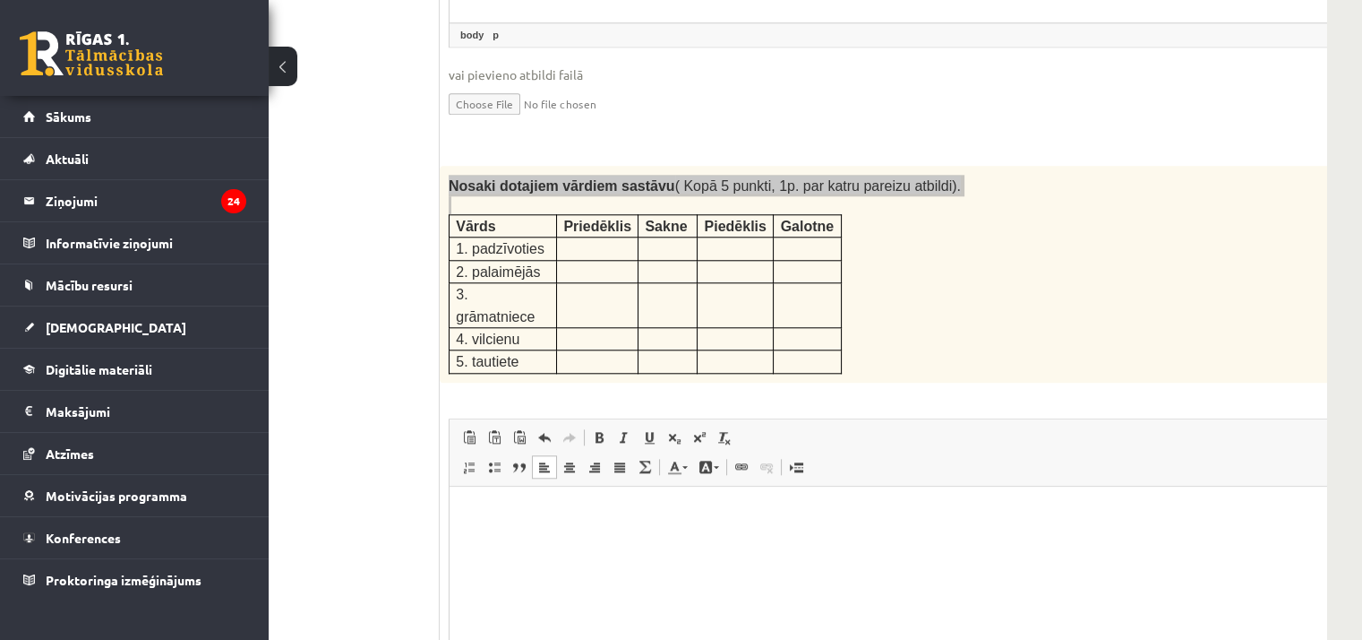
click at [506, 540] on html at bounding box center [920, 512] width 941 height 55
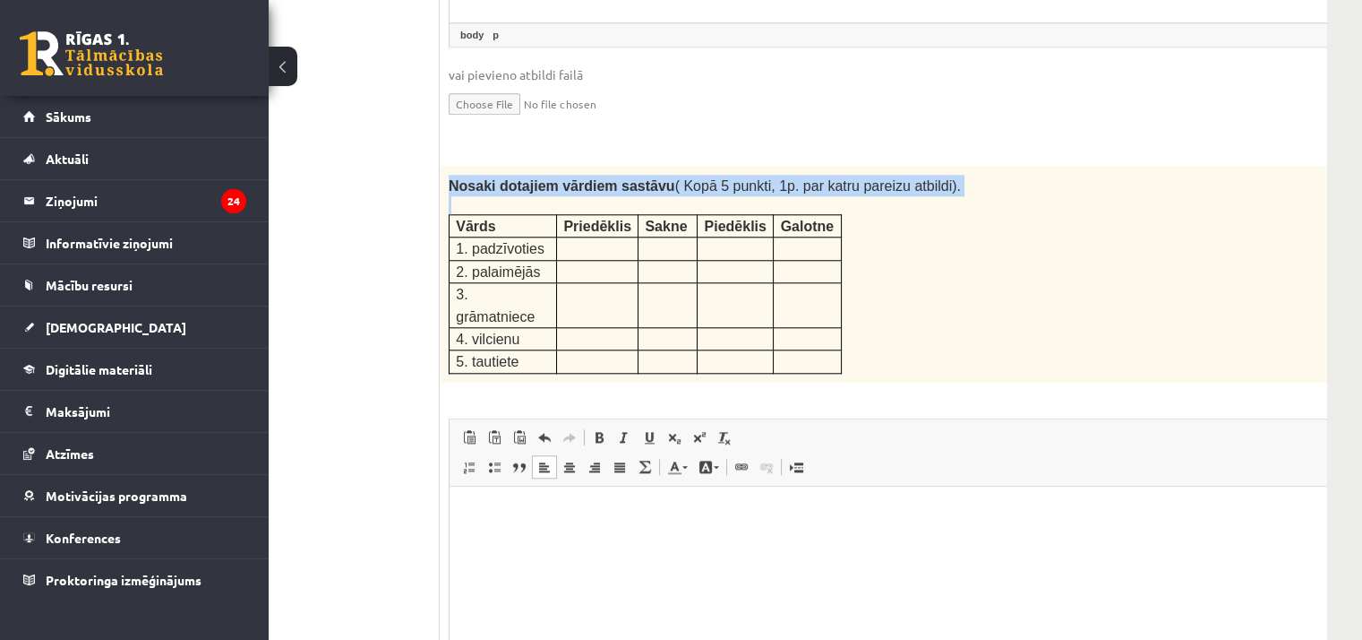
click at [459, 241] on span "1. padzīvoties" at bounding box center [500, 248] width 89 height 15
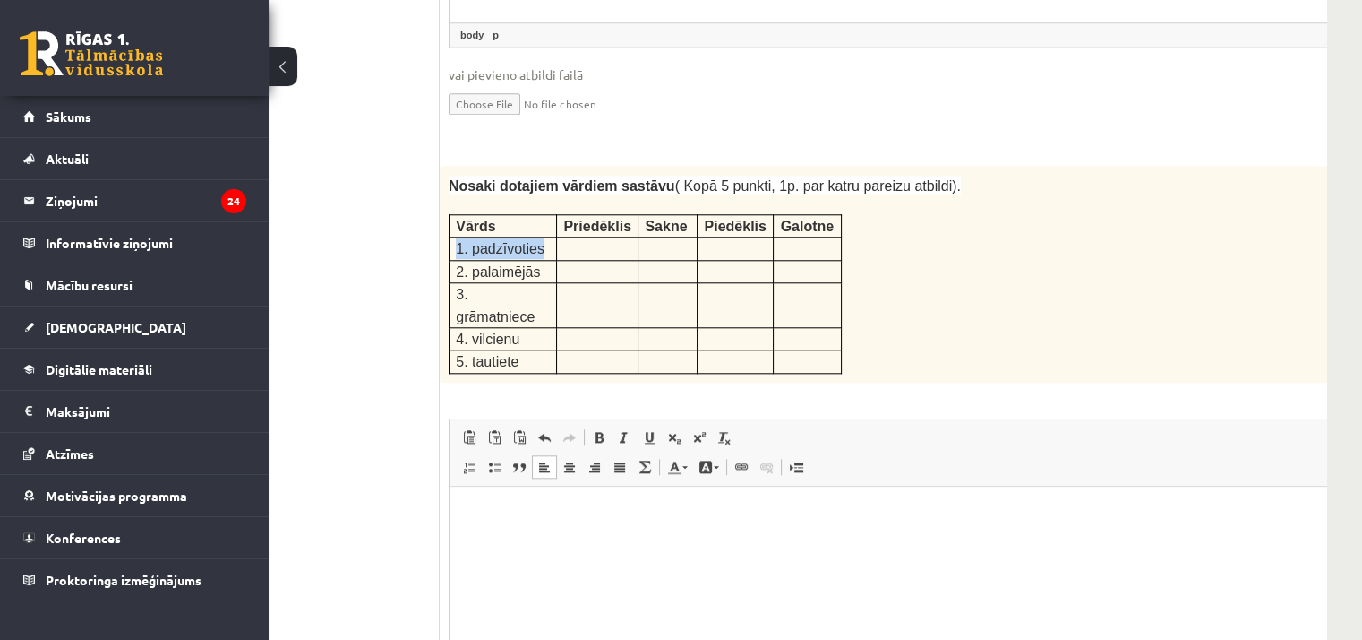
drag, startPoint x: 459, startPoint y: 198, endPoint x: 542, endPoint y: 198, distance: 83.3
click at [542, 237] on p "1. padzīvoties" at bounding box center [503, 247] width 94 height 21
copy span "1. padzīvoties"
click at [507, 519] on body "Rich Text Editor, wiswyg-editor-user-answer-47434039807940" at bounding box center [920, 512] width 905 height 19
click at [474, 515] on p "**********" at bounding box center [896, 512] width 857 height 19
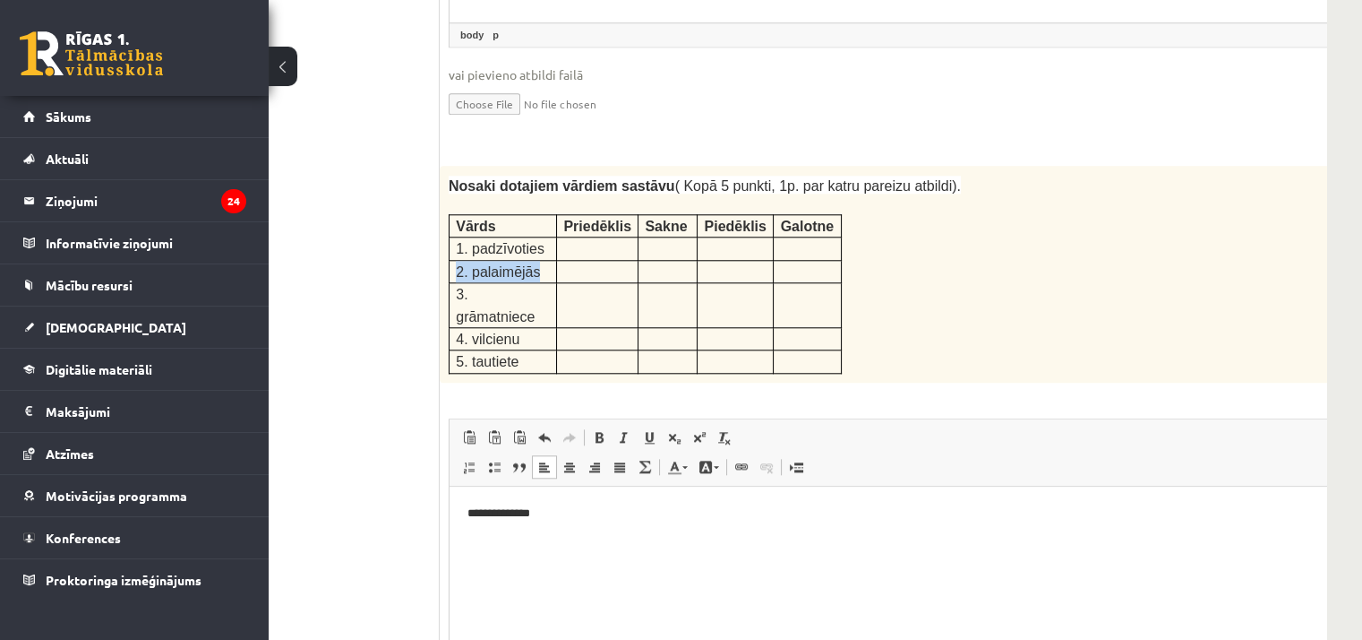
drag, startPoint x: 455, startPoint y: 212, endPoint x: 533, endPoint y: 219, distance: 78.3
click at [533, 261] on p "2. palaimējās" at bounding box center [503, 271] width 94 height 21
copy span "2. palaimējās"
click at [500, 540] on html "**********" at bounding box center [920, 512] width 941 height 55
click at [542, 519] on p "**********" at bounding box center [896, 512] width 857 height 19
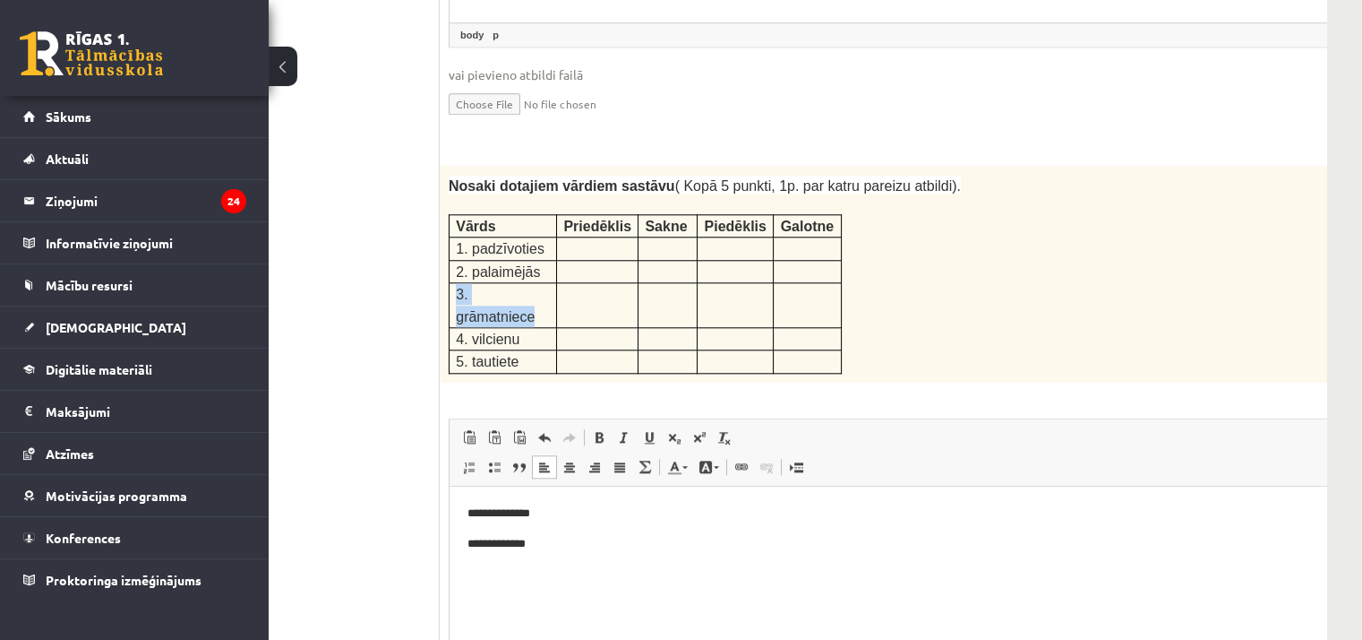
drag, startPoint x: 454, startPoint y: 237, endPoint x: 544, endPoint y: 236, distance: 89.6
click at [544, 283] on td "3. grāmatniece" at bounding box center [503, 305] width 107 height 45
copy span "3. grāmatniece"
click at [557, 543] on p "**********" at bounding box center [896, 543] width 857 height 19
drag, startPoint x: 452, startPoint y: 258, endPoint x: 514, endPoint y: 256, distance: 61.8
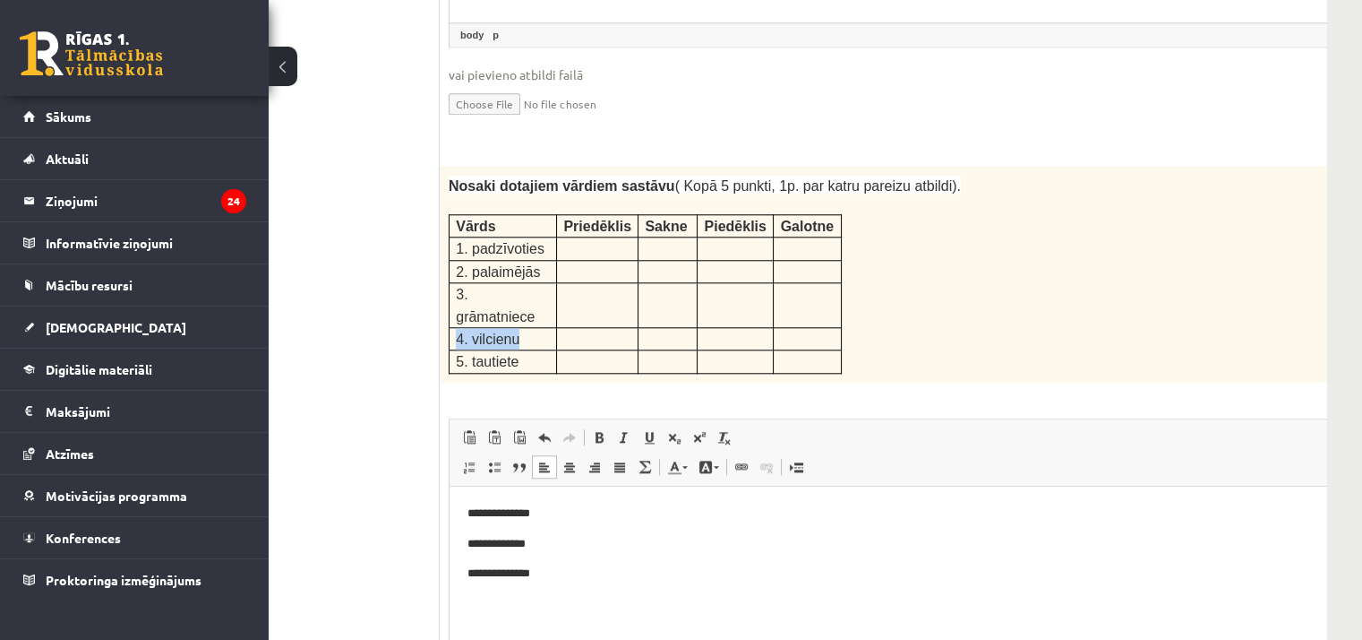
click at [514, 327] on td "4. vilcienu" at bounding box center [503, 338] width 107 height 22
copy span "4. vilcienu"
click at [580, 588] on body "**********" at bounding box center [920, 557] width 905 height 109
drag, startPoint x: 456, startPoint y: 280, endPoint x: 525, endPoint y: 281, distance: 69.0
click at [525, 350] on p "5. tautiete" at bounding box center [503, 360] width 94 height 21
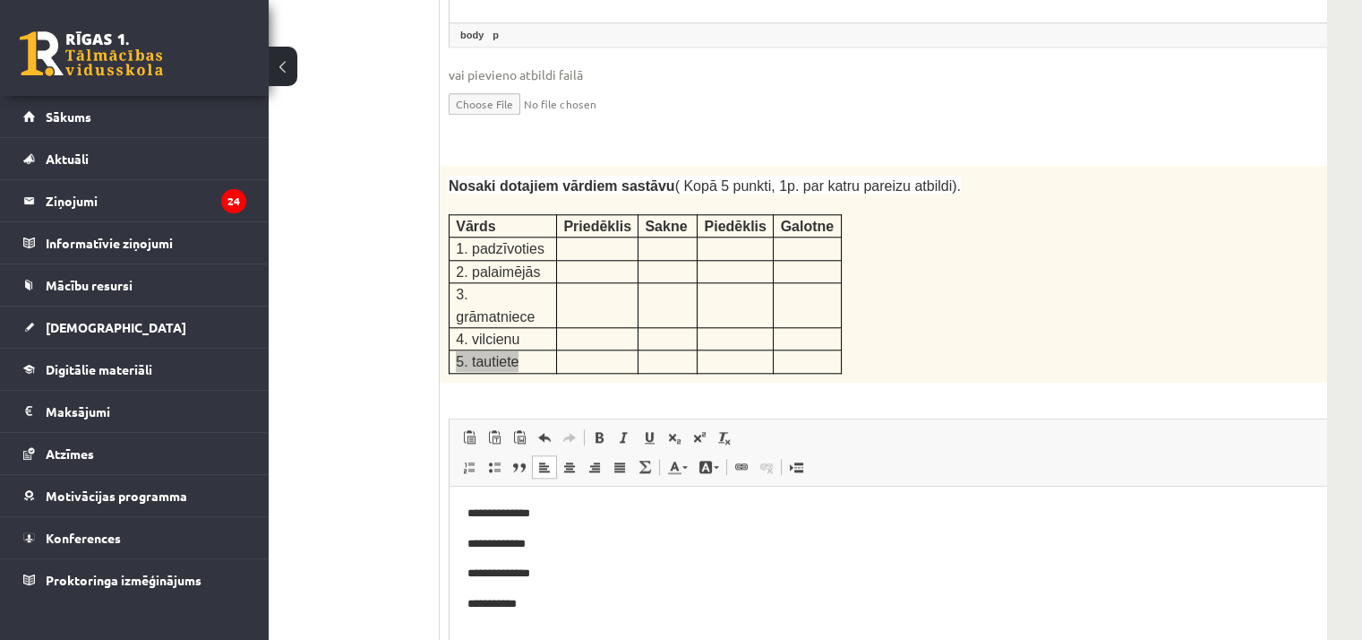
click at [534, 623] on html "**********" at bounding box center [920, 557] width 941 height 145
click at [543, 508] on p "**********" at bounding box center [896, 512] width 857 height 19
click at [526, 492] on html "**********" at bounding box center [920, 572] width 941 height 175
click at [467, 505] on html "**********" at bounding box center [920, 572] width 941 height 175
click at [469, 510] on p "Rich Text Editor, wiswyg-editor-user-answer-47434039807940" at bounding box center [920, 512] width 905 height 19
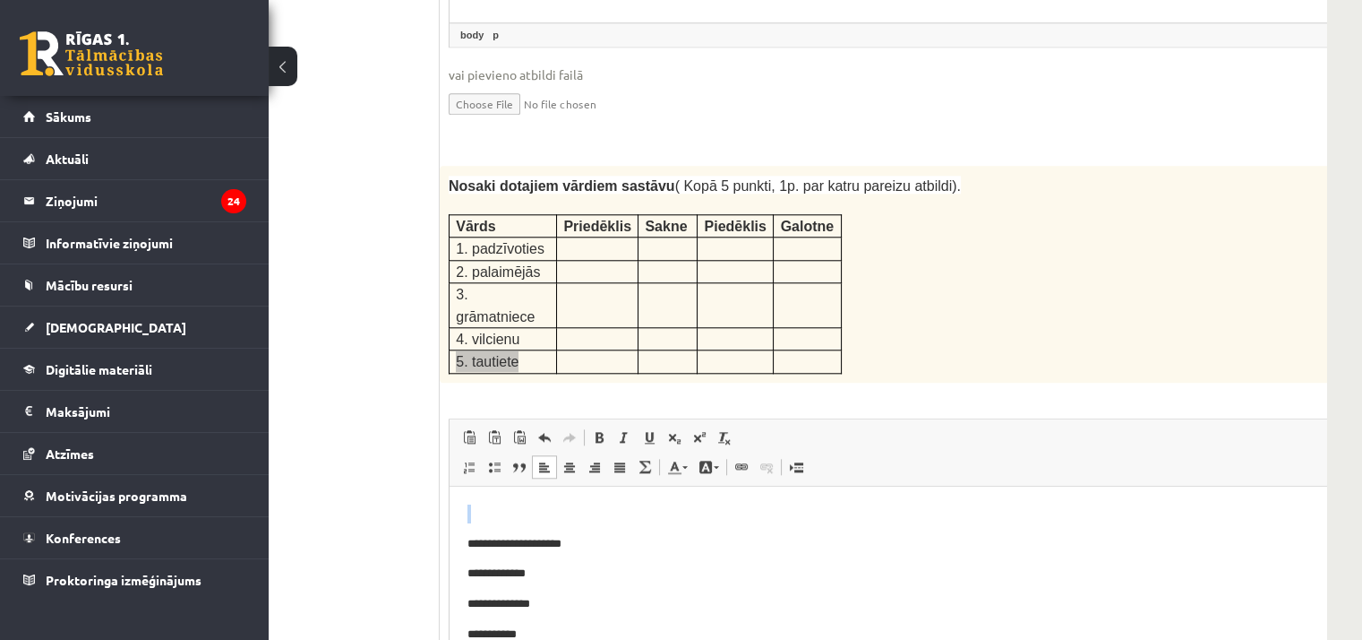
click at [469, 510] on p "Rich Text Editor, wiswyg-editor-user-answer-47434039807940" at bounding box center [920, 512] width 905 height 19
click at [638, 546] on p "**********" at bounding box center [890, 543] width 844 height 19
click at [699, 544] on p "**********" at bounding box center [890, 543] width 844 height 19
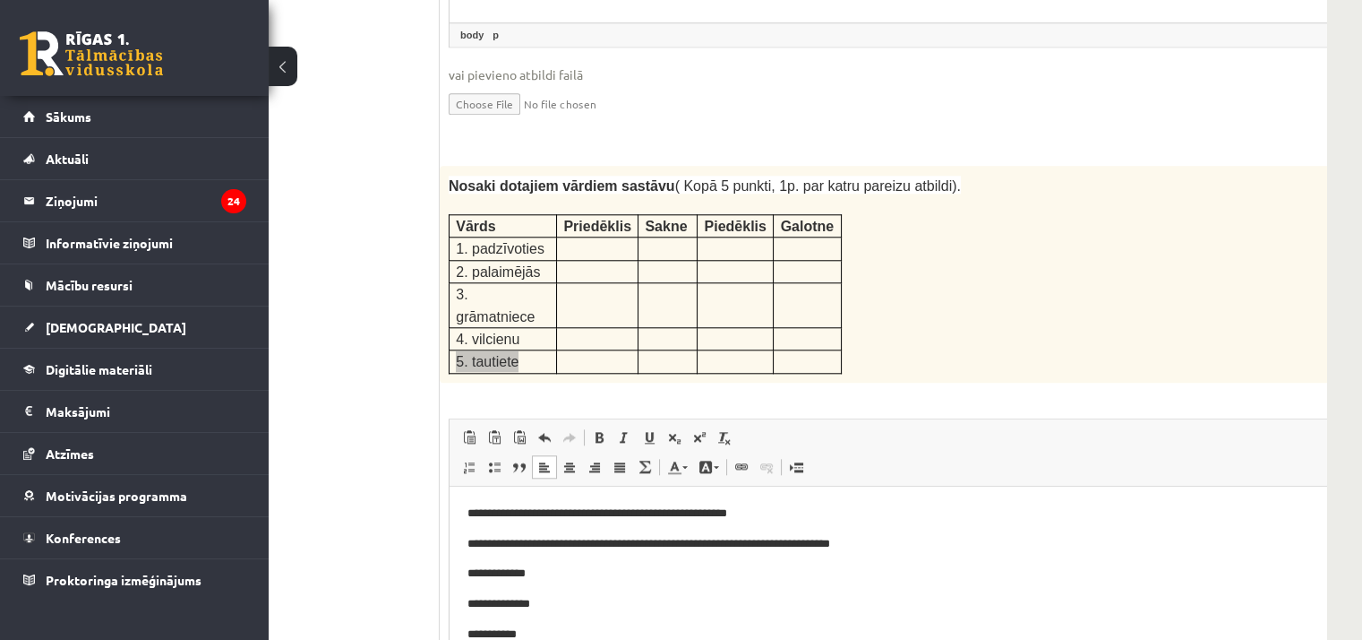
click at [549, 583] on body "**********" at bounding box center [920, 587] width 905 height 169
click at [543, 572] on p "**********" at bounding box center [890, 572] width 844 height 19
click at [716, 578] on p "**********" at bounding box center [890, 572] width 844 height 19
click at [661, 578] on p "**********" at bounding box center [890, 572] width 844 height 19
click at [575, 578] on p "**********" at bounding box center [890, 572] width 844 height 19
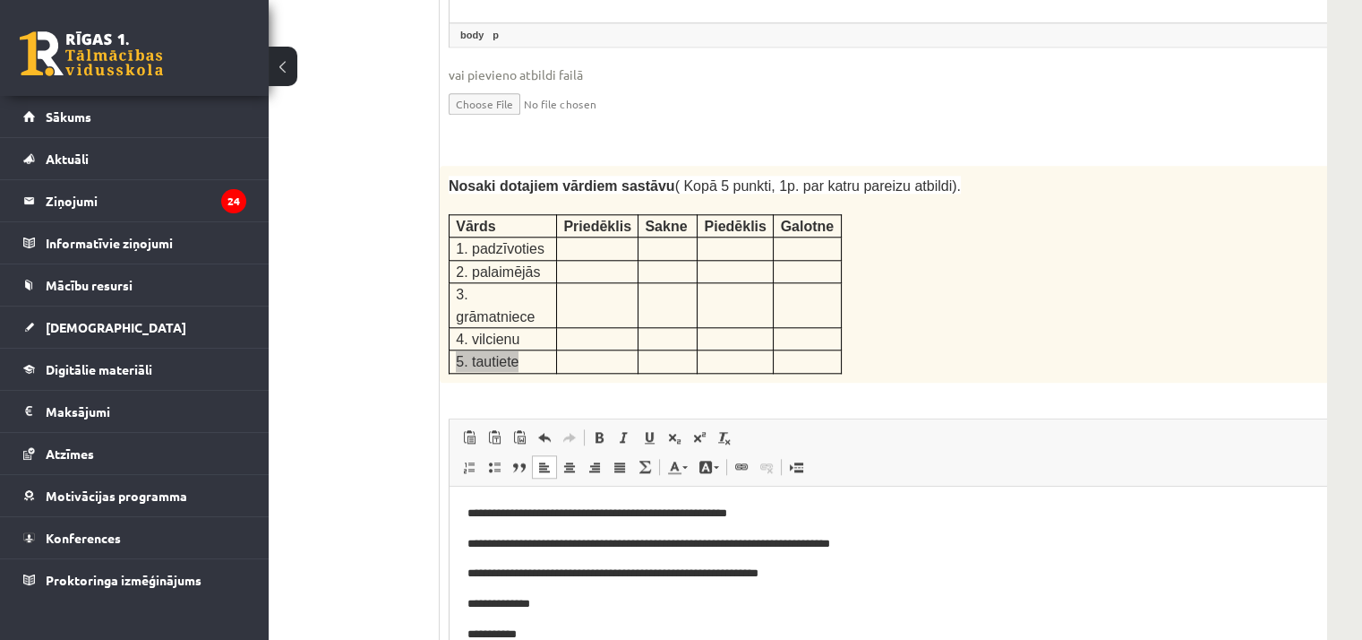
click at [569, 544] on p "**********" at bounding box center [890, 543] width 844 height 19
click at [708, 545] on p "**********" at bounding box center [890, 543] width 844 height 19
click at [554, 546] on p "**********" at bounding box center [890, 543] width 844 height 19
click at [551, 577] on p "**********" at bounding box center [890, 572] width 844 height 19
click at [636, 550] on p "**********" at bounding box center [890, 543] width 844 height 19
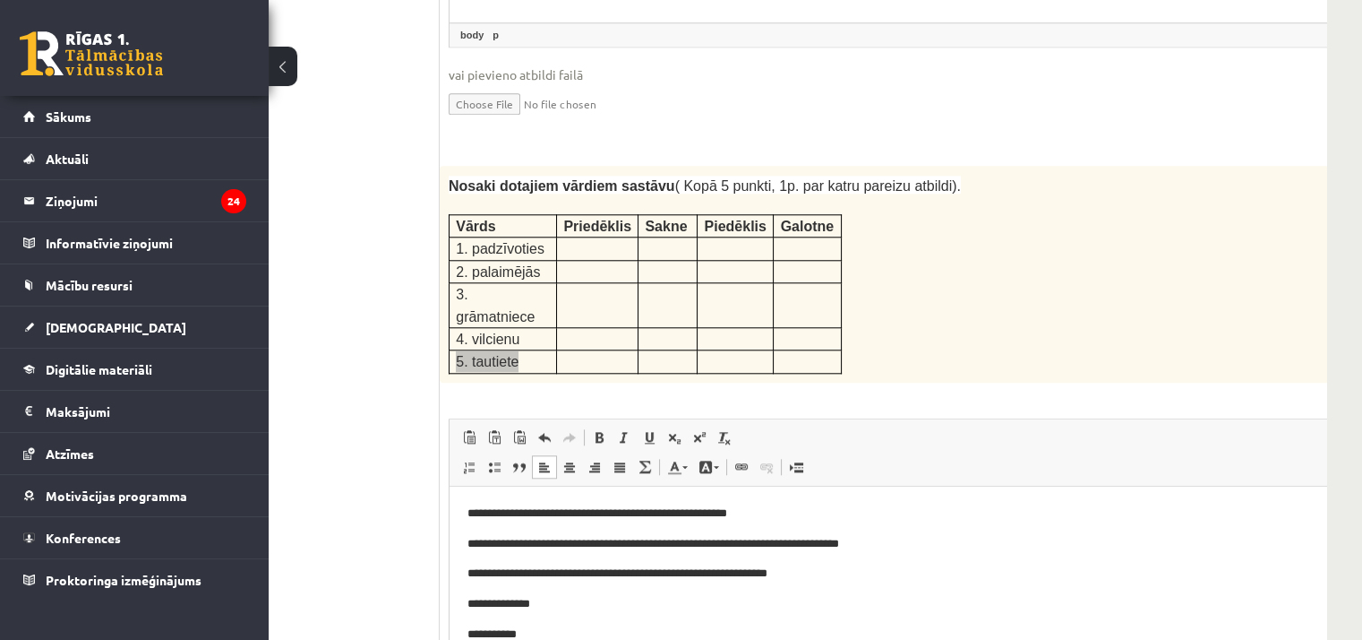
click at [702, 511] on p "**********" at bounding box center [890, 512] width 844 height 19
click at [713, 545] on p "**********" at bounding box center [890, 543] width 844 height 19
click at [726, 572] on p "**********" at bounding box center [890, 572] width 844 height 19
click at [716, 575] on p "**********" at bounding box center [890, 572] width 844 height 19
click at [570, 619] on body "**********" at bounding box center [920, 587] width 905 height 169
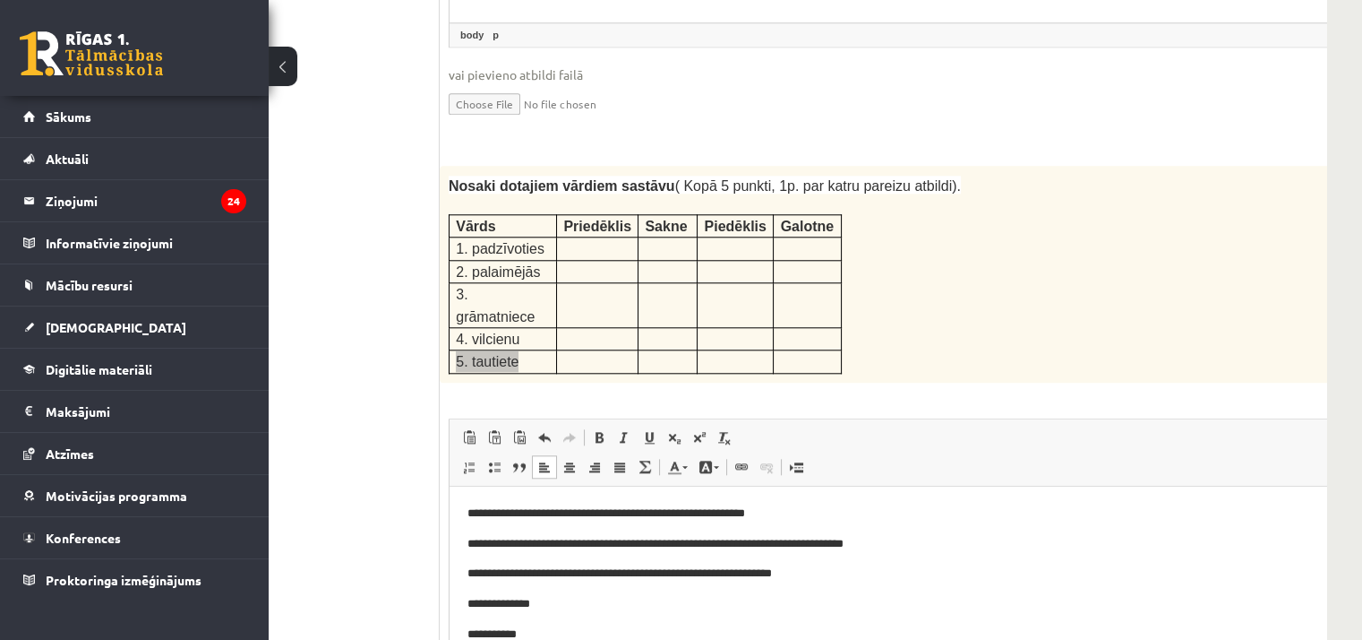
click at [791, 583] on body "**********" at bounding box center [920, 587] width 905 height 169
click at [748, 566] on p "**********" at bounding box center [890, 572] width 844 height 19
click at [777, 537] on p "**********" at bounding box center [890, 543] width 844 height 19
click at [554, 608] on p "**********" at bounding box center [890, 603] width 844 height 19
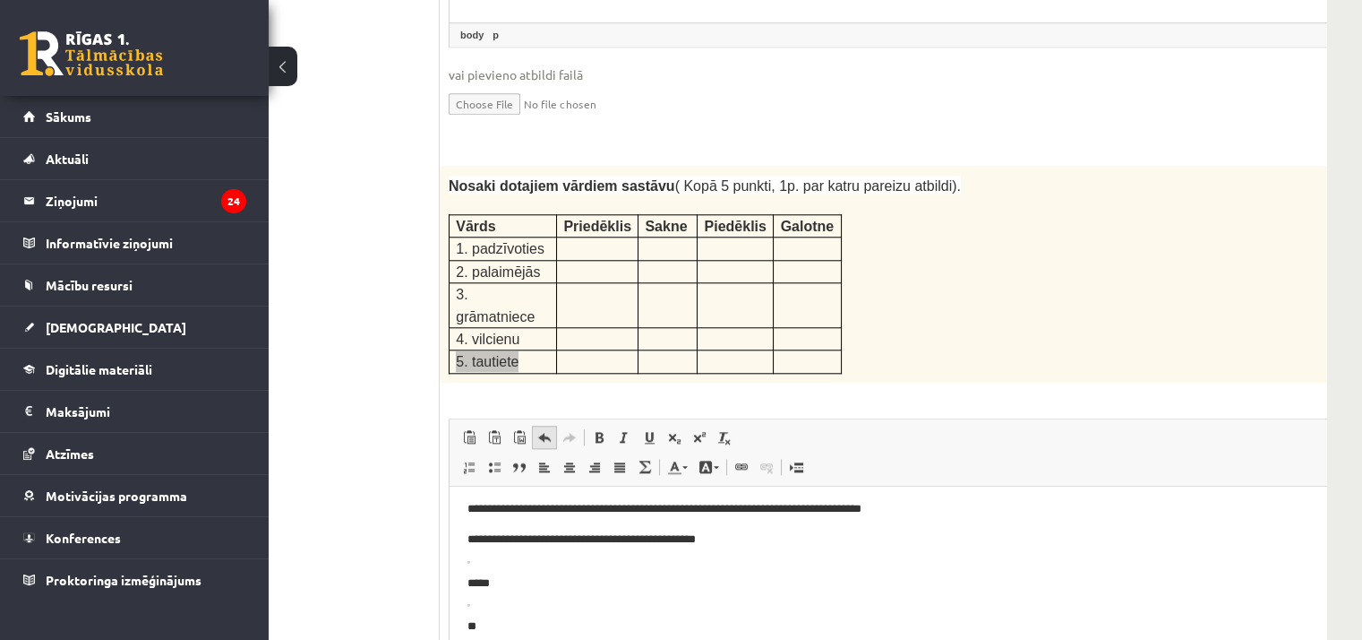
click at [545, 430] on span at bounding box center [544, 437] width 14 height 14
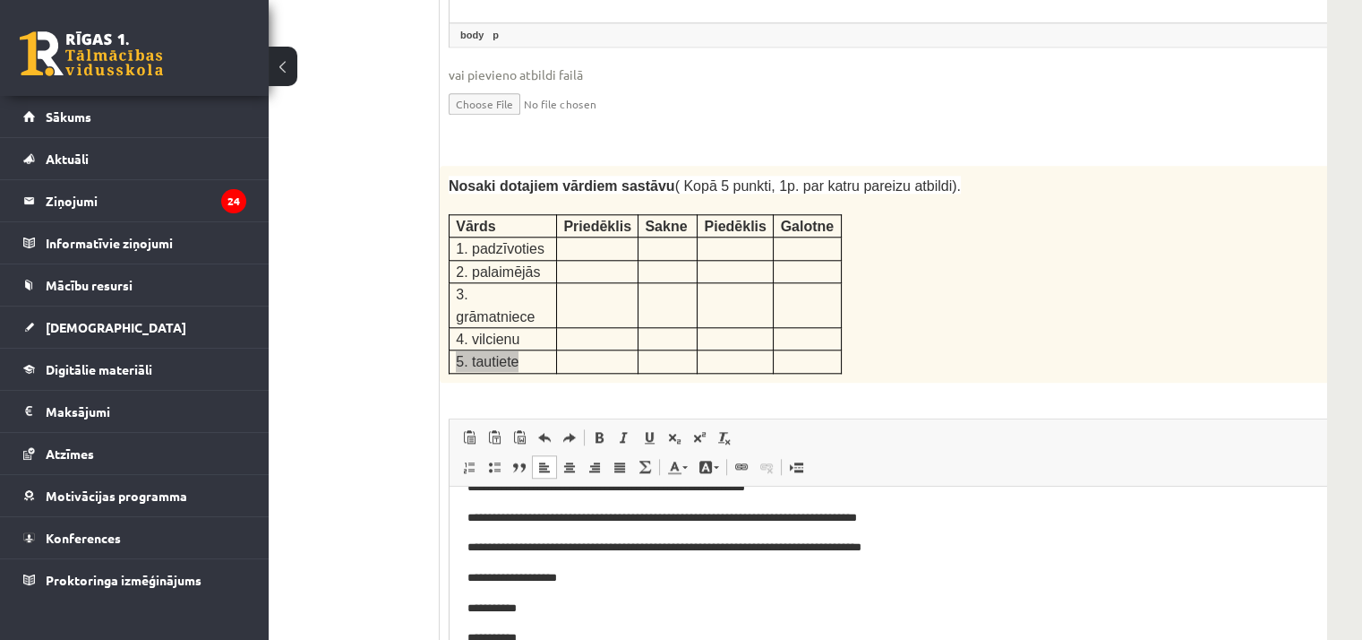
click at [643, 572] on p "**********" at bounding box center [890, 577] width 844 height 19
click at [725, 580] on p "**********" at bounding box center [890, 577] width 844 height 19
click at [550, 628] on p "**********" at bounding box center [890, 637] width 844 height 19
click at [532, 603] on p "**********" at bounding box center [890, 607] width 844 height 19
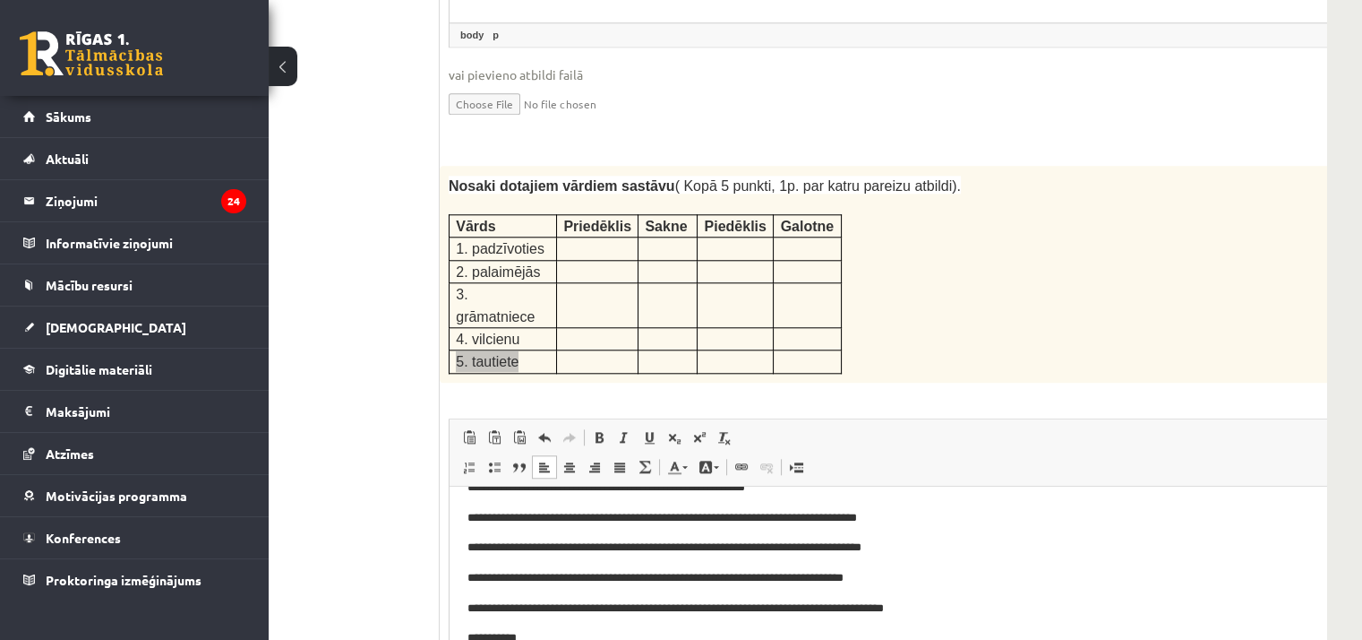
click at [580, 638] on p "**********" at bounding box center [890, 637] width 844 height 19
click at [647, 636] on p "**********" at bounding box center [890, 637] width 844 height 19
click at [675, 642] on p "**********" at bounding box center [890, 637] width 844 height 19
click at [794, 577] on p "**********" at bounding box center [890, 577] width 844 height 19
click at [791, 605] on p "**********" at bounding box center [890, 607] width 844 height 19
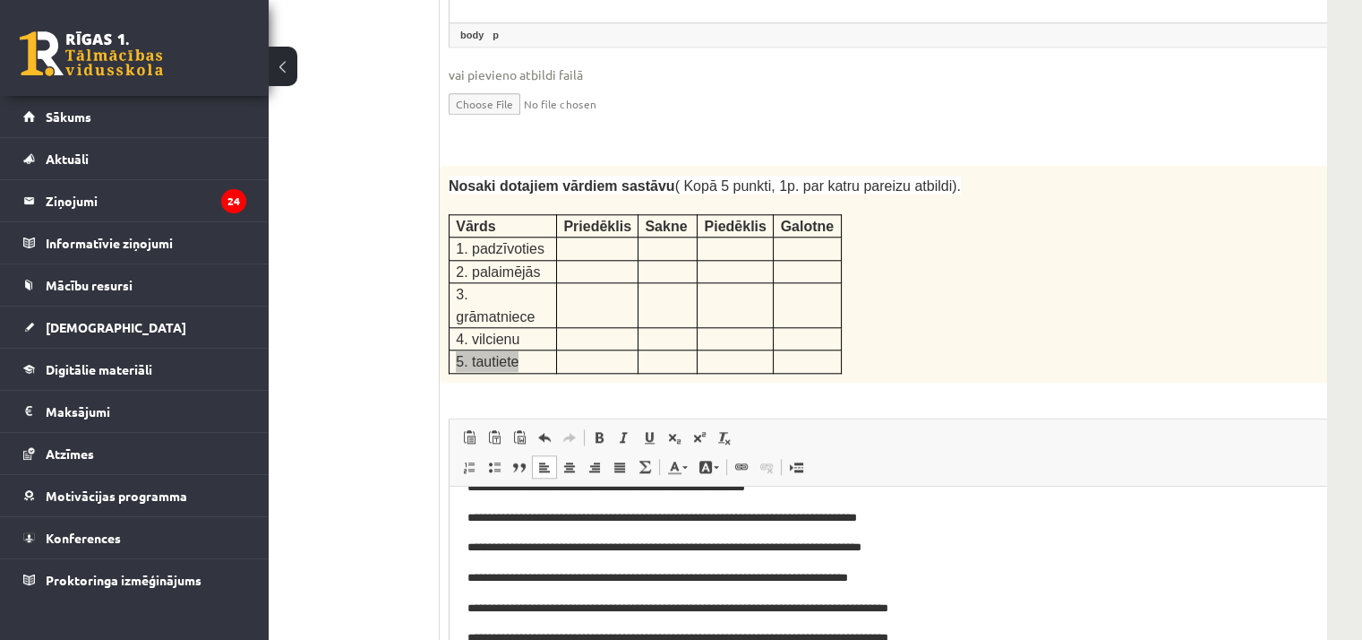
click at [793, 635] on p "**********" at bounding box center [890, 637] width 844 height 19
click at [788, 549] on p "**********" at bounding box center [890, 546] width 844 height 19
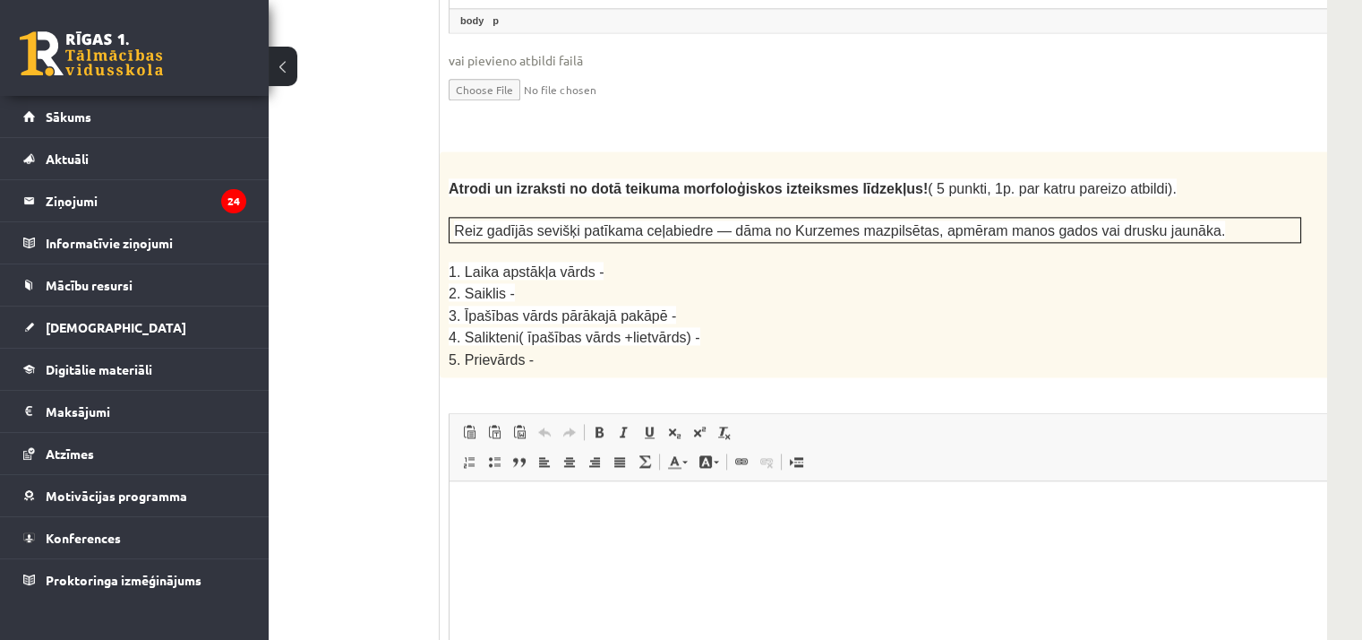
scroll to position [2985, 125]
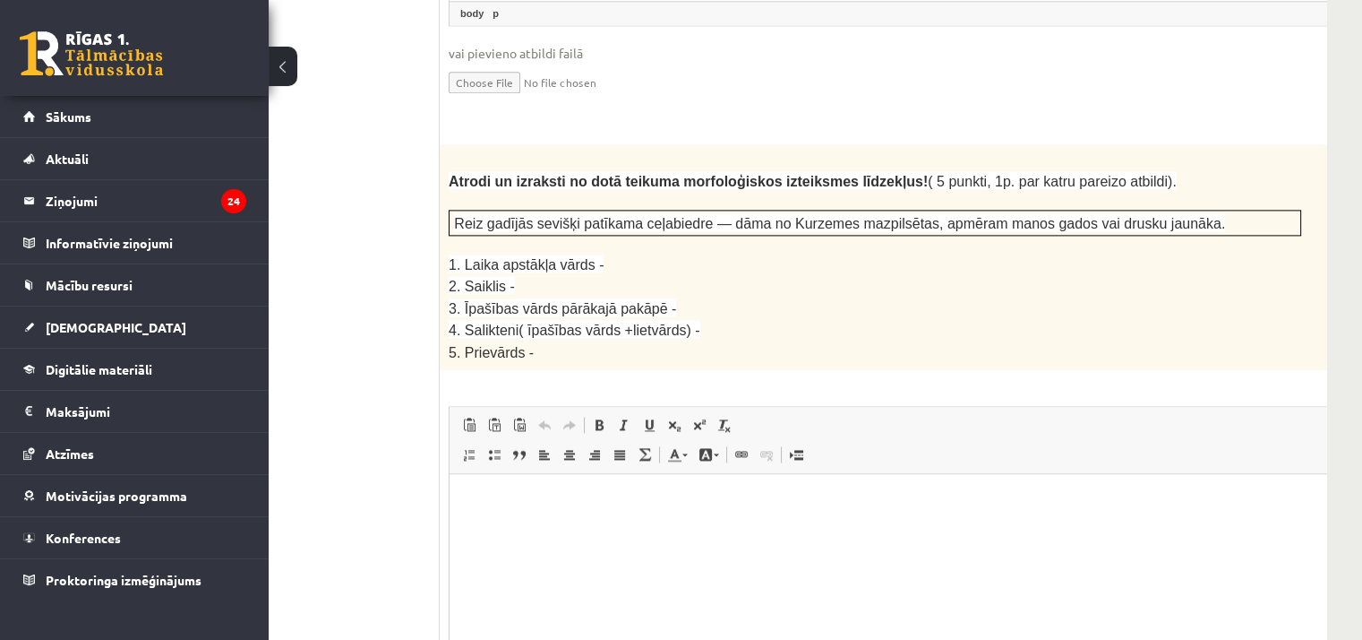
click at [796, 275] on p "2. Saiklis -" at bounding box center [875, 285] width 853 height 21
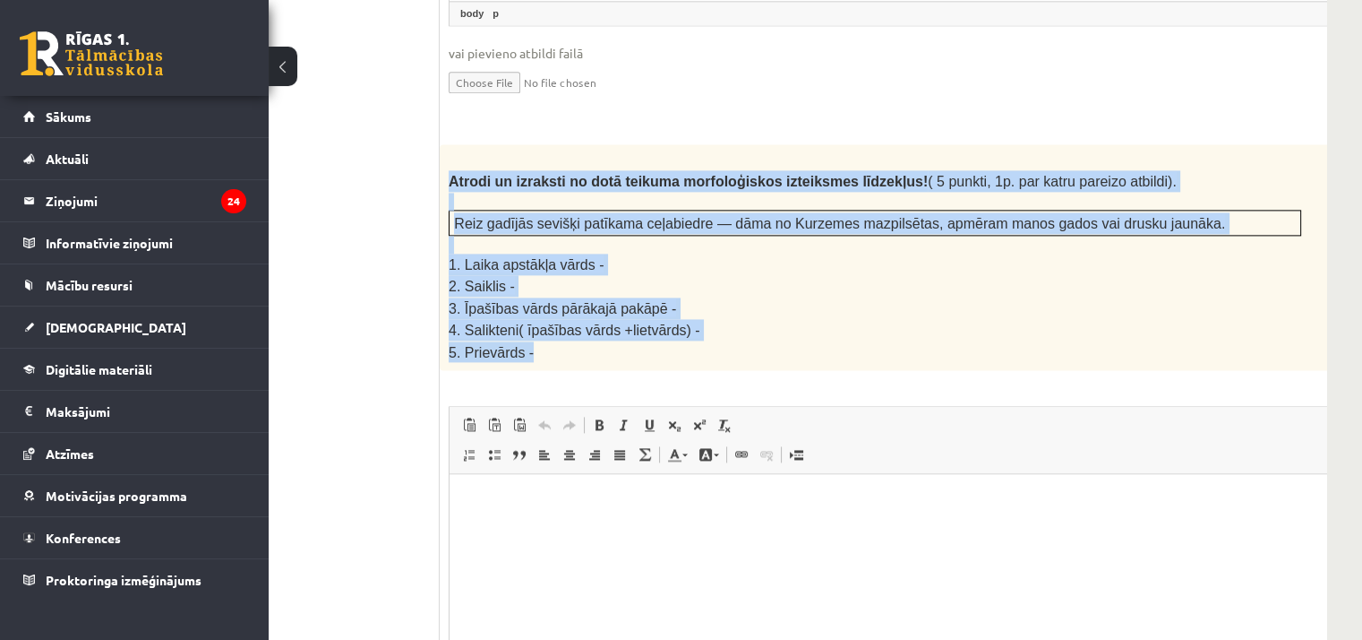
drag, startPoint x: 444, startPoint y: 96, endPoint x: 653, endPoint y: 258, distance: 264.3
click at [653, 258] on div "Atrodi un izraksti no dotā teikuma morfoloģiskos izteiksmes līdzekļus! ( 5 punk…" at bounding box center [920, 257] width 960 height 226
click at [857, 319] on p "4. Salikteni( īpašības vārds +lietvārds) -" at bounding box center [875, 329] width 853 height 21
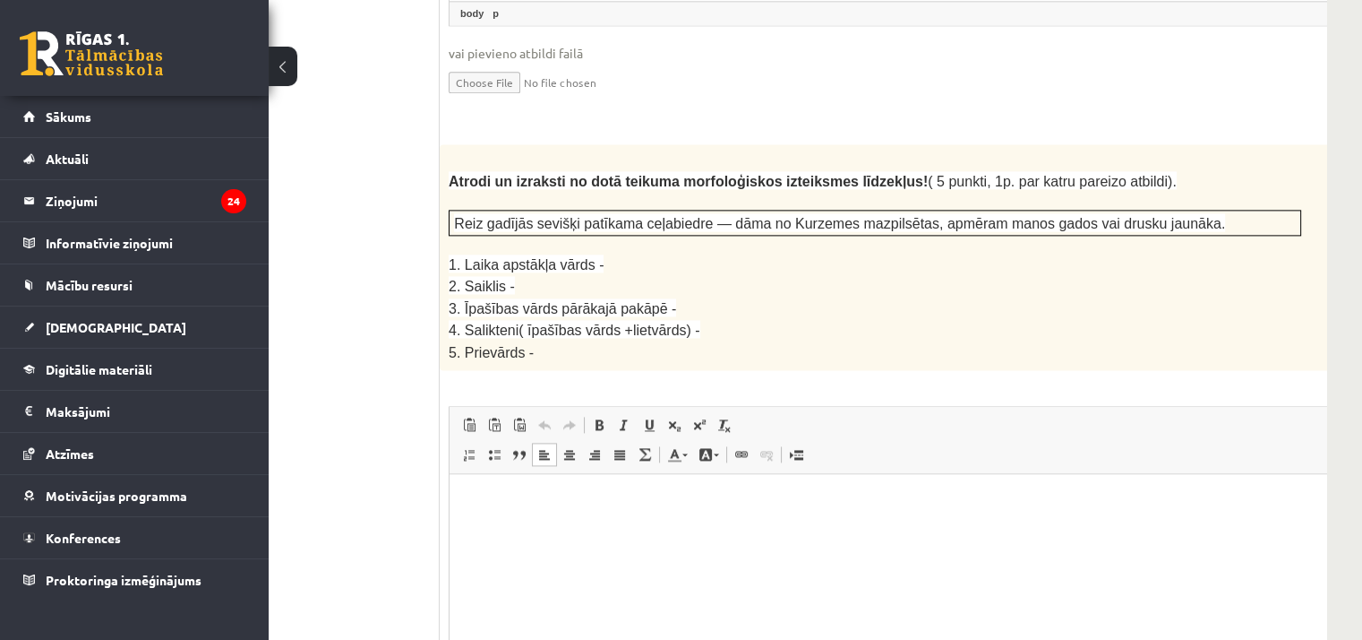
click at [600, 528] on html at bounding box center [920, 501] width 941 height 55
click at [493, 504] on p "**" at bounding box center [896, 501] width 857 height 19
click at [482, 536] on p "**" at bounding box center [896, 531] width 857 height 19
click at [487, 558] on p "**" at bounding box center [896, 561] width 857 height 19
click at [502, 597] on p "**" at bounding box center [896, 591] width 857 height 19
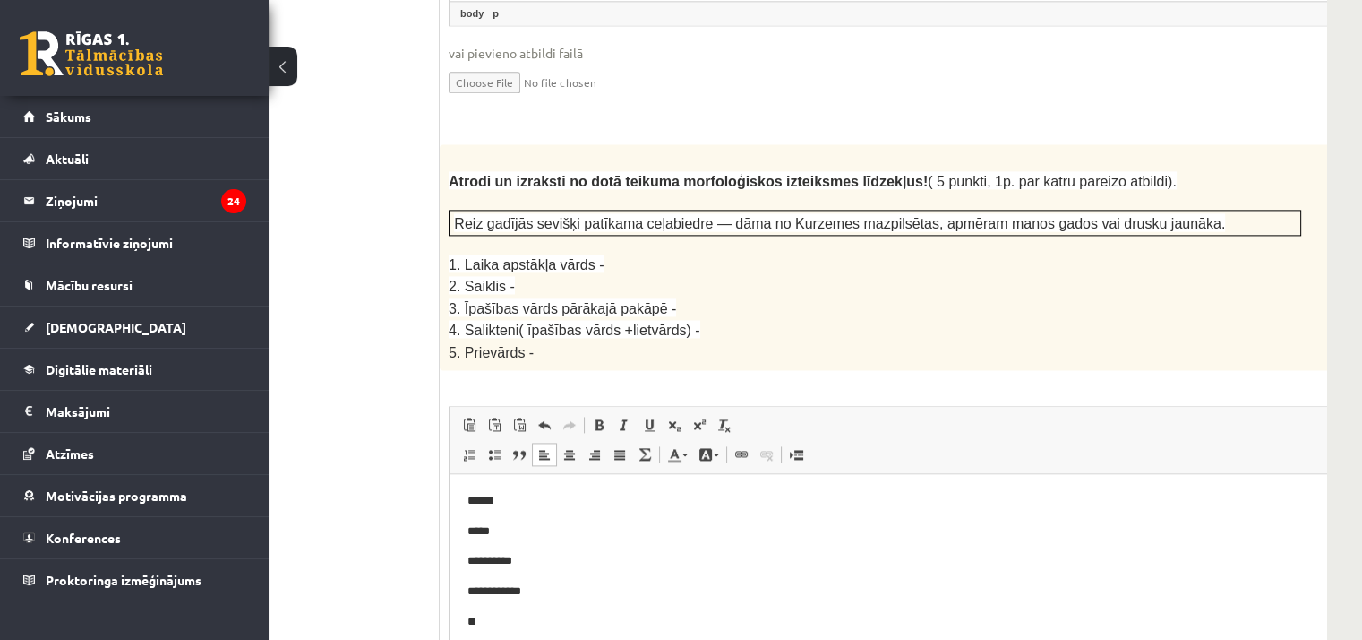
click at [488, 620] on p "**" at bounding box center [896, 622] width 857 height 19
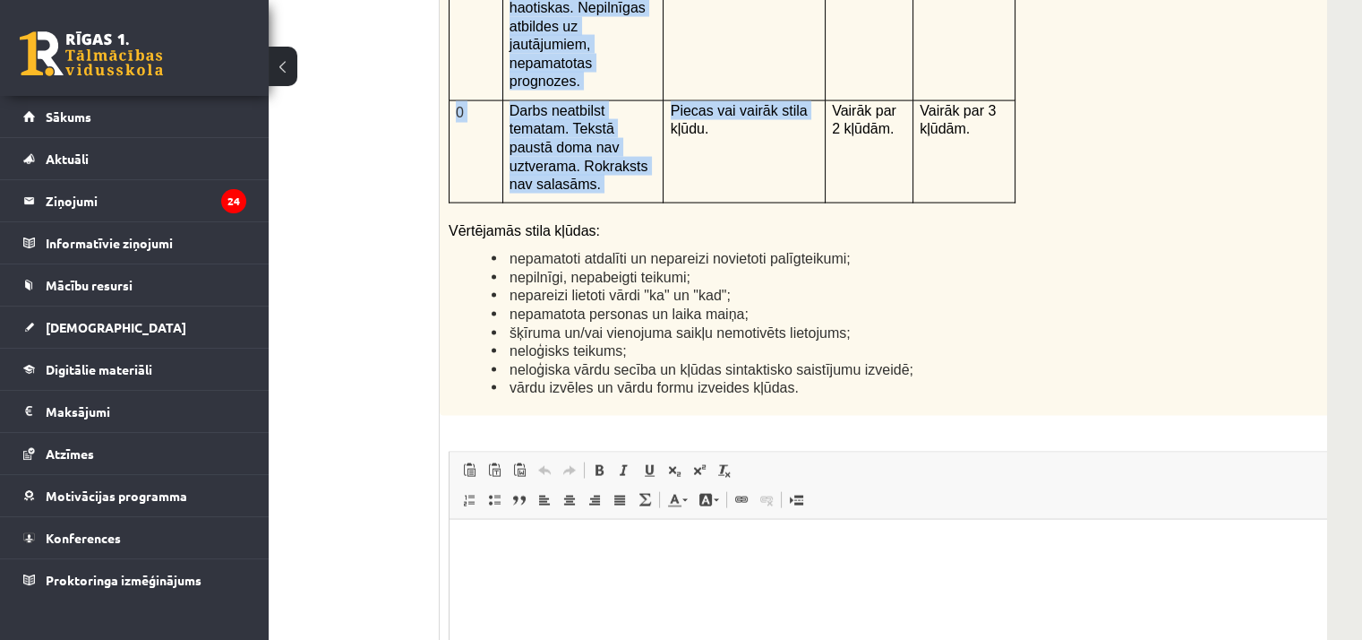
scroll to position [4270, 125]
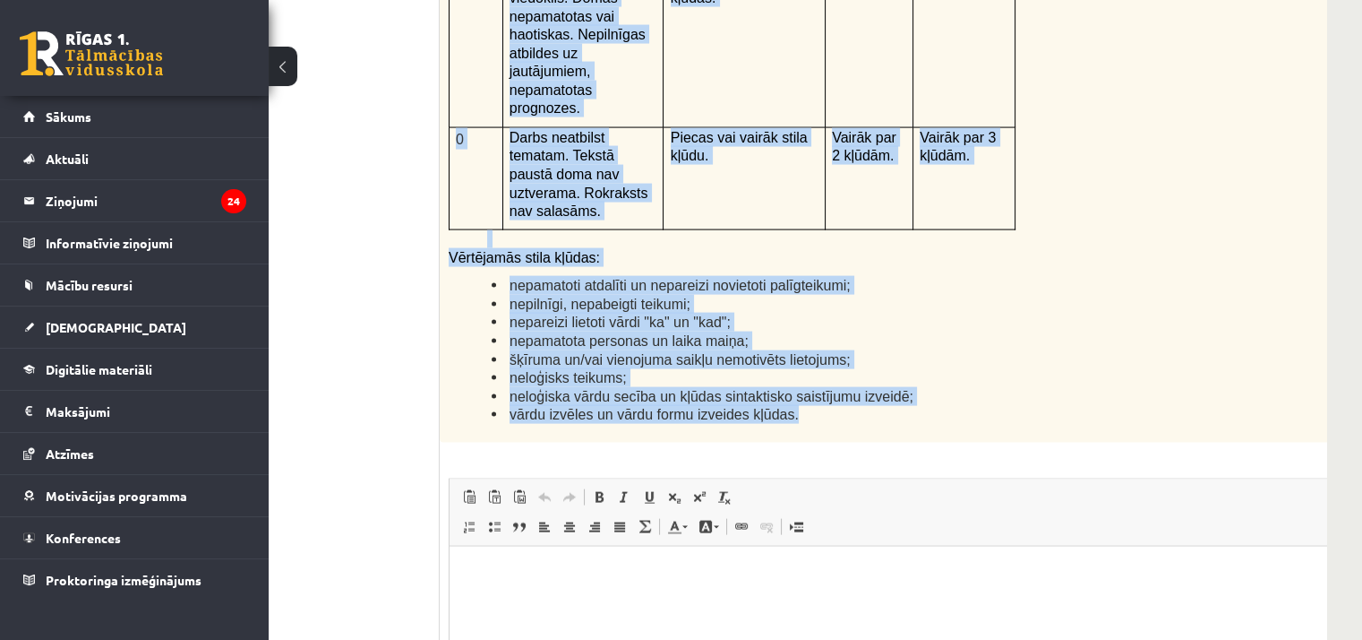
drag, startPoint x: 449, startPoint y: 30, endPoint x: 835, endPoint y: 214, distance: 427.5
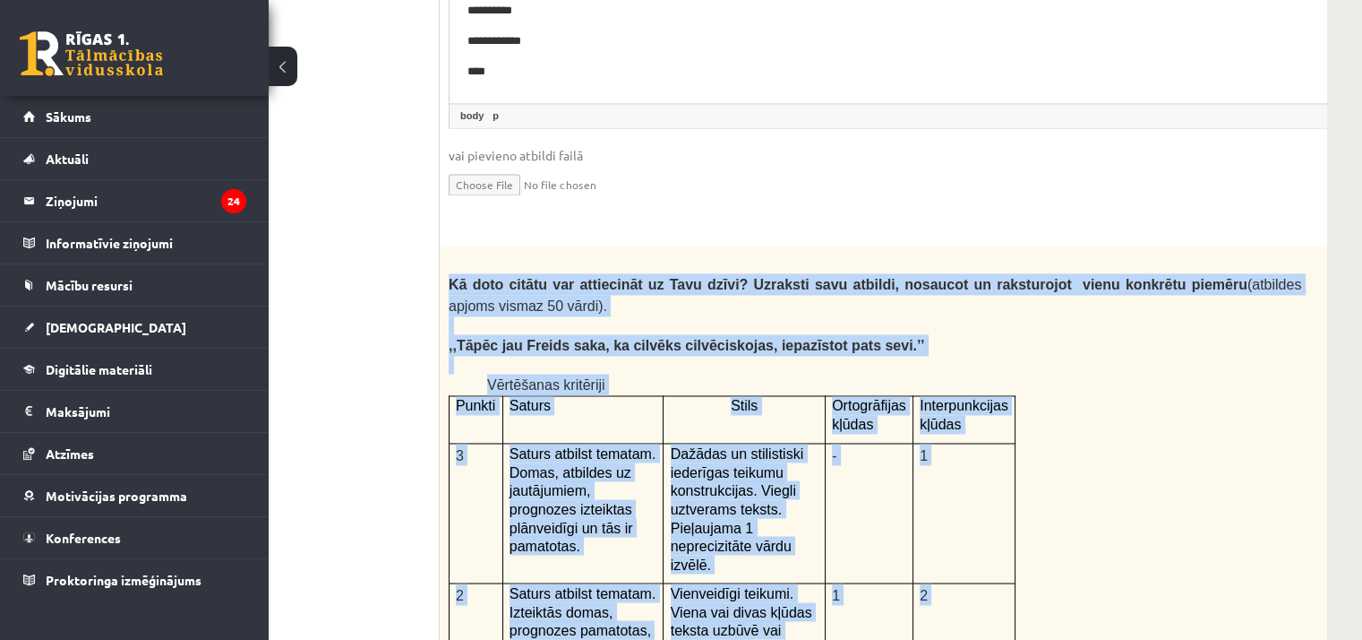
scroll to position [3757, 125]
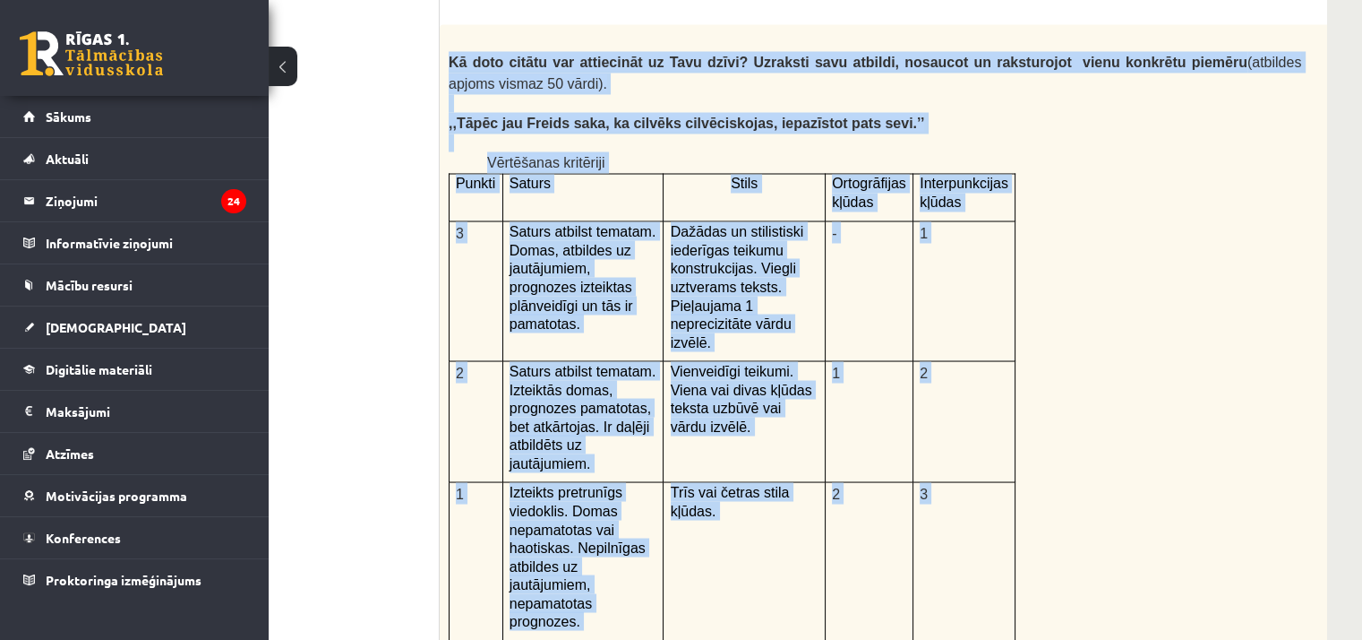
click at [1094, 265] on div "Kā doto citātu var attiecināt uz Tavu dzīvi? Uzraksti savu atbildi, nosaucot un…" at bounding box center [920, 490] width 960 height 931
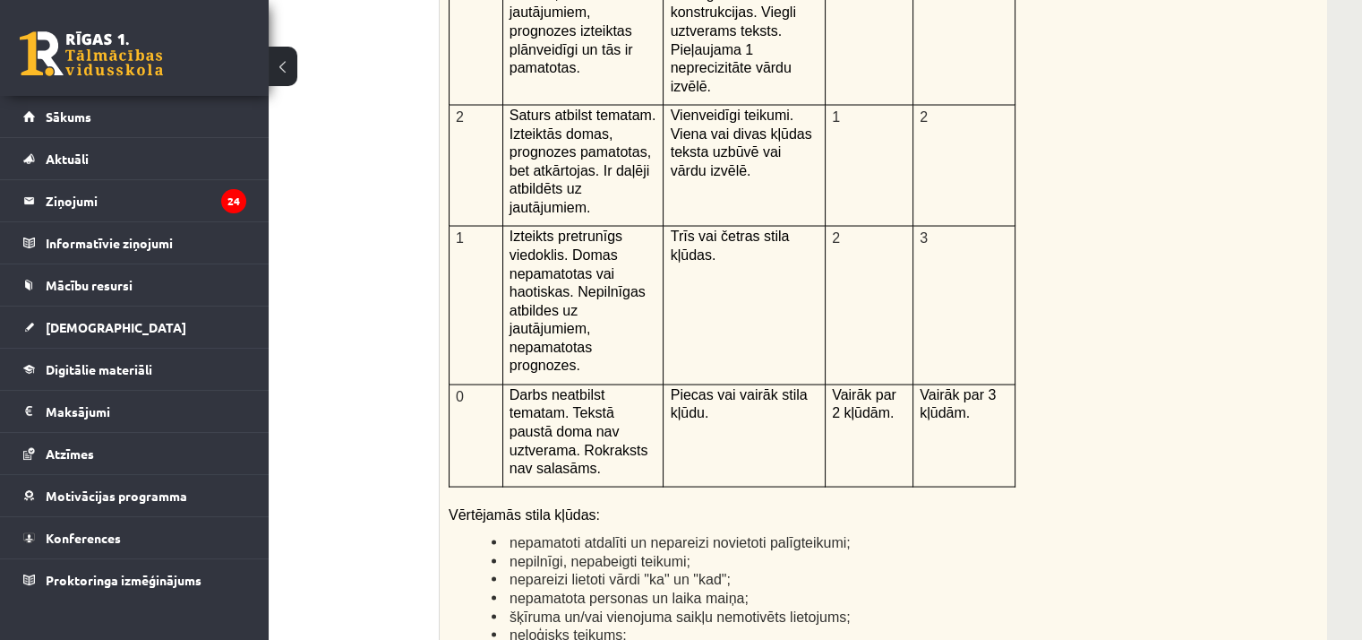
scroll to position [4094, 125]
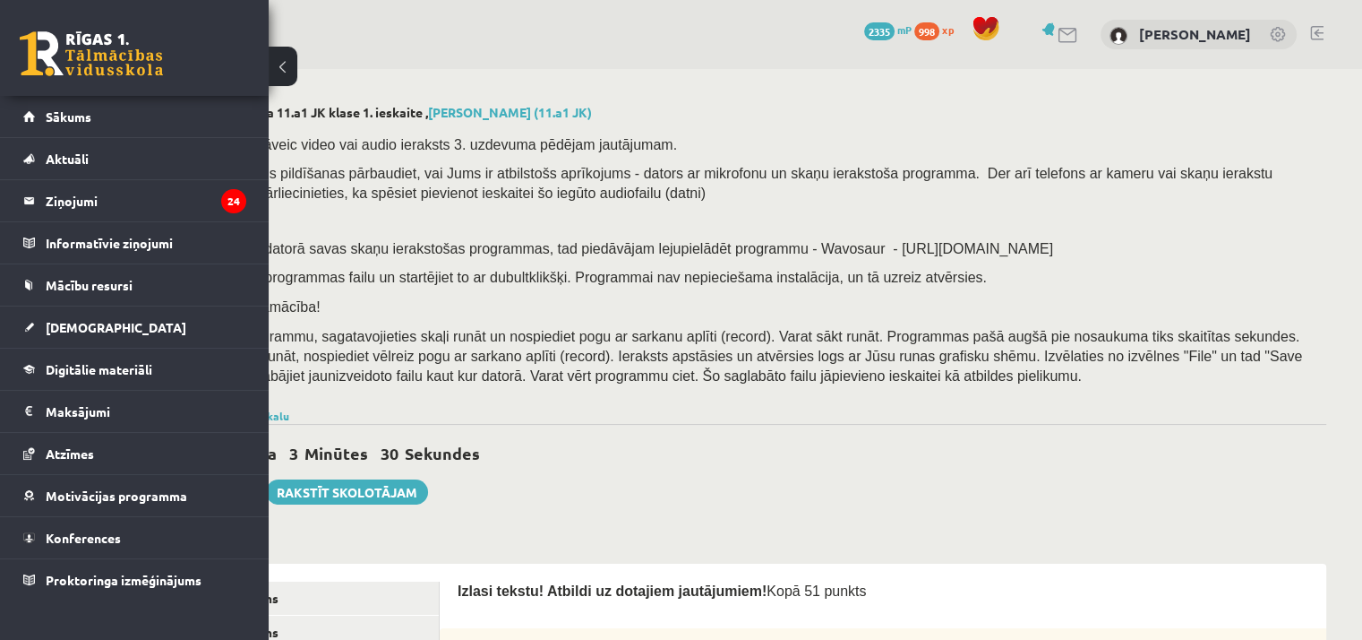
scroll to position [0, 0]
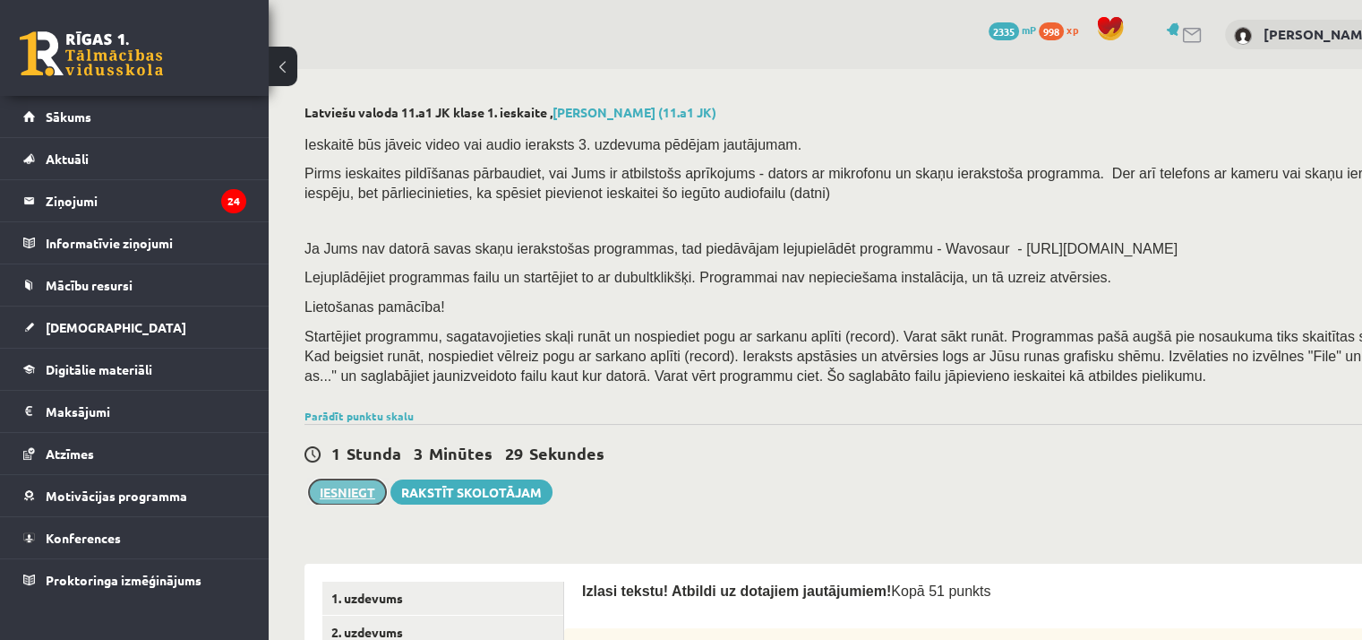
click at [355, 486] on button "Iesniegt" at bounding box center [347, 491] width 77 height 25
